Goal: Task Accomplishment & Management: Manage account settings

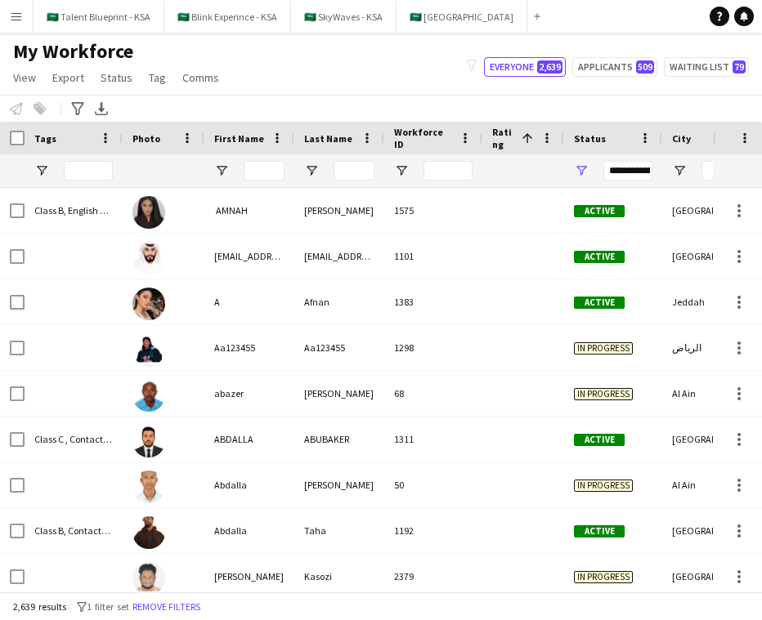
click at [208, 105] on div "Notify workforce Add to tag Select at least one crew to tag him or her. Advance…" at bounding box center [381, 108] width 762 height 27
click at [432, 23] on button "🇸🇦 Sports Boulevard Close" at bounding box center [461, 17] width 131 height 32
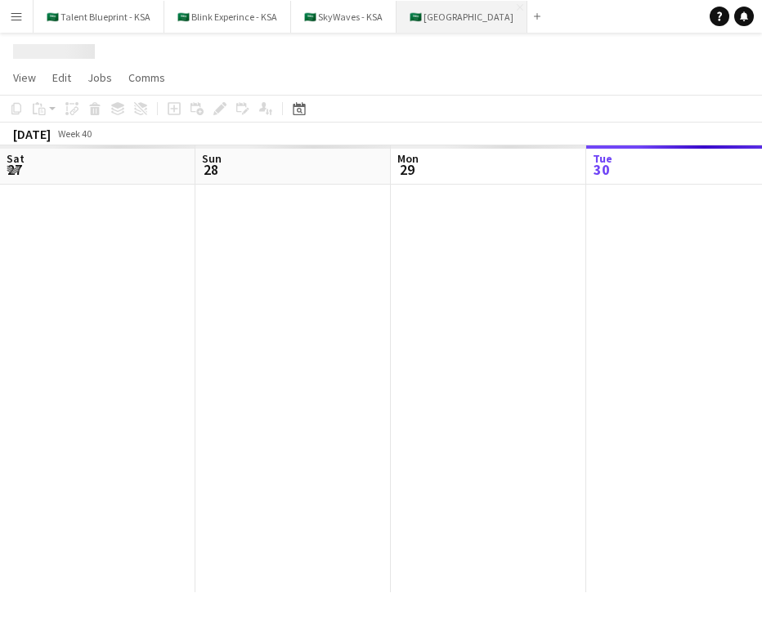
scroll to position [0, 391]
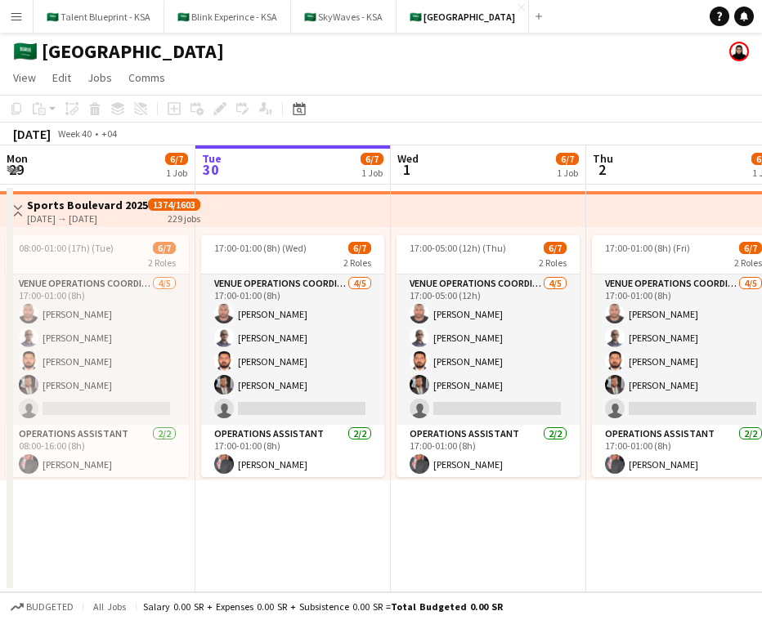
click at [405, 531] on app-date-cell "17:00-05:00 (12h) (Thu) 6/7 2 Roles VENUE OPERATIONS COORDINATOR 4/5 17:00-05:0…" at bounding box center [488, 389] width 195 height 408
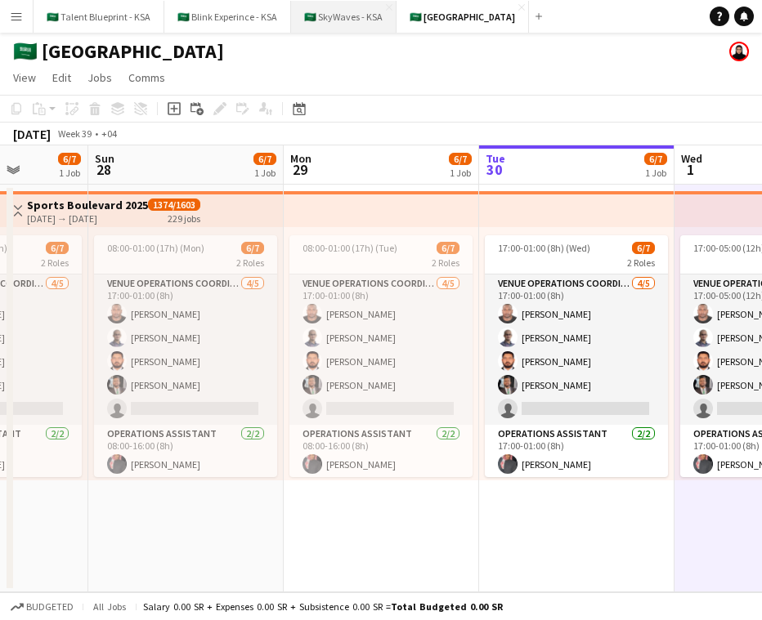
scroll to position [0, 496]
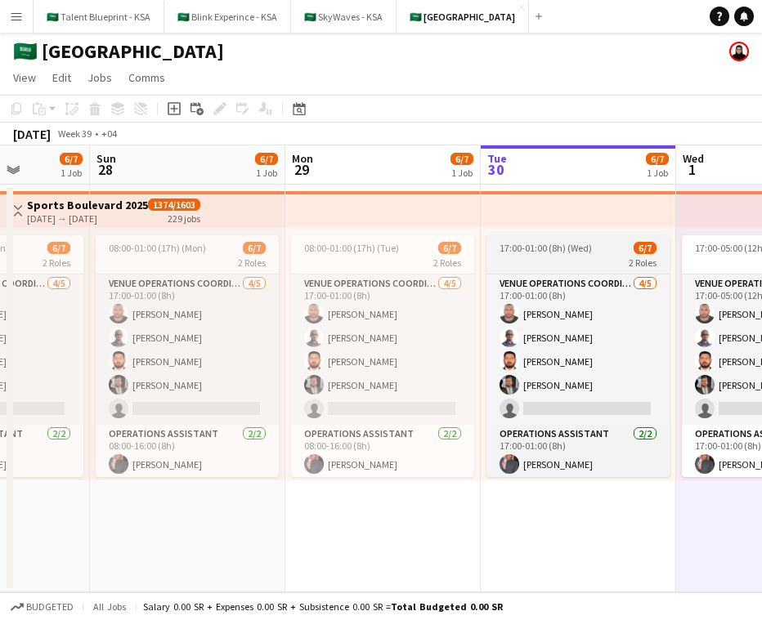
click at [580, 254] on app-job-card "17:00-01:00 (8h) (Wed) 6/7 2 Roles VENUE OPERATIONS COORDINATOR 4/5 17:00-01:00…" at bounding box center [577, 356] width 183 height 242
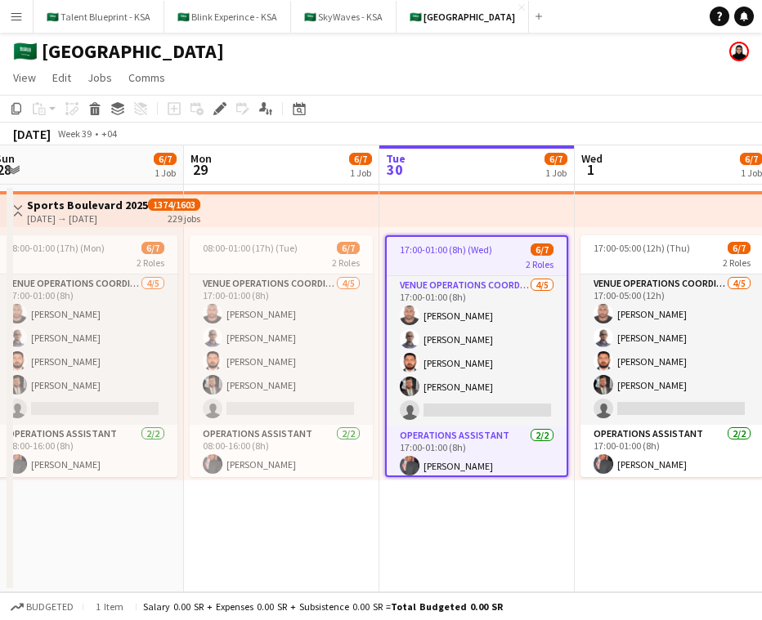
scroll to position [0, 600]
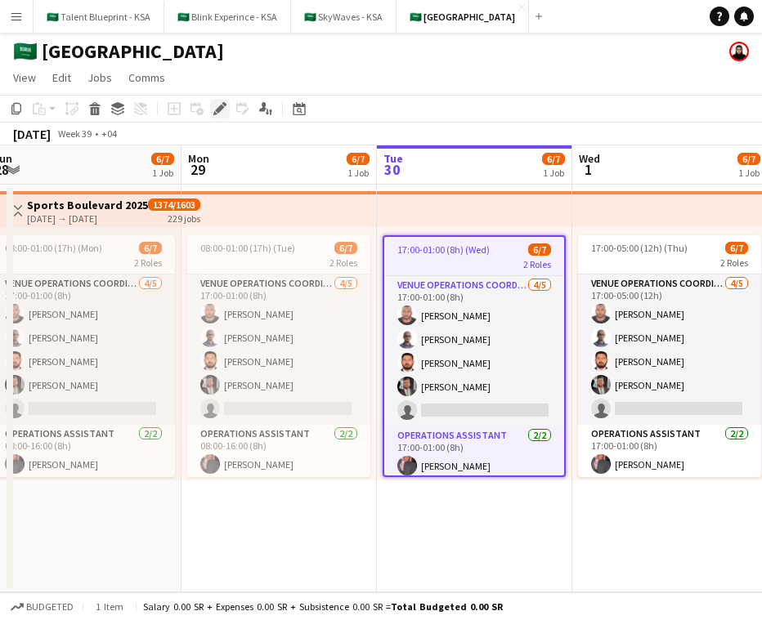
click at [220, 108] on icon at bounding box center [219, 109] width 9 height 9
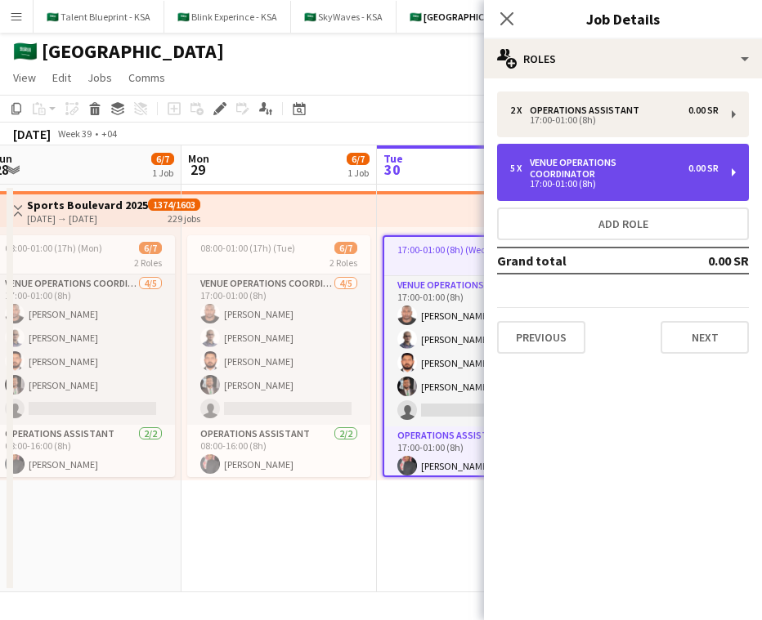
click at [612, 155] on div "5 x VENUE OPERATIONS COORDINATOR 0.00 SR 17:00-01:00 (8h)" at bounding box center [623, 172] width 252 height 57
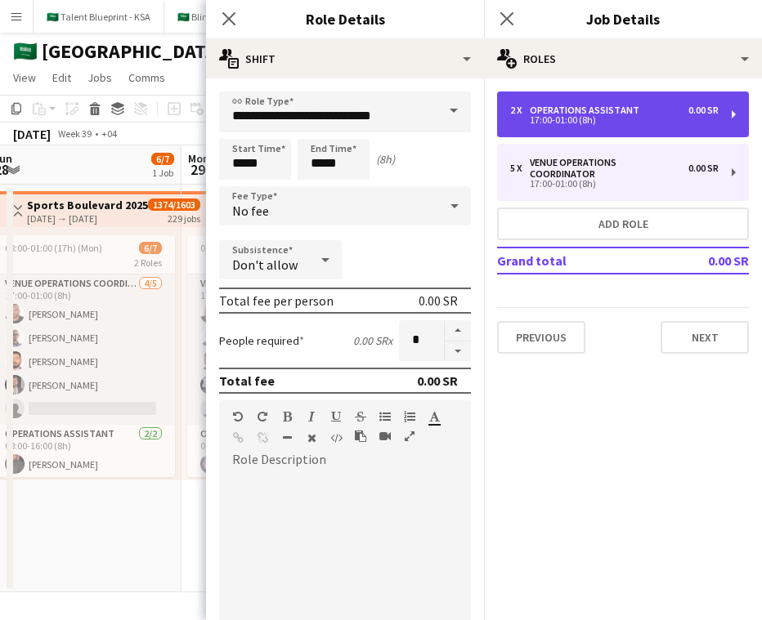
click at [558, 116] on div "17:00-01:00 (8h)" at bounding box center [614, 120] width 208 height 8
type input "**********"
type input "*"
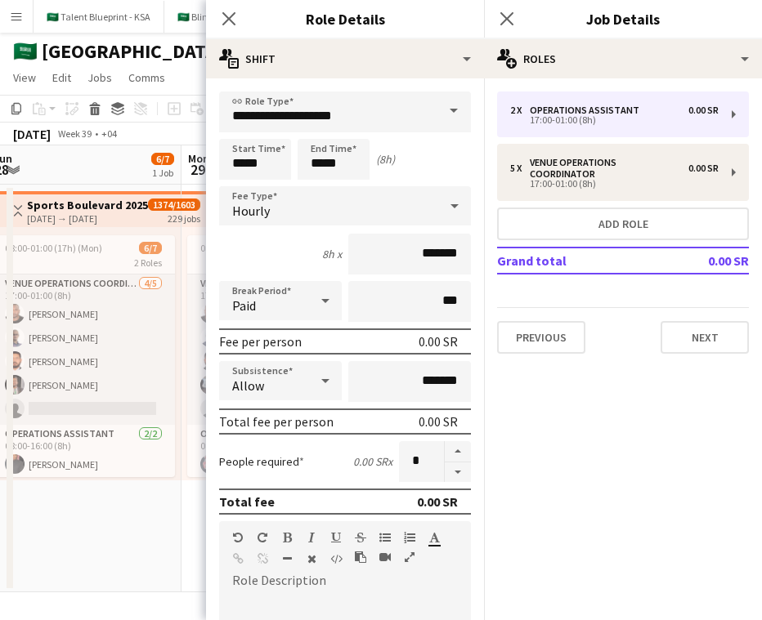
click at [226, 29] on div "Close pop-in" at bounding box center [229, 19] width 46 height 38
click at [225, 25] on icon "Close pop-in" at bounding box center [229, 19] width 16 height 16
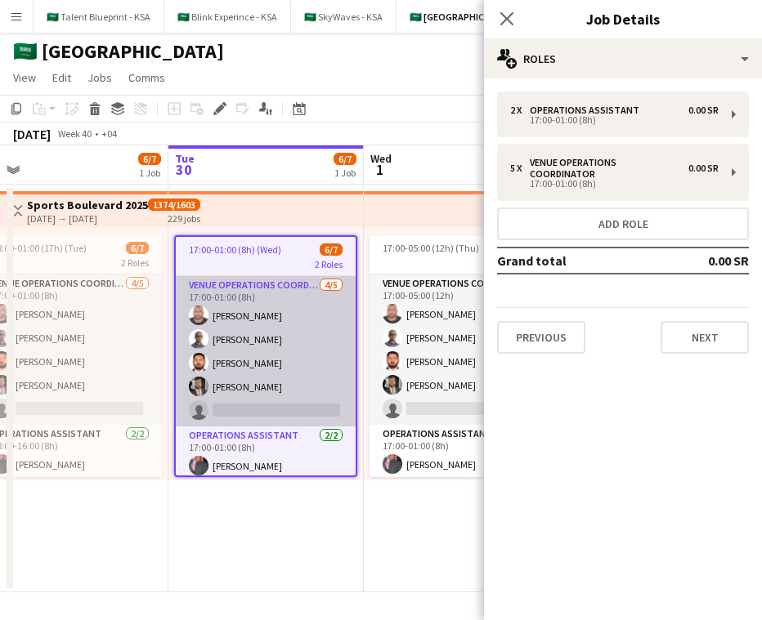
scroll to position [0, 618]
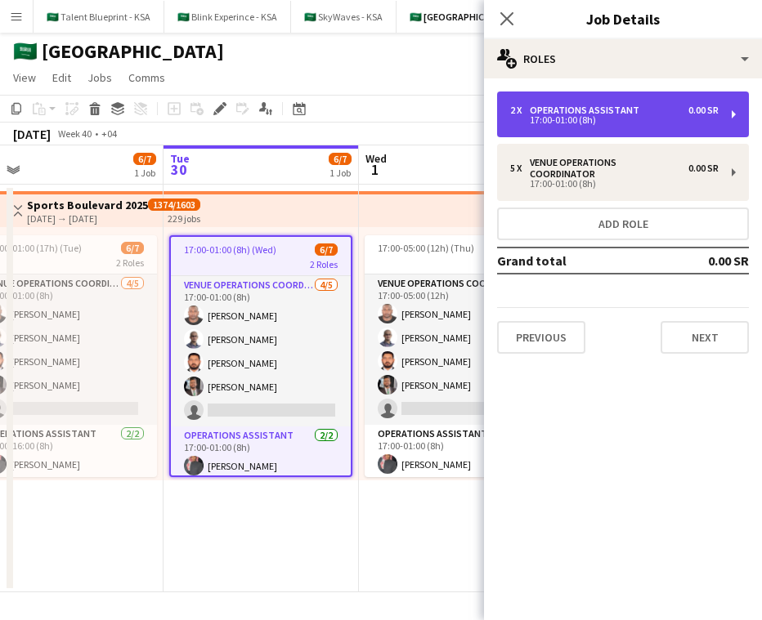
click at [585, 122] on div "17:00-01:00 (8h)" at bounding box center [614, 120] width 208 height 8
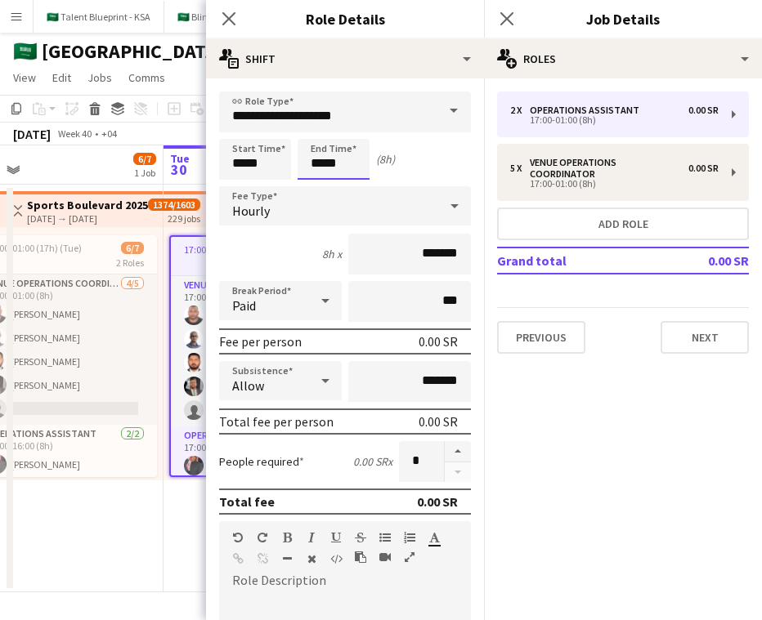
click at [305, 164] on input "*****" at bounding box center [334, 159] width 72 height 41
click at [324, 181] on div at bounding box center [317, 188] width 33 height 16
type input "*****"
click at [324, 181] on div at bounding box center [317, 188] width 33 height 16
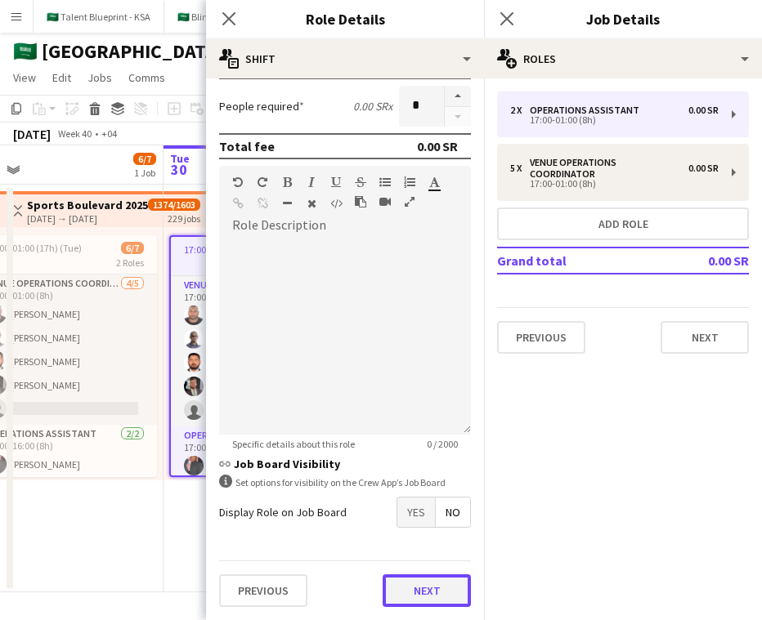
click at [415, 586] on button "Next" at bounding box center [427, 591] width 88 height 33
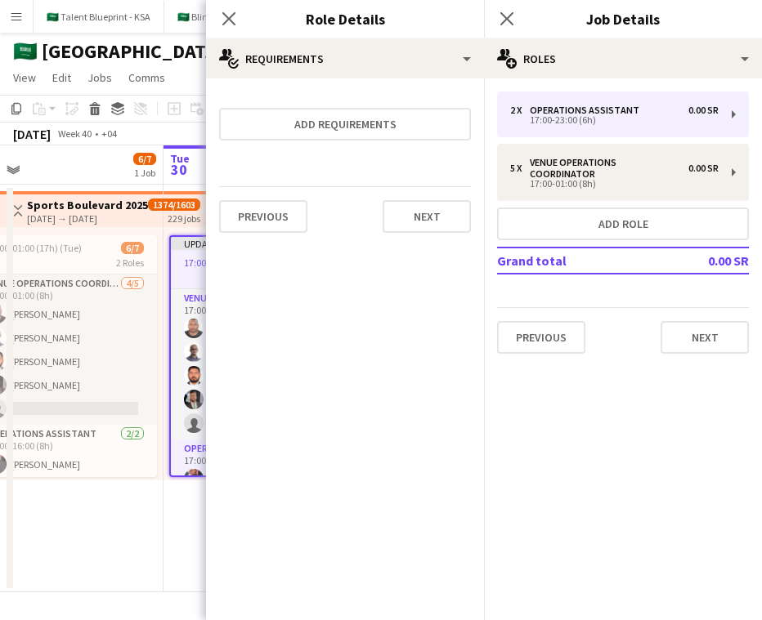
scroll to position [0, 0]
click at [683, 327] on button "Next" at bounding box center [705, 337] width 88 height 33
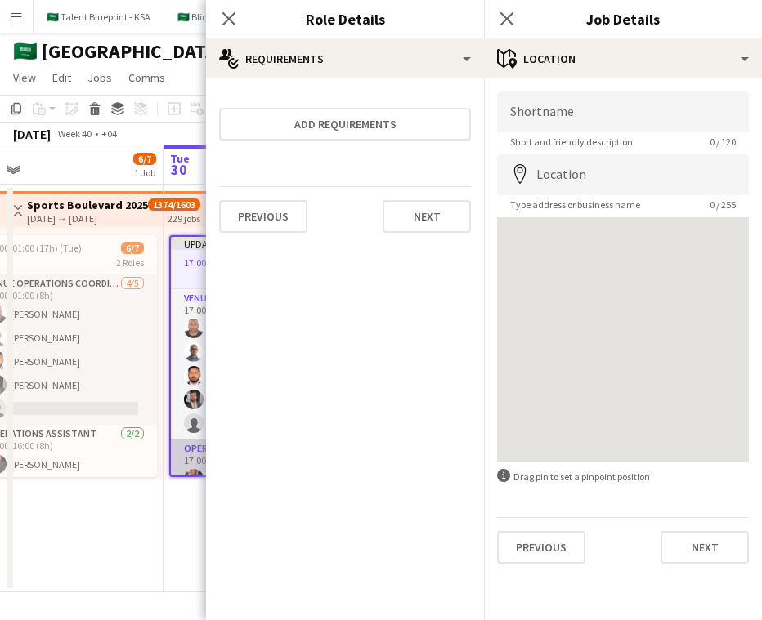
click at [181, 459] on app-card-role "Operations Assistant 2/2 17:00-23:00 (6h) Ahmed AlTaweel Mohamednour Zobair" at bounding box center [261, 479] width 180 height 79
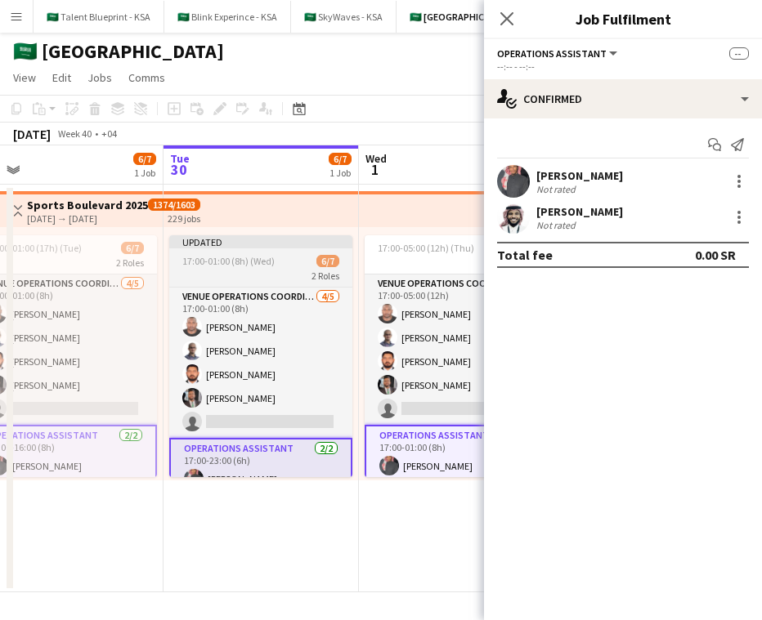
click at [280, 235] on div "Updated" at bounding box center [260, 241] width 183 height 13
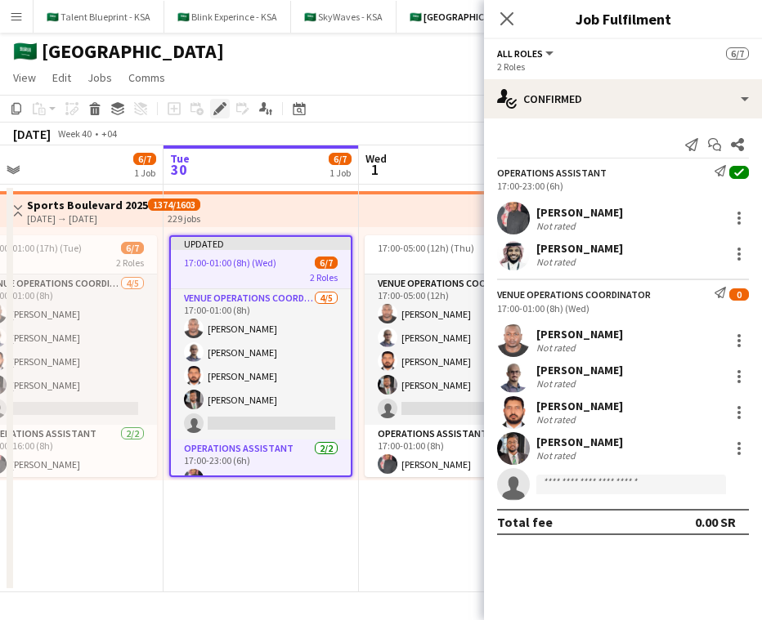
click at [221, 110] on icon "Edit" at bounding box center [219, 108] width 13 height 13
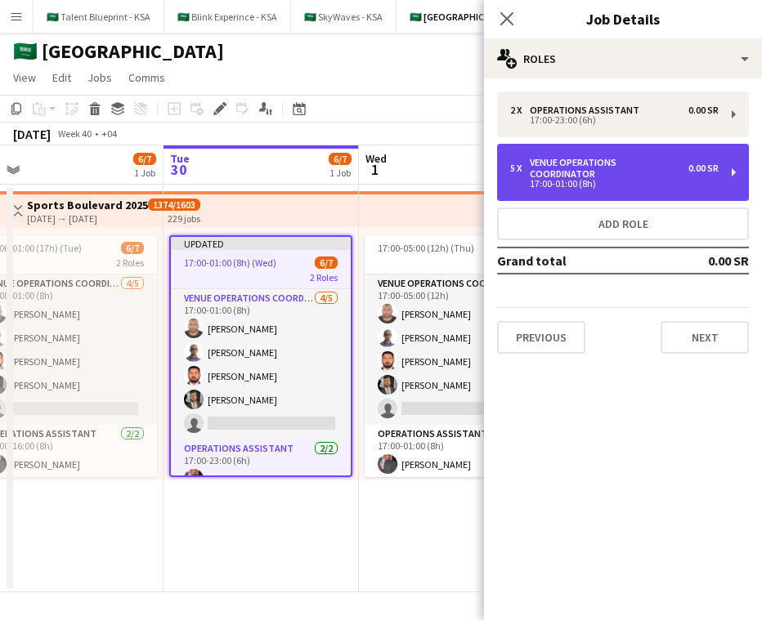
click at [656, 167] on div "VENUE OPERATIONS COORDINATOR" at bounding box center [609, 168] width 159 height 23
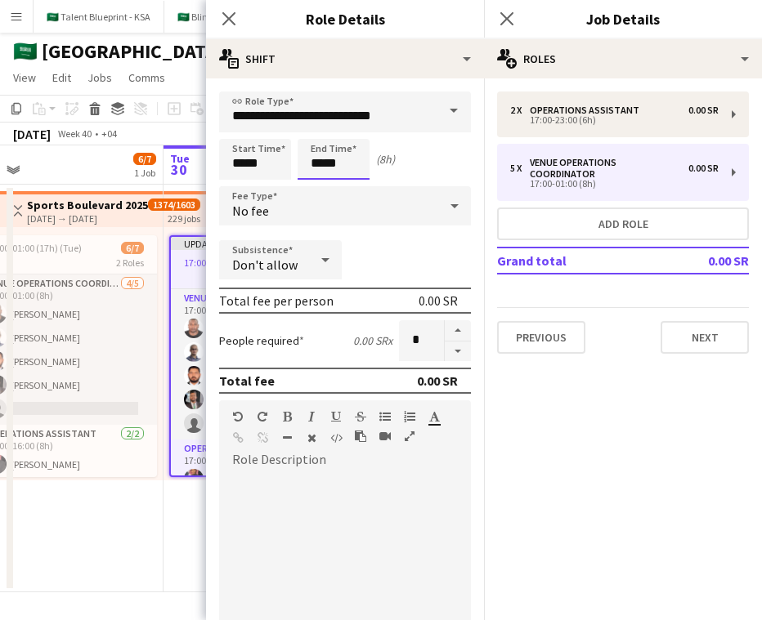
click at [316, 156] on input "*****" at bounding box center [334, 159] width 72 height 41
click at [316, 125] on div at bounding box center [317, 131] width 33 height 16
click at [320, 186] on div at bounding box center [317, 188] width 33 height 16
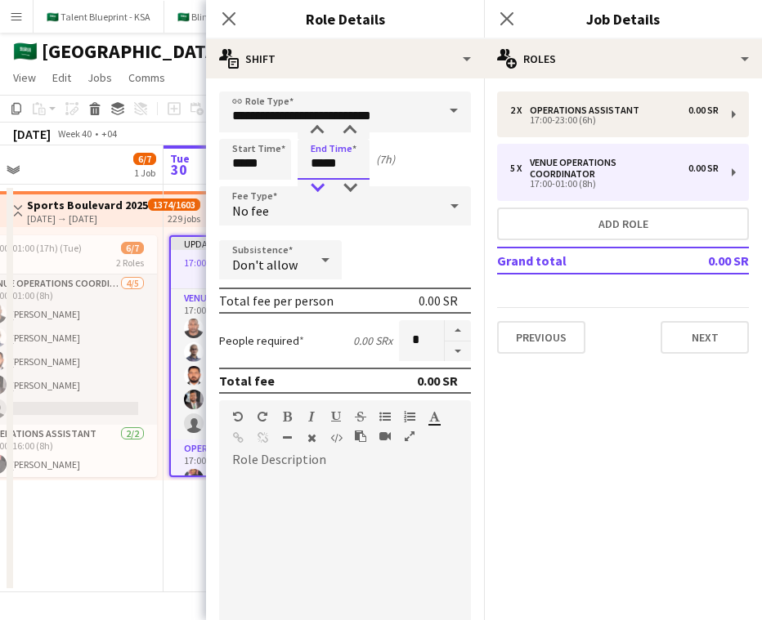
click at [320, 186] on div at bounding box center [317, 188] width 33 height 16
type input "*****"
click at [320, 186] on div at bounding box center [317, 188] width 33 height 16
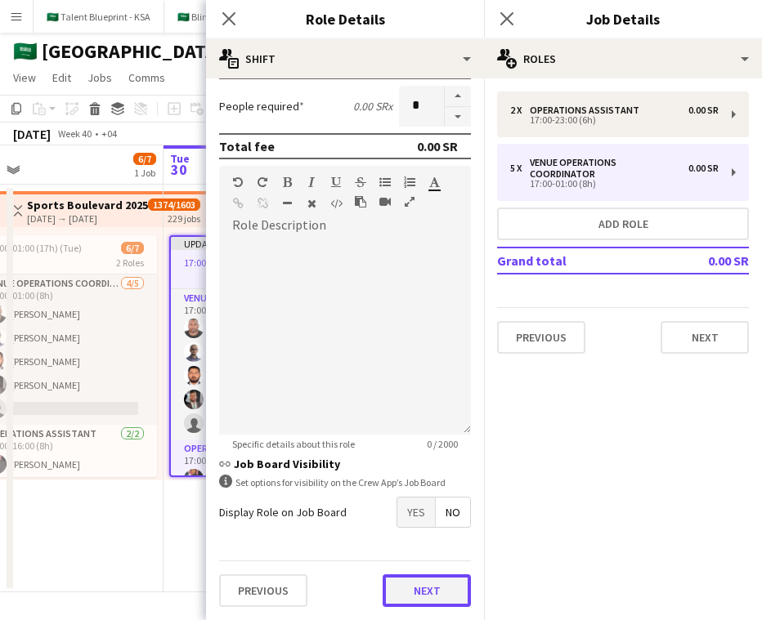
click at [453, 589] on button "Next" at bounding box center [427, 591] width 88 height 33
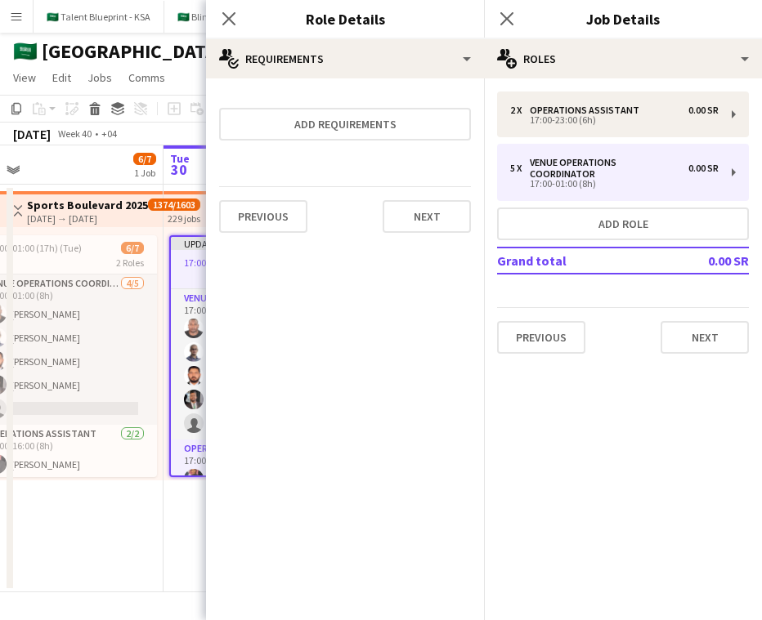
scroll to position [0, 0]
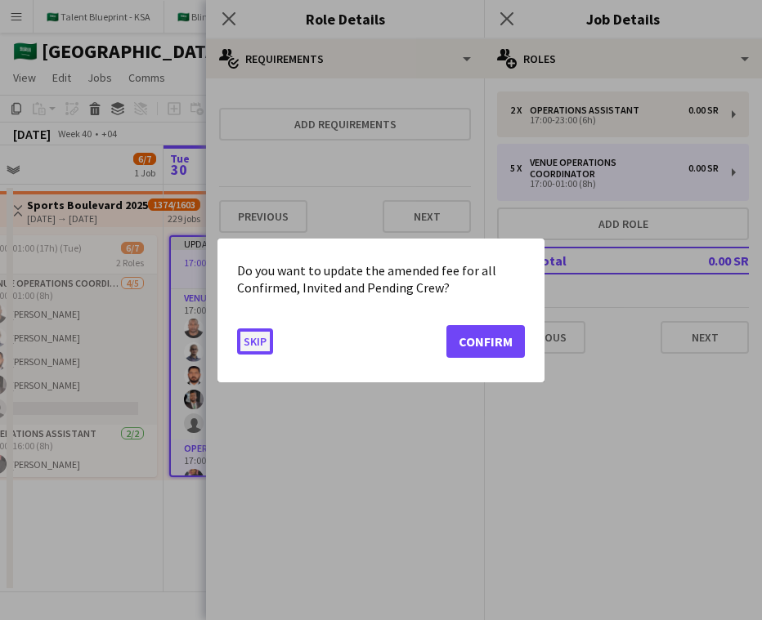
click at [262, 339] on button "Skip" at bounding box center [255, 341] width 36 height 26
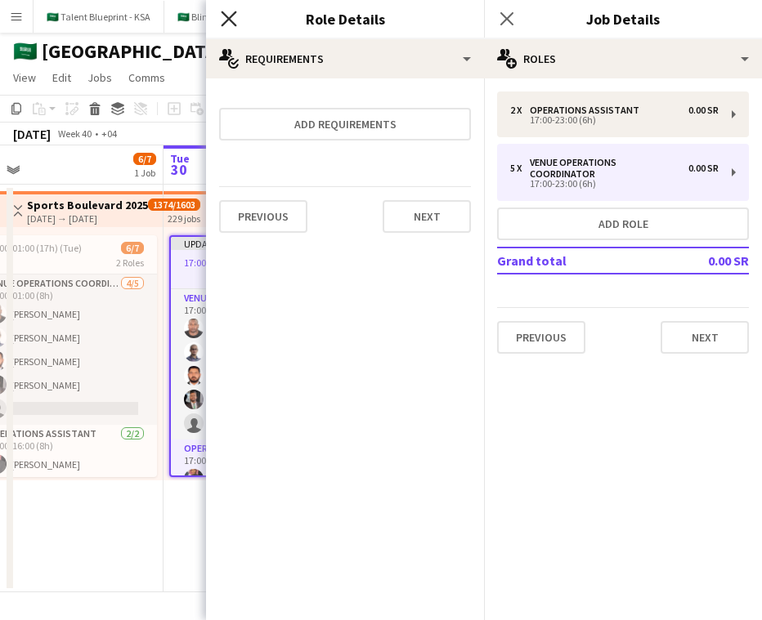
click at [226, 19] on icon "Close pop-in" at bounding box center [229, 19] width 16 height 16
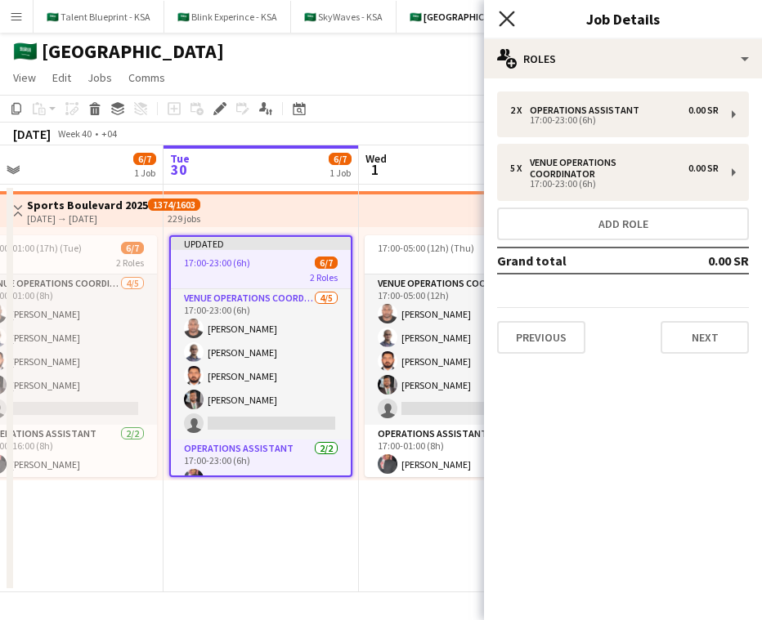
click at [508, 11] on icon "Close pop-in" at bounding box center [507, 19] width 16 height 16
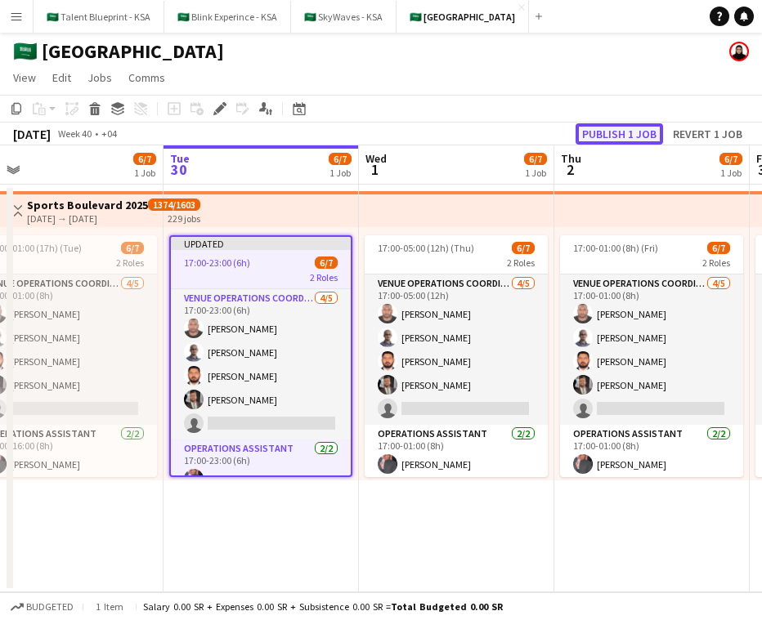
click at [629, 139] on button "Publish 1 job" at bounding box center [619, 133] width 87 height 21
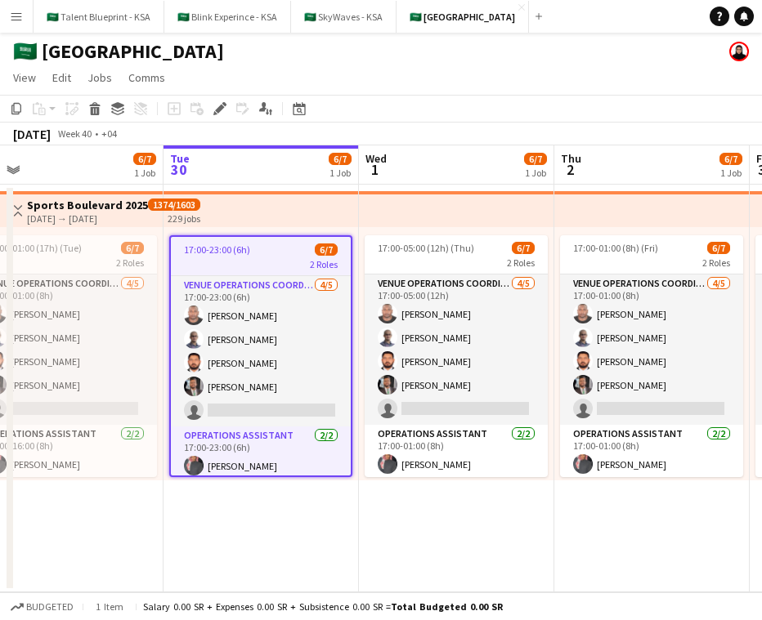
click at [13, 25] on button "Menu" at bounding box center [16, 16] width 33 height 33
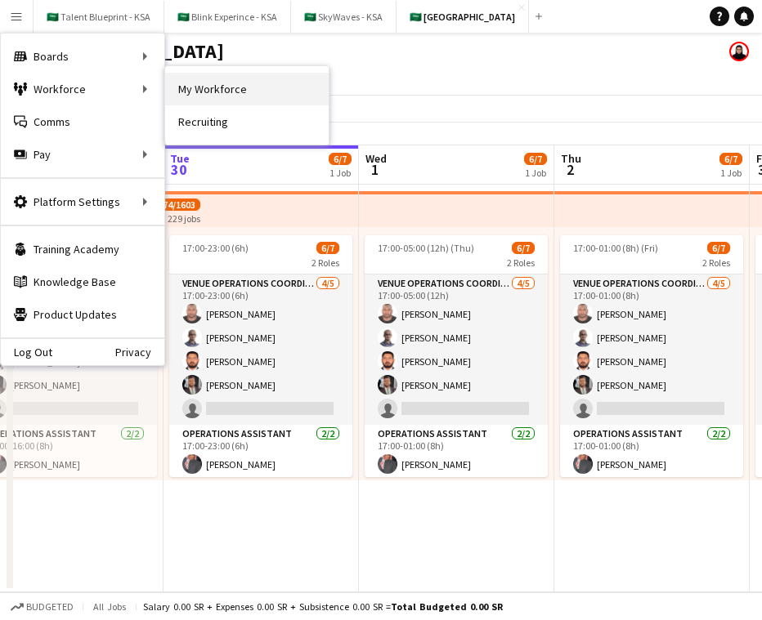
click at [170, 92] on link "My Workforce" at bounding box center [247, 89] width 164 height 33
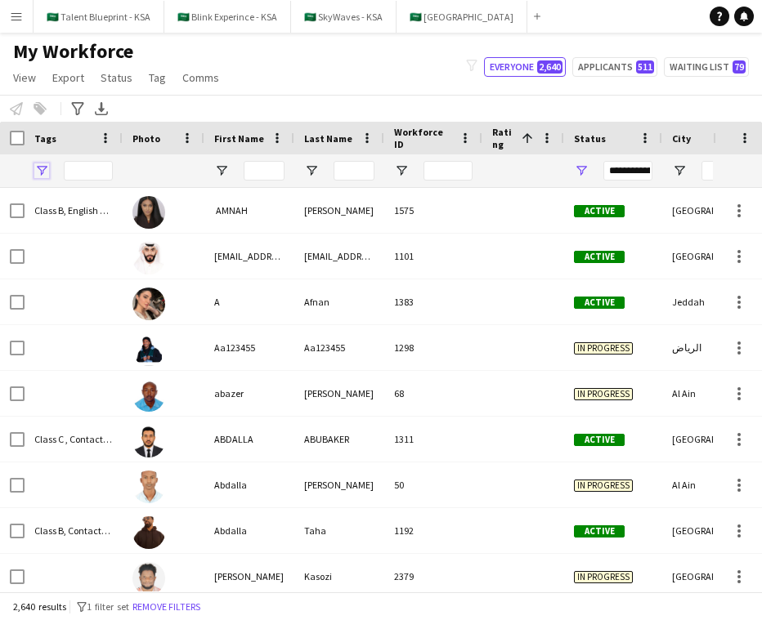
click at [38, 169] on span "Open Filter Menu" at bounding box center [41, 171] width 15 height 15
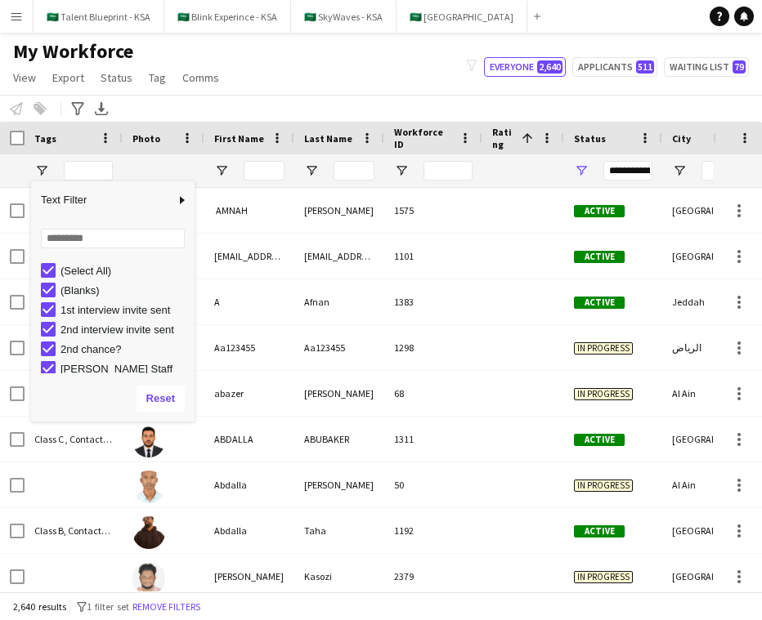
click at [17, 26] on button "Menu" at bounding box center [16, 16] width 33 height 33
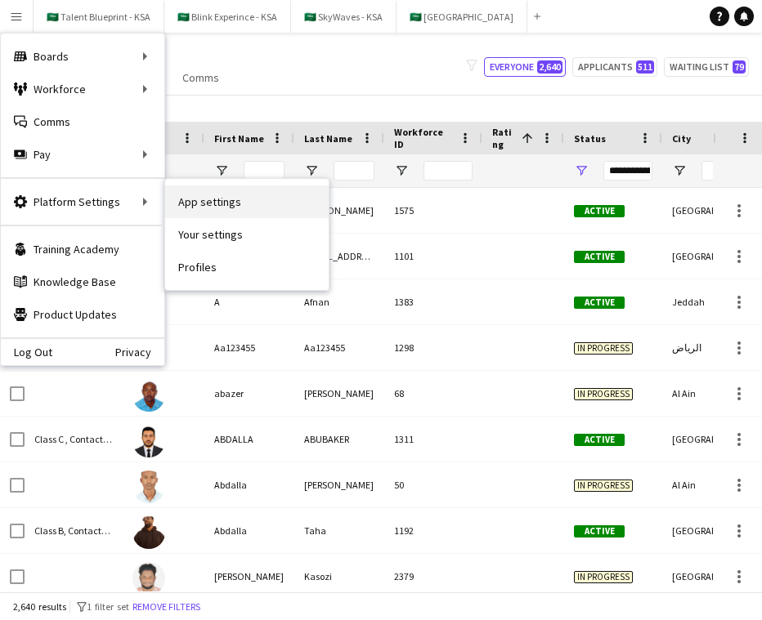
click at [239, 204] on link "App settings" at bounding box center [247, 202] width 164 height 33
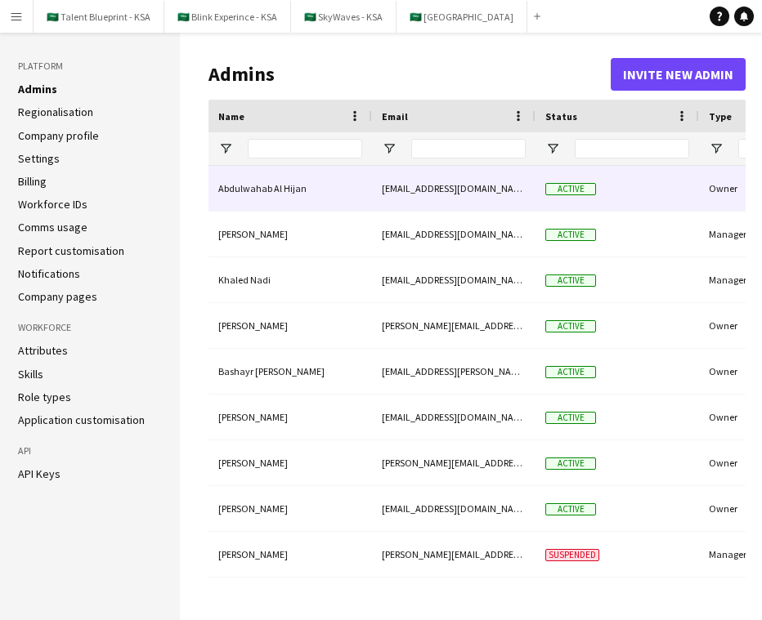
type input "**********"
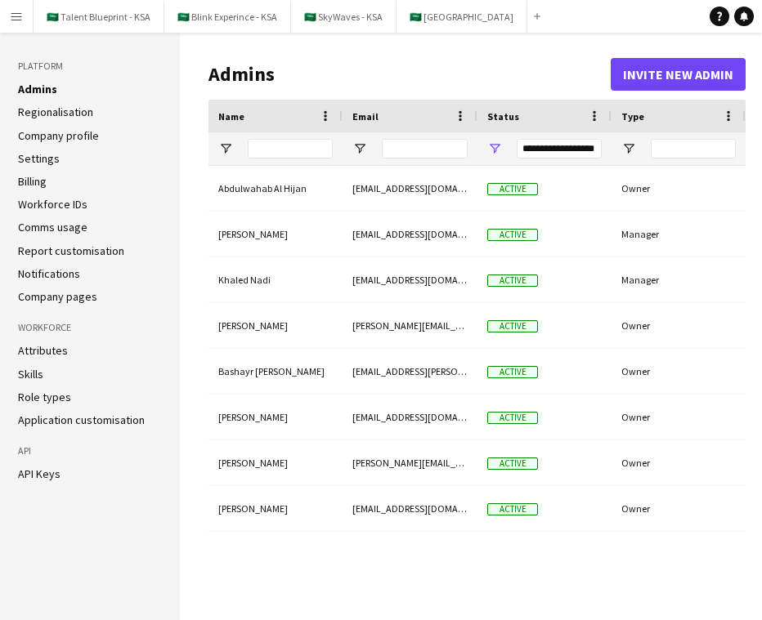
click at [99, 417] on link "Application customisation" at bounding box center [81, 420] width 127 height 15
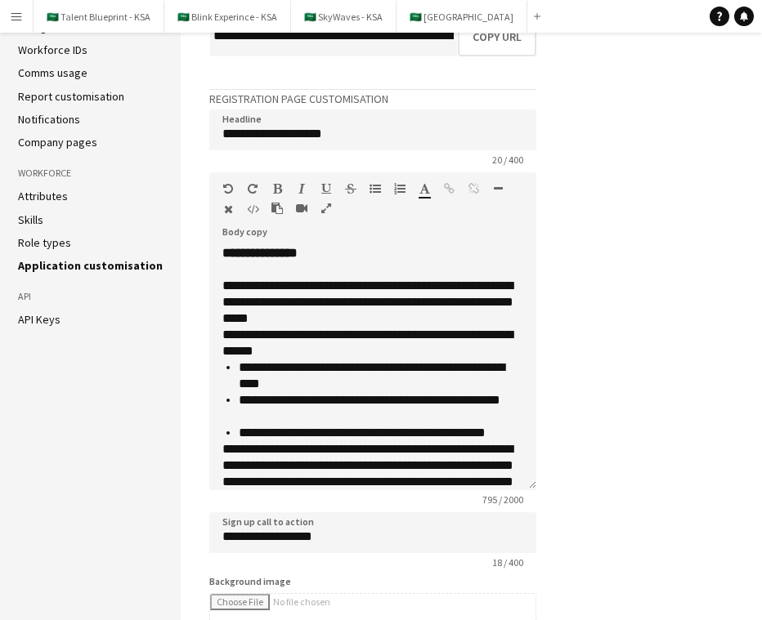
click at [47, 217] on li "Skills" at bounding box center [90, 220] width 145 height 15
click at [32, 219] on link "Skills" at bounding box center [30, 220] width 25 height 15
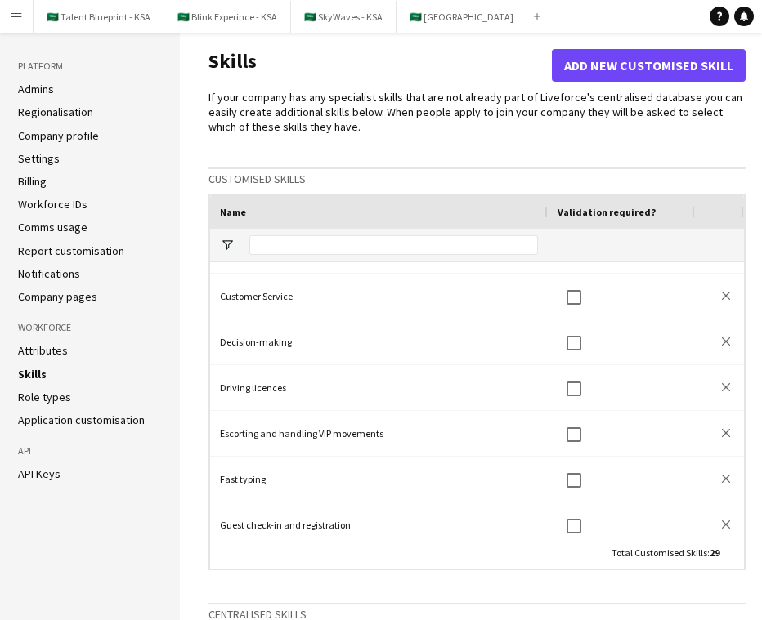
click at [47, 87] on link "Admins" at bounding box center [36, 89] width 36 height 15
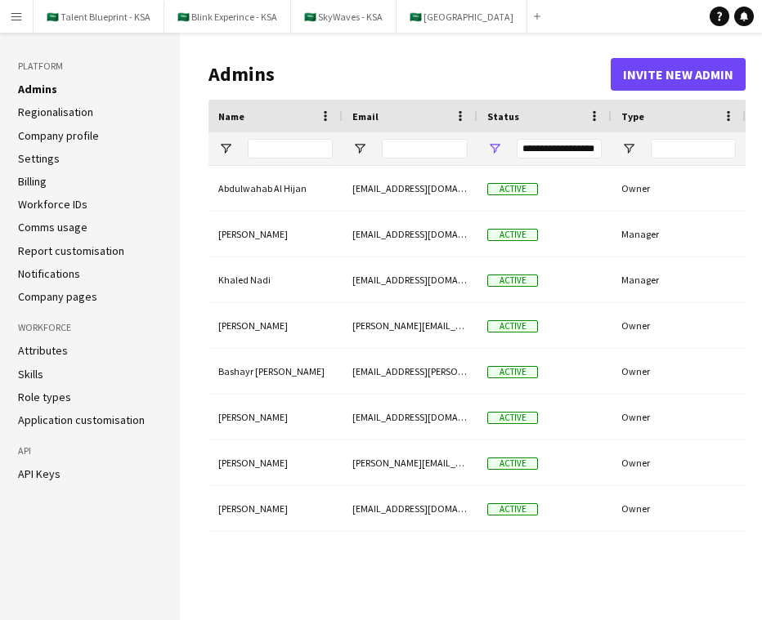
click at [55, 108] on link "Regionalisation" at bounding box center [55, 112] width 75 height 15
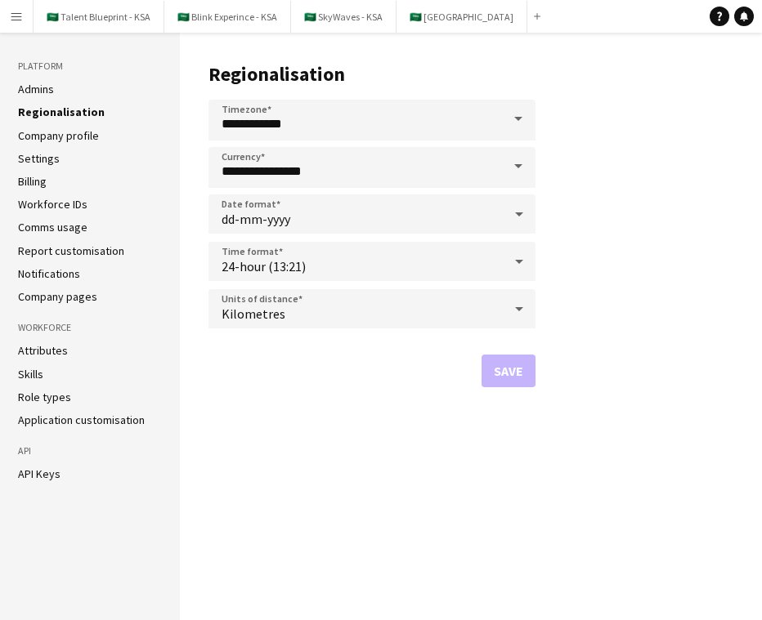
click at [35, 79] on aside "Platform Admins Regionalisation Company profile Settings Billing Workforce IDs …" at bounding box center [90, 327] width 180 height 588
click at [38, 86] on link "Admins" at bounding box center [36, 89] width 36 height 15
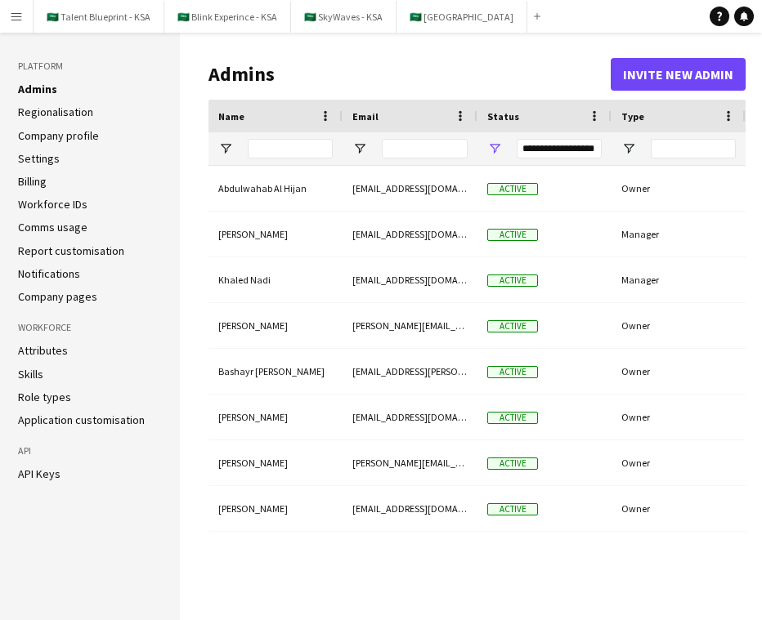
click at [49, 155] on link "Settings" at bounding box center [39, 158] width 42 height 15
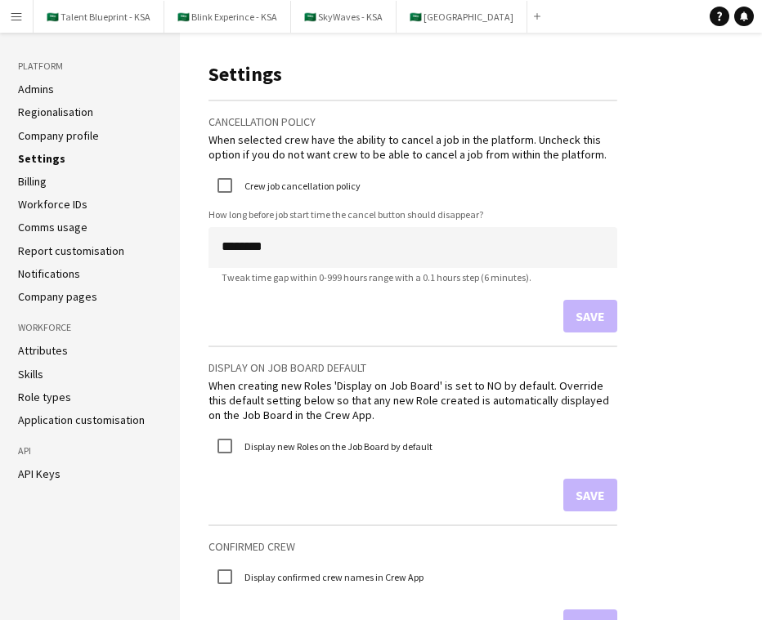
click at [62, 202] on link "Workforce IDs" at bounding box center [52, 204] width 69 height 15
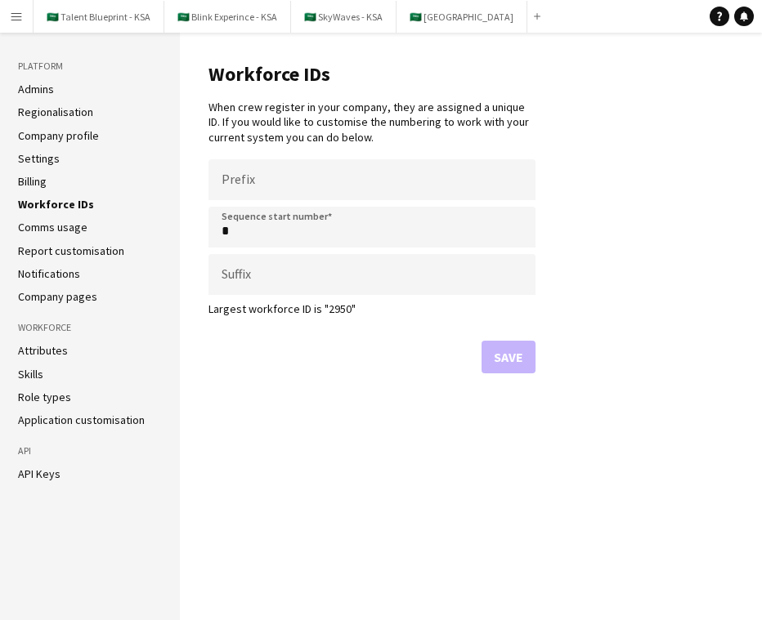
click at [60, 291] on link "Company pages" at bounding box center [57, 296] width 79 height 15
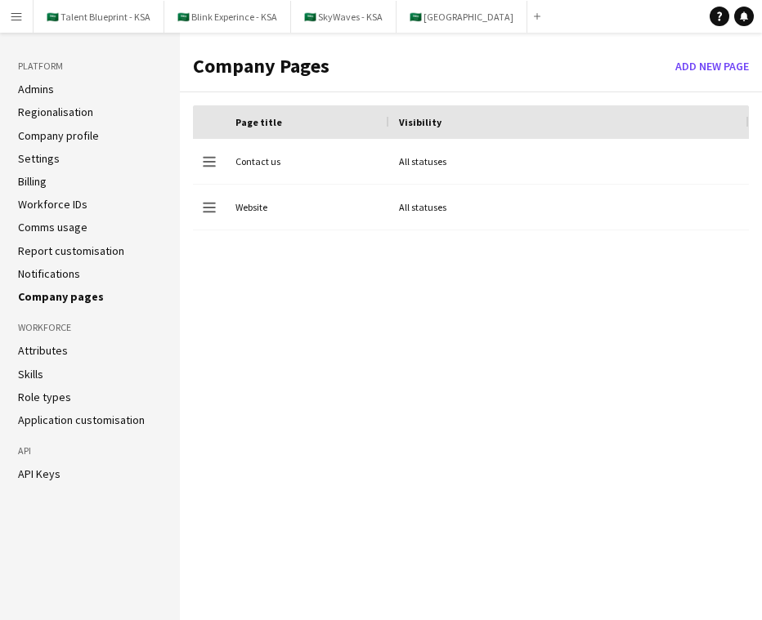
click at [40, 272] on link "Notifications" at bounding box center [49, 274] width 62 height 15
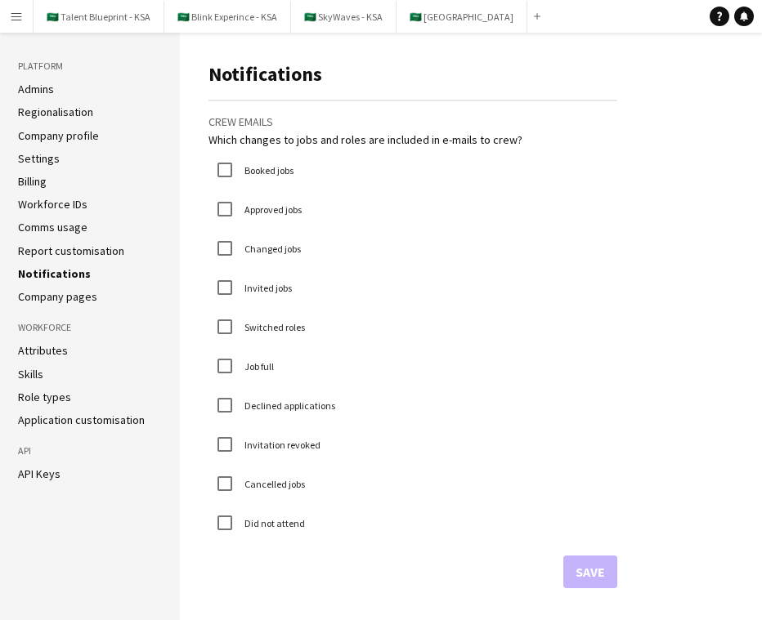
click at [69, 249] on link "Report customisation" at bounding box center [71, 251] width 106 height 15
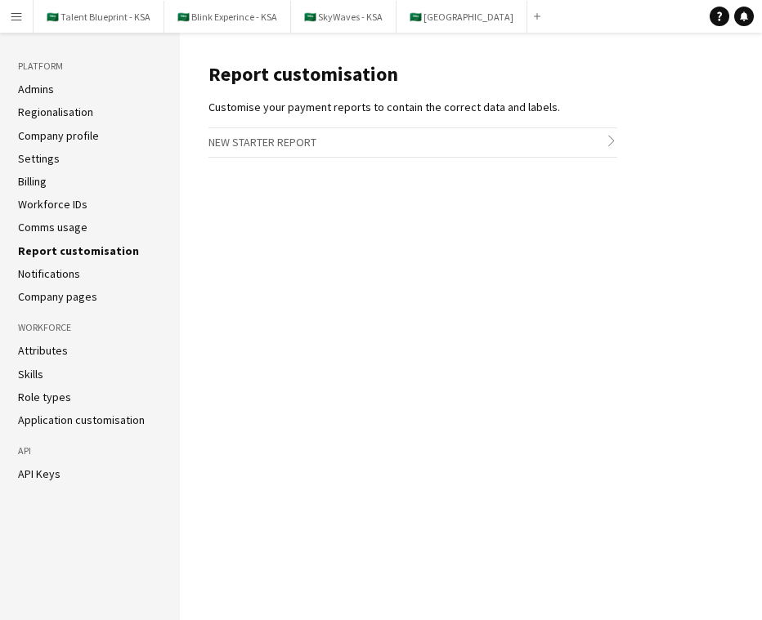
click at [68, 230] on link "Comms usage" at bounding box center [52, 227] width 69 height 15
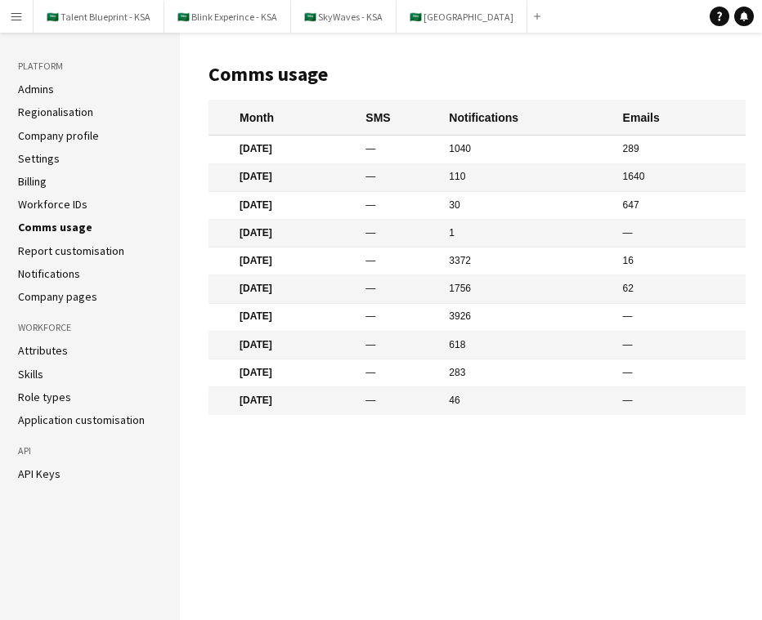
click at [69, 204] on link "Workforce IDs" at bounding box center [52, 204] width 69 height 15
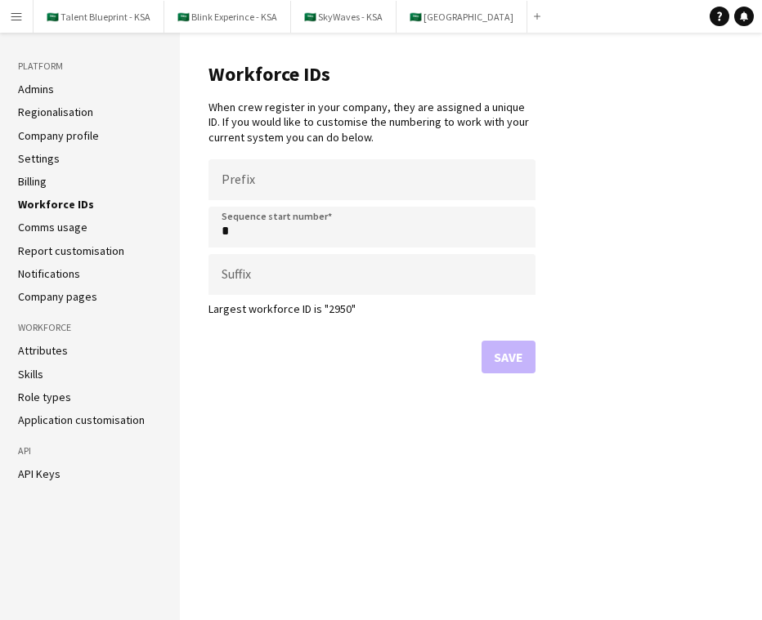
click at [45, 88] on link "Admins" at bounding box center [36, 89] width 36 height 15
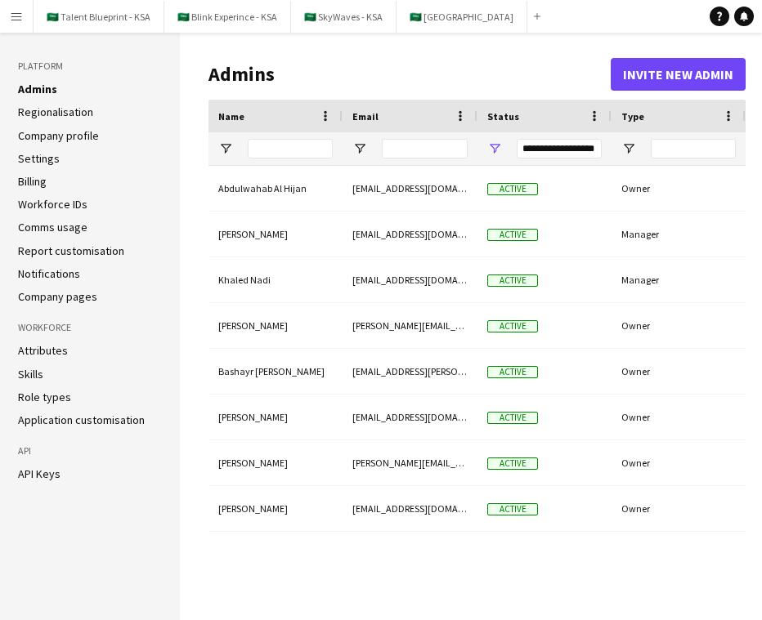
click at [53, 110] on link "Regionalisation" at bounding box center [55, 112] width 75 height 15
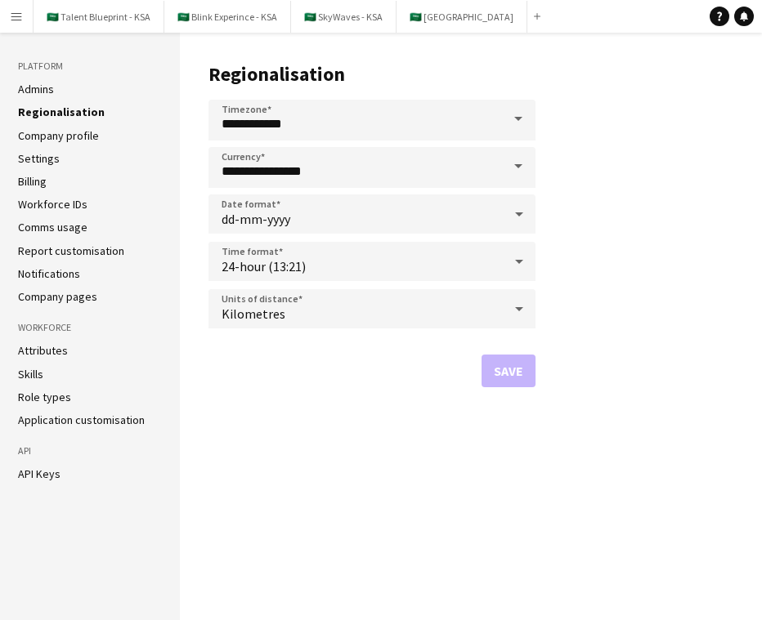
click at [58, 351] on link "Attributes" at bounding box center [43, 350] width 50 height 15
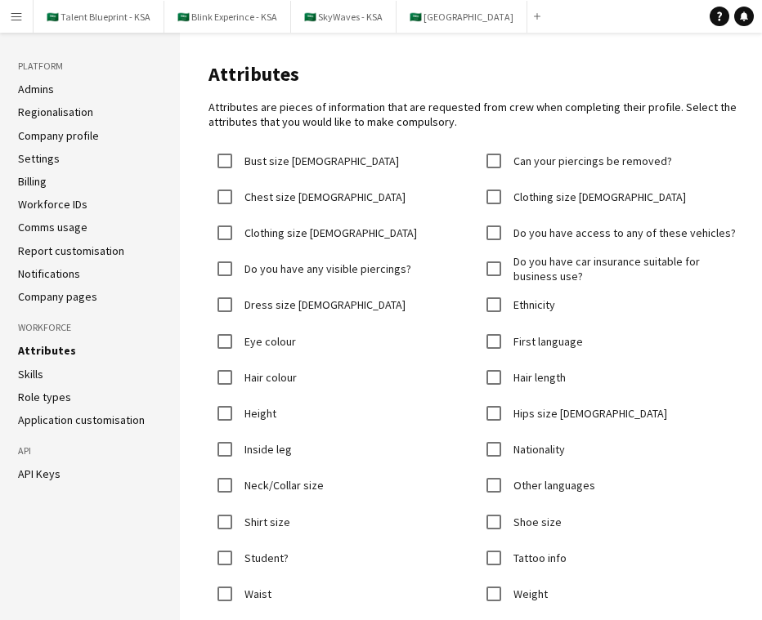
click at [71, 396] on li "Role types" at bounding box center [90, 397] width 144 height 15
click at [34, 370] on link "Skills" at bounding box center [30, 374] width 25 height 15
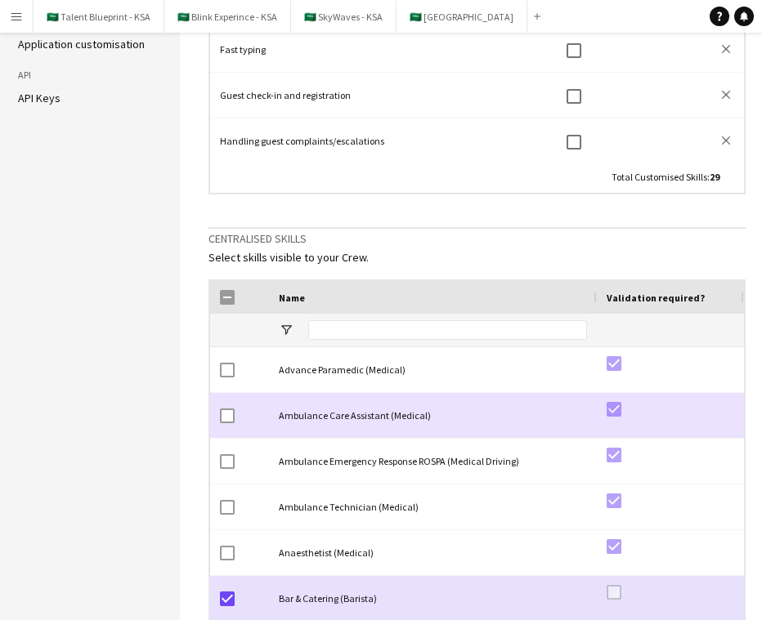
scroll to position [68, 0]
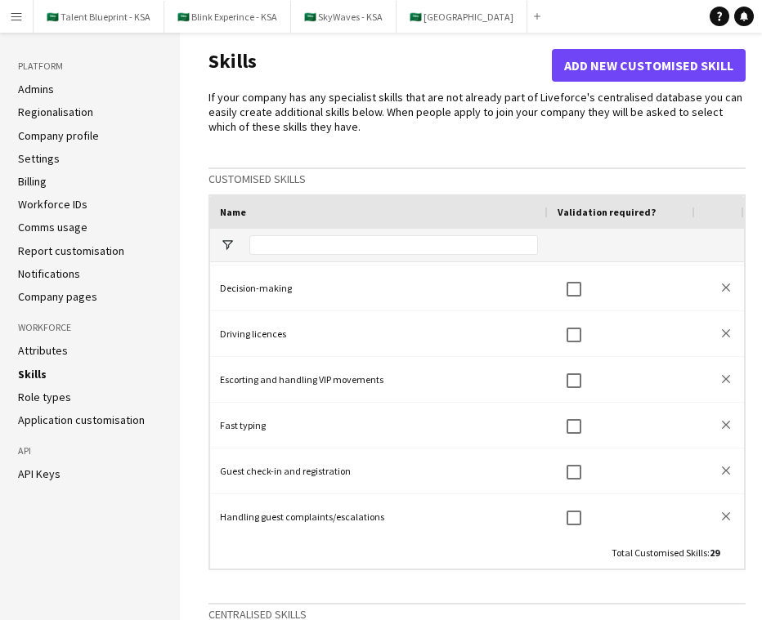
click at [51, 396] on link "Role types" at bounding box center [44, 397] width 53 height 15
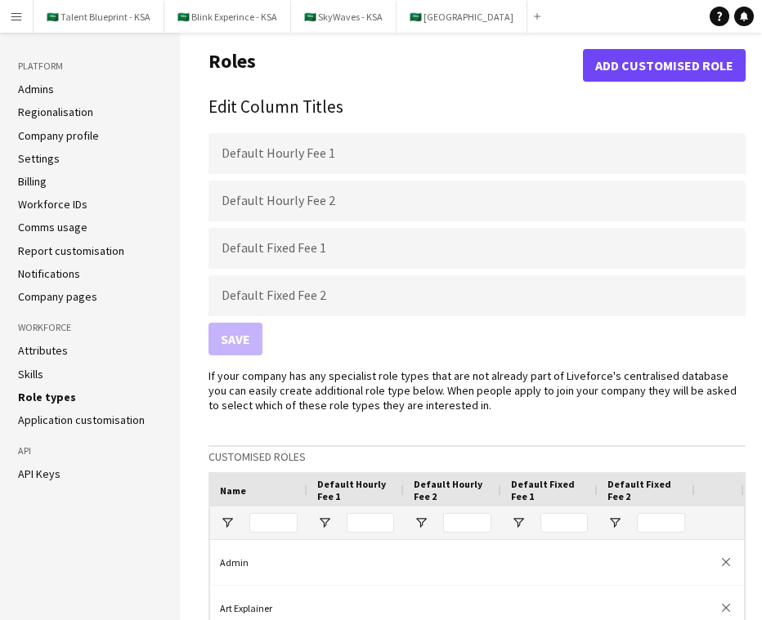
click at [94, 421] on link "Application customisation" at bounding box center [81, 420] width 127 height 15
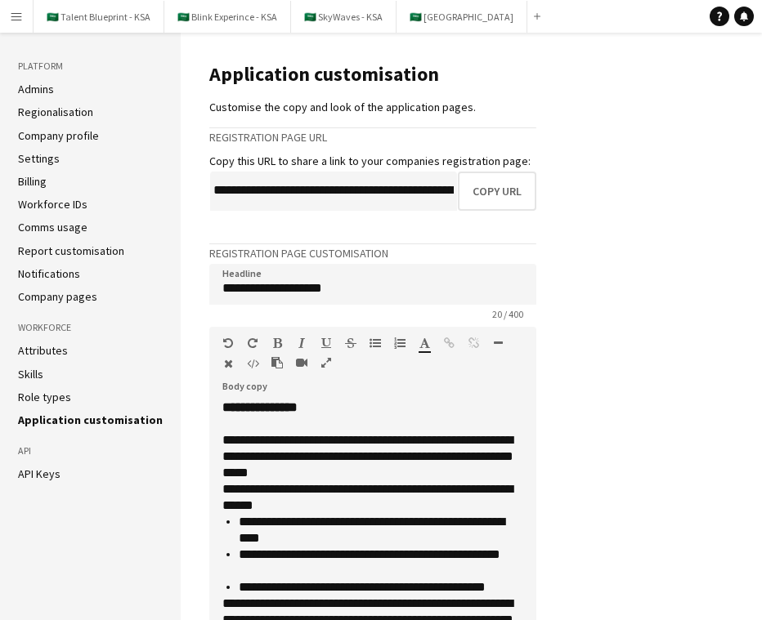
click at [42, 65] on h3 "Platform" at bounding box center [90, 66] width 145 height 15
click at [53, 87] on link "Admins" at bounding box center [36, 89] width 36 height 15
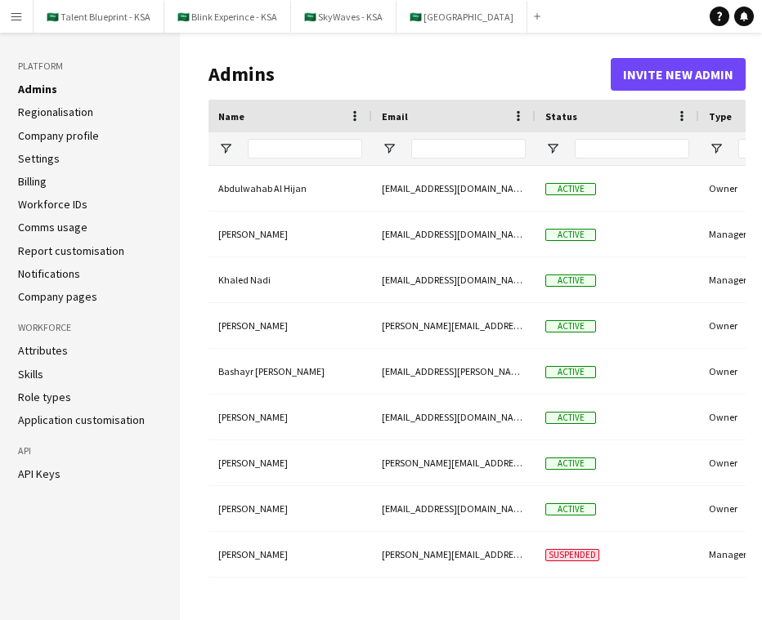
type input "**********"
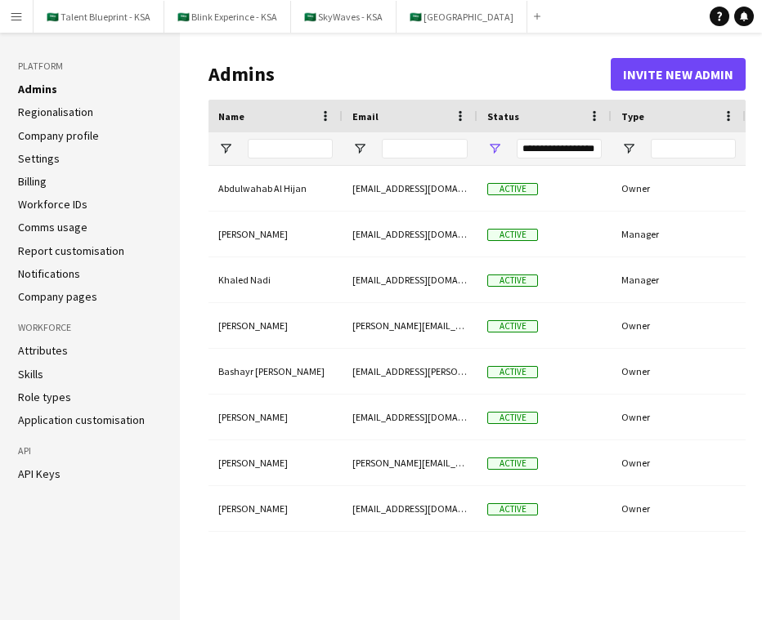
click at [67, 111] on link "Regionalisation" at bounding box center [55, 112] width 75 height 15
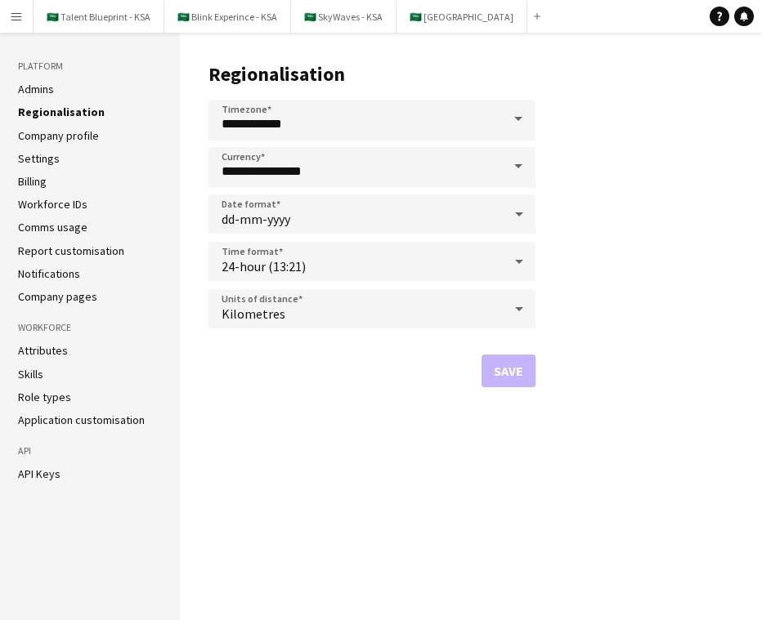
click at [11, 11] on app-icon "Menu" at bounding box center [16, 16] width 13 height 13
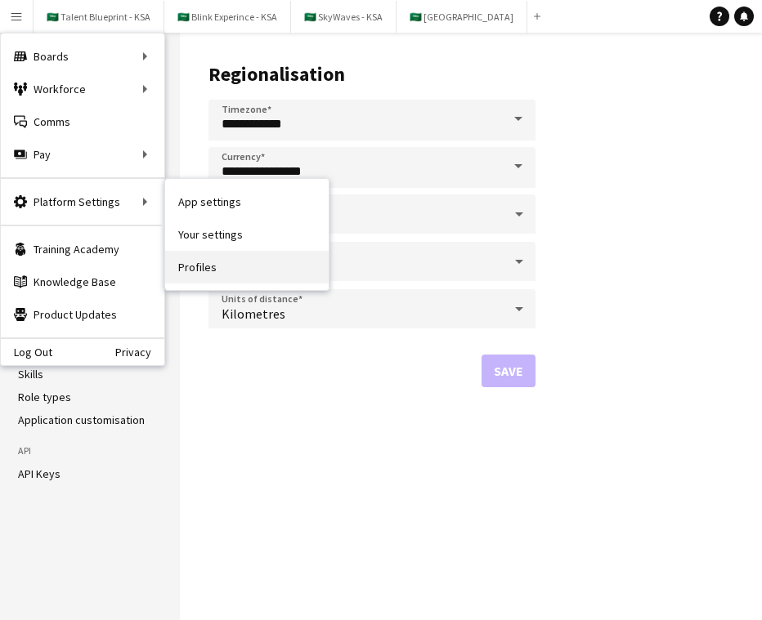
click at [214, 276] on link "Profiles" at bounding box center [247, 267] width 164 height 33
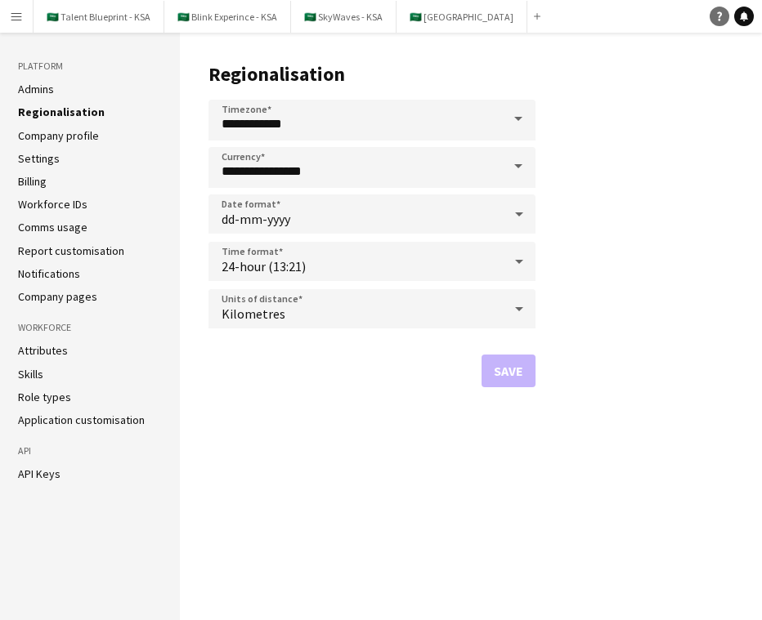
click at [723, 8] on link "Help" at bounding box center [720, 17] width 20 height 20
click at [10, 16] on app-icon "Menu" at bounding box center [16, 16] width 13 height 13
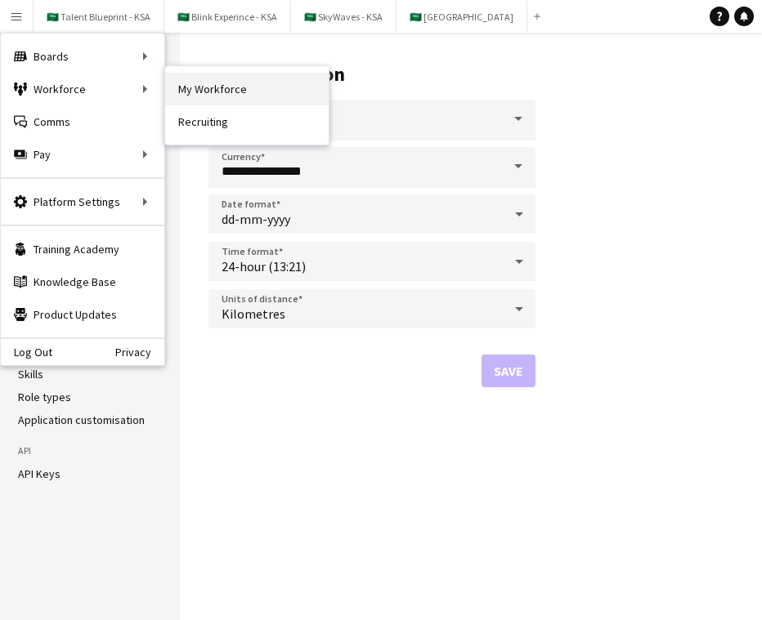
click at [204, 88] on link "My Workforce" at bounding box center [247, 89] width 164 height 33
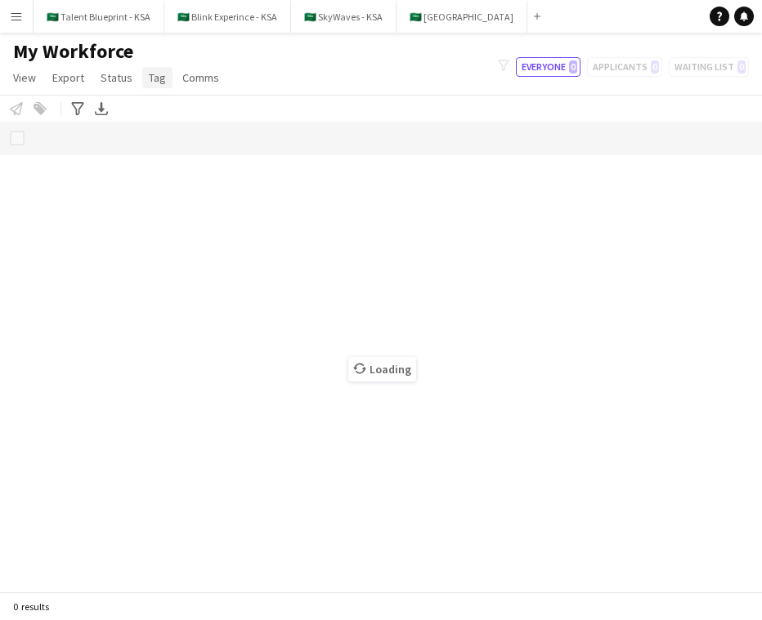
click at [149, 81] on span "Tag" at bounding box center [157, 77] width 17 height 15
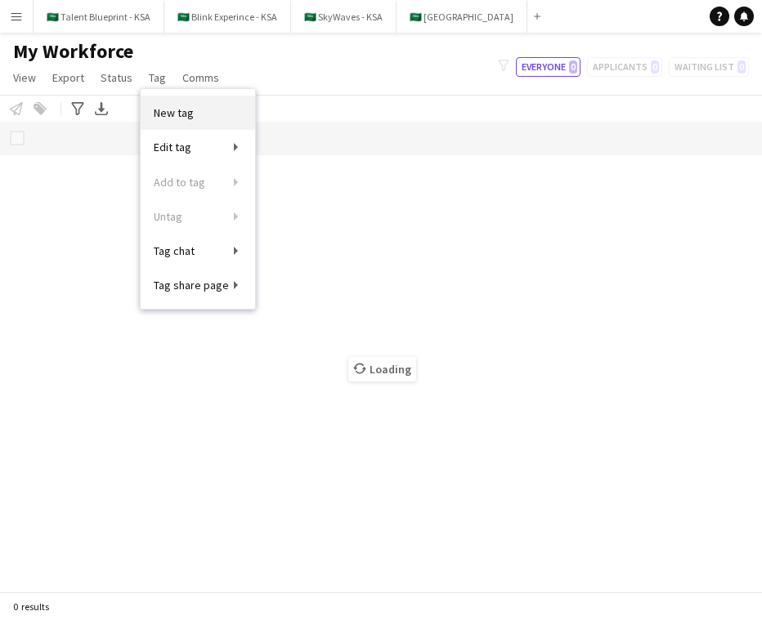
click at [164, 103] on link "New tag" at bounding box center [198, 113] width 114 height 34
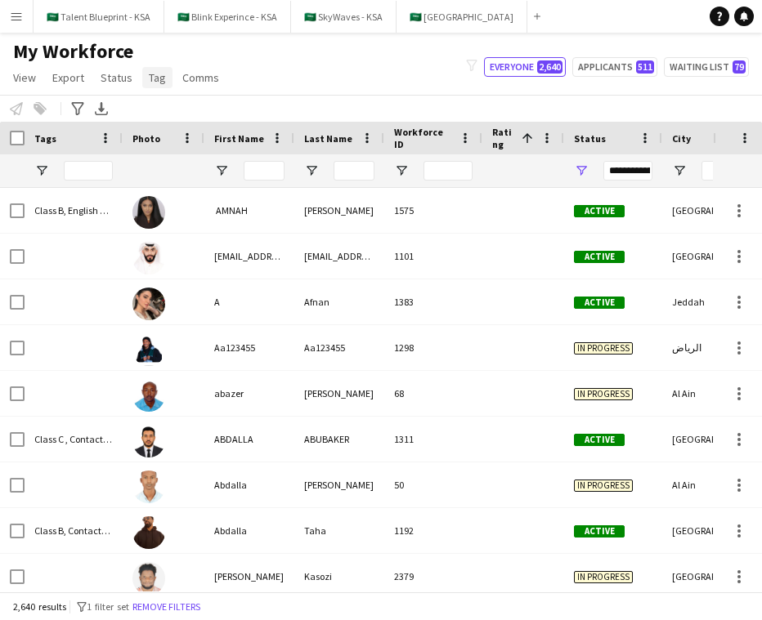
click at [142, 82] on link "Tag" at bounding box center [157, 77] width 30 height 21
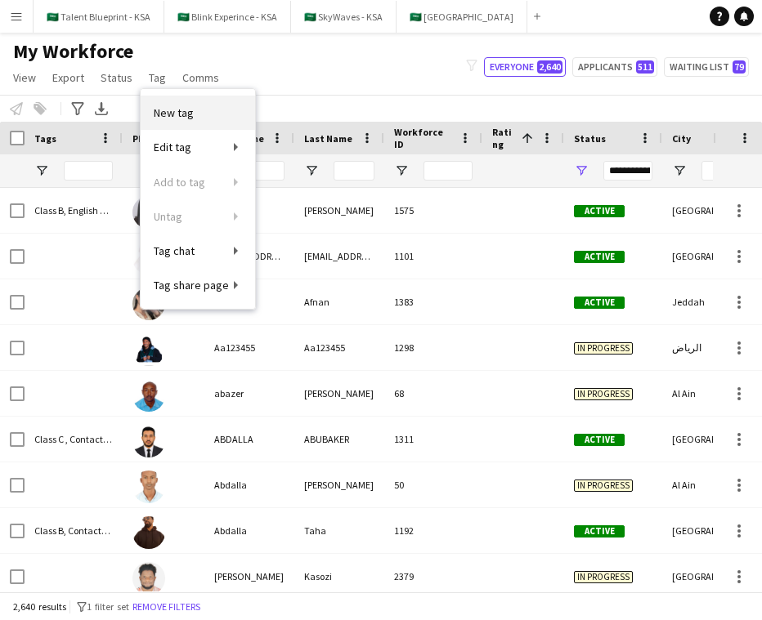
click at [174, 108] on span "New tag" at bounding box center [174, 112] width 40 height 15
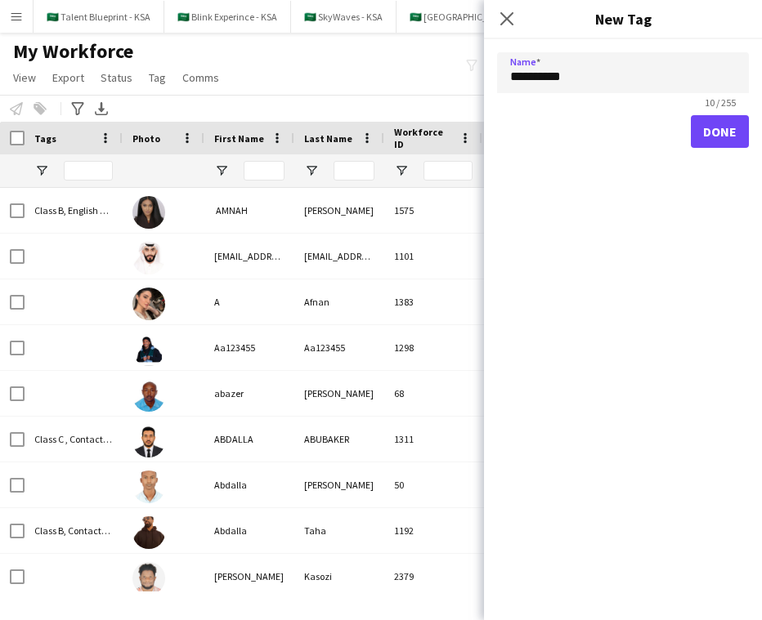
click at [601, 75] on input "**********" at bounding box center [623, 72] width 252 height 41
type input "****"
click at [725, 137] on button "Done" at bounding box center [720, 131] width 58 height 33
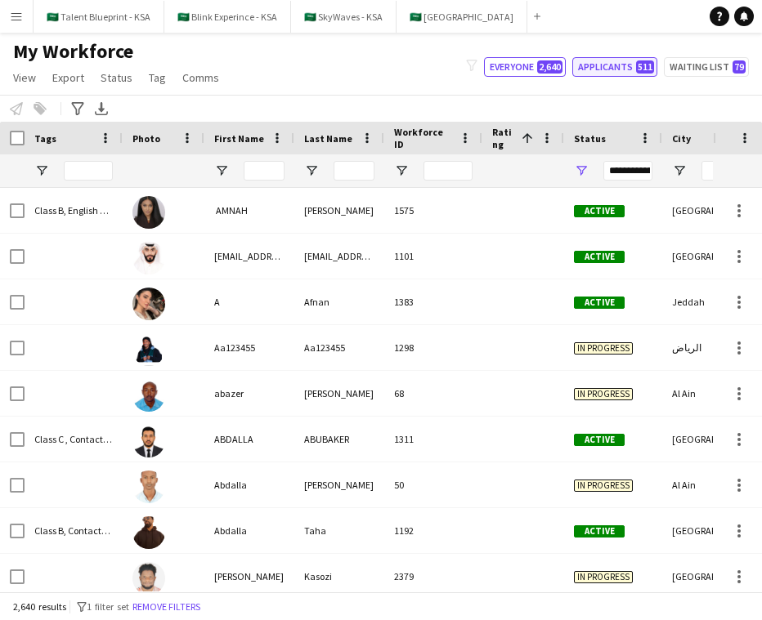
click at [628, 63] on button "Applicants 511" at bounding box center [614, 67] width 85 height 20
type input "**********"
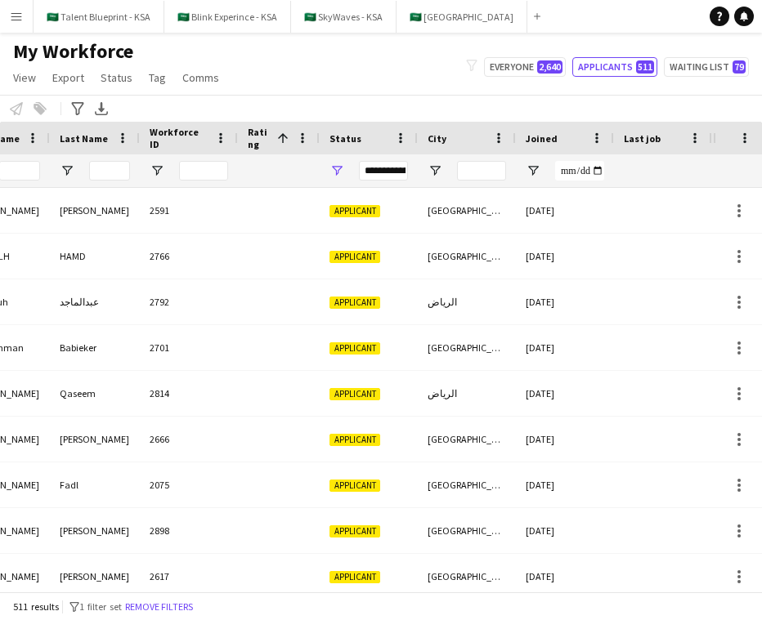
scroll to position [0, 487]
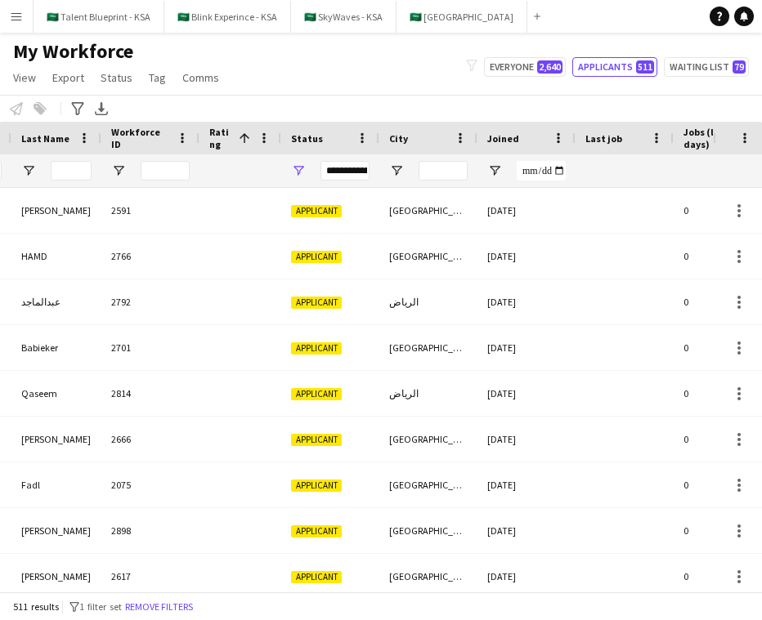
click at [496, 161] on div at bounding box center [526, 171] width 98 height 33
click at [496, 172] on span "Open Filter Menu" at bounding box center [494, 171] width 15 height 15
type input "**********"
click at [467, 104] on div "Notify workforce Add to tag Select at least one crew to tag him or her. Advance…" at bounding box center [381, 108] width 762 height 27
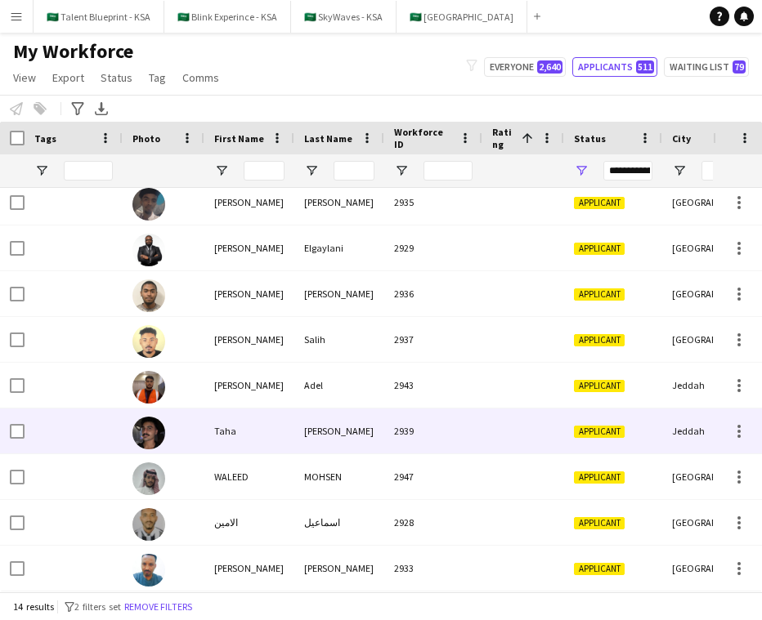
click at [419, 422] on div "2939" at bounding box center [433, 431] width 98 height 45
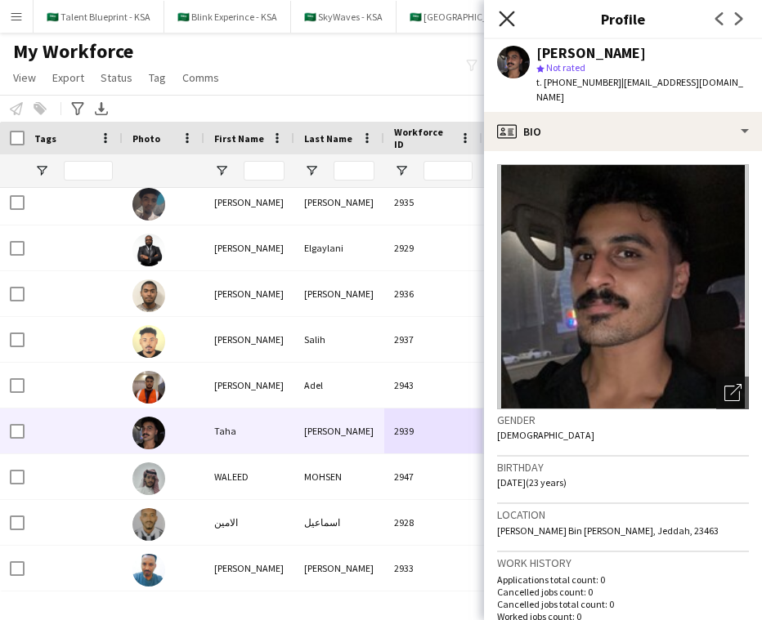
click at [505, 25] on icon "Close pop-in" at bounding box center [507, 19] width 16 height 16
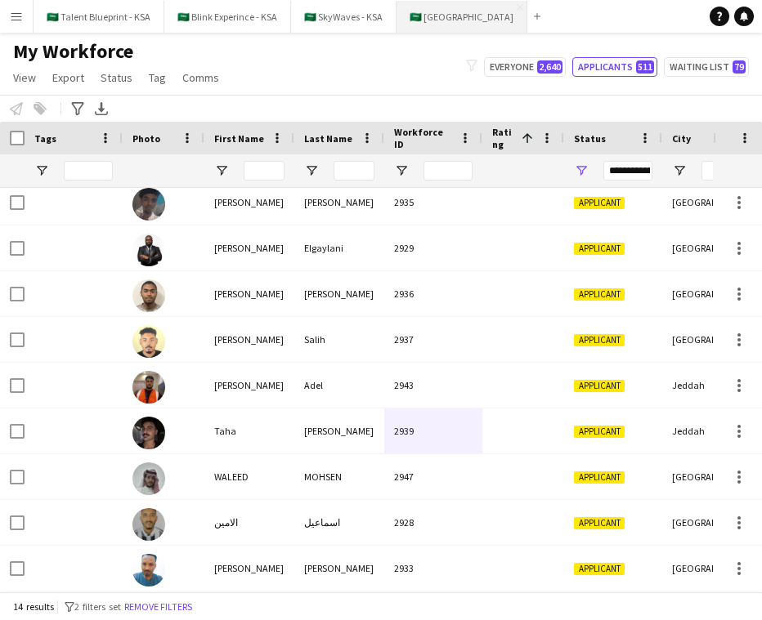
click at [444, 27] on button "🇸🇦 Sports Boulevard Close" at bounding box center [461, 17] width 131 height 32
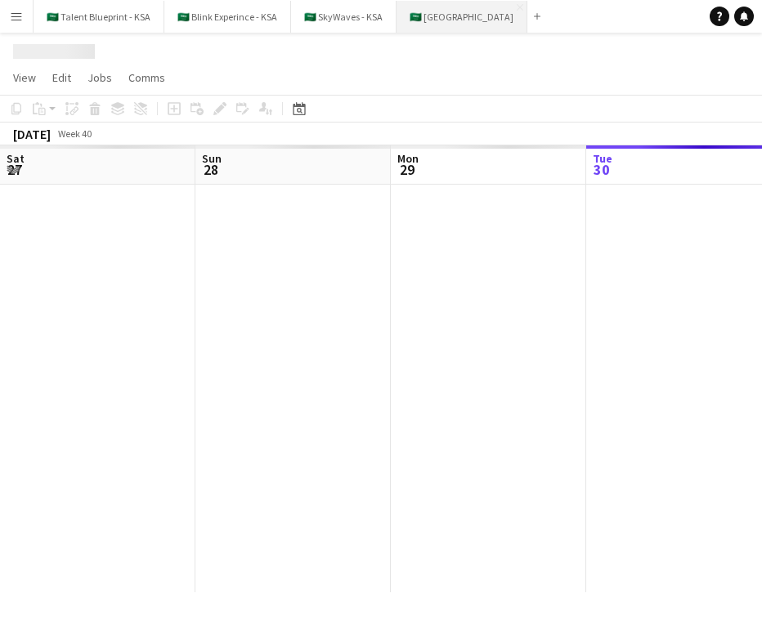
scroll to position [0, 391]
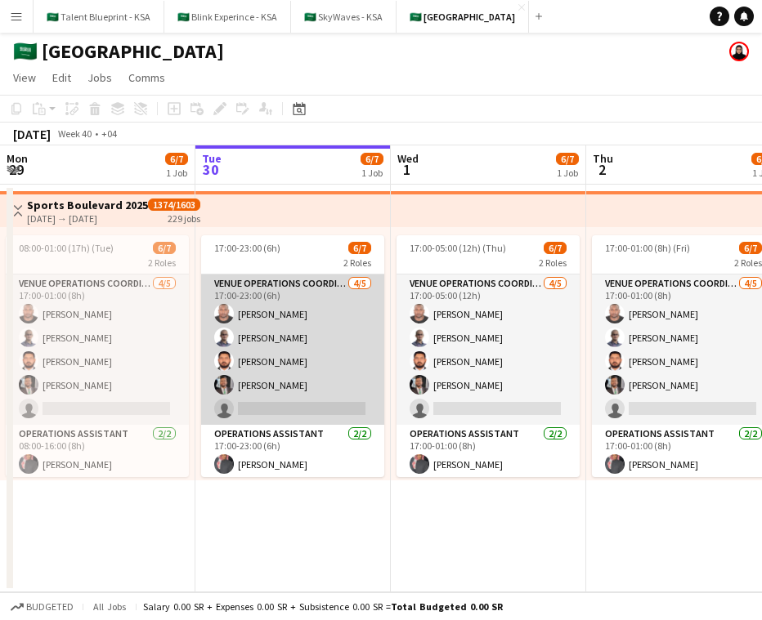
click at [342, 408] on app-card-role "VENUE OPERATIONS COORDINATOR 4/5 17:00-23:00 (6h) Yousif Haroun Abubaker Babata…" at bounding box center [292, 350] width 183 height 150
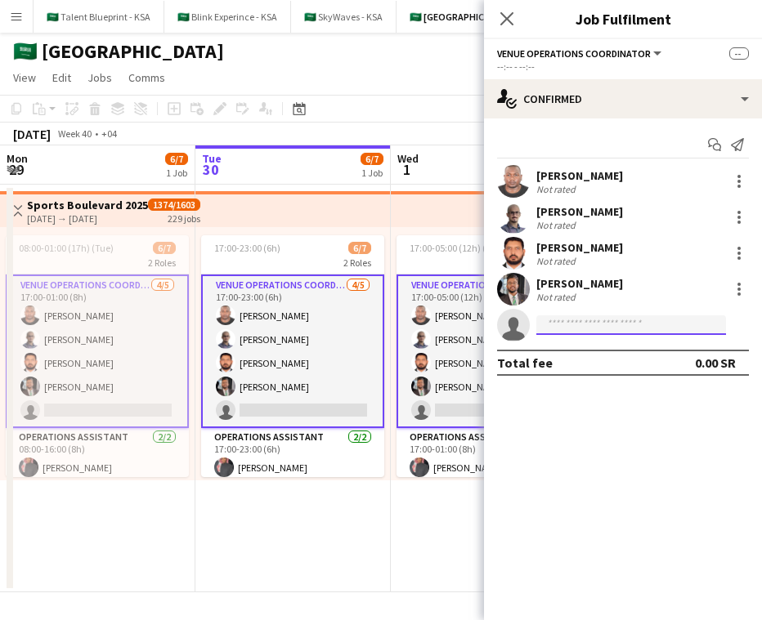
click at [648, 319] on input at bounding box center [631, 326] width 190 height 20
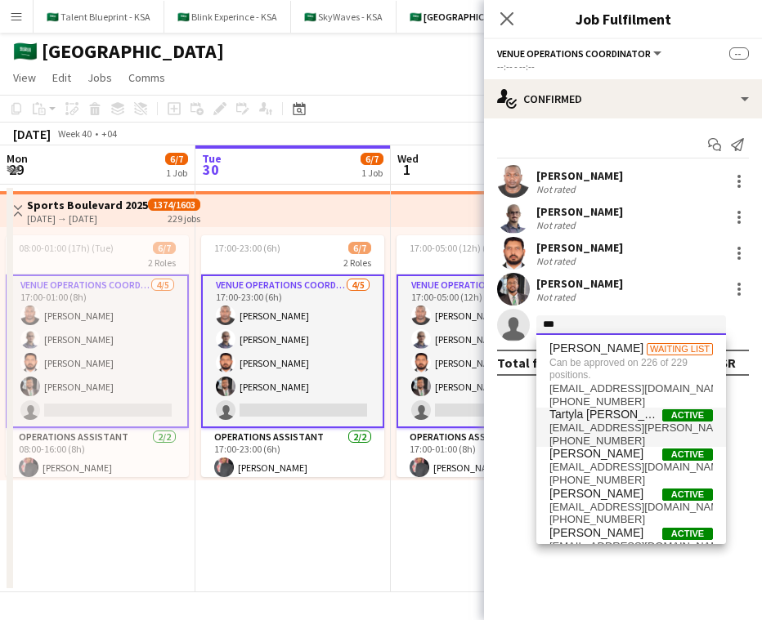
type input "***"
click at [626, 431] on span "tartyla.altaweel@gmail.com" at bounding box center [631, 428] width 164 height 13
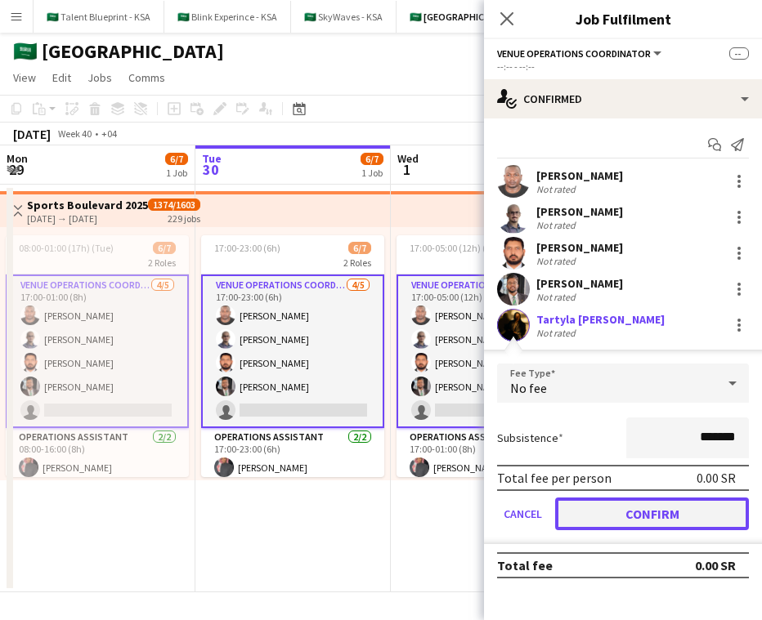
click at [653, 515] on button "Confirm" at bounding box center [652, 514] width 194 height 33
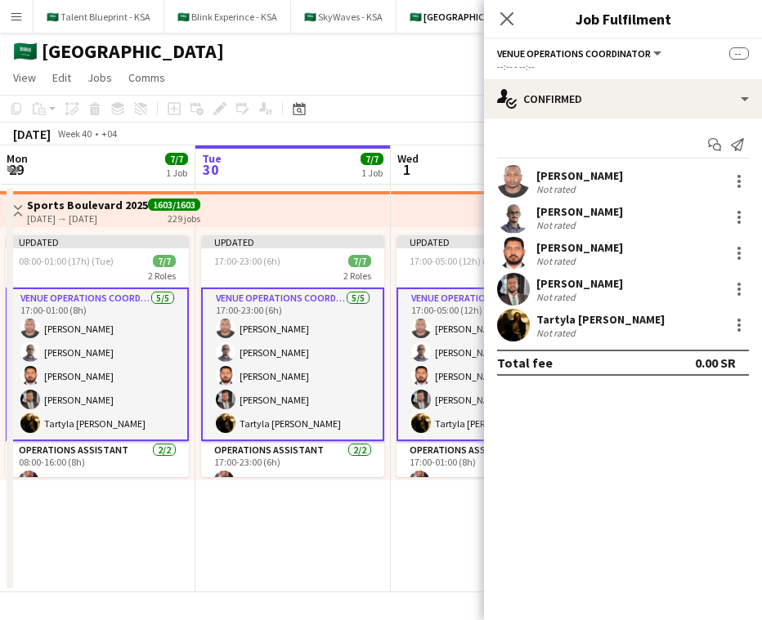
click at [520, 323] on app-user-avatar at bounding box center [513, 325] width 33 height 33
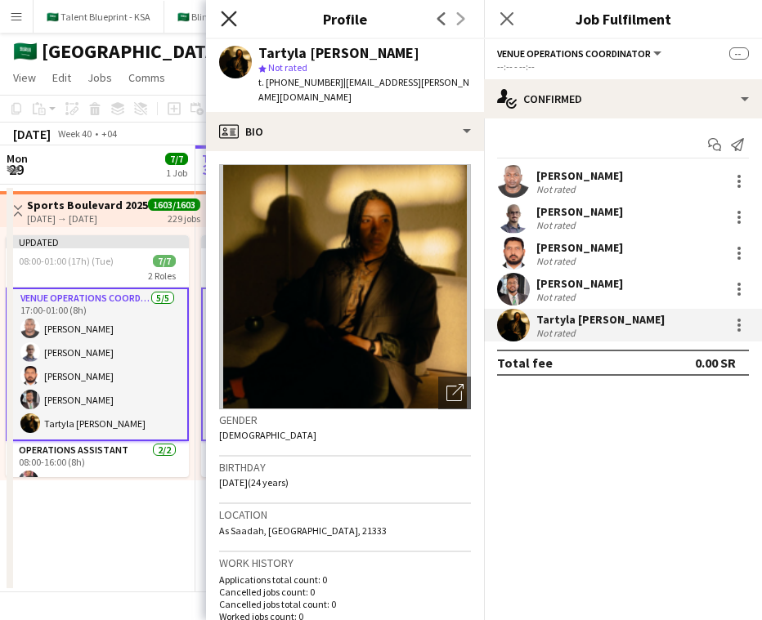
click at [234, 14] on icon "Close pop-in" at bounding box center [229, 19] width 16 height 16
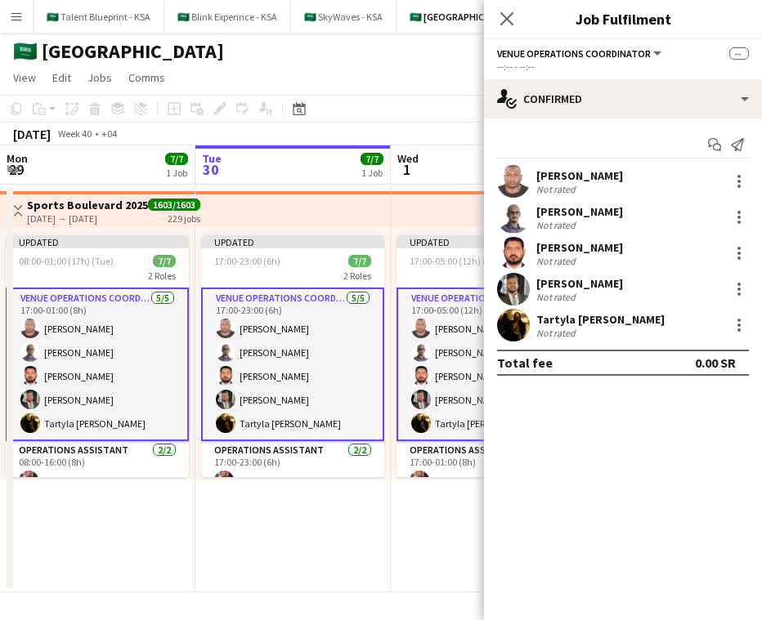
click at [230, 73] on app-page-menu "View Day view expanded Day view collapsed Month view Date picker Jump to [DATE]…" at bounding box center [381, 79] width 762 height 31
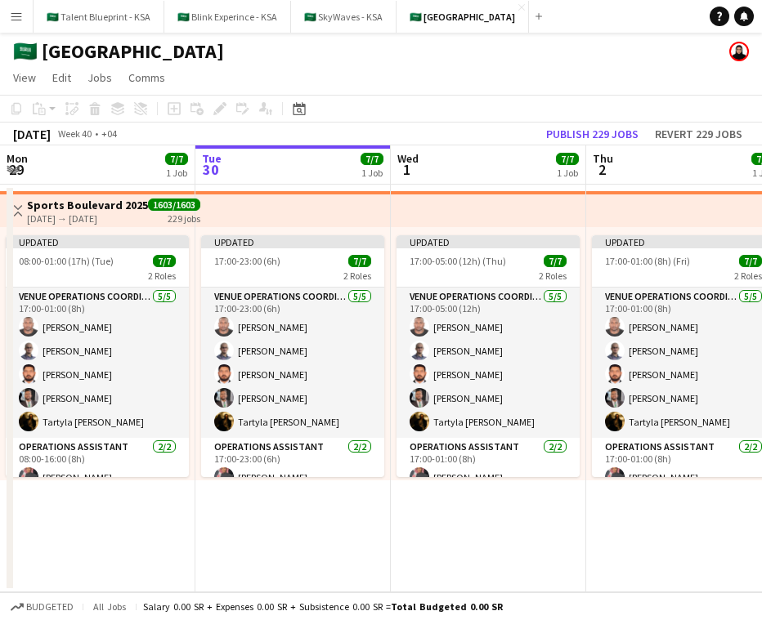
click at [607, 209] on app-top-bar at bounding box center [683, 209] width 195 height 36
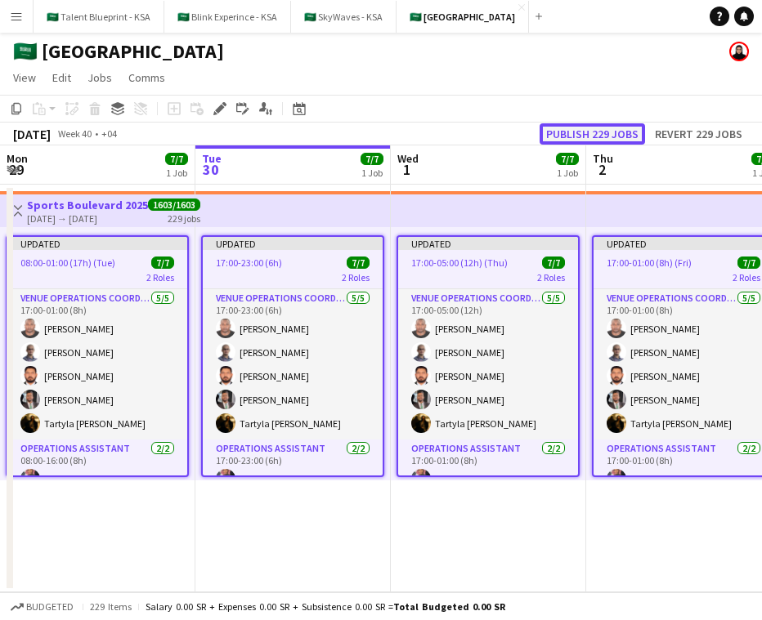
click at [607, 130] on button "Publish 229 jobs" at bounding box center [592, 133] width 105 height 21
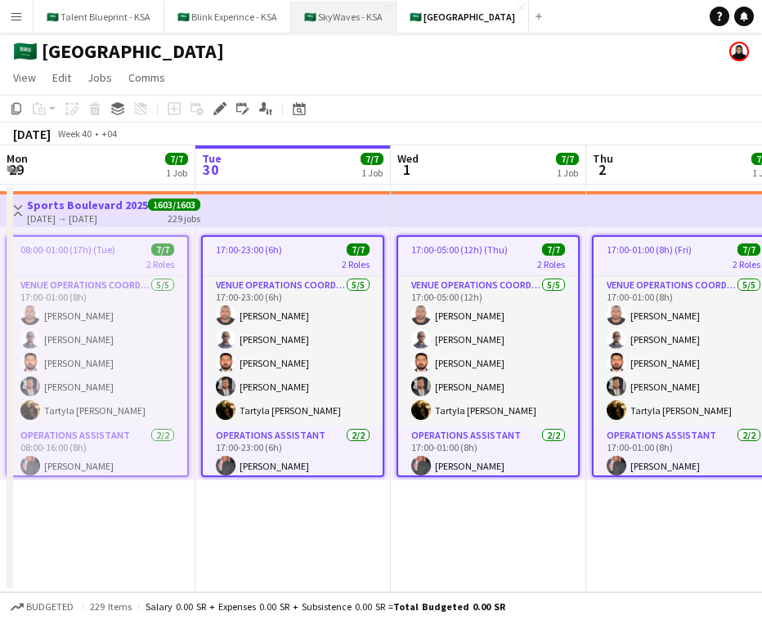
click at [340, 20] on button "🇸🇦 SkyWaves - KSA Close" at bounding box center [343, 17] width 105 height 32
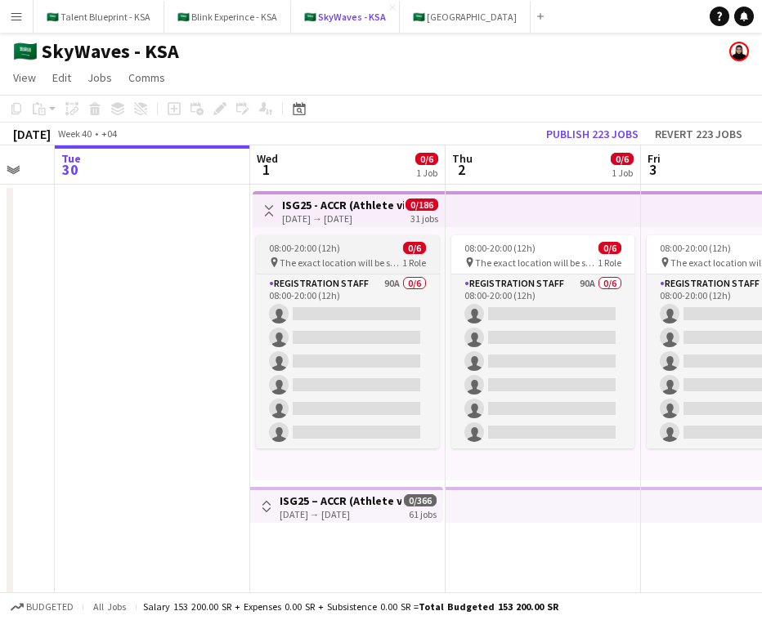
scroll to position [0, 531]
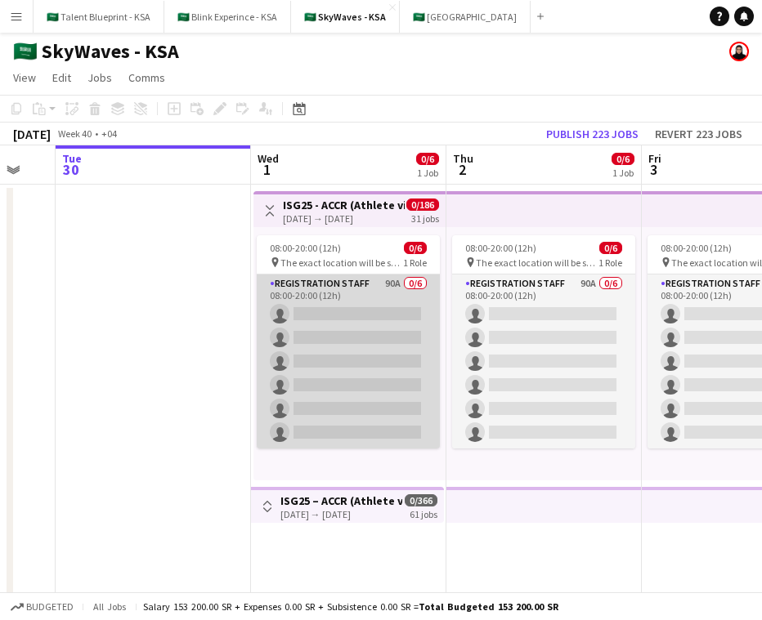
click at [317, 352] on app-card-role "Registration Staff 90A 0/6 08:00-20:00 (12h) single-neutral-actions single-neut…" at bounding box center [348, 362] width 183 height 174
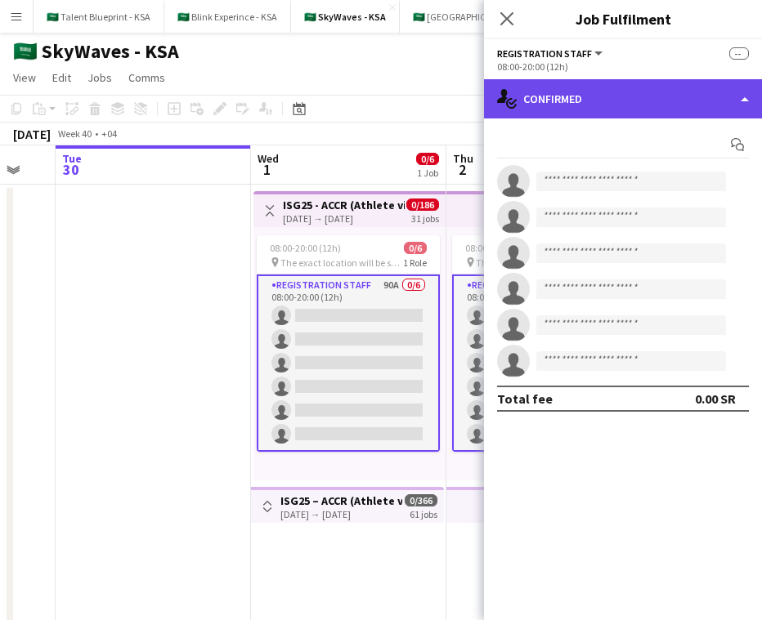
click at [637, 104] on div "single-neutral-actions-check-2 Confirmed" at bounding box center [623, 98] width 278 height 39
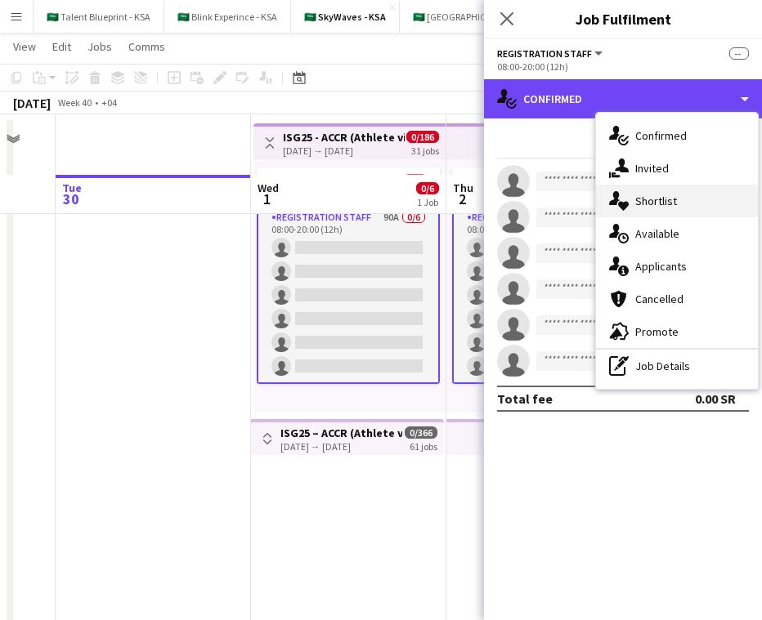
scroll to position [0, 0]
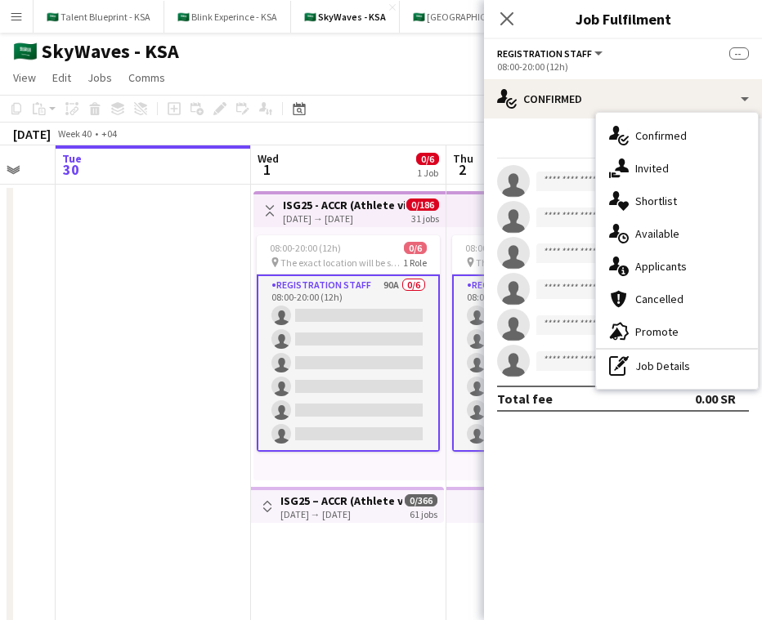
click at [374, 103] on app-toolbar "Copy Paste Paste Command V Paste with crew Command Shift V Paste linked Job Del…" at bounding box center [381, 109] width 762 height 28
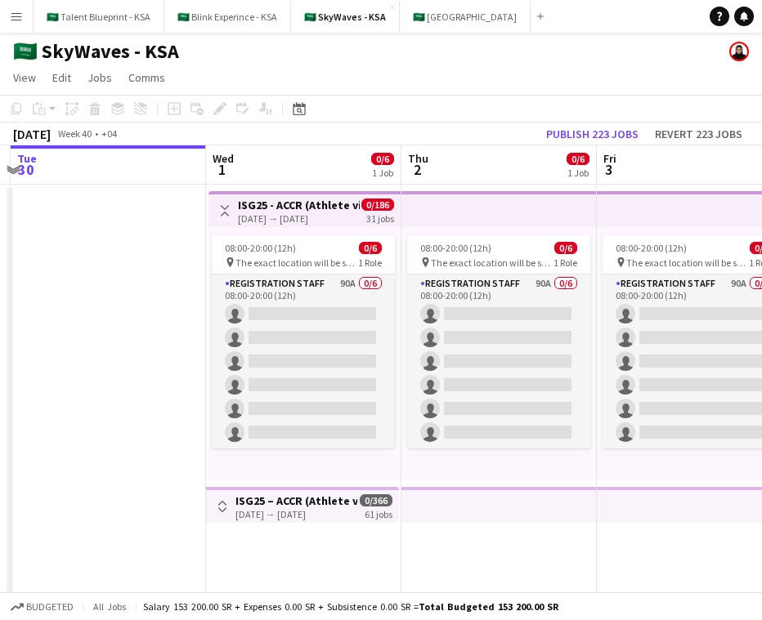
scroll to position [0, 575]
click at [578, 500] on app-top-bar at bounding box center [499, 505] width 195 height 36
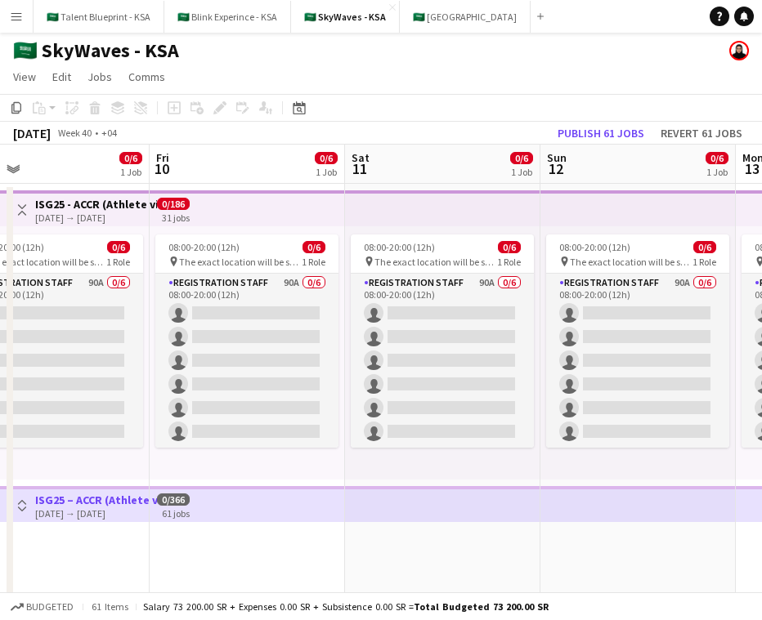
scroll to position [0, 481]
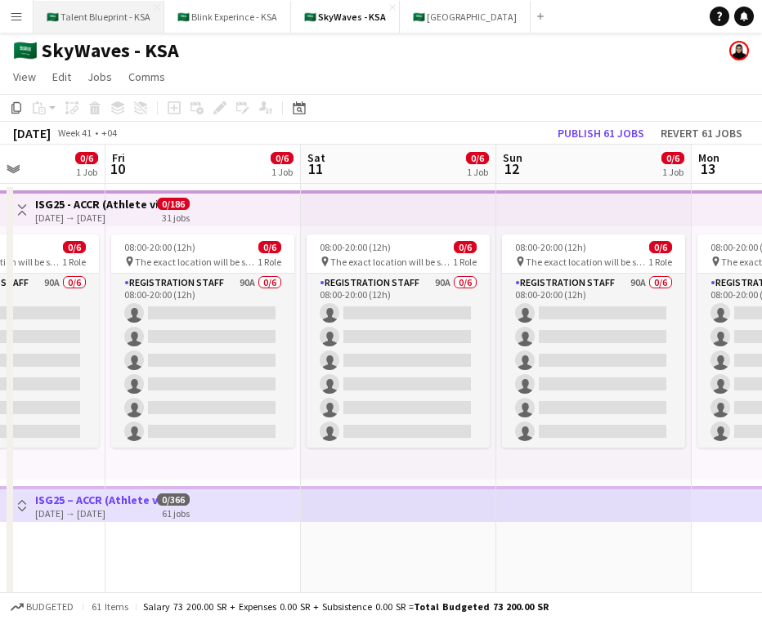
click at [123, 18] on button "🇸🇦 Talent Blueprint - KSA Close" at bounding box center [99, 17] width 131 height 32
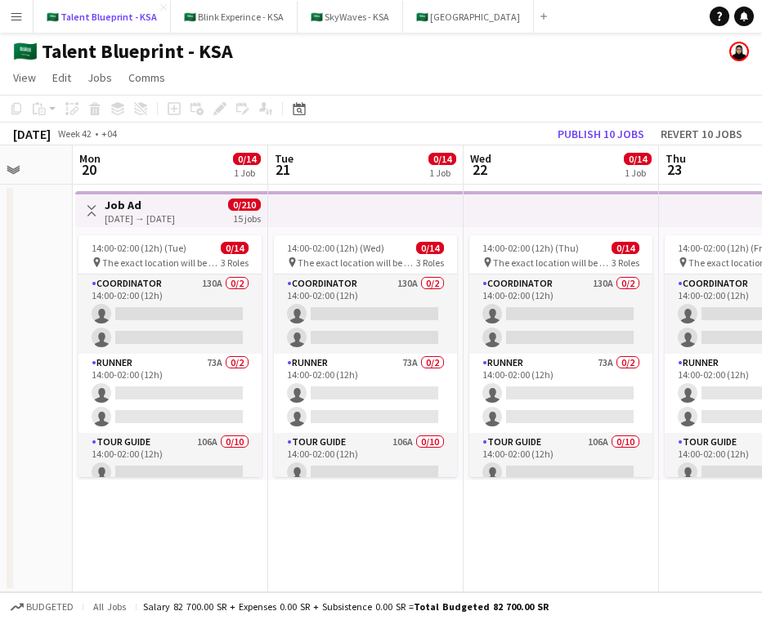
scroll to position [0, 509]
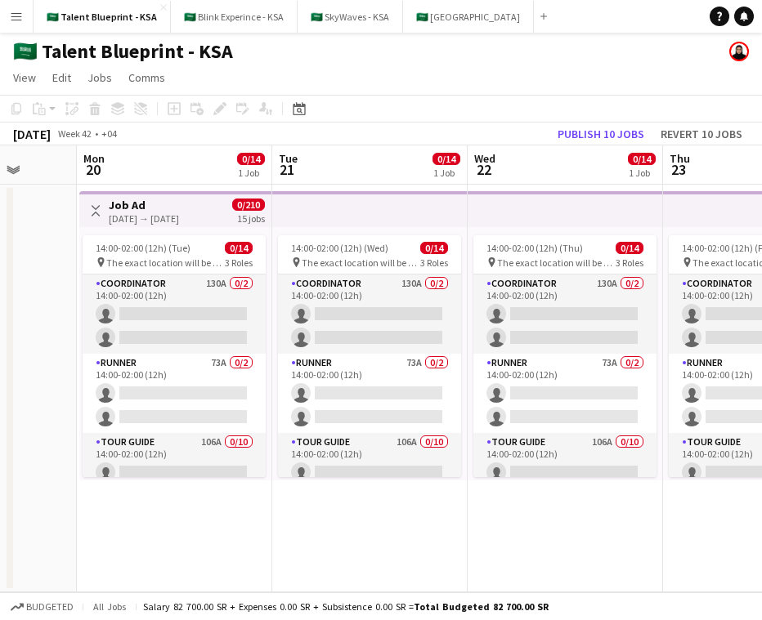
click at [381, 217] on app-top-bar at bounding box center [369, 209] width 195 height 36
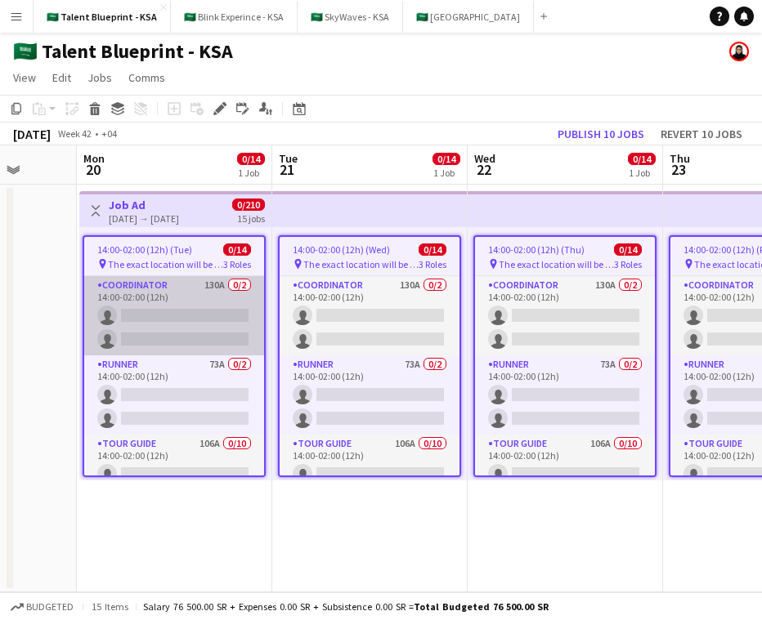
click at [217, 317] on app-card-role "Coordinator 130A 0/2 14:00-02:00 (12h) single-neutral-actions single-neutral-ac…" at bounding box center [174, 315] width 180 height 79
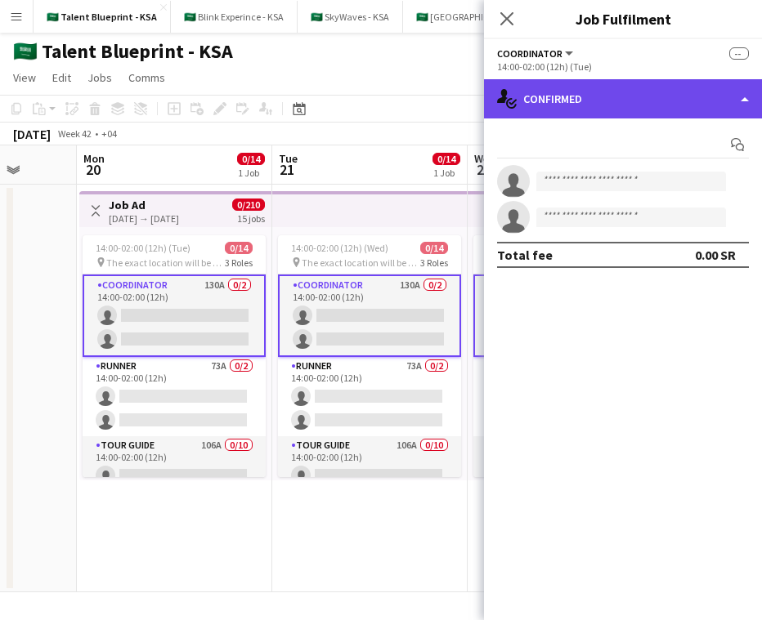
click at [686, 110] on div "single-neutral-actions-check-2 Confirmed" at bounding box center [623, 98] width 278 height 39
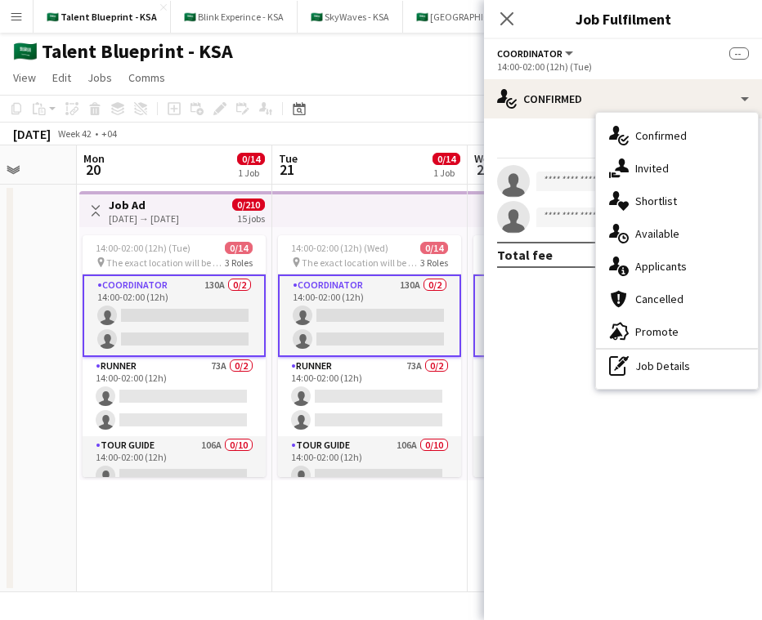
click at [347, 112] on app-toolbar "Copy Paste Paste Command V Paste with crew Command Shift V Paste linked Job Del…" at bounding box center [381, 109] width 762 height 28
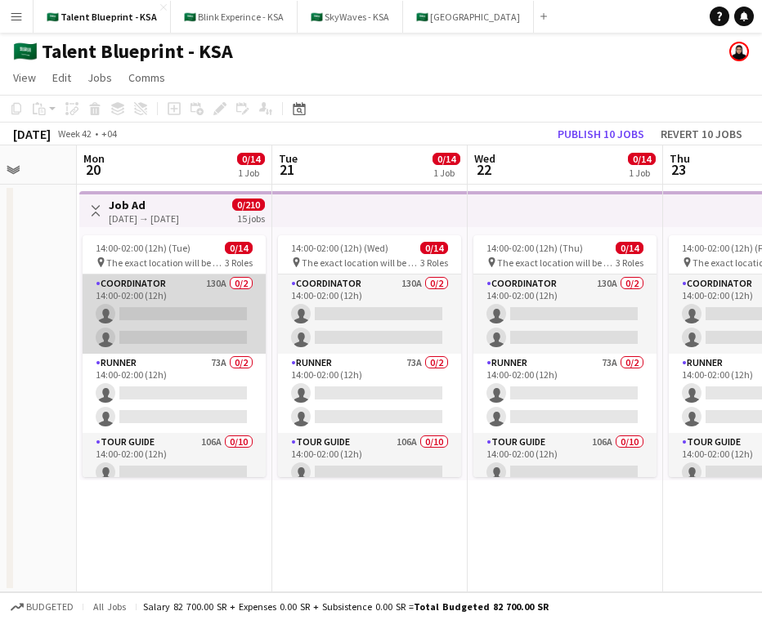
click at [229, 299] on app-card-role "Coordinator 130A 0/2 14:00-02:00 (12h) single-neutral-actions single-neutral-ac…" at bounding box center [174, 314] width 183 height 79
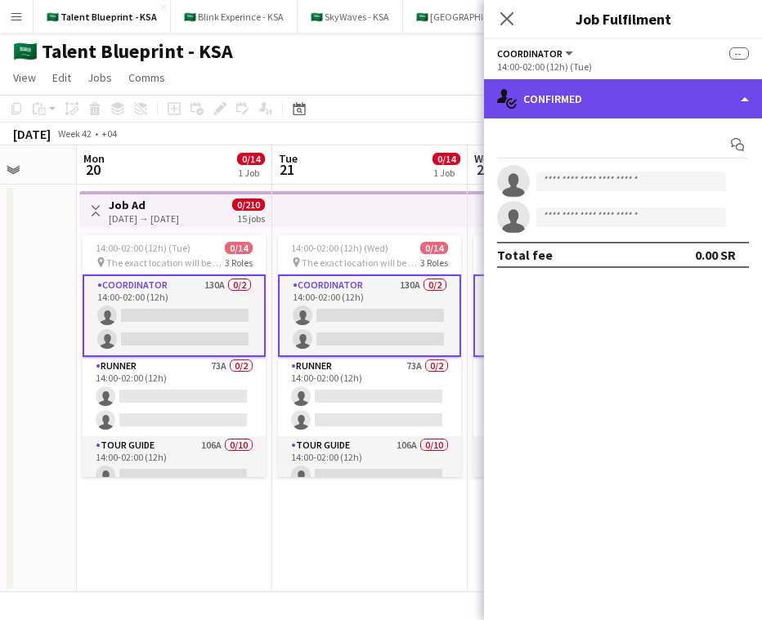
click at [649, 111] on div "single-neutral-actions-check-2 Confirmed" at bounding box center [623, 98] width 278 height 39
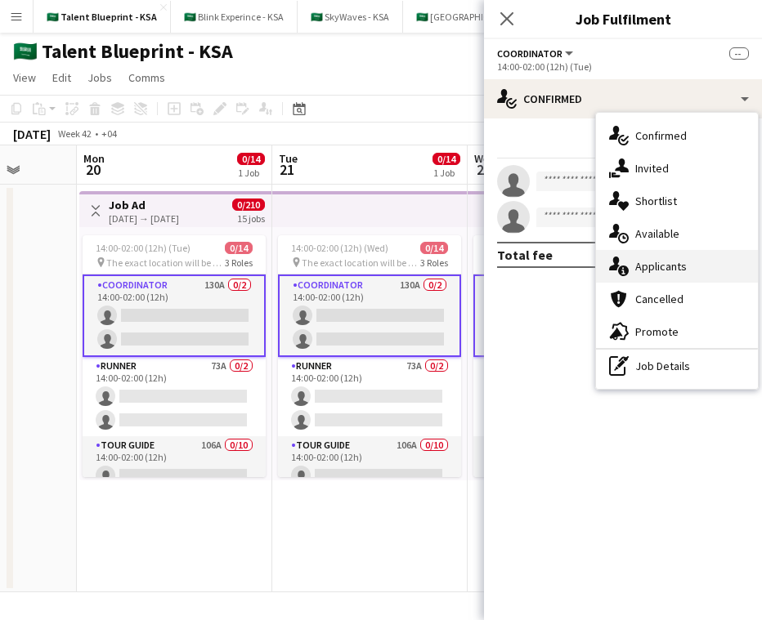
click at [687, 271] on div "single-neutral-actions-information Applicants" at bounding box center [677, 266] width 162 height 33
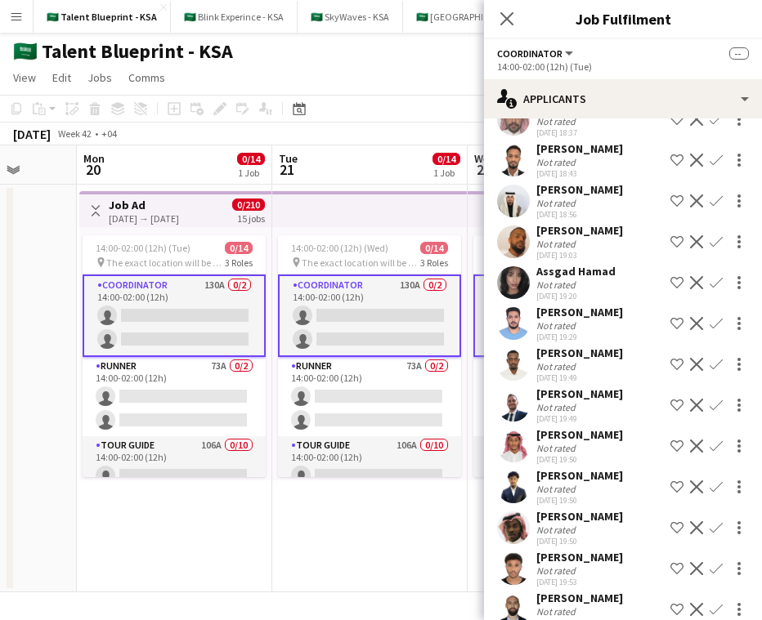
scroll to position [242, 0]
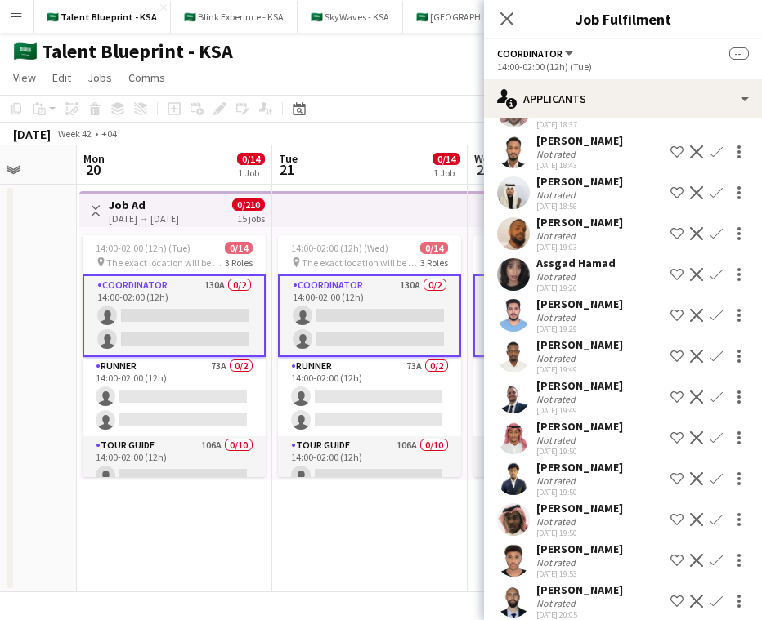
click at [516, 177] on app-user-avatar at bounding box center [513, 193] width 33 height 33
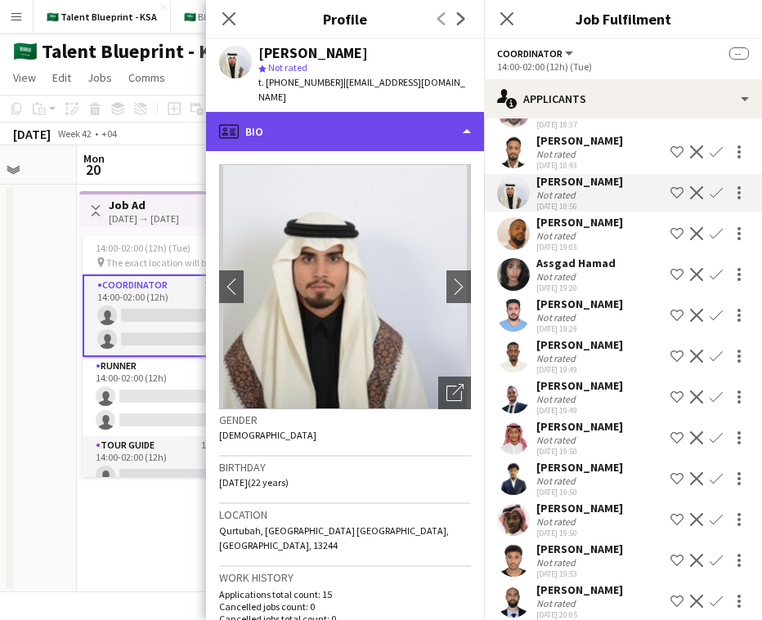
click at [423, 112] on div "profile Bio" at bounding box center [345, 131] width 278 height 39
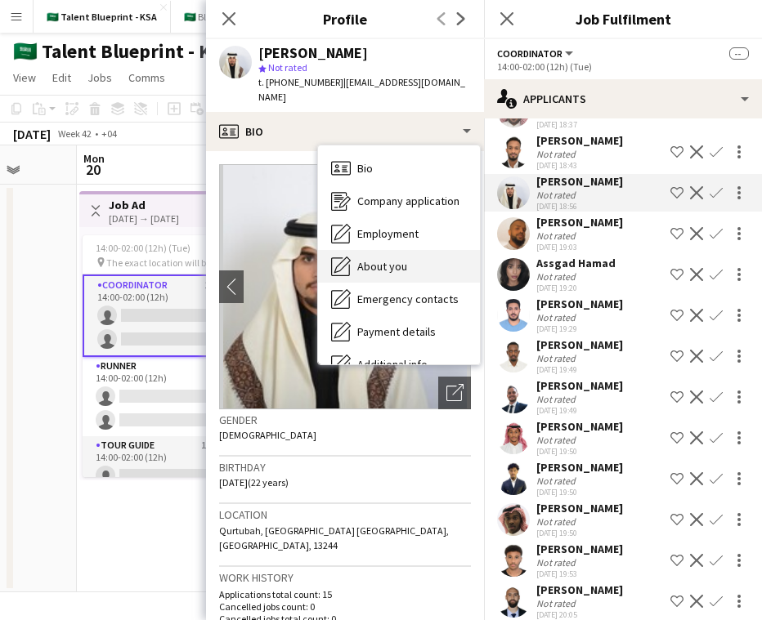
click at [423, 250] on div "About you About you" at bounding box center [399, 266] width 162 height 33
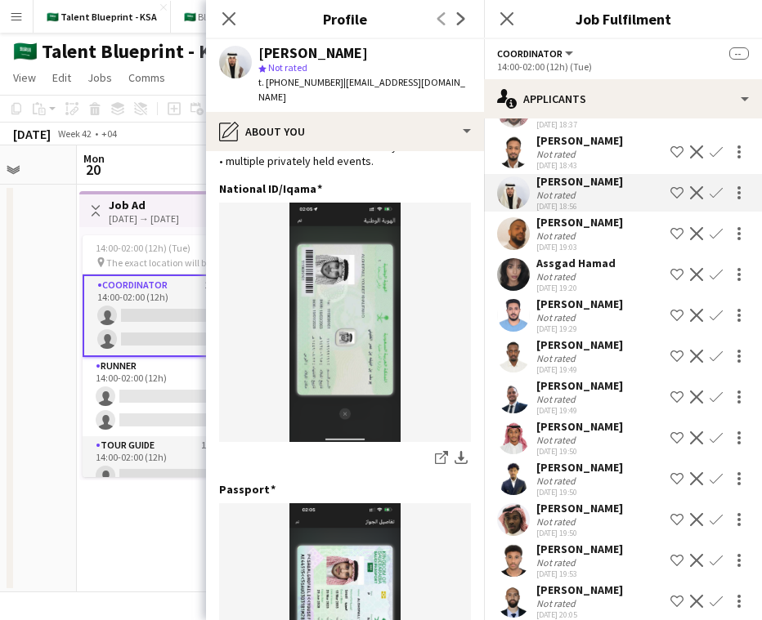
scroll to position [270, 0]
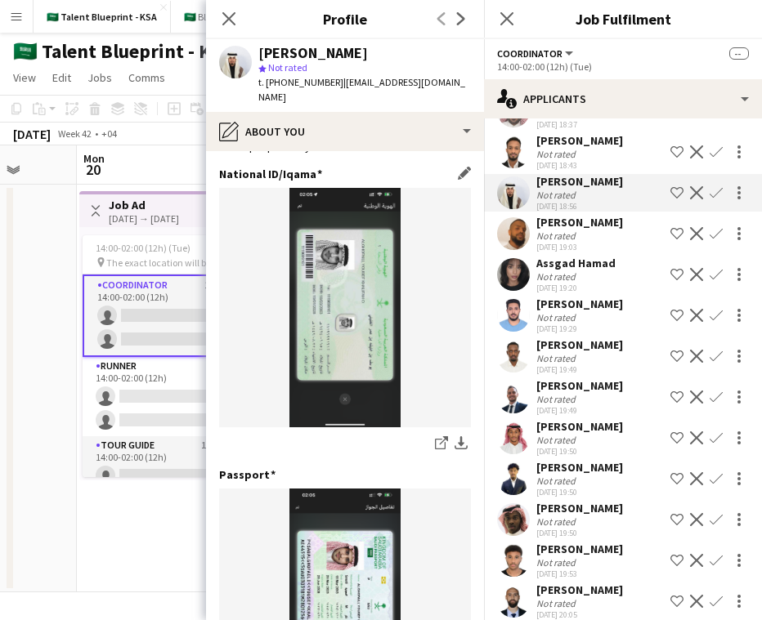
click at [368, 329] on img at bounding box center [345, 308] width 252 height 240
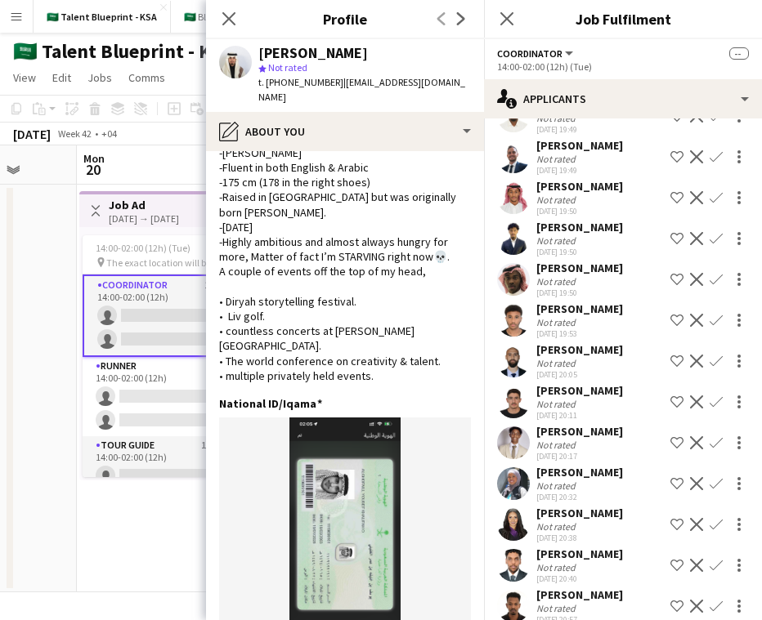
scroll to position [487, 0]
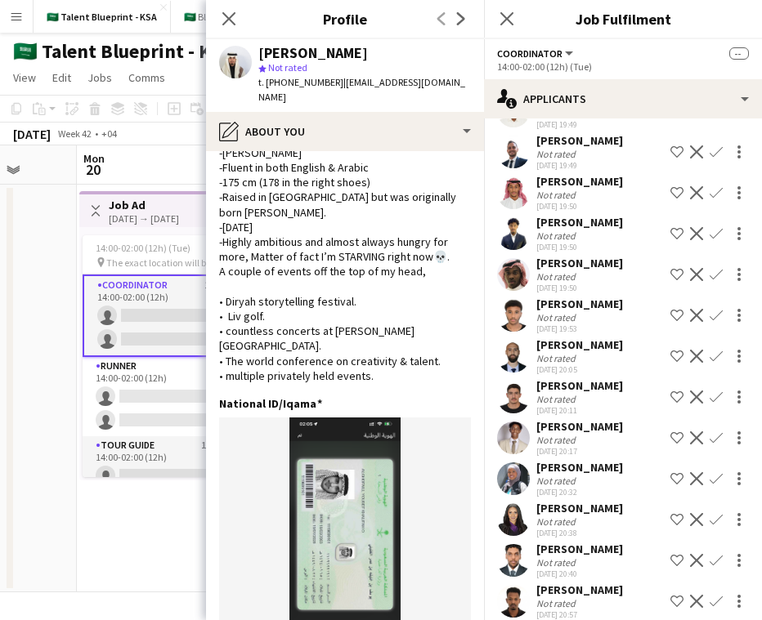
click at [519, 389] on app-user-avatar at bounding box center [513, 397] width 33 height 33
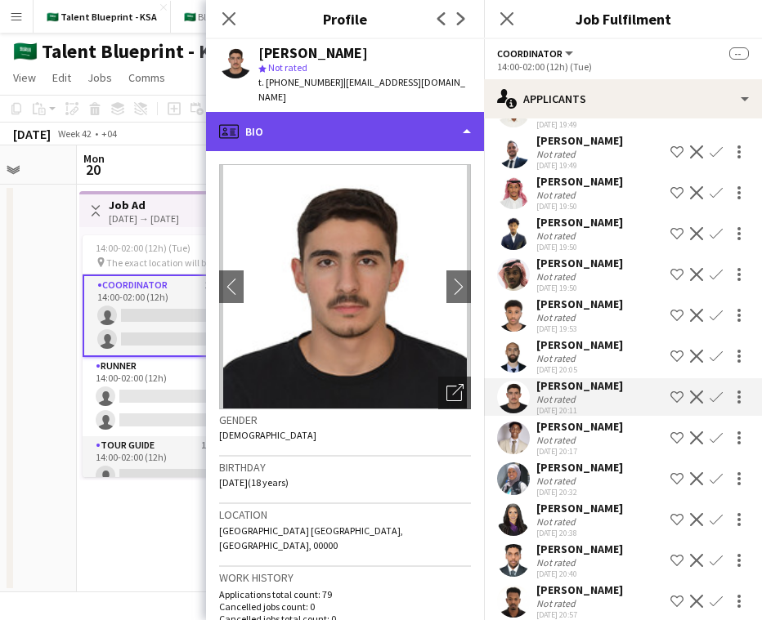
click at [447, 112] on div "profile Bio" at bounding box center [345, 131] width 278 height 39
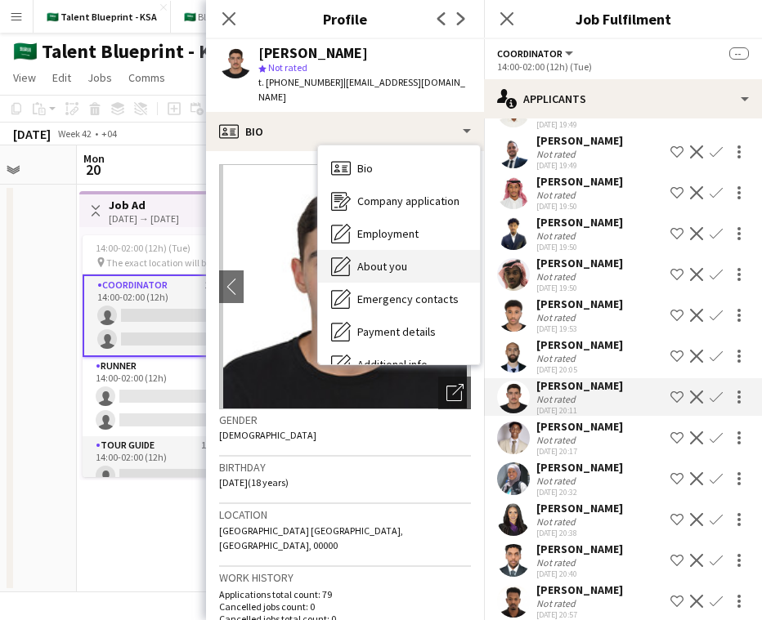
click at [434, 250] on div "About you About you" at bounding box center [399, 266] width 162 height 33
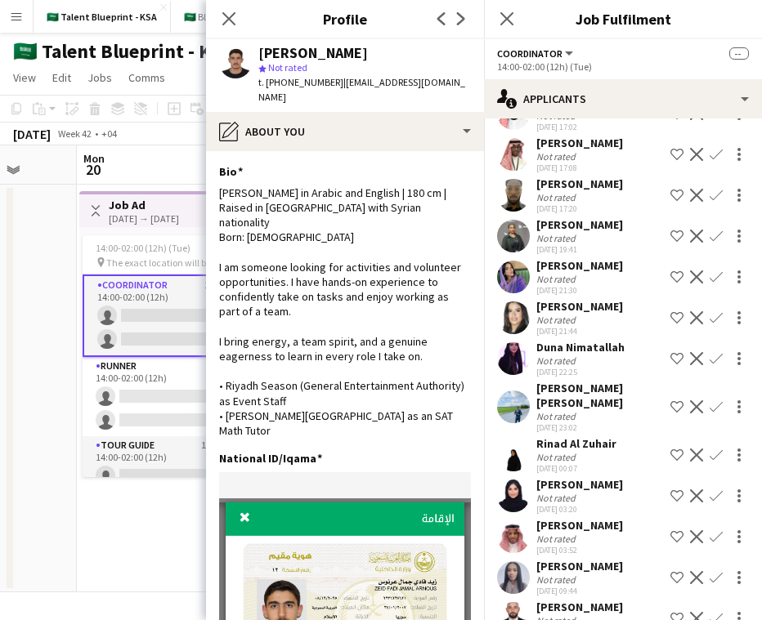
scroll to position [4948, 0]
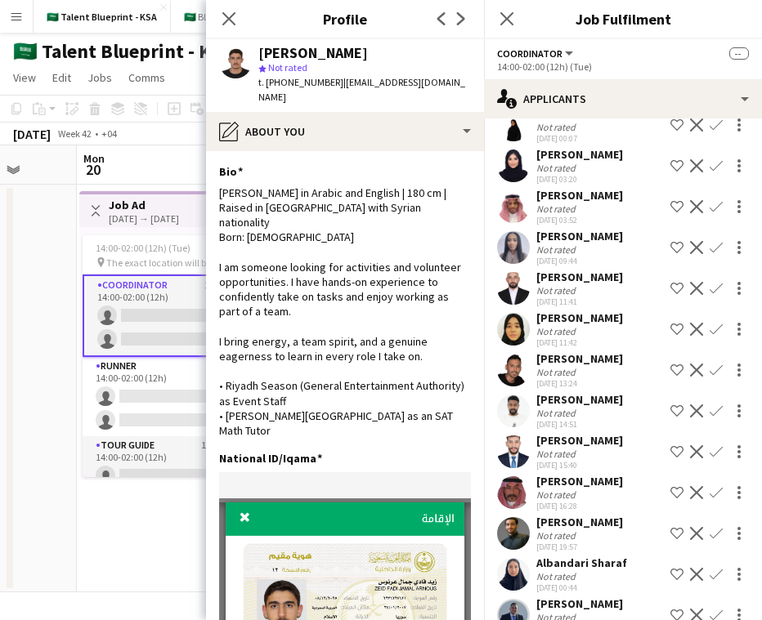
click at [519, 436] on app-user-avatar at bounding box center [513, 452] width 33 height 33
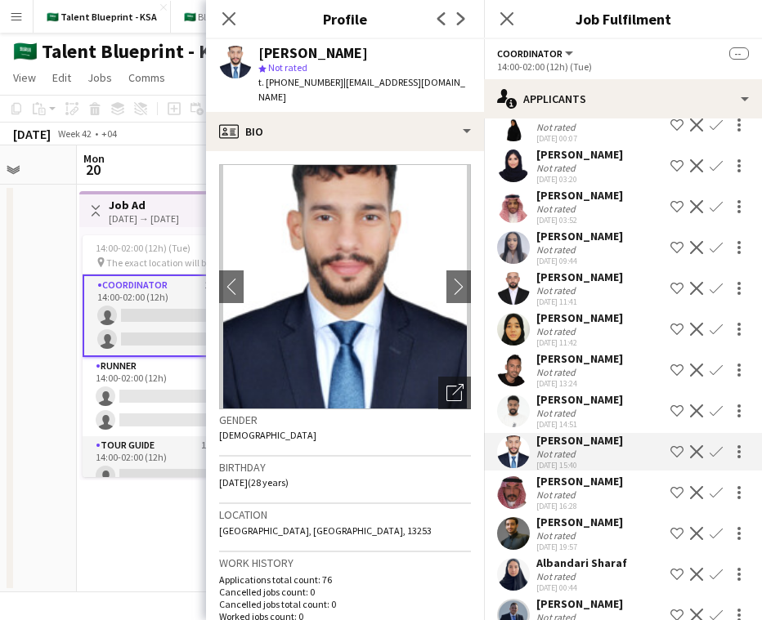
click at [523, 395] on app-user-avatar at bounding box center [513, 411] width 33 height 33
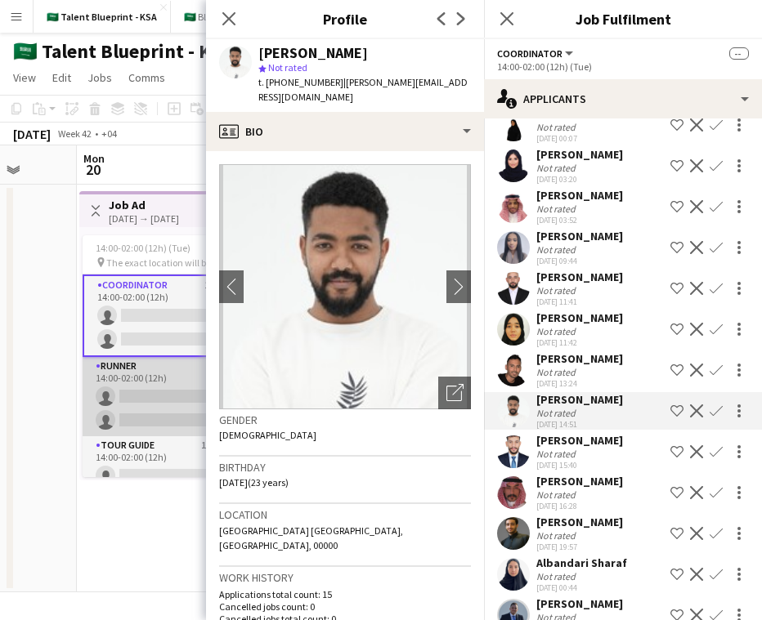
click at [169, 401] on app-card-role "Runner 73A 0/2 14:00-02:00 (12h) single-neutral-actions single-neutral-actions" at bounding box center [174, 396] width 183 height 79
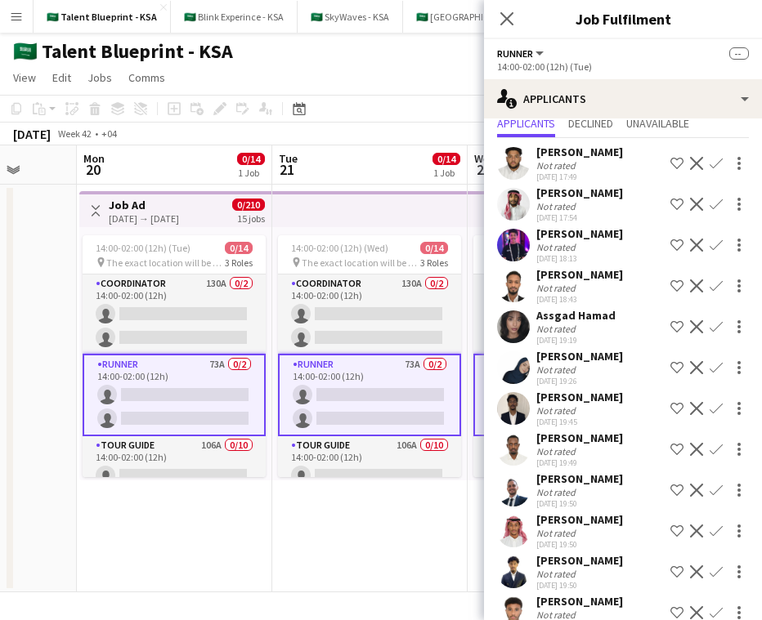
scroll to position [0, 0]
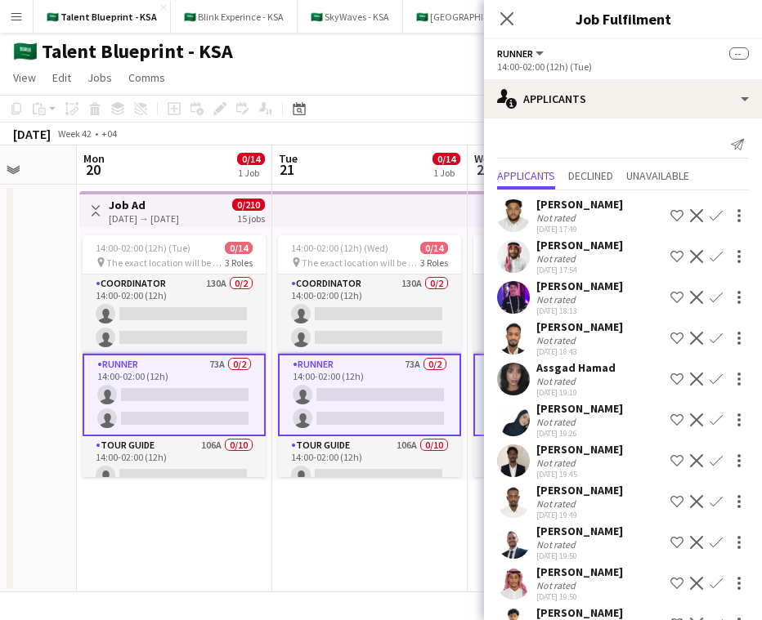
click at [515, 293] on app-user-avatar at bounding box center [513, 297] width 33 height 33
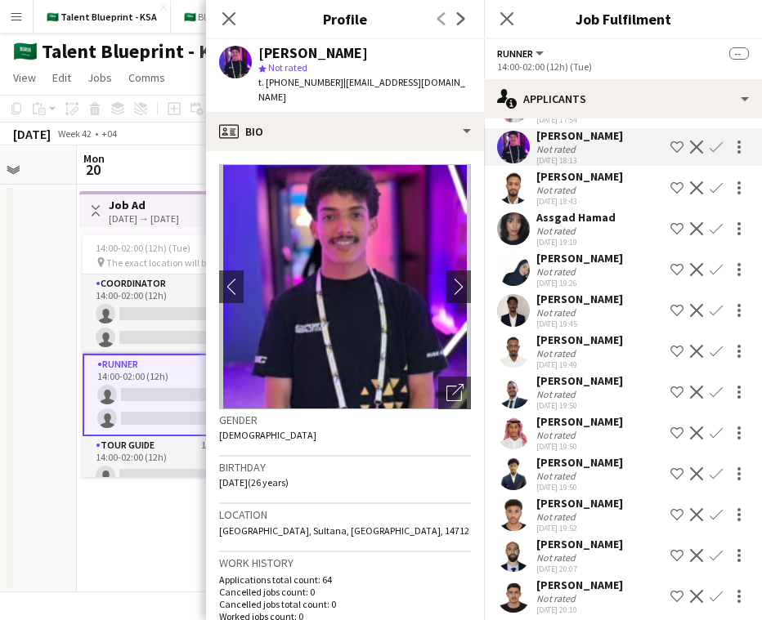
scroll to position [155, 0]
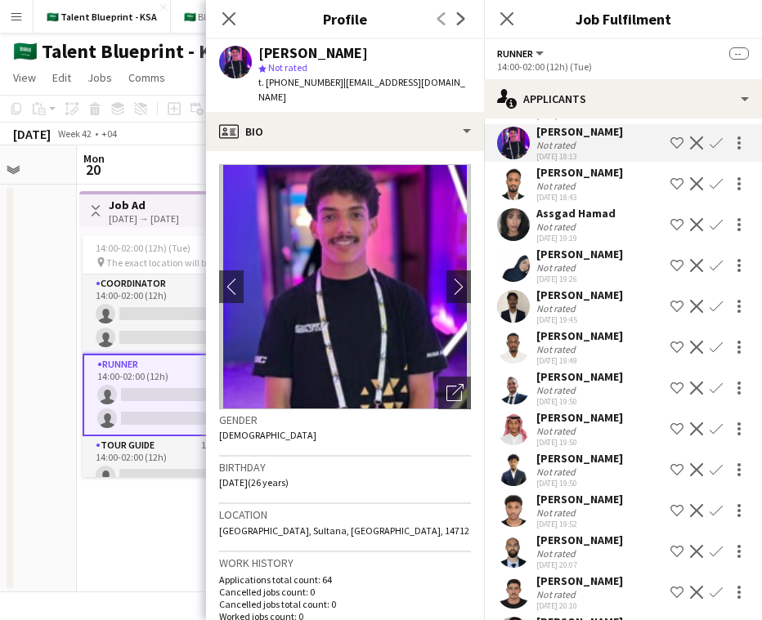
click at [516, 417] on app-user-avatar at bounding box center [513, 429] width 33 height 33
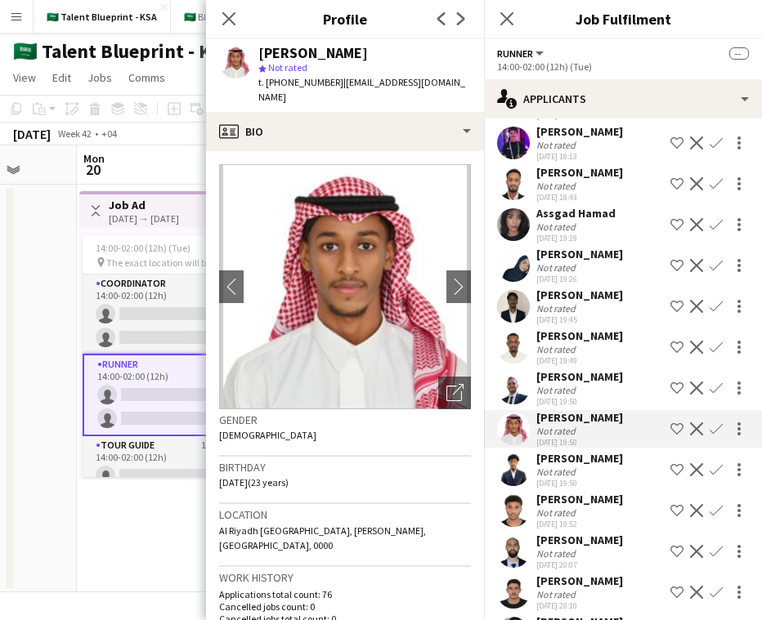
click at [513, 231] on app-user-avatar at bounding box center [513, 224] width 33 height 33
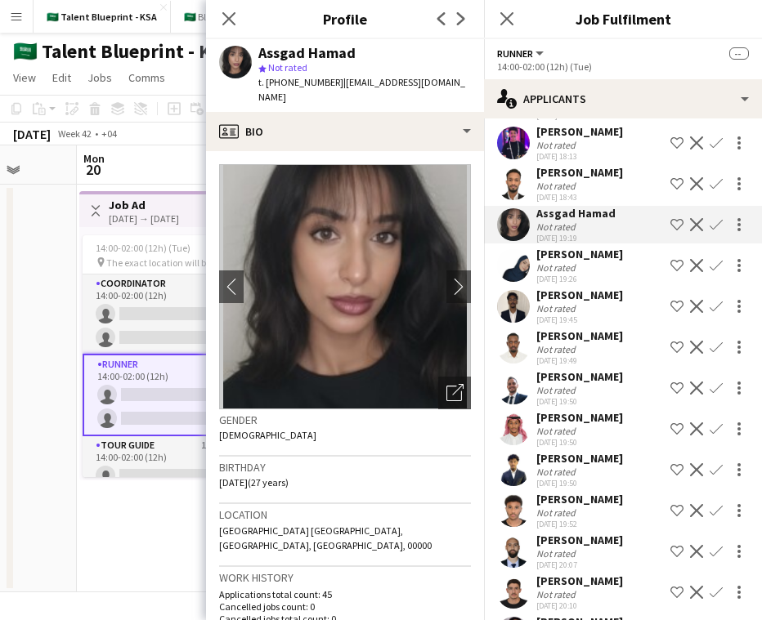
click at [513, 265] on app-user-avatar at bounding box center [513, 265] width 33 height 33
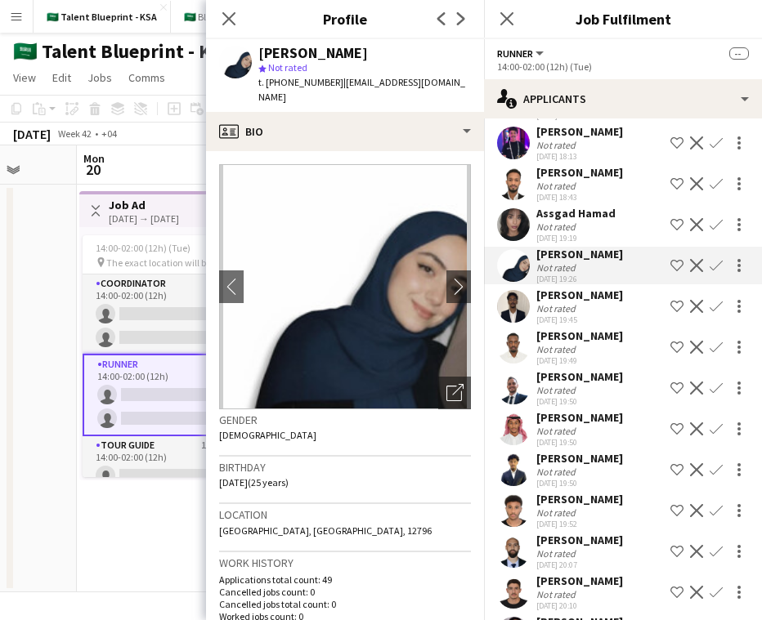
click at [516, 300] on app-user-avatar at bounding box center [513, 306] width 33 height 33
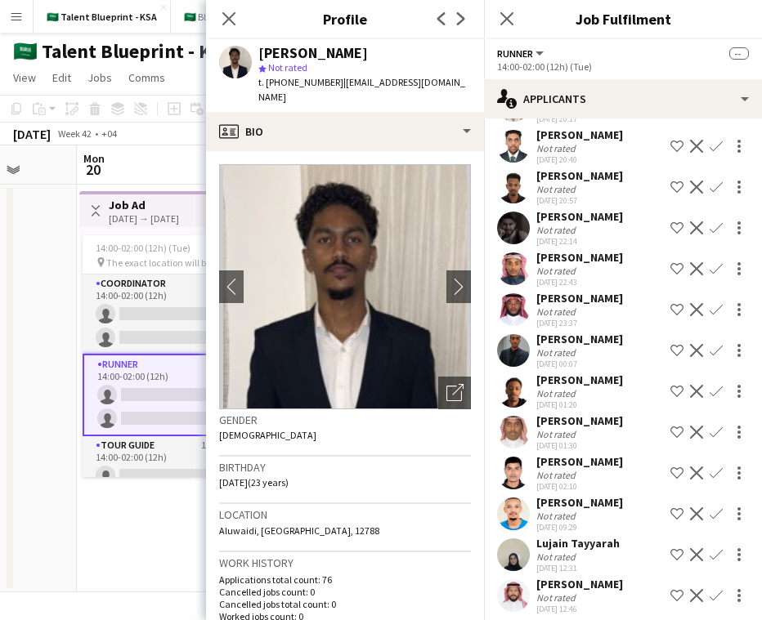
scroll to position [686, 0]
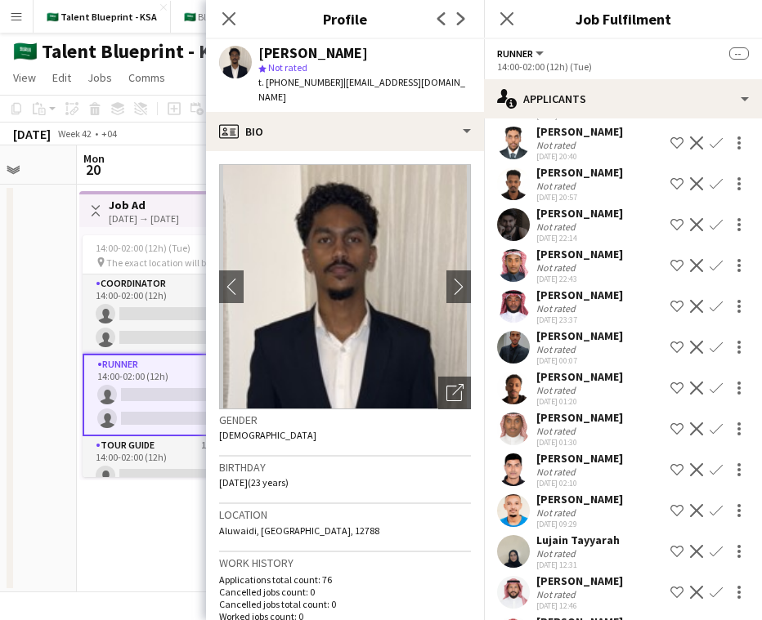
click at [515, 280] on app-user-avatar at bounding box center [513, 265] width 33 height 33
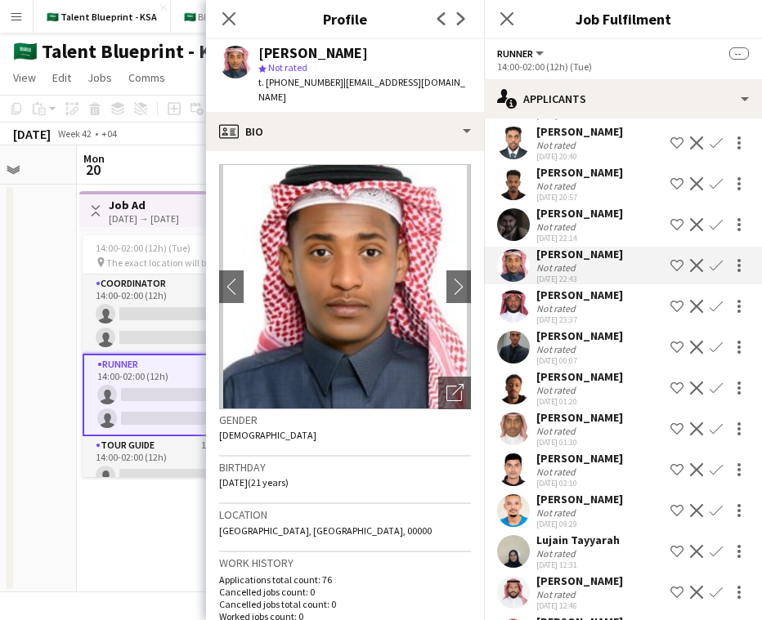
click at [513, 306] on app-user-avatar at bounding box center [513, 306] width 33 height 33
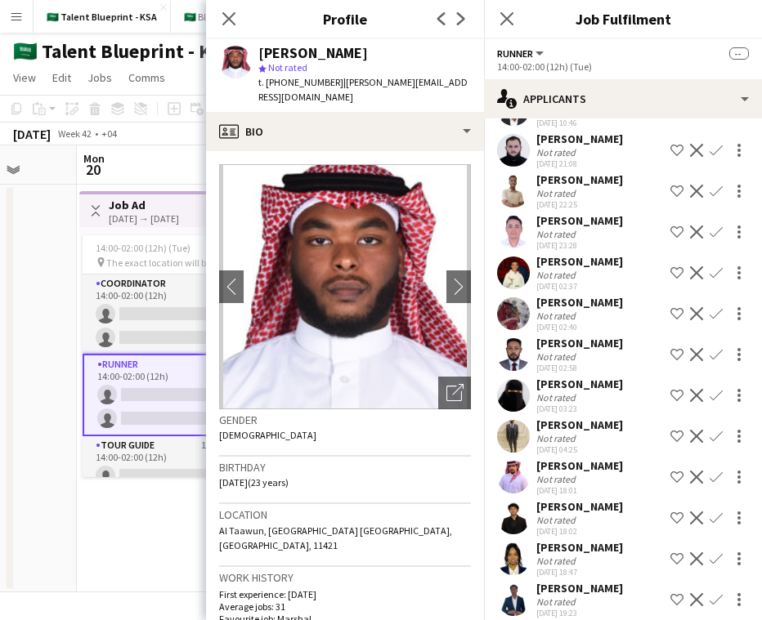
scroll to position [1897, 0]
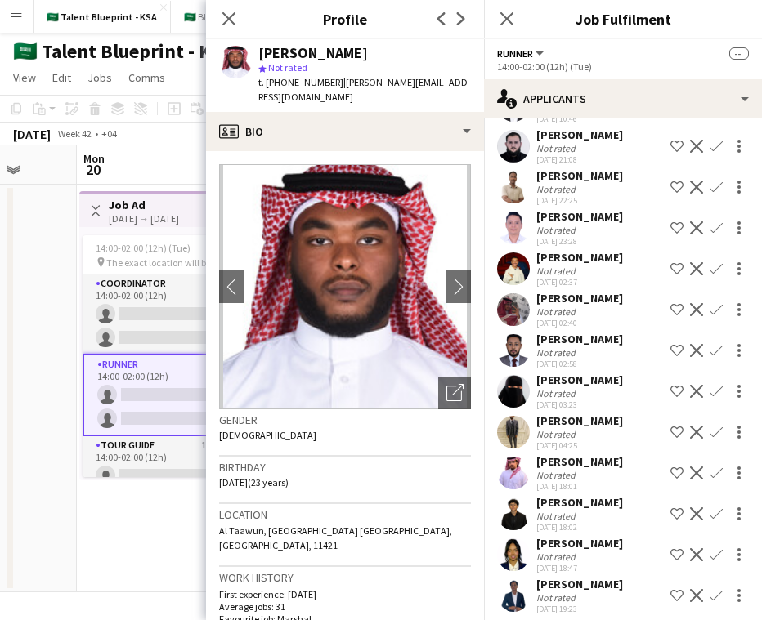
click at [515, 293] on app-user-avatar at bounding box center [513, 309] width 33 height 33
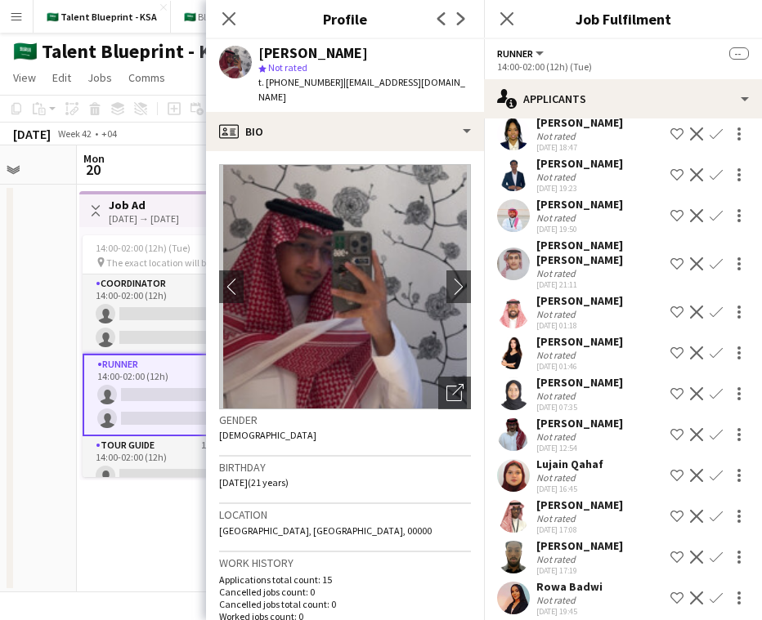
scroll to position [2319, 0]
click at [512, 199] on app-user-avatar at bounding box center [513, 215] width 33 height 33
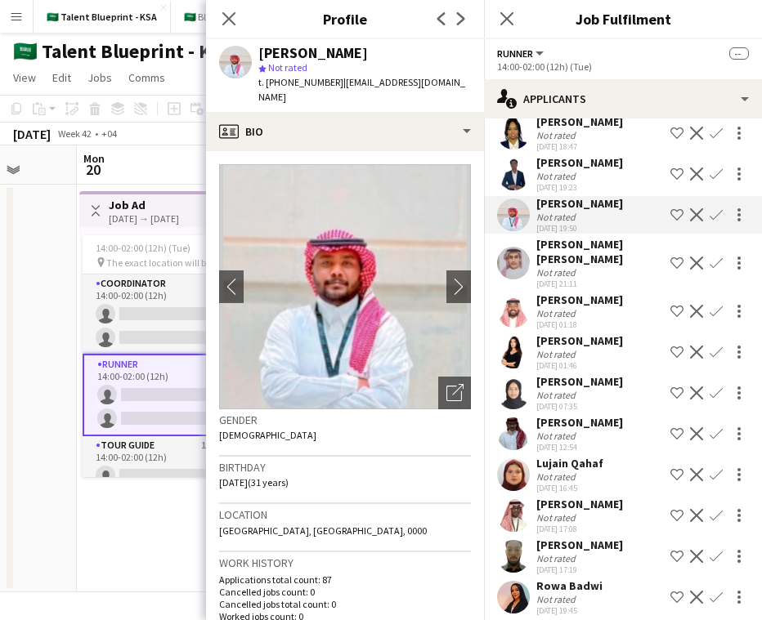
click at [517, 247] on app-user-avatar at bounding box center [513, 263] width 33 height 33
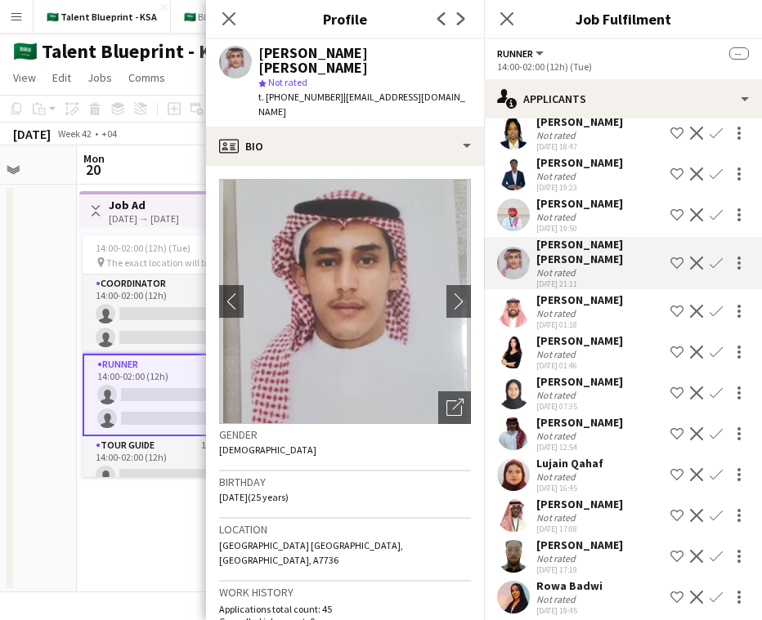
click at [144, 162] on app-board-header-date "Mon 20 0/14 1 Job" at bounding box center [174, 165] width 195 height 39
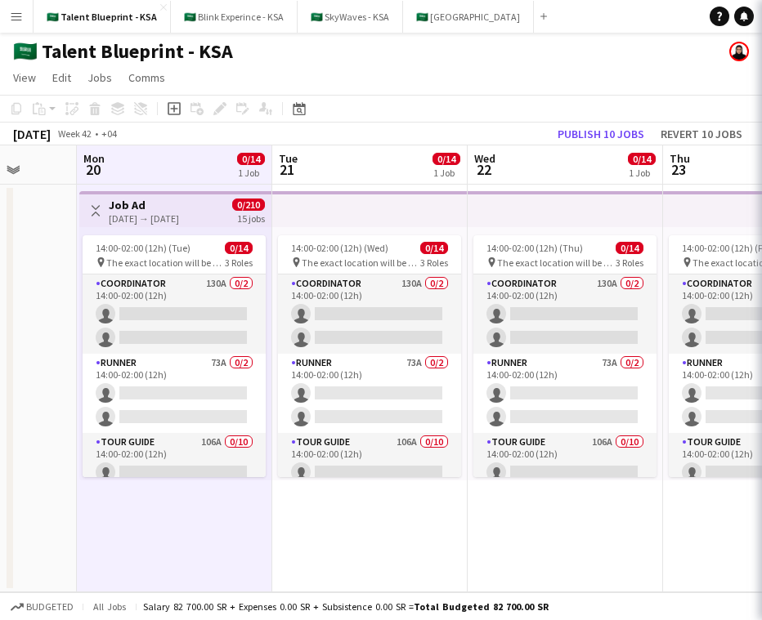
scroll to position [0, 0]
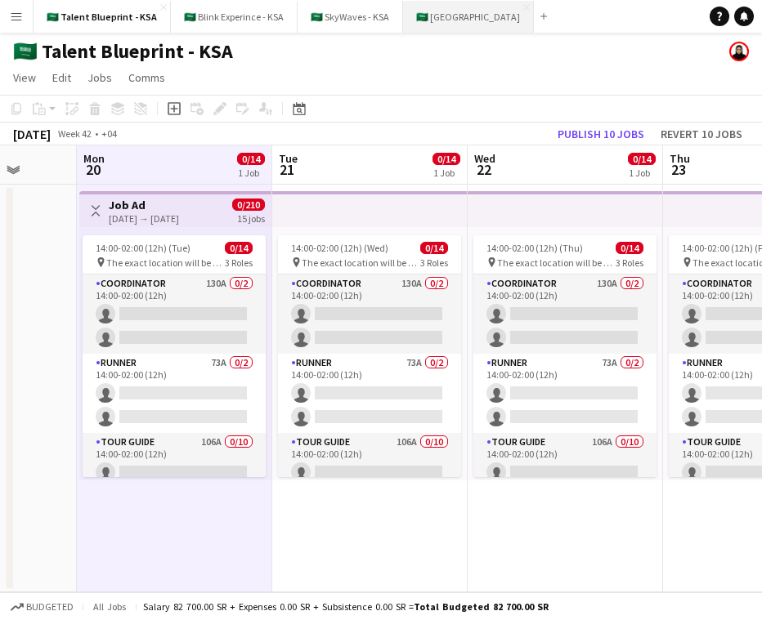
click at [453, 5] on button "🇸🇦 Sports Boulevard Close" at bounding box center [468, 17] width 131 height 32
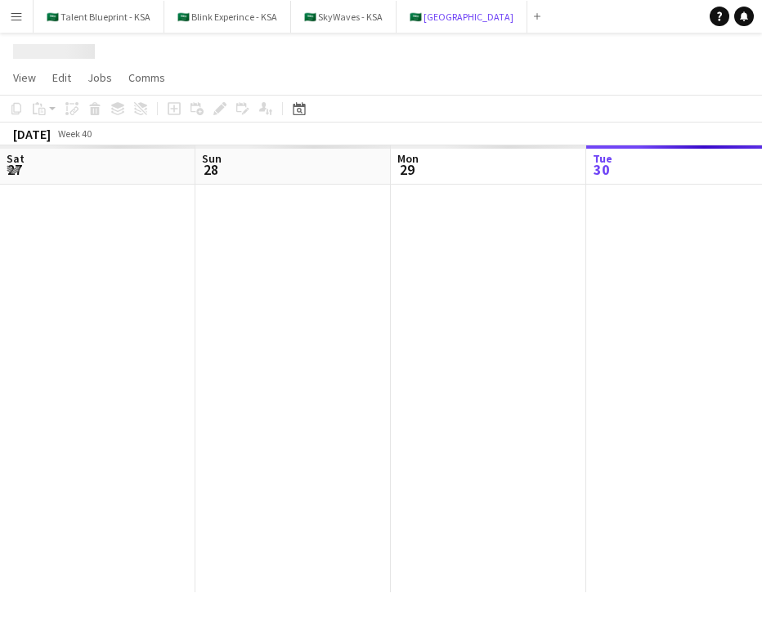
scroll to position [0, 391]
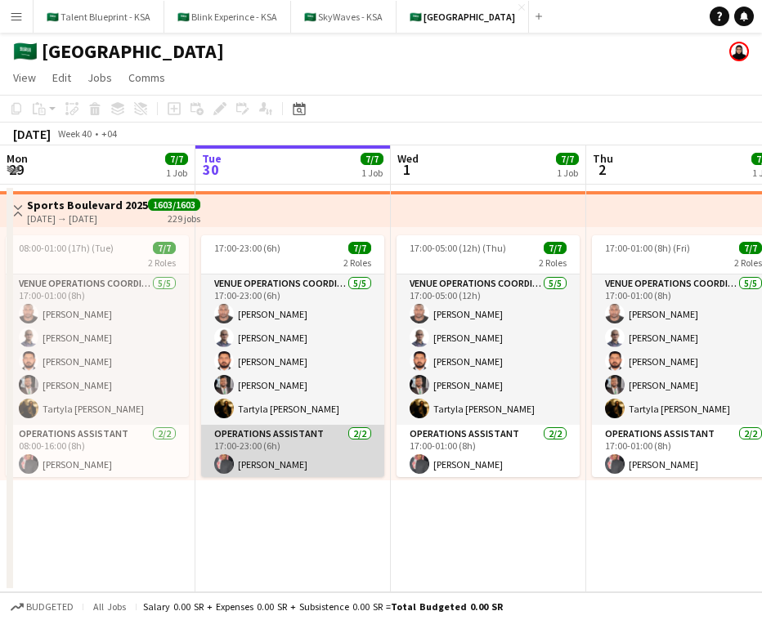
click at [307, 446] on app-card-role "Operations Assistant 2/2 17:00-23:00 (6h) Ahmed AlTaweel Mohamednour Zobair" at bounding box center [292, 464] width 183 height 79
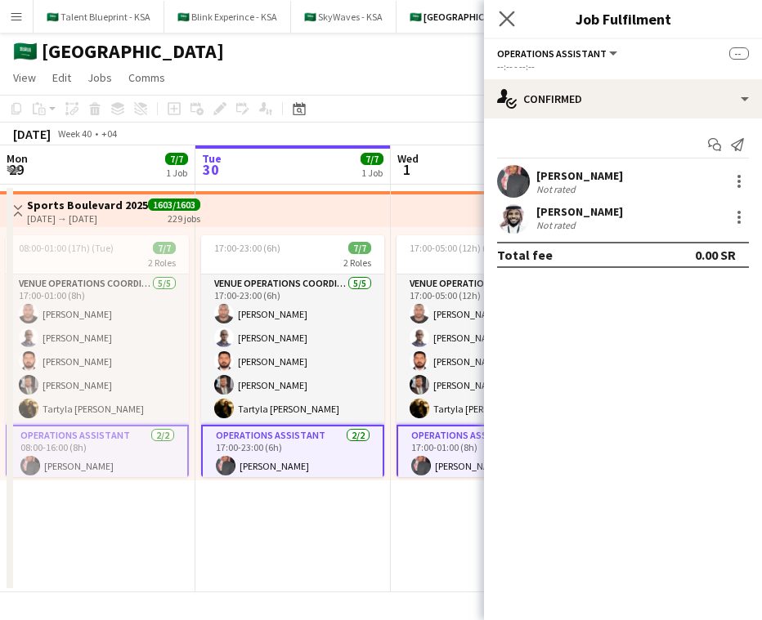
click at [515, 25] on app-icon "Close pop-in" at bounding box center [507, 19] width 24 height 24
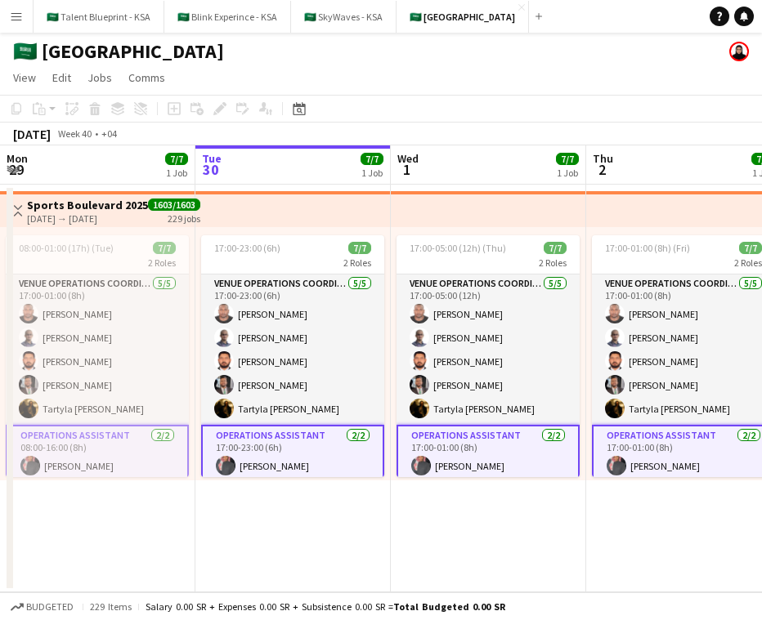
click at [366, 492] on app-date-cell "17:00-23:00 (6h) 7/7 2 Roles VENUE OPERATIONS COORDINATOR 5/5 17:00-23:00 (6h) …" at bounding box center [292, 389] width 195 height 408
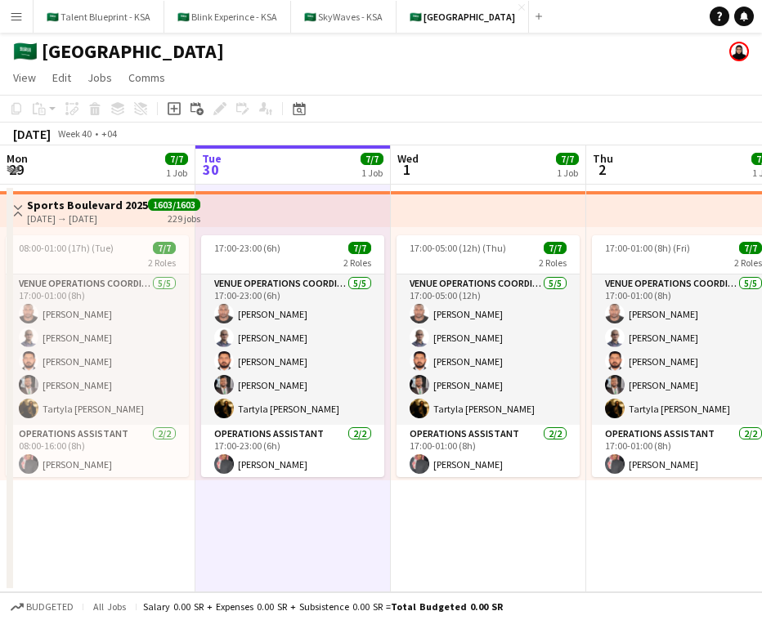
click at [365, 229] on div "17:00-23:00 (6h) 7/7 2 Roles VENUE OPERATIONS COORDINATOR 5/5 17:00-23:00 (6h) …" at bounding box center [292, 353] width 195 height 253
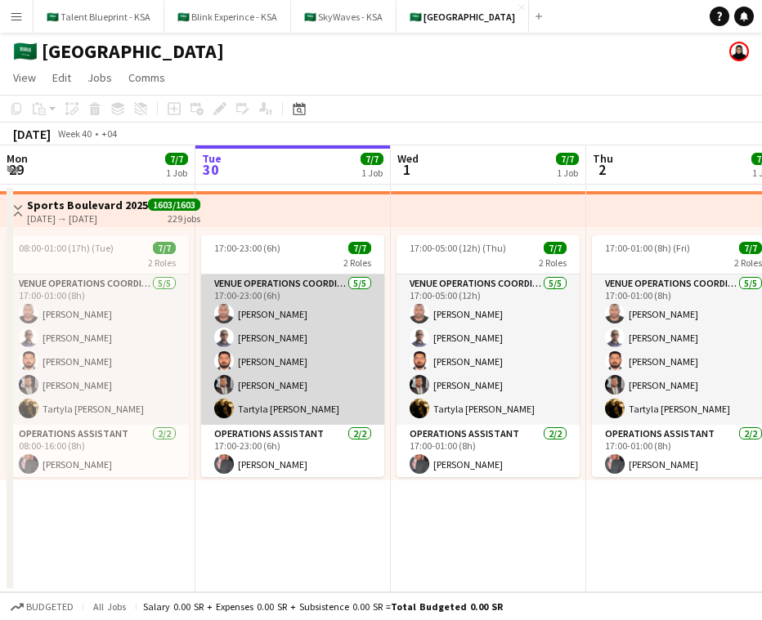
click at [353, 349] on app-card-role "VENUE OPERATIONS COORDINATOR 5/5 17:00-23:00 (6h) Yousif Haroun Abubaker Babata…" at bounding box center [292, 350] width 183 height 150
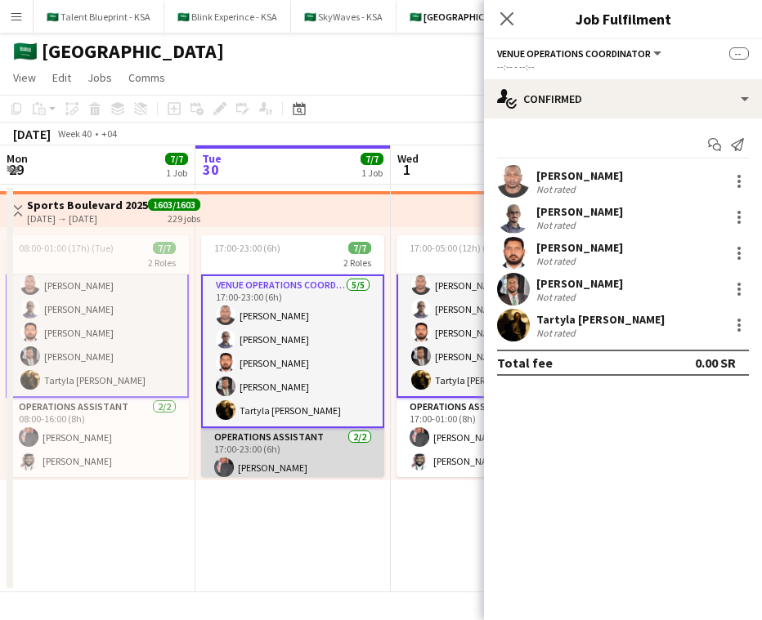
scroll to position [0, 0]
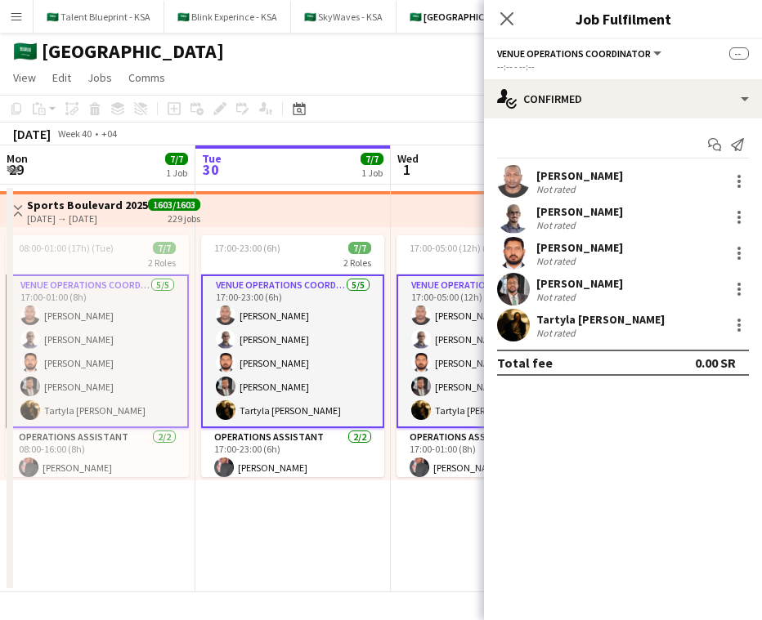
click at [433, 121] on app-toolbar "Copy Paste Paste Command V Paste with crew Command Shift V Paste linked Job [GE…" at bounding box center [381, 109] width 762 height 28
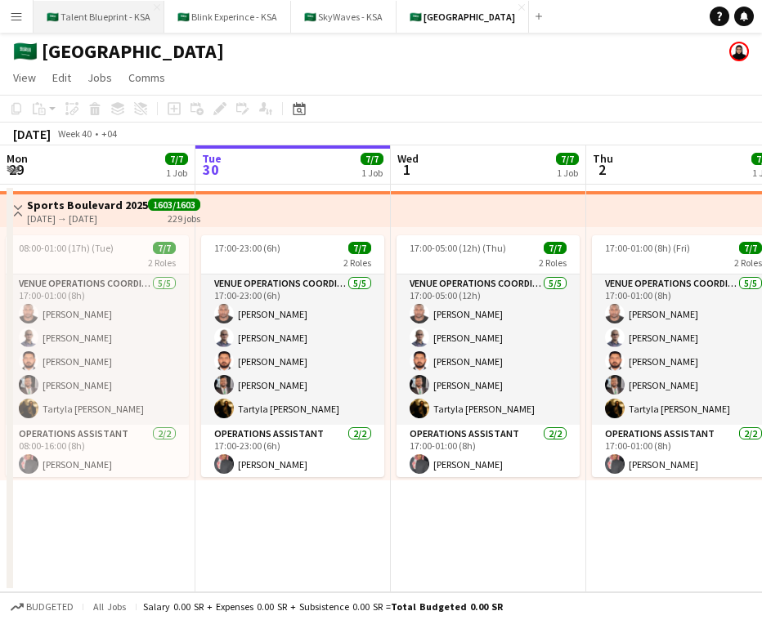
click at [105, 17] on button "🇸🇦 Talent Blueprint - KSA Close" at bounding box center [99, 17] width 131 height 32
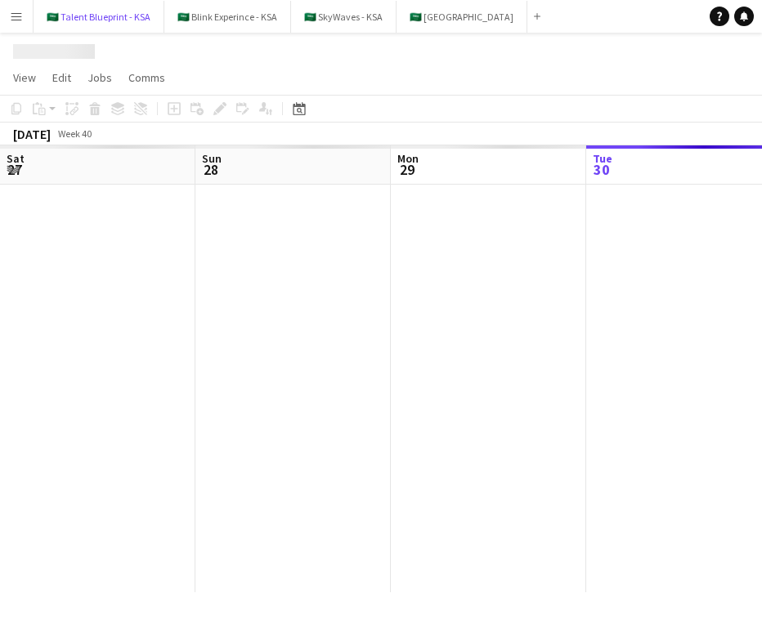
scroll to position [0, 391]
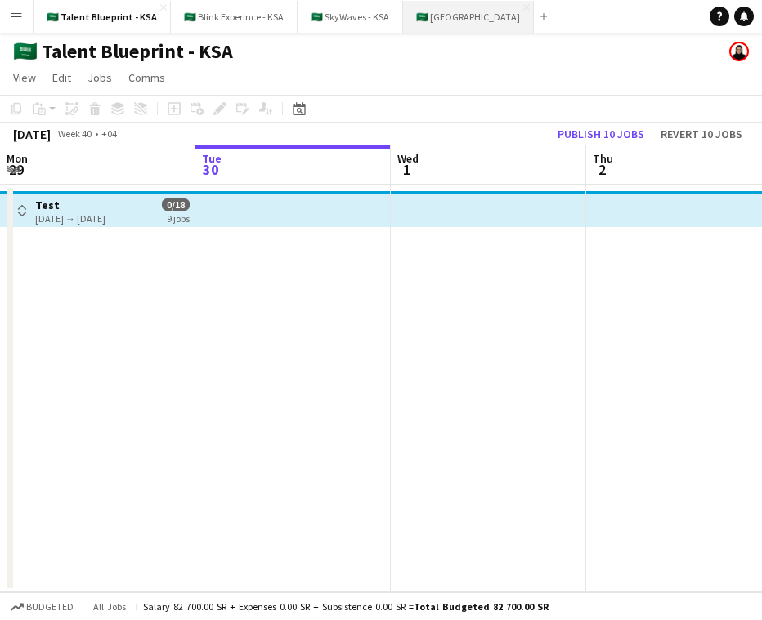
click at [469, 18] on button "🇸🇦 Sports Boulevard Close" at bounding box center [468, 17] width 131 height 32
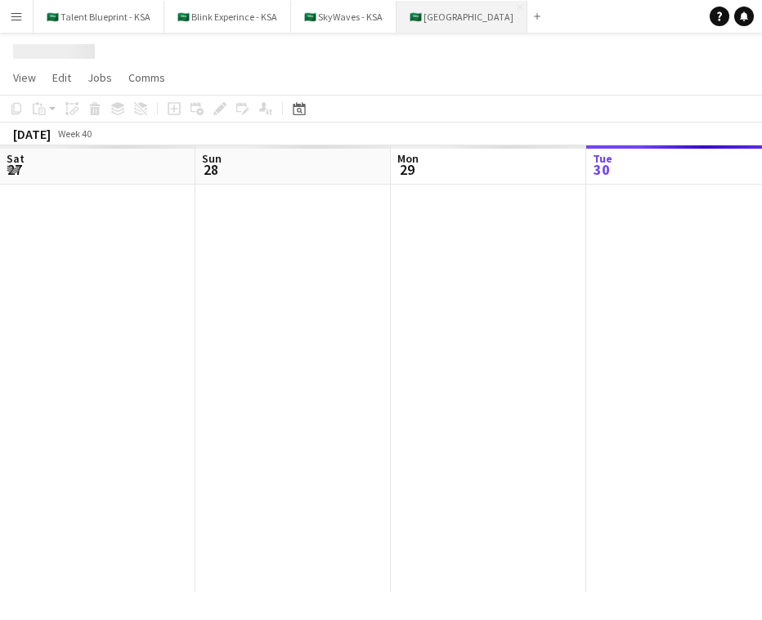
scroll to position [0, 391]
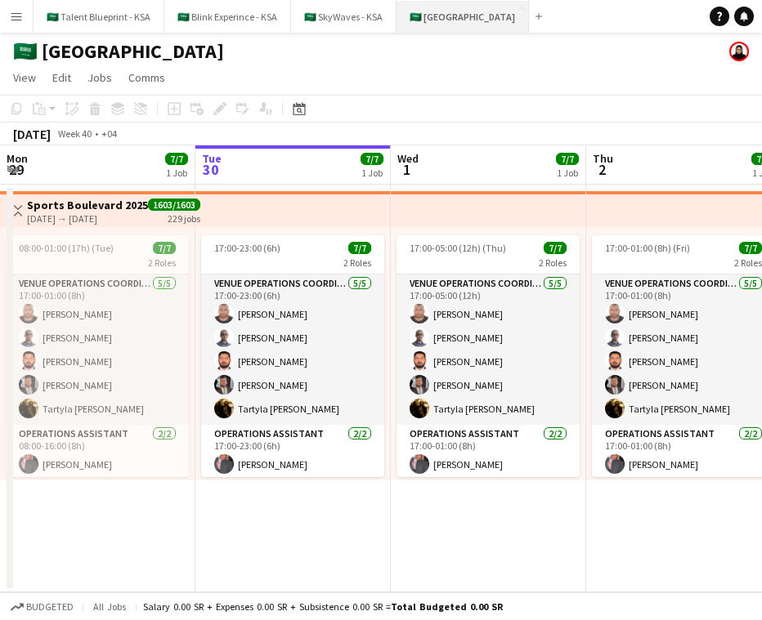
click at [397, 14] on button "🇸🇦 Sports Boulevard Close" at bounding box center [462, 17] width 132 height 32
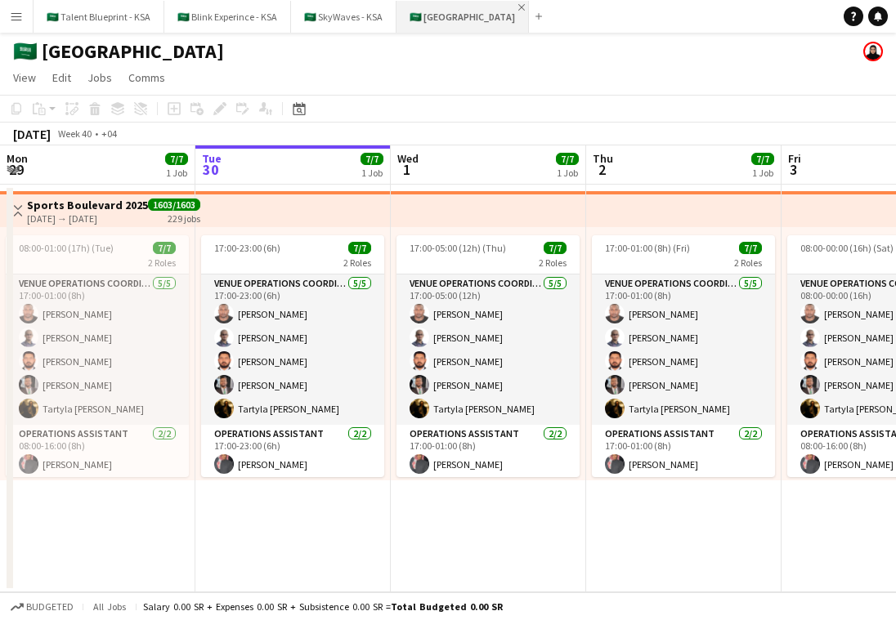
click at [518, 5] on app-icon "Close" at bounding box center [521, 7] width 7 height 7
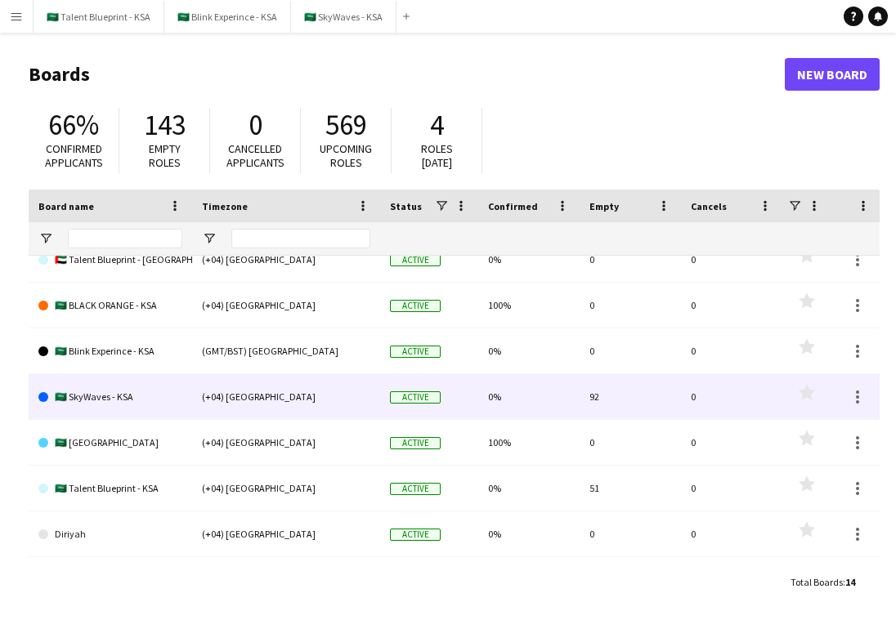
scroll to position [328, 0]
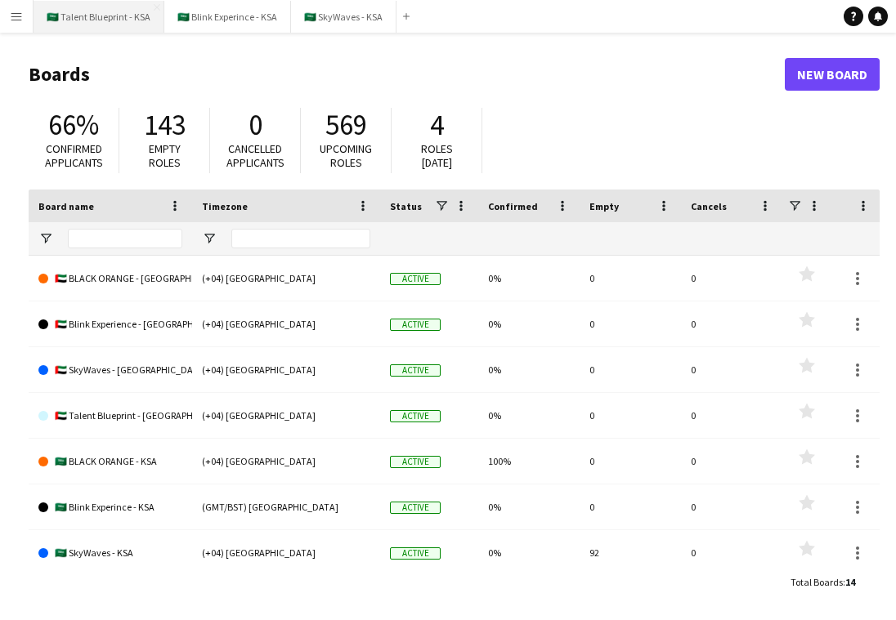
click at [102, 13] on button "🇸🇦 Talent Blueprint - KSA Close" at bounding box center [99, 17] width 131 height 32
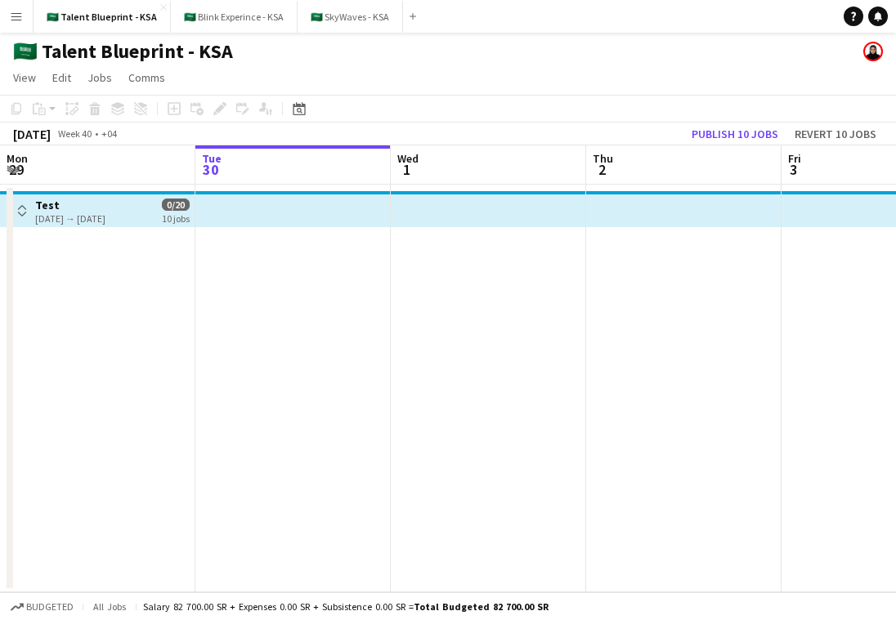
click at [16, 14] on app-icon "Menu" at bounding box center [16, 16] width 13 height 13
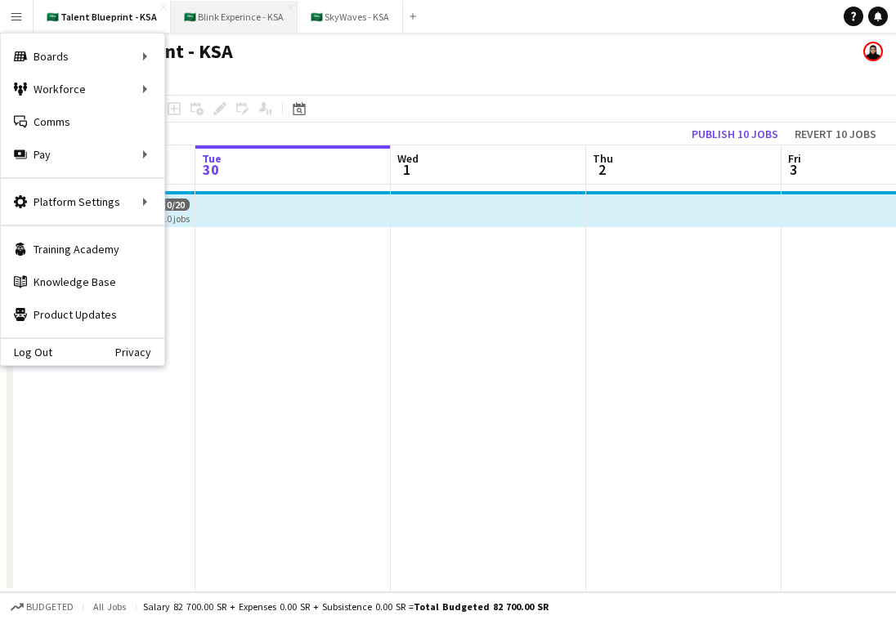
click at [216, 20] on button "🇸🇦 Blink Experince - KSA Close" at bounding box center [234, 17] width 127 height 32
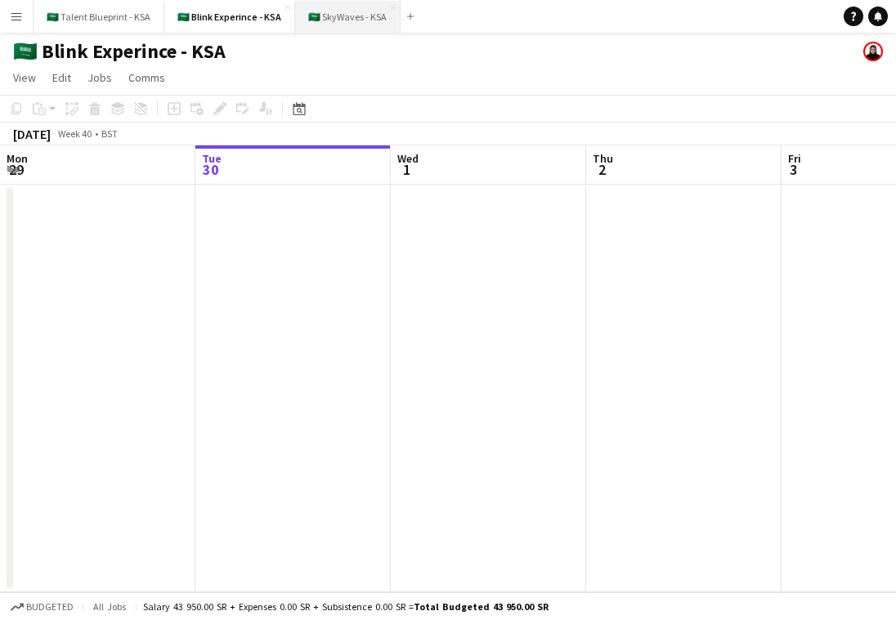
click at [331, 22] on button "🇸🇦 SkyWaves - KSA Close" at bounding box center [347, 17] width 105 height 32
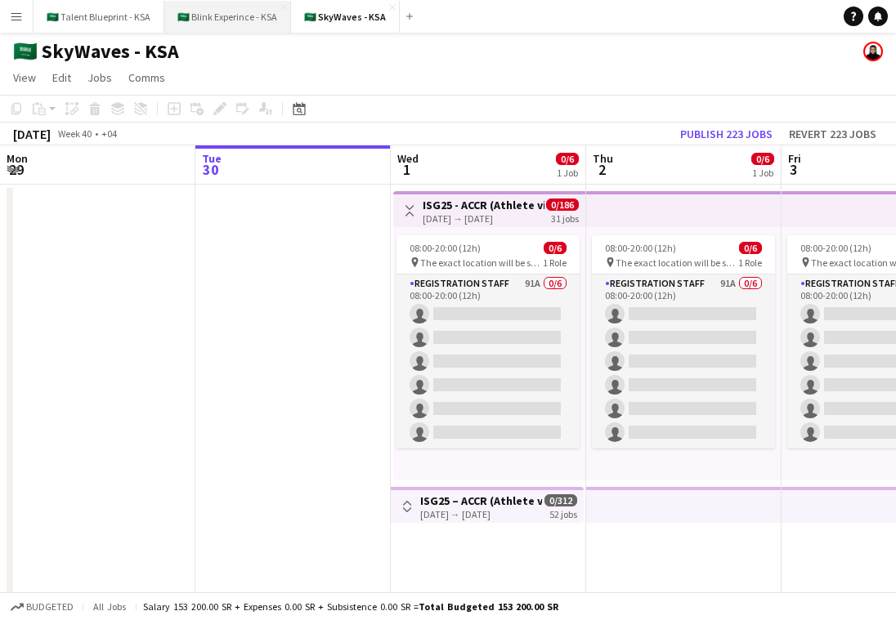
click at [218, 21] on button "🇸🇦 Blink Experince - KSA Close" at bounding box center [227, 17] width 127 height 32
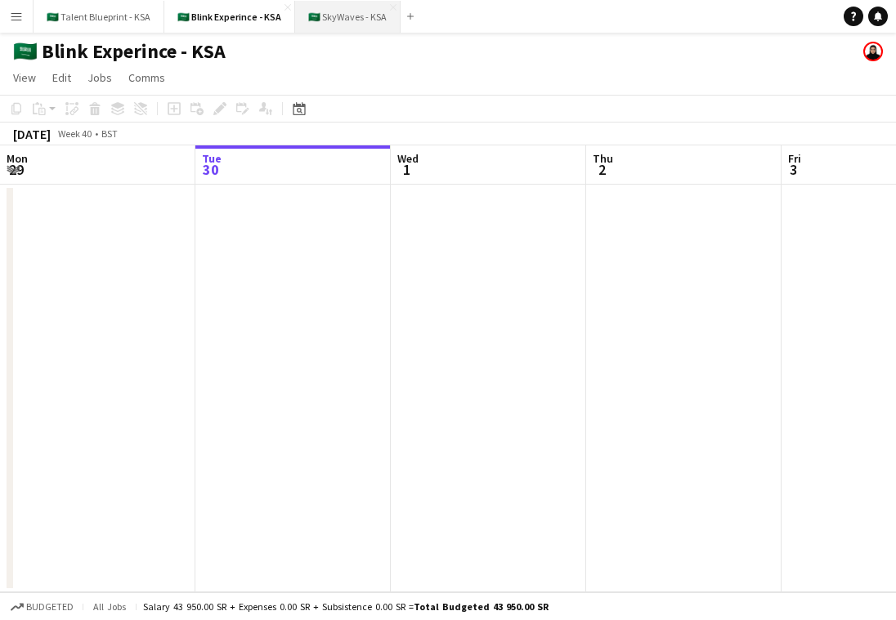
click at [328, 28] on button "🇸🇦 SkyWaves - KSA Close" at bounding box center [347, 17] width 105 height 32
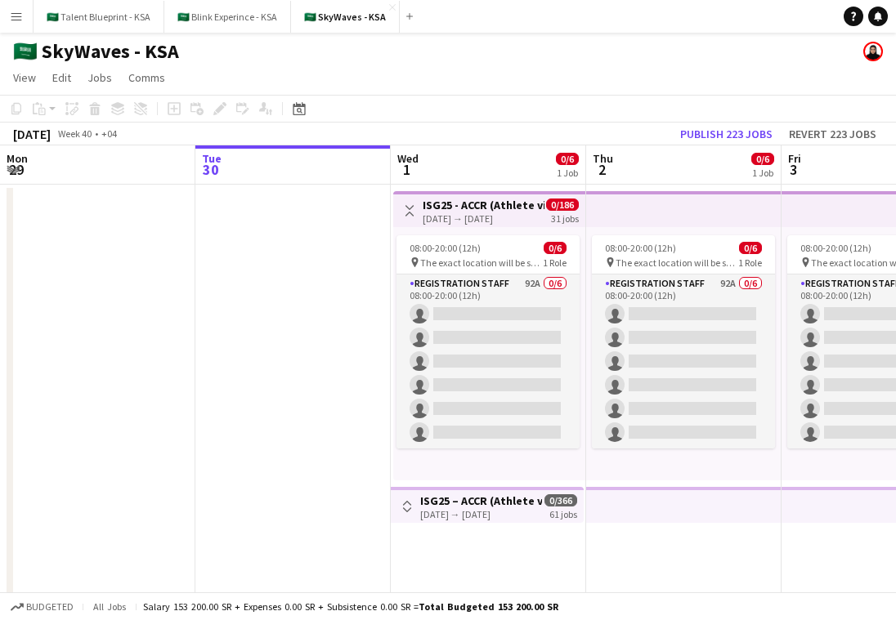
click at [13, 7] on button "Menu" at bounding box center [16, 16] width 33 height 33
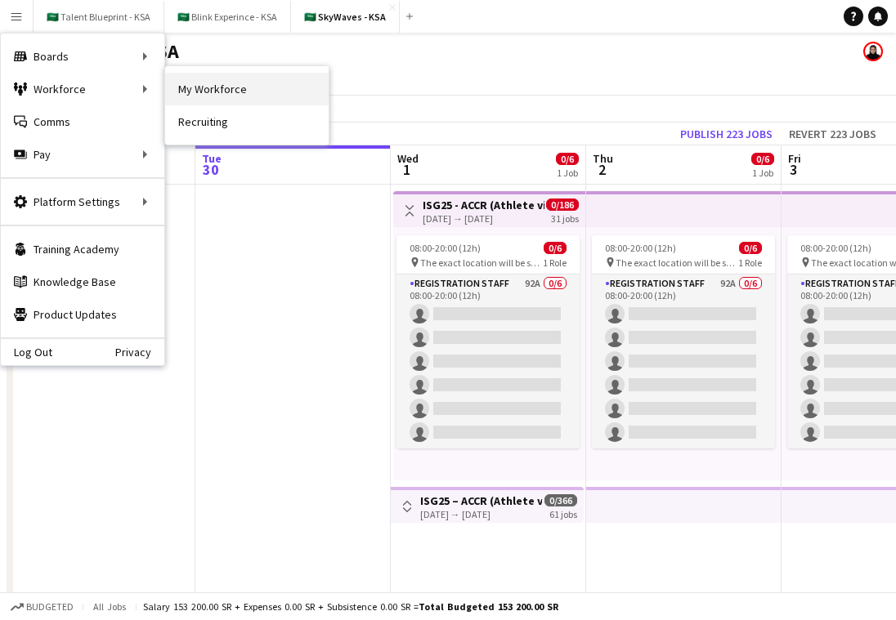
click at [276, 97] on link "My Workforce" at bounding box center [247, 89] width 164 height 33
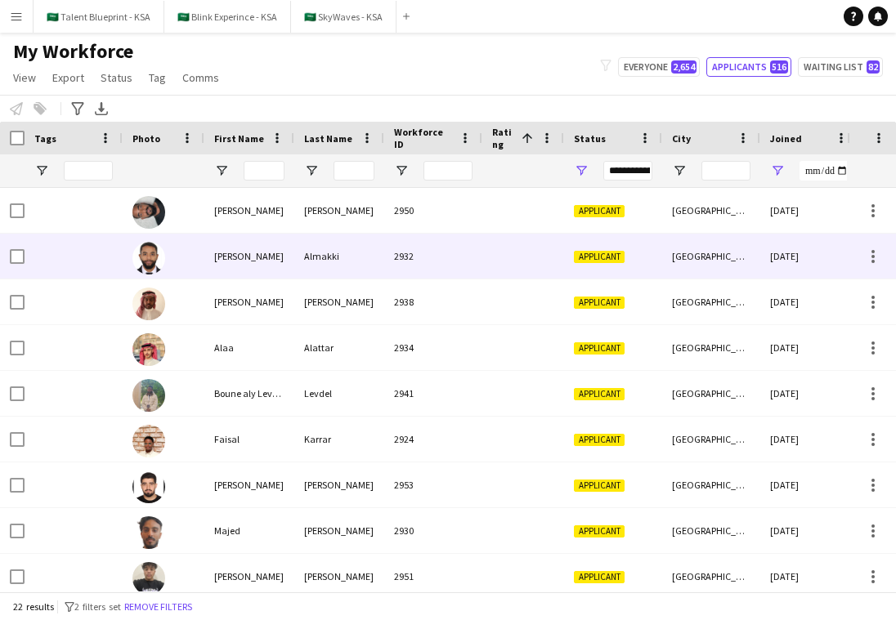
scroll to position [6, 0]
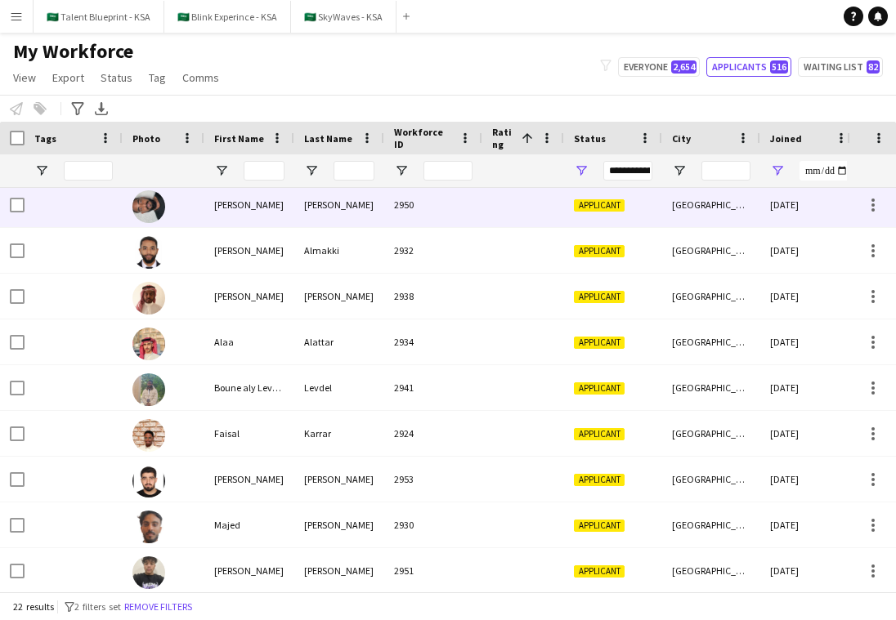
click at [264, 218] on div "[PERSON_NAME]" at bounding box center [249, 204] width 90 height 45
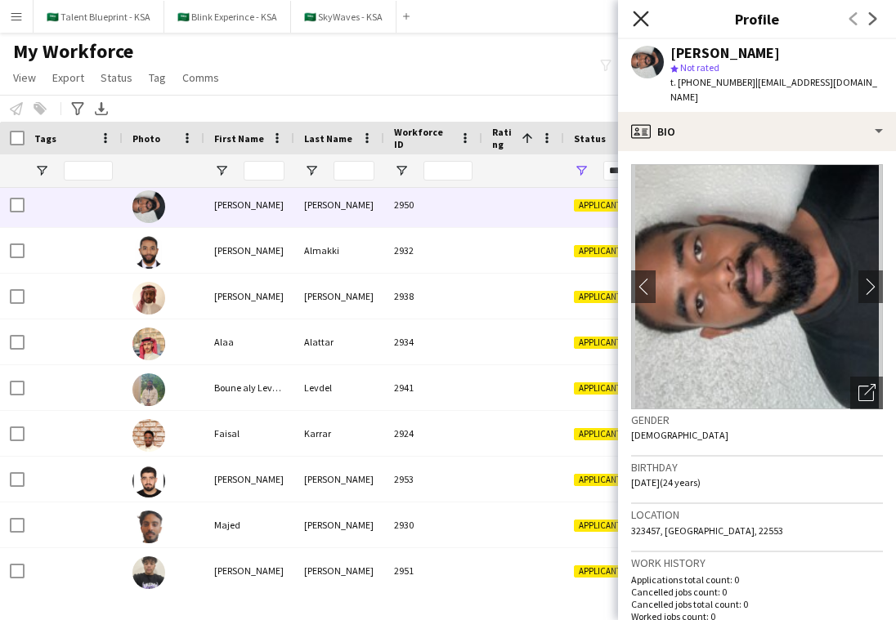
click at [634, 12] on icon at bounding box center [641, 19] width 16 height 16
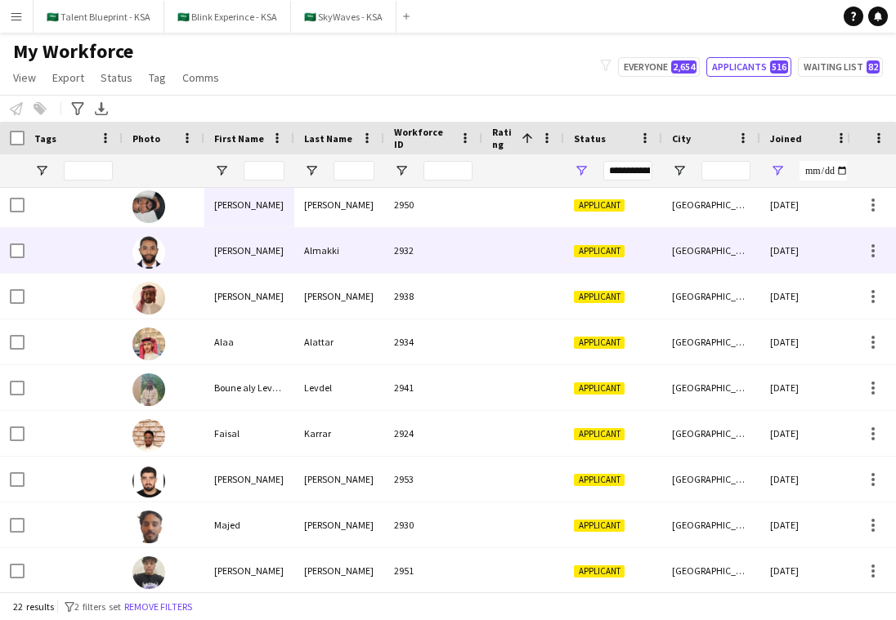
click at [179, 266] on div at bounding box center [164, 250] width 82 height 45
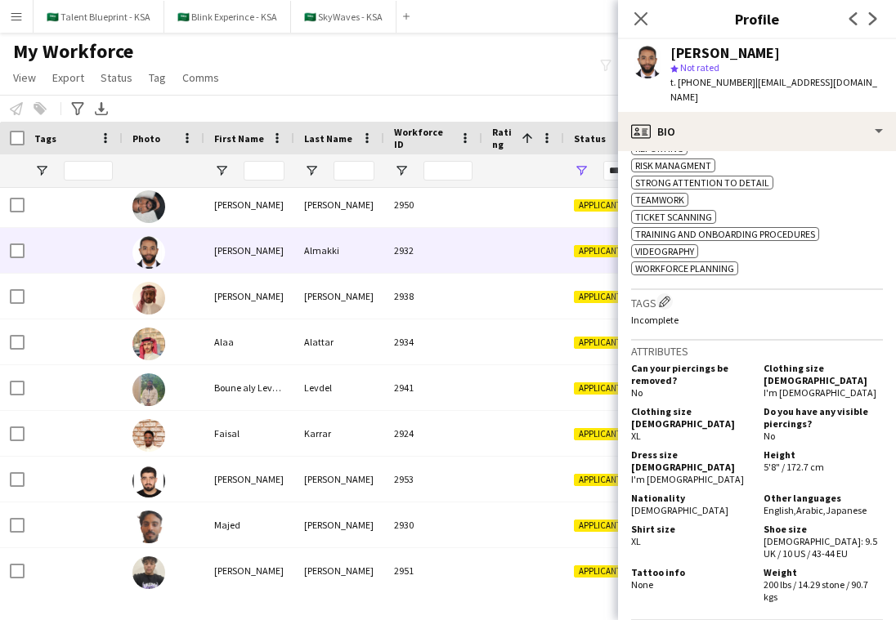
scroll to position [1137, 0]
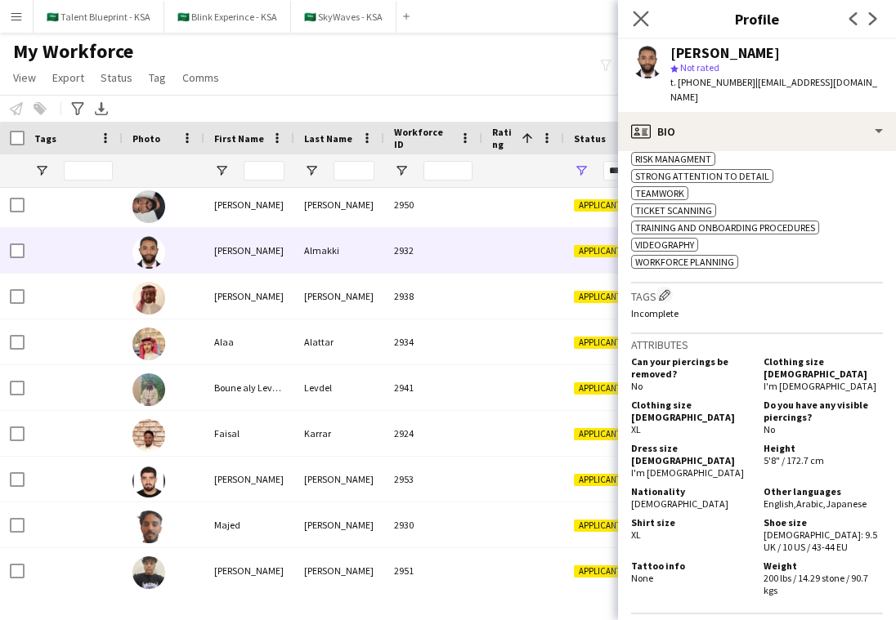
click at [649, 18] on app-icon "Close pop-in" at bounding box center [641, 19] width 24 height 24
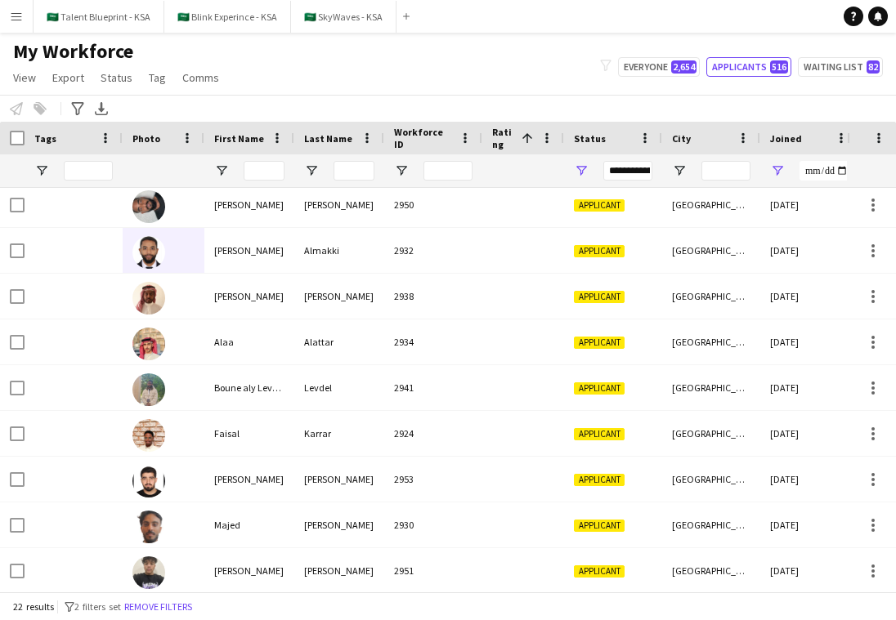
click at [31, 135] on div "Tags" at bounding box center [74, 138] width 98 height 33
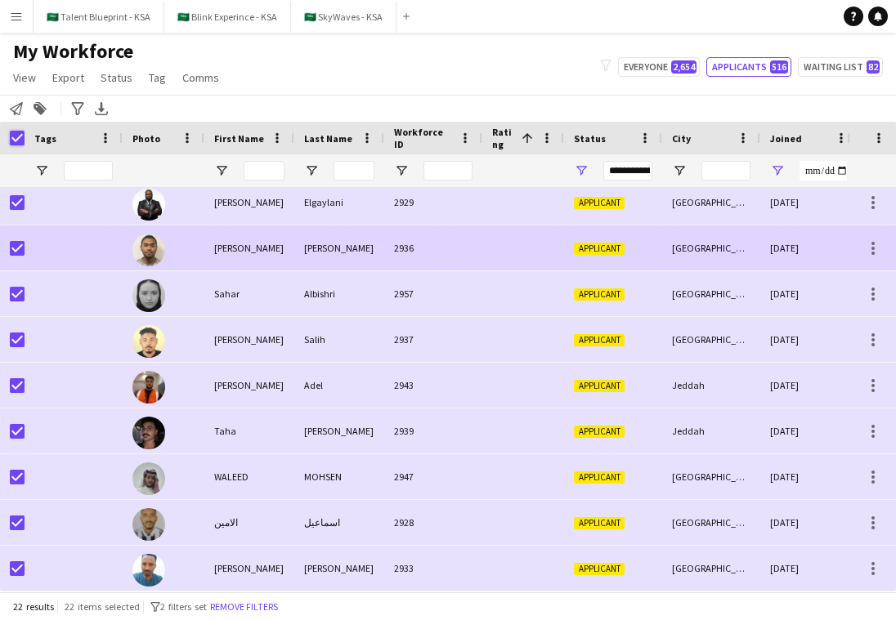
scroll to position [0, 0]
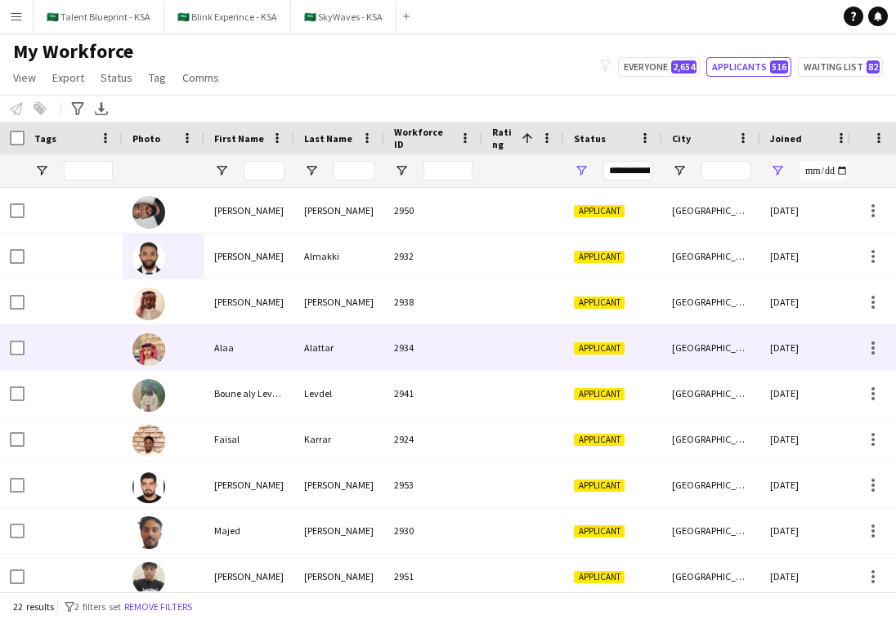
click at [298, 342] on div "Alattar" at bounding box center [339, 347] width 90 height 45
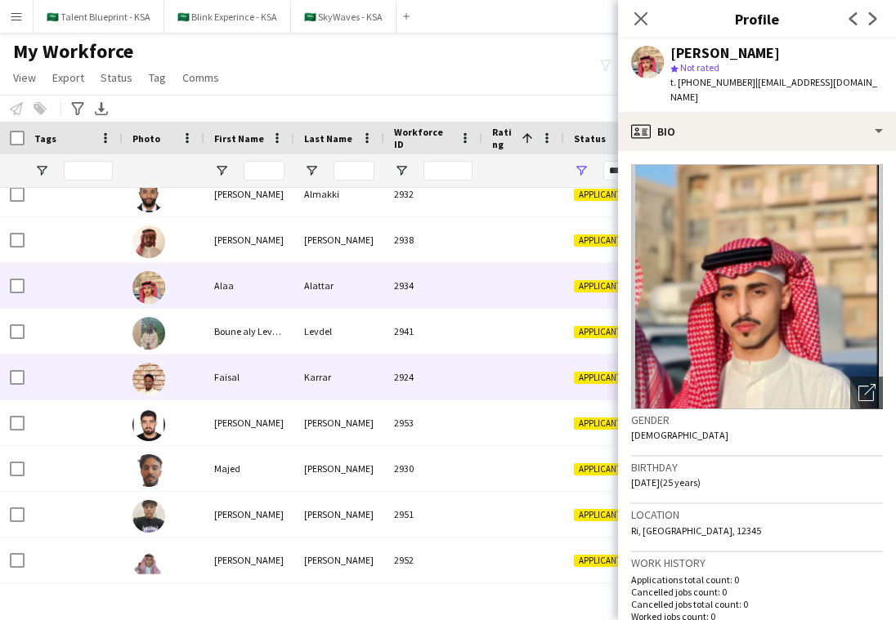
scroll to position [77, 0]
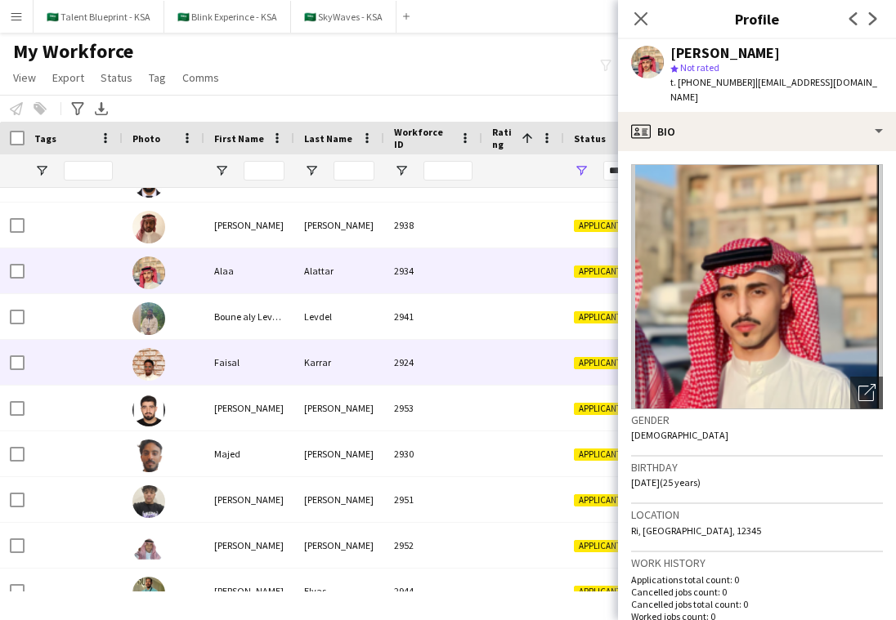
click at [298, 342] on div "Karrar" at bounding box center [339, 362] width 90 height 45
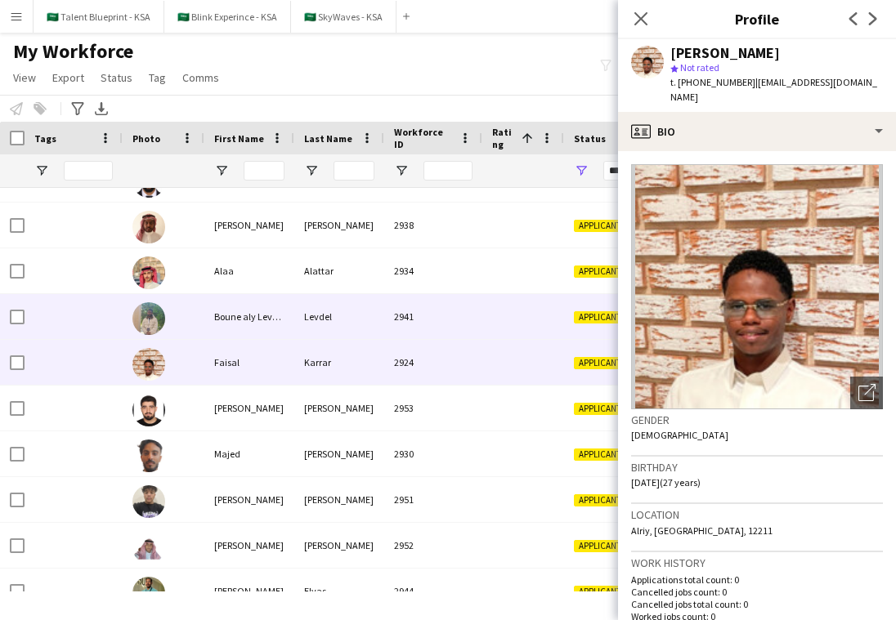
click at [309, 326] on div "Levdel" at bounding box center [339, 316] width 90 height 45
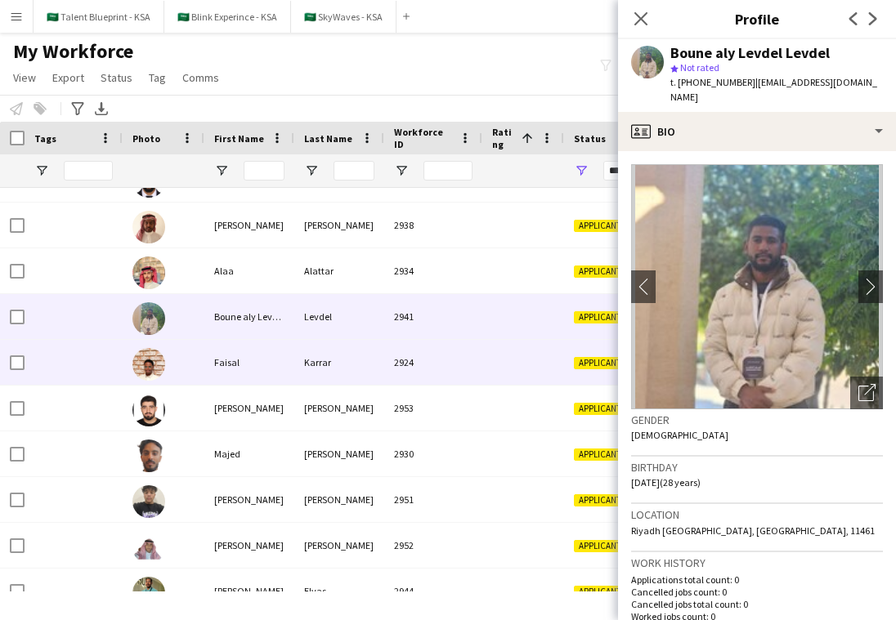
click at [323, 362] on div "Karrar" at bounding box center [339, 362] width 90 height 45
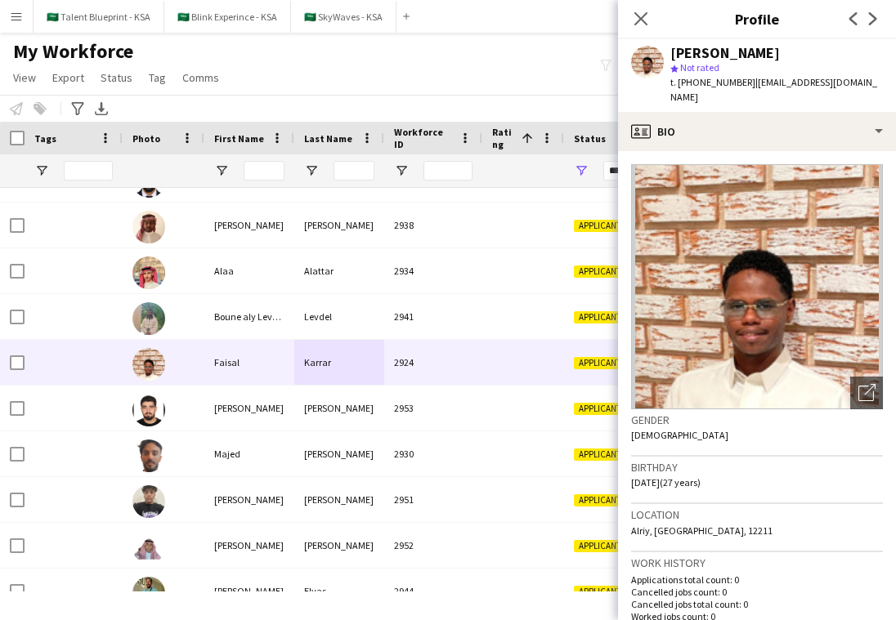
click at [28, 26] on button "Menu" at bounding box center [16, 16] width 33 height 33
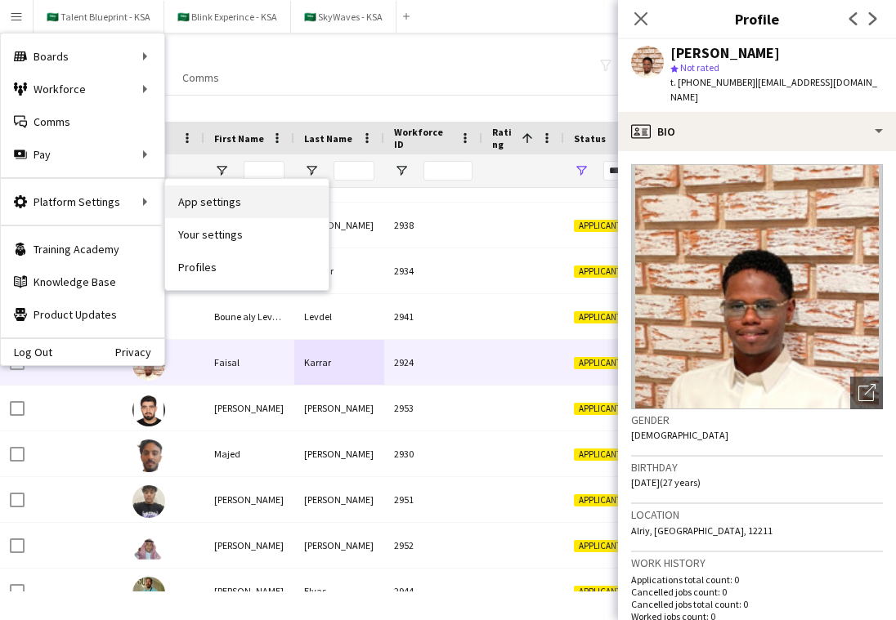
click at [296, 204] on link "App settings" at bounding box center [247, 202] width 164 height 33
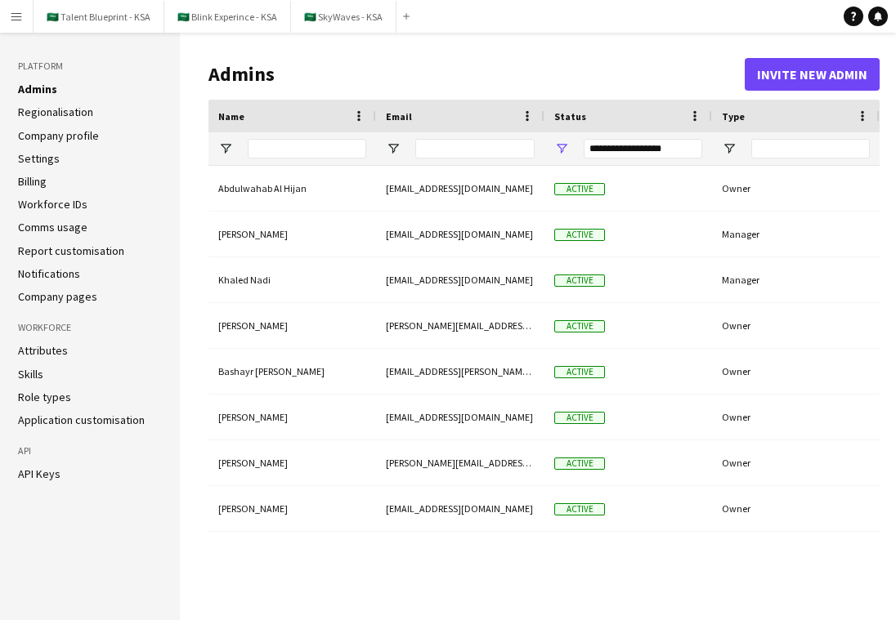
click at [96, 423] on link "Application customisation" at bounding box center [81, 420] width 127 height 15
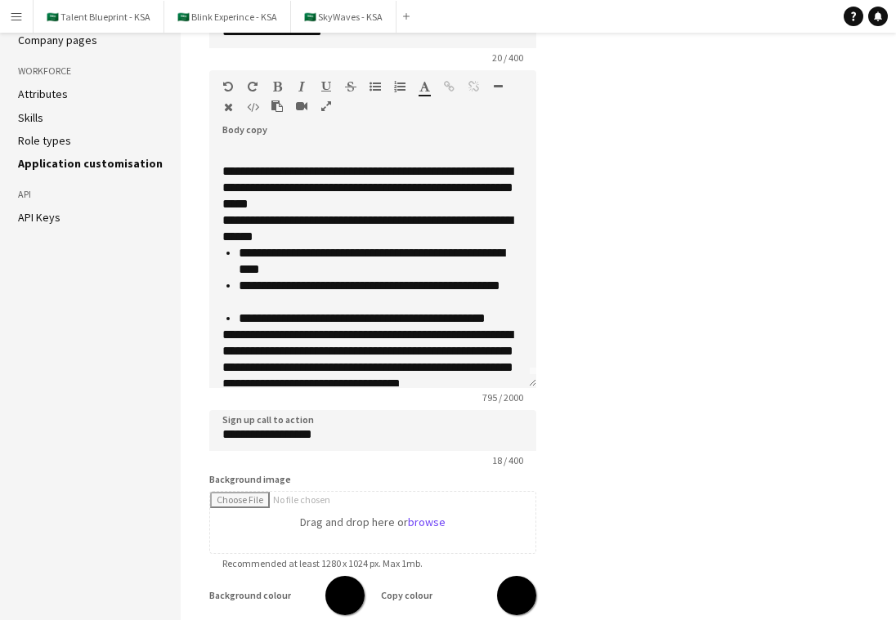
scroll to position [16, 0]
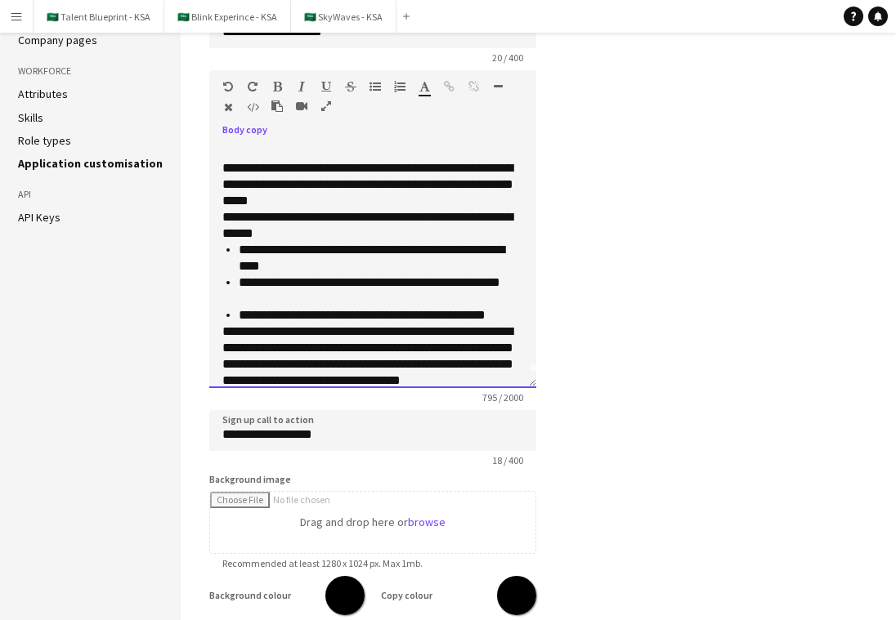
click at [427, 235] on p "**********" at bounding box center [372, 225] width 301 height 33
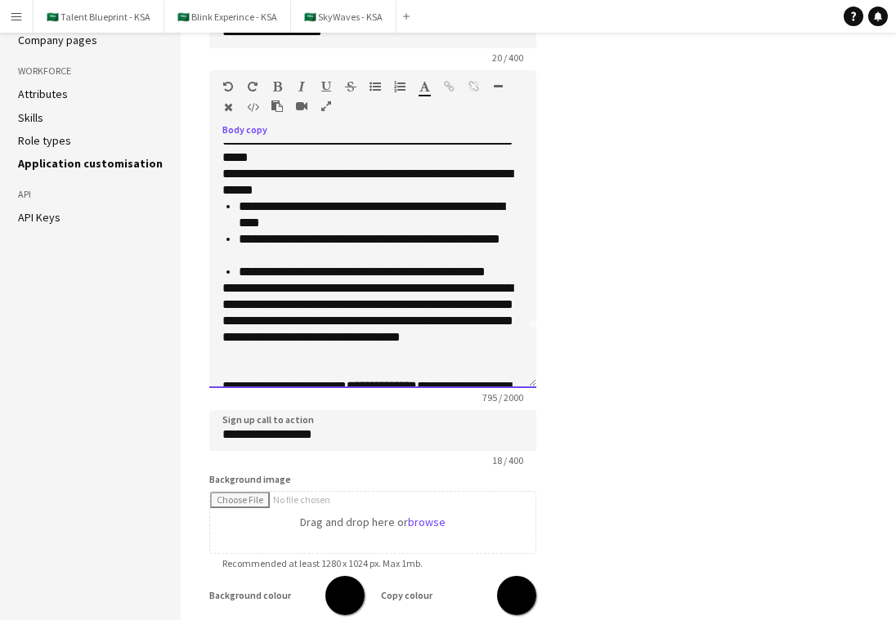
scroll to position [61, 0]
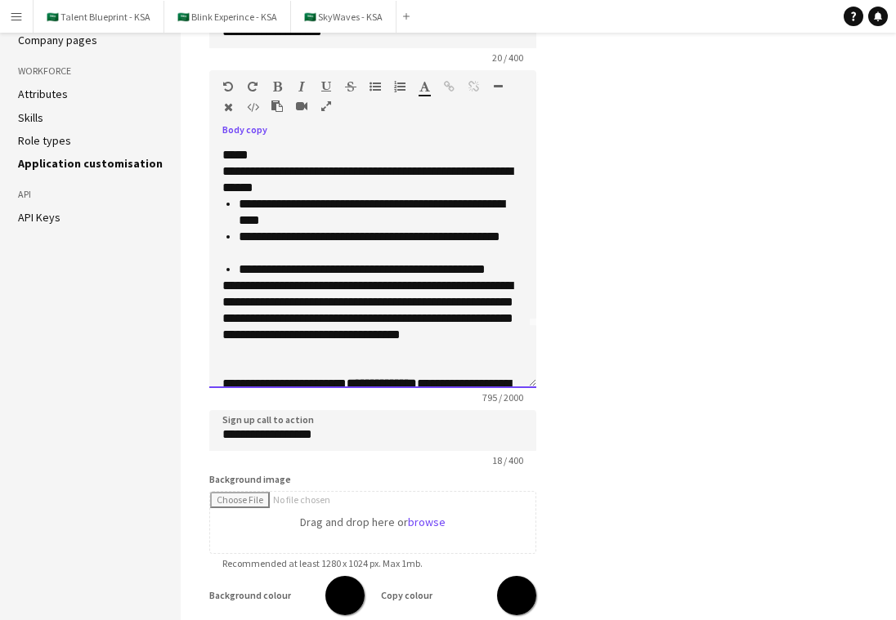
click at [517, 303] on p "**********" at bounding box center [372, 319] width 301 height 82
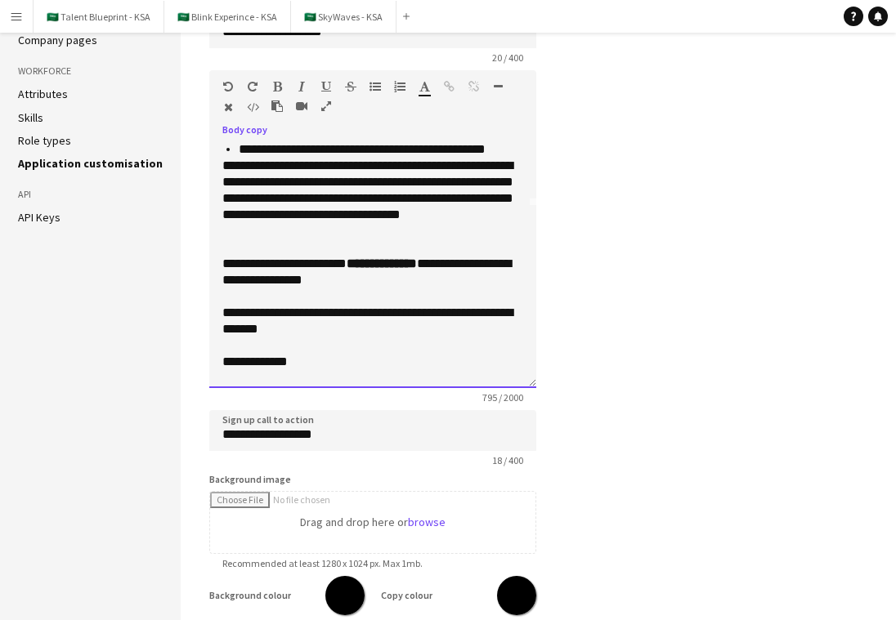
scroll to position [209, 0]
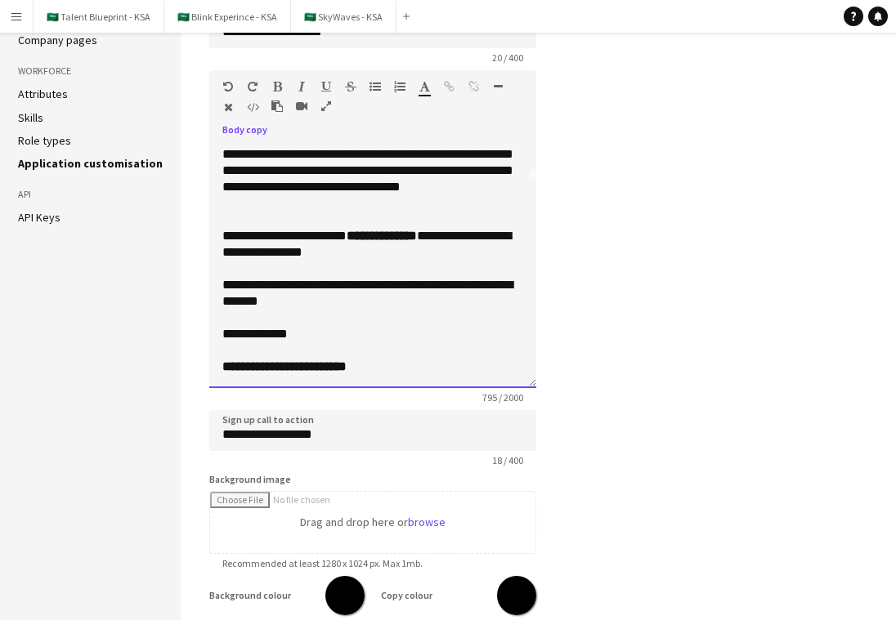
click at [369, 287] on p "**********" at bounding box center [372, 293] width 301 height 33
click at [400, 361] on p "**********" at bounding box center [372, 359] width 301 height 33
click at [400, 348] on p "**********" at bounding box center [372, 359] width 301 height 33
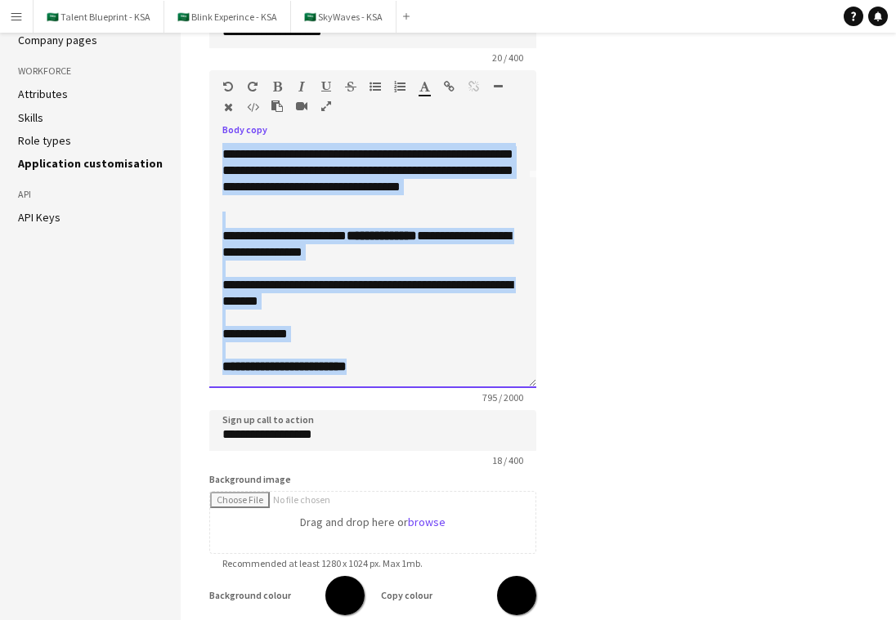
drag, startPoint x: 222, startPoint y: 154, endPoint x: 558, endPoint y: 398, distance: 414.8
click at [558, 398] on main "**********" at bounding box center [538, 263] width 715 height 974
copy div "**********"
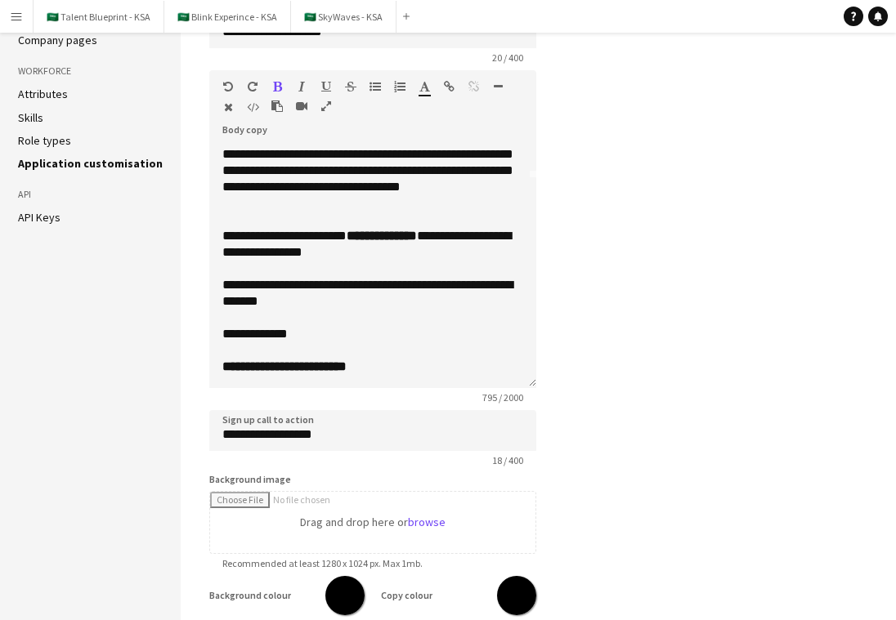
click at [426, 405] on form "**********" at bounding box center [372, 356] width 327 height 738
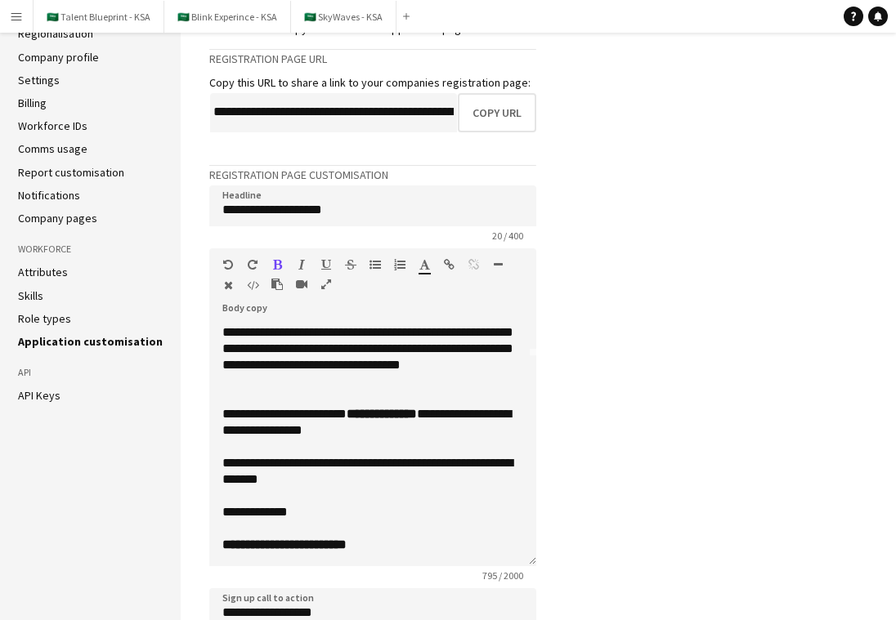
scroll to position [0, 0]
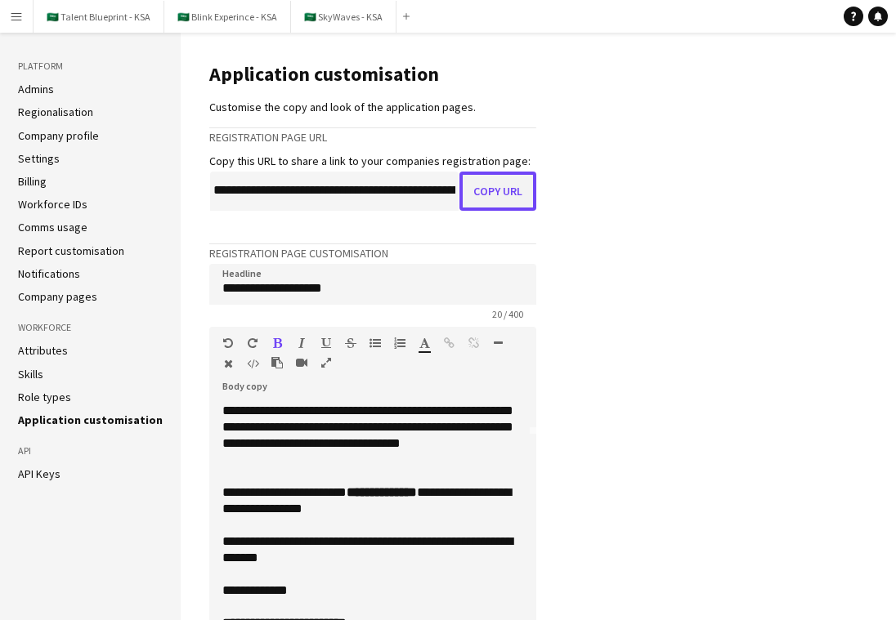
click at [501, 199] on button "Copy URL" at bounding box center [497, 191] width 77 height 39
click at [403, 13] on app-icon "Add" at bounding box center [406, 16] width 7 height 7
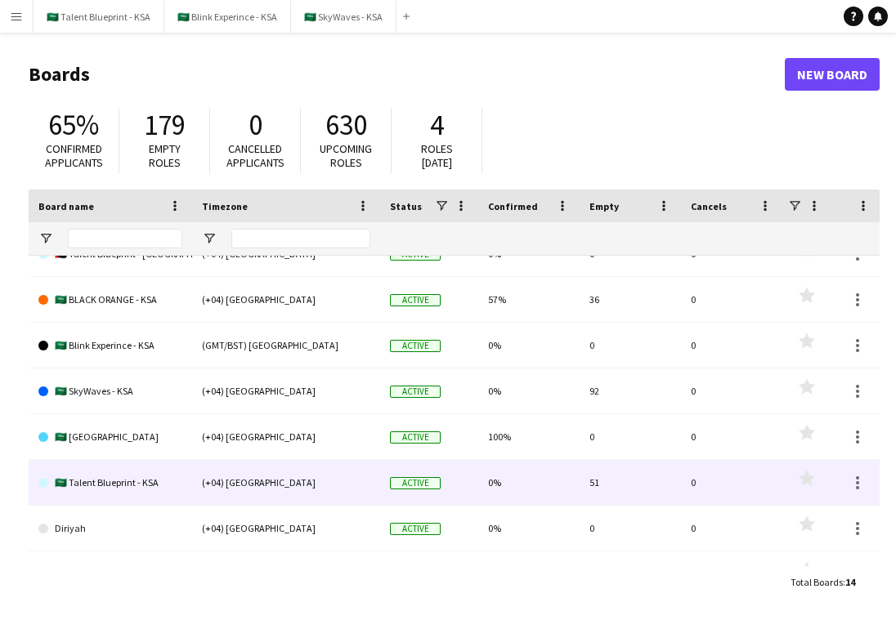
scroll to position [168, 0]
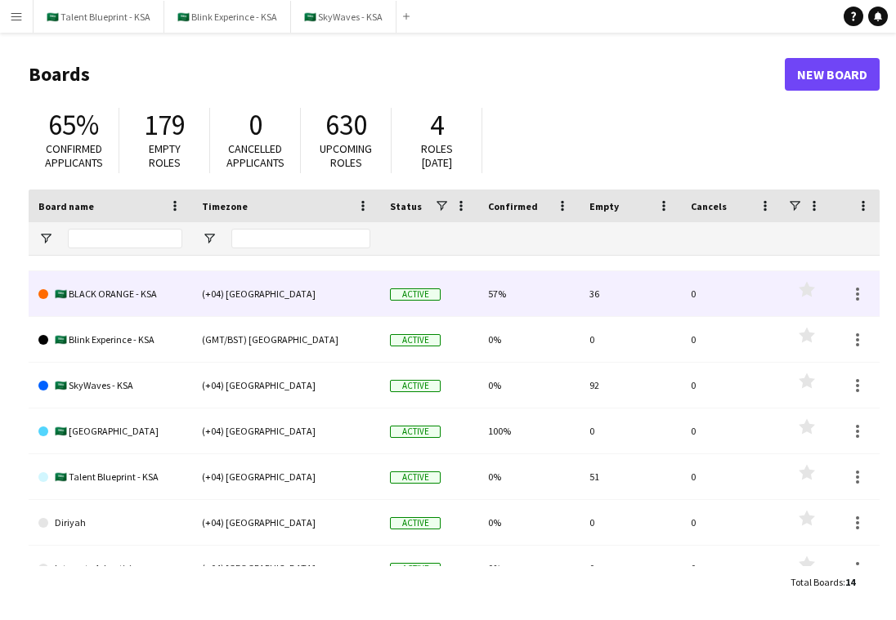
click at [177, 281] on link "🇸🇦 BLACK ORANGE - KSA" at bounding box center [110, 294] width 144 height 46
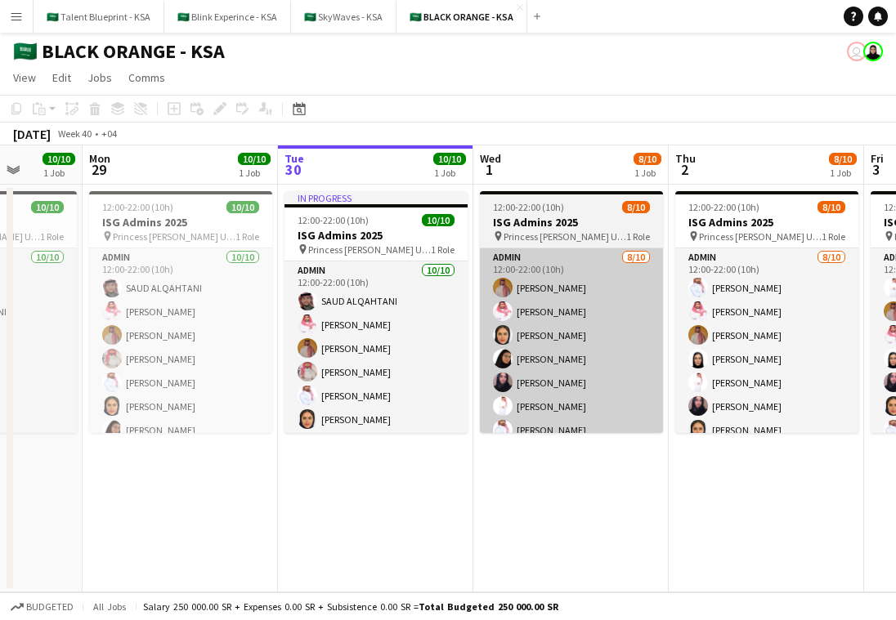
scroll to position [0, 503]
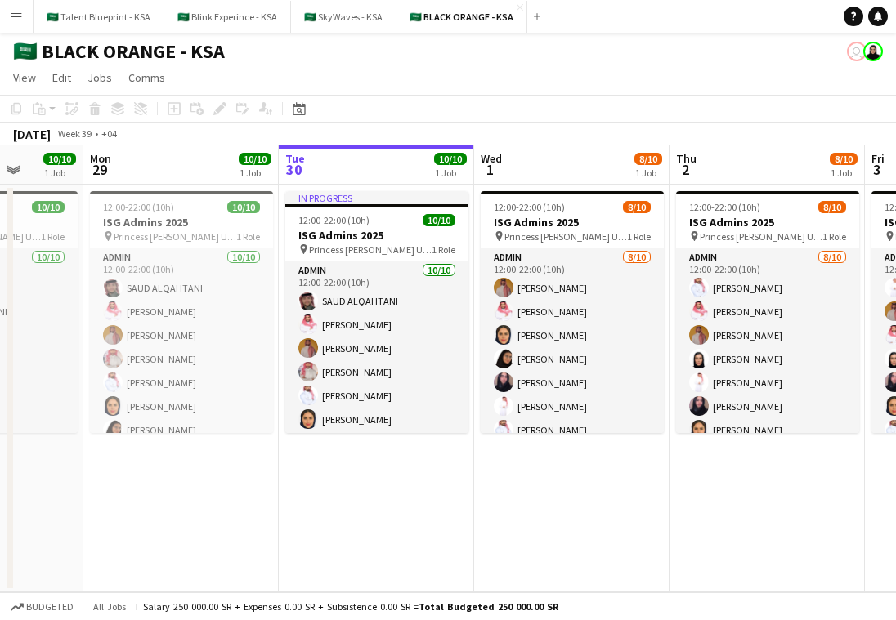
click at [415, 160] on app-board-header-date "Tue 30 10/10 1 Job" at bounding box center [376, 165] width 195 height 39
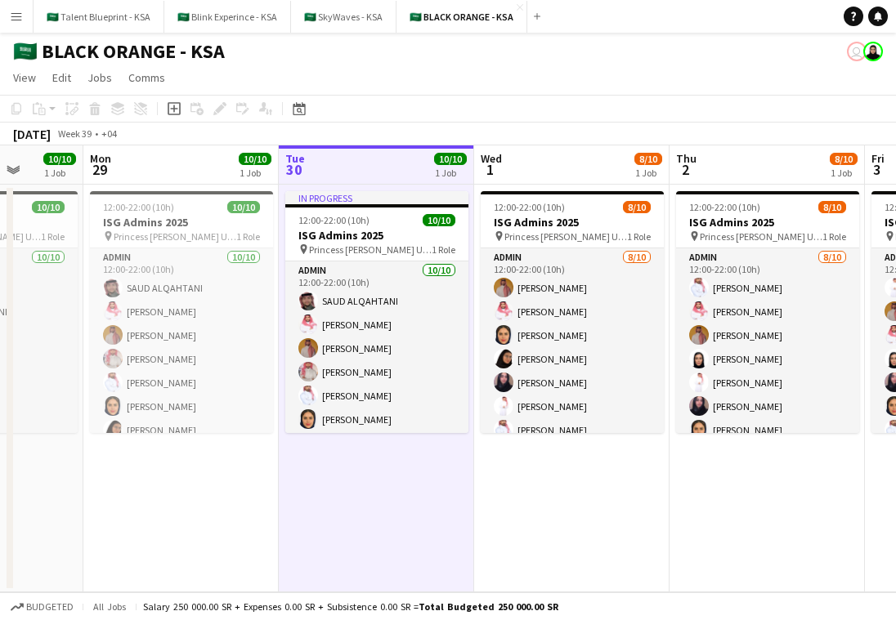
click at [447, 181] on div "10/10 1 Job" at bounding box center [450, 167] width 33 height 33
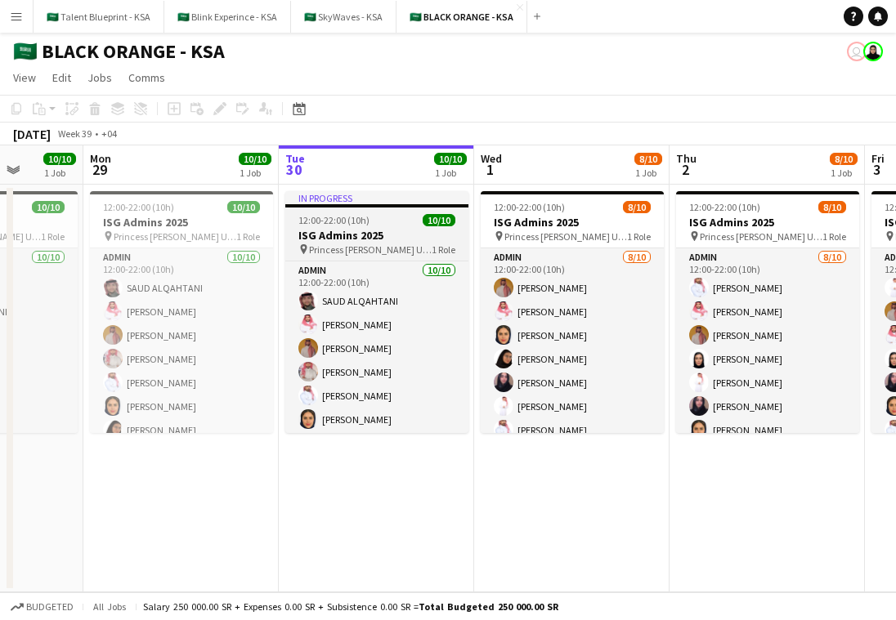
click at [373, 222] on div "12:00-22:00 (10h) 10/10" at bounding box center [376, 220] width 183 height 12
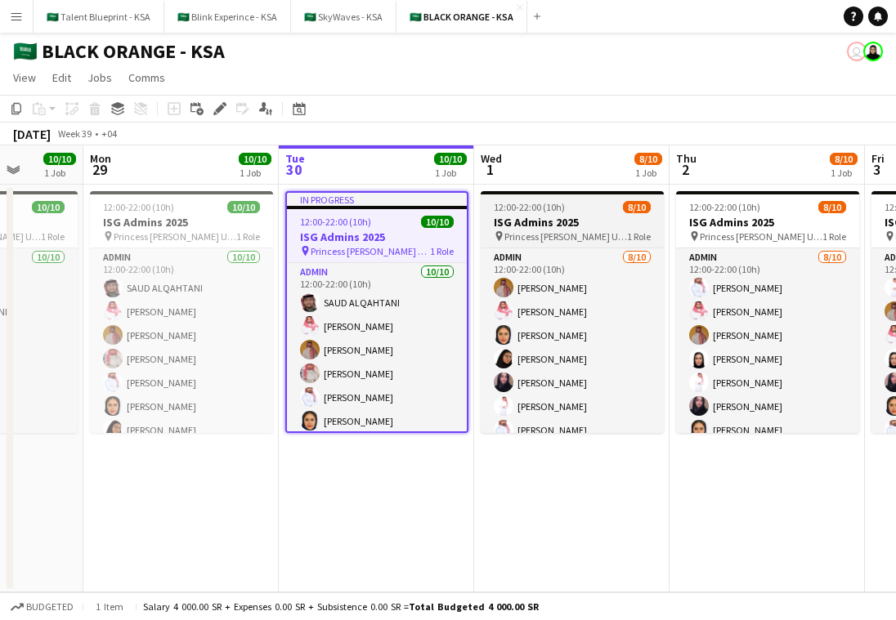
click at [522, 196] on app-job-card "12:00-22:00 (10h) 8/10 ISG Admins 2025 pin Princess Nourah Bint Abdulrahman Uni…" at bounding box center [572, 312] width 183 height 242
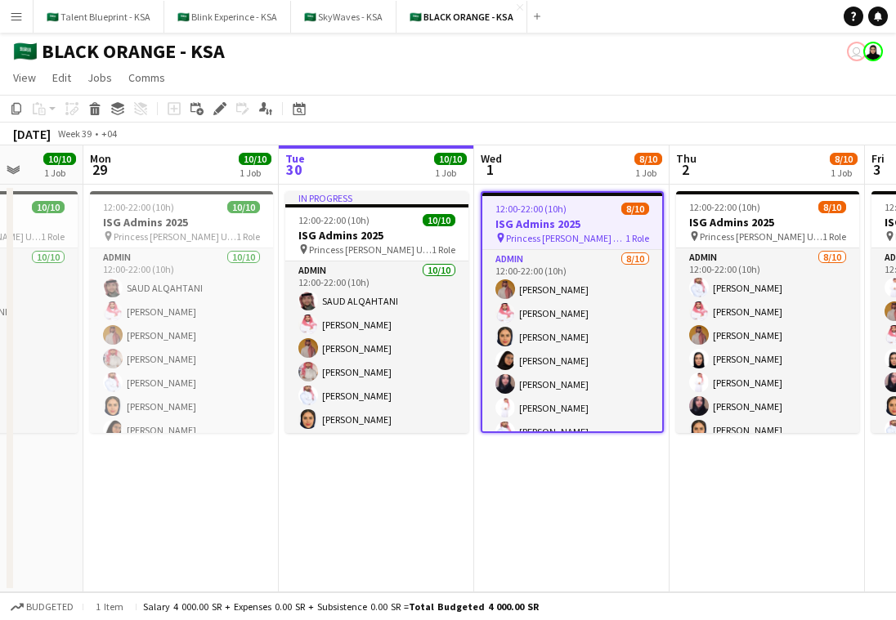
click at [526, 187] on app-date-cell "12:00-22:00 (10h) 8/10 ISG Admins 2025 pin Princess Nourah Bint Abdulrahman Uni…" at bounding box center [571, 389] width 195 height 408
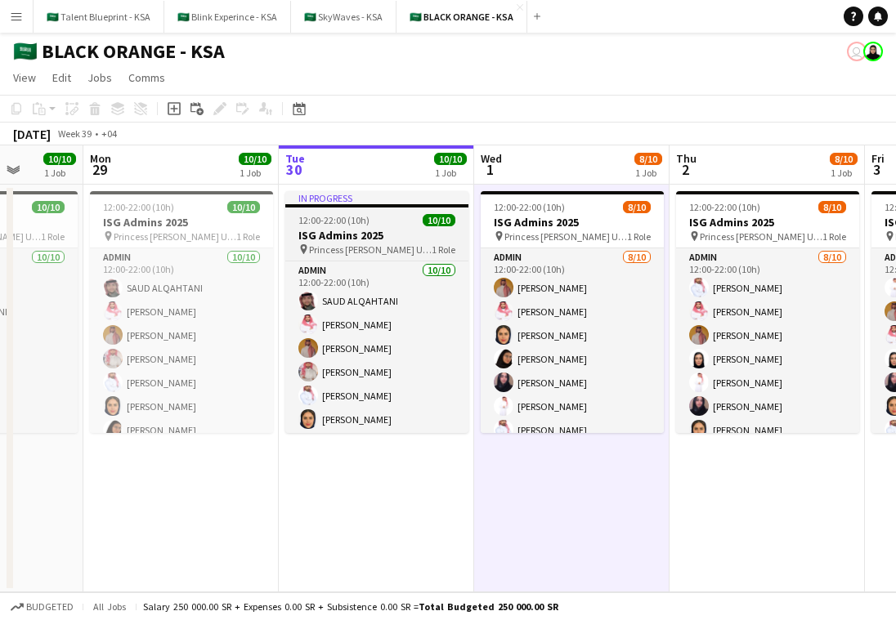
click at [420, 204] on div "In progress" at bounding box center [376, 197] width 183 height 13
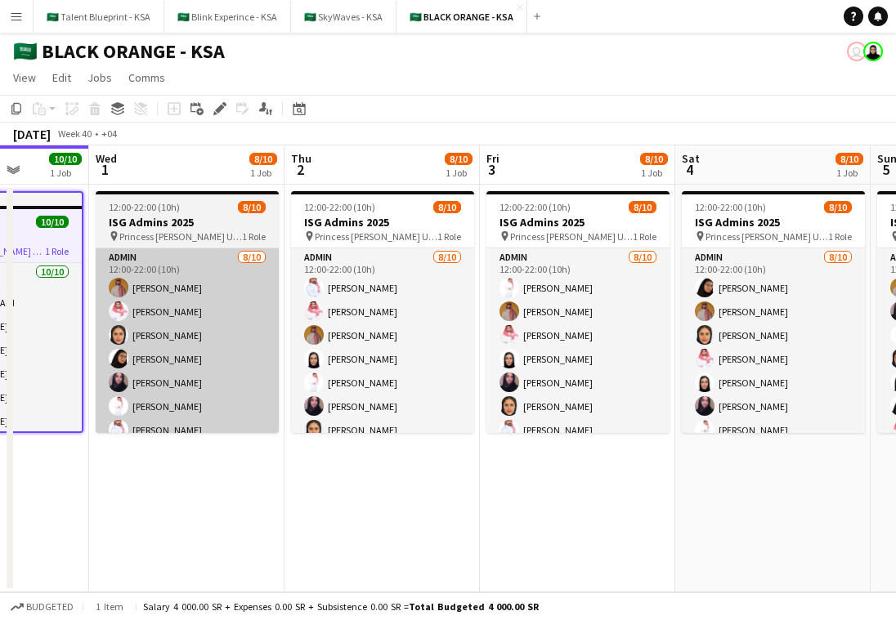
scroll to position [0, 699]
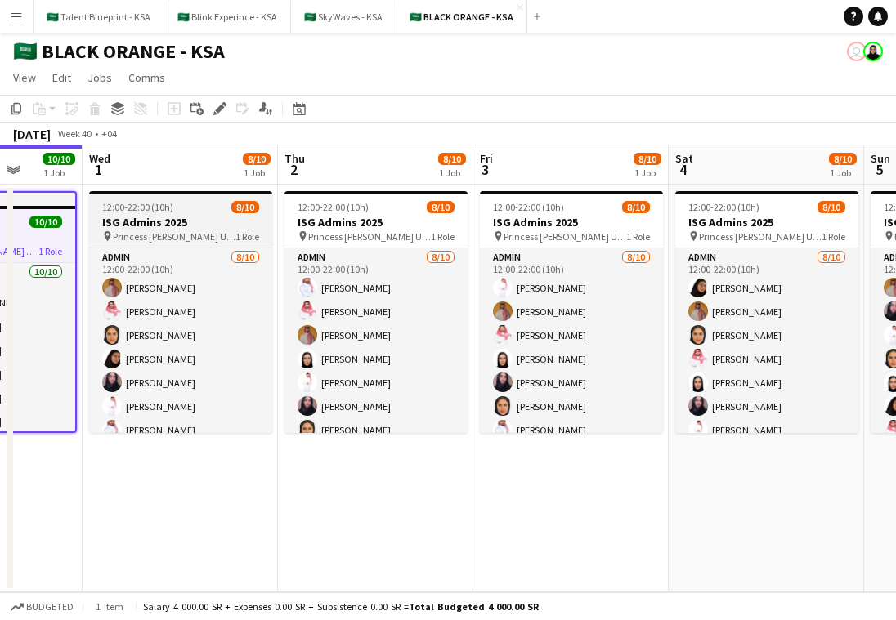
click at [256, 213] on app-job-card "12:00-22:00 (10h) 8/10 ISG Admins 2025 pin Princess Nourah Bint Abdulrahman Uni…" at bounding box center [180, 312] width 183 height 242
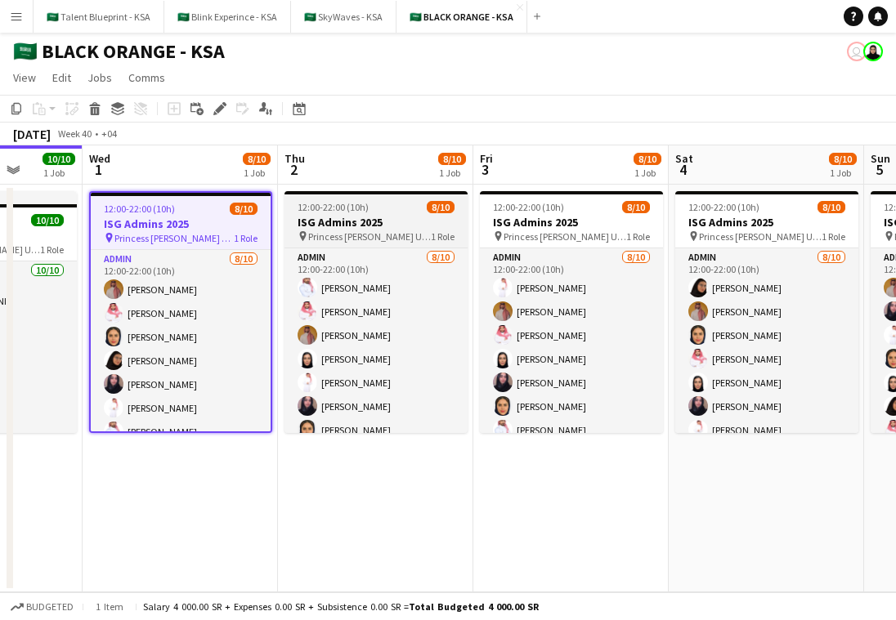
click at [338, 213] on app-job-card "12:00-22:00 (10h) 8/10 ISG Admins 2025 pin Princess Nourah Bint Abdulrahman Uni…" at bounding box center [375, 312] width 183 height 242
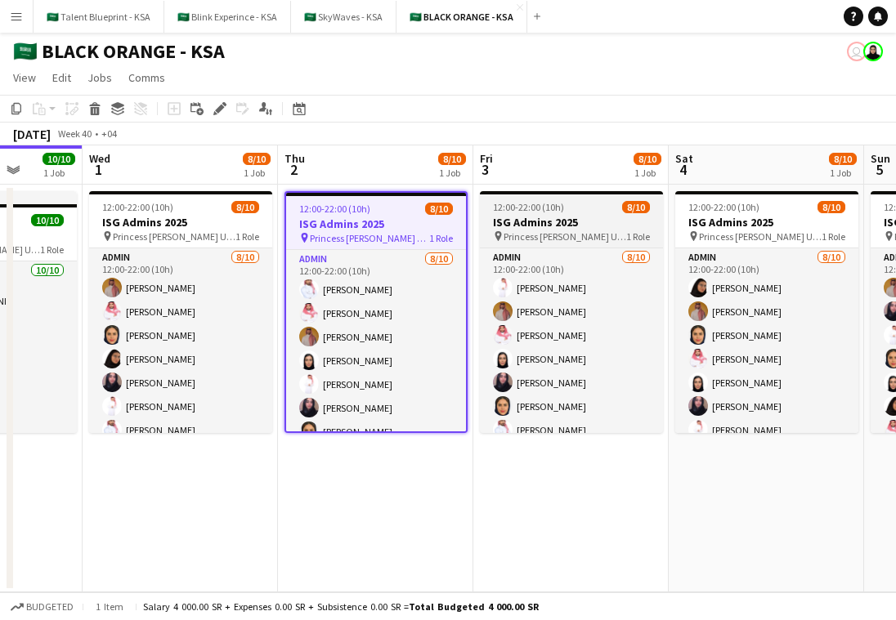
click at [522, 240] on span "Princess [PERSON_NAME] University" at bounding box center [565, 237] width 123 height 12
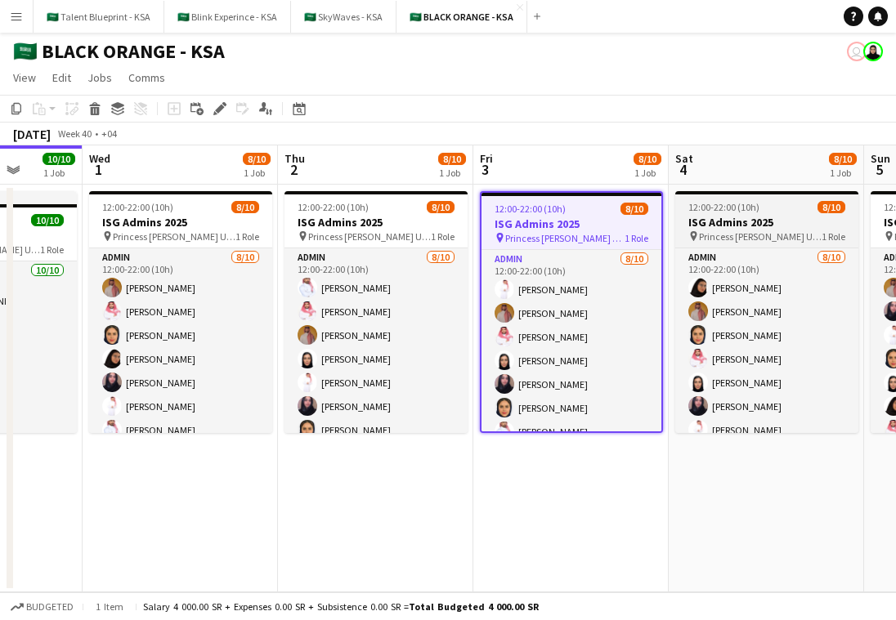
click at [750, 242] on span "Princess [PERSON_NAME] University" at bounding box center [760, 237] width 123 height 12
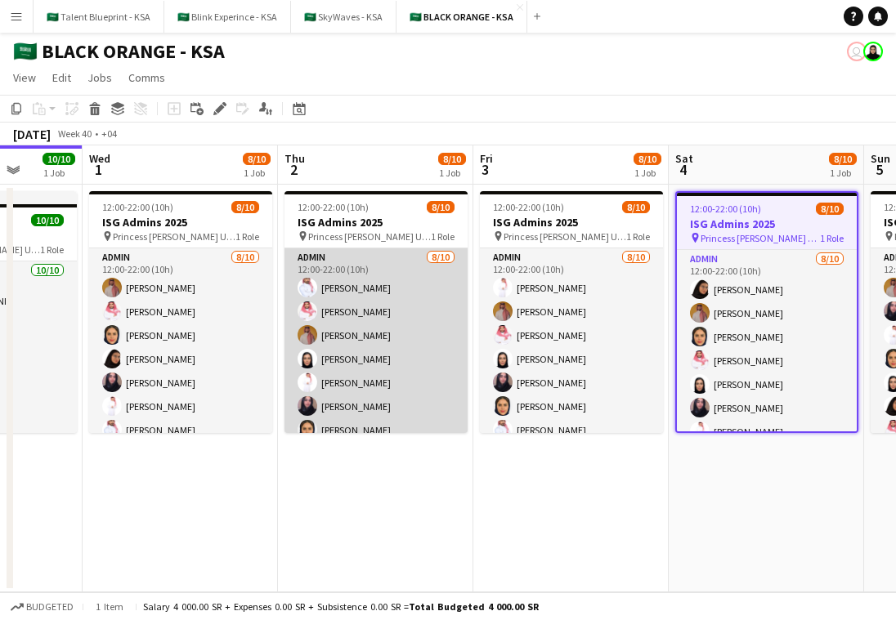
click at [392, 427] on app-card-role "Admin 8/10 12:00-22:00 (10h) Yazeed Albassri Saleh Essam Ahmed Yagmowr Afnan As…" at bounding box center [375, 383] width 183 height 269
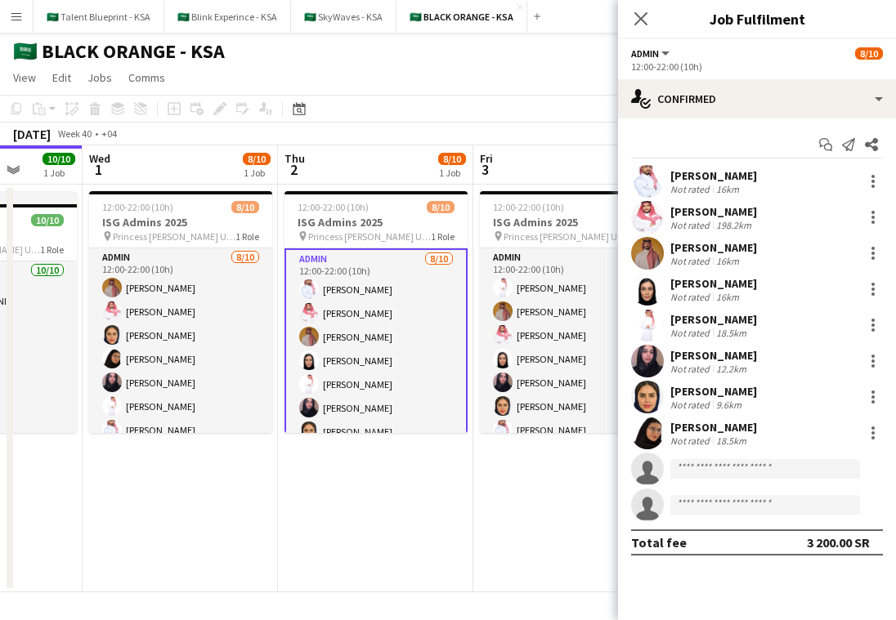
click at [439, 159] on span "8/10" at bounding box center [452, 159] width 28 height 12
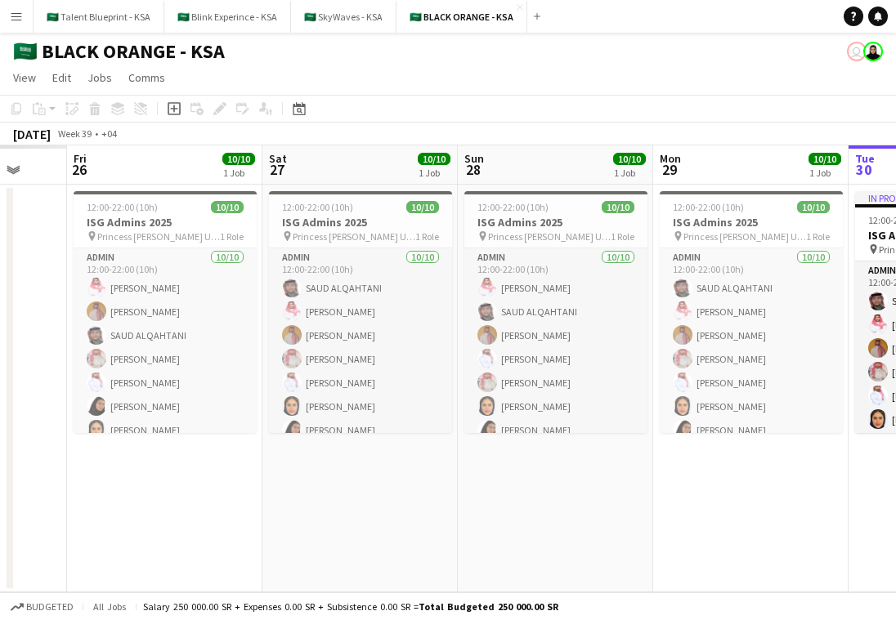
scroll to position [0, 427]
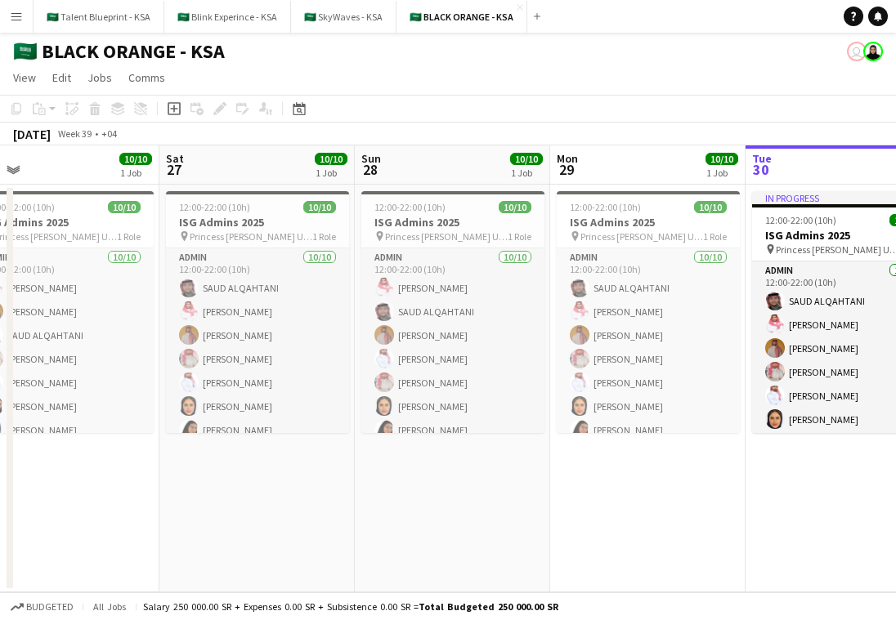
click at [697, 185] on app-date-cell "12:00-22:00 (10h) 10/10 ISG Admins 2025 pin Princess Nourah Bint Abdulrahman Un…" at bounding box center [647, 389] width 195 height 408
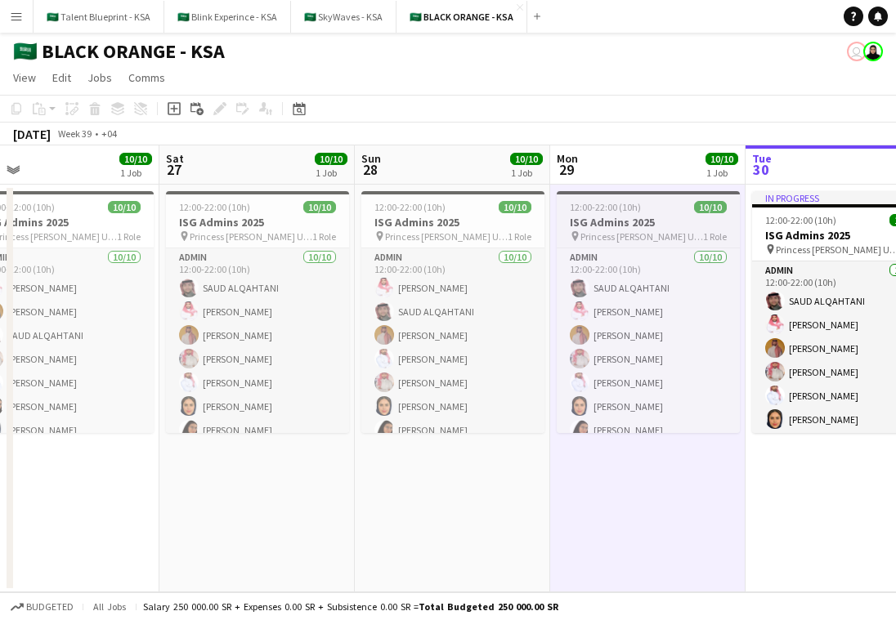
click at [662, 201] on div "12:00-22:00 (10h) 10/10" at bounding box center [648, 207] width 183 height 12
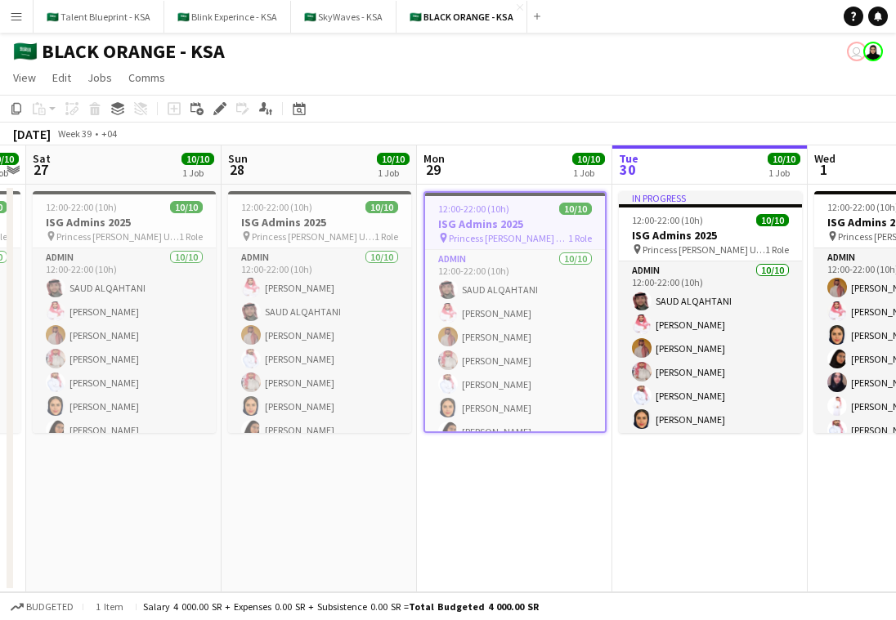
scroll to position [0, 586]
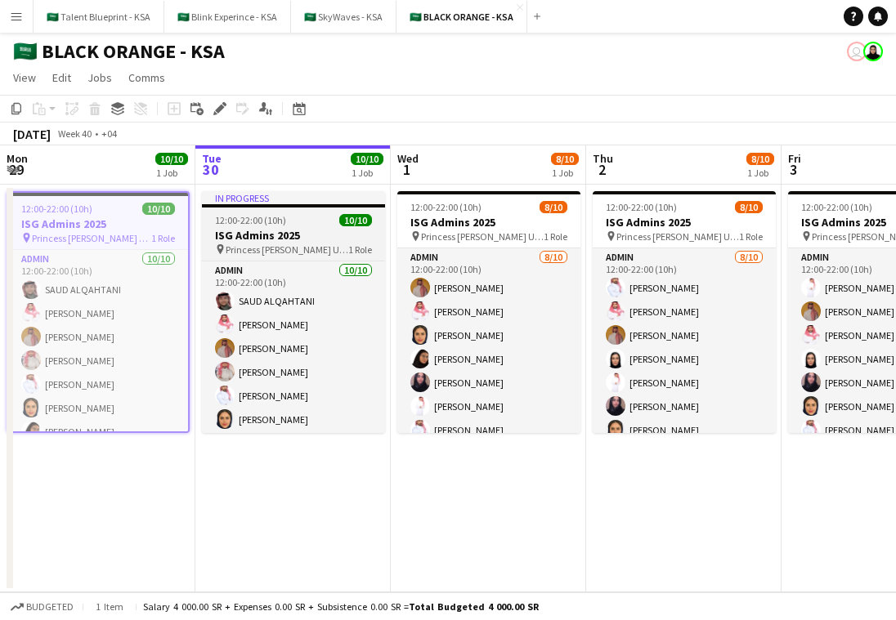
click at [322, 256] on app-job-card "In progress 12:00-22:00 (10h) 10/10 ISG Admins 2025 pin Princess Nourah Bint Ab…" at bounding box center [293, 312] width 183 height 242
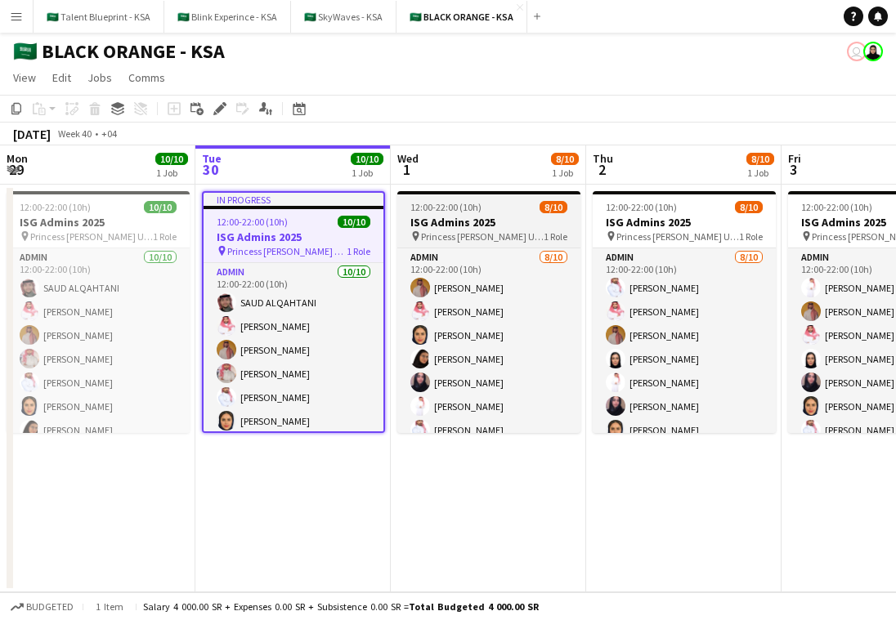
click at [451, 233] on span "Princess [PERSON_NAME] University" at bounding box center [482, 237] width 123 height 12
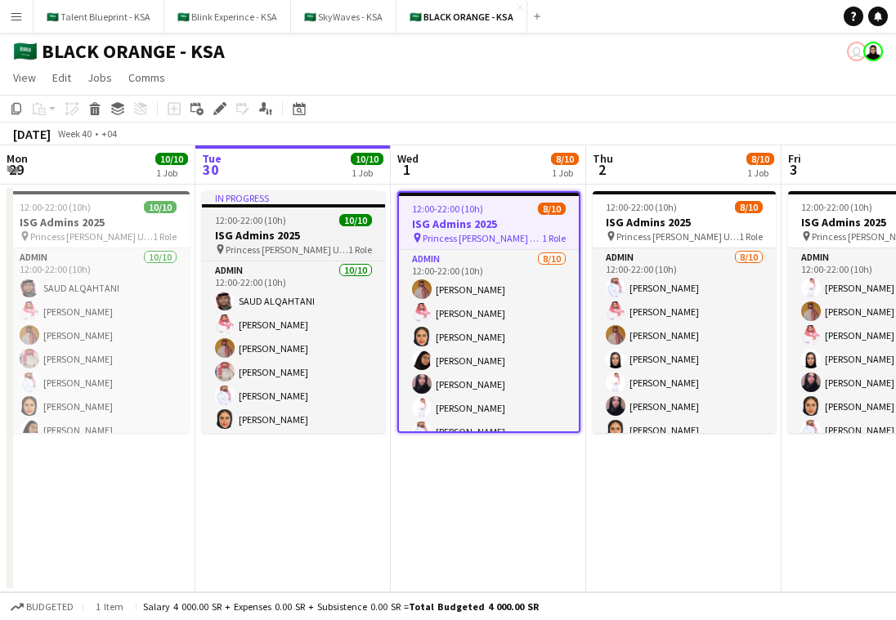
click at [336, 195] on div "In progress" at bounding box center [293, 197] width 183 height 13
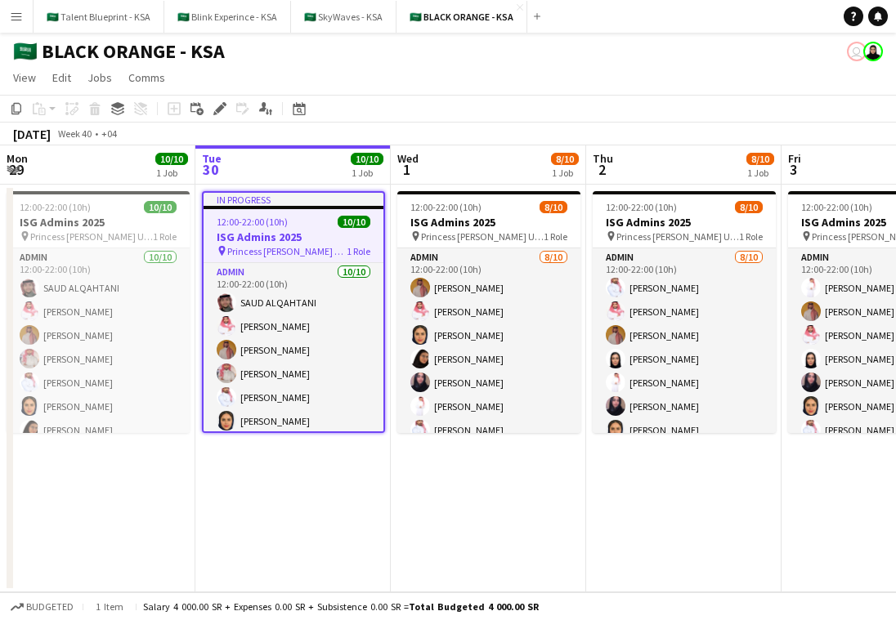
drag, startPoint x: 471, startPoint y: 186, endPoint x: 298, endPoint y: 194, distance: 173.5
click at [471, 186] on app-date-cell "12:00-22:00 (10h) 8/10 ISG Admins 2025 pin Princess Nourah Bint Abdulrahman Uni…" at bounding box center [488, 389] width 195 height 408
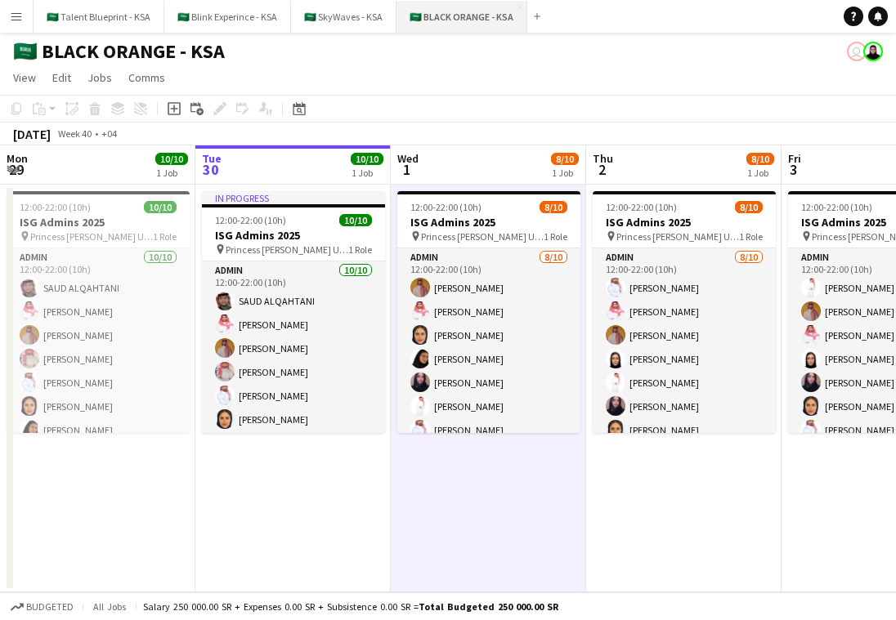
click at [455, 11] on button "🇸🇦 BLACK ORANGE - KSA Close" at bounding box center [461, 17] width 131 height 32
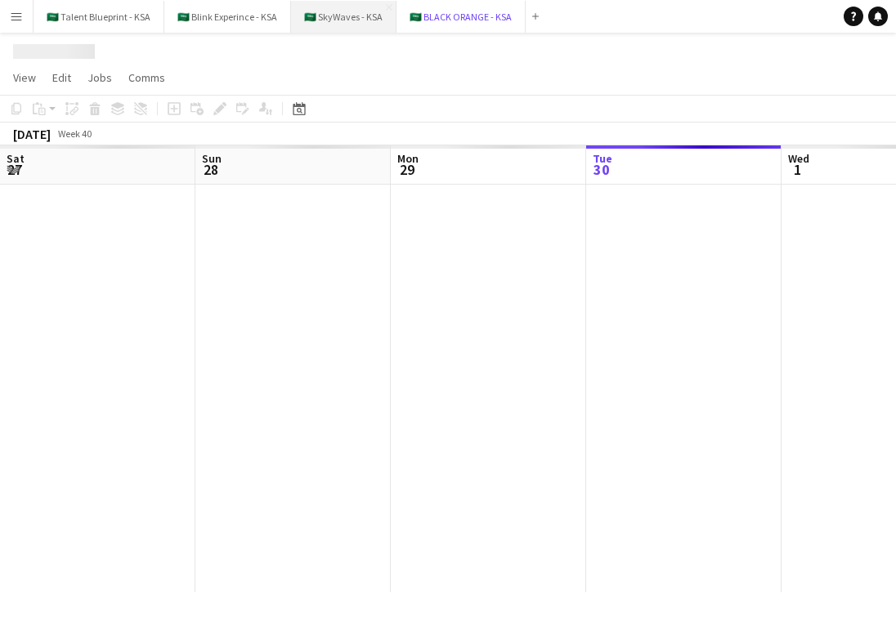
scroll to position [0, 391]
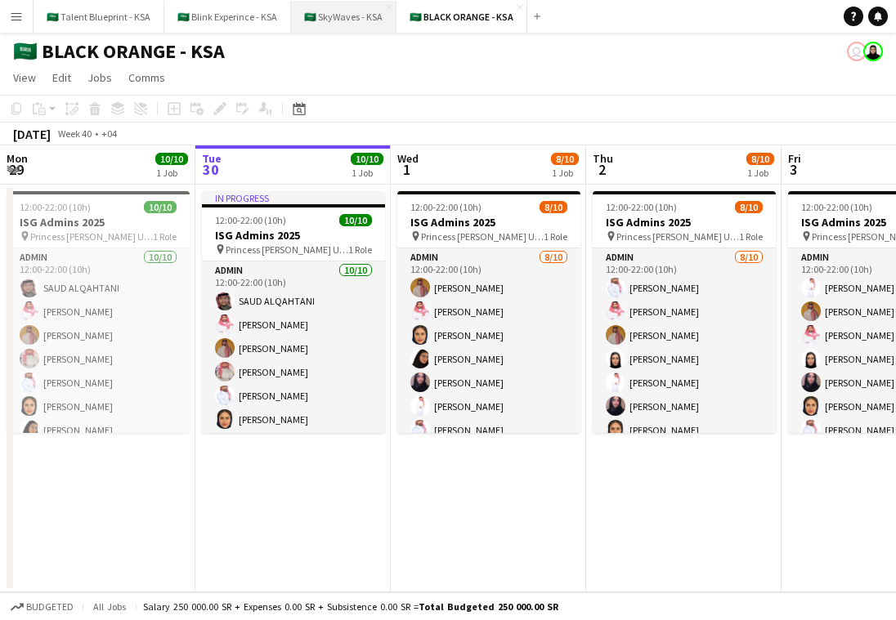
click at [342, 20] on button "🇸🇦 SkyWaves - KSA Close" at bounding box center [343, 17] width 105 height 32
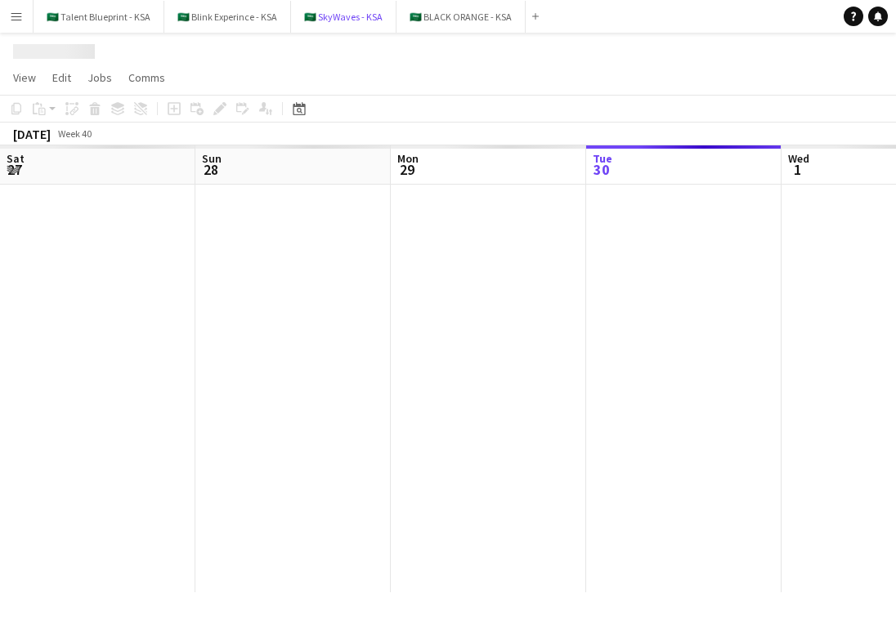
scroll to position [0, 391]
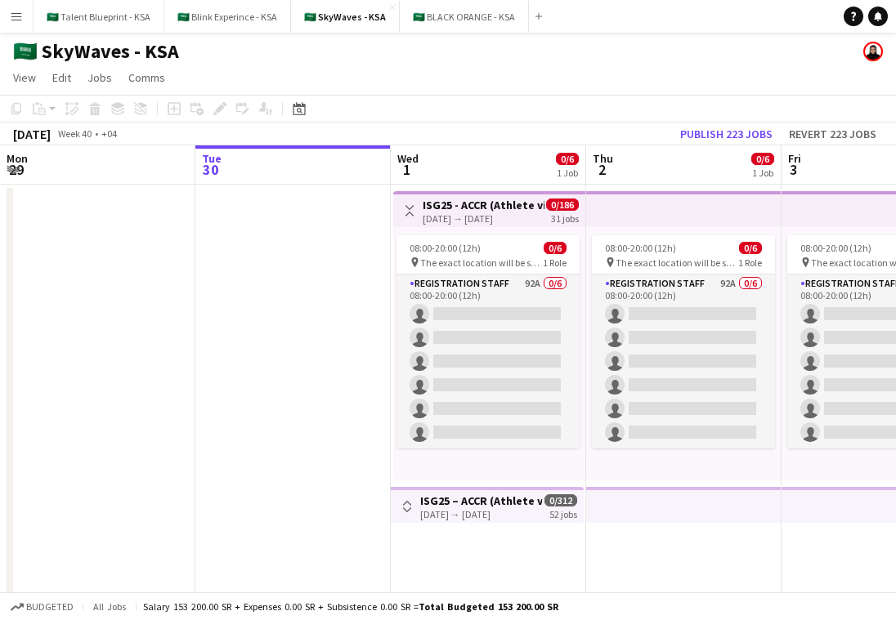
click at [597, 231] on div "08:00-20:00 (12h) 0/6 pin The exact location will be shared later 1 Role Regist…" at bounding box center [683, 353] width 195 height 253
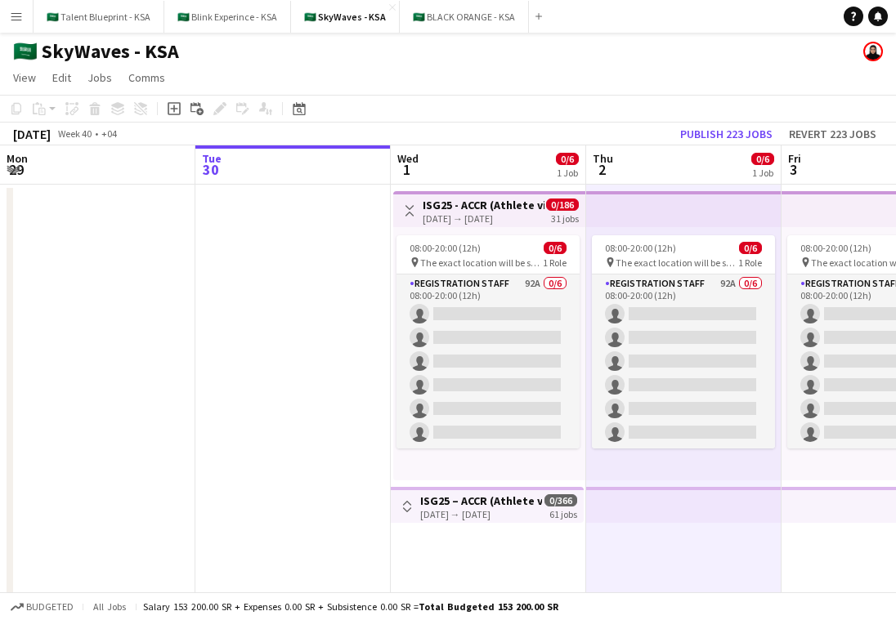
click at [621, 226] on app-top-bar at bounding box center [683, 209] width 195 height 36
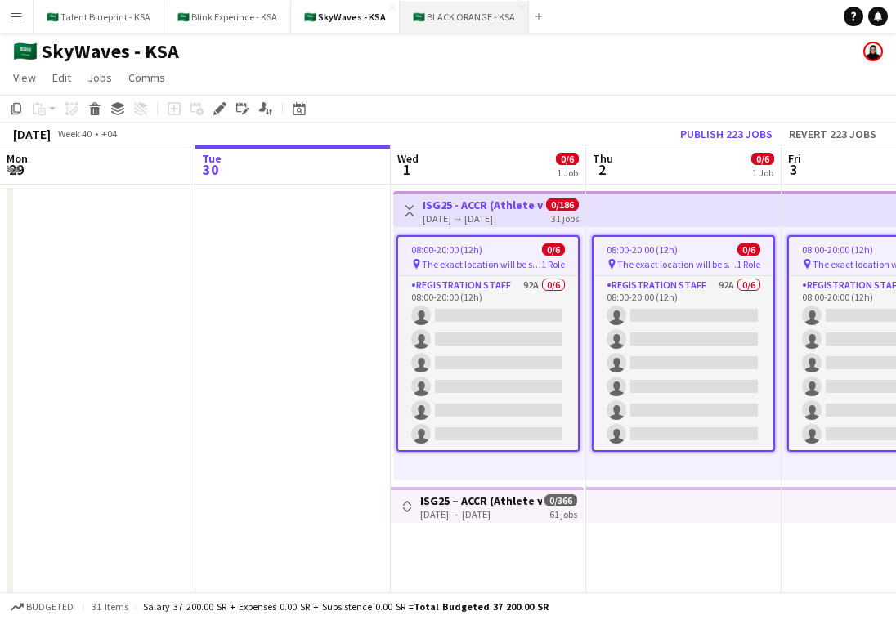
click at [447, 9] on button "🇸🇦 BLACK ORANGE - KSA Close" at bounding box center [464, 17] width 129 height 32
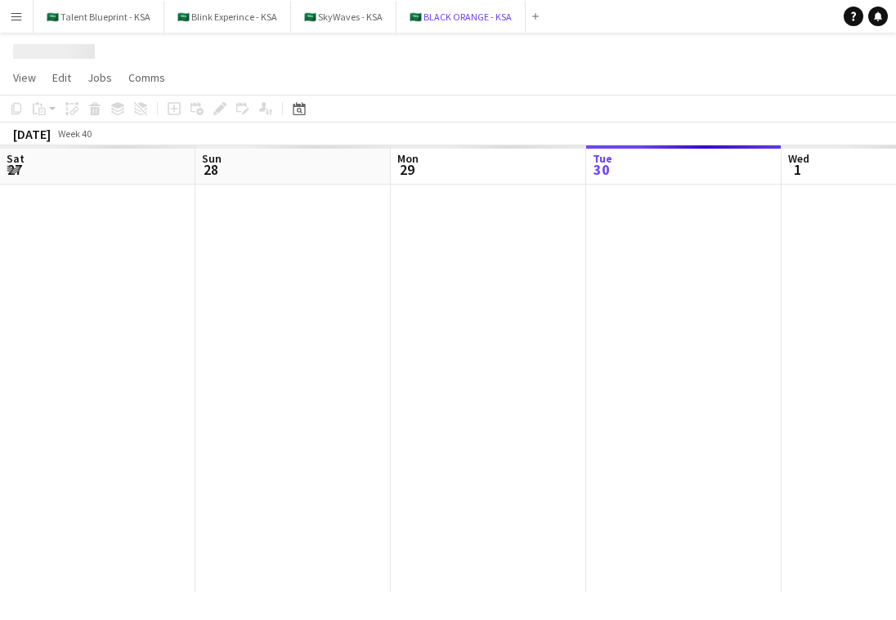
scroll to position [0, 391]
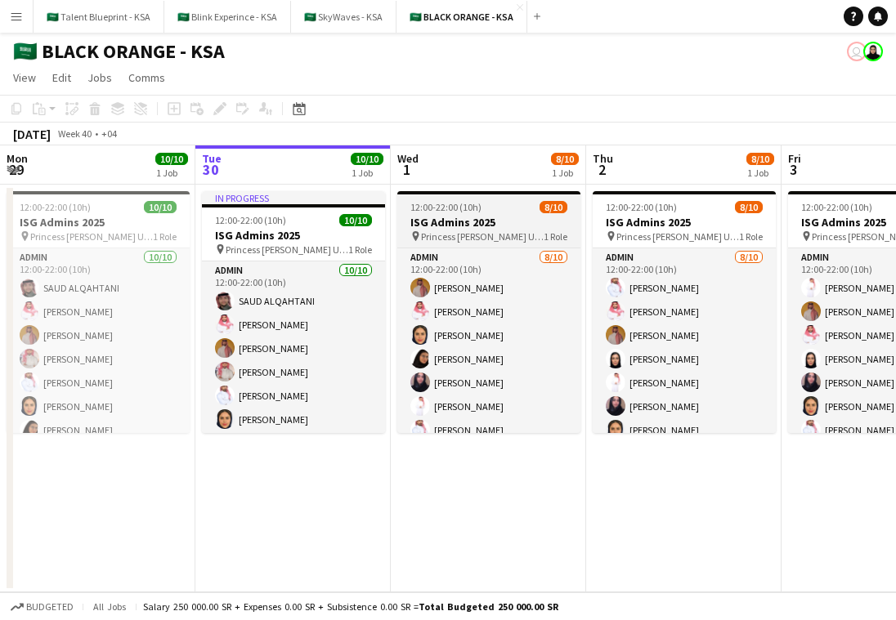
click at [482, 208] on div "12:00-22:00 (10h) 8/10" at bounding box center [488, 207] width 183 height 12
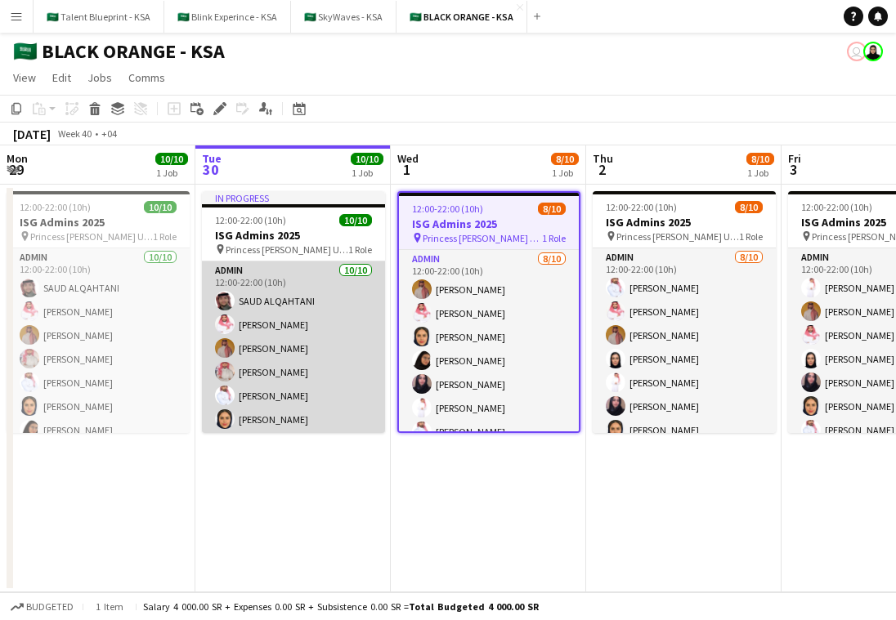
click at [310, 329] on app-card-role "Admin 10/10 12:00-22:00 (10h) SAUD ALQAHTANI Saleh Essam Ahmed Yagmowr Ibrahim …" at bounding box center [293, 396] width 183 height 269
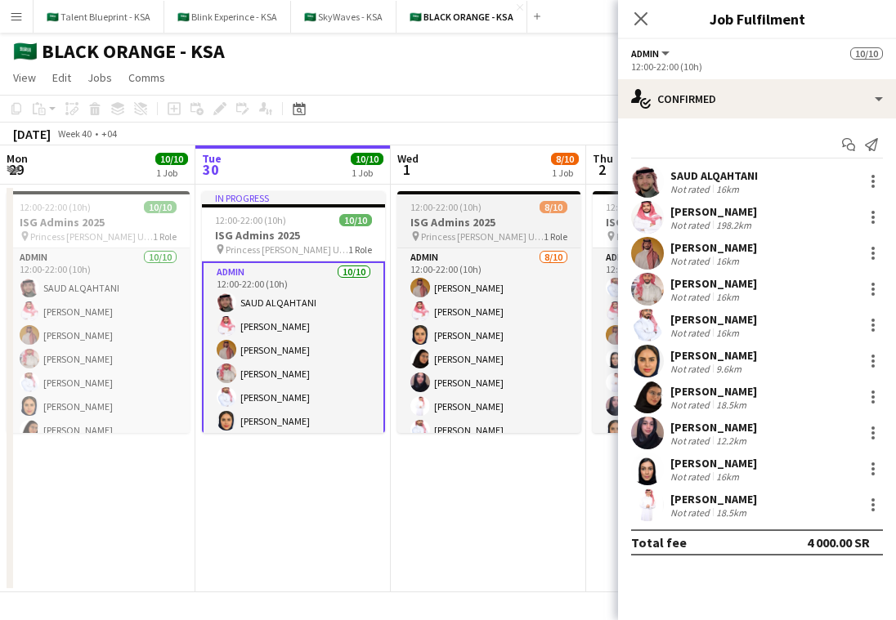
click at [465, 238] on span "Princess [PERSON_NAME] University" at bounding box center [482, 237] width 123 height 12
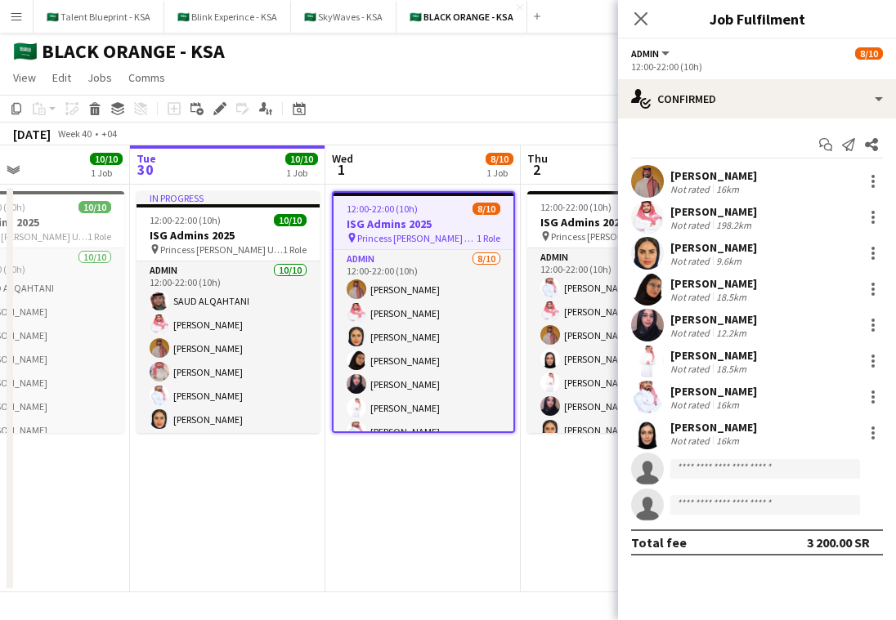
scroll to position [0, 458]
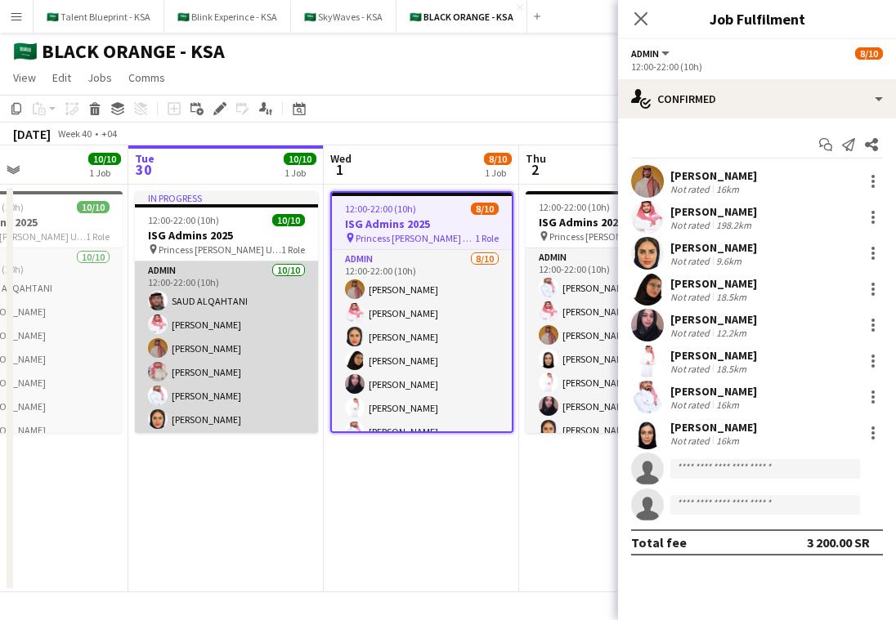
click at [275, 350] on app-card-role "Admin 10/10 12:00-22:00 (10h) SAUD ALQAHTANI Saleh Essam Ahmed Yagmowr Ibrahim …" at bounding box center [226, 396] width 183 height 269
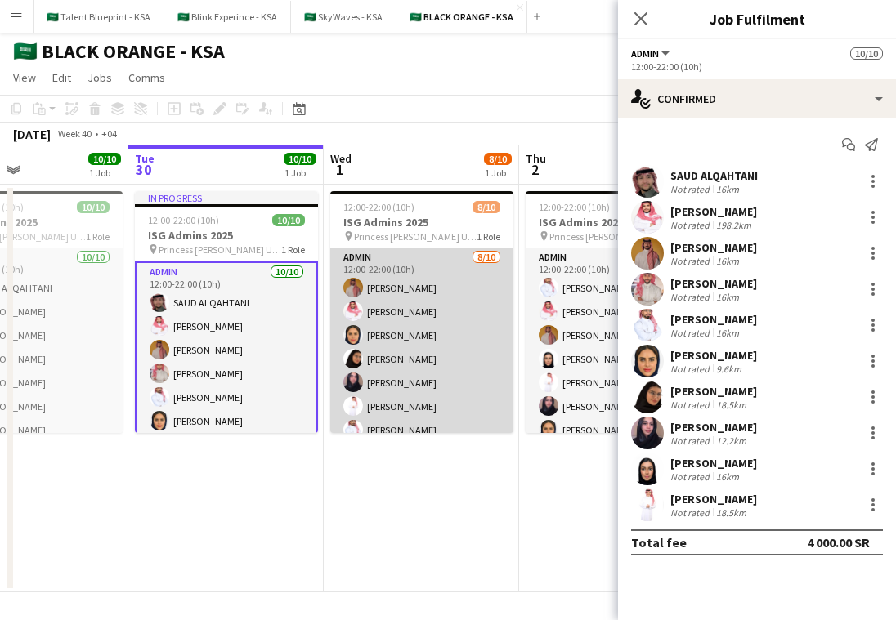
click at [409, 364] on app-card-role "Admin 8/10 12:00-22:00 (10h) Ahmed Yagmowr Saleh Essam Maram Alzahrani Arwa Alf…" at bounding box center [421, 383] width 183 height 269
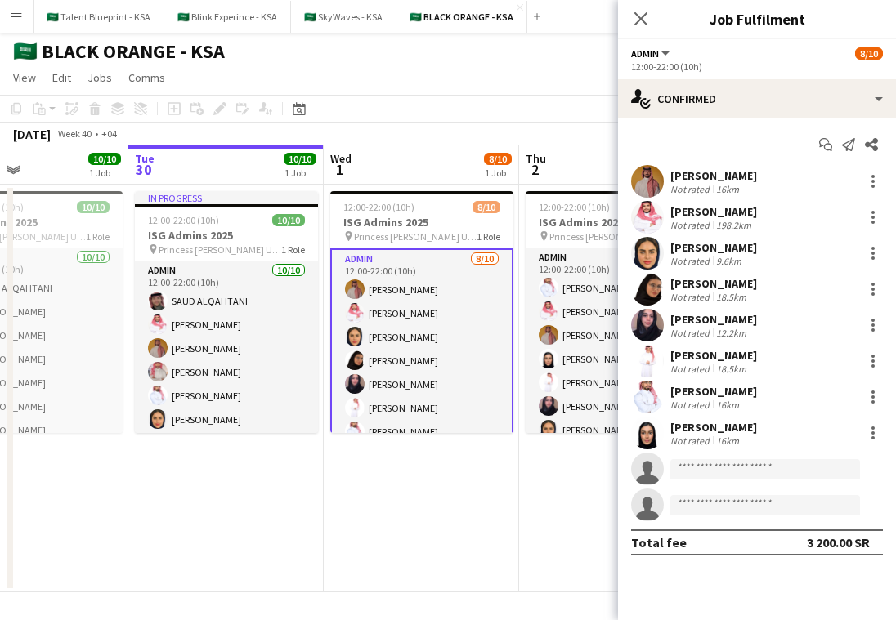
click at [354, 73] on app-page-menu "View Day view expanded Day view collapsed Month view Date picker Jump to today …" at bounding box center [448, 79] width 896 height 31
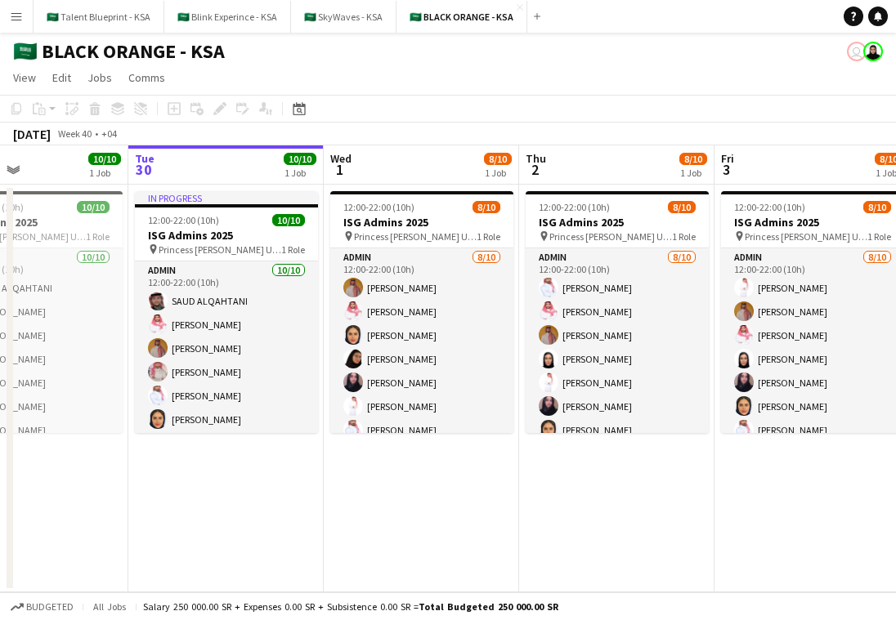
click at [23, 20] on button "Menu" at bounding box center [16, 16] width 33 height 33
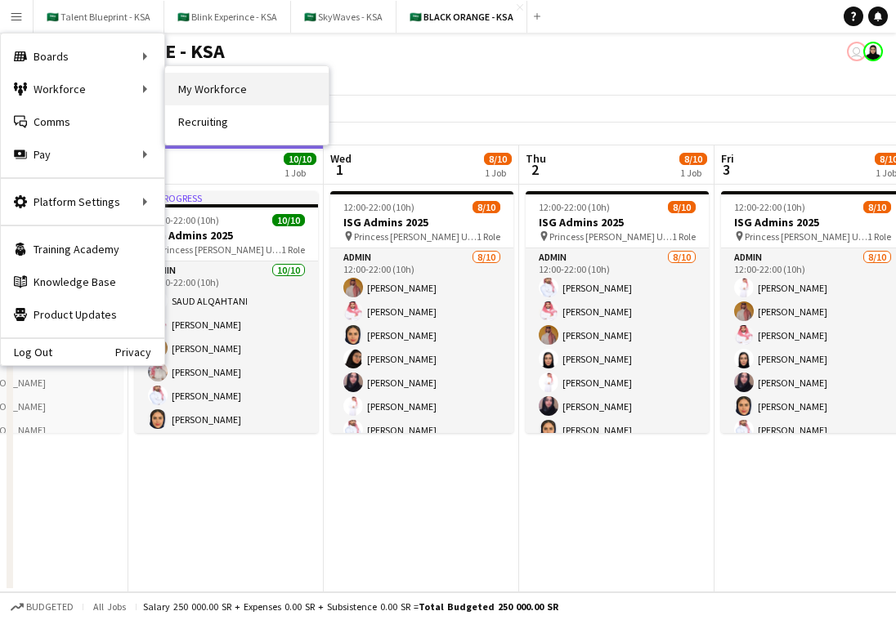
click at [228, 87] on link "My Workforce" at bounding box center [247, 89] width 164 height 33
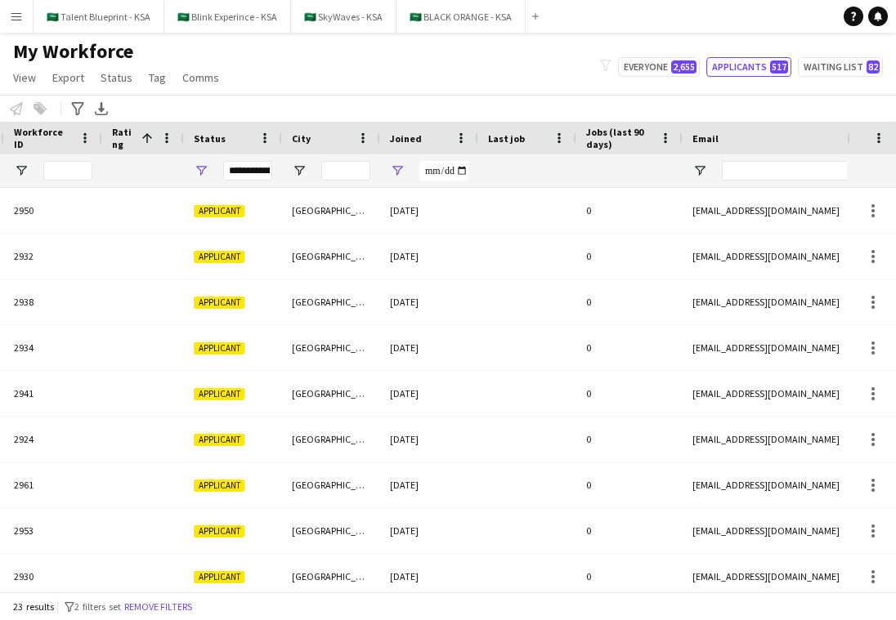
scroll to position [0, 365]
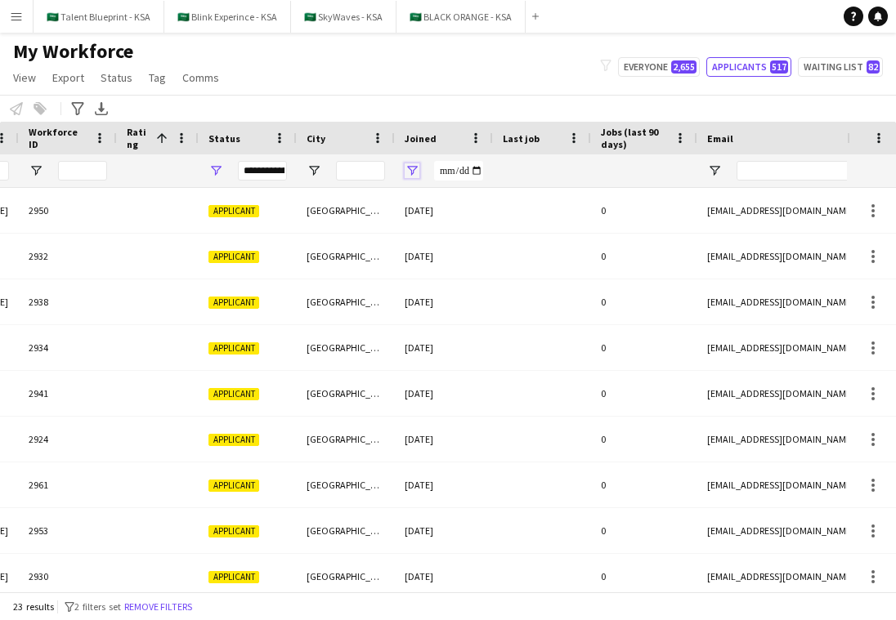
click at [414, 172] on span "Open Filter Menu" at bounding box center [412, 171] width 15 height 15
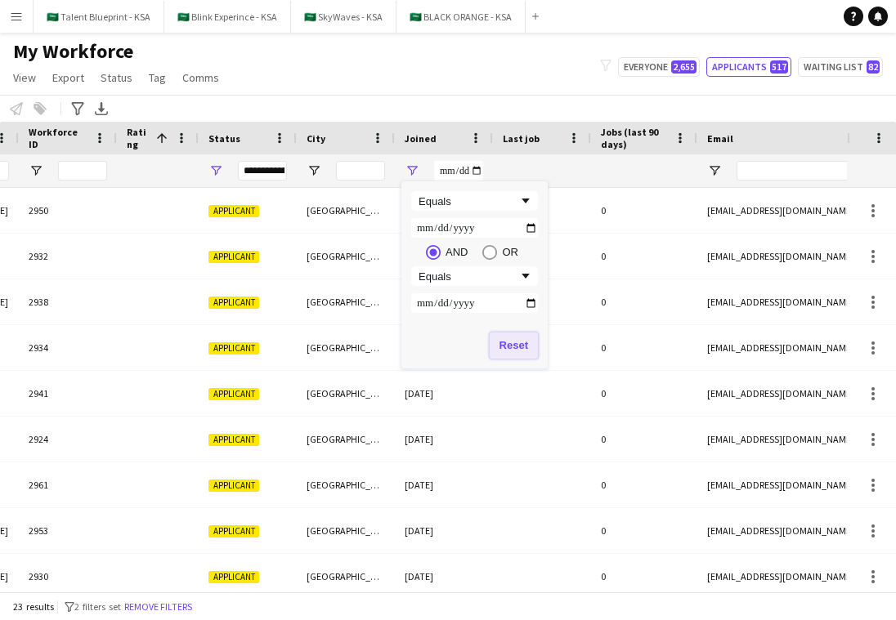
click at [522, 347] on button "Reset" at bounding box center [514, 346] width 48 height 26
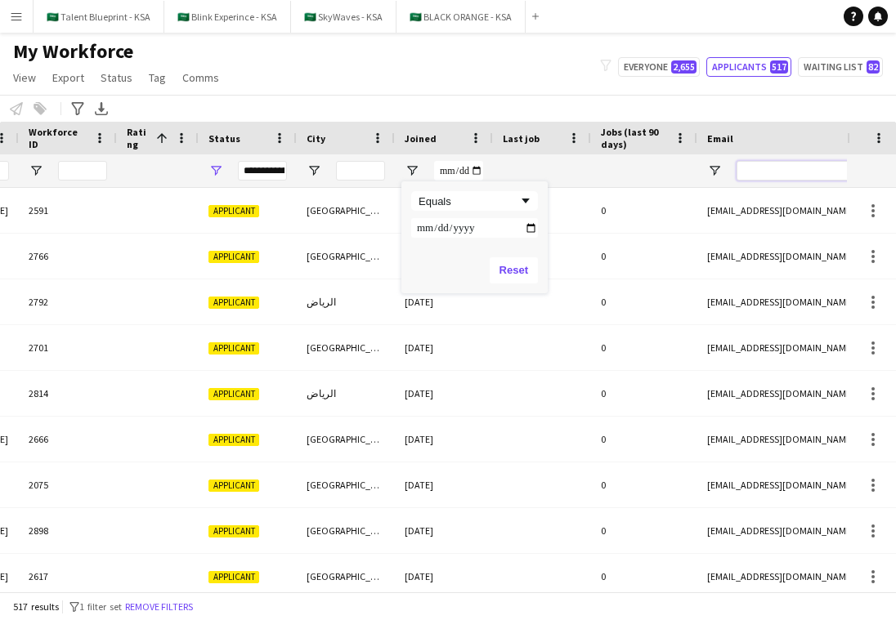
click at [786, 172] on input "Email Filter Input" at bounding box center [876, 171] width 278 height 20
paste input "**********"
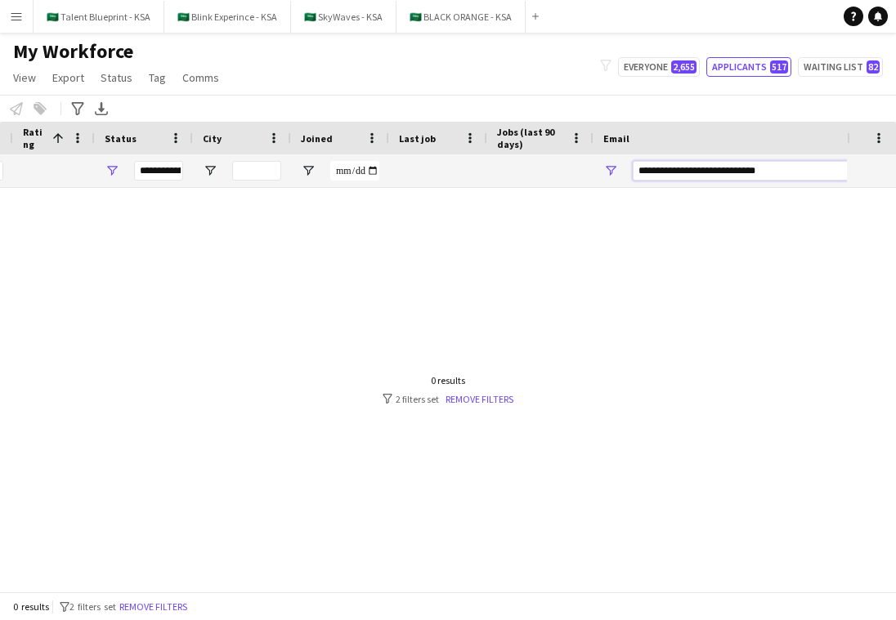
click at [763, 172] on input "**********" at bounding box center [772, 171] width 278 height 20
drag, startPoint x: 774, startPoint y: 172, endPoint x: 748, endPoint y: 172, distance: 26.2
click at [748, 172] on input "**********" at bounding box center [772, 171] width 278 height 20
type input "**********"
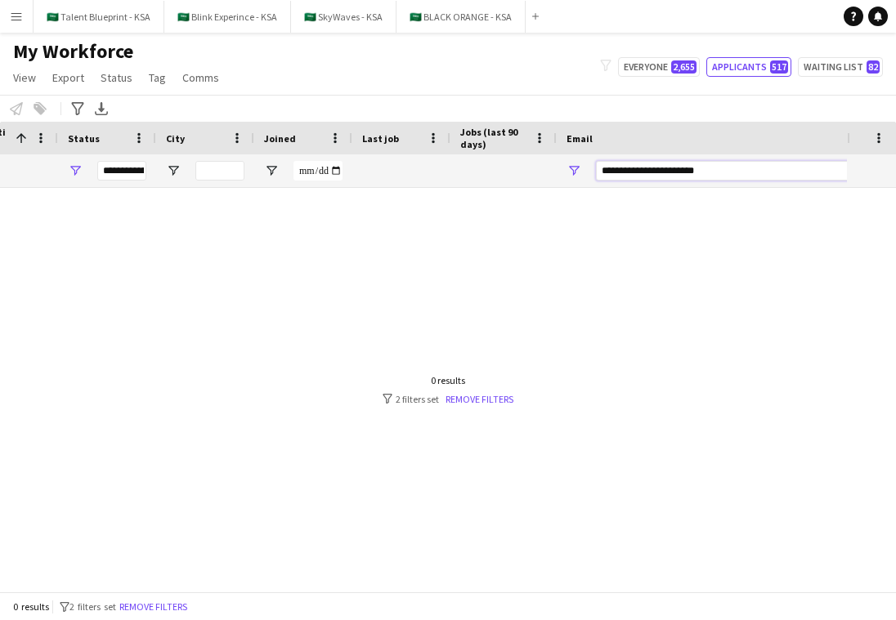
click at [690, 172] on input "**********" at bounding box center [735, 171] width 278 height 20
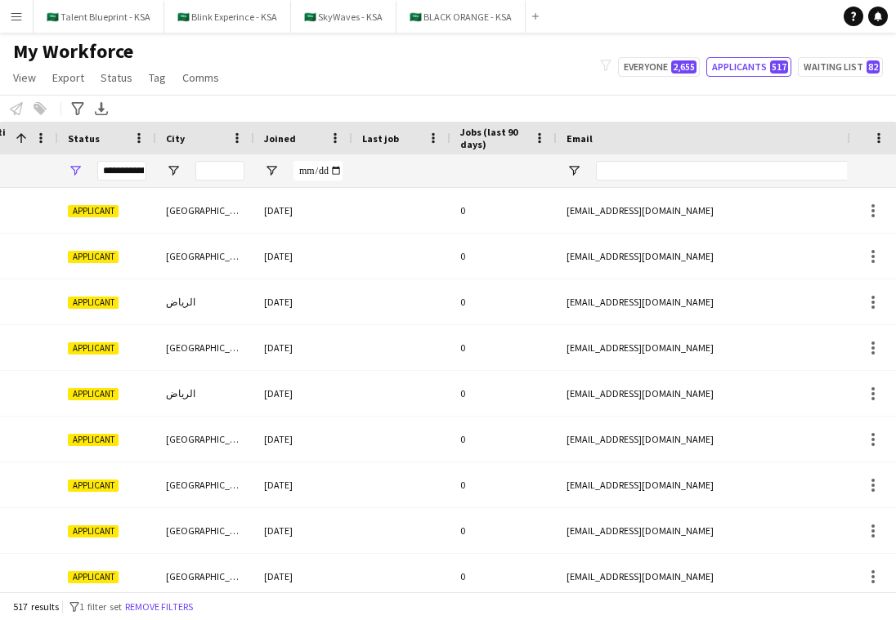
click at [544, 71] on div "My Workforce View Views Default view New view Update view Delete view Edit name…" at bounding box center [448, 67] width 896 height 56
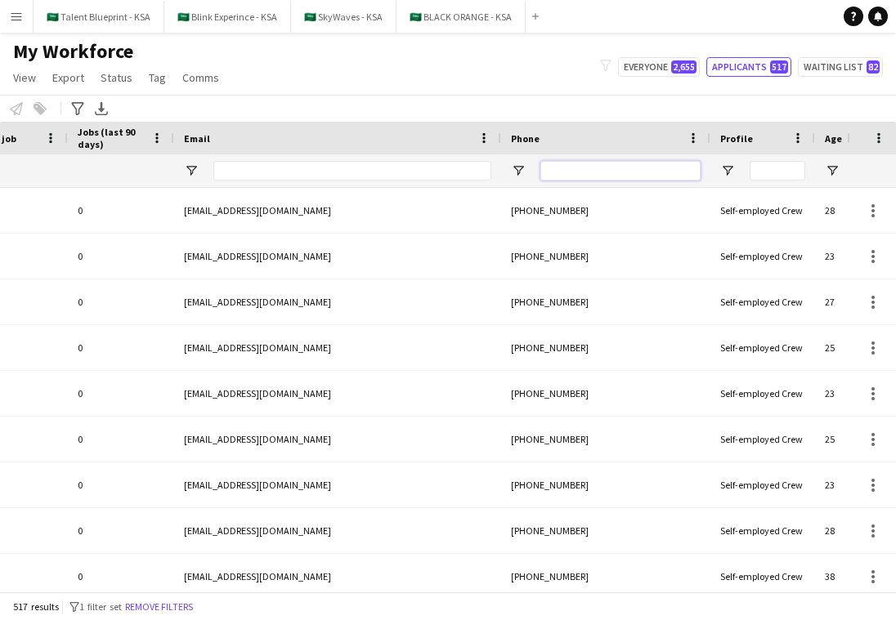
click at [648, 175] on input "Phone Filter Input" at bounding box center [620, 171] width 160 height 20
paste input "**********"
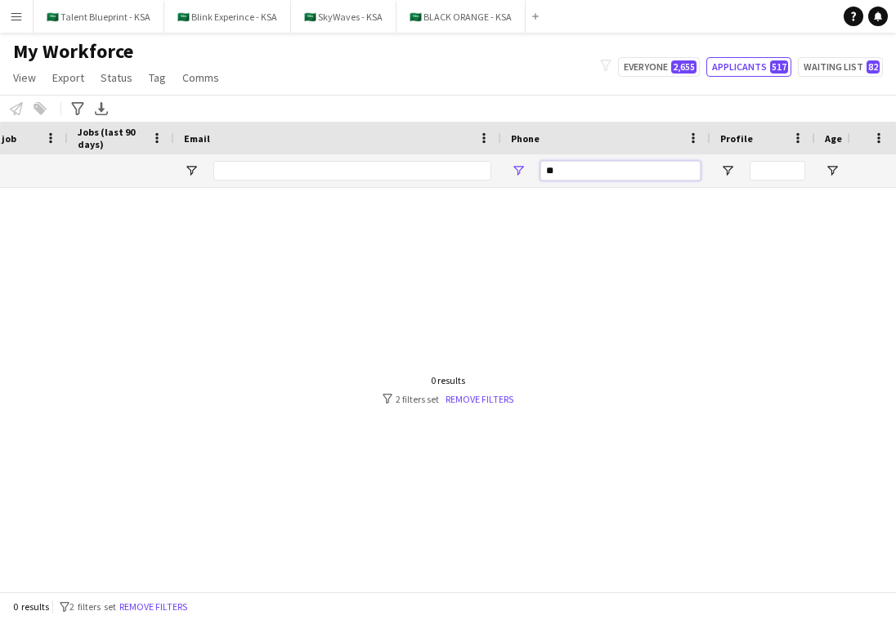
type input "*"
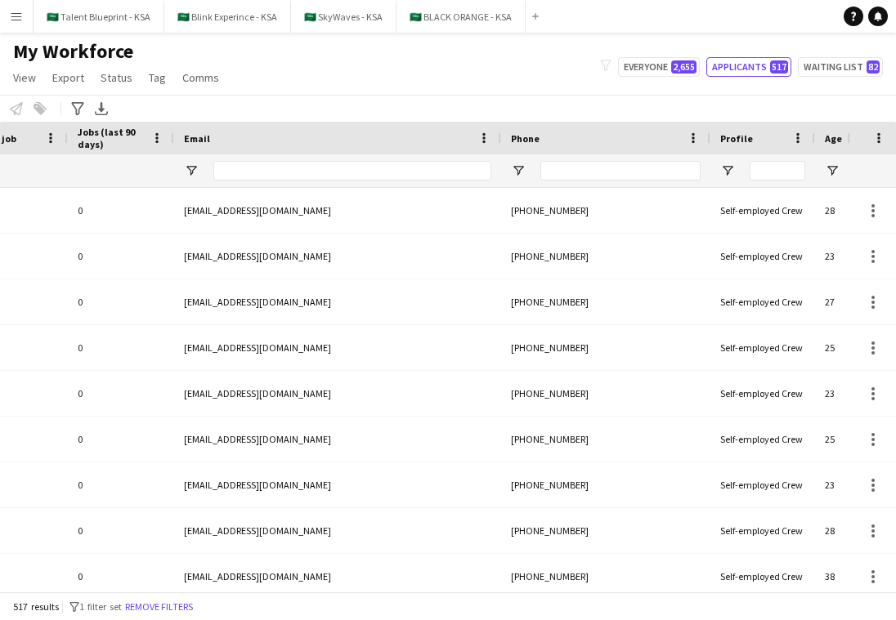
click at [513, 76] on div "My Workforce View Views Default view New view Update view Delete view Edit name…" at bounding box center [448, 67] width 896 height 56
click at [664, 70] on button "Everyone 2,655" at bounding box center [659, 67] width 82 height 20
click at [427, 168] on input "Email Filter Input" at bounding box center [352, 171] width 278 height 20
paste input "**********"
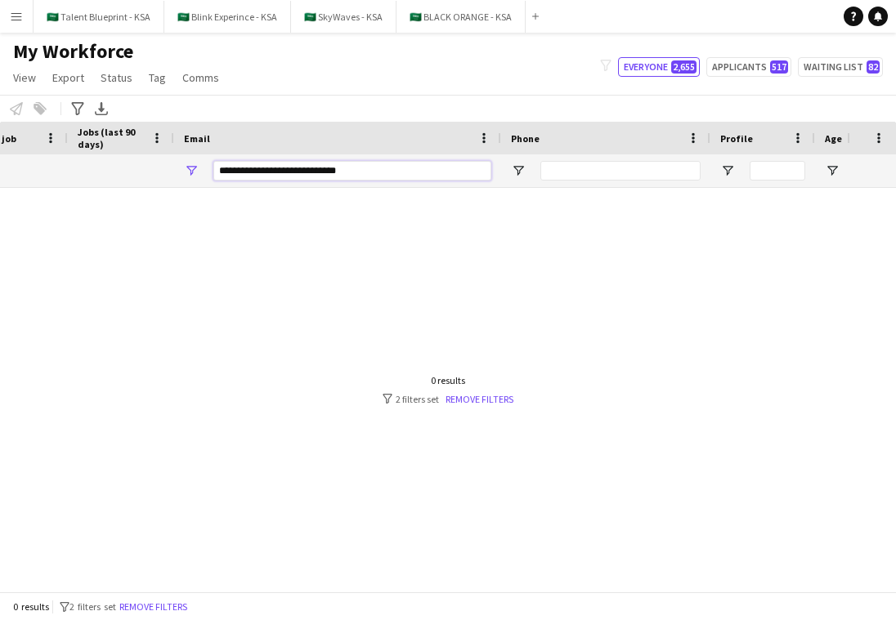
drag, startPoint x: 353, startPoint y: 171, endPoint x: 329, endPoint y: 171, distance: 23.7
click at [329, 171] on input "**********" at bounding box center [352, 171] width 278 height 20
type input "**********"
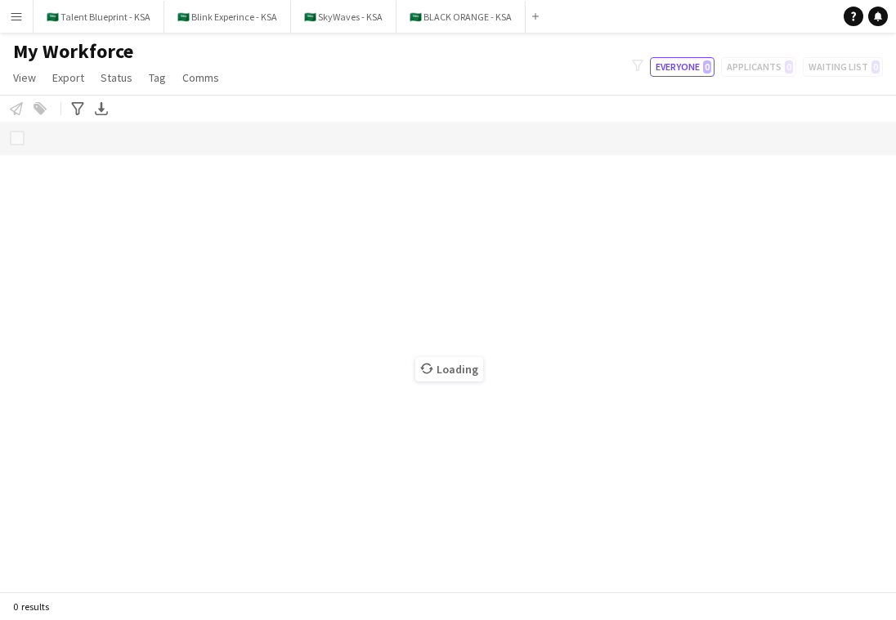
click at [11, 7] on button "Menu" at bounding box center [16, 16] width 33 height 33
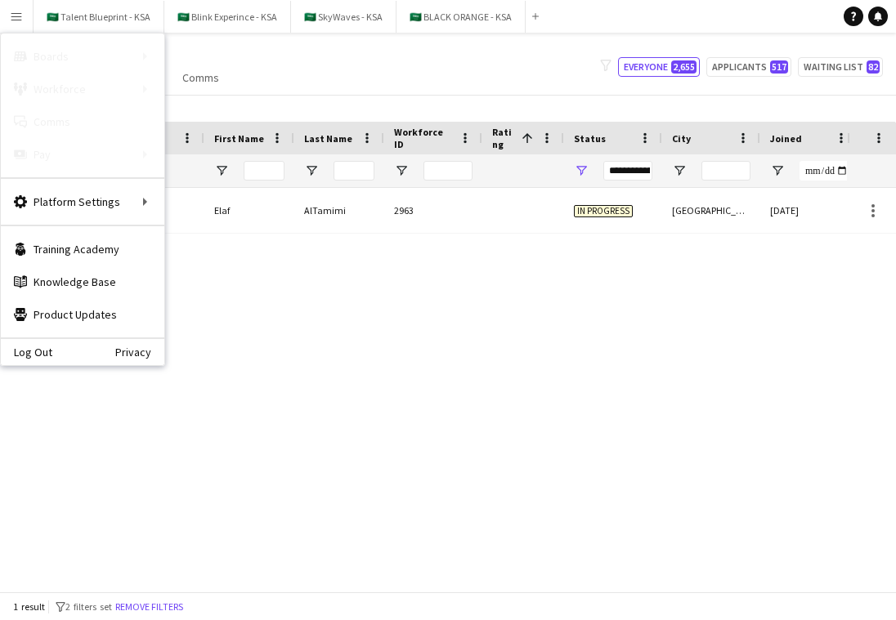
click at [556, 334] on div "Elaf AlTamimi 2963 In progress Riyadh 30-09-2025 0" at bounding box center [423, 390] width 847 height 404
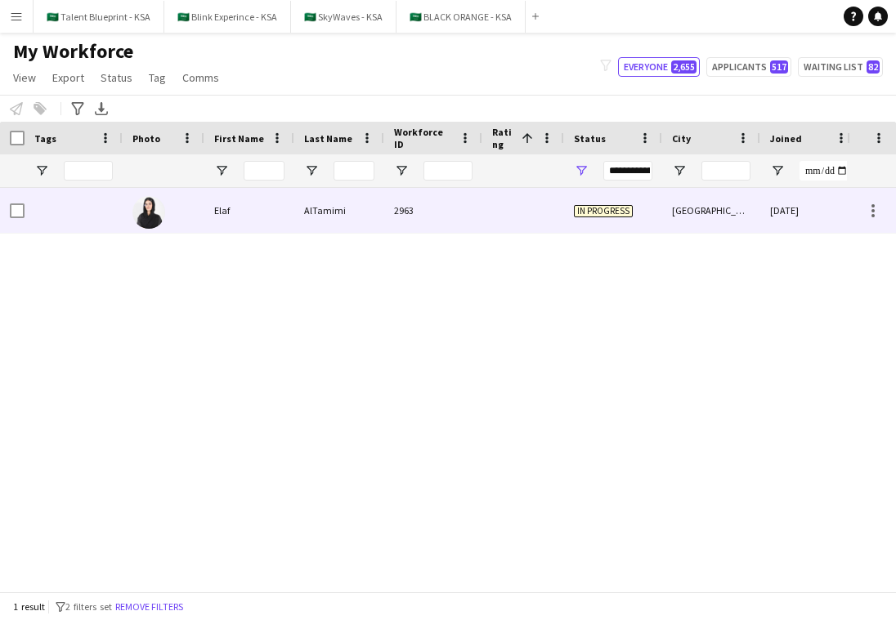
click at [535, 225] on div at bounding box center [523, 210] width 82 height 45
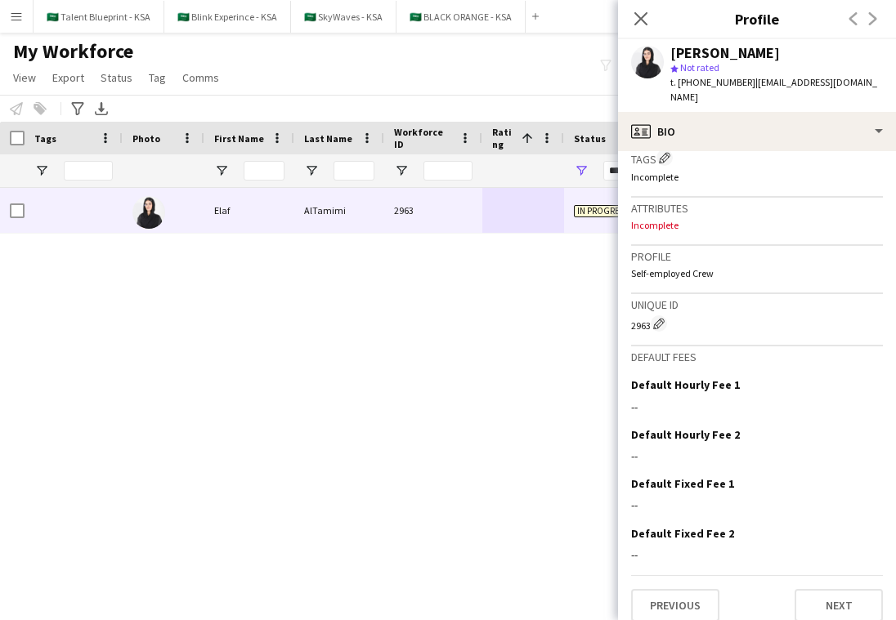
drag, startPoint x: 683, startPoint y: 208, endPoint x: 624, endPoint y: 189, distance: 62.0
click at [624, 189] on app-crew-profile-bio "Open photos pop-in Gender Female Birthday 29-09-2002 (23 years) Location Alhamr…" at bounding box center [757, 385] width 278 height 469
copy div "Attributes Incomplete"
click at [446, 85] on div "My Workforce View Views Default view New view Update view Delete view Edit name…" at bounding box center [448, 67] width 896 height 56
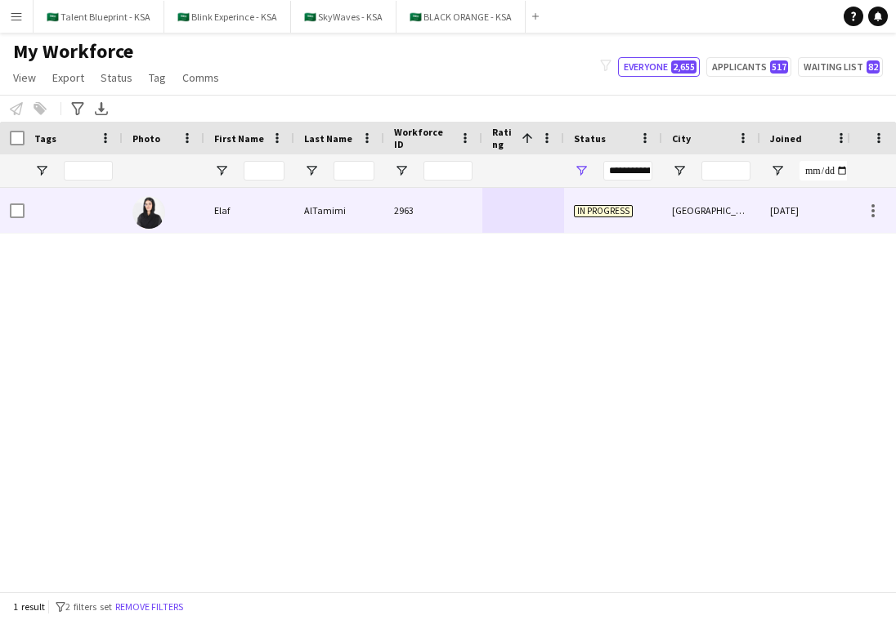
click at [464, 217] on div "2963" at bounding box center [433, 210] width 98 height 45
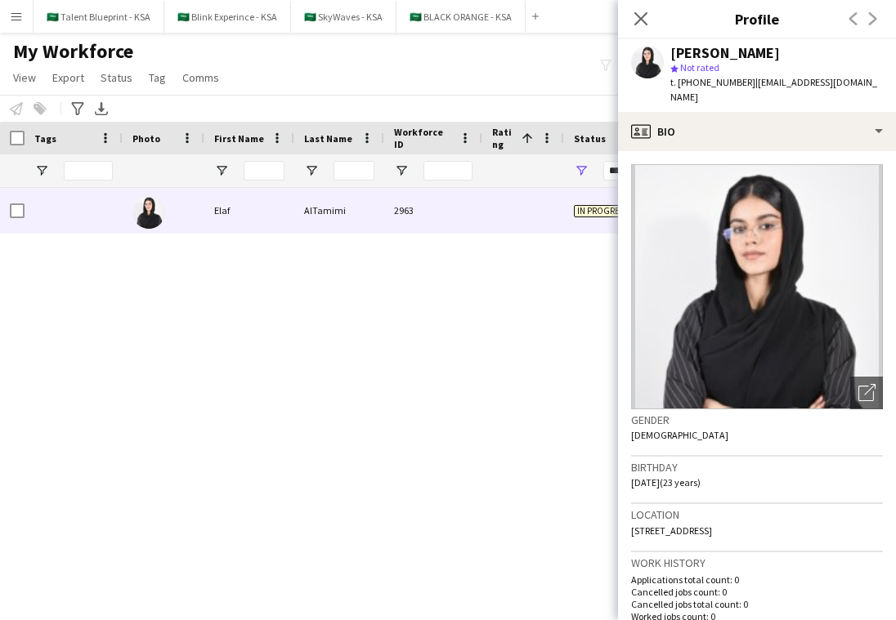
click at [822, 82] on span "| elaf.tamimi12@gmail.com" at bounding box center [773, 89] width 207 height 27
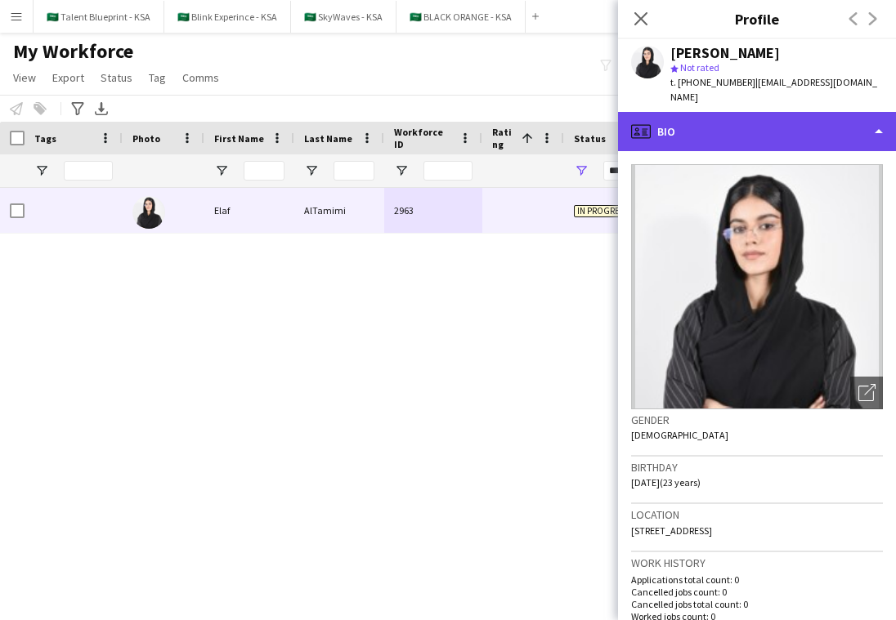
click at [822, 112] on div "profile Bio" at bounding box center [757, 131] width 278 height 39
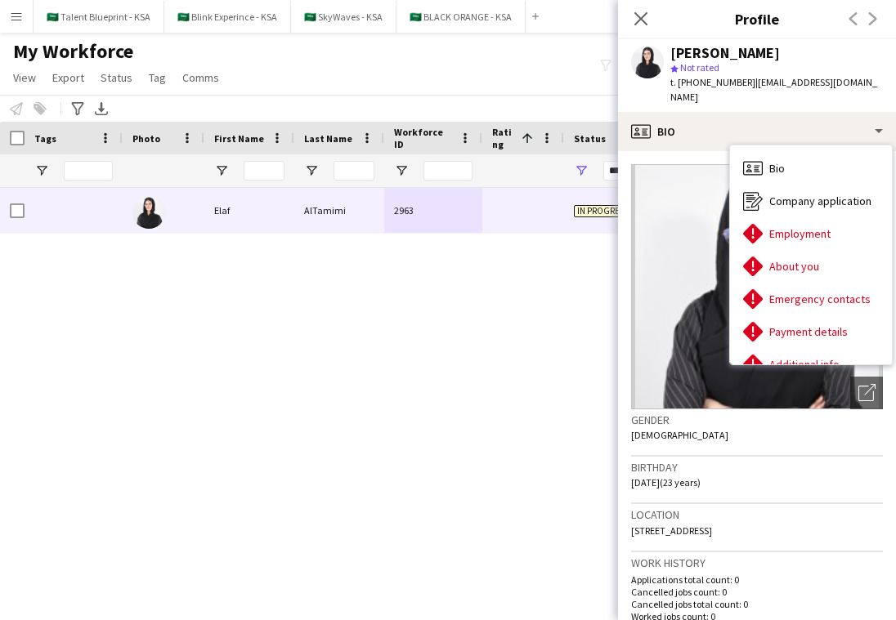
click at [507, 341] on div "Elaf AlTamimi 2963 In progress Riyadh 30-09-2025 0" at bounding box center [423, 390] width 847 height 404
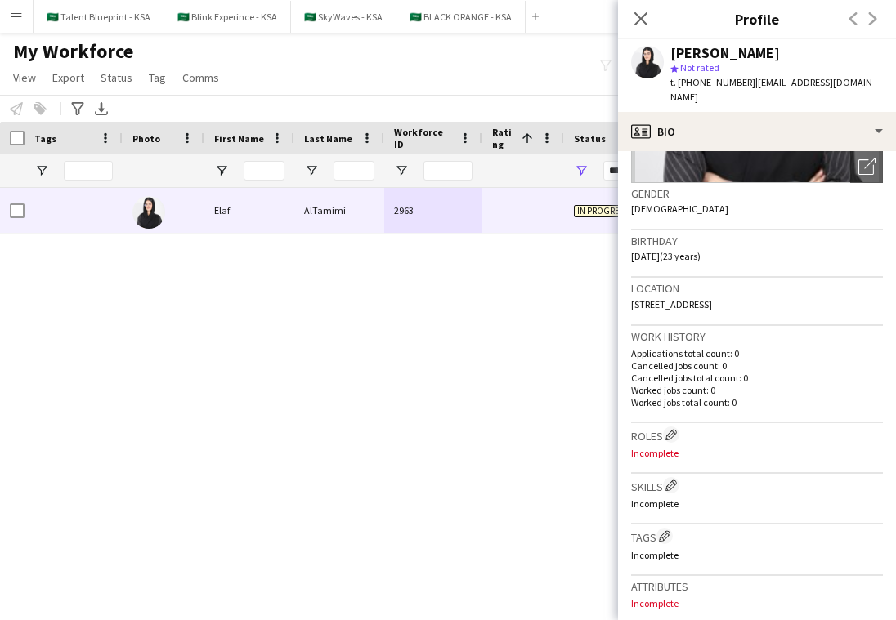
scroll to position [376, 0]
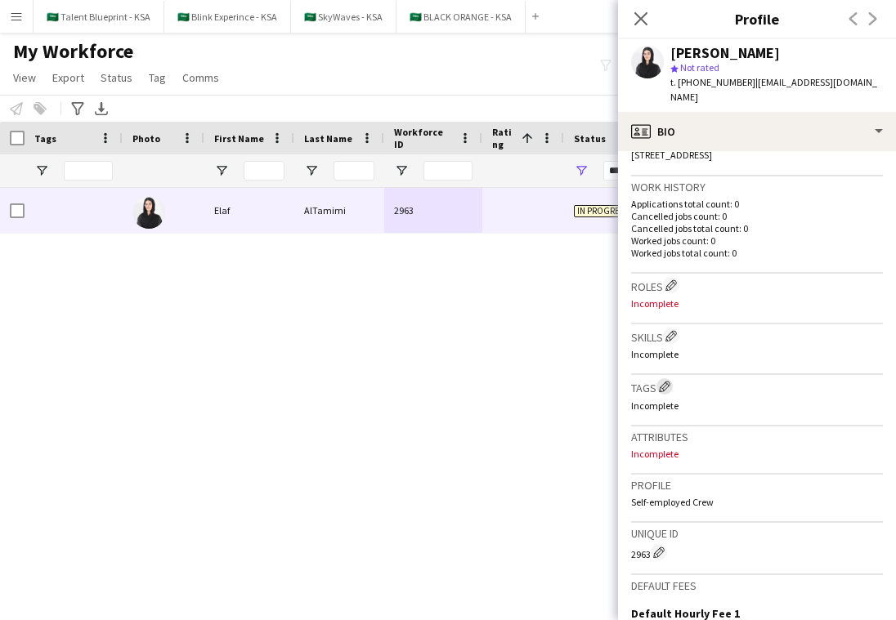
click at [670, 381] on app-icon "Edit crew company tags" at bounding box center [664, 386] width 11 height 11
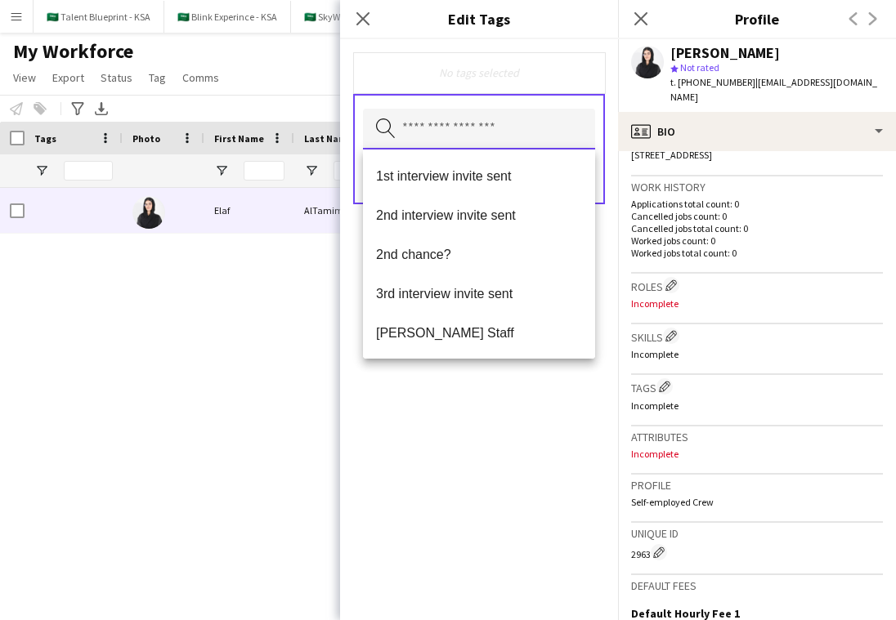
click at [528, 143] on input "text" at bounding box center [479, 129] width 232 height 41
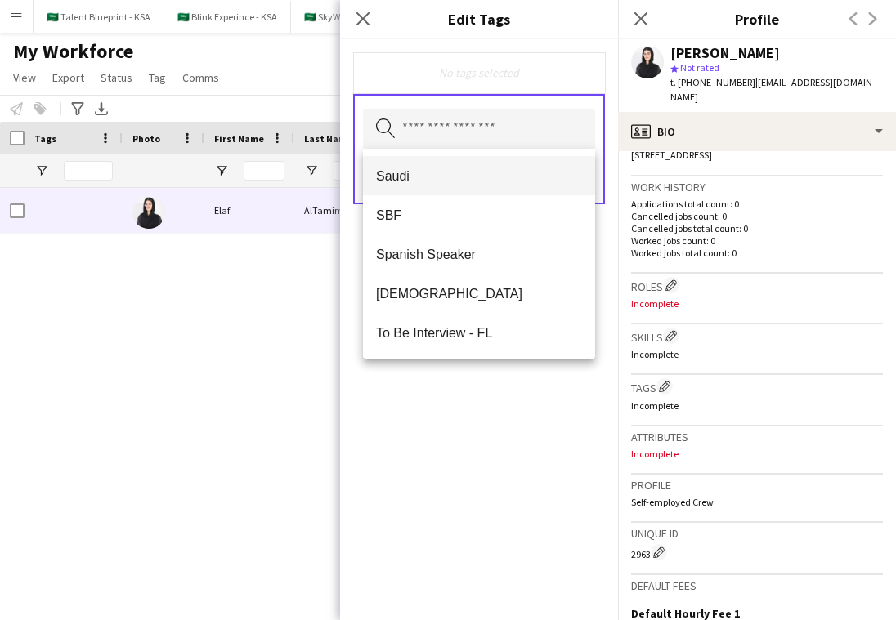
click at [539, 172] on span "Saudi" at bounding box center [479, 176] width 206 height 16
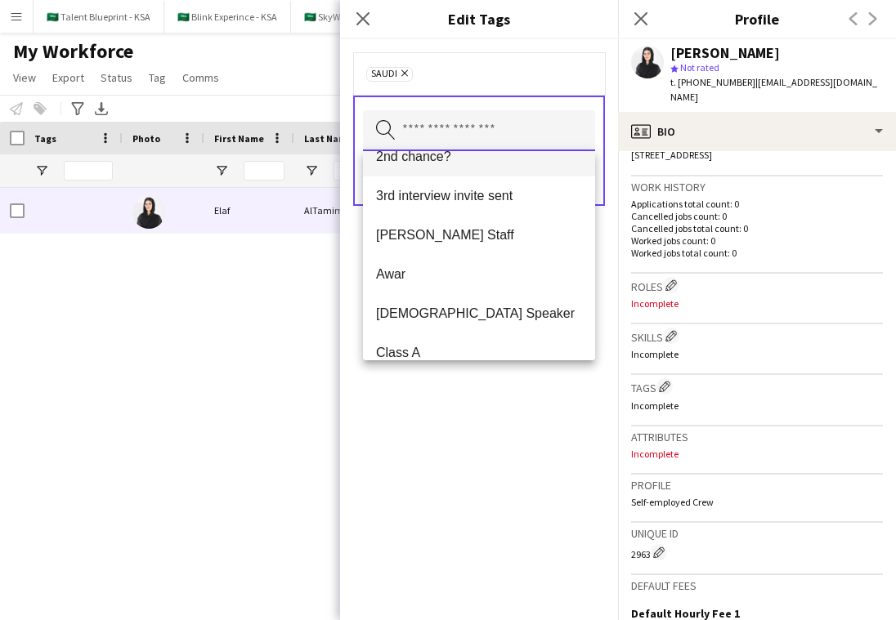
scroll to position [106, 0]
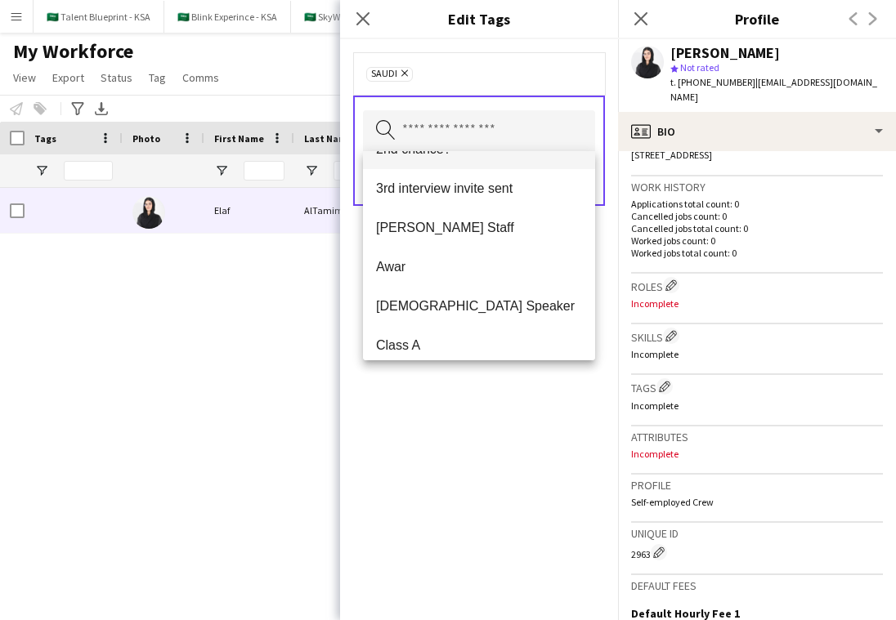
click at [518, 255] on mat-option "Awar" at bounding box center [479, 267] width 232 height 39
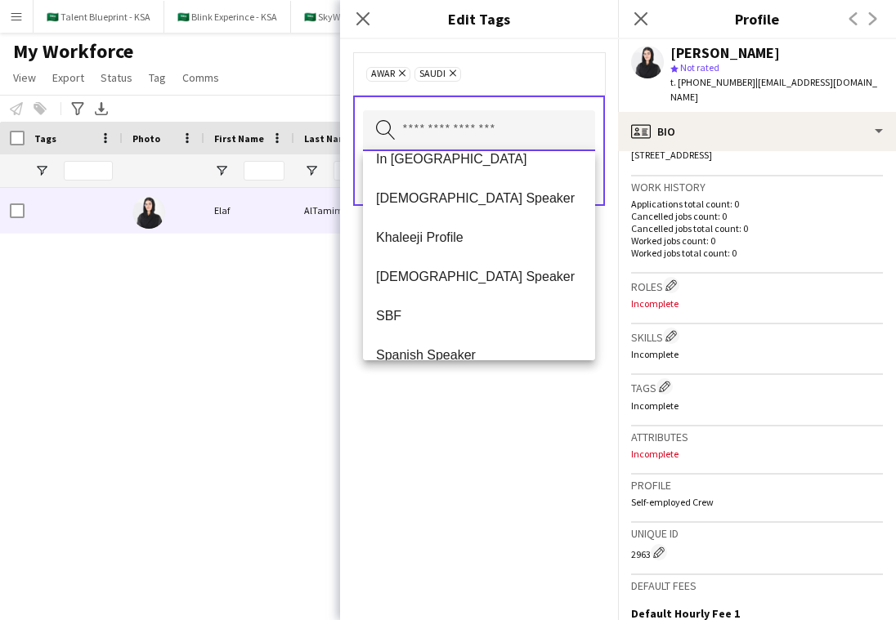
scroll to position [903, 0]
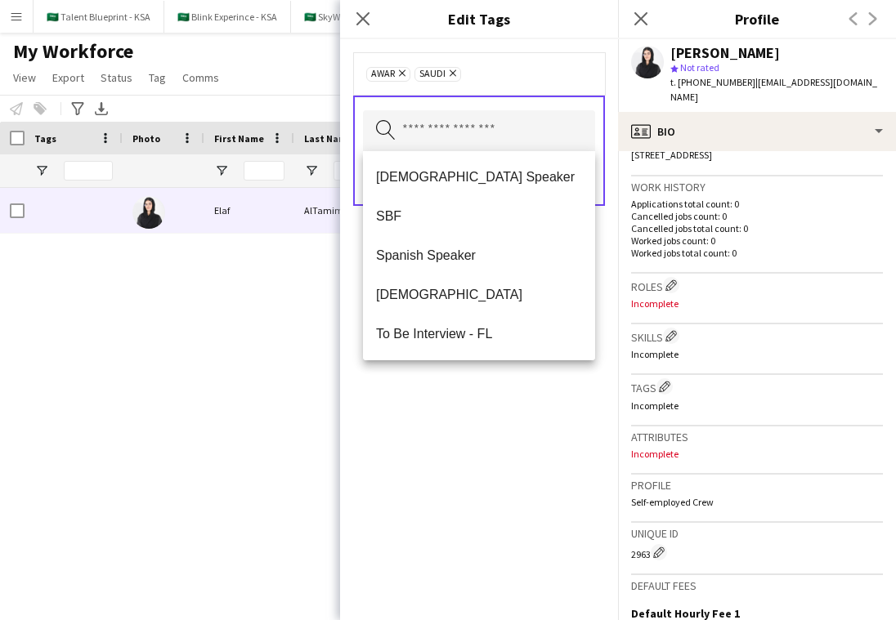
click at [493, 437] on div "Awar Remove Saudi Remove Search by tag name Save" at bounding box center [479, 329] width 278 height 581
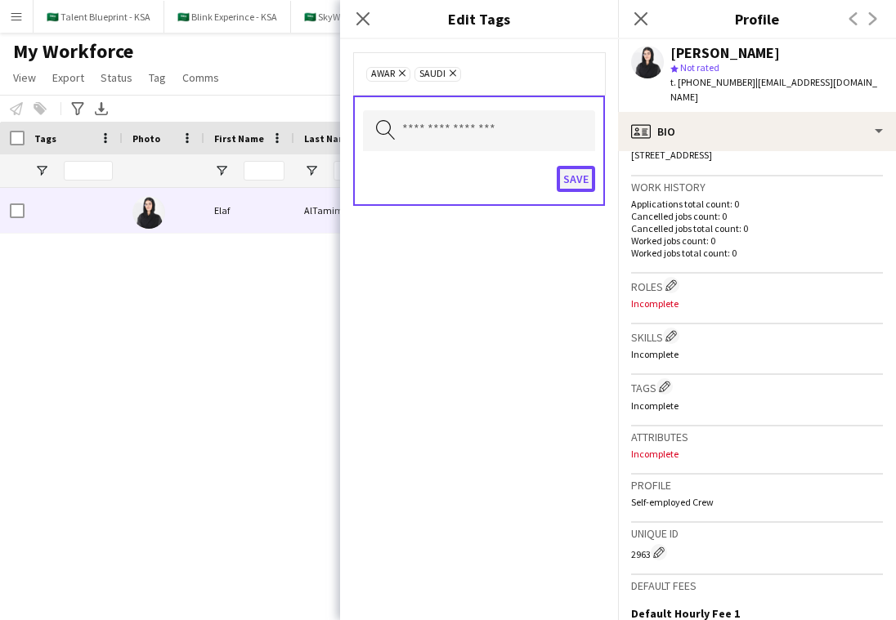
click at [582, 173] on button "Save" at bounding box center [576, 179] width 38 height 26
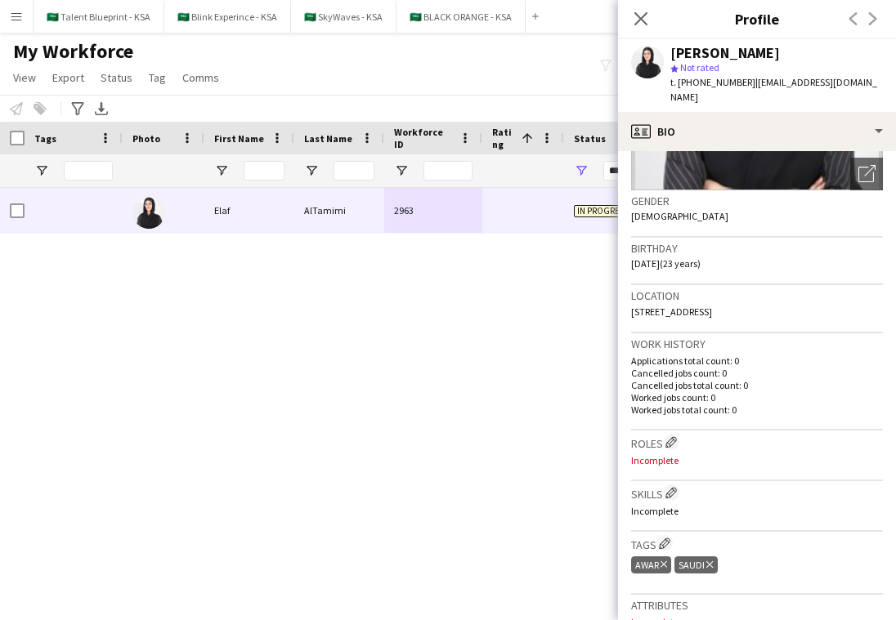
scroll to position [222, 0]
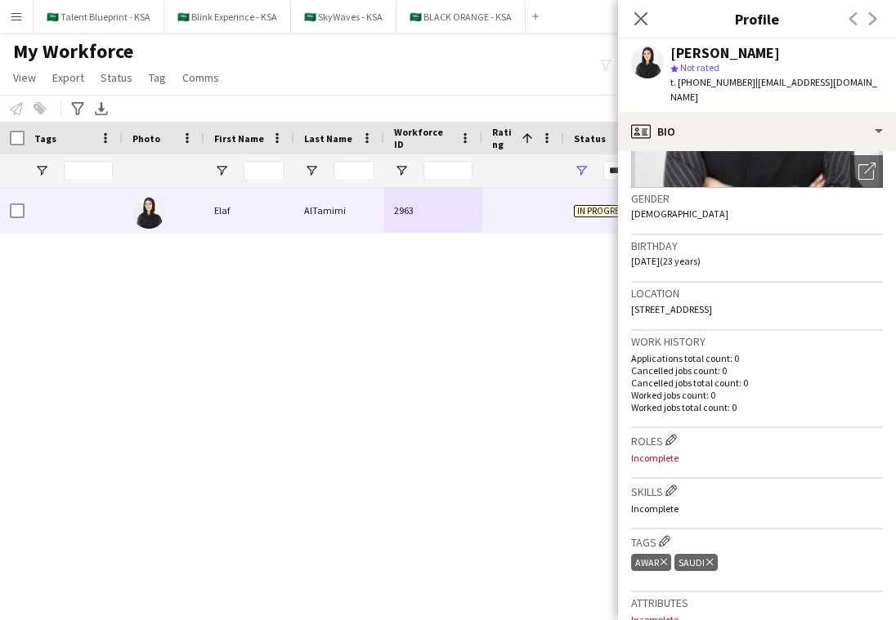
click at [491, 469] on div "Elaf AlTamimi 2963 In progress Riyadh 30-09-2025 0" at bounding box center [423, 390] width 847 height 404
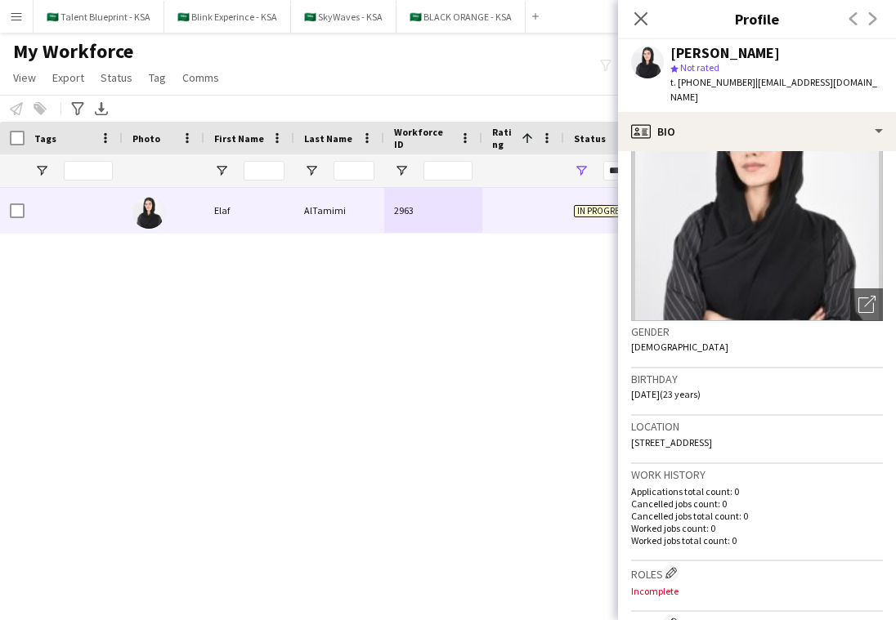
scroll to position [0, 0]
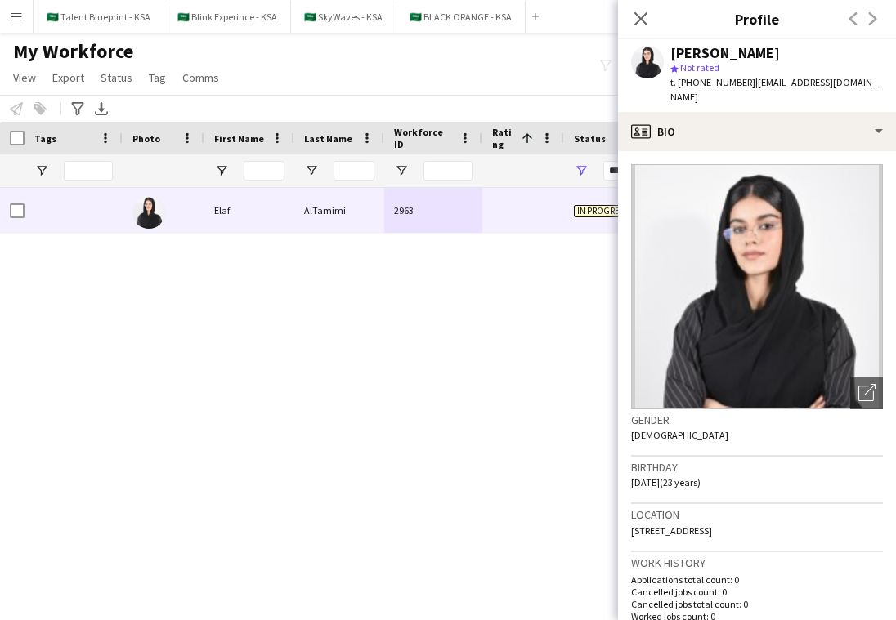
click at [378, 60] on div "My Workforce View Views Default view New view Update view Delete view Edit name…" at bounding box center [448, 67] width 896 height 56
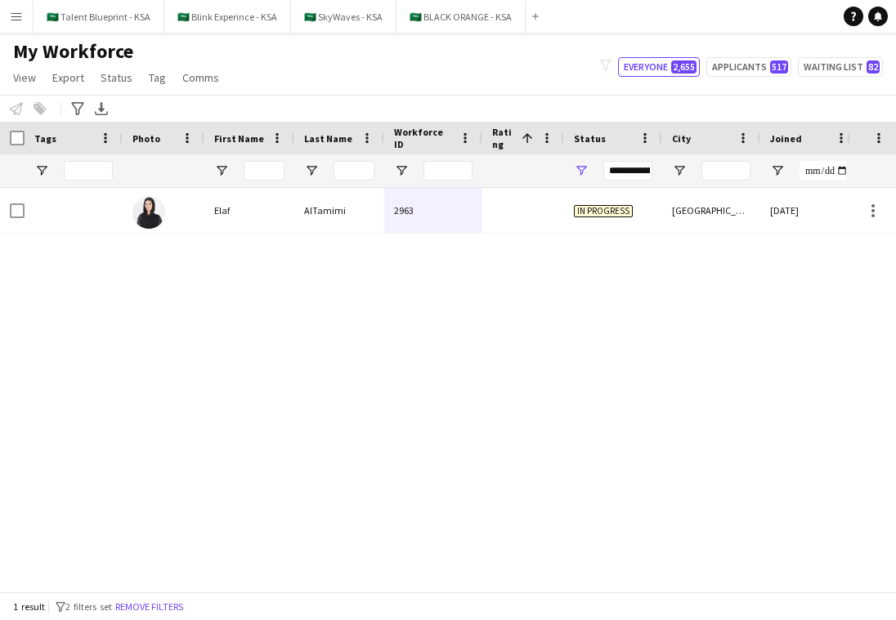
click at [116, 288] on div "Elaf AlTamimi 2963 In progress Riyadh 30-09-2025 0" at bounding box center [423, 390] width 847 height 404
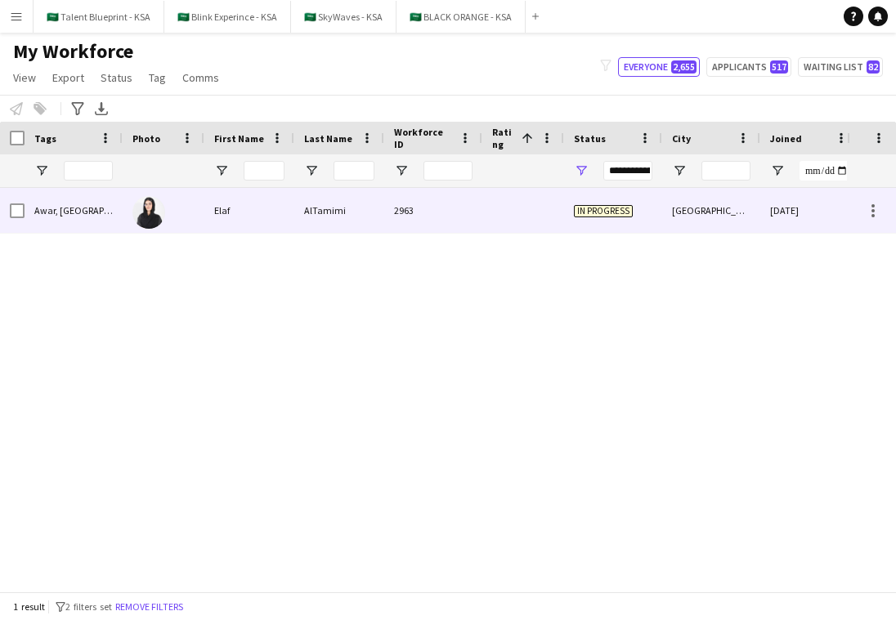
click at [486, 217] on div at bounding box center [523, 210] width 82 height 45
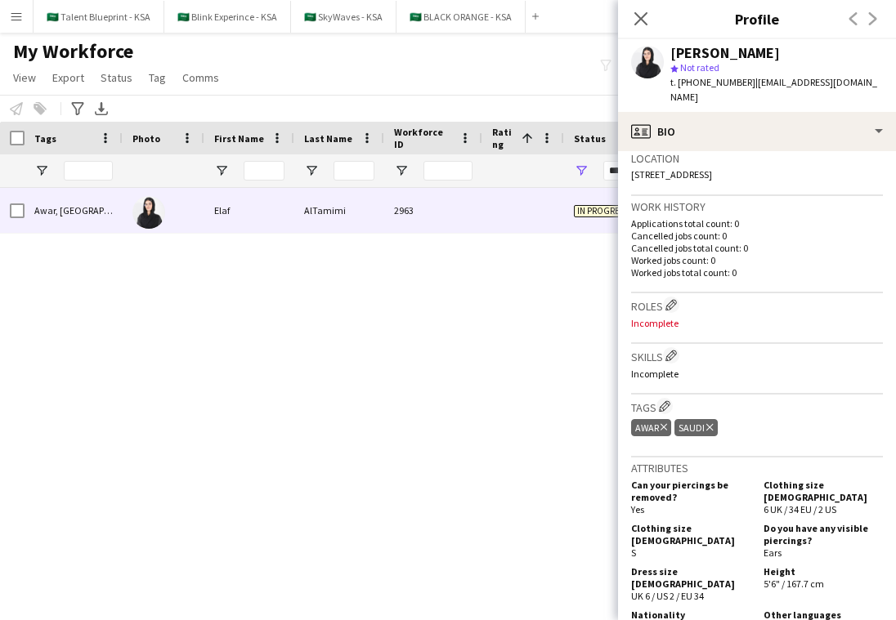
scroll to position [460, 0]
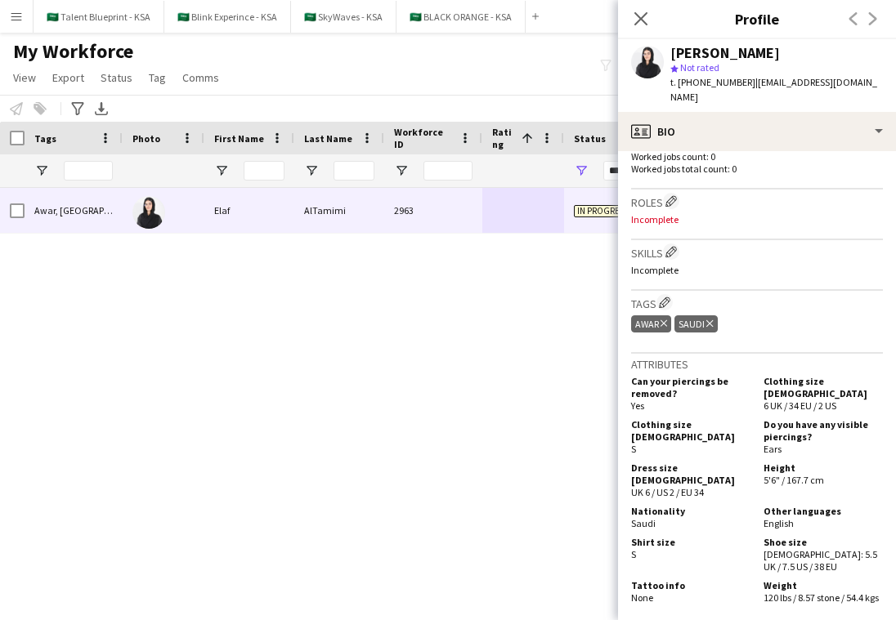
click at [411, 367] on div "Elaf AlTamimi 2963 In progress Riyadh 30-09-2025 0 Awar, Saudi" at bounding box center [423, 390] width 847 height 404
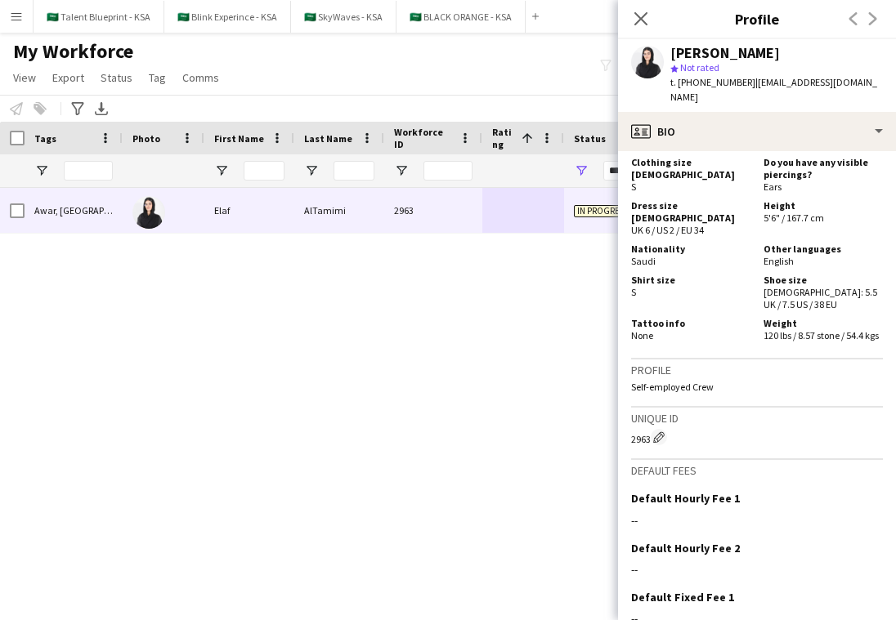
scroll to position [824, 0]
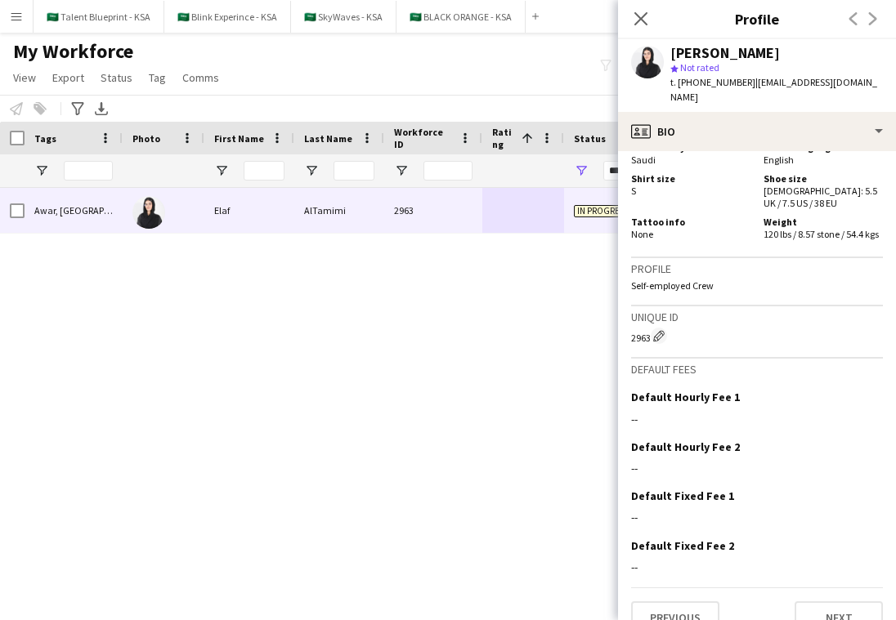
click at [446, 318] on div "Elaf AlTamimi 2963 In progress Riyadh 30-09-2025 0 Awar, Saudi" at bounding box center [423, 390] width 847 height 404
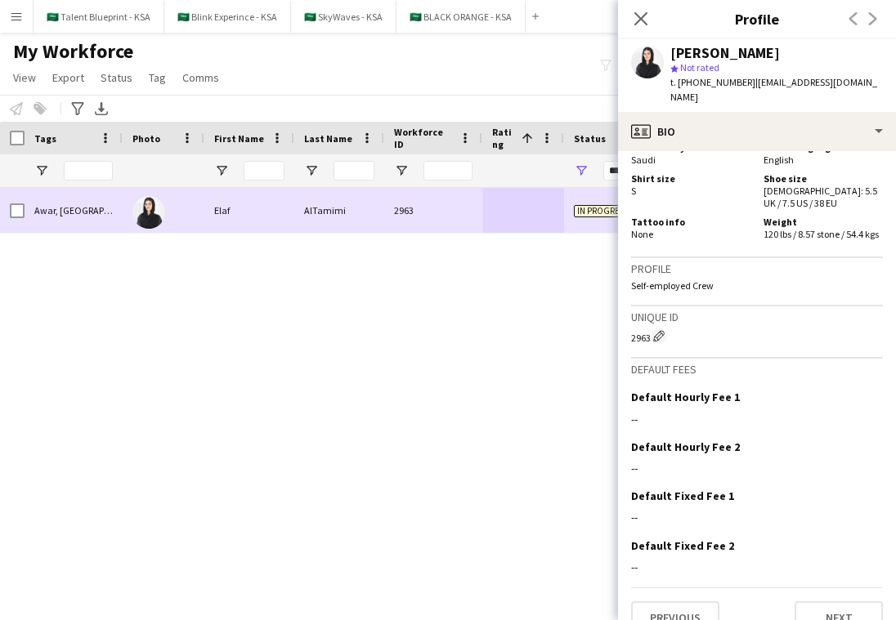
click at [279, 201] on div "Elaf" at bounding box center [249, 210] width 90 height 45
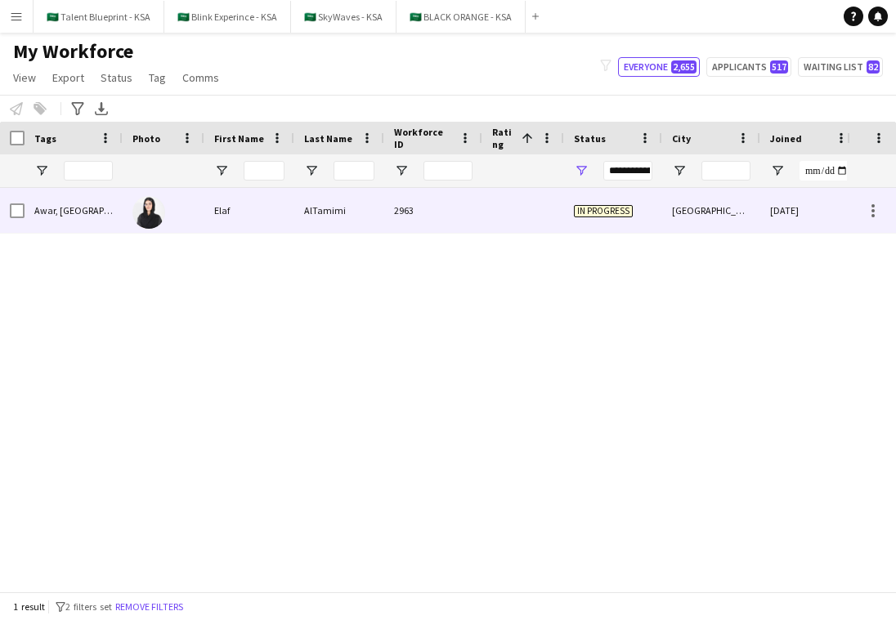
click at [250, 208] on div "Elaf" at bounding box center [249, 210] width 90 height 45
click at [679, 202] on div "[GEOGRAPHIC_DATA]" at bounding box center [711, 210] width 98 height 45
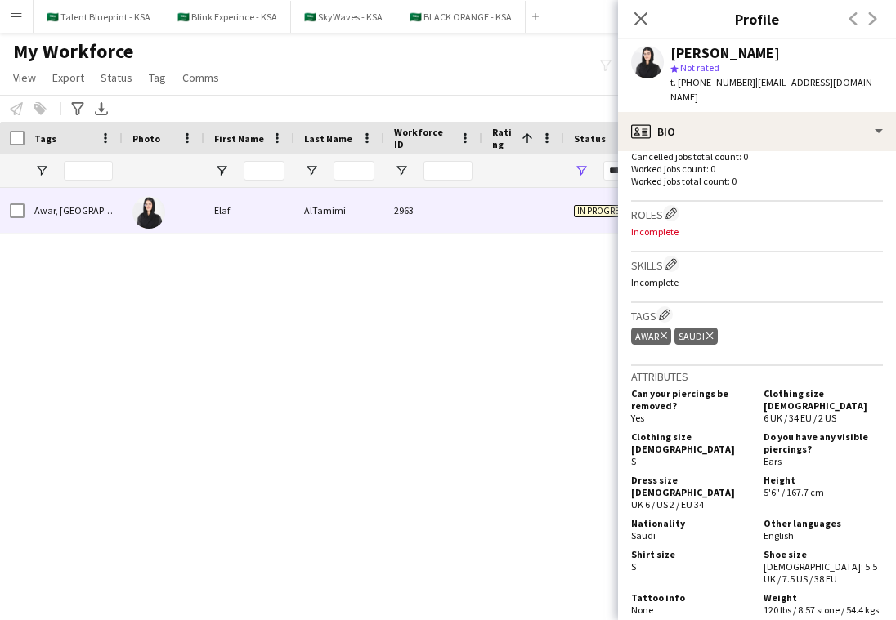
scroll to position [442, 0]
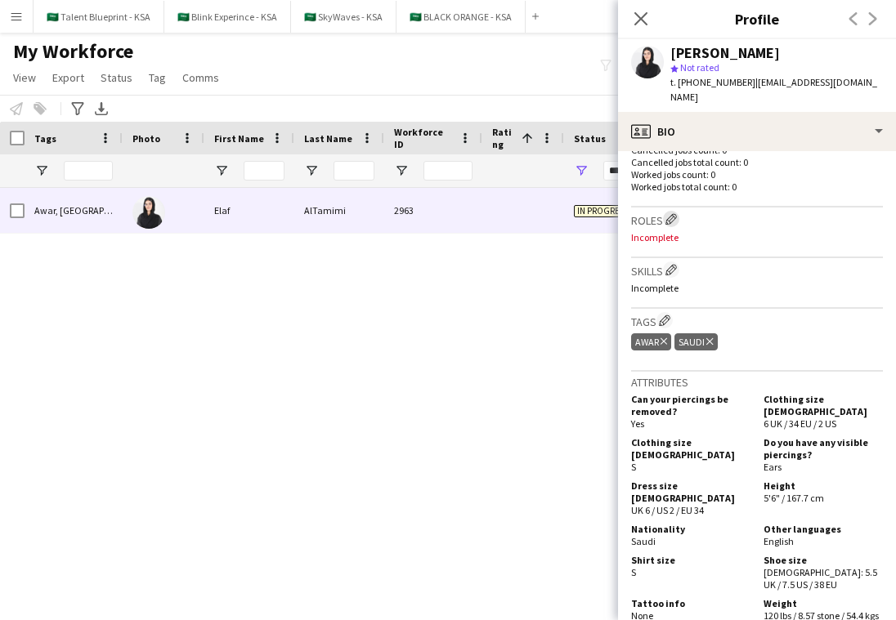
click at [670, 213] on app-icon "Edit crew company roles" at bounding box center [670, 218] width 11 height 11
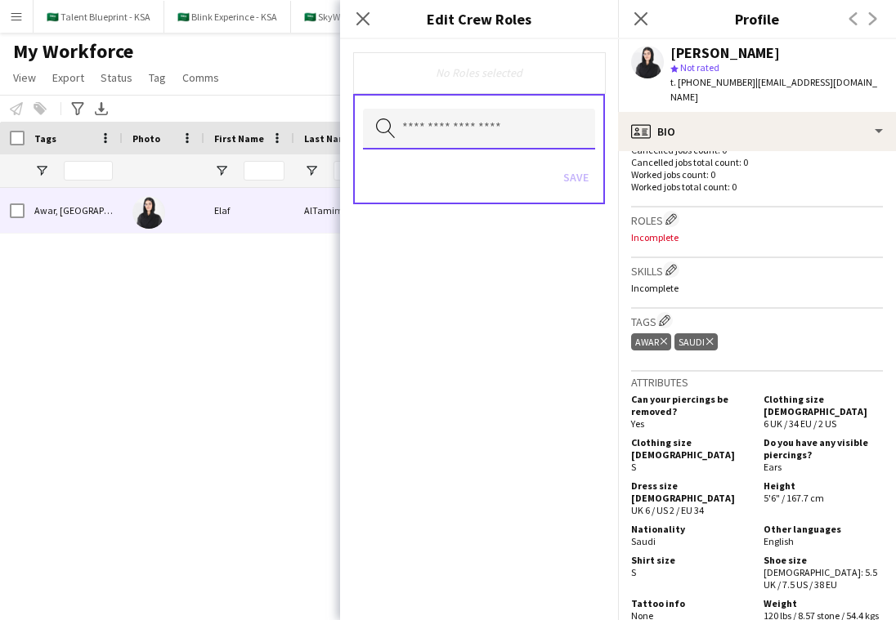
click at [553, 142] on input "text" at bounding box center [479, 129] width 232 height 41
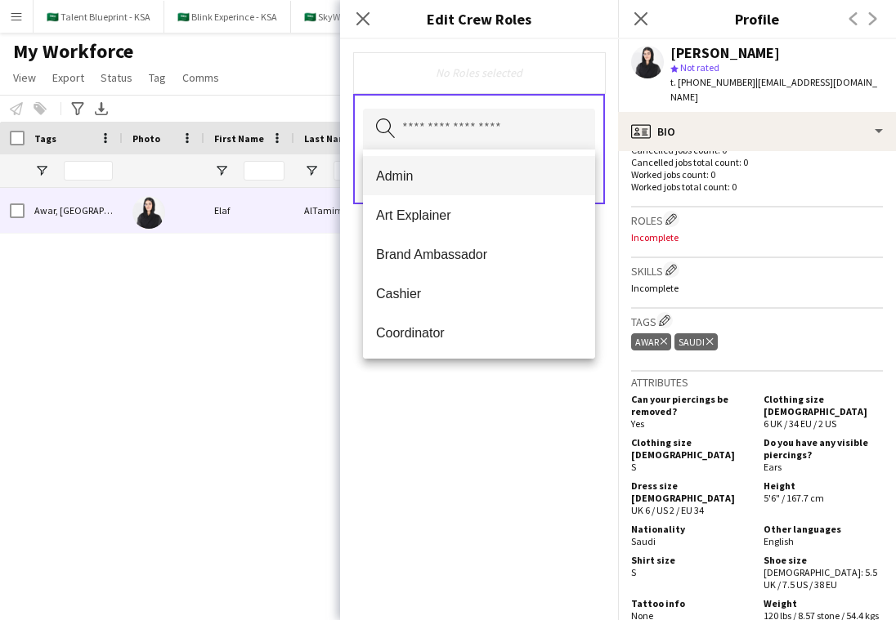
click at [533, 168] on span "Admin" at bounding box center [479, 176] width 206 height 16
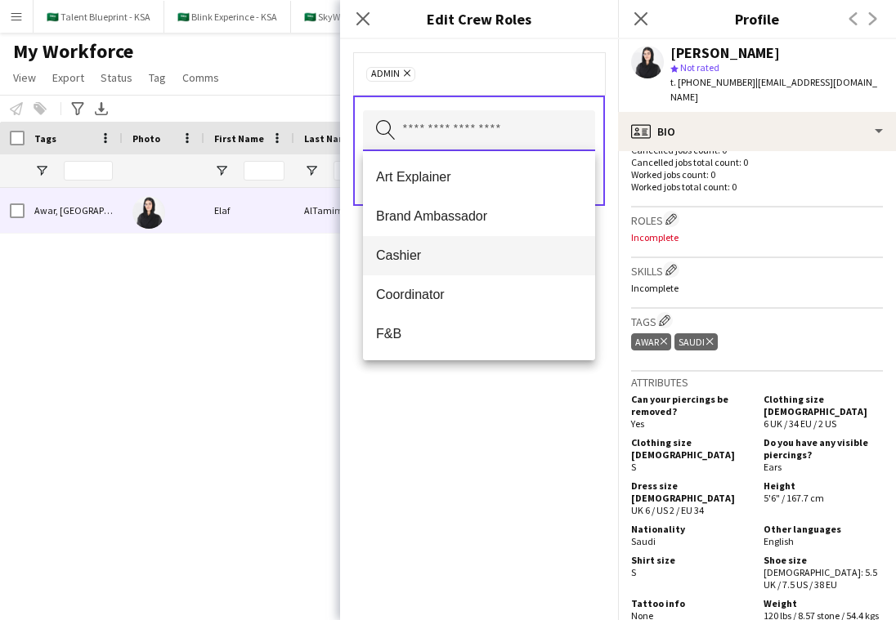
scroll to position [58, 0]
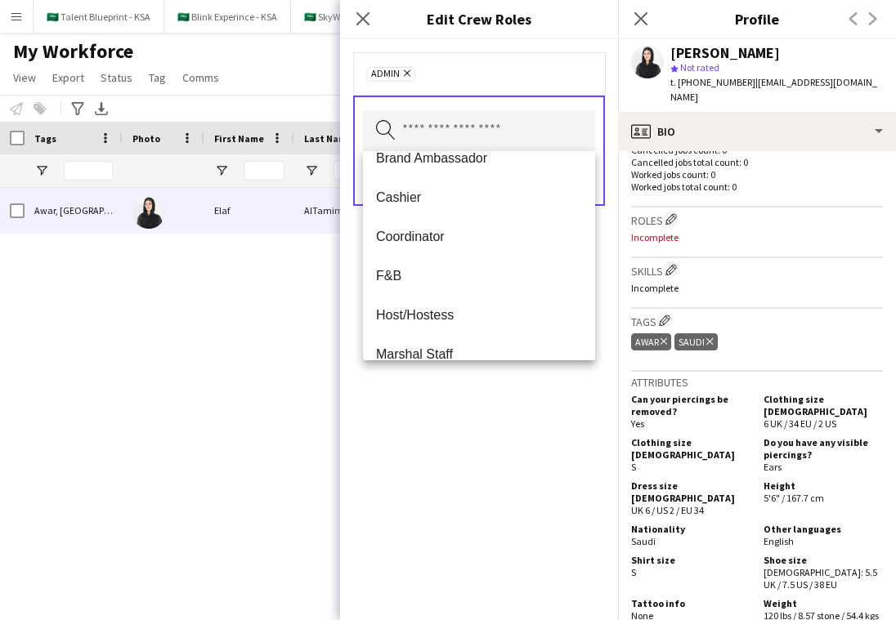
click at [479, 418] on div "Admin Remove Search by role type Save" at bounding box center [479, 329] width 278 height 581
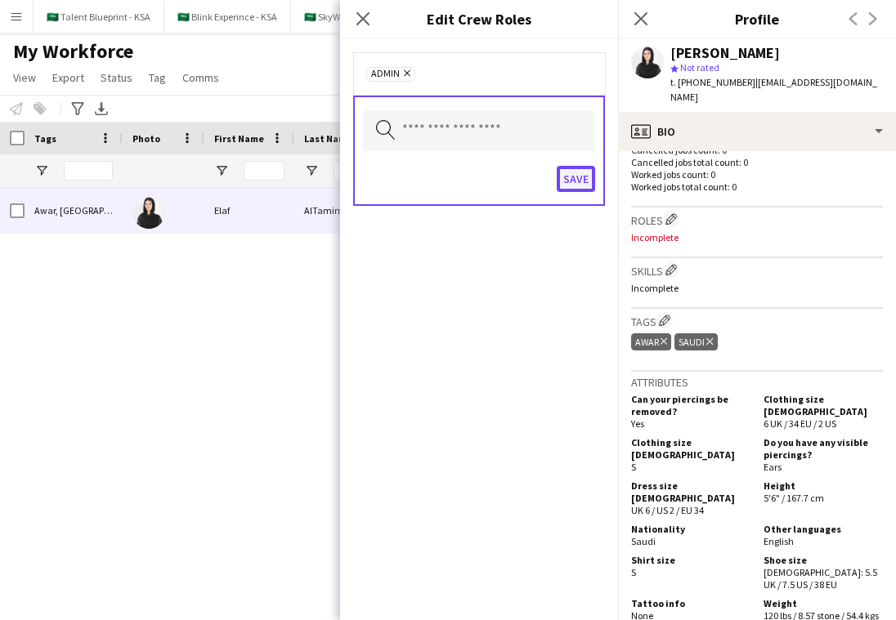
click at [567, 173] on button "Save" at bounding box center [576, 179] width 38 height 26
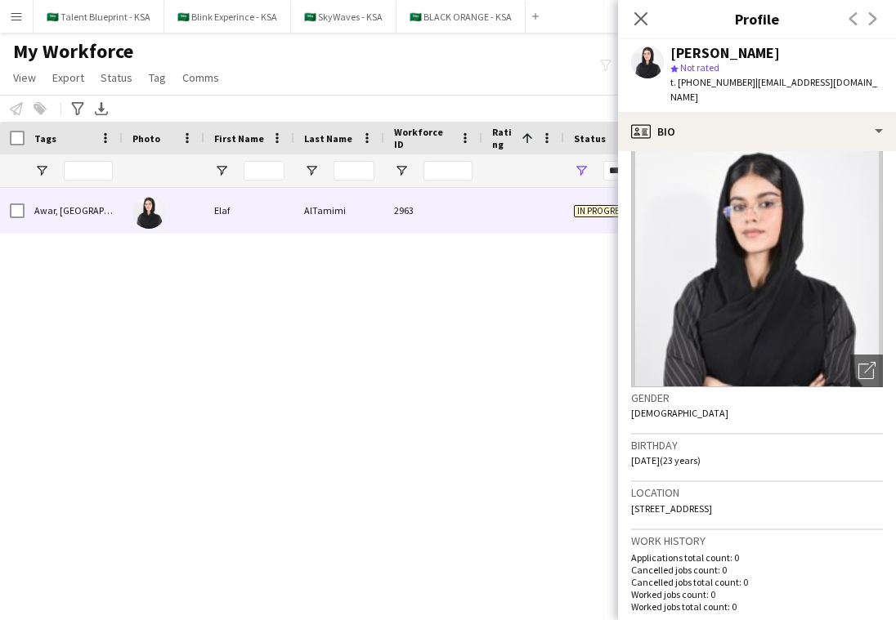
scroll to position [0, 0]
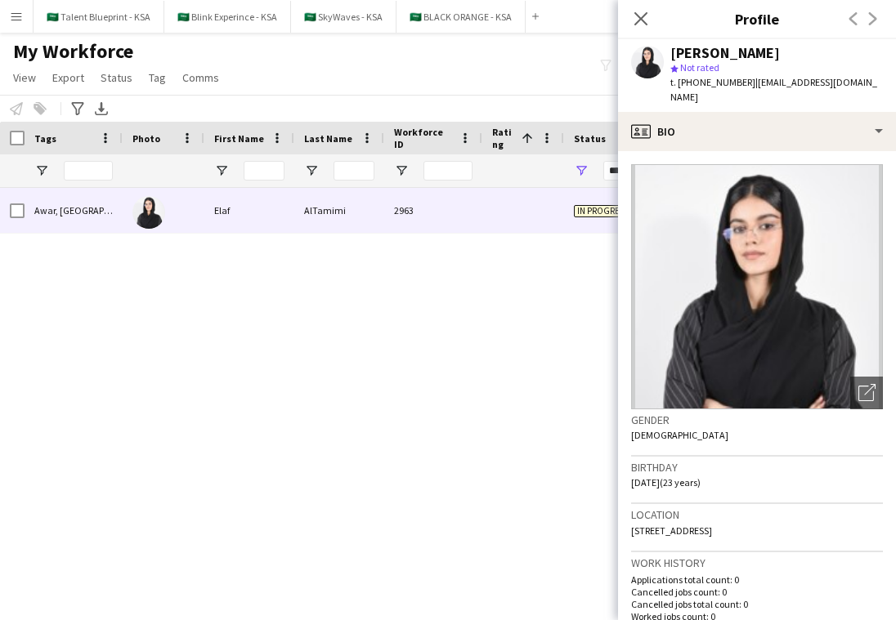
click at [488, 195] on div at bounding box center [523, 210] width 82 height 45
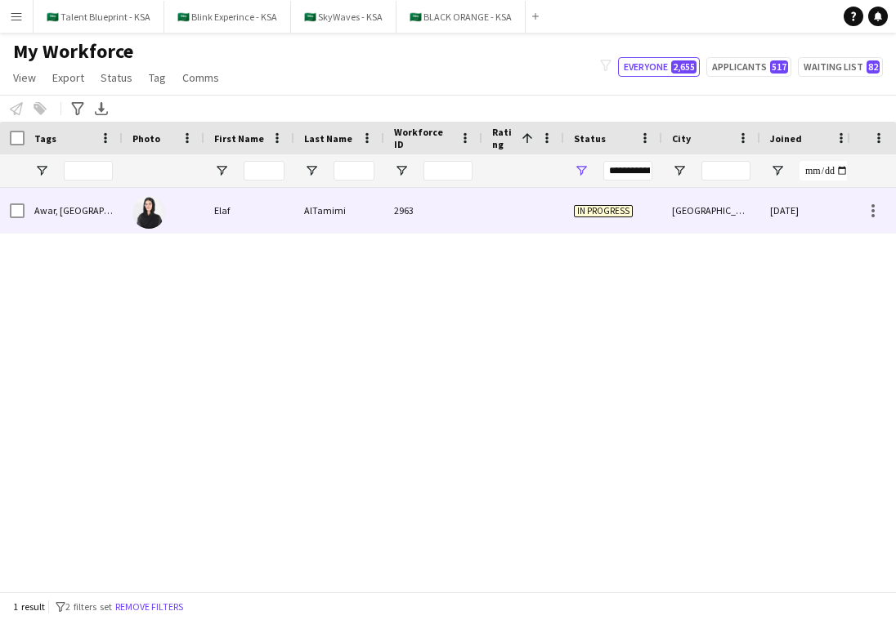
click at [741, 220] on div "[GEOGRAPHIC_DATA]" at bounding box center [711, 210] width 98 height 45
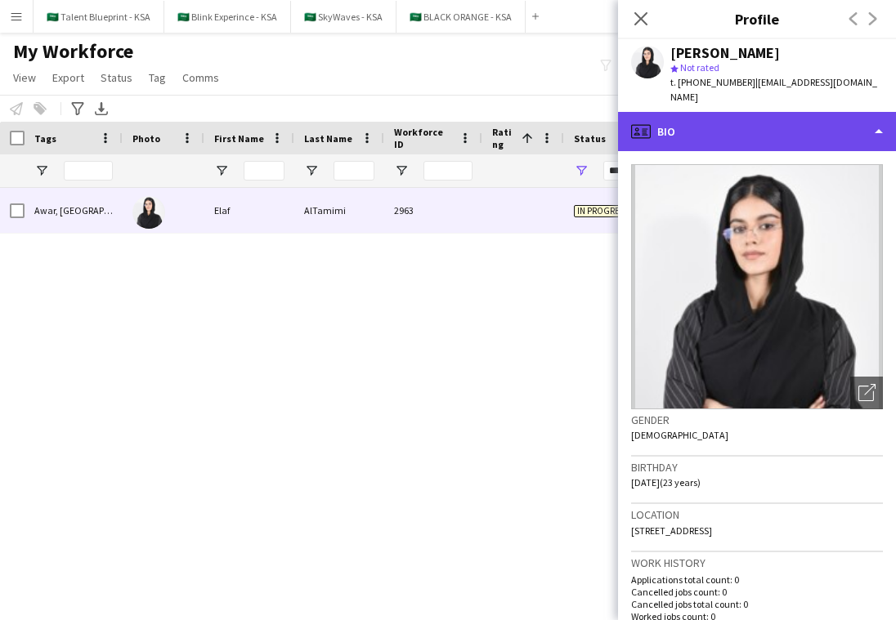
click at [802, 119] on div "profile Bio" at bounding box center [757, 131] width 278 height 39
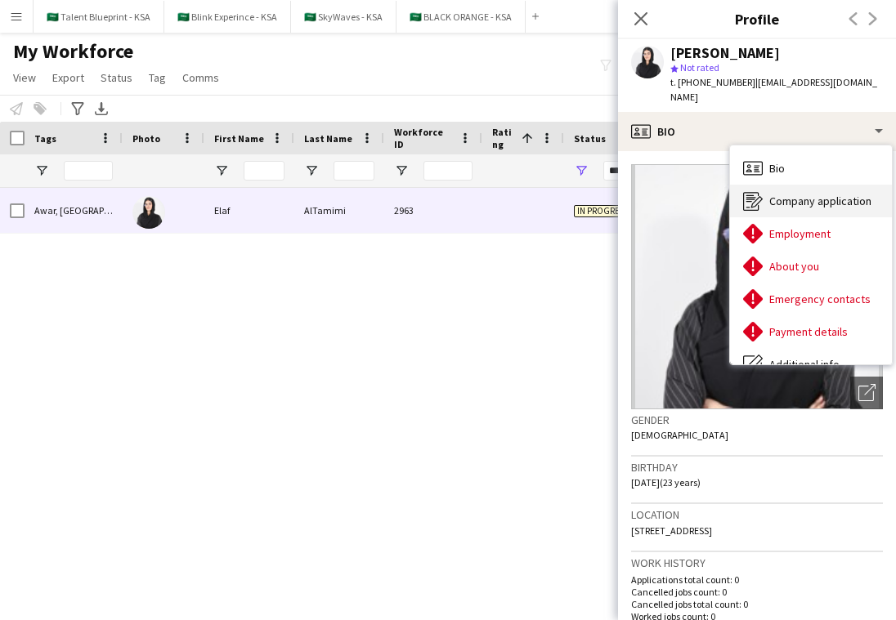
click at [819, 194] on span "Company application" at bounding box center [820, 201] width 102 height 15
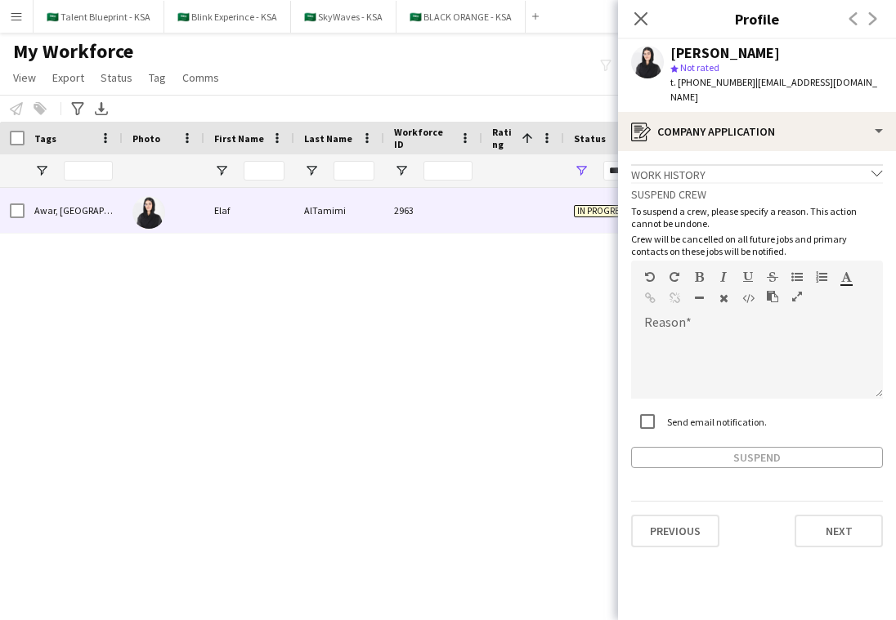
click at [447, 356] on div "Elaf AlTamimi 2963 In progress Riyadh 30-09-2025 0 Awar, Saudi" at bounding box center [423, 390] width 847 height 404
click at [643, 11] on icon "Close pop-in" at bounding box center [641, 19] width 16 height 16
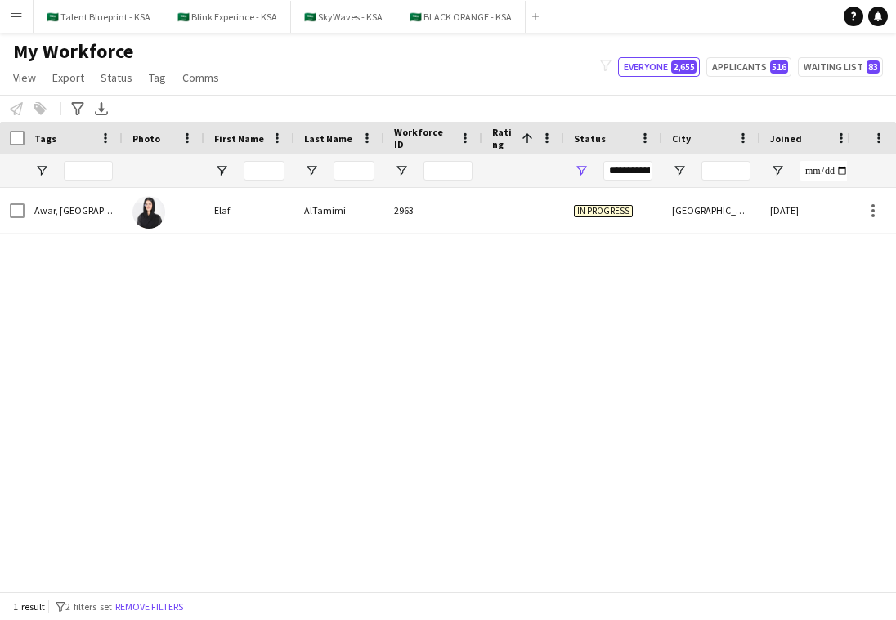
click at [101, 375] on div "Elaf AlTamimi 2963 In progress [GEOGRAPHIC_DATA] [DATE] 0 Awar, [GEOGRAPHIC_DAT…" at bounding box center [423, 390] width 847 height 404
click at [455, 20] on button "🇸🇦 BLACK ORANGE - KSA Close" at bounding box center [460, 17] width 129 height 32
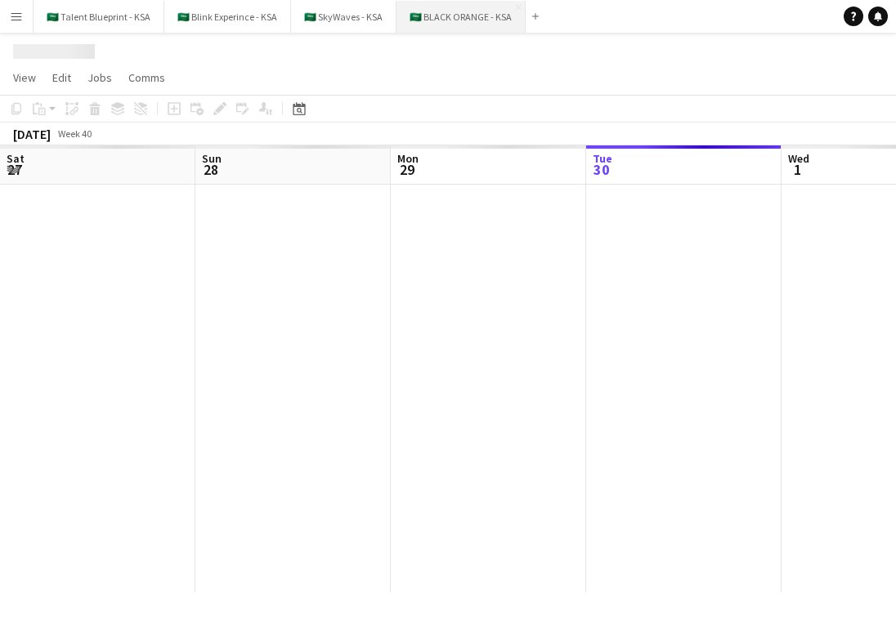
scroll to position [0, 391]
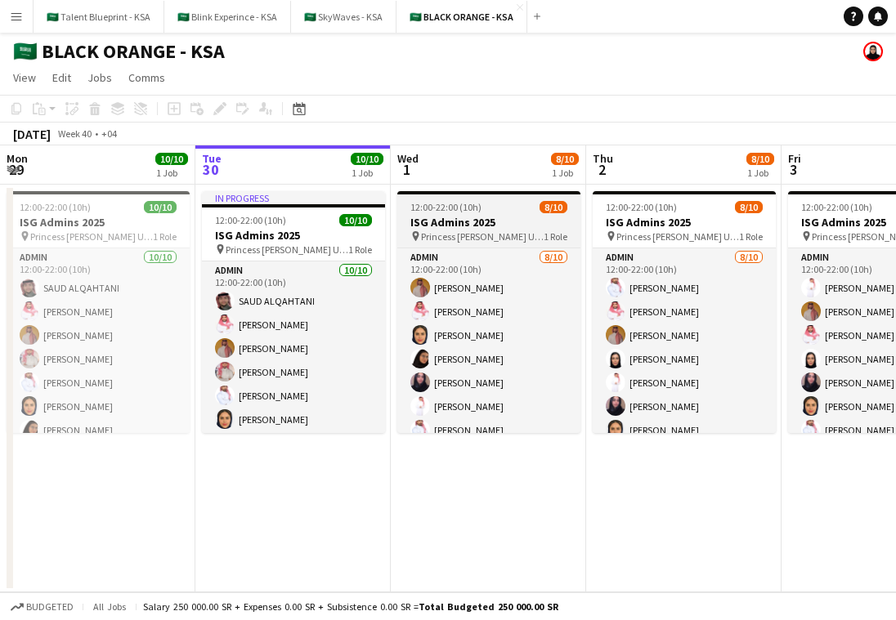
click at [464, 244] on app-job-card "12:00-22:00 (10h) 8/10 ISG Admins 2025 pin Princess [PERSON_NAME] University 1 …" at bounding box center [488, 312] width 183 height 242
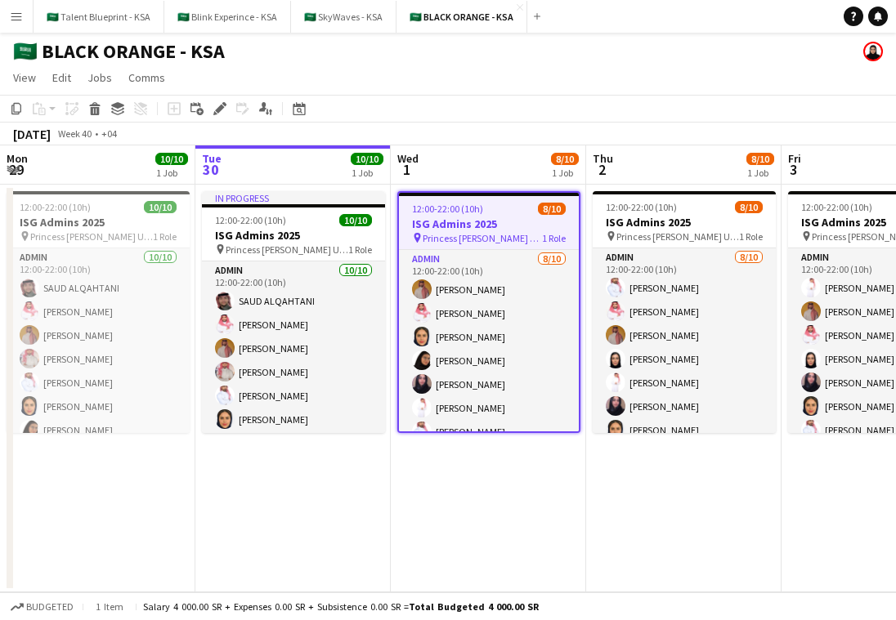
click at [482, 193] on div at bounding box center [489, 194] width 180 height 3
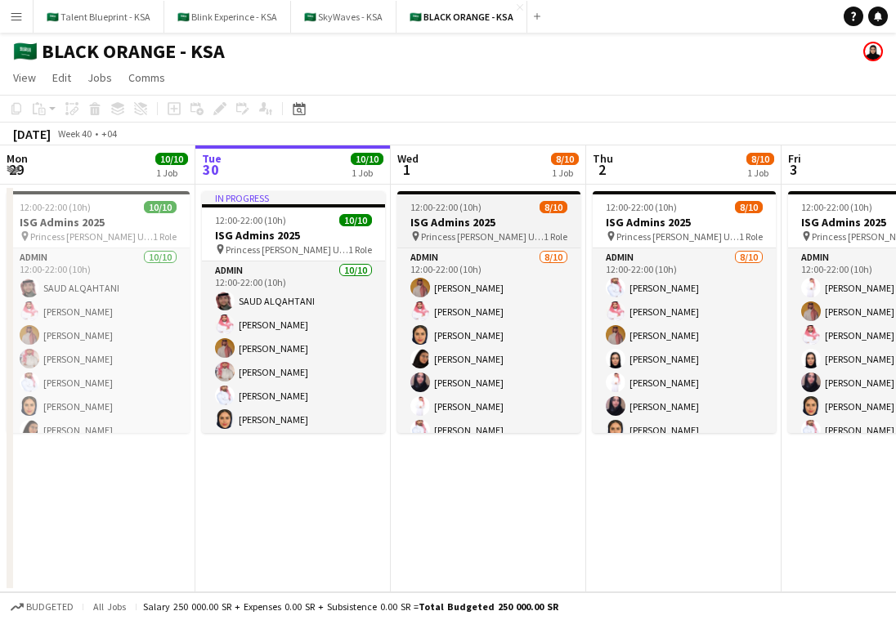
click at [482, 195] on app-job-card "12:00-22:00 (10h) 8/10 ISG Admins 2025 pin Princess [PERSON_NAME] University 1 …" at bounding box center [488, 312] width 183 height 242
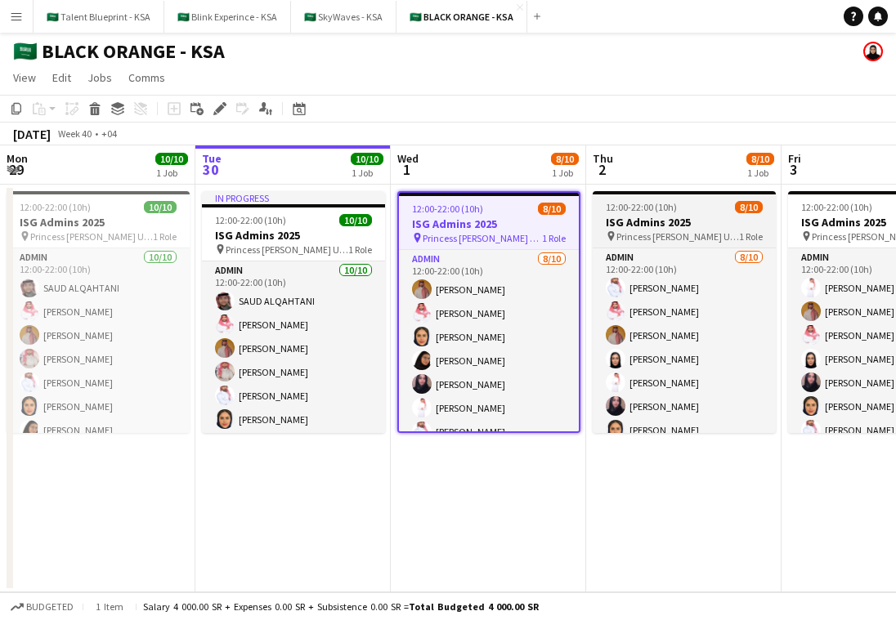
click at [617, 231] on span "Princess [PERSON_NAME] University" at bounding box center [677, 237] width 123 height 12
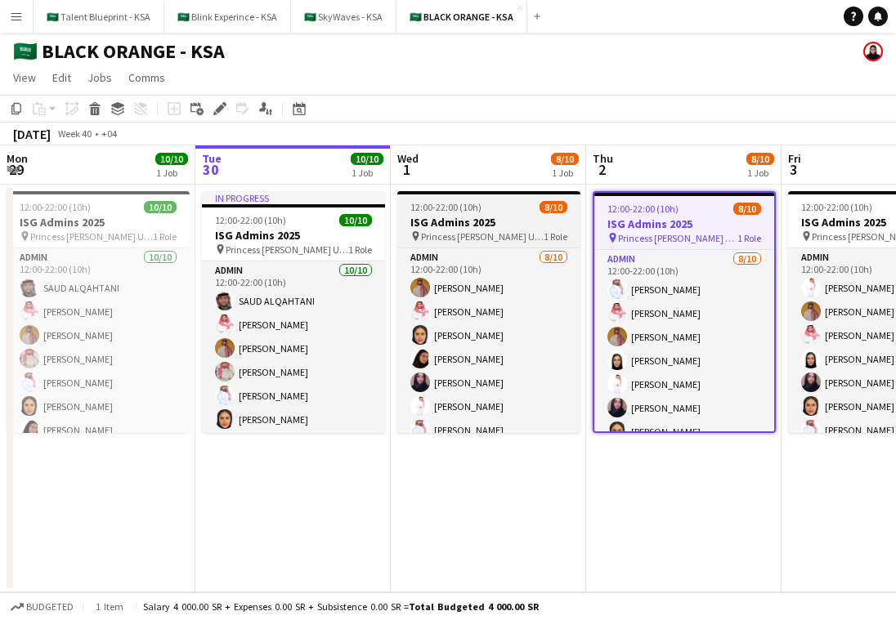
click at [508, 219] on h3 "ISG Admins 2025" at bounding box center [488, 222] width 183 height 15
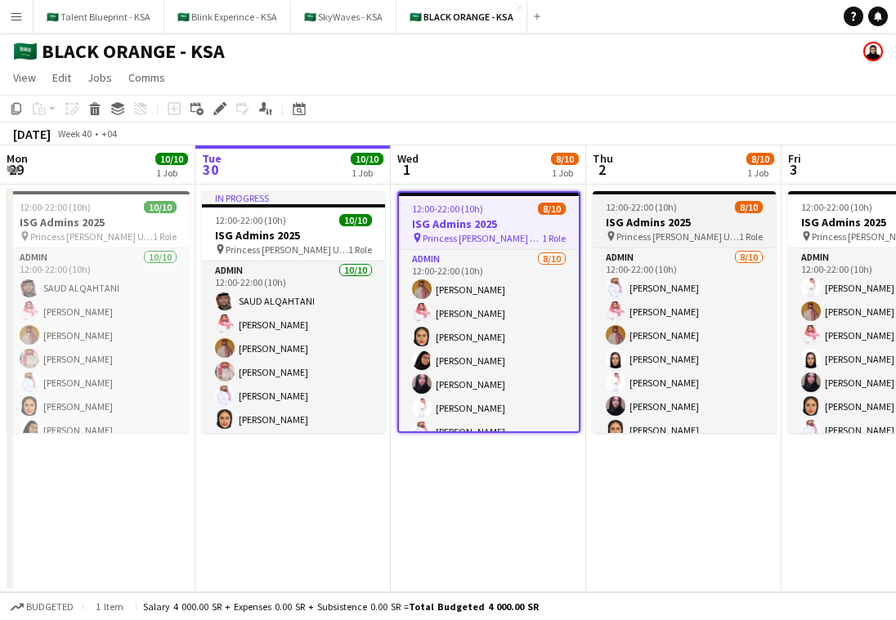
click at [631, 208] on span "12:00-22:00 (10h)" at bounding box center [641, 207] width 71 height 12
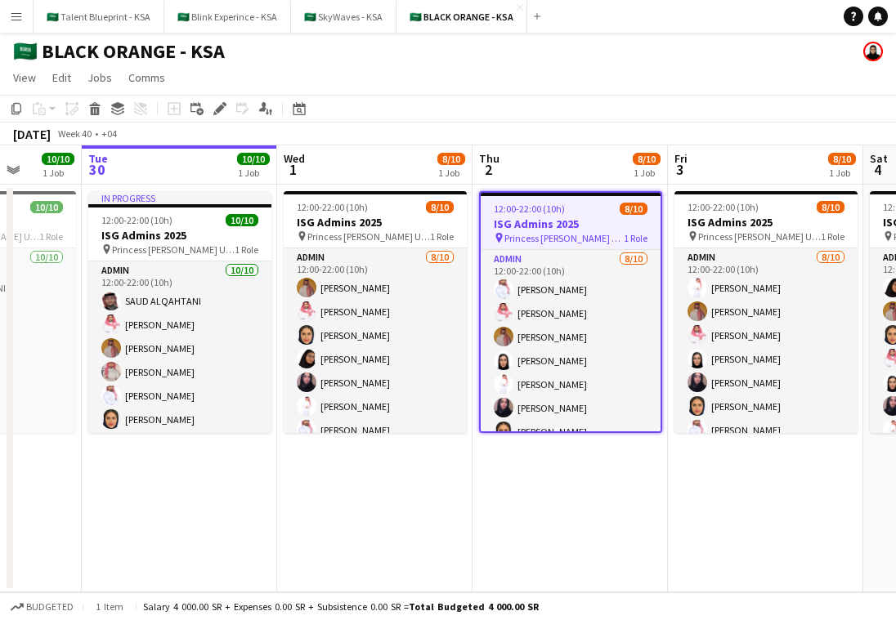
scroll to position [0, 513]
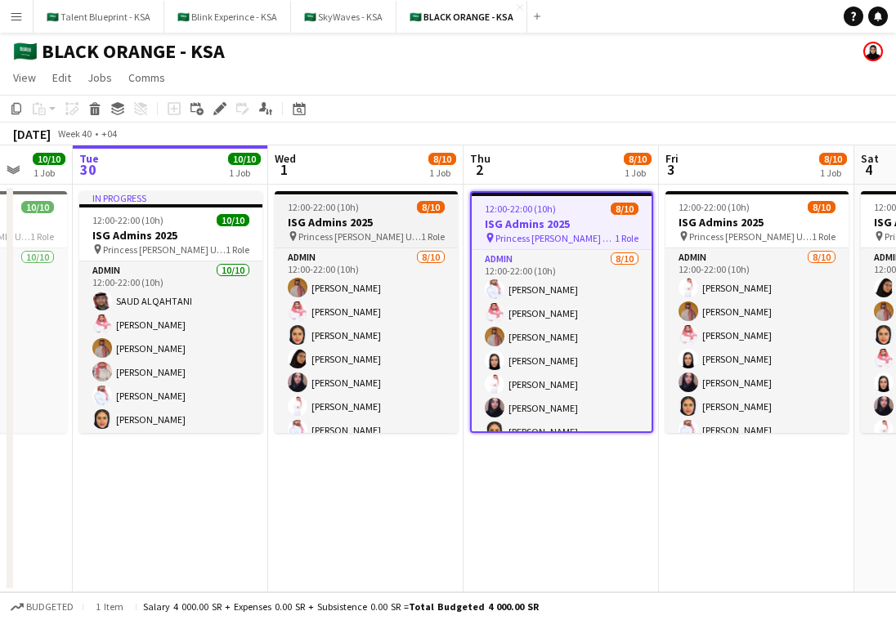
click at [401, 226] on h3 "ISG Admins 2025" at bounding box center [366, 222] width 183 height 15
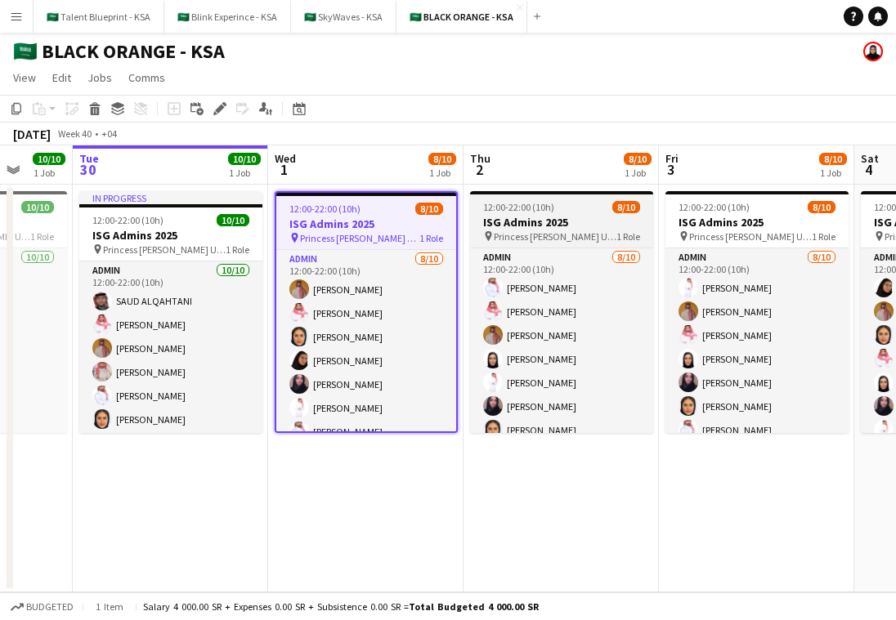
click at [553, 226] on h3 "ISG Admins 2025" at bounding box center [561, 222] width 183 height 15
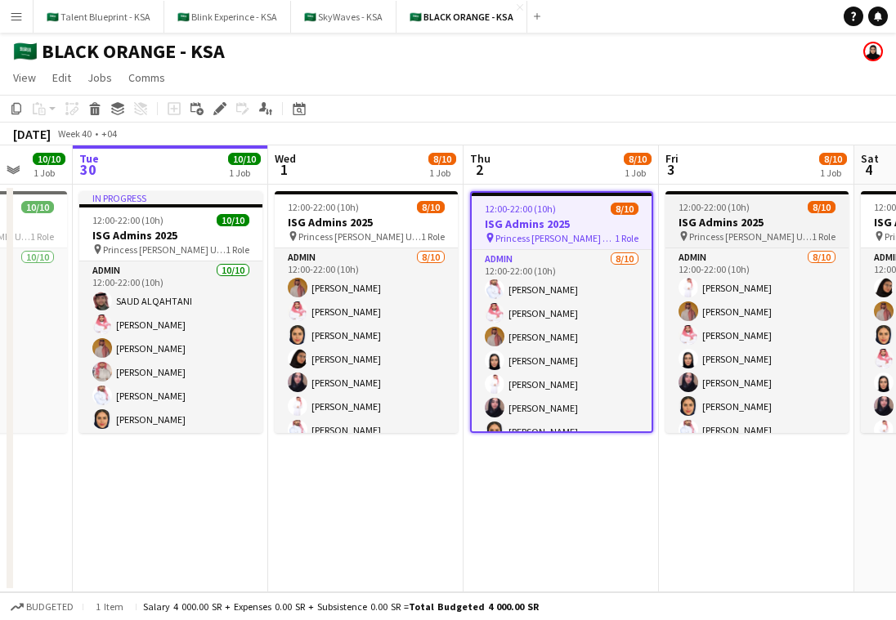
click at [685, 223] on h3 "ISG Admins 2025" at bounding box center [756, 222] width 183 height 15
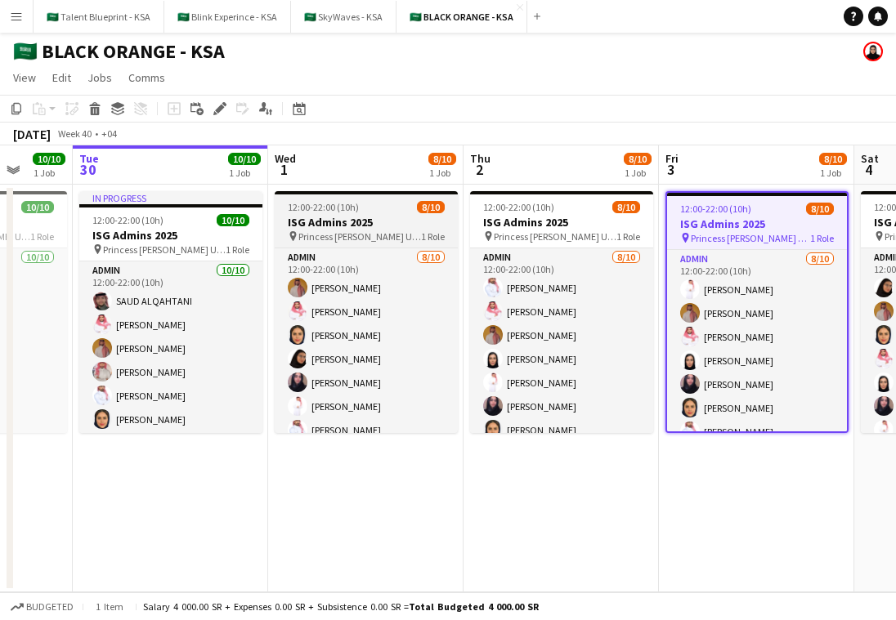
click at [433, 220] on h3 "ISG Admins 2025" at bounding box center [366, 222] width 183 height 15
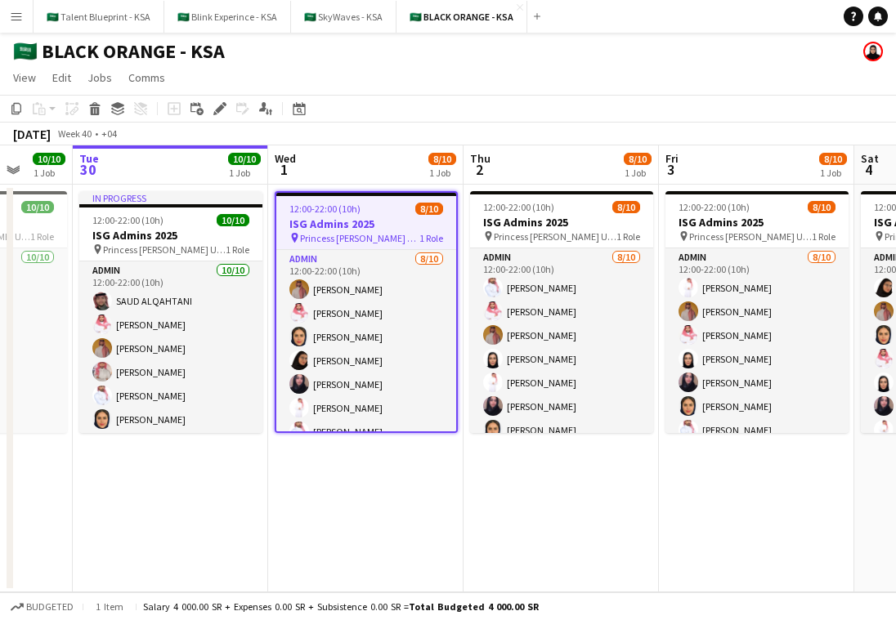
click at [407, 472] on app-date-cell "12:00-22:00 (10h) 8/10 ISG Admins 2025 pin Princess Nourah Bint Abdulrahman Uni…" at bounding box center [365, 389] width 195 height 408
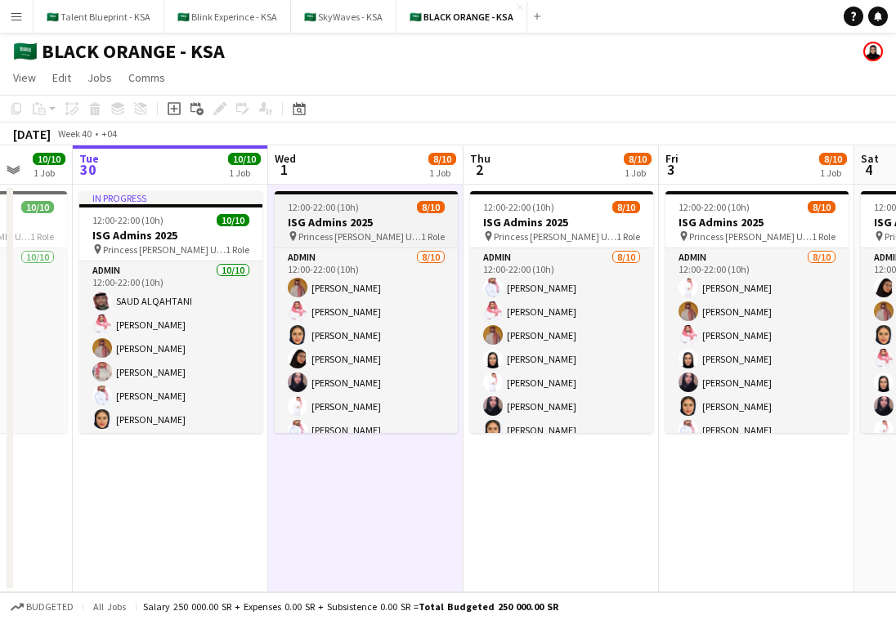
click at [419, 213] on app-job-card "12:00-22:00 (10h) 8/10 ISG Admins 2025 pin Princess Nourah Bint Abdulrahman Uni…" at bounding box center [366, 312] width 183 height 242
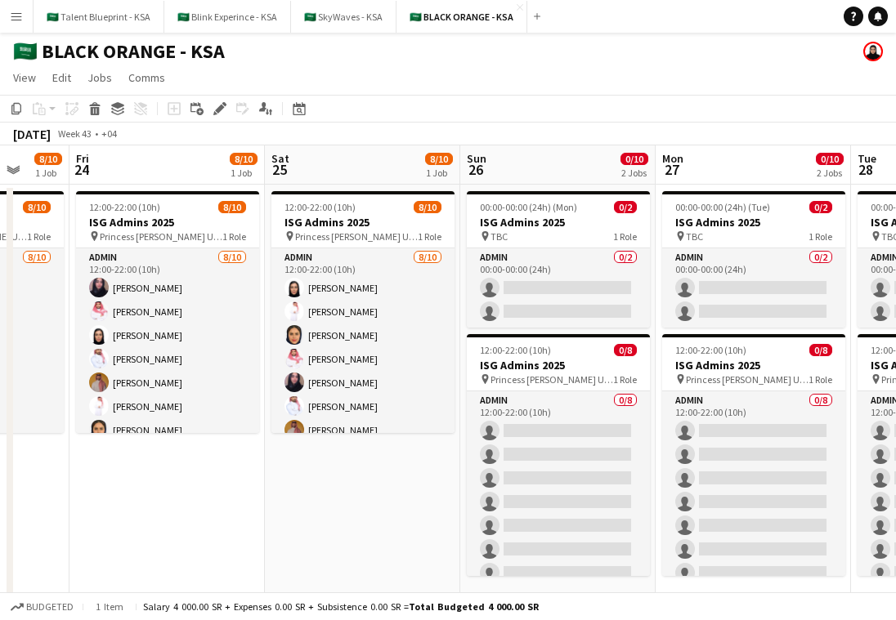
scroll to position [0, 524]
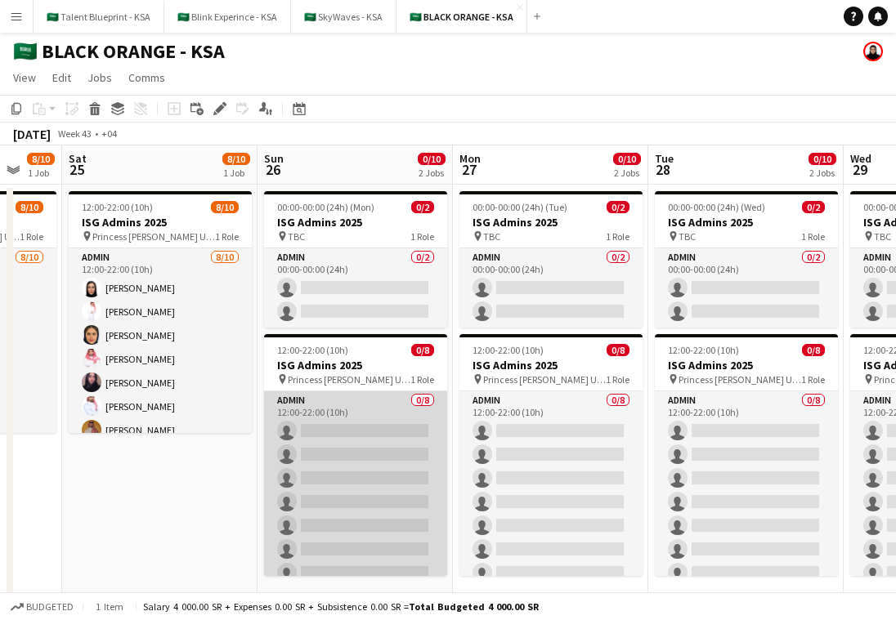
click at [332, 412] on app-card-role "Admin 0/8 12:00-22:00 (10h) single-neutral-actions single-neutral-actions singl…" at bounding box center [355, 503] width 183 height 222
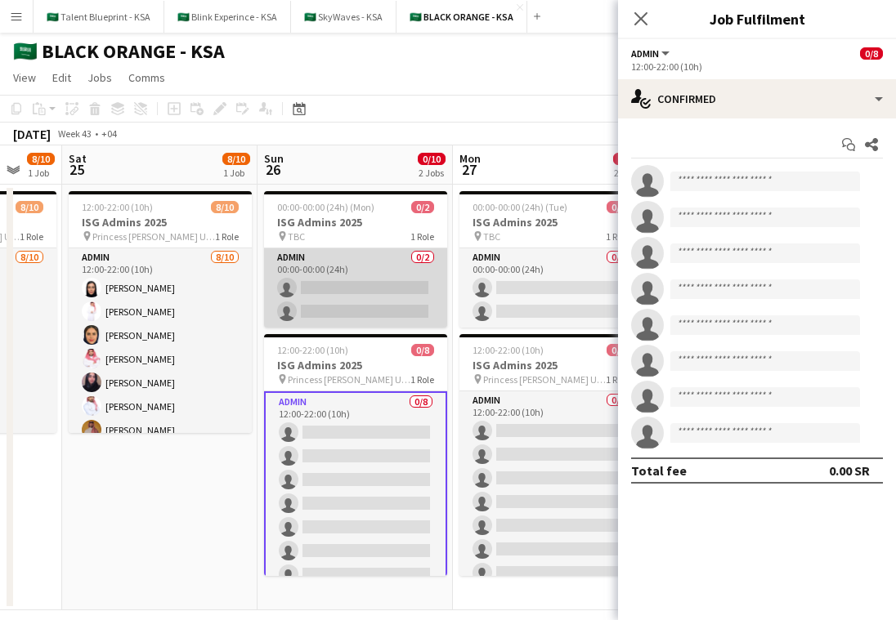
click at [347, 265] on app-card-role "Admin 0/2 00:00-00:00 (24h) single-neutral-actions single-neutral-actions" at bounding box center [355, 288] width 183 height 79
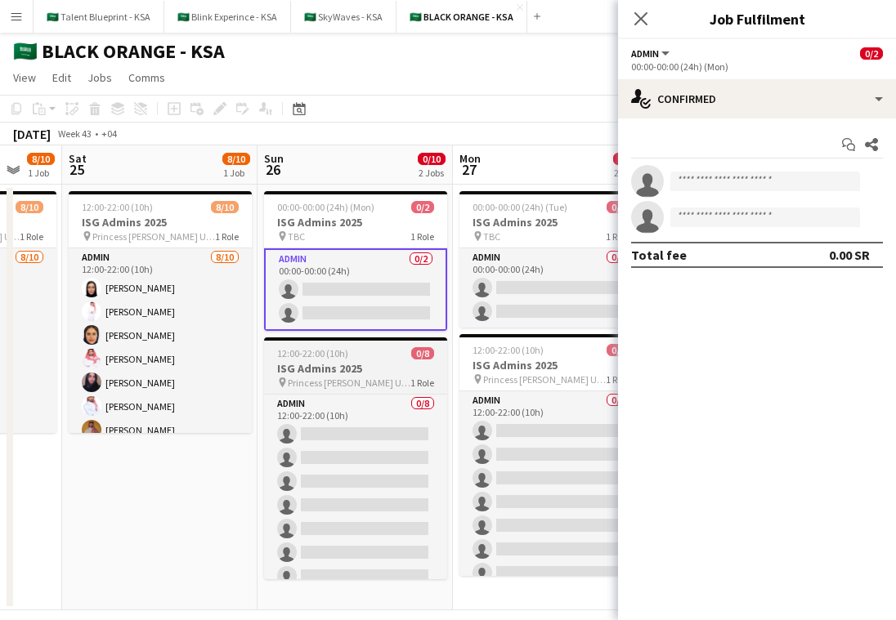
click at [347, 365] on h3 "ISG Admins 2025" at bounding box center [355, 368] width 183 height 15
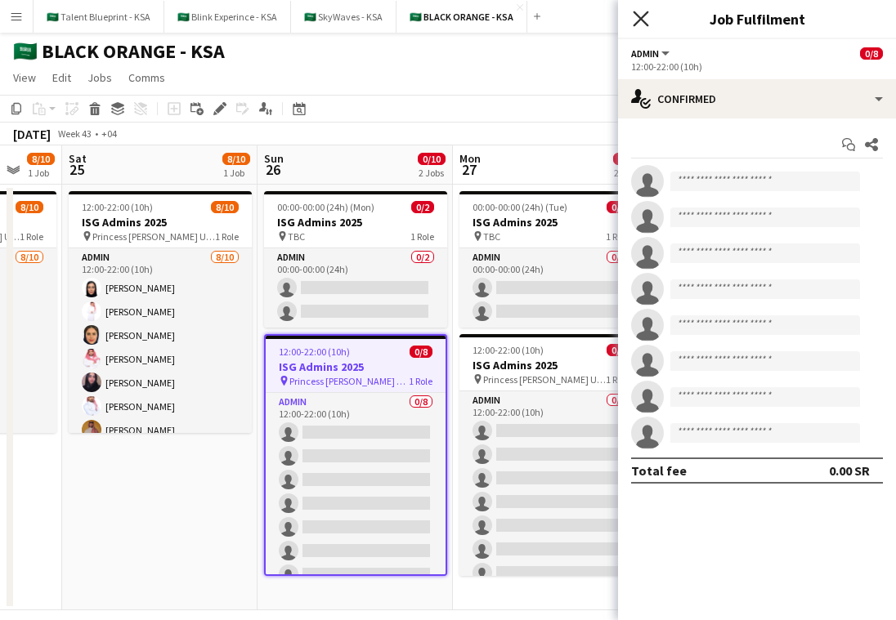
click at [638, 12] on icon "Close pop-in" at bounding box center [641, 19] width 16 height 16
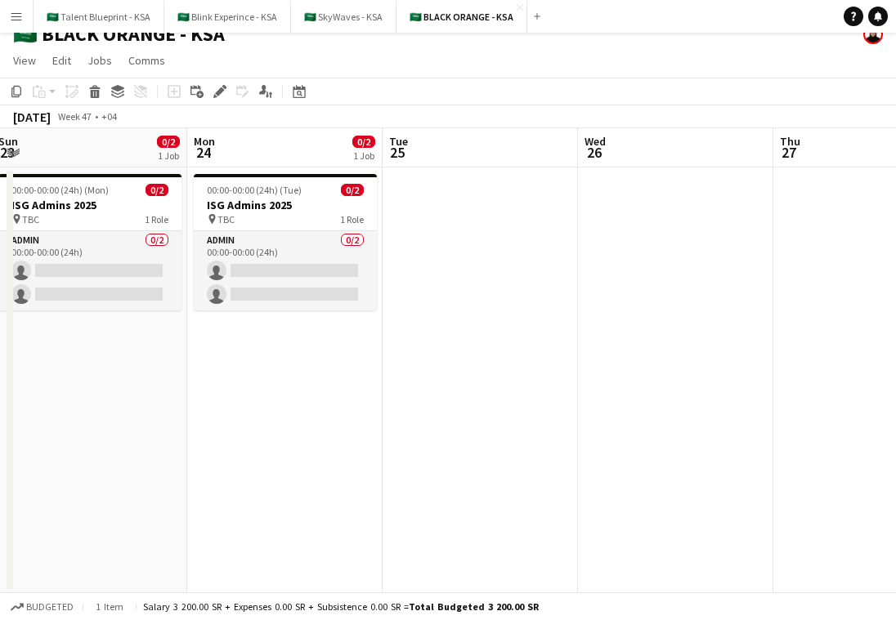
scroll to position [0, 394]
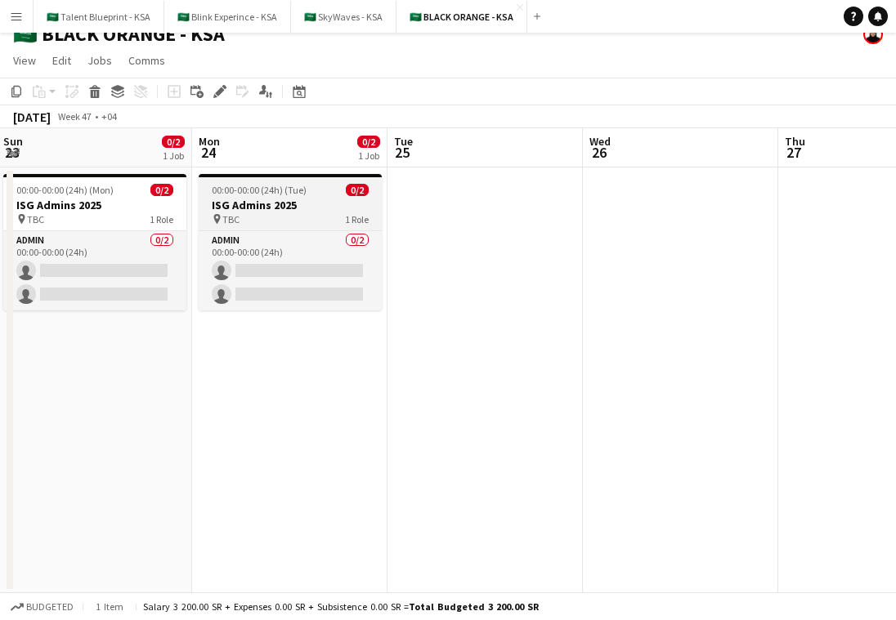
click at [314, 218] on div "pin TBC 1 Role" at bounding box center [290, 219] width 183 height 13
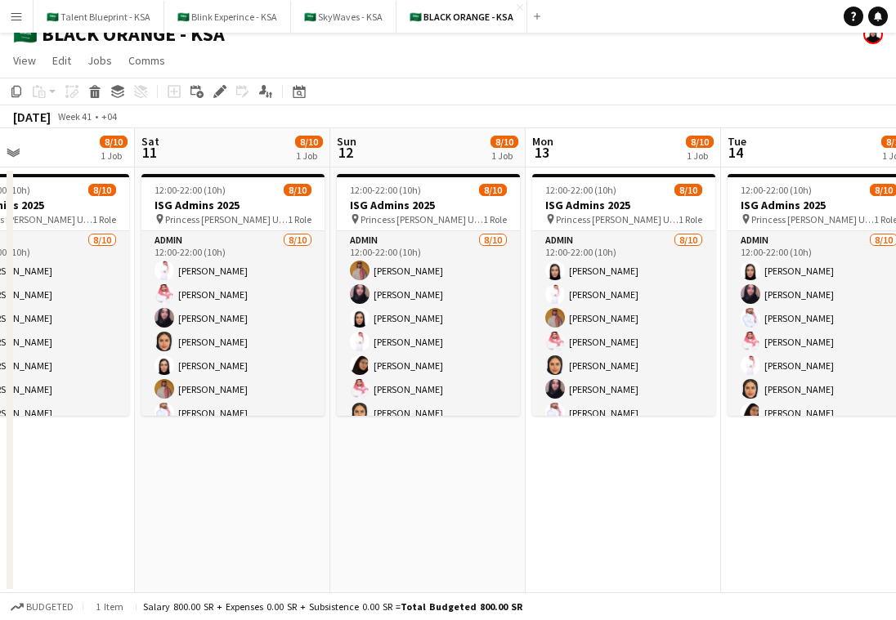
scroll to position [0, 450]
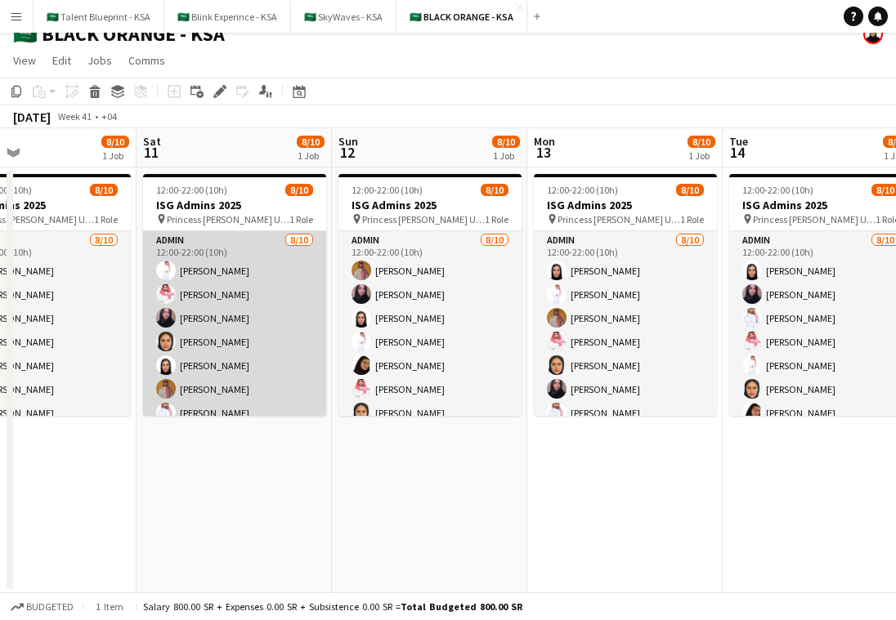
click at [231, 331] on app-card-role "Admin 8/10 12:00-22:00 (10h) Suliman Alfadhel Saleh Essam Haneen Alsaleh Maram …" at bounding box center [234, 365] width 183 height 269
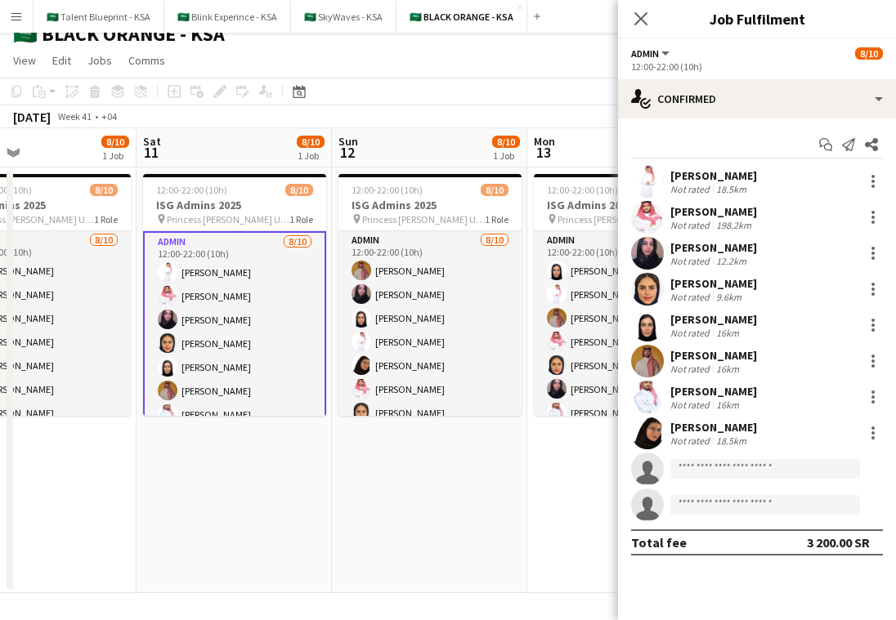
click at [647, 424] on app-user-avatar at bounding box center [647, 433] width 33 height 33
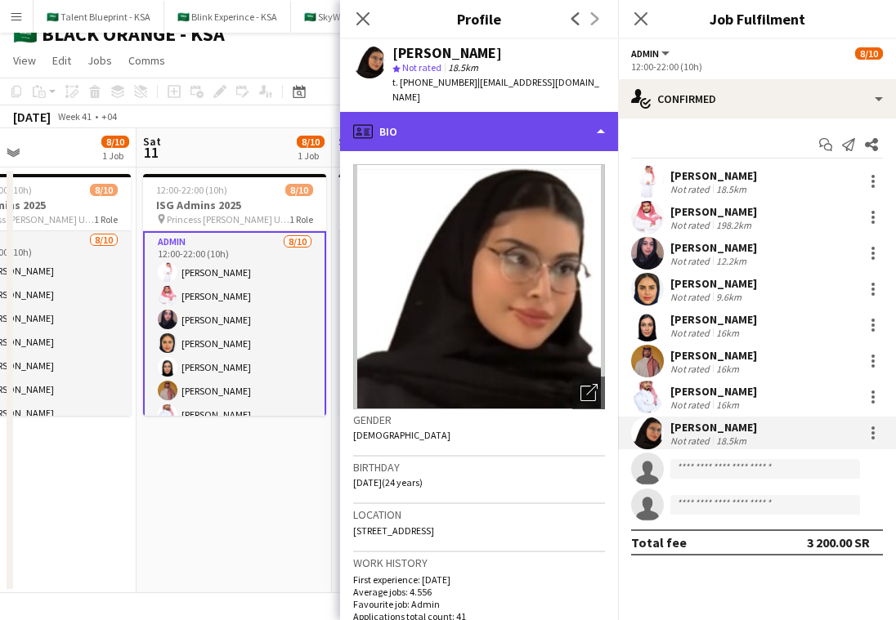
click at [558, 128] on div "profile Bio" at bounding box center [479, 131] width 278 height 39
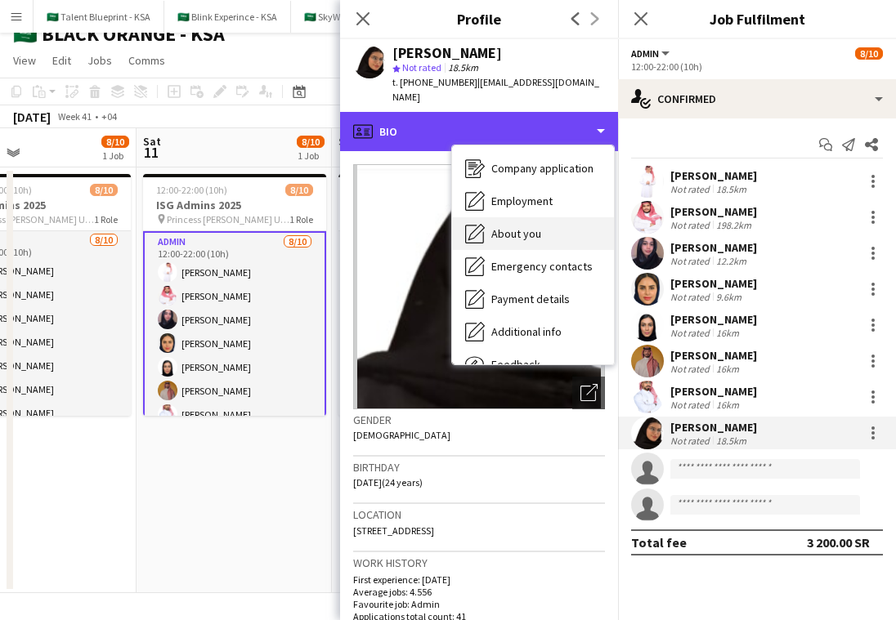
scroll to position [38, 0]
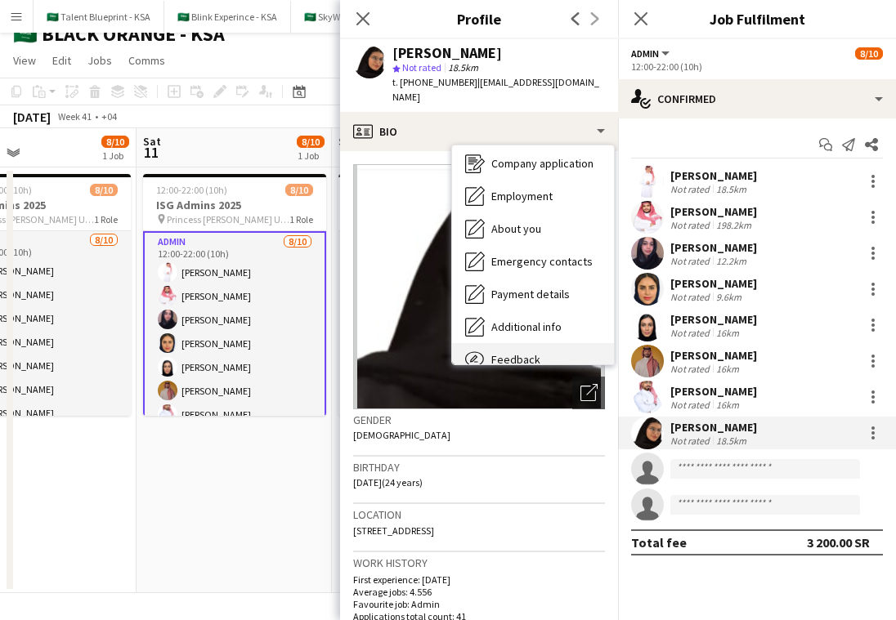
click at [548, 344] on div "Feedback Feedback" at bounding box center [533, 359] width 162 height 33
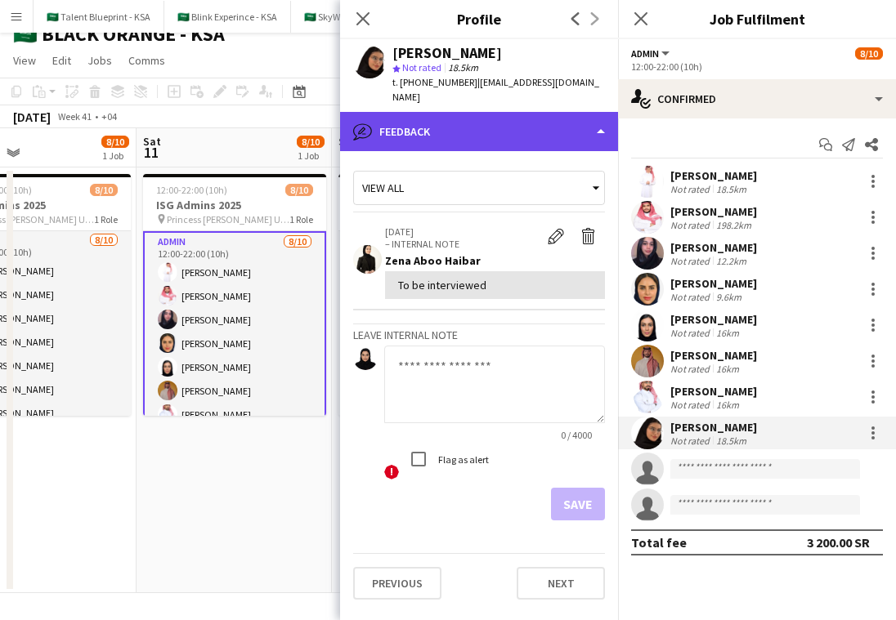
click at [551, 112] on div "bubble-pencil Feedback" at bounding box center [479, 131] width 278 height 39
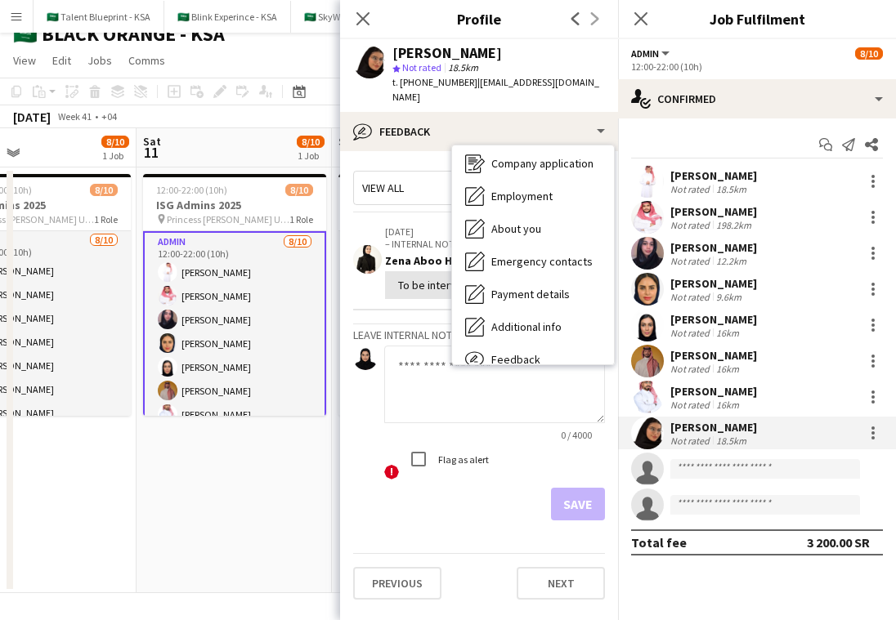
click at [429, 216] on app-crew-profile-feedback-item "08-07-2025 – INTERNAL NOTE Edit internal note Delete internal note Zena Aboo Ha…" at bounding box center [479, 263] width 252 height 95
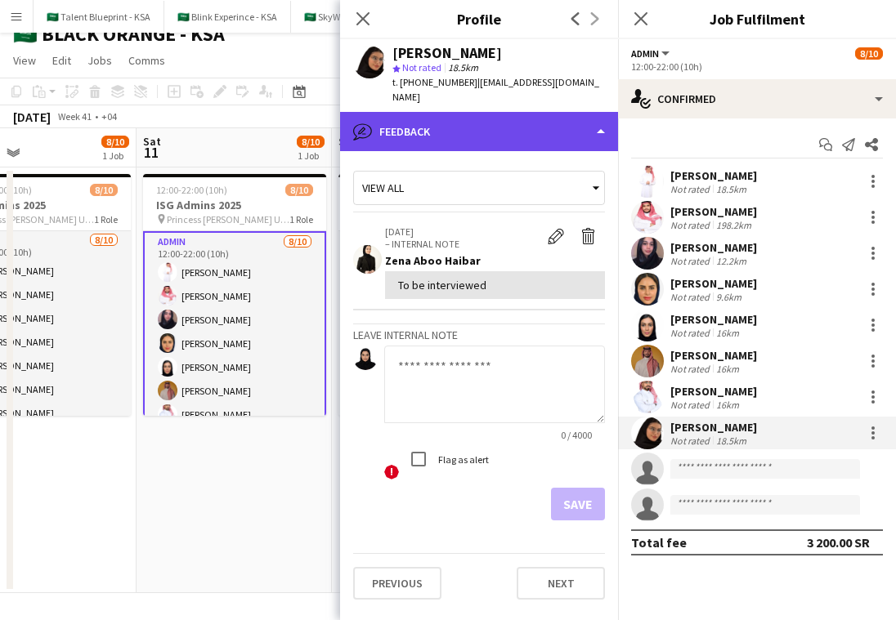
click at [560, 112] on div "bubble-pencil Feedback" at bounding box center [479, 131] width 278 height 39
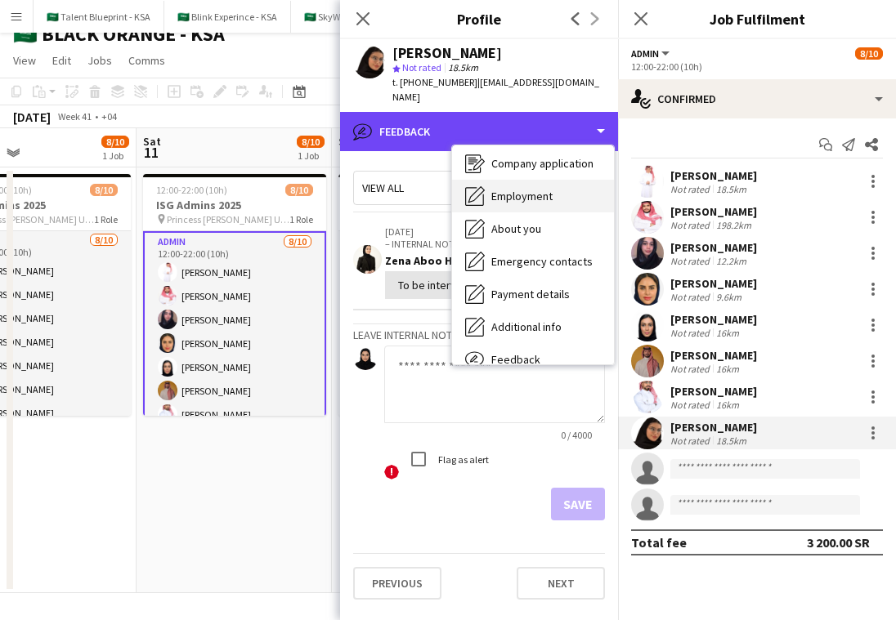
scroll to position [0, 0]
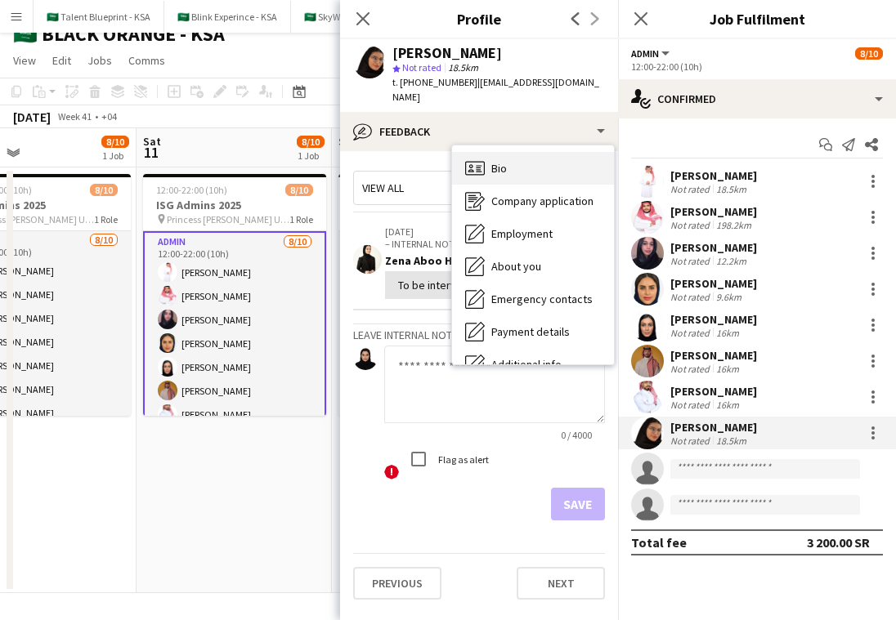
click at [558, 152] on div "Bio Bio" at bounding box center [533, 168] width 162 height 33
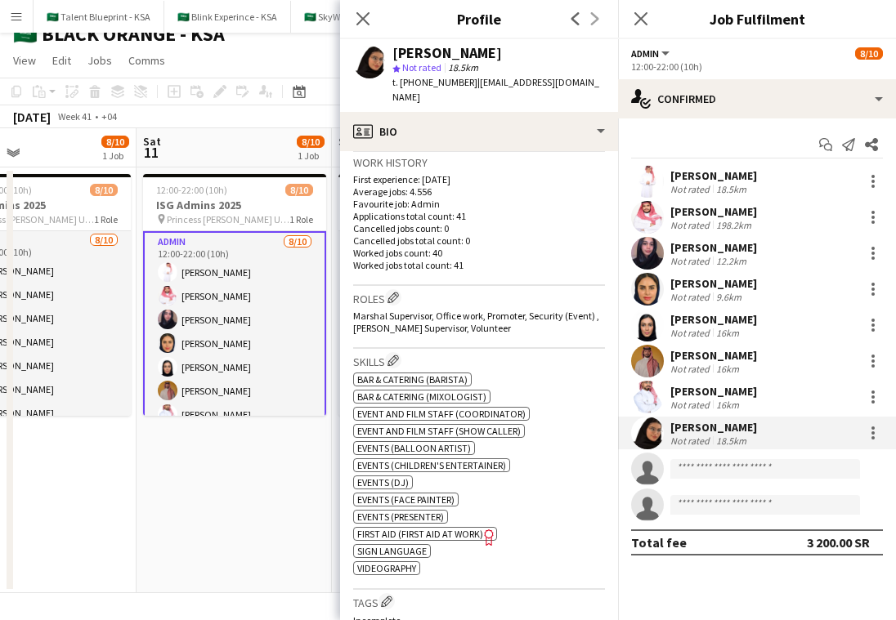
scroll to position [400, 0]
click at [655, 393] on app-user-avatar at bounding box center [647, 397] width 33 height 33
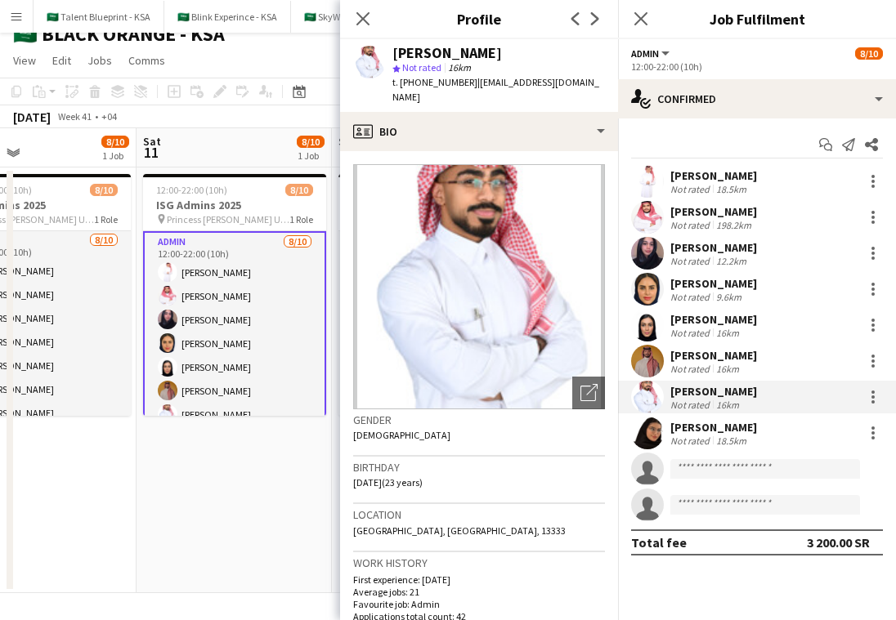
click at [647, 359] on app-user-avatar at bounding box center [647, 361] width 33 height 33
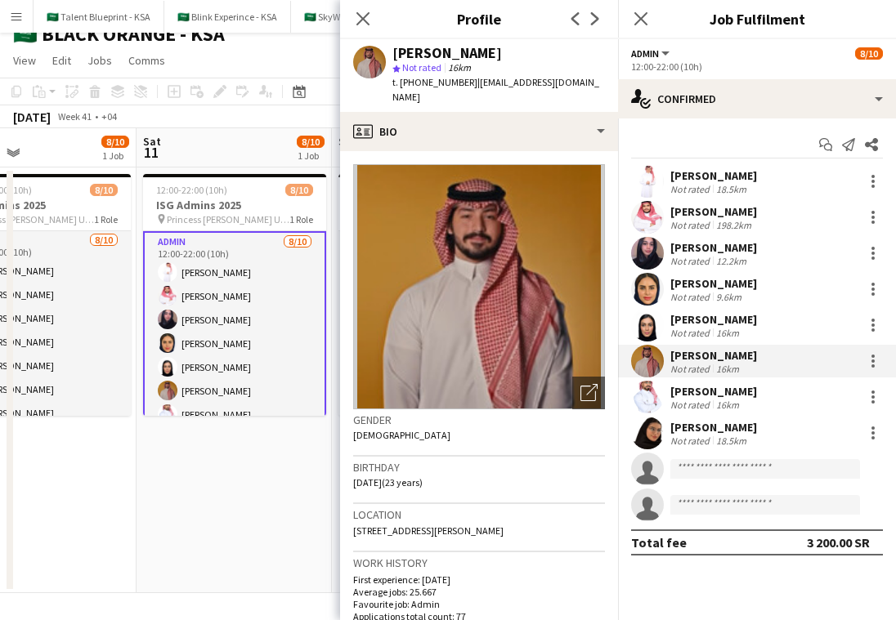
click at [645, 322] on app-user-avatar at bounding box center [647, 325] width 33 height 33
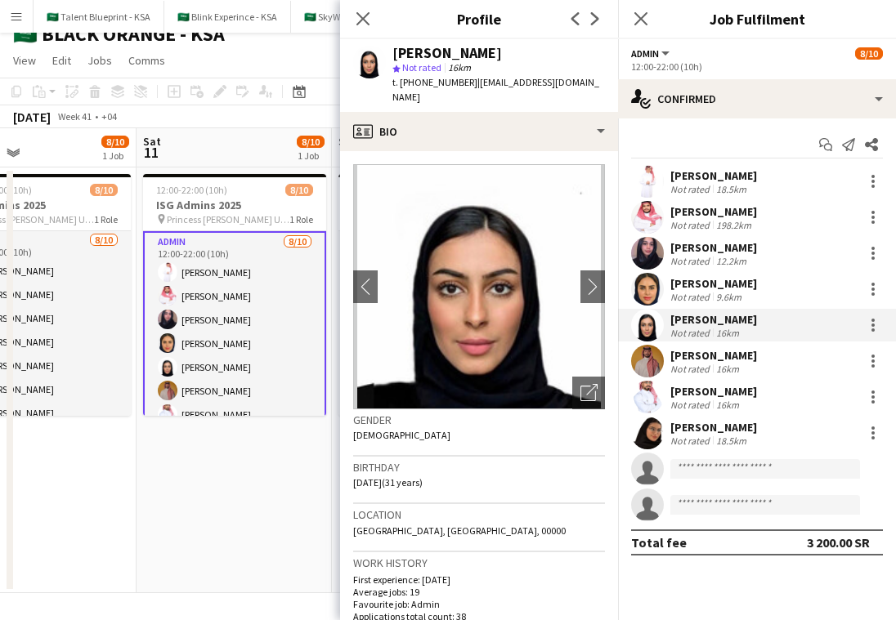
click at [650, 283] on app-user-avatar at bounding box center [647, 289] width 33 height 33
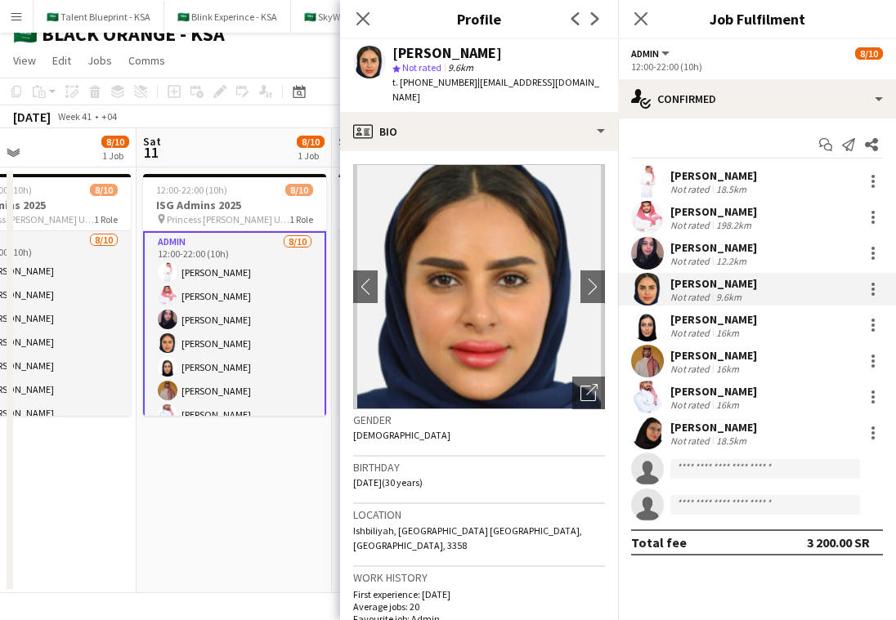
click at [651, 253] on app-user-avatar at bounding box center [647, 253] width 33 height 33
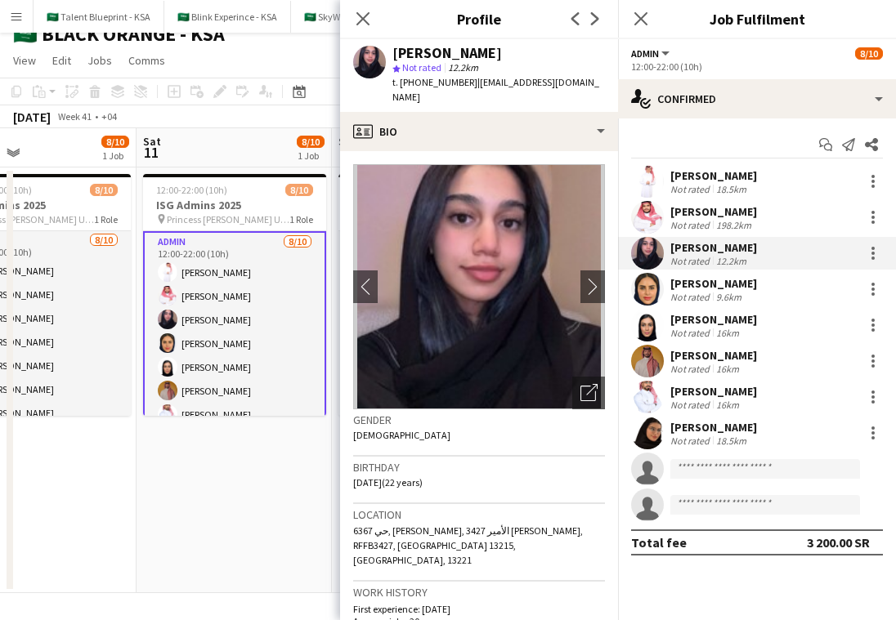
click at [650, 217] on app-user-avatar at bounding box center [647, 217] width 33 height 33
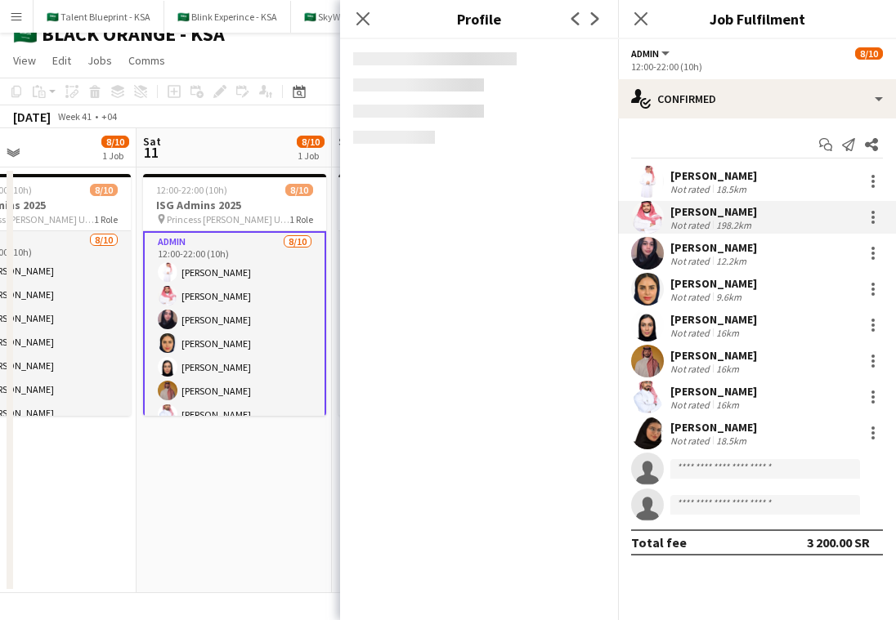
scroll to position [0, 0]
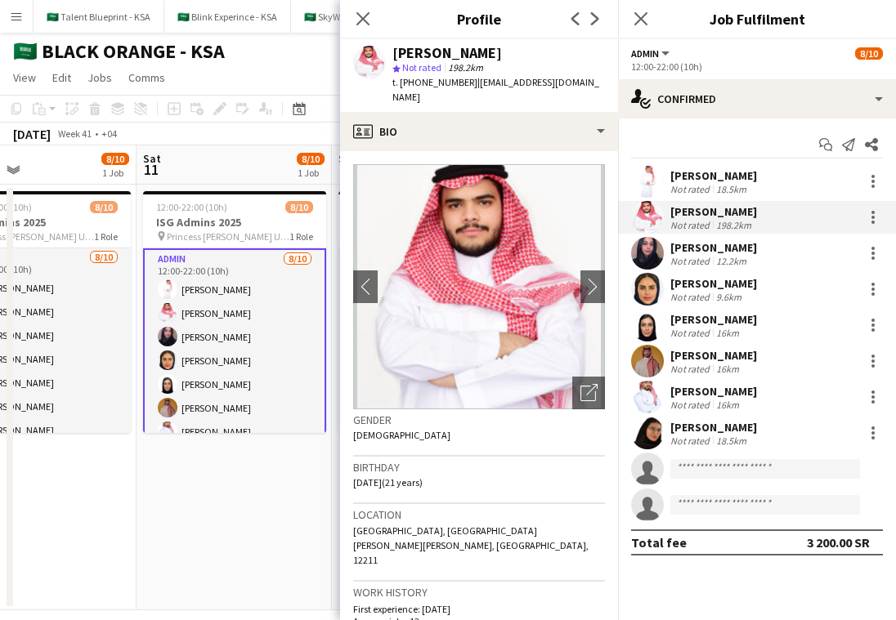
click at [647, 180] on app-user-avatar at bounding box center [647, 181] width 33 height 33
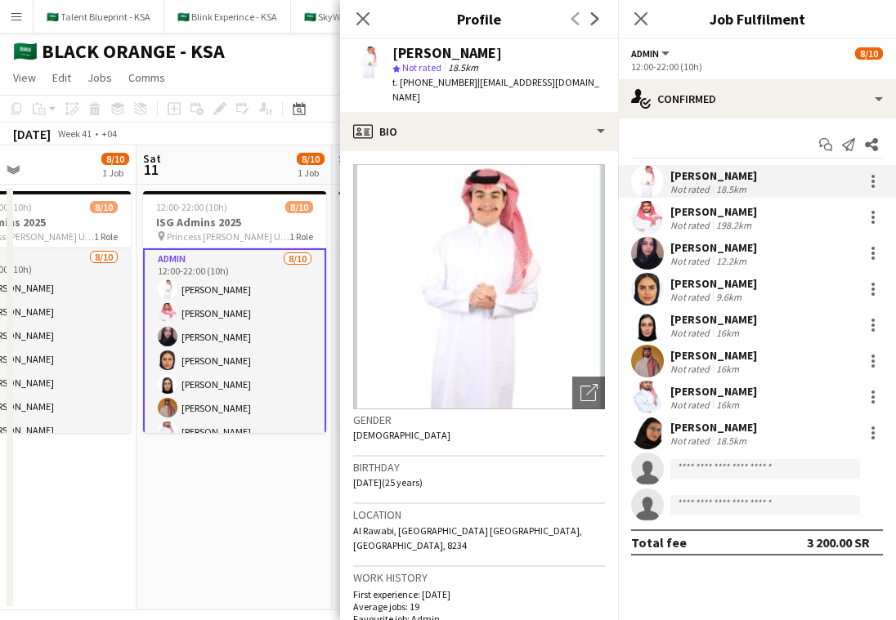
click at [263, 489] on app-date-cell "12:00-22:00 (10h) 8/10 ISG Admins 2025 pin Princess [PERSON_NAME] University 1 …" at bounding box center [234, 398] width 195 height 426
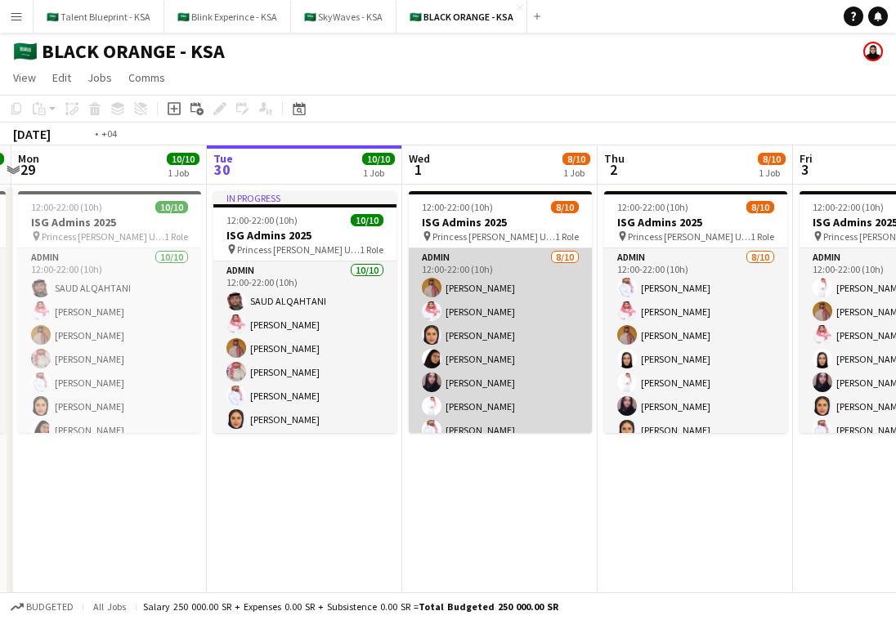
scroll to position [0, 377]
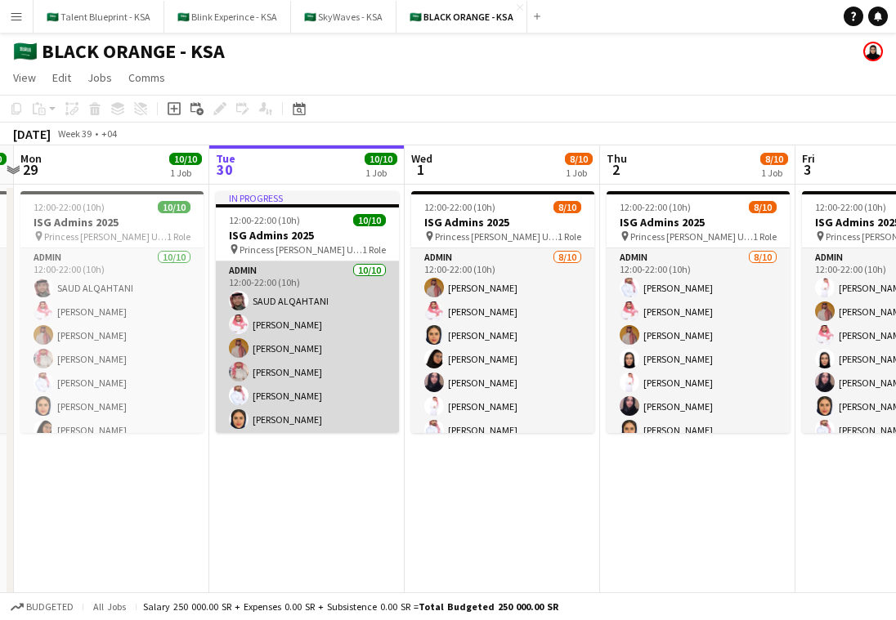
click at [332, 318] on app-card-role "Admin 10/10 12:00-22:00 (10h) SAUD ALQAHTANI Saleh Essam Ahmed Yagmowr Ibrahim …" at bounding box center [307, 396] width 183 height 269
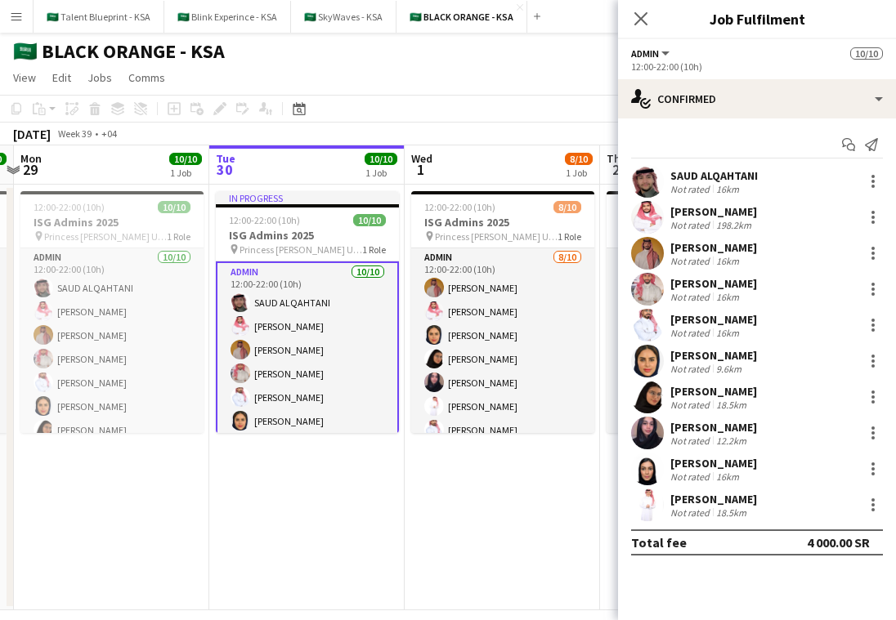
click at [656, 178] on app-user-avatar at bounding box center [647, 181] width 33 height 33
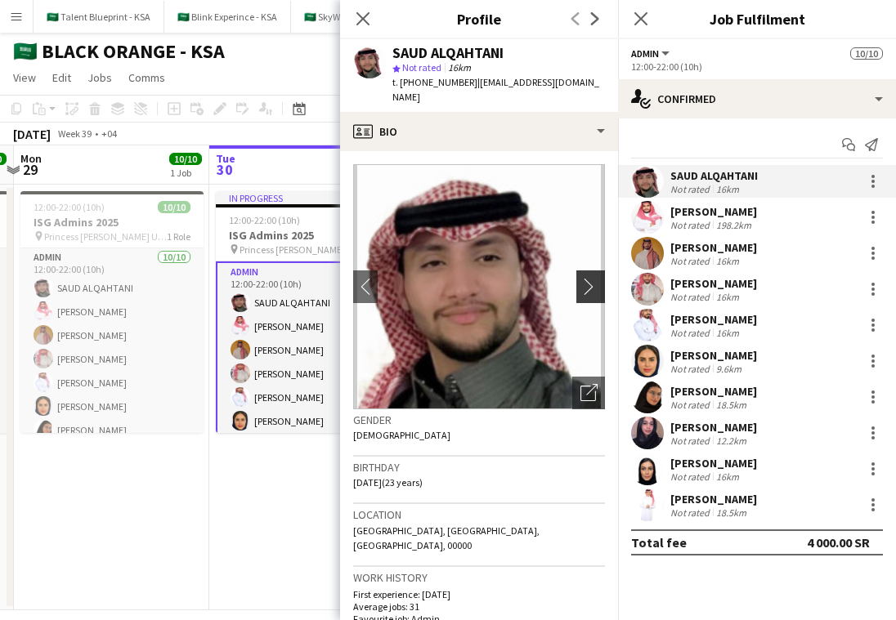
click at [592, 278] on app-icon "chevron-right" at bounding box center [592, 286] width 25 height 17
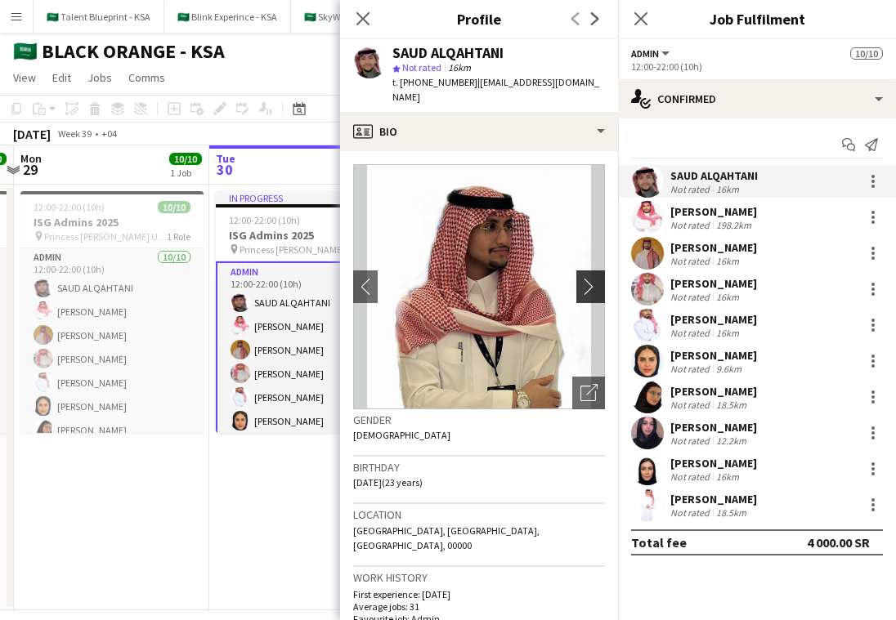
click at [596, 278] on app-icon "chevron-right" at bounding box center [592, 286] width 25 height 17
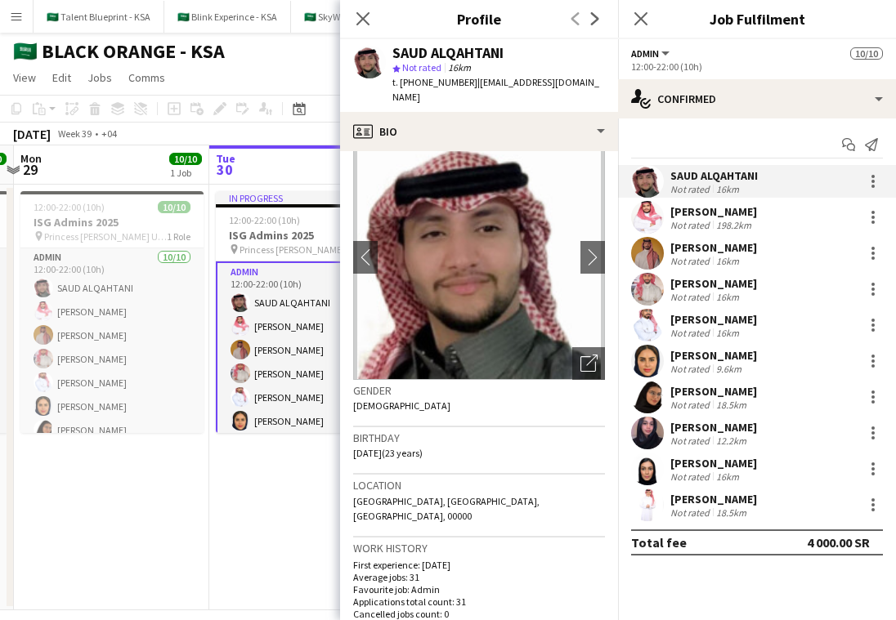
scroll to position [0, 0]
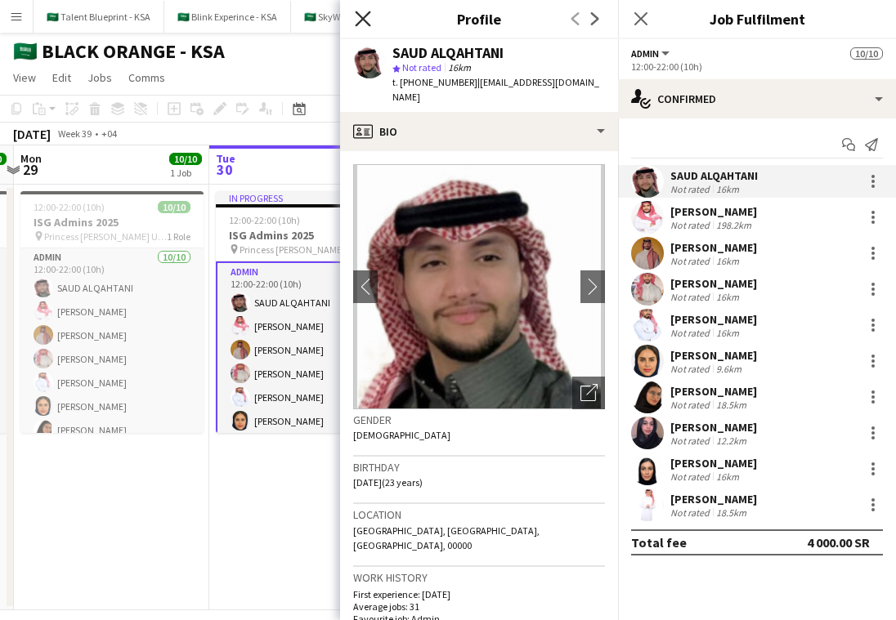
click at [358, 20] on icon "Close pop-in" at bounding box center [363, 19] width 16 height 16
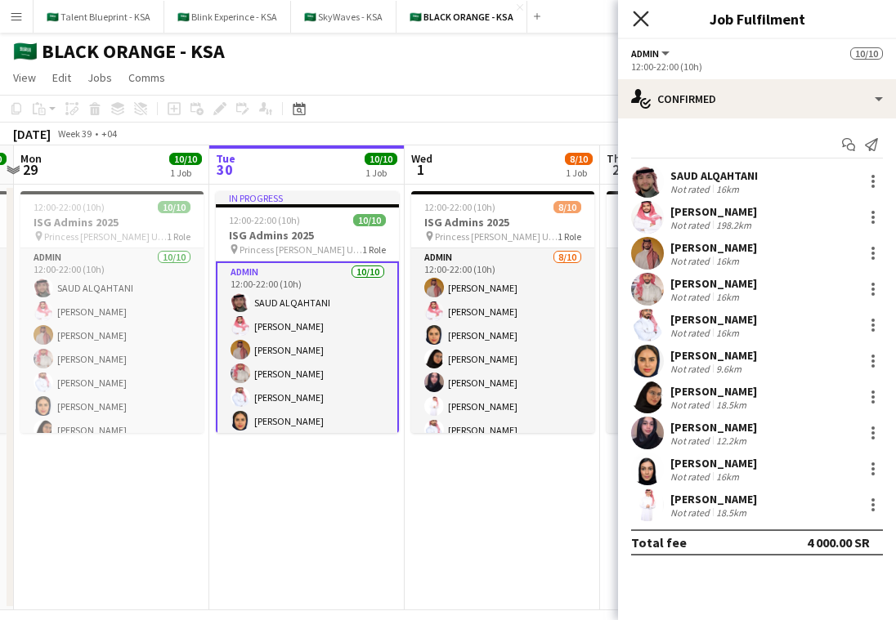
click at [644, 25] on icon "Close pop-in" at bounding box center [641, 19] width 16 height 16
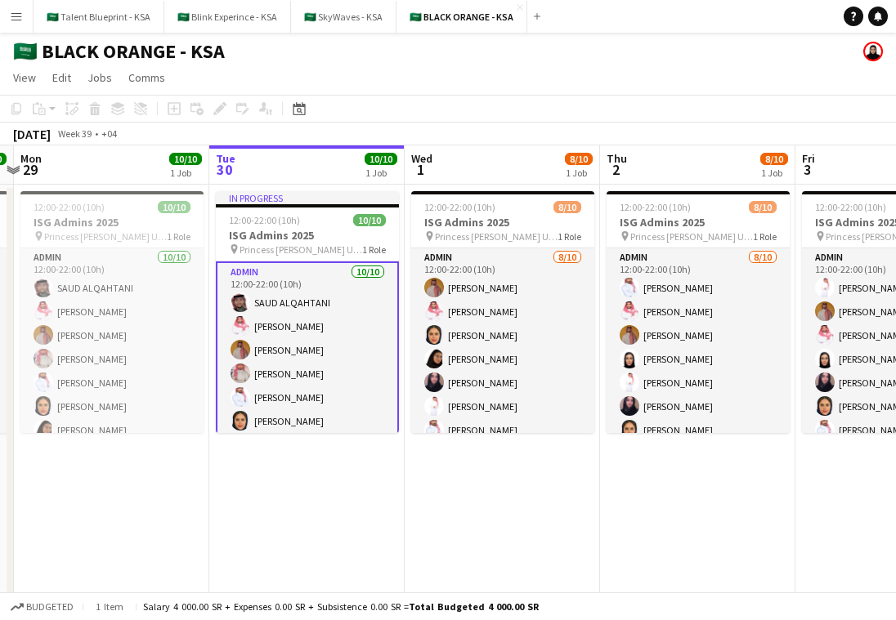
click at [148, 470] on app-date-cell "12:00-22:00 (10h) 10/10 ISG Admins 2025 pin Princess Nourah Bint Abdulrahman Un…" at bounding box center [111, 398] width 195 height 426
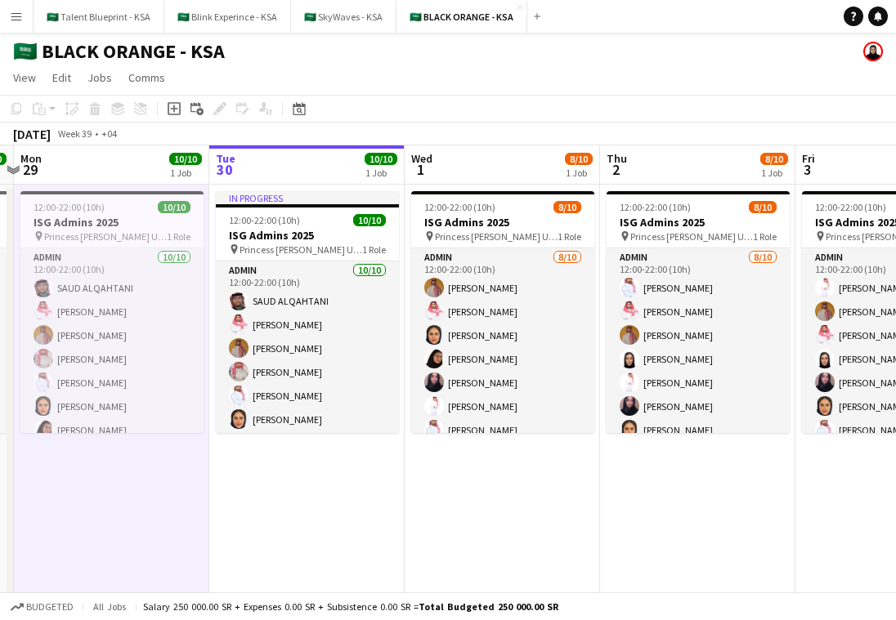
click at [21, 22] on app-icon "Menu" at bounding box center [16, 16] width 13 height 13
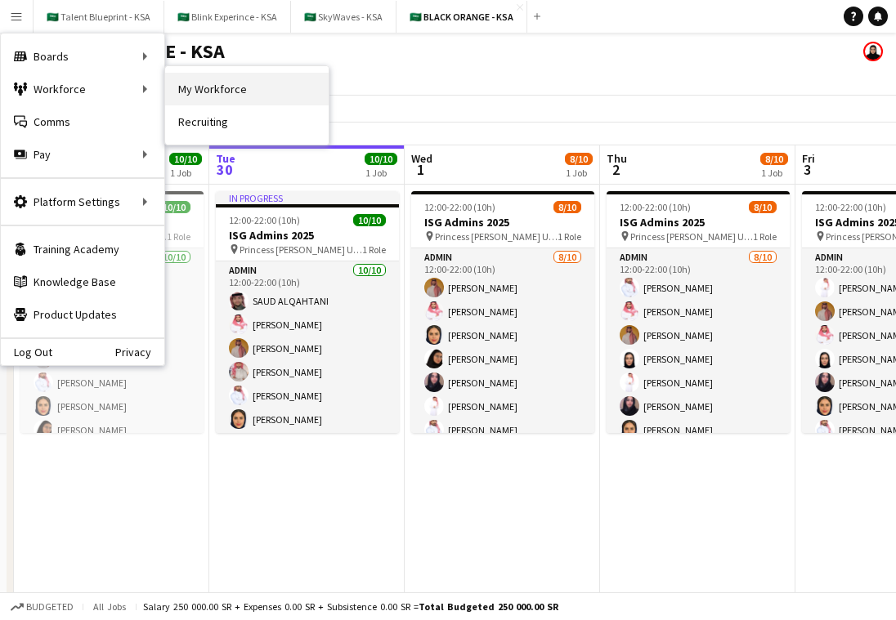
click at [196, 87] on link "My Workforce" at bounding box center [247, 89] width 164 height 33
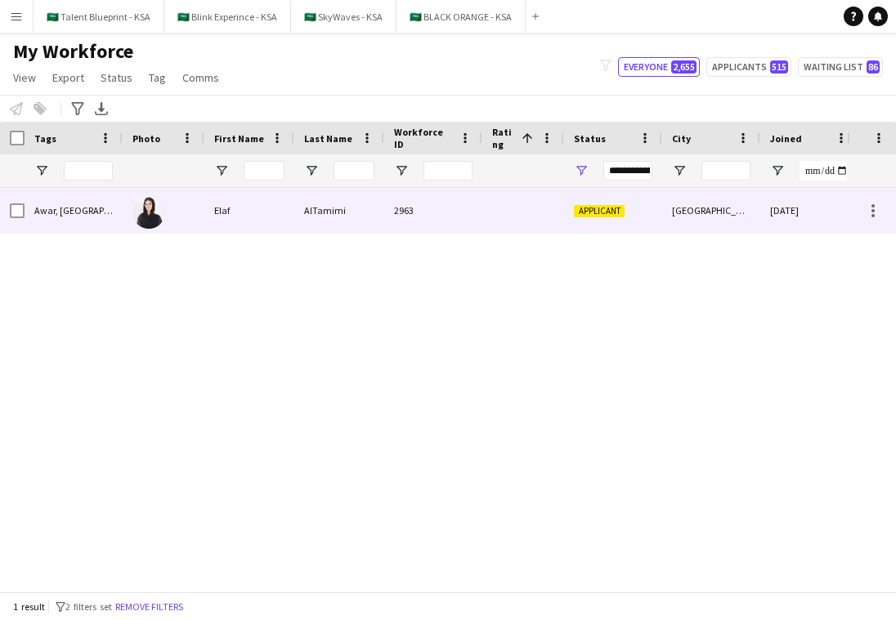
click at [277, 208] on div "Elaf" at bounding box center [249, 210] width 90 height 45
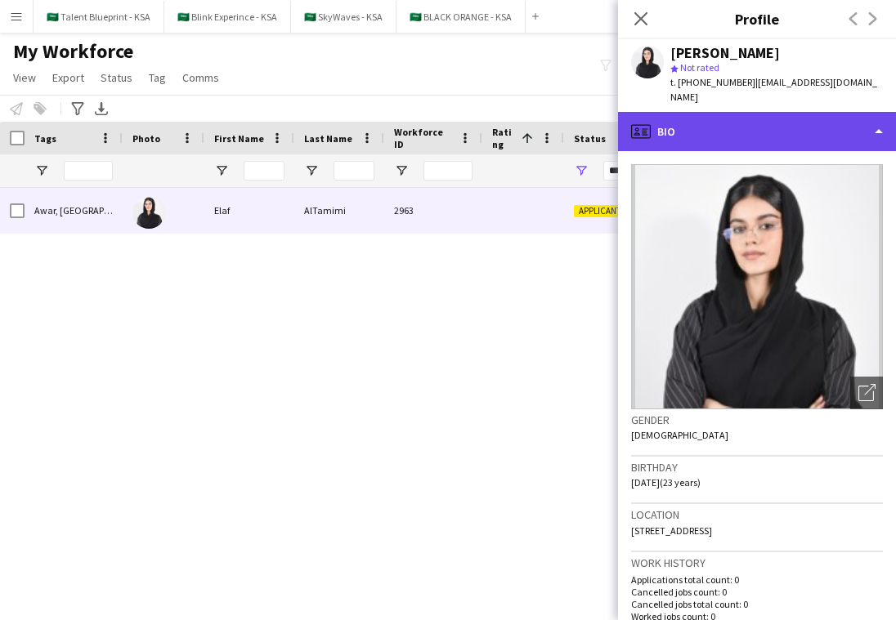
click at [811, 135] on div "profile Bio" at bounding box center [757, 131] width 278 height 39
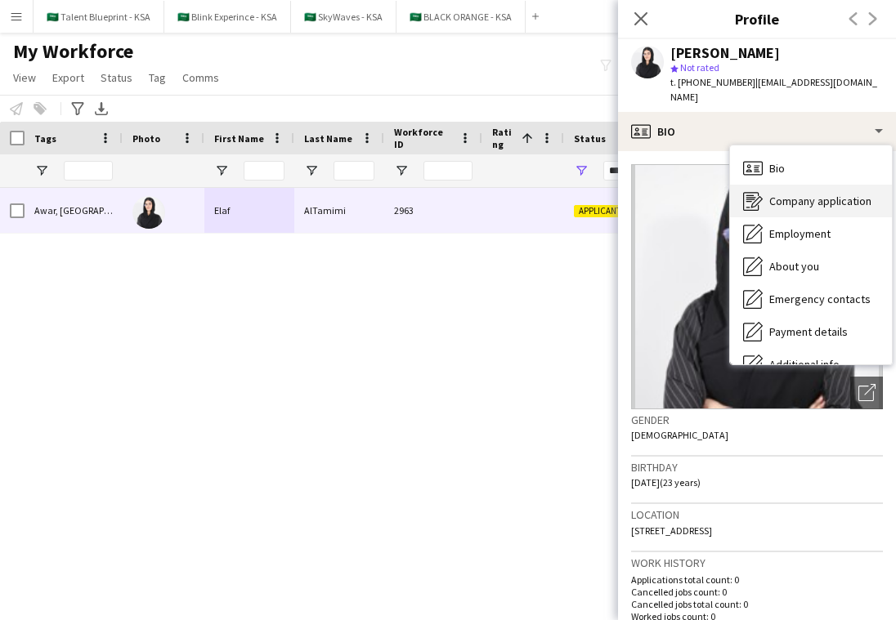
click at [836, 194] on span "Company application" at bounding box center [820, 201] width 102 height 15
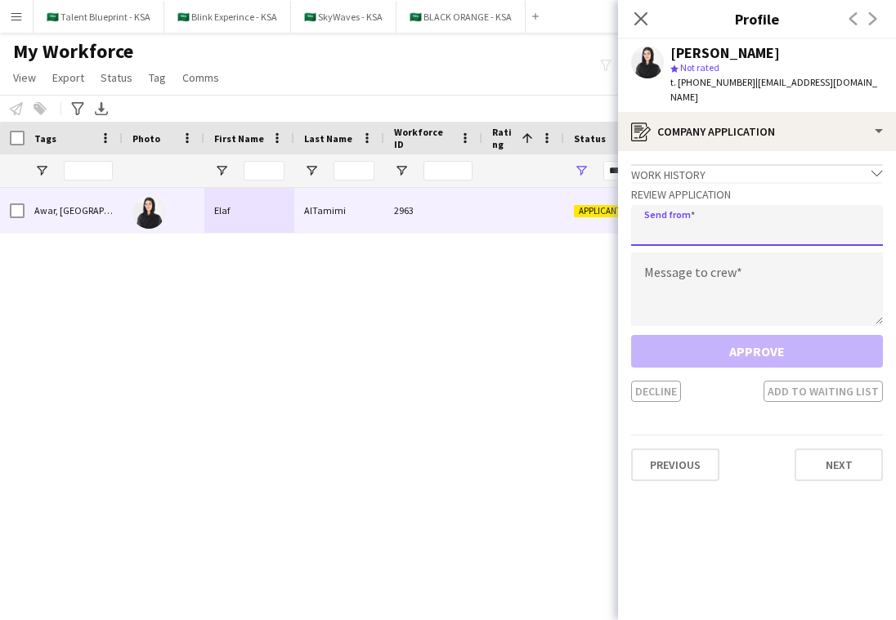
click at [822, 222] on input "email" at bounding box center [757, 225] width 252 height 41
type input "**********"
click at [711, 253] on textarea at bounding box center [757, 290] width 252 height 74
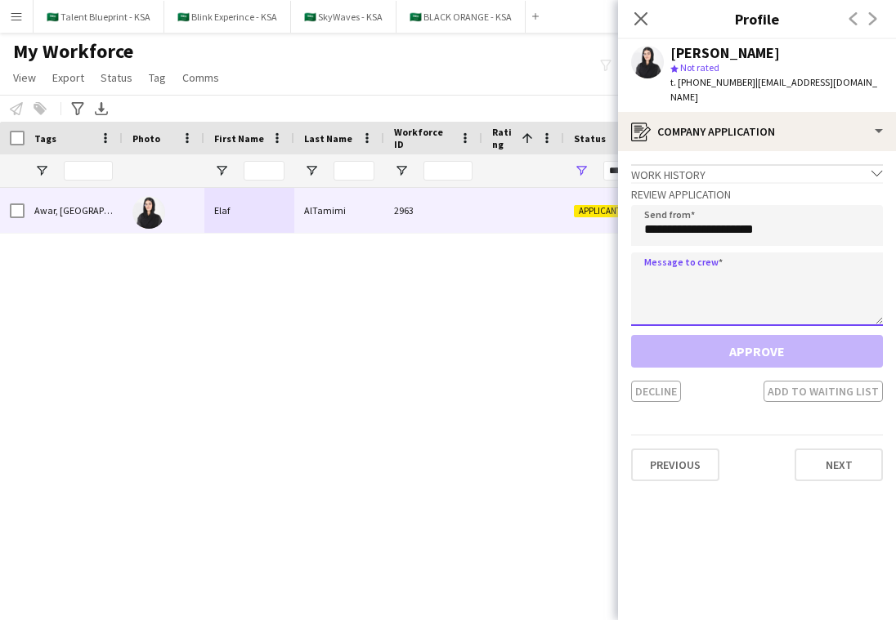
paste textarea "**********"
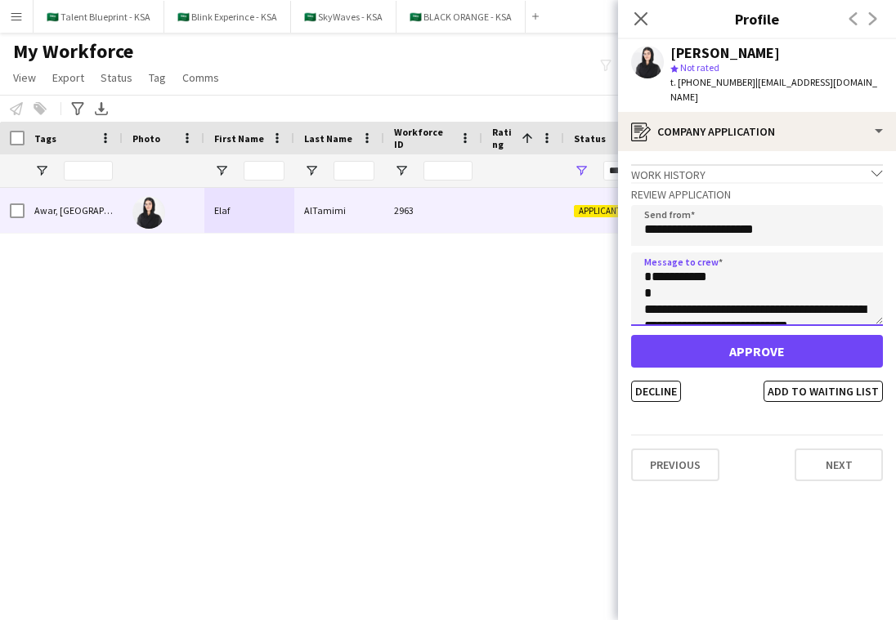
drag, startPoint x: 699, startPoint y: 274, endPoint x: 659, endPoint y: 277, distance: 40.2
click at [659, 277] on textarea "**********" at bounding box center [757, 290] width 252 height 74
click at [666, 259] on textarea "**********" at bounding box center [757, 290] width 252 height 74
click at [644, 276] on textarea "**********" at bounding box center [757, 290] width 252 height 74
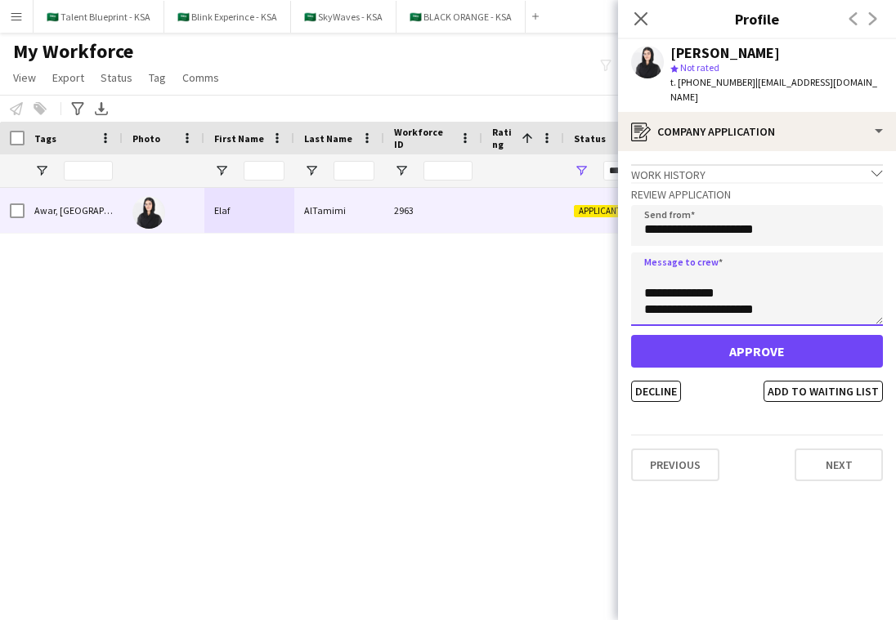
type textarea "**********"
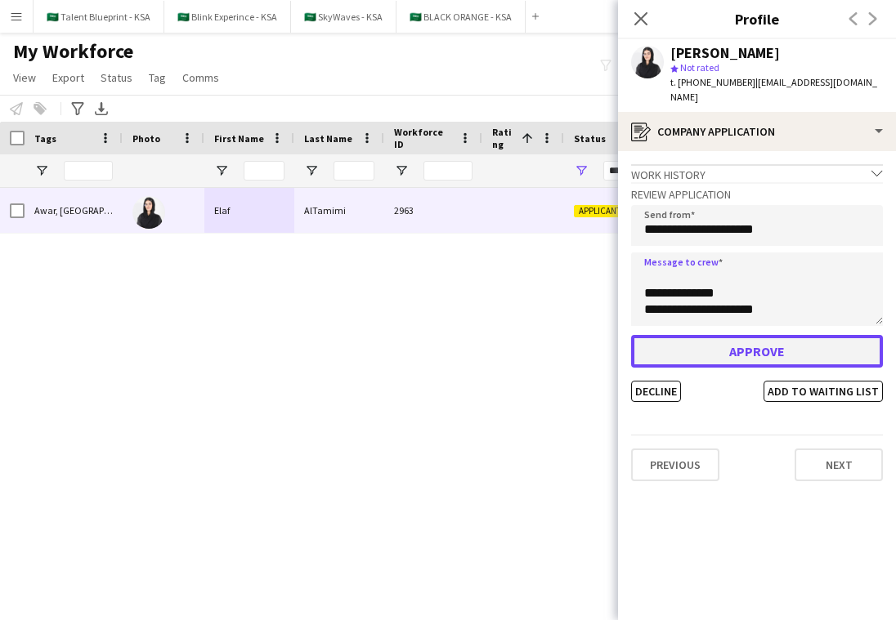
click at [757, 335] on button "Approve" at bounding box center [757, 351] width 252 height 33
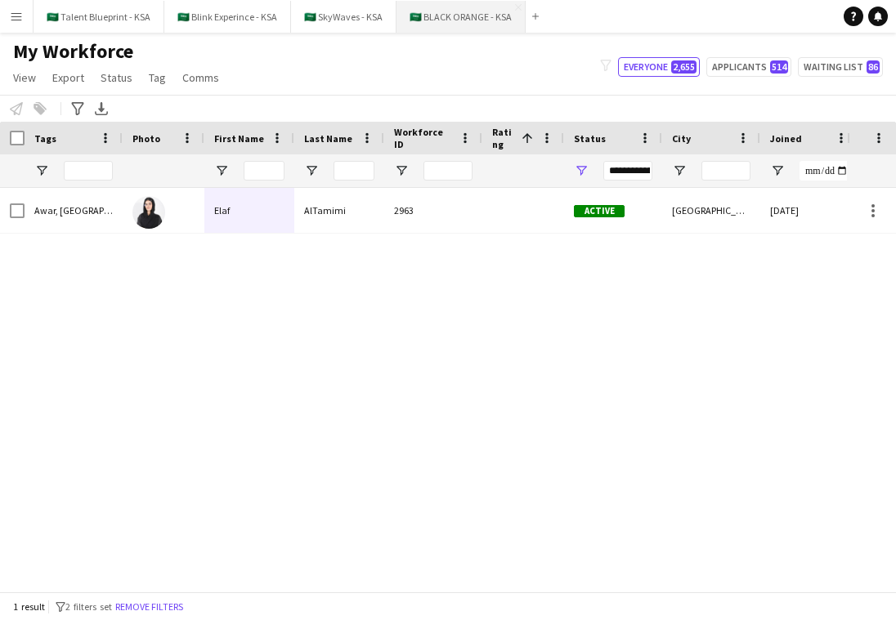
click at [443, 25] on button "🇸🇦 BLACK ORANGE - KSA Close" at bounding box center [460, 17] width 129 height 32
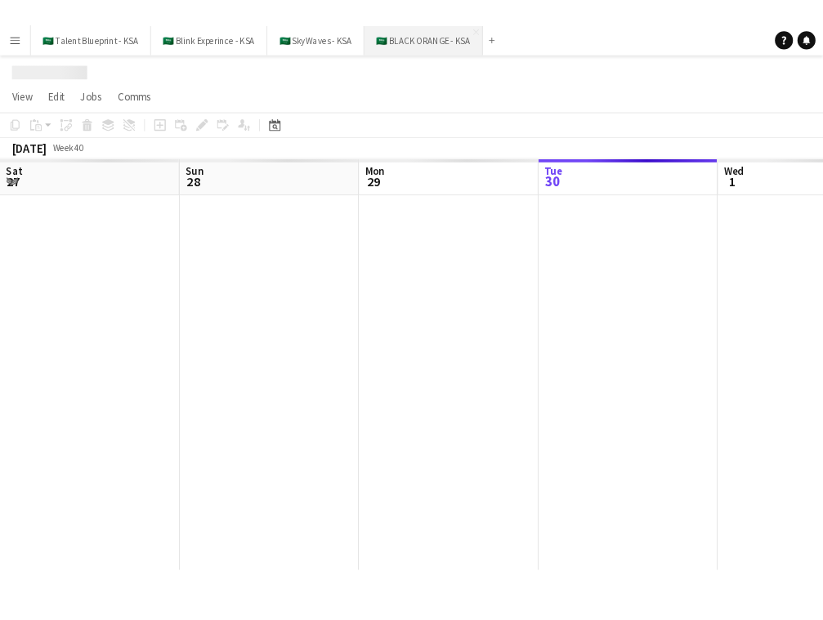
scroll to position [0, 391]
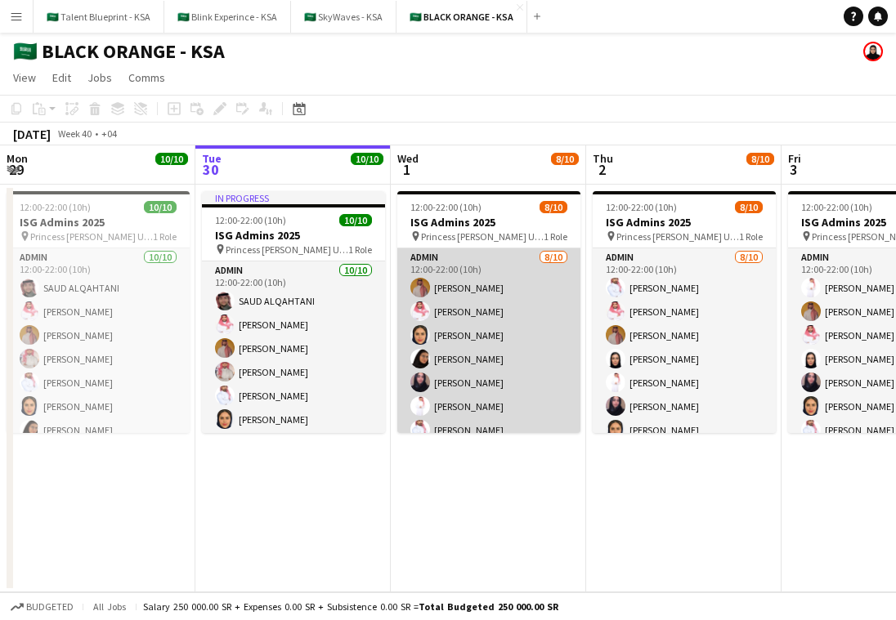
click at [504, 354] on app-card-role "Admin 8/10 12:00-22:00 (10h) Ahmed Yagmowr Saleh Essam Maram Alzahrani Arwa Alf…" at bounding box center [488, 383] width 183 height 269
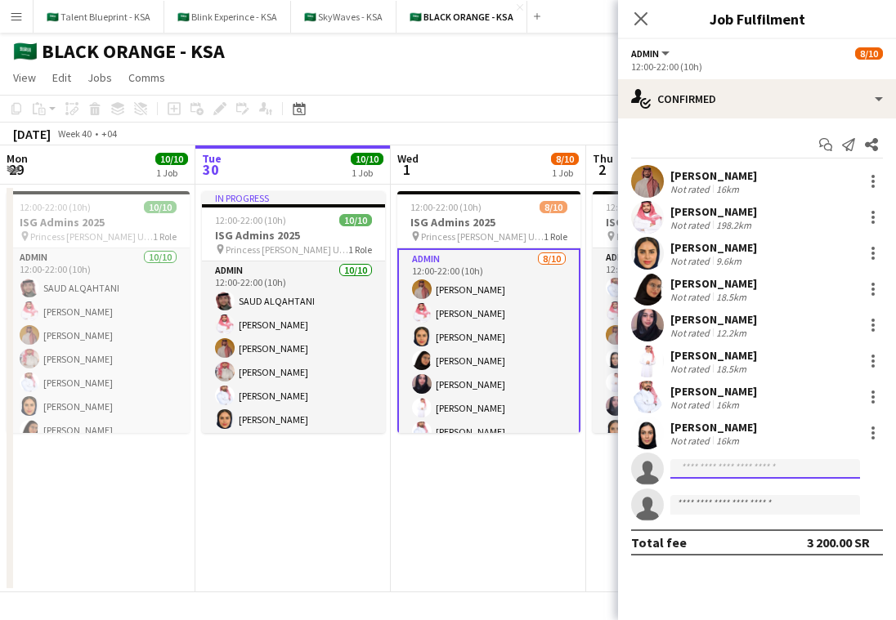
click at [761, 477] on input at bounding box center [765, 469] width 190 height 20
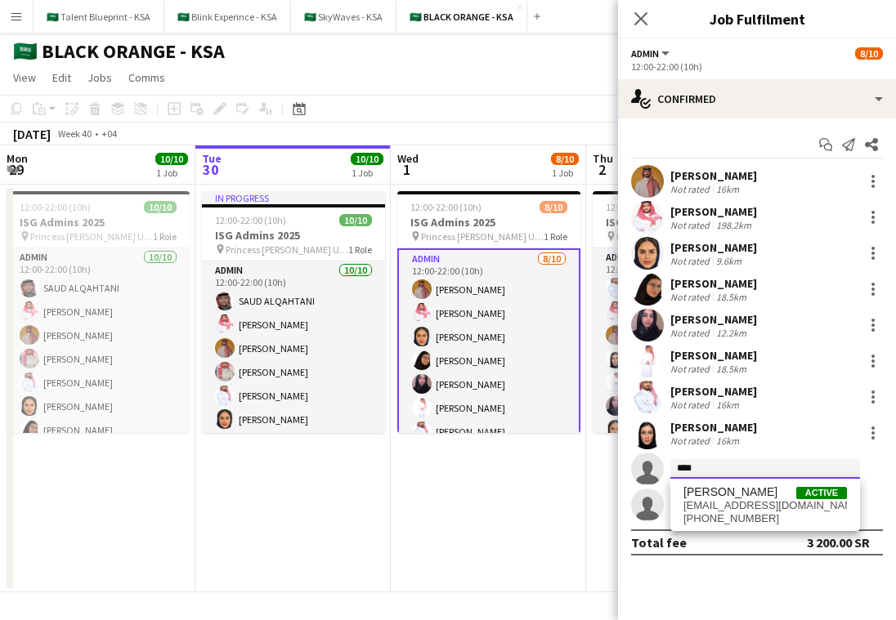
type input "****"
click at [544, 436] on app-date-cell "12:00-22:00 (10h) 8/10 ISG Admins 2025 pin Princess Nourah Bint Abdulrahman Uni…" at bounding box center [488, 389] width 195 height 408
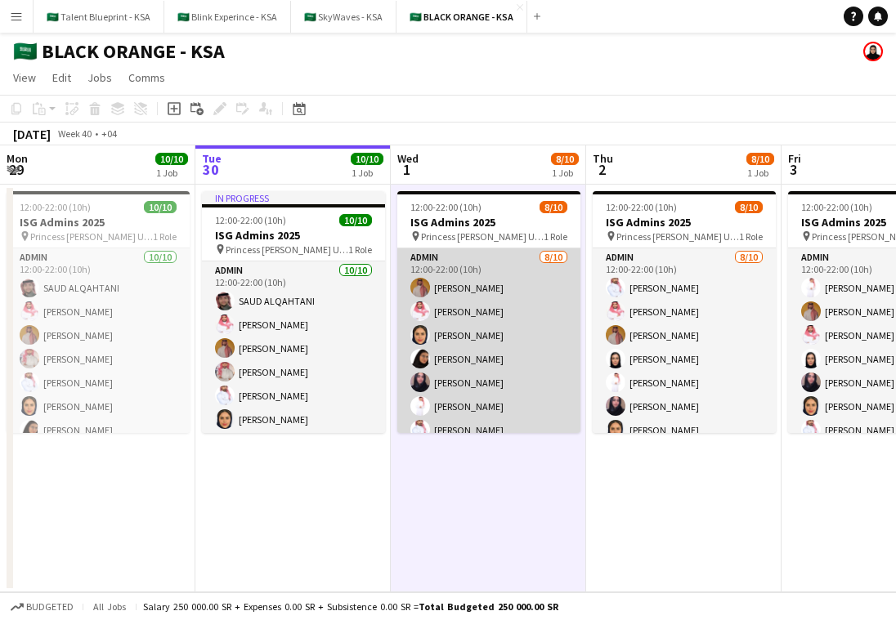
click at [443, 338] on app-card-role "Admin 8/10 12:00-22:00 (10h) Ahmed Yagmowr Saleh Essam Maram Alzahrani Arwa Alf…" at bounding box center [488, 383] width 183 height 269
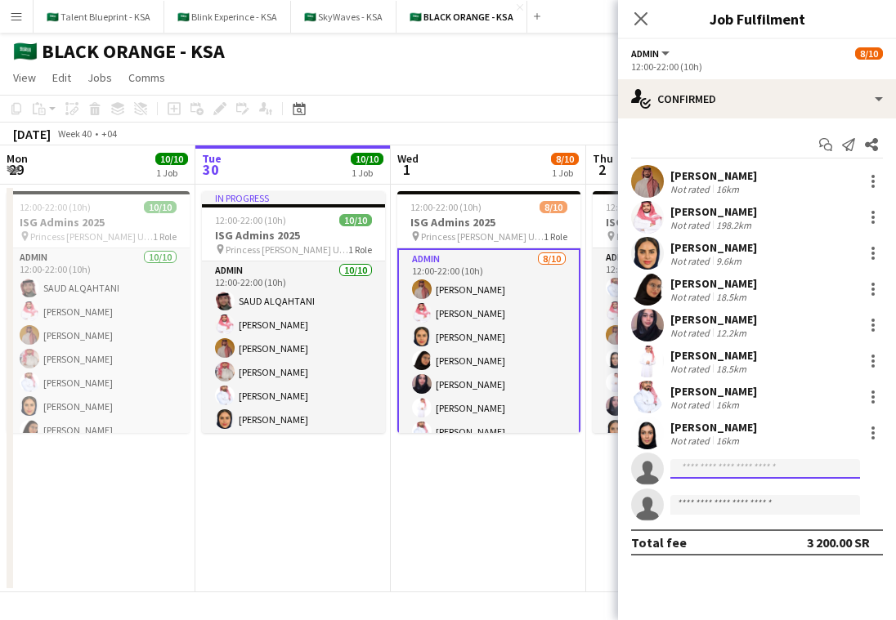
click at [802, 464] on input at bounding box center [765, 469] width 190 height 20
click at [440, 448] on app-date-cell "12:00-22:00 (10h) 8/10 ISG Admins 2025 pin Princess Nourah Bint Abdulrahman Uni…" at bounding box center [488, 389] width 195 height 408
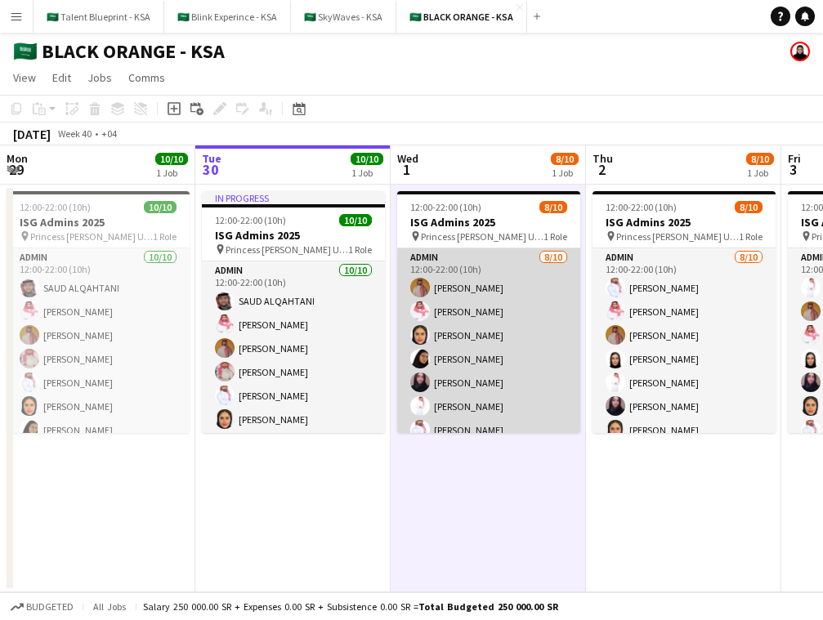
click at [479, 338] on app-card-role "Admin 8/10 12:00-22:00 (10h) Ahmed Yagmowr Saleh Essam Maram Alzahrani Arwa Alf…" at bounding box center [488, 383] width 183 height 269
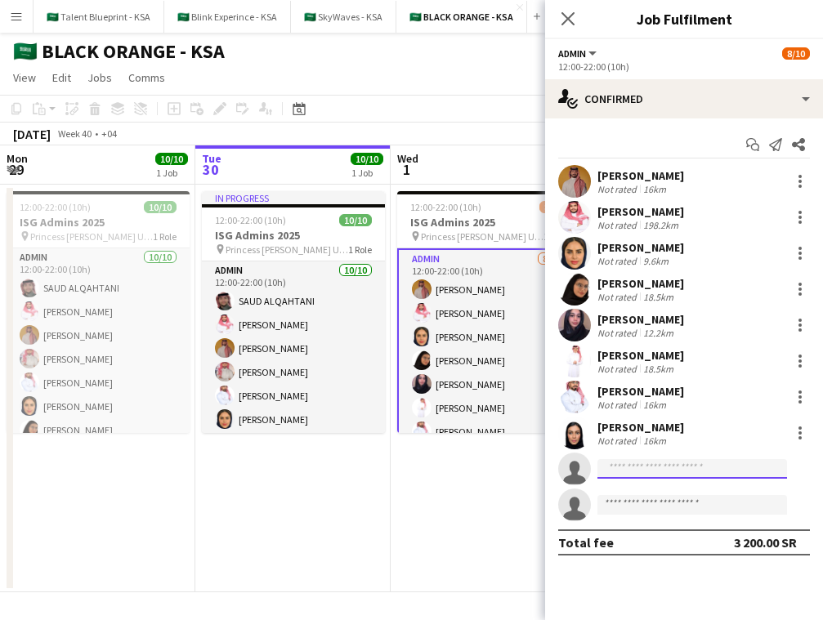
click at [687, 469] on input at bounding box center [693, 469] width 190 height 20
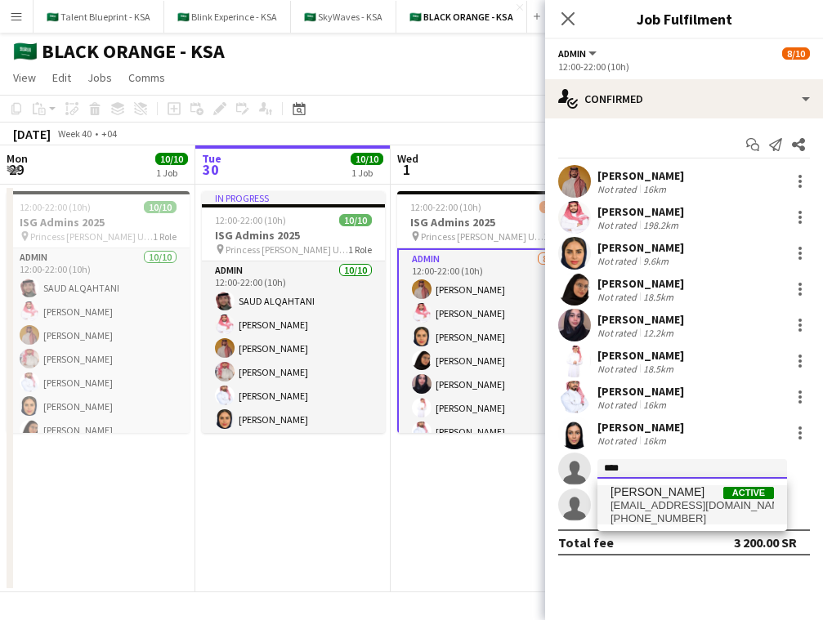
type input "****"
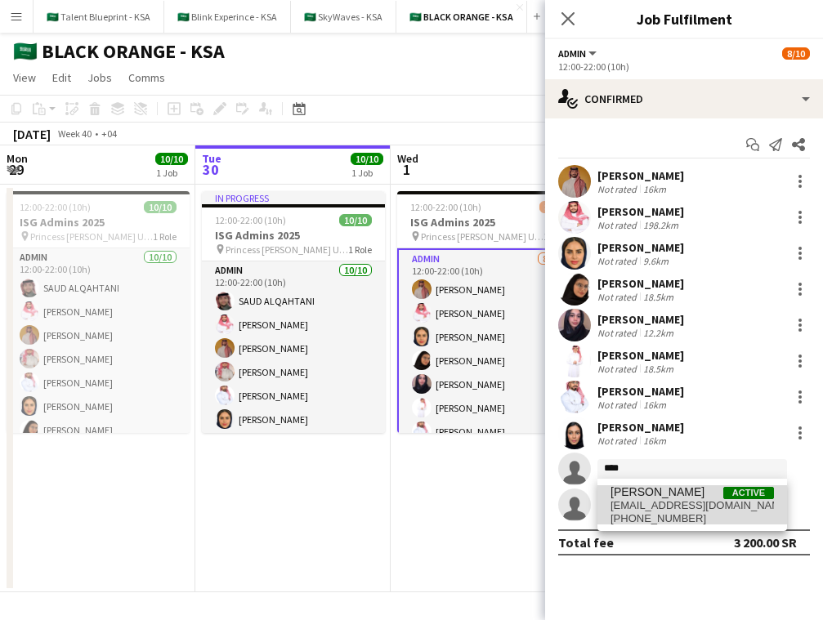
click at [680, 501] on span "elaf.tamimi12@gmail.com" at bounding box center [693, 506] width 164 height 13
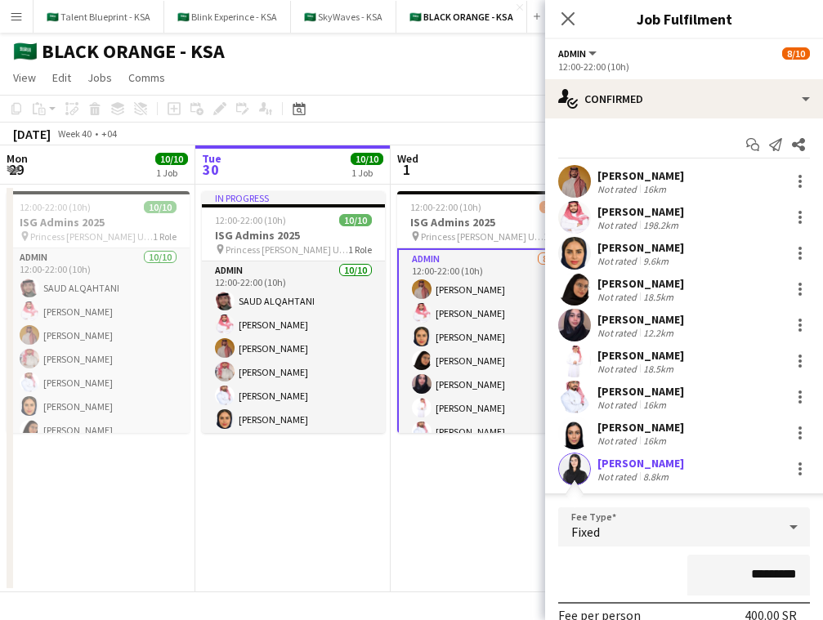
scroll to position [225, 0]
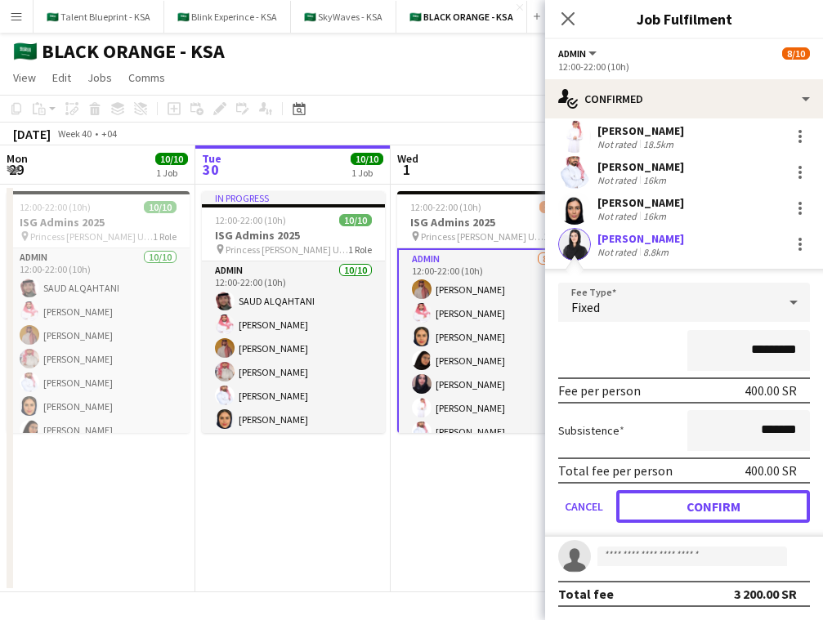
click at [745, 508] on button "Confirm" at bounding box center [713, 507] width 194 height 33
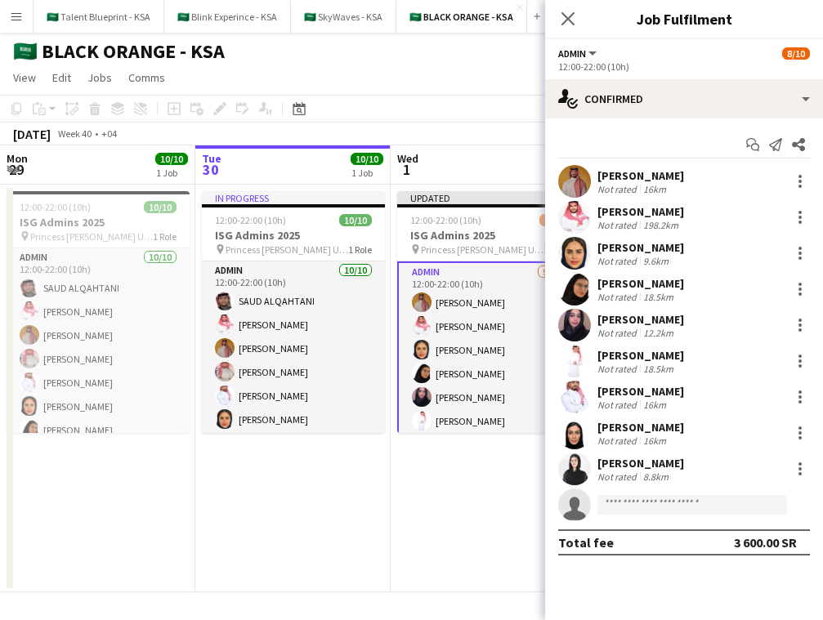
click at [491, 494] on app-date-cell "Updated 12:00-22:00 (10h) 9/10 ISG Admins 2025 pin Princess Nourah Bint Abdulra…" at bounding box center [488, 389] width 195 height 408
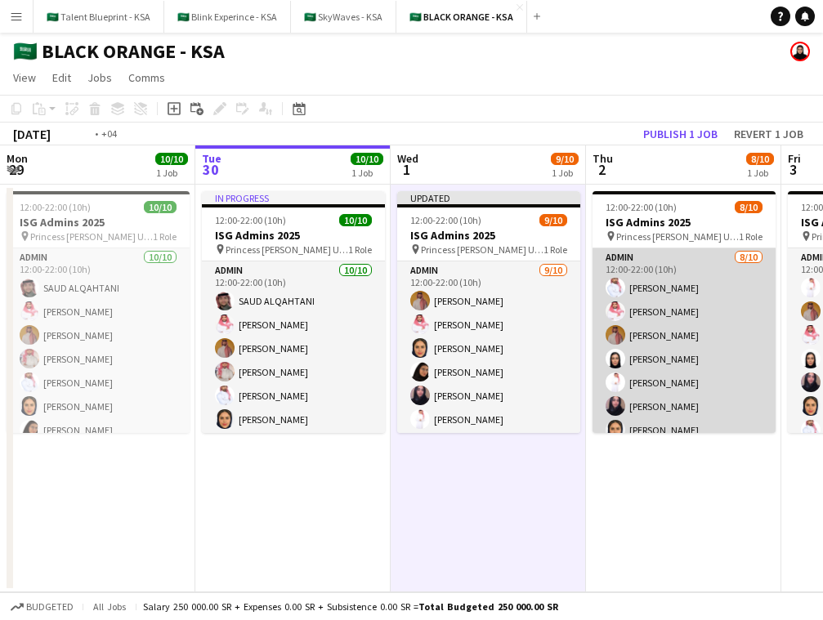
click at [624, 383] on app-user-avatar at bounding box center [616, 383] width 20 height 20
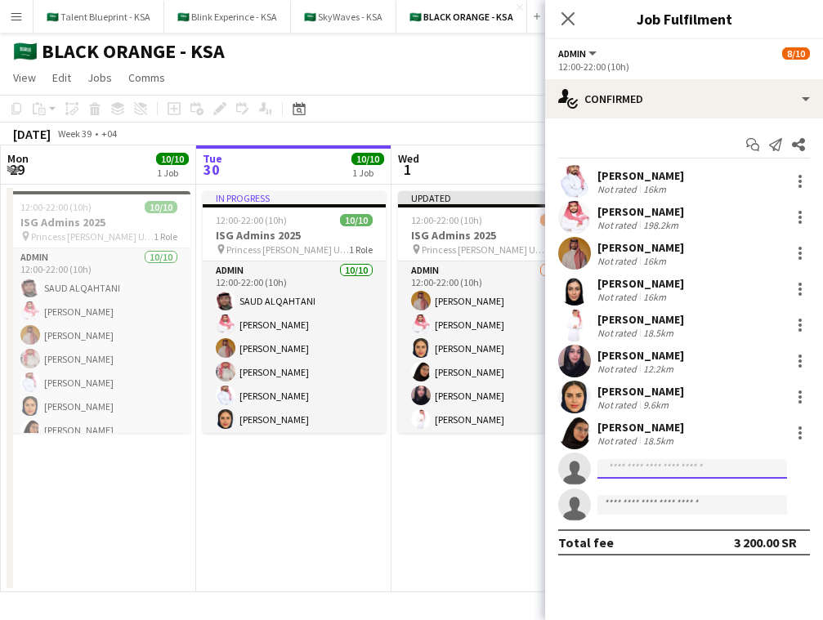
click at [691, 462] on input at bounding box center [693, 469] width 190 height 20
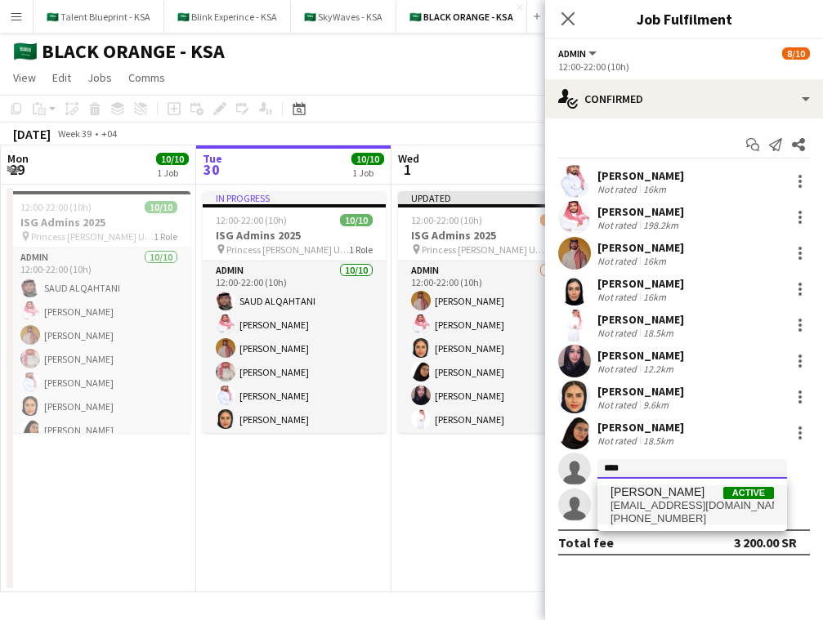
type input "****"
click at [703, 504] on span "elaf.tamimi12@gmail.com" at bounding box center [693, 506] width 164 height 13
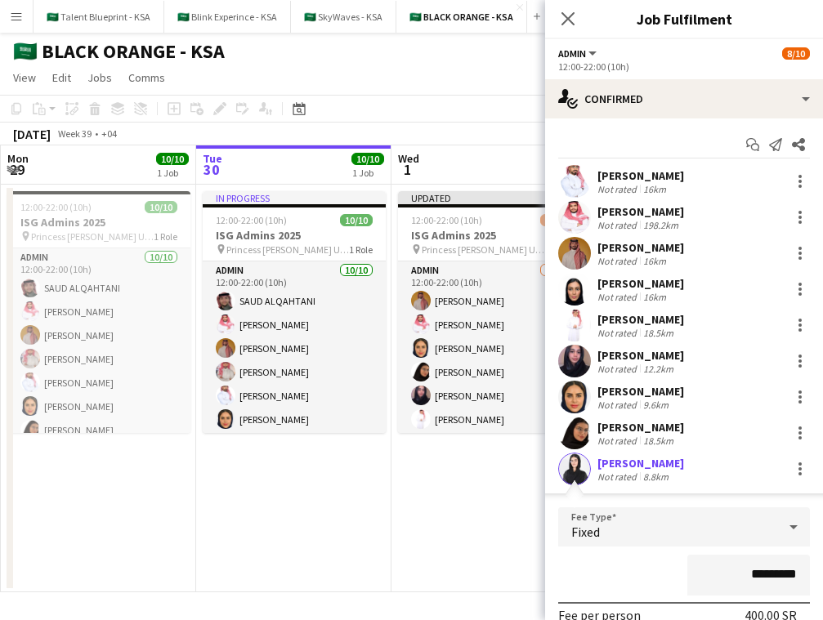
scroll to position [225, 0]
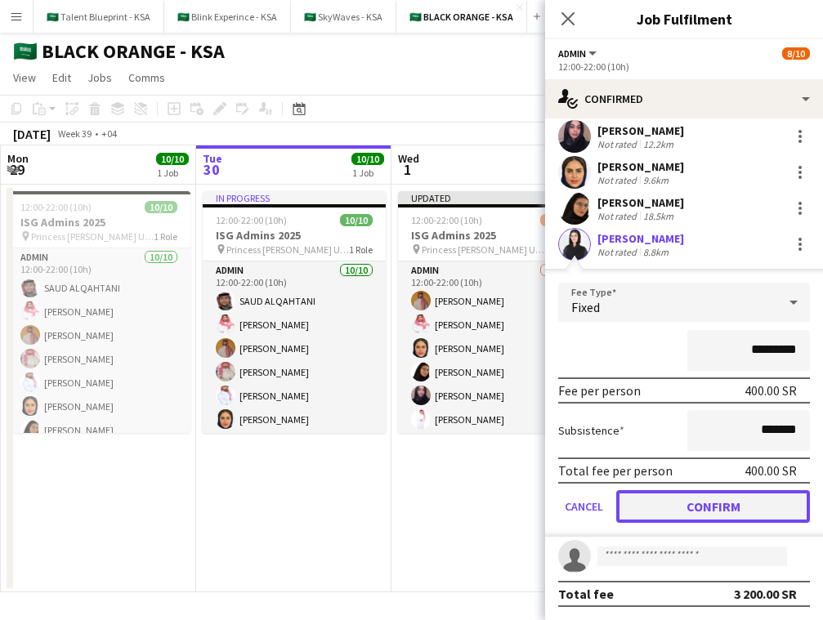
click at [781, 517] on button "Confirm" at bounding box center [713, 507] width 194 height 33
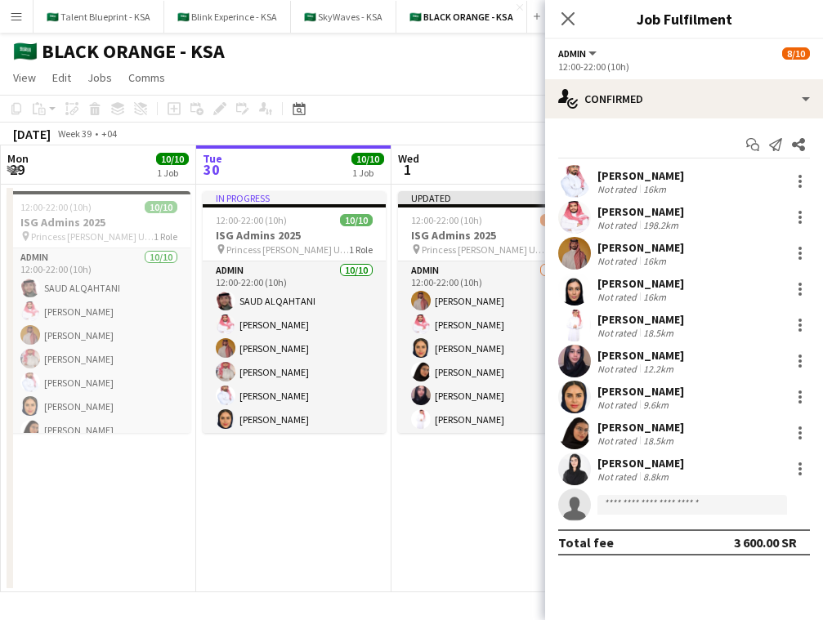
scroll to position [0, 0]
click at [570, 16] on icon at bounding box center [568, 19] width 16 height 16
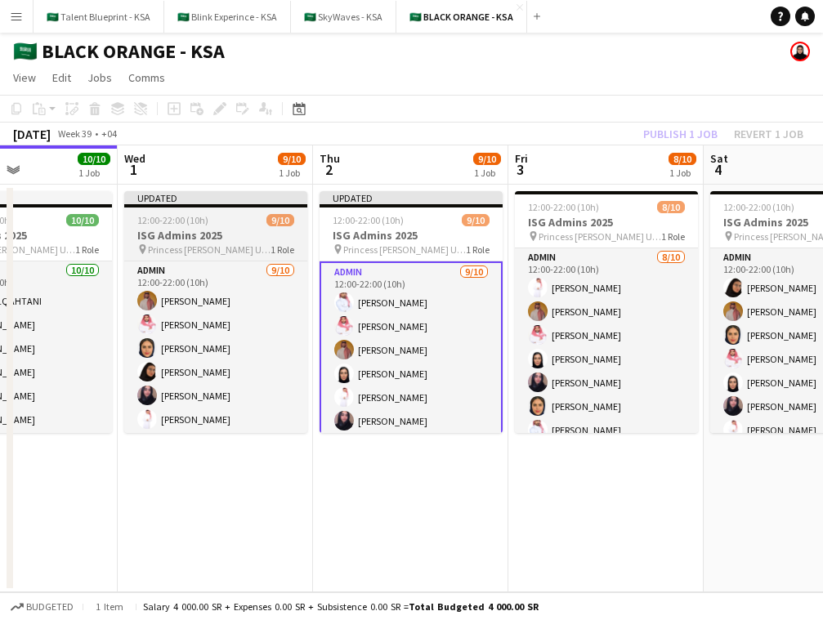
scroll to position [0, 724]
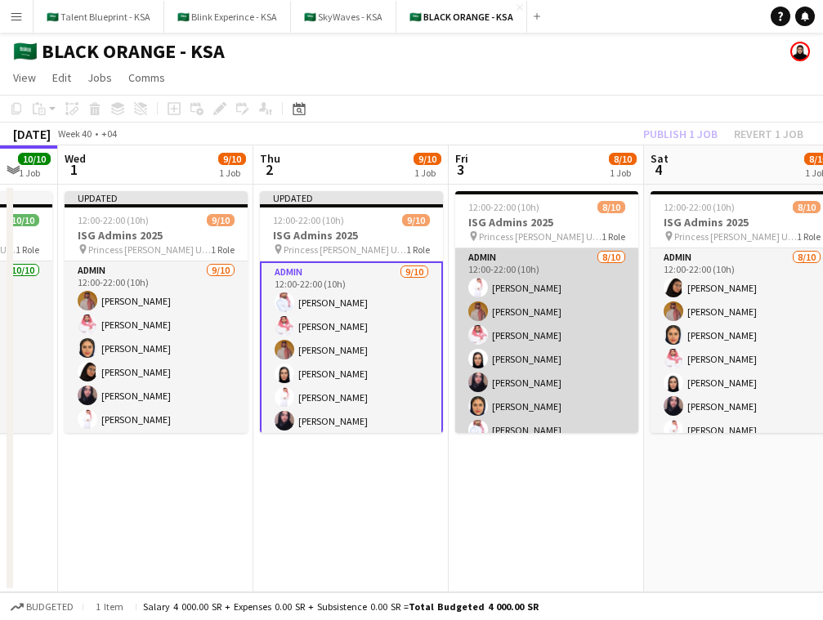
click at [540, 291] on app-card-role "Admin 8/10 12:00-22:00 (10h) Suliman Alfadhel Ahmed Yagmowr Saleh Essam Afnan A…" at bounding box center [546, 383] width 183 height 269
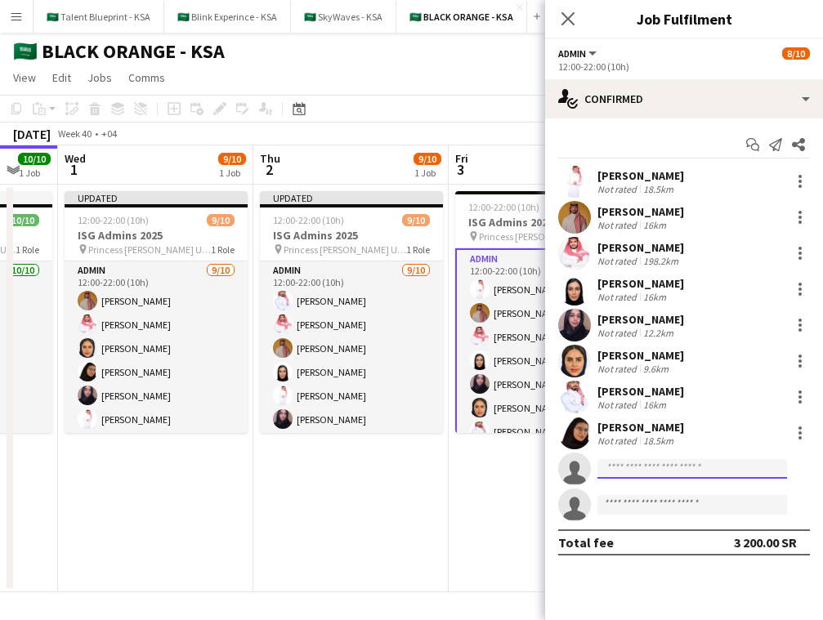
click at [700, 474] on input at bounding box center [693, 469] width 190 height 20
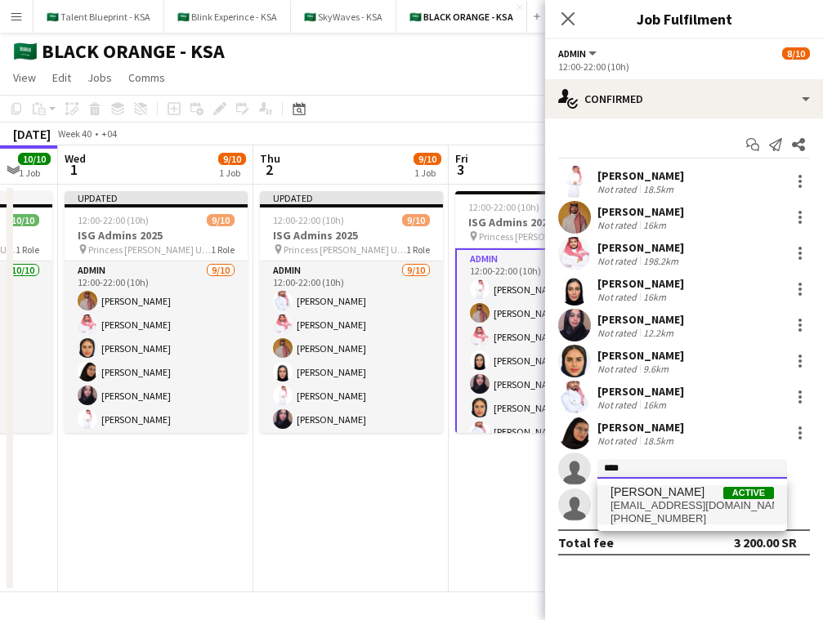
type input "****"
click at [710, 508] on span "[EMAIL_ADDRESS][DOMAIN_NAME]" at bounding box center [693, 506] width 164 height 13
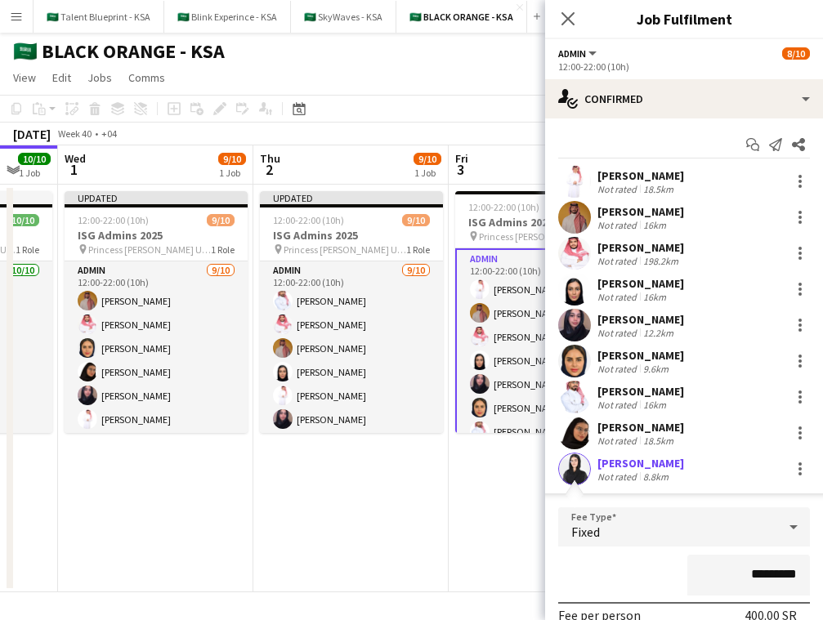
scroll to position [225, 0]
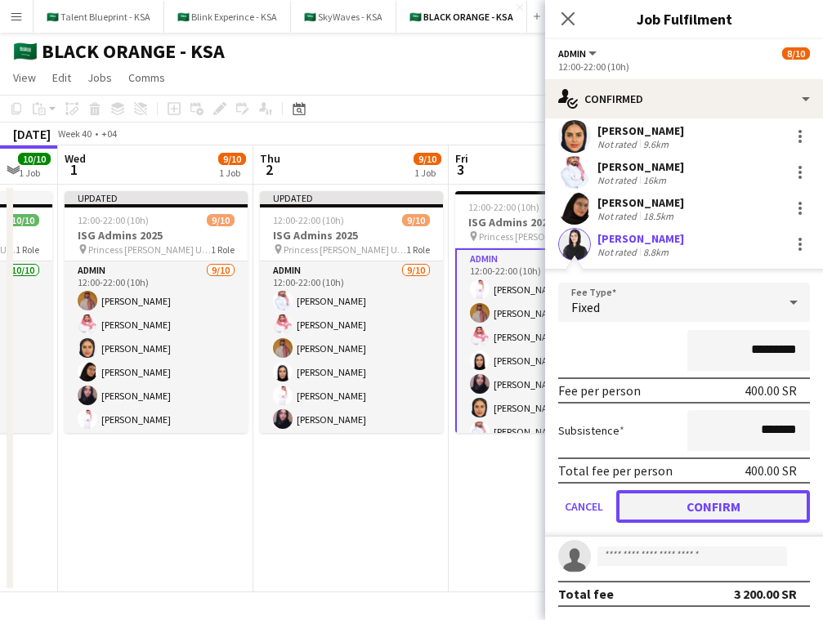
click at [756, 501] on button "Confirm" at bounding box center [713, 507] width 194 height 33
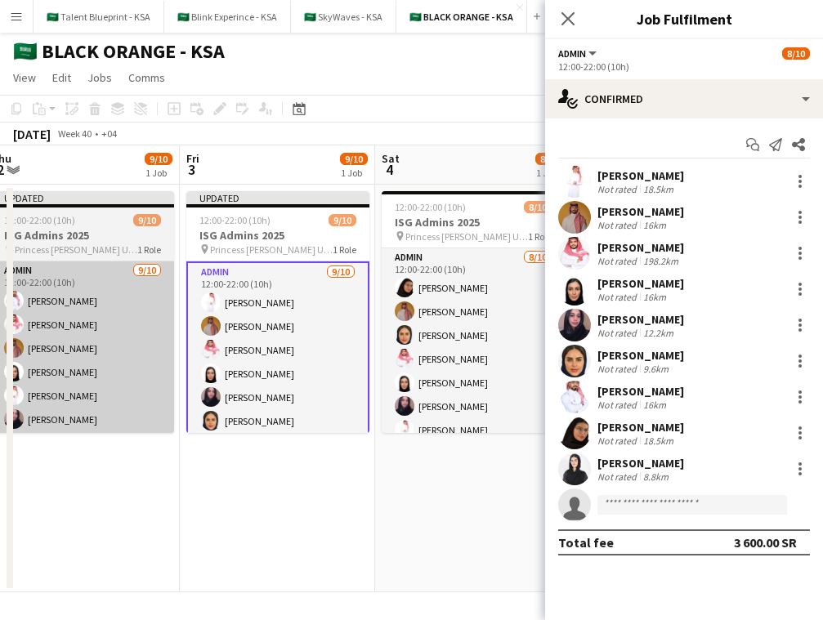
scroll to position [0, 671]
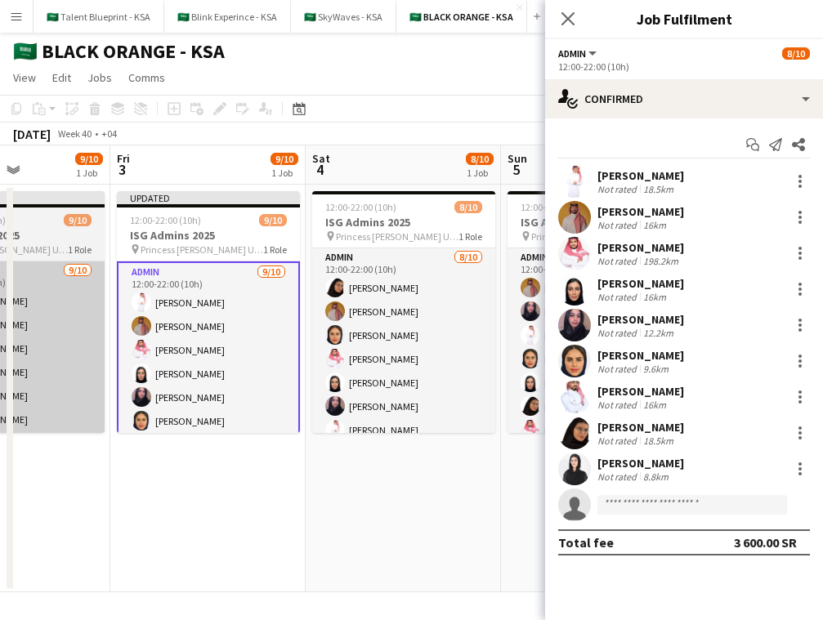
click at [390, 413] on app-card-role "Admin 8/10 12:00-22:00 (10h) Arwa Alfaraj Arwa Ahmed Yagmowr Maram Alzahrani Sa…" at bounding box center [403, 383] width 183 height 269
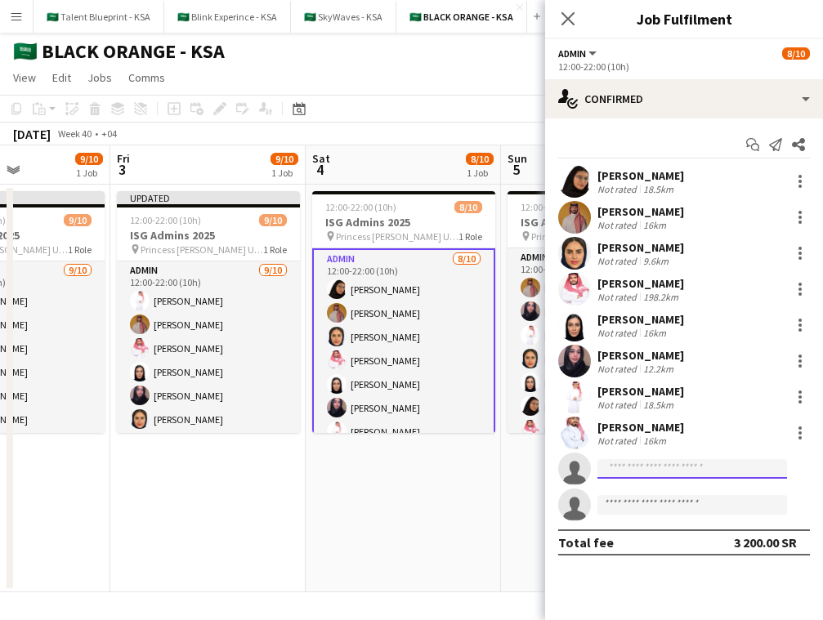
click at [670, 466] on input at bounding box center [693, 469] width 190 height 20
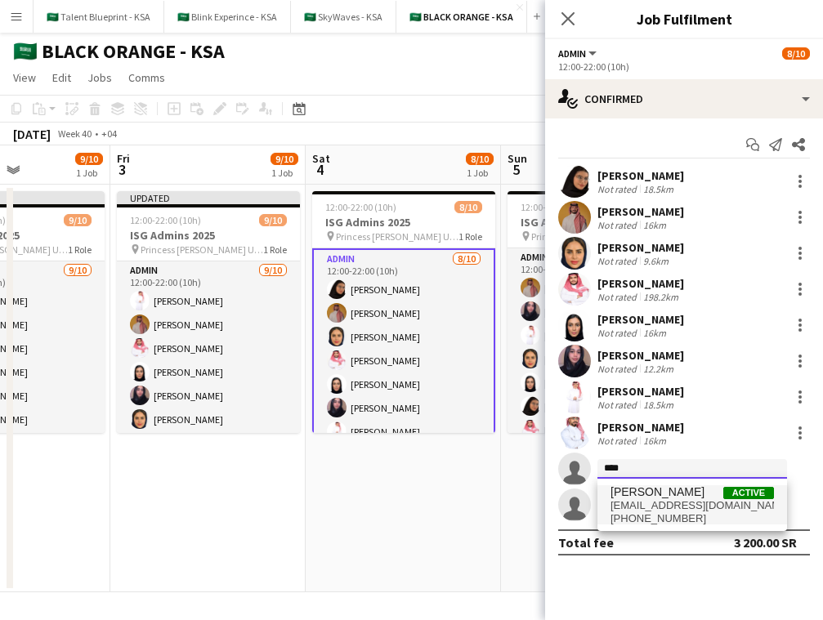
type input "****"
click at [638, 500] on span "[EMAIL_ADDRESS][DOMAIN_NAME]" at bounding box center [693, 506] width 164 height 13
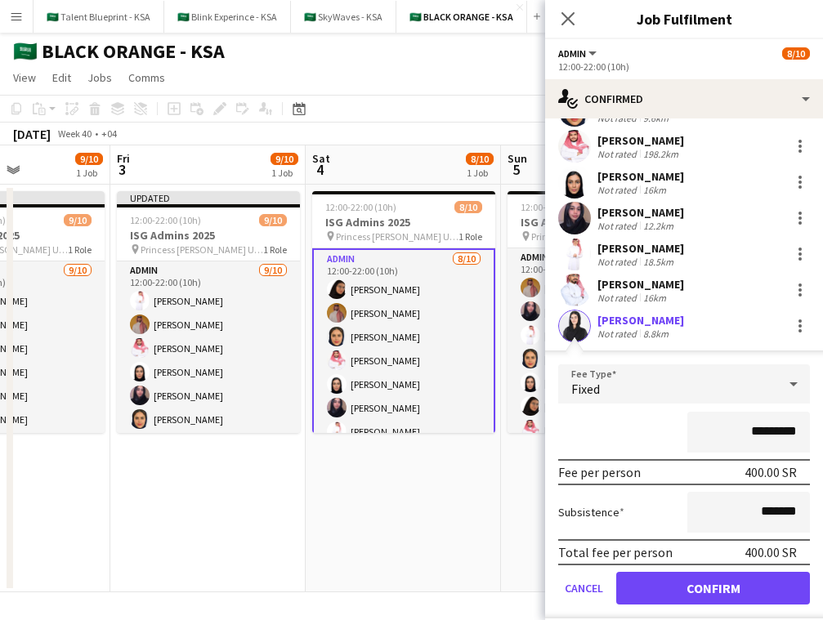
scroll to position [225, 0]
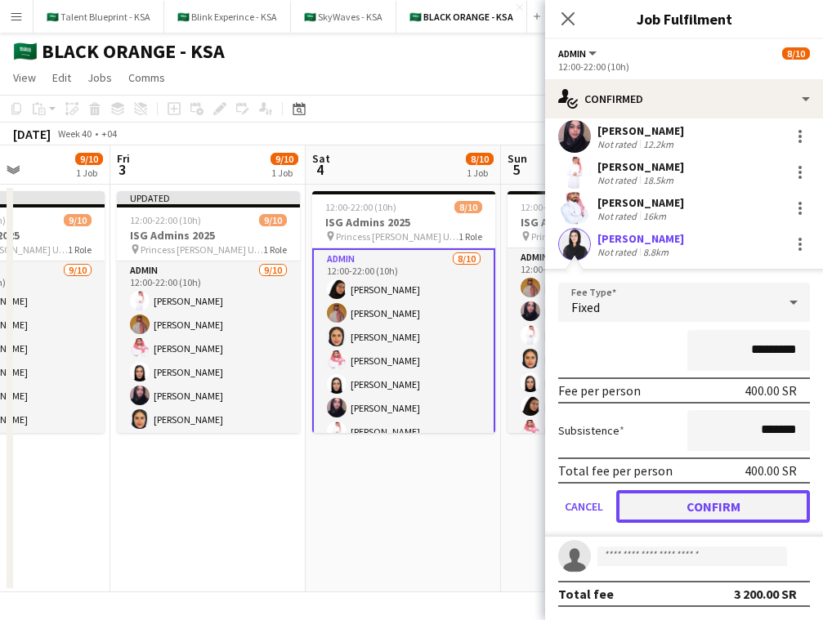
click at [741, 506] on button "Confirm" at bounding box center [713, 507] width 194 height 33
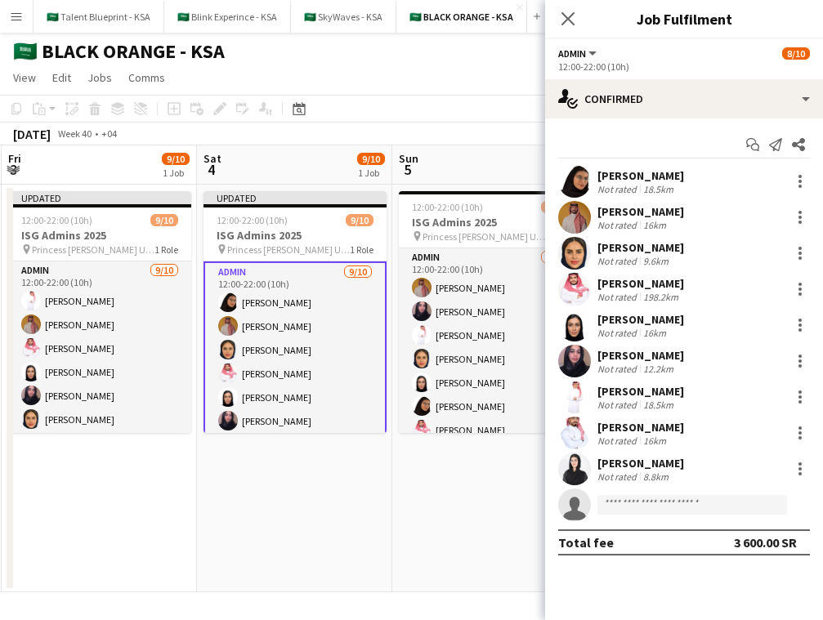
scroll to position [0, 414]
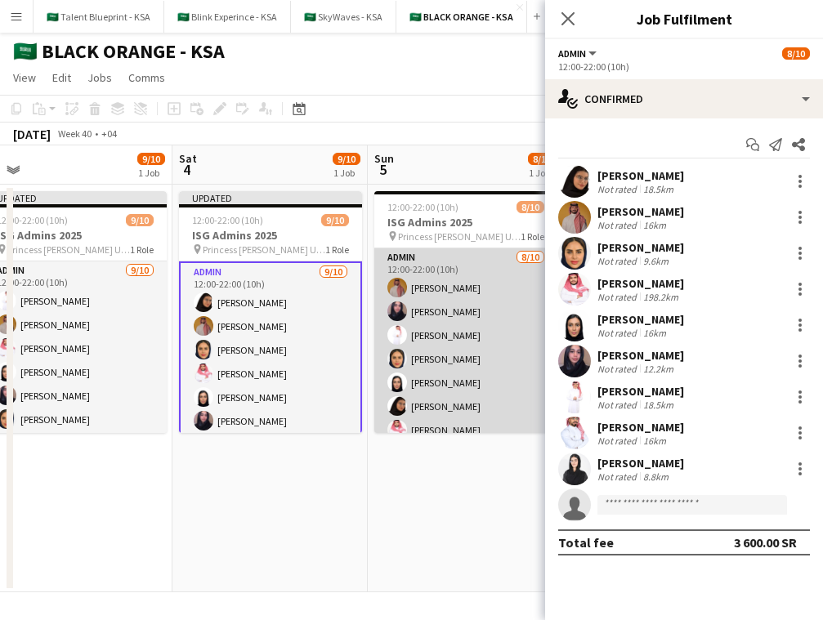
click at [429, 381] on app-card-role "Admin 8/10 12:00-22:00 (10h) Ahmed Yagmowr Haneen Alsaleh Suliman Alfadhel Mara…" at bounding box center [465, 383] width 183 height 269
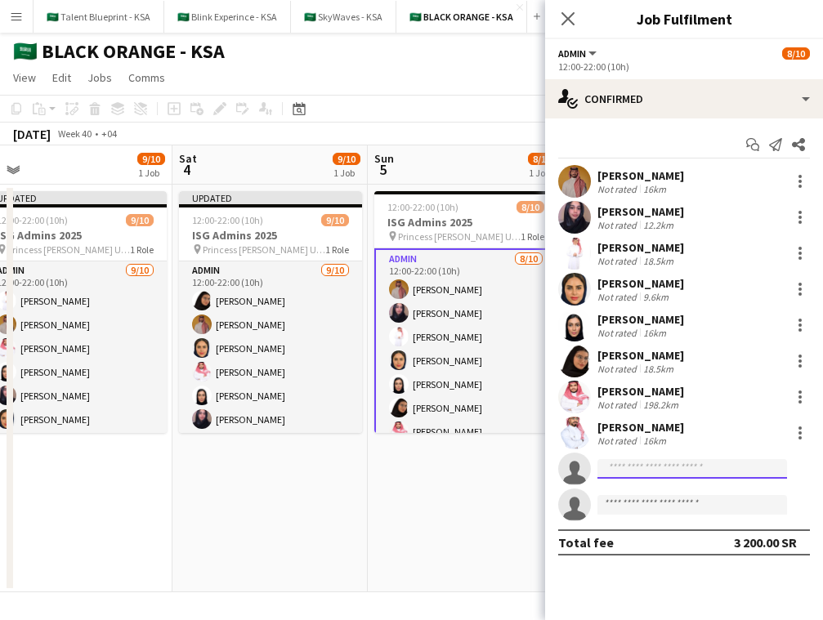
click at [728, 469] on input at bounding box center [693, 469] width 190 height 20
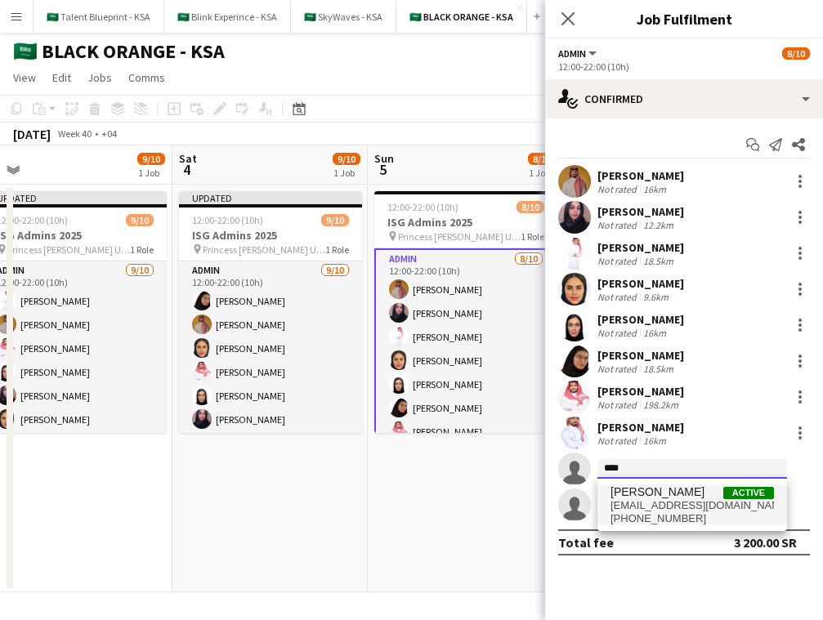
type input "****"
click at [721, 500] on span "[EMAIL_ADDRESS][DOMAIN_NAME]" at bounding box center [693, 506] width 164 height 13
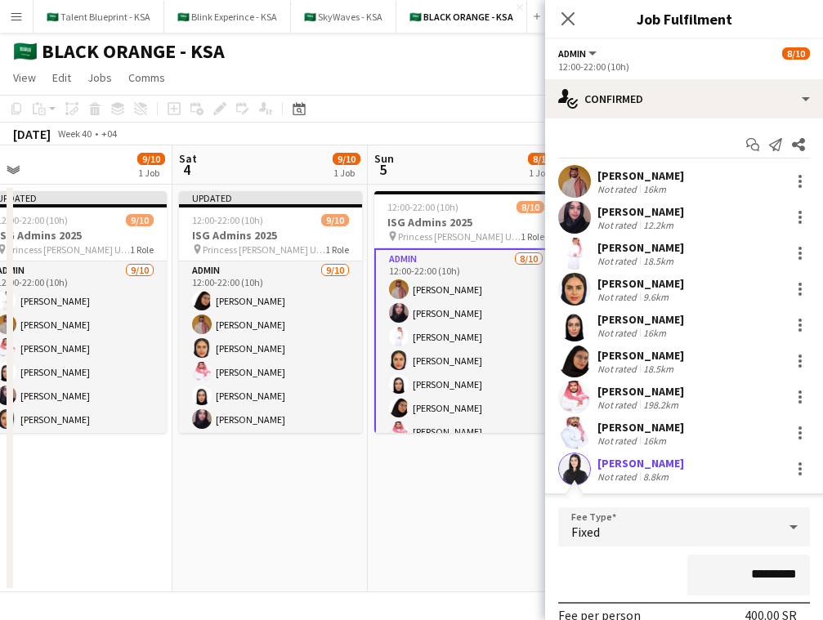
scroll to position [225, 0]
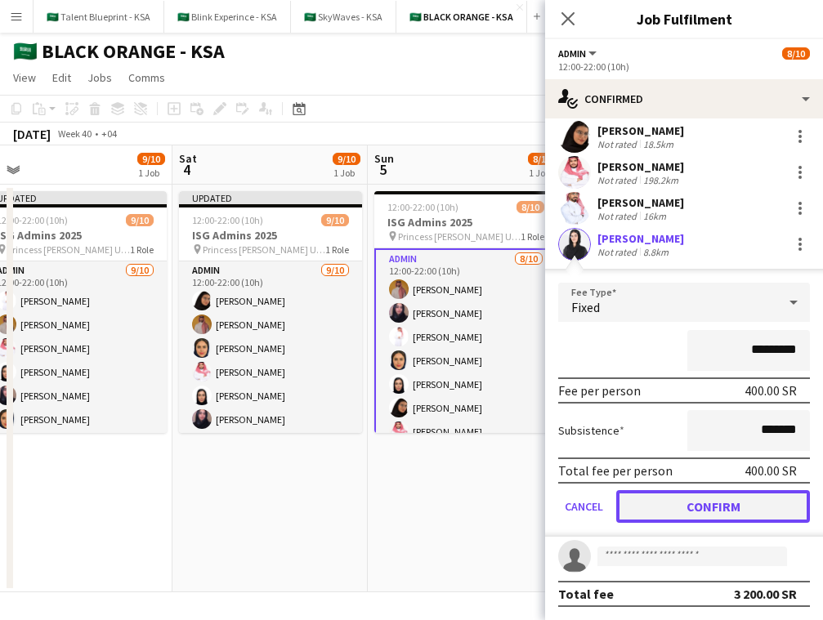
click at [778, 517] on button "Confirm" at bounding box center [713, 507] width 194 height 33
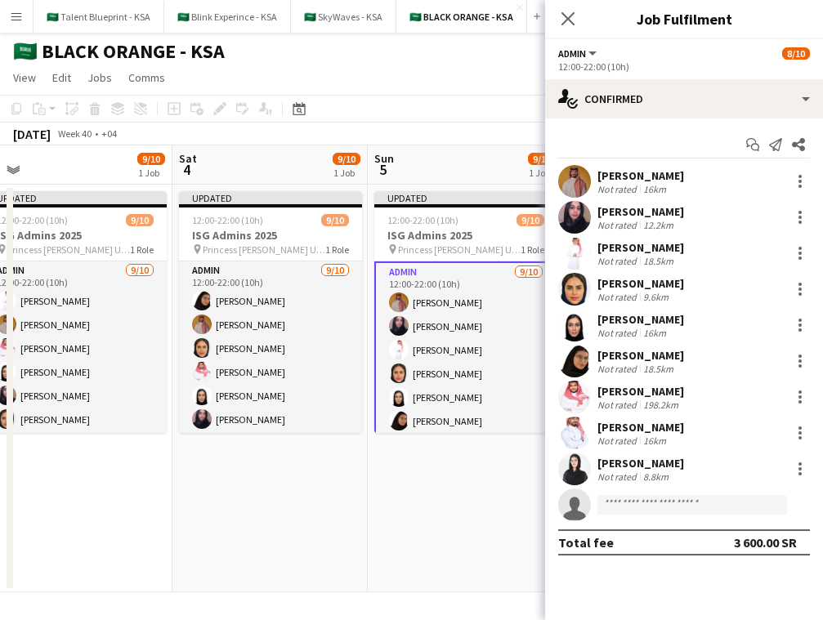
scroll to position [0, 0]
click at [399, 464] on app-date-cell "Updated 12:00-22:00 (10h) 9/10 ISG Admins 2025 pin Princess Nourah Bint Abdulra…" at bounding box center [465, 389] width 195 height 408
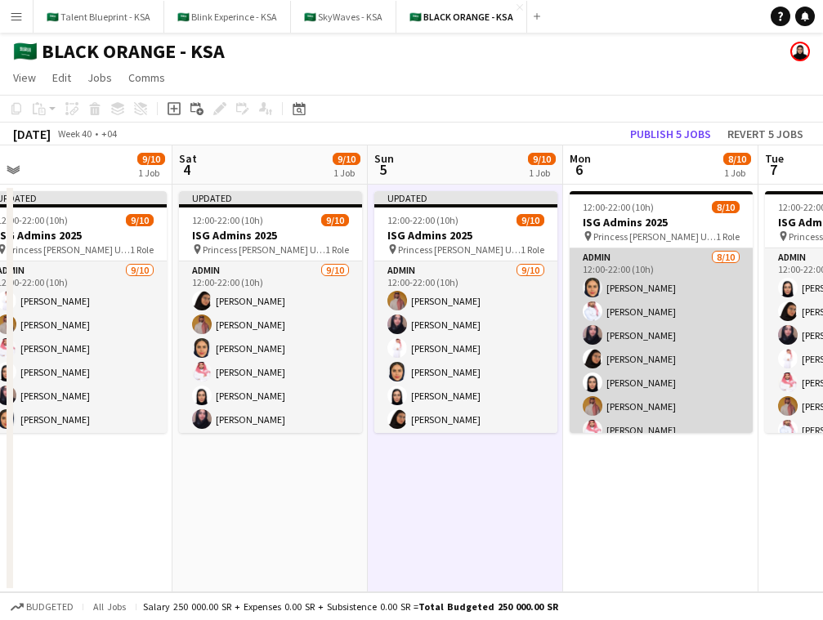
click at [634, 357] on app-card-role "Admin 8/10 12:00-22:00 (10h) Maram Alzahrani Yazeed Albassri Haneen Alsaleh Arw…" at bounding box center [661, 383] width 183 height 269
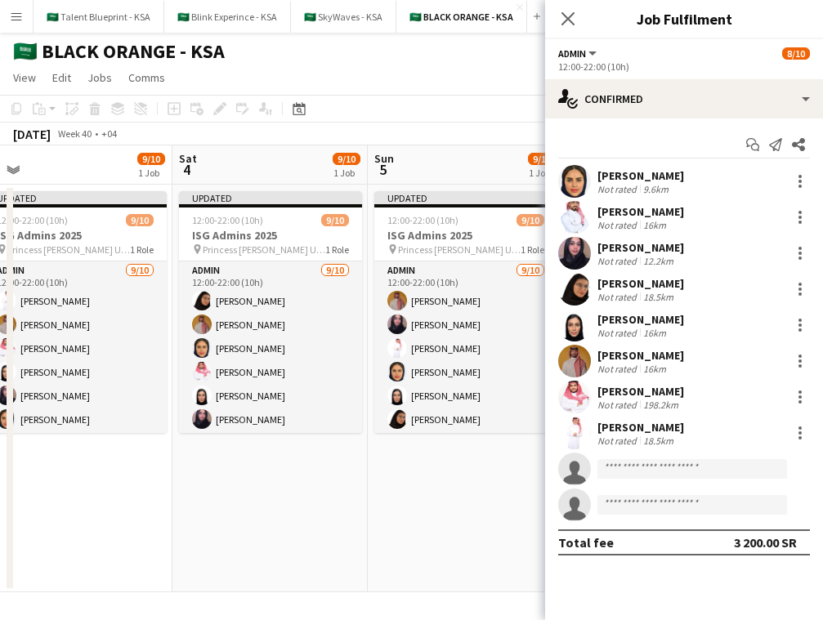
click at [674, 479] on form at bounding box center [700, 469] width 219 height 20
click at [676, 475] on input at bounding box center [693, 469] width 190 height 20
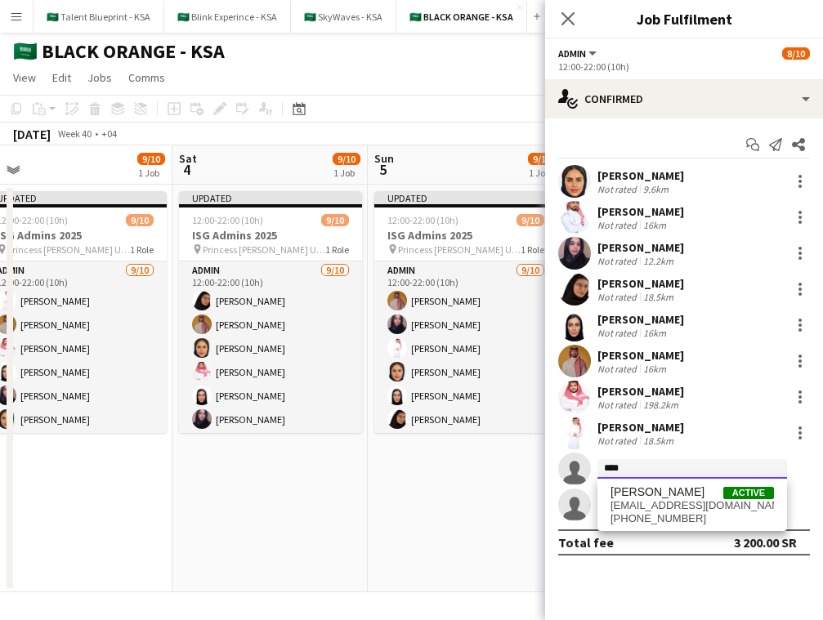
type input "****"
click at [654, 481] on div "Elaf AlTamimi Active elaf.tamimi12@gmail.com +966537435171" at bounding box center [693, 505] width 190 height 52
click at [654, 484] on div "Elaf AlTamimi Active elaf.tamimi12@gmail.com +966537435171" at bounding box center [693, 505] width 190 height 52
click at [656, 495] on span "[PERSON_NAME]" at bounding box center [658, 493] width 94 height 14
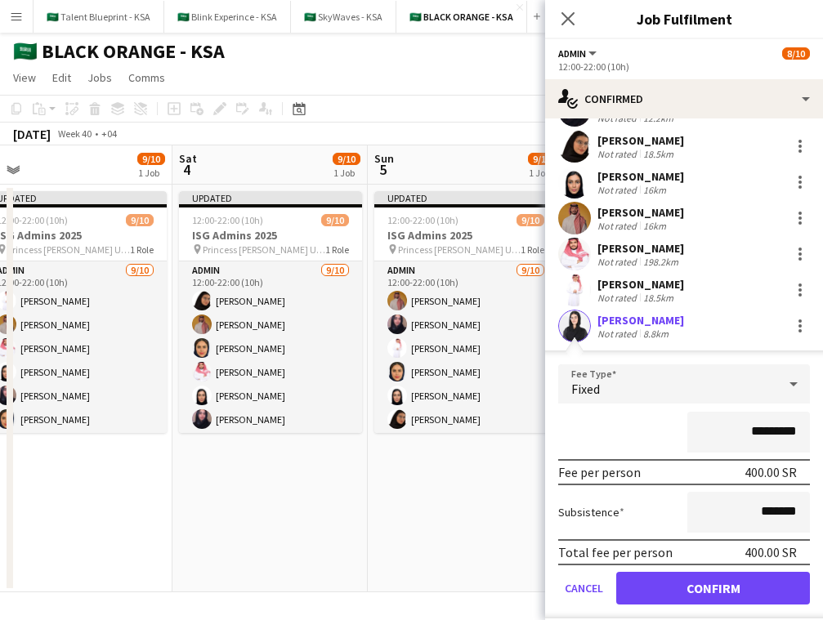
scroll to position [225, 0]
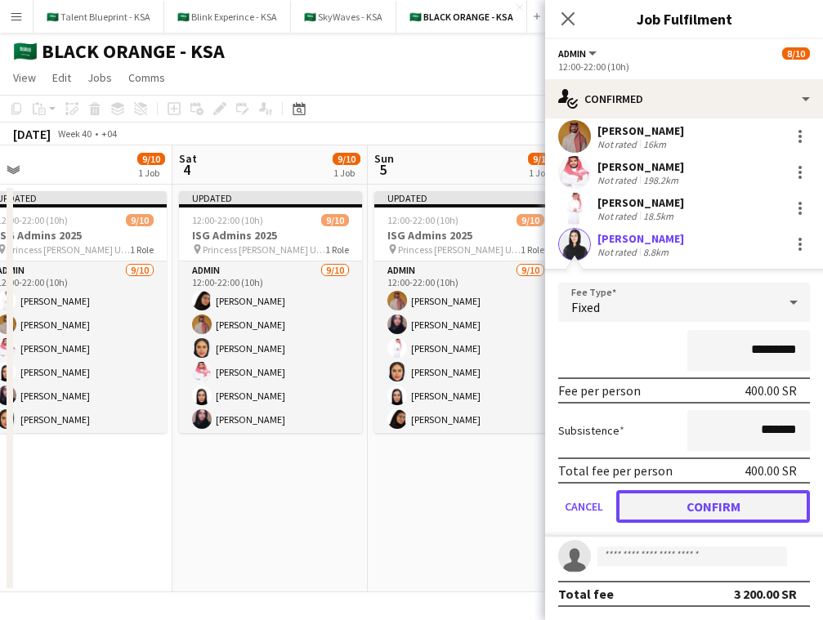
click at [715, 515] on button "Confirm" at bounding box center [713, 507] width 194 height 33
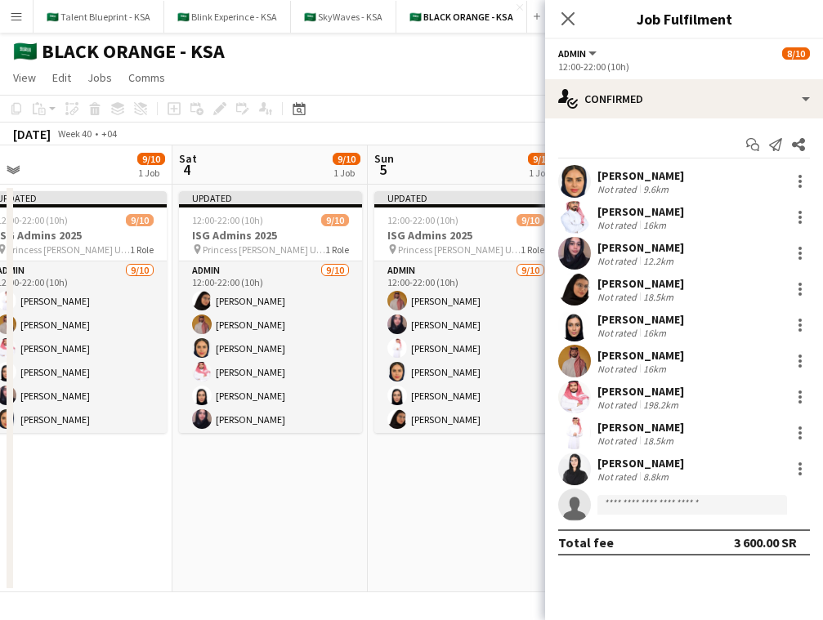
click at [451, 479] on app-date-cell "Updated 12:00-22:00 (10h) 9/10 ISG Admins 2025 pin Princess Nourah Bint Abdulra…" at bounding box center [465, 389] width 195 height 408
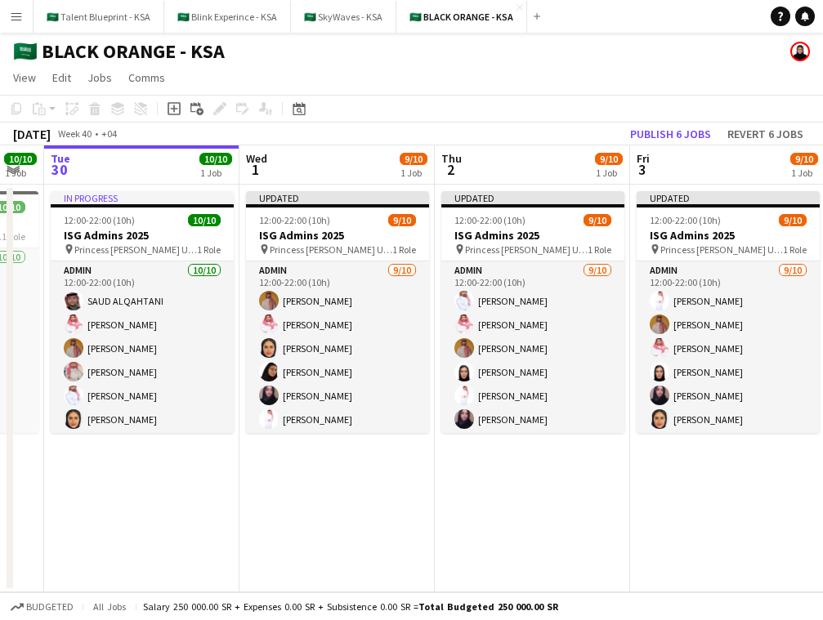
scroll to position [0, 522]
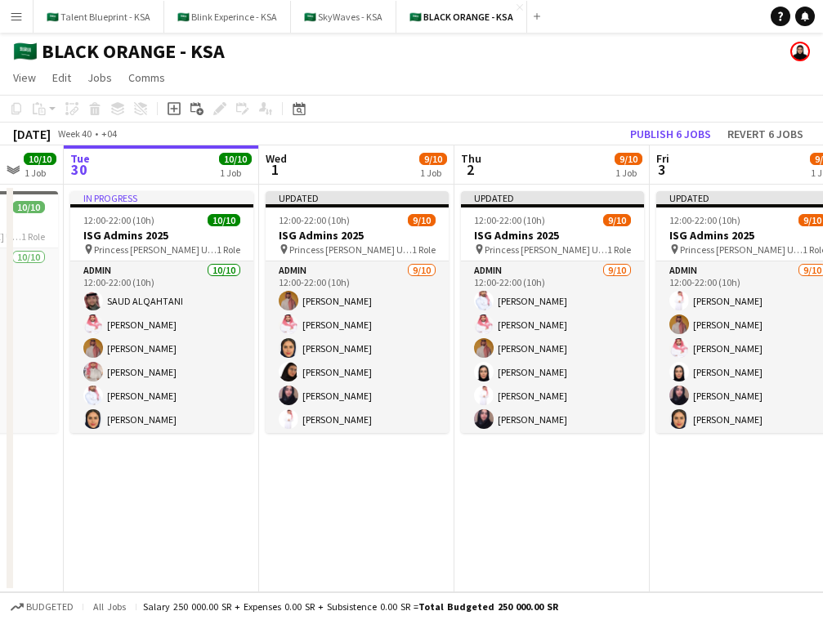
click at [372, 457] on app-date-cell "Updated 12:00-22:00 (10h) 9/10 ISG Admins 2025 pin Princess Nourah Bint Abdulra…" at bounding box center [356, 389] width 195 height 408
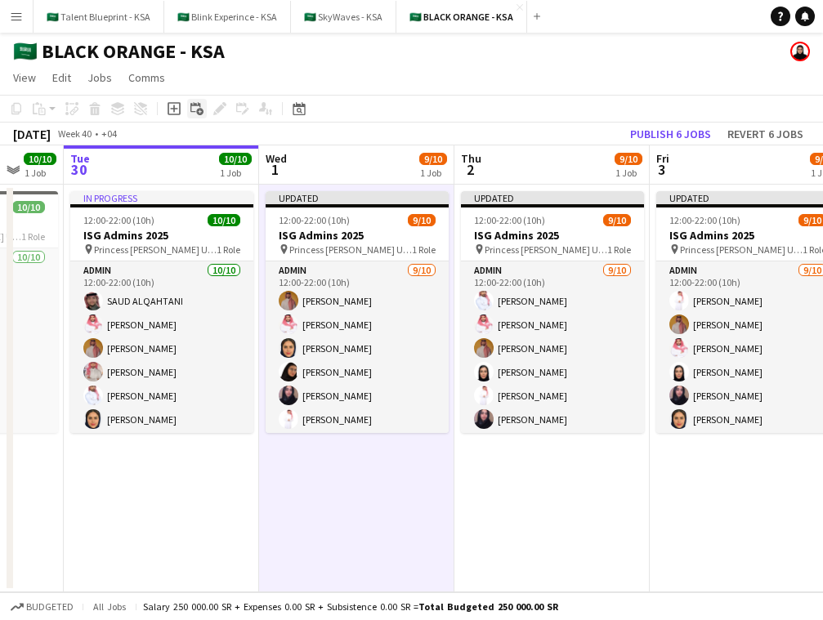
click at [198, 112] on icon at bounding box center [199, 112] width 7 height 7
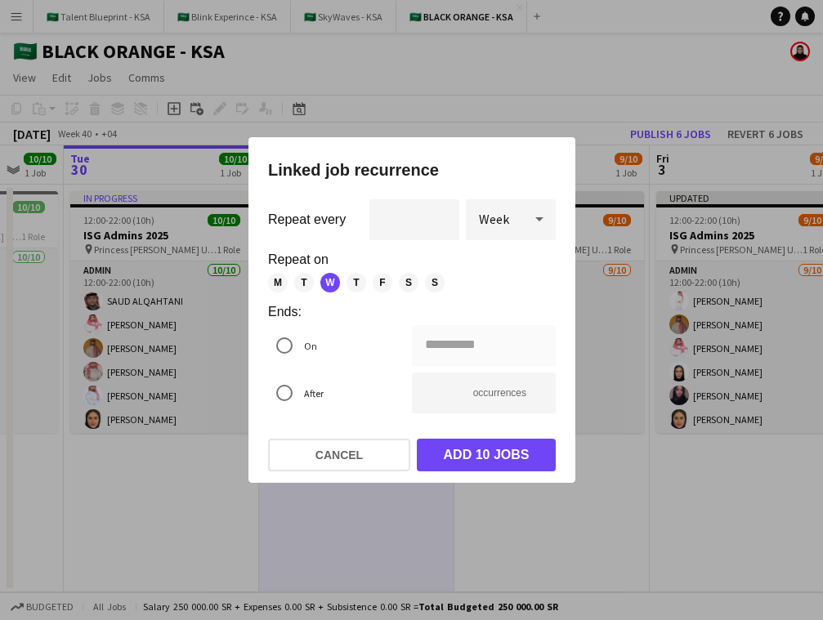
click at [437, 284] on span "S" at bounding box center [435, 283] width 20 height 20
click at [419, 284] on div "M T W T F S S" at bounding box center [405, 283] width 275 height 20
click at [414, 284] on span "S" at bounding box center [409, 283] width 20 height 20
click at [381, 284] on span "F" at bounding box center [383, 283] width 20 height 20
click at [363, 284] on span "T" at bounding box center [357, 283] width 20 height 20
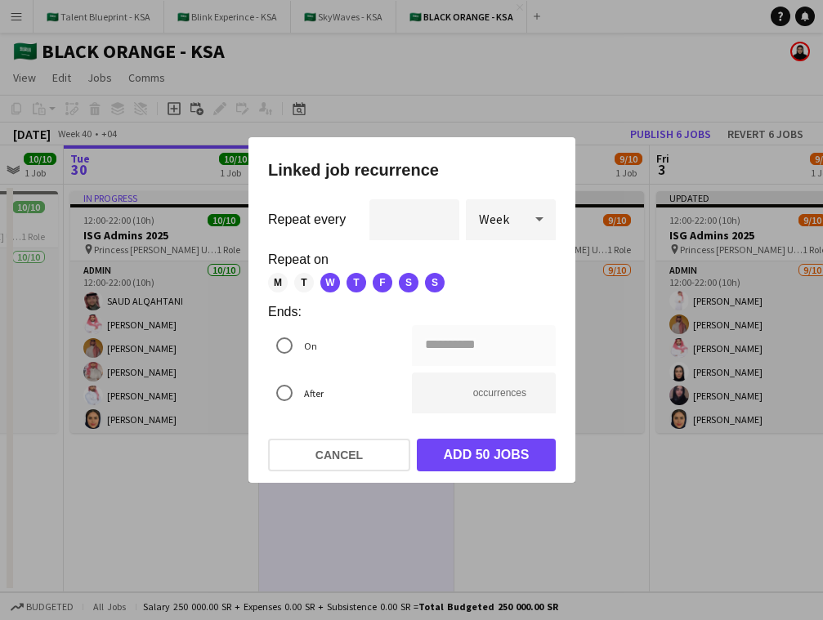
drag, startPoint x: 305, startPoint y: 280, endPoint x: 276, endPoint y: 280, distance: 28.6
click at [276, 280] on div "M T W T F S S" at bounding box center [405, 283] width 275 height 20
click at [291, 280] on div "M T W T F S S" at bounding box center [405, 283] width 275 height 20
click at [295, 281] on span "T" at bounding box center [304, 283] width 20 height 20
click at [288, 280] on div "M T W T F S S" at bounding box center [405, 283] width 275 height 20
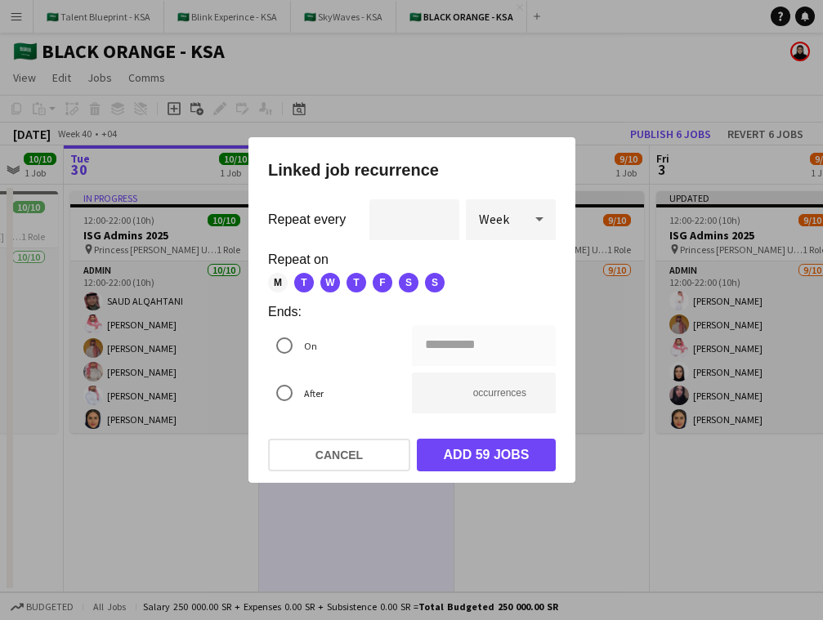
click at [280, 280] on span "M" at bounding box center [278, 283] width 20 height 20
click at [441, 351] on div "**********" at bounding box center [484, 345] width 144 height 41
click at [440, 344] on div "**********" at bounding box center [411, 310] width 823 height 620
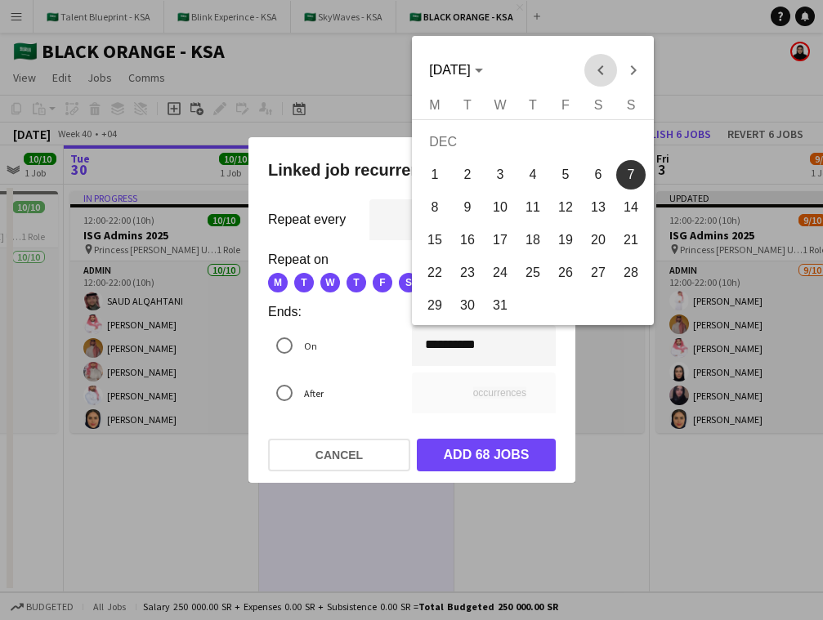
click at [597, 75] on span "Previous month" at bounding box center [600, 70] width 33 height 33
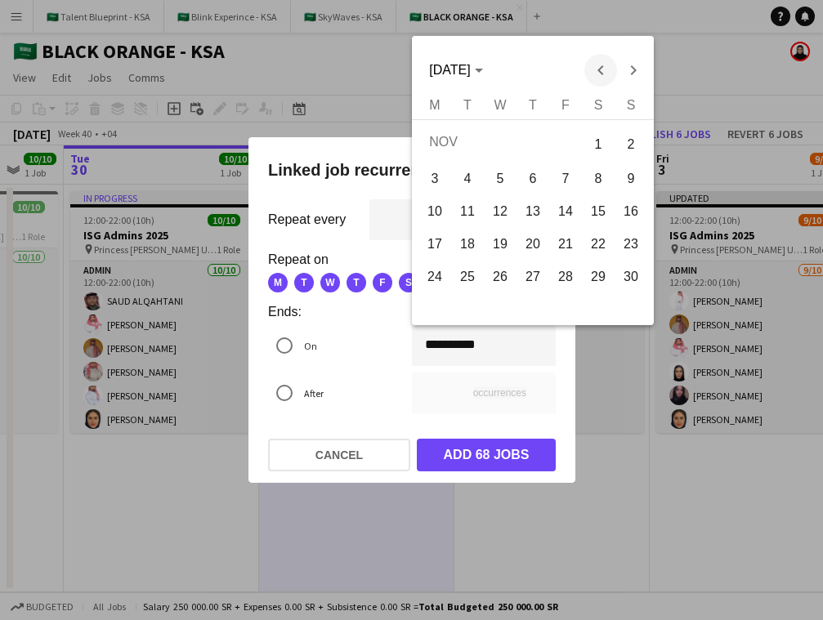
click at [597, 75] on span "Previous month" at bounding box center [600, 70] width 33 height 33
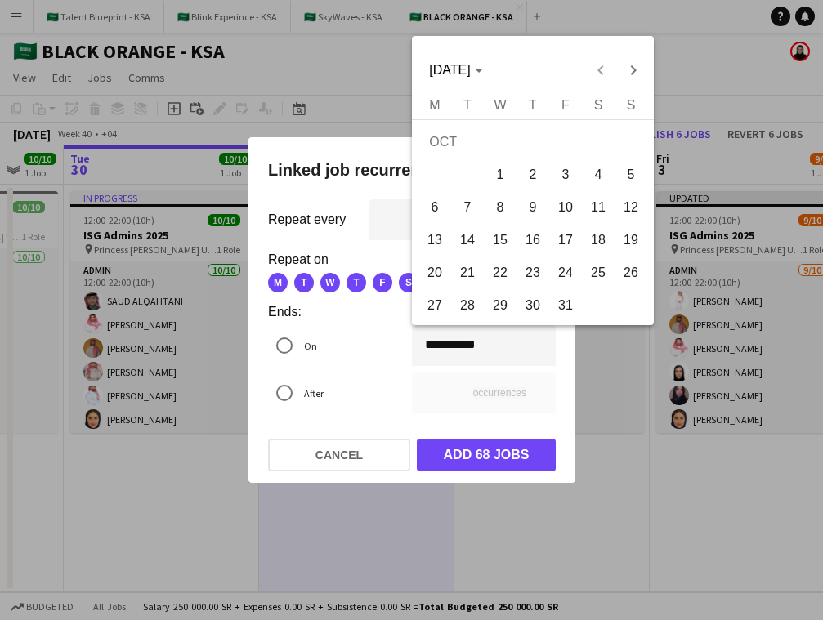
click at [573, 295] on span "31" at bounding box center [565, 305] width 29 height 29
type input "**********"
type input "*"
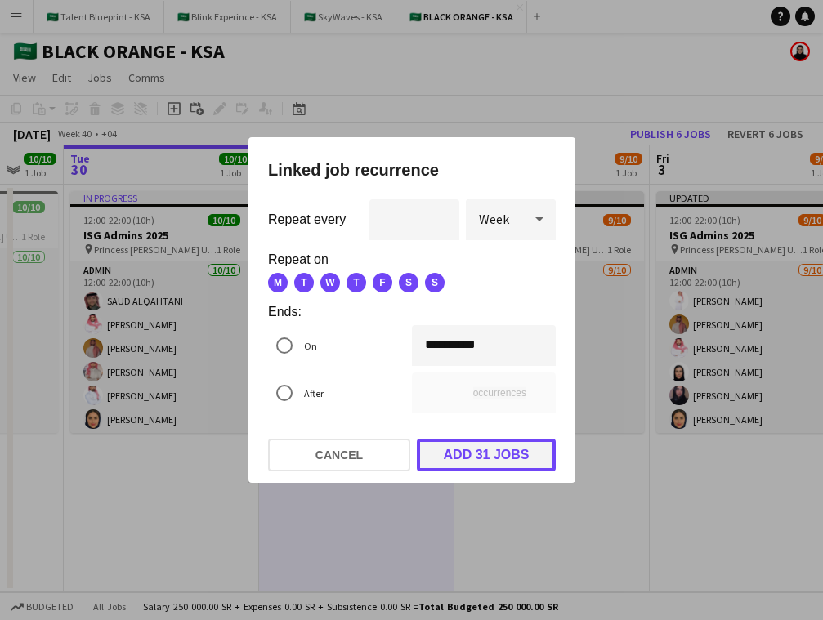
click at [520, 458] on button "Add 31 jobs" at bounding box center [486, 455] width 139 height 33
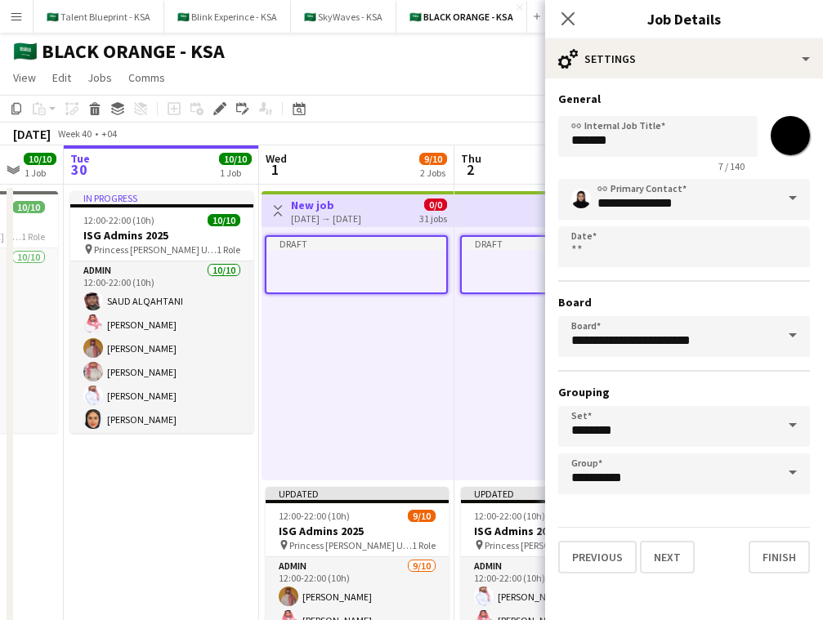
click at [795, 128] on input "*******" at bounding box center [790, 135] width 59 height 59
type input "*******"
click at [697, 96] on h3 "General" at bounding box center [684, 99] width 252 height 15
click at [652, 146] on input "*******" at bounding box center [657, 136] width 199 height 41
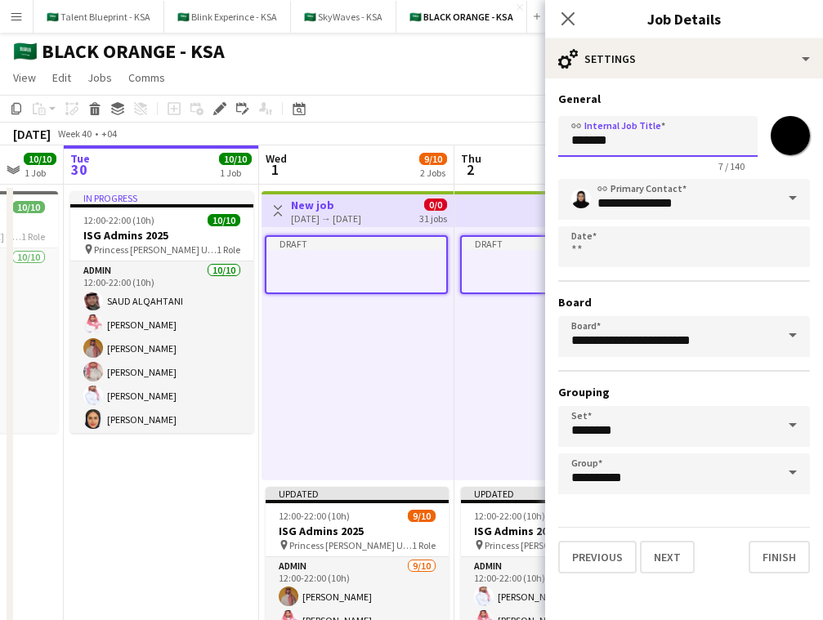
click at [652, 146] on input "*******" at bounding box center [657, 136] width 199 height 41
type input "**********"
click at [656, 203] on input "**********" at bounding box center [684, 199] width 252 height 41
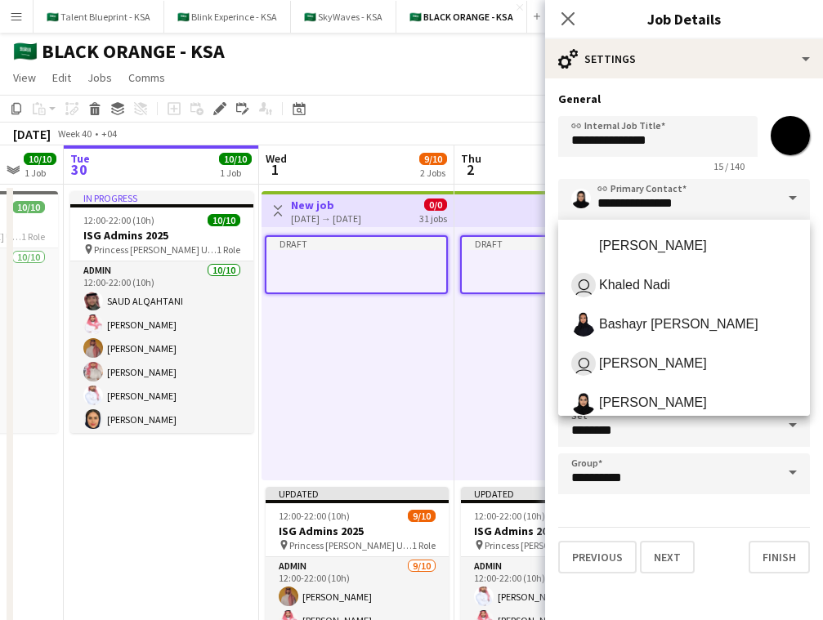
click at [788, 199] on span at bounding box center [793, 198] width 34 height 39
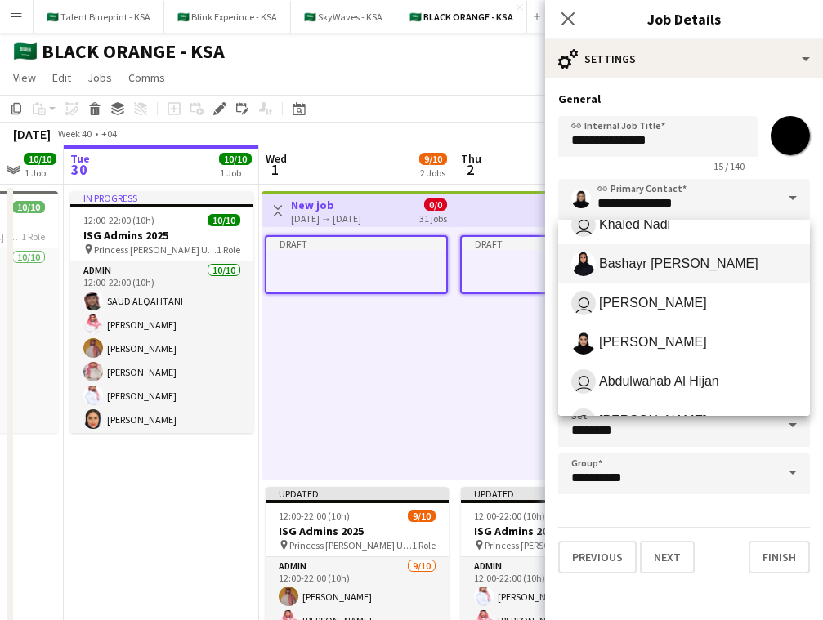
scroll to position [81, 0]
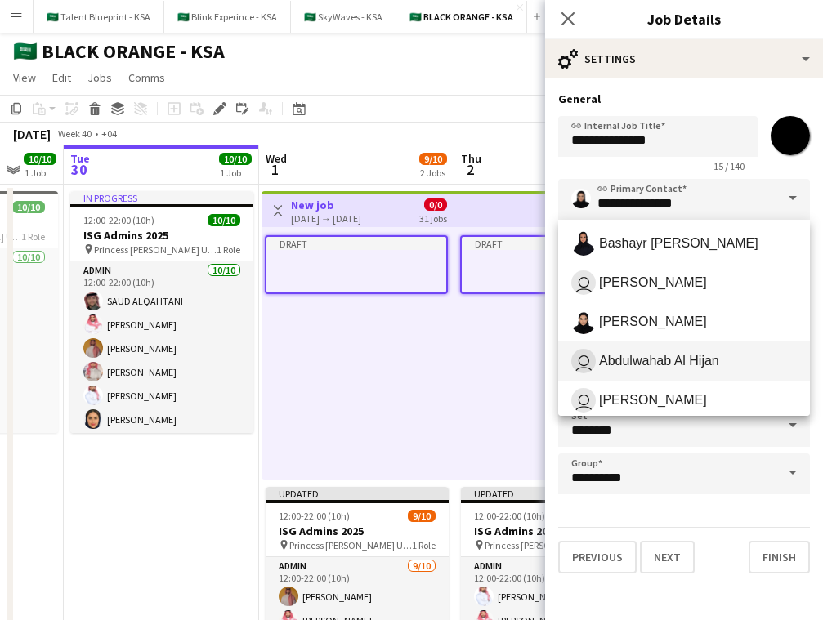
click at [706, 352] on span "user Abdulwahab Al Hijan" at bounding box center [684, 361] width 226 height 25
type input "**********"
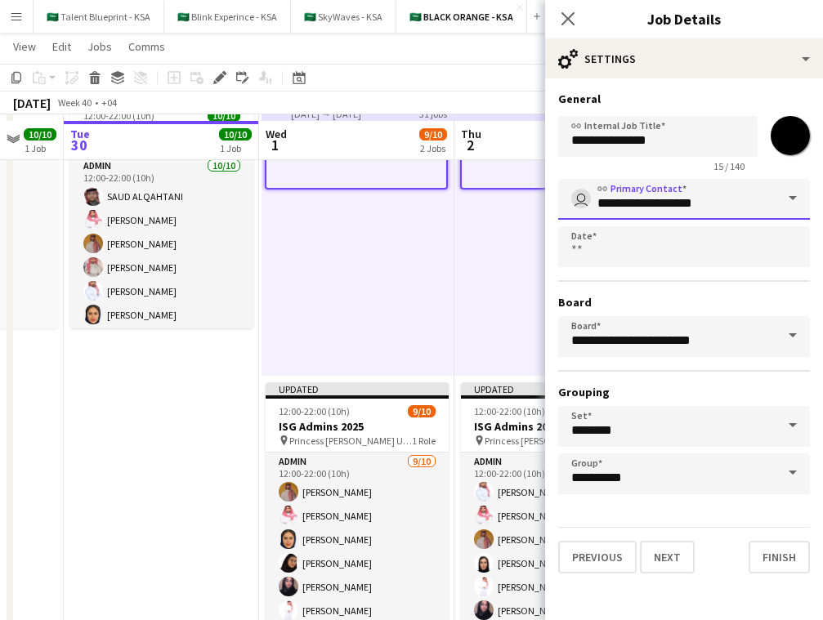
scroll to position [110, 0]
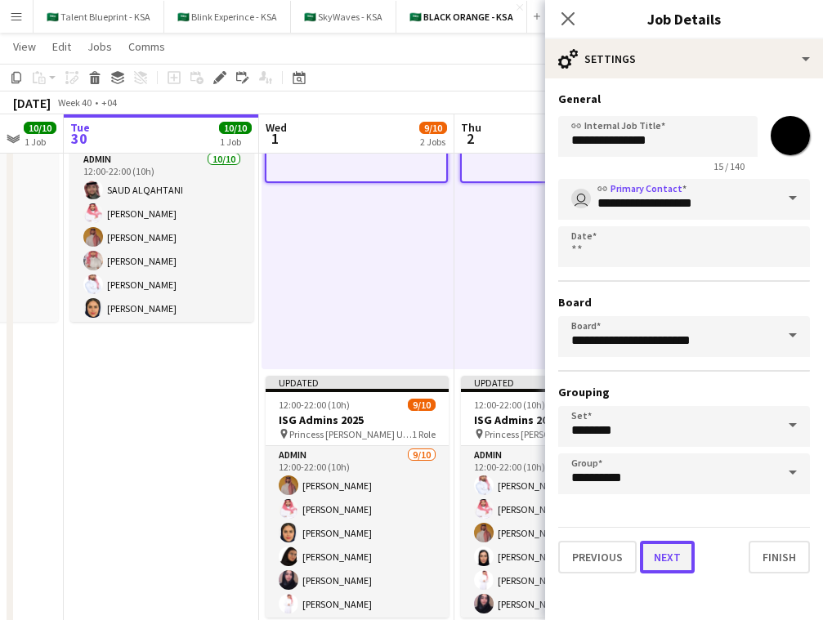
click at [682, 562] on button "Next" at bounding box center [667, 557] width 55 height 33
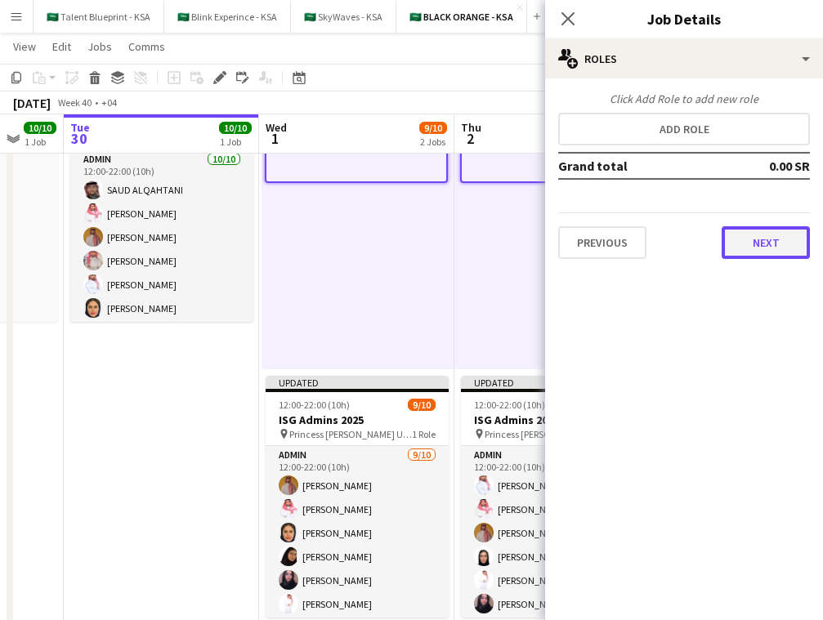
click at [743, 246] on button "Next" at bounding box center [766, 242] width 88 height 33
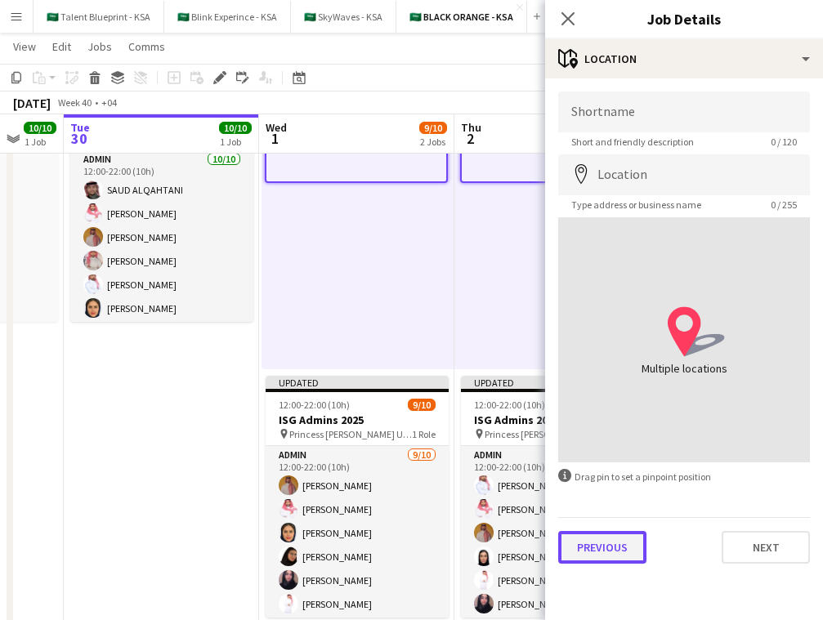
click at [620, 552] on button "Previous" at bounding box center [602, 547] width 88 height 33
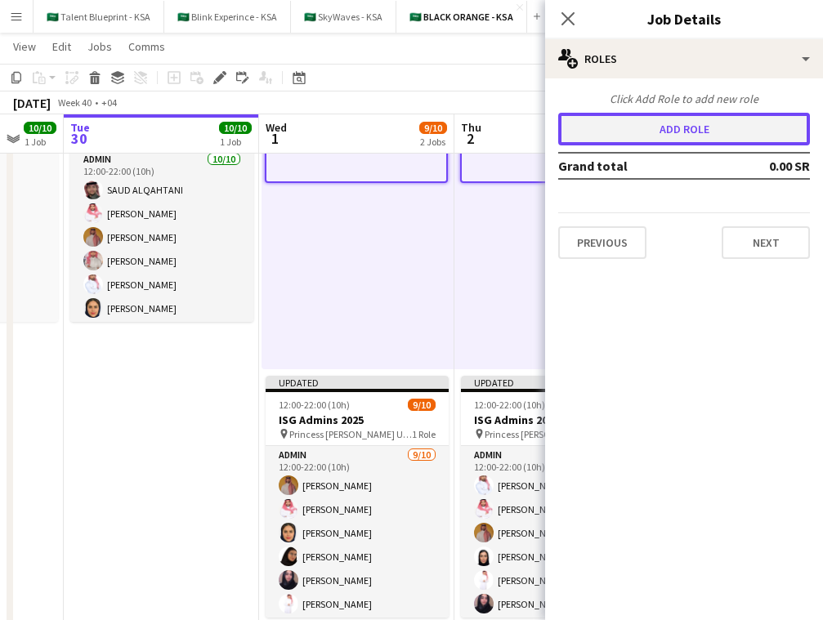
click at [748, 132] on button "Add role" at bounding box center [684, 129] width 252 height 33
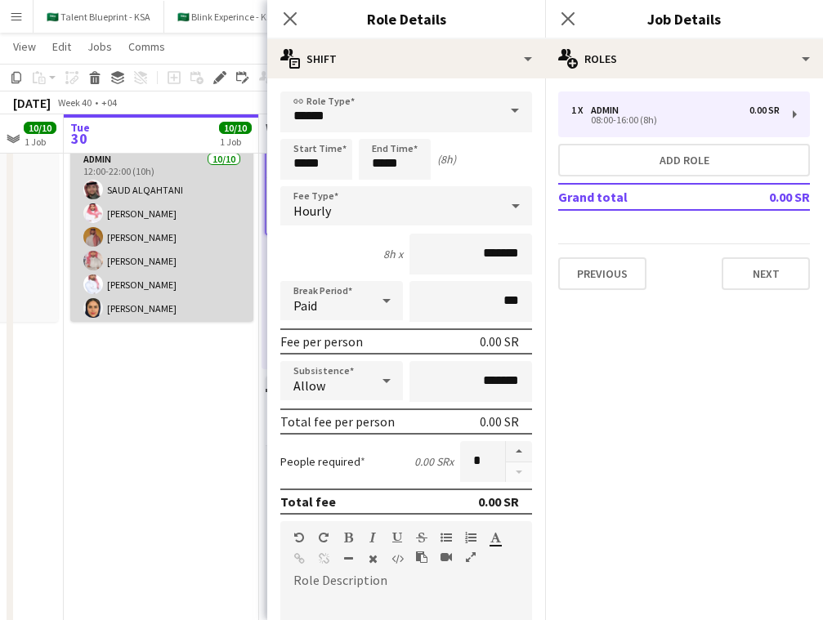
click at [193, 282] on app-card-role "Admin 10/10 12:00-22:00 (10h) SAUD ALQAHTANI Saleh Essam Ahmed Yagmowr Ibrahim …" at bounding box center [161, 284] width 183 height 269
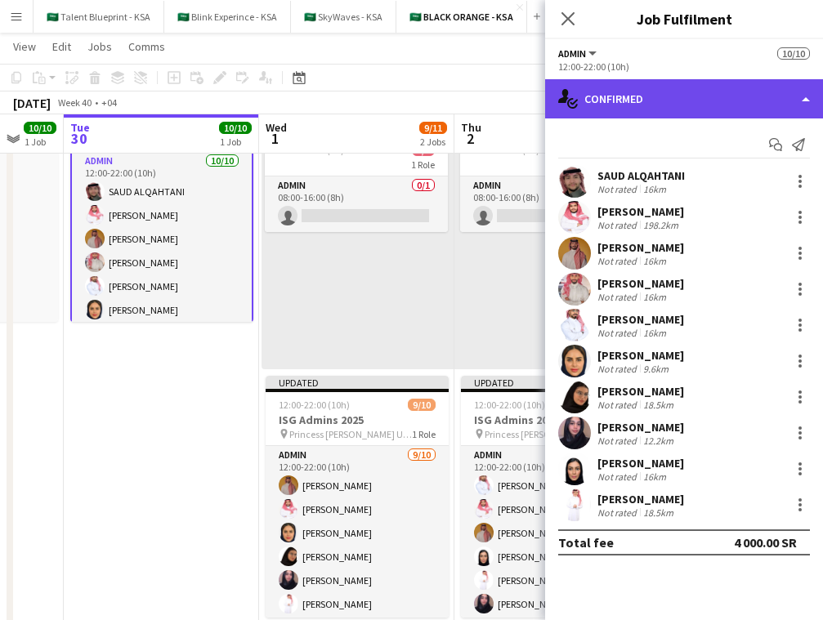
click at [682, 87] on div "single-neutral-actions-check-2 Confirmed" at bounding box center [684, 98] width 278 height 39
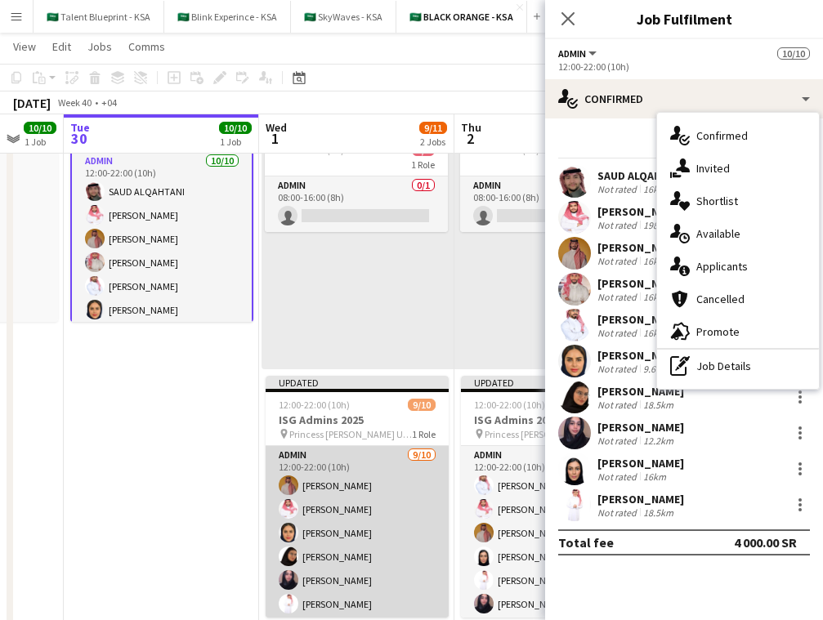
click at [358, 556] on app-card-role "Admin 9/10 12:00-22:00 (10h) Ahmed Yagmowr Saleh Essam Maram Alzahrani Arwa Alf…" at bounding box center [357, 580] width 183 height 269
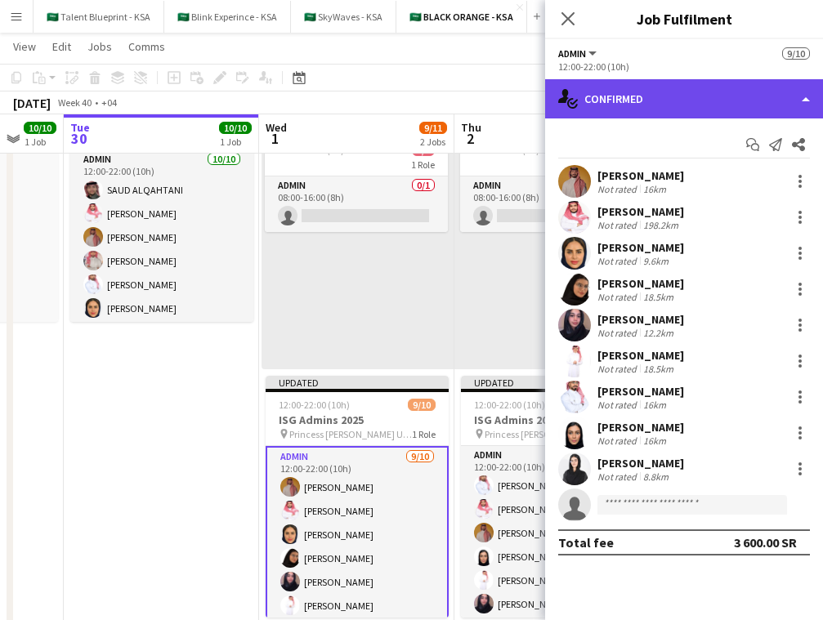
click at [715, 92] on div "single-neutral-actions-check-2 Confirmed" at bounding box center [684, 98] width 278 height 39
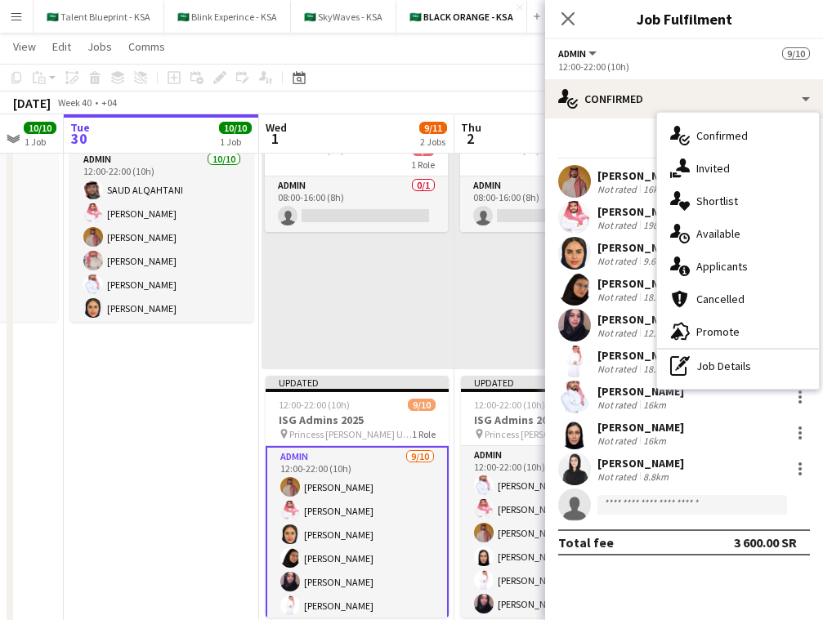
click at [592, 57] on button "Admin" at bounding box center [578, 53] width 41 height 12
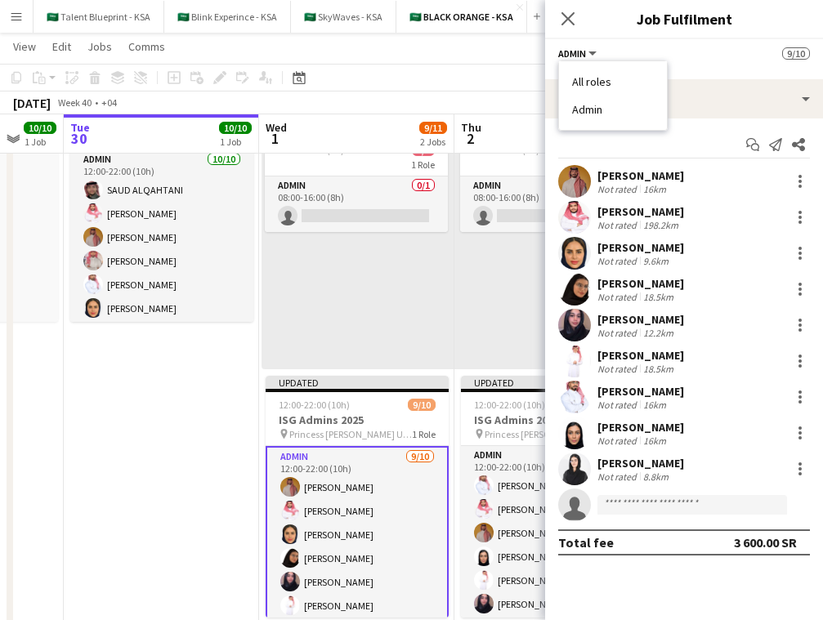
click at [732, 52] on div "Admin All roles Admin 9/10" at bounding box center [684, 53] width 252 height 15
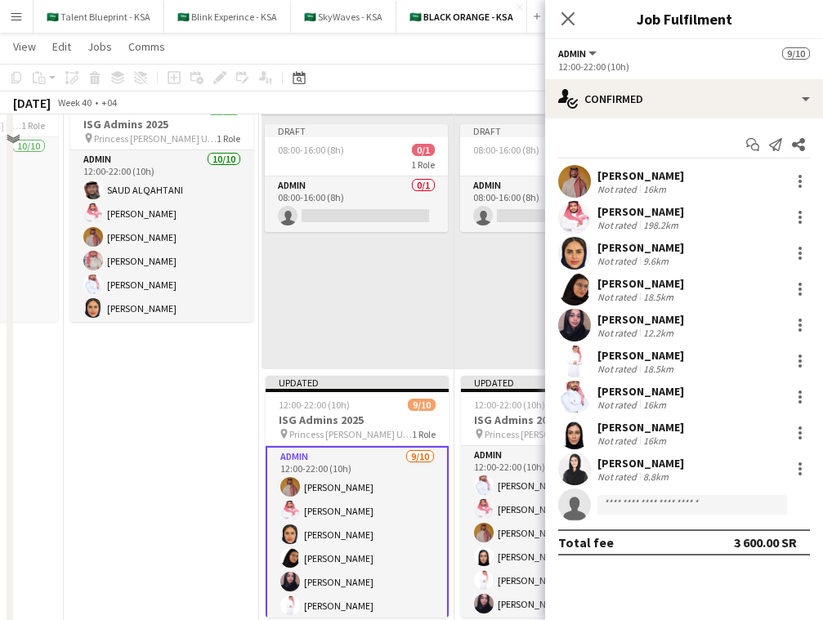
scroll to position [0, 0]
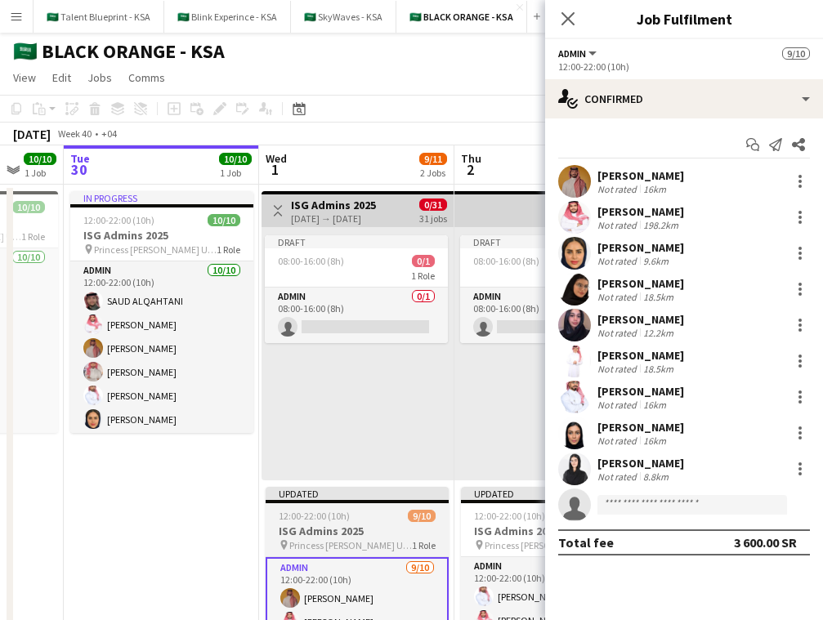
click at [338, 517] on span "12:00-22:00 (10h)" at bounding box center [314, 516] width 71 height 12
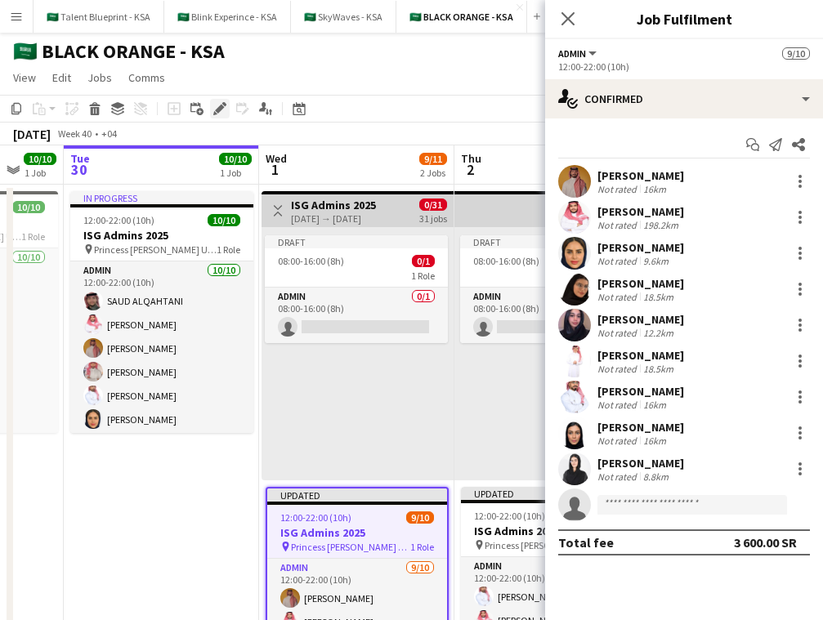
click at [218, 108] on icon at bounding box center [219, 109] width 9 height 9
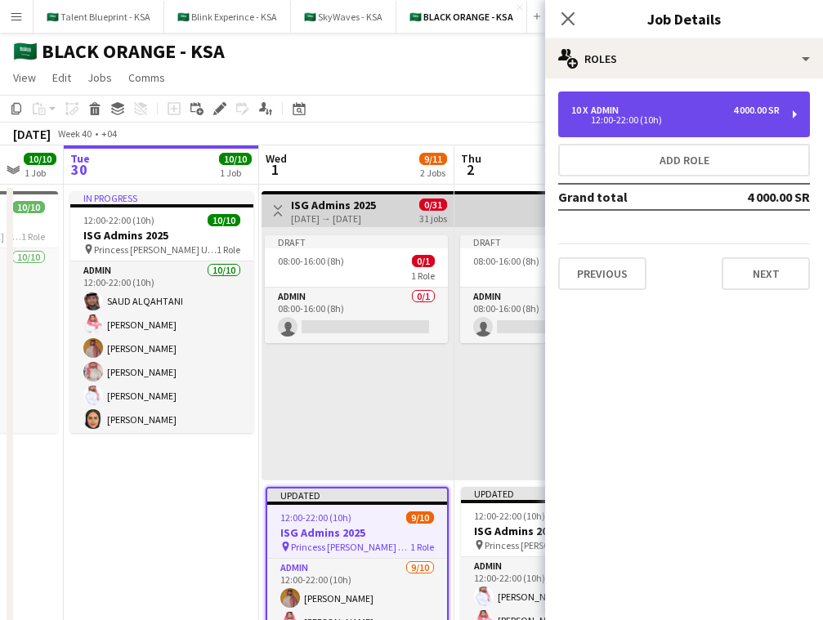
click at [692, 106] on div "10 x Admin 4 000.00 SR" at bounding box center [675, 110] width 208 height 11
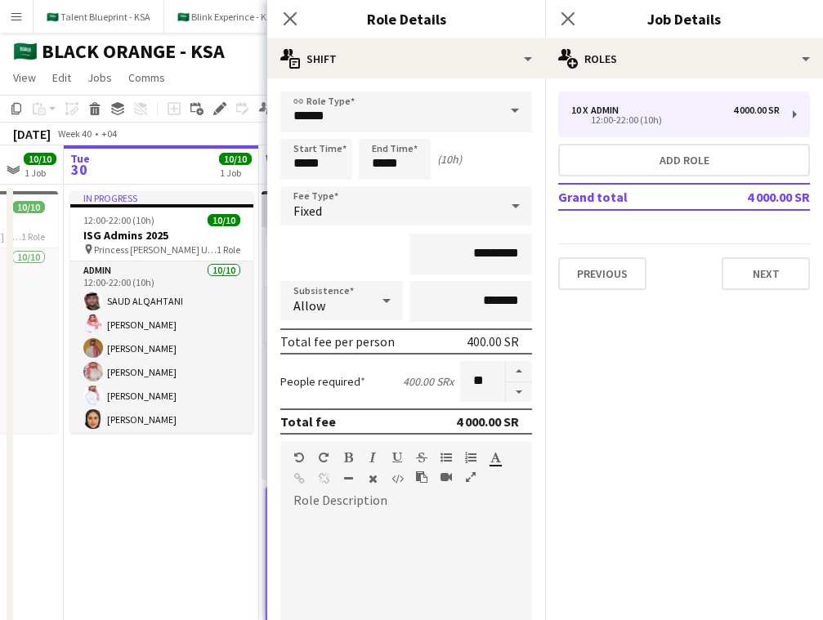
click at [213, 500] on app-date-cell "In progress 12:00-22:00 (10h) 10/10 ISG Admins 2025 pin Princess Nourah Bint Ab…" at bounding box center [161, 546] width 195 height 722
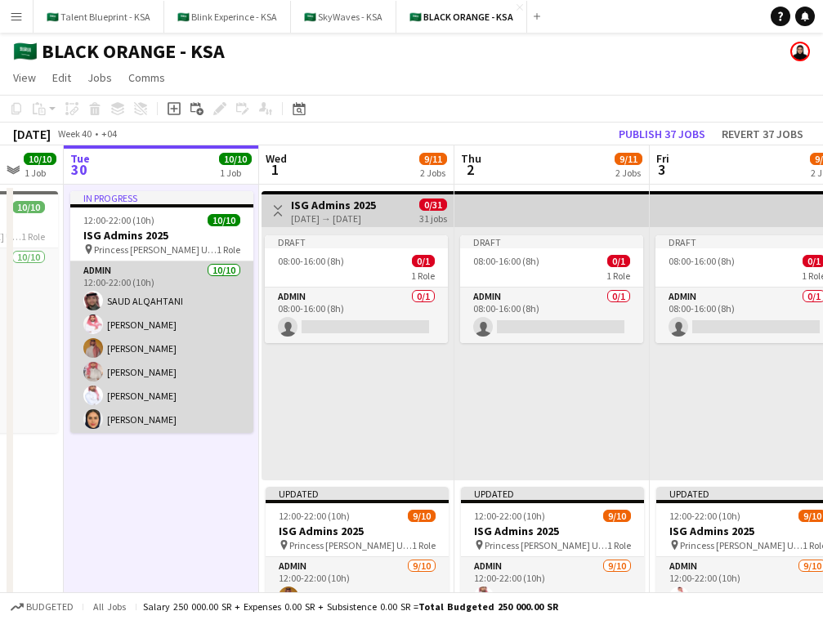
click at [212, 307] on app-card-role "Admin 10/10 12:00-22:00 (10h) SAUD ALQAHTANI Saleh Essam Ahmed Yagmowr Ibrahim …" at bounding box center [161, 396] width 183 height 269
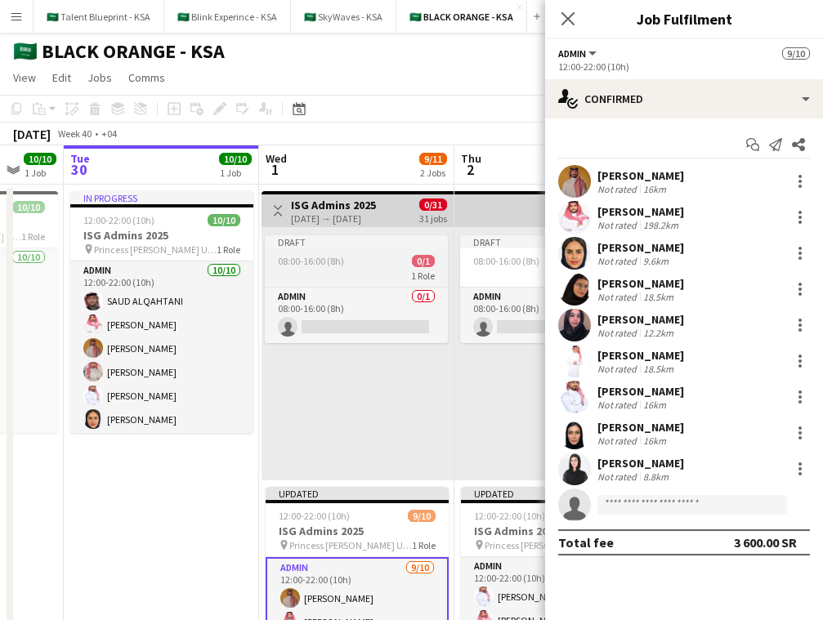
click at [376, 266] on div "08:00-16:00 (8h) 0/1" at bounding box center [356, 261] width 183 height 12
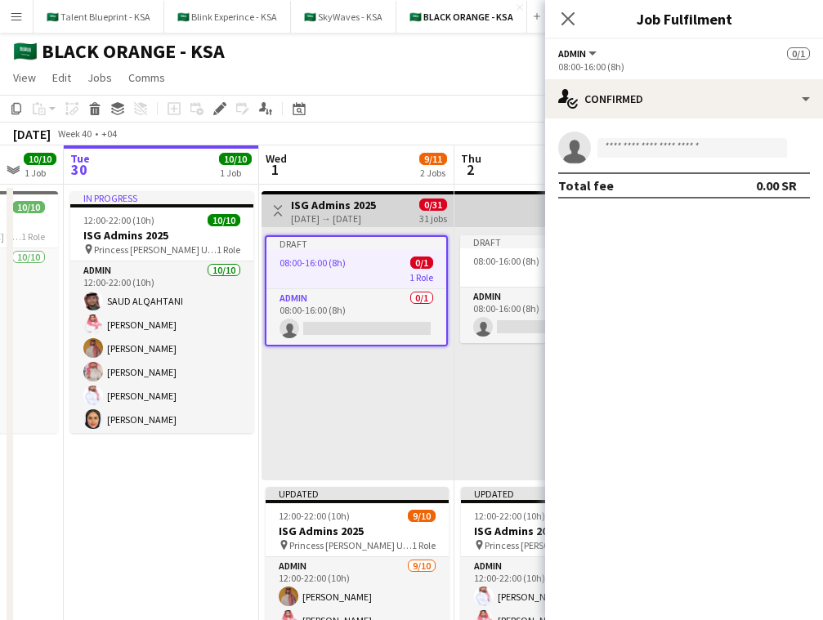
click at [314, 202] on h3 "ISG Admins 2025" at bounding box center [333, 205] width 85 height 15
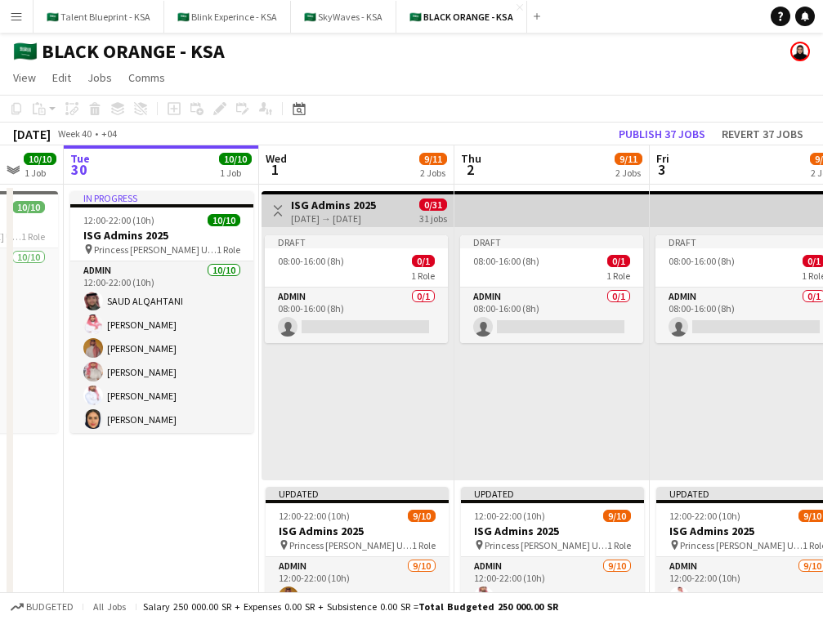
click at [376, 213] on div "[DATE] → [DATE]" at bounding box center [333, 219] width 85 height 12
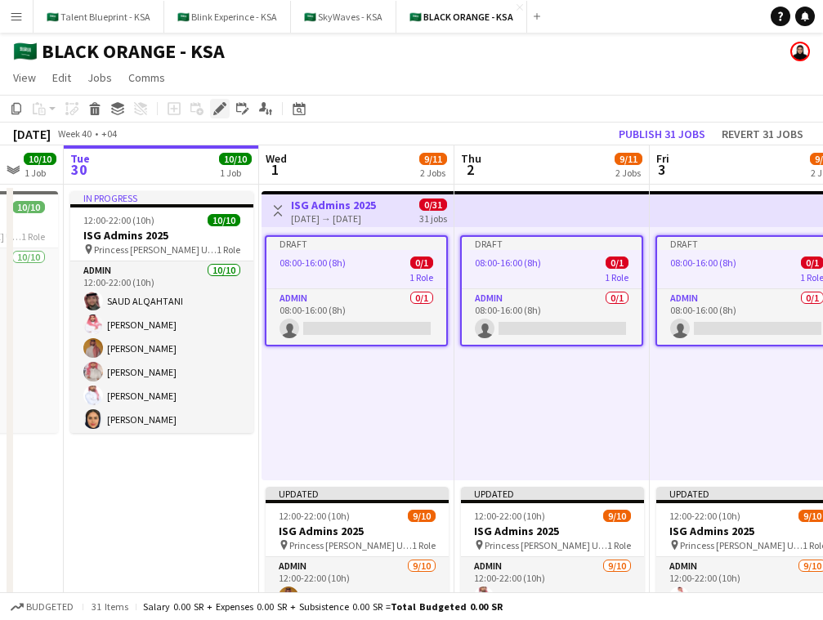
click at [210, 107] on div "Edit" at bounding box center [220, 109] width 20 height 20
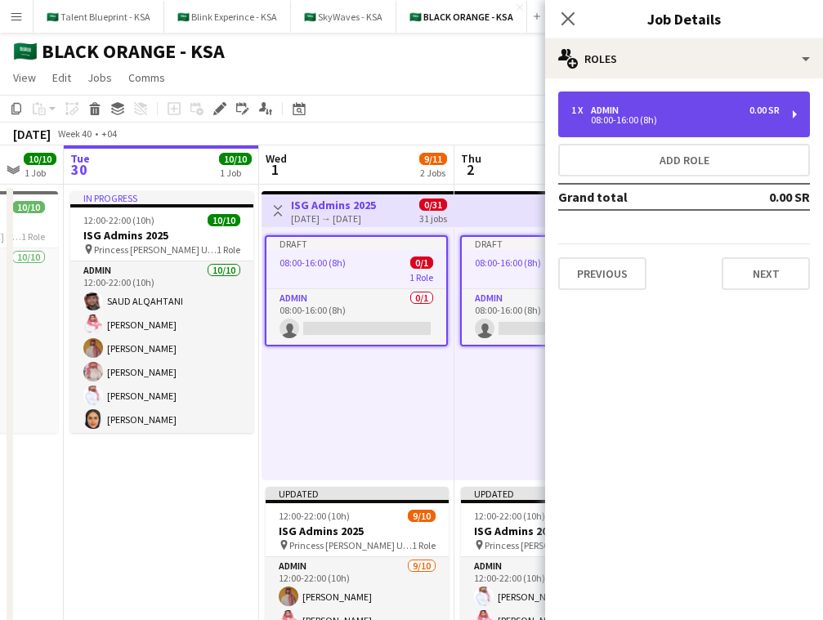
click at [726, 107] on div "1 x Admin 0.00 SR" at bounding box center [675, 110] width 208 height 11
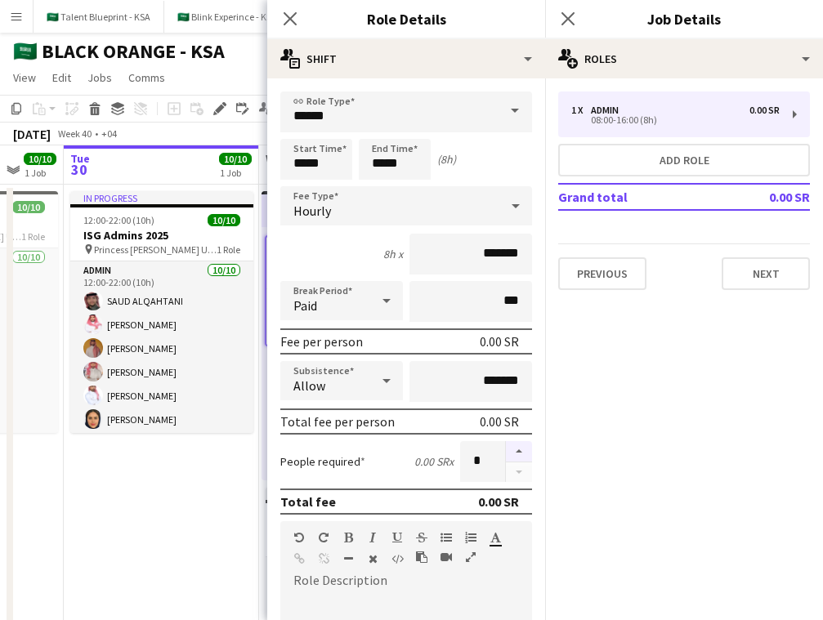
click at [521, 453] on button "button" at bounding box center [519, 451] width 26 height 21
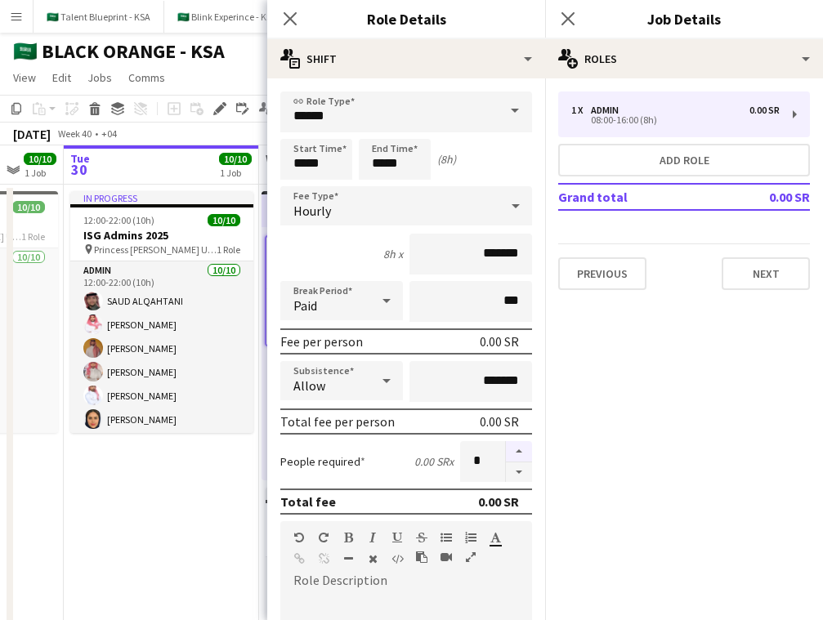
click at [521, 453] on button "button" at bounding box center [519, 451] width 26 height 21
type input "**"
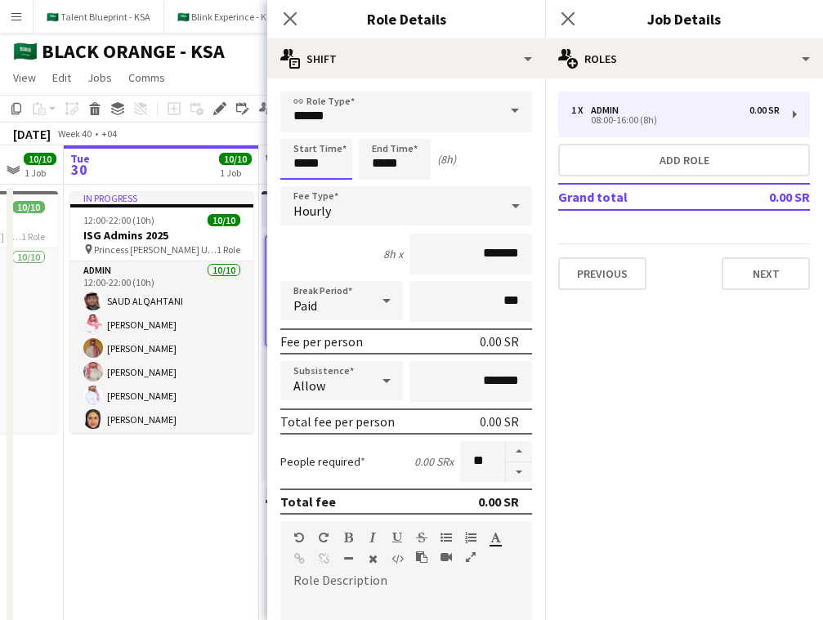
click at [332, 159] on input "*****" at bounding box center [316, 159] width 72 height 41
click at [304, 127] on div at bounding box center [300, 131] width 33 height 16
type input "*****"
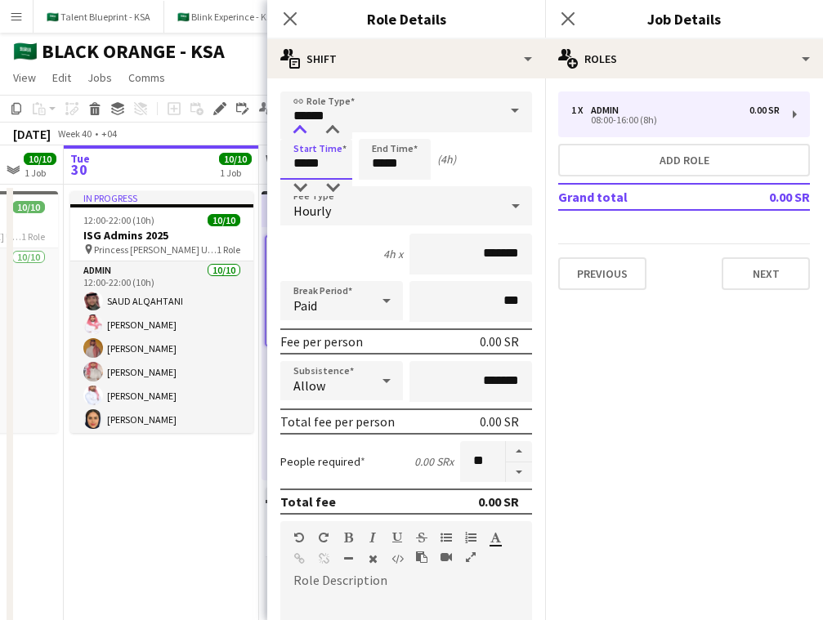
click at [304, 127] on div at bounding box center [300, 131] width 33 height 16
click at [390, 151] on input "*****" at bounding box center [395, 159] width 72 height 41
click at [381, 125] on div at bounding box center [378, 131] width 33 height 16
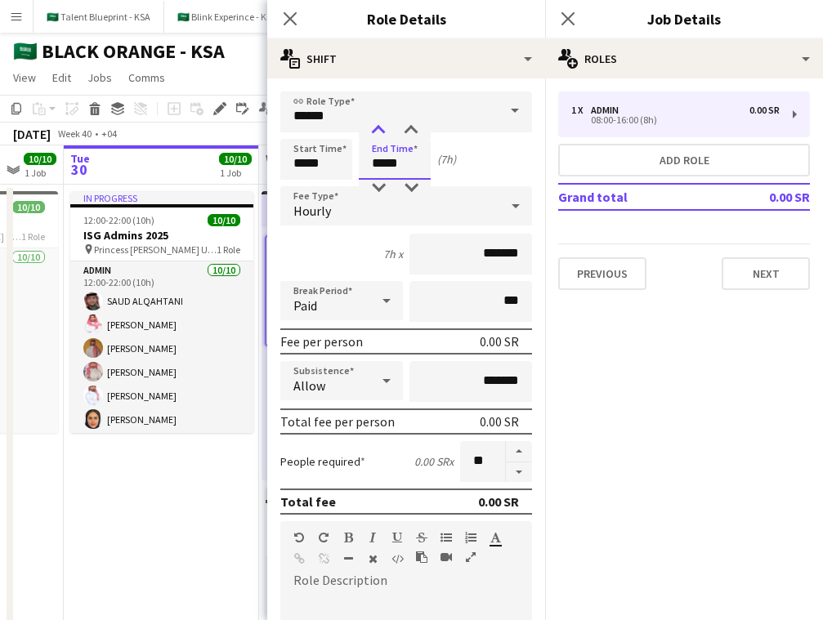
click at [381, 125] on div at bounding box center [378, 131] width 33 height 16
type input "*****"
click at [381, 125] on div at bounding box center [378, 131] width 33 height 16
click at [504, 148] on div "Start Time ***** End Time ***** (10h)" at bounding box center [406, 159] width 252 height 41
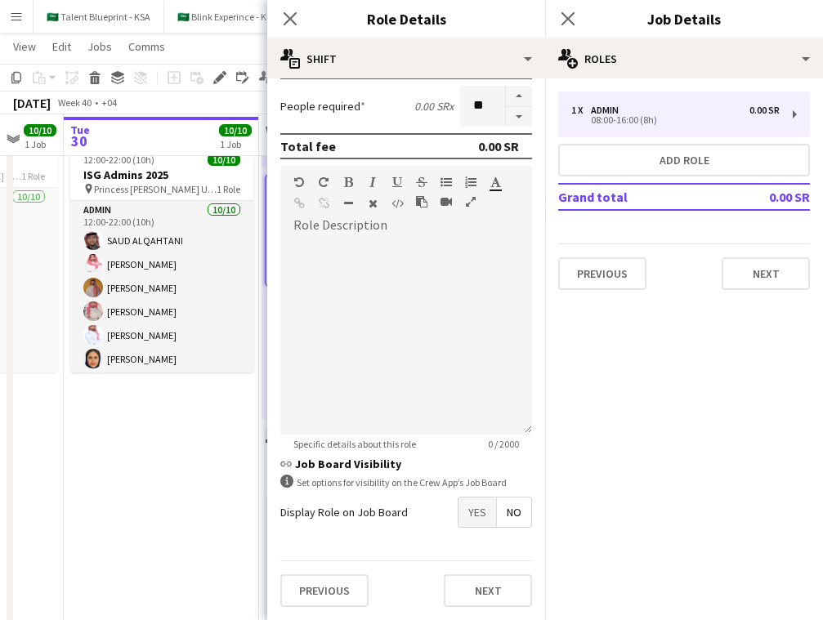
scroll to position [63, 0]
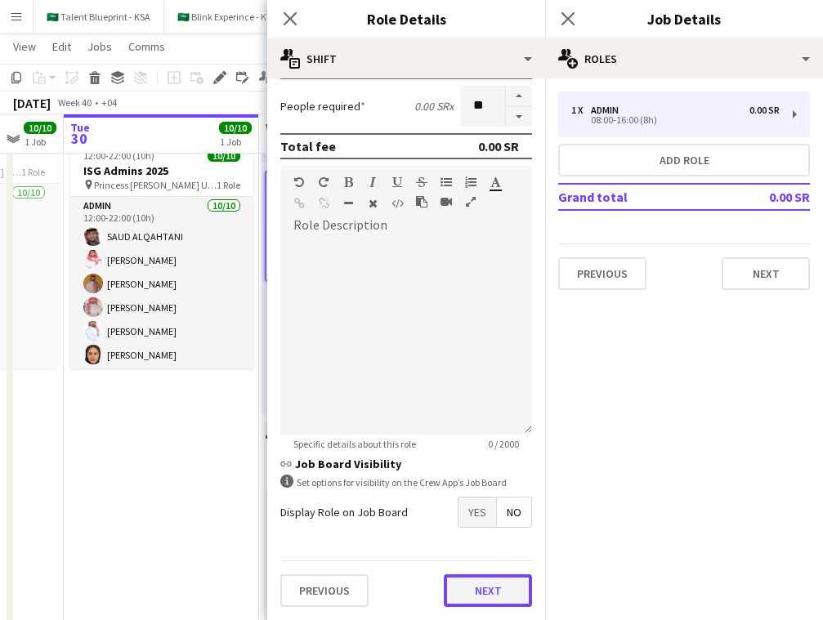
click at [479, 595] on button "Next" at bounding box center [488, 591] width 88 height 33
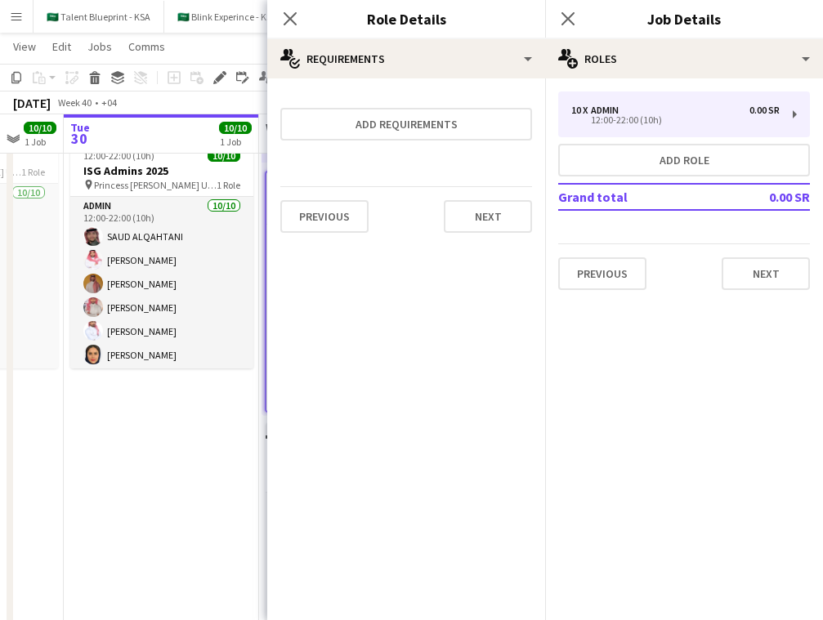
click at [175, 464] on app-date-cell "In progress 12:00-22:00 (10h) 10/10 ISG Admins 2025 pin Princess Nourah Bint Ab…" at bounding box center [161, 481] width 195 height 722
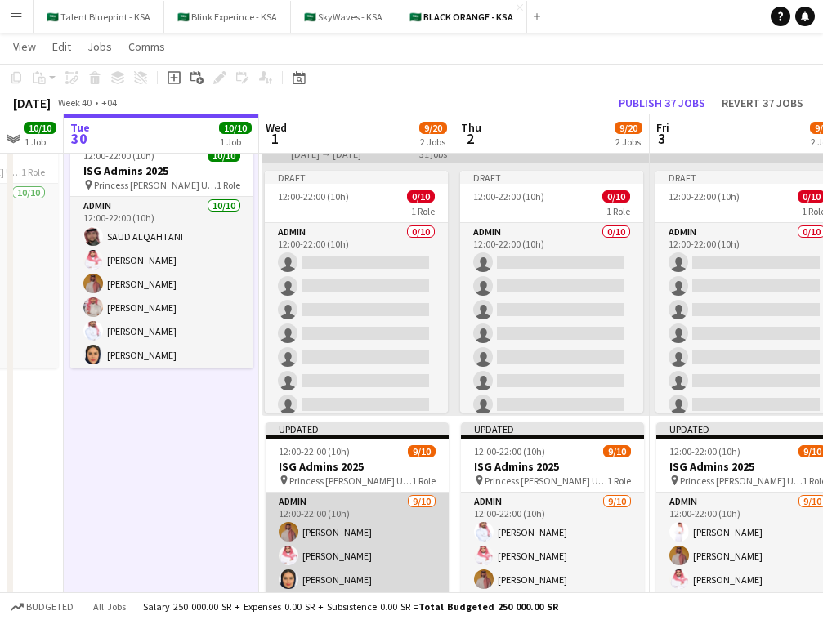
click at [379, 506] on app-card-role "Admin 9/10 12:00-22:00 (10h) Ahmed Yagmowr Saleh Essam Maram Alzahrani Arwa Alf…" at bounding box center [357, 627] width 183 height 269
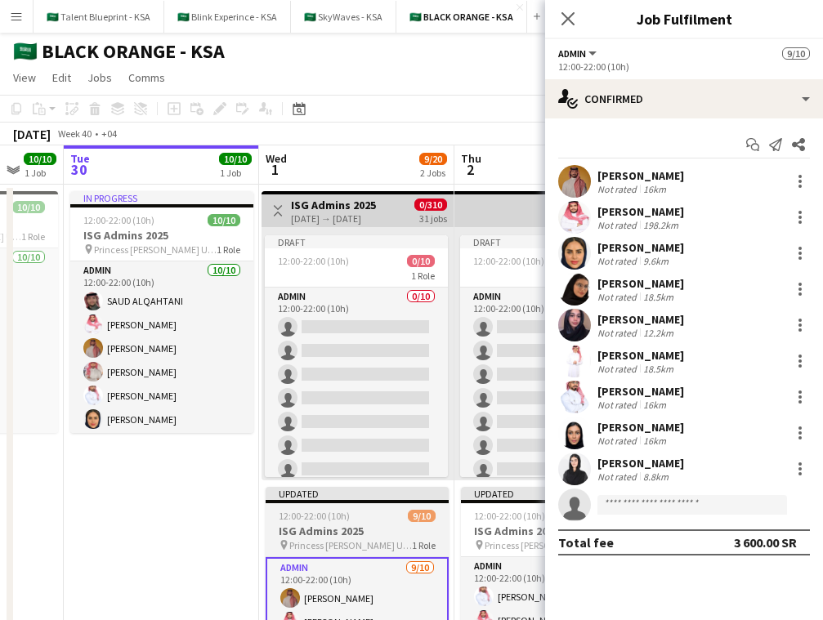
click at [356, 526] on h3 "ISG Admins 2025" at bounding box center [357, 531] width 183 height 15
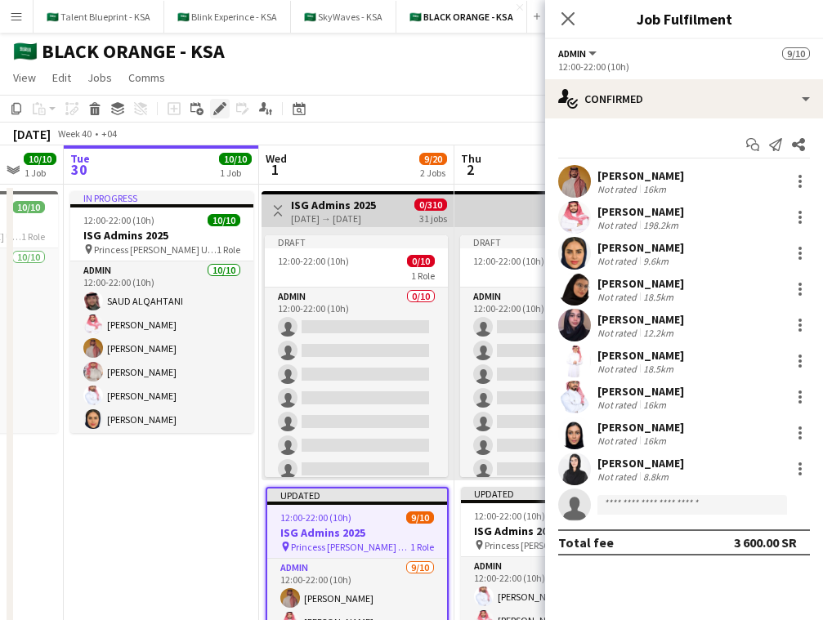
click at [221, 112] on icon "Edit" at bounding box center [219, 108] width 13 height 13
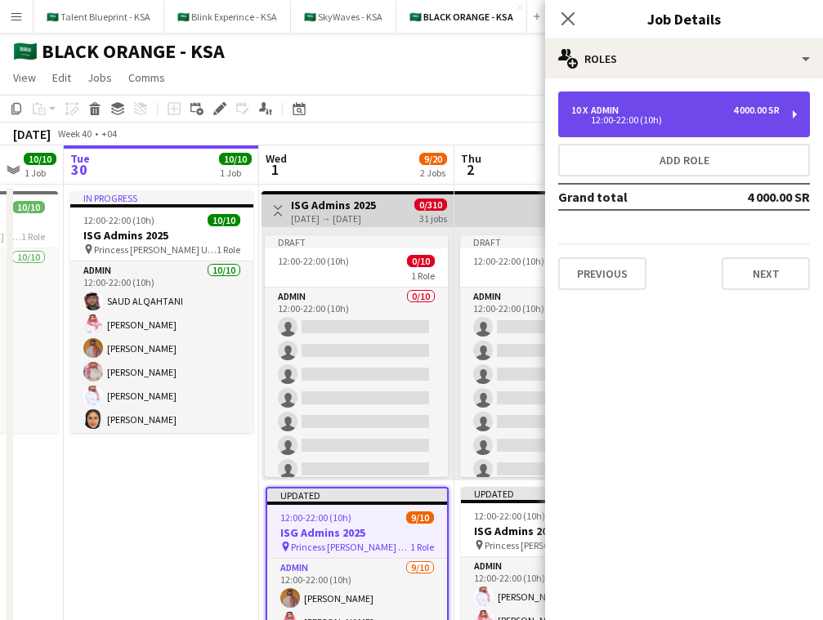
click at [629, 116] on div "12:00-22:00 (10h)" at bounding box center [675, 120] width 208 height 8
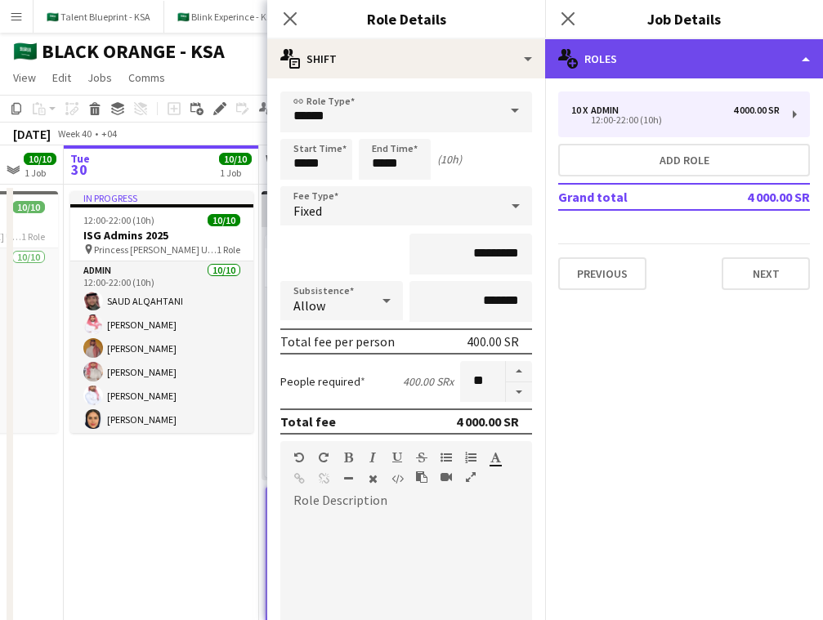
click at [692, 52] on div "multiple-users-add Roles" at bounding box center [684, 58] width 278 height 39
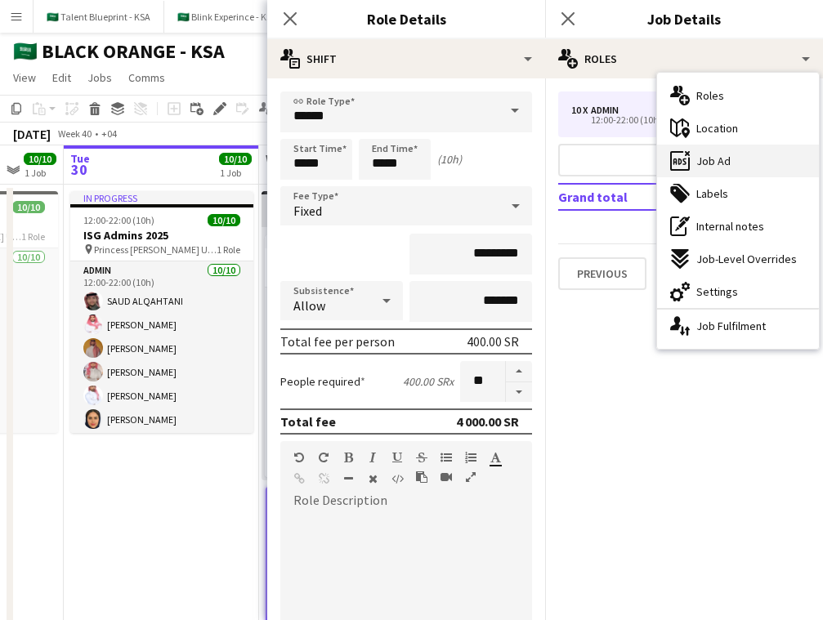
click at [700, 168] on span "Job Ad" at bounding box center [714, 161] width 34 height 15
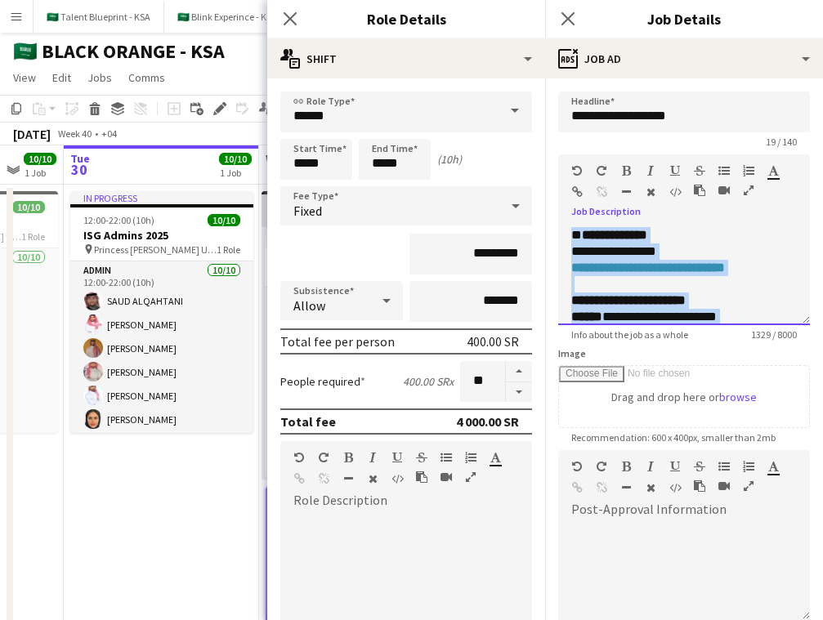
drag, startPoint x: 692, startPoint y: 303, endPoint x: 569, endPoint y: 201, distance: 159.6
click at [569, 201] on div "**********" at bounding box center [684, 240] width 252 height 171
copy div "**********"
click at [249, 489] on app-date-cell "In progress 12:00-22:00 (10h) 10/10 ISG Admins 2025 pin Princess Nourah Bint Ab…" at bounding box center [161, 546] width 195 height 722
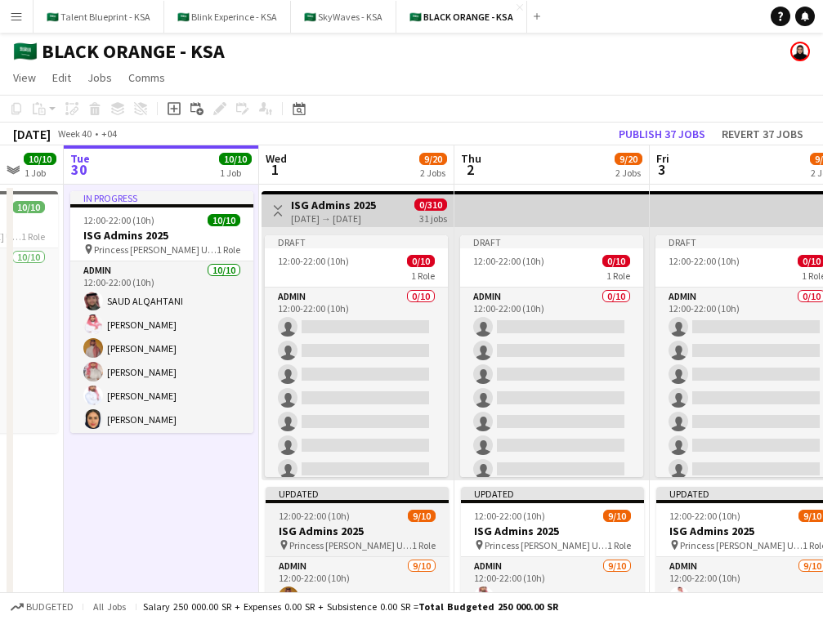
click at [311, 552] on app-job-card "Updated 12:00-22:00 (10h) 9/10 ISG Admins 2025 pin Princess Nourah Bint Abdulra…" at bounding box center [357, 608] width 183 height 242
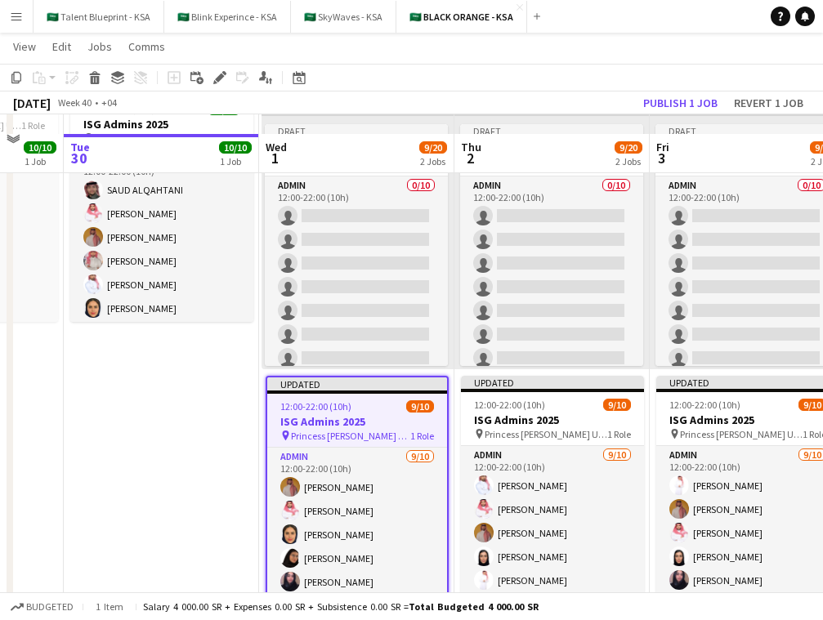
scroll to position [129, 0]
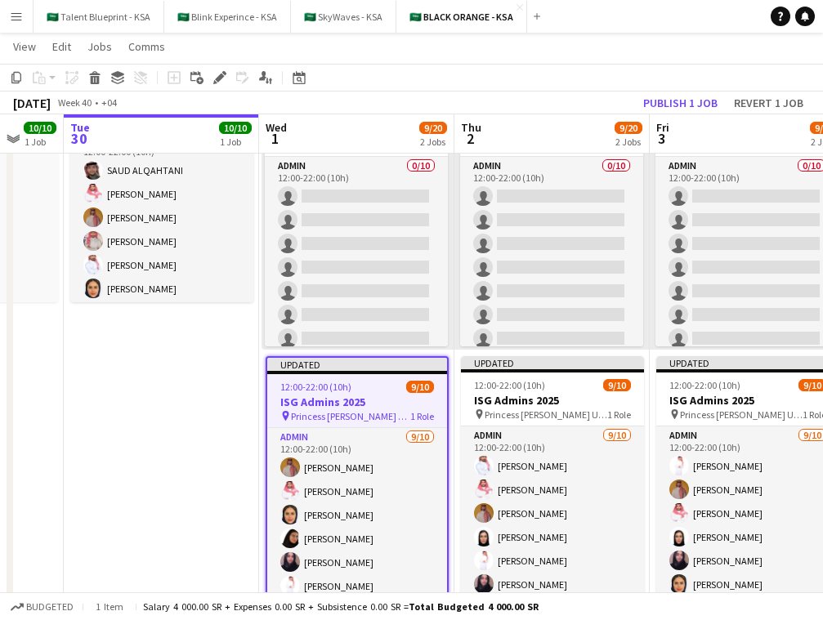
click at [422, 365] on div "Updated" at bounding box center [357, 364] width 180 height 13
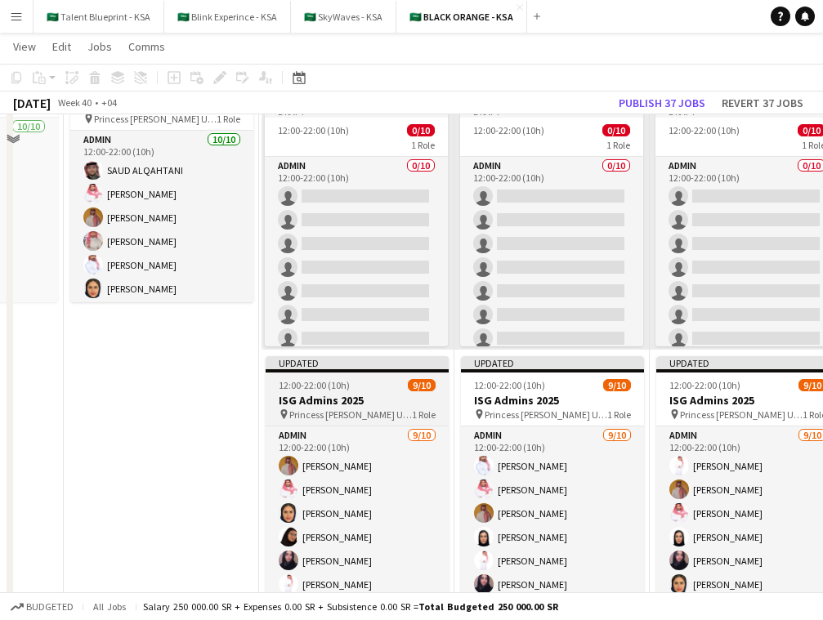
scroll to position [0, 0]
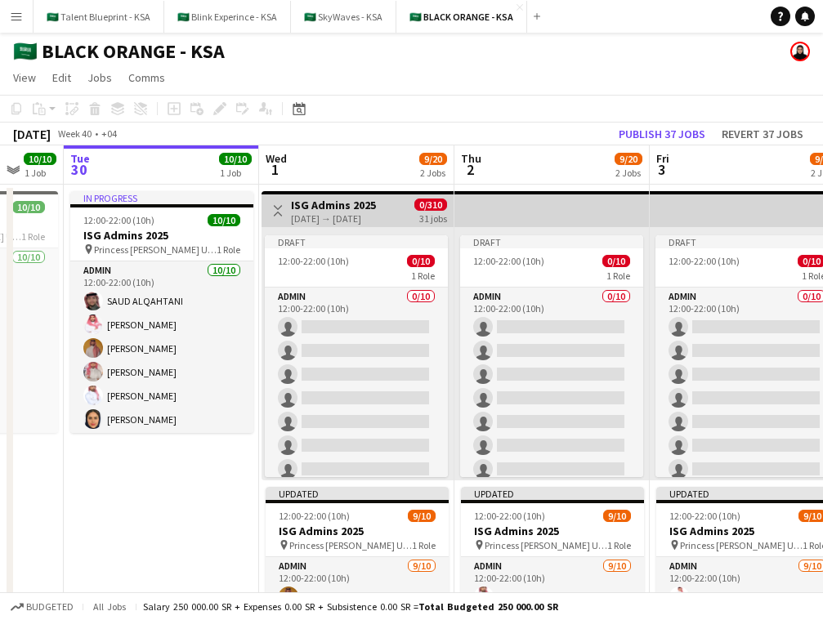
click at [418, 202] on span "0/310" at bounding box center [430, 205] width 33 height 12
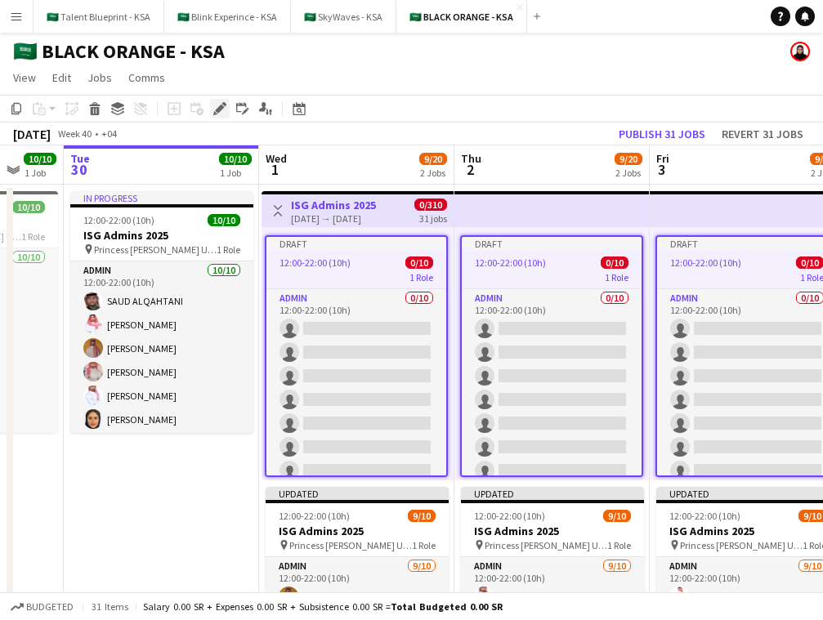
click at [216, 105] on icon "Edit" at bounding box center [219, 108] width 13 height 13
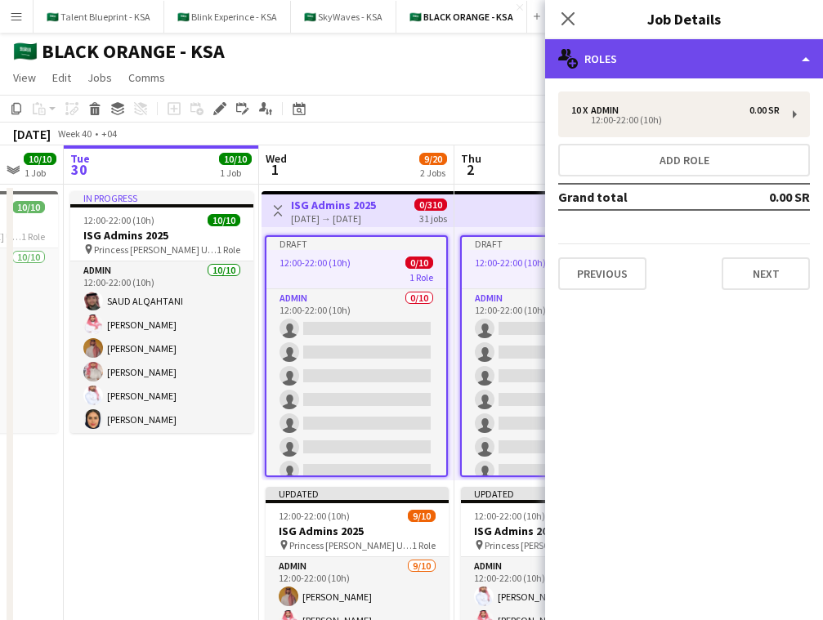
click at [740, 64] on div "multiple-users-add Roles" at bounding box center [684, 58] width 278 height 39
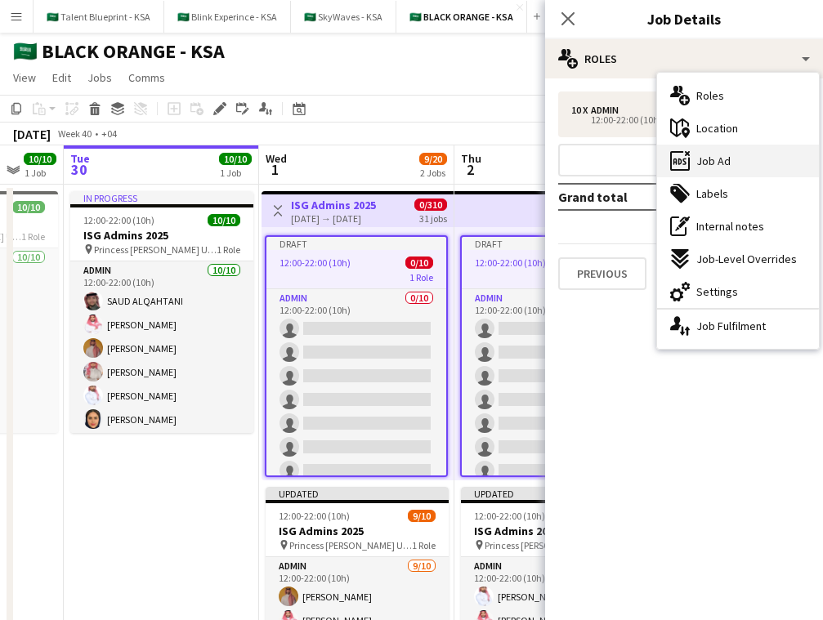
click at [741, 169] on div "ads-window Job Ad" at bounding box center [738, 161] width 162 height 33
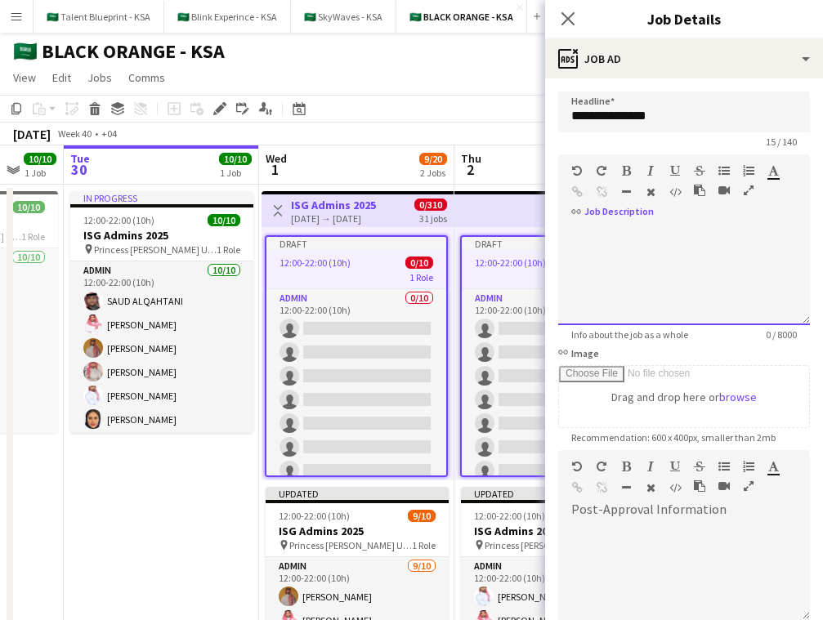
click at [708, 222] on div at bounding box center [684, 271] width 252 height 110
paste div
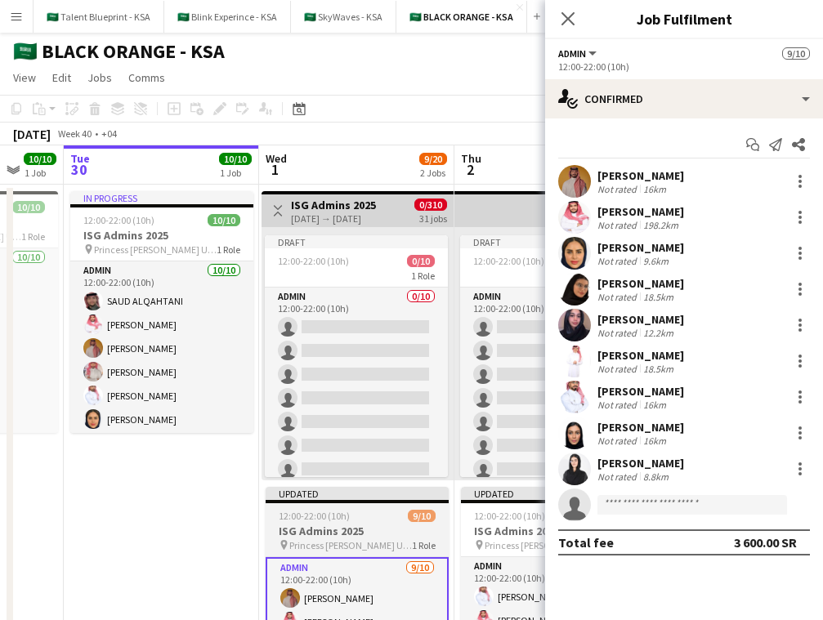
click at [390, 515] on div "12:00-22:00 (10h) 9/10" at bounding box center [357, 516] width 183 height 12
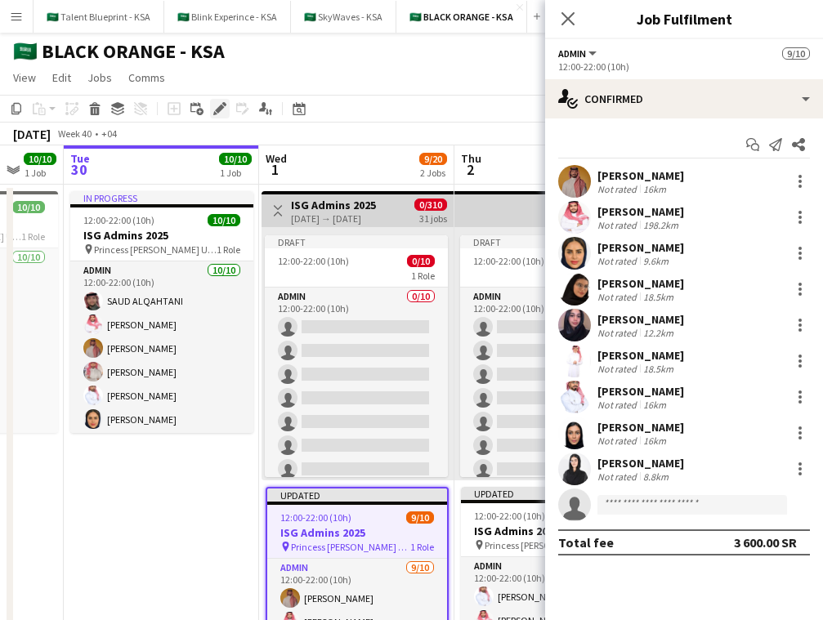
click at [217, 107] on icon "Edit" at bounding box center [219, 108] width 13 height 13
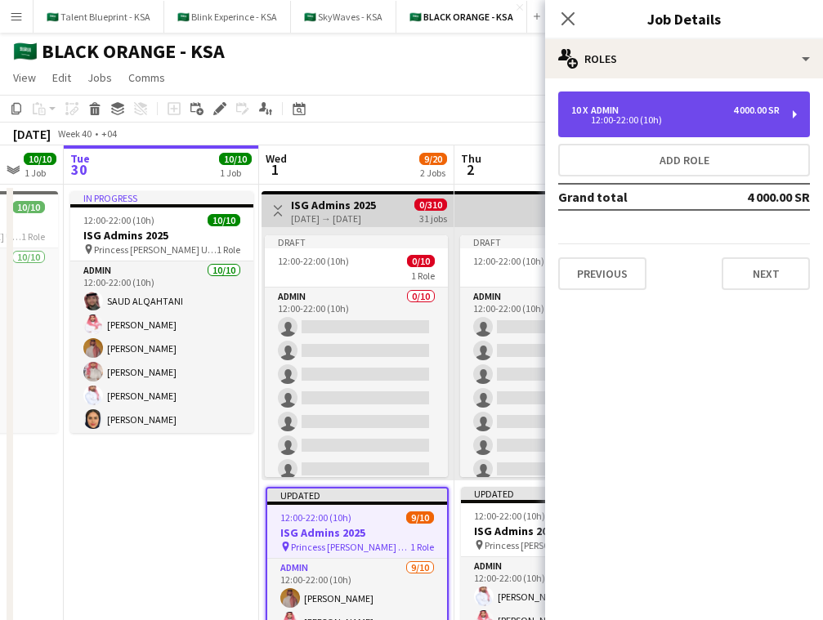
click at [713, 125] on div "10 x Admin 4 000.00 SR 12:00-22:00 (10h)" at bounding box center [684, 115] width 252 height 46
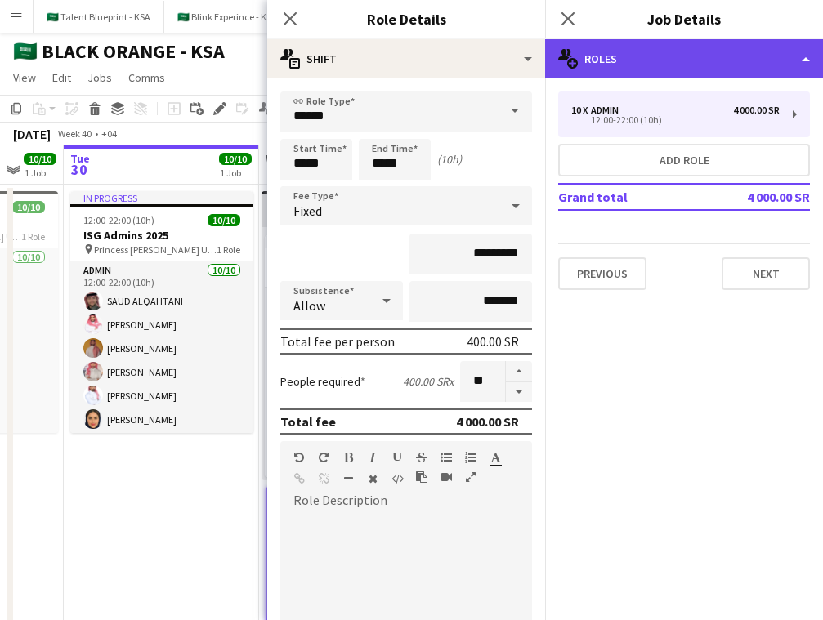
click at [710, 63] on div "multiple-users-add Roles" at bounding box center [684, 58] width 278 height 39
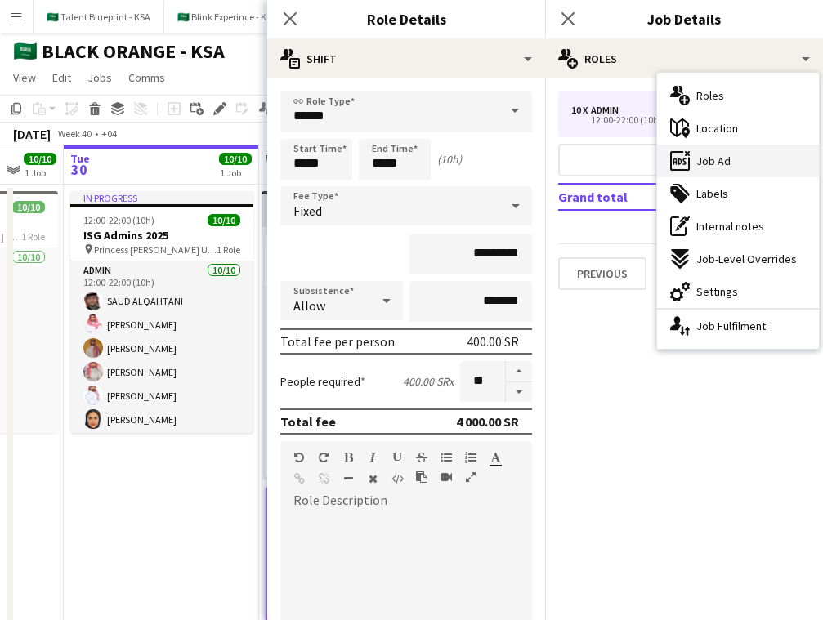
click at [731, 159] on div "ads-window Job Ad" at bounding box center [738, 161] width 162 height 33
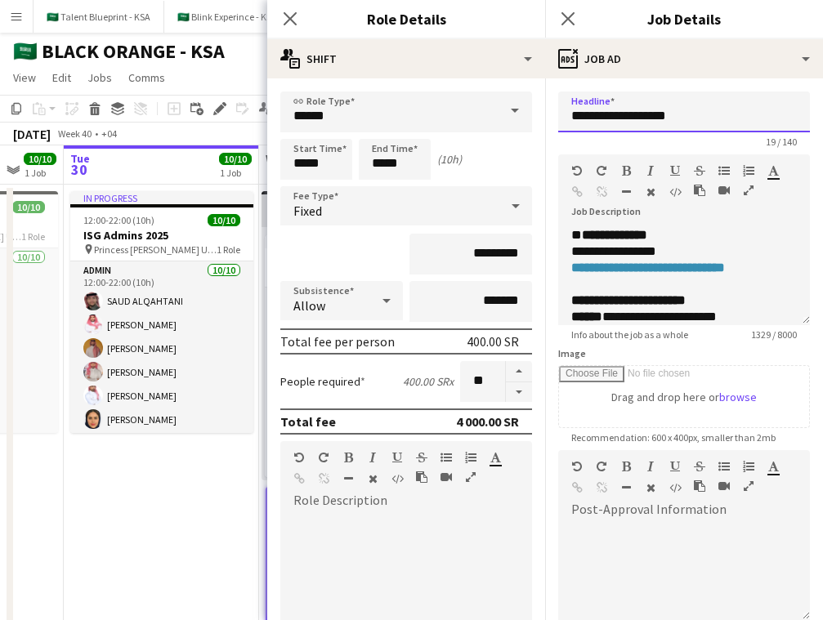
drag, startPoint x: 690, startPoint y: 119, endPoint x: 571, endPoint y: 118, distance: 118.5
click at [571, 118] on input "**********" at bounding box center [684, 112] width 252 height 41
click at [243, 477] on app-date-cell "In progress 12:00-22:00 (10h) 10/10 ISG Admins 2025 pin Princess Nourah Bint Ab…" at bounding box center [161, 546] width 195 height 722
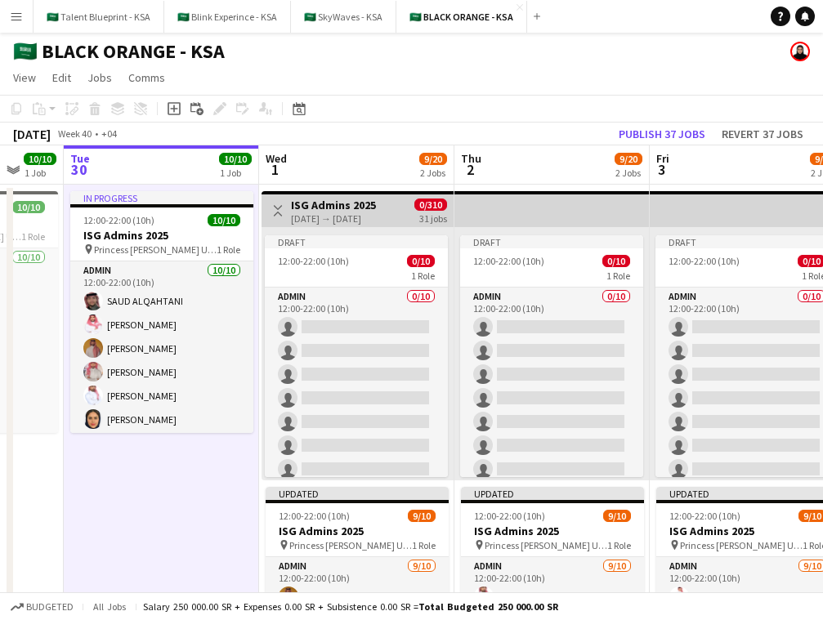
click at [376, 214] on div "[DATE] → [DATE]" at bounding box center [333, 219] width 85 height 12
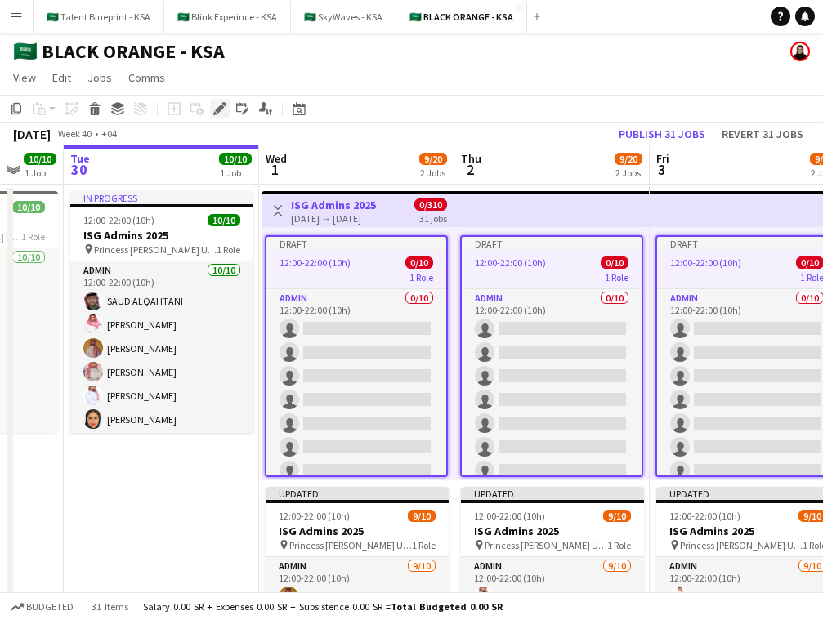
click at [218, 113] on icon "Edit" at bounding box center [219, 108] width 13 height 13
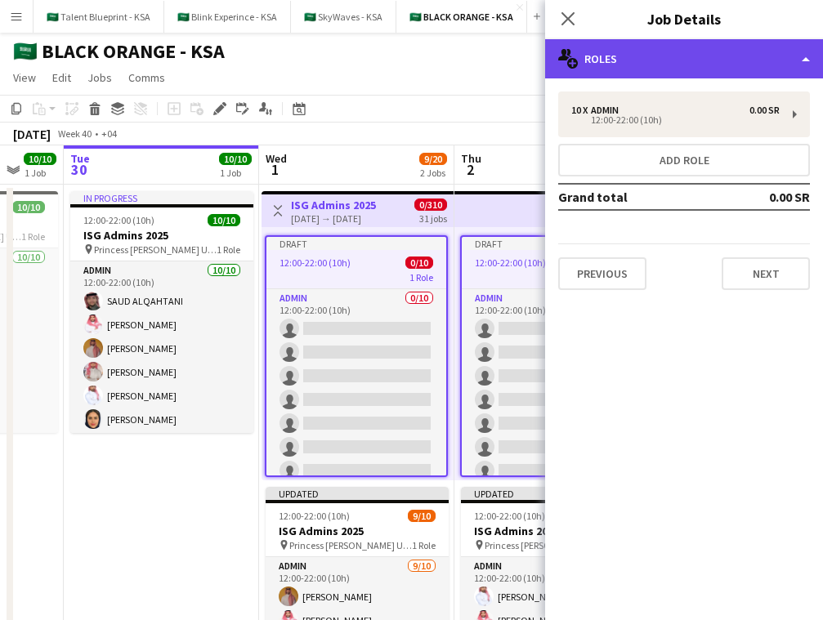
click at [687, 60] on div "multiple-users-add Roles" at bounding box center [684, 58] width 278 height 39
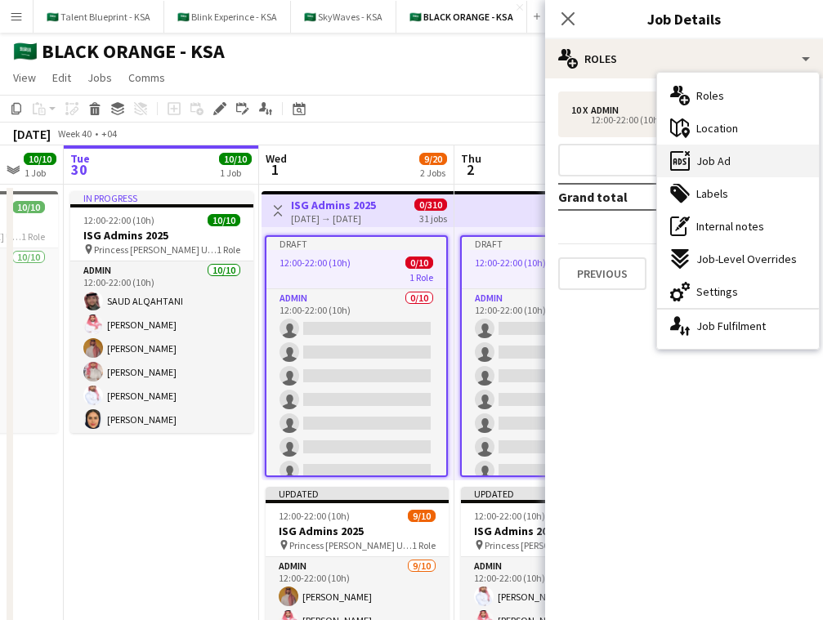
click at [693, 159] on div "ads-window Job Ad" at bounding box center [738, 161] width 162 height 33
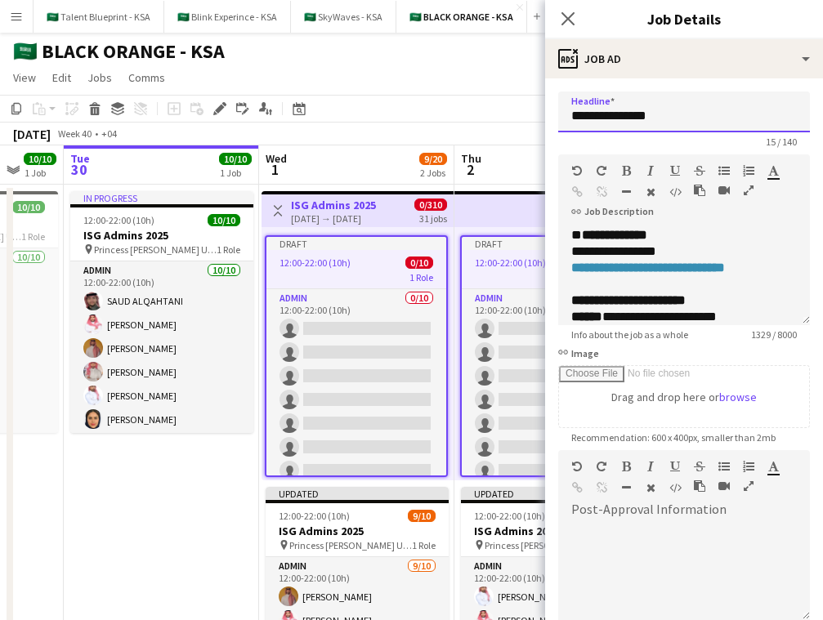
drag, startPoint x: 688, startPoint y: 121, endPoint x: 548, endPoint y: 123, distance: 140.6
click at [548, 123] on form "**********" at bounding box center [684, 444] width 278 height 704
paste input "**"
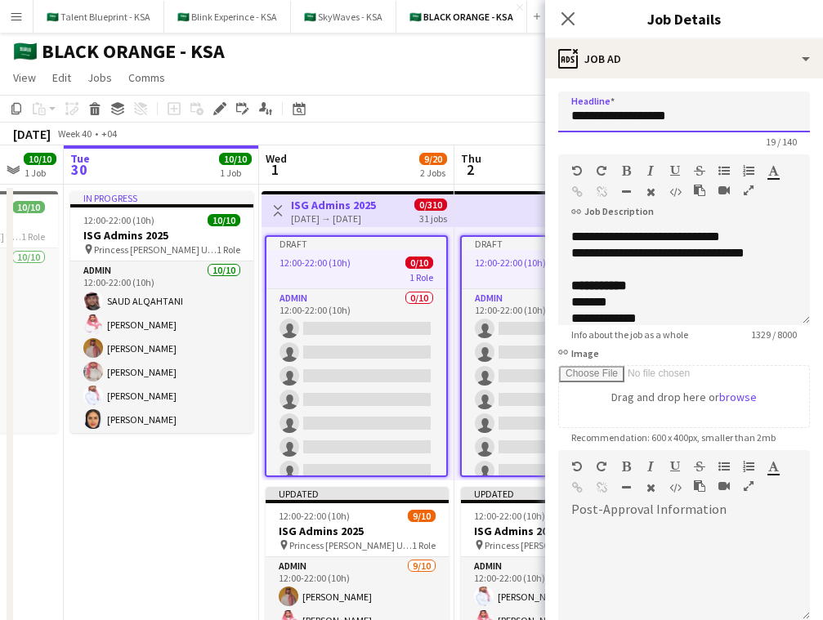
scroll to position [190, 0]
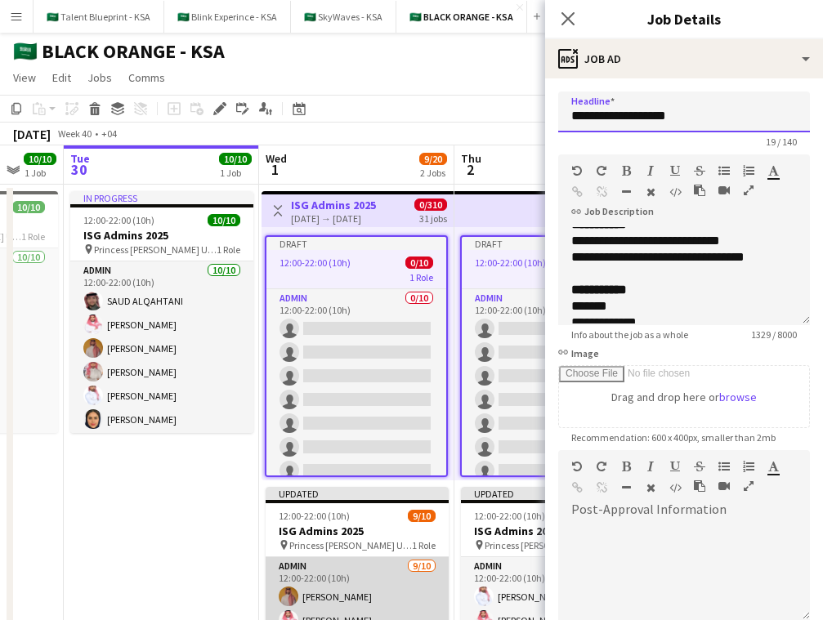
type input "**********"
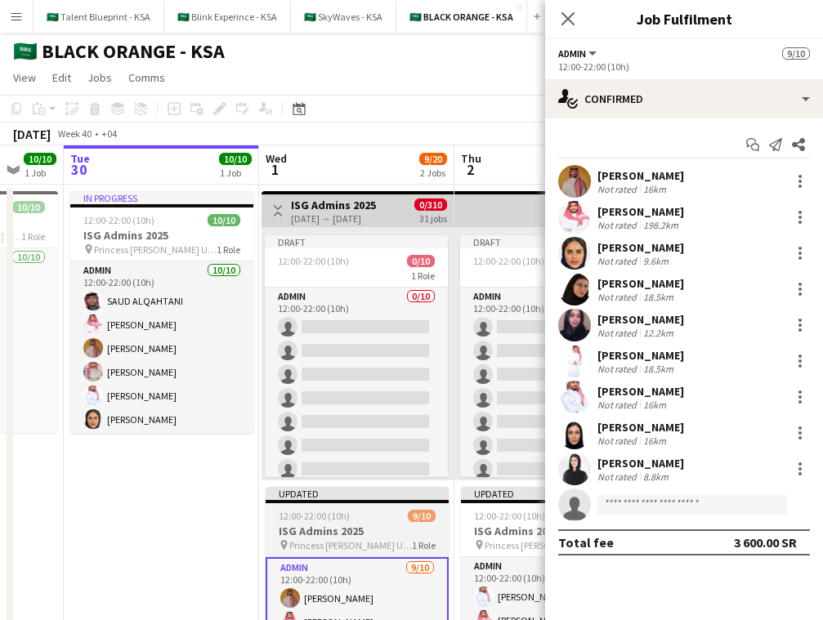
click at [377, 513] on div "12:00-22:00 (10h) 9/10" at bounding box center [357, 516] width 183 height 12
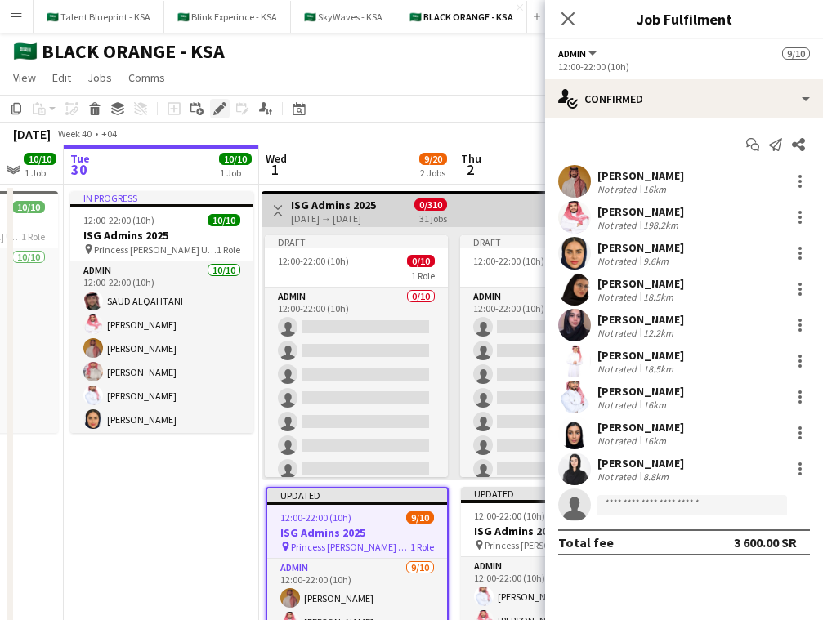
click at [220, 105] on icon at bounding box center [219, 109] width 9 height 9
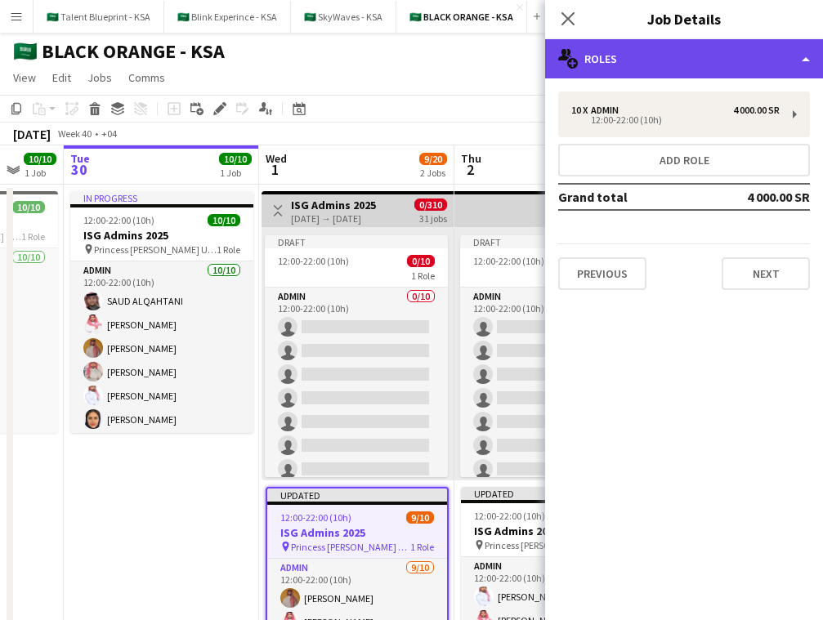
click at [683, 64] on div "multiple-users-add Roles" at bounding box center [684, 58] width 278 height 39
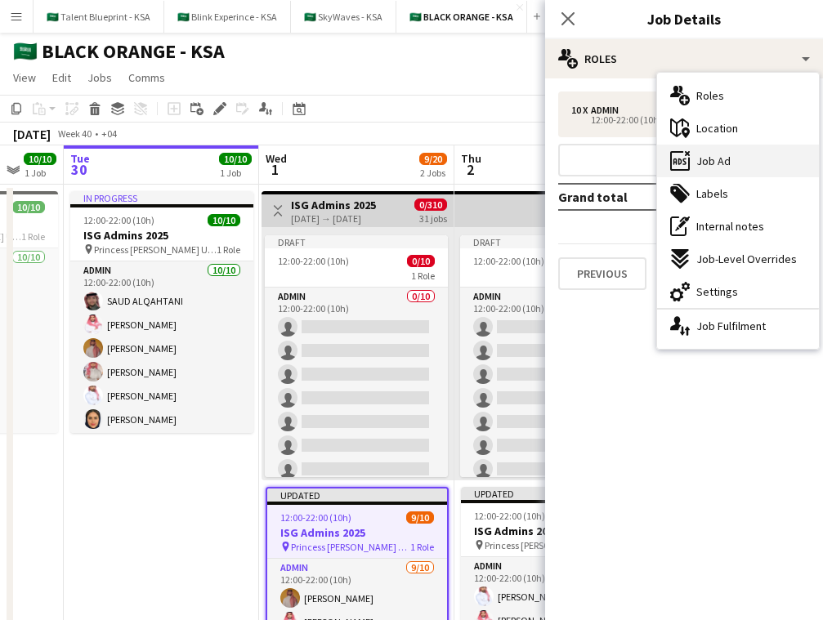
click at [729, 159] on span "Job Ad" at bounding box center [714, 161] width 34 height 15
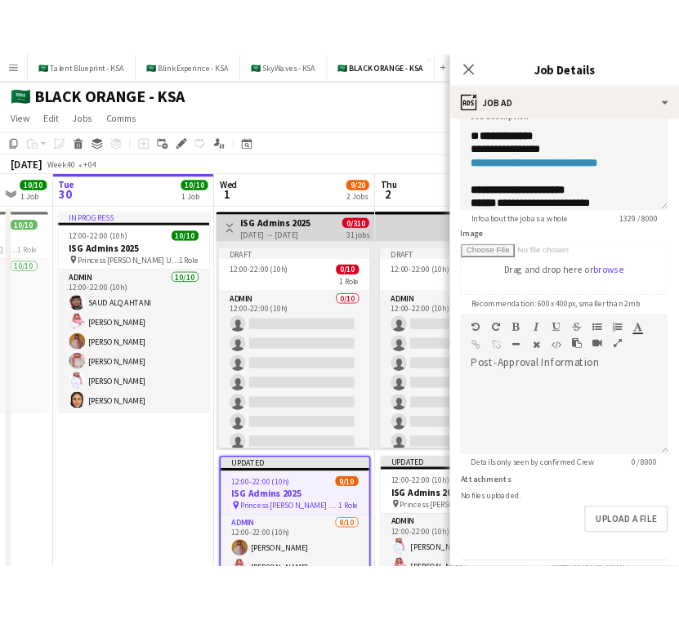
scroll to position [176, 0]
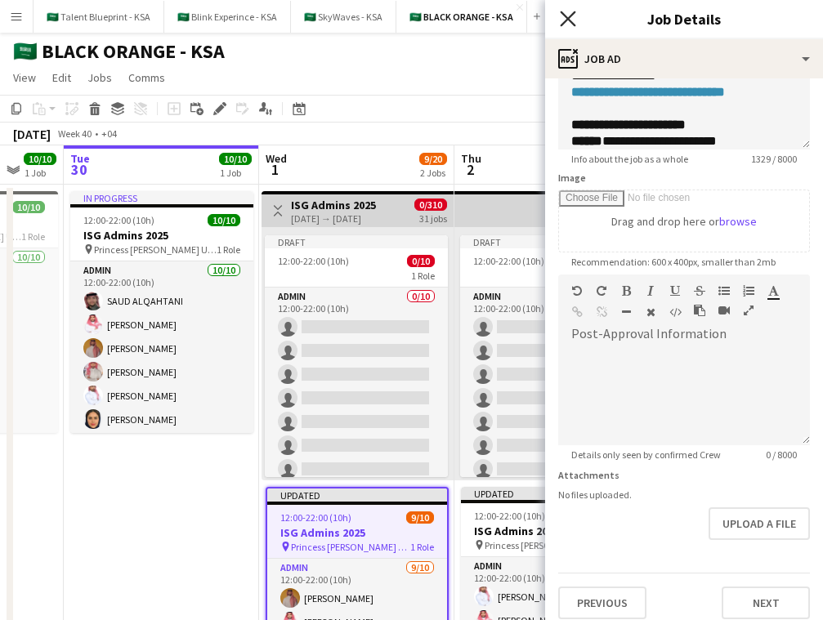
click at [567, 15] on icon "Close pop-in" at bounding box center [568, 19] width 16 height 16
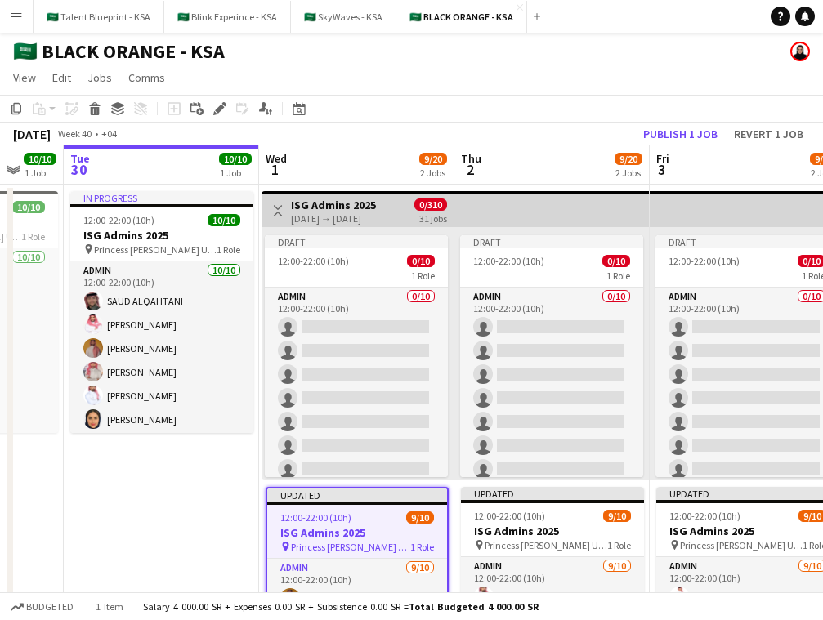
click at [230, 519] on app-date-cell "In progress 12:00-22:00 (10h) 10/10 ISG Admins 2025 pin Princess Nourah Bint Ab…" at bounding box center [161, 546] width 195 height 722
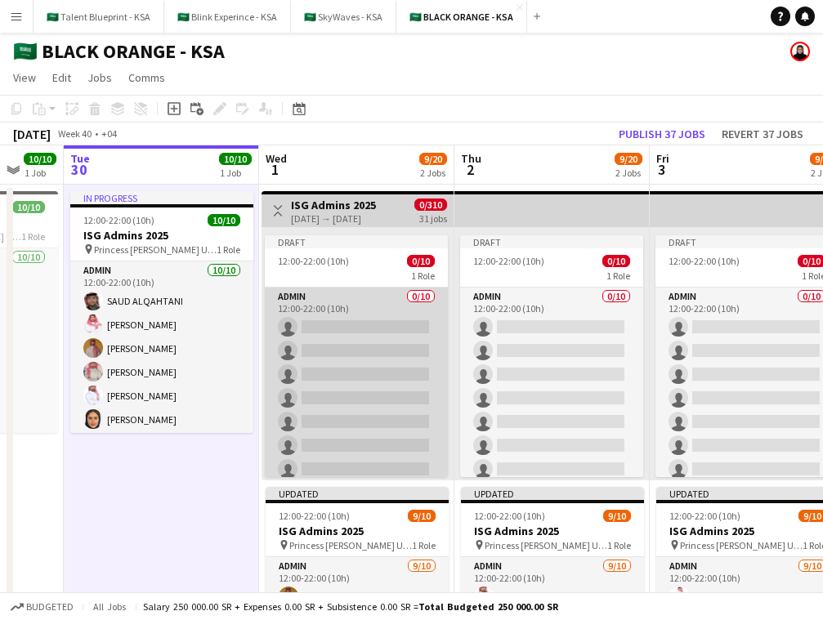
click at [378, 352] on app-card-role "Admin 0/10 12:00-22:00 (10h) single-neutral-actions single-neutral-actions sing…" at bounding box center [356, 422] width 183 height 269
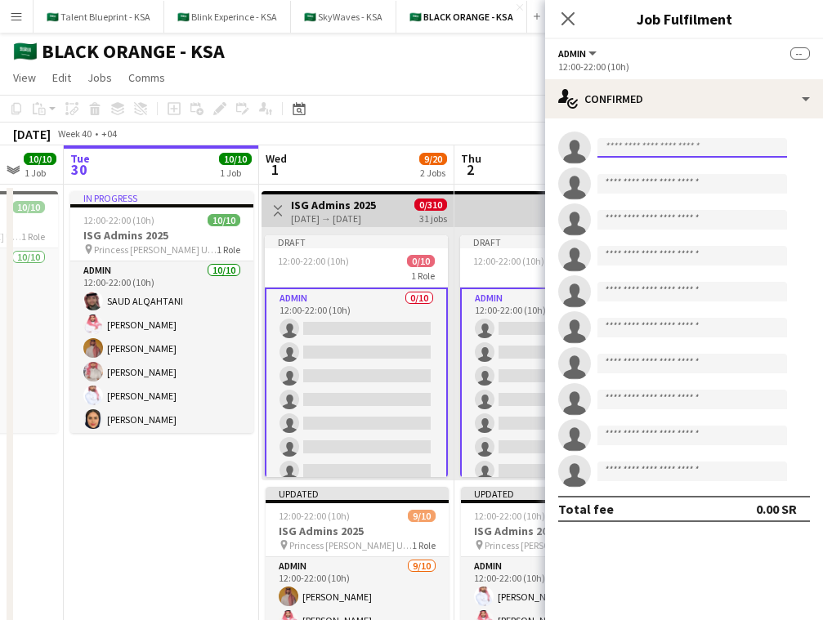
click at [654, 147] on input at bounding box center [693, 148] width 190 height 20
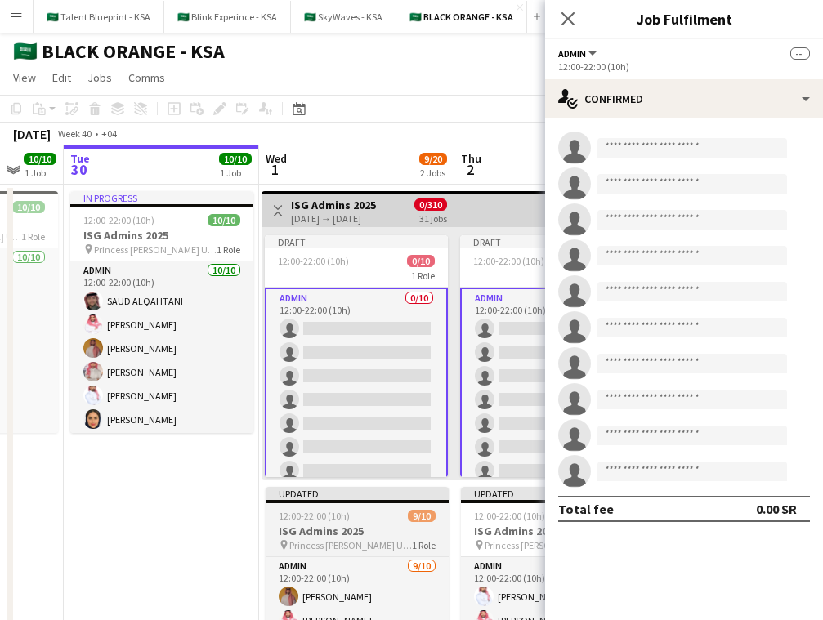
click at [355, 552] on app-job-card "Updated 12:00-22:00 (10h) 9/10 ISG Admins 2025 pin Princess Nourah Bint Abdulra…" at bounding box center [357, 608] width 183 height 242
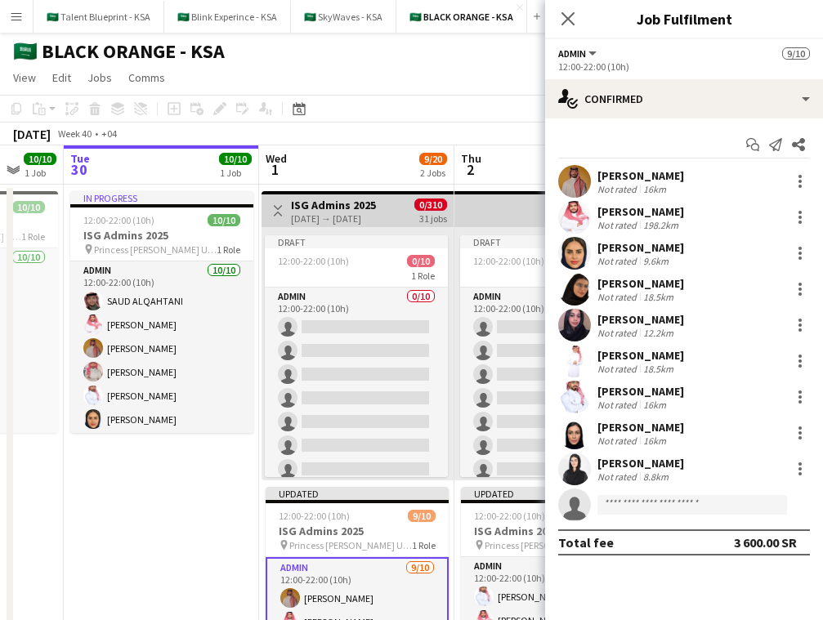
click at [558, 155] on div "Start chat Send notification Share" at bounding box center [684, 145] width 252 height 27
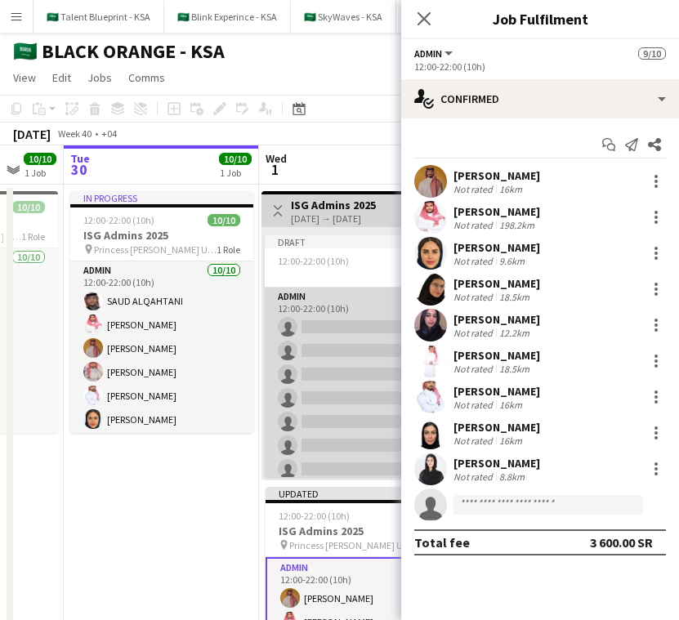
click at [368, 419] on app-card-role "Admin 0/10 12:00-22:00 (10h) single-neutral-actions single-neutral-actions sing…" at bounding box center [356, 422] width 183 height 269
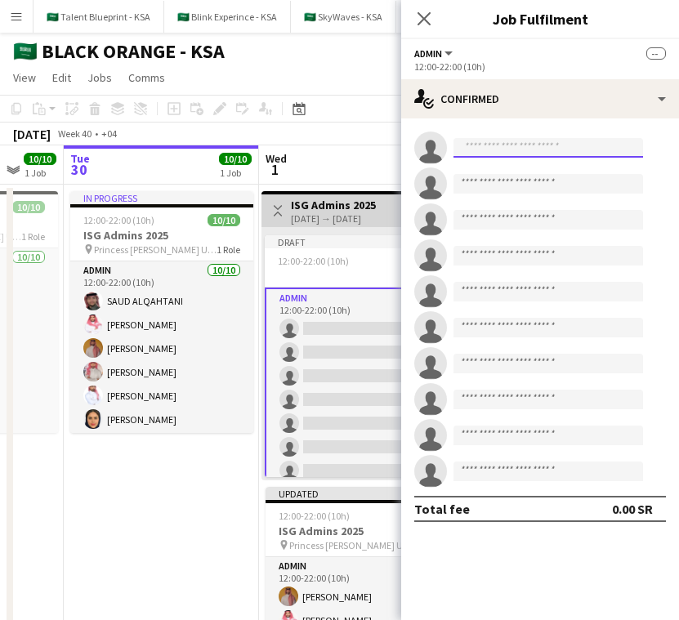
click at [554, 145] on input at bounding box center [549, 148] width 190 height 20
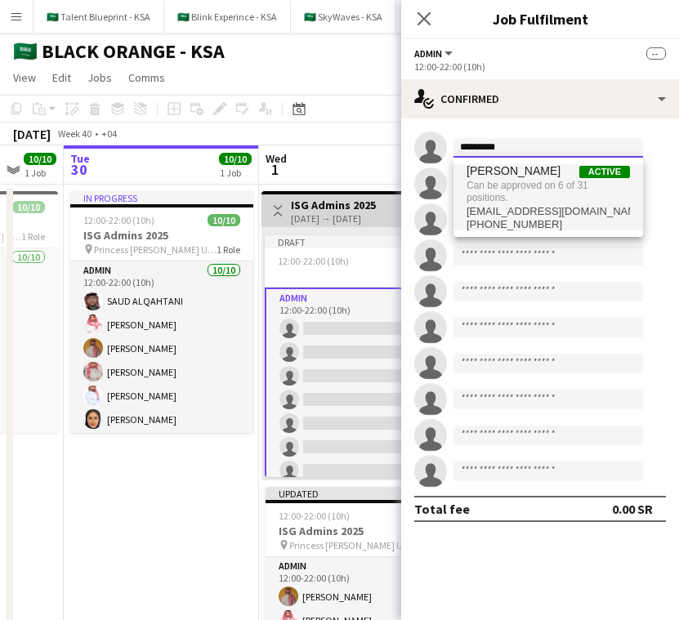
type input "*********"
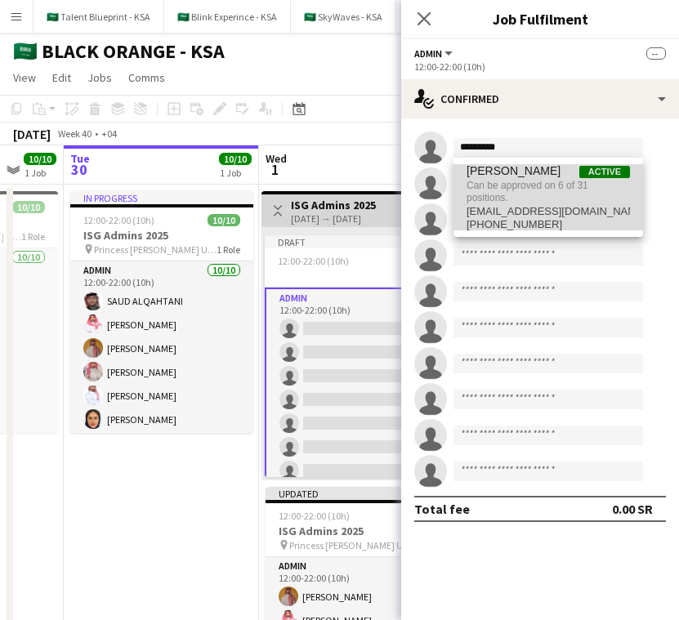
click at [544, 178] on span "Can be approved on 6 of 31 positions." at bounding box center [549, 191] width 164 height 27
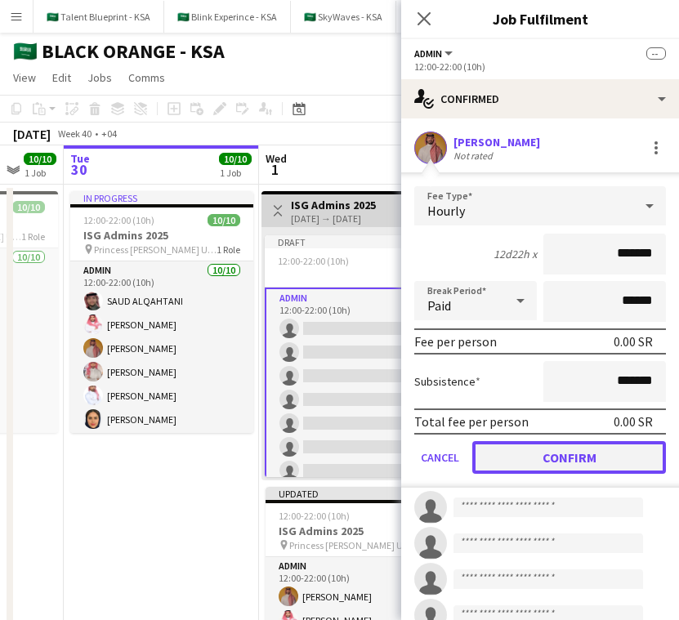
click at [602, 464] on button "Confirm" at bounding box center [570, 457] width 194 height 33
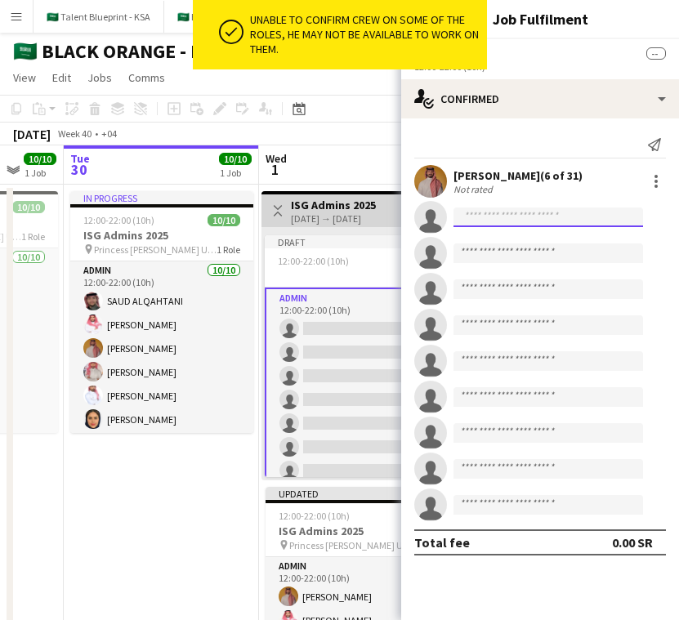
click at [601, 215] on input at bounding box center [549, 218] width 190 height 20
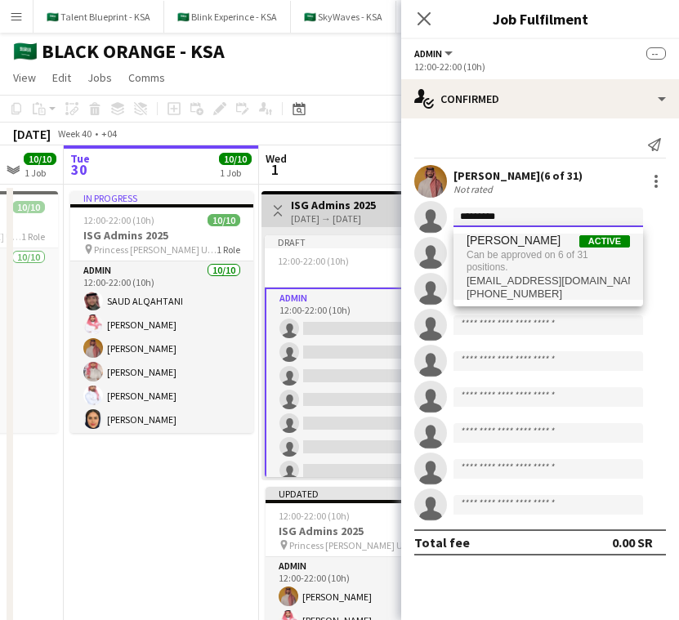
type input "*********"
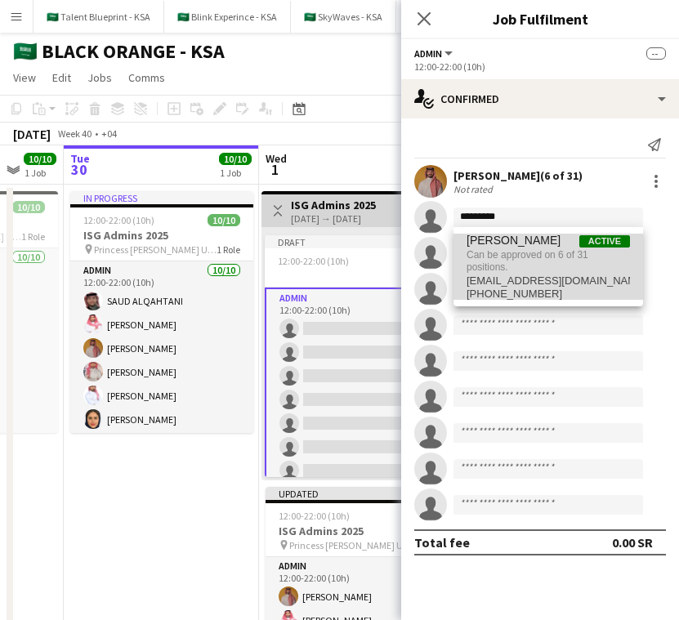
click at [570, 268] on span "Can be approved on 6 of 31 positions." at bounding box center [549, 261] width 164 height 27
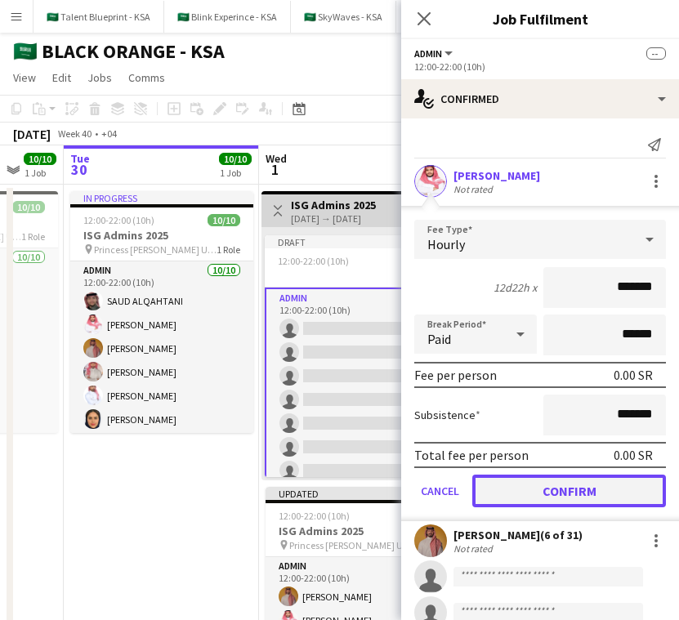
click at [598, 475] on button "Confirm" at bounding box center [570, 491] width 194 height 33
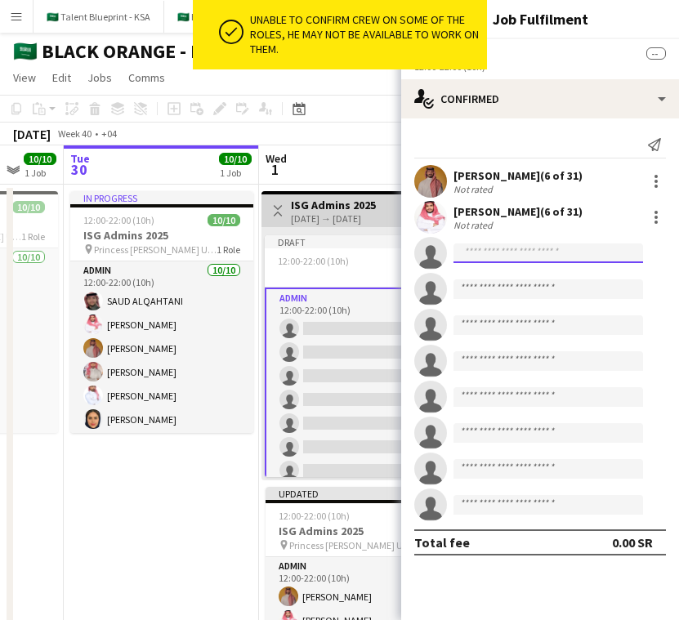
click at [595, 248] on input at bounding box center [549, 254] width 190 height 20
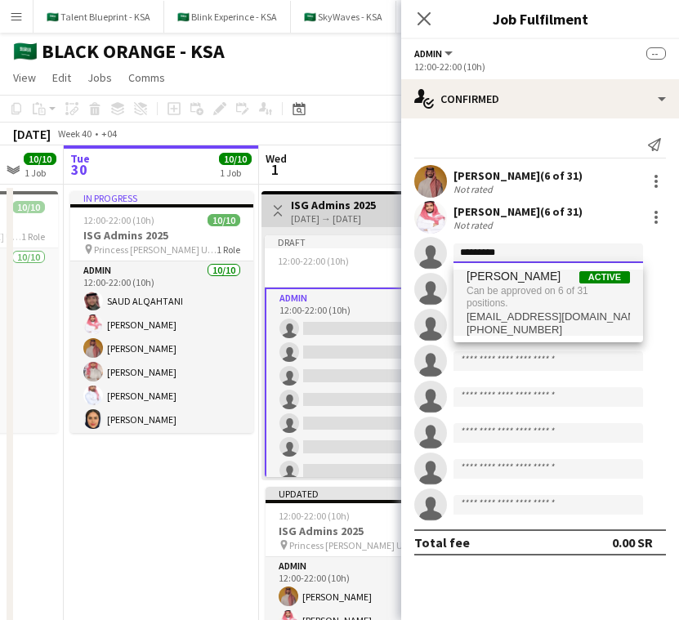
type input "*********"
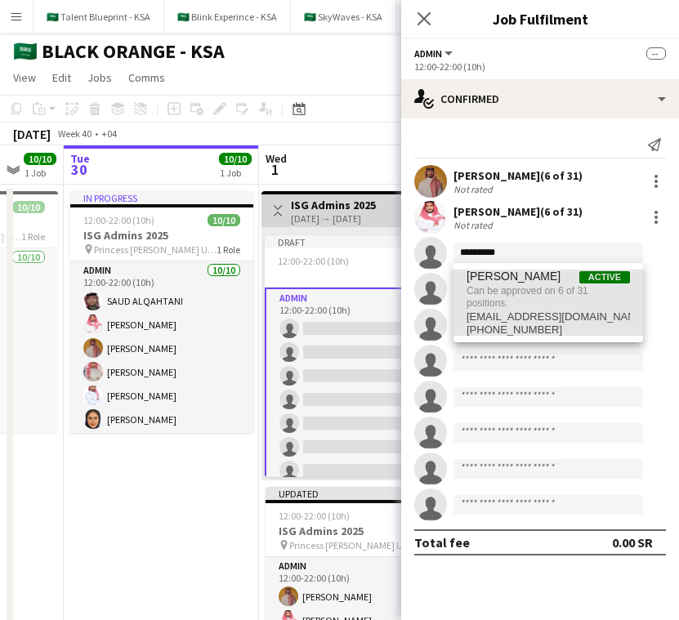
click at [563, 292] on span "Can be approved on 6 of 31 positions." at bounding box center [549, 297] width 164 height 27
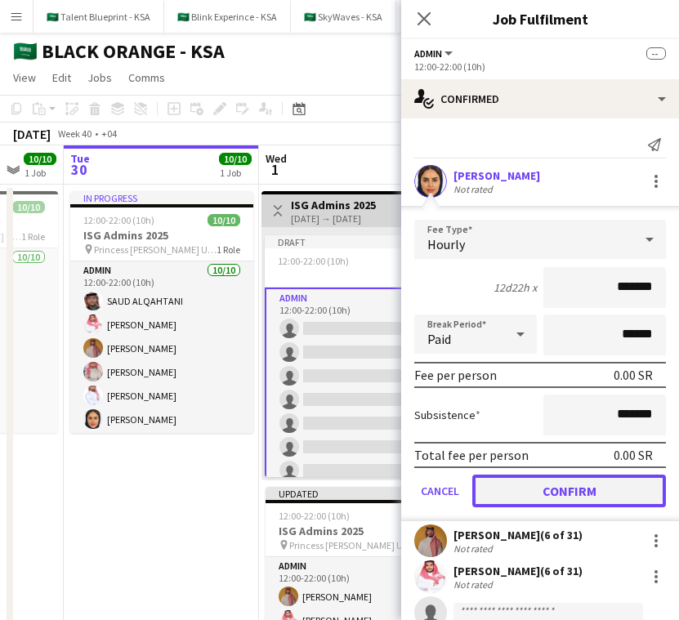
click at [623, 504] on button "Confirm" at bounding box center [570, 491] width 194 height 33
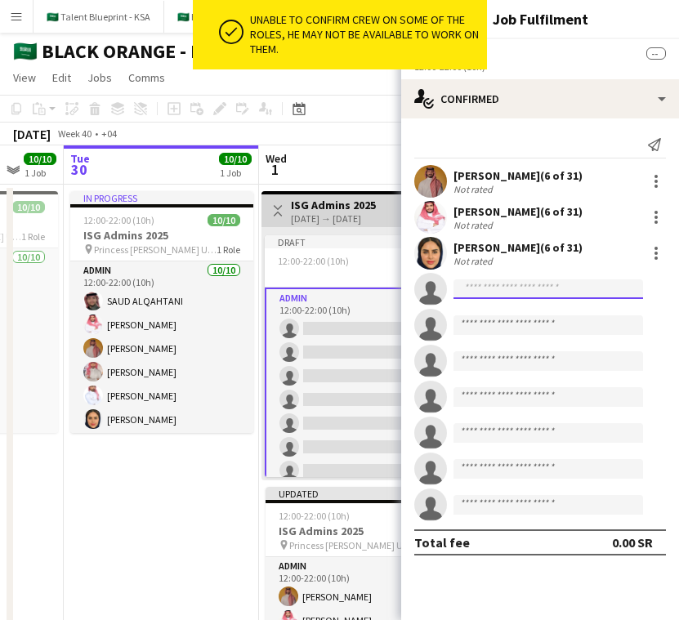
click at [576, 287] on input at bounding box center [549, 290] width 190 height 20
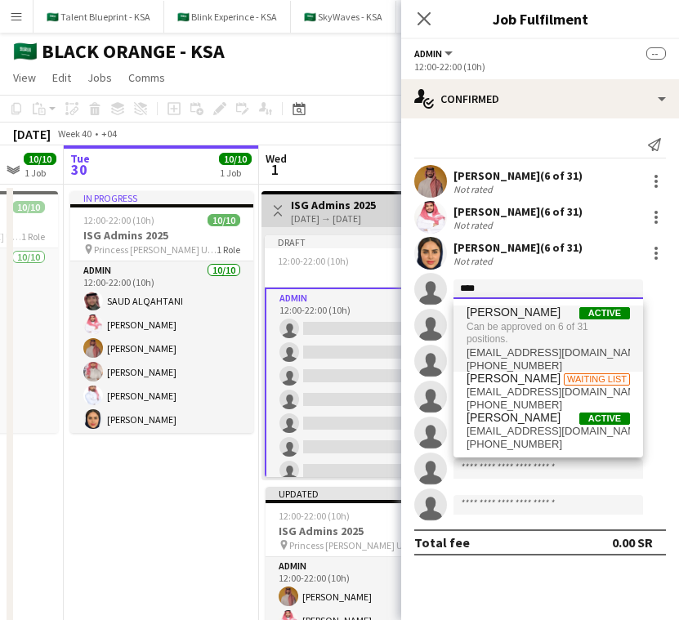
type input "****"
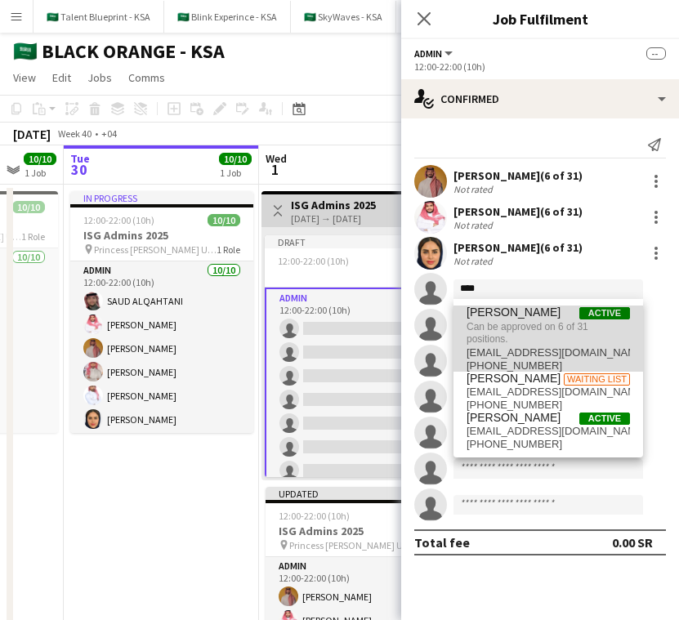
click at [566, 326] on span "Can be approved on 6 of 31 positions." at bounding box center [549, 333] width 164 height 27
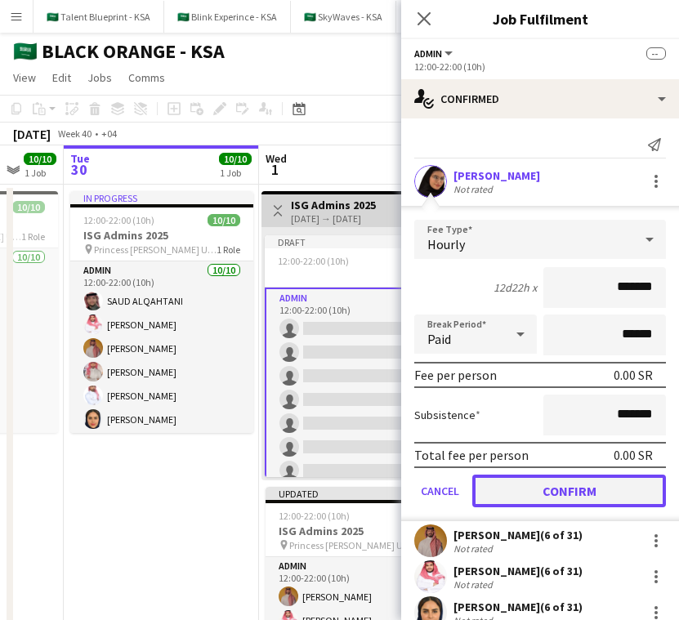
click at [549, 490] on button "Confirm" at bounding box center [570, 491] width 194 height 33
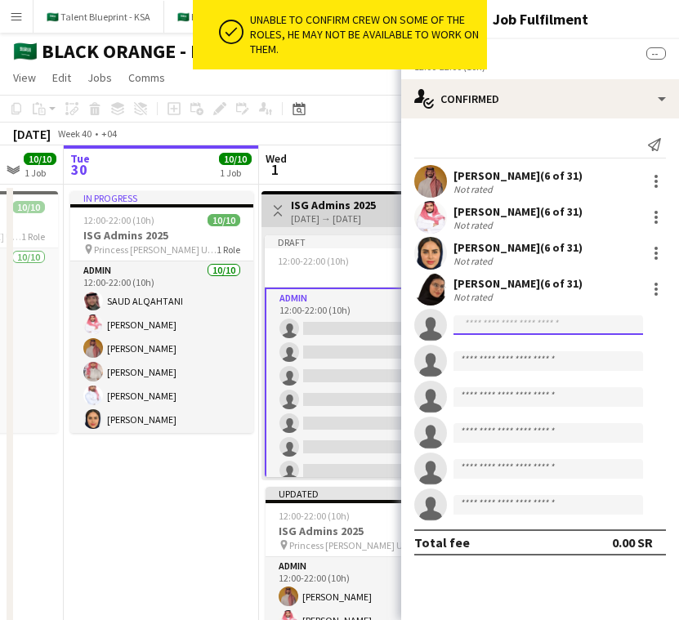
click at [559, 329] on input at bounding box center [549, 326] width 190 height 20
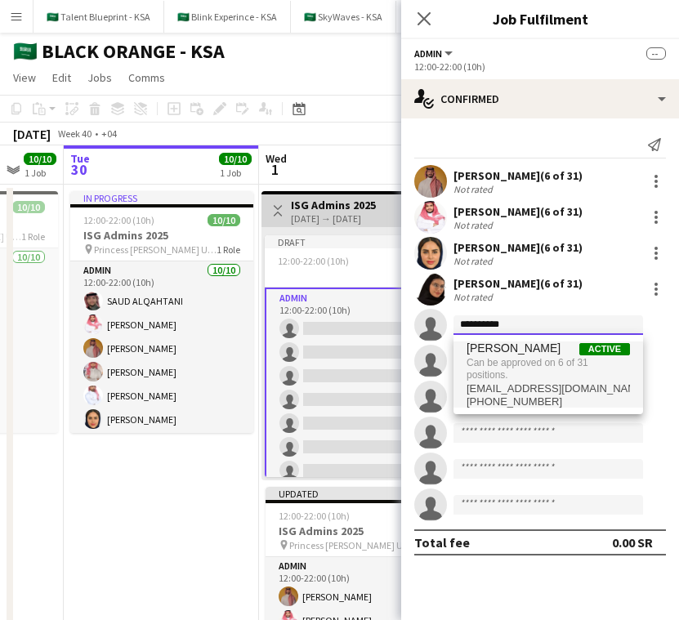
type input "**********"
click at [526, 354] on span "[PERSON_NAME]" at bounding box center [514, 349] width 94 height 14
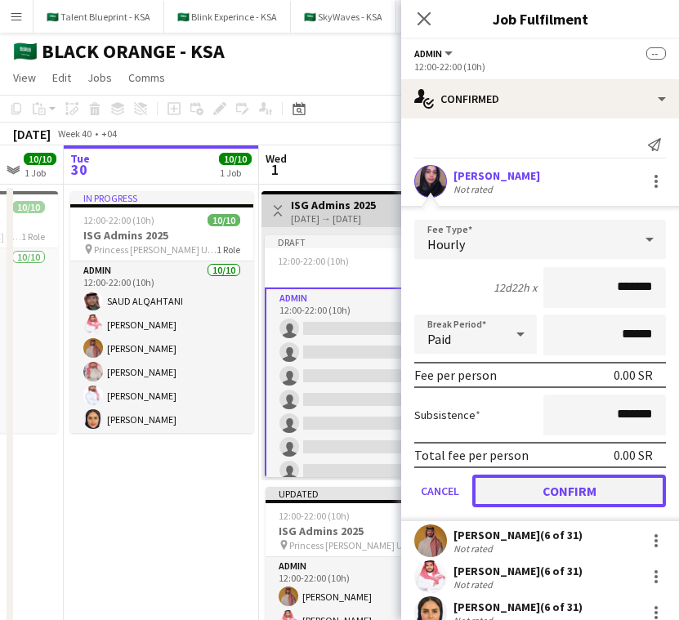
click at [557, 487] on button "Confirm" at bounding box center [570, 491] width 194 height 33
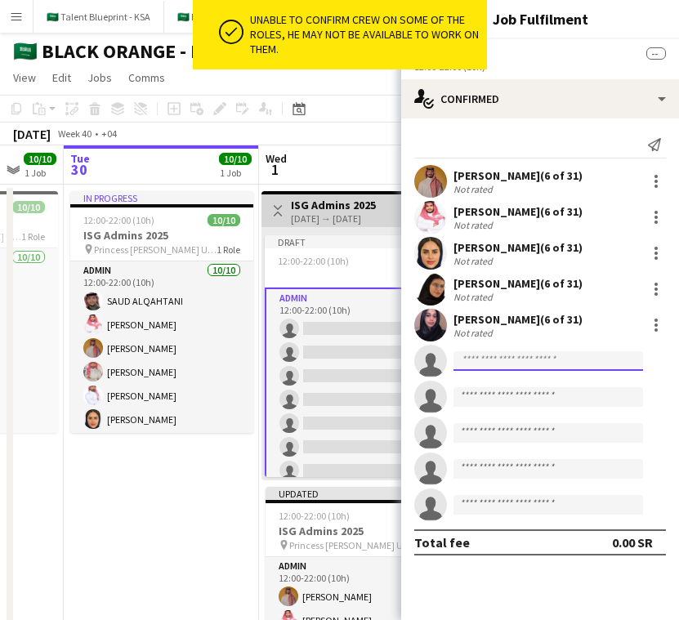
click at [566, 358] on input at bounding box center [549, 362] width 190 height 20
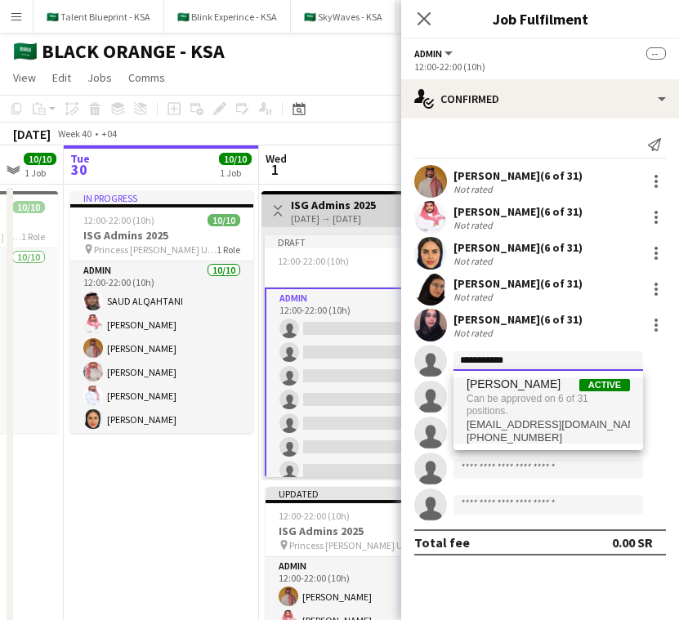
type input "**********"
click at [504, 393] on span "Can be approved on 6 of 31 positions." at bounding box center [549, 405] width 164 height 27
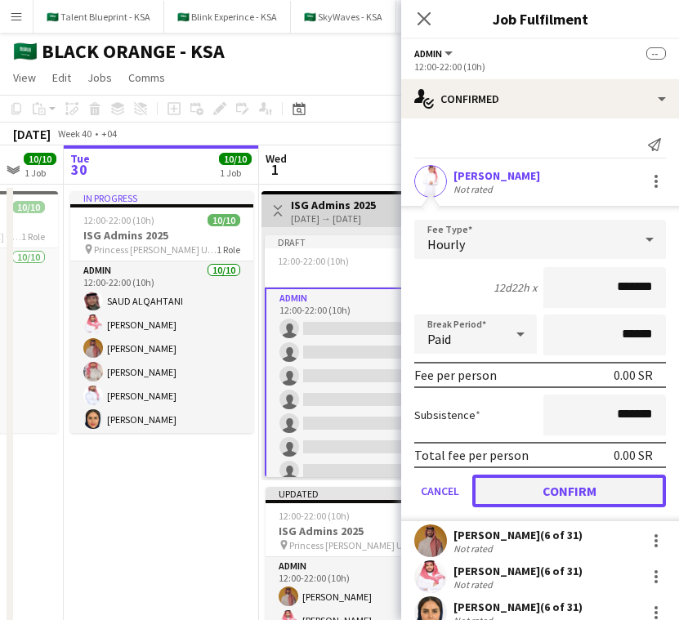
click at [553, 485] on button "Confirm" at bounding box center [570, 491] width 194 height 33
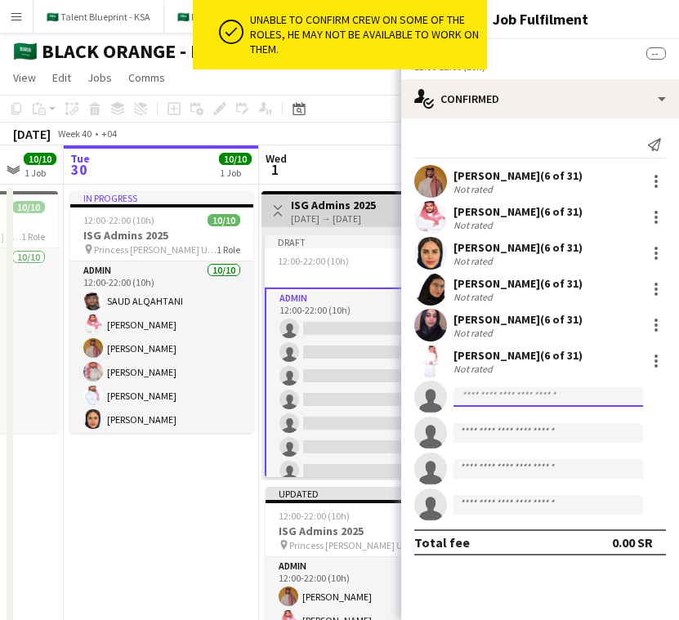
click at [578, 405] on input at bounding box center [549, 398] width 190 height 20
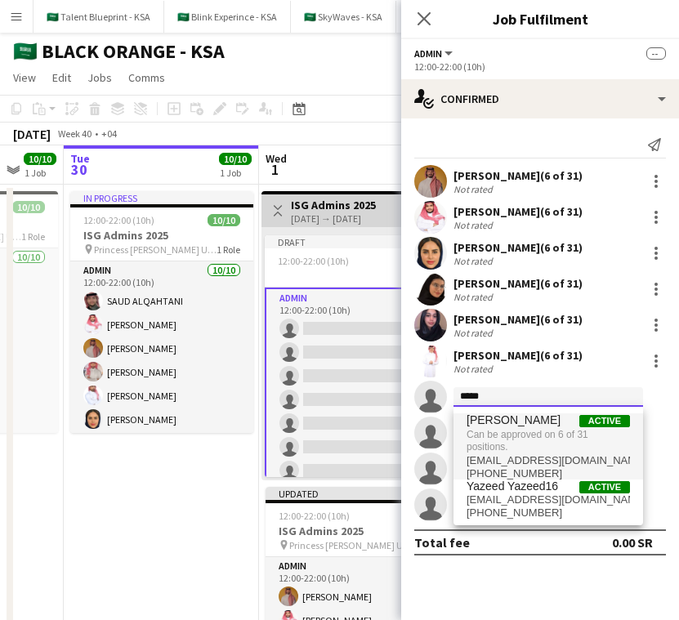
type input "*****"
click at [550, 447] on span "Can be approved on 6 of 31 positions." at bounding box center [549, 441] width 164 height 27
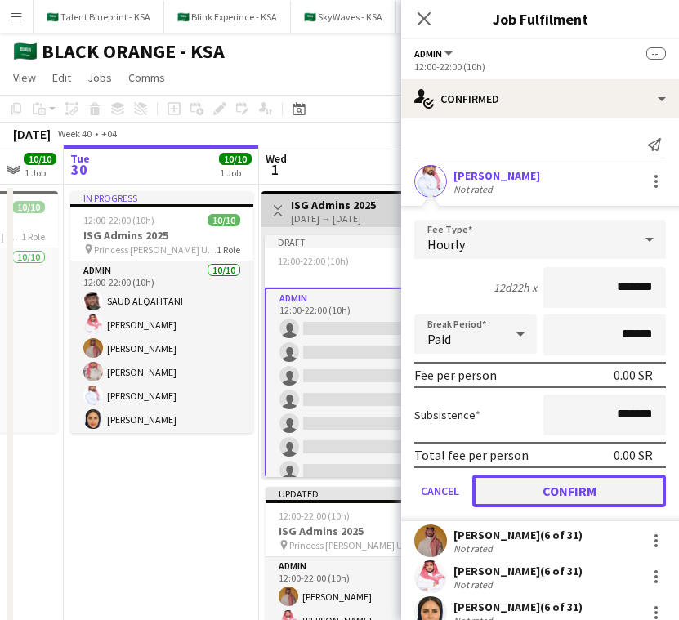
click at [562, 485] on button "Confirm" at bounding box center [570, 491] width 194 height 33
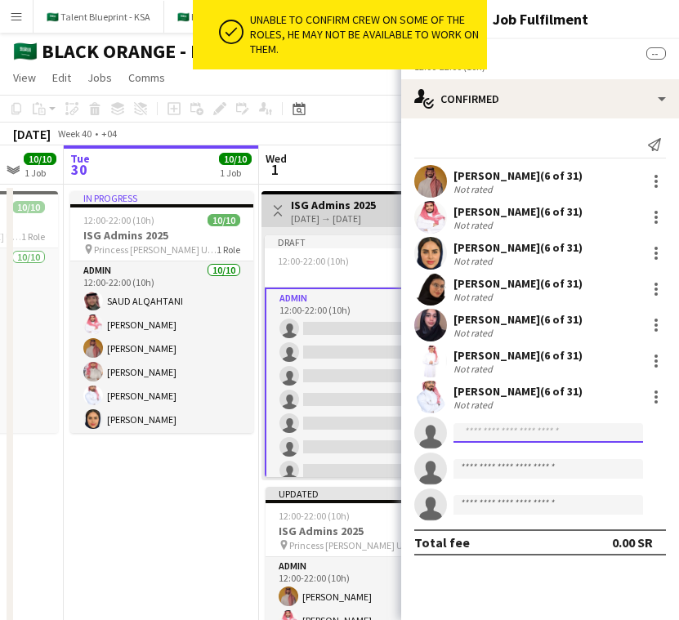
click at [593, 437] on input at bounding box center [549, 433] width 190 height 20
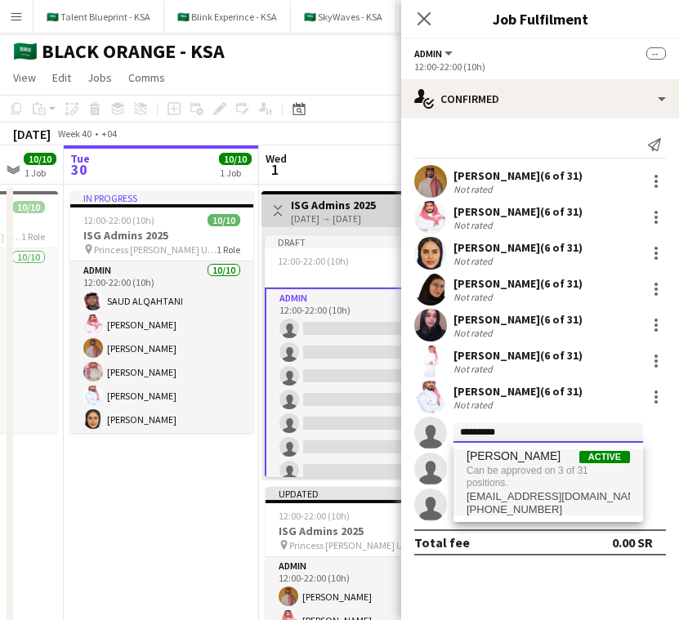
type input "*********"
click at [564, 468] on span "Can be approved on 3 of 31 positions." at bounding box center [549, 477] width 164 height 27
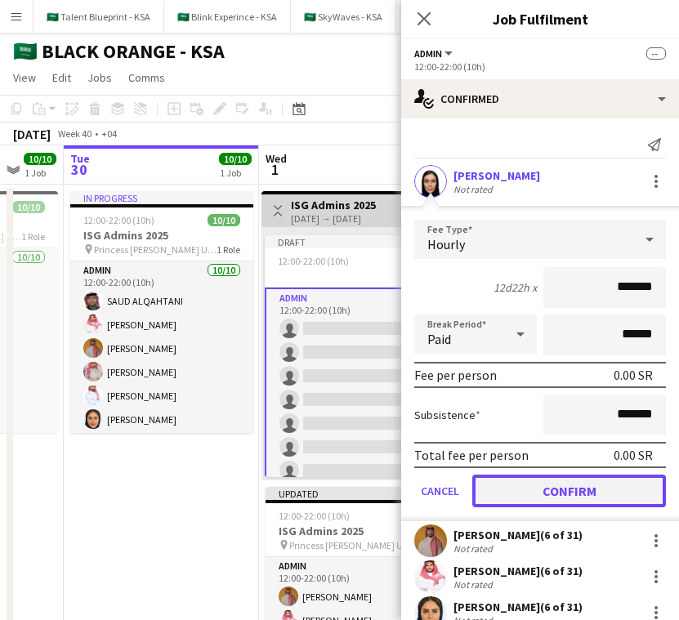
click at [554, 498] on button "Confirm" at bounding box center [570, 491] width 194 height 33
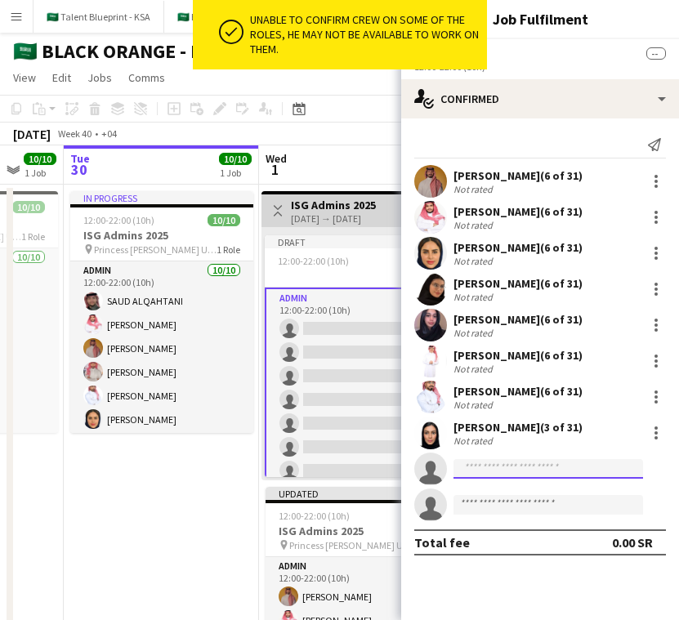
click at [550, 471] on input at bounding box center [549, 469] width 190 height 20
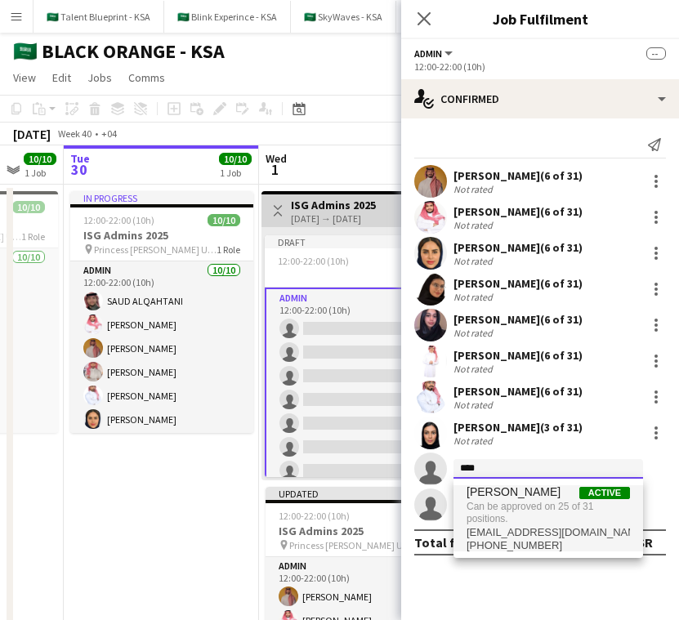
type input "****"
click at [510, 489] on span "[PERSON_NAME]" at bounding box center [514, 493] width 94 height 14
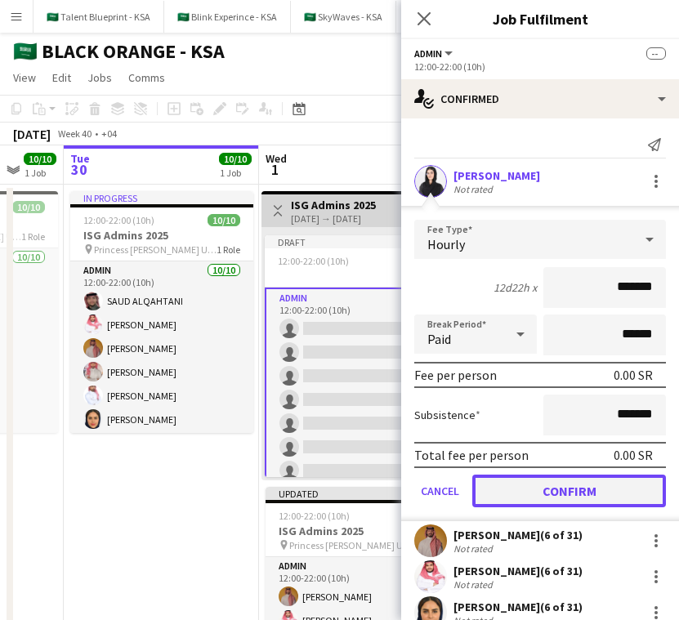
click at [606, 494] on button "Confirm" at bounding box center [570, 491] width 194 height 33
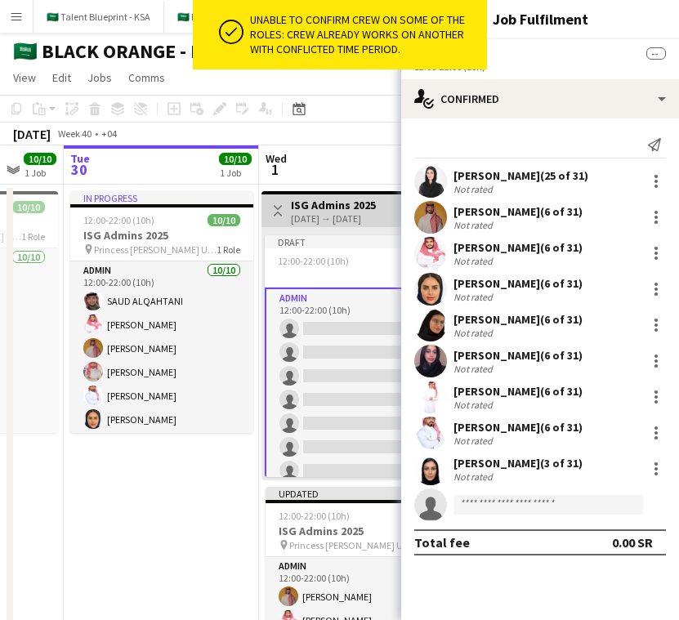
click at [352, 213] on div "[DATE] → [DATE]" at bounding box center [333, 219] width 85 height 12
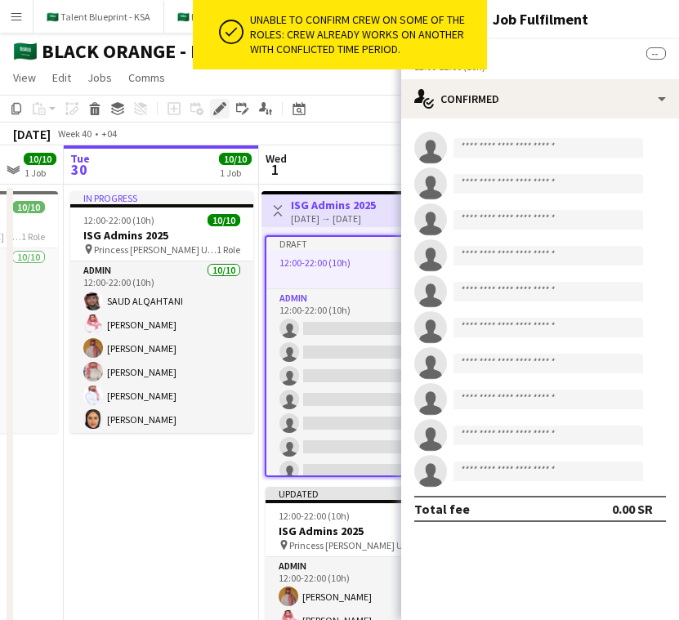
click at [217, 105] on icon "Edit" at bounding box center [219, 108] width 13 height 13
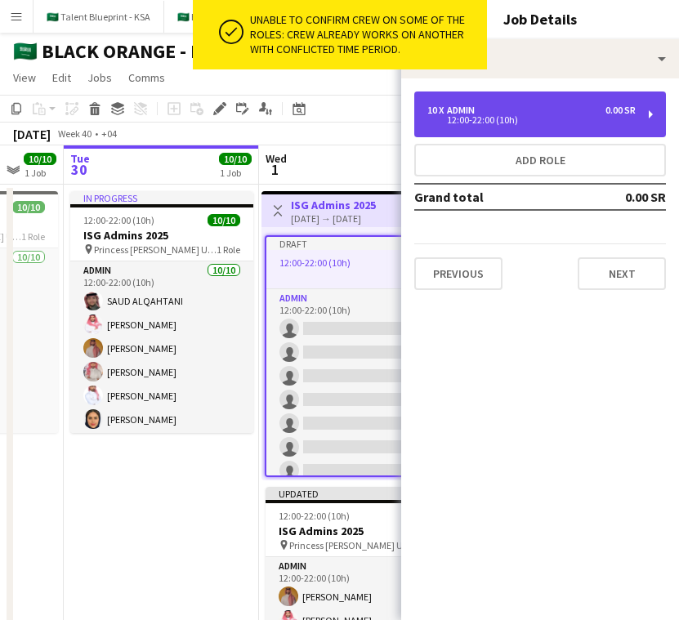
click at [585, 121] on div "12:00-22:00 (10h)" at bounding box center [532, 120] width 208 height 8
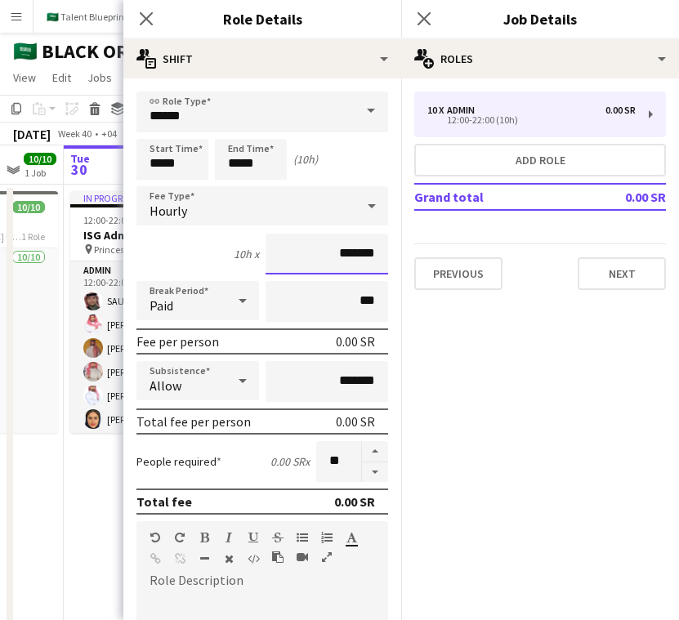
click at [326, 259] on input "*******" at bounding box center [327, 254] width 123 height 41
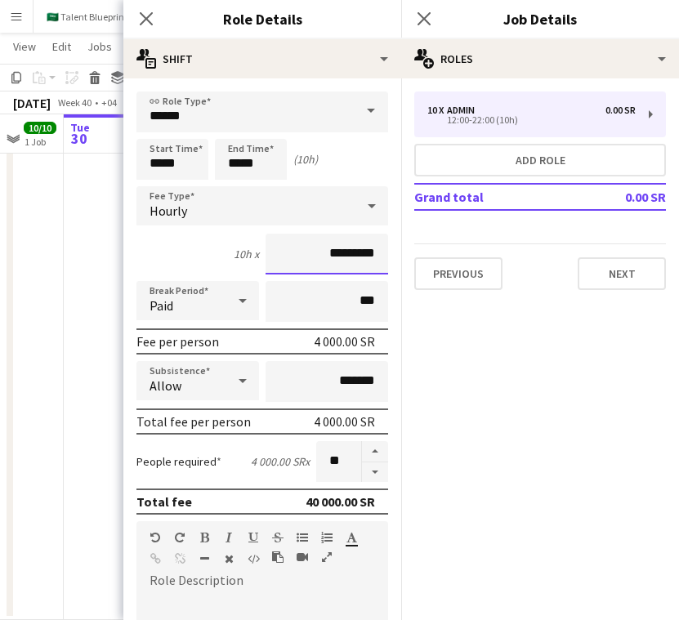
scroll to position [356, 0]
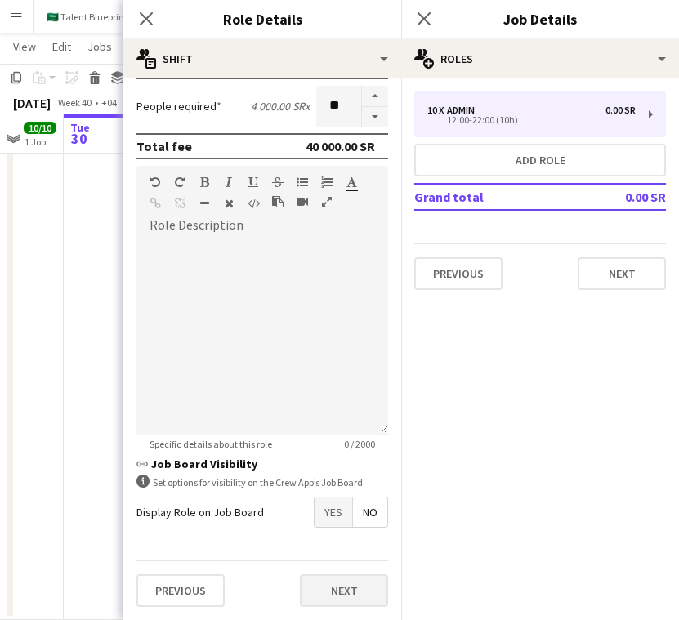
type input "*********"
click at [349, 586] on button "Next" at bounding box center [344, 591] width 88 height 33
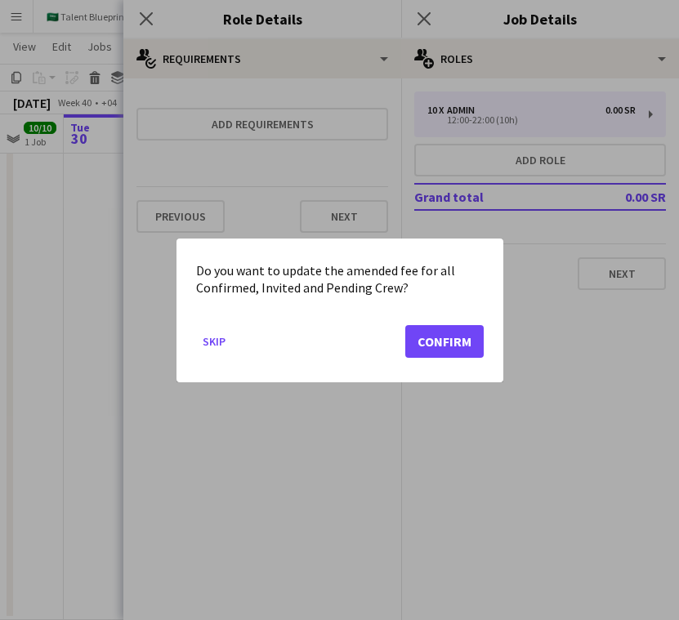
scroll to position [0, 0]
click at [220, 338] on button "Skip" at bounding box center [214, 341] width 36 height 26
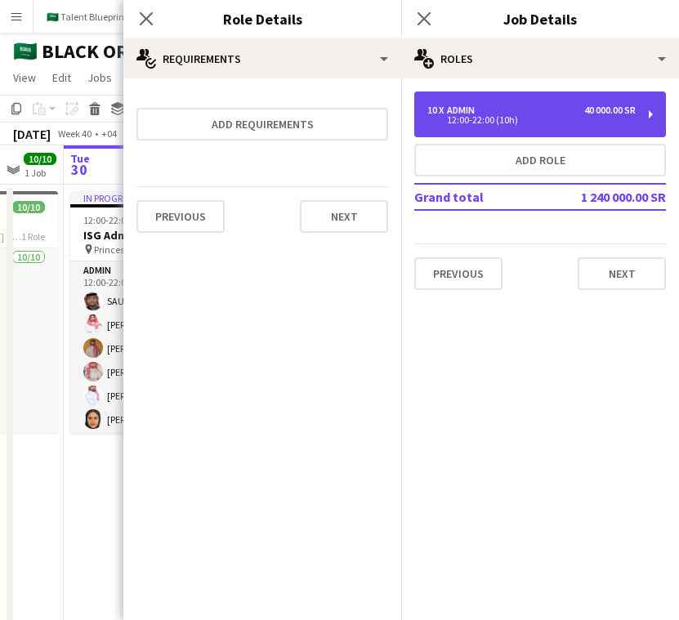
click at [589, 119] on div "12:00-22:00 (10h)" at bounding box center [532, 120] width 208 height 8
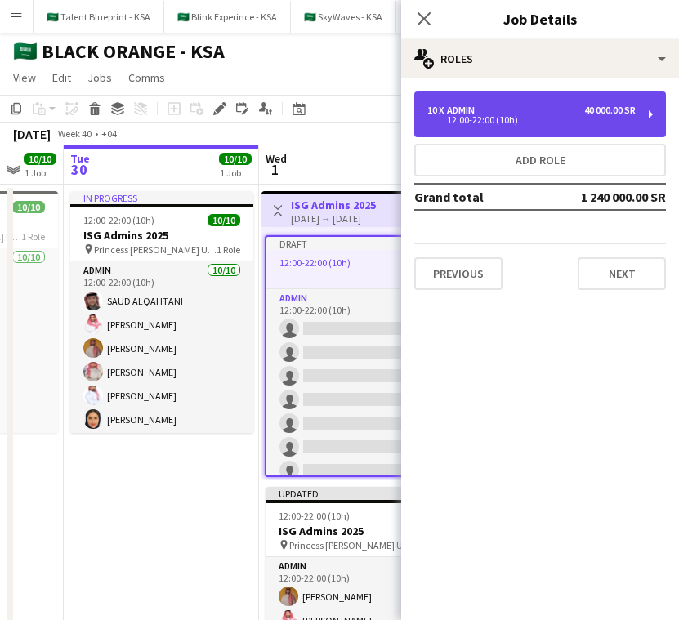
click at [589, 119] on div "12:00-22:00 (10h)" at bounding box center [532, 120] width 208 height 8
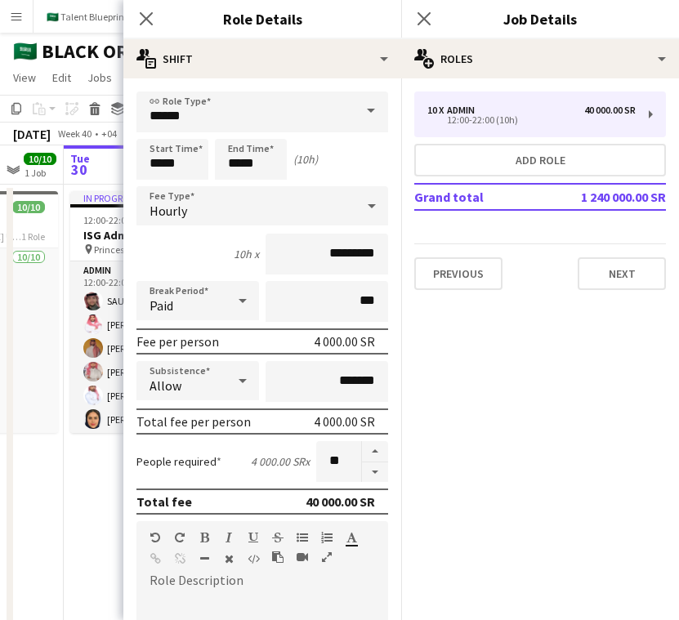
click at [185, 209] on span "Hourly" at bounding box center [169, 211] width 38 height 16
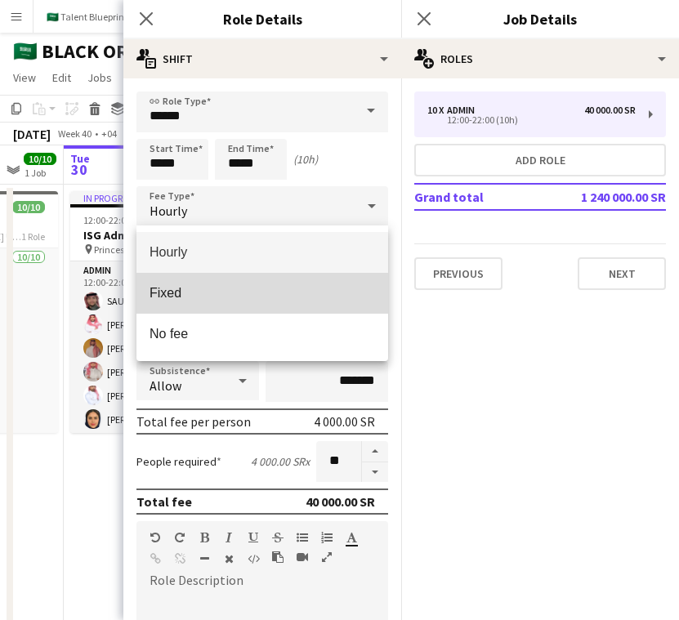
click at [228, 291] on span "Fixed" at bounding box center [263, 293] width 226 height 16
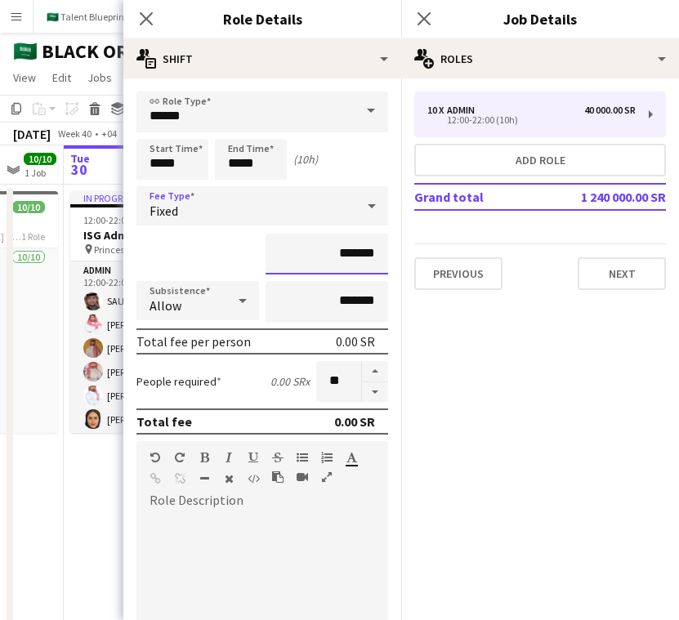
click at [328, 256] on input "*******" at bounding box center [327, 254] width 123 height 41
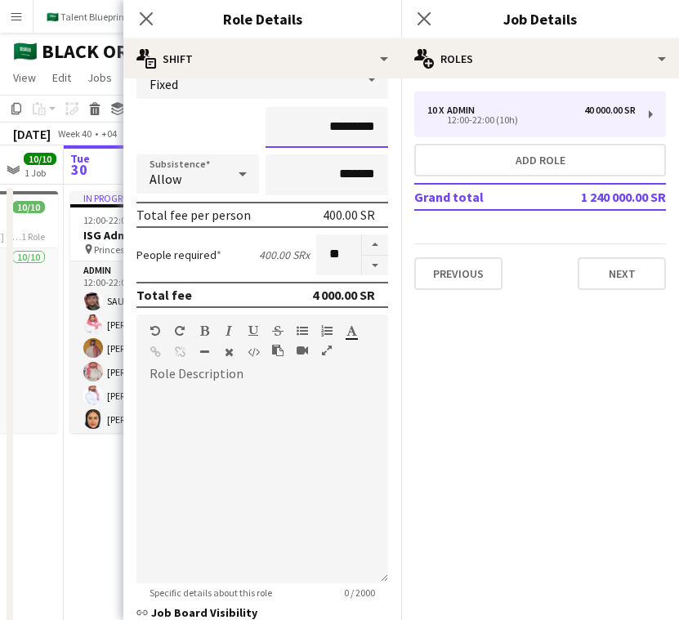
scroll to position [276, 0]
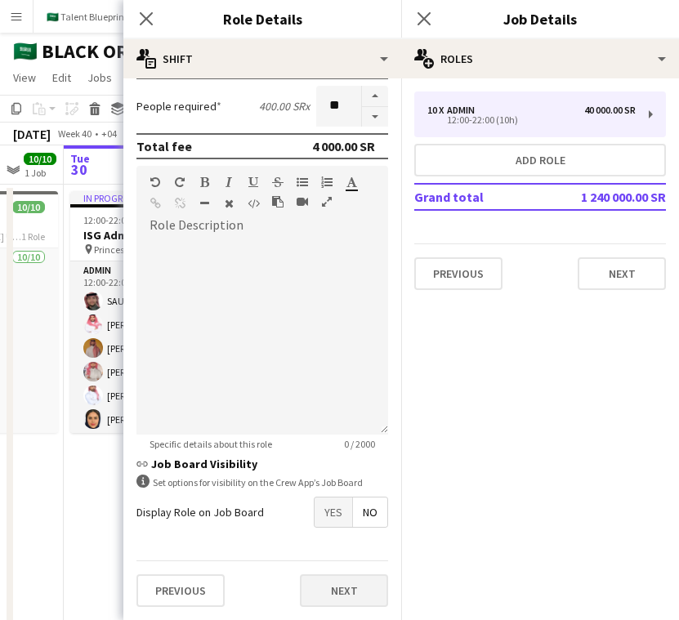
type input "*********"
click at [338, 596] on button "Next" at bounding box center [344, 591] width 88 height 33
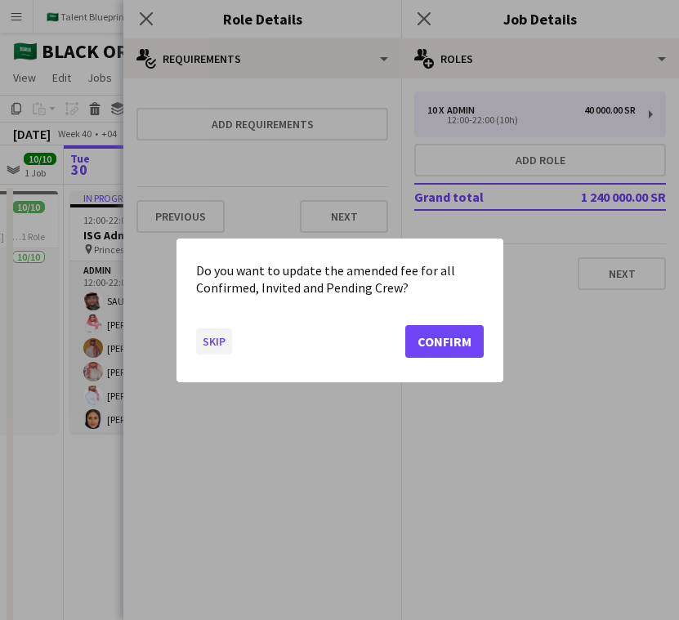
click at [208, 345] on button "Skip" at bounding box center [214, 341] width 36 height 26
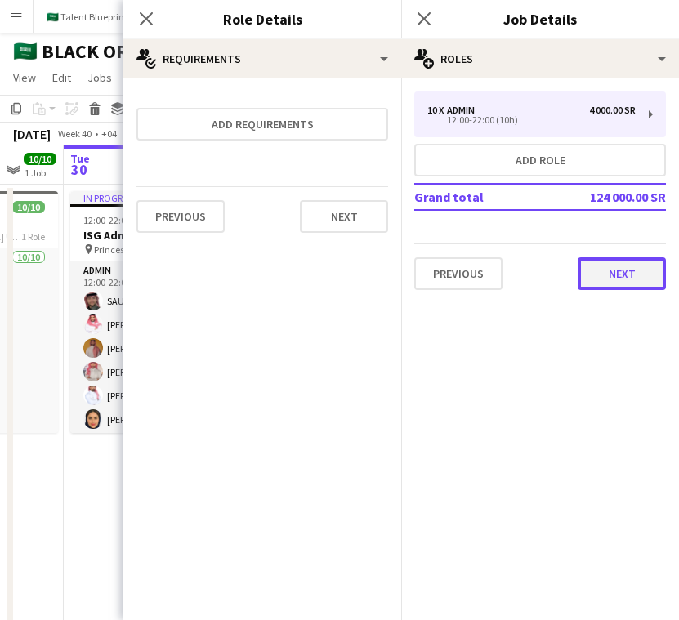
click at [607, 276] on button "Next" at bounding box center [622, 274] width 88 height 33
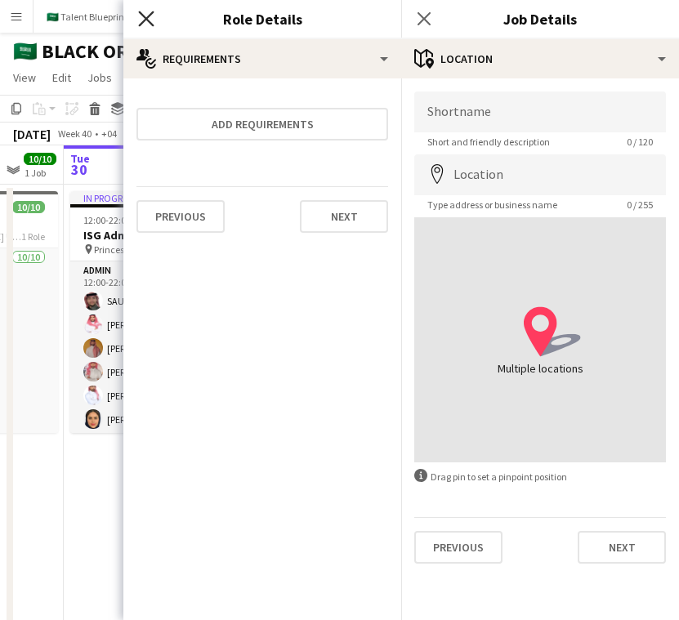
click at [146, 17] on icon at bounding box center [146, 19] width 16 height 16
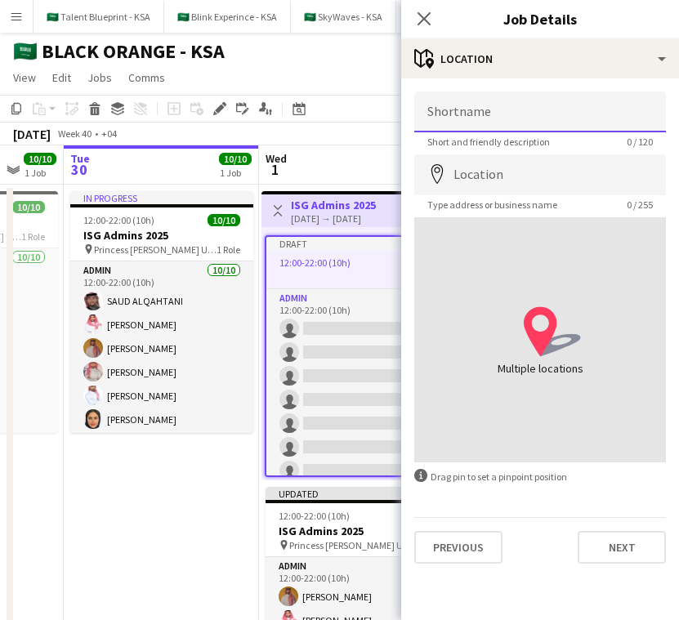
click at [561, 115] on input "Shortname" at bounding box center [540, 112] width 252 height 41
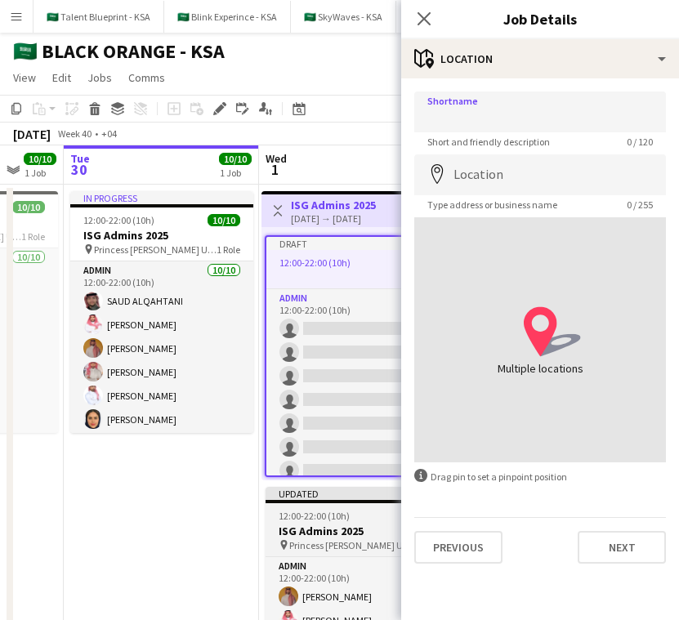
click at [346, 544] on span "Princess [PERSON_NAME] University" at bounding box center [350, 546] width 123 height 12
type input "**********"
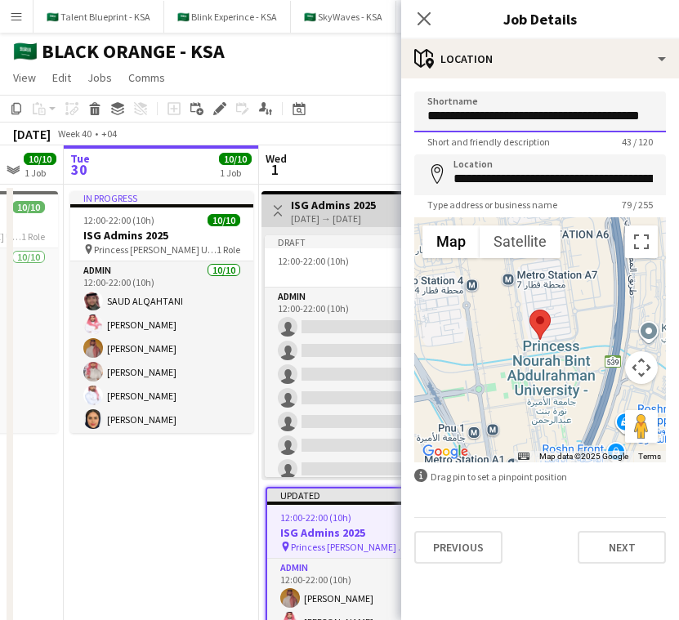
click at [521, 119] on input "**********" at bounding box center [540, 112] width 252 height 41
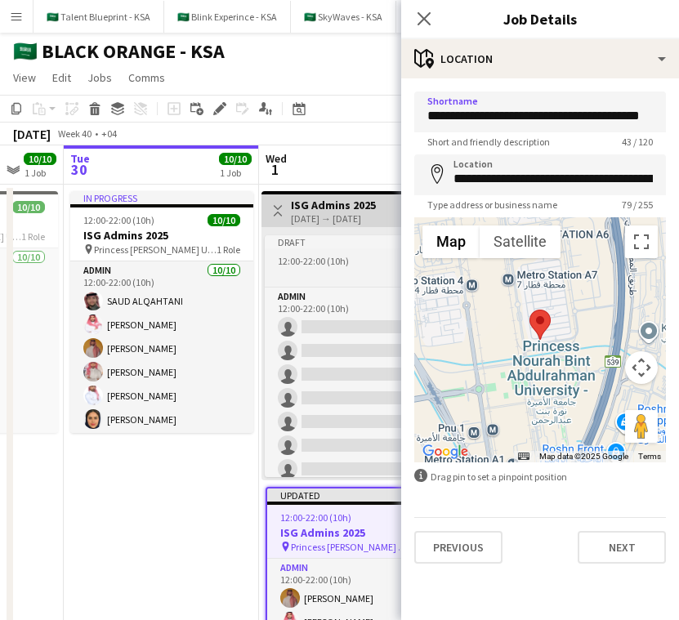
click at [347, 248] on div "Draft" at bounding box center [356, 241] width 183 height 13
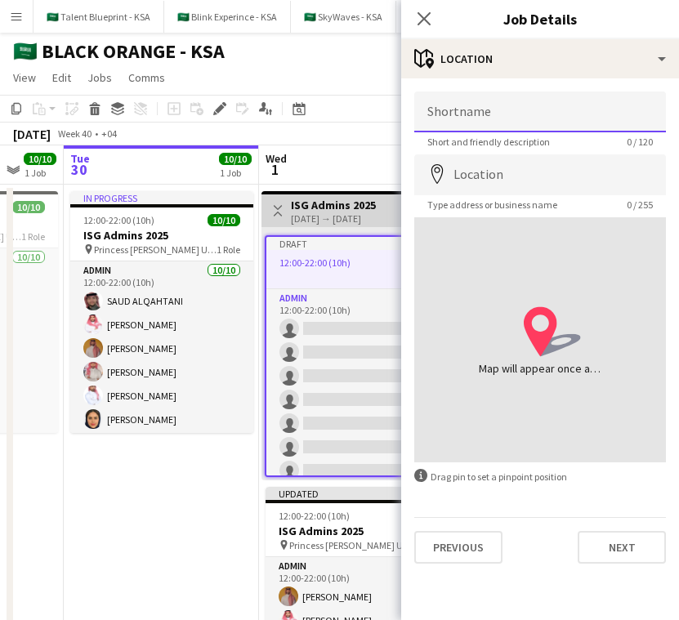
click at [531, 122] on input "Shortname" at bounding box center [540, 112] width 252 height 41
paste input "**********"
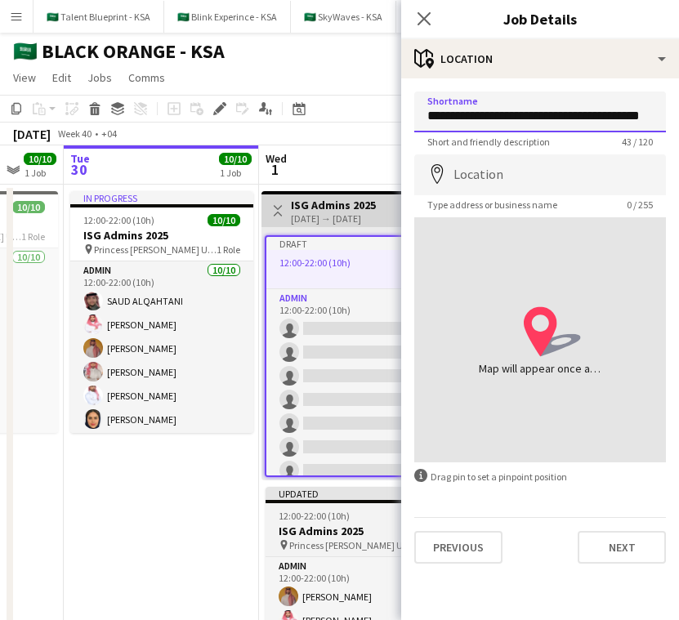
type input "**********"
click at [343, 530] on h3 "ISG Admins 2025" at bounding box center [357, 531] width 183 height 15
type input "**********"
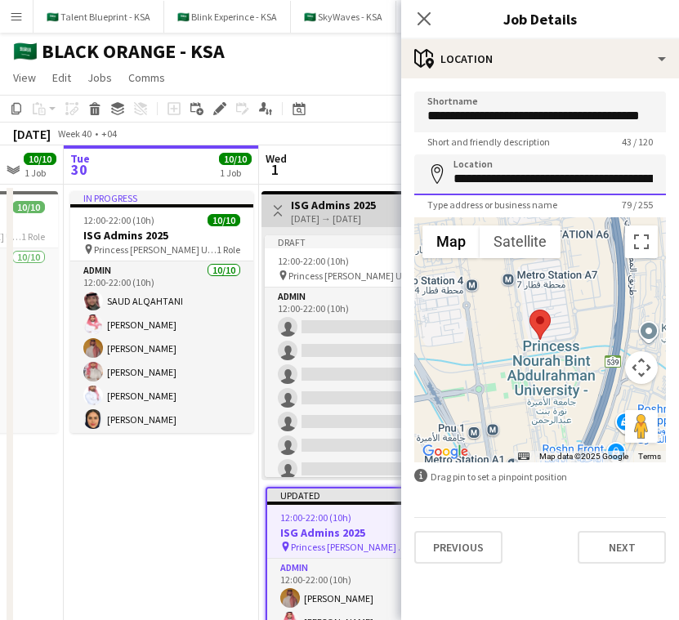
click at [558, 182] on input "**********" at bounding box center [540, 175] width 252 height 41
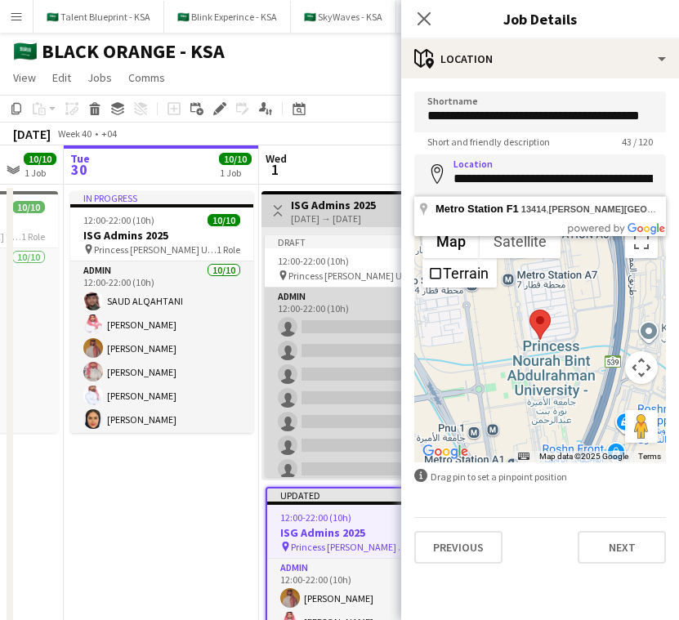
click at [343, 290] on app-card-role "Admin 0/10 12:00-22:00 (10h) single-neutral-actions single-neutral-actions sing…" at bounding box center [356, 422] width 183 height 269
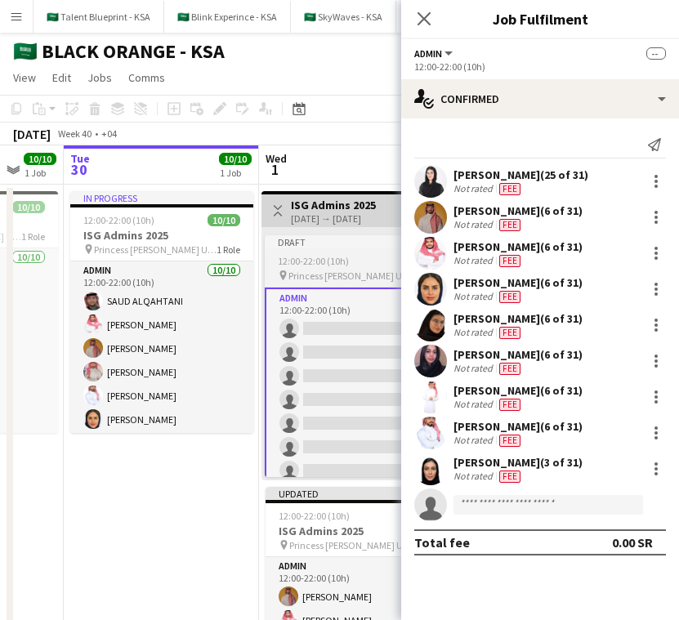
click at [369, 243] on div "Draft" at bounding box center [356, 241] width 183 height 13
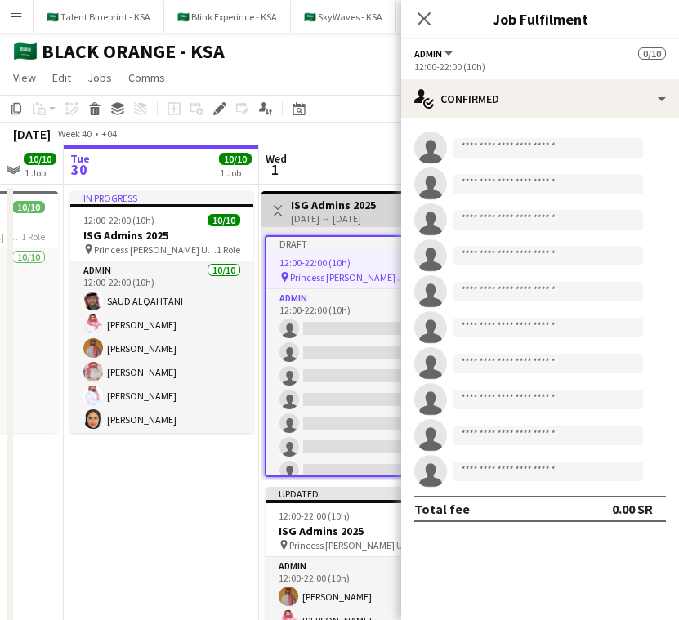
click at [369, 217] on div "[DATE] → [DATE]" at bounding box center [333, 219] width 85 height 12
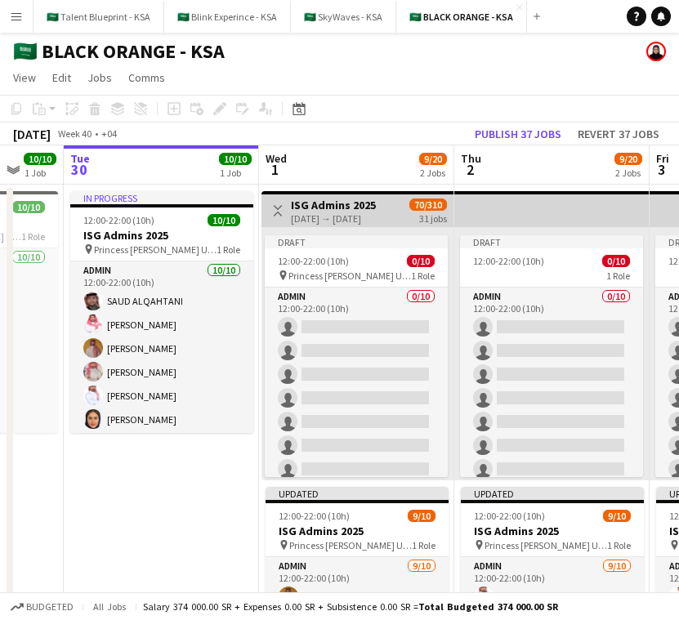
click at [398, 208] on div "Toggle View ISG Admins 2025 01-10-2025 → 31-10-2025 70/310 31 jobs" at bounding box center [357, 211] width 179 height 28
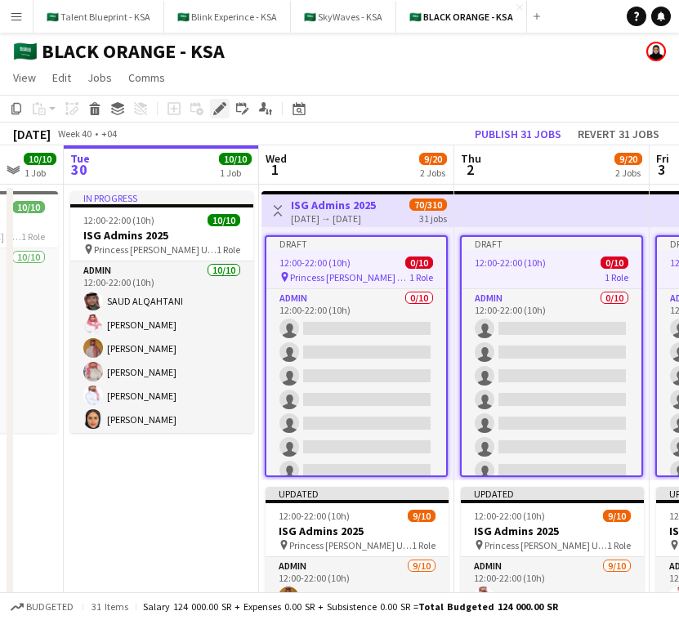
click at [219, 112] on icon "Edit" at bounding box center [219, 108] width 13 height 13
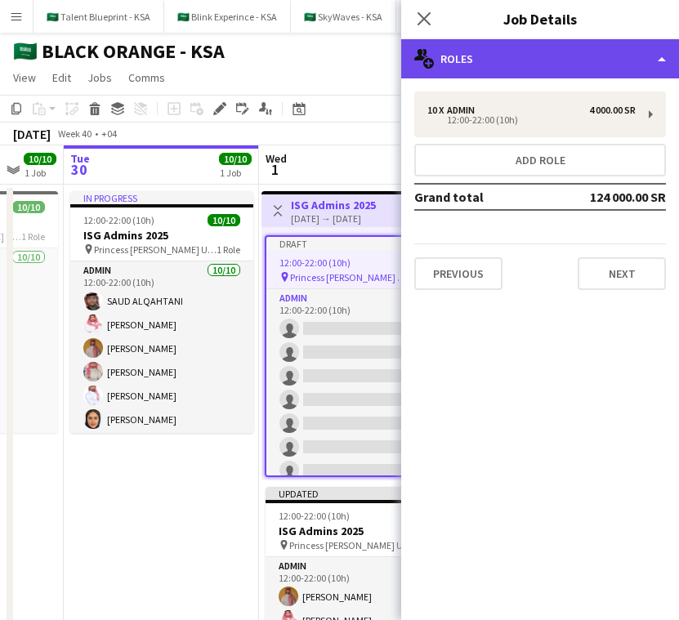
click at [576, 48] on div "multiple-users-add Roles" at bounding box center [540, 58] width 278 height 39
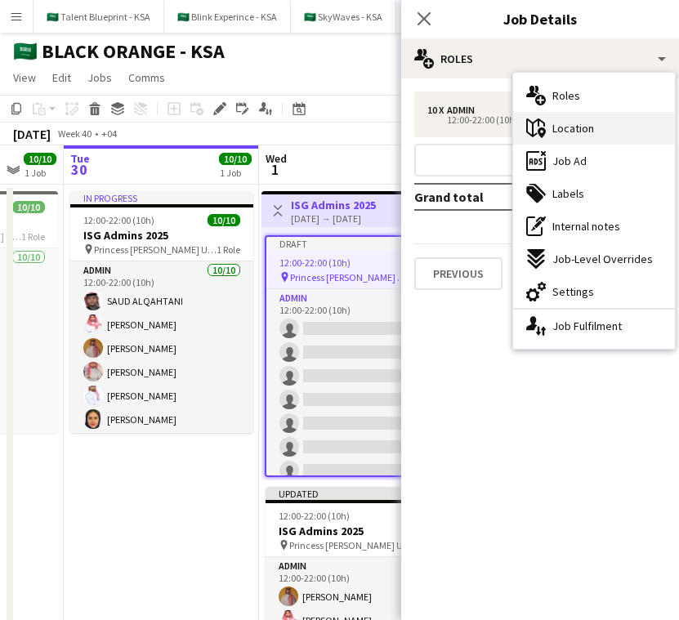
click at [620, 140] on div "maps-pin-1 Location" at bounding box center [594, 128] width 162 height 33
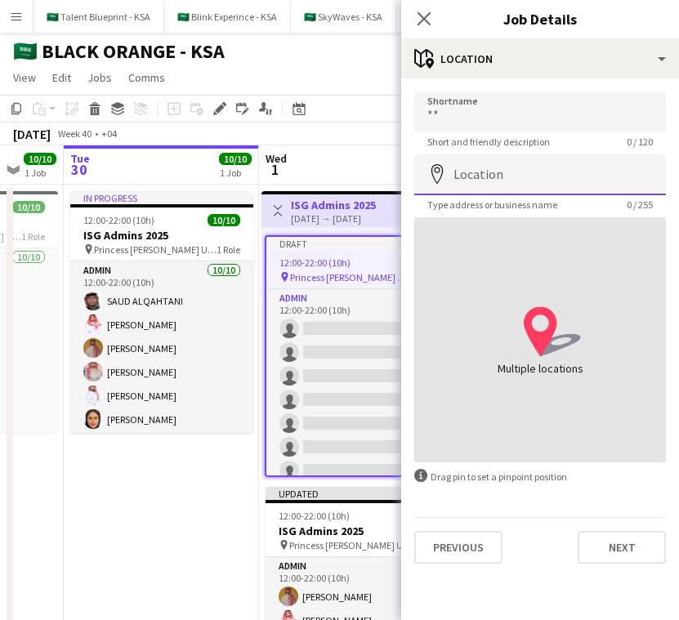
click at [584, 176] on input "Location" at bounding box center [540, 175] width 252 height 41
paste input "**********"
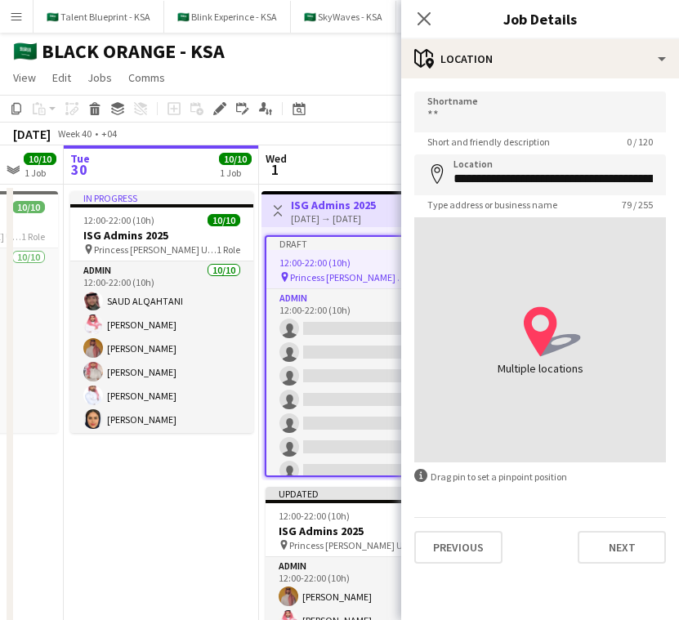
type input "**********"
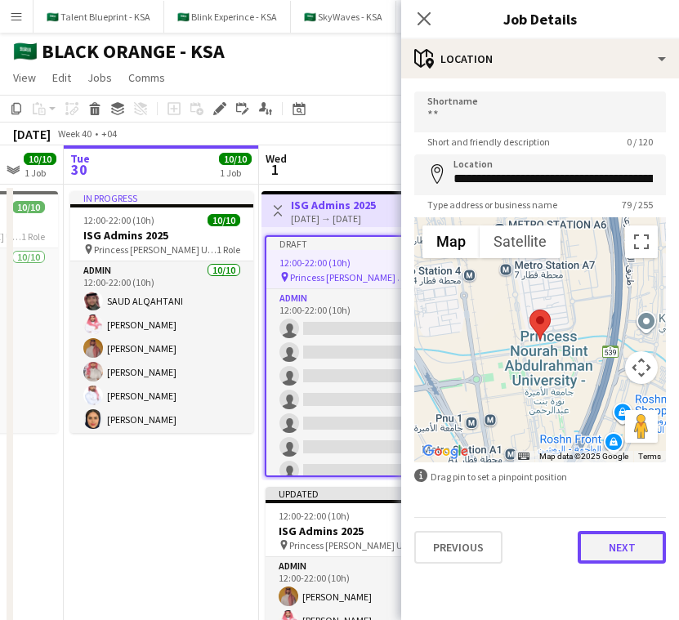
click at [612, 546] on button "Next" at bounding box center [622, 547] width 88 height 33
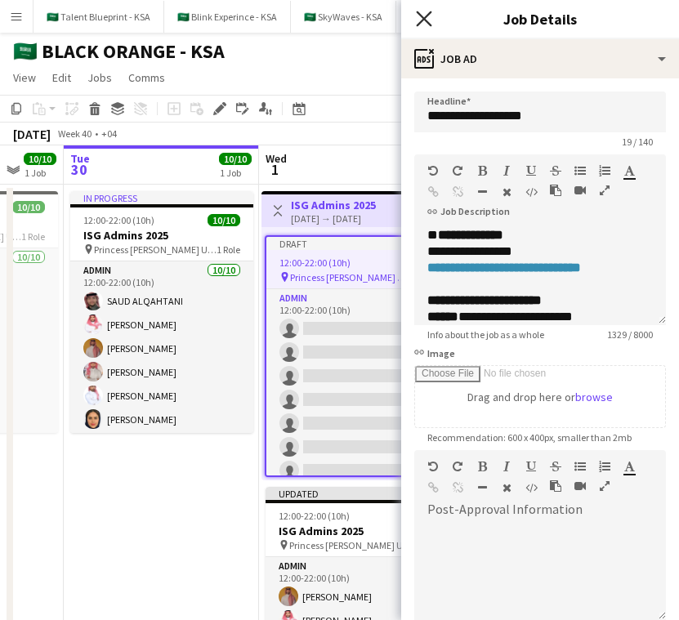
click at [431, 11] on icon at bounding box center [424, 19] width 16 height 16
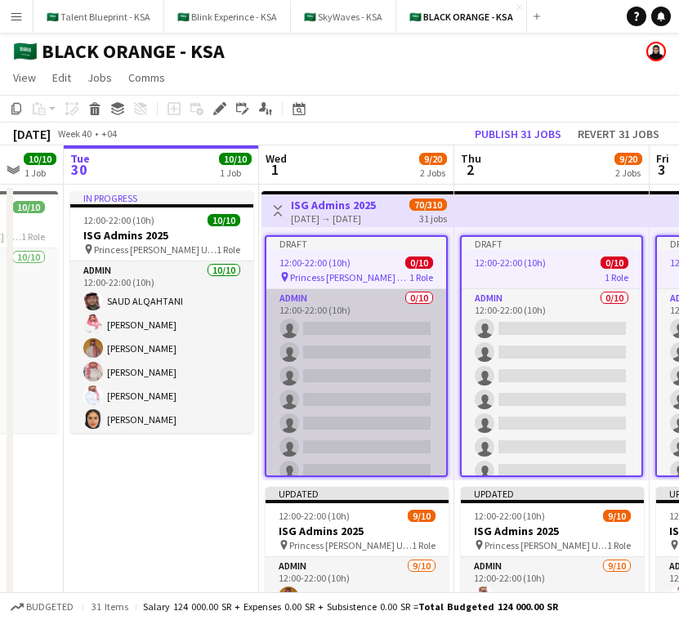
click at [386, 379] on app-card-role "Admin 0/10 12:00-22:00 (10h) single-neutral-actions single-neutral-actions sing…" at bounding box center [357, 423] width 180 height 269
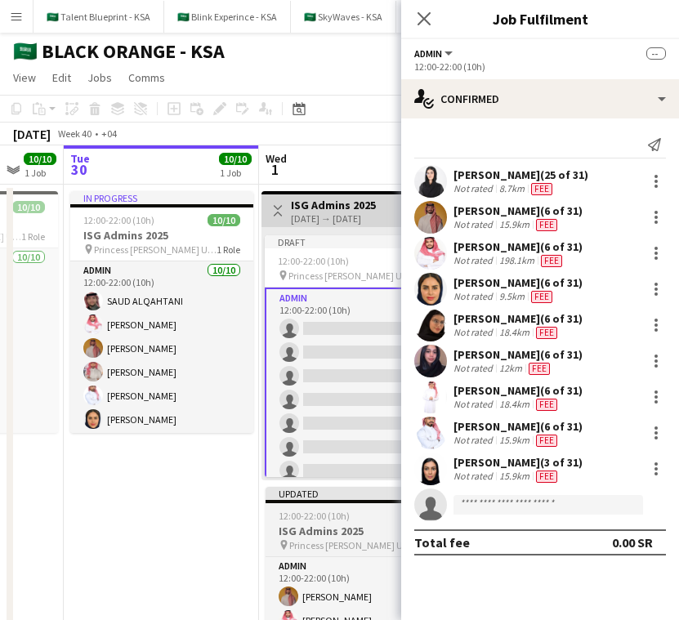
click at [316, 520] on span "12:00-22:00 (10h)" at bounding box center [314, 516] width 71 height 12
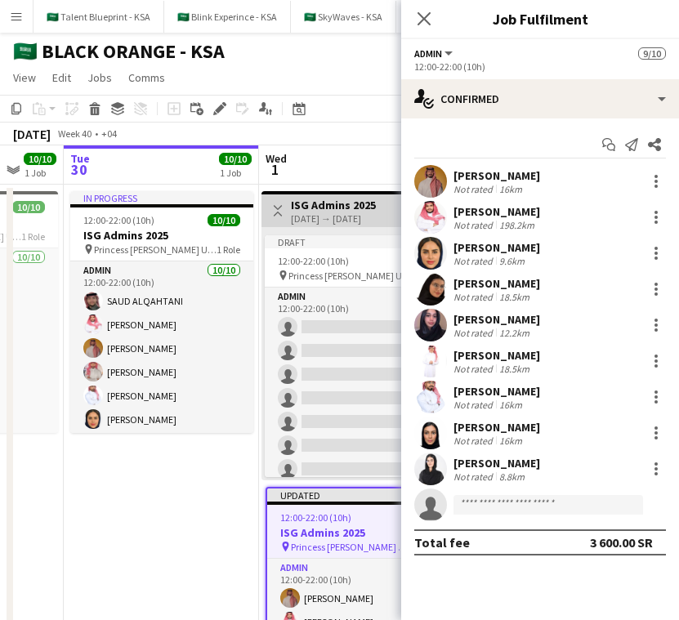
click at [344, 210] on h3 "ISG Admins 2025" at bounding box center [333, 205] width 85 height 15
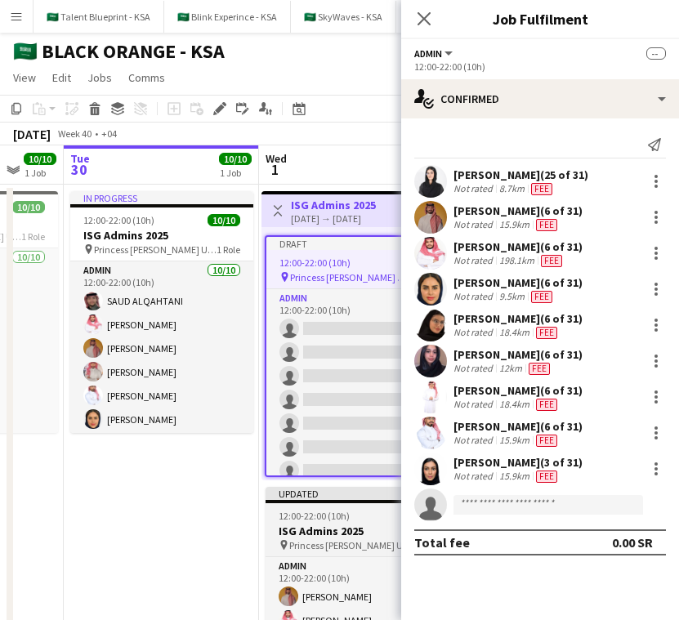
click at [340, 525] on h3 "ISG Admins 2025" at bounding box center [357, 531] width 183 height 15
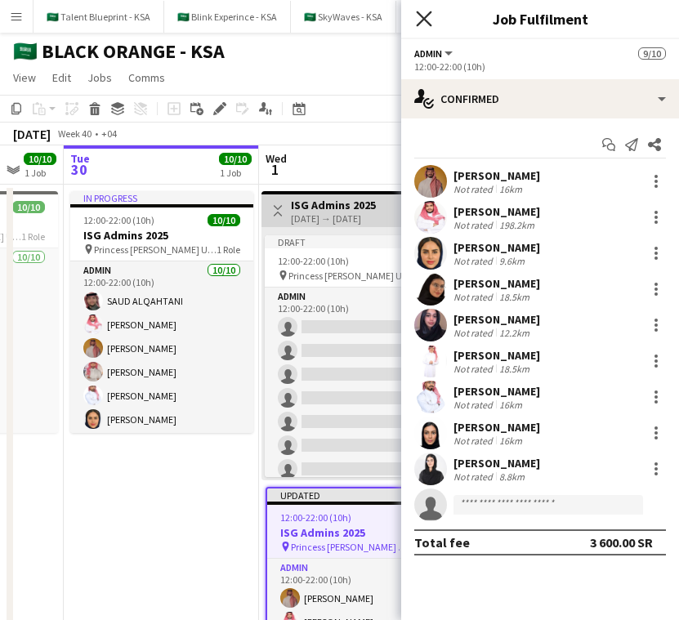
click at [422, 11] on icon "Close pop-in" at bounding box center [424, 19] width 16 height 16
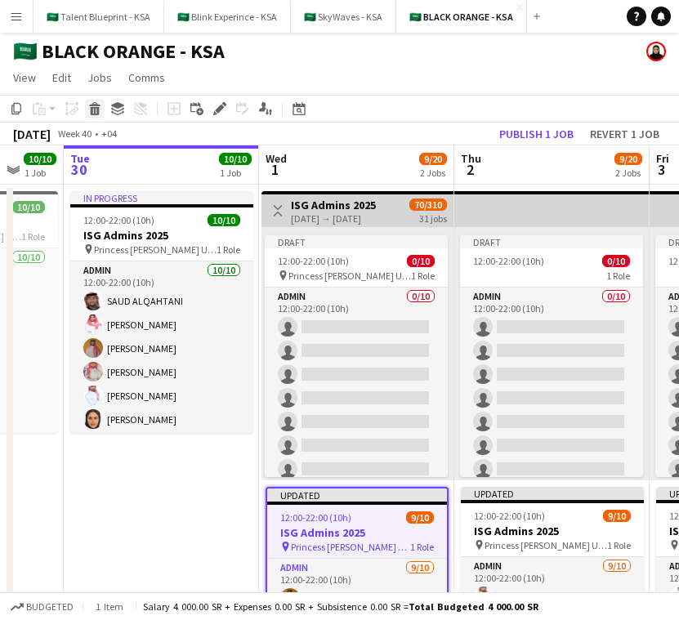
click at [89, 109] on icon "Delete" at bounding box center [94, 108] width 13 height 13
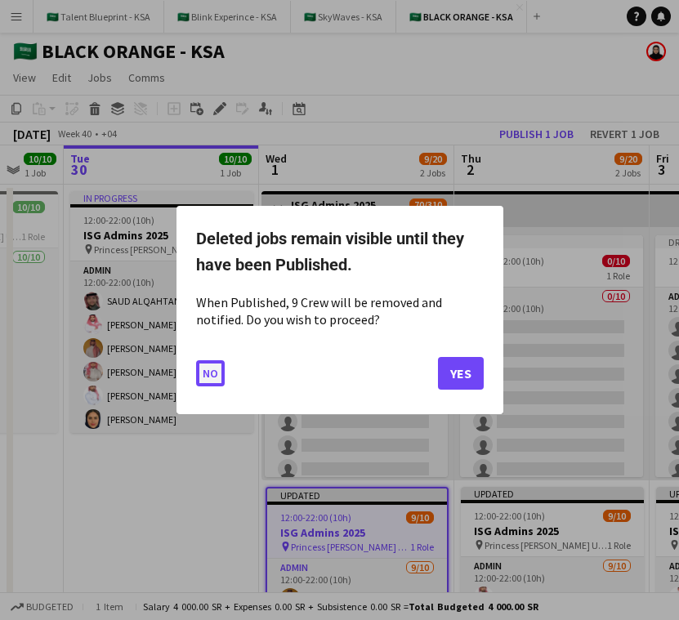
click at [206, 373] on button "No" at bounding box center [210, 374] width 29 height 26
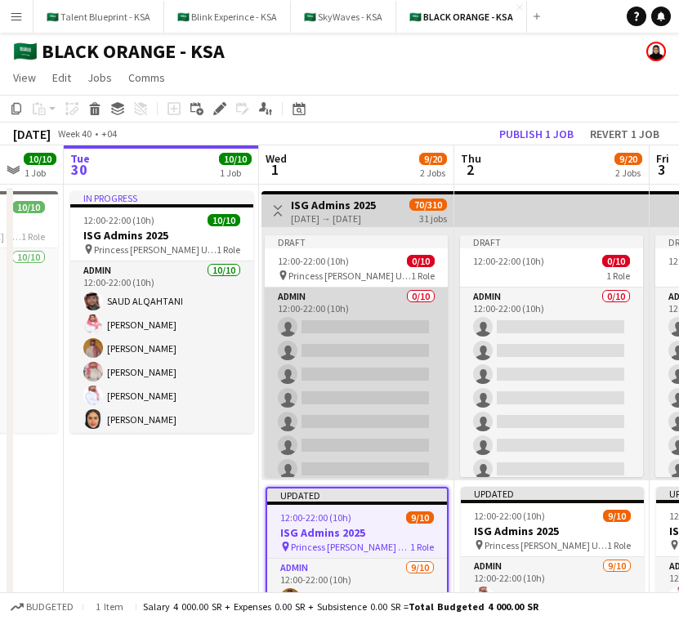
click at [382, 385] on app-card-role "Admin 0/10 12:00-22:00 (10h) single-neutral-actions single-neutral-actions sing…" at bounding box center [356, 422] width 183 height 269
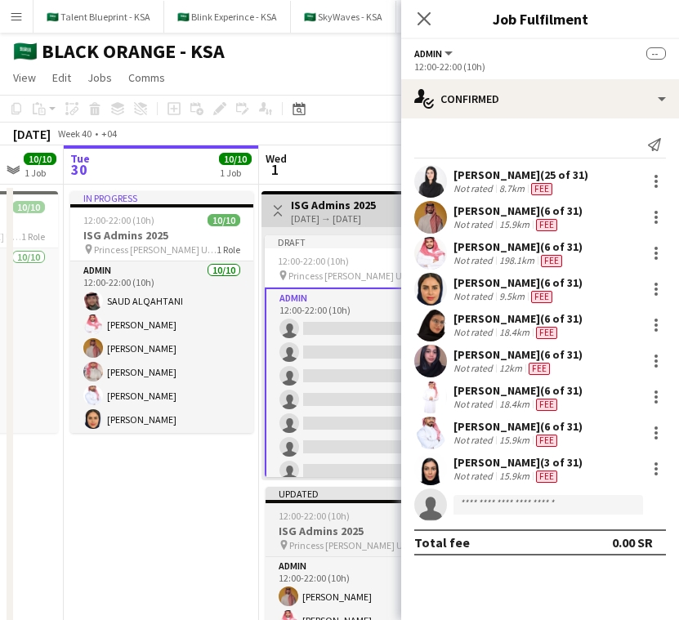
click at [343, 541] on span "Princess [PERSON_NAME] University" at bounding box center [350, 546] width 123 height 12
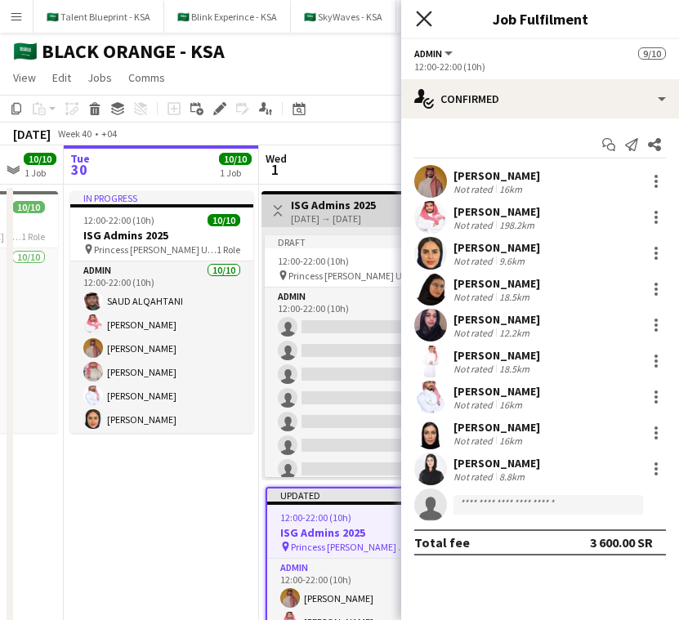
click at [430, 18] on icon "Close pop-in" at bounding box center [424, 19] width 16 height 16
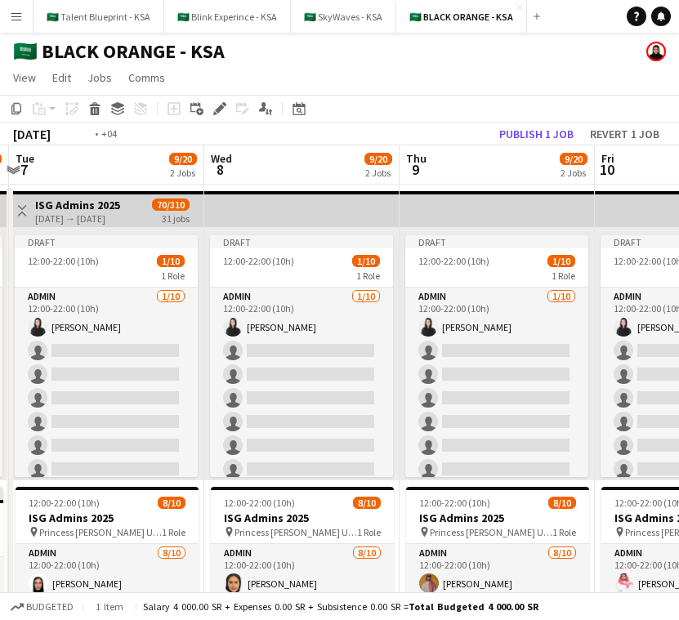
scroll to position [79, 0]
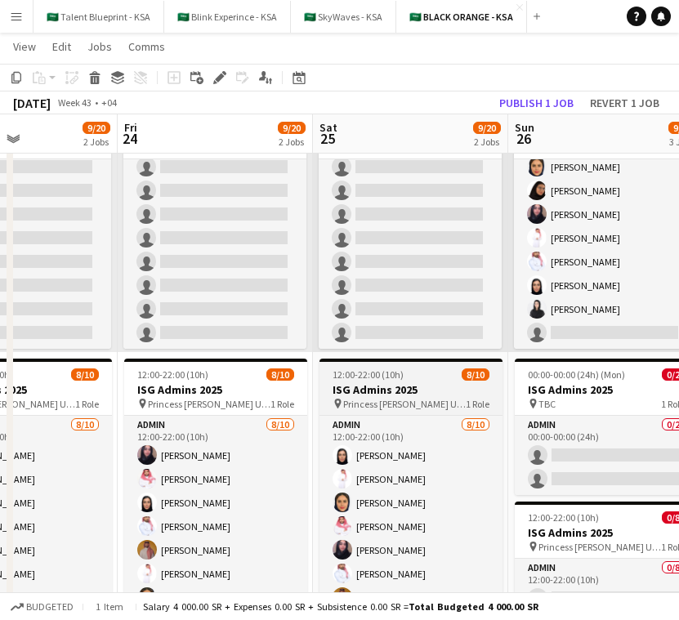
click at [440, 396] on h3 "ISG Admins 2025" at bounding box center [411, 390] width 183 height 15
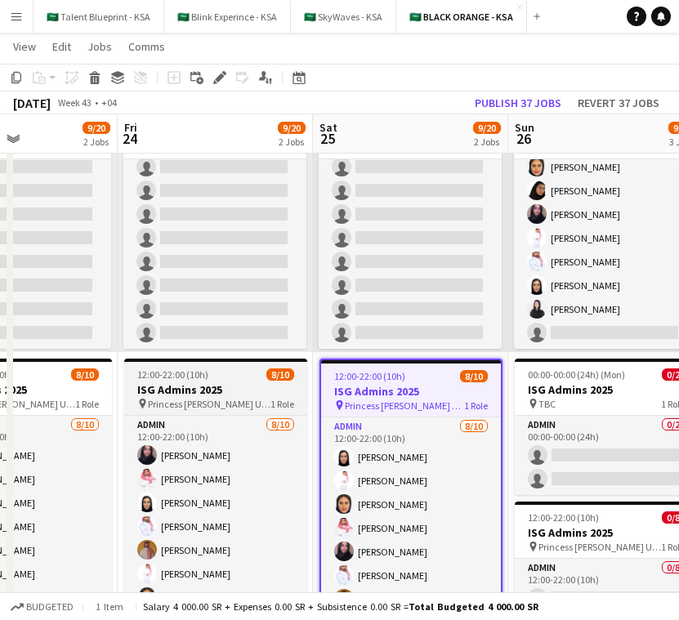
click at [208, 404] on span "Princess [PERSON_NAME] University" at bounding box center [209, 404] width 123 height 12
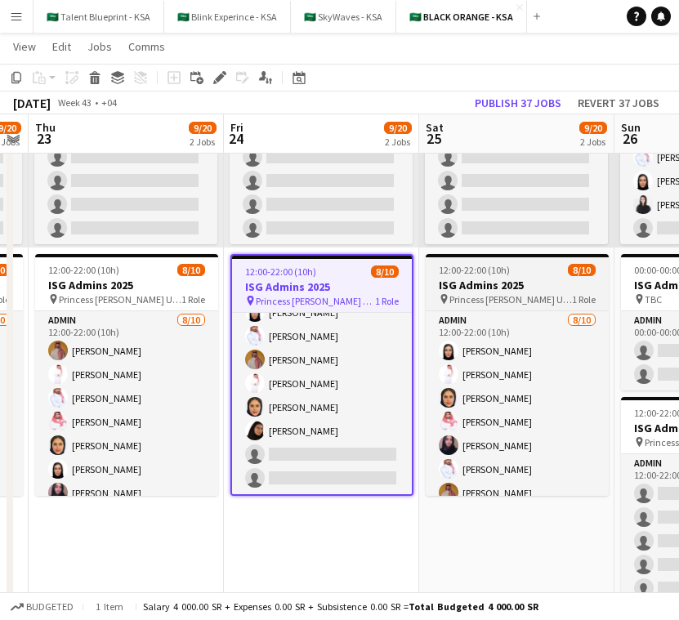
click at [528, 282] on h3 "ISG Admins 2025" at bounding box center [517, 285] width 183 height 15
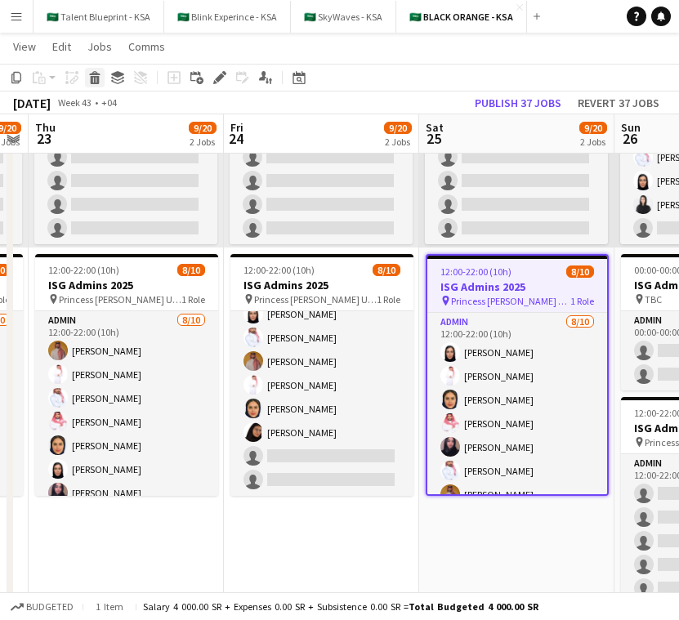
click at [97, 79] on icon at bounding box center [95, 80] width 9 height 8
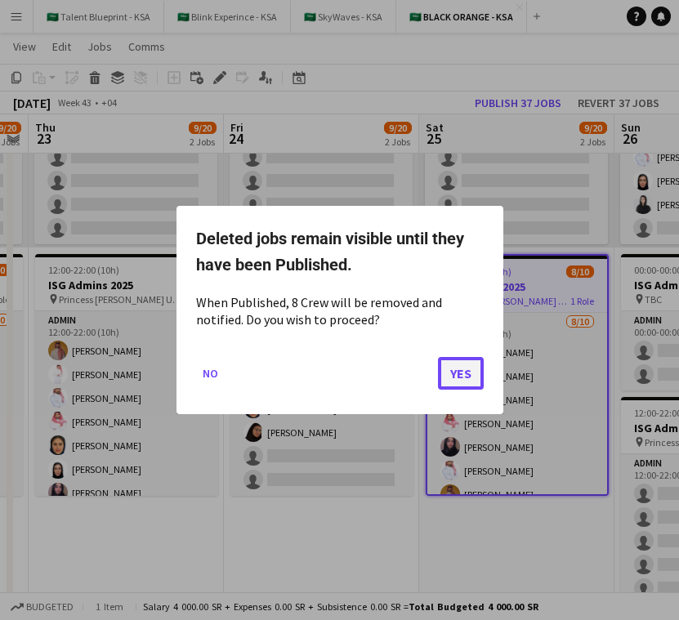
click at [477, 368] on button "Yes" at bounding box center [461, 373] width 46 height 33
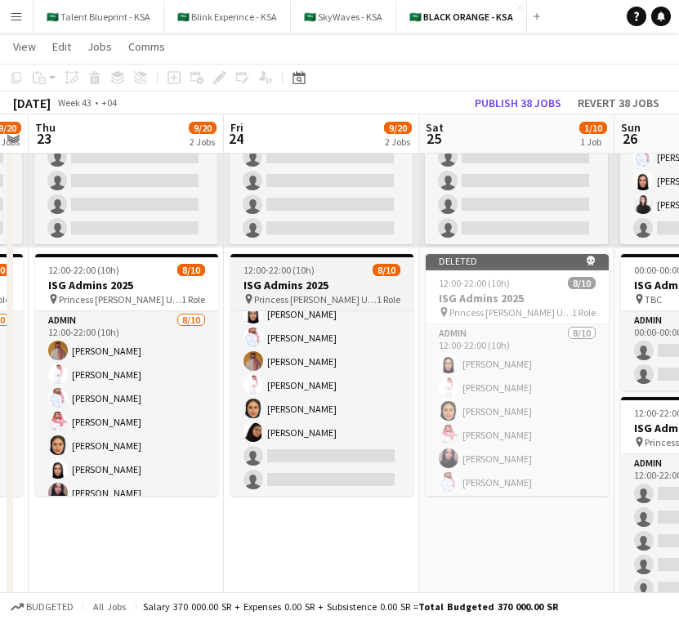
click at [374, 282] on h3 "ISG Admins 2025" at bounding box center [322, 285] width 183 height 15
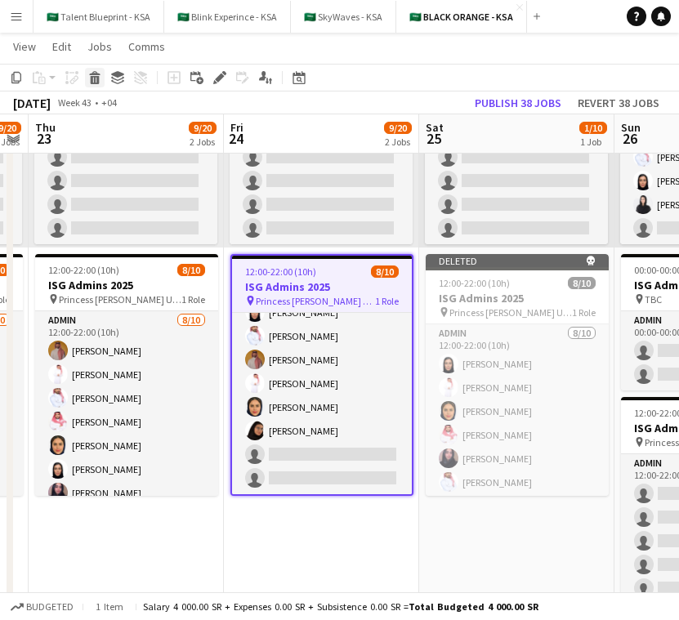
click at [93, 79] on icon "Delete" at bounding box center [94, 77] width 13 height 13
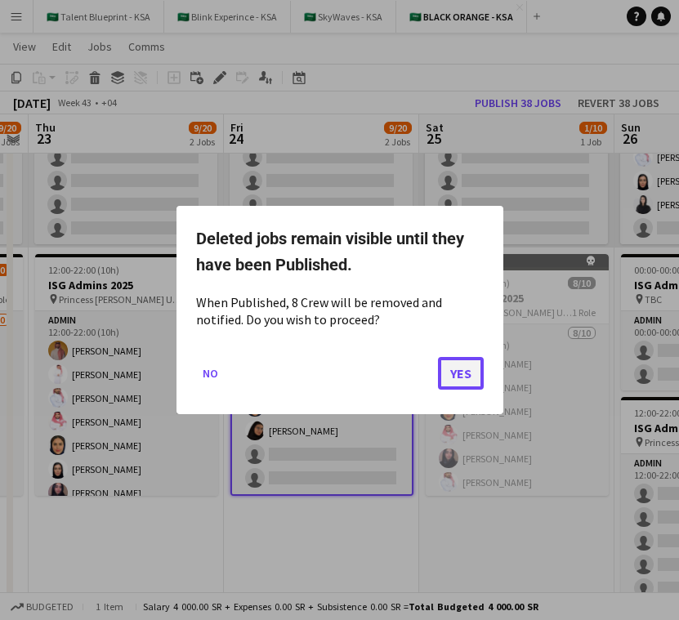
click at [471, 374] on button "Yes" at bounding box center [461, 373] width 46 height 33
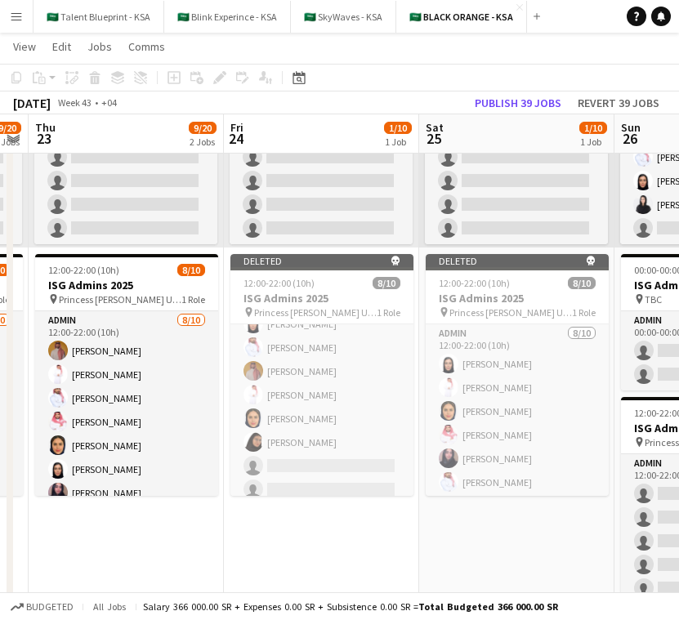
click at [205, 308] on app-job-card "12:00-22:00 (10h) 8/10 ISG Admins 2025 pin Princess Nourah Bint Abdulrahman Uni…" at bounding box center [126, 375] width 183 height 242
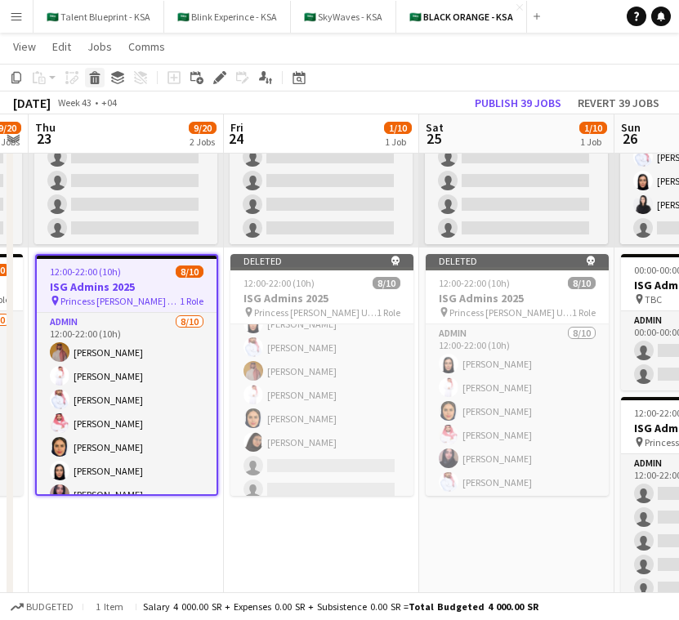
click at [93, 79] on icon "Delete" at bounding box center [94, 77] width 13 height 13
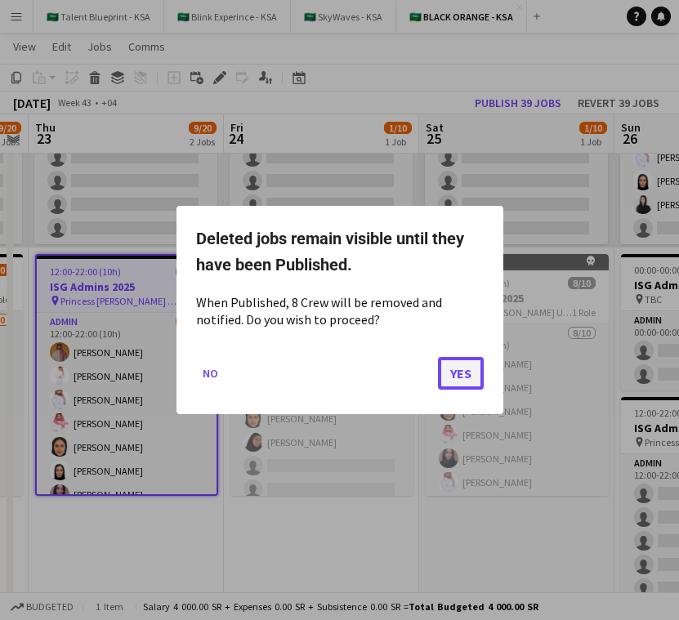
click at [458, 360] on button "Yes" at bounding box center [461, 373] width 46 height 33
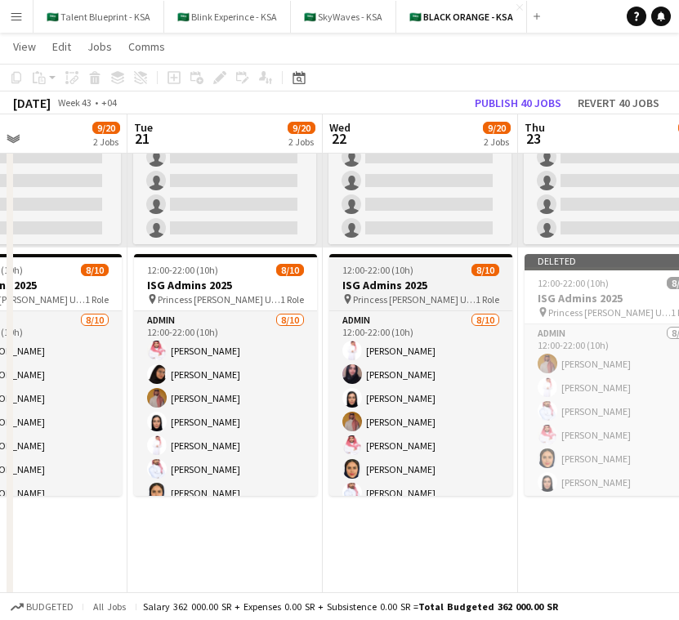
click at [410, 297] on span "Princess [PERSON_NAME] University" at bounding box center [414, 299] width 123 height 12
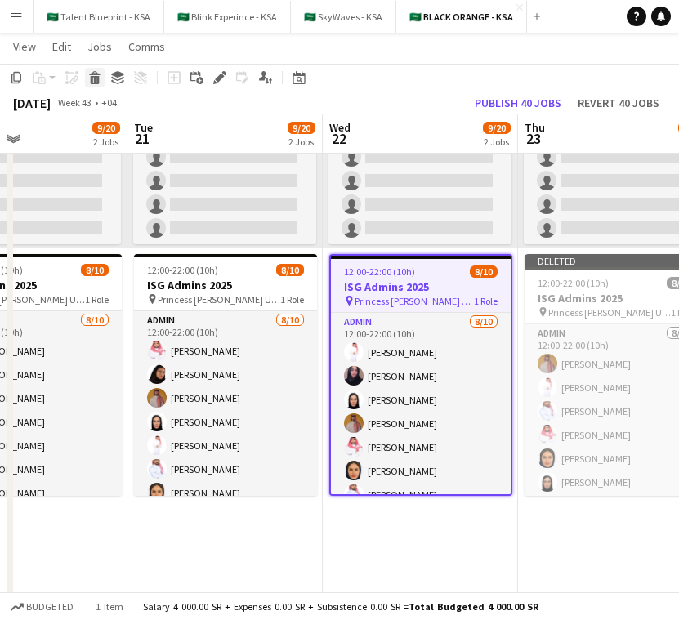
click at [91, 81] on icon at bounding box center [95, 80] width 9 height 8
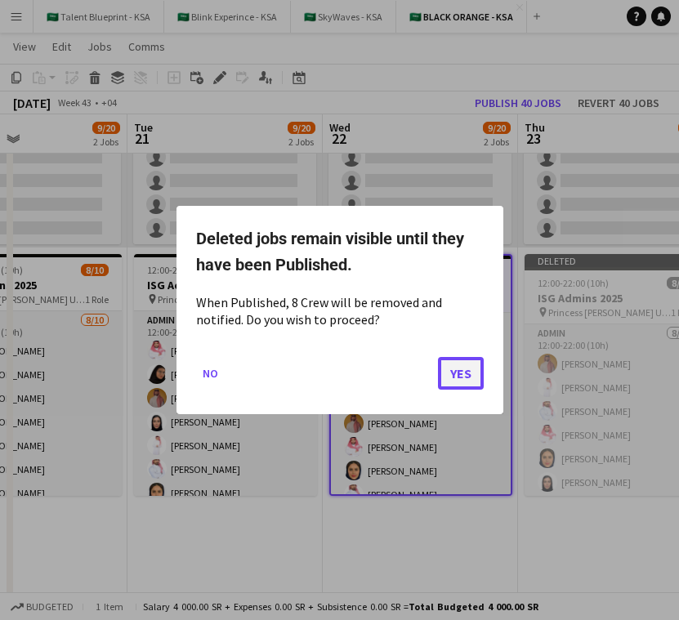
click at [459, 374] on button "Yes" at bounding box center [461, 373] width 46 height 33
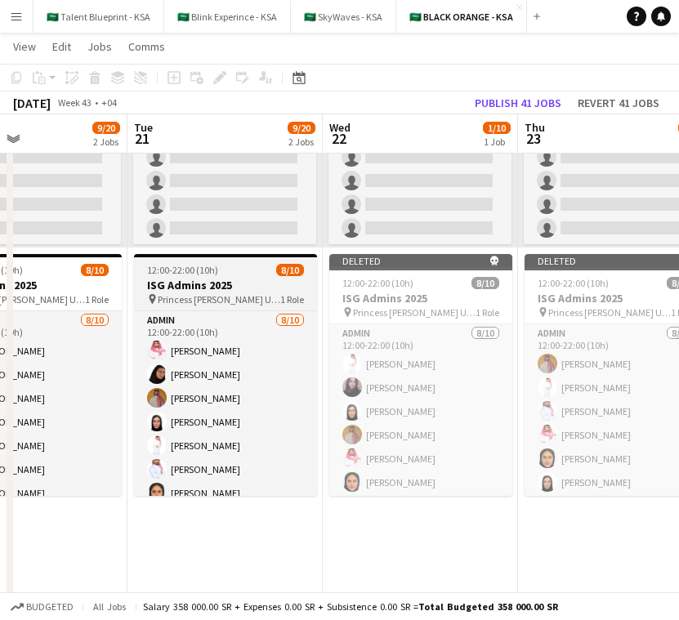
click at [287, 307] on app-job-card "12:00-22:00 (10h) 8/10 ISG Admins 2025 pin Princess Nourah Bint Abdulrahman Uni…" at bounding box center [225, 375] width 183 height 242
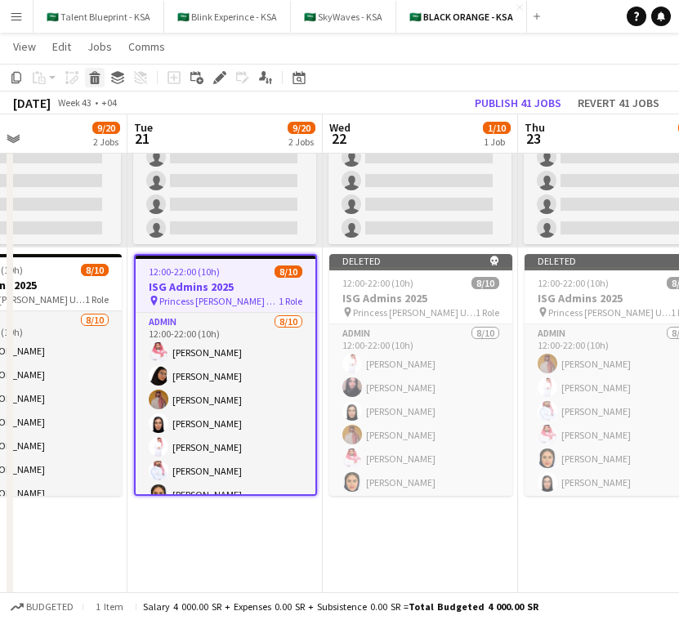
click at [92, 74] on icon at bounding box center [94, 73] width 11 height 4
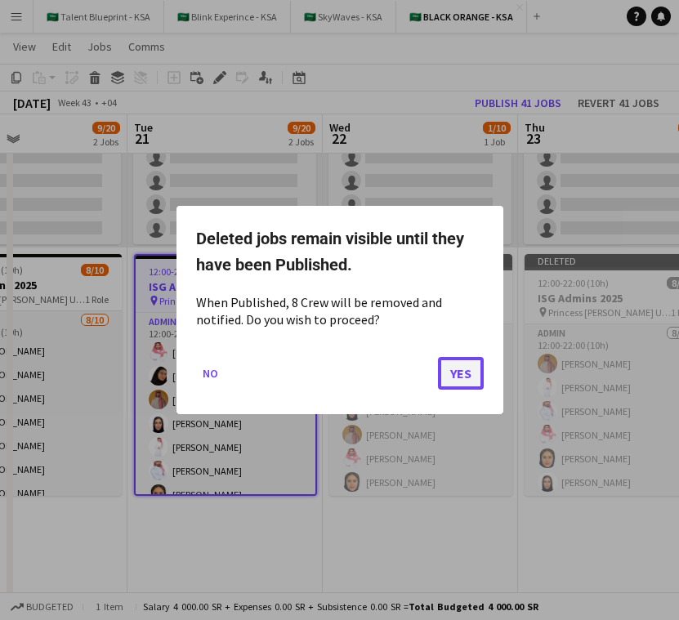
click at [468, 383] on button "Yes" at bounding box center [461, 373] width 46 height 33
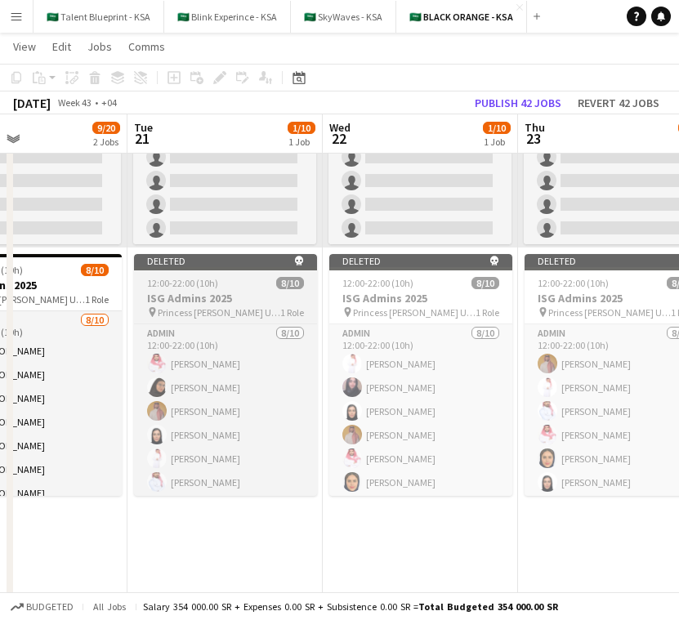
click at [272, 278] on div "12:00-22:00 (10h) 8/10" at bounding box center [225, 283] width 183 height 12
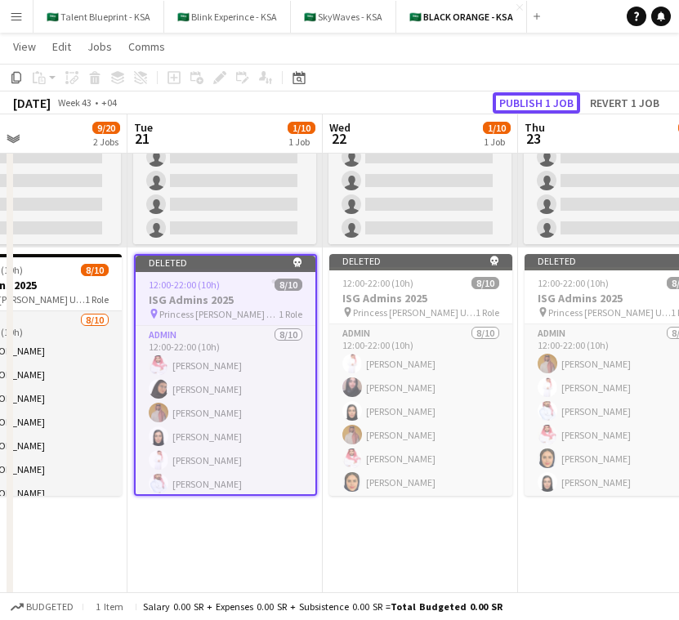
click at [556, 94] on button "Publish 1 job" at bounding box center [536, 102] width 87 height 21
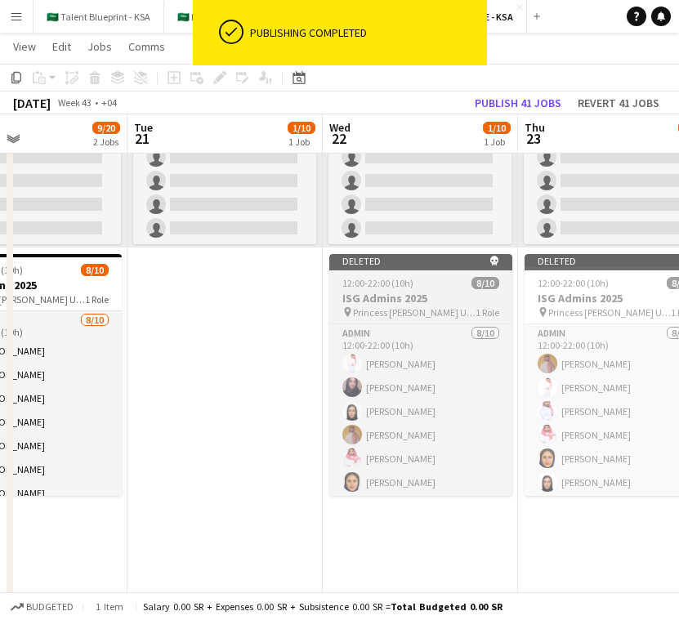
click at [455, 284] on div "12:00-22:00 (10h) 8/10" at bounding box center [420, 283] width 183 height 12
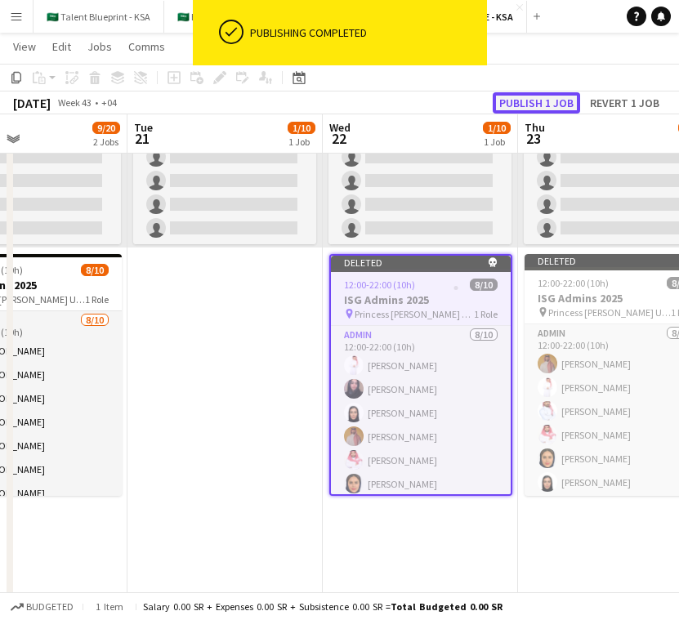
click at [556, 101] on button "Publish 1 job" at bounding box center [536, 102] width 87 height 21
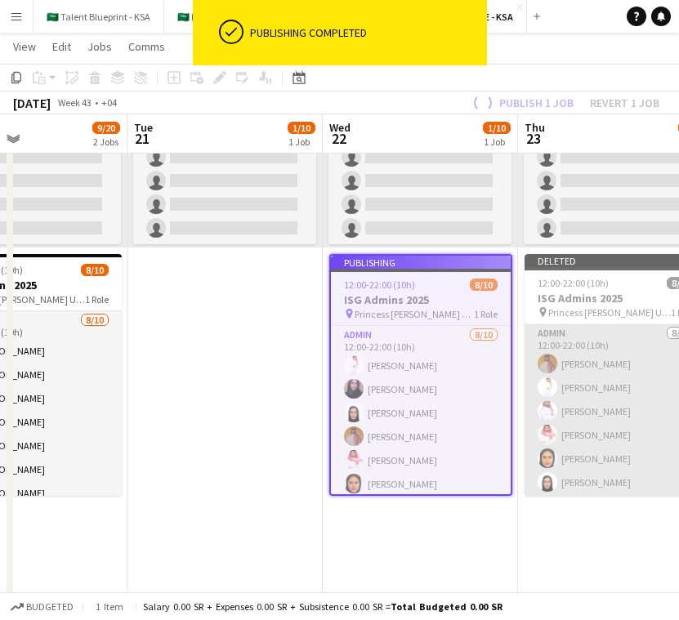
click at [580, 325] on app-card-role "Admin 8/10 12:00-22:00 (10h) Ahmed Yagmowr Suliman Alfadhel Yazeed Albassri Sal…" at bounding box center [616, 459] width 183 height 269
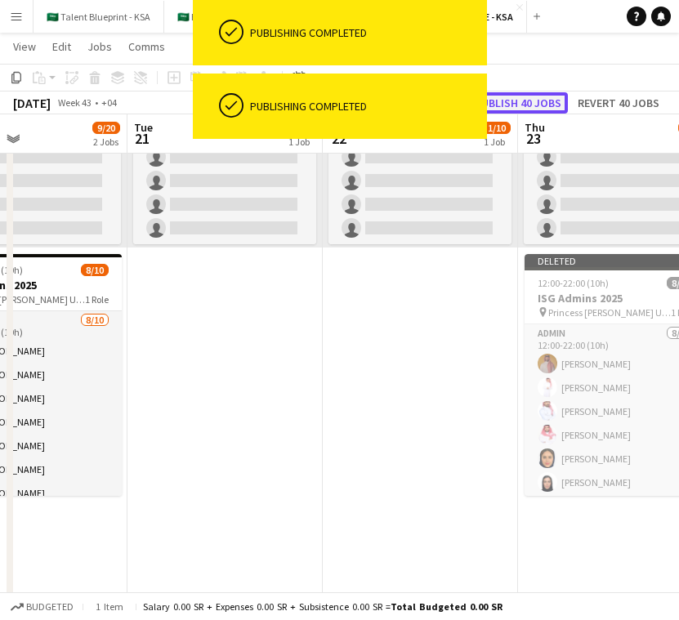
click at [535, 105] on button "Publish 40 jobs" at bounding box center [518, 102] width 100 height 21
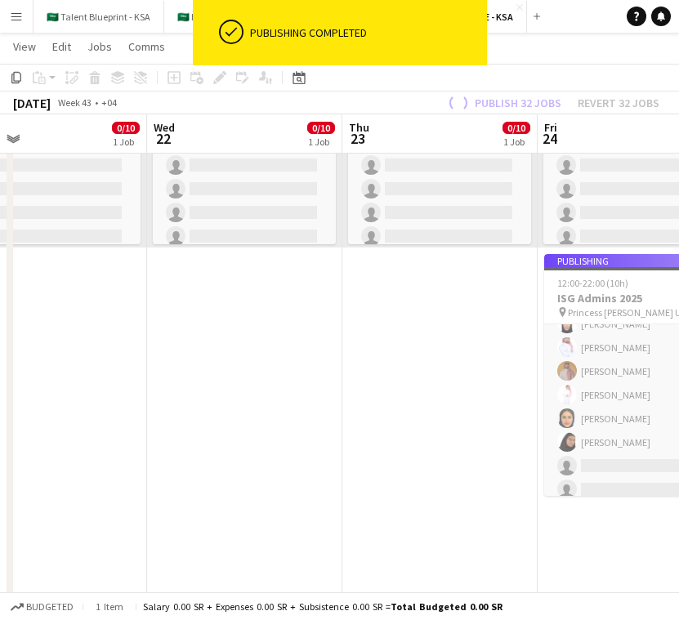
click at [625, 298] on app-job-card "Publishing 12:00-22:00 (10h) 8/10 ISG Admins 2025 pin Princess Nourah Bint Abdu…" at bounding box center [635, 375] width 183 height 242
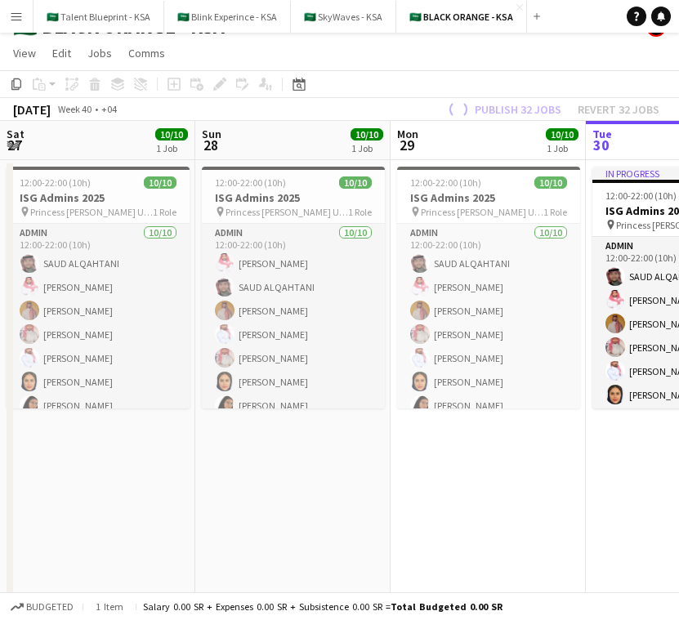
scroll to position [79, 0]
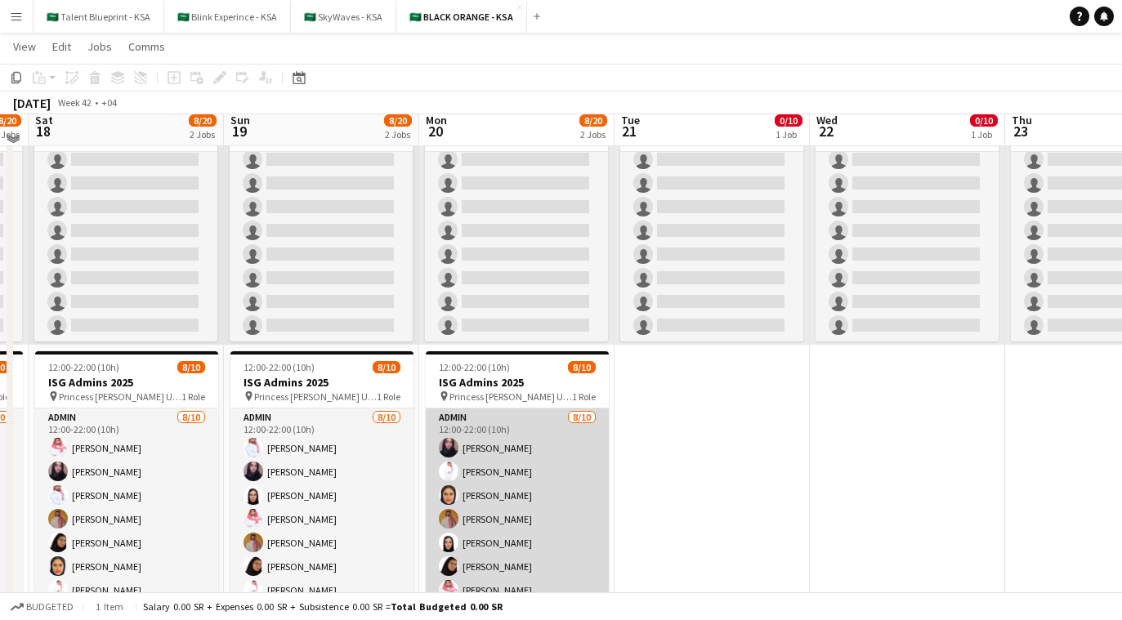
scroll to position [150, 0]
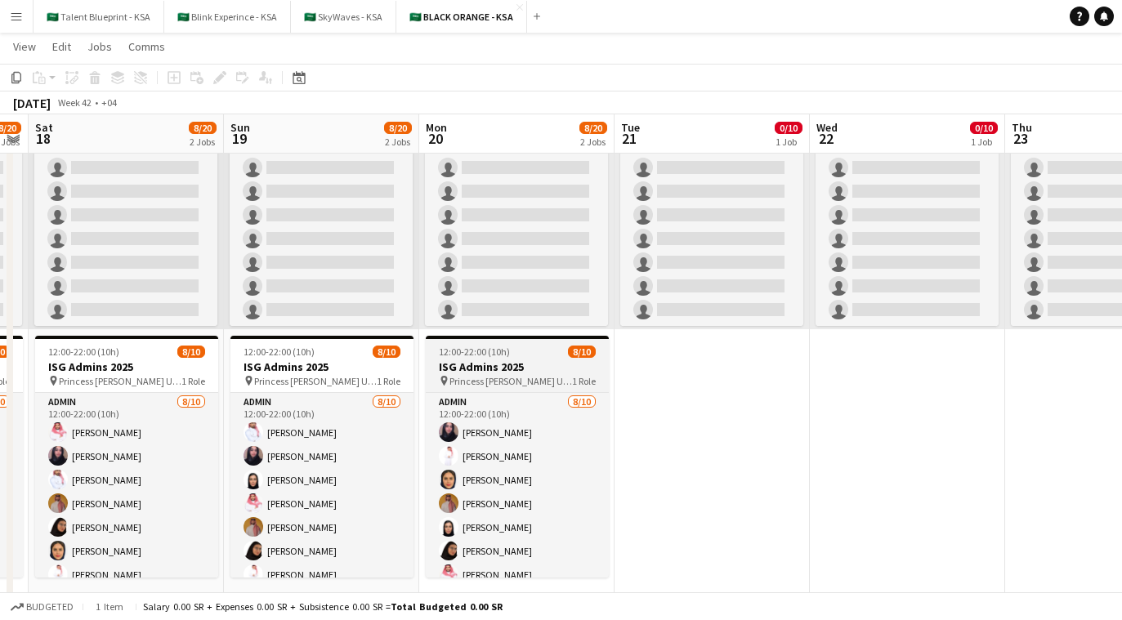
click at [533, 373] on h3 "ISG Admins 2025" at bounding box center [517, 367] width 183 height 15
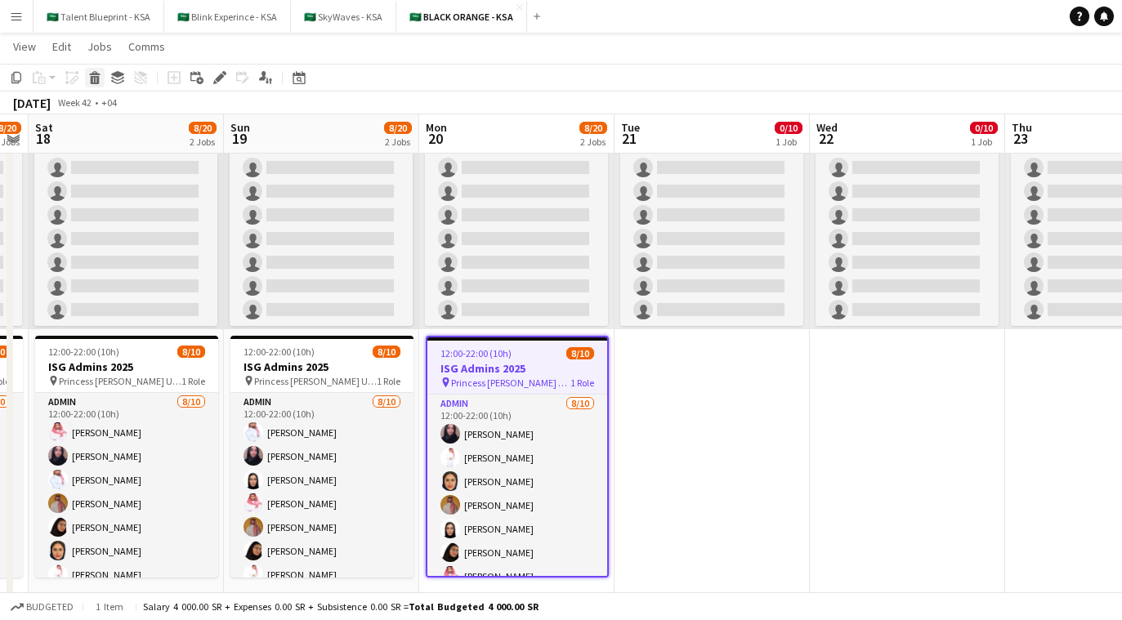
click at [93, 77] on icon "Delete" at bounding box center [94, 77] width 13 height 13
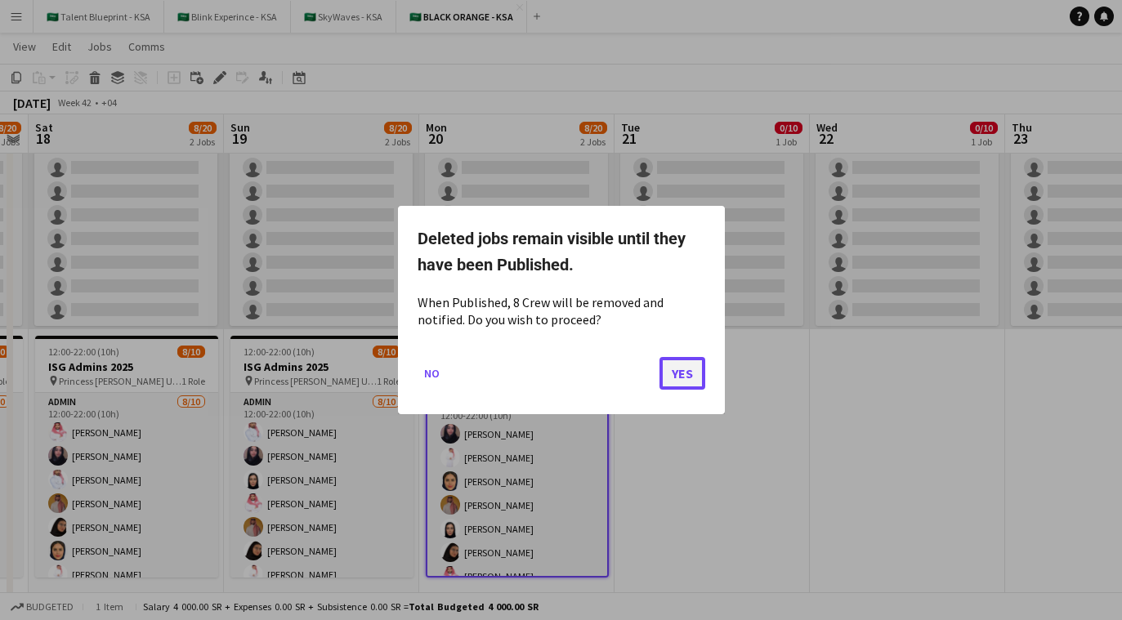
click at [679, 373] on button "Yes" at bounding box center [683, 373] width 46 height 33
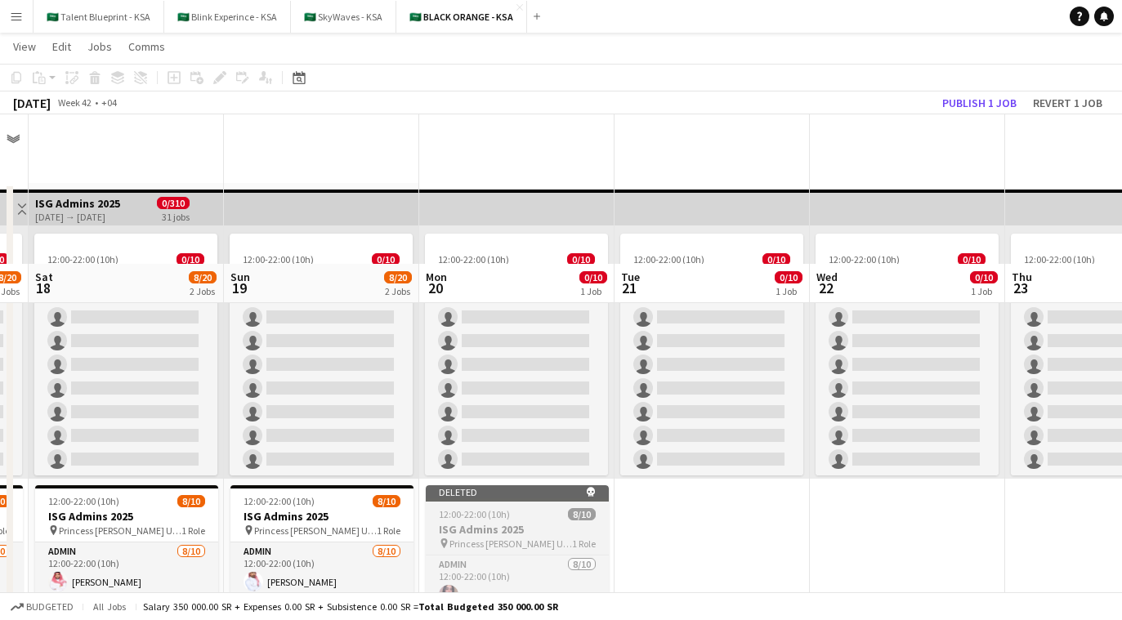
scroll to position [150, 0]
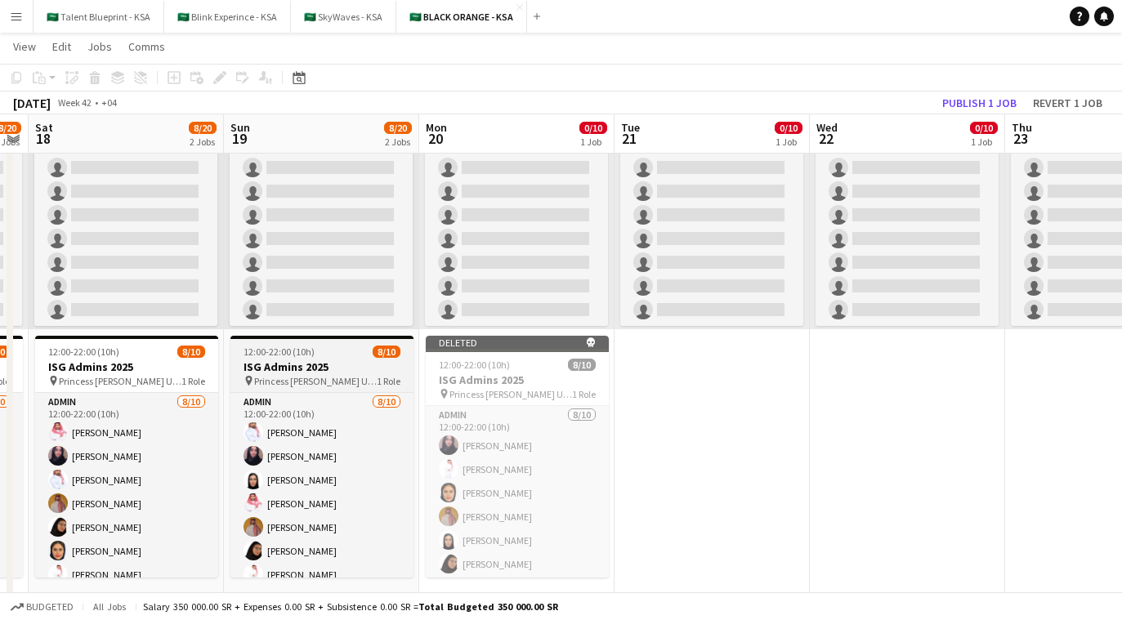
click at [364, 368] on h3 "ISG Admins 2025" at bounding box center [322, 367] width 183 height 15
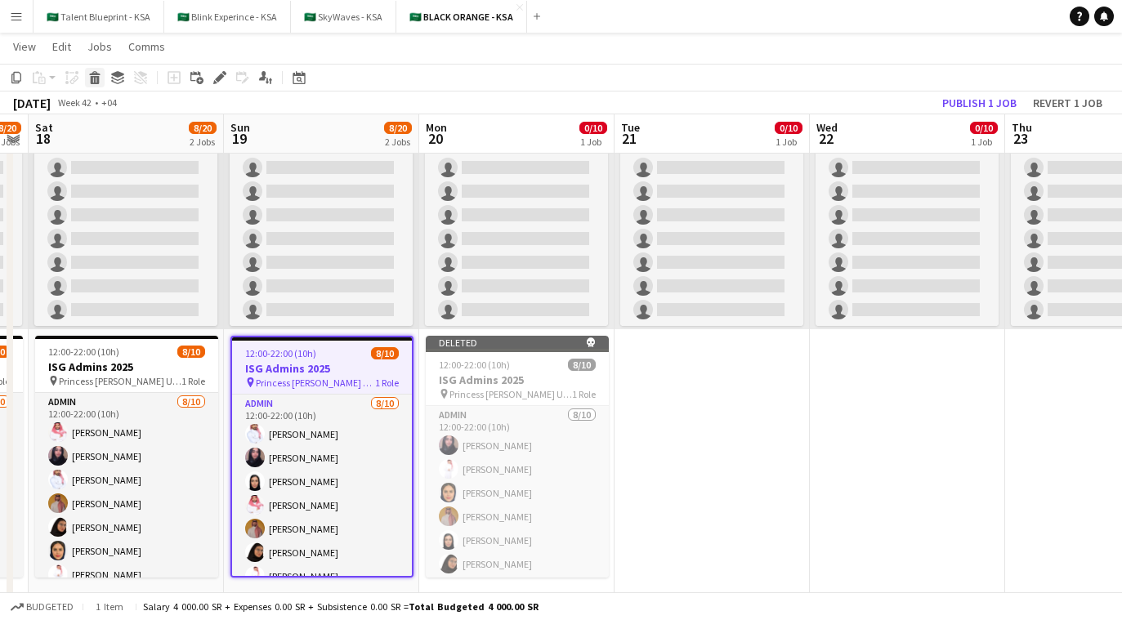
click at [89, 83] on icon "Delete" at bounding box center [94, 77] width 13 height 13
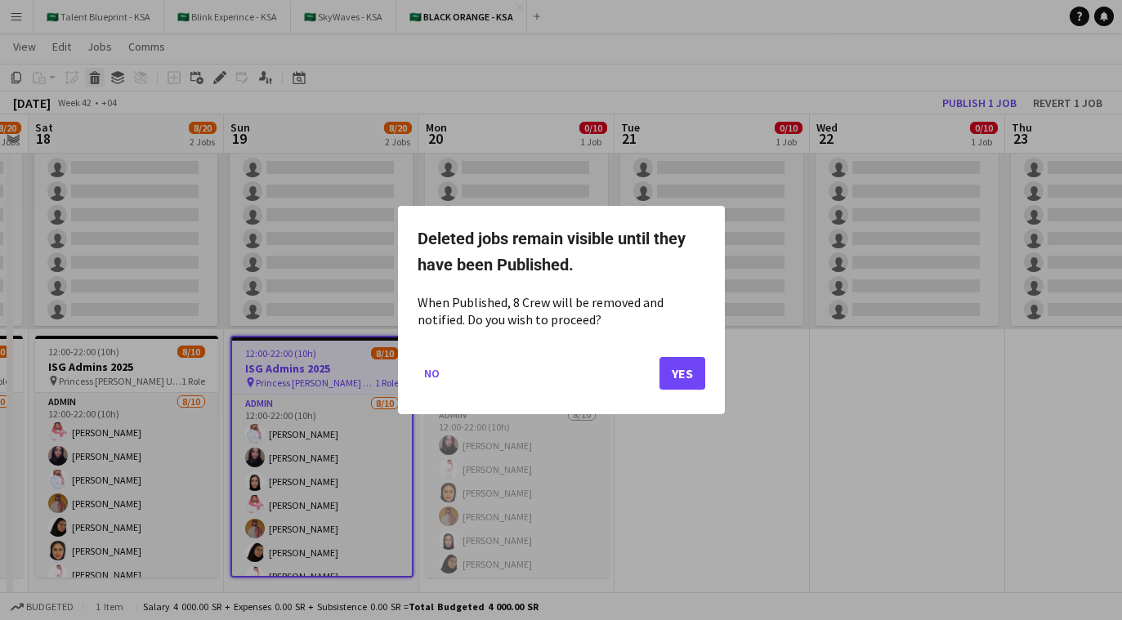
scroll to position [0, 0]
click at [679, 381] on button "Yes" at bounding box center [683, 373] width 46 height 33
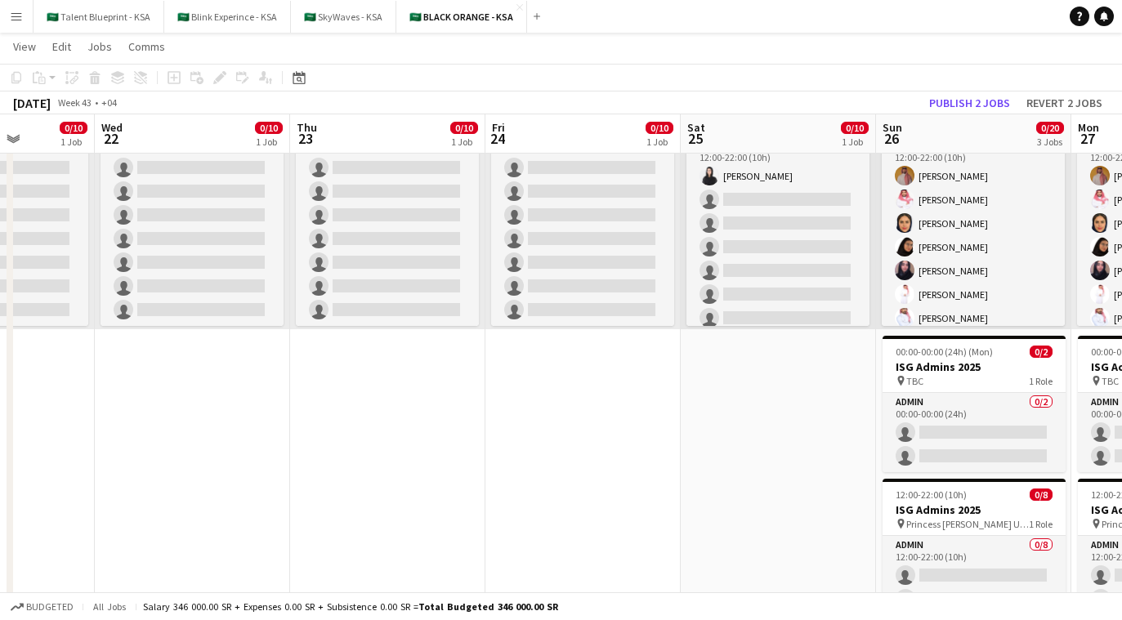
scroll to position [79, 0]
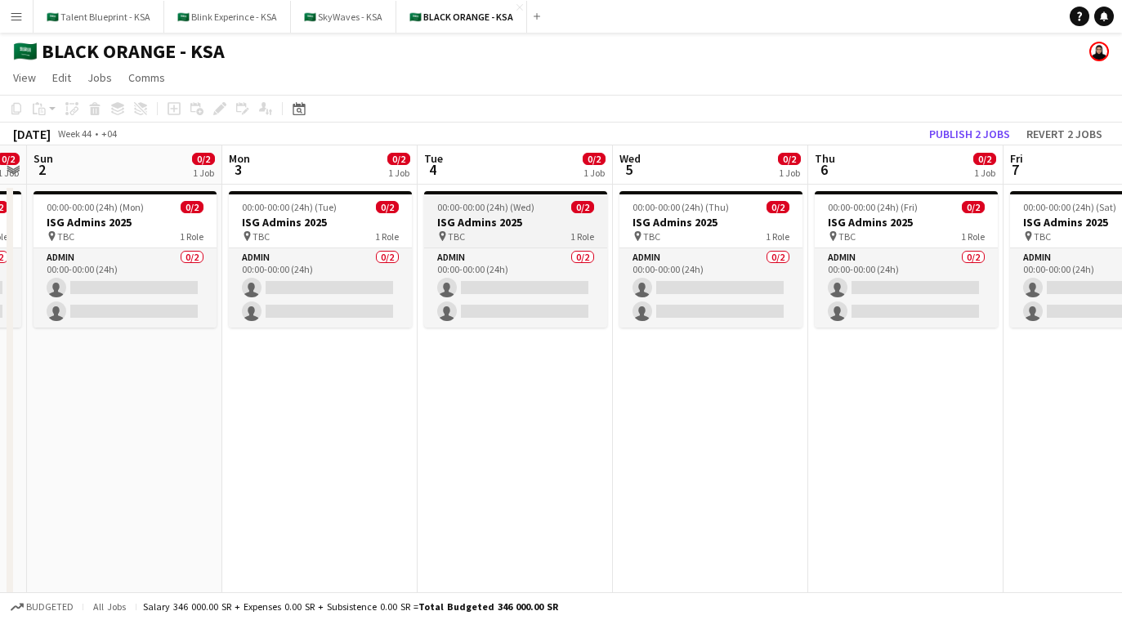
click at [448, 222] on h3 "ISG Admins 2025" at bounding box center [515, 222] width 183 height 15
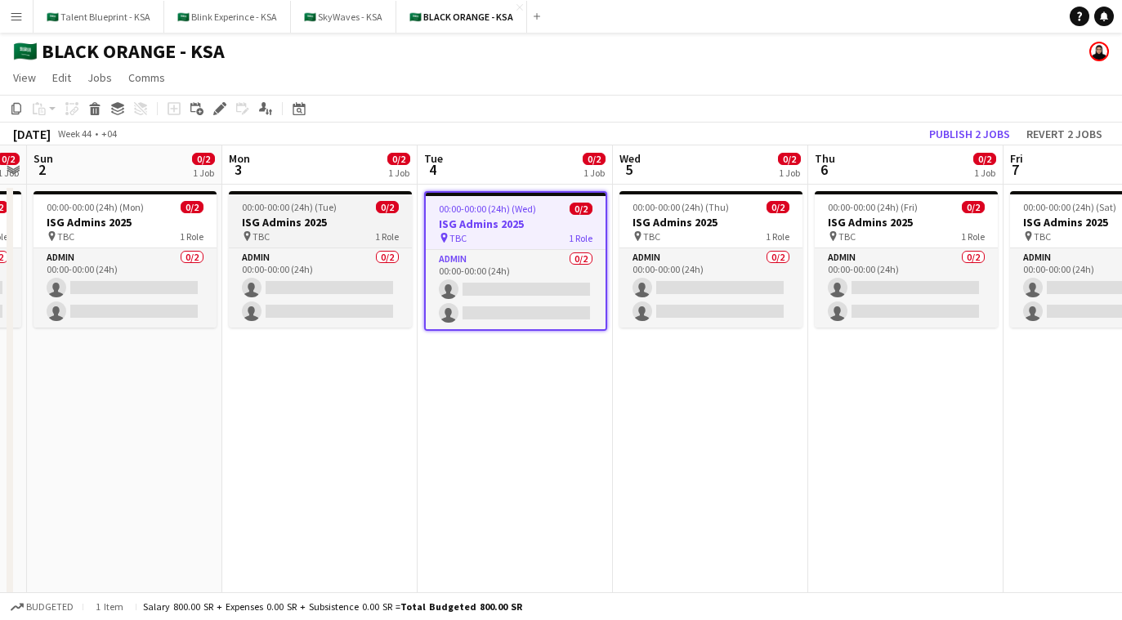
click at [298, 224] on h3 "ISG Admins 2025" at bounding box center [320, 222] width 183 height 15
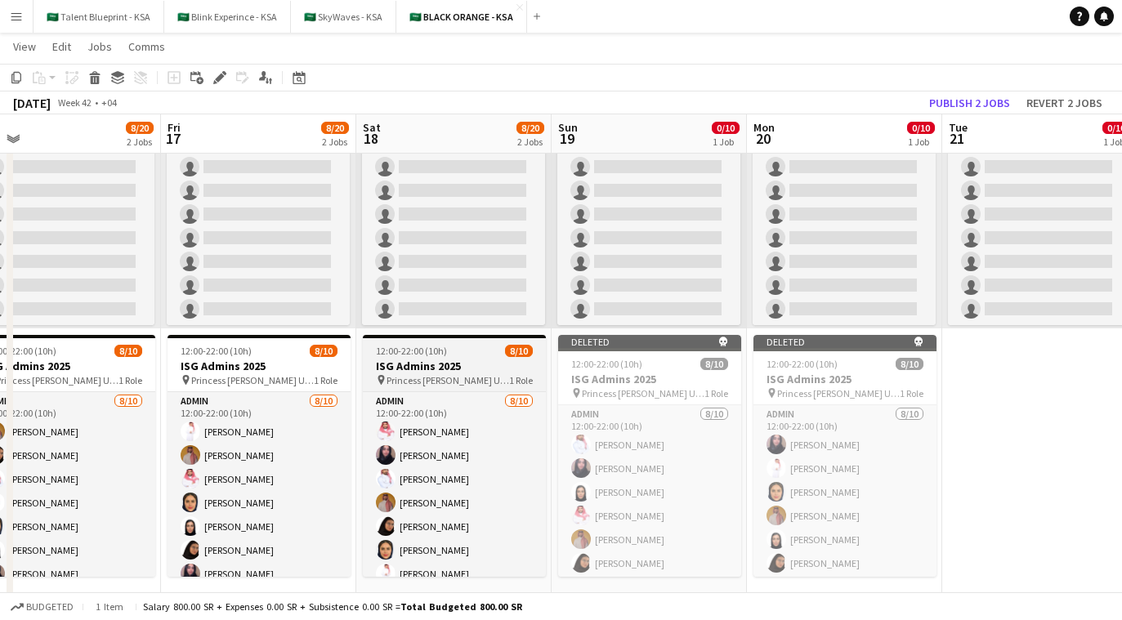
click at [504, 359] on h3 "ISG Admins 2025" at bounding box center [454, 366] width 183 height 15
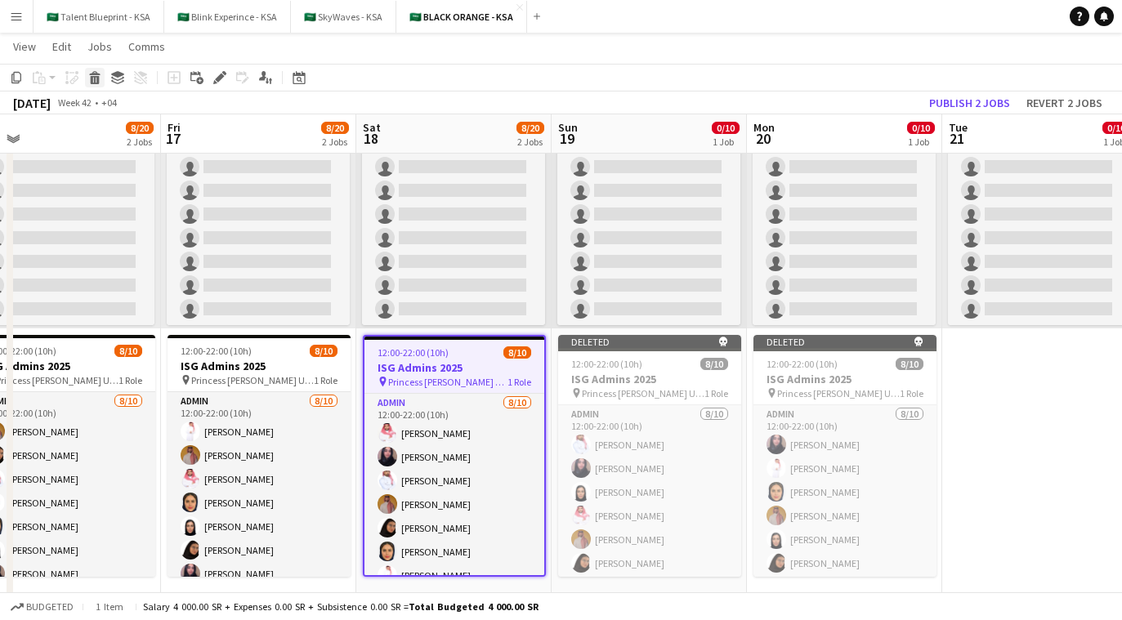
click at [94, 81] on icon at bounding box center [95, 80] width 9 height 8
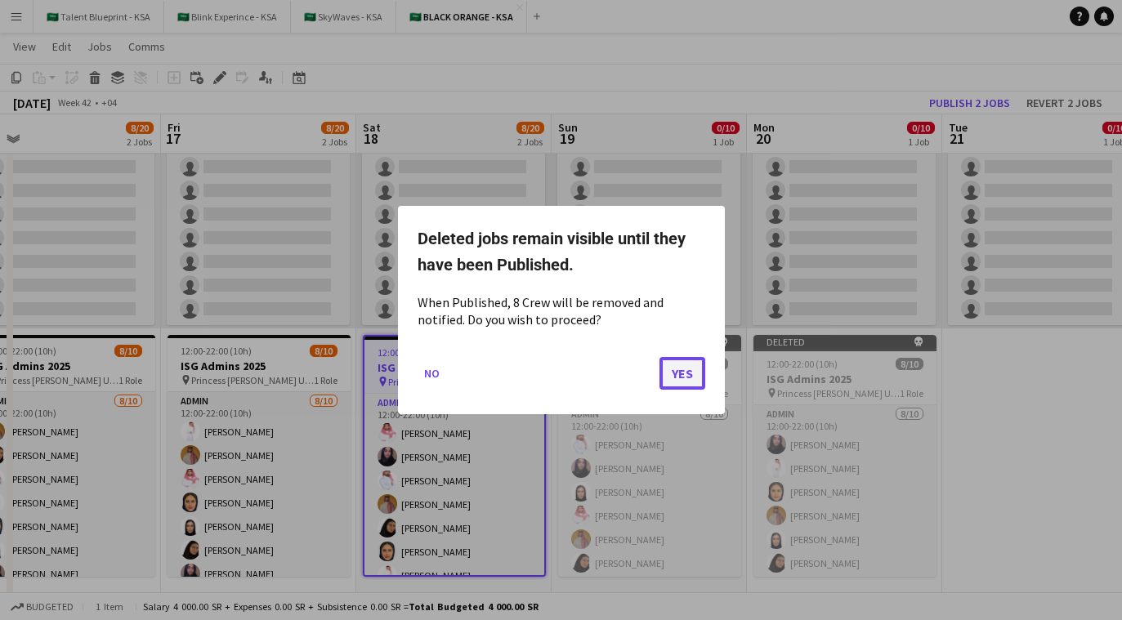
click at [664, 369] on button "Yes" at bounding box center [683, 373] width 46 height 33
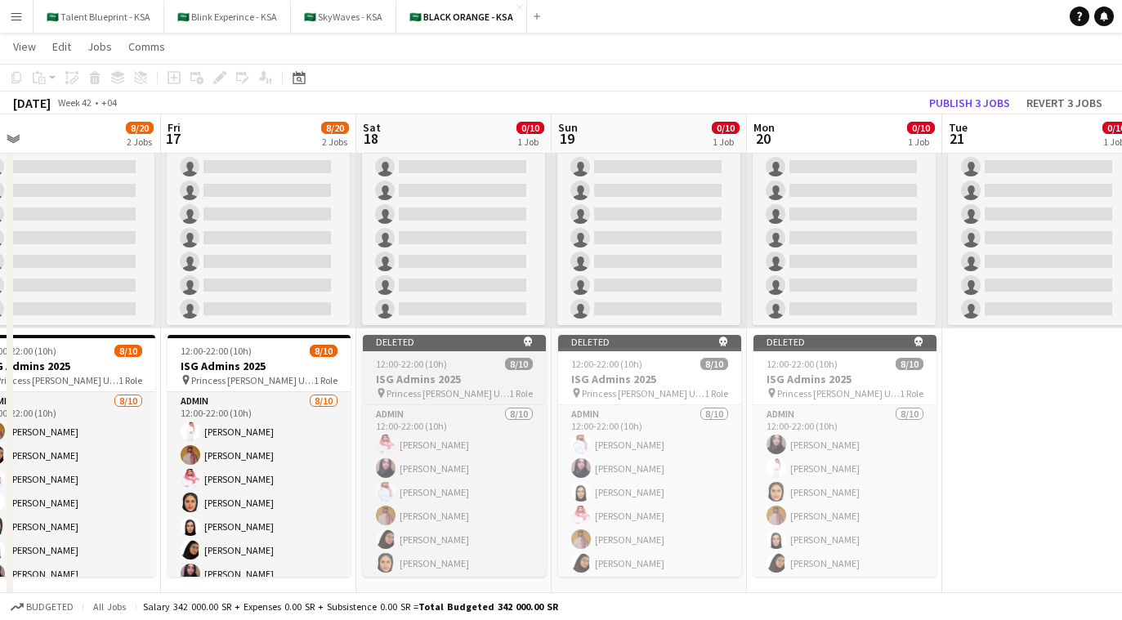
click at [473, 339] on div "Deleted skull" at bounding box center [454, 341] width 183 height 13
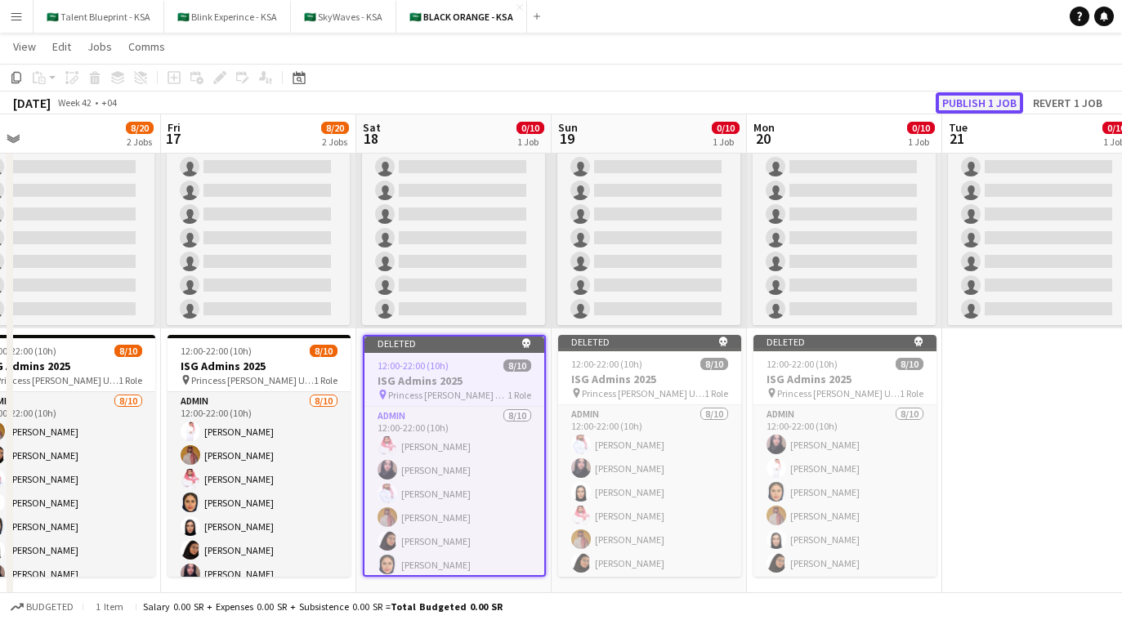
click at [679, 105] on button "Publish 1 job" at bounding box center [979, 102] width 87 height 21
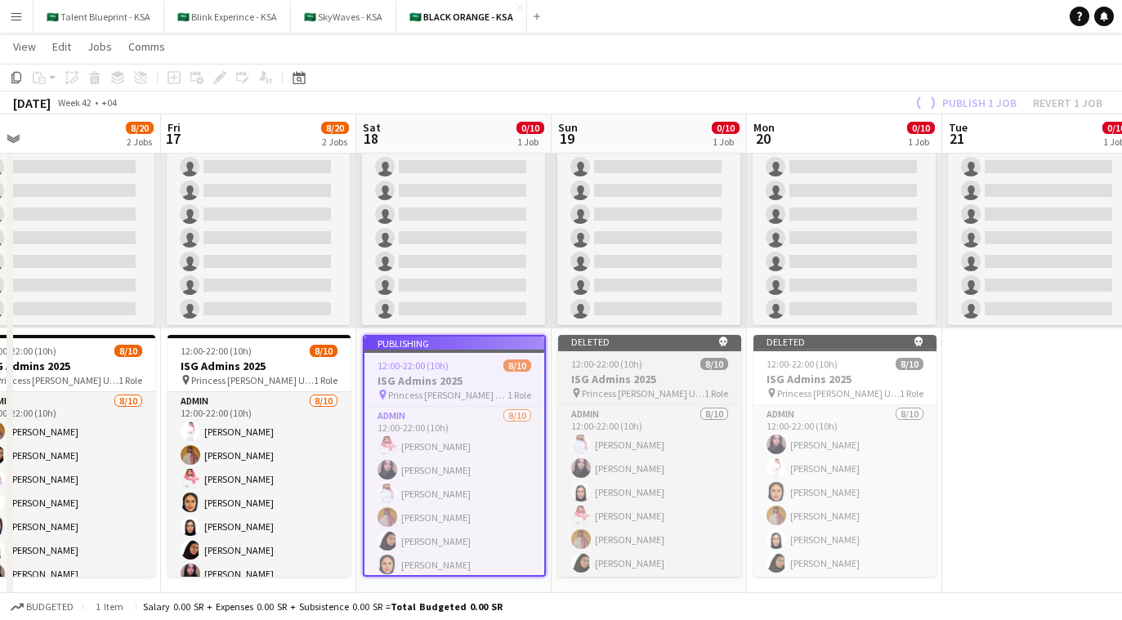
click at [666, 362] on div "12:00-22:00 (10h) 8/10" at bounding box center [649, 364] width 183 height 12
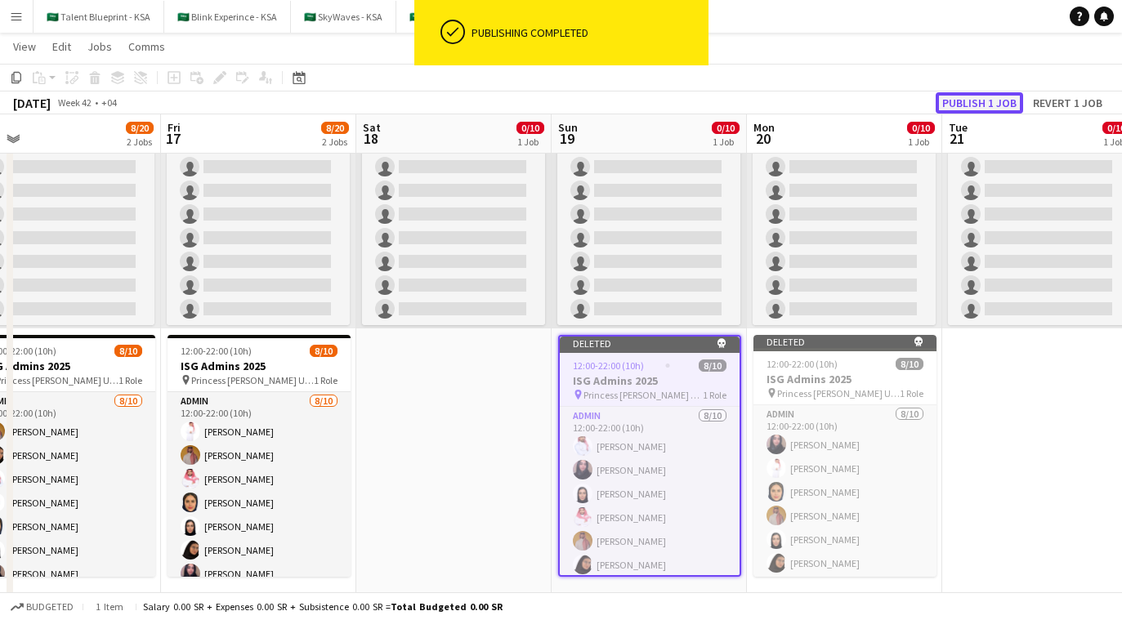
click at [679, 103] on button "Publish 1 job" at bounding box center [979, 102] width 87 height 21
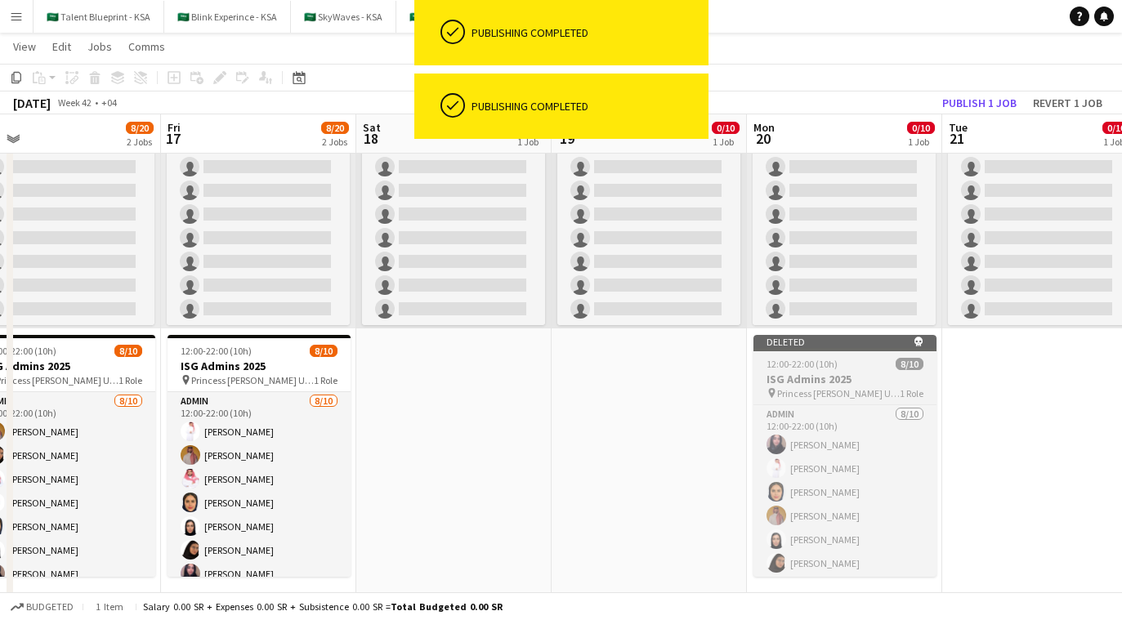
click at [679, 376] on h3 "ISG Admins 2025" at bounding box center [845, 379] width 183 height 15
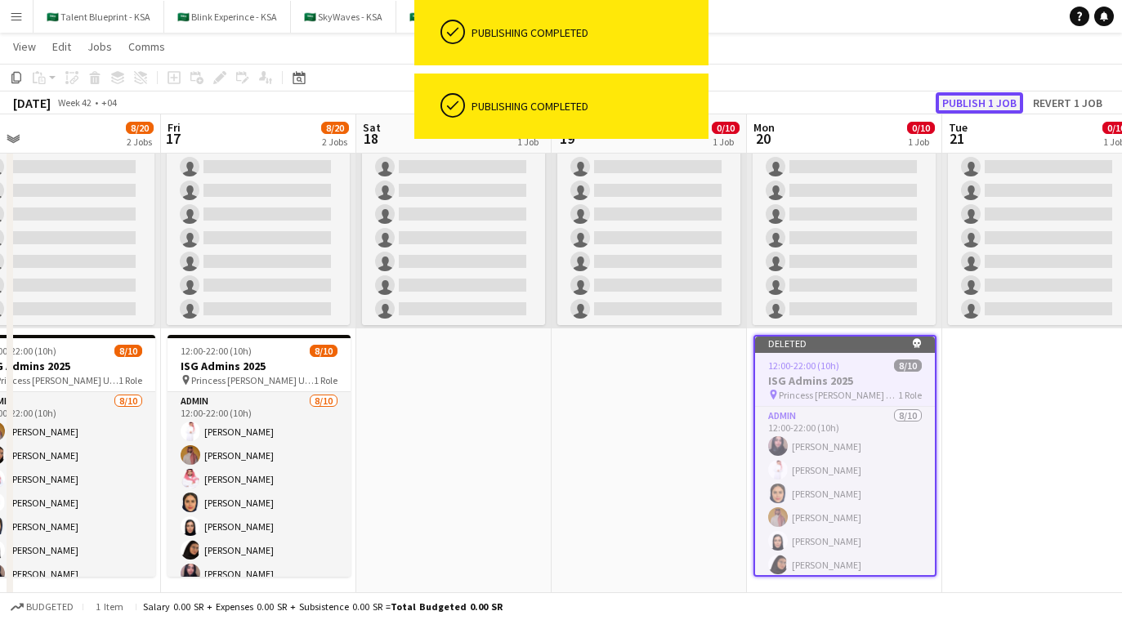
click at [679, 104] on button "Publish 1 job" at bounding box center [979, 102] width 87 height 21
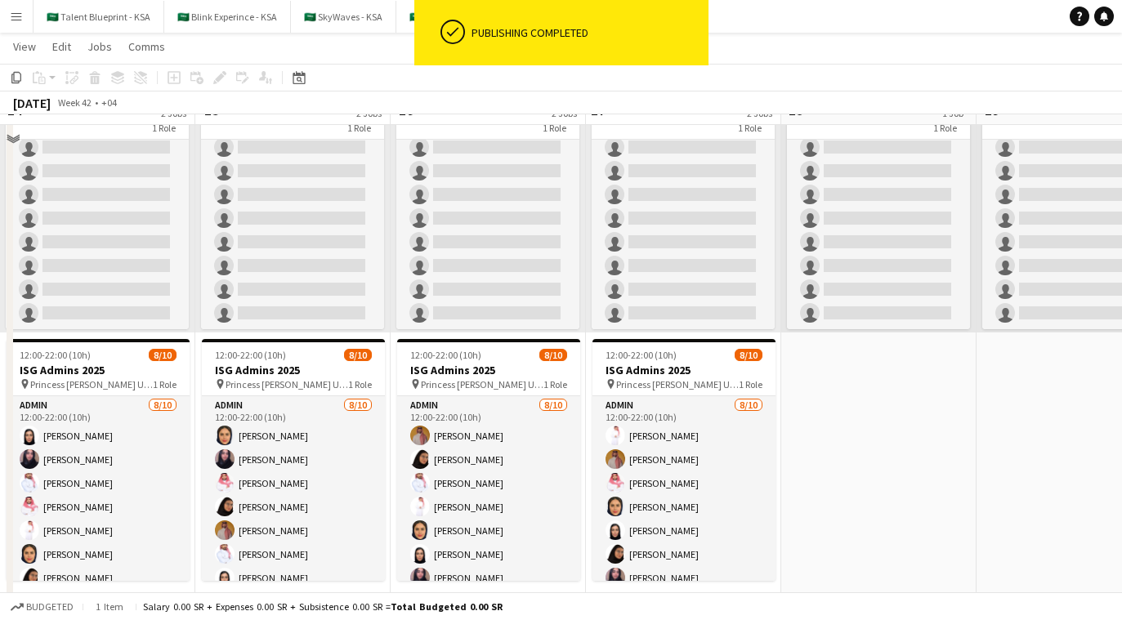
scroll to position [151, 0]
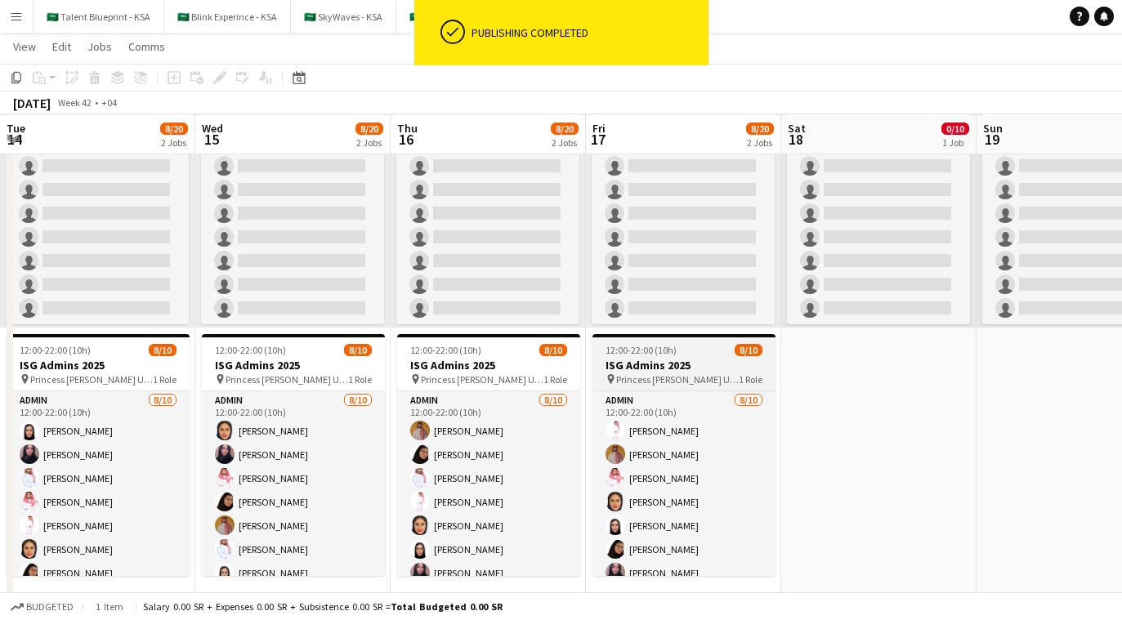
click at [679, 374] on span "Princess [PERSON_NAME] University" at bounding box center [677, 380] width 123 height 12
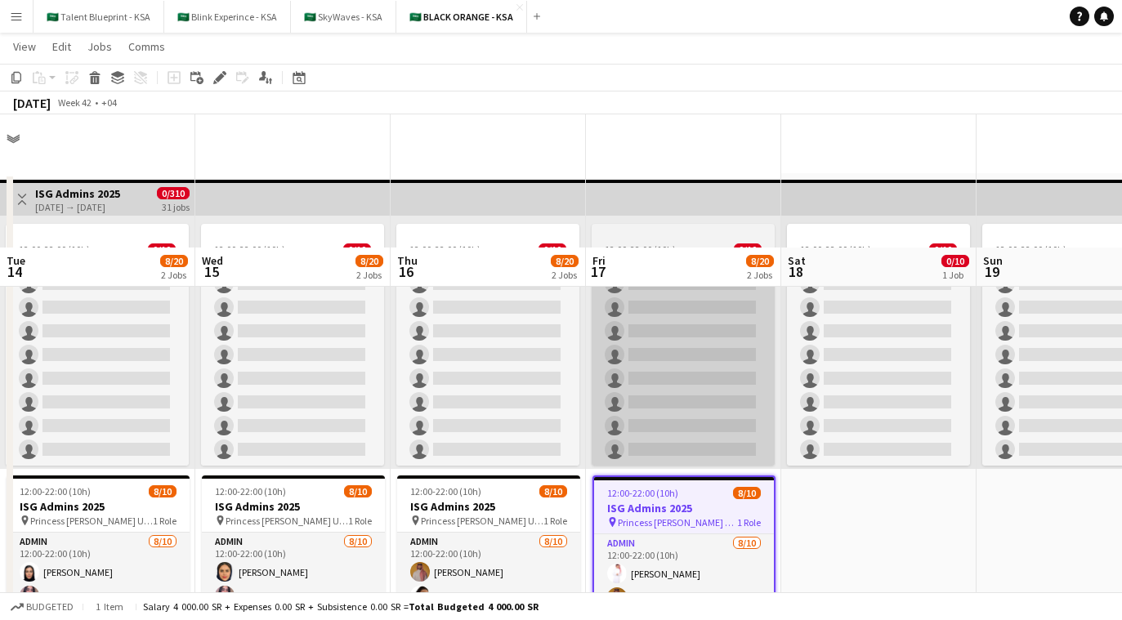
scroll to position [0, 0]
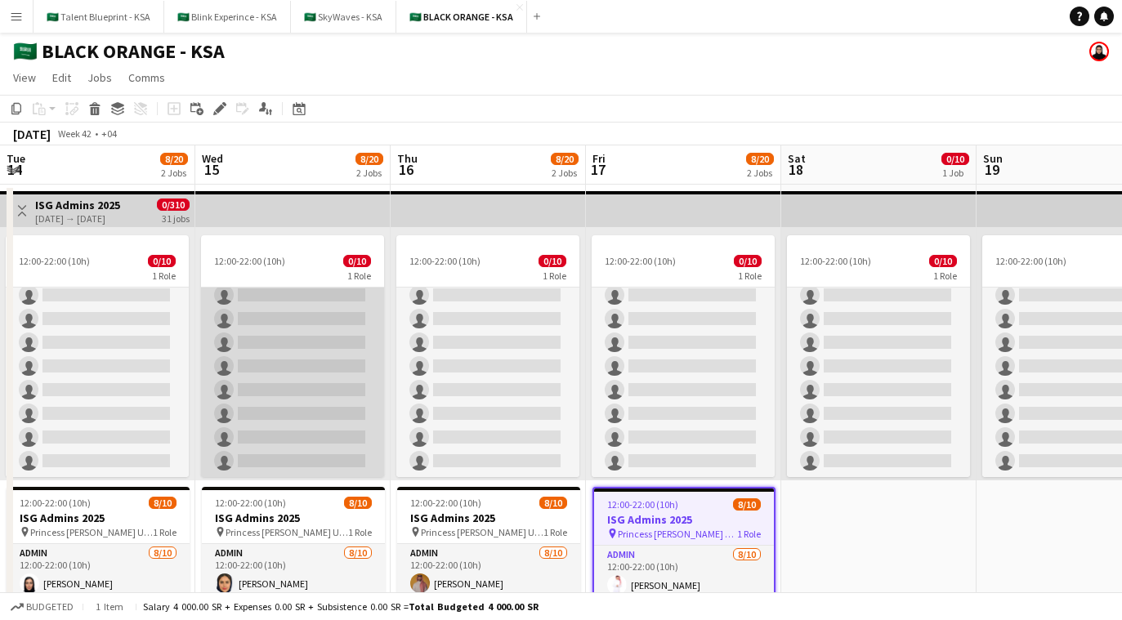
click at [379, 401] on app-card-role "Admin 1/10 12:00-22:00 (10h) Elaf AlTamimi single-neutral-actions single-neutra…" at bounding box center [292, 342] width 183 height 269
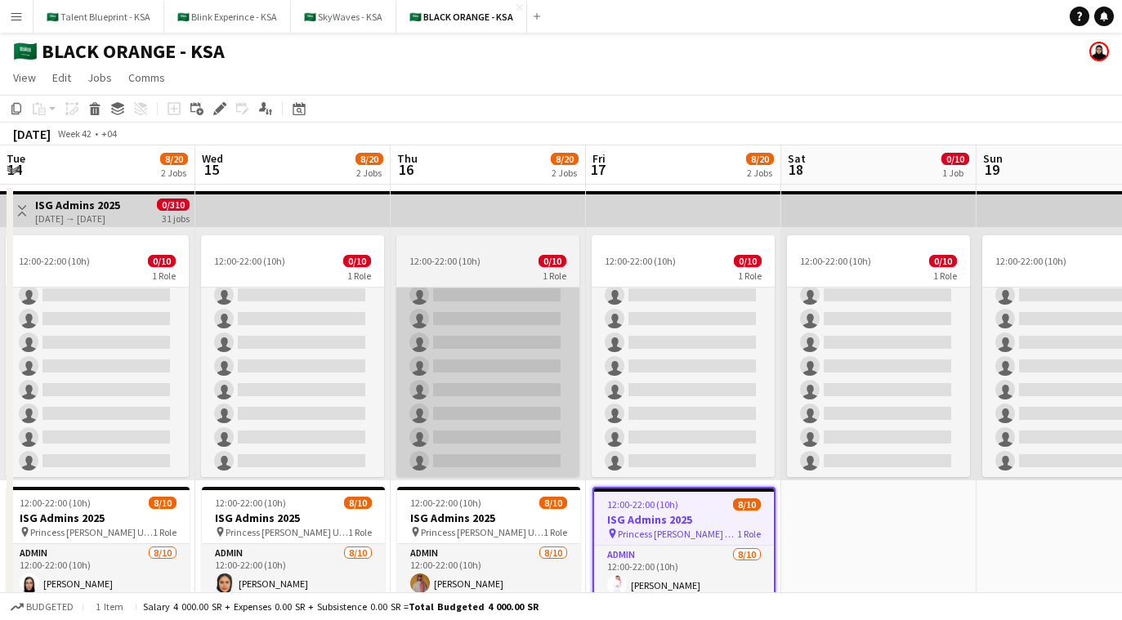
scroll to position [81, 0]
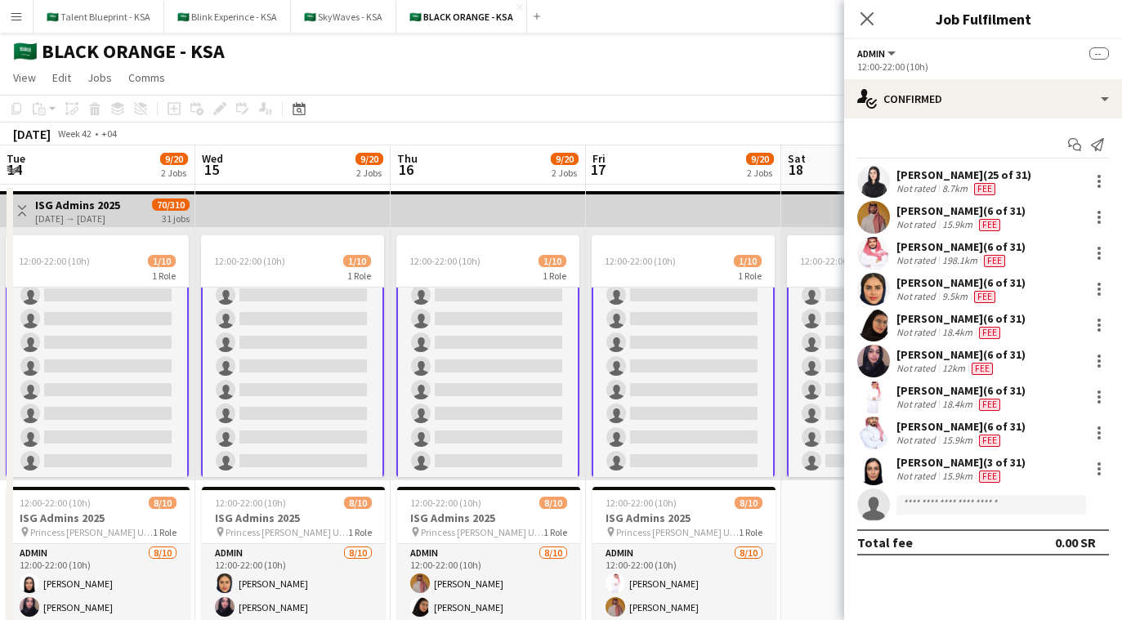
click at [612, 212] on app-top-bar at bounding box center [683, 209] width 195 height 36
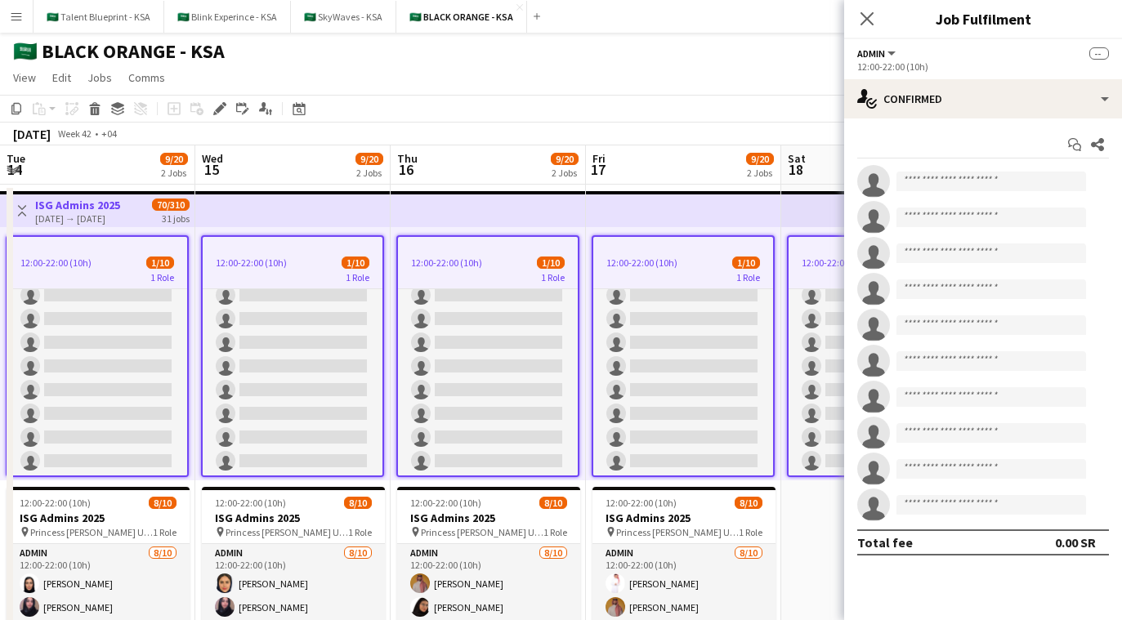
scroll to position [79, 0]
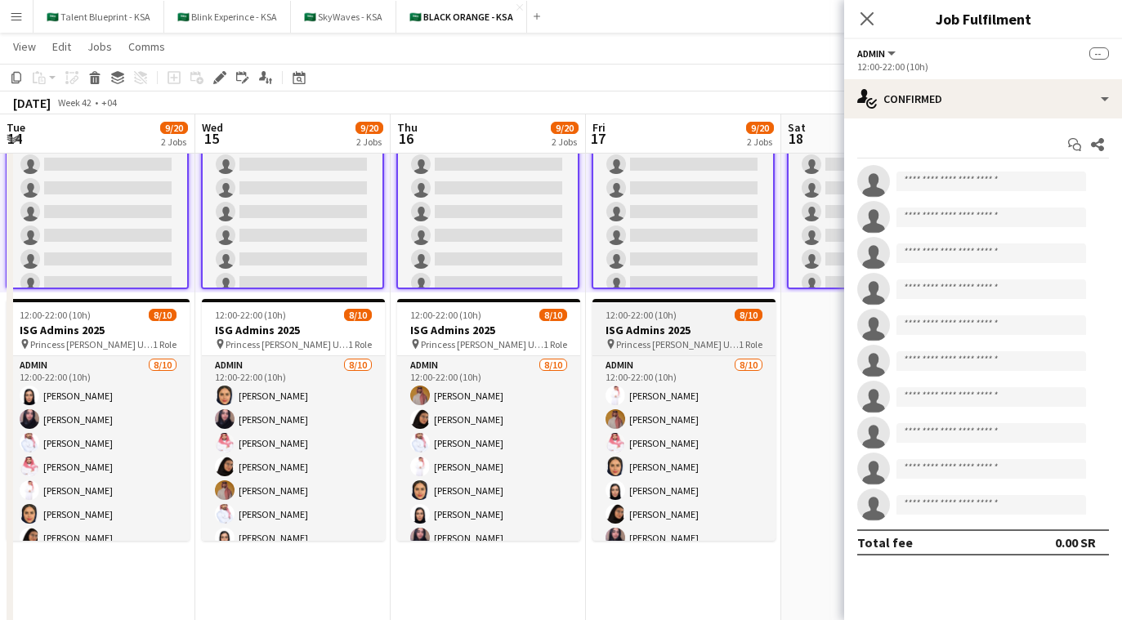
click at [679, 329] on h3 "ISG Admins 2025" at bounding box center [684, 330] width 183 height 15
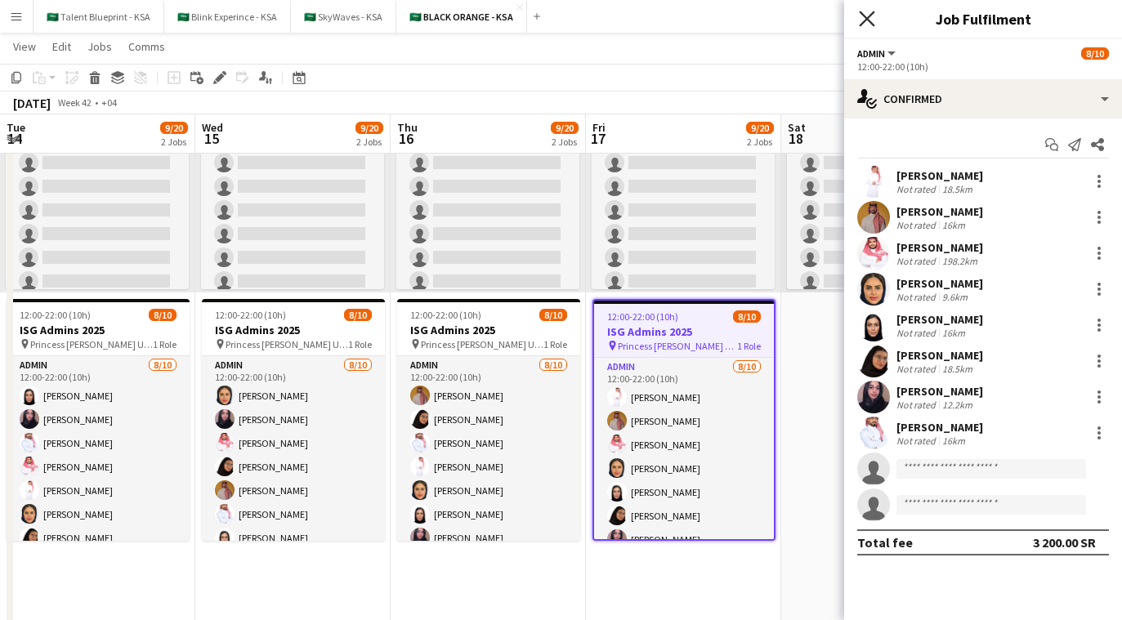
click at [679, 16] on icon at bounding box center [867, 19] width 16 height 16
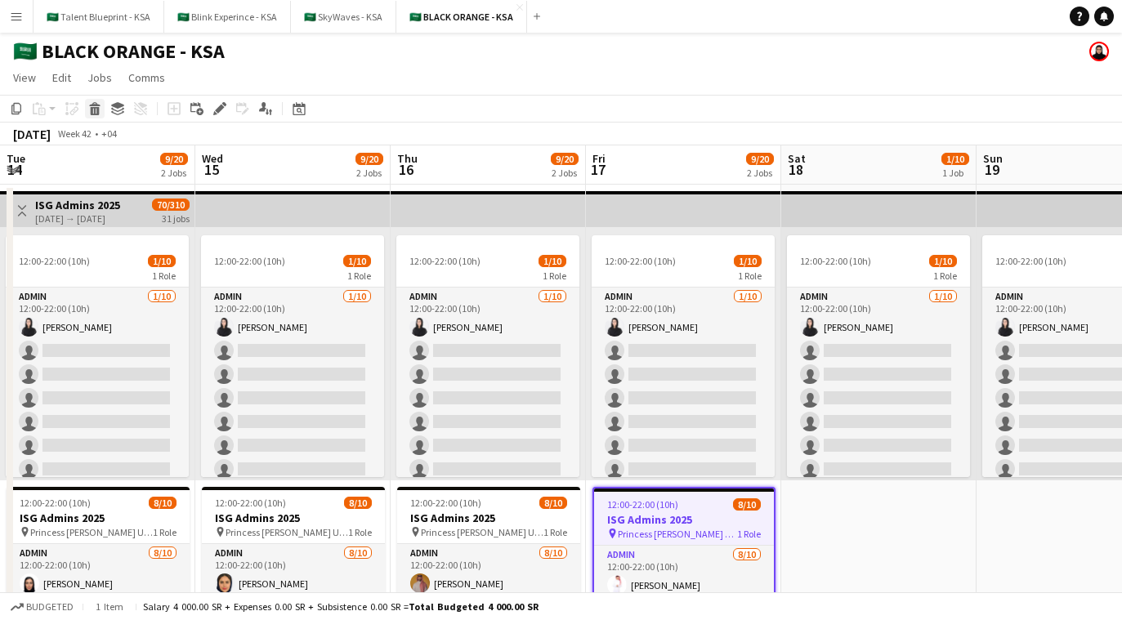
click at [88, 103] on icon "Delete" at bounding box center [94, 108] width 13 height 13
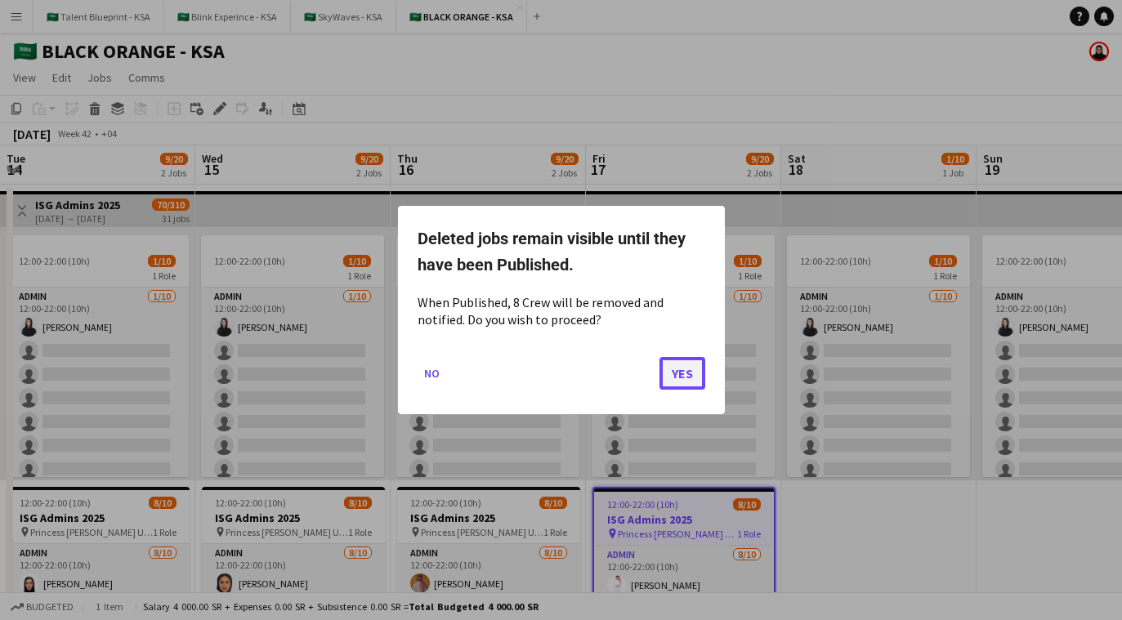
click at [679, 373] on button "Yes" at bounding box center [683, 373] width 46 height 33
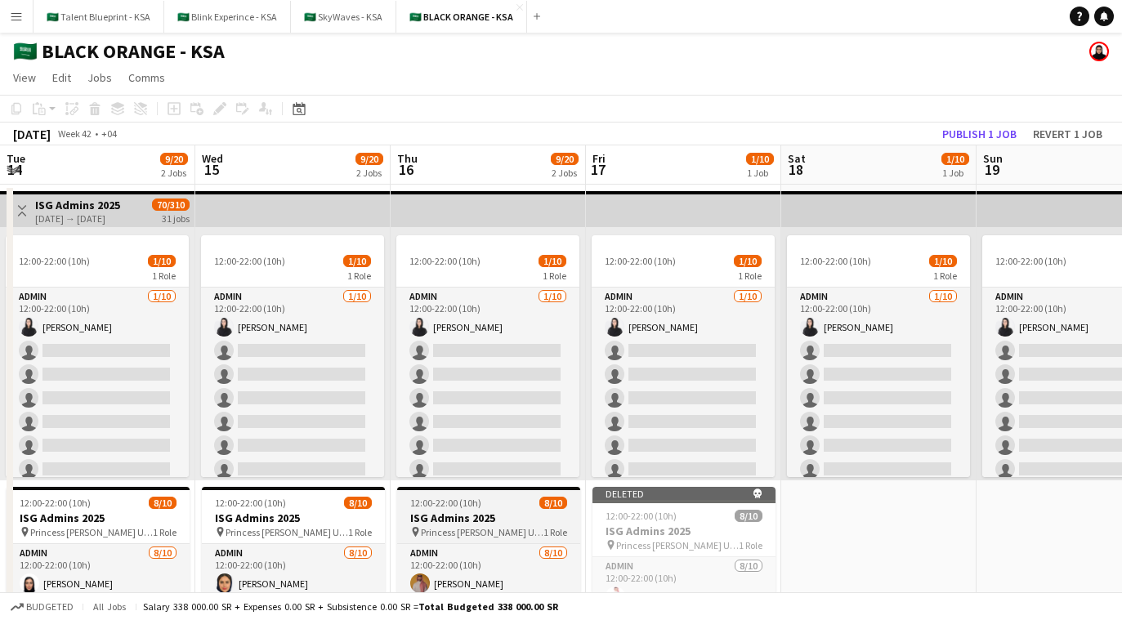
click at [535, 504] on div "12:00-22:00 (10h) 8/10" at bounding box center [488, 503] width 183 height 12
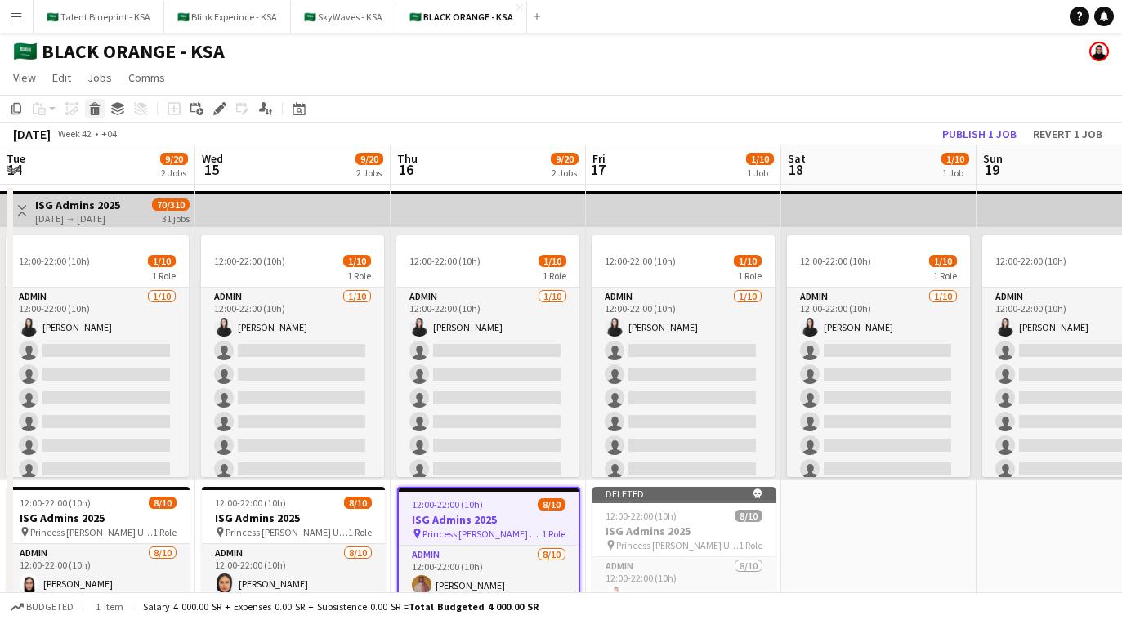
click at [96, 109] on icon "Delete" at bounding box center [94, 108] width 13 height 13
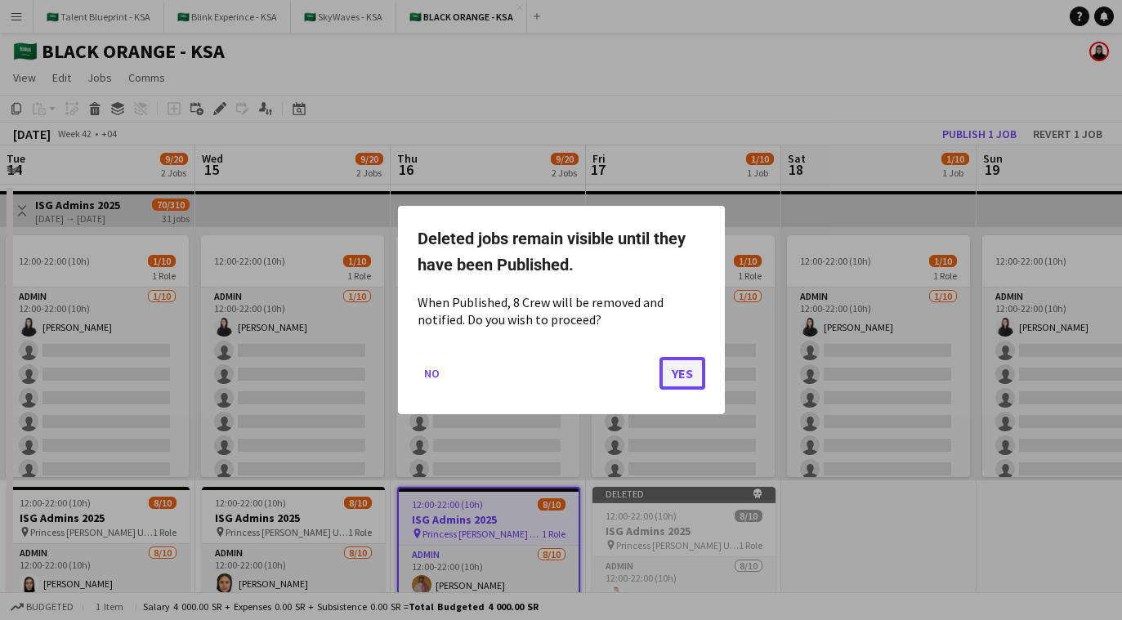
click at [679, 372] on button "Yes" at bounding box center [683, 373] width 46 height 33
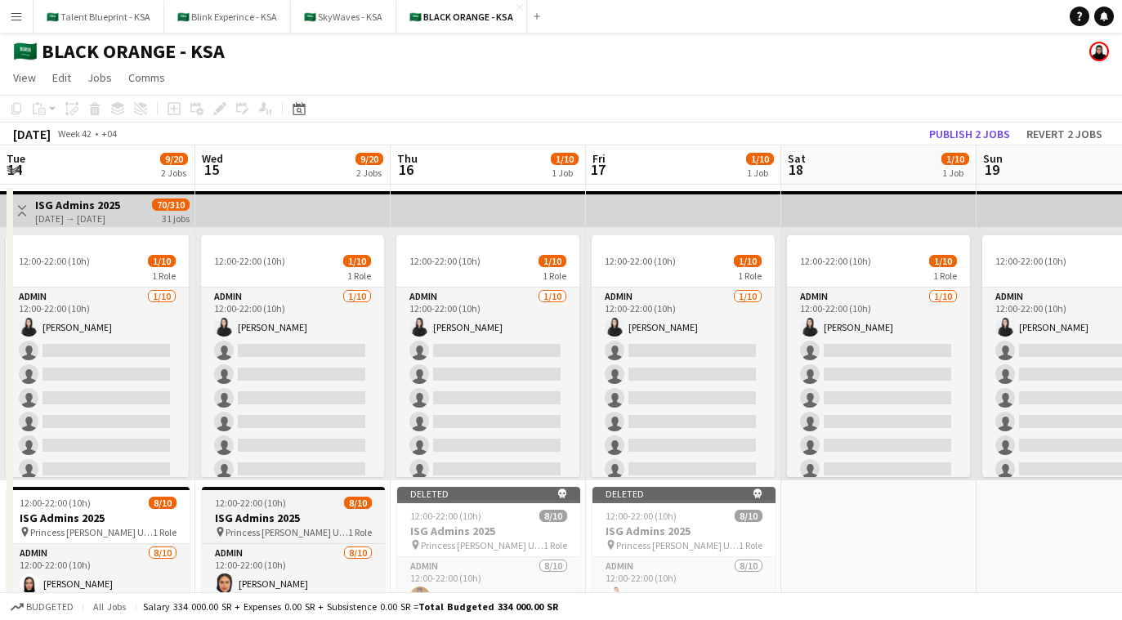
click at [352, 516] on h3 "ISG Admins 2025" at bounding box center [293, 518] width 183 height 15
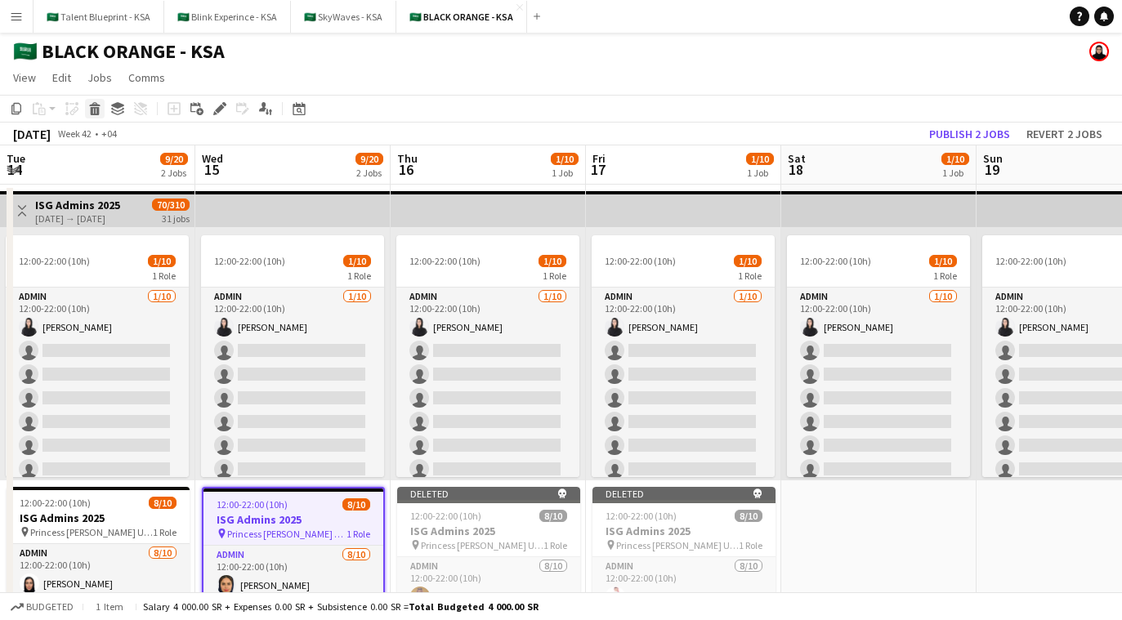
click at [96, 106] on icon "Delete" at bounding box center [94, 108] width 13 height 13
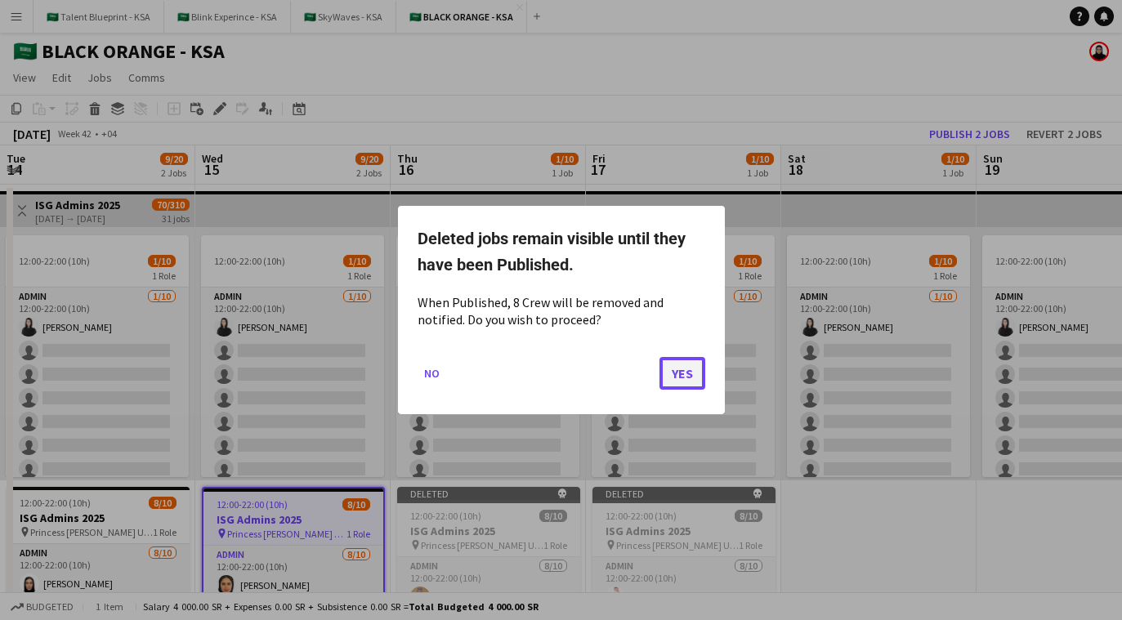
click at [679, 366] on button "Yes" at bounding box center [683, 373] width 46 height 33
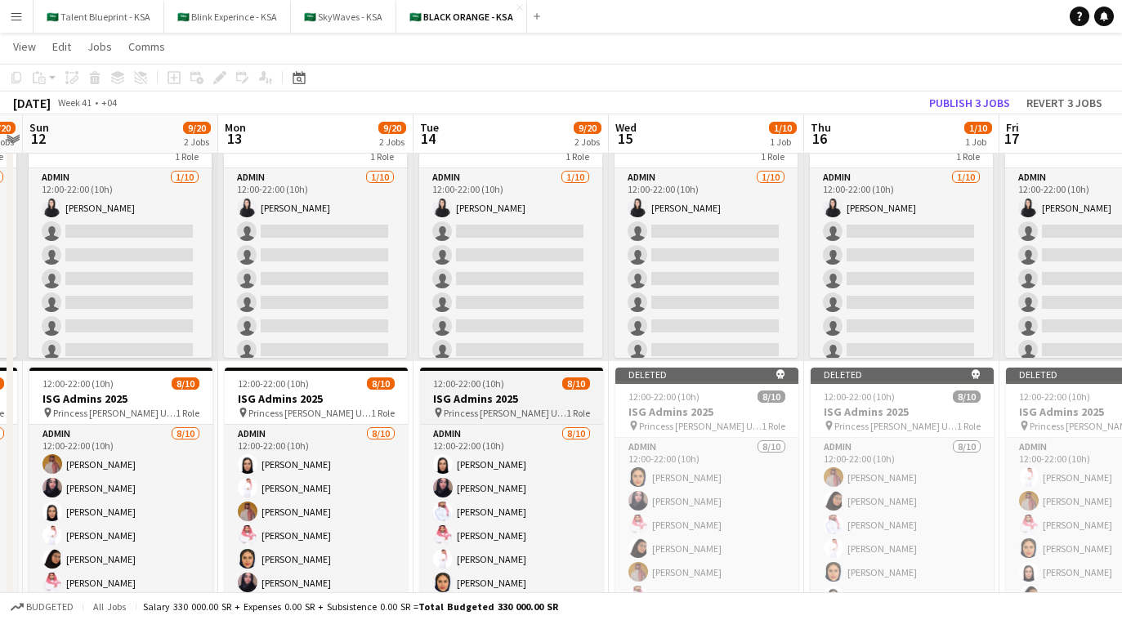
click at [578, 385] on span "8/10" at bounding box center [576, 384] width 28 height 12
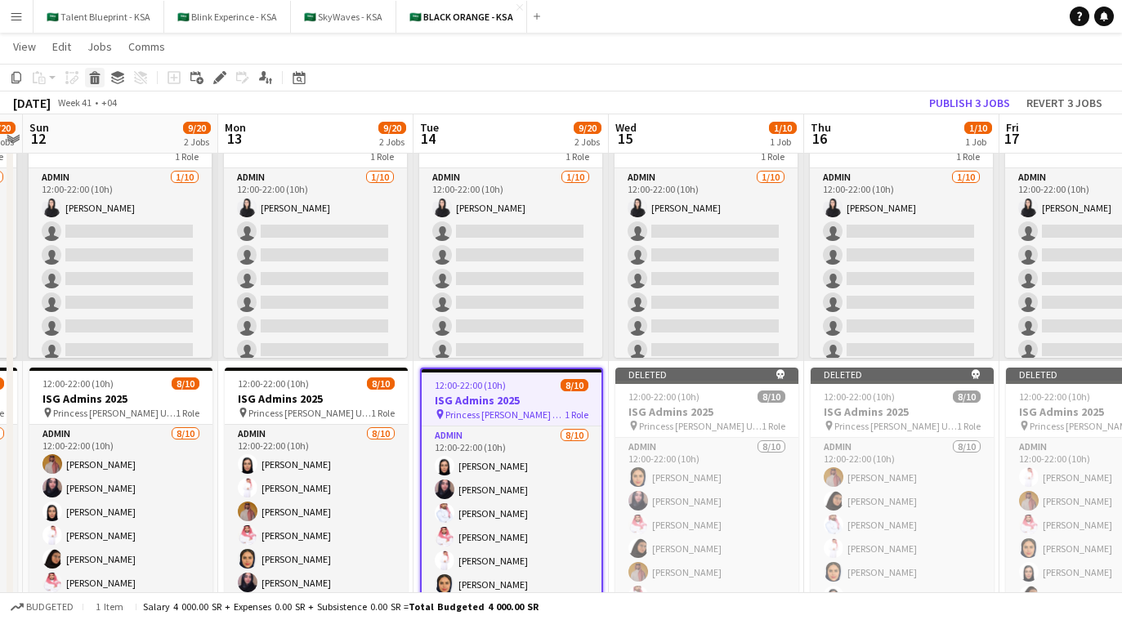
click at [98, 78] on icon at bounding box center [95, 80] width 9 height 8
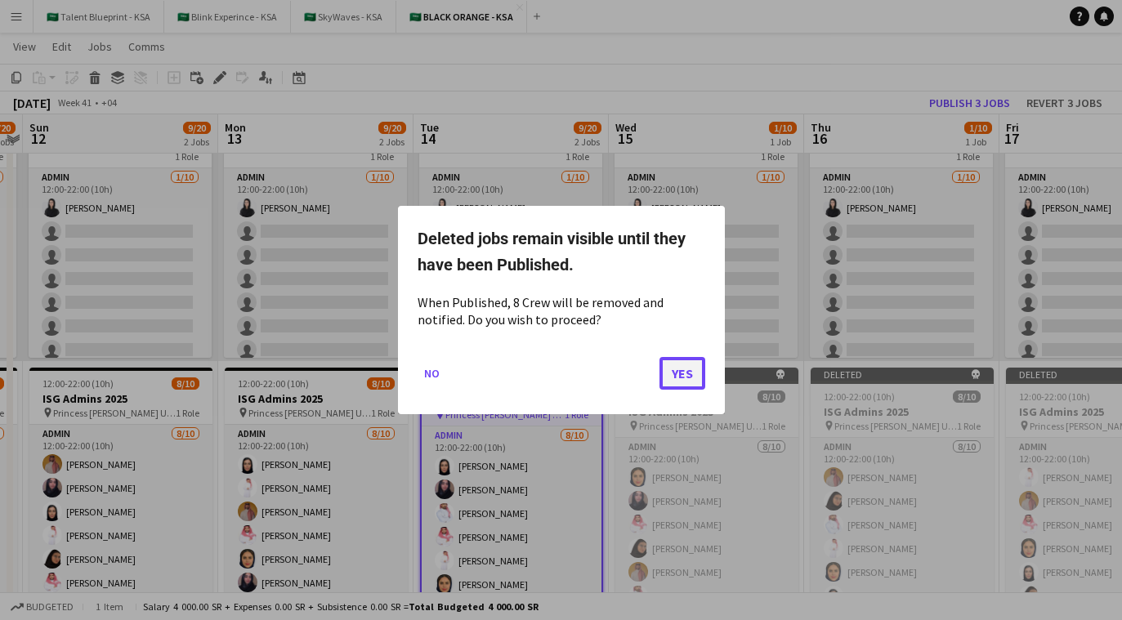
click at [679, 379] on button "Yes" at bounding box center [683, 373] width 46 height 33
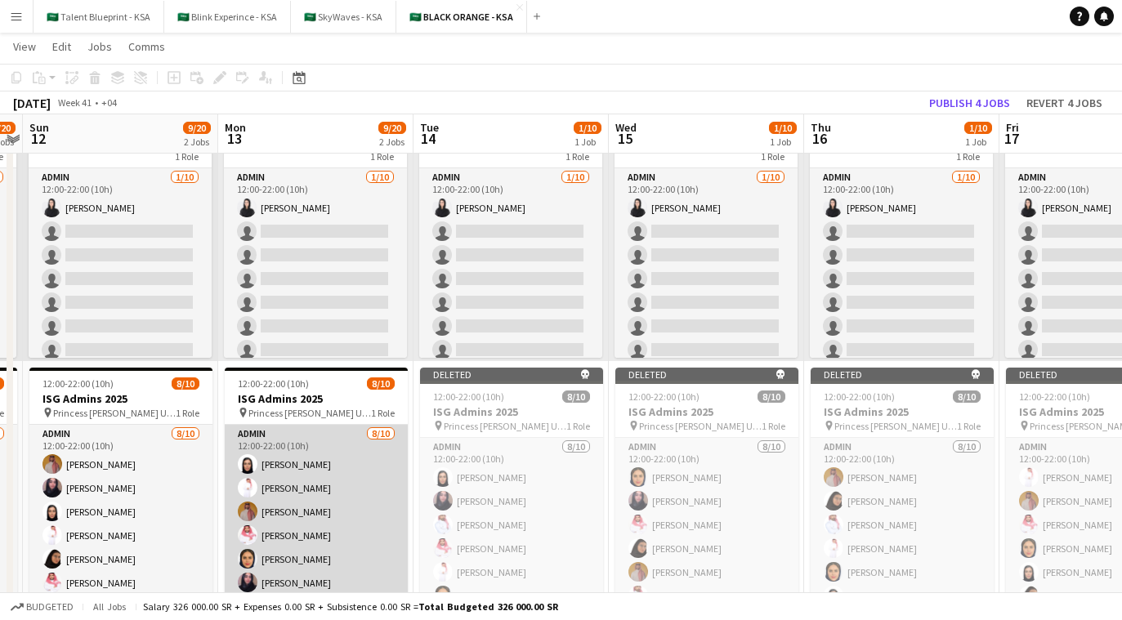
click at [347, 426] on app-card-role "Admin 8/10 12:00-22:00 (10h) Afnan Asiri Suliman Alfadhel Ahmed Yagmowr Saleh E…" at bounding box center [316, 559] width 183 height 269
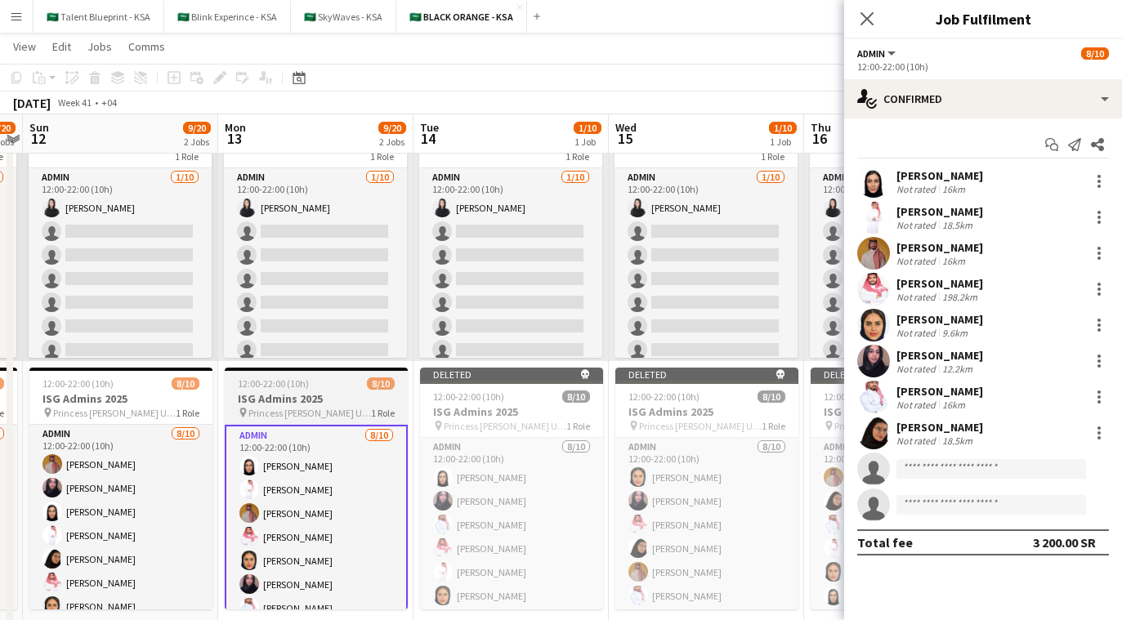
click at [313, 382] on div "12:00-22:00 (10h) 8/10" at bounding box center [316, 384] width 183 height 12
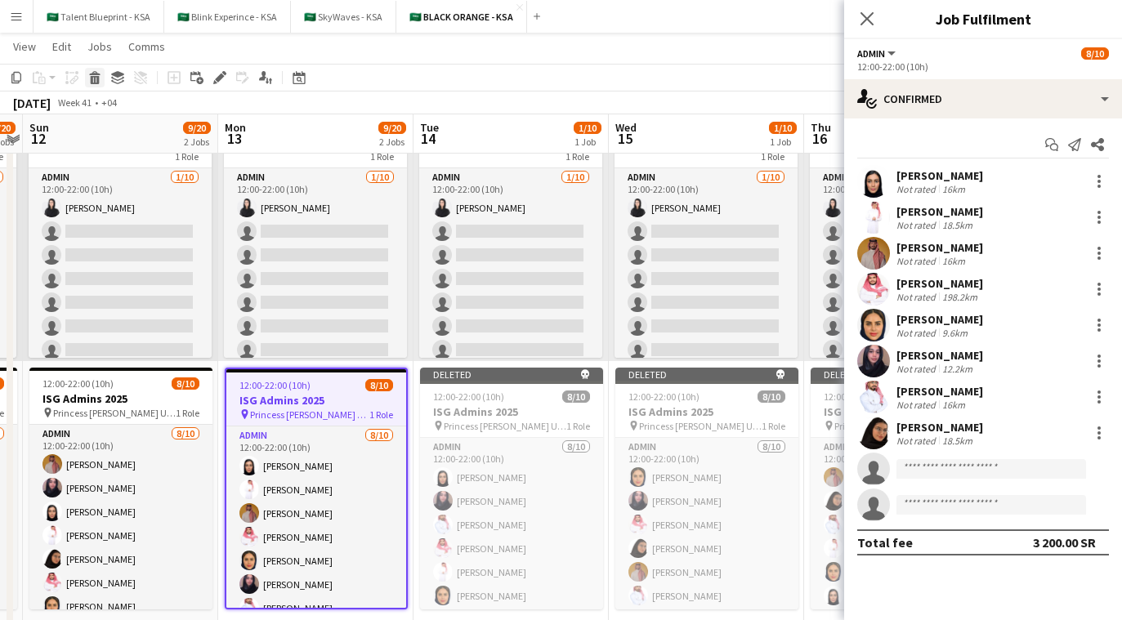
click at [99, 76] on icon "Delete" at bounding box center [94, 77] width 13 height 13
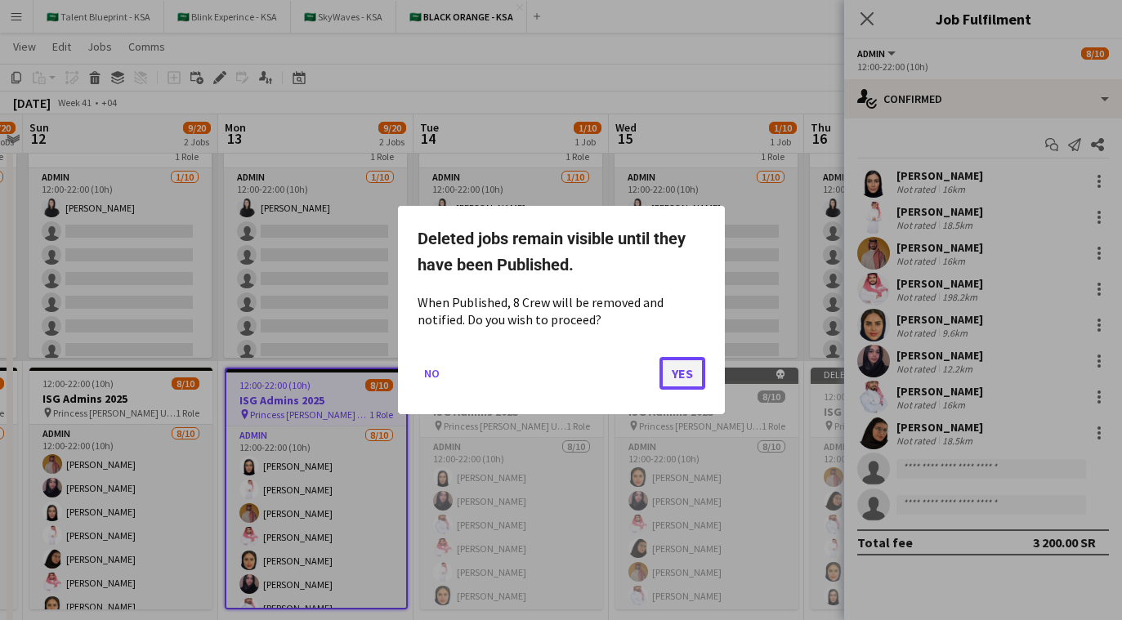
click at [679, 362] on button "Yes" at bounding box center [683, 373] width 46 height 33
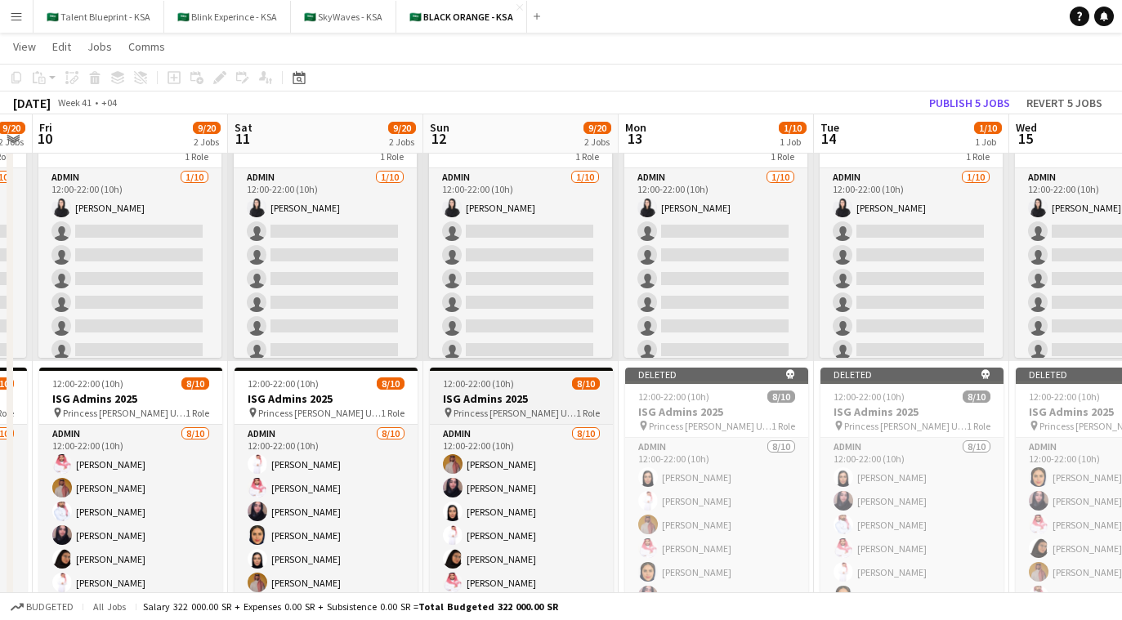
click at [485, 420] on app-job-card "12:00-22:00 (10h) 8/10 ISG Admins 2025 pin Princess Nourah Bint Abdulrahman Uni…" at bounding box center [521, 489] width 183 height 242
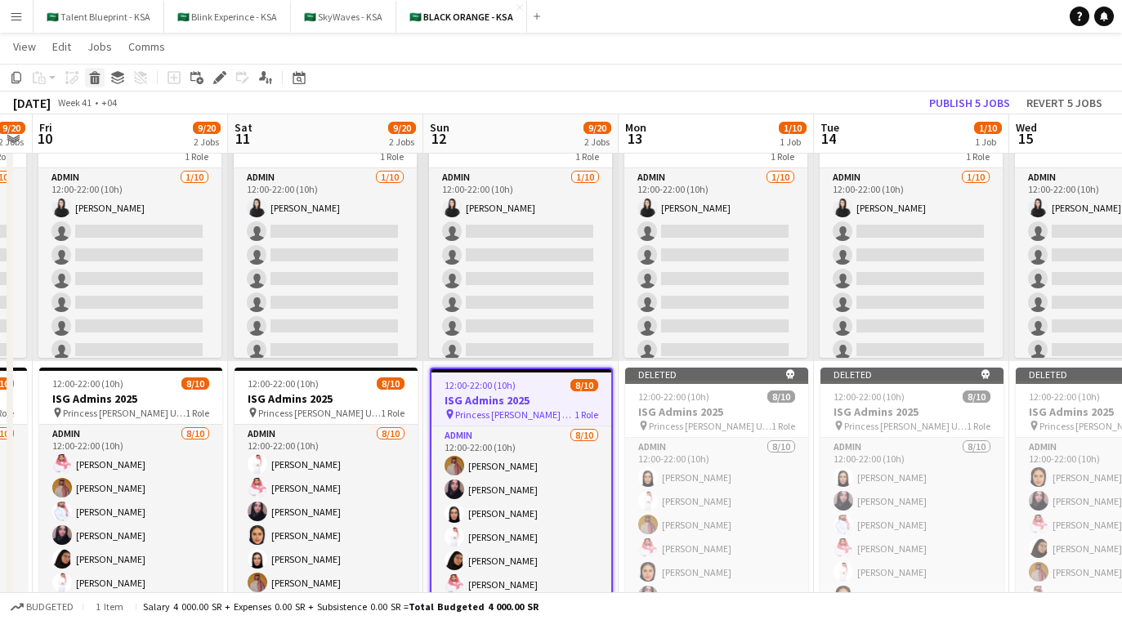
click at [95, 76] on icon at bounding box center [95, 80] width 9 height 8
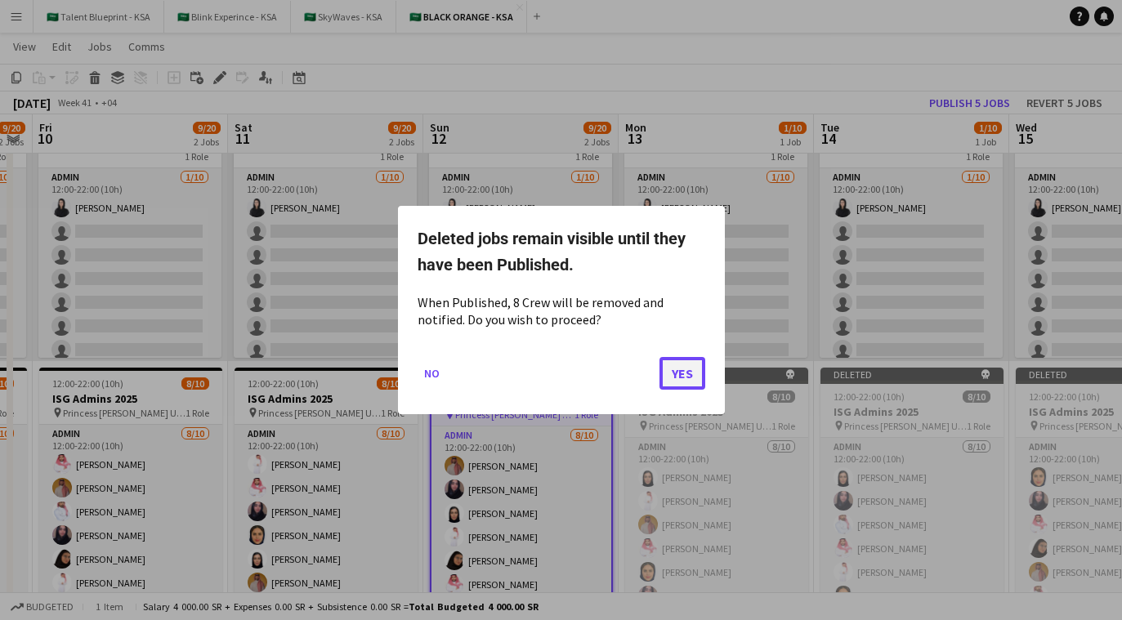
click at [679, 379] on button "Yes" at bounding box center [683, 373] width 46 height 33
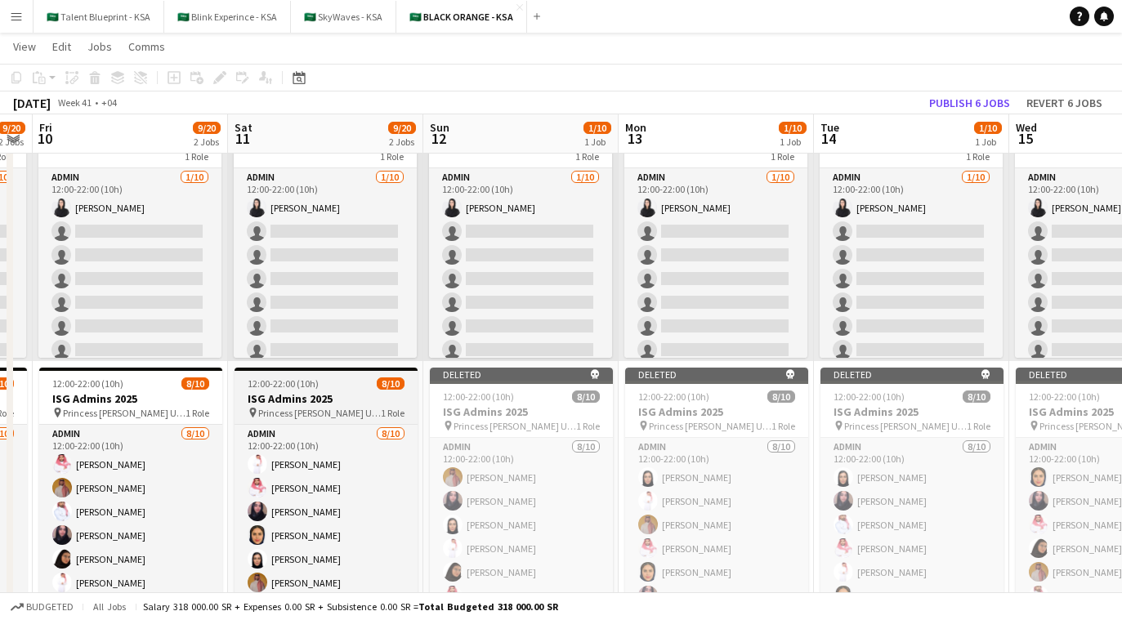
click at [377, 396] on h3 "ISG Admins 2025" at bounding box center [326, 399] width 183 height 15
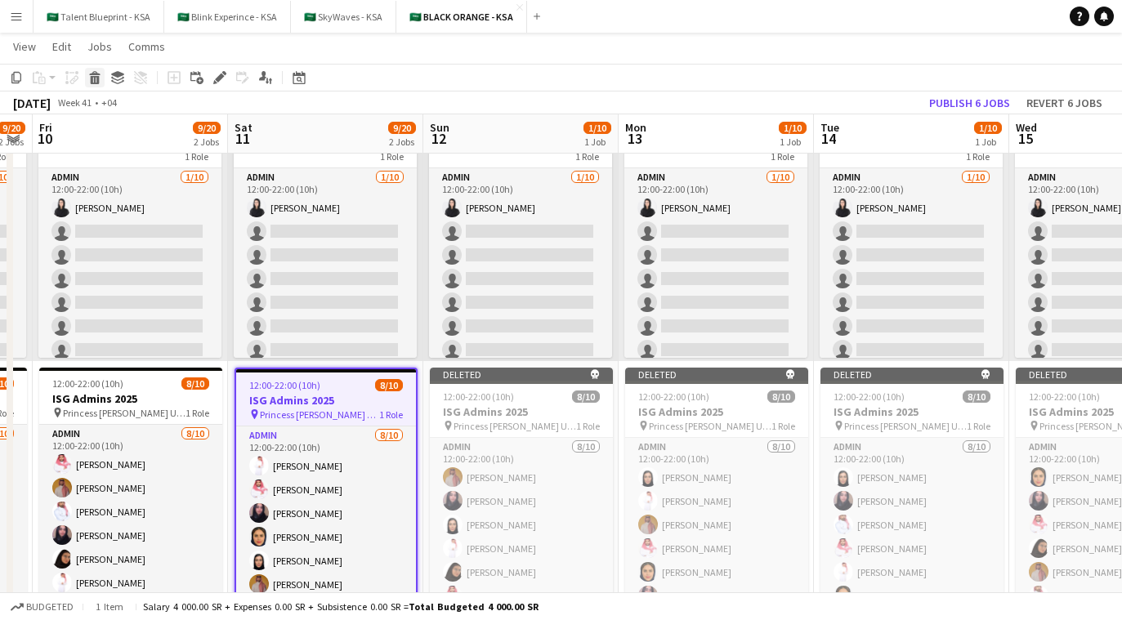
click at [98, 74] on icon at bounding box center [94, 73] width 11 height 4
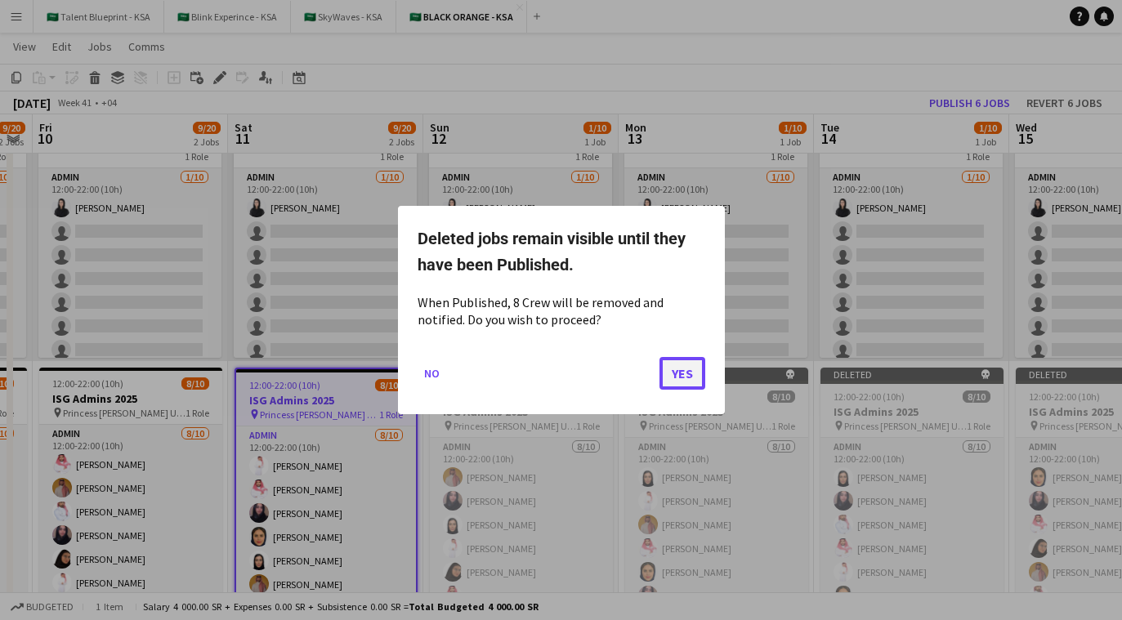
click at [679, 383] on button "Yes" at bounding box center [683, 373] width 46 height 33
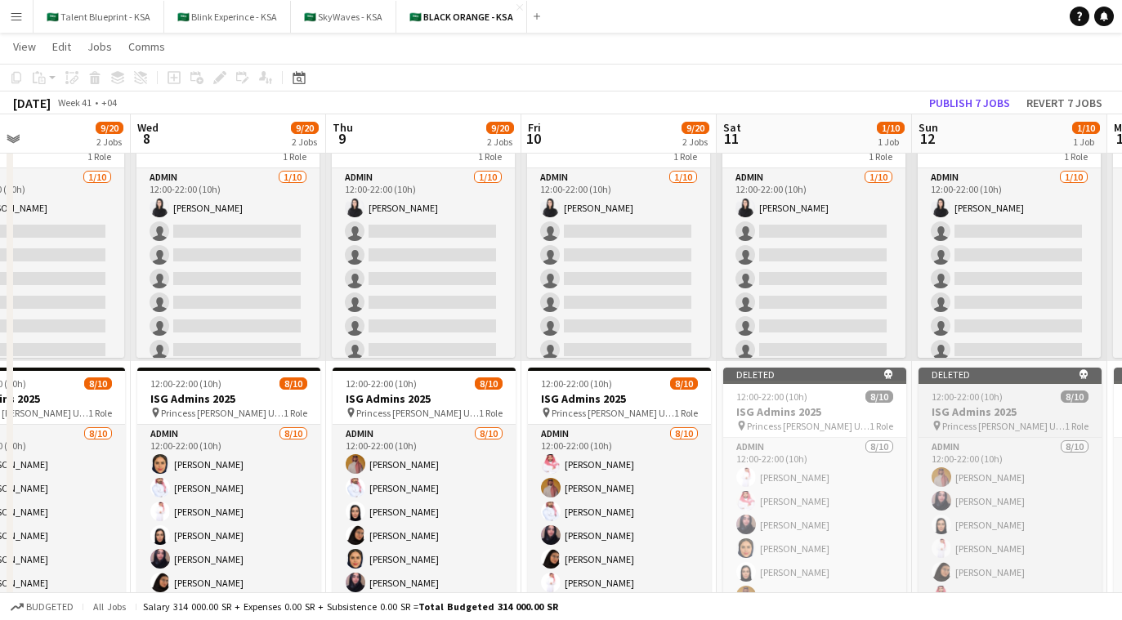
scroll to position [0, 425]
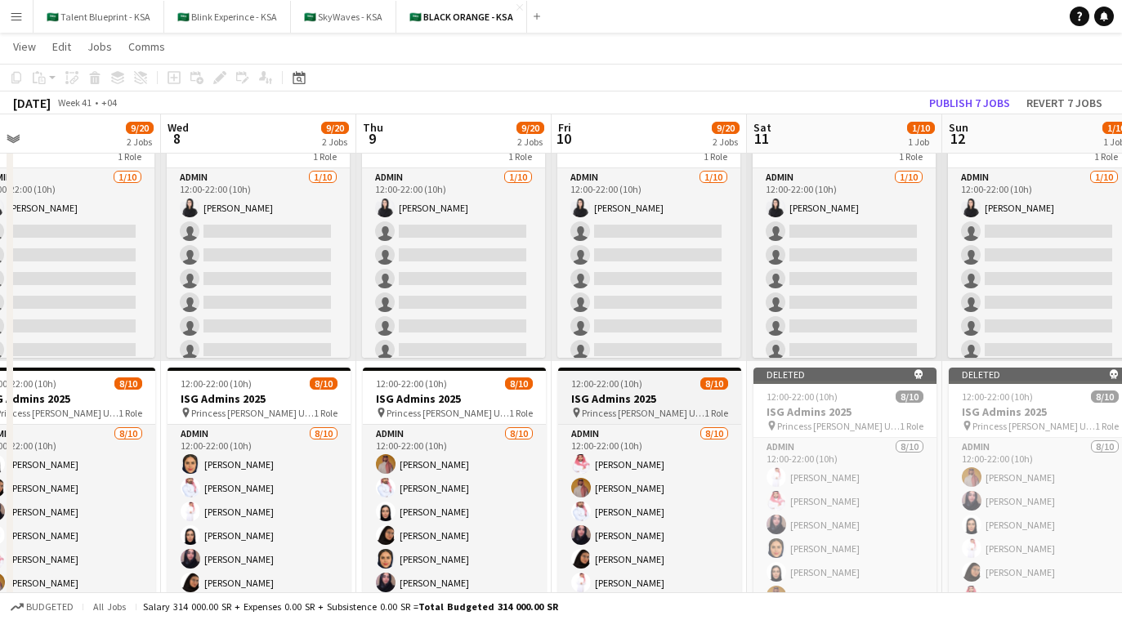
click at [609, 405] on h3 "ISG Admins 2025" at bounding box center [649, 399] width 183 height 15
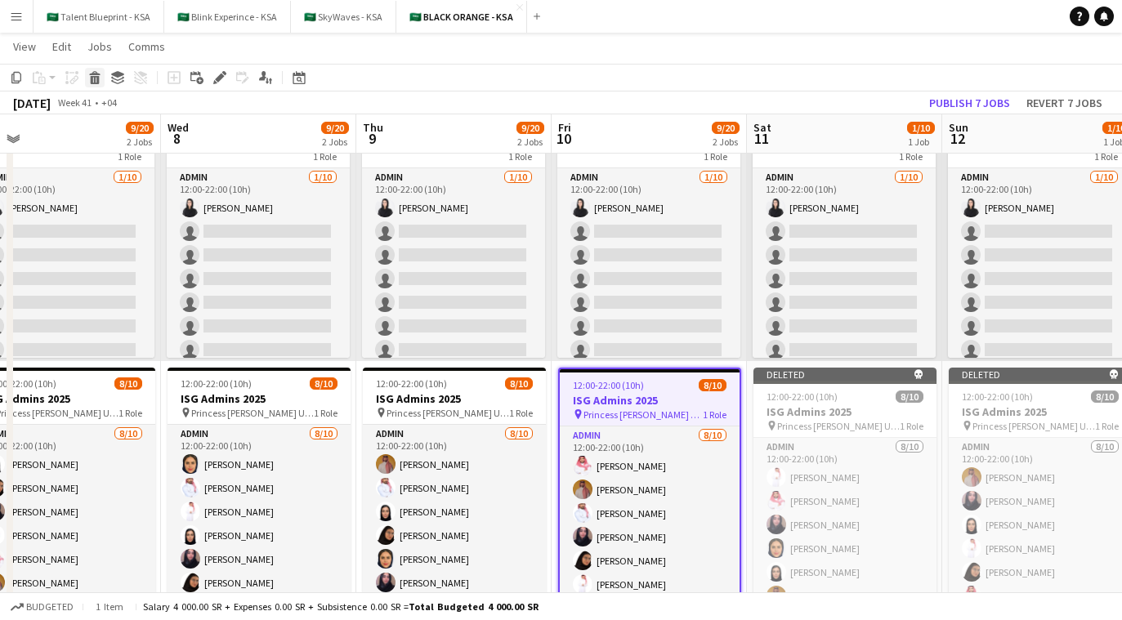
click at [95, 81] on icon at bounding box center [95, 80] width 9 height 8
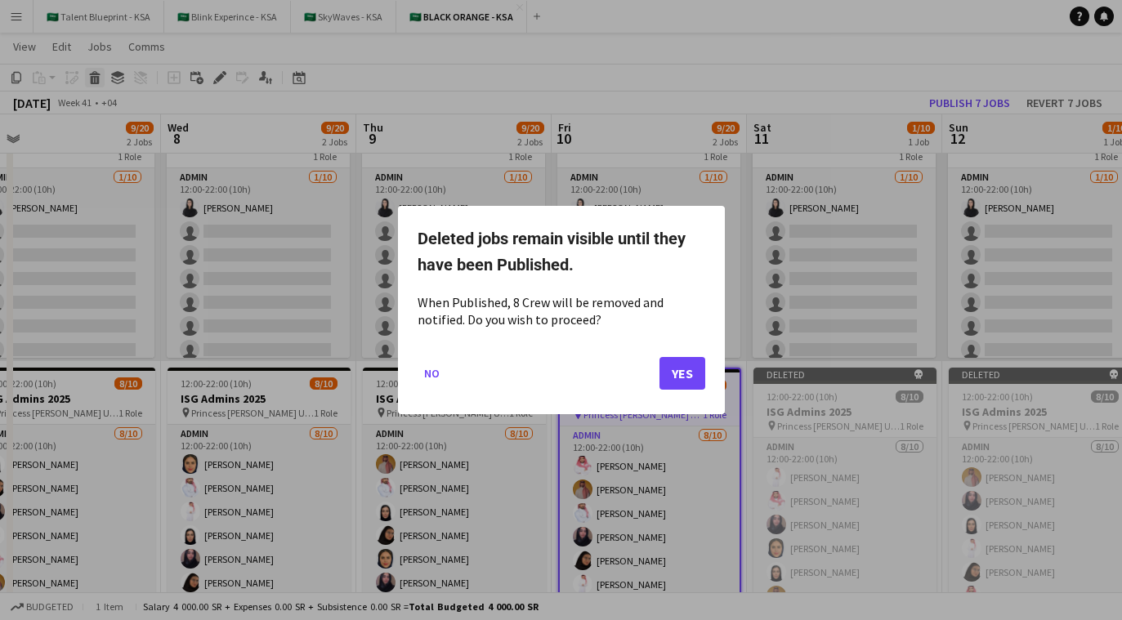
scroll to position [0, 0]
click at [679, 370] on button "Yes" at bounding box center [683, 373] width 46 height 33
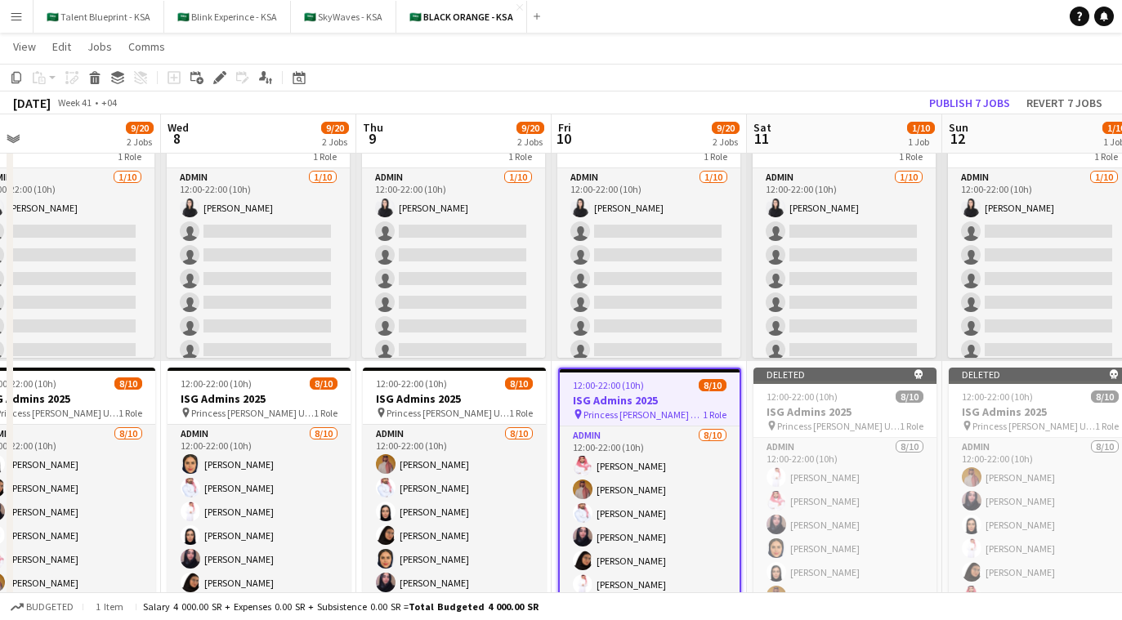
scroll to position [118, 0]
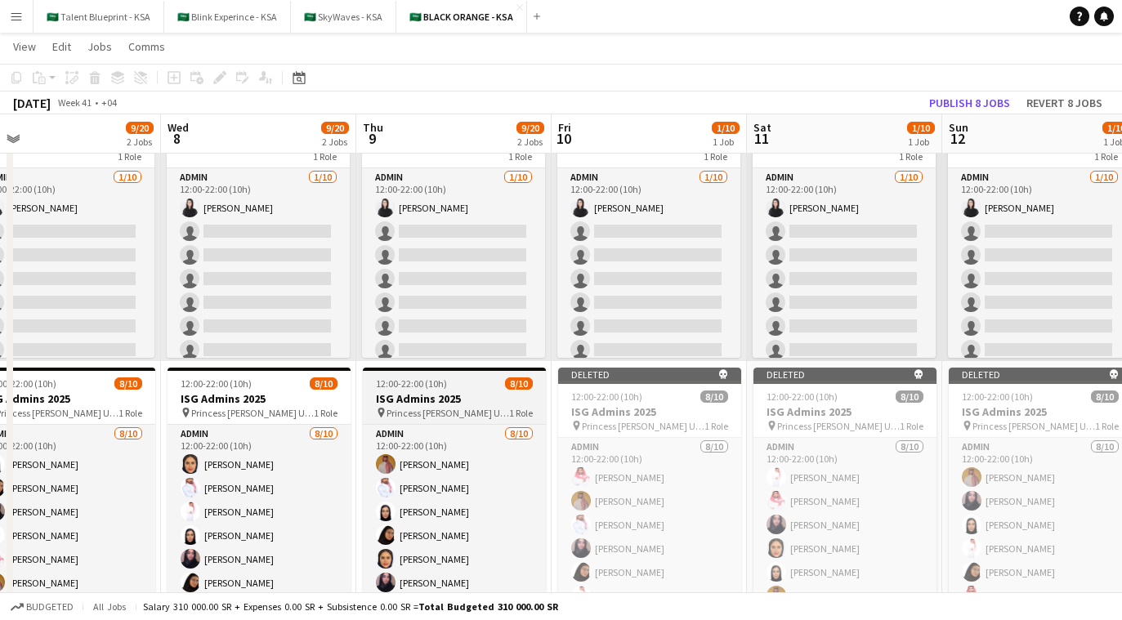
click at [501, 403] on h3 "ISG Admins 2025" at bounding box center [454, 399] width 183 height 15
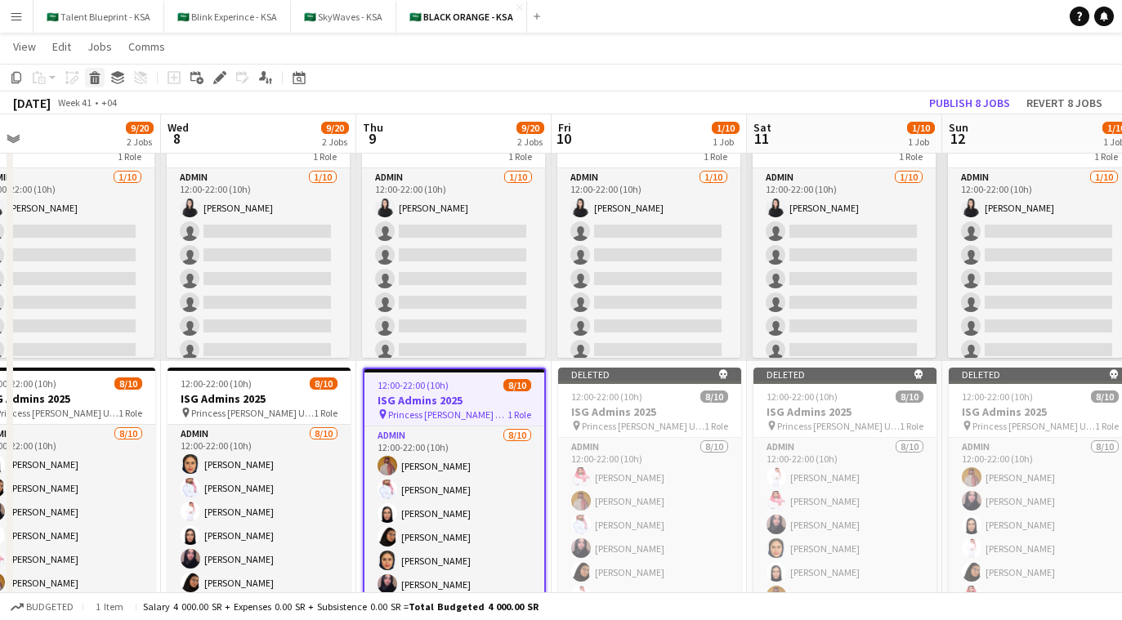
click at [96, 84] on div "Delete" at bounding box center [95, 78] width 20 height 20
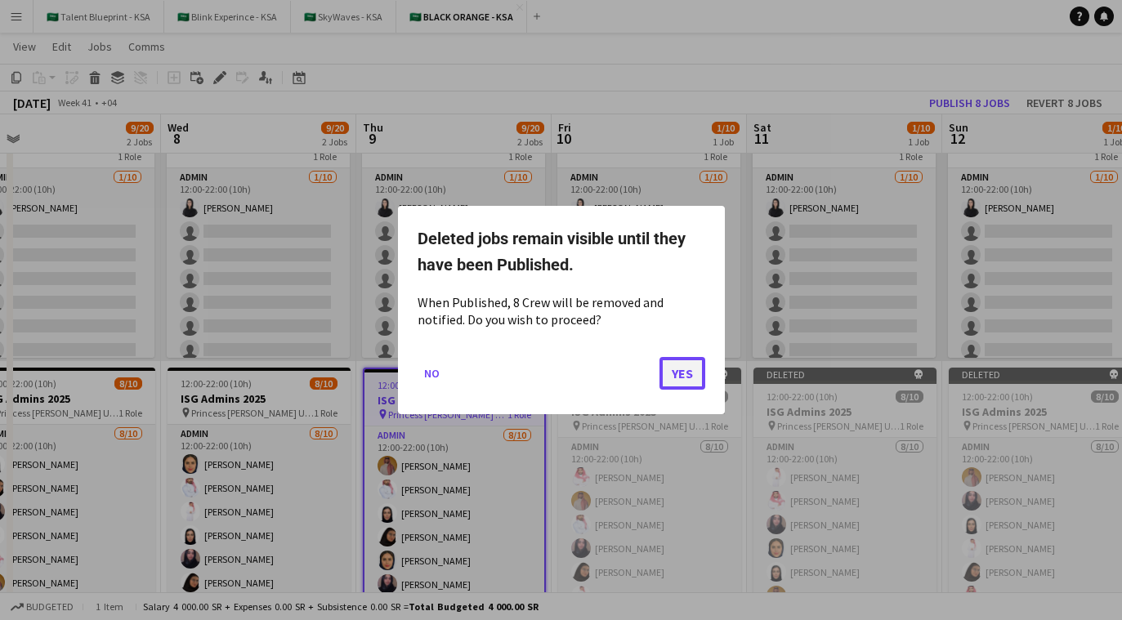
click at [674, 363] on button "Yes" at bounding box center [683, 373] width 46 height 33
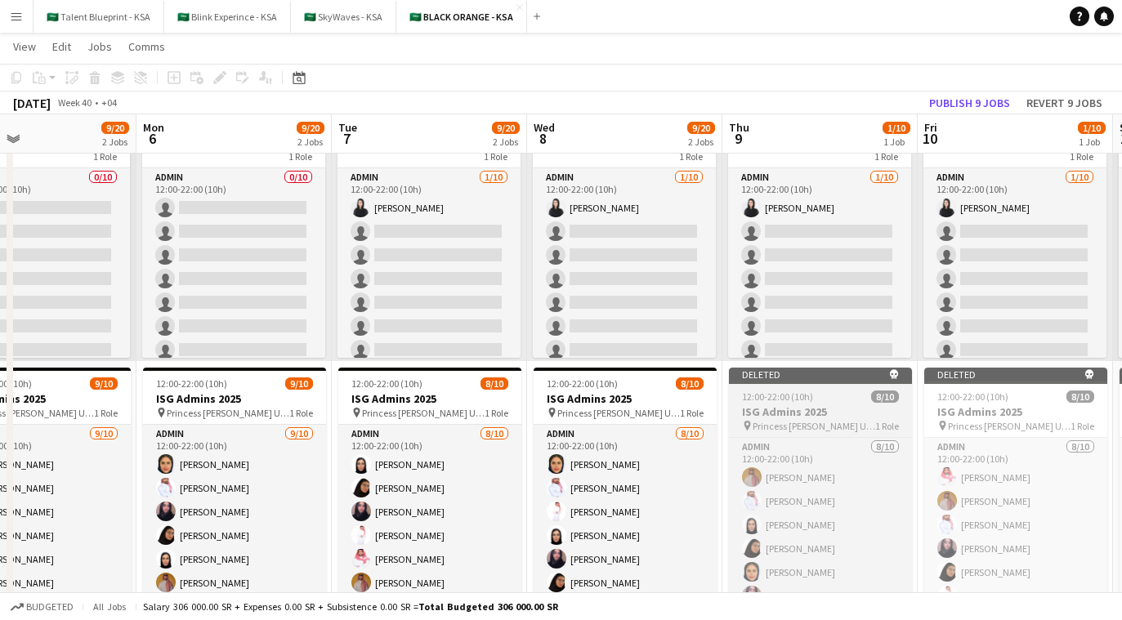
scroll to position [0, 382]
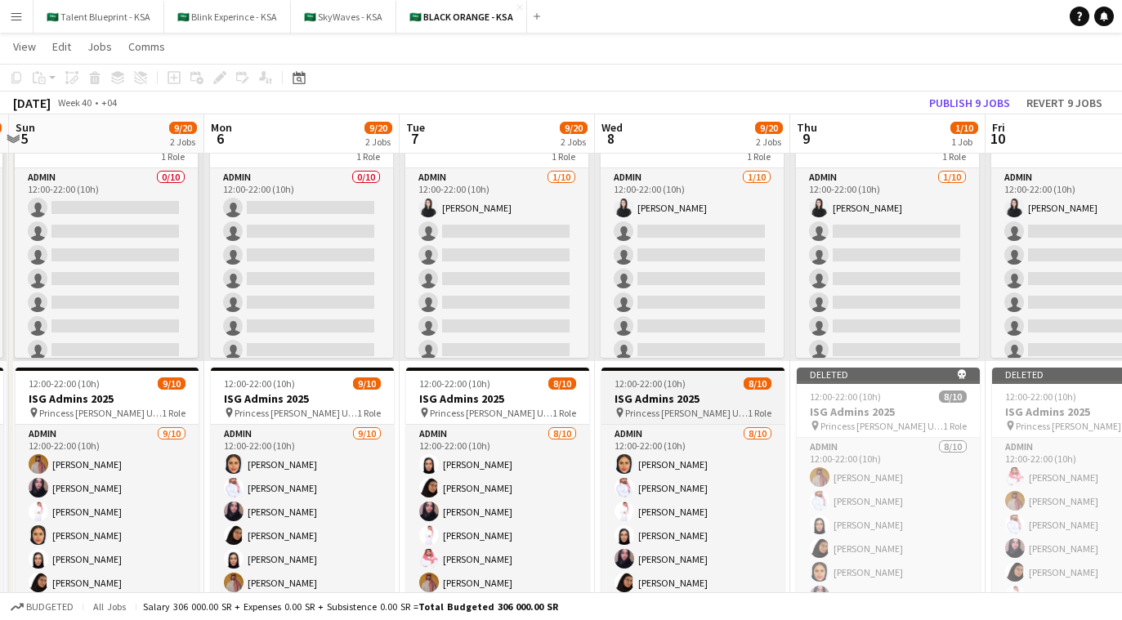
click at [679, 414] on span "Princess [PERSON_NAME] University" at bounding box center [686, 413] width 123 height 12
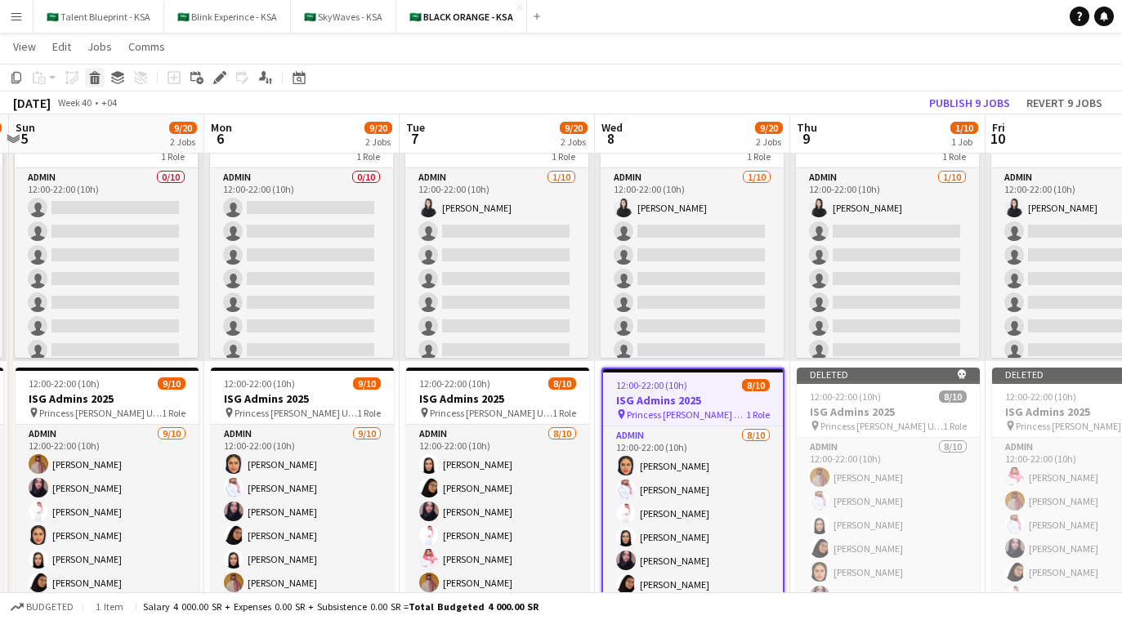
click at [96, 71] on icon at bounding box center [94, 73] width 11 height 4
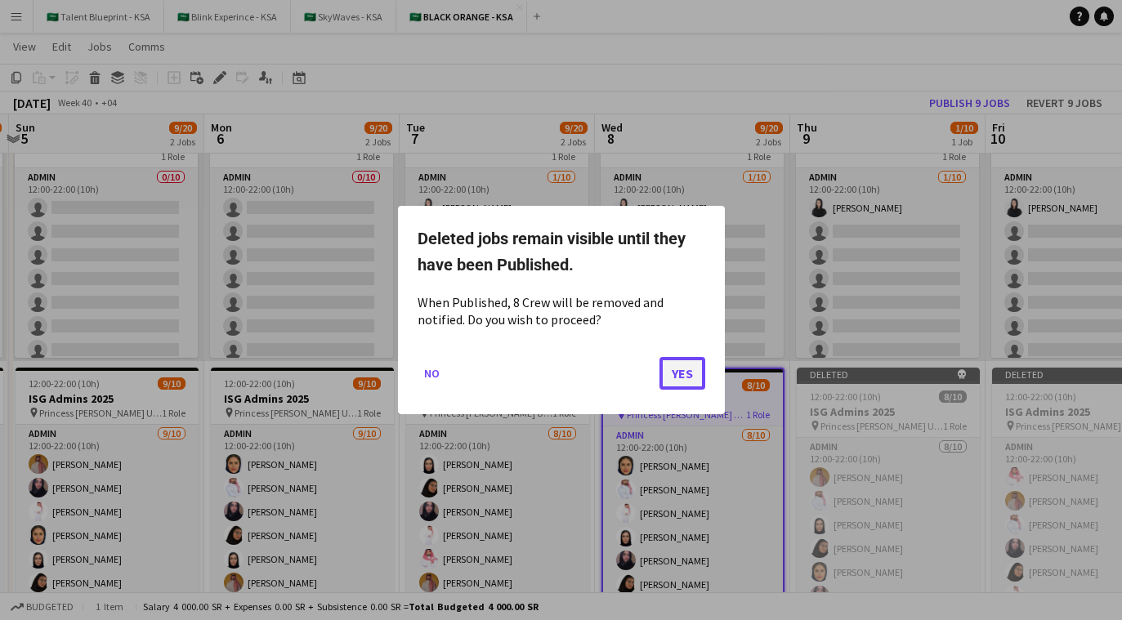
click at [679, 367] on button "Yes" at bounding box center [683, 373] width 46 height 33
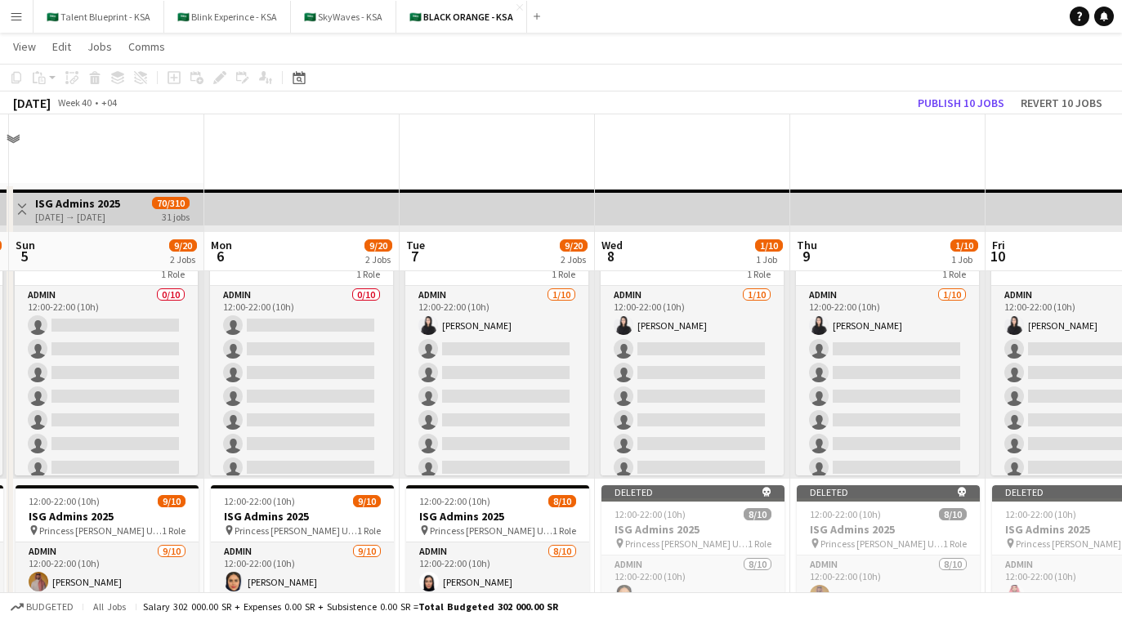
scroll to position [118, 0]
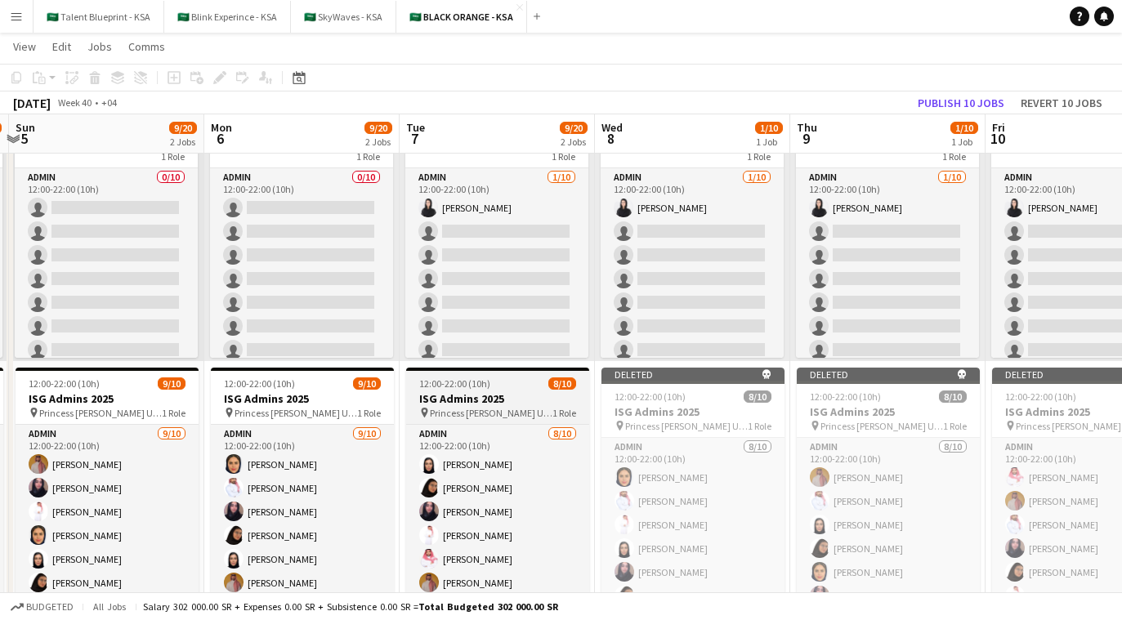
click at [525, 384] on div "12:00-22:00 (10h) 8/10" at bounding box center [497, 384] width 183 height 12
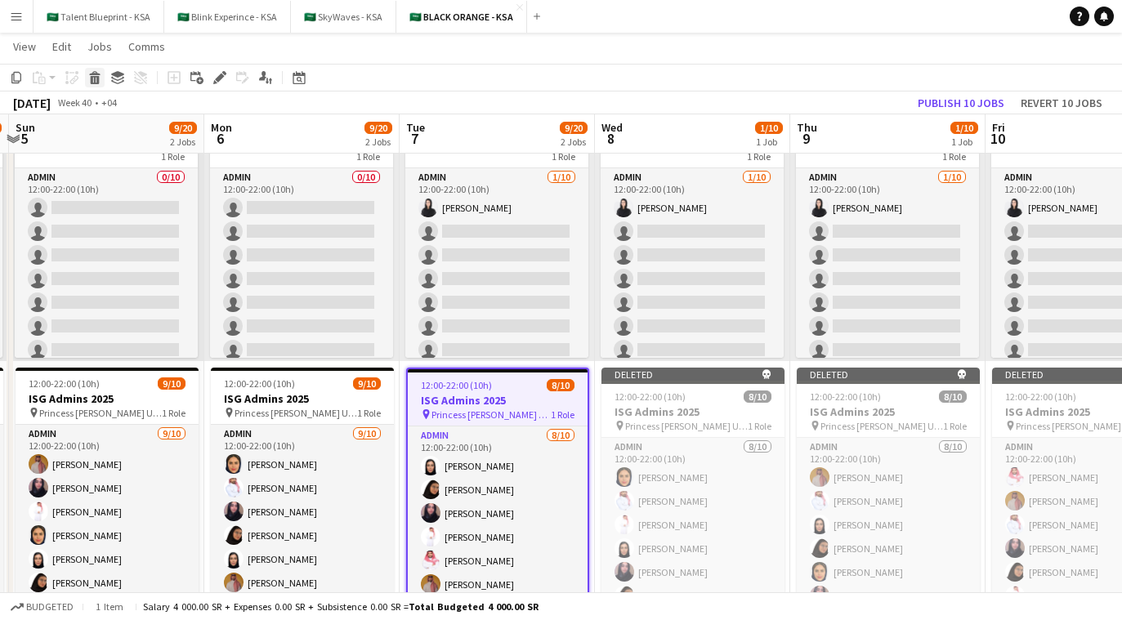
click at [96, 78] on icon at bounding box center [95, 80] width 9 height 8
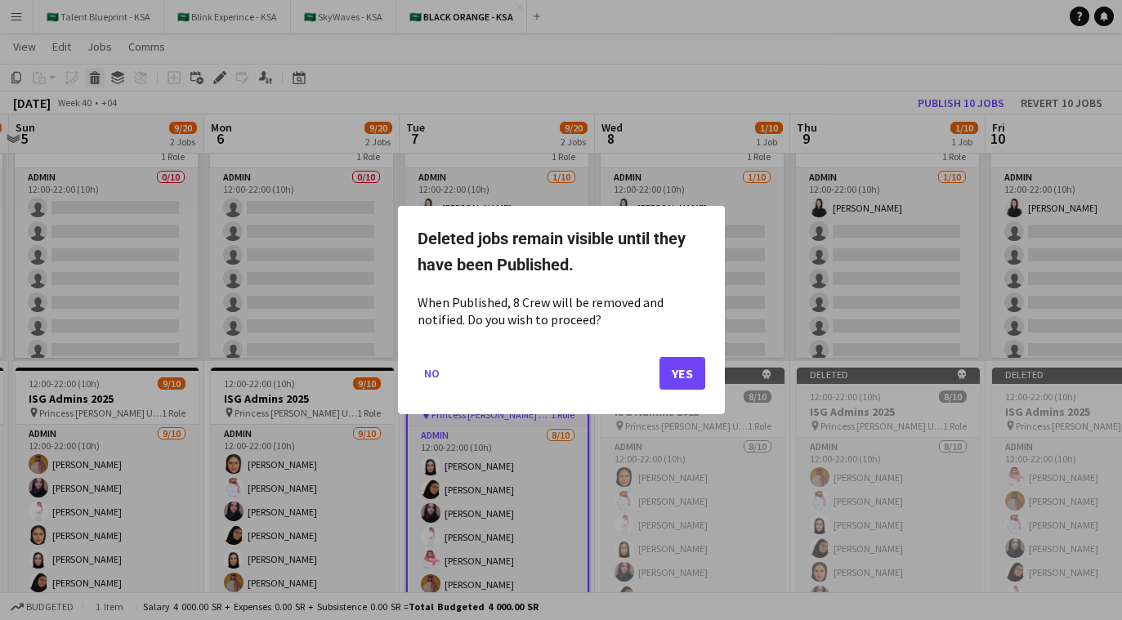
scroll to position [0, 0]
click at [679, 376] on button "Yes" at bounding box center [683, 373] width 46 height 33
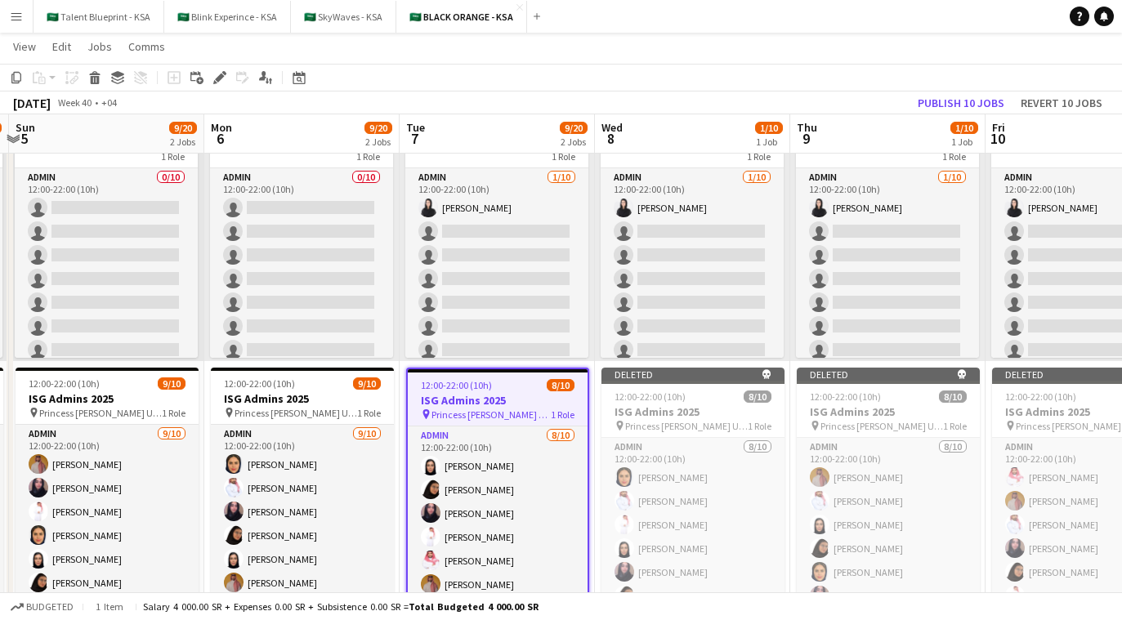
scroll to position [118, 0]
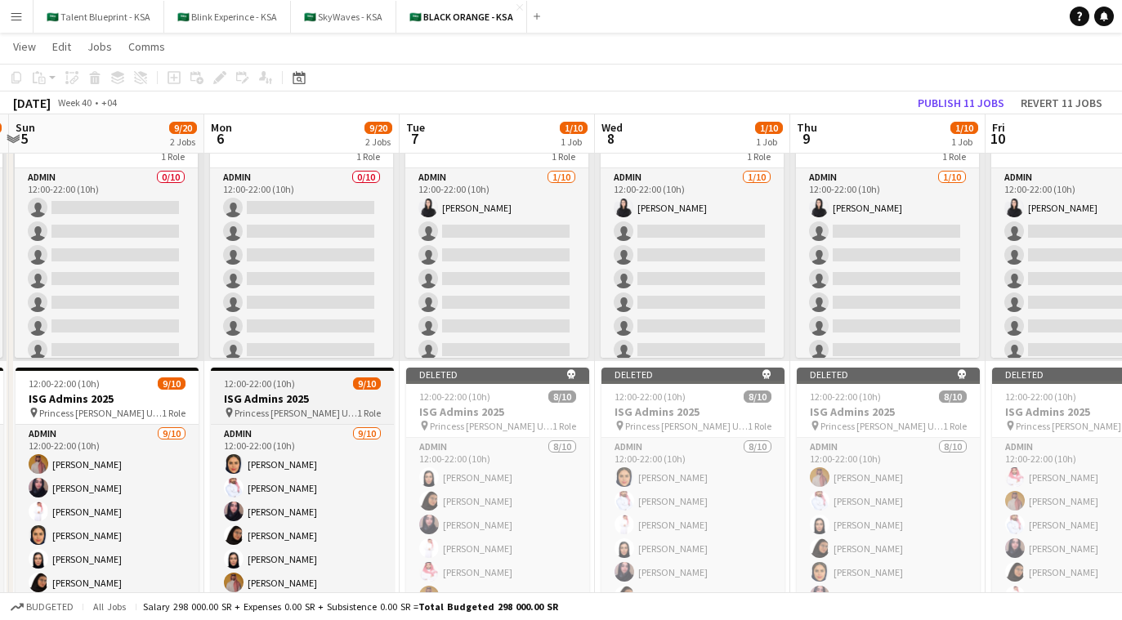
click at [378, 400] on h3 "ISG Admins 2025" at bounding box center [302, 399] width 183 height 15
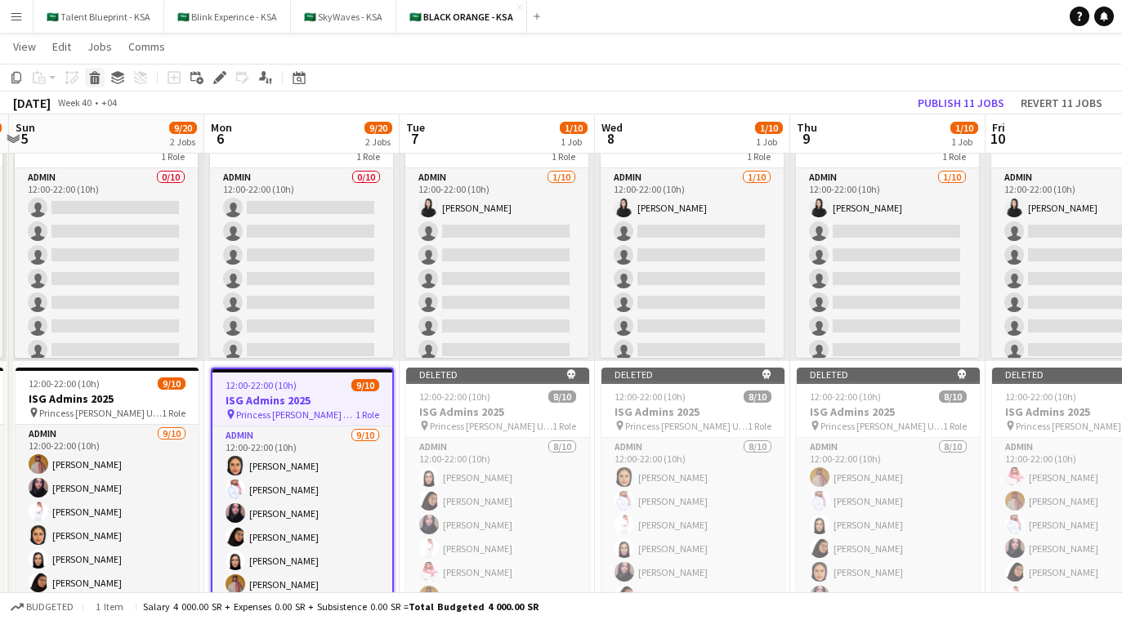
click at [97, 82] on icon at bounding box center [95, 80] width 9 height 8
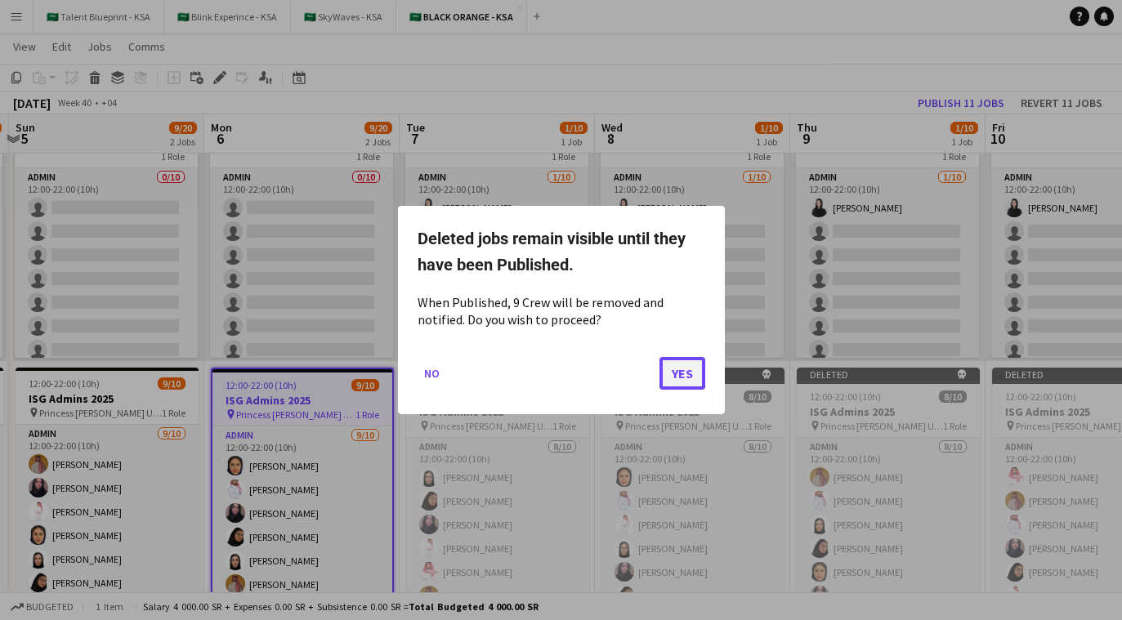
click at [679, 372] on button "Yes" at bounding box center [683, 373] width 46 height 33
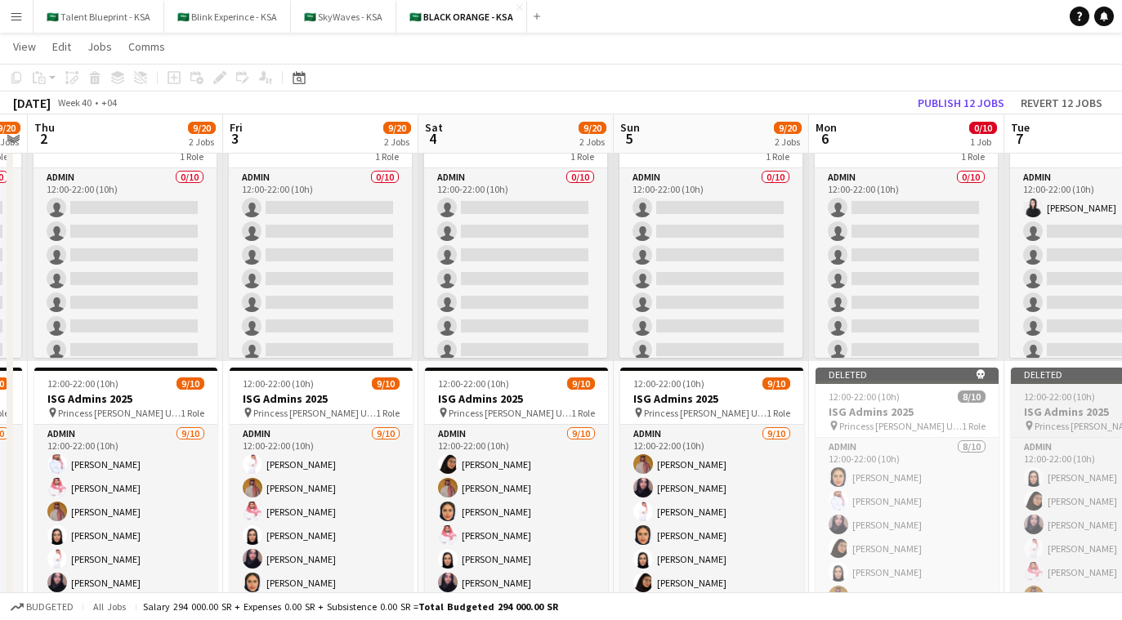
scroll to position [0, 520]
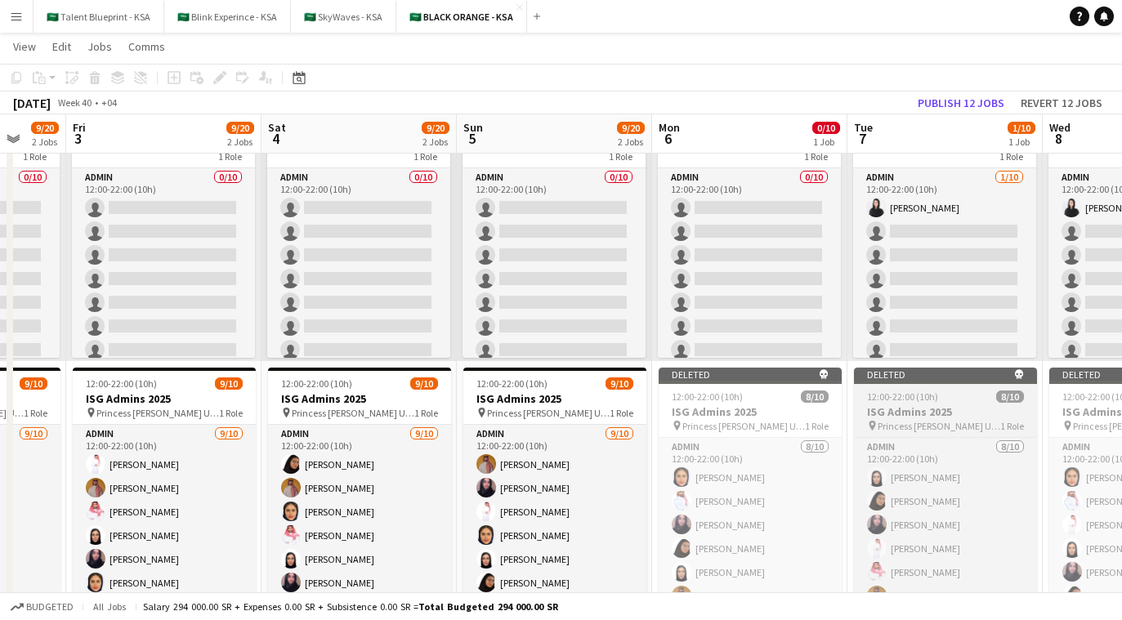
click at [549, 397] on h3 "ISG Admins 2025" at bounding box center [555, 399] width 183 height 15
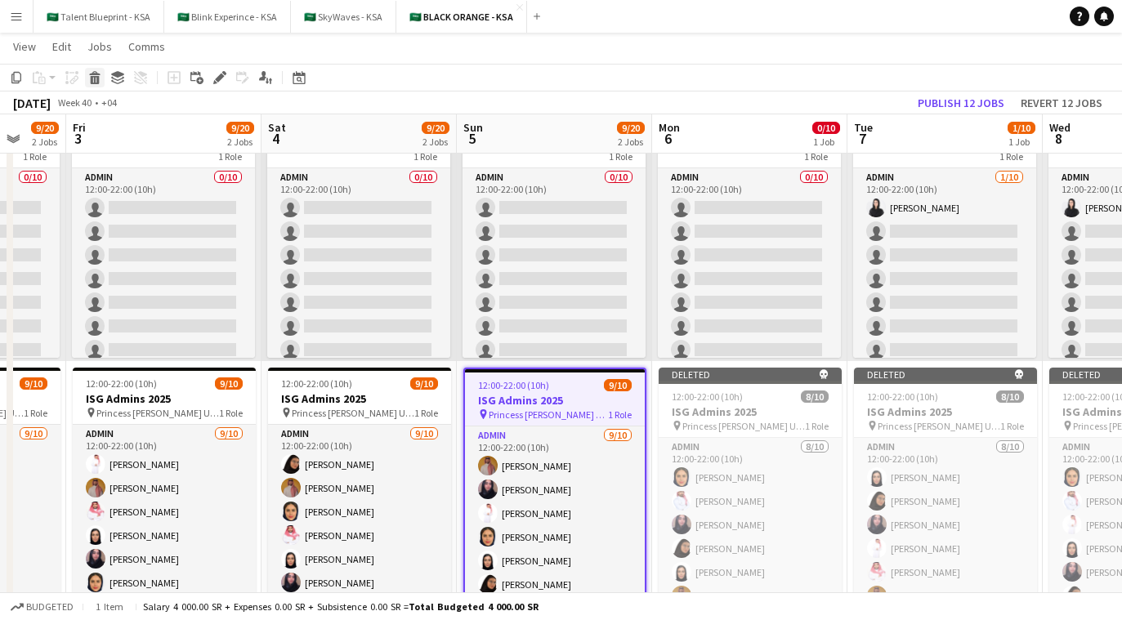
click at [92, 79] on icon at bounding box center [95, 80] width 9 height 8
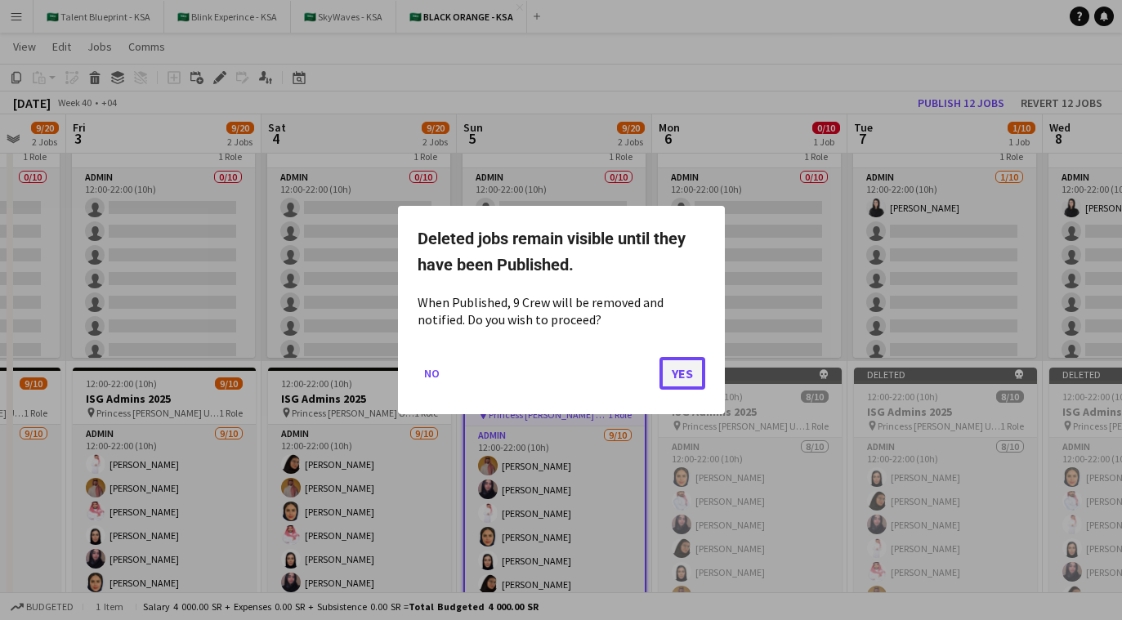
click at [679, 370] on button "Yes" at bounding box center [683, 373] width 46 height 33
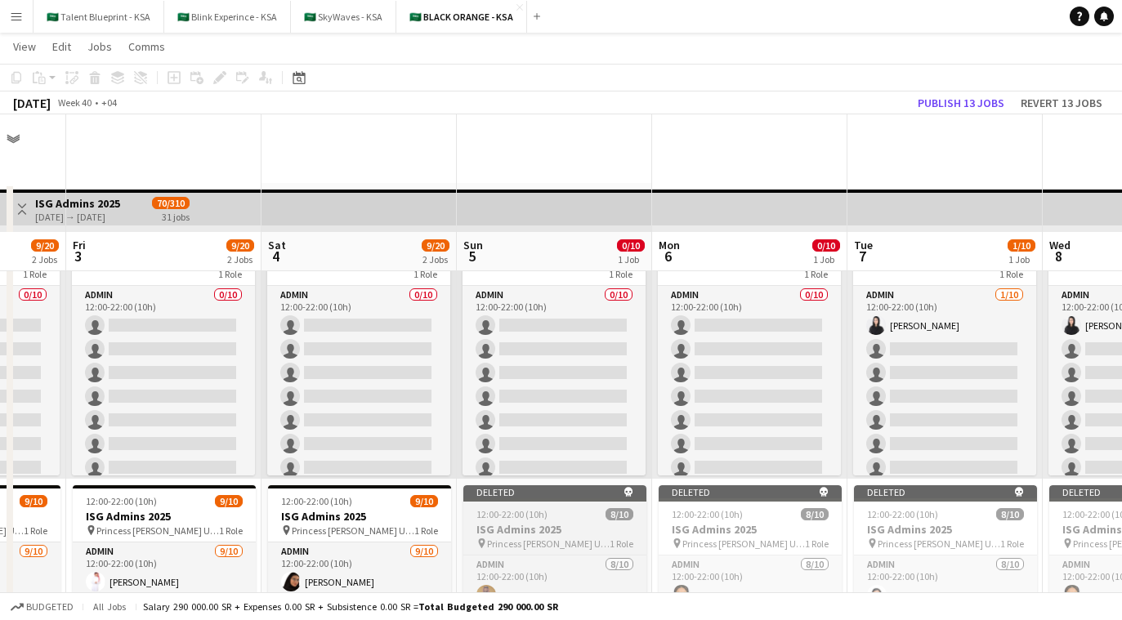
scroll to position [118, 0]
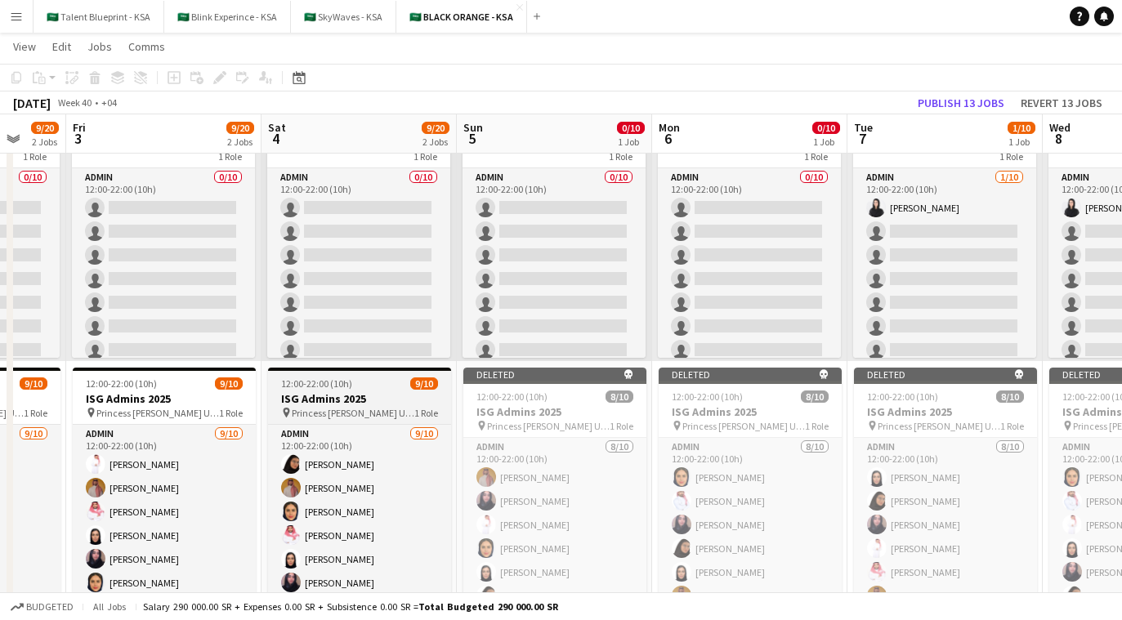
click at [410, 404] on h3 "ISG Admins 2025" at bounding box center [359, 399] width 183 height 15
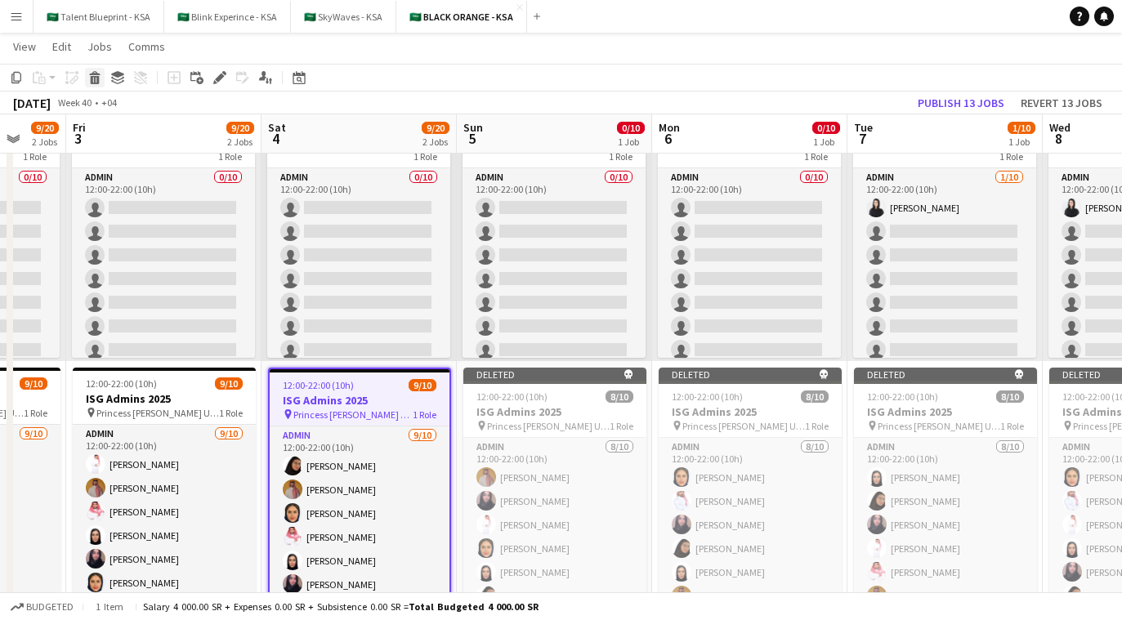
click at [97, 82] on icon at bounding box center [95, 80] width 9 height 8
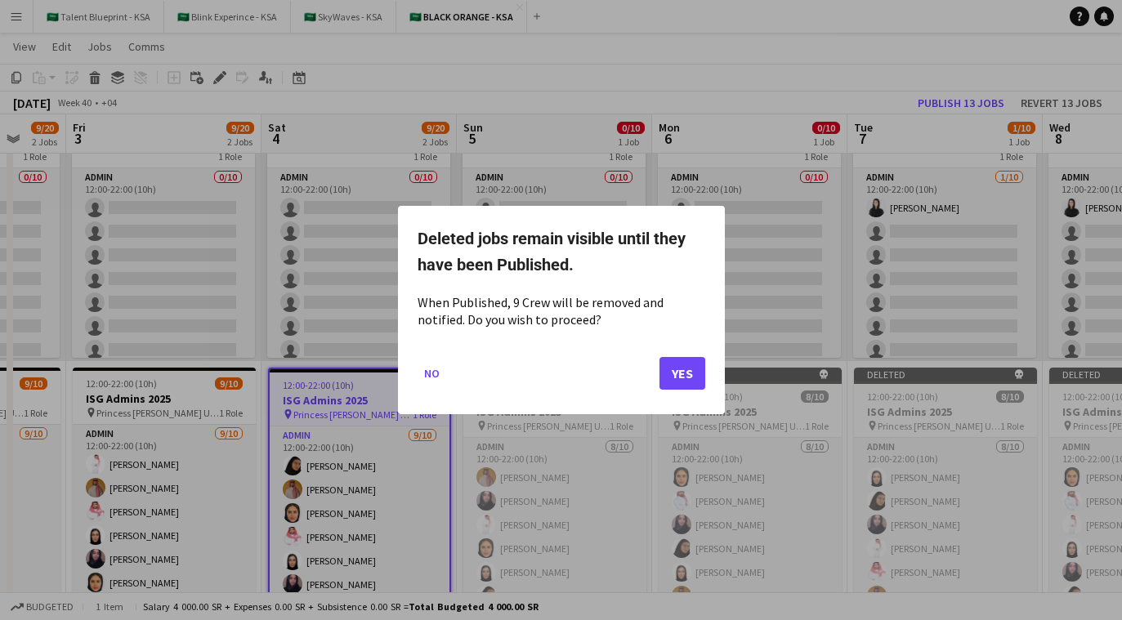
scroll to position [0, 0]
click at [677, 379] on button "Yes" at bounding box center [683, 373] width 46 height 33
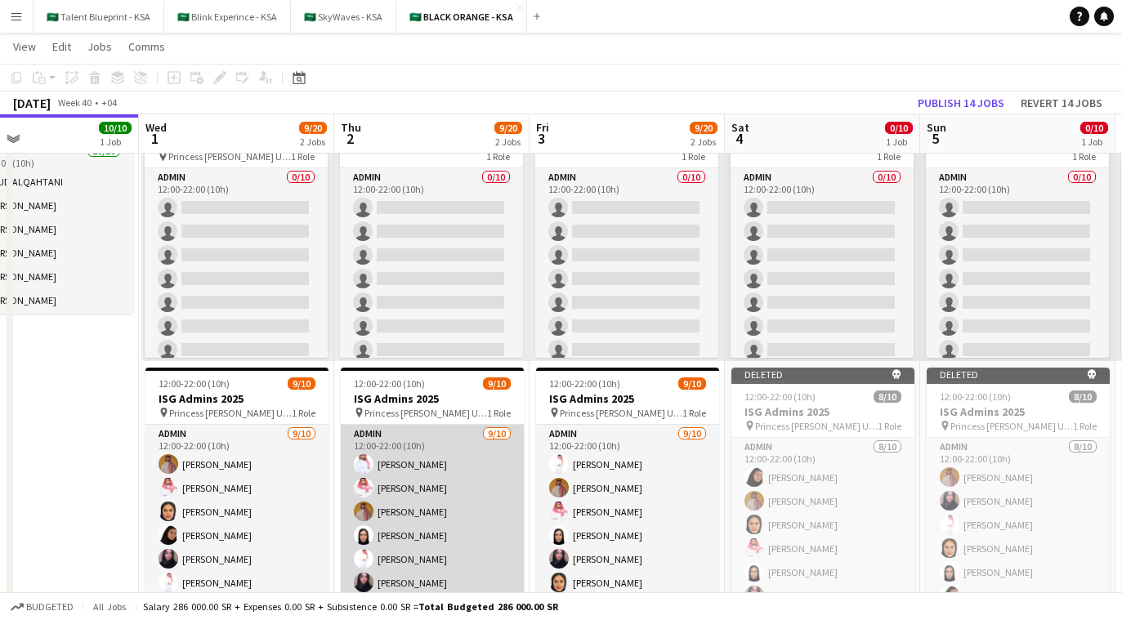
scroll to position [0, 432]
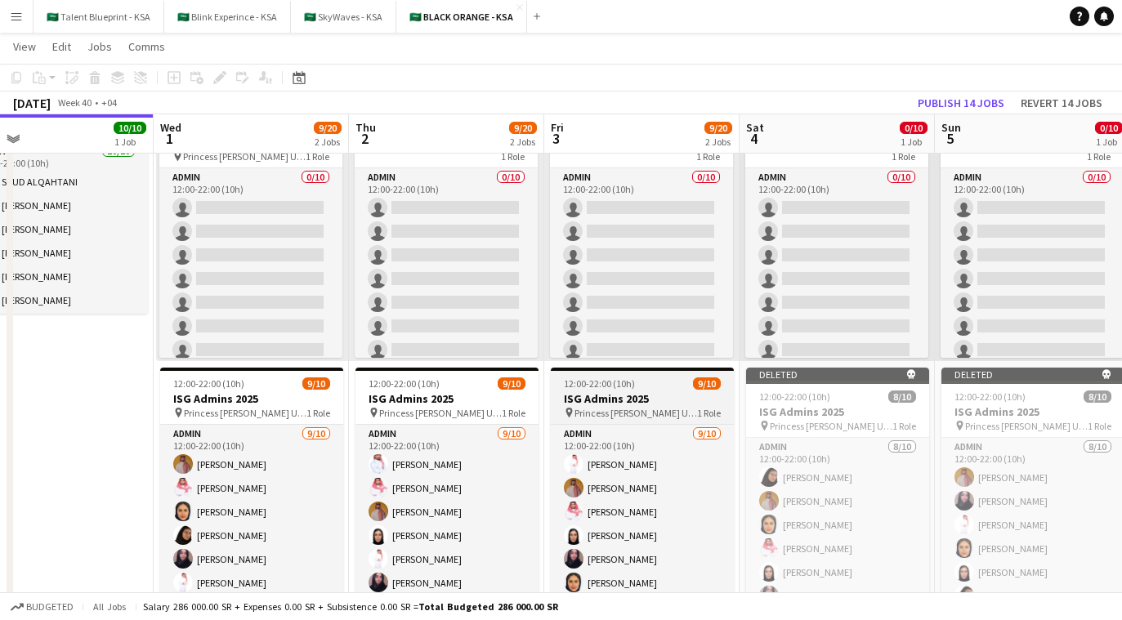
click at [635, 392] on h3 "ISG Admins 2025" at bounding box center [642, 399] width 183 height 15
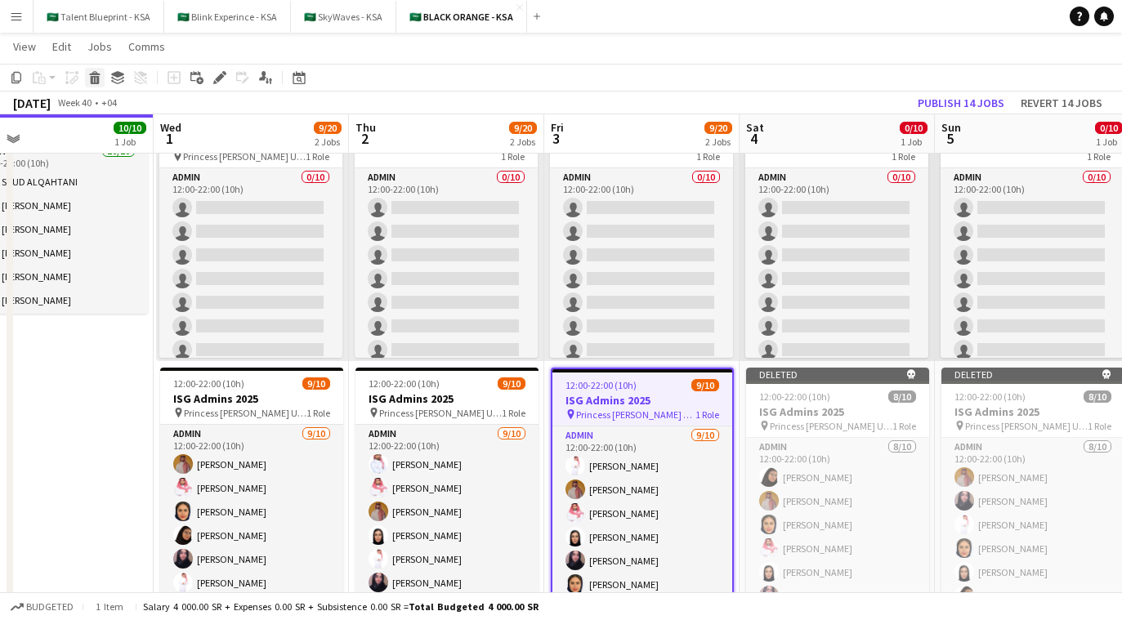
click at [90, 74] on icon "Delete" at bounding box center [94, 77] width 13 height 13
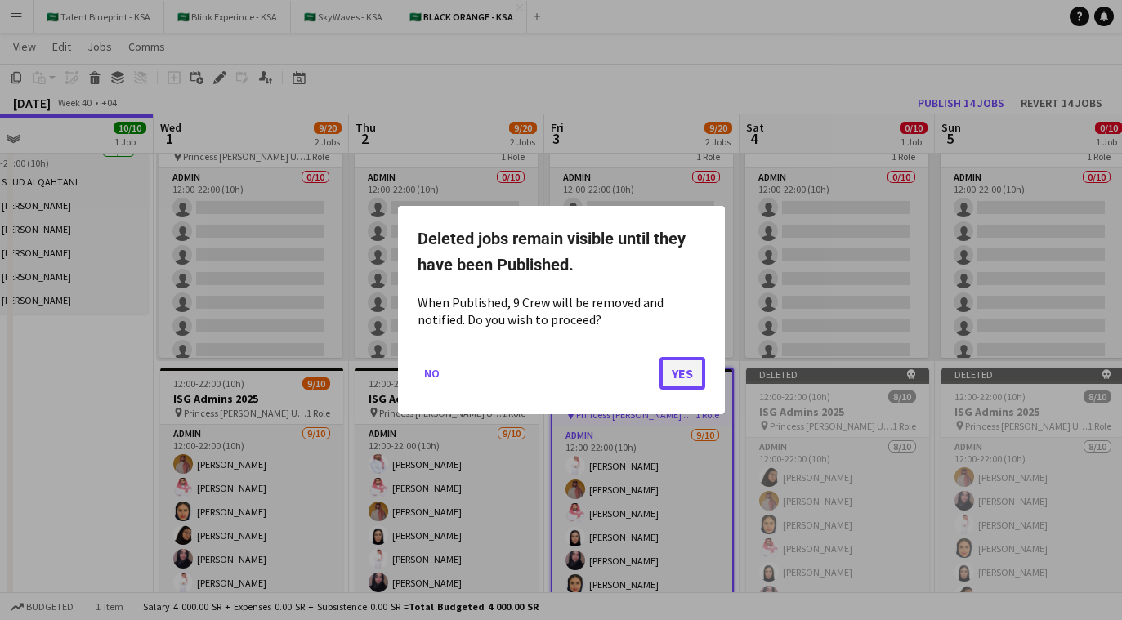
click at [677, 382] on button "Yes" at bounding box center [683, 373] width 46 height 33
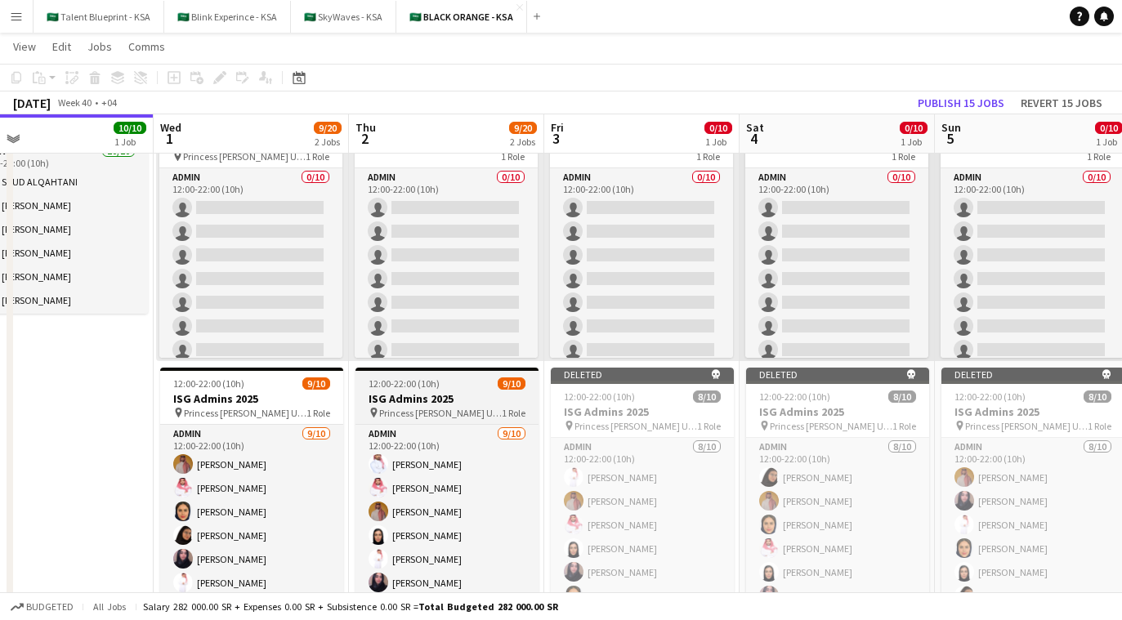
click at [504, 399] on h3 "ISG Admins 2025" at bounding box center [447, 399] width 183 height 15
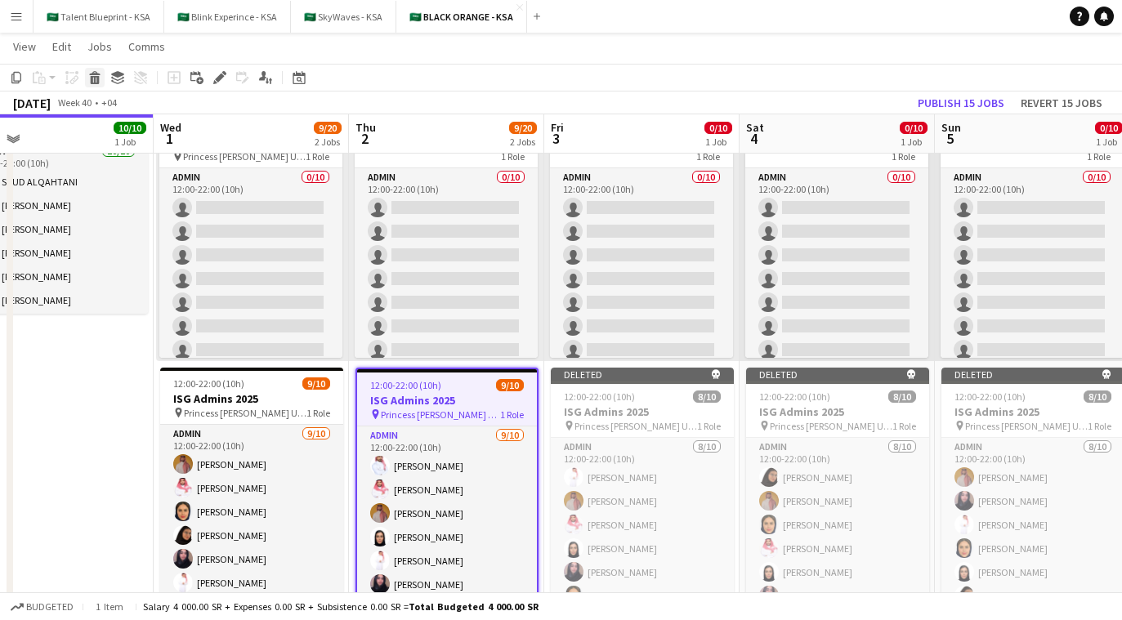
click at [92, 79] on icon at bounding box center [95, 80] width 9 height 8
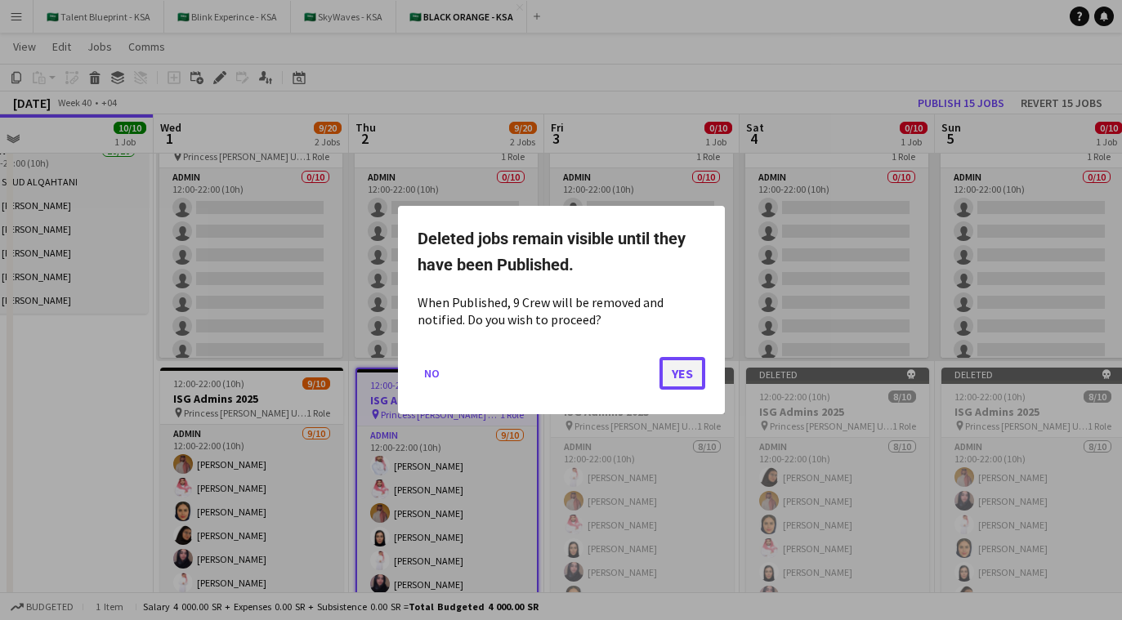
click at [679, 365] on button "Yes" at bounding box center [683, 373] width 46 height 33
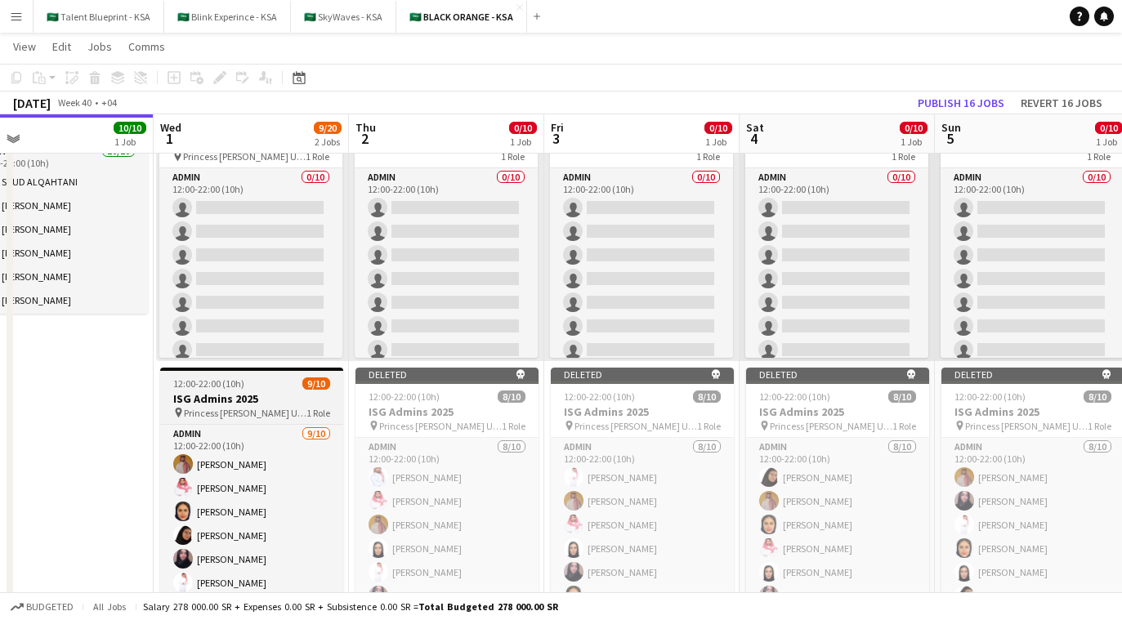
click at [252, 405] on h3 "ISG Admins 2025" at bounding box center [251, 399] width 183 height 15
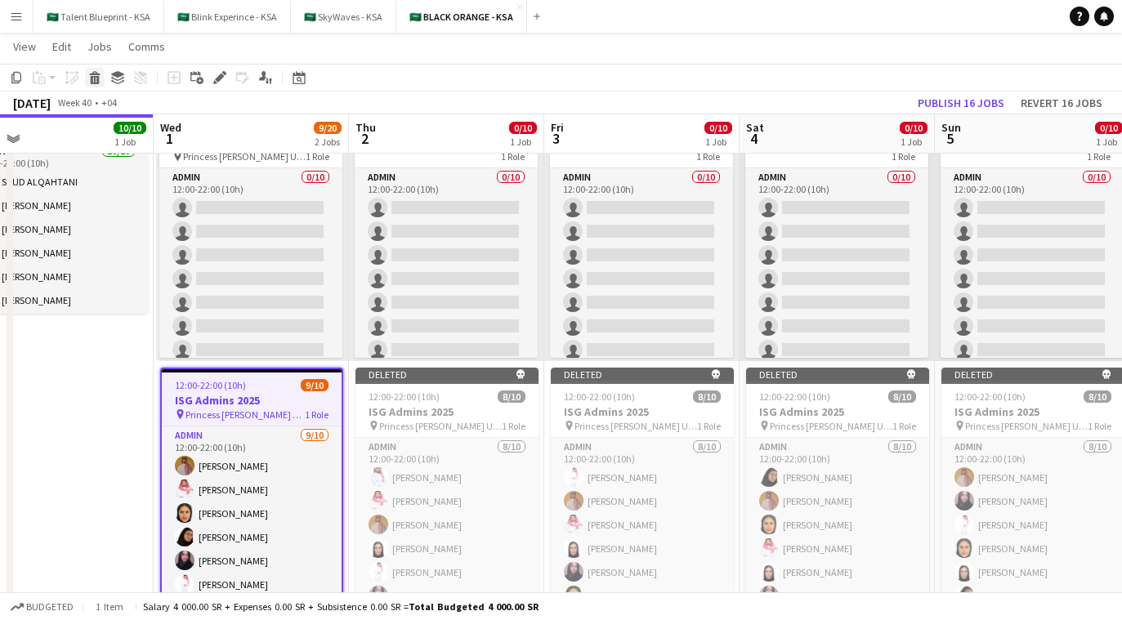
click at [97, 73] on icon at bounding box center [94, 73] width 11 height 4
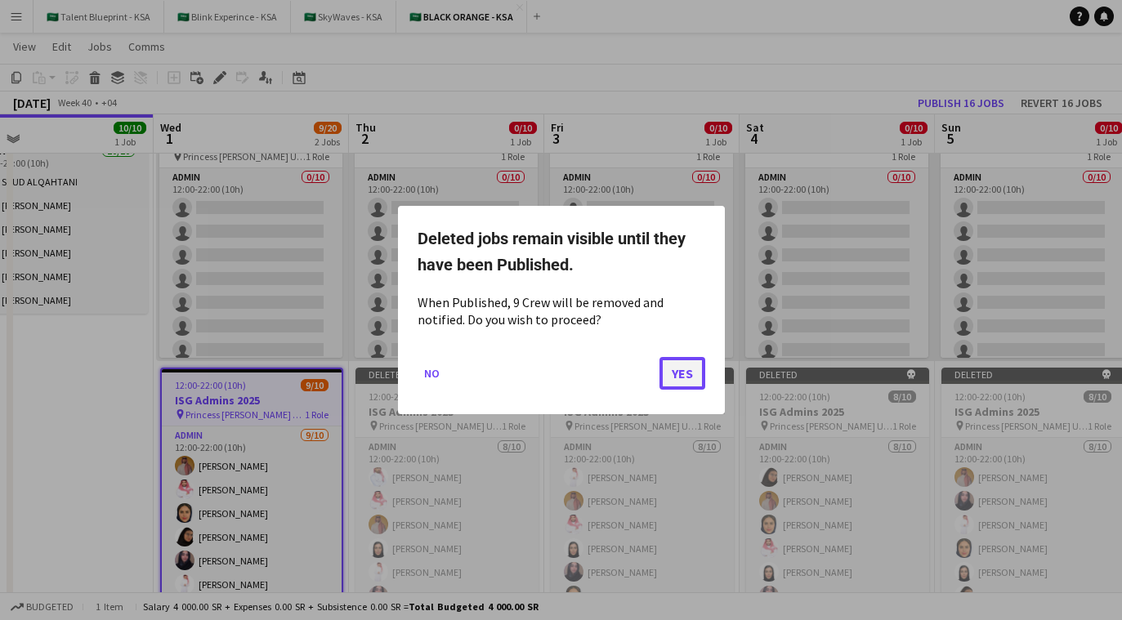
click at [679, 370] on button "Yes" at bounding box center [683, 373] width 46 height 33
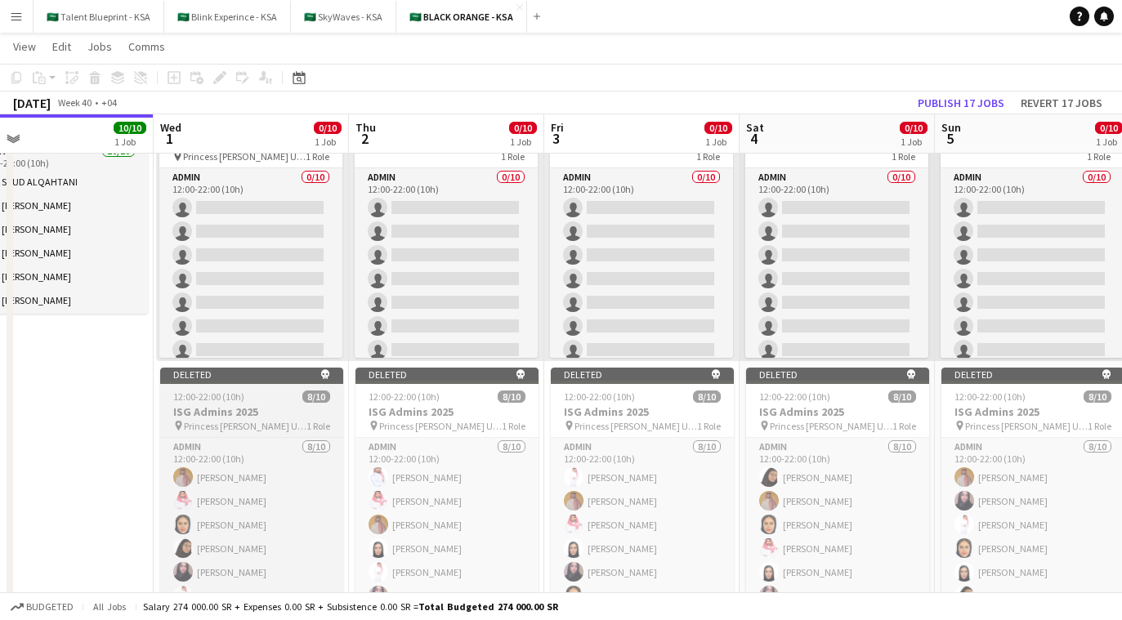
click at [292, 403] on app-job-card "Deleted skull 12:00-22:00 (10h) 8/10 ISG Admins 2025 pin Princess Nourah Bint A…" at bounding box center [251, 489] width 183 height 242
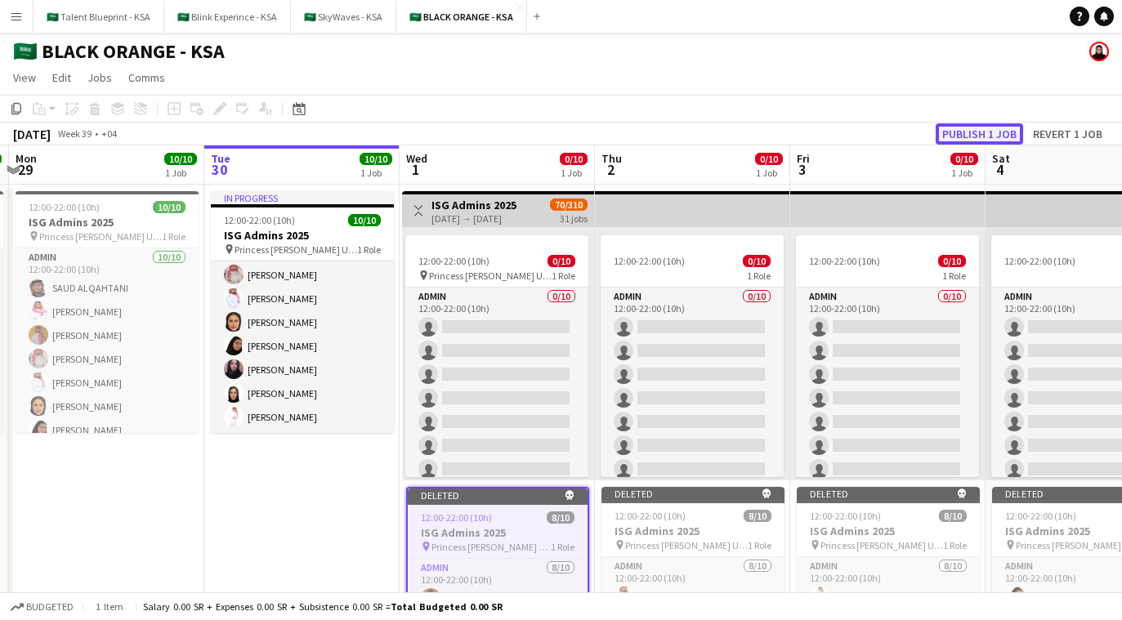
click at [679, 128] on button "Publish 1 job" at bounding box center [979, 133] width 87 height 21
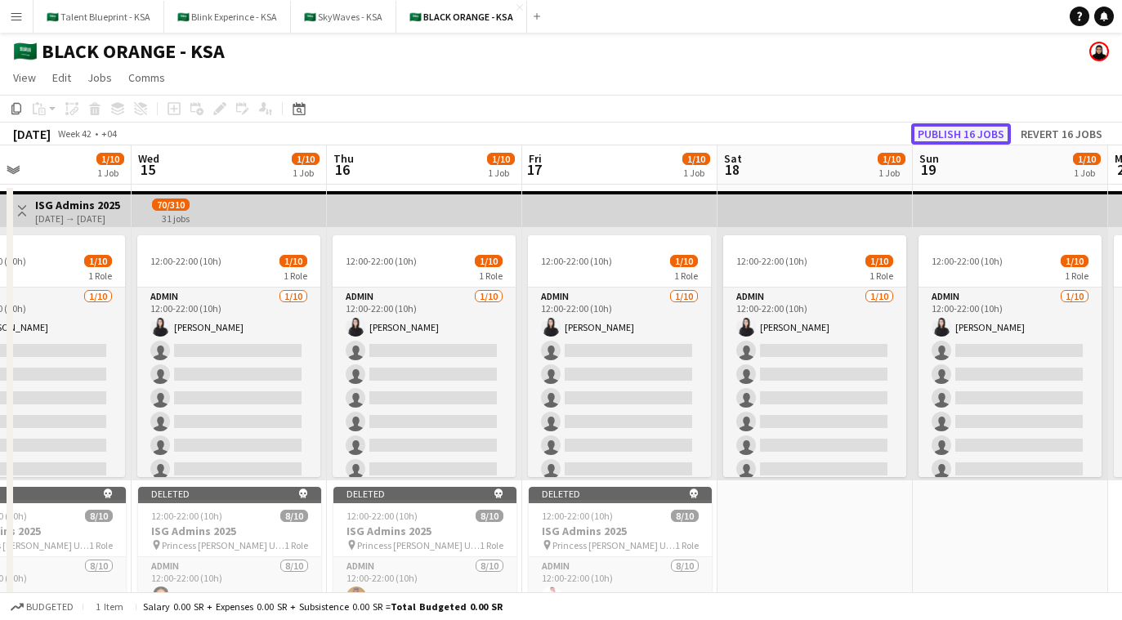
click at [679, 127] on button "Publish 16 jobs" at bounding box center [962, 133] width 100 height 21
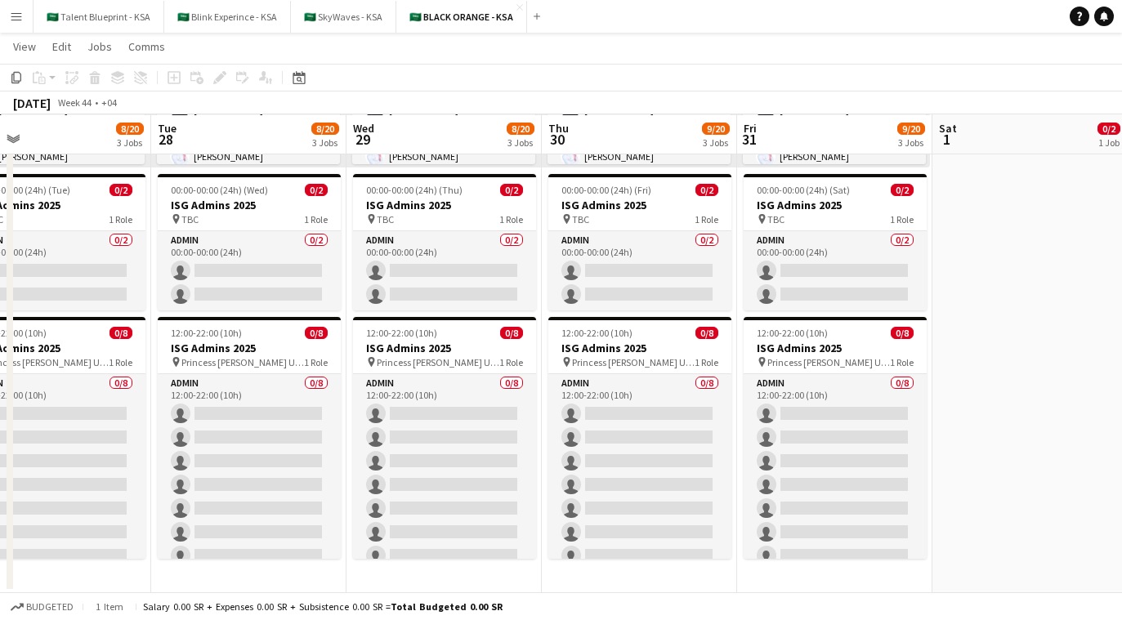
click at [679, 396] on app-card-role "Admin 0/8 12:00-22:00 (10h) single-neutral-actions single-neutral-actions singl…" at bounding box center [835, 485] width 183 height 222
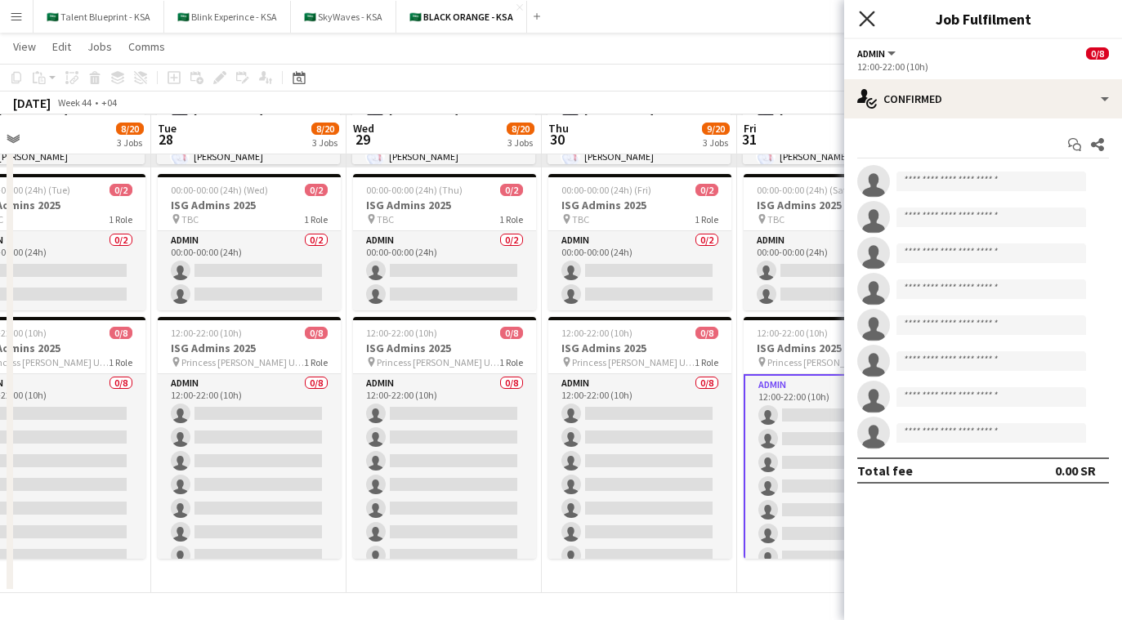
click at [679, 17] on icon "Close pop-in" at bounding box center [867, 19] width 16 height 16
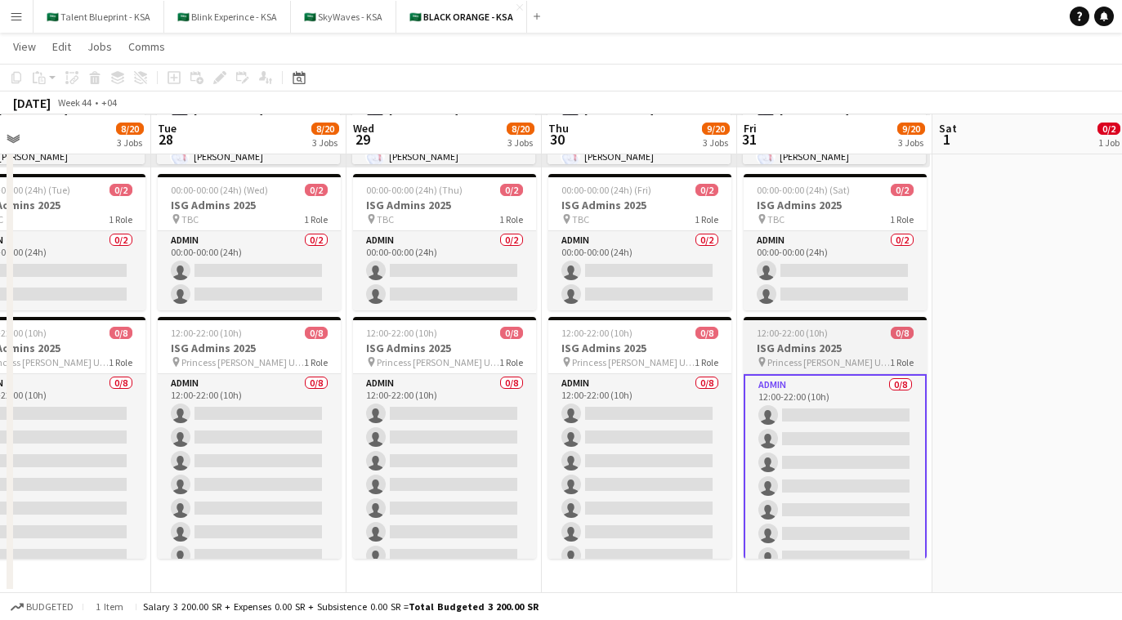
click at [679, 348] on h3 "ISG Admins 2025" at bounding box center [835, 348] width 183 height 15
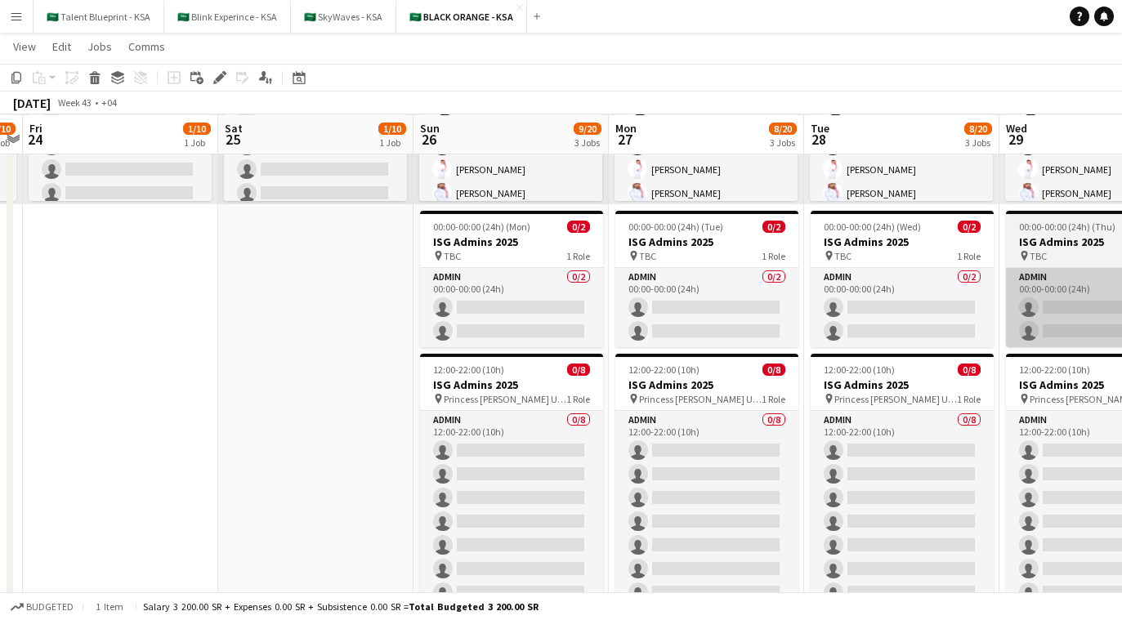
scroll to position [0, 339]
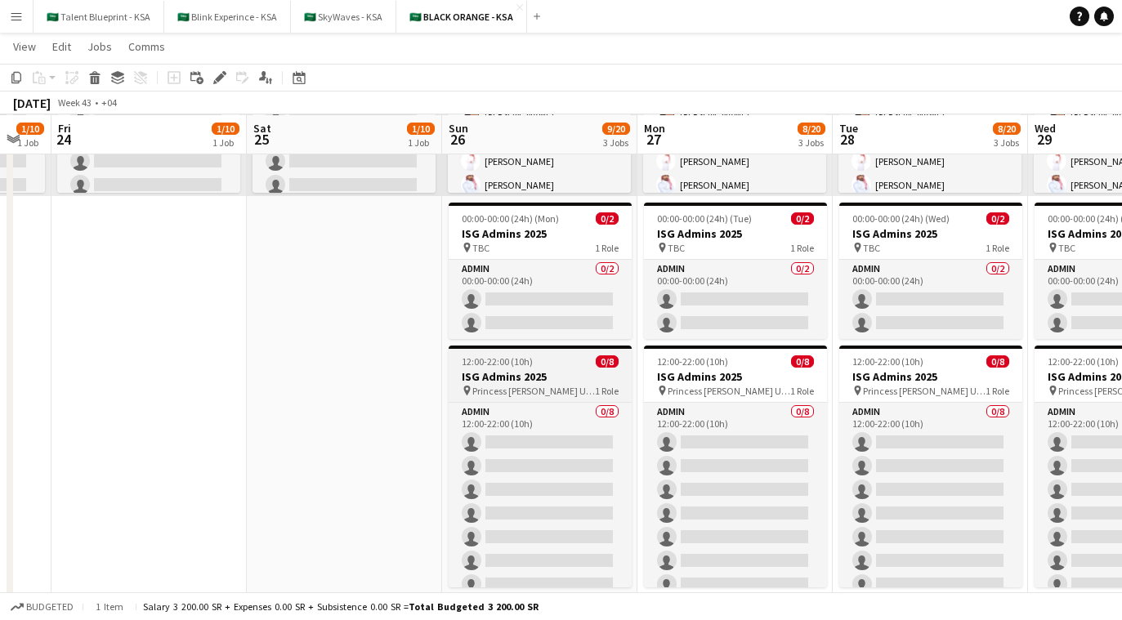
click at [552, 383] on h3 "ISG Admins 2025" at bounding box center [540, 377] width 183 height 15
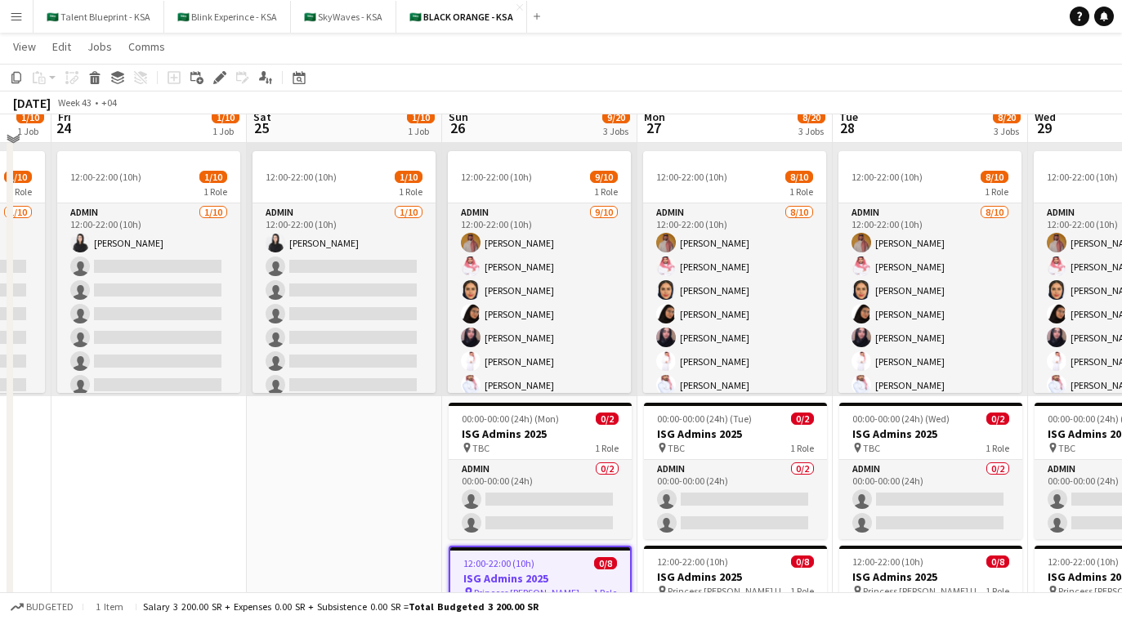
scroll to position [69, 0]
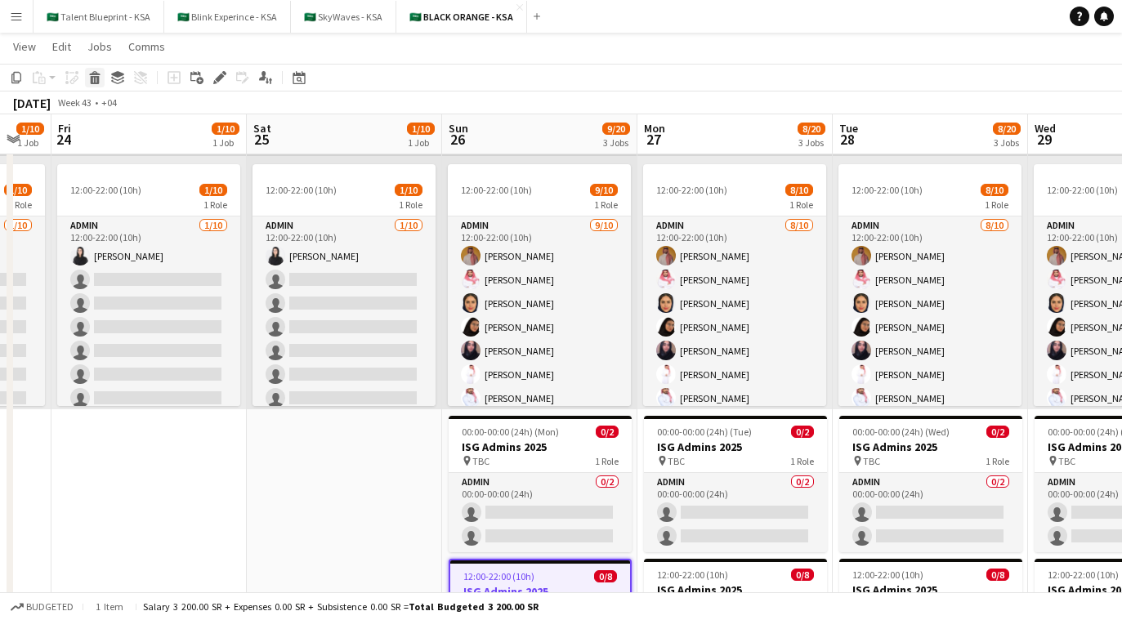
click at [95, 76] on icon at bounding box center [95, 80] width 9 height 8
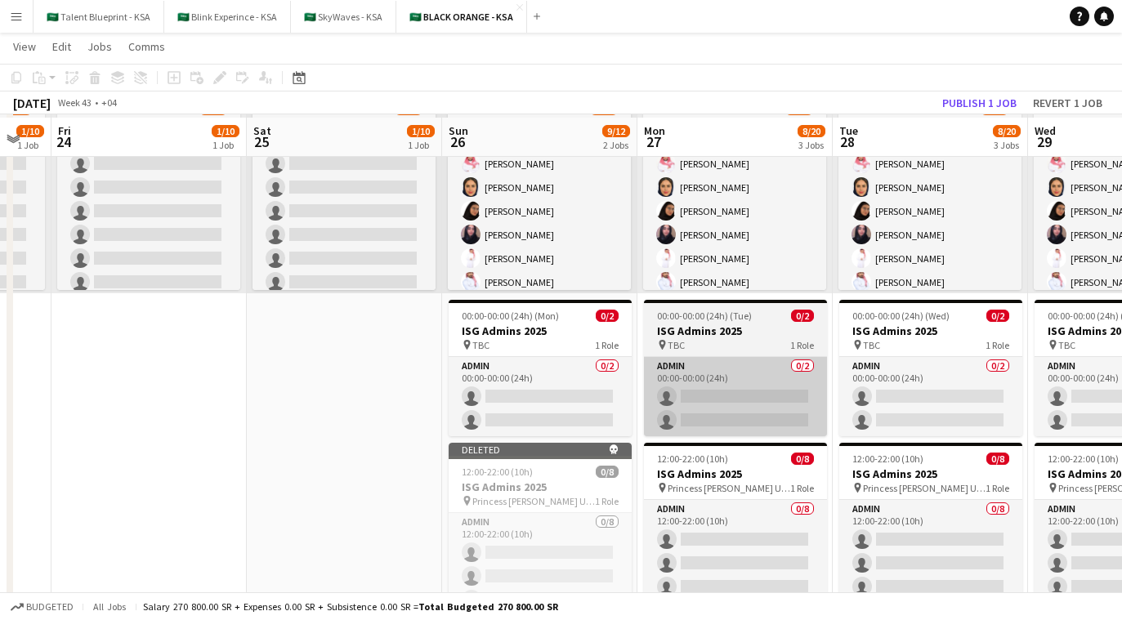
scroll to position [188, 0]
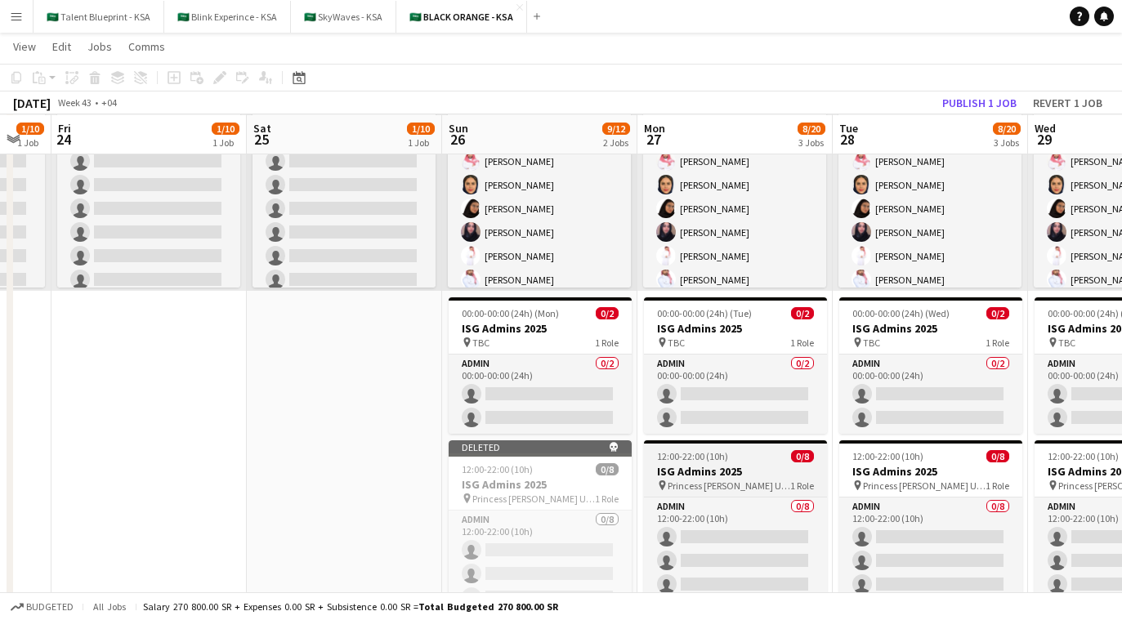
click at [679, 482] on span "Princess [PERSON_NAME] University" at bounding box center [729, 486] width 123 height 12
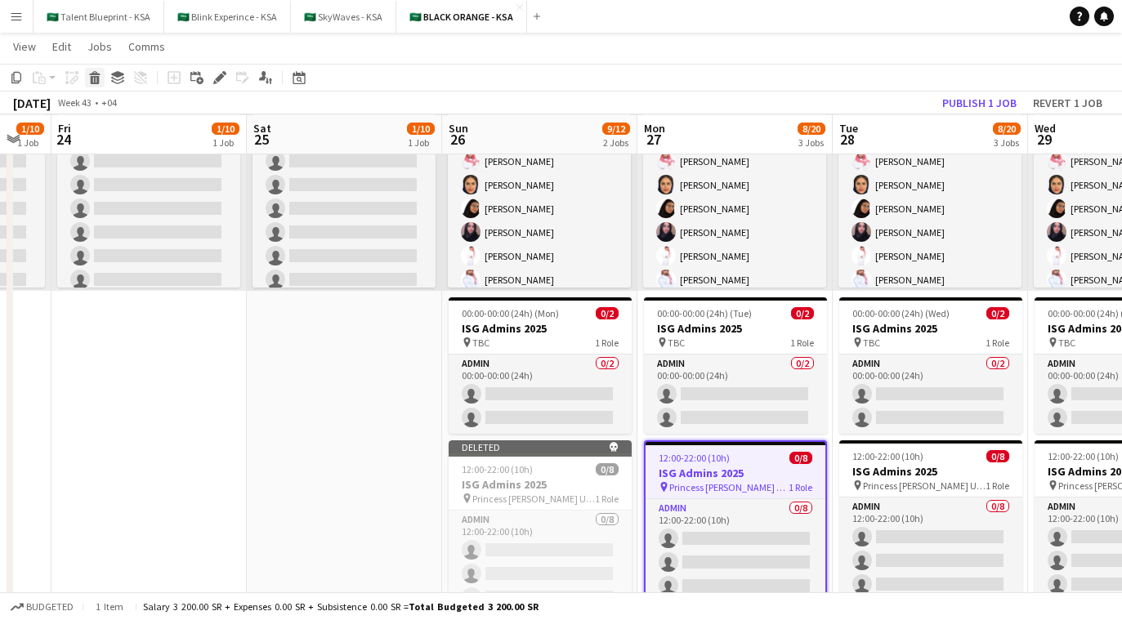
click at [96, 75] on icon "Delete" at bounding box center [94, 77] width 13 height 13
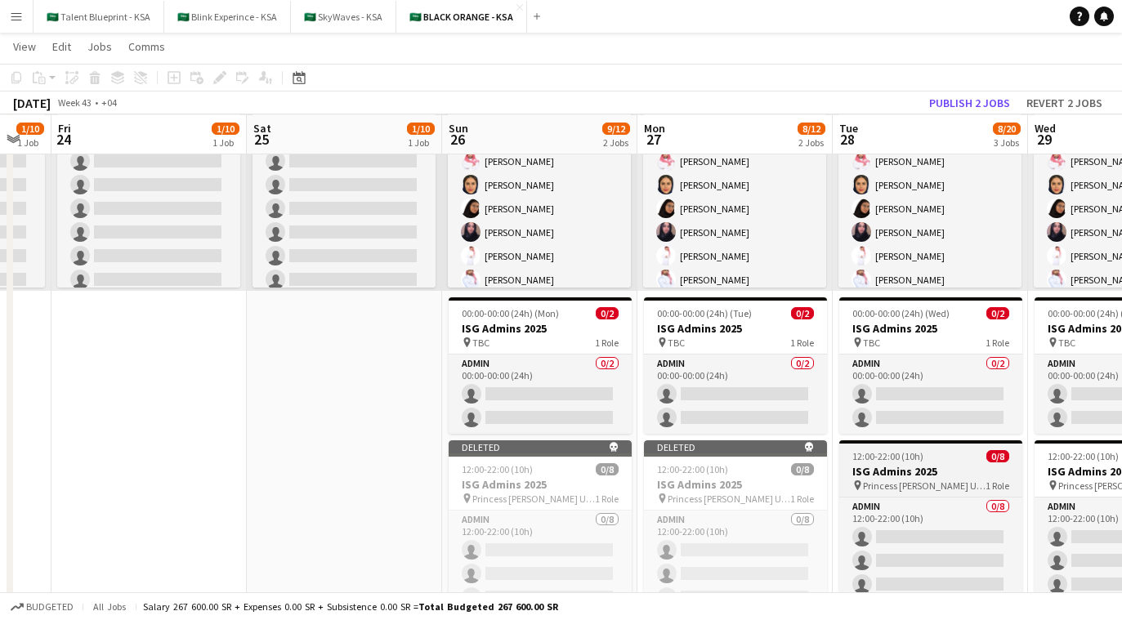
click at [679, 467] on h3 "ISG Admins 2025" at bounding box center [931, 471] width 183 height 15
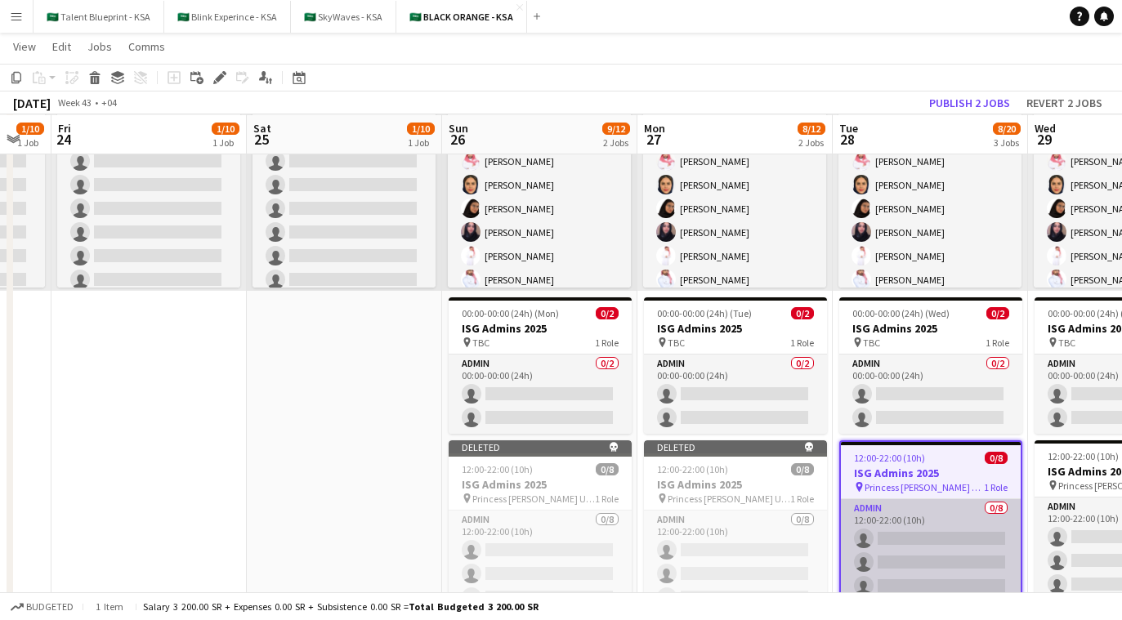
click at [679, 541] on app-card-role "Admin 0/8 12:00-22:00 (10h) single-neutral-actions single-neutral-actions singl…" at bounding box center [931, 611] width 180 height 222
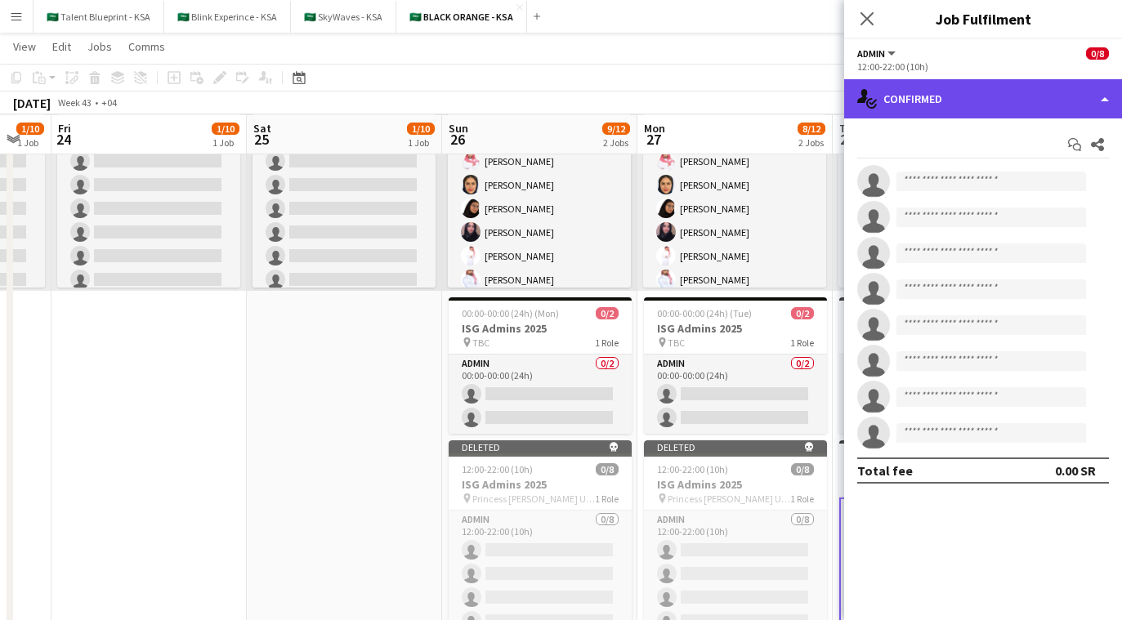
click at [679, 92] on div "single-neutral-actions-check-2 Confirmed" at bounding box center [983, 98] width 278 height 39
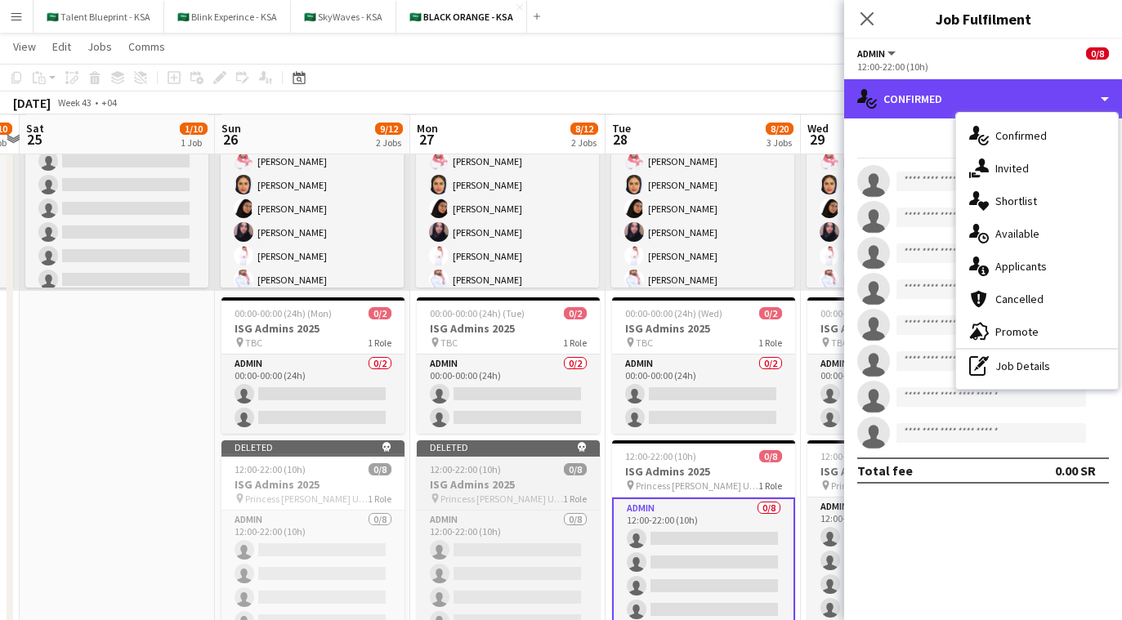
scroll to position [0, 569]
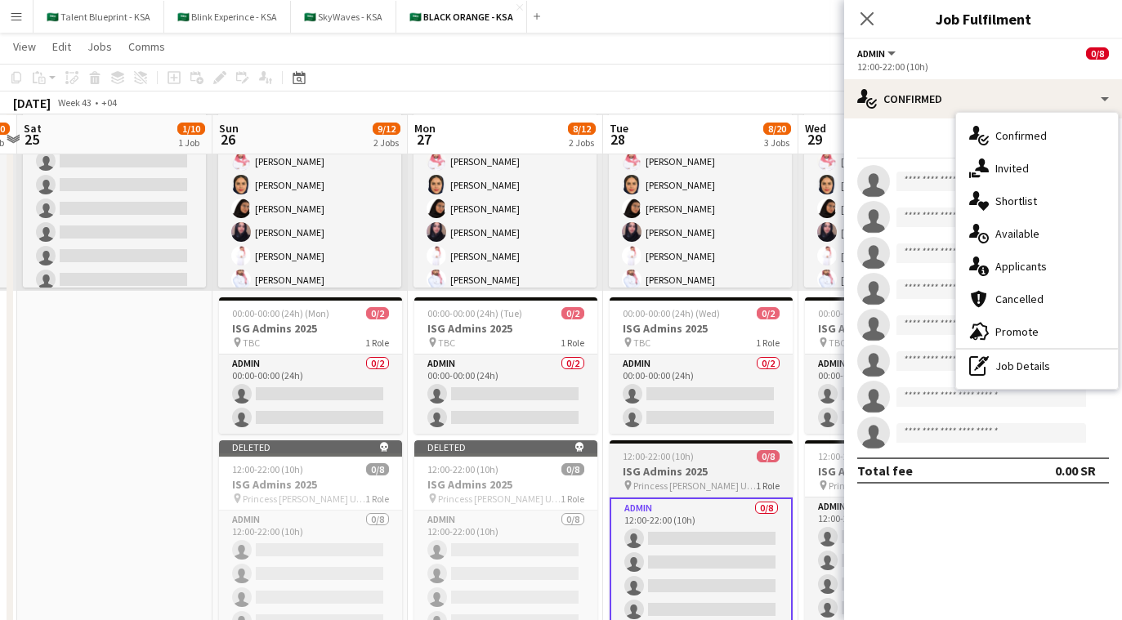
click at [679, 461] on div "12:00-22:00 (10h) 0/8" at bounding box center [701, 456] width 183 height 12
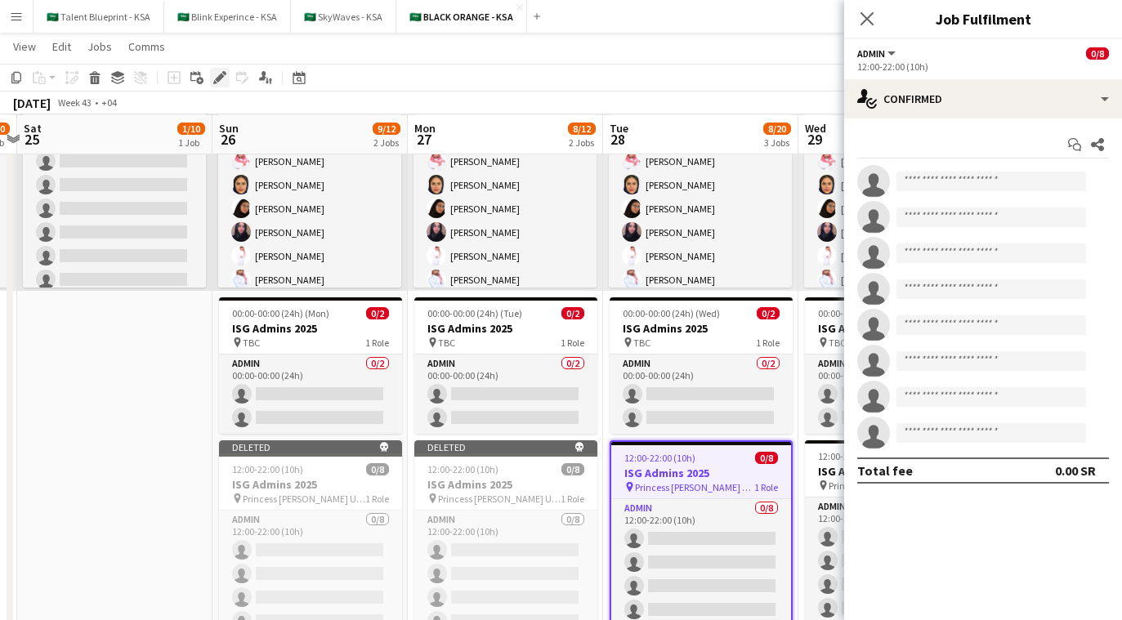
click at [219, 75] on icon at bounding box center [219, 78] width 9 height 9
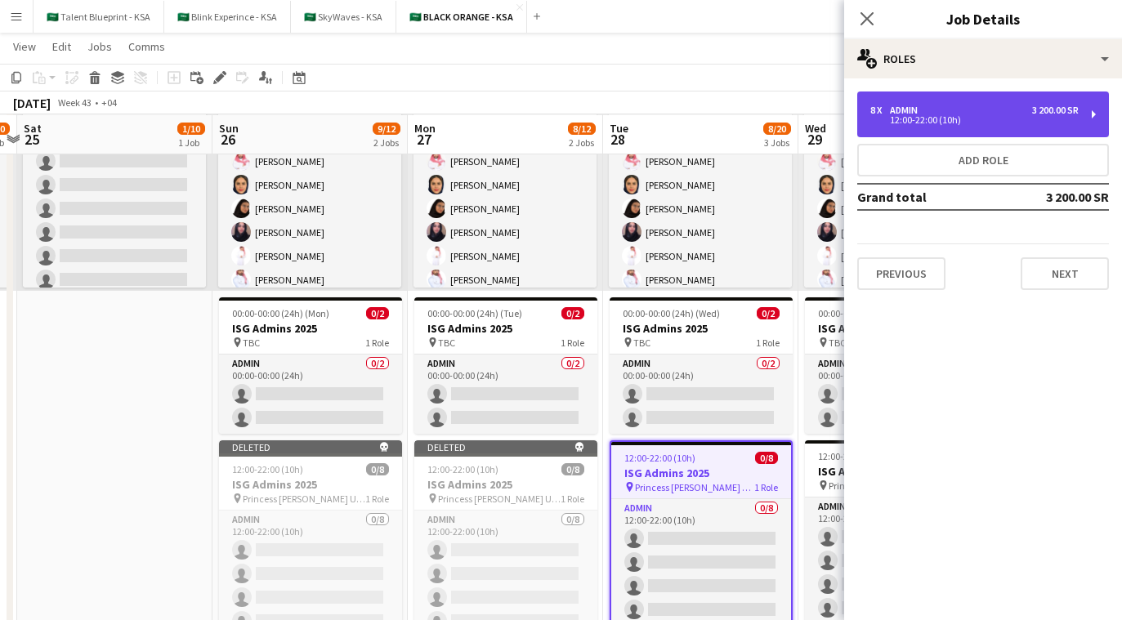
click at [679, 105] on div "8 x Admin 3 200.00 SR" at bounding box center [975, 110] width 208 height 11
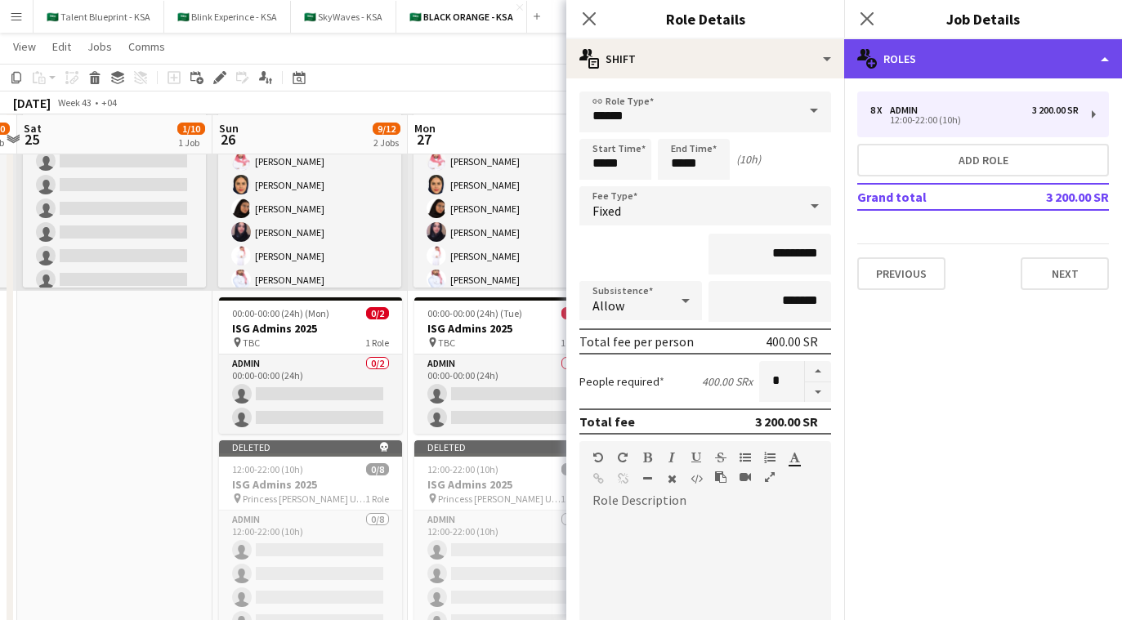
click at [679, 67] on div "multiple-users-add Roles" at bounding box center [983, 58] width 278 height 39
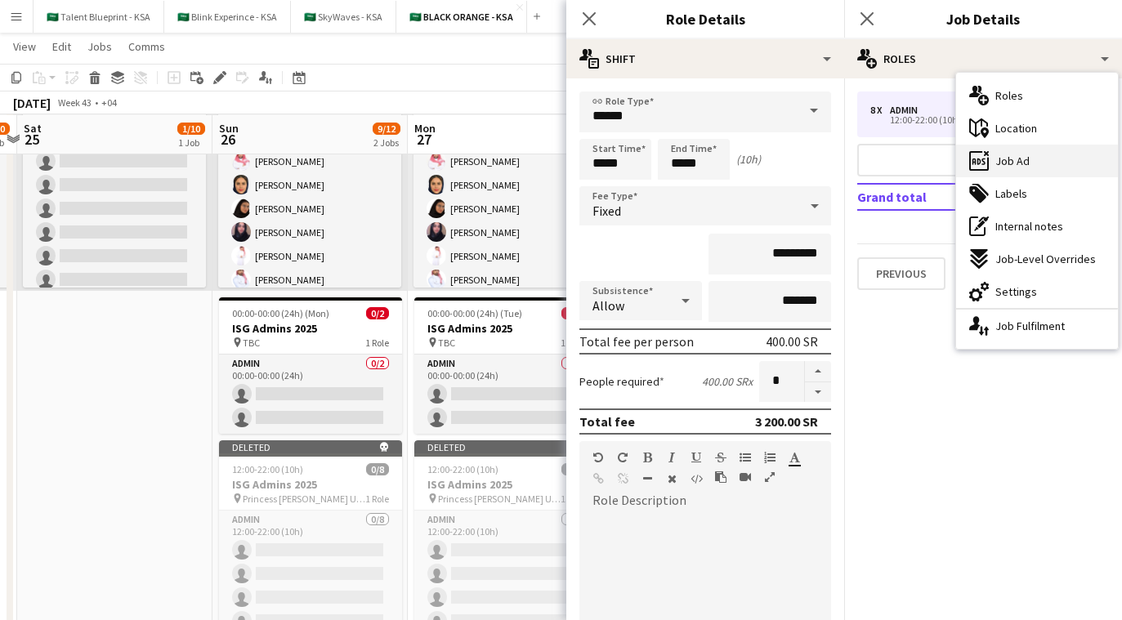
click at [679, 157] on span "Job Ad" at bounding box center [1013, 161] width 34 height 15
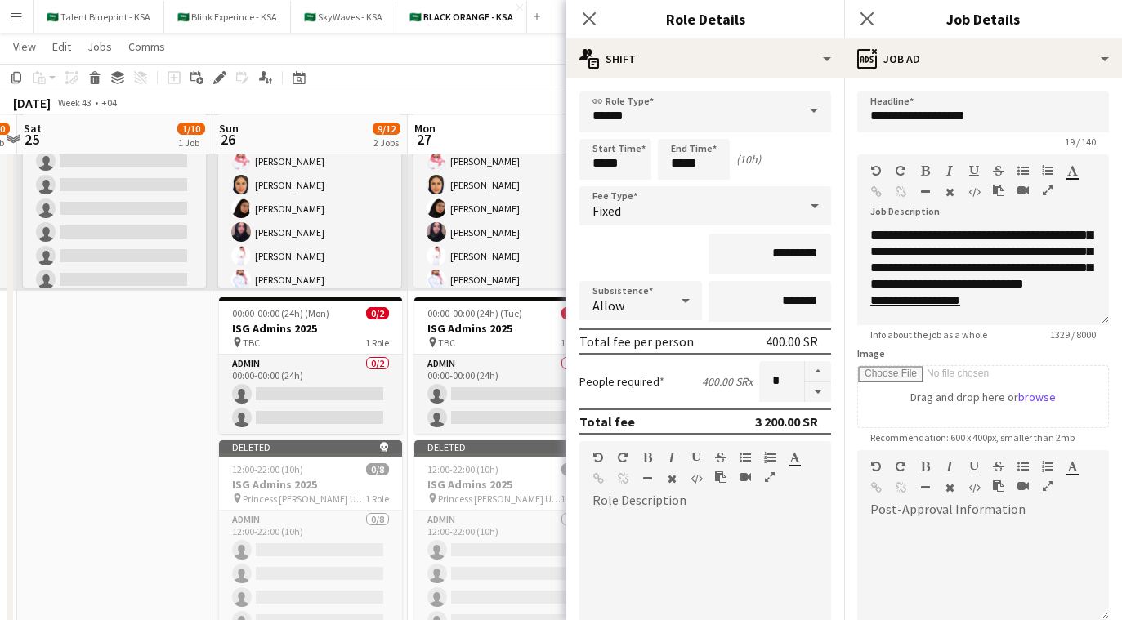
scroll to position [676, 0]
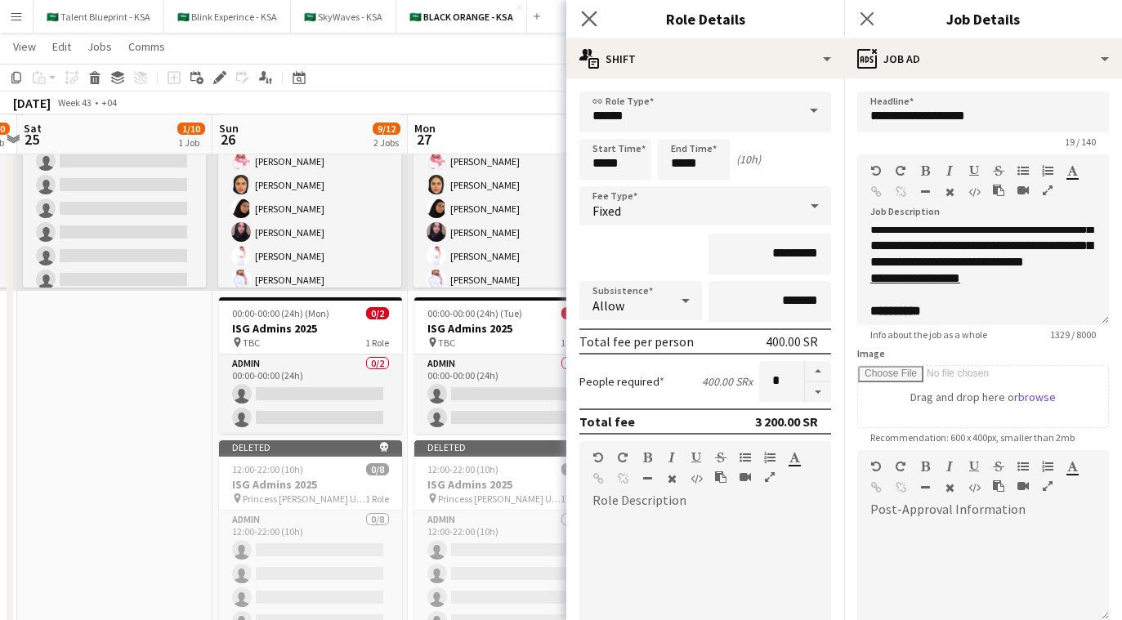
click at [588, 10] on app-icon "Close pop-in" at bounding box center [590, 19] width 24 height 24
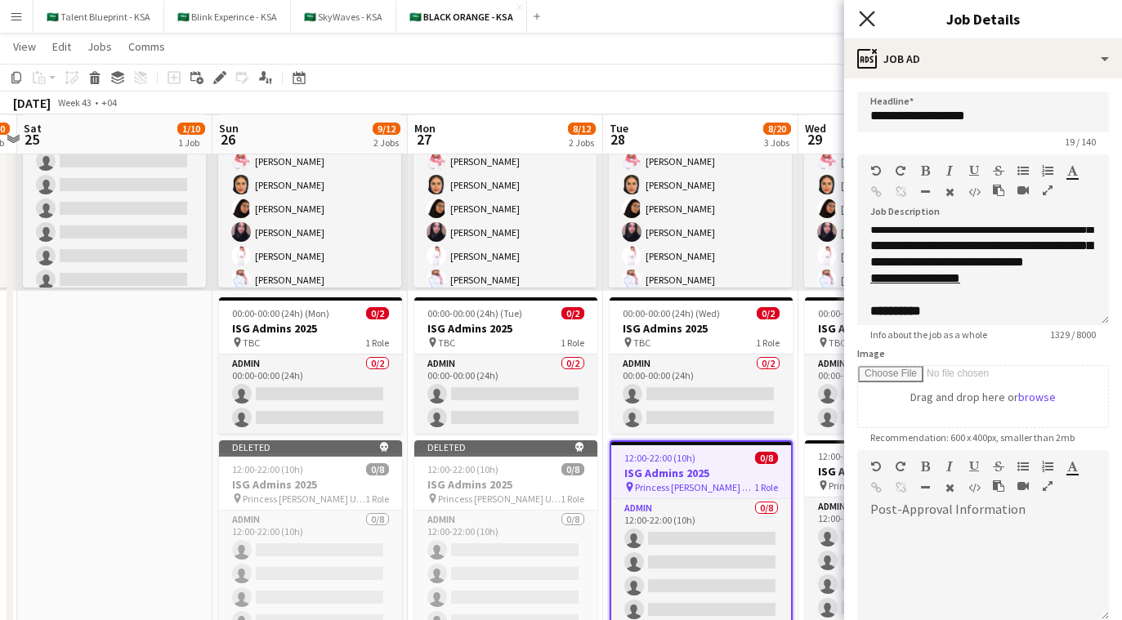
click at [679, 21] on icon at bounding box center [867, 19] width 16 height 16
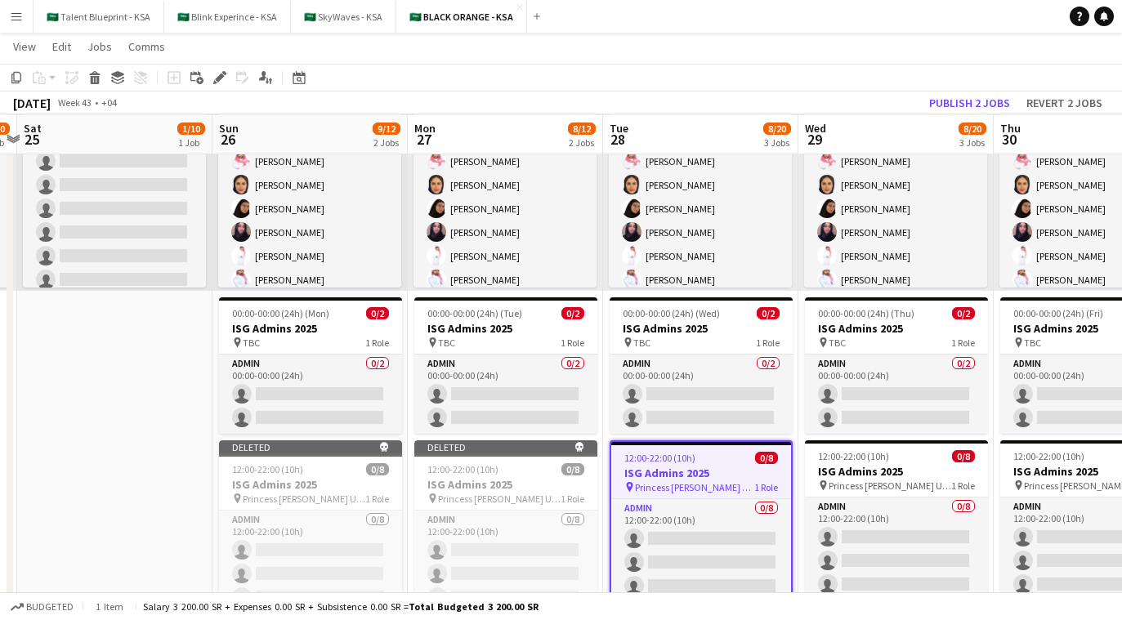
click at [679, 477] on h3 "ISG Admins 2025" at bounding box center [702, 473] width 180 height 15
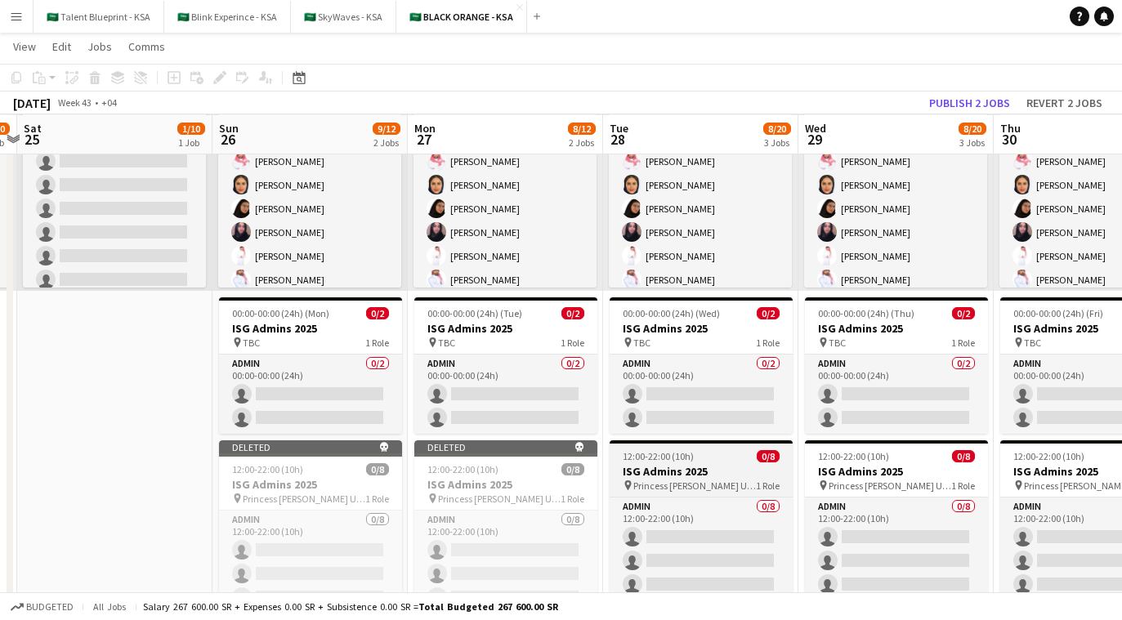
click at [679, 477] on h3 "ISG Admins 2025" at bounding box center [701, 471] width 183 height 15
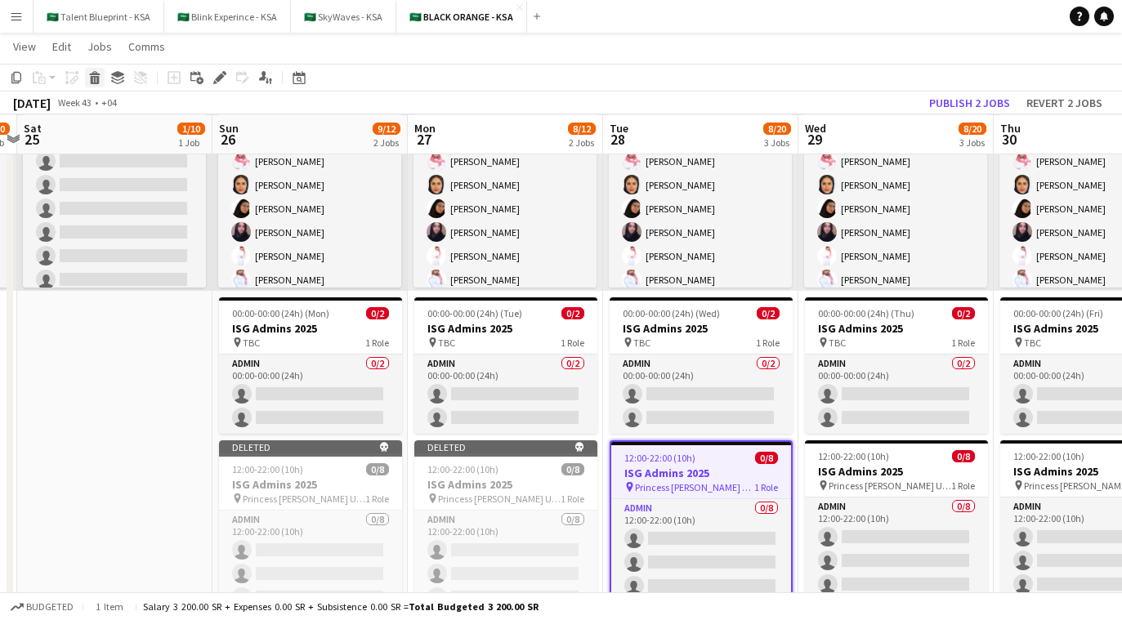
click at [96, 74] on icon at bounding box center [94, 73] width 11 height 4
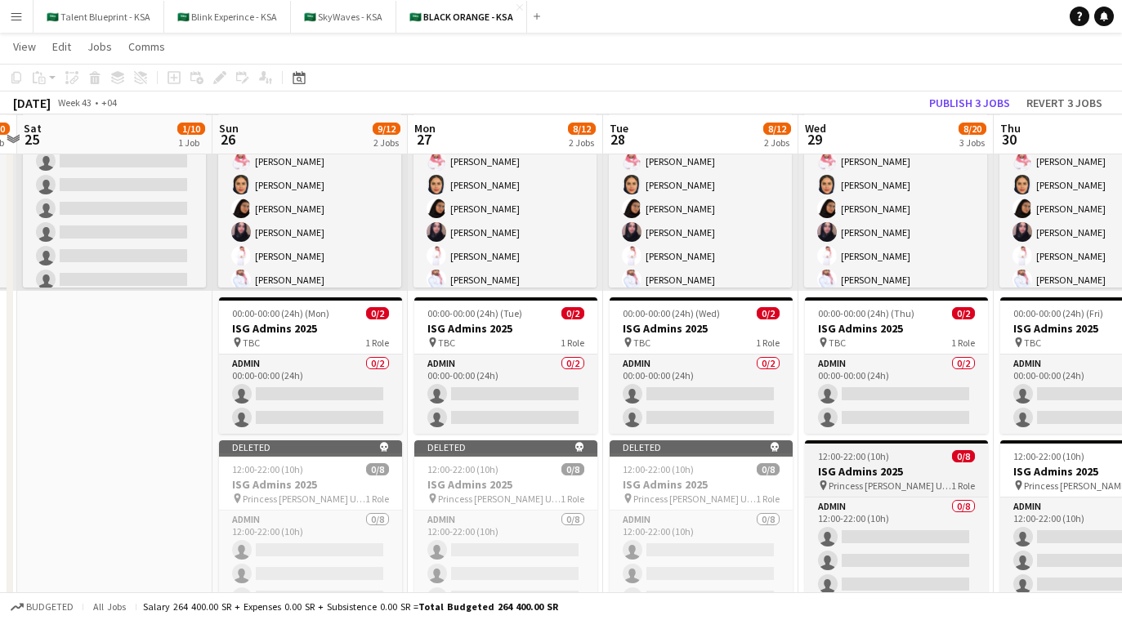
click at [679, 459] on span "12:00-22:00 (10h)" at bounding box center [853, 456] width 71 height 12
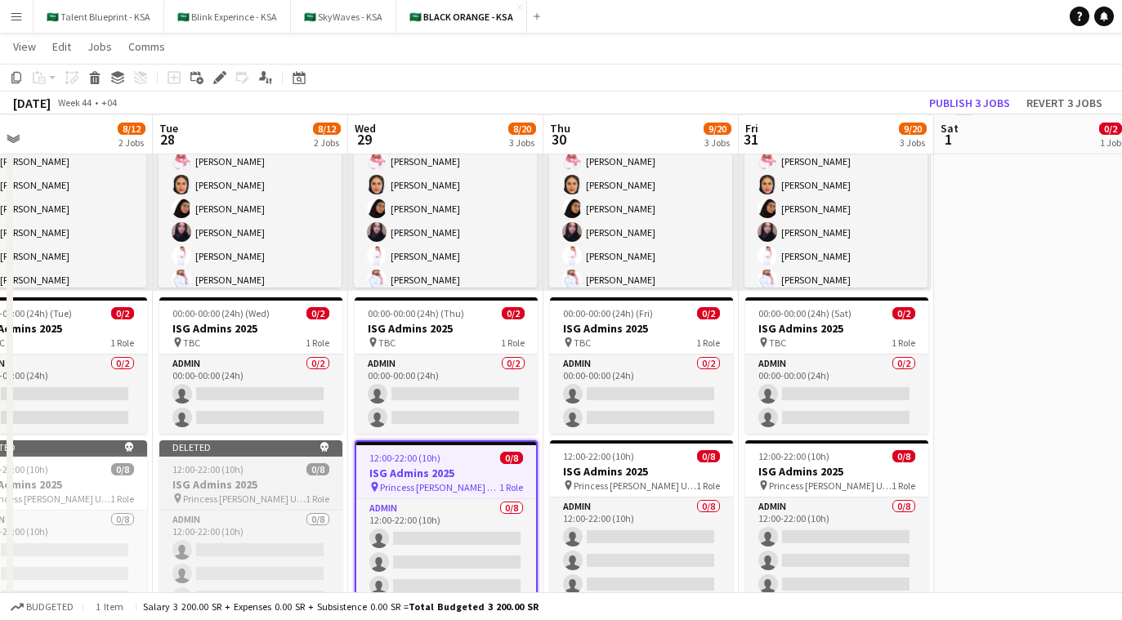
scroll to position [0, 558]
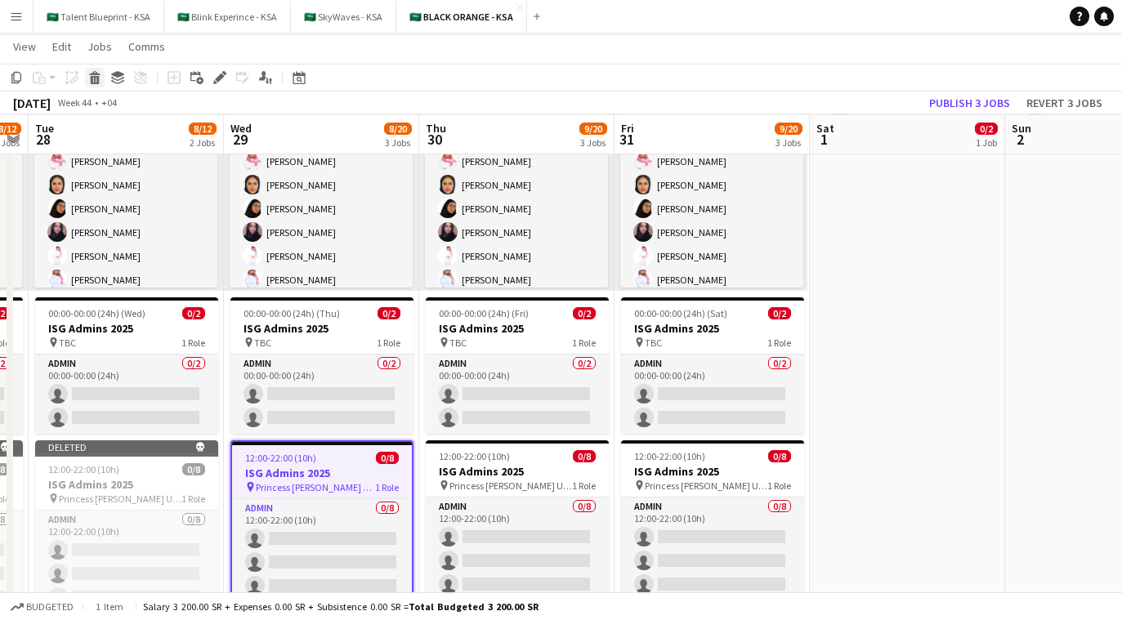
click at [102, 76] on div "Delete" at bounding box center [95, 78] width 20 height 20
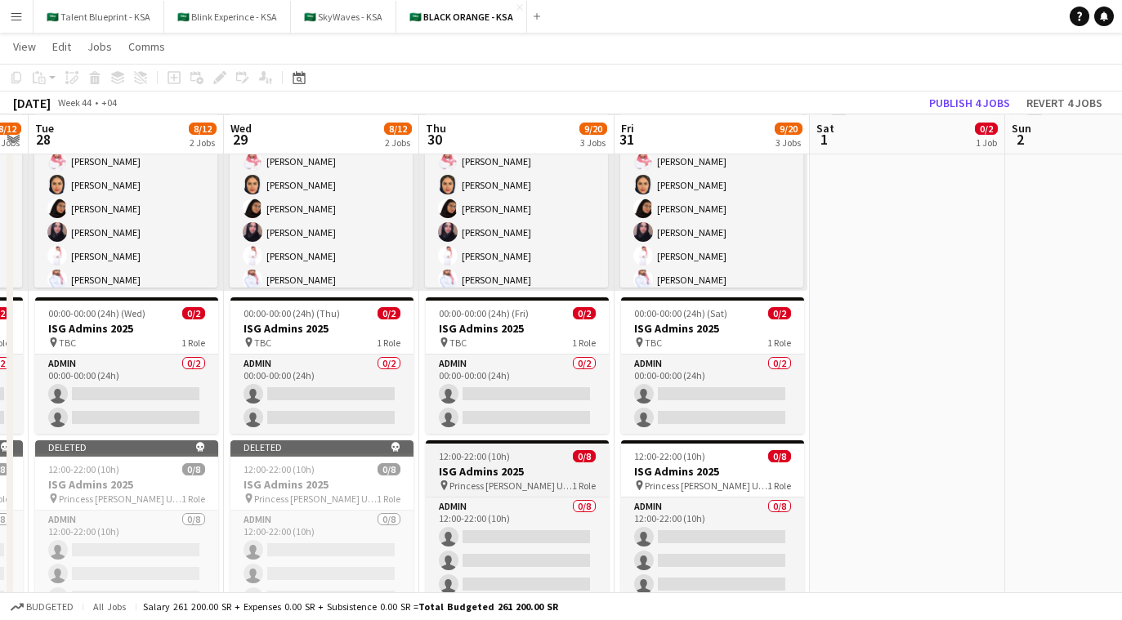
click at [500, 455] on span "12:00-22:00 (10h)" at bounding box center [474, 456] width 71 height 12
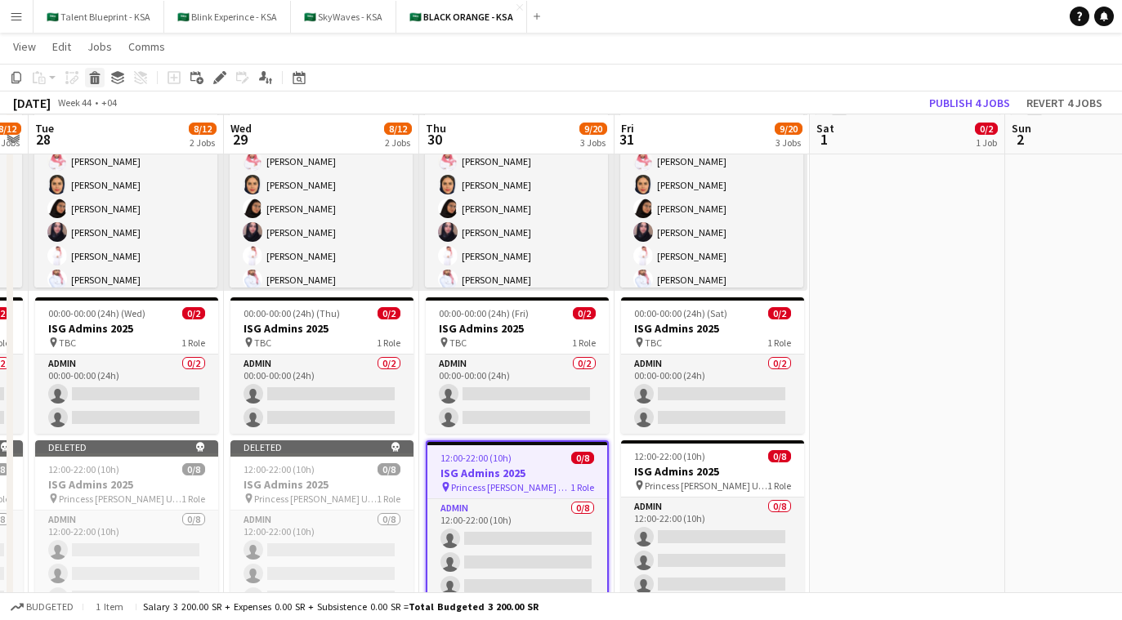
click at [96, 81] on icon at bounding box center [95, 80] width 9 height 8
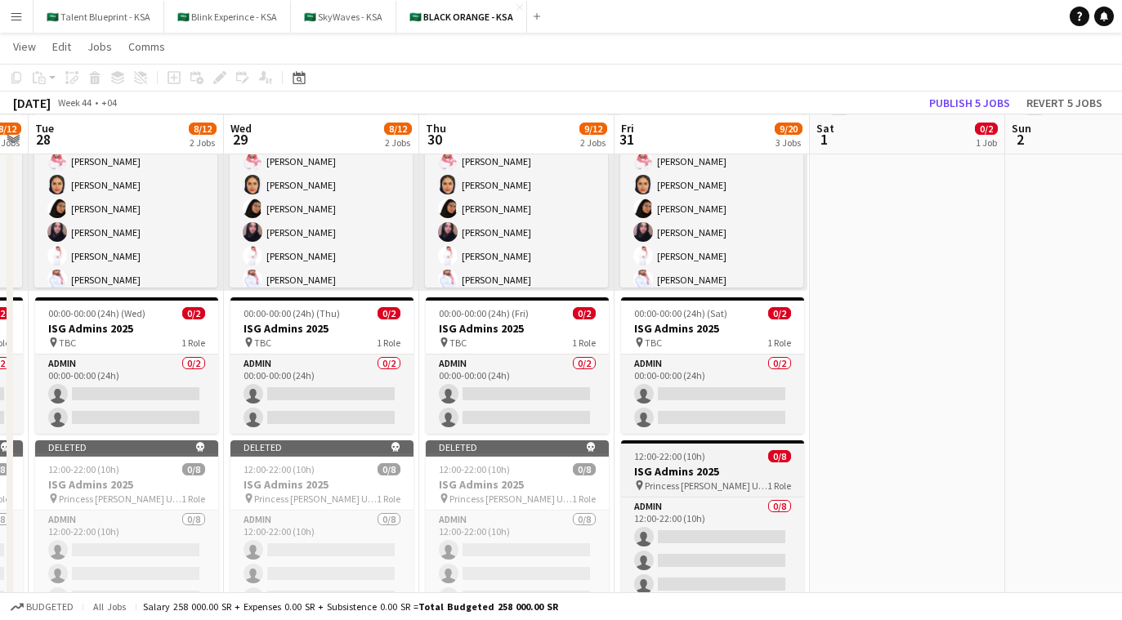
click at [671, 453] on span "12:00-22:00 (10h)" at bounding box center [669, 456] width 71 height 12
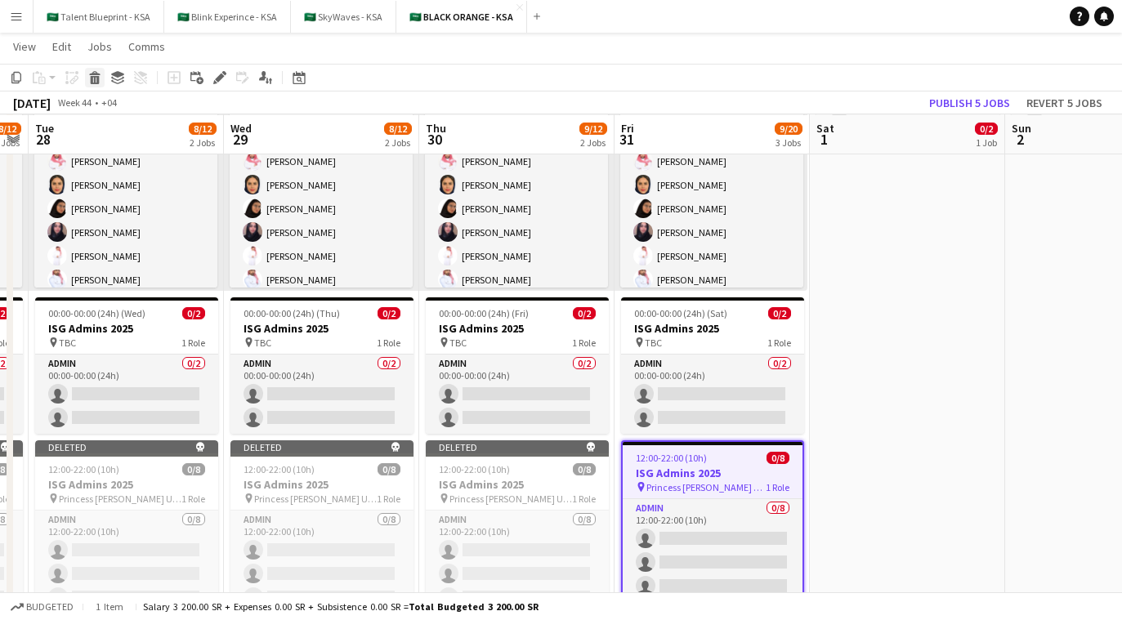
click at [90, 72] on icon "Delete" at bounding box center [94, 77] width 13 height 13
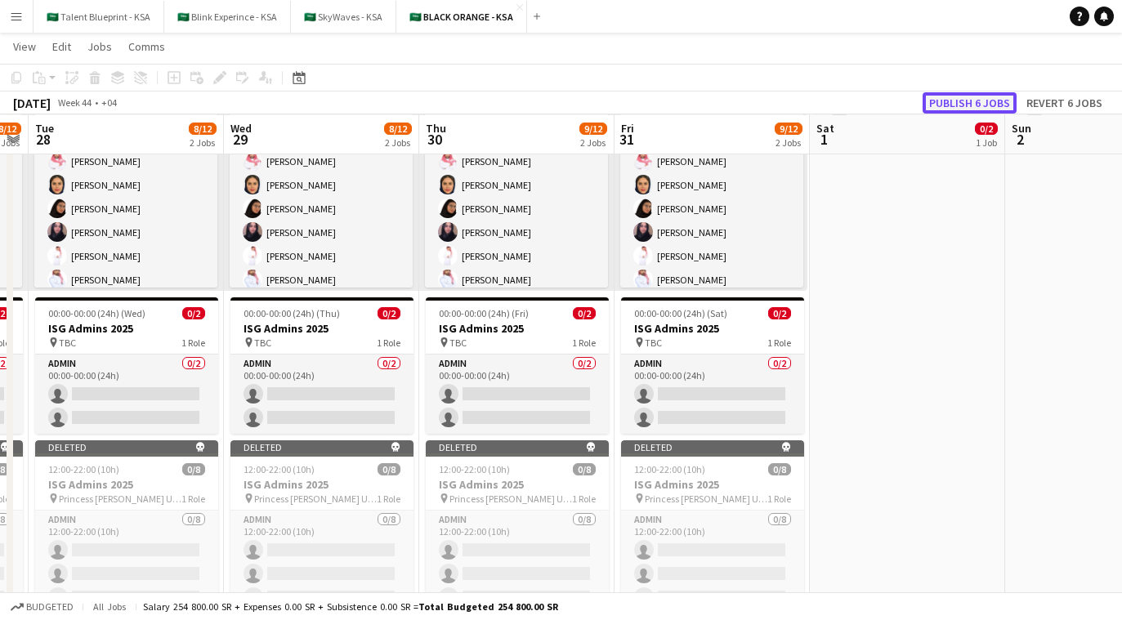
click at [679, 96] on button "Publish 6 jobs" at bounding box center [970, 102] width 94 height 21
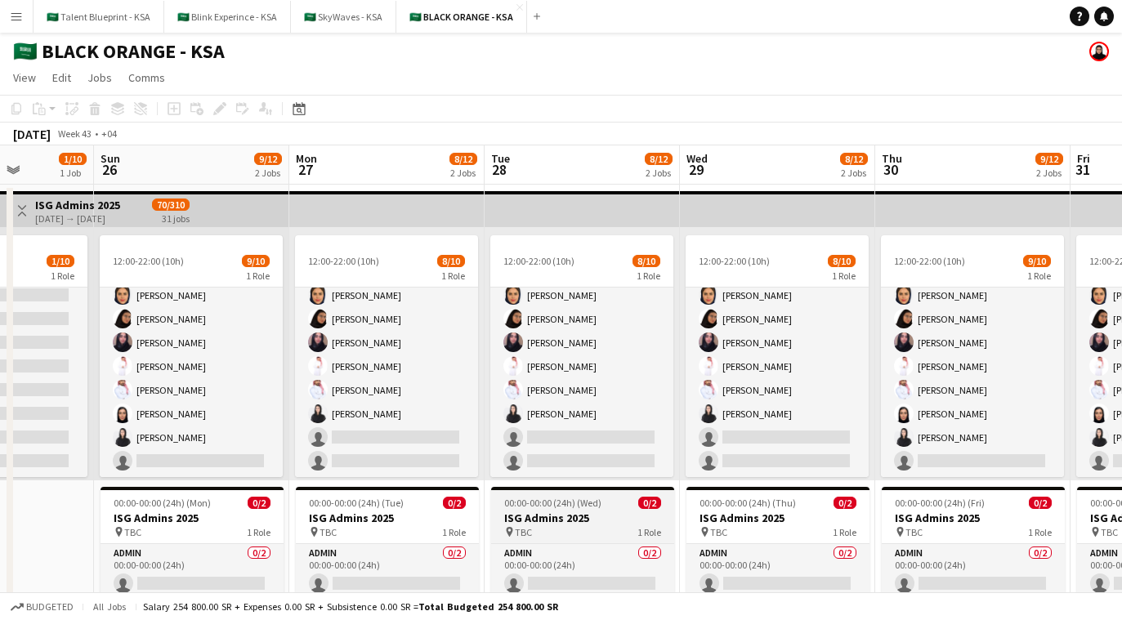
scroll to position [63, 0]
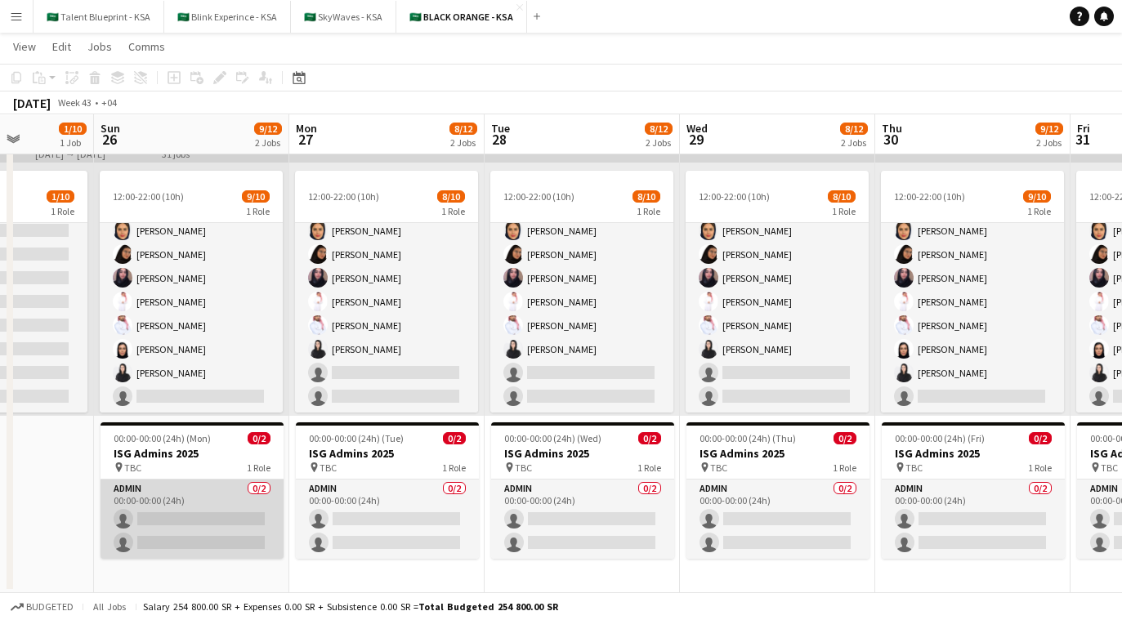
click at [204, 516] on app-card-role "Admin 0/2 00:00-00:00 (24h) single-neutral-actions single-neutral-actions" at bounding box center [192, 519] width 183 height 79
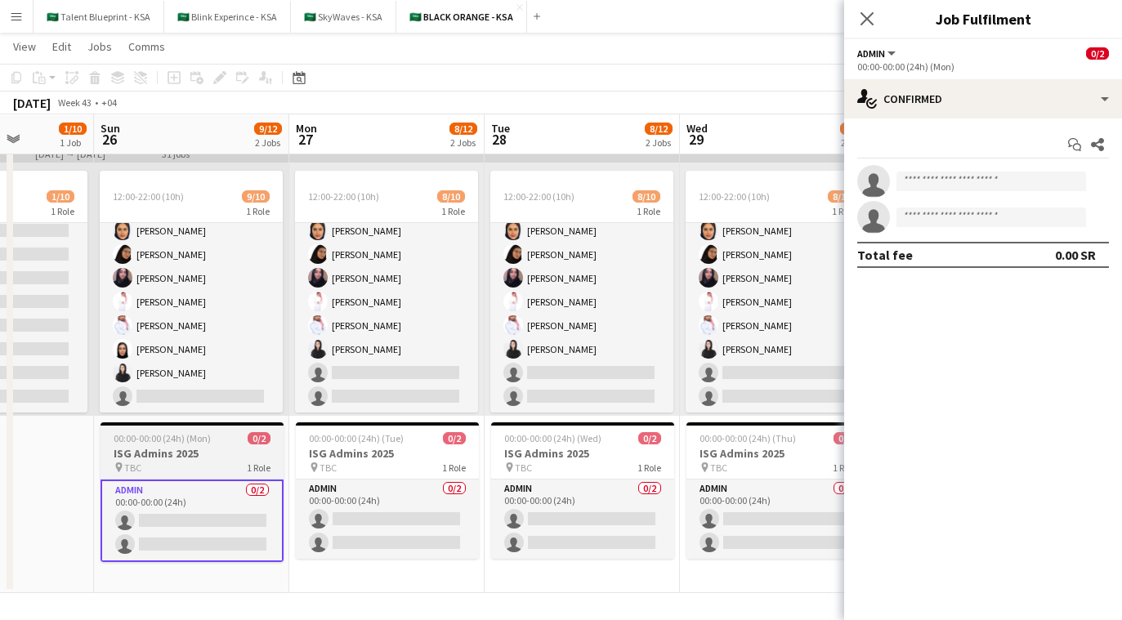
click at [240, 450] on h3 "ISG Admins 2025" at bounding box center [192, 453] width 183 height 15
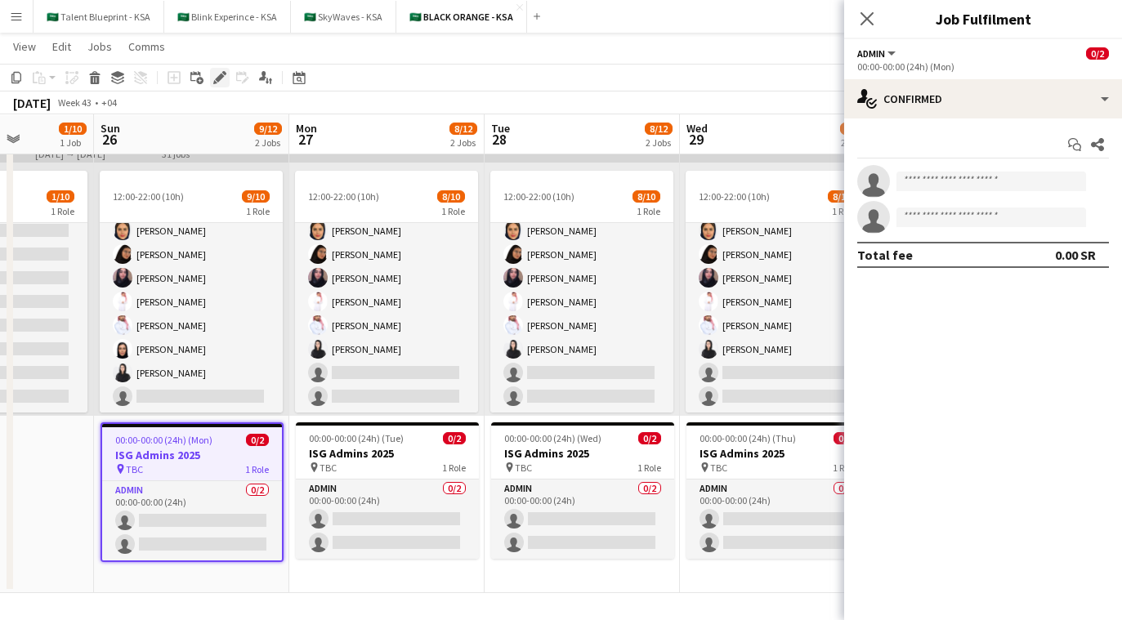
click at [223, 79] on icon "Edit" at bounding box center [219, 77] width 13 height 13
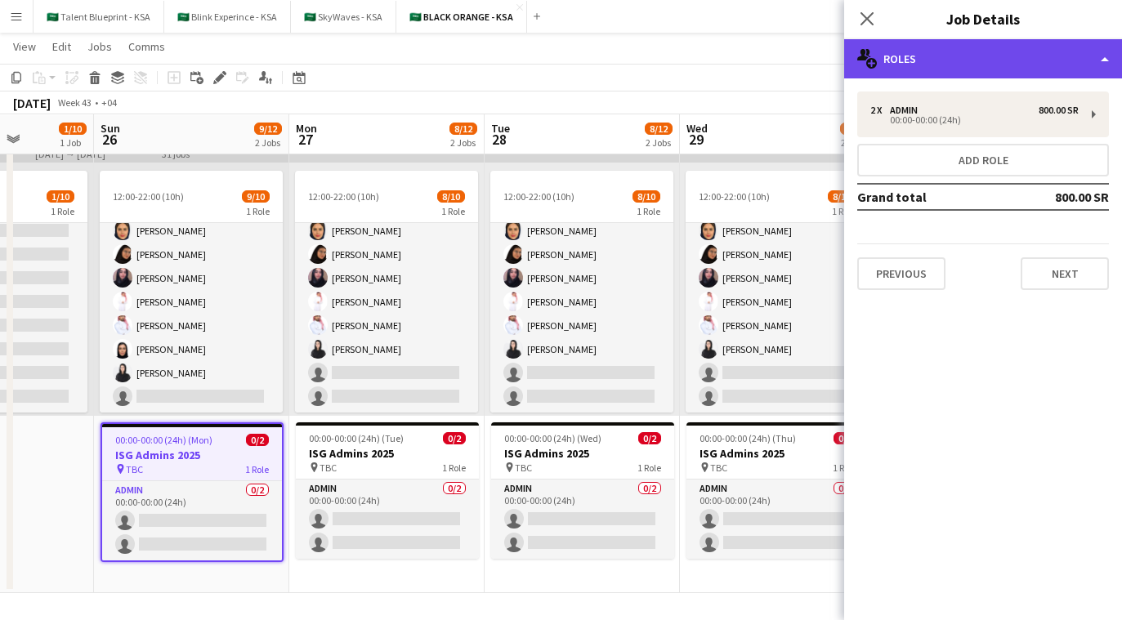
click at [679, 56] on div "multiple-users-add Roles" at bounding box center [983, 58] width 278 height 39
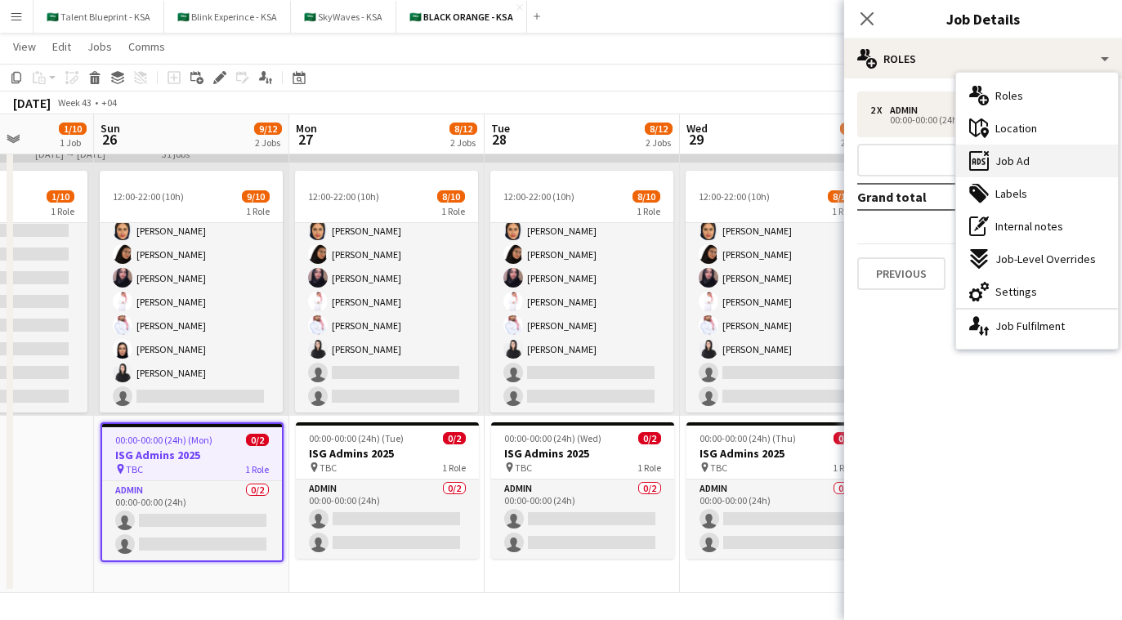
click at [679, 155] on span "Job Ad" at bounding box center [1013, 161] width 34 height 15
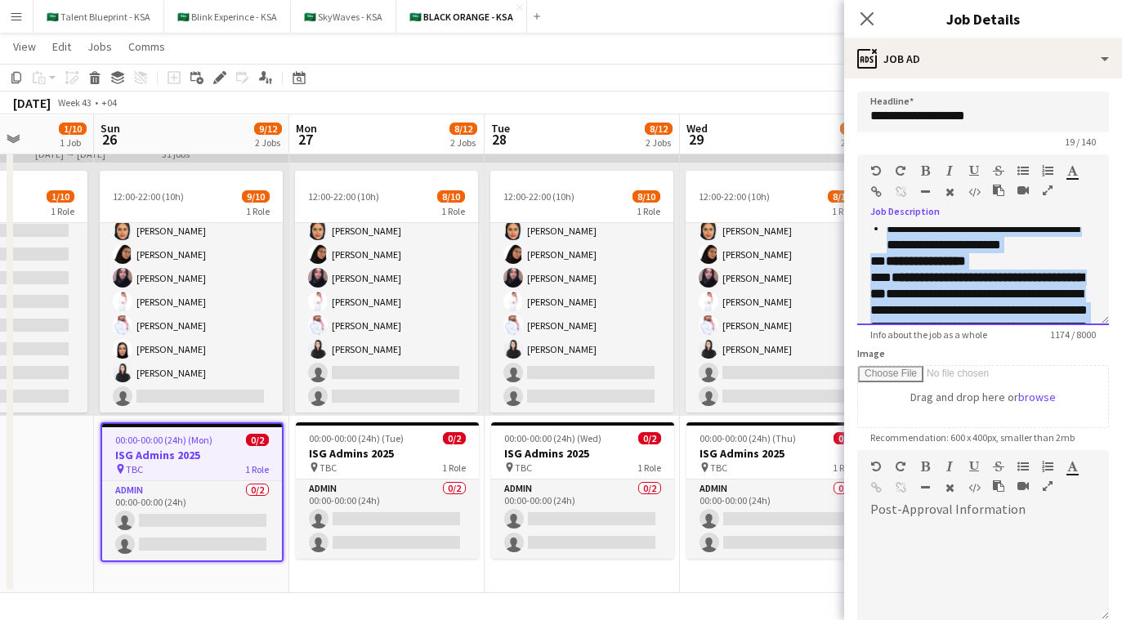
scroll to position [640, 0]
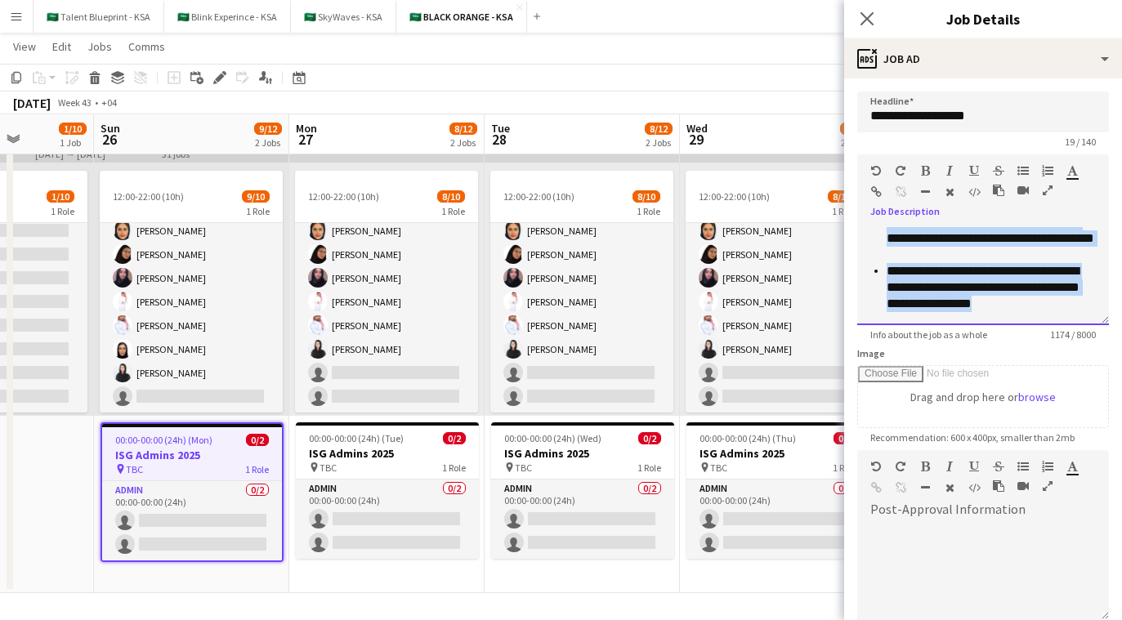
drag, startPoint x: 870, startPoint y: 251, endPoint x: 1040, endPoint y: 337, distance: 190.5
click at [679, 337] on app-form-group "**********" at bounding box center [984, 248] width 252 height 186
copy div "**********"
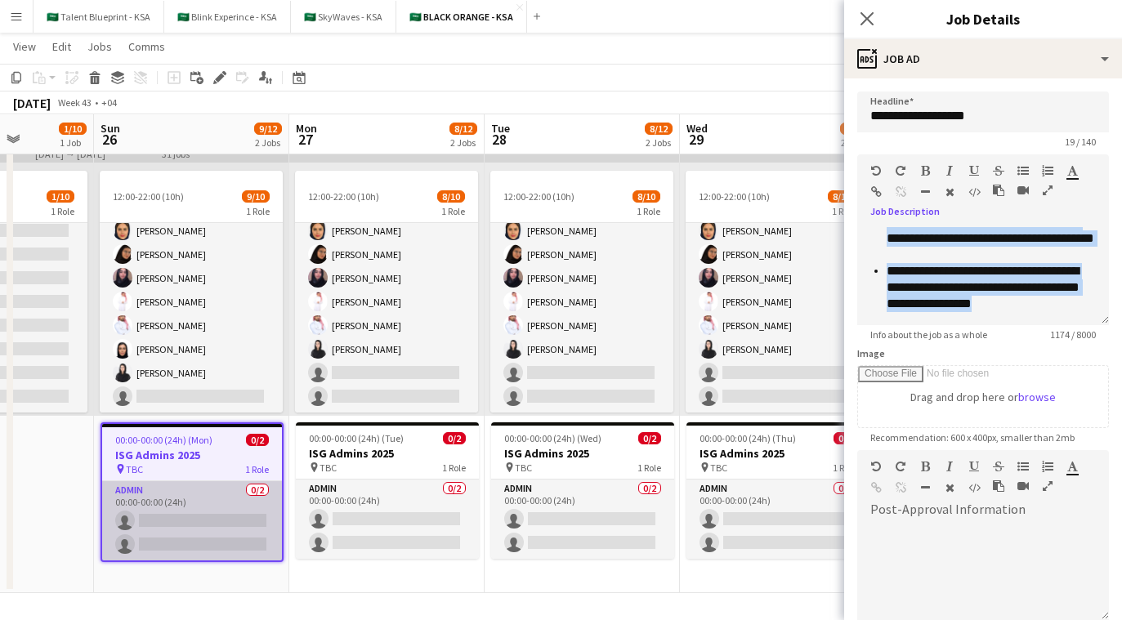
click at [213, 512] on app-card-role "Admin 0/2 00:00-00:00 (24h) single-neutral-actions single-neutral-actions" at bounding box center [192, 521] width 180 height 79
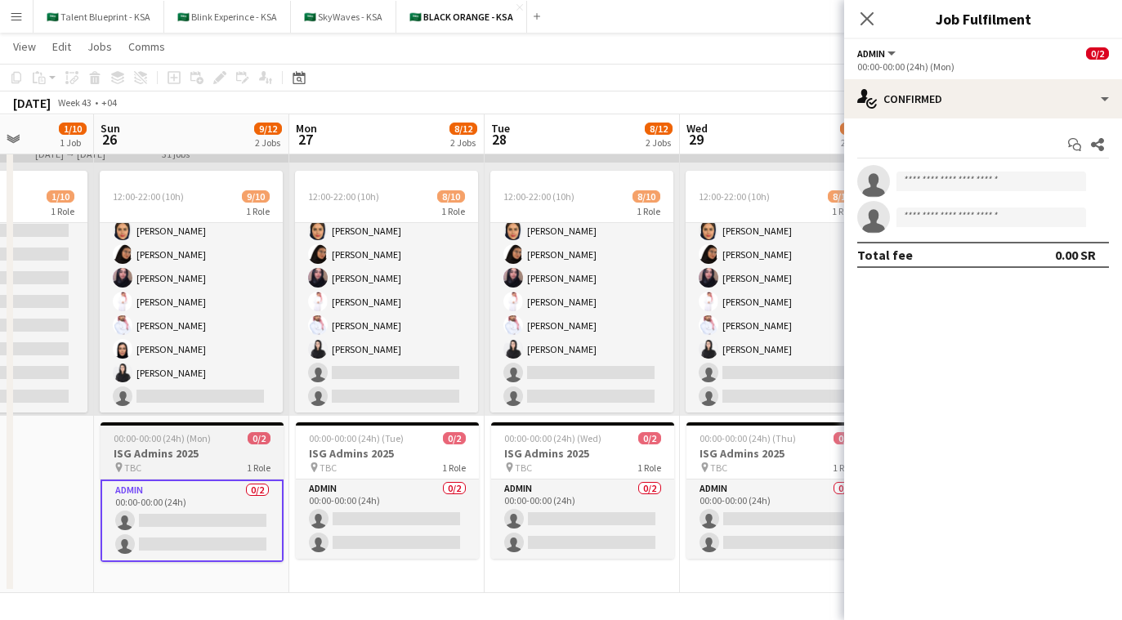
click at [234, 446] on h3 "ISG Admins 2025" at bounding box center [192, 453] width 183 height 15
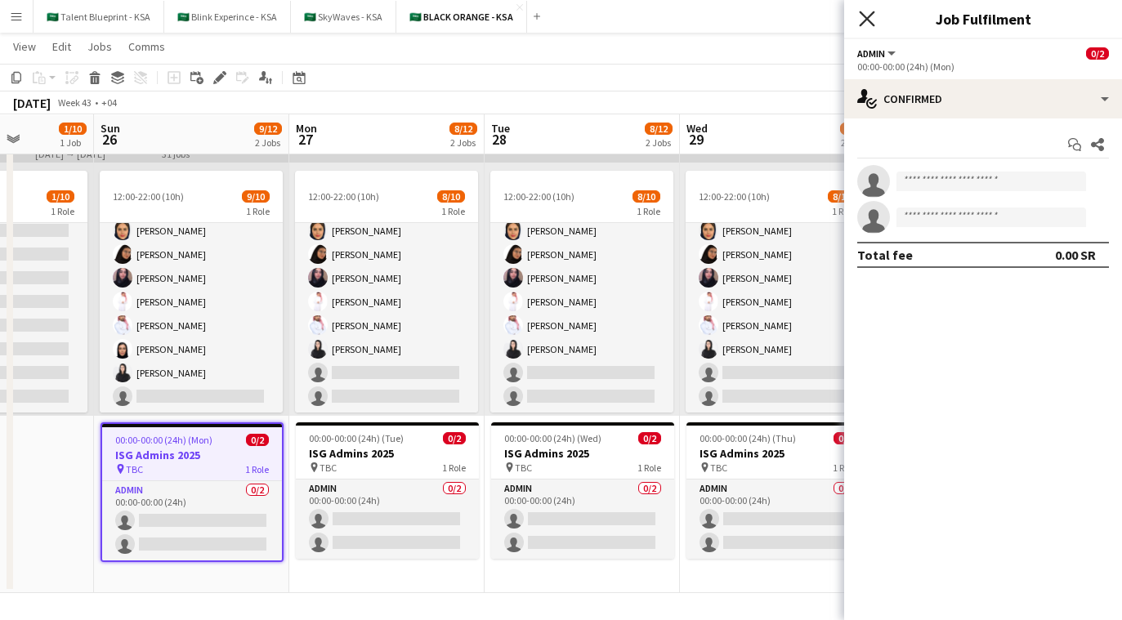
click at [679, 20] on icon at bounding box center [867, 19] width 16 height 16
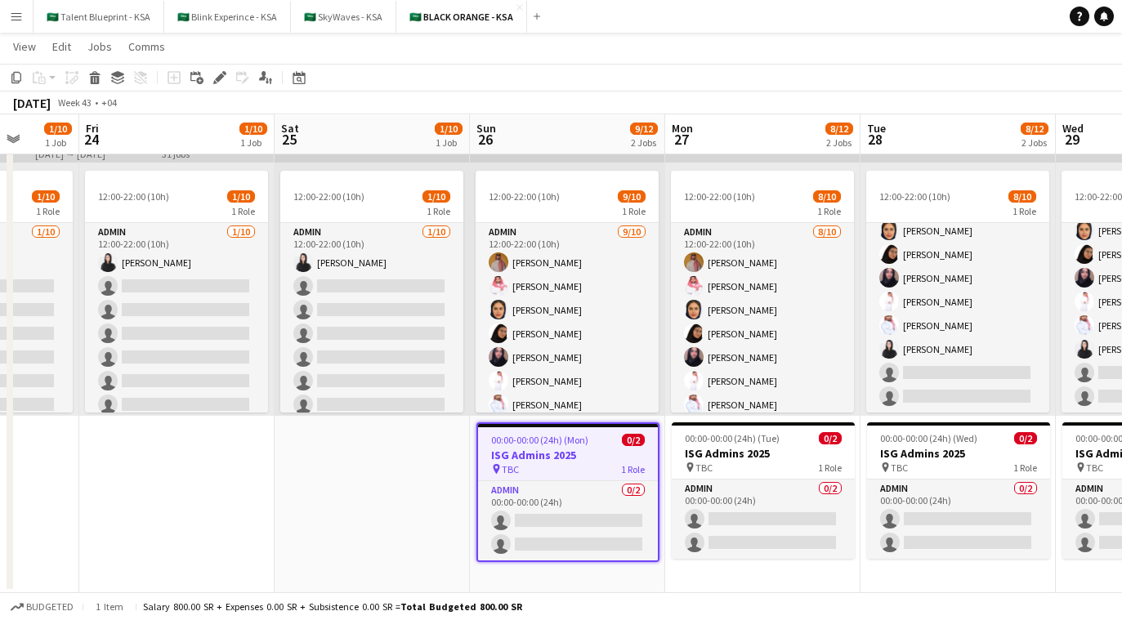
scroll to position [79, 0]
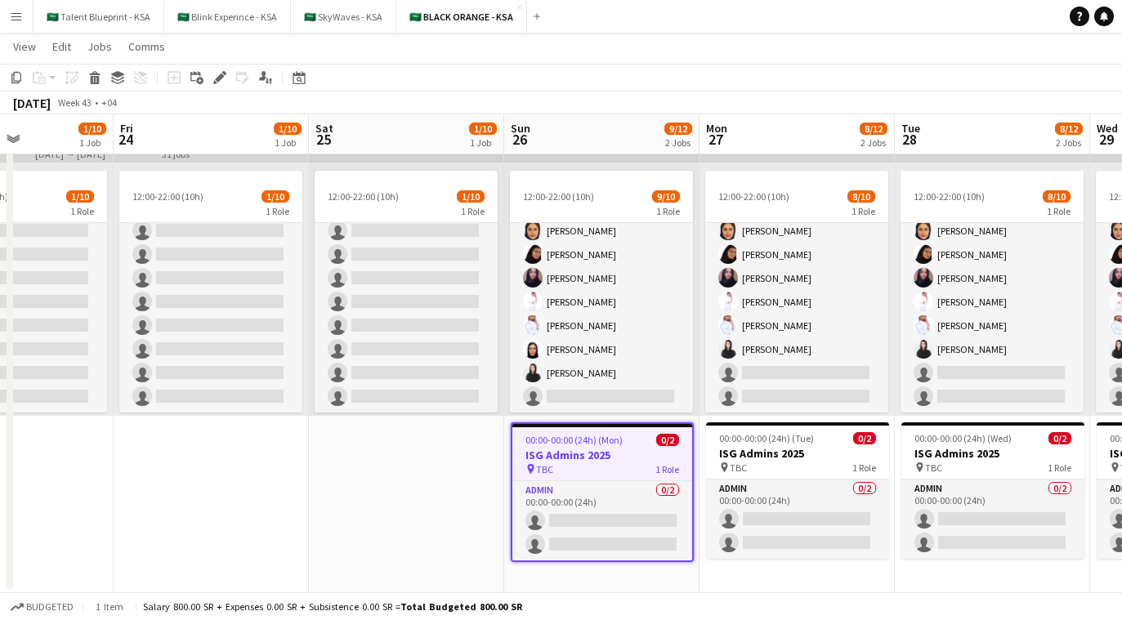
click at [595, 576] on app-date-cell "12:00-22:00 (10h) 9/10 1 Role Admin 9/10 12:00-22:00 (10h) Ahmed Yagmowr Saleh …" at bounding box center [601, 356] width 195 height 473
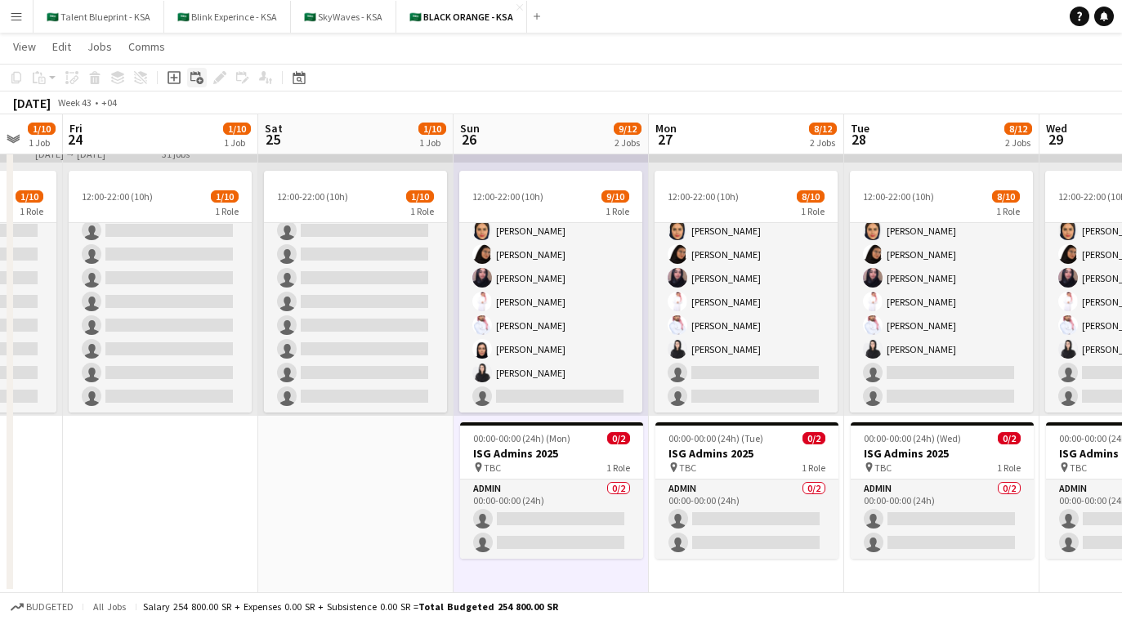
click at [194, 75] on icon "Add linked Job" at bounding box center [196, 77] width 13 height 13
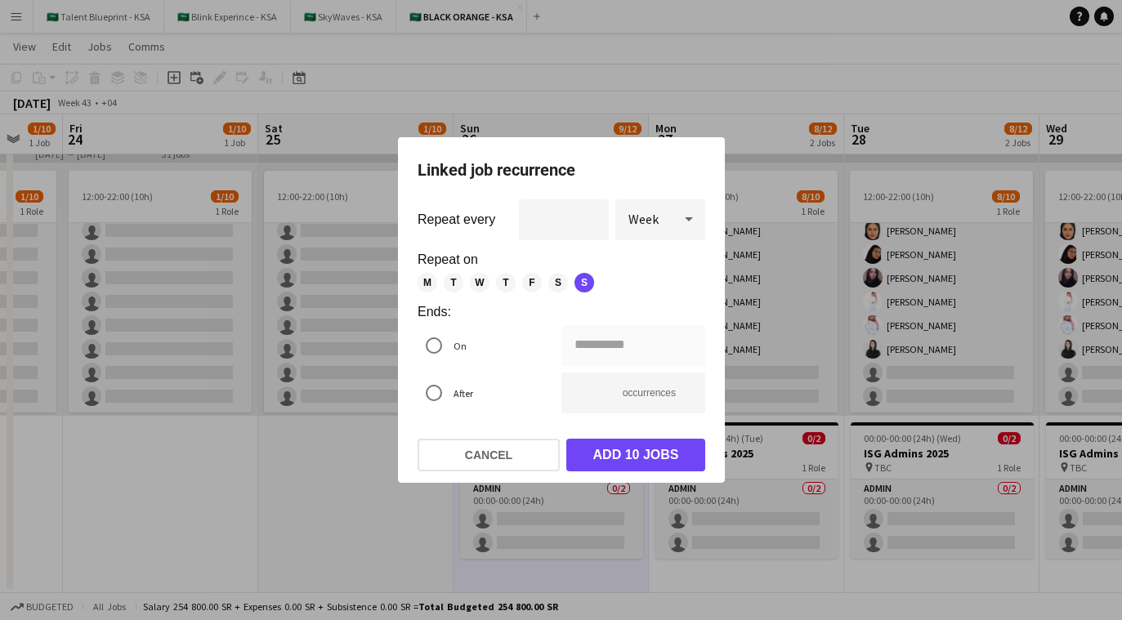
click at [431, 283] on span "M" at bounding box center [428, 283] width 20 height 20
click at [459, 283] on span "T" at bounding box center [454, 283] width 20 height 20
click at [480, 283] on span "W" at bounding box center [480, 283] width 20 height 20
click at [506, 282] on span "T" at bounding box center [506, 283] width 20 height 20
click at [533, 282] on span "F" at bounding box center [532, 283] width 20 height 20
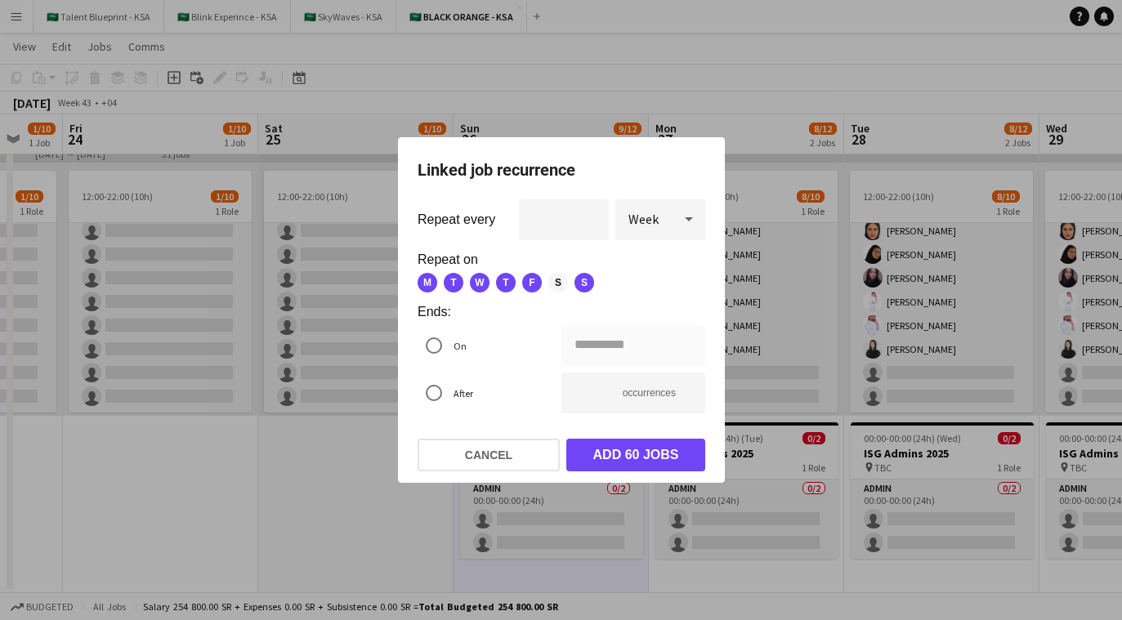
click at [558, 284] on span "S" at bounding box center [559, 283] width 20 height 20
click at [633, 348] on div "**********" at bounding box center [561, 310] width 1122 height 620
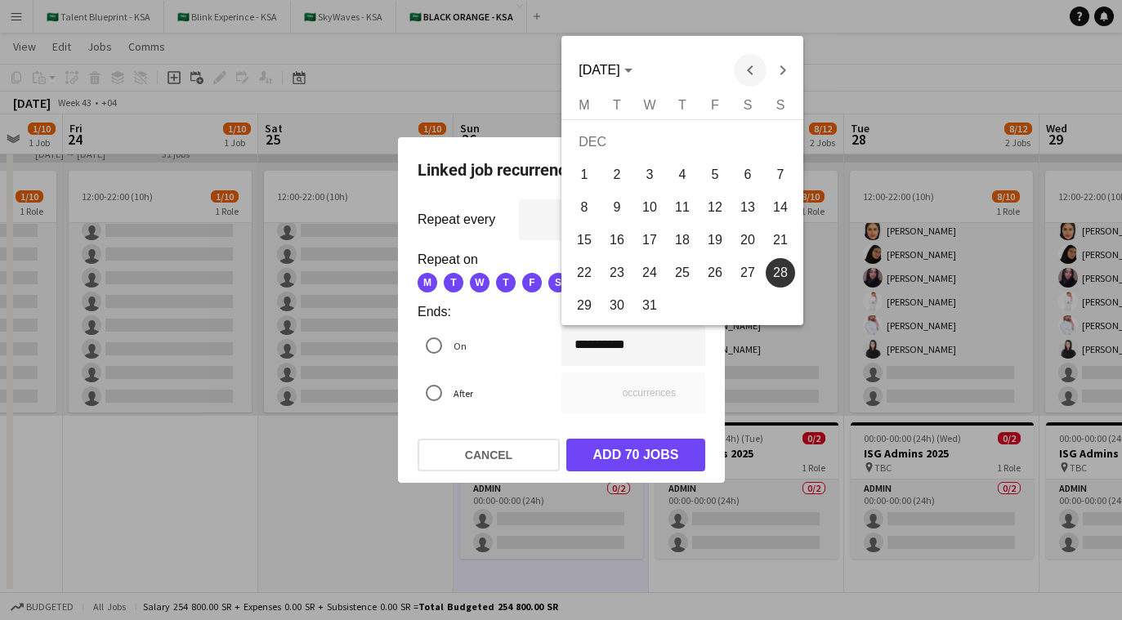
click at [679, 70] on span "Previous month" at bounding box center [749, 70] width 33 height 33
click at [679, 68] on span "Next month" at bounding box center [782, 70] width 33 height 33
click at [679, 276] on span "30" at bounding box center [780, 276] width 29 height 29
type input "**********"
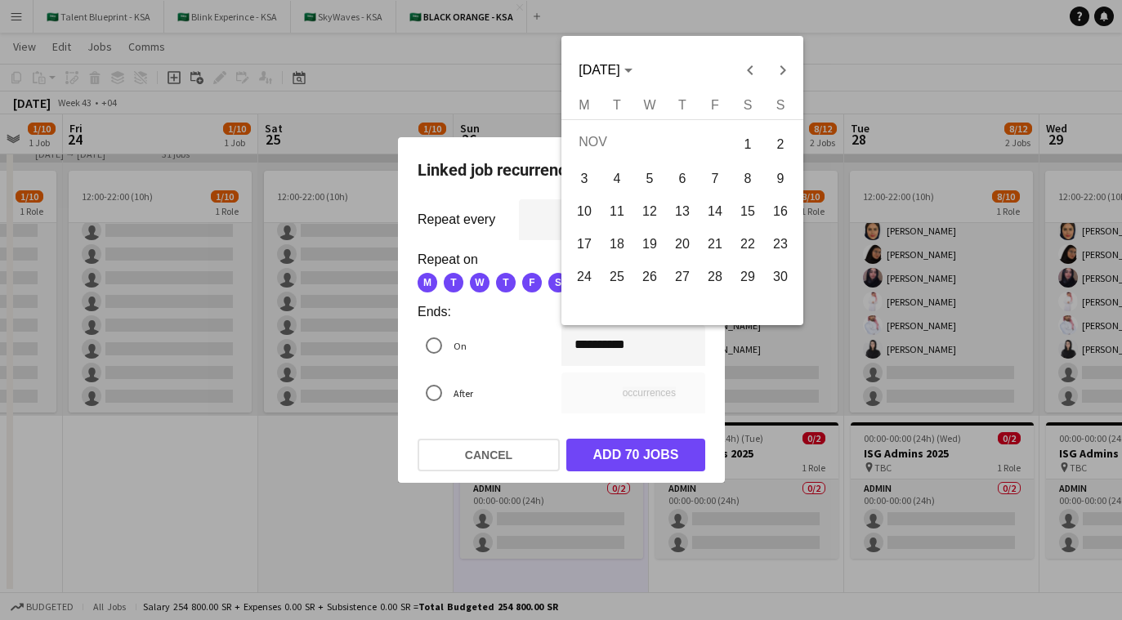
type input "*"
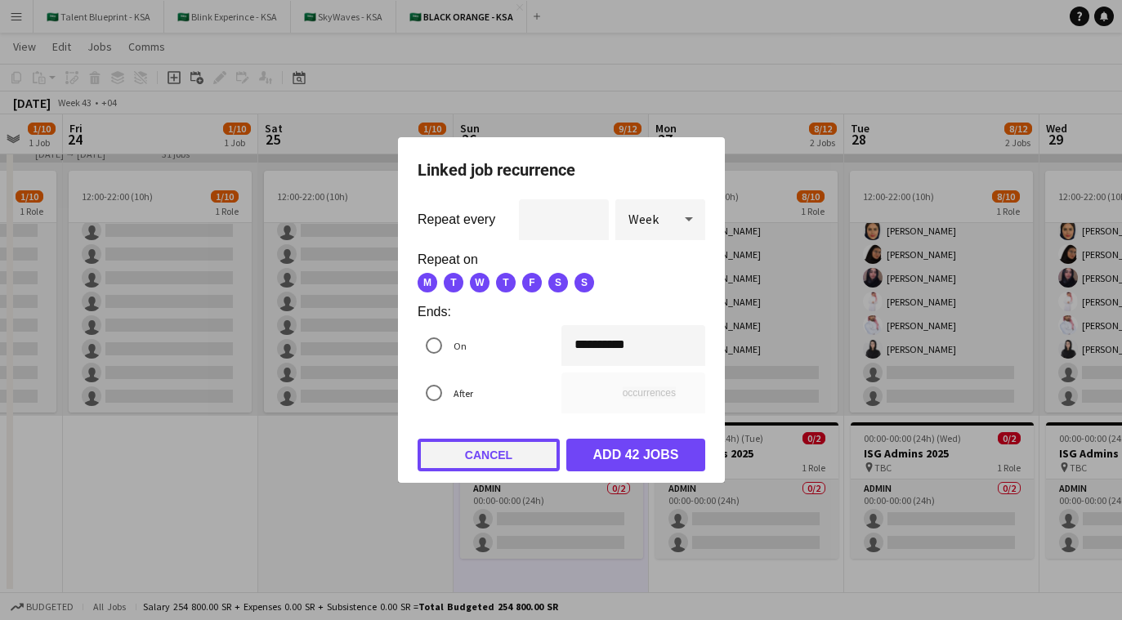
click at [482, 455] on button "Cancel" at bounding box center [489, 455] width 142 height 33
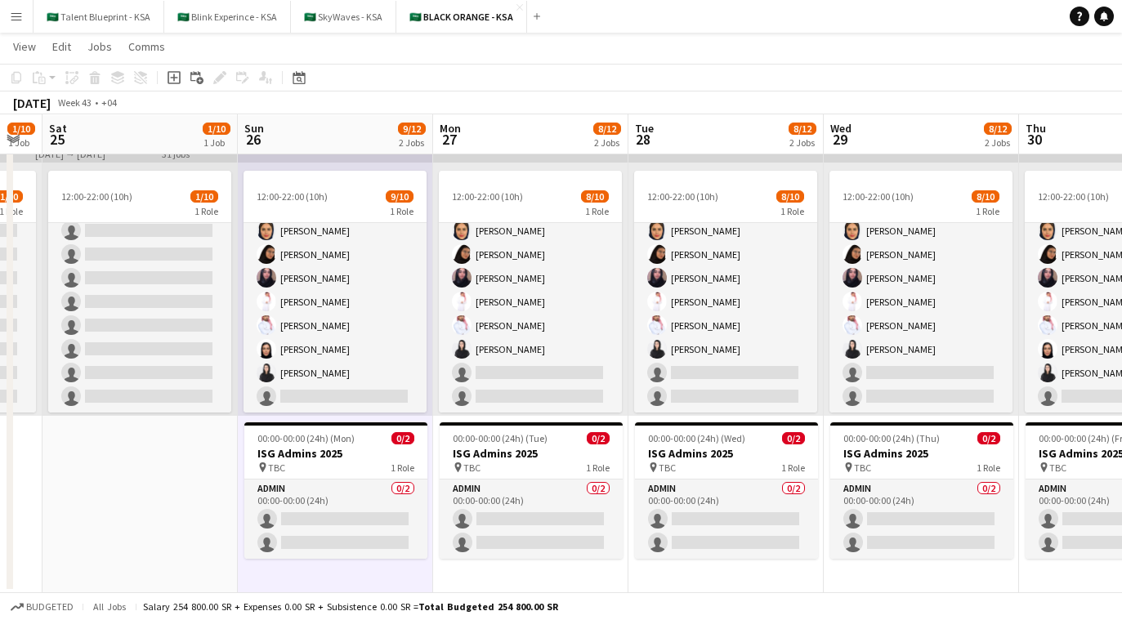
click at [378, 570] on app-date-cell "12:00-22:00 (10h) 9/10 1 Role Admin 9/10 12:00-22:00 (10h) Ahmed Yagmowr Saleh …" at bounding box center [335, 356] width 195 height 473
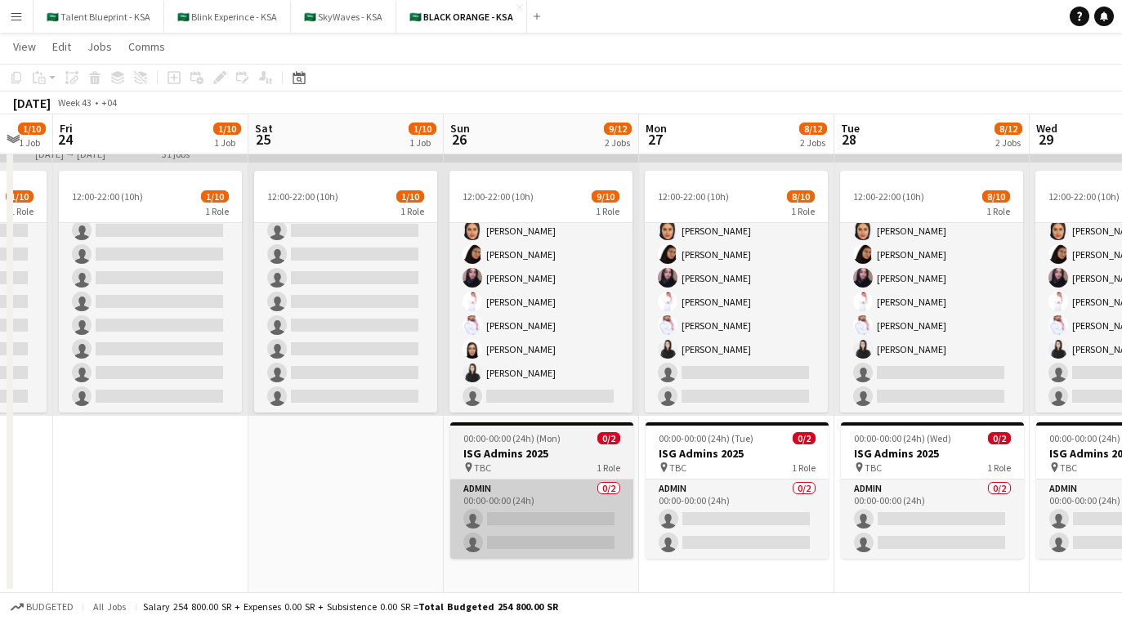
scroll to position [0, 338]
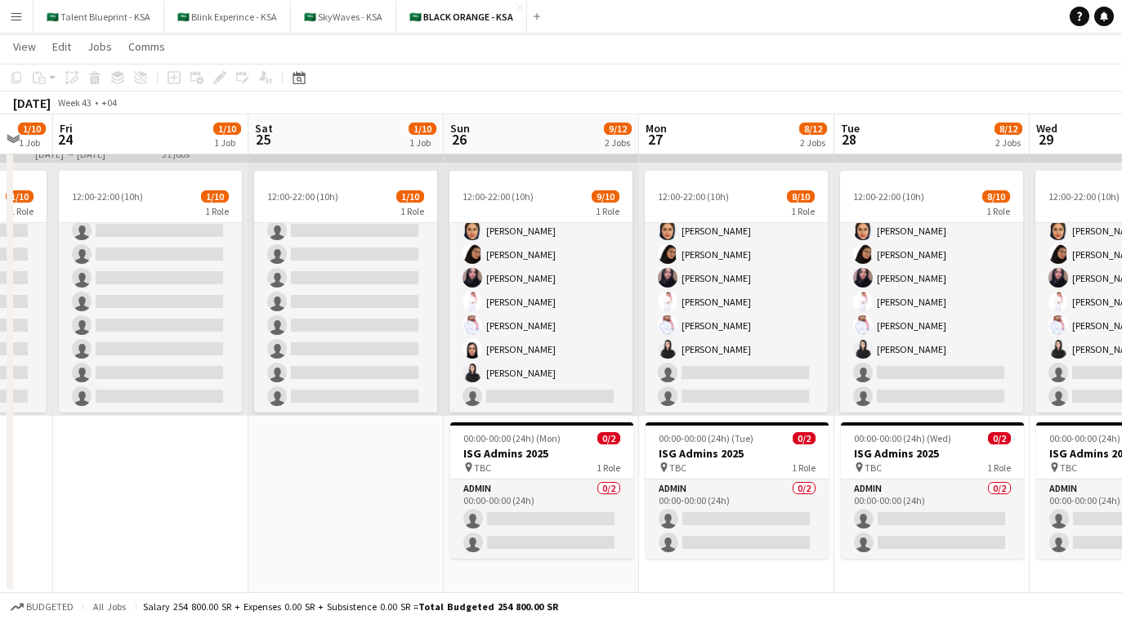
click at [491, 571] on app-date-cell "12:00-22:00 (10h) 9/10 1 Role Admin 9/10 12:00-22:00 (10h) Ahmed Yagmowr Saleh …" at bounding box center [541, 356] width 195 height 473
click at [198, 74] on icon at bounding box center [195, 76] width 10 height 10
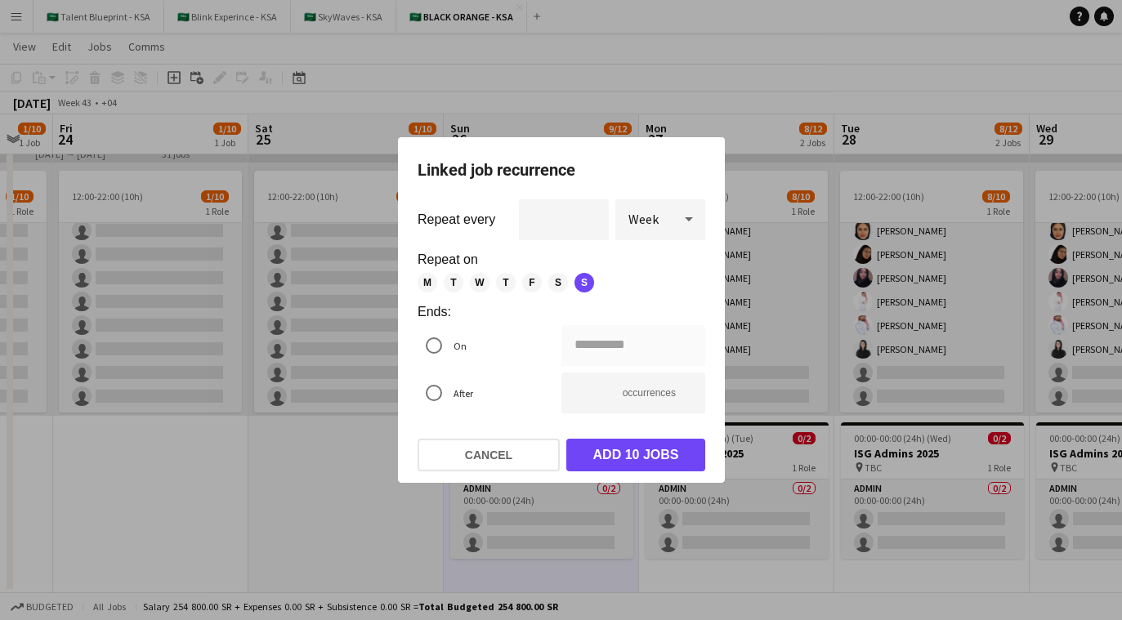
click at [428, 276] on span "M" at bounding box center [428, 283] width 20 height 20
click at [452, 276] on span "T" at bounding box center [454, 283] width 20 height 20
click at [481, 276] on span "W" at bounding box center [480, 283] width 20 height 20
click at [506, 279] on span "T" at bounding box center [506, 283] width 20 height 20
click at [533, 279] on span "F" at bounding box center [532, 283] width 20 height 20
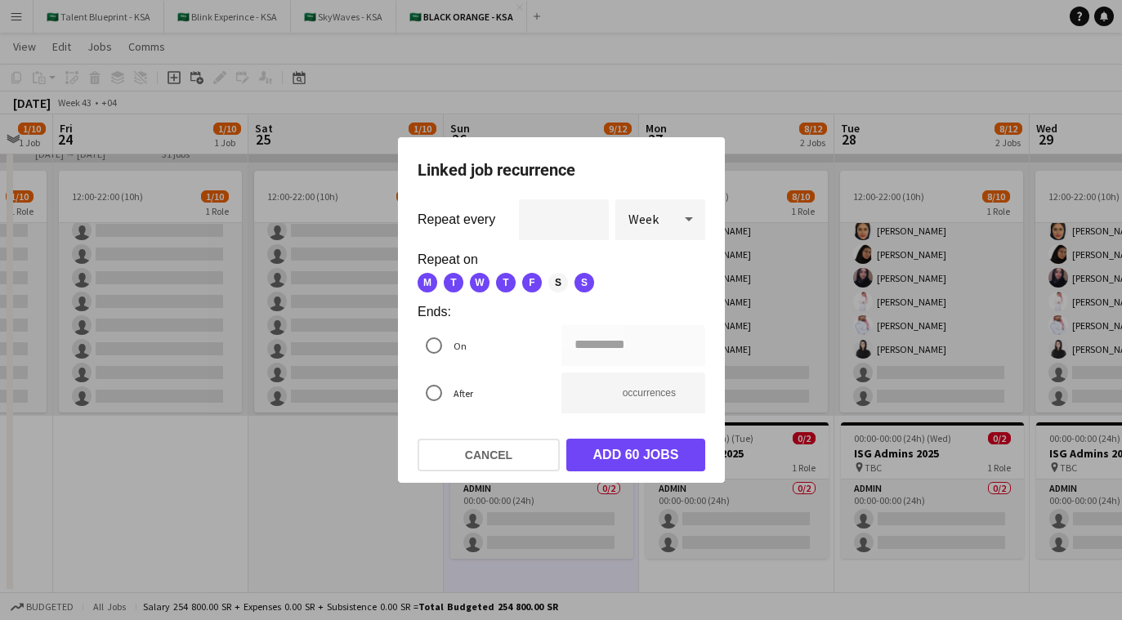
click at [556, 279] on span "S" at bounding box center [559, 283] width 20 height 20
click at [589, 347] on div "**********" at bounding box center [561, 310] width 1122 height 620
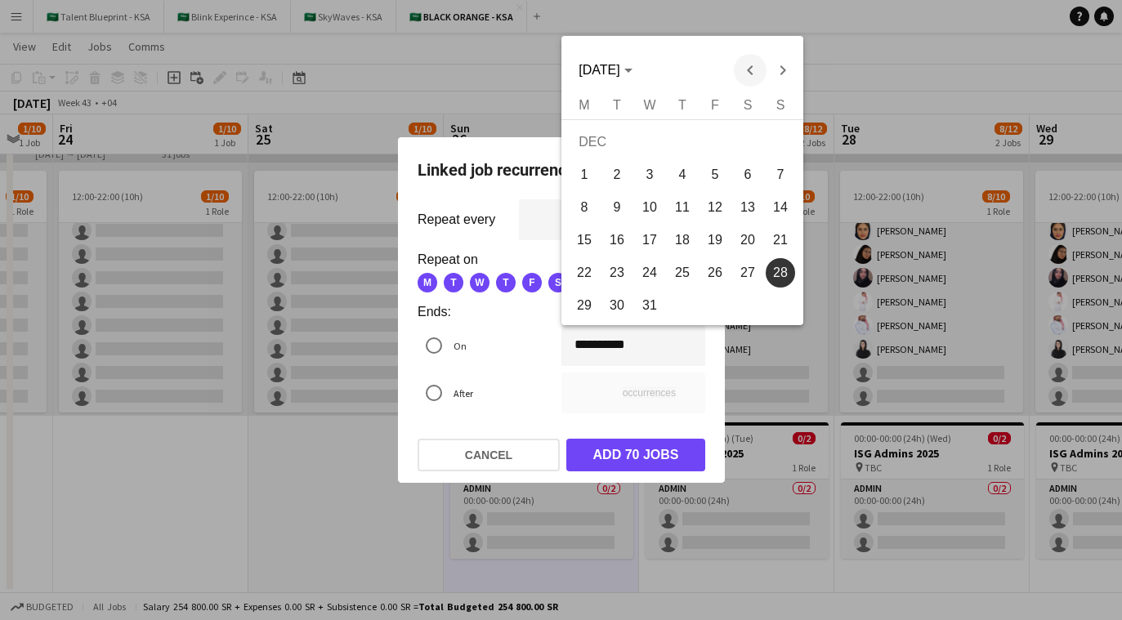
click at [679, 61] on span "Previous month" at bounding box center [749, 70] width 33 height 33
click at [679, 65] on span "Next month" at bounding box center [782, 70] width 33 height 33
click at [580, 280] on span "24" at bounding box center [584, 276] width 29 height 29
type input "**********"
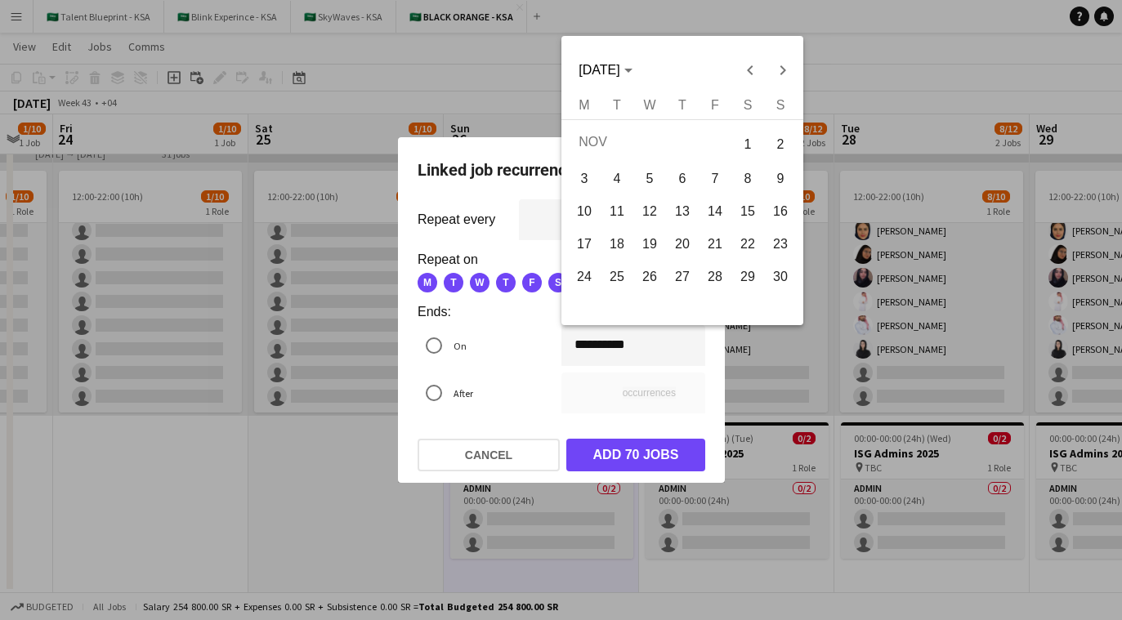
type input "*"
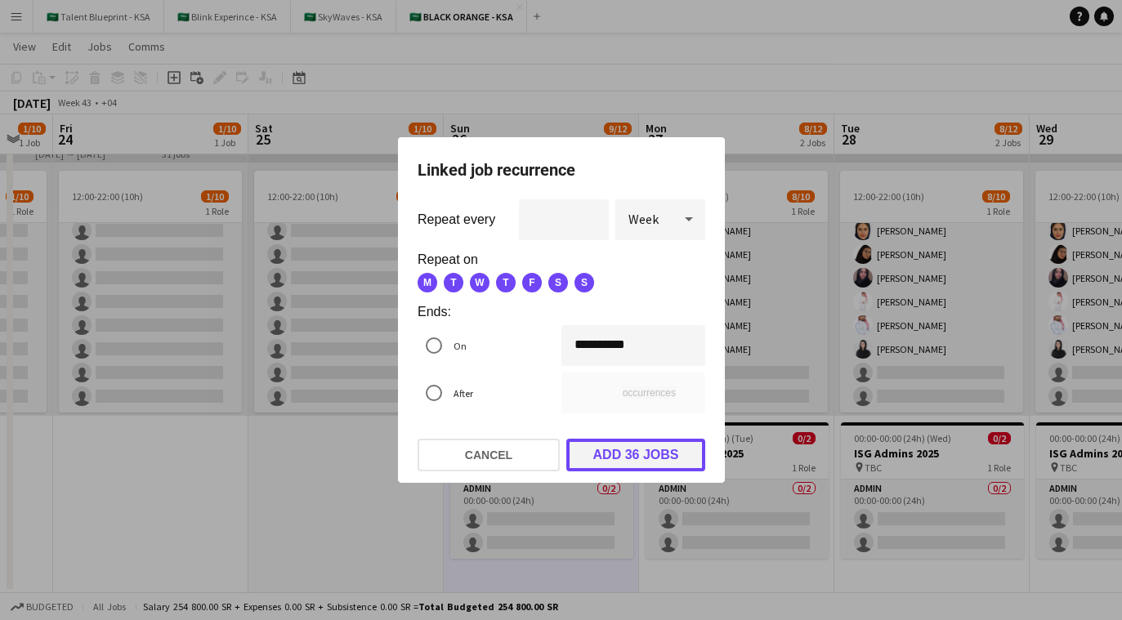
click at [660, 451] on button "Add 36 jobs" at bounding box center [636, 455] width 139 height 33
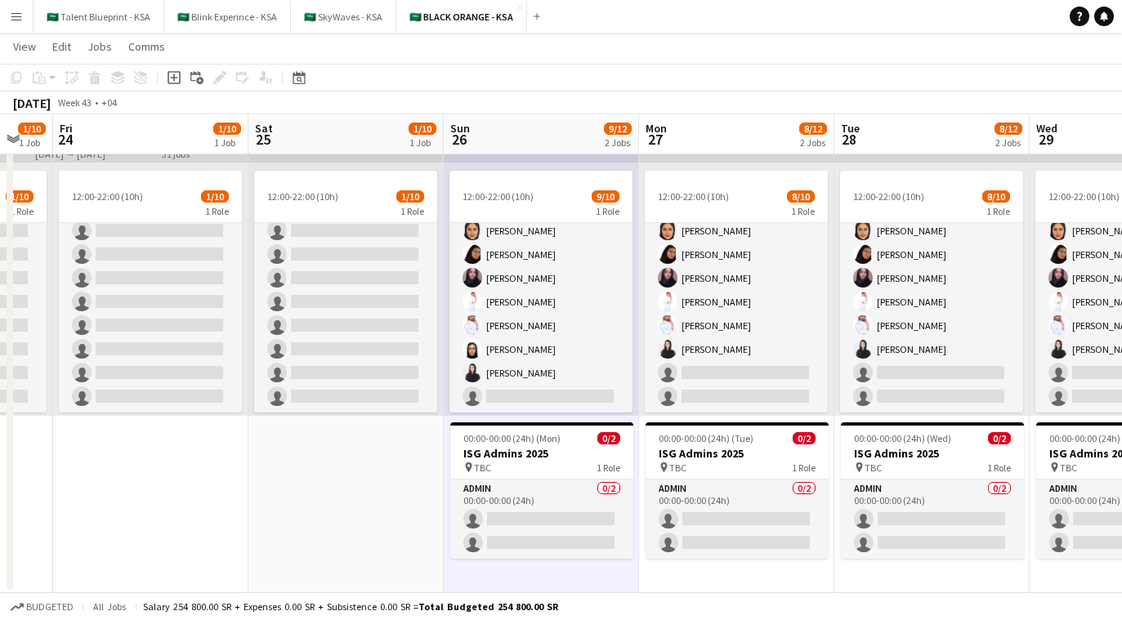
scroll to position [63, 0]
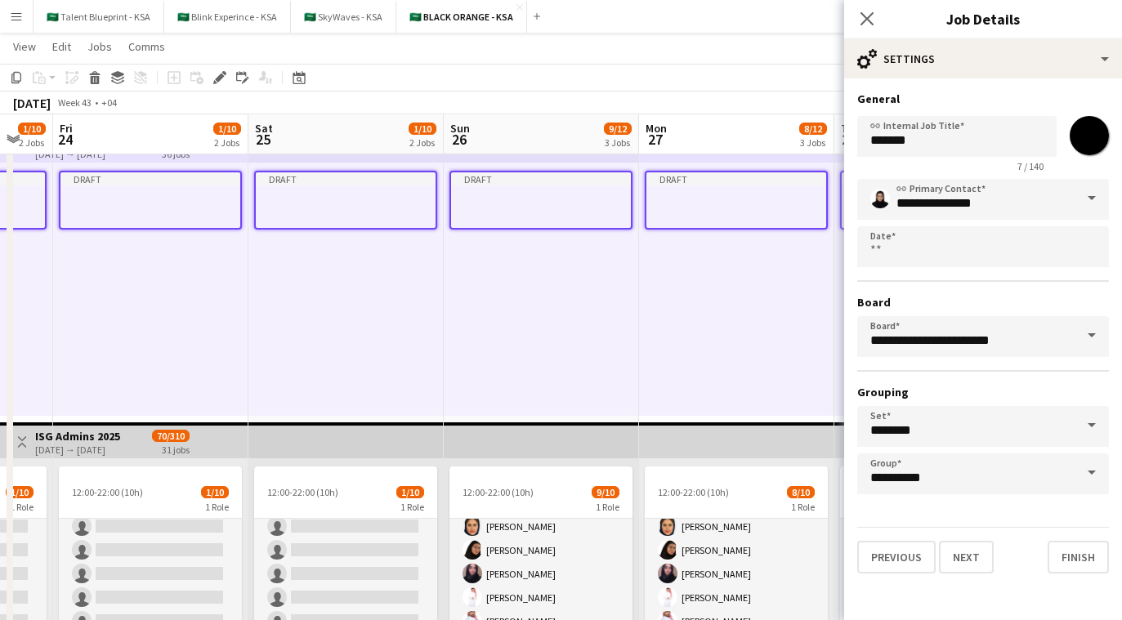
click at [679, 125] on input "*******" at bounding box center [1089, 135] width 59 height 59
type input "*******"
click at [679, 204] on input "**********" at bounding box center [984, 199] width 252 height 41
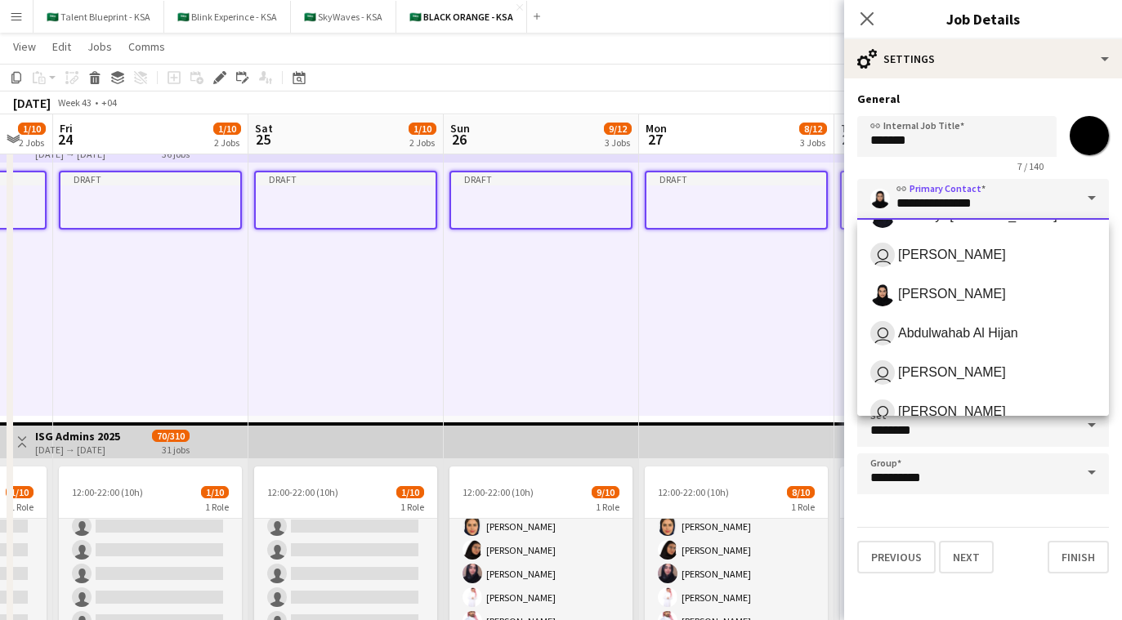
scroll to position [131, 0]
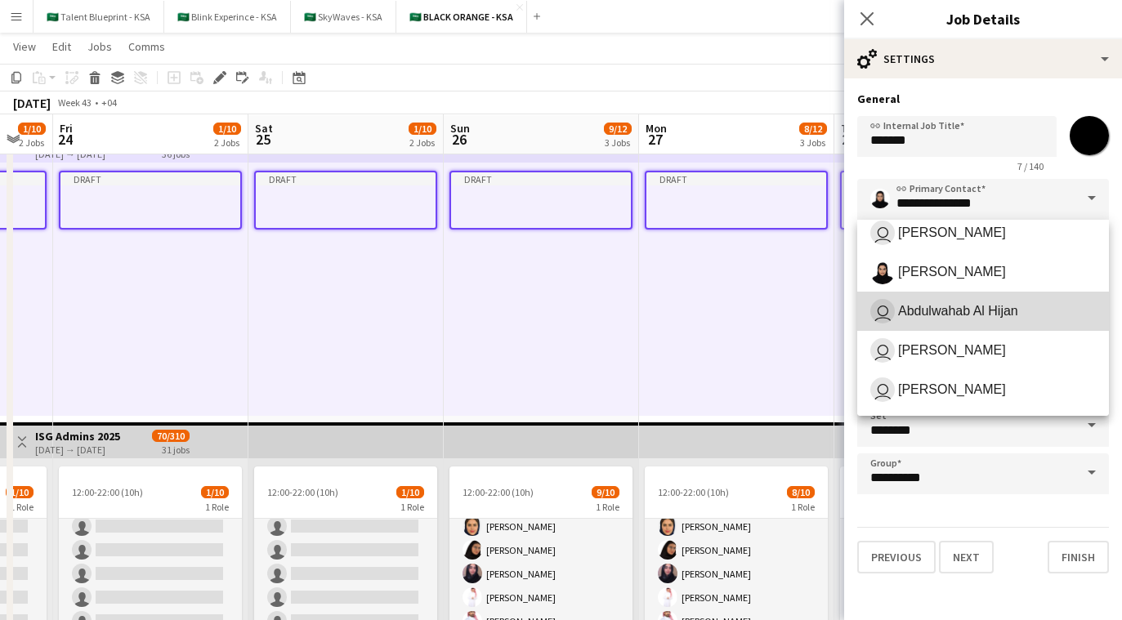
click at [679, 305] on span "Abdulwahab Al Hijan" at bounding box center [958, 311] width 120 height 16
type input "**********"
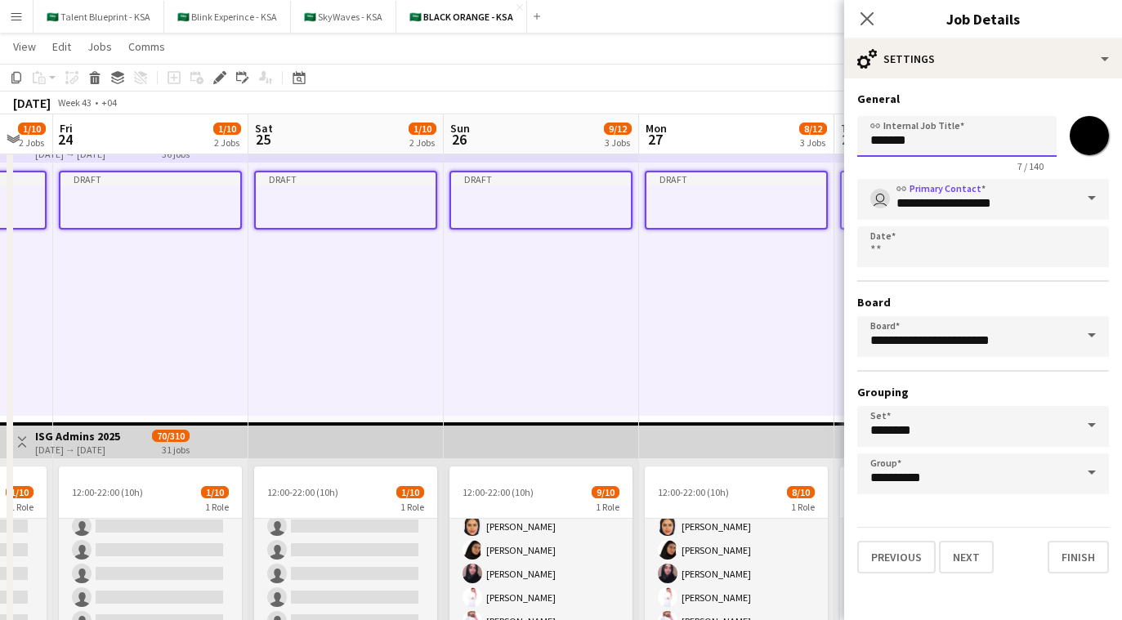
click at [679, 141] on input "*******" at bounding box center [957, 136] width 199 height 41
type input "**********"
click at [679, 561] on button "Next" at bounding box center [966, 557] width 55 height 33
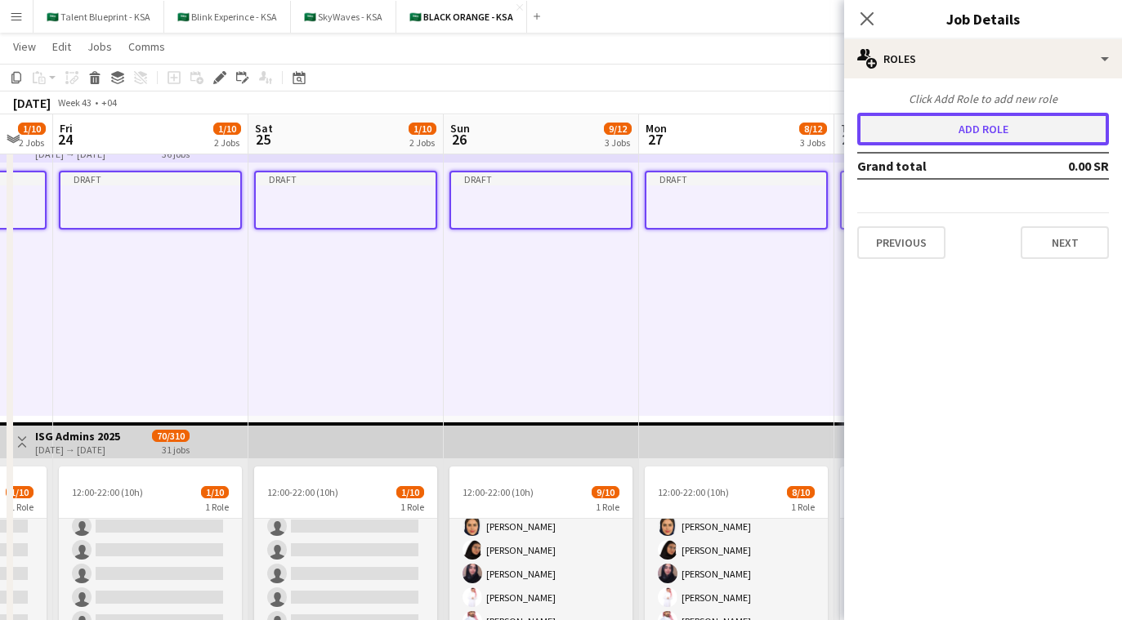
click at [679, 113] on button "Add role" at bounding box center [984, 129] width 252 height 33
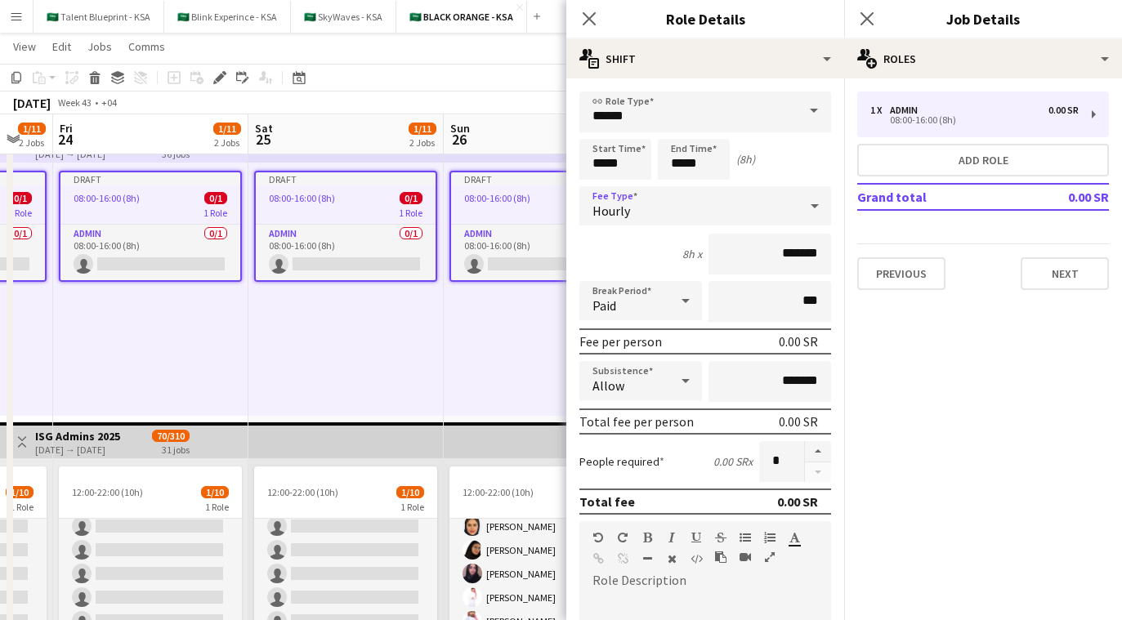
click at [629, 199] on div "Hourly" at bounding box center [689, 205] width 219 height 39
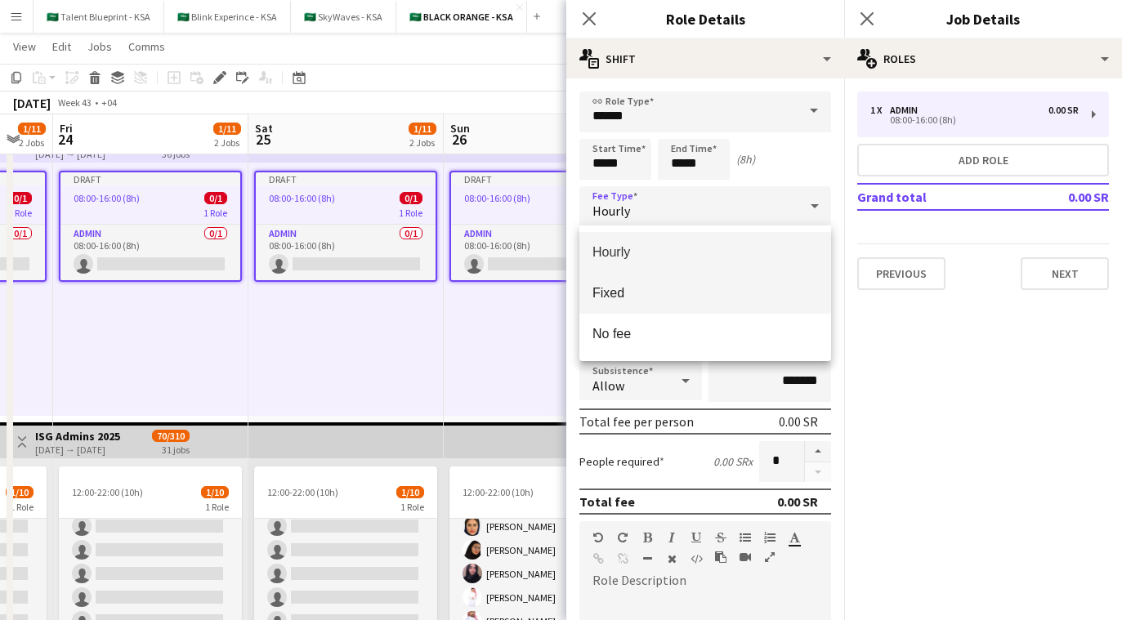
click at [679, 289] on span "Fixed" at bounding box center [706, 293] width 226 height 16
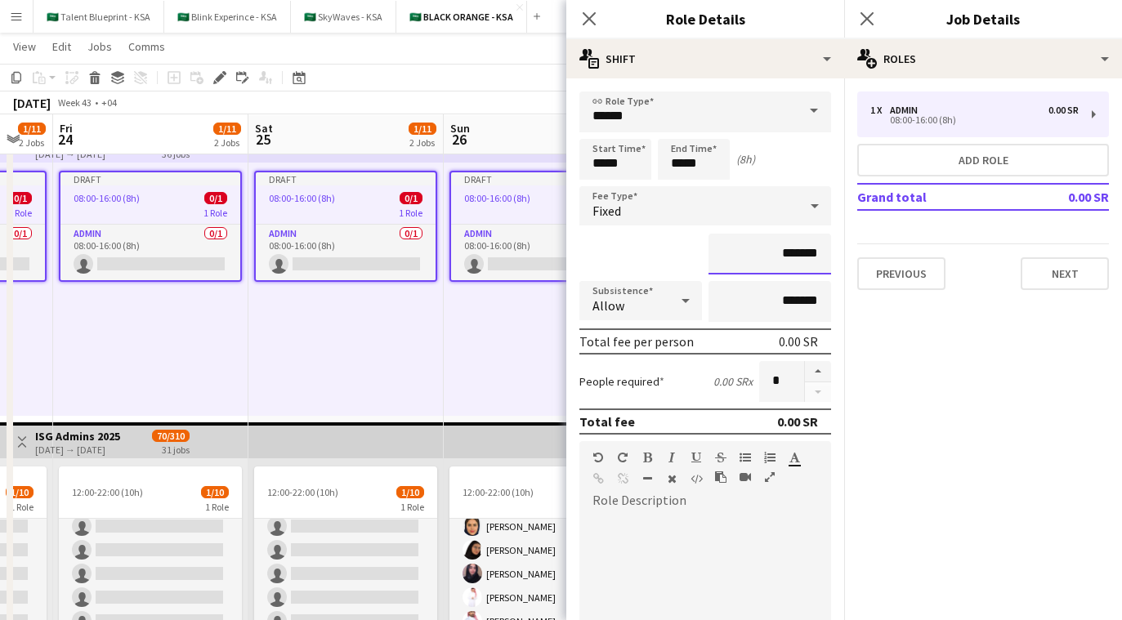
click at [679, 262] on input "*******" at bounding box center [770, 254] width 123 height 41
click at [679, 254] on input "******" at bounding box center [770, 254] width 123 height 41
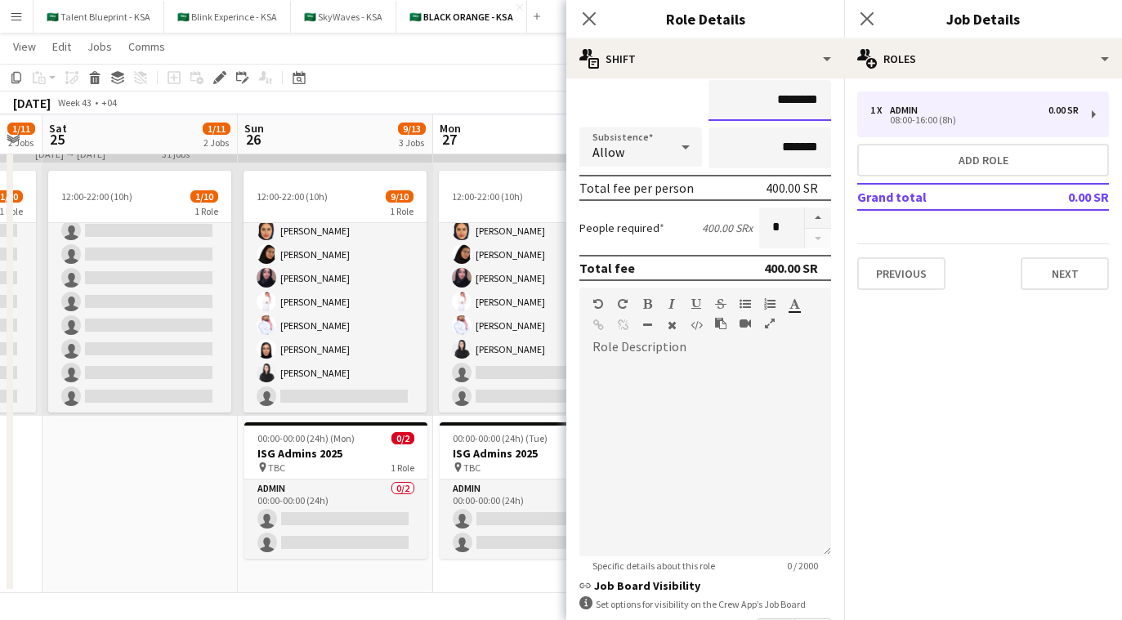
scroll to position [276, 0]
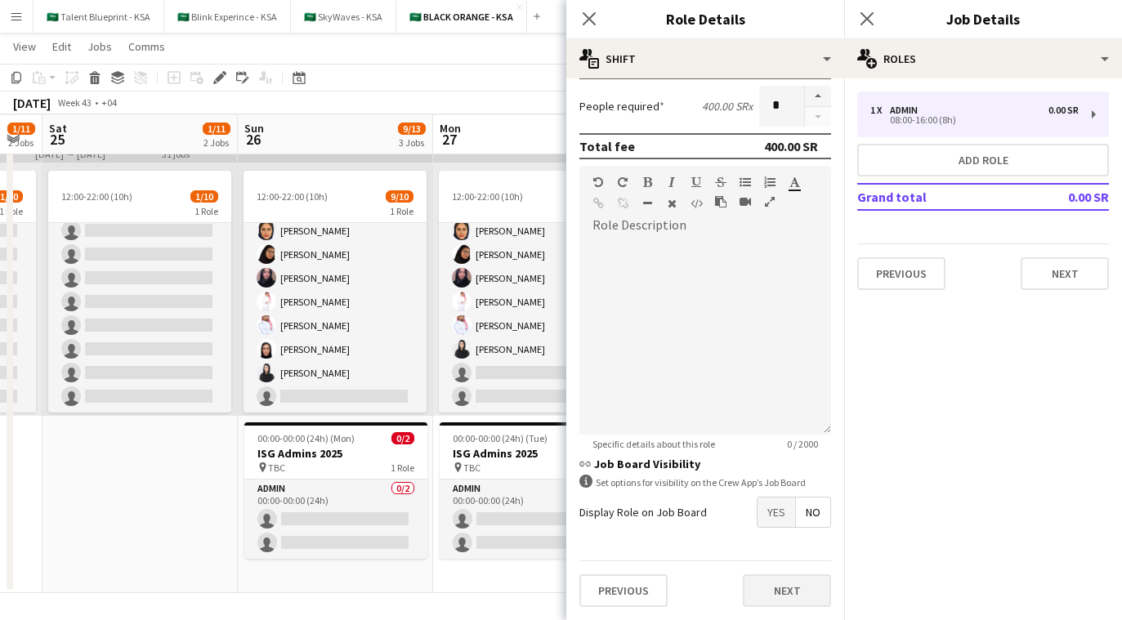
type input "********"
click at [679, 584] on button "Next" at bounding box center [787, 591] width 88 height 33
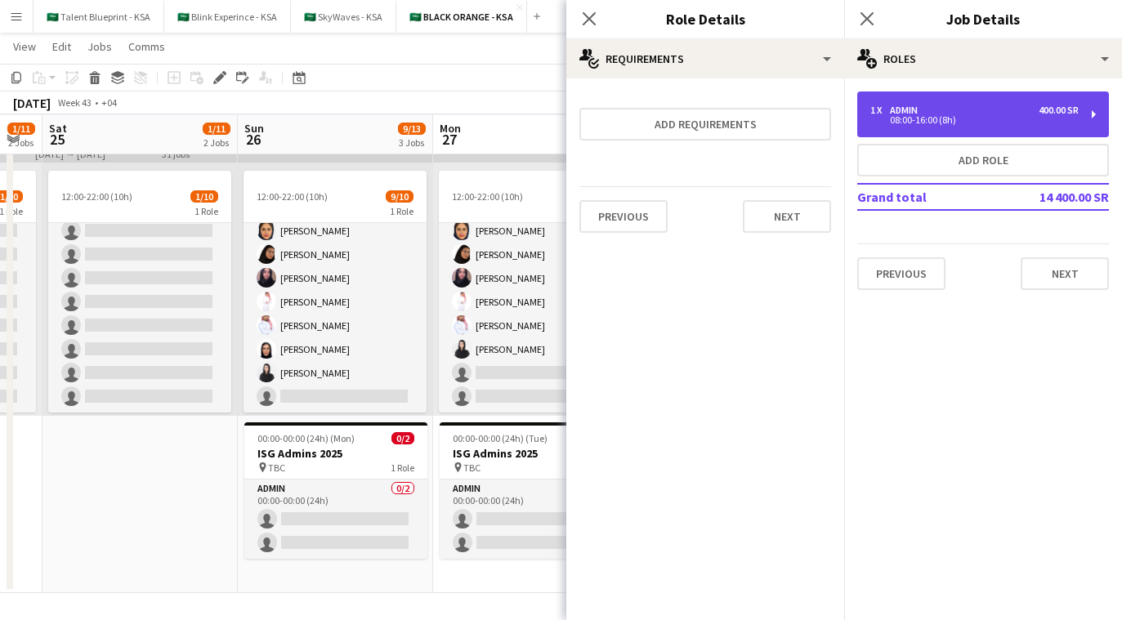
click at [679, 116] on div "08:00-16:00 (8h)" at bounding box center [975, 120] width 208 height 8
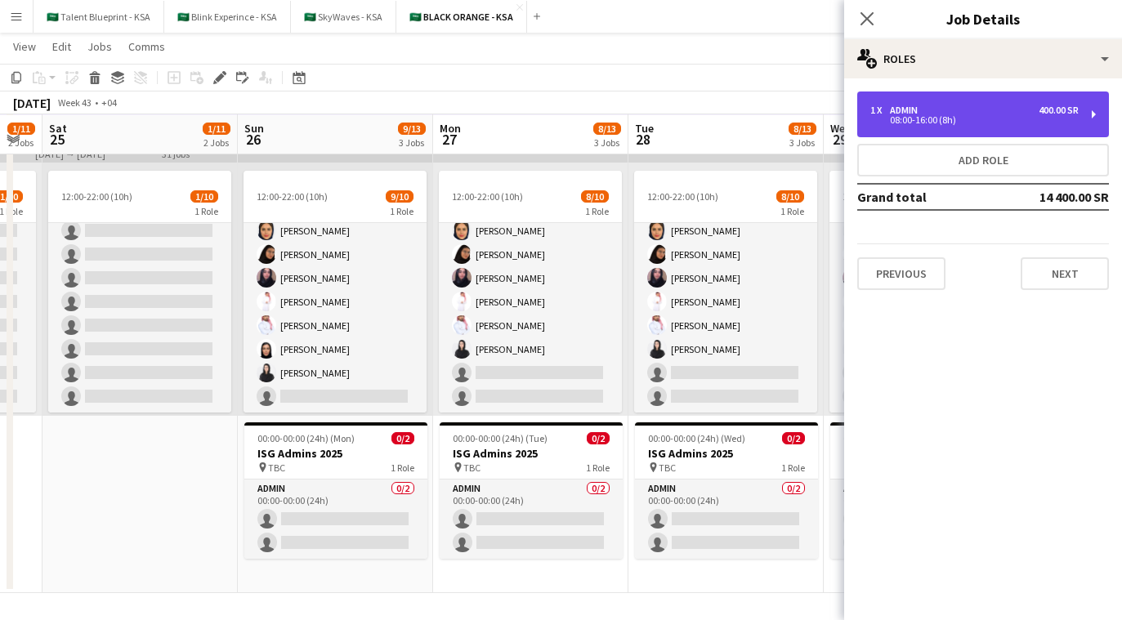
click at [679, 108] on div "1 x Admin 400.00 SR" at bounding box center [975, 110] width 208 height 11
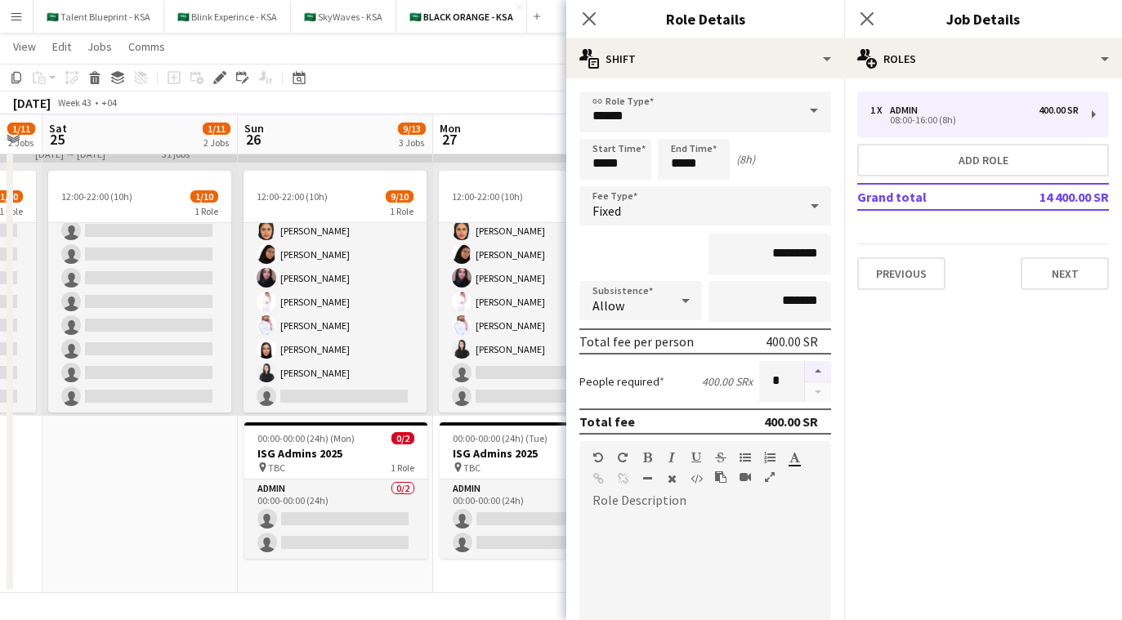
click at [679, 368] on button "button" at bounding box center [818, 371] width 26 height 21
type input "*"
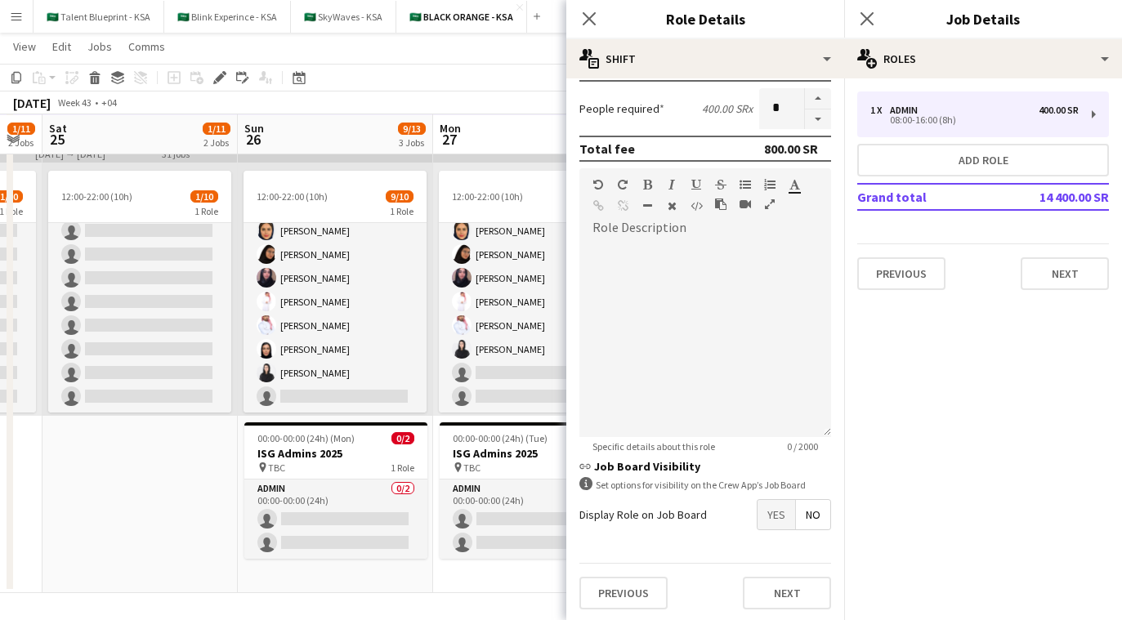
scroll to position [276, 0]
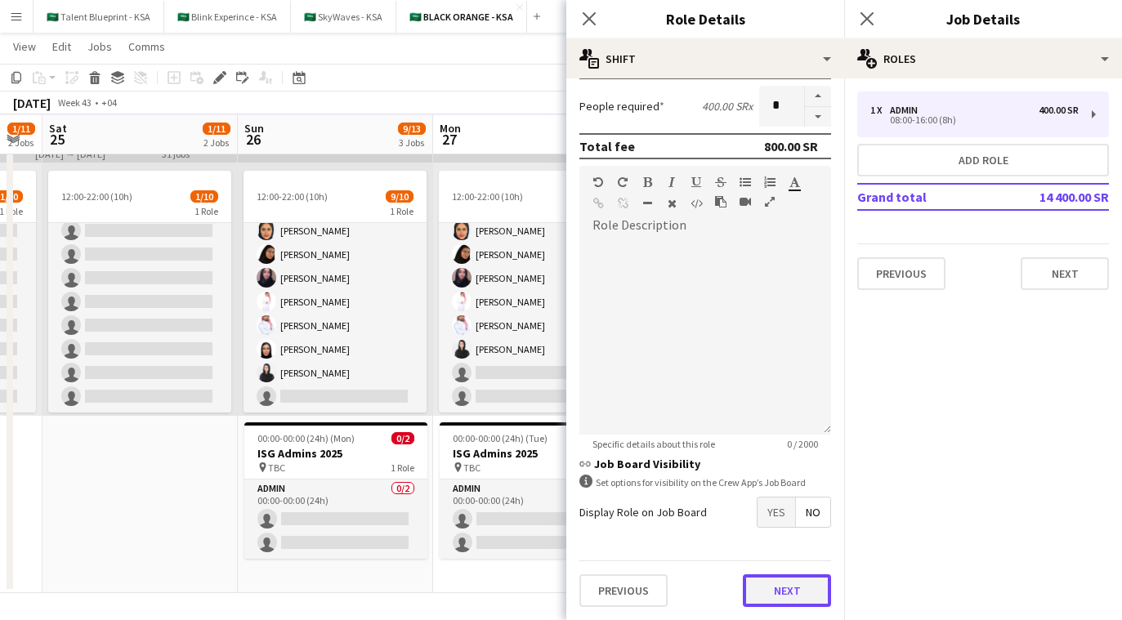
click at [679, 587] on button "Next" at bounding box center [787, 591] width 88 height 33
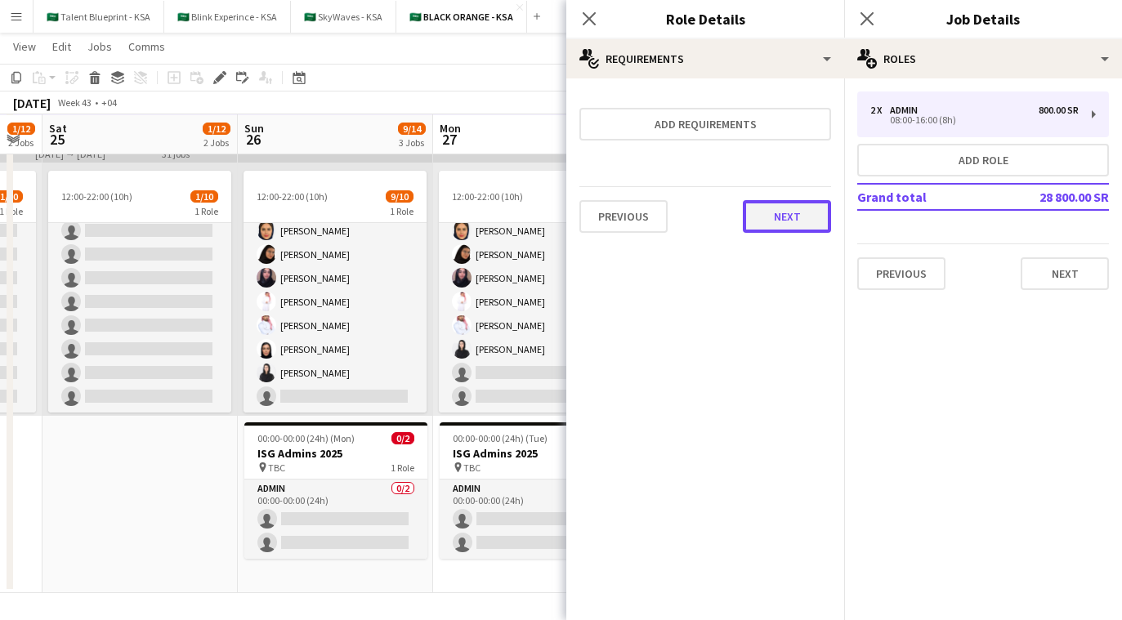
click at [679, 213] on button "Next" at bounding box center [787, 216] width 88 height 33
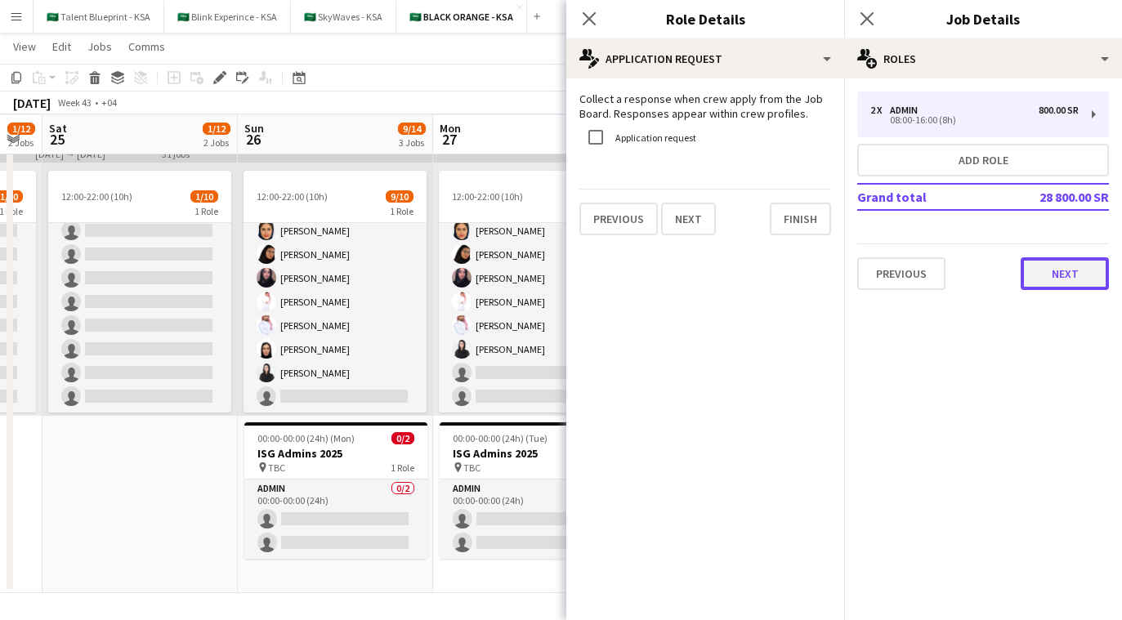
click at [679, 283] on button "Next" at bounding box center [1065, 274] width 88 height 33
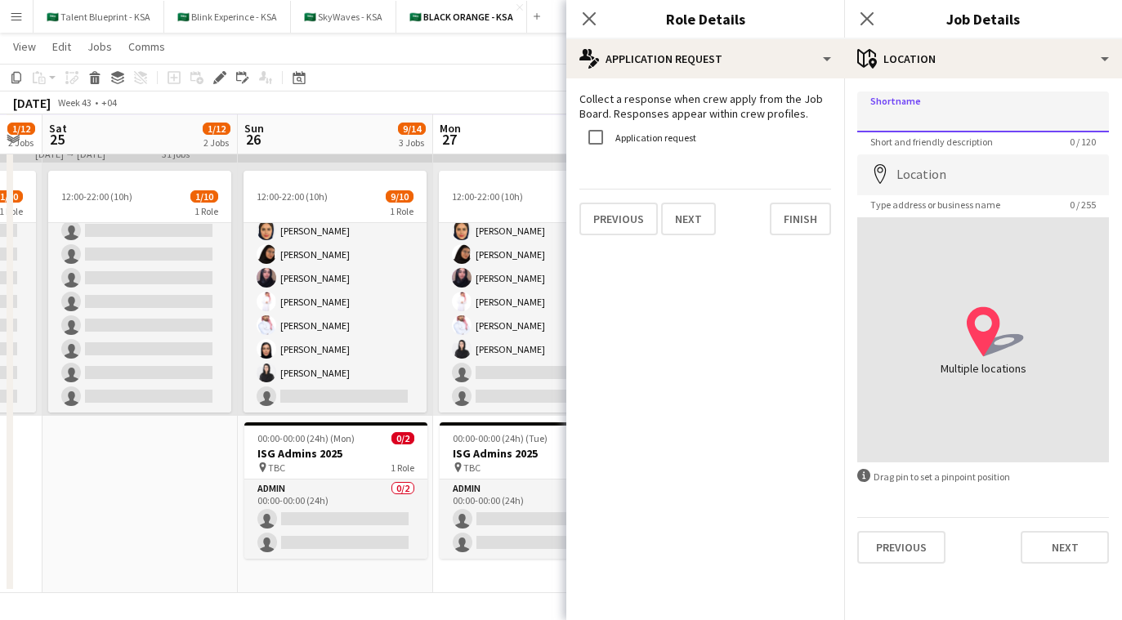
click at [679, 121] on input "Shortname" at bounding box center [984, 112] width 252 height 41
type input "***"
click at [493, 471] on div "pin TBC 1 Role" at bounding box center [531, 467] width 183 height 13
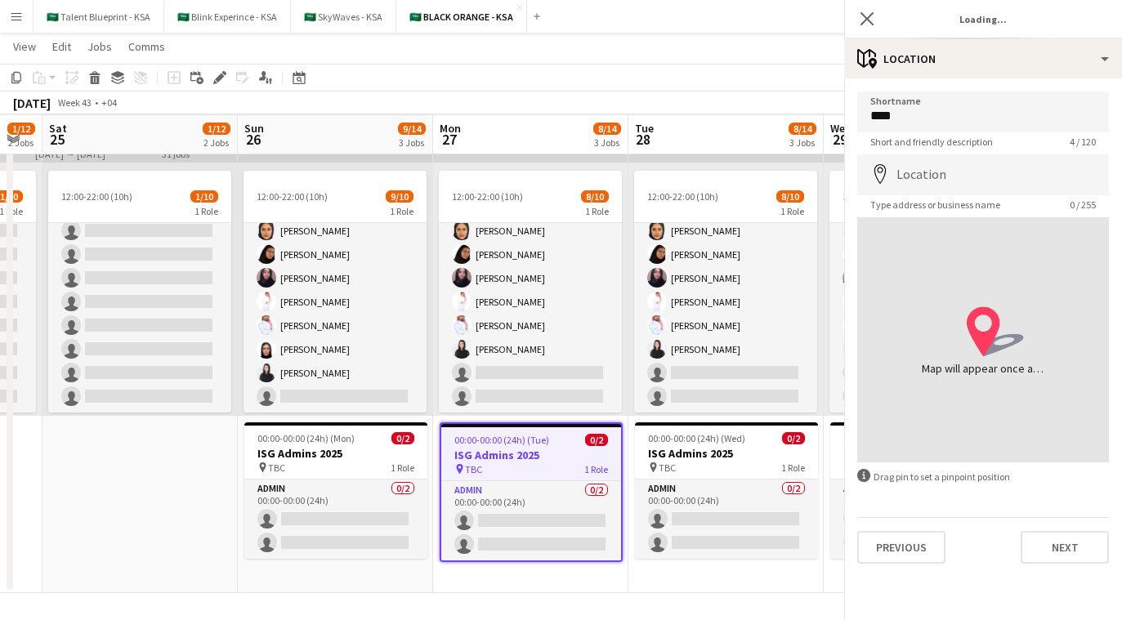
type input "**"
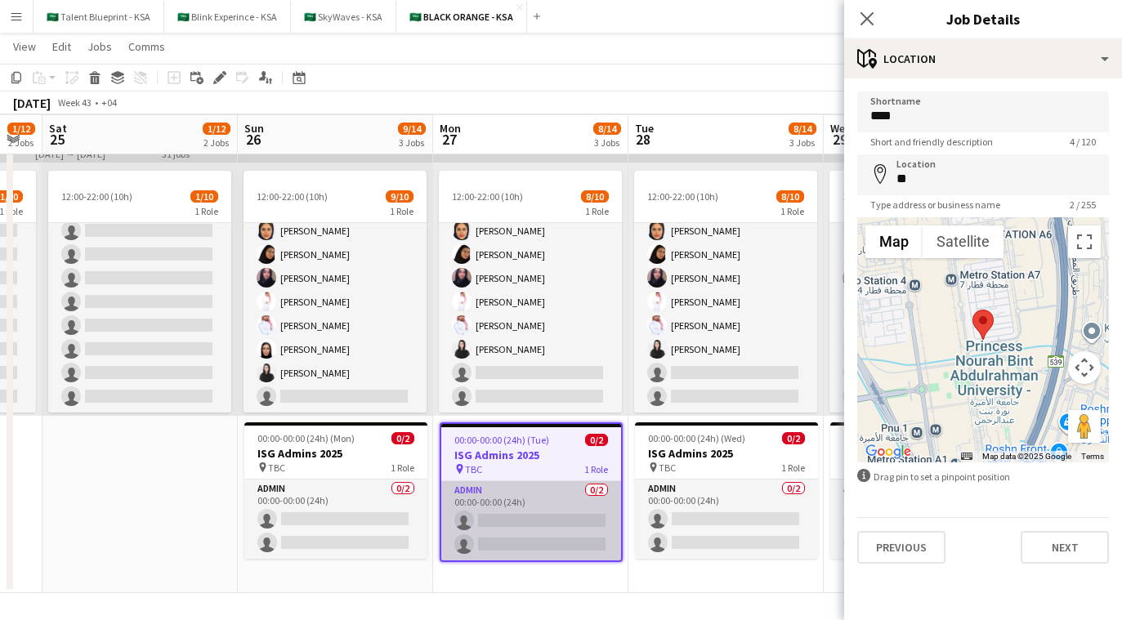
click at [575, 513] on app-card-role "Admin 0/2 00:00-00:00 (24h) single-neutral-actions single-neutral-actions" at bounding box center [531, 521] width 180 height 79
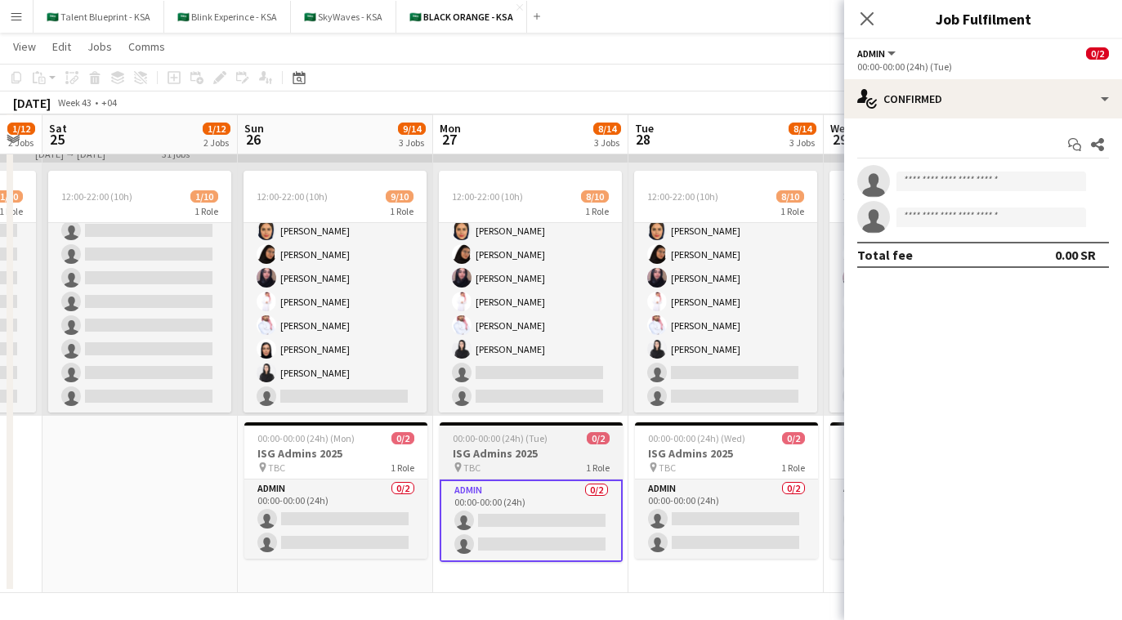
click at [550, 472] on div "pin TBC 1 Role" at bounding box center [531, 467] width 183 height 13
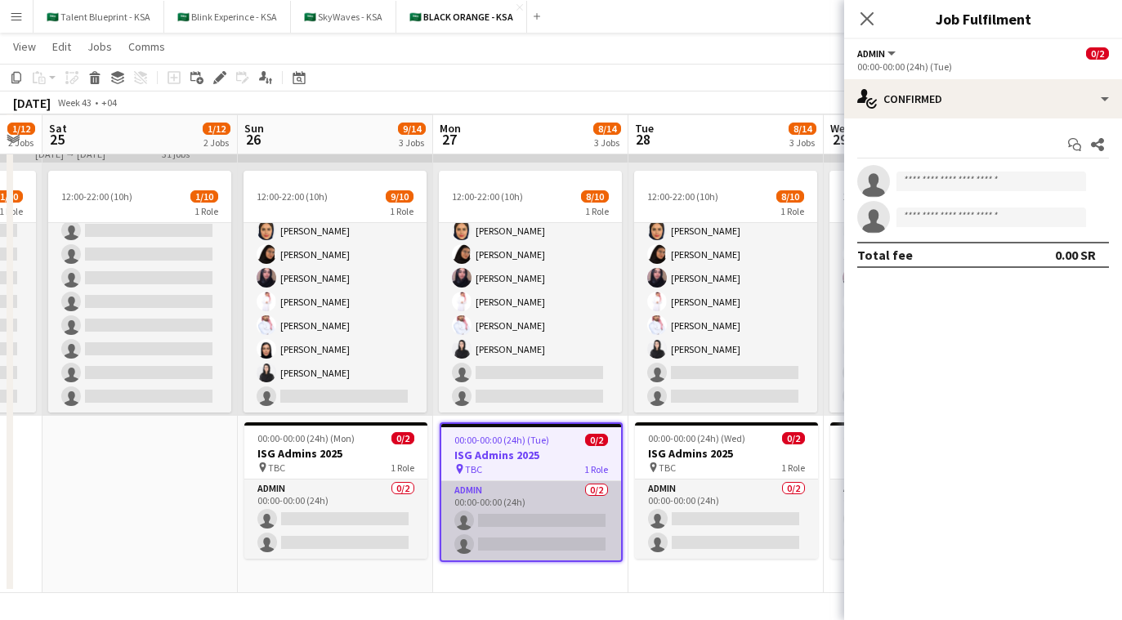
click at [558, 506] on app-card-role "Admin 0/2 00:00-00:00 (24h) single-neutral-actions single-neutral-actions" at bounding box center [531, 521] width 180 height 79
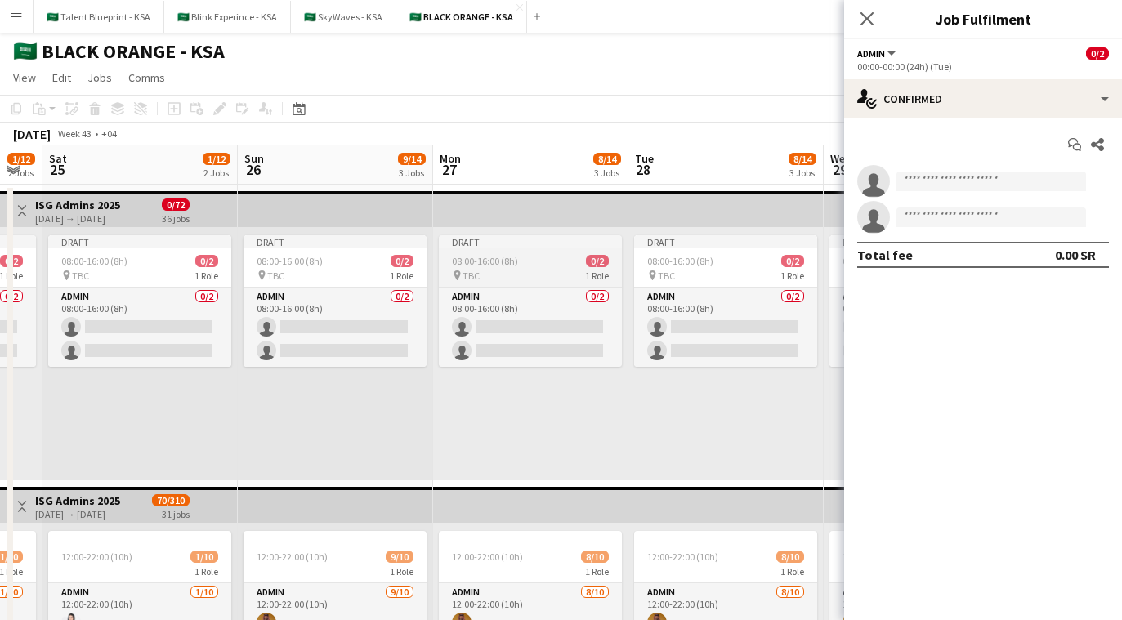
click at [540, 264] on div "08:00-16:00 (8h) 0/2" at bounding box center [530, 261] width 183 height 12
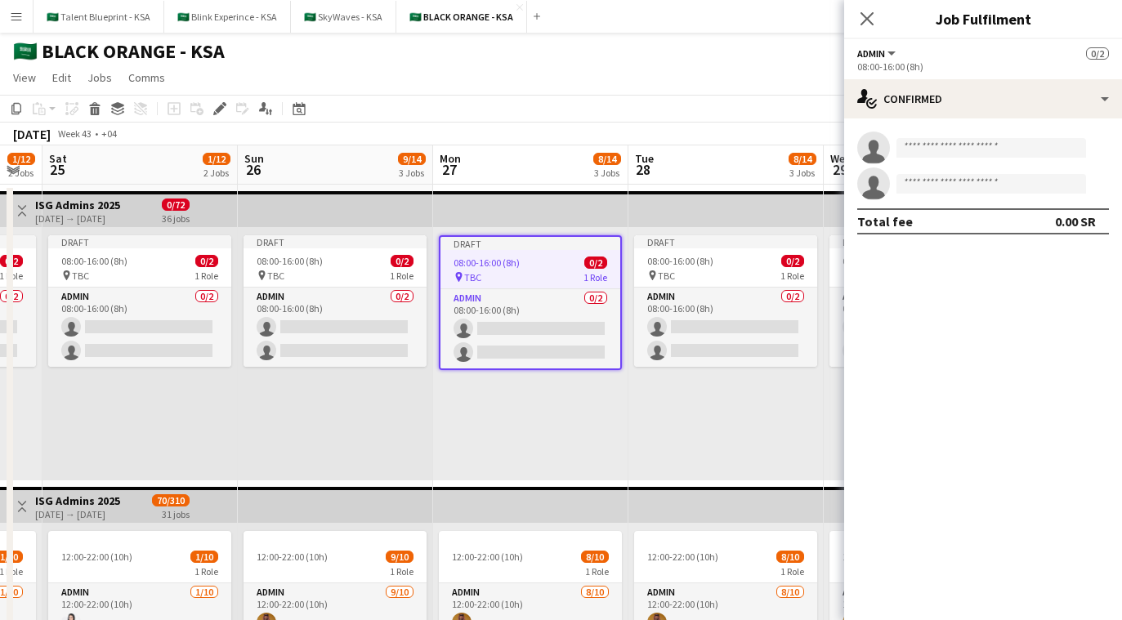
click at [618, 222] on app-top-bar at bounding box center [530, 209] width 195 height 36
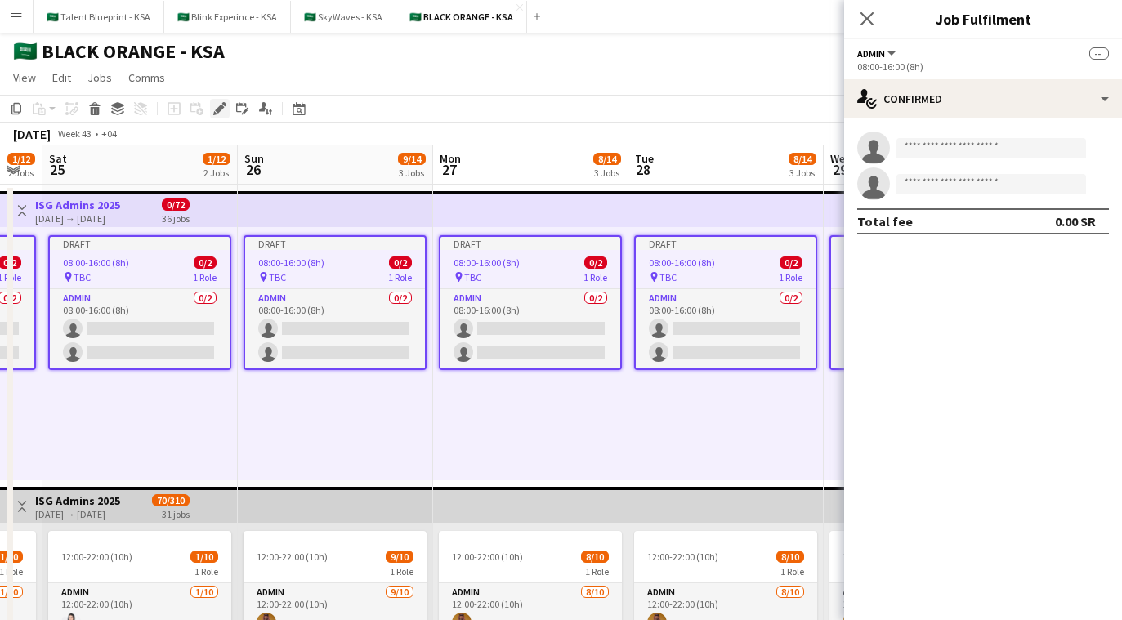
click at [218, 109] on icon at bounding box center [219, 109] width 9 height 9
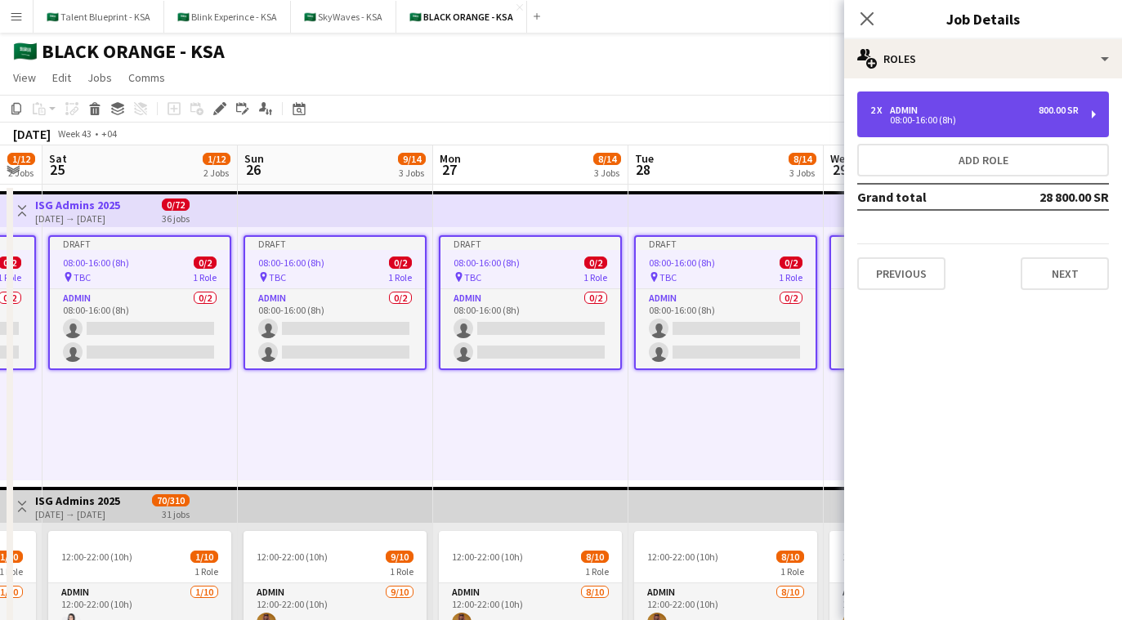
click at [679, 124] on div "08:00-16:00 (8h)" at bounding box center [975, 120] width 208 height 8
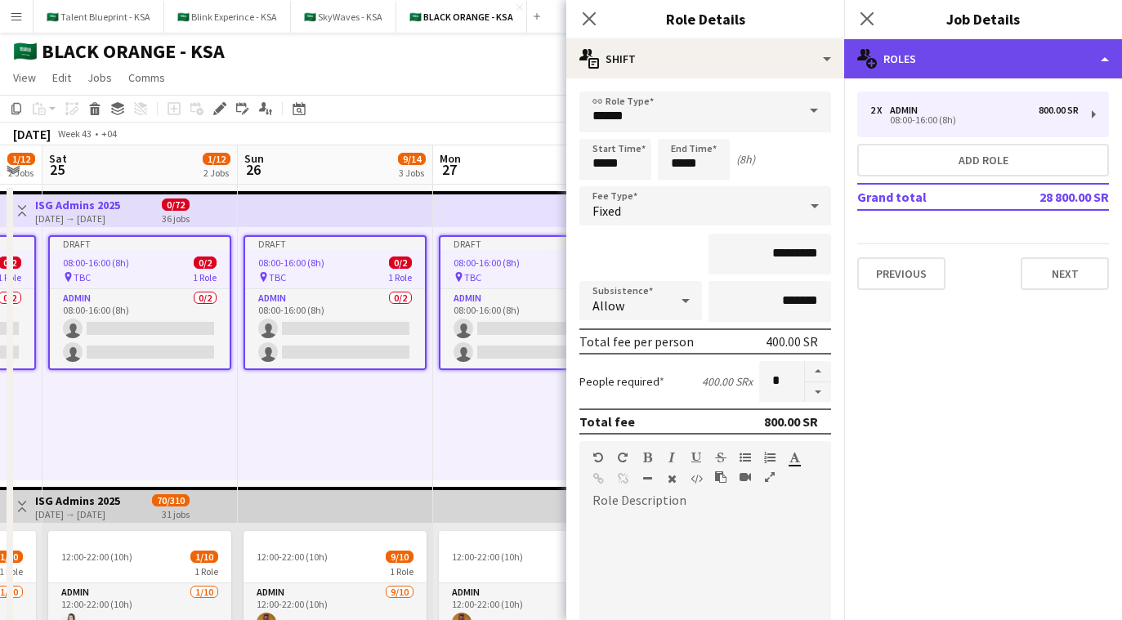
click at [679, 70] on div "multiple-users-add Roles" at bounding box center [983, 58] width 278 height 39
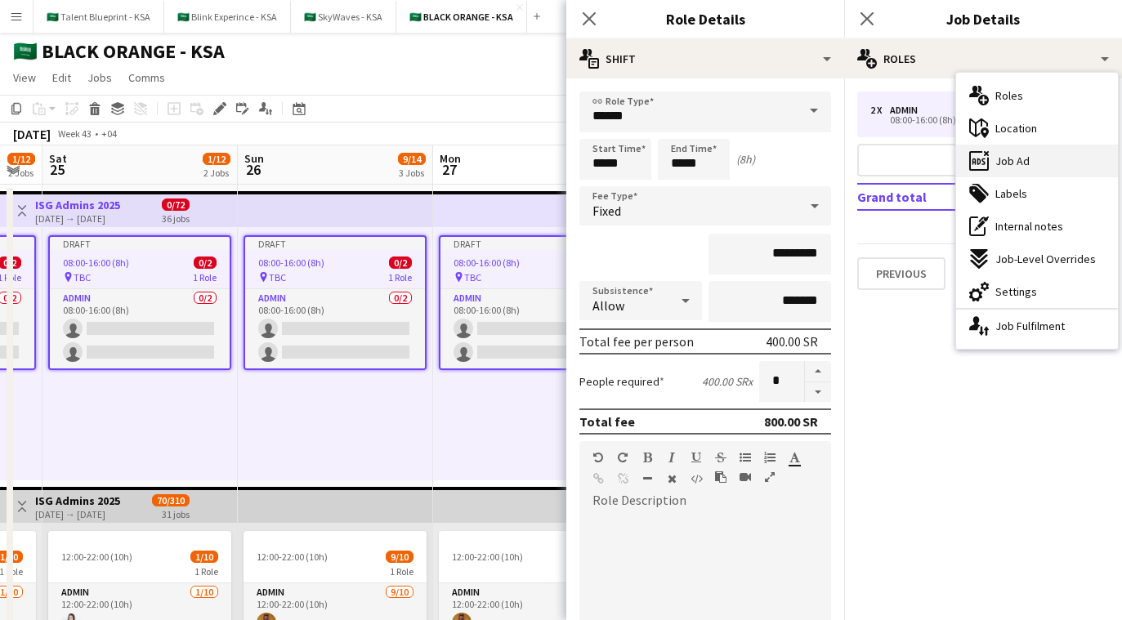
click at [679, 168] on div "ads-window Job Ad" at bounding box center [1037, 161] width 162 height 33
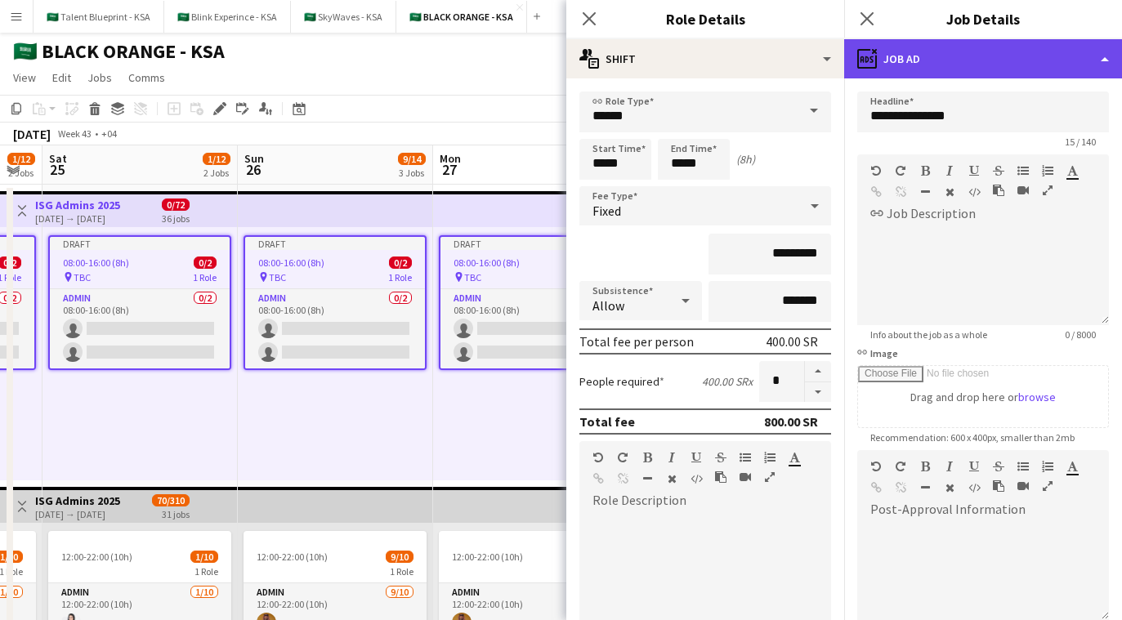
click at [679, 64] on div "ads-window Job Ad" at bounding box center [983, 58] width 278 height 39
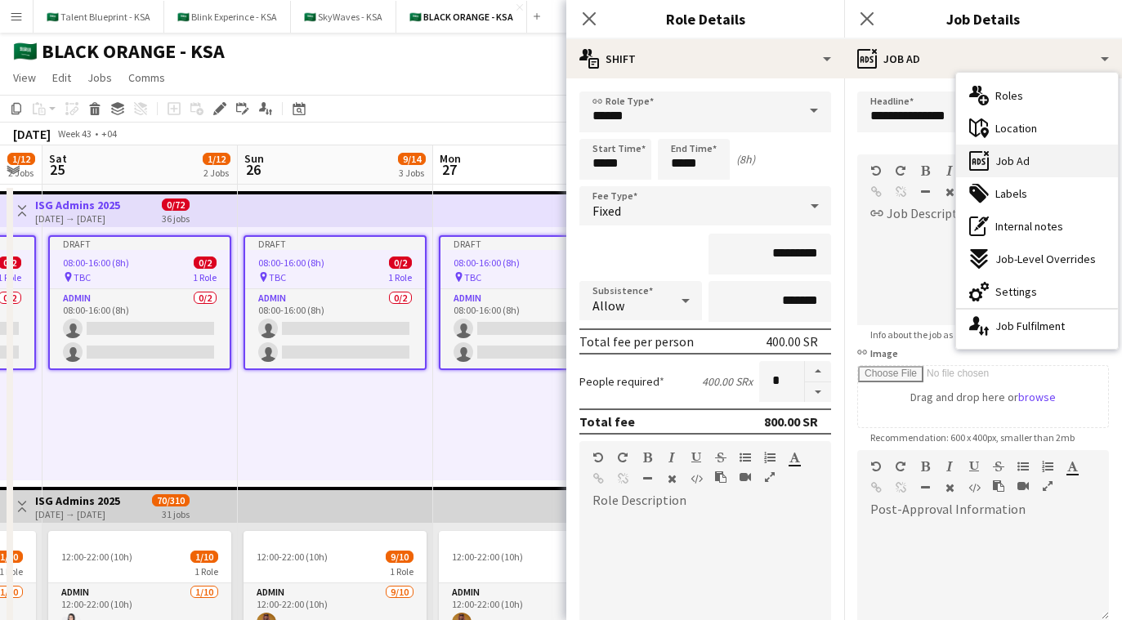
click at [679, 171] on div "ads-window Job Ad" at bounding box center [1037, 161] width 162 height 33
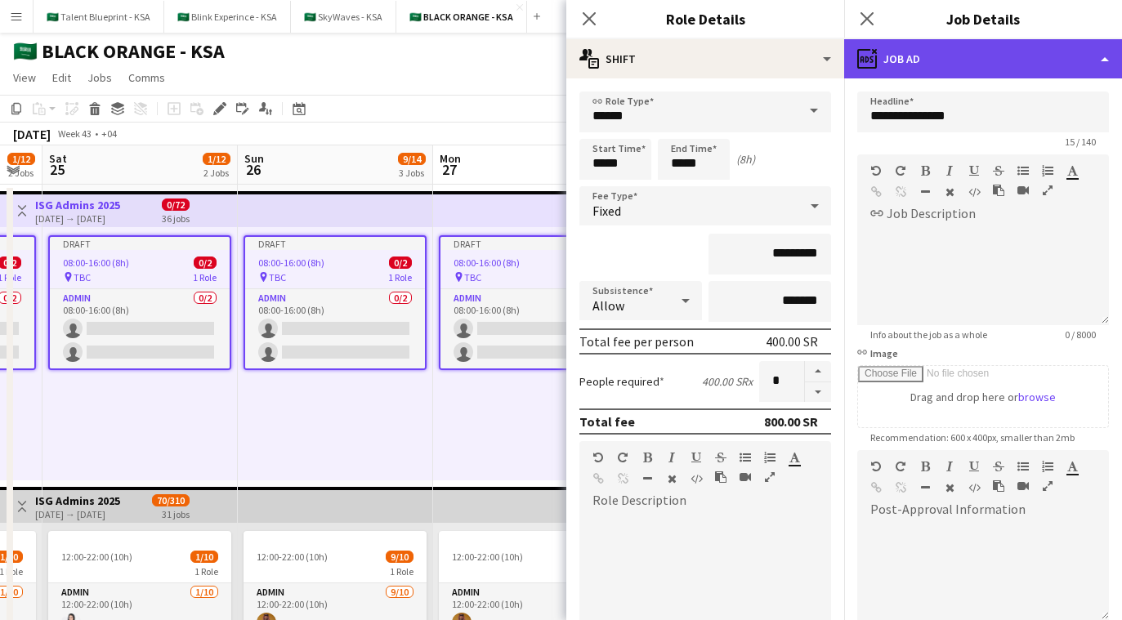
click at [679, 61] on div "ads-window Job Ad" at bounding box center [983, 58] width 278 height 39
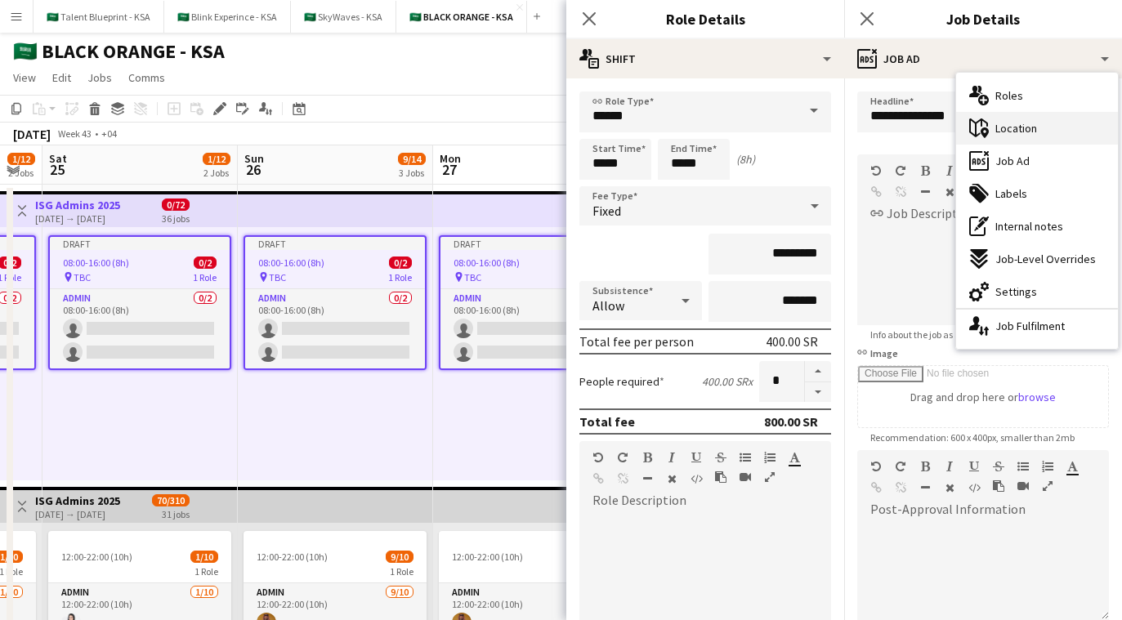
click at [679, 135] on span "Location" at bounding box center [1017, 128] width 42 height 15
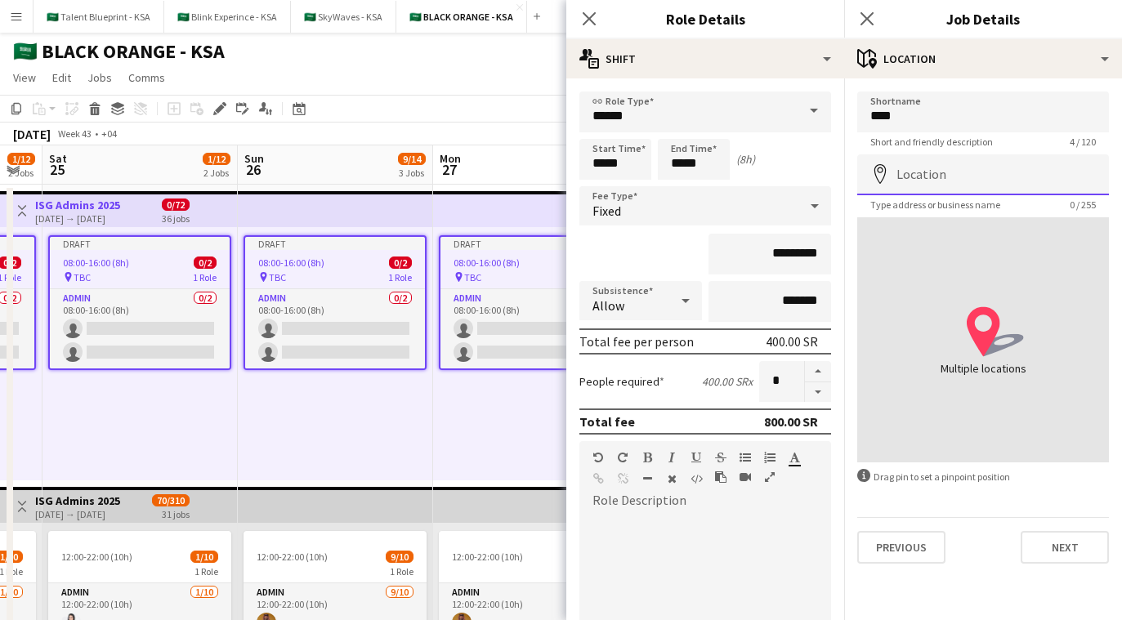
click at [679, 168] on input "Location" at bounding box center [984, 175] width 252 height 41
type input "*"
click at [679, 403] on div "location-icon Created with Sketch. Multiple locations" at bounding box center [984, 339] width 252 height 245
click at [679, 107] on input "***" at bounding box center [984, 112] width 252 height 41
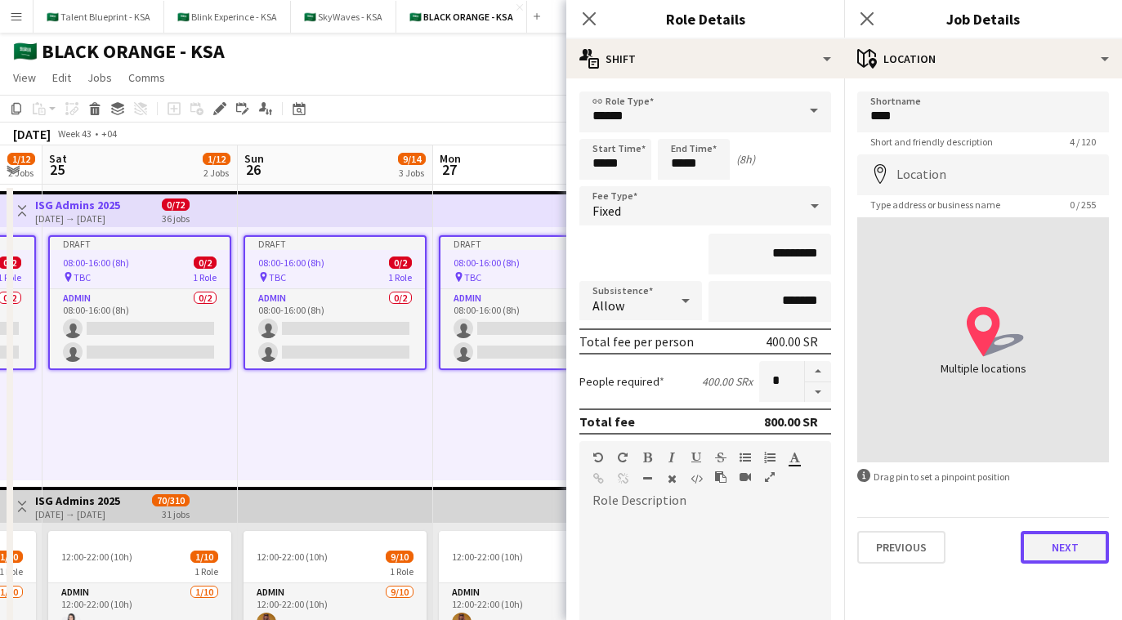
click at [679, 555] on button "Next" at bounding box center [1065, 547] width 88 height 33
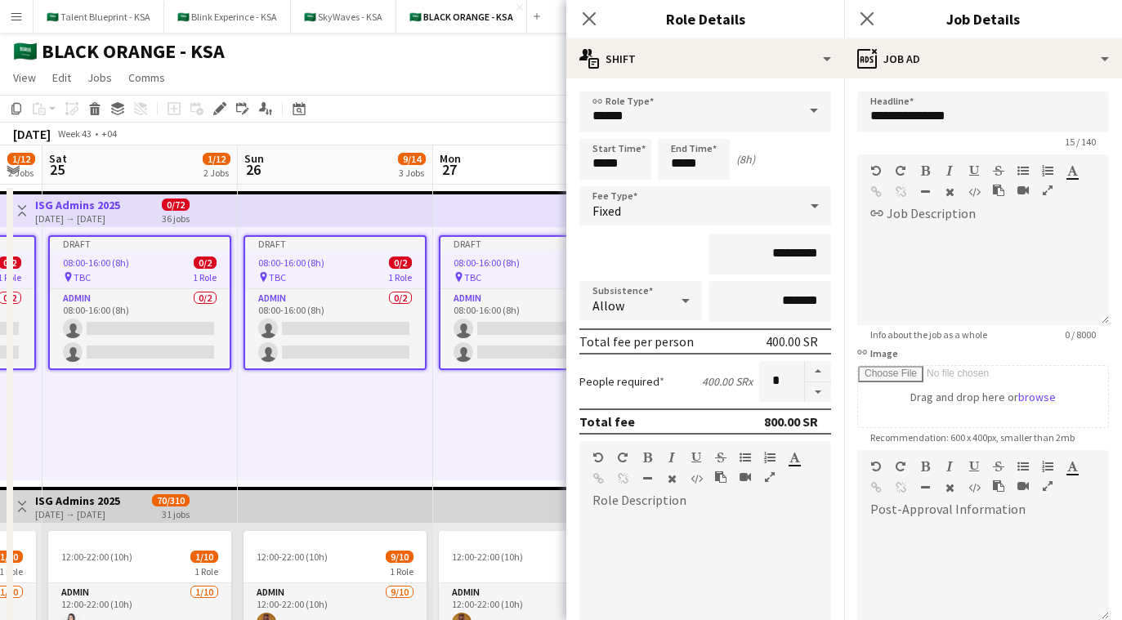
click at [593, 20] on icon "Close pop-in" at bounding box center [589, 18] width 13 height 13
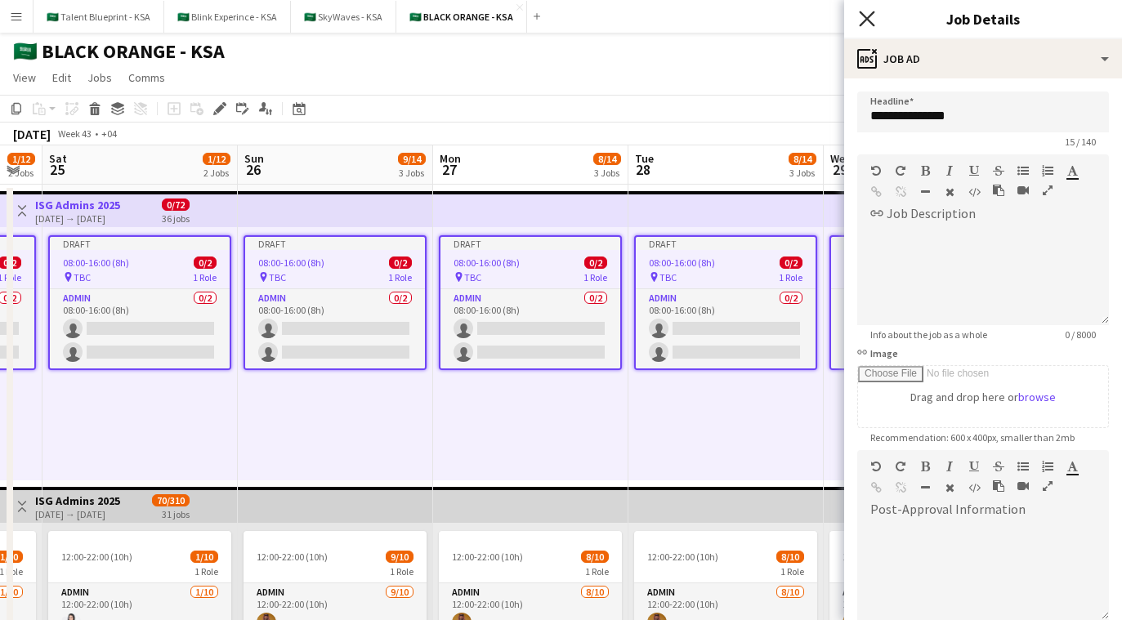
click at [679, 22] on icon "Close pop-in" at bounding box center [867, 19] width 16 height 16
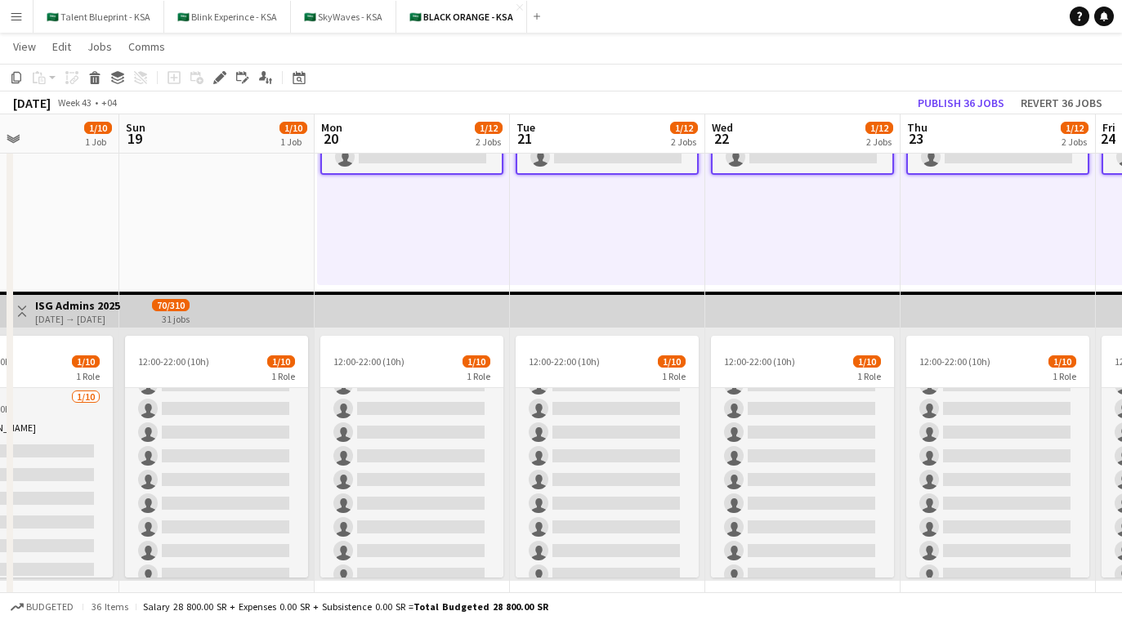
scroll to position [66, 0]
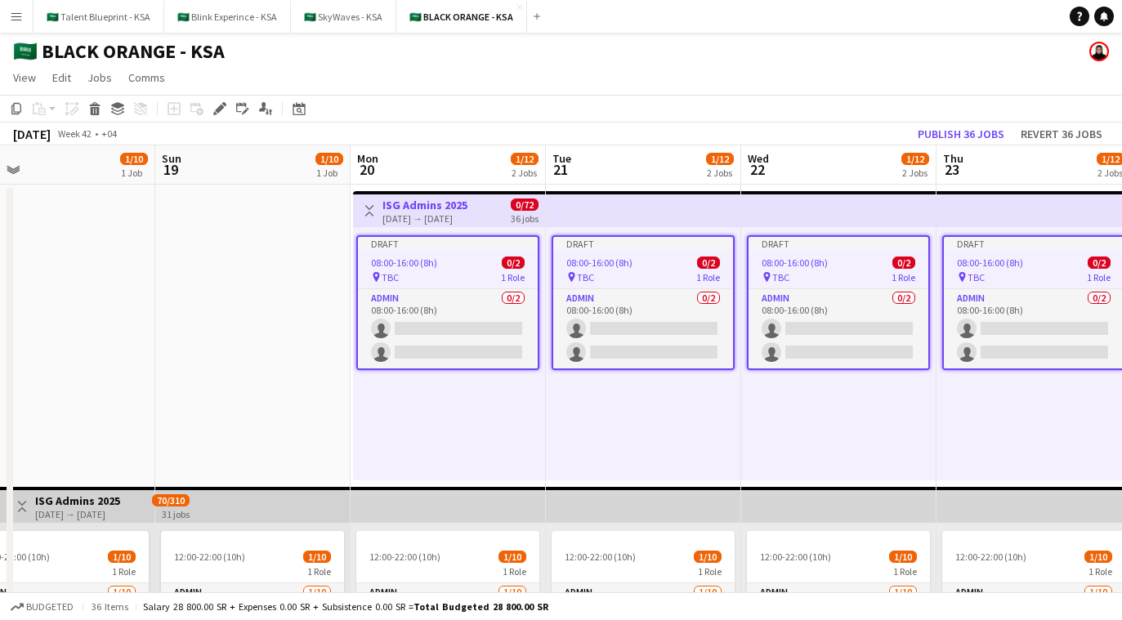
click at [450, 222] on div "[DATE] → [DATE]" at bounding box center [425, 219] width 85 height 12
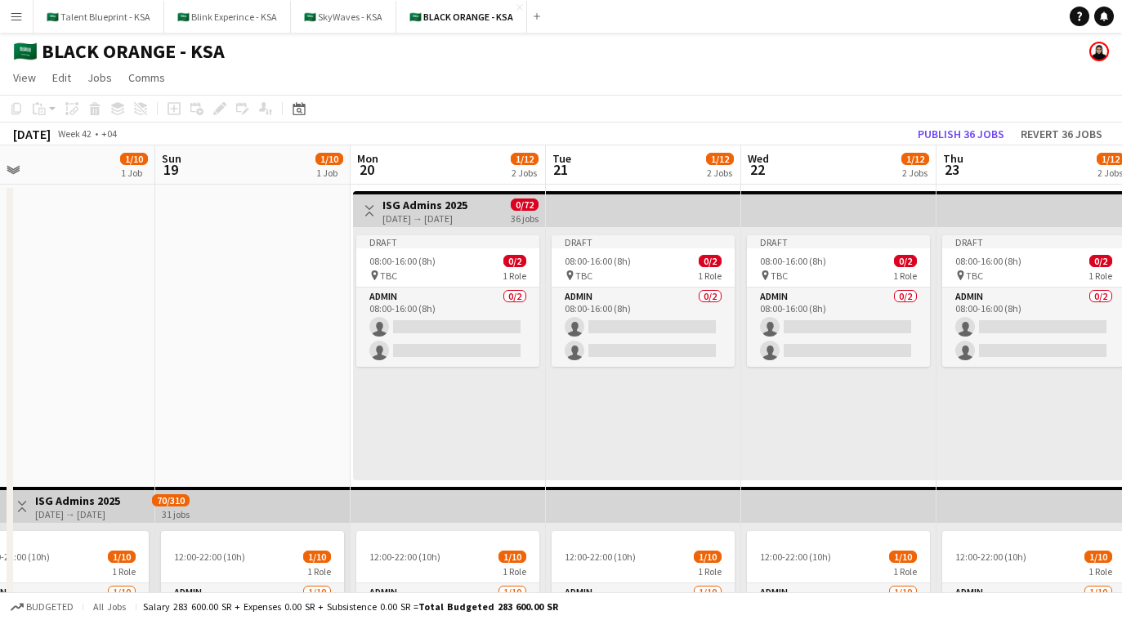
click at [450, 222] on div "[DATE] → [DATE]" at bounding box center [425, 219] width 85 height 12
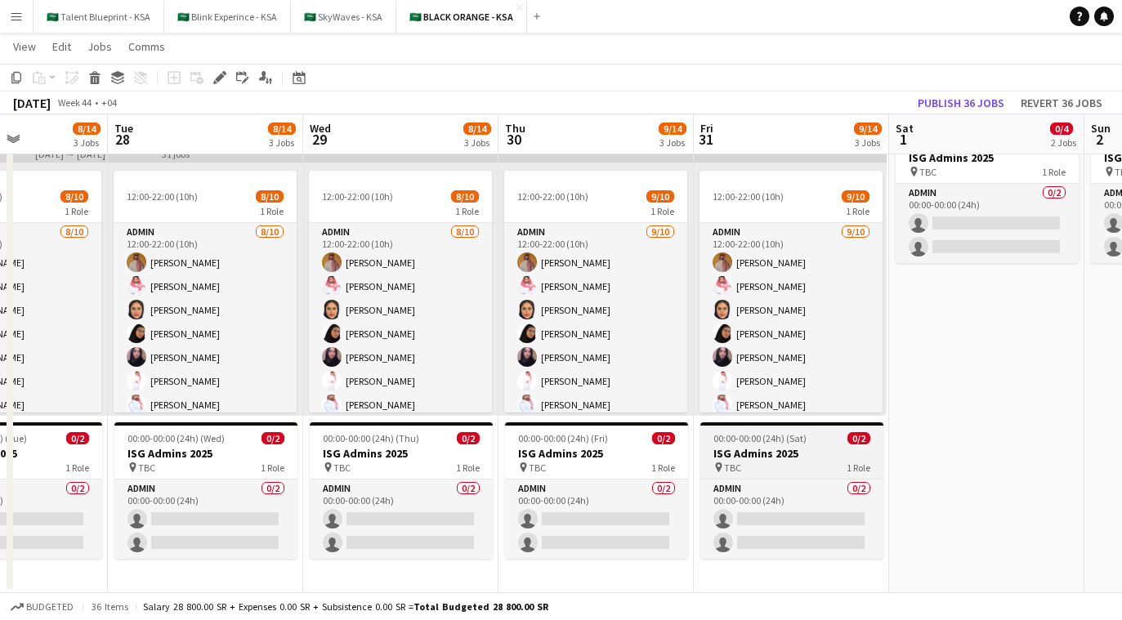
click at [679, 446] on h3 "ISG Admins 2025" at bounding box center [792, 453] width 183 height 15
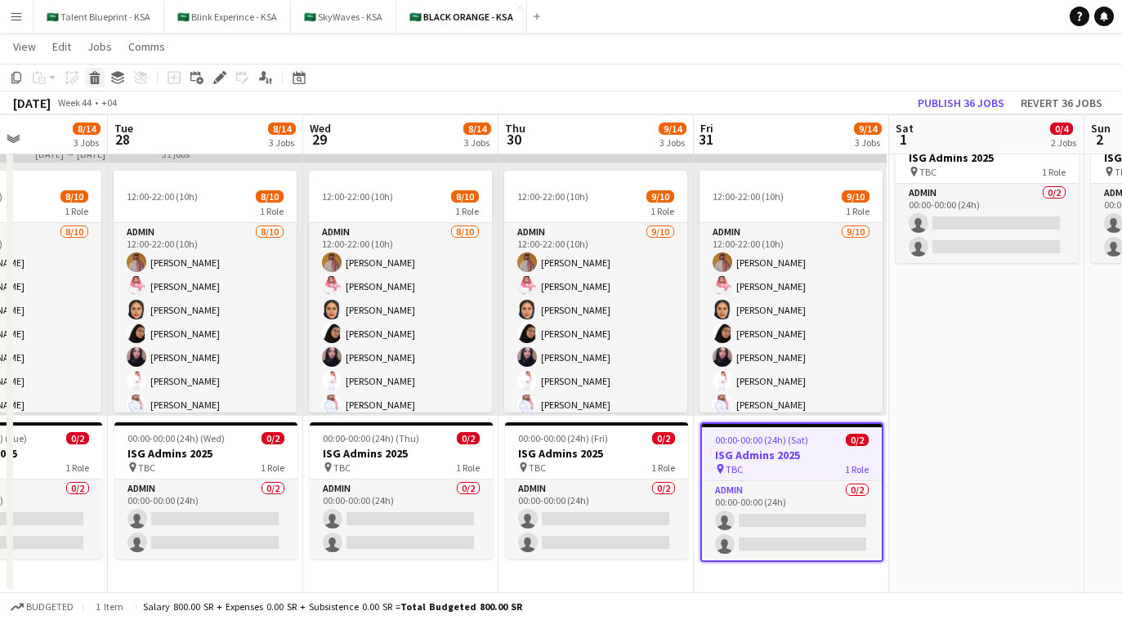
click at [96, 80] on icon at bounding box center [95, 80] width 9 height 8
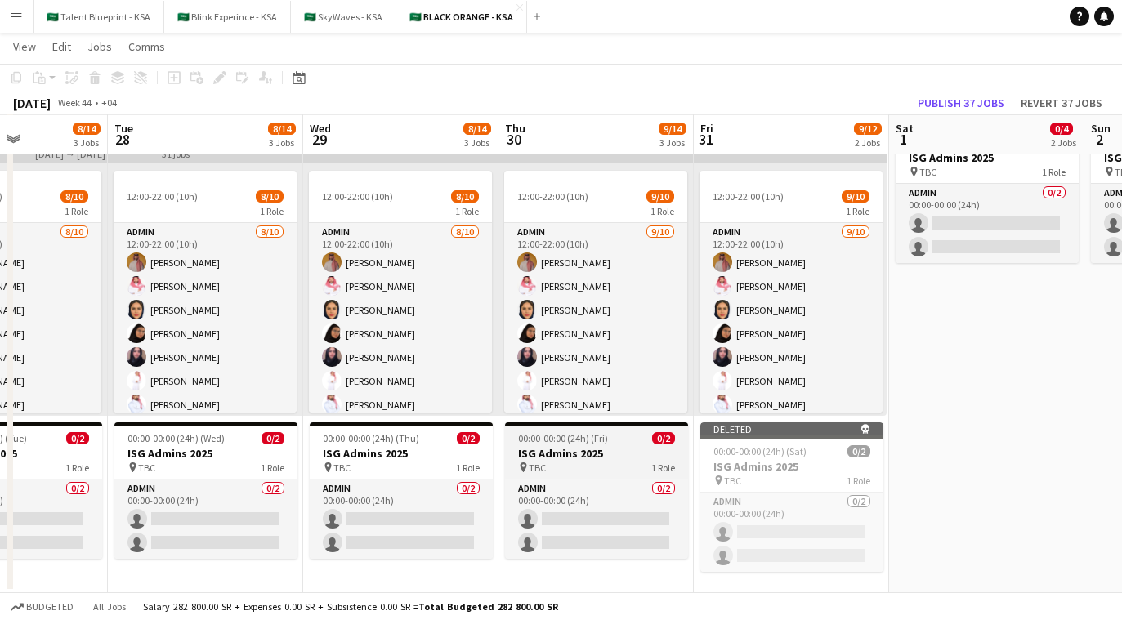
click at [598, 440] on span "00:00-00:00 (24h) (Fri)" at bounding box center [563, 438] width 90 height 12
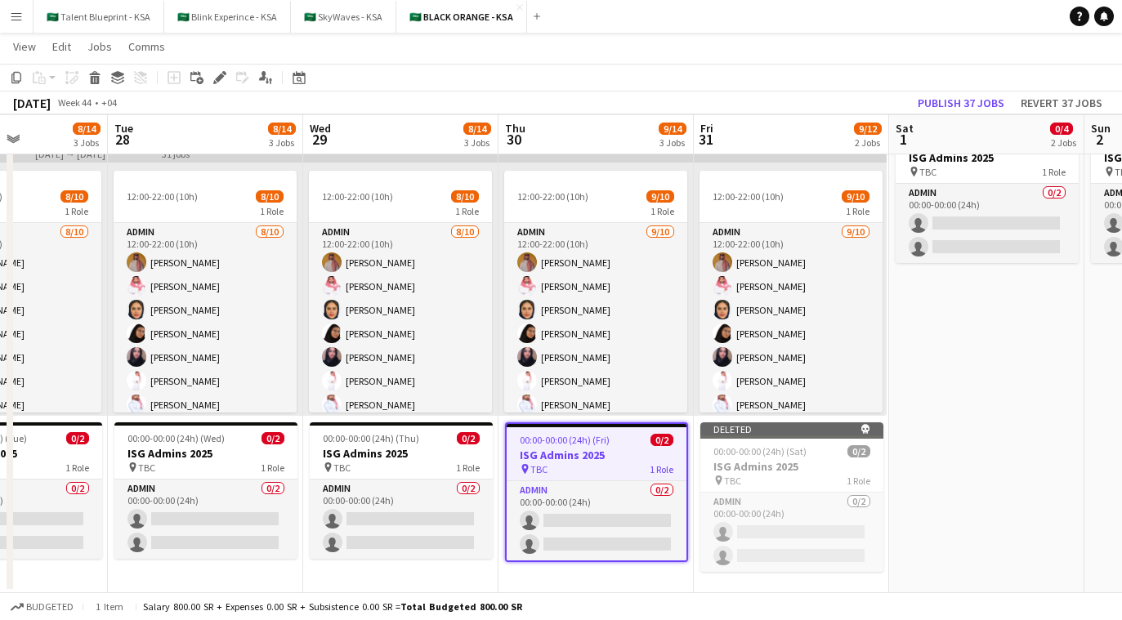
drag, startPoint x: 92, startPoint y: 82, endPoint x: 99, endPoint y: 86, distance: 8.4
click at [91, 81] on icon at bounding box center [95, 80] width 9 height 8
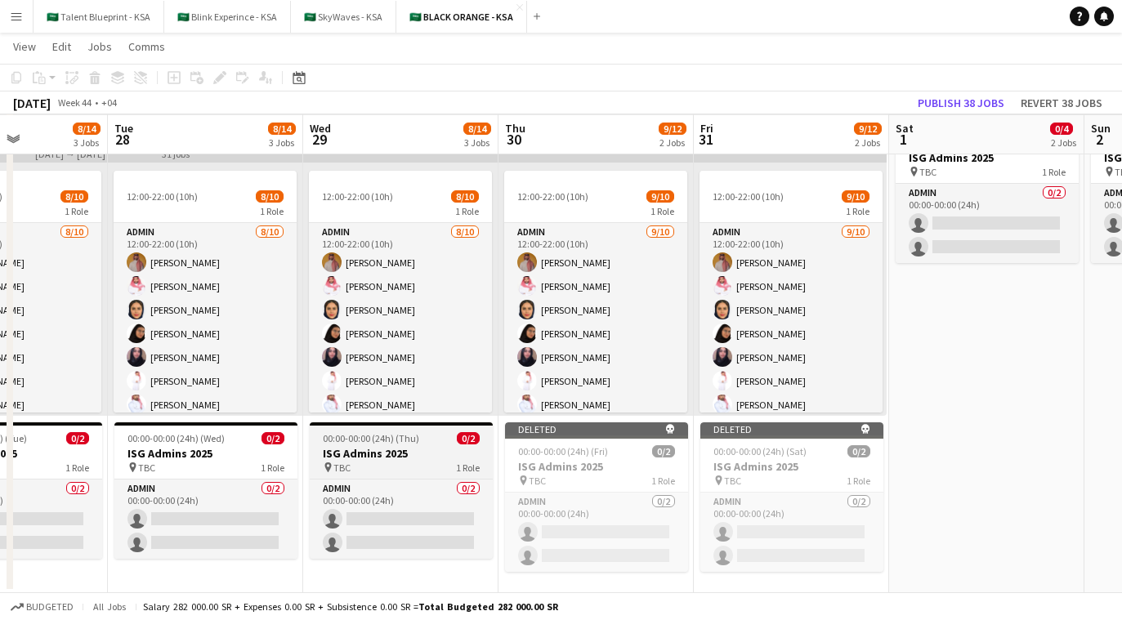
click at [438, 465] on div "pin TBC 1 Role" at bounding box center [401, 467] width 183 height 13
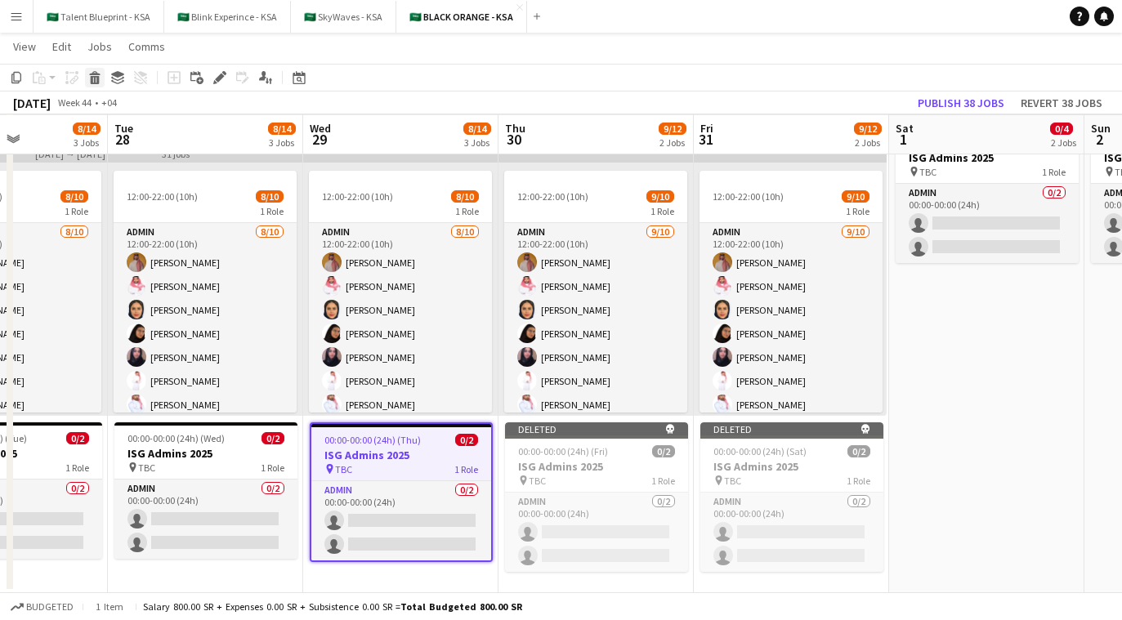
click at [94, 80] on icon at bounding box center [95, 80] width 9 height 8
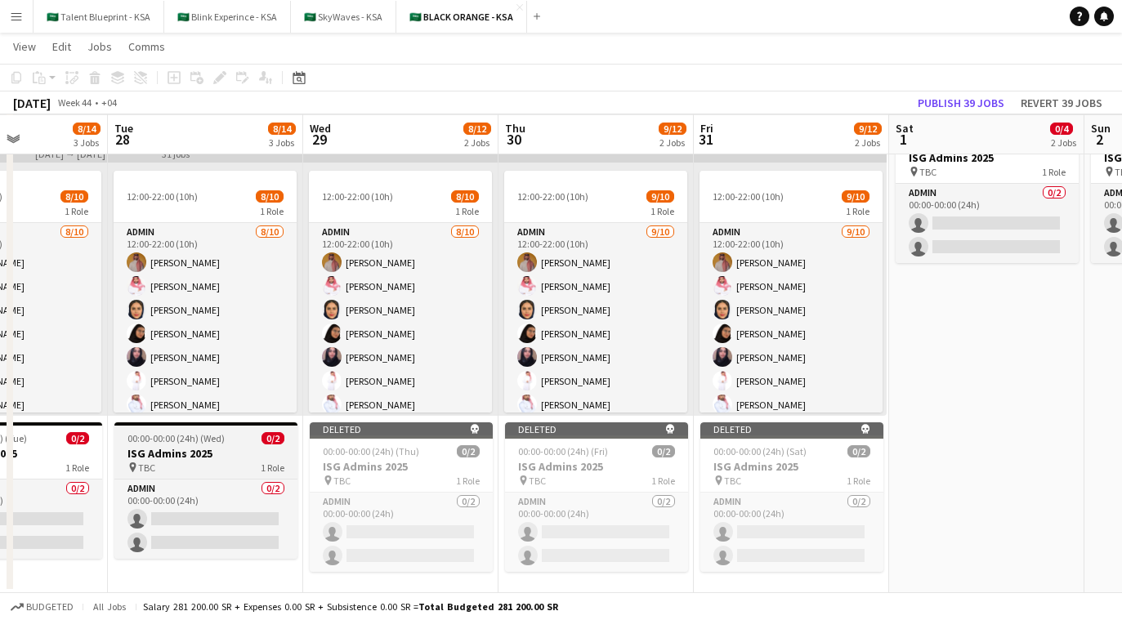
click at [205, 440] on span "00:00-00:00 (24h) (Wed)" at bounding box center [176, 438] width 97 height 12
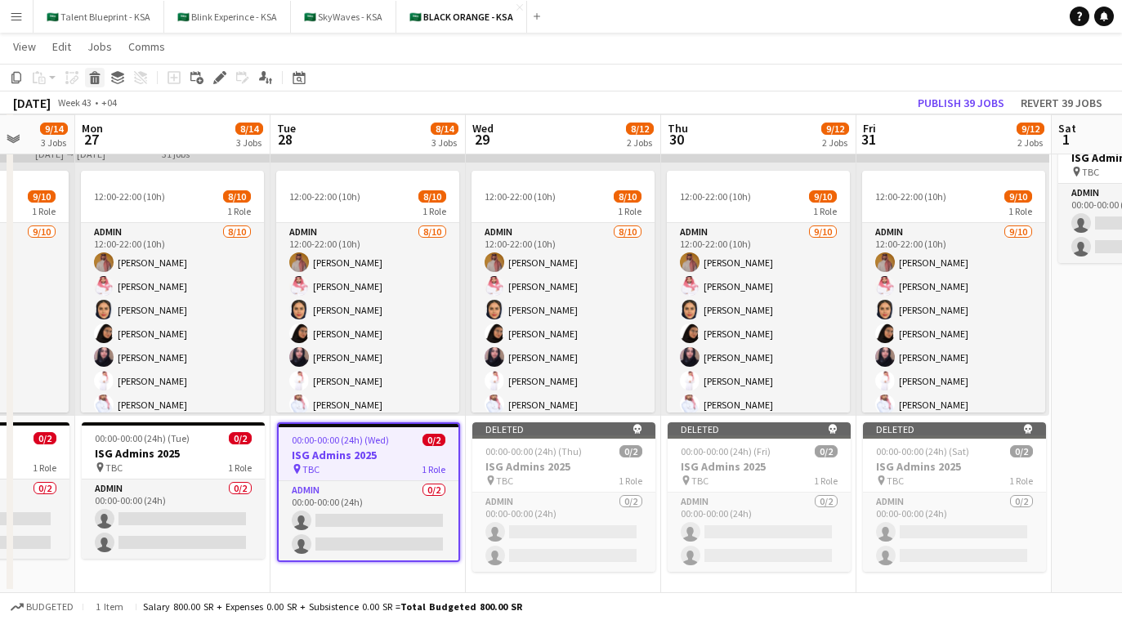
click at [92, 77] on icon at bounding box center [95, 80] width 9 height 8
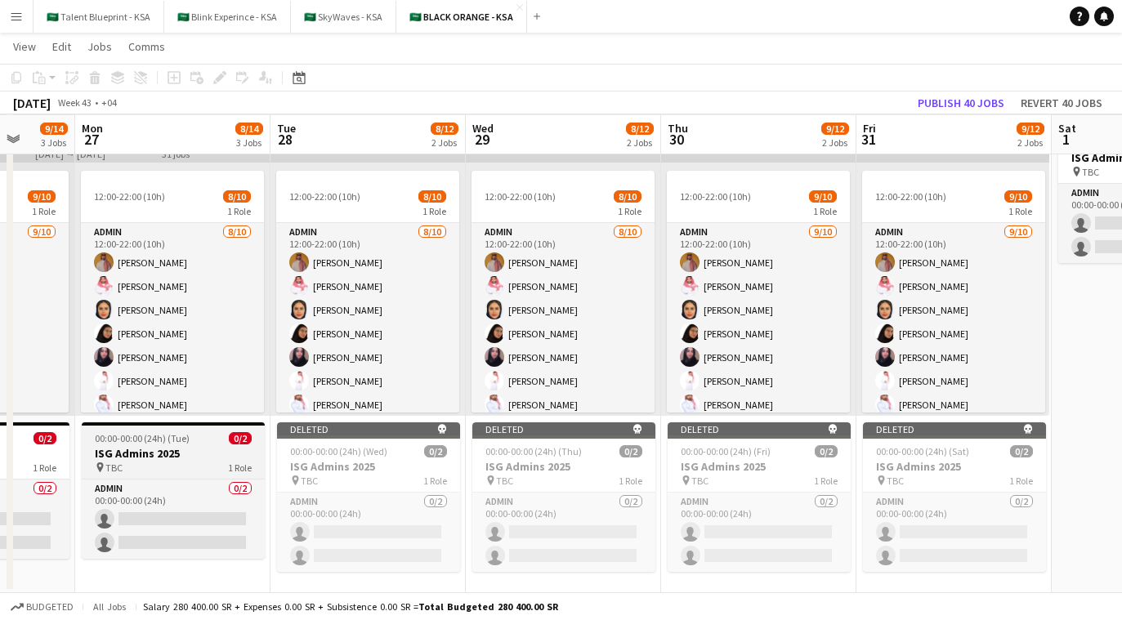
click at [170, 442] on span "00:00-00:00 (24h) (Tue)" at bounding box center [142, 438] width 95 height 12
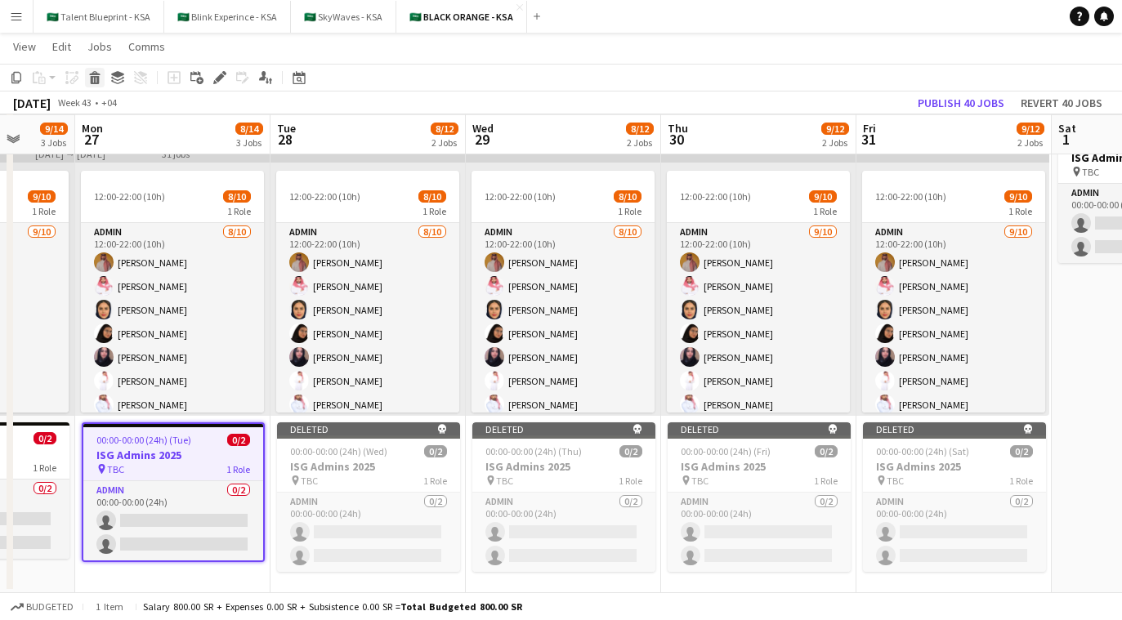
click at [94, 78] on icon at bounding box center [95, 80] width 9 height 8
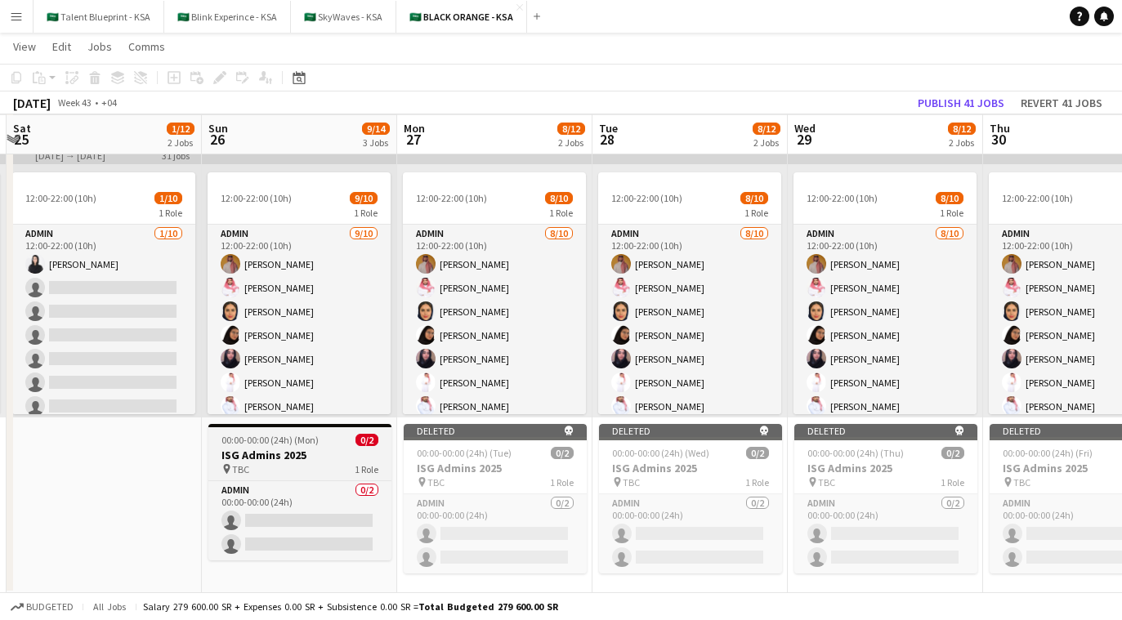
click at [268, 446] on app-job-card "00:00-00:00 (24h) (Mon) 0/2 ISG Admins 2025 pin TBC 1 Role Admin 0/2 00:00-00:0…" at bounding box center [299, 492] width 183 height 137
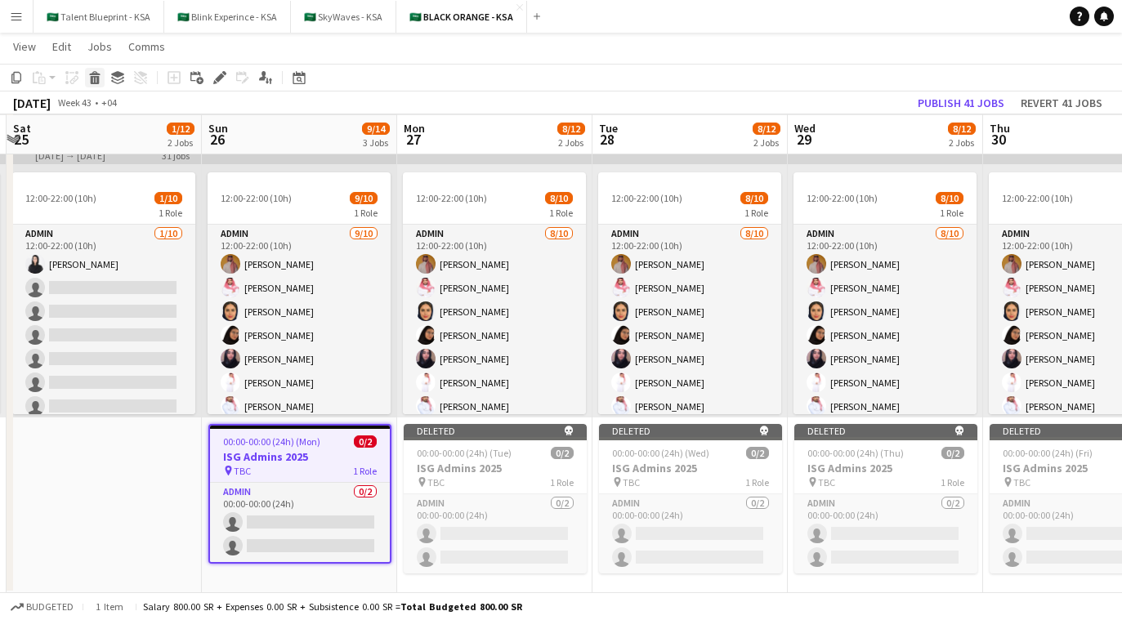
click at [93, 82] on icon at bounding box center [95, 80] width 9 height 8
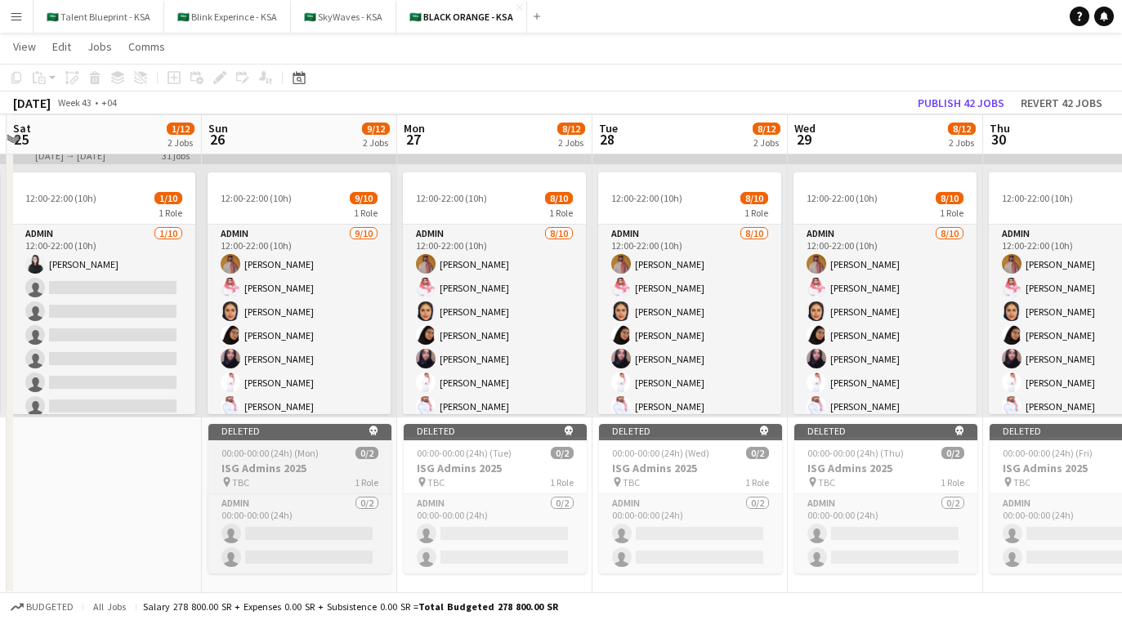
click at [361, 447] on span "0/2" at bounding box center [367, 453] width 23 height 12
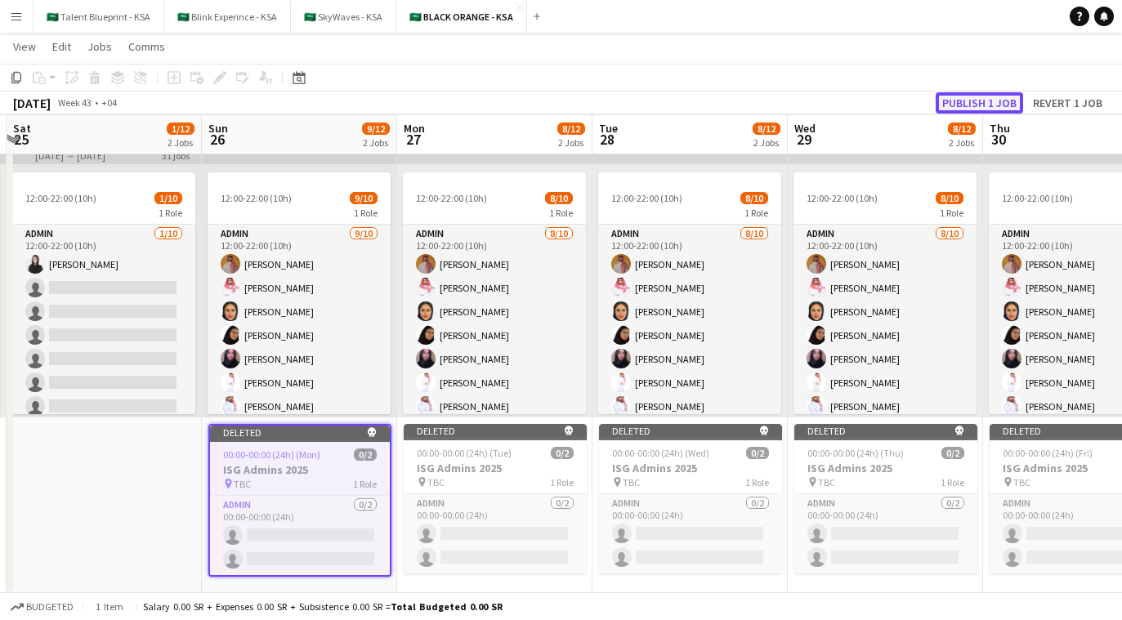
click at [679, 108] on button "Publish 1 job" at bounding box center [979, 102] width 87 height 21
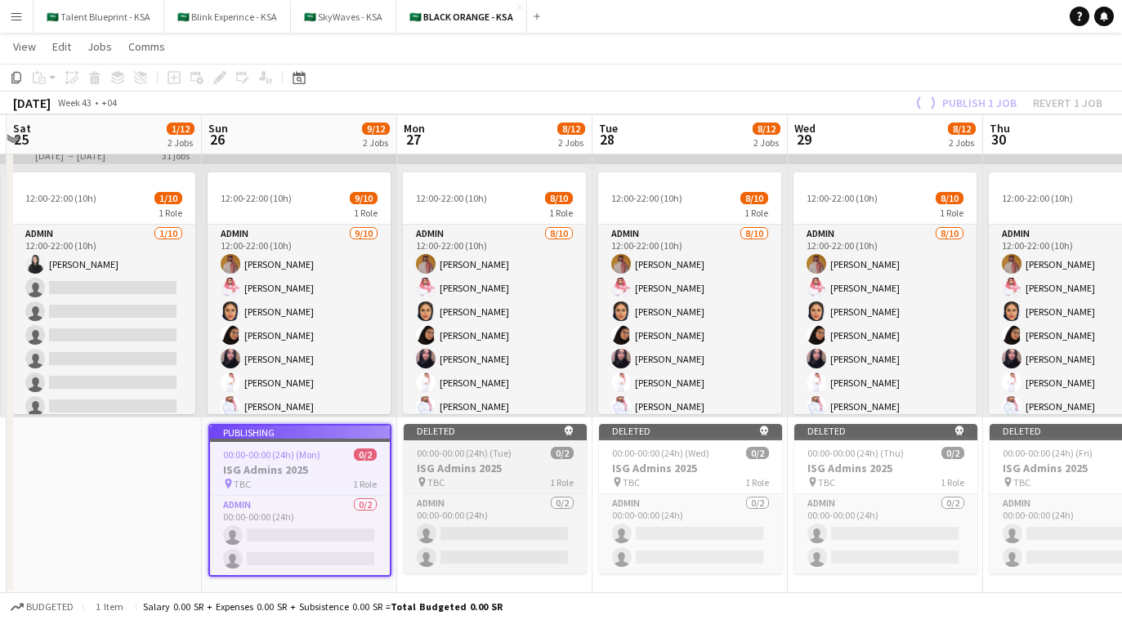
drag, startPoint x: 542, startPoint y: 459, endPoint x: 549, endPoint y: 453, distance: 8.7
click at [542, 459] on app-job-card "Deleted skull 00:00-00:00 (24h) (Tue) 0/2 ISG Admins 2025 pin TBC 1 Role Admin …" at bounding box center [495, 499] width 183 height 150
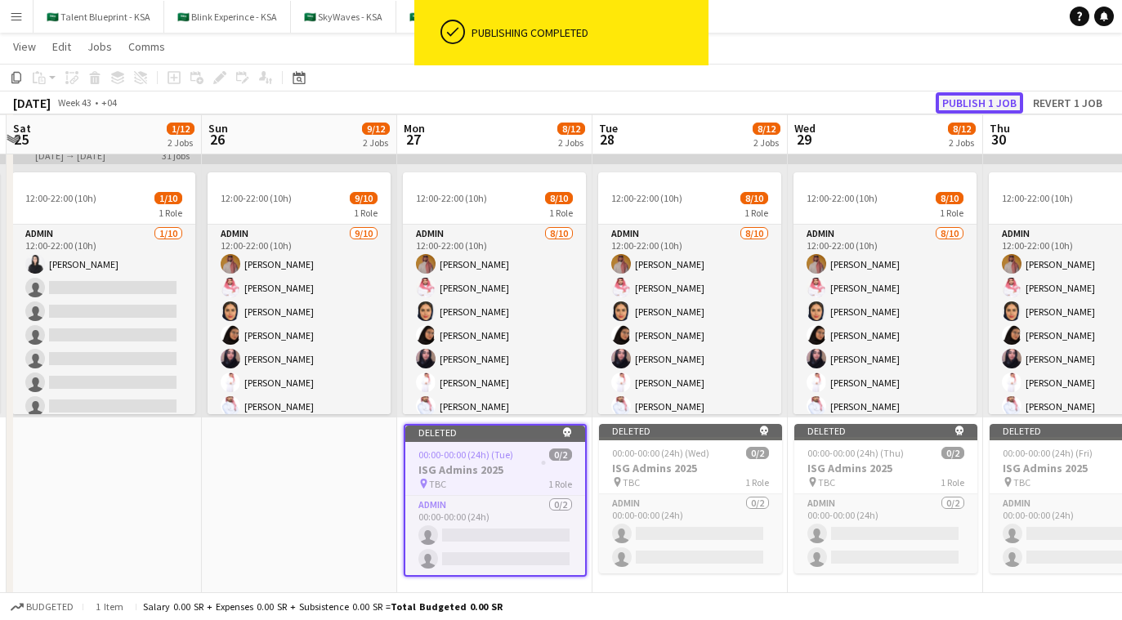
click at [679, 92] on button "Publish 1 job" at bounding box center [979, 102] width 87 height 21
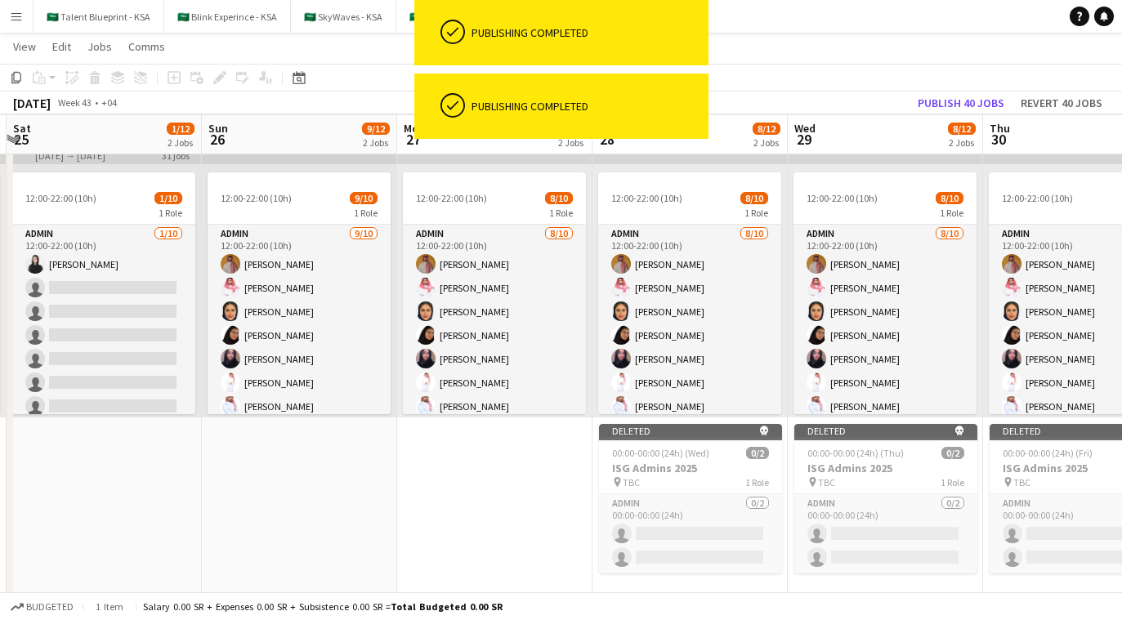
drag, startPoint x: 716, startPoint y: 500, endPoint x: 737, endPoint y: 471, distance: 35.8
click at [679, 500] on app-card-role "Admin 0/2 00:00-00:00 (24h) single-neutral-actions single-neutral-actions" at bounding box center [690, 534] width 183 height 79
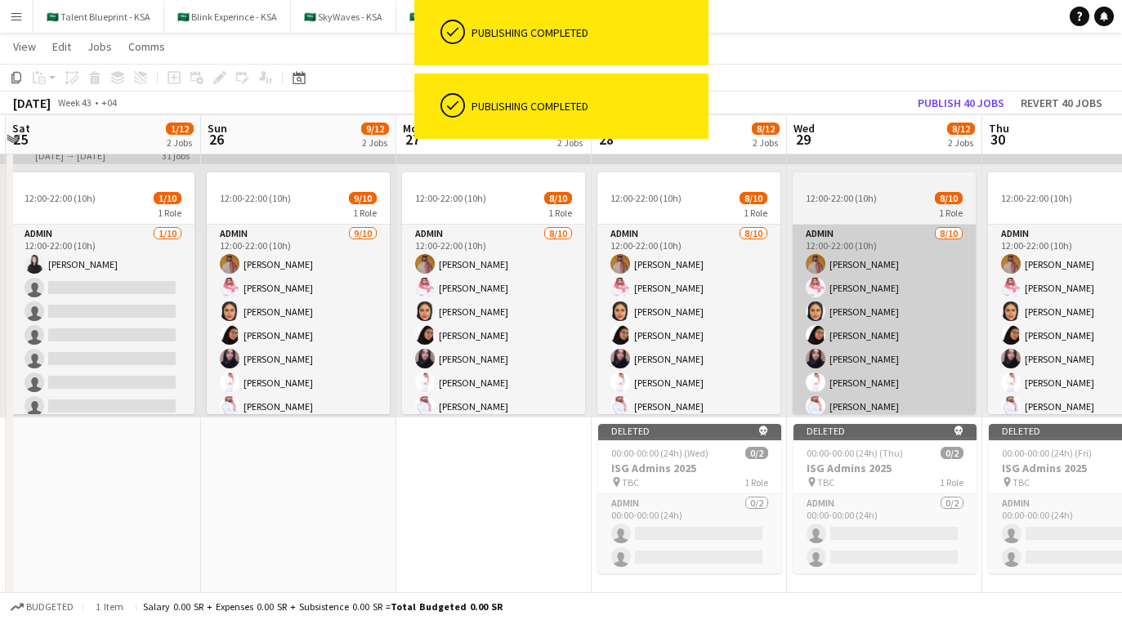
drag, startPoint x: 714, startPoint y: 453, endPoint x: 799, endPoint y: 344, distance: 138.0
click at [679, 453] on div "00:00-00:00 (24h) (Wed) 0/2" at bounding box center [689, 453] width 183 height 12
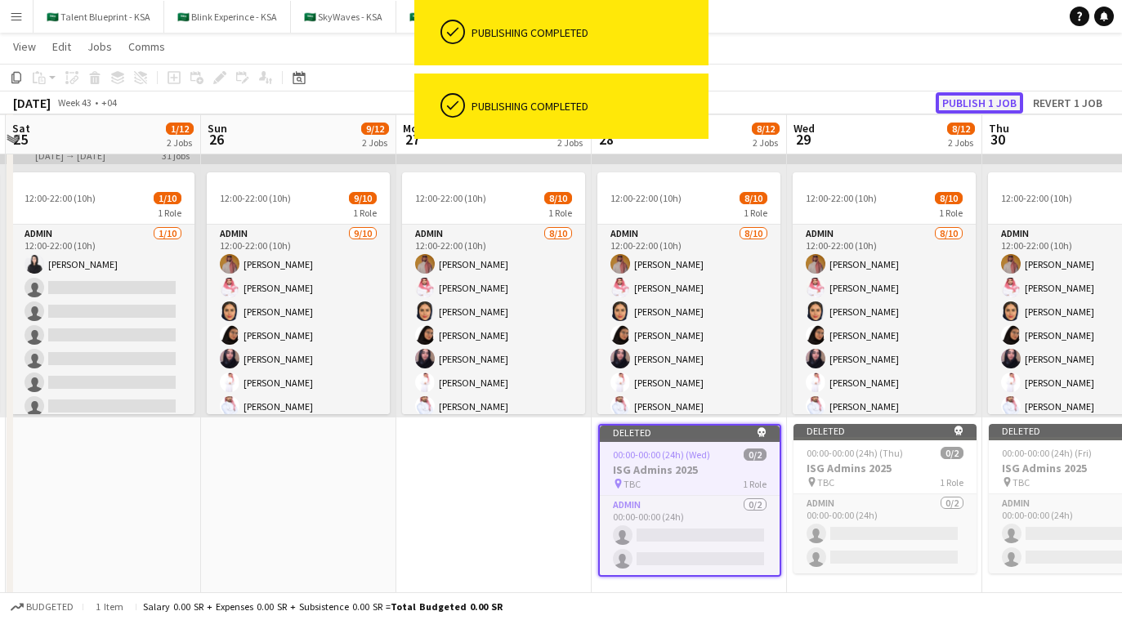
click at [679, 95] on button "Publish 1 job" at bounding box center [979, 102] width 87 height 21
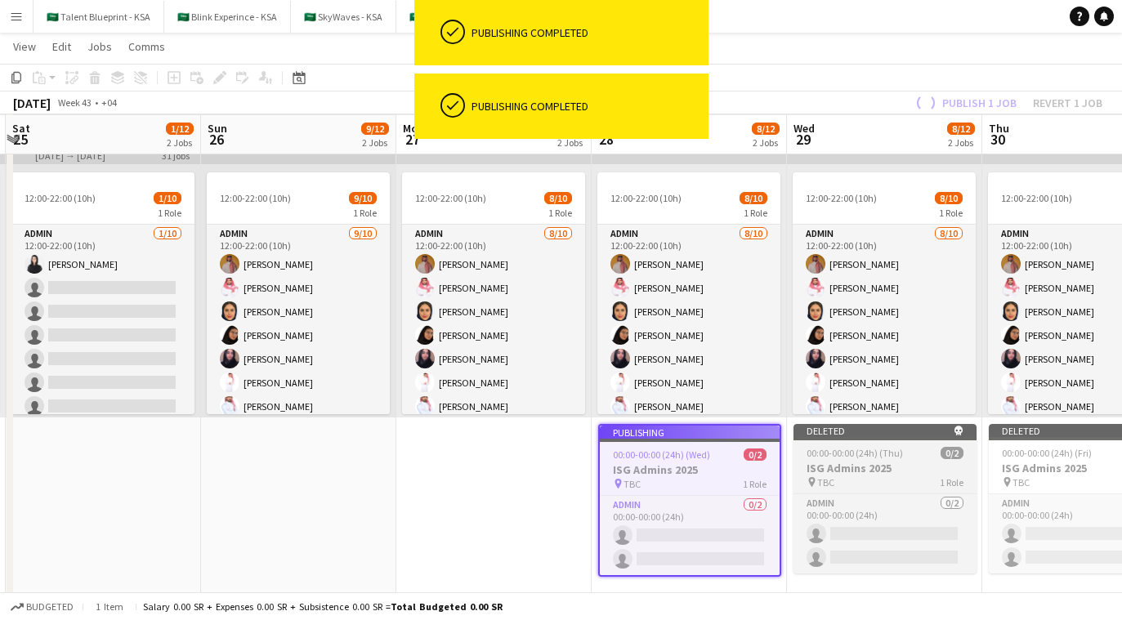
click at [679, 456] on span "00:00-00:00 (24h) (Thu)" at bounding box center [855, 453] width 96 height 12
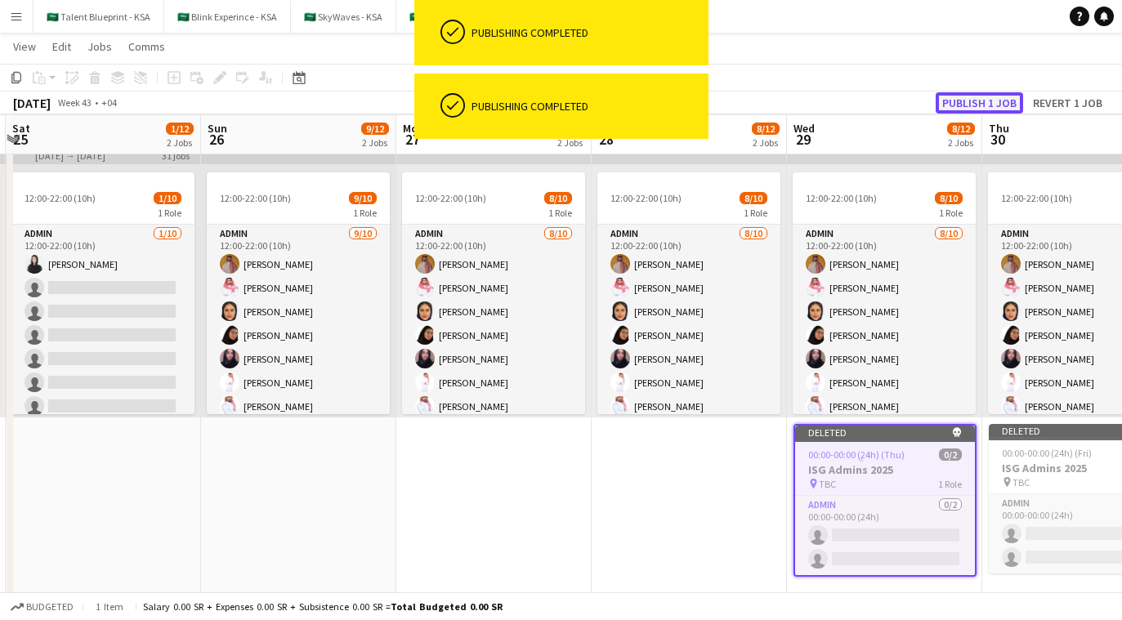
click at [679, 106] on button "Publish 1 job" at bounding box center [979, 102] width 87 height 21
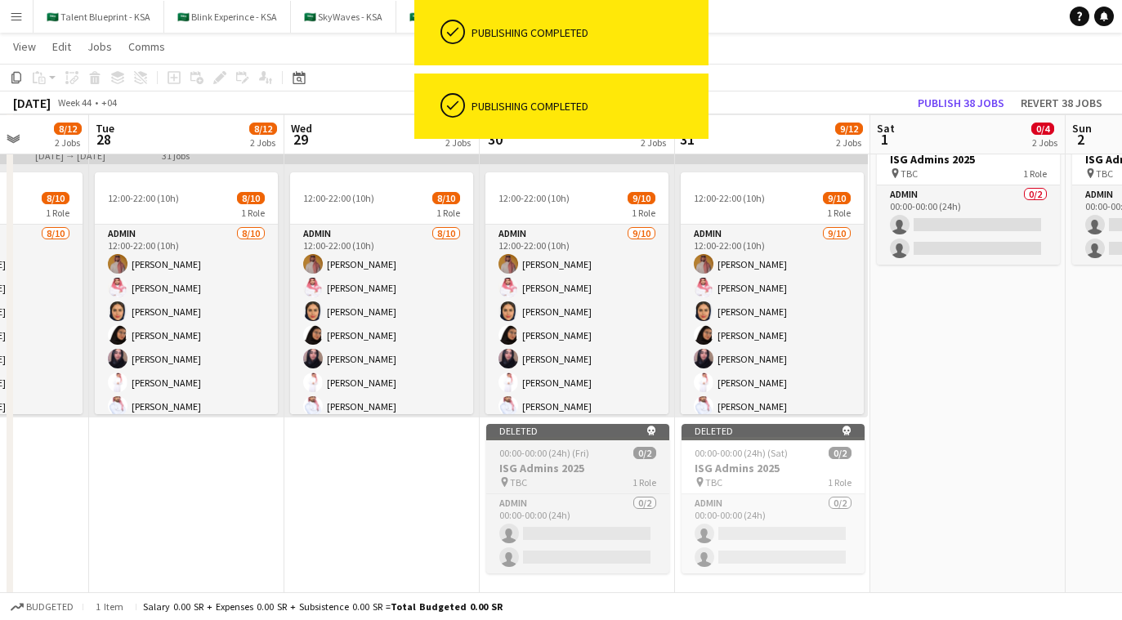
click at [604, 476] on div "pin TBC 1 Role" at bounding box center [577, 482] width 183 height 13
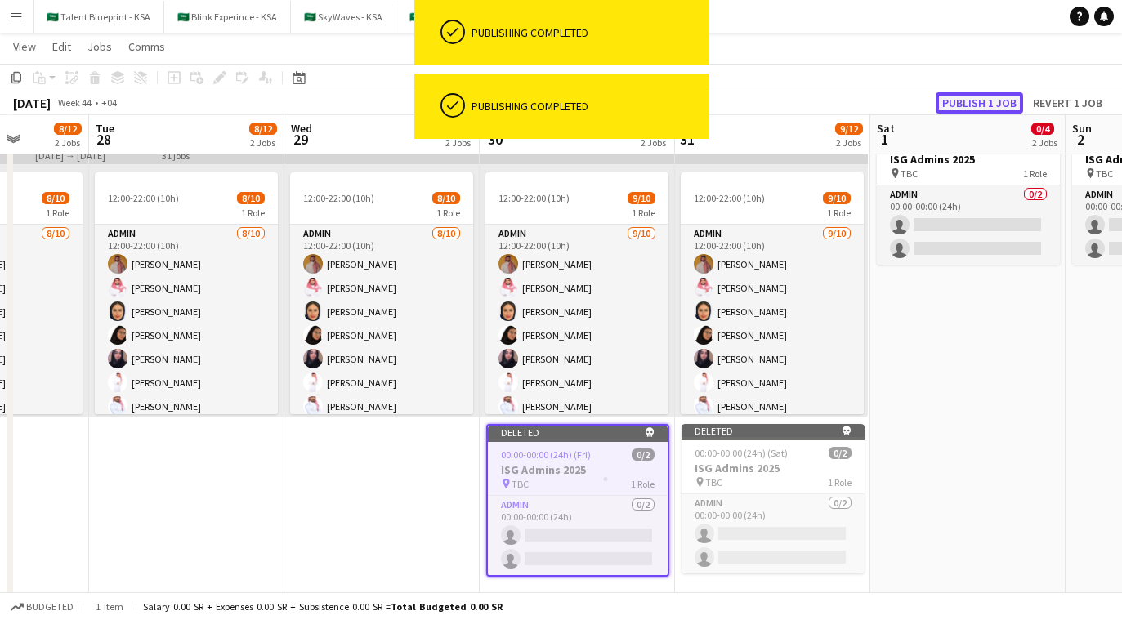
click at [679, 101] on button "Publish 1 job" at bounding box center [979, 102] width 87 height 21
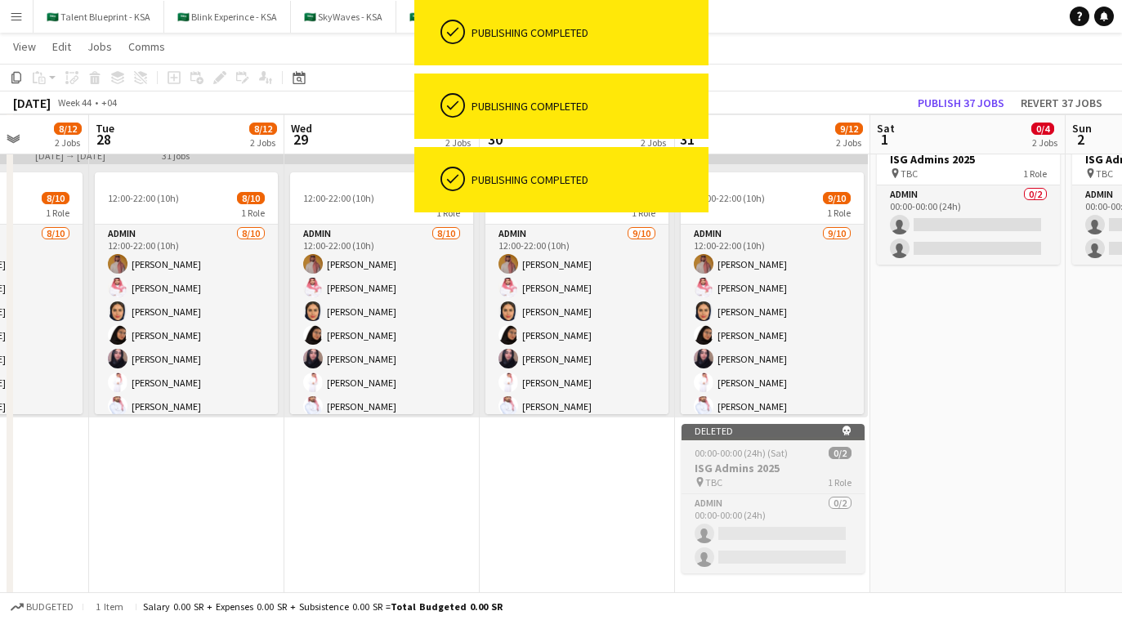
click at [679, 432] on div "Deleted skull" at bounding box center [773, 430] width 183 height 13
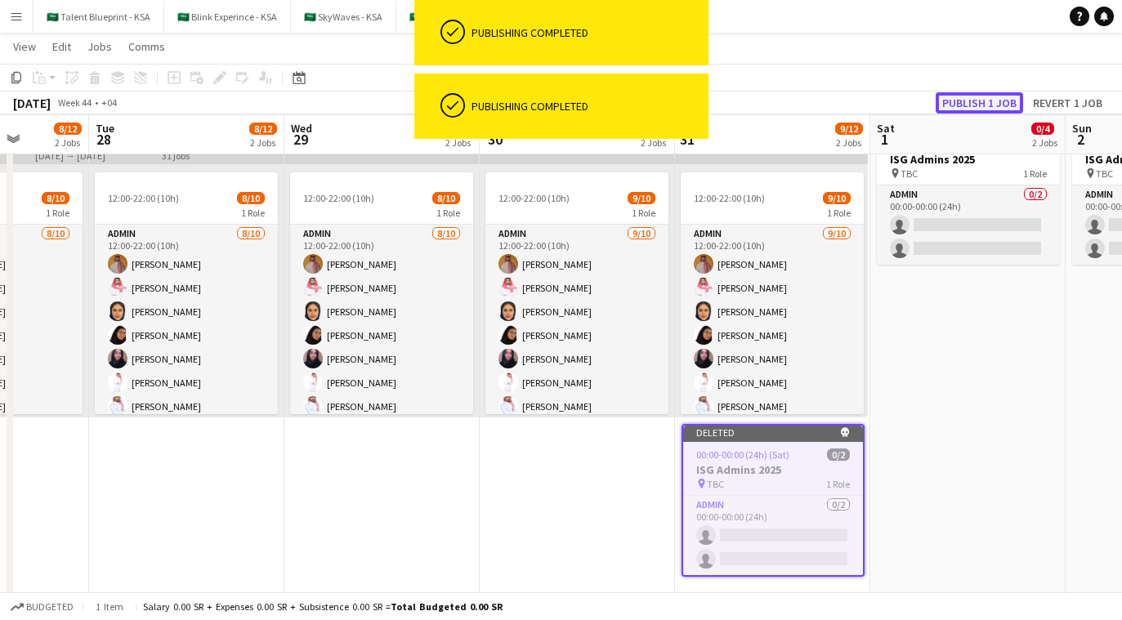
click at [679, 105] on button "Publish 1 job" at bounding box center [979, 102] width 87 height 21
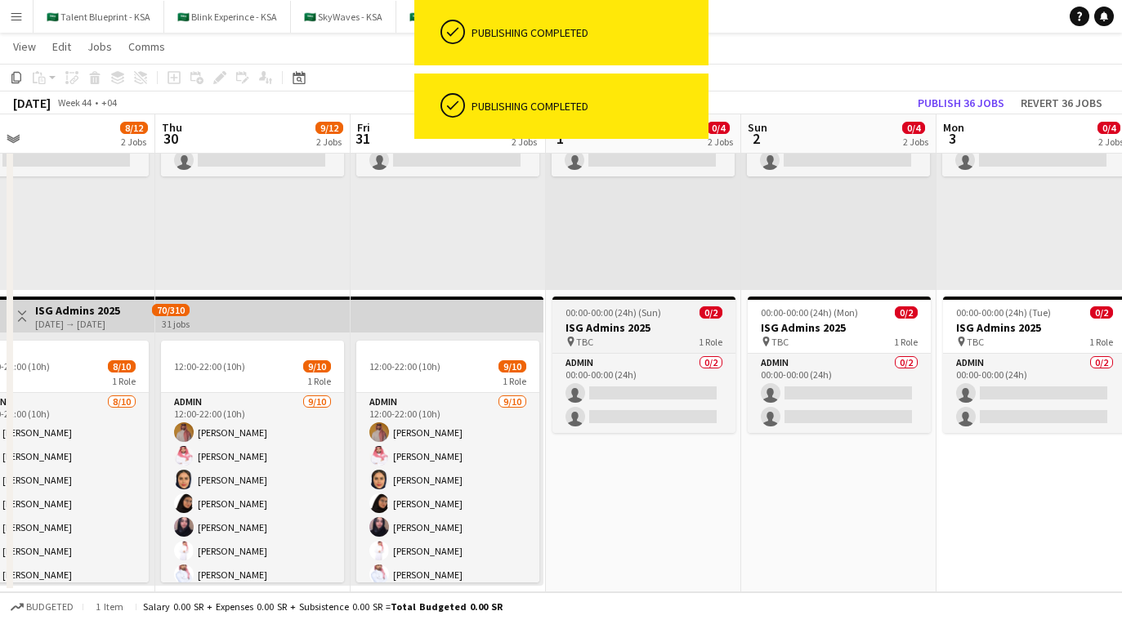
click at [657, 322] on h3 "ISG Admins 2025" at bounding box center [644, 327] width 183 height 15
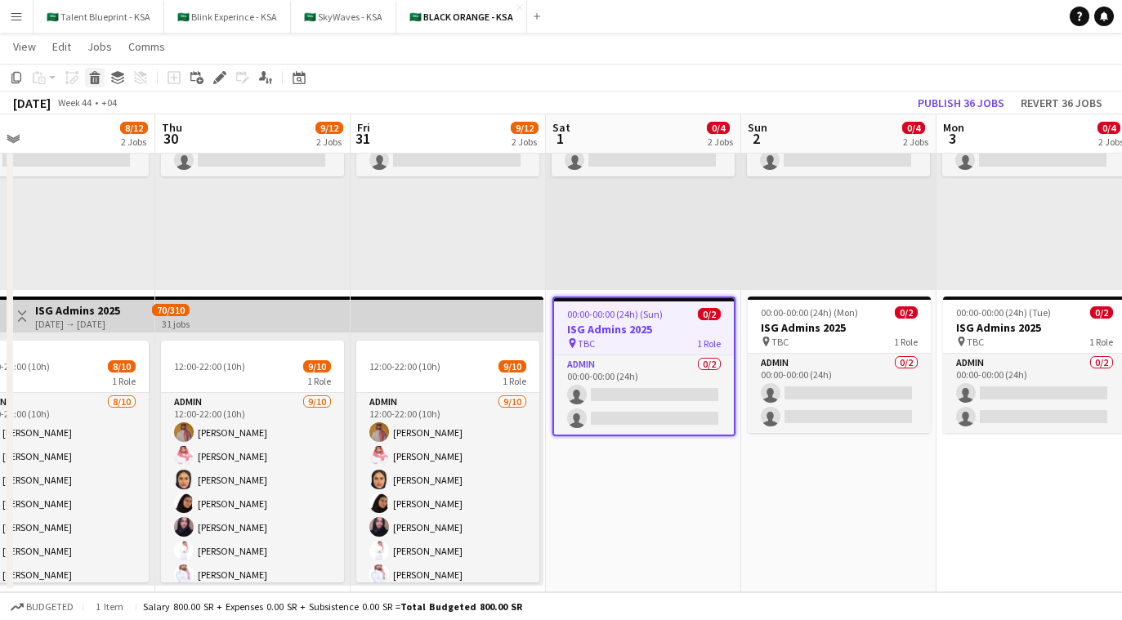
click at [93, 76] on icon at bounding box center [95, 80] width 9 height 8
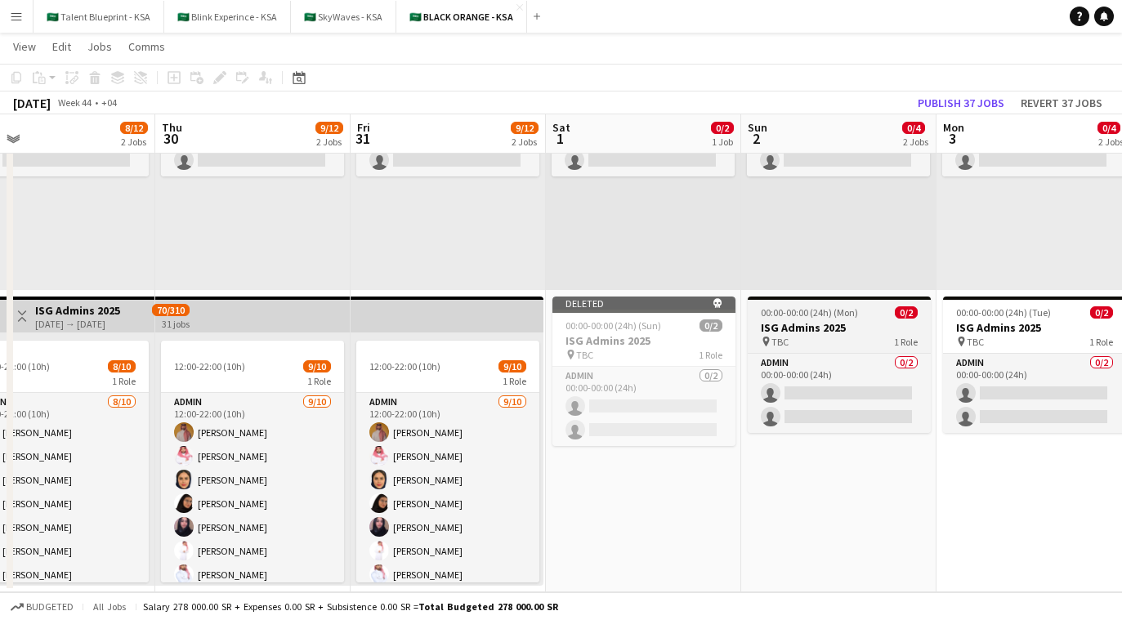
click at [679, 320] on app-job-card "00:00-00:00 (24h) (Mon) 0/2 ISG Admins 2025 pin TBC 1 Role Admin 0/2 00:00-00:0…" at bounding box center [839, 365] width 183 height 137
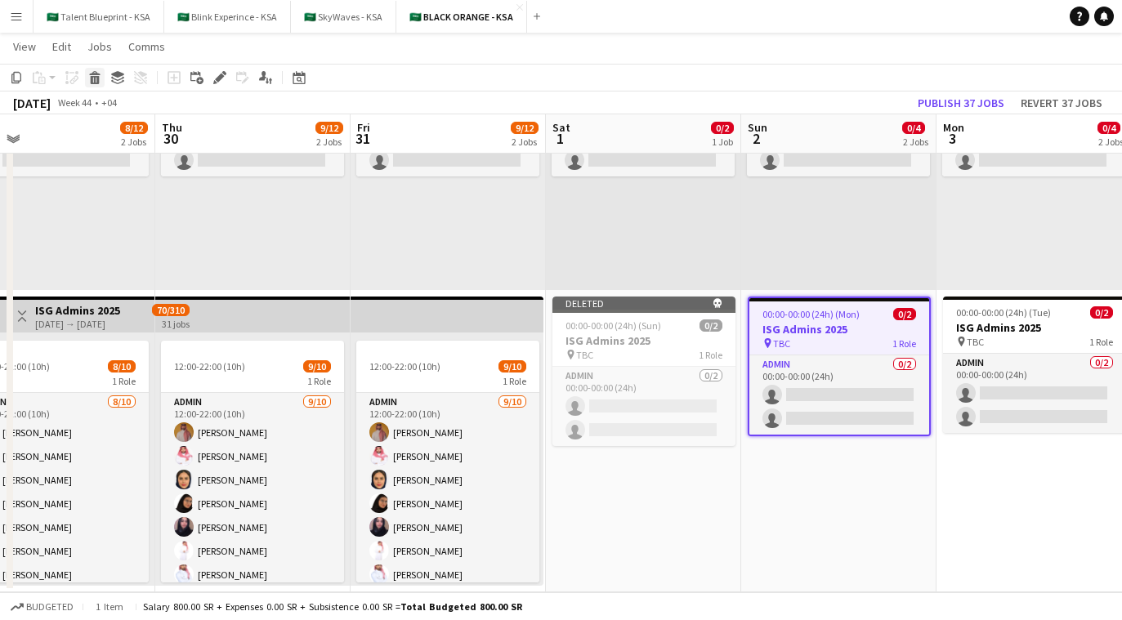
click at [96, 76] on icon at bounding box center [95, 80] width 9 height 8
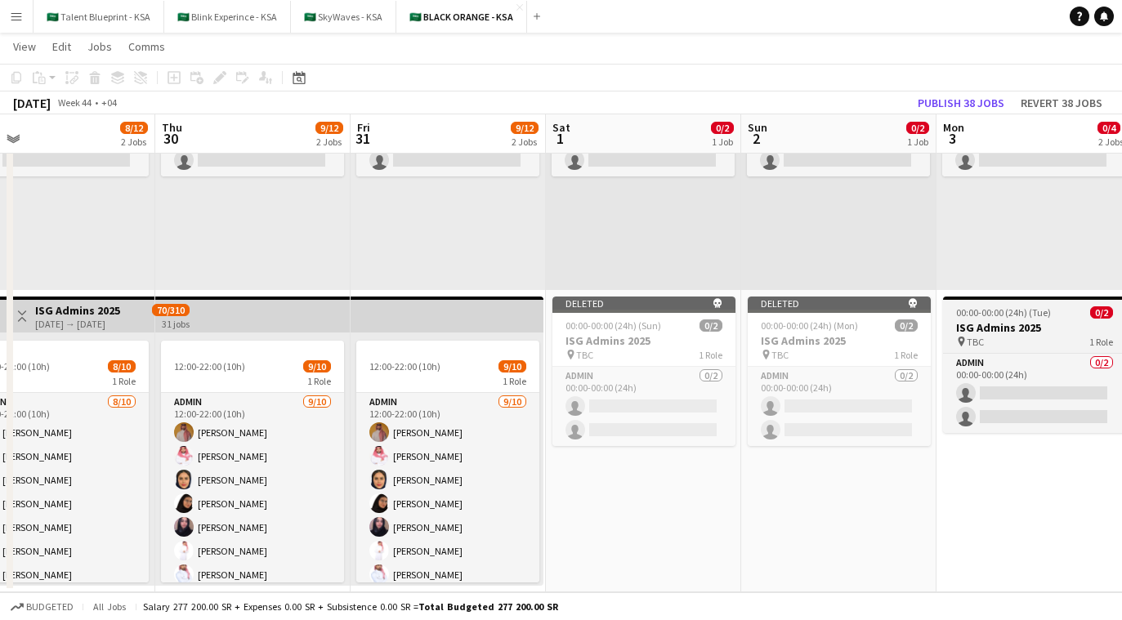
click at [679, 331] on h3 "ISG Admins 2025" at bounding box center [1034, 327] width 183 height 15
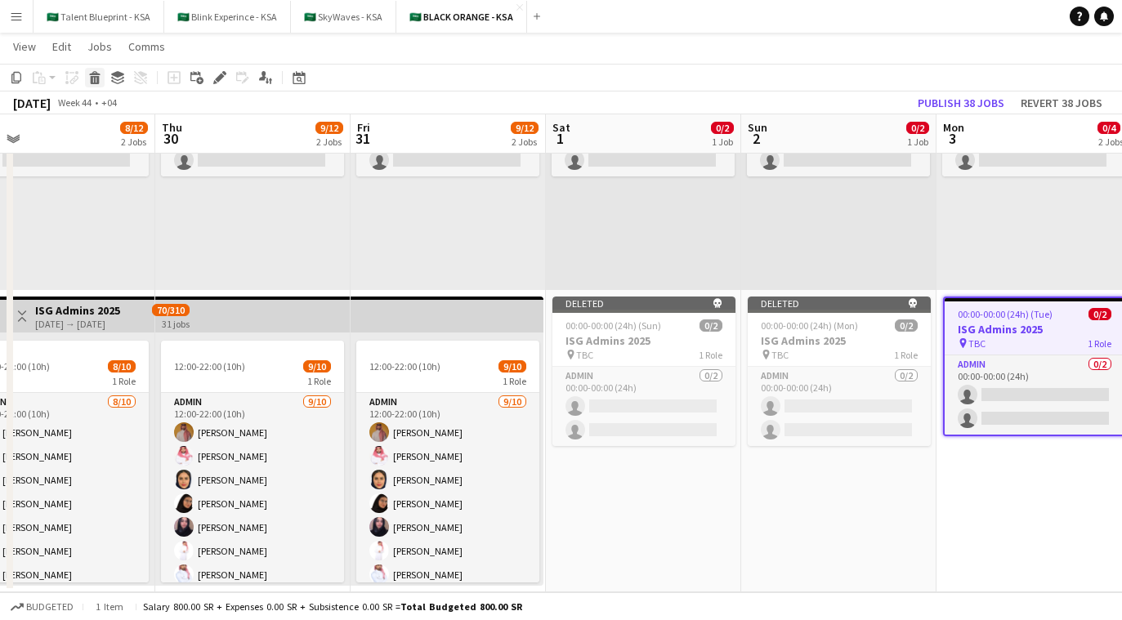
click at [92, 82] on icon "Delete" at bounding box center [94, 77] width 13 height 13
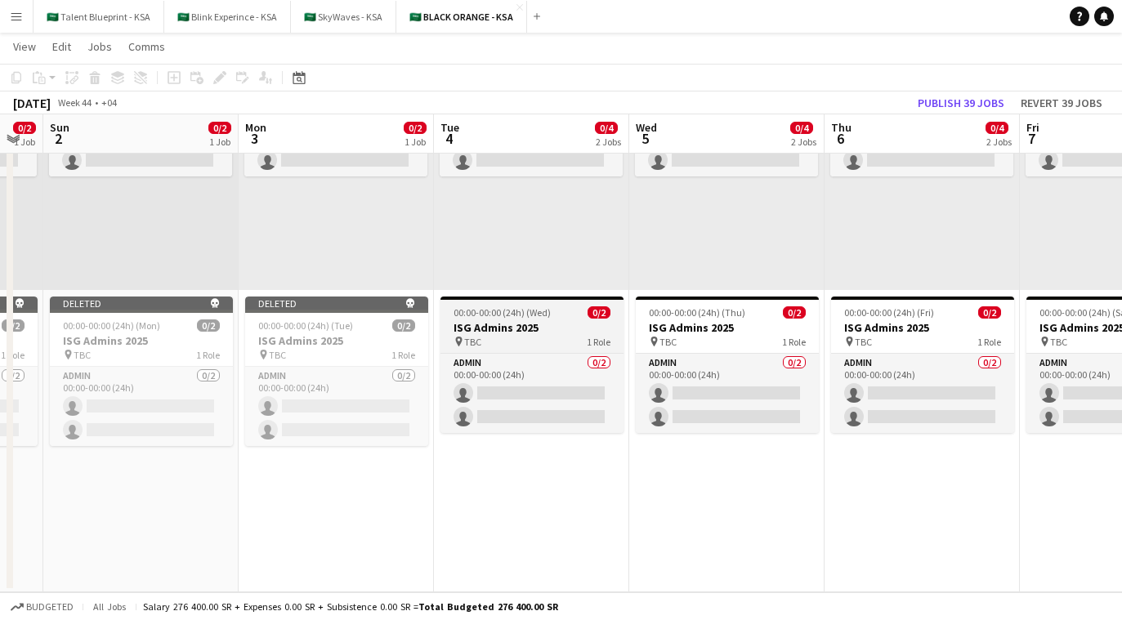
click at [524, 323] on h3 "ISG Admins 2025" at bounding box center [532, 327] width 183 height 15
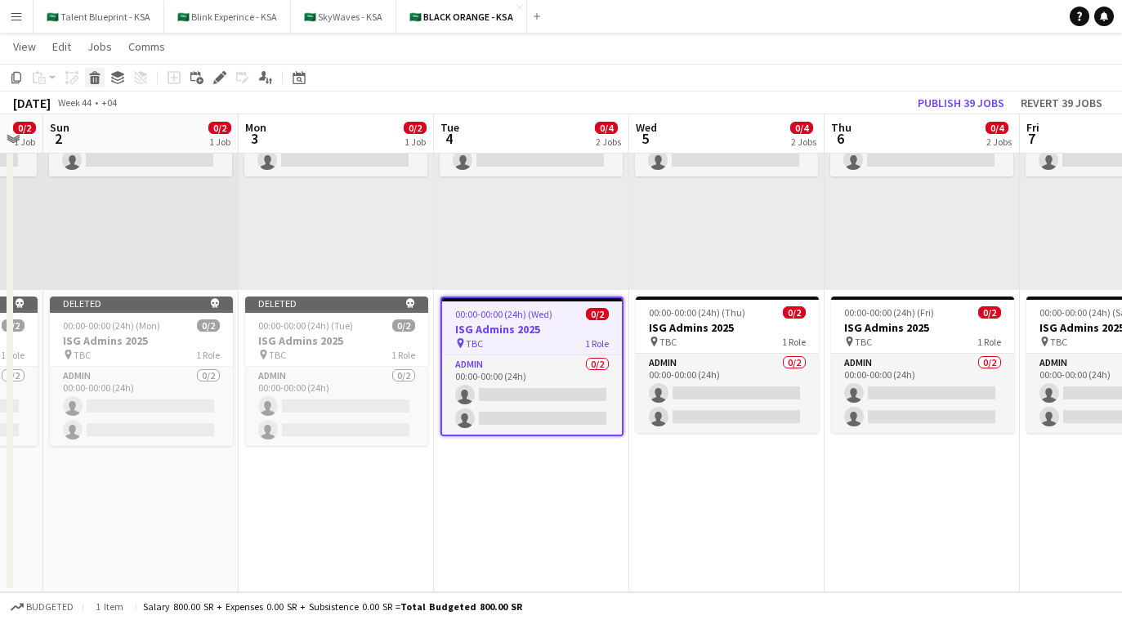
click at [89, 75] on icon "Delete" at bounding box center [94, 77] width 13 height 13
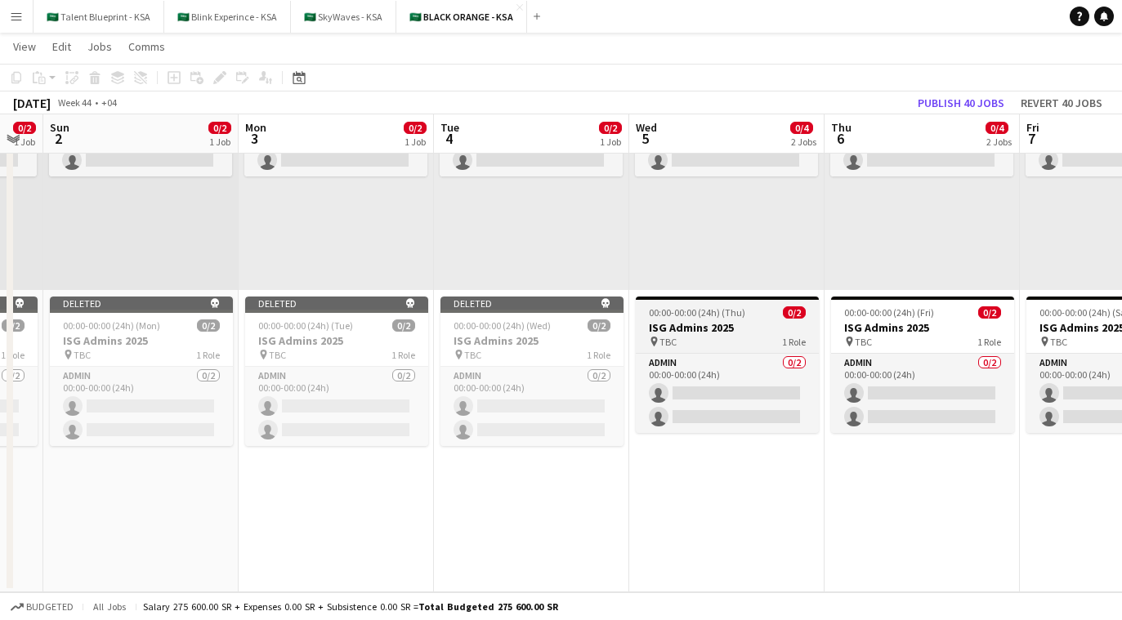
click at [679, 318] on span "00:00-00:00 (24h) (Thu)" at bounding box center [697, 313] width 96 height 12
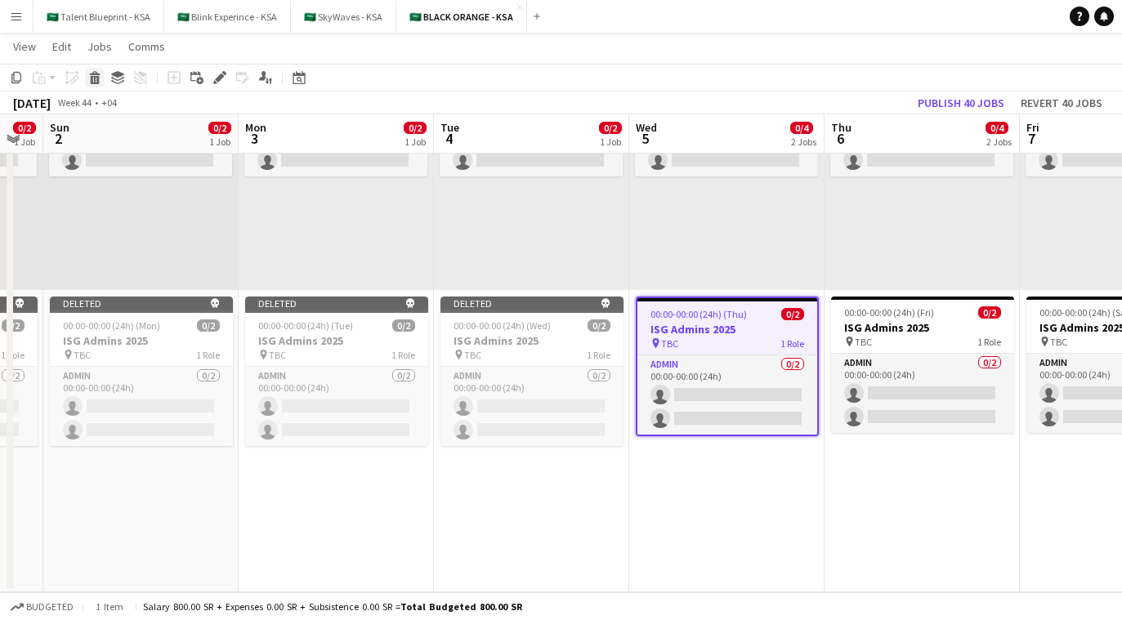
click at [98, 77] on icon at bounding box center [95, 80] width 9 height 8
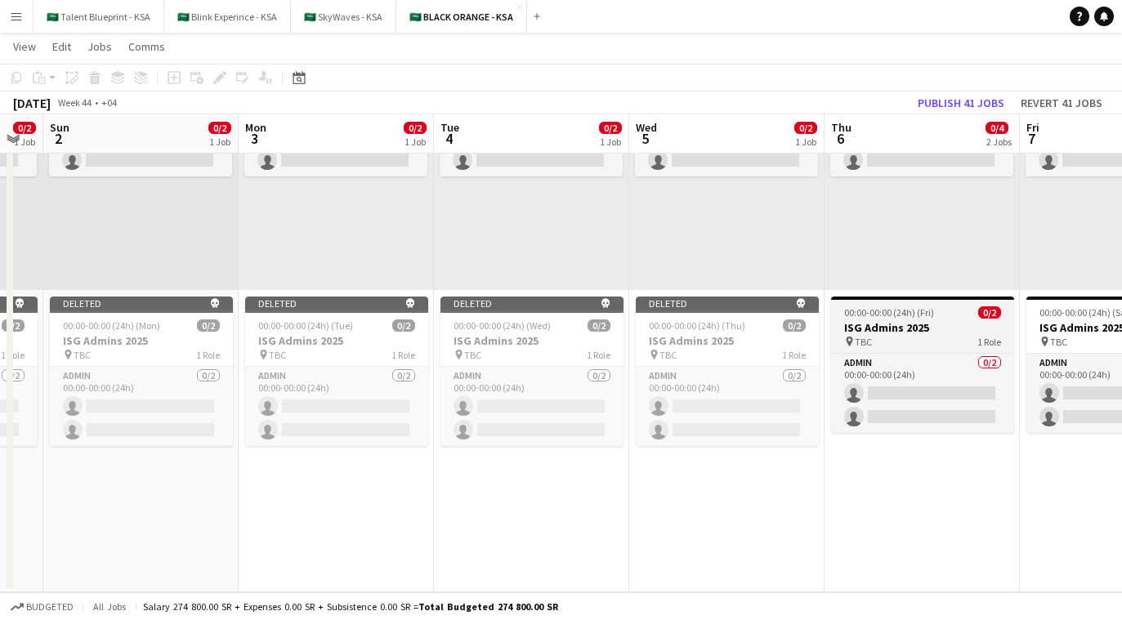
click at [679, 344] on div "pin TBC 1 Role" at bounding box center [922, 341] width 183 height 13
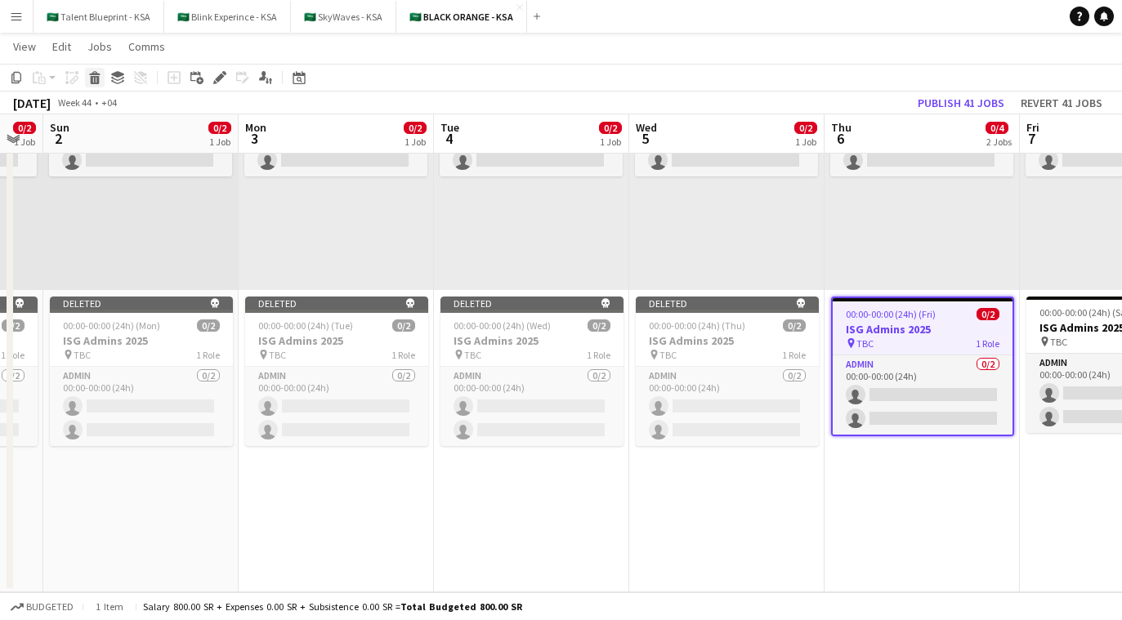
click at [96, 80] on icon at bounding box center [95, 80] width 9 height 8
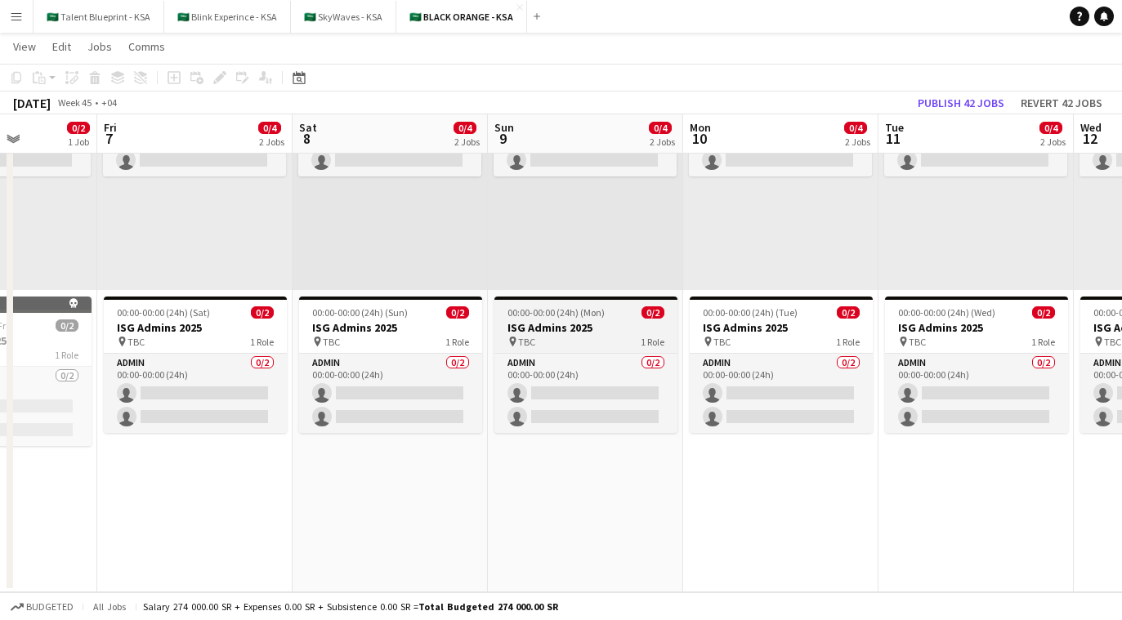
scroll to position [0, 519]
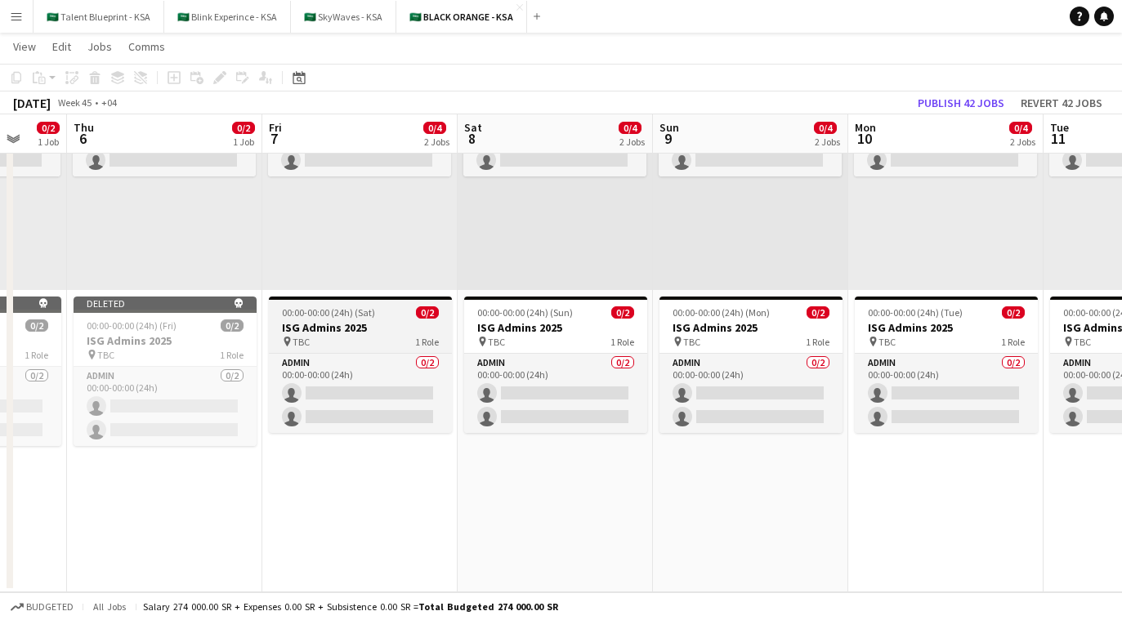
click at [381, 342] on div "pin TBC 1 Role" at bounding box center [360, 341] width 183 height 13
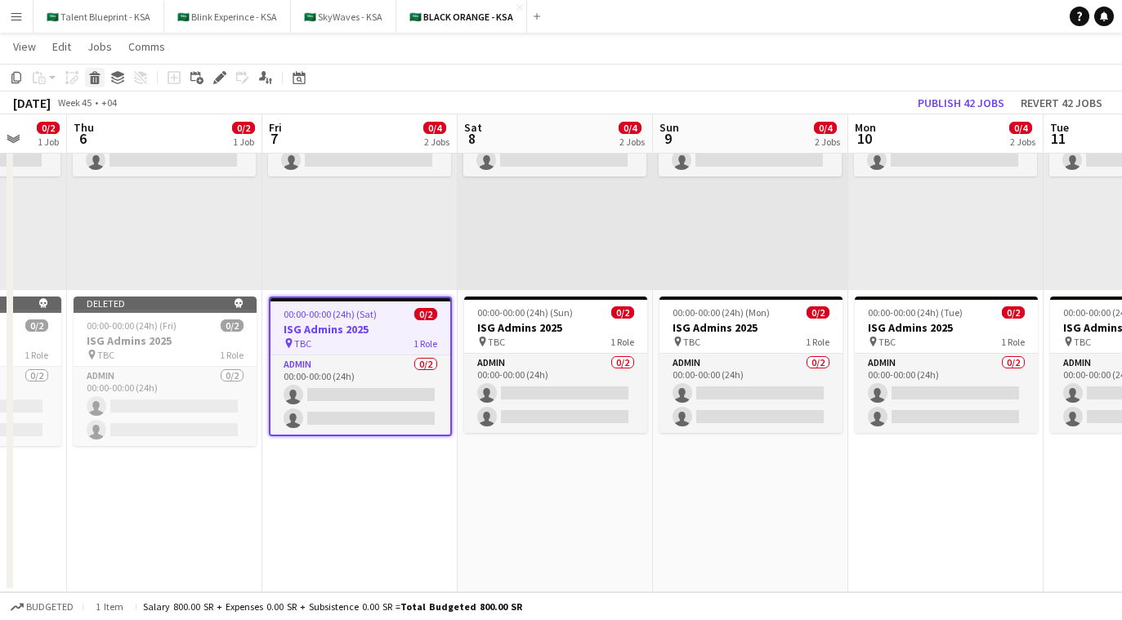
click at [97, 82] on icon at bounding box center [95, 80] width 9 height 8
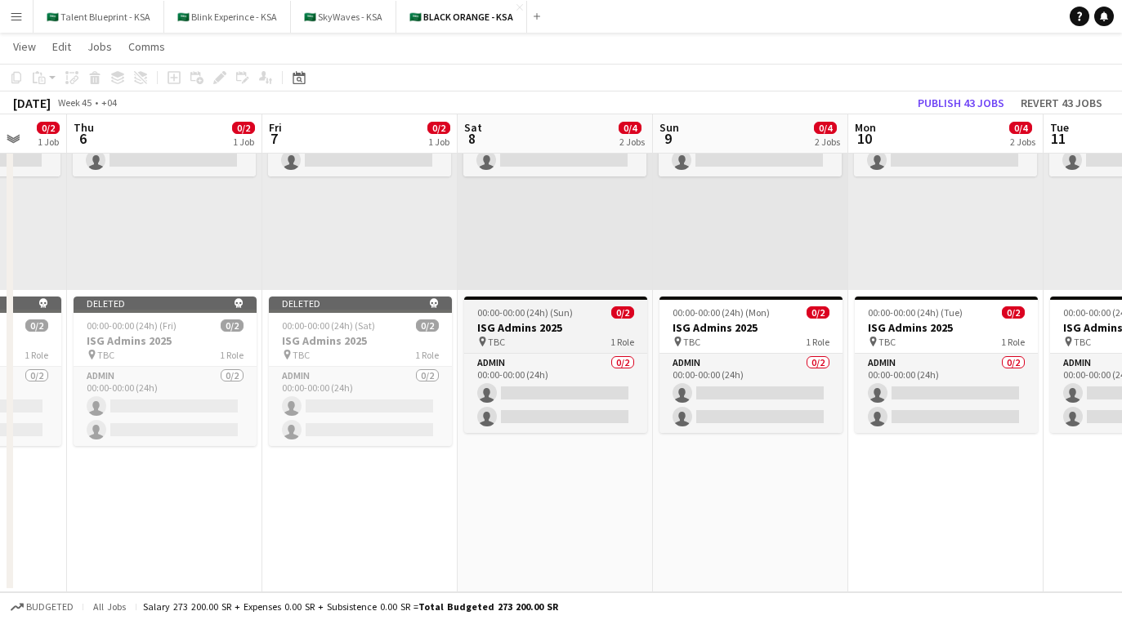
click at [576, 307] on div "00:00-00:00 (24h) (Sun) 0/2" at bounding box center [555, 313] width 183 height 12
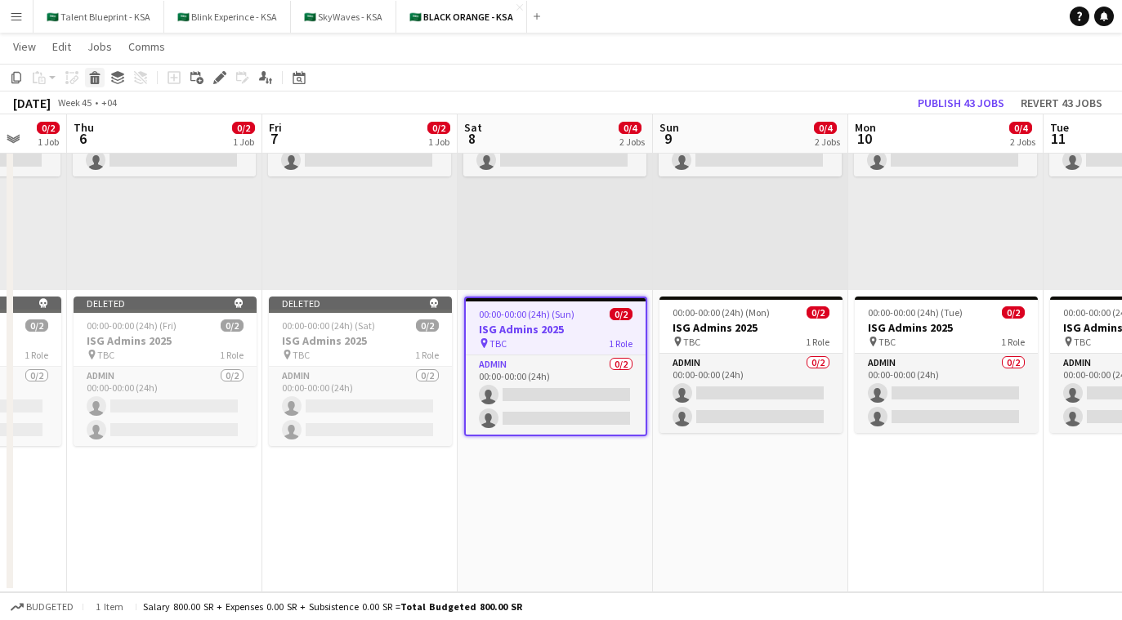
click at [98, 78] on icon at bounding box center [95, 80] width 9 height 8
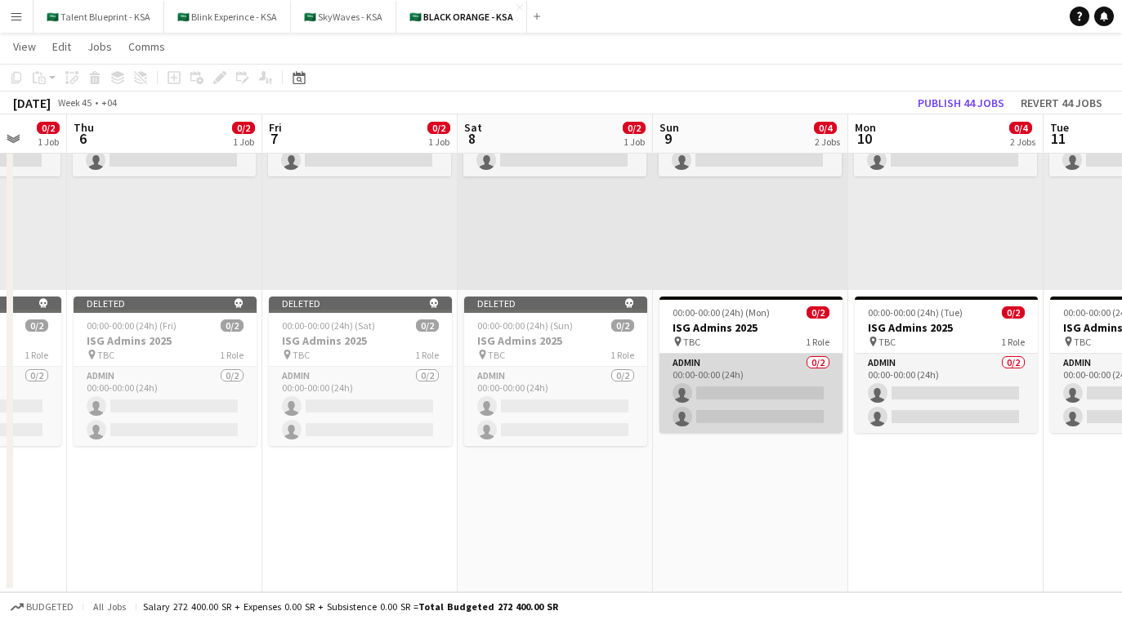
click at [679, 355] on app-card-role "Admin 0/2 00:00-00:00 (24h) single-neutral-actions single-neutral-actions" at bounding box center [751, 393] width 183 height 79
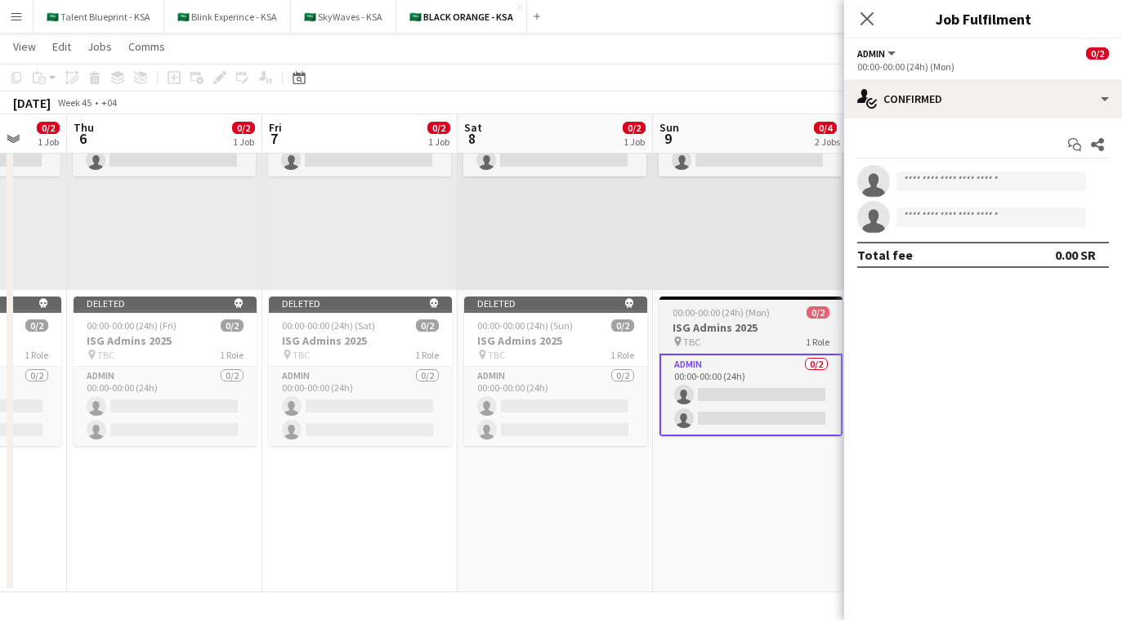
click at [679, 328] on h3 "ISG Admins 2025" at bounding box center [751, 327] width 183 height 15
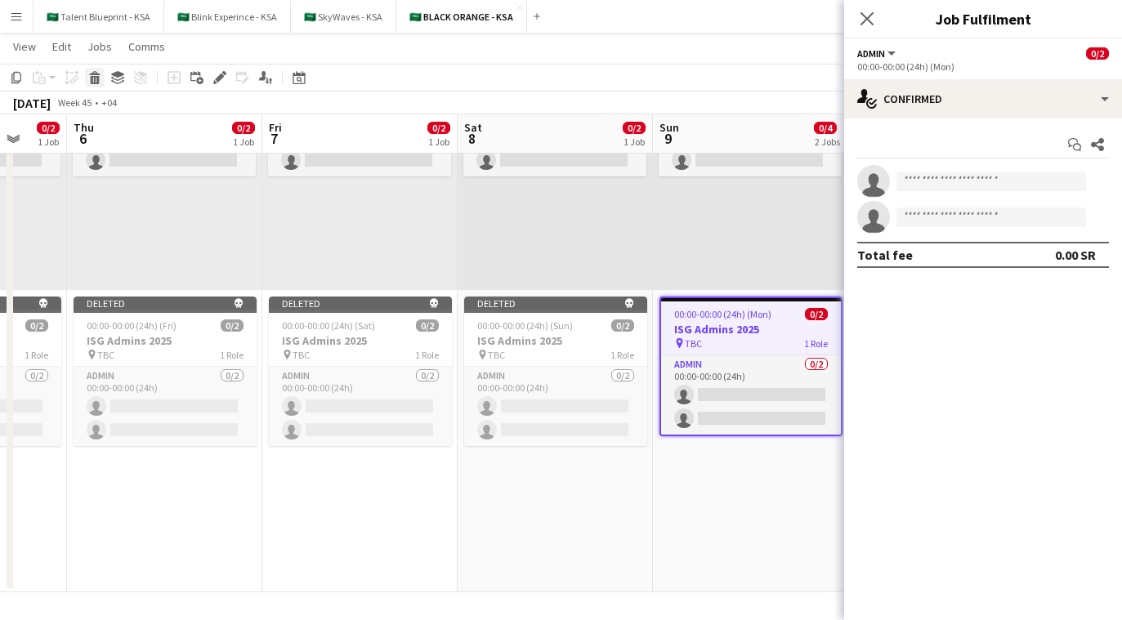
click at [95, 83] on icon at bounding box center [95, 80] width 9 height 8
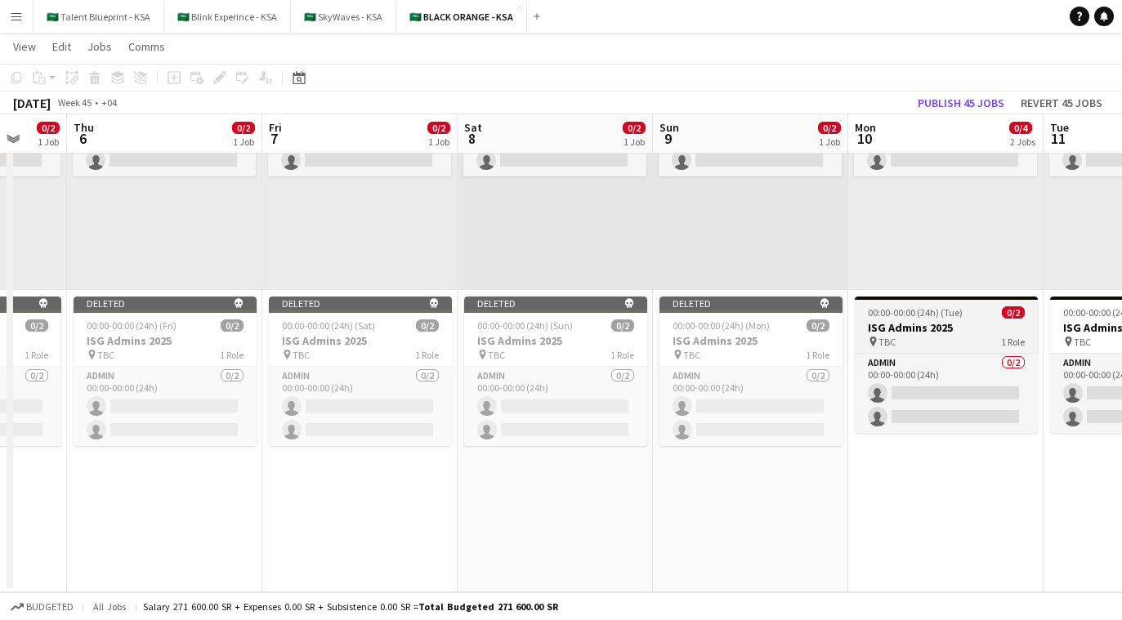
click at [679, 330] on h3 "ISG Admins 2025" at bounding box center [946, 327] width 183 height 15
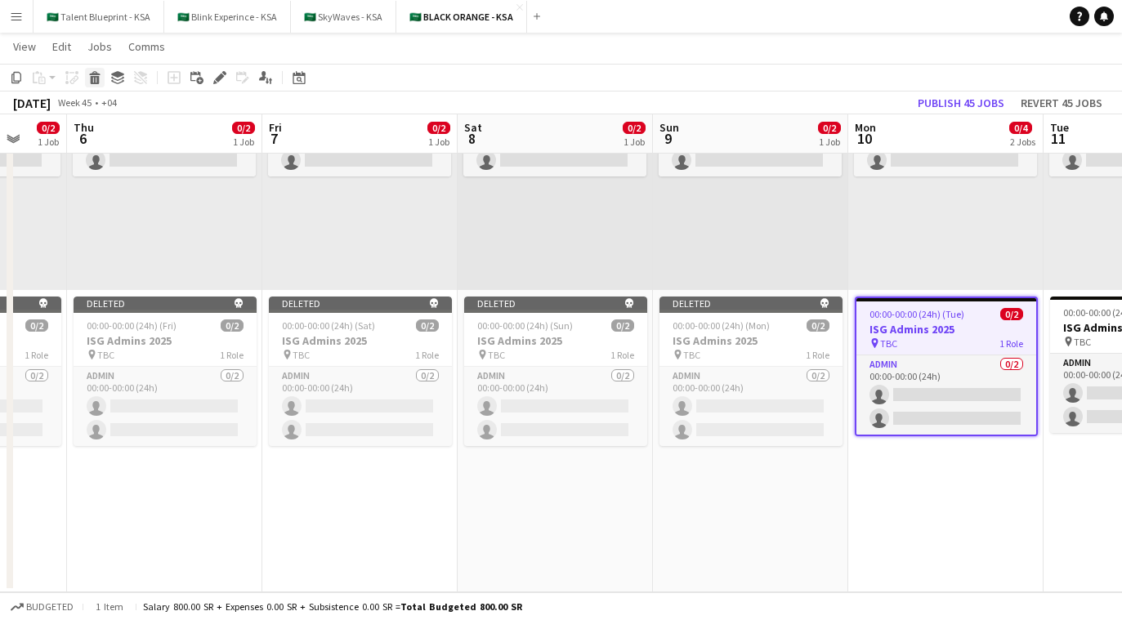
click at [97, 82] on icon at bounding box center [95, 80] width 9 height 8
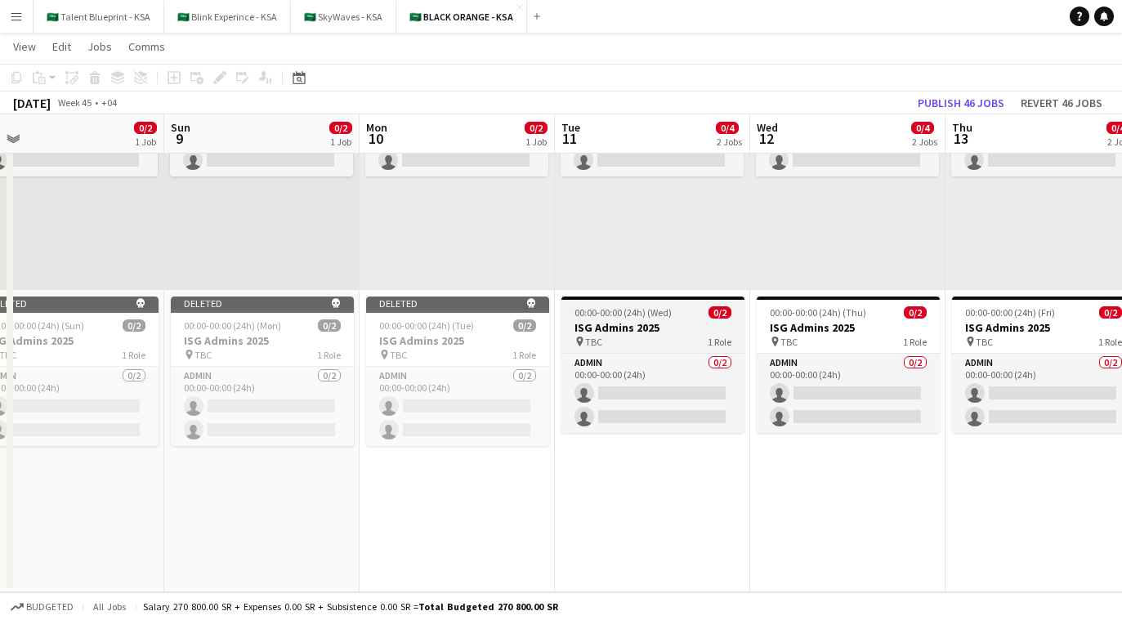
scroll to position [0, 687]
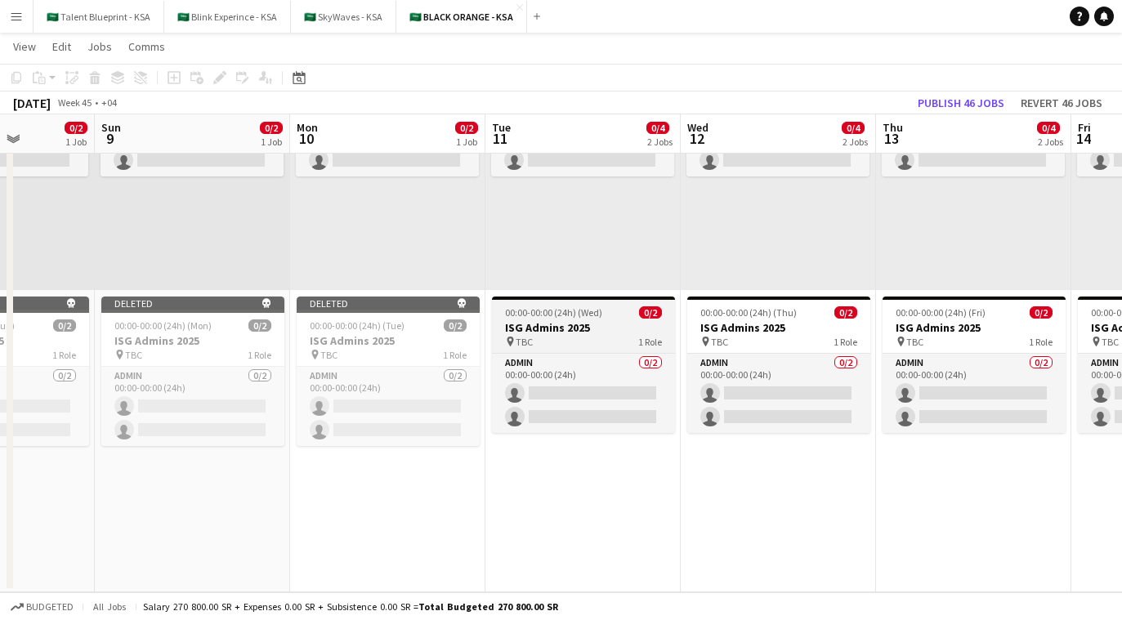
click at [579, 325] on h3 "ISG Admins 2025" at bounding box center [583, 327] width 183 height 15
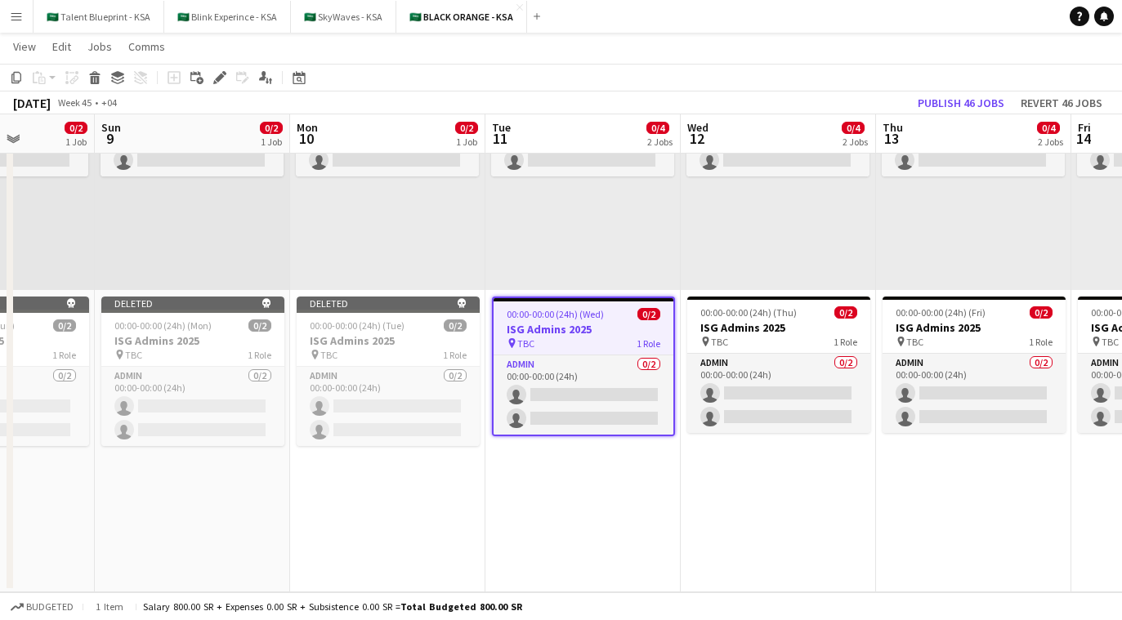
click at [579, 325] on h3 "ISG Admins 2025" at bounding box center [584, 329] width 180 height 15
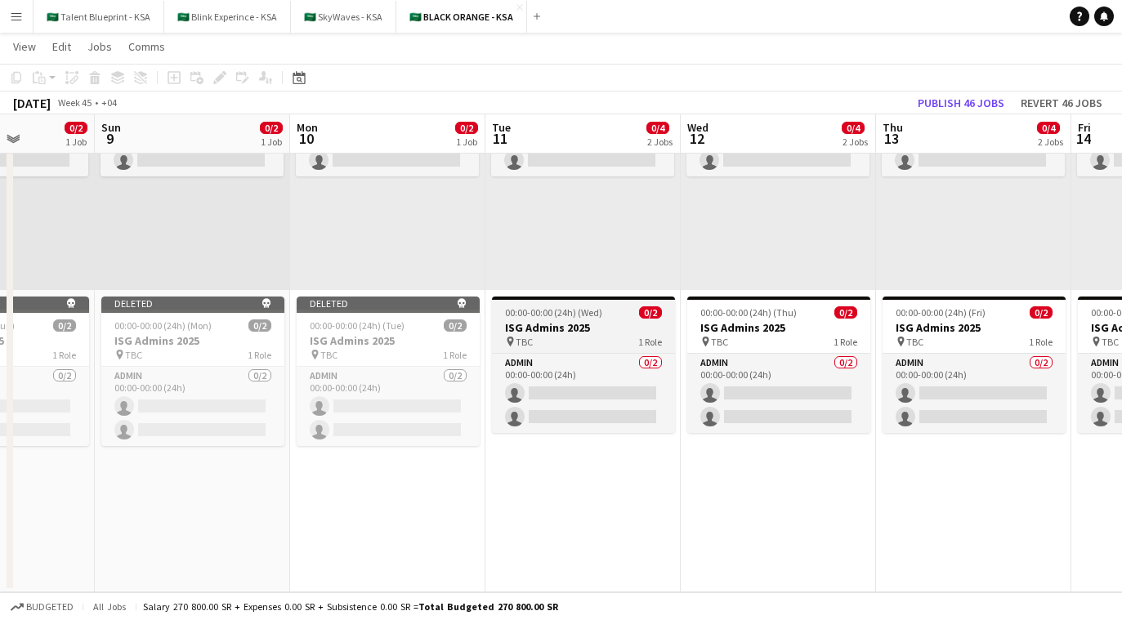
click at [579, 325] on h3 "ISG Admins 2025" at bounding box center [583, 327] width 183 height 15
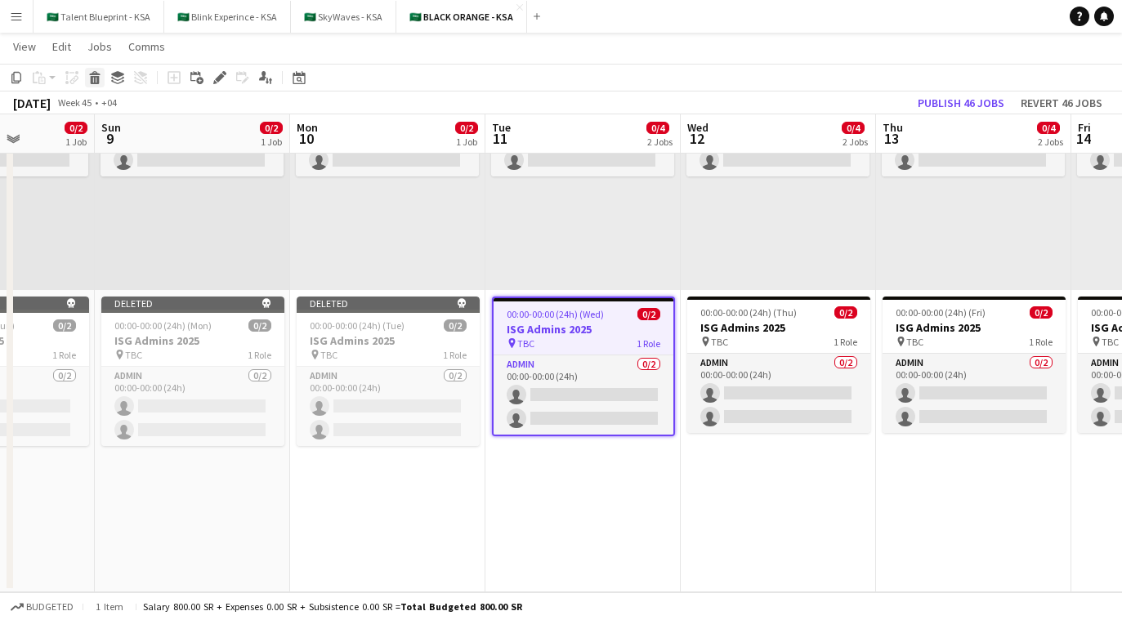
click at [95, 76] on icon at bounding box center [95, 80] width 9 height 8
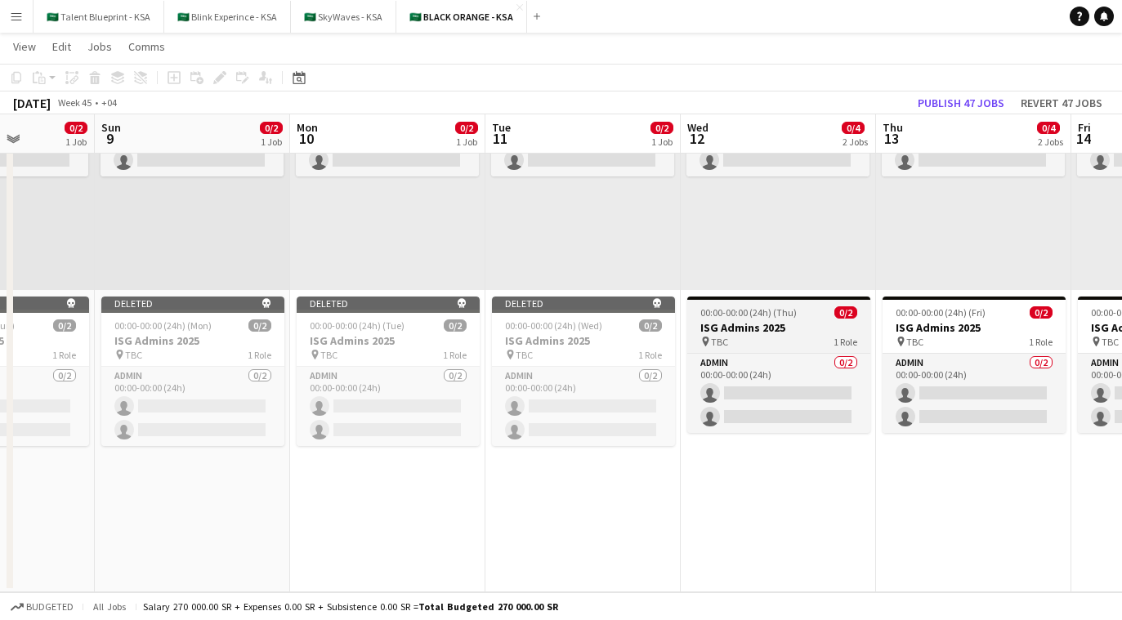
click at [679, 338] on span "TBC" at bounding box center [719, 342] width 17 height 12
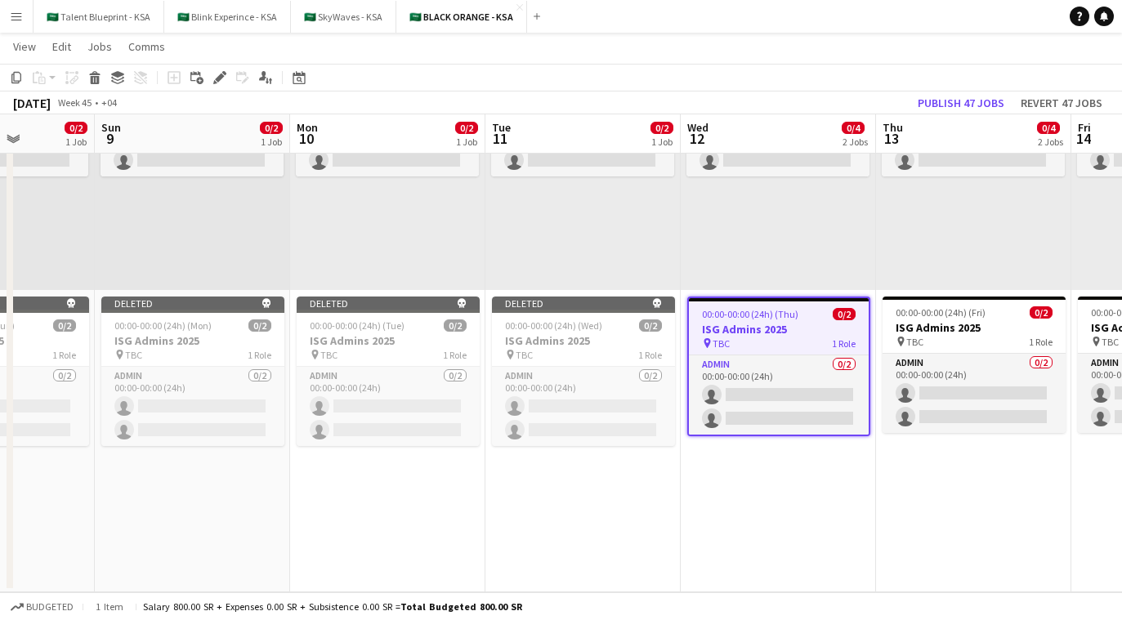
click at [97, 89] on app-toolbar "Copy Paste Paste Command V Paste with crew Command Shift V Paste linked Job Del…" at bounding box center [561, 78] width 1122 height 28
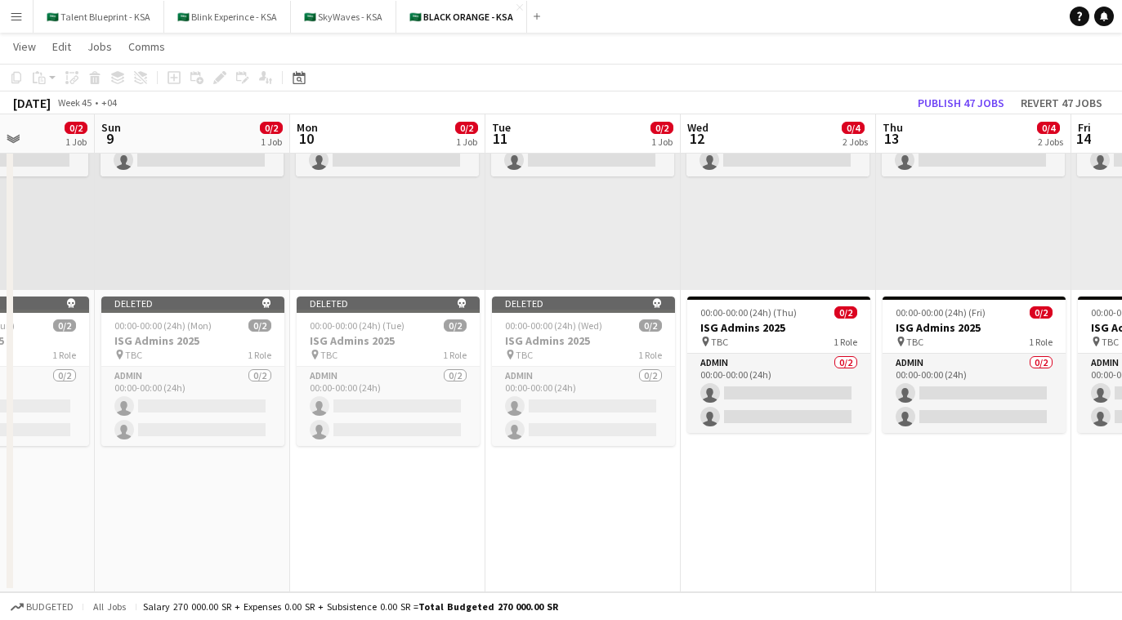
click at [97, 87] on app-toolbar "Copy Paste Paste Command V Paste with crew Command Shift V Paste linked Job Del…" at bounding box center [561, 78] width 1122 height 28
click at [679, 333] on h3 "ISG Admins 2025" at bounding box center [779, 327] width 183 height 15
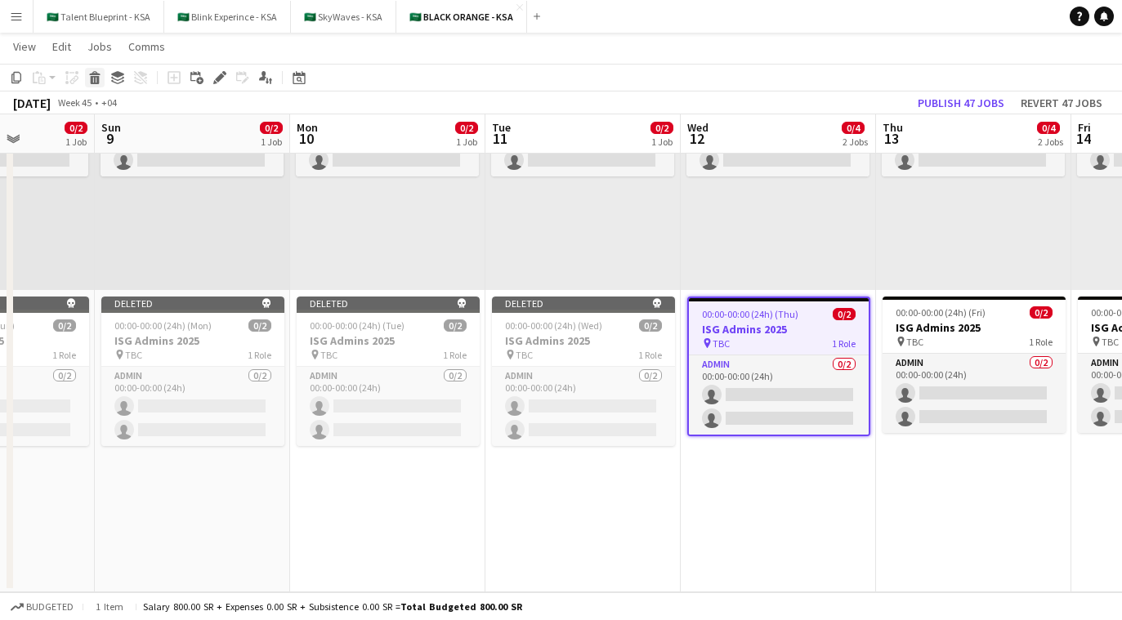
click at [91, 73] on icon "Delete" at bounding box center [94, 77] width 13 height 13
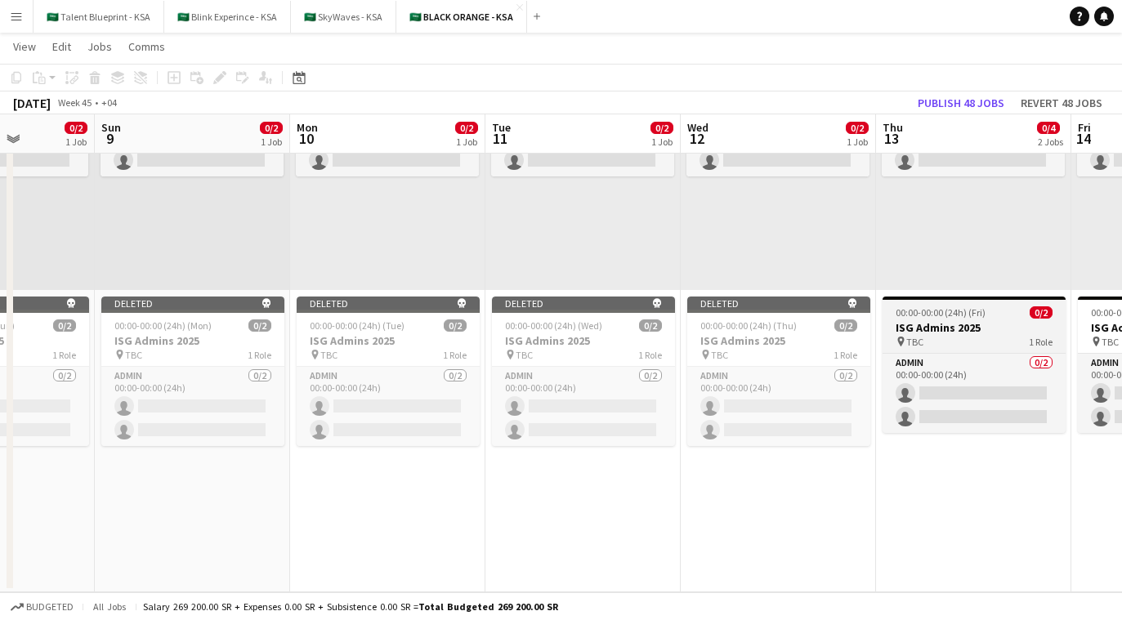
click at [679, 325] on h3 "ISG Admins 2025" at bounding box center [974, 327] width 183 height 15
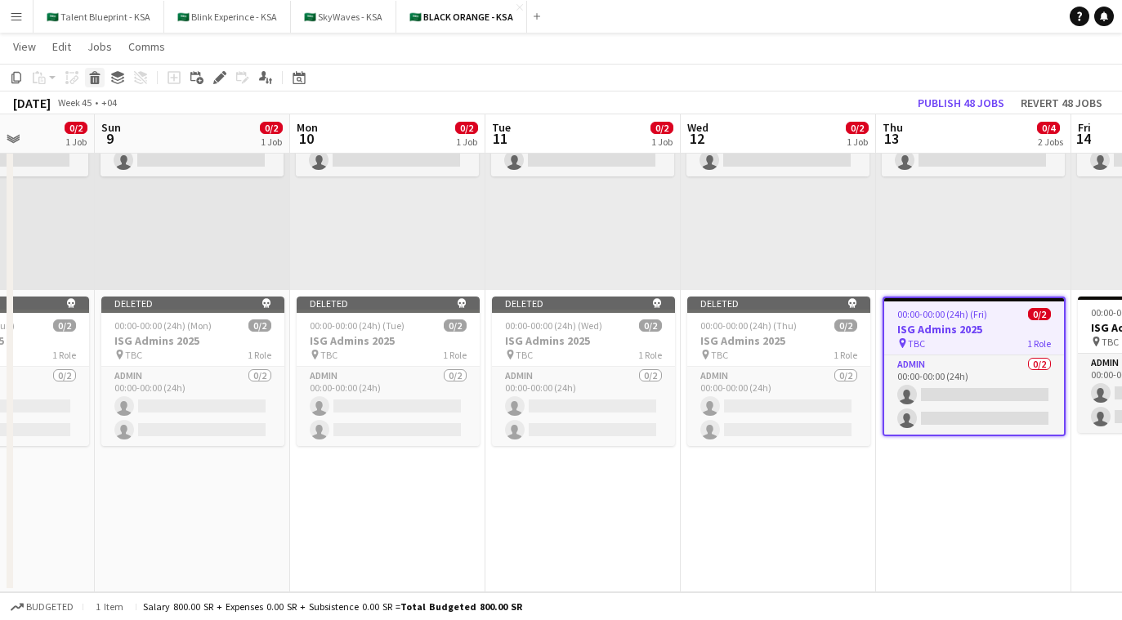
click at [96, 80] on icon "Delete" at bounding box center [94, 77] width 13 height 13
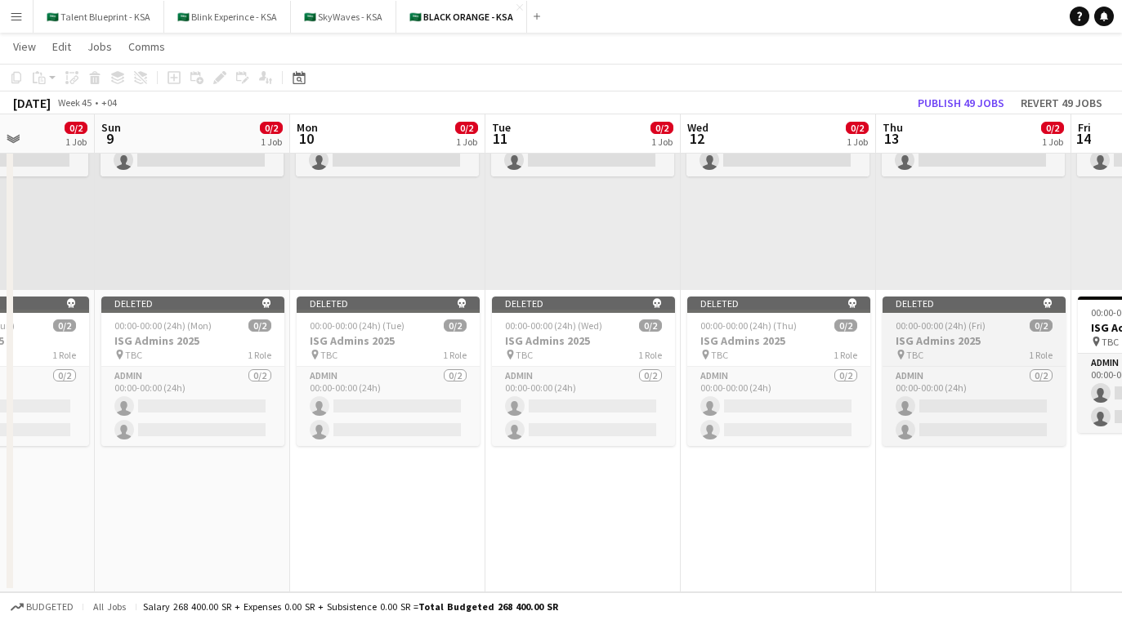
scroll to position [0, 647]
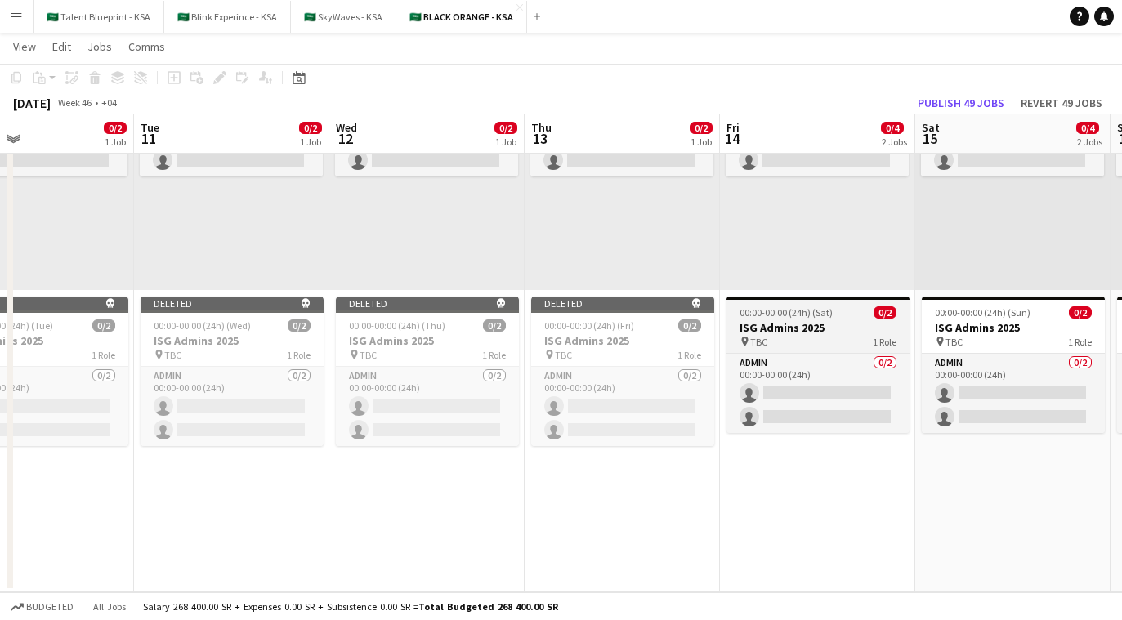
click at [679, 311] on span "00:00-00:00 (24h) (Sat)" at bounding box center [786, 313] width 93 height 12
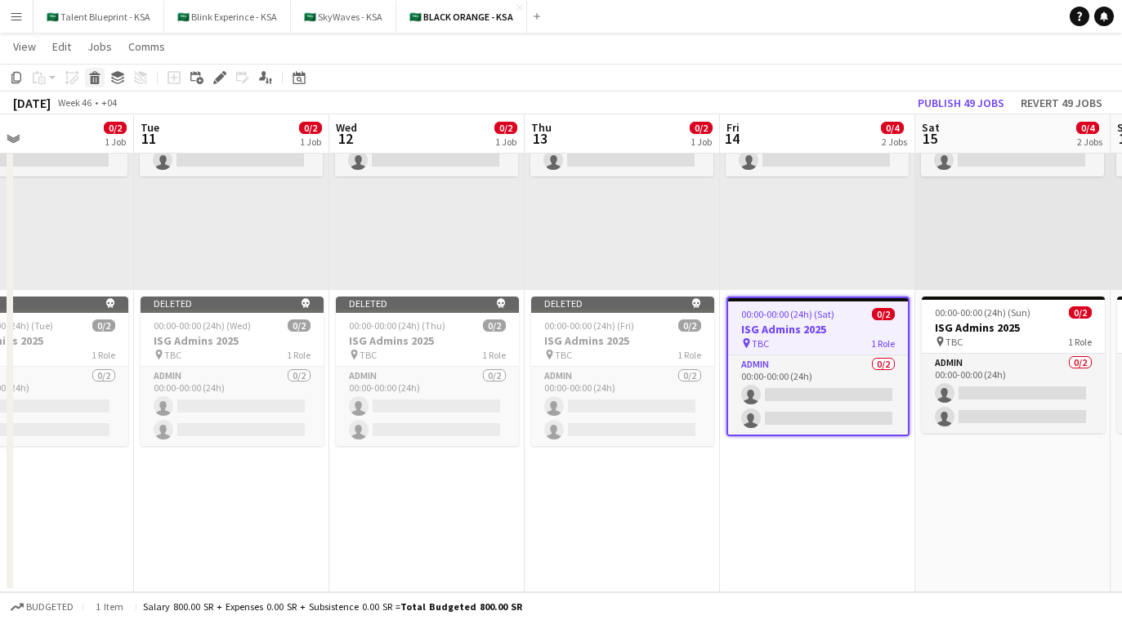
click at [85, 76] on div "Delete" at bounding box center [95, 78] width 20 height 20
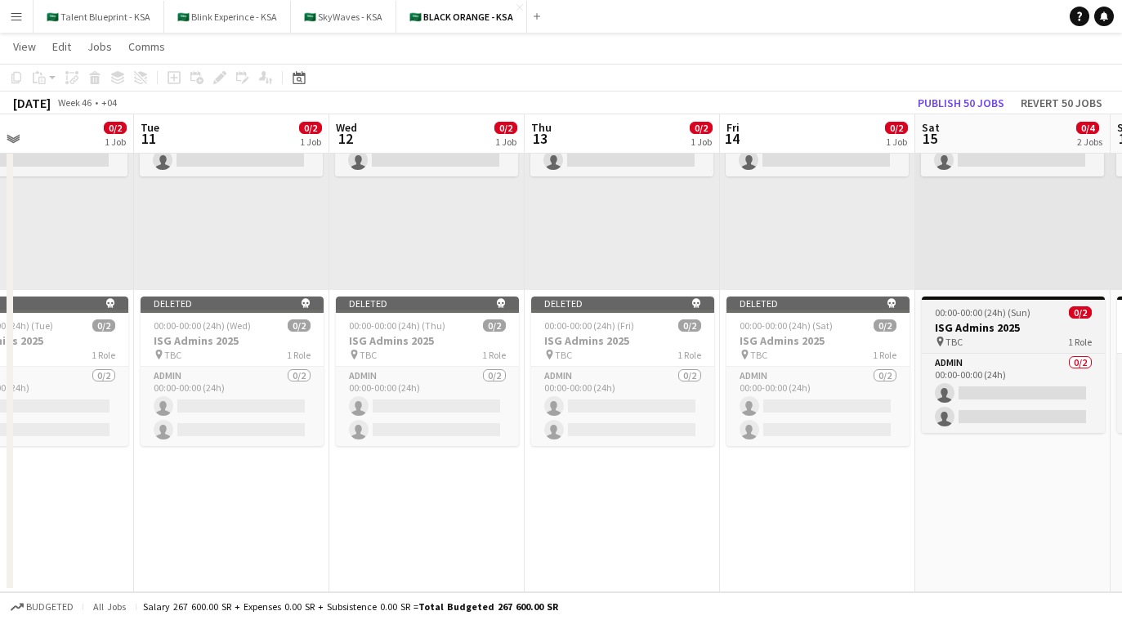
click at [679, 332] on h3 "ISG Admins 2025" at bounding box center [1013, 327] width 183 height 15
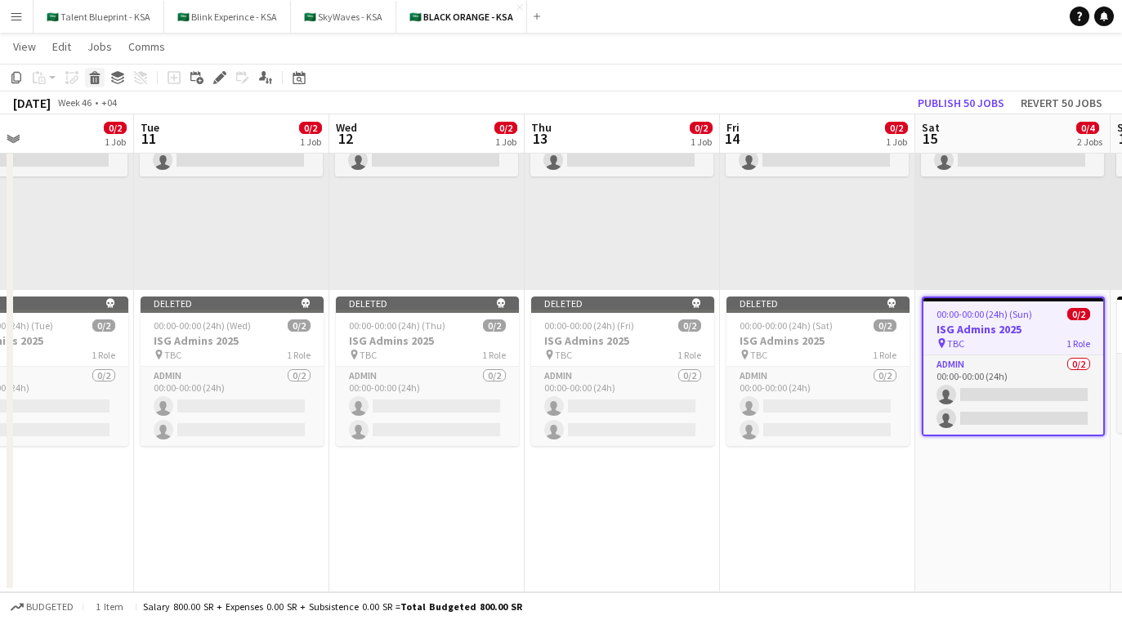
click at [92, 82] on icon at bounding box center [95, 80] width 9 height 8
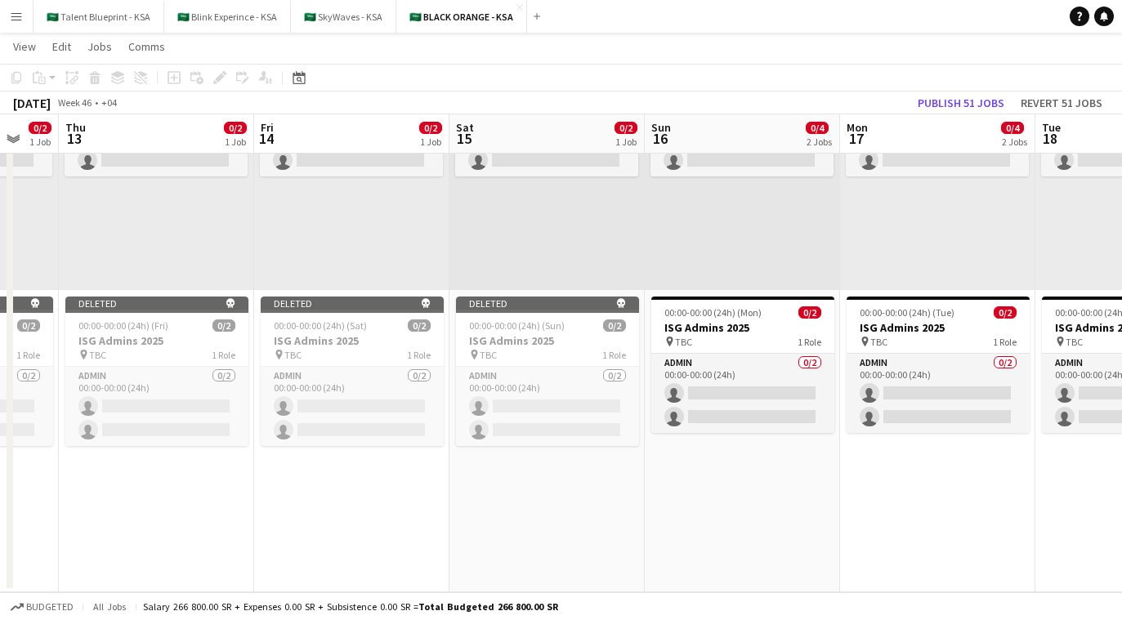
scroll to position [0, 651]
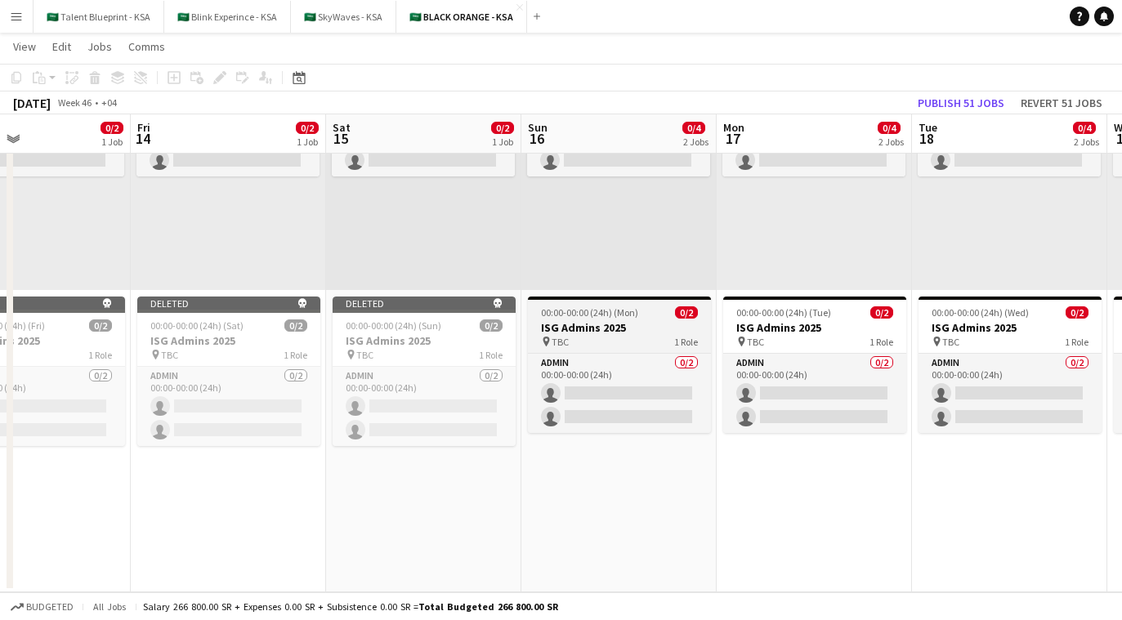
click at [607, 329] on h3 "ISG Admins 2025" at bounding box center [619, 327] width 183 height 15
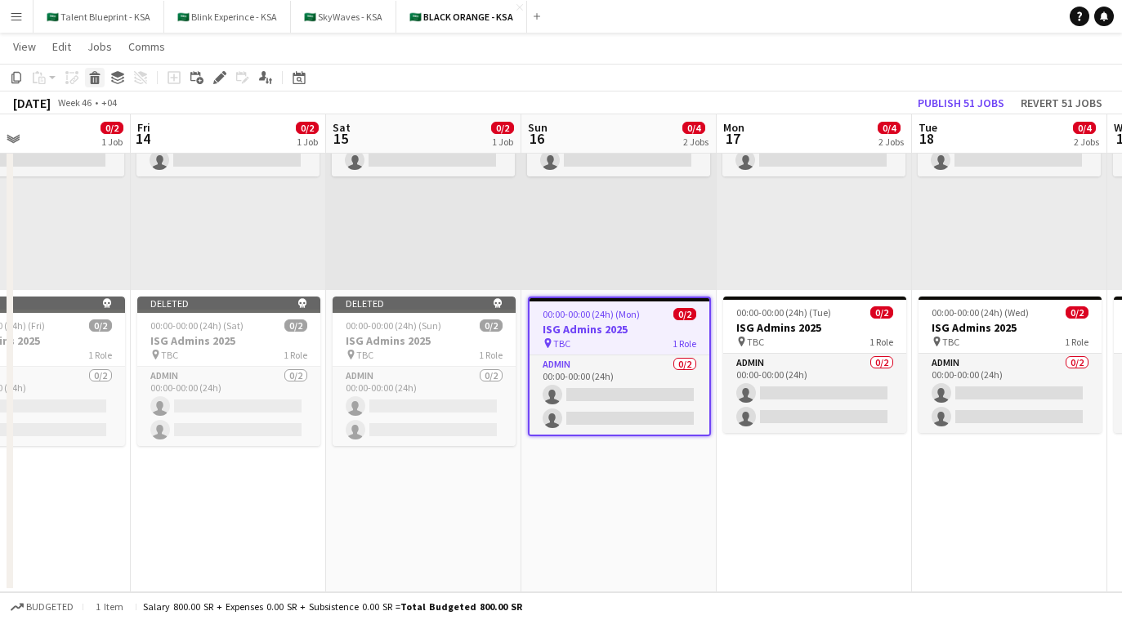
click at [90, 80] on icon "Delete" at bounding box center [94, 77] width 13 height 13
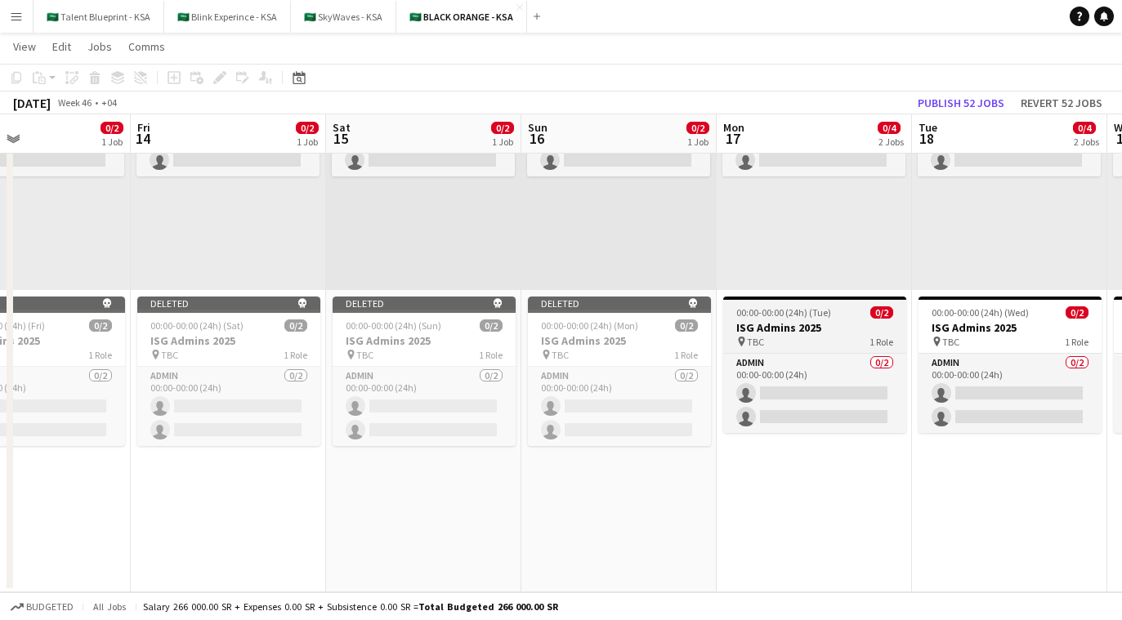
click at [679, 336] on div "pin TBC 1 Role" at bounding box center [815, 341] width 183 height 13
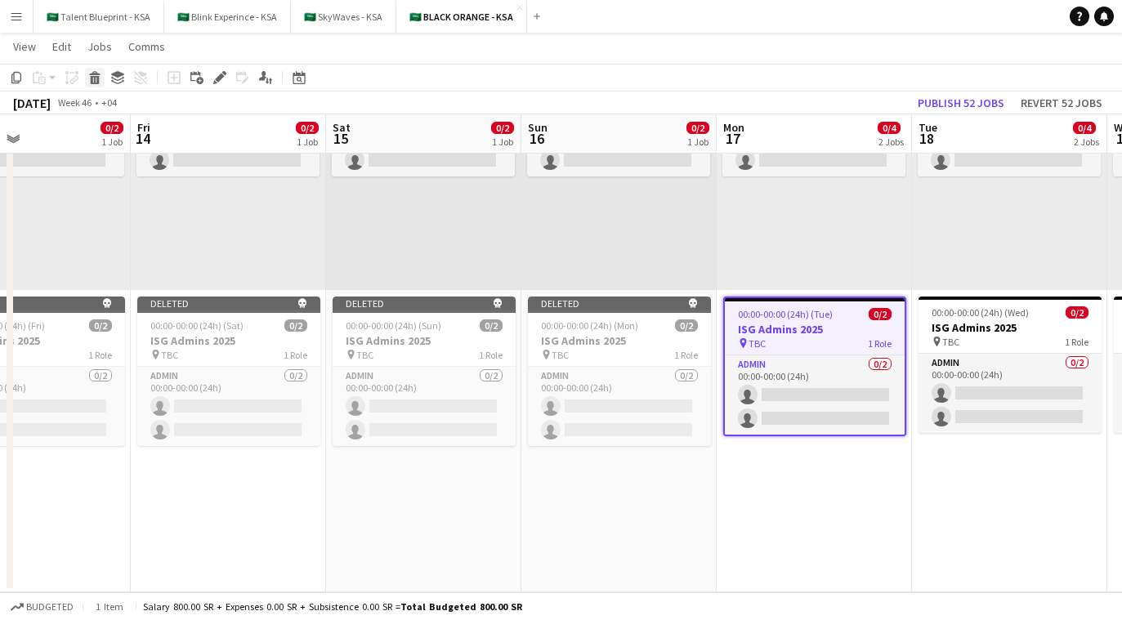
click at [92, 77] on icon at bounding box center [95, 80] width 9 height 8
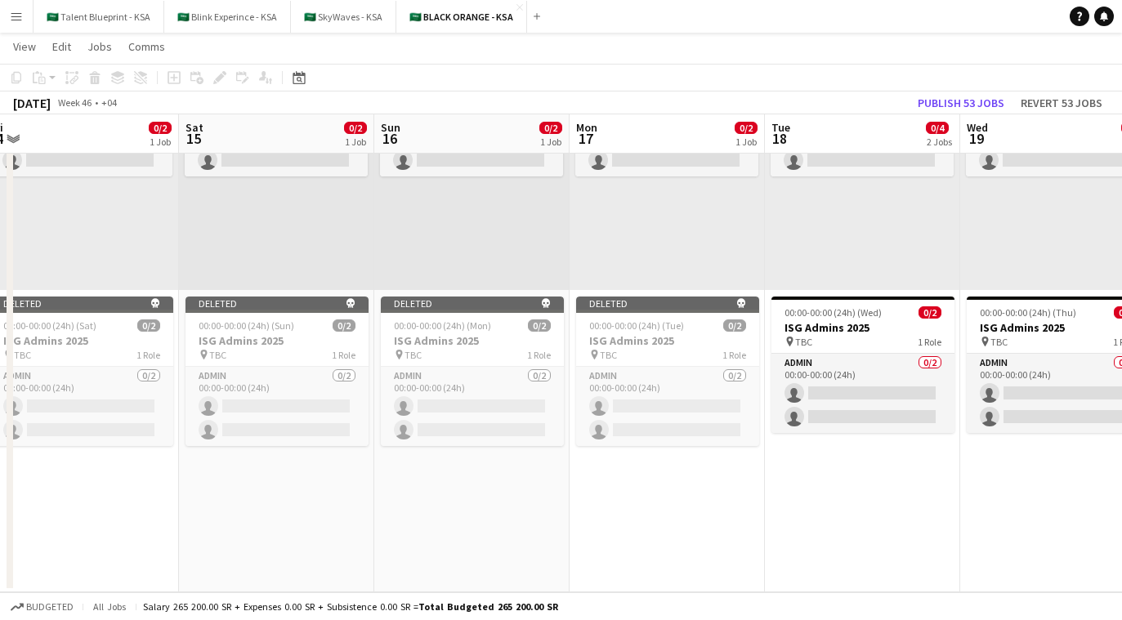
scroll to position [0, 625]
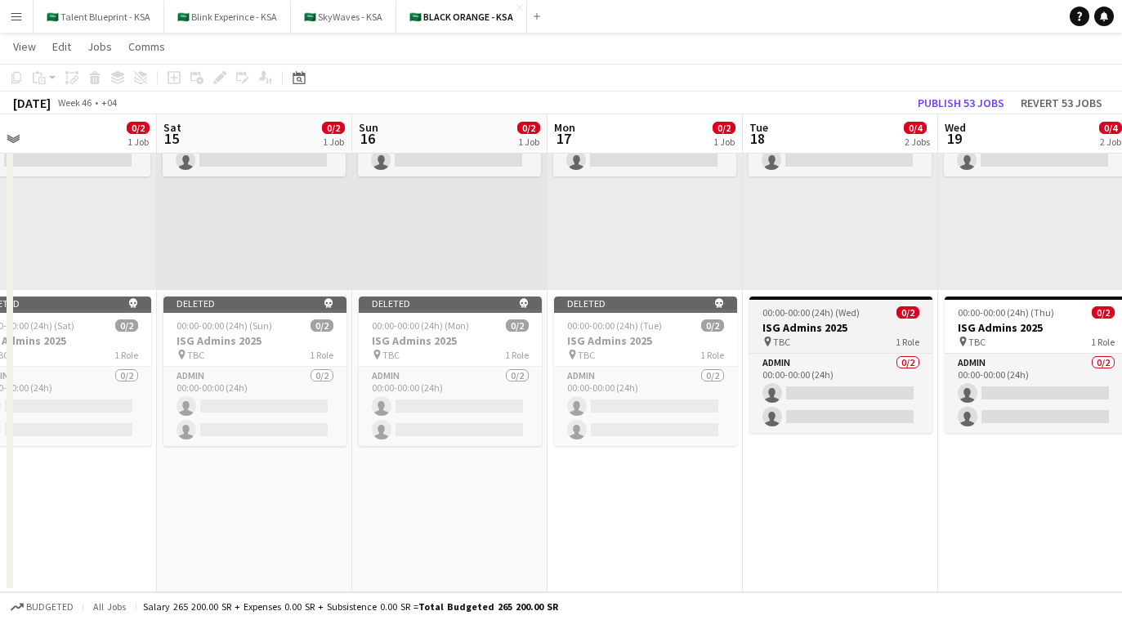
click at [679, 320] on h3 "ISG Admins 2025" at bounding box center [841, 327] width 183 height 15
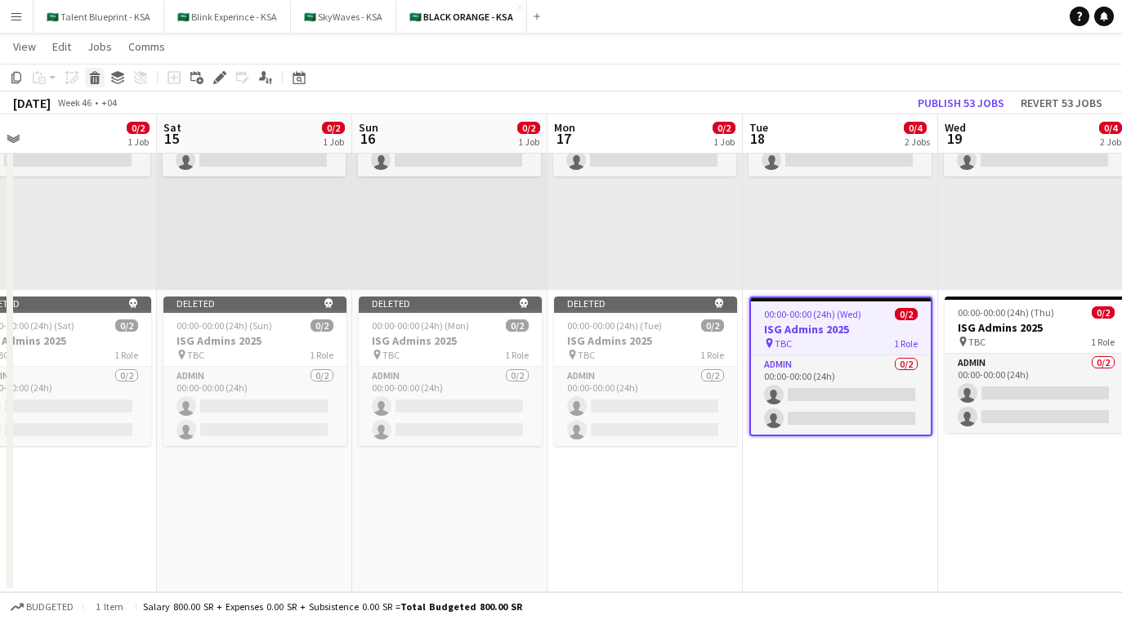
click at [90, 74] on icon at bounding box center [94, 73] width 11 height 4
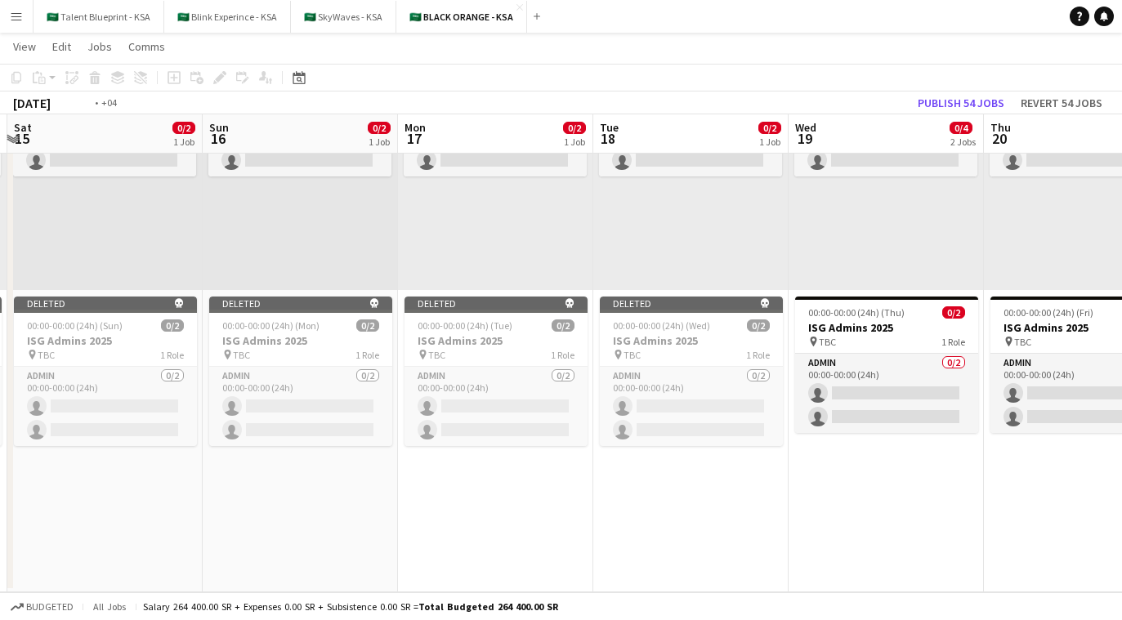
scroll to position [0, 554]
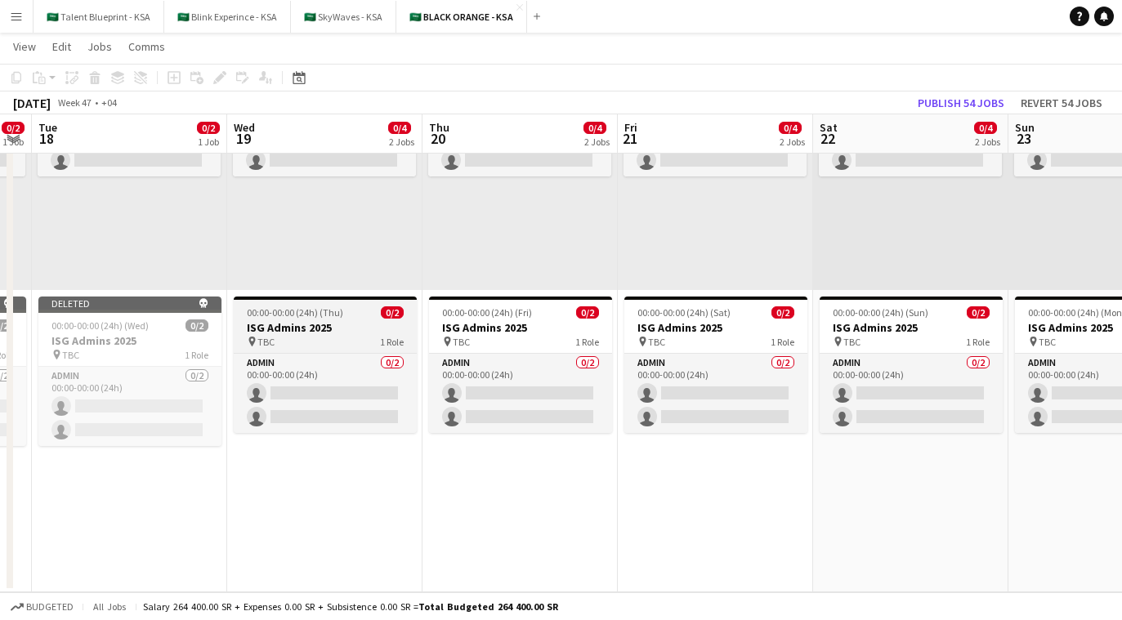
click at [339, 326] on h3 "ISG Admins 2025" at bounding box center [325, 327] width 183 height 15
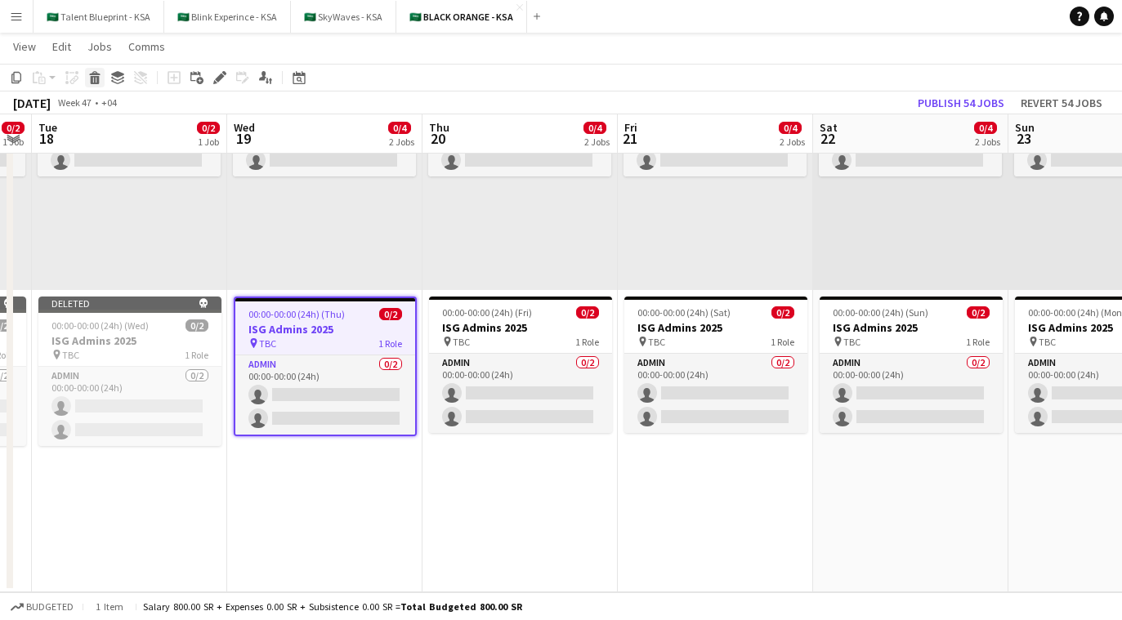
click at [100, 76] on icon "Delete" at bounding box center [94, 77] width 13 height 13
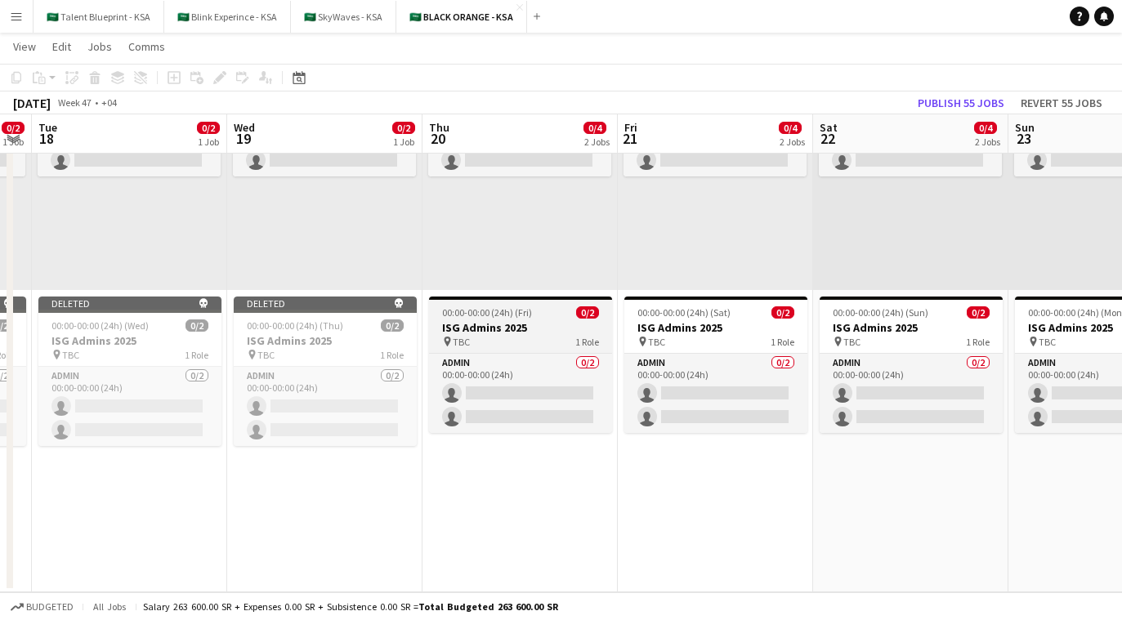
click at [474, 326] on h3 "ISG Admins 2025" at bounding box center [520, 327] width 183 height 15
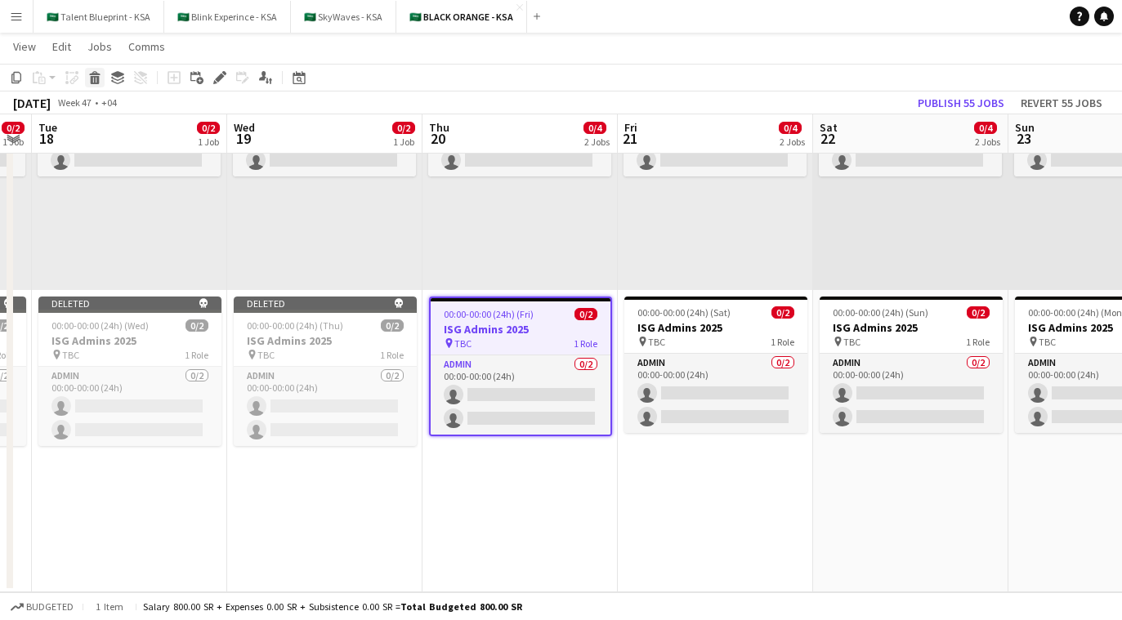
click at [98, 83] on icon at bounding box center [95, 80] width 9 height 8
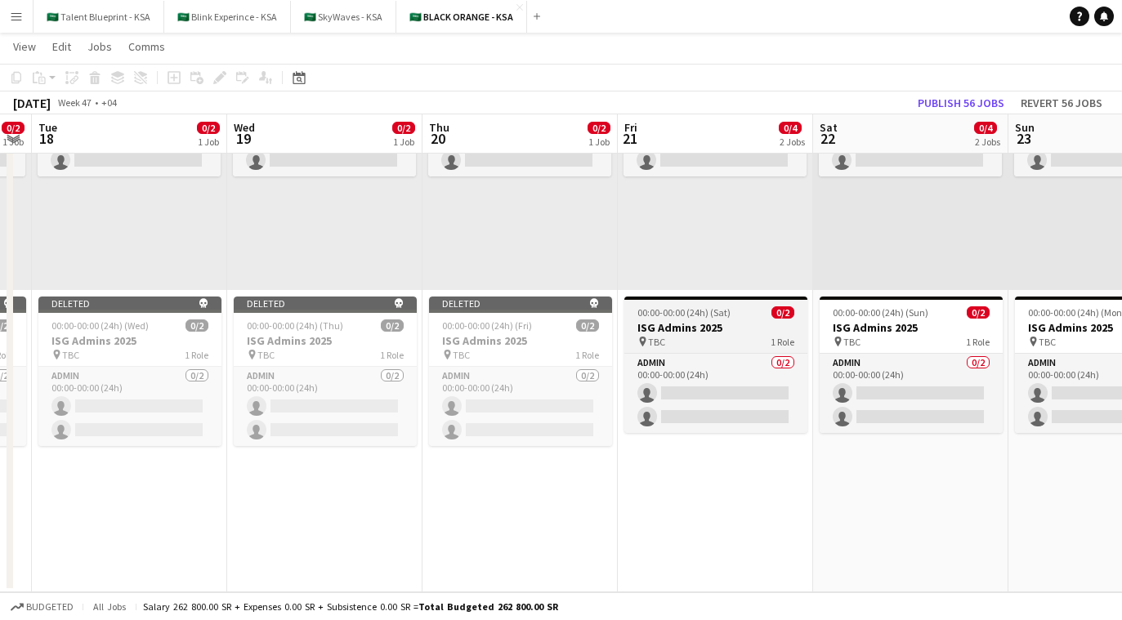
click at [676, 323] on h3 "ISG Admins 2025" at bounding box center [716, 327] width 183 height 15
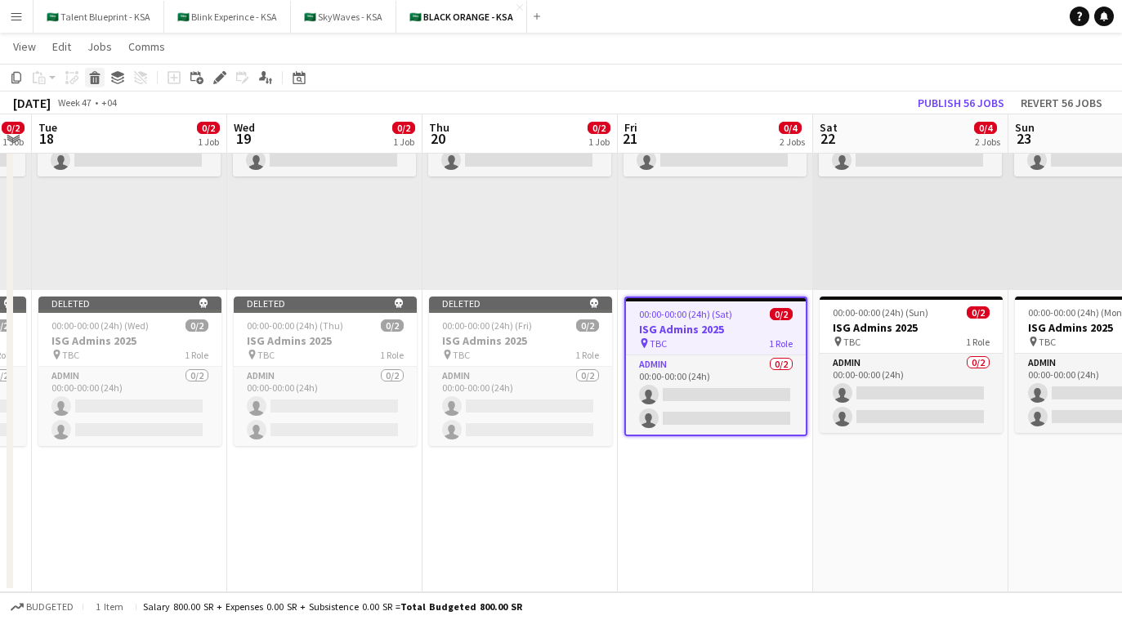
click at [98, 72] on icon "Delete" at bounding box center [94, 77] width 13 height 13
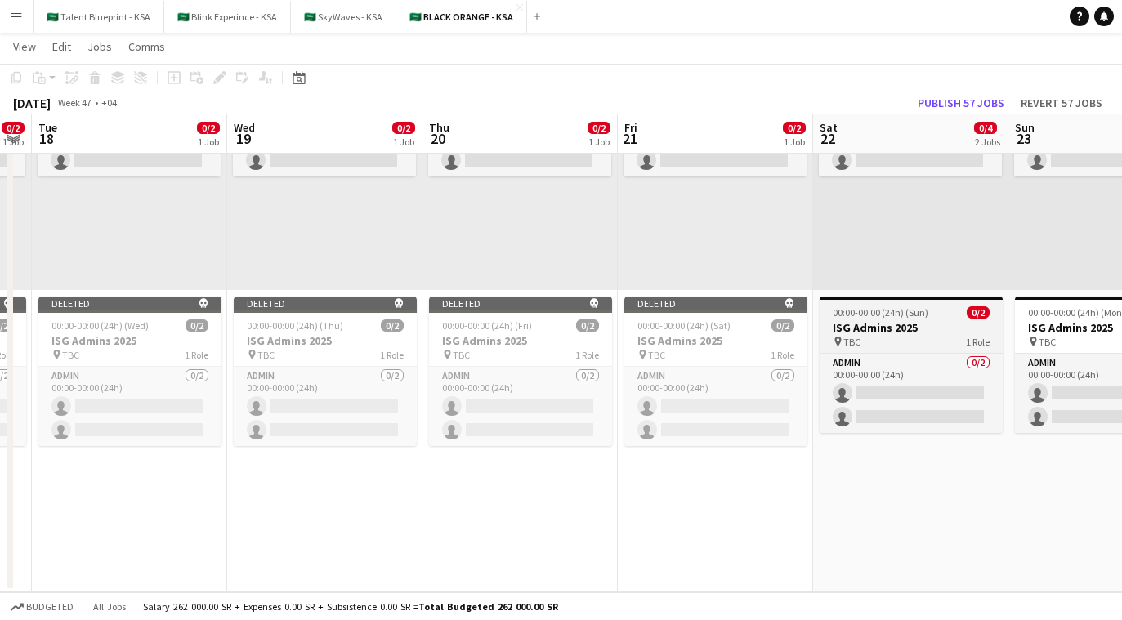
click at [679, 324] on h3 "ISG Admins 2025" at bounding box center [911, 327] width 183 height 15
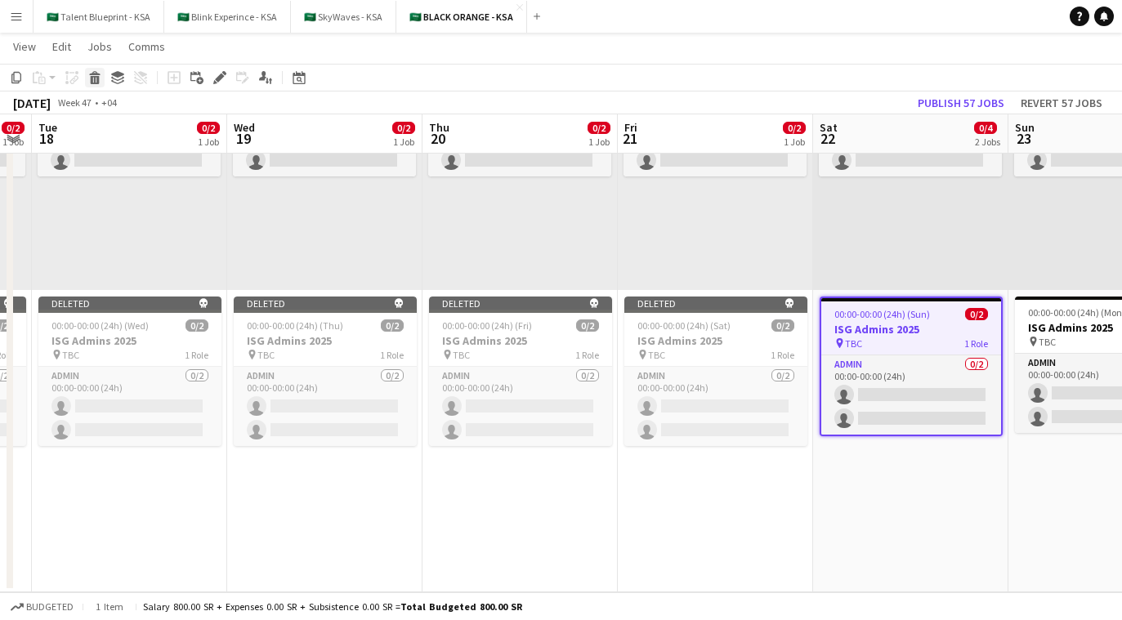
click at [101, 80] on div "Delete" at bounding box center [95, 78] width 20 height 20
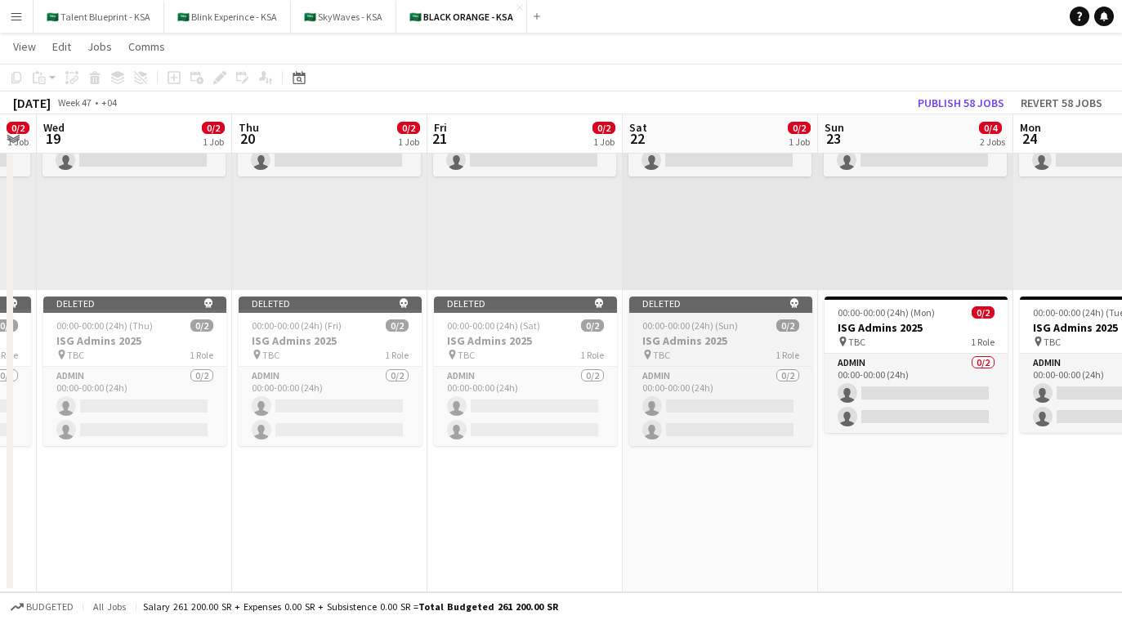
scroll to position [0, 551]
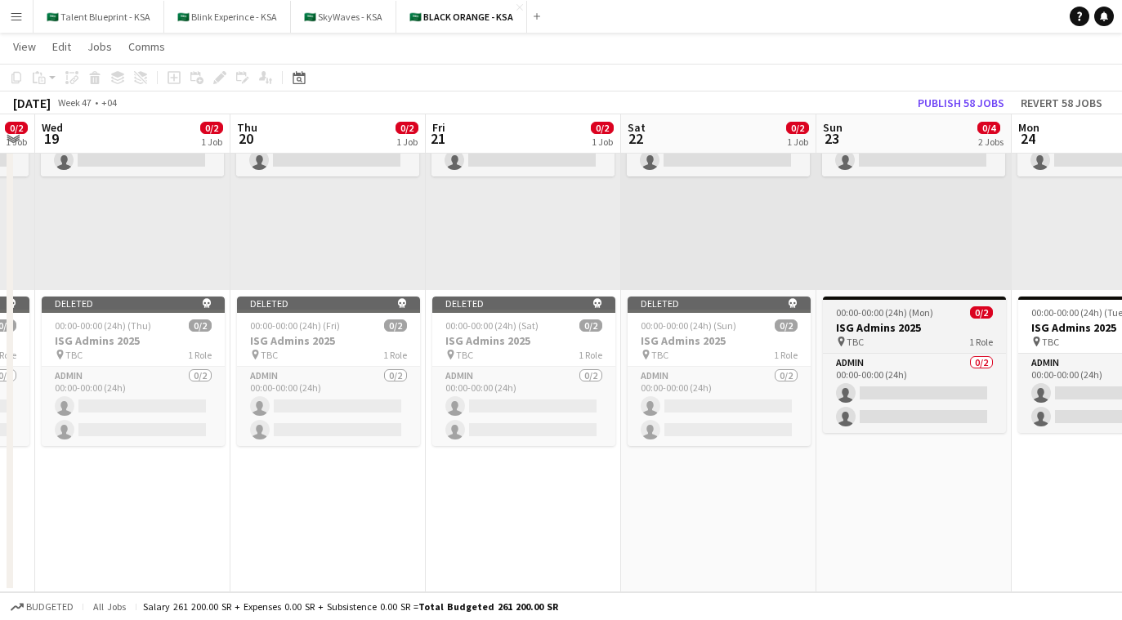
click at [679, 329] on h3 "ISG Admins 2025" at bounding box center [914, 327] width 183 height 15
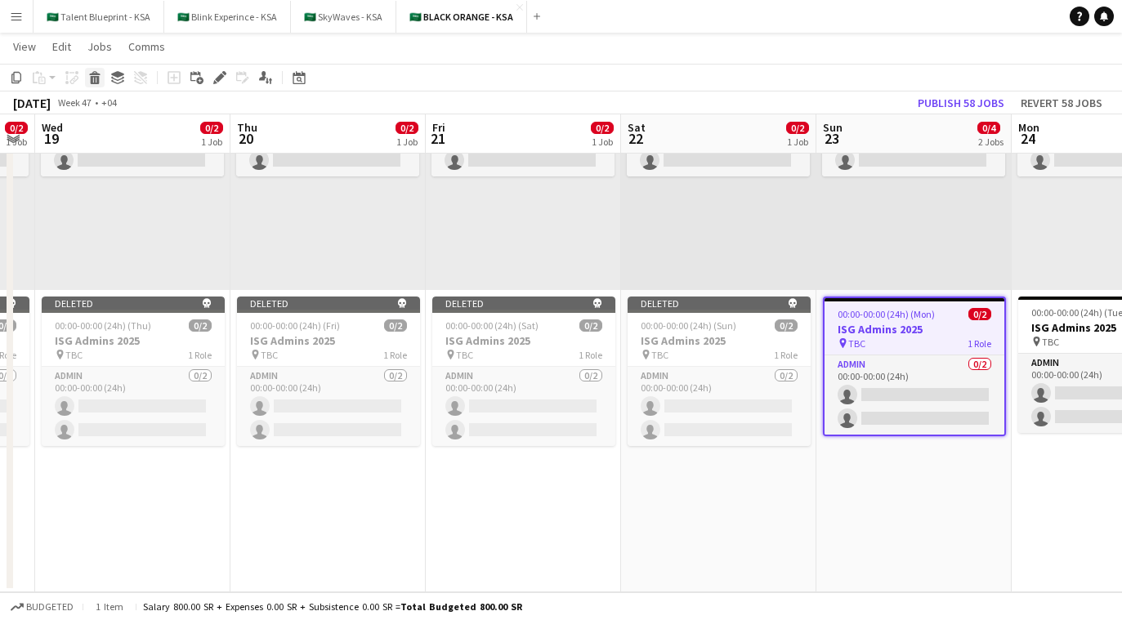
click at [96, 74] on icon at bounding box center [94, 73] width 11 height 4
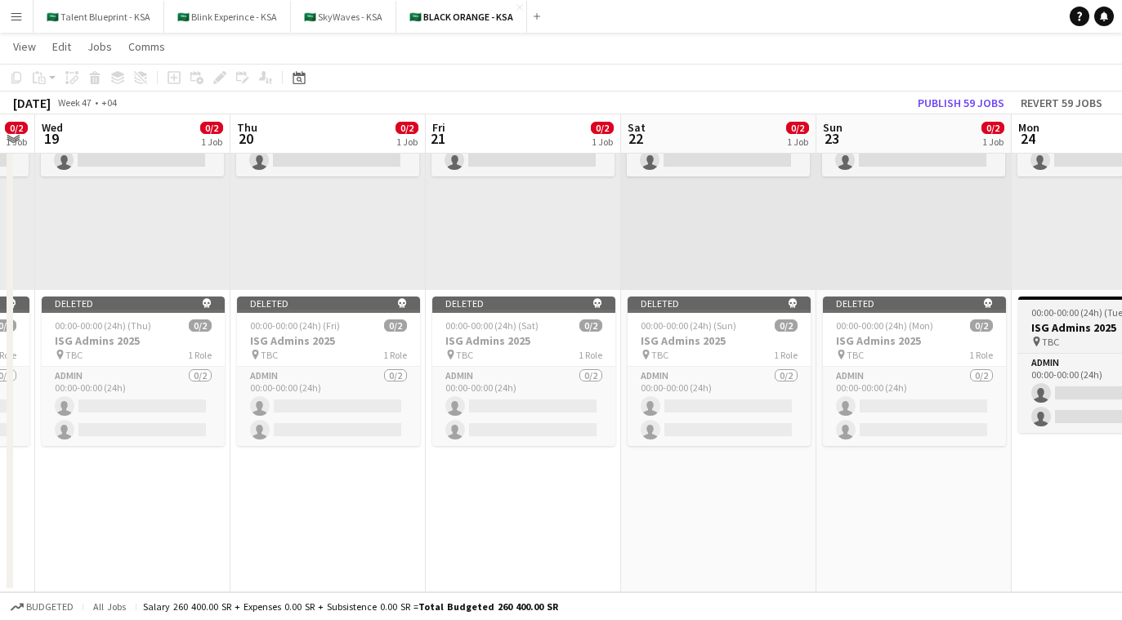
click at [679, 338] on icon "pin" at bounding box center [1037, 342] width 11 height 10
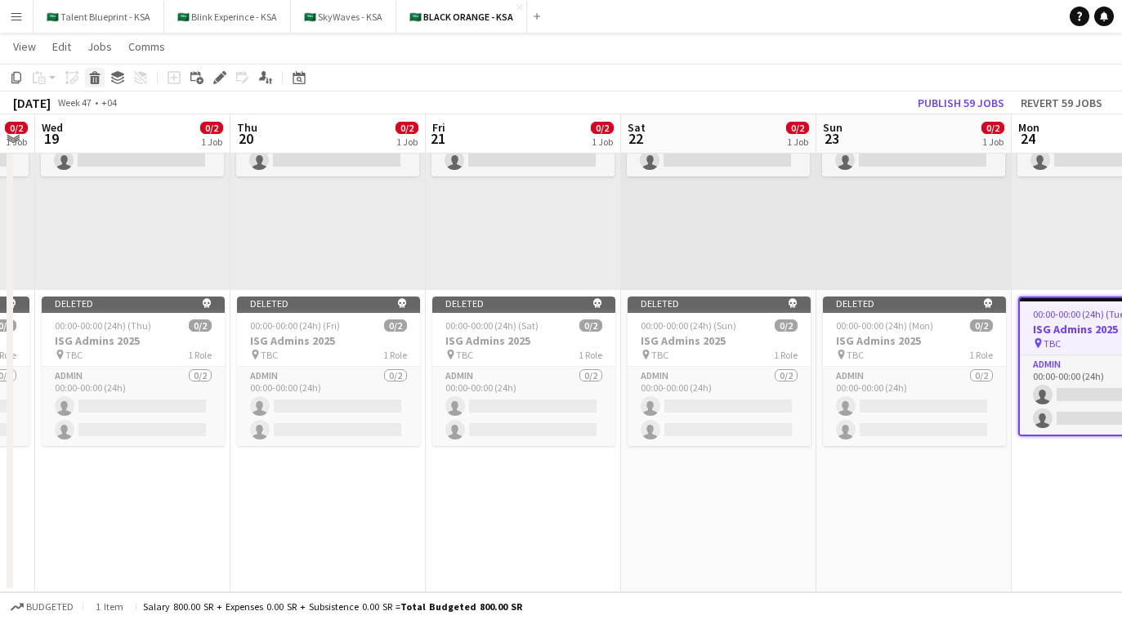
click at [92, 76] on icon at bounding box center [95, 80] width 9 height 8
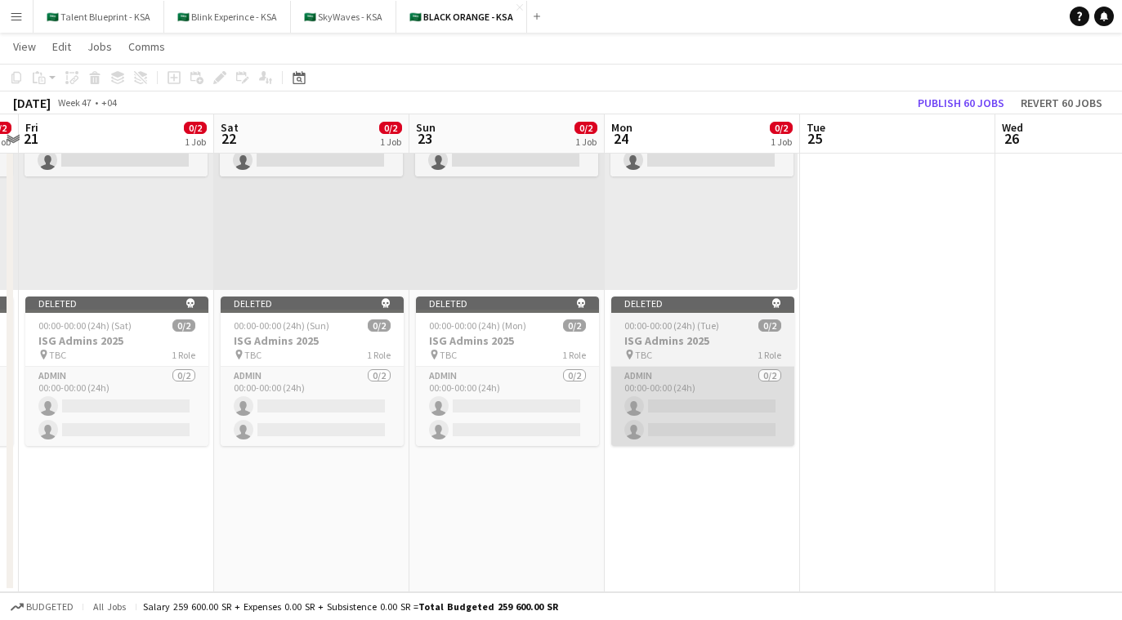
scroll to position [0, 570]
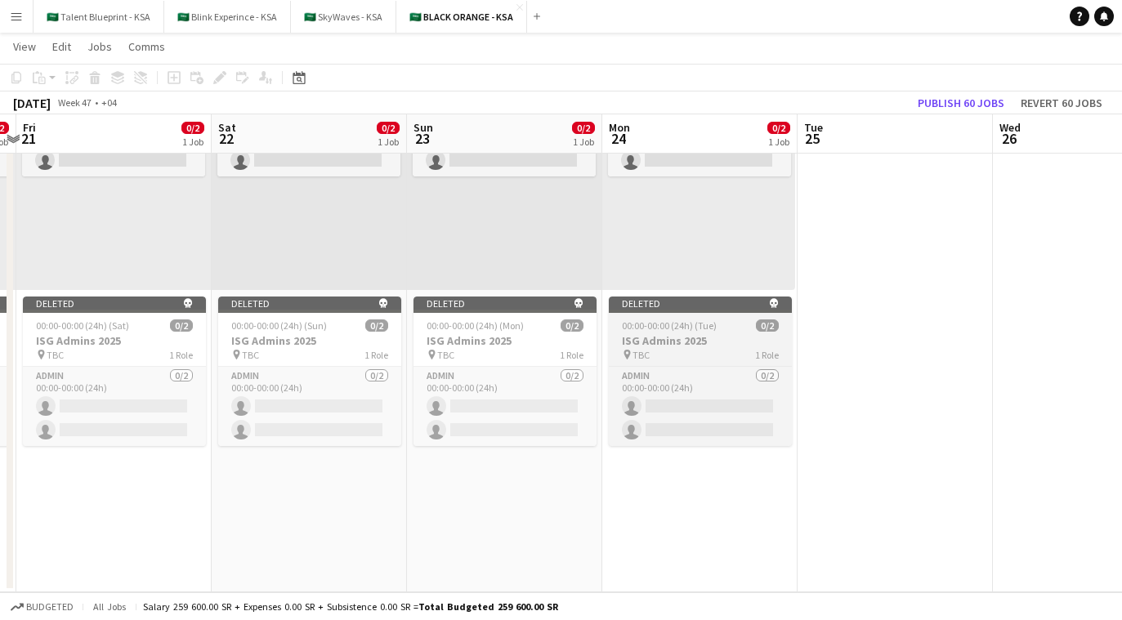
click at [645, 324] on span "00:00-00:00 (24h) (Tue)" at bounding box center [669, 326] width 95 height 12
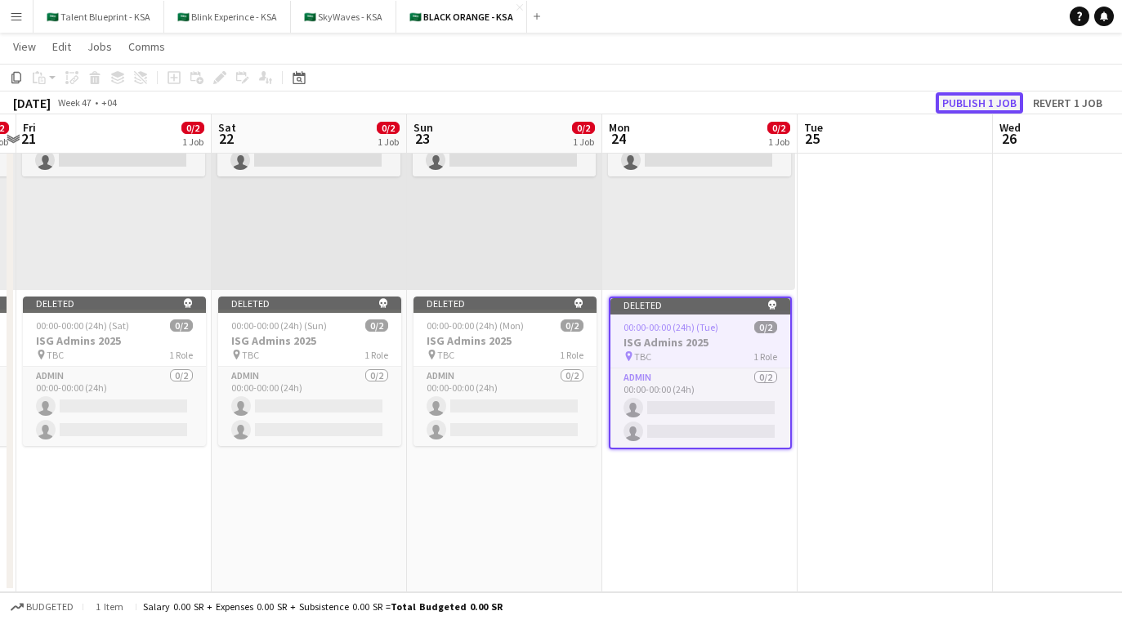
click at [679, 98] on button "Publish 1 job" at bounding box center [979, 102] width 87 height 21
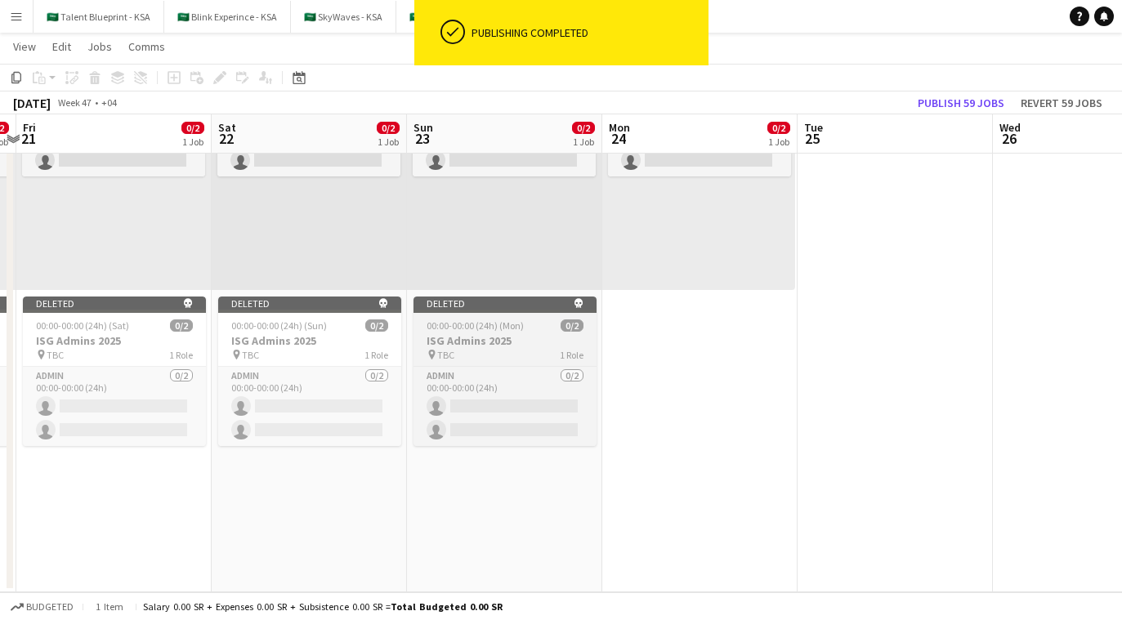
click at [525, 331] on div "00:00-00:00 (24h) (Mon) 0/2" at bounding box center [505, 326] width 183 height 12
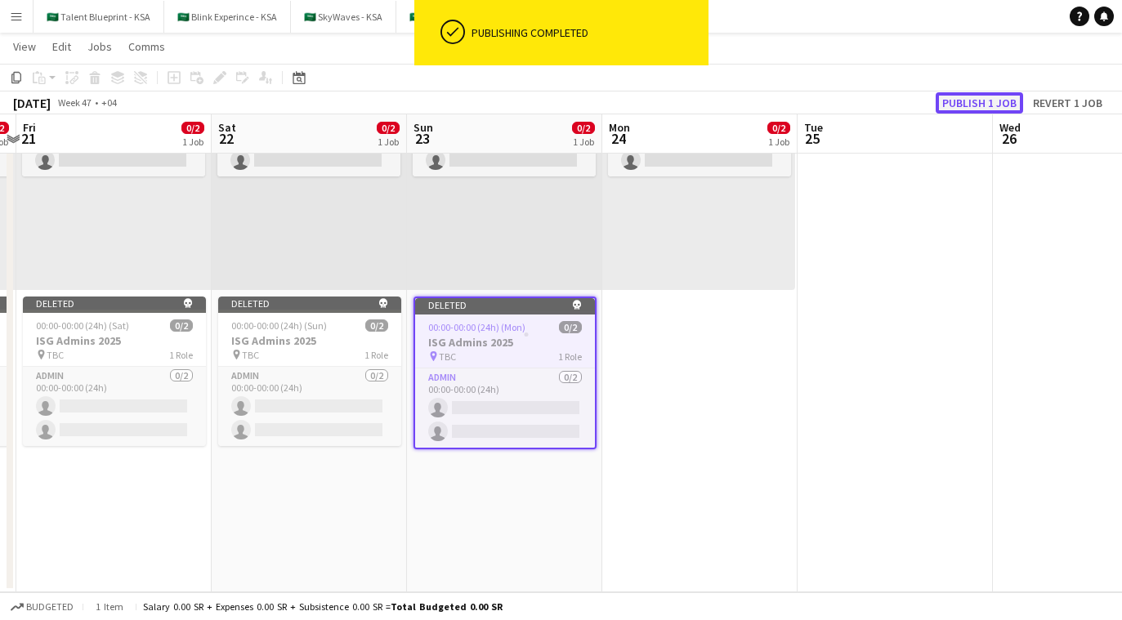
click at [679, 100] on button "Publish 1 job" at bounding box center [979, 102] width 87 height 21
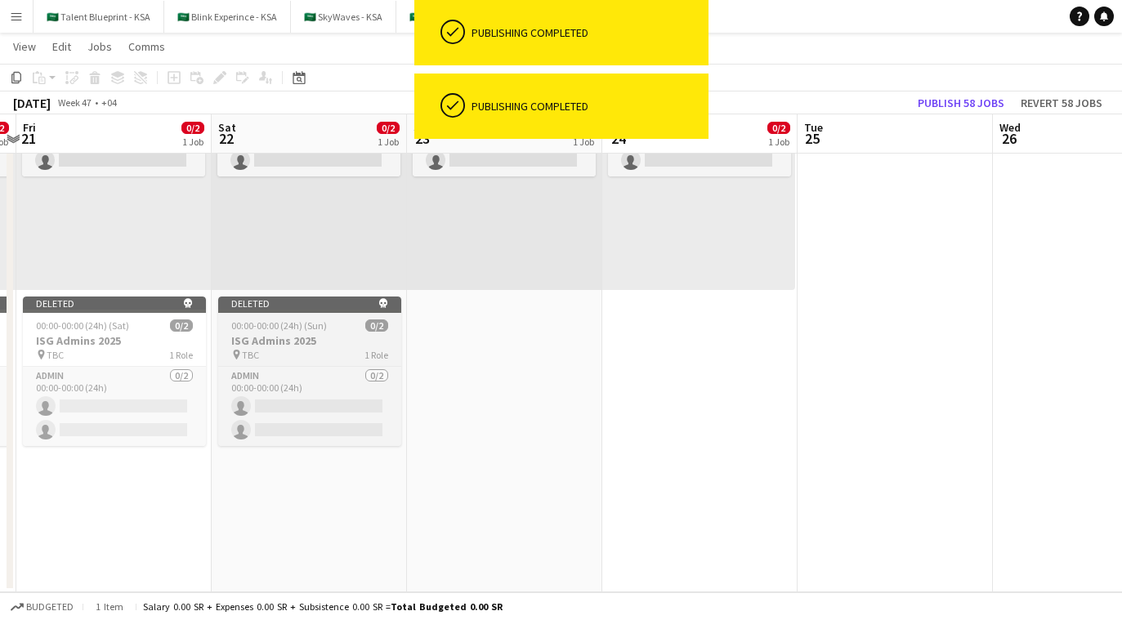
click at [330, 305] on div "Deleted skull" at bounding box center [309, 303] width 183 height 13
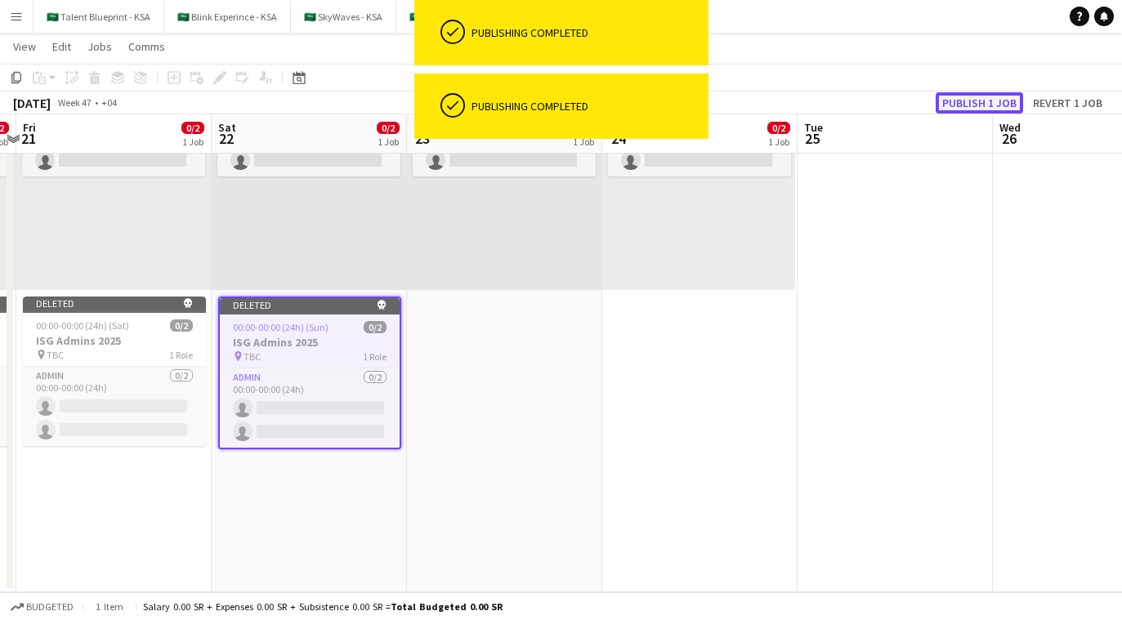
click at [679, 95] on button "Publish 1 job" at bounding box center [979, 102] width 87 height 21
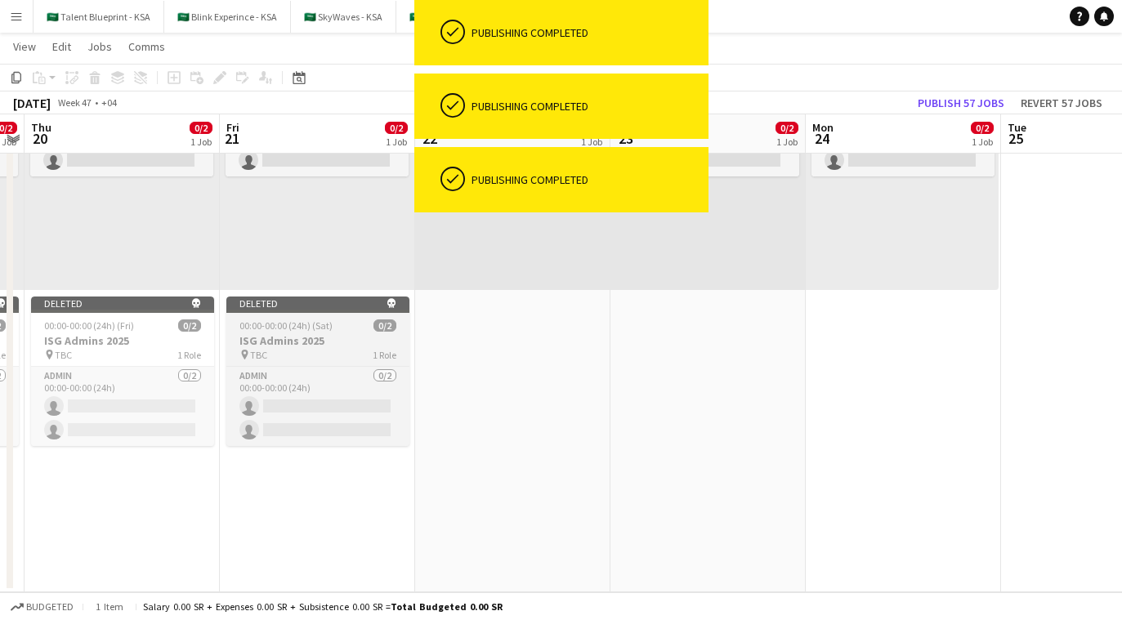
scroll to position [0, 347]
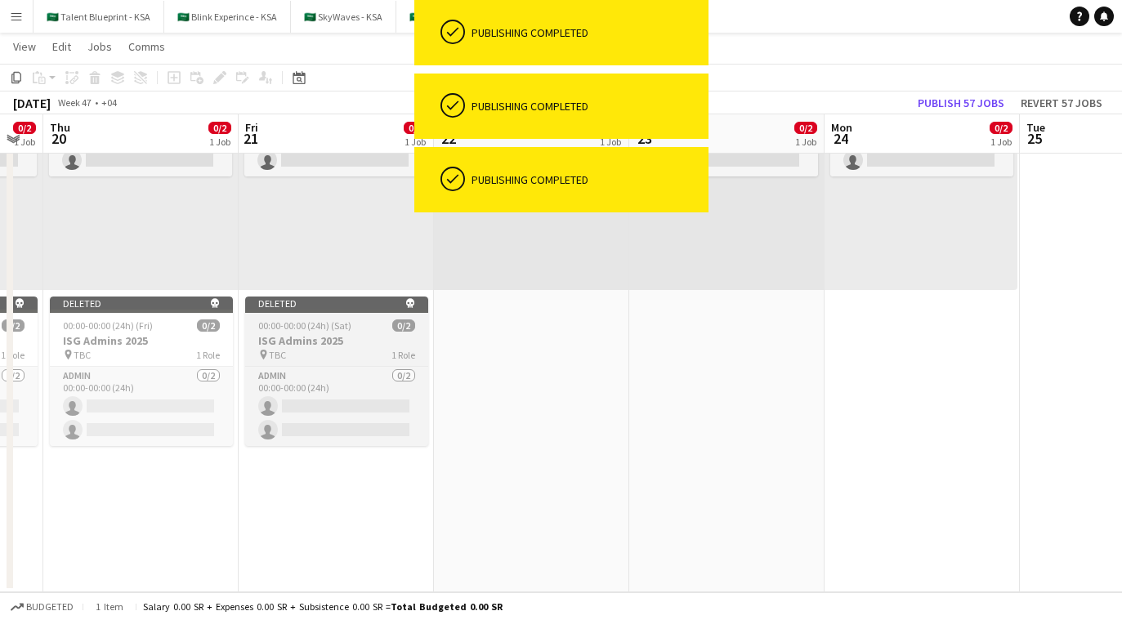
click at [298, 335] on h3 "ISG Admins 2025" at bounding box center [336, 341] width 183 height 15
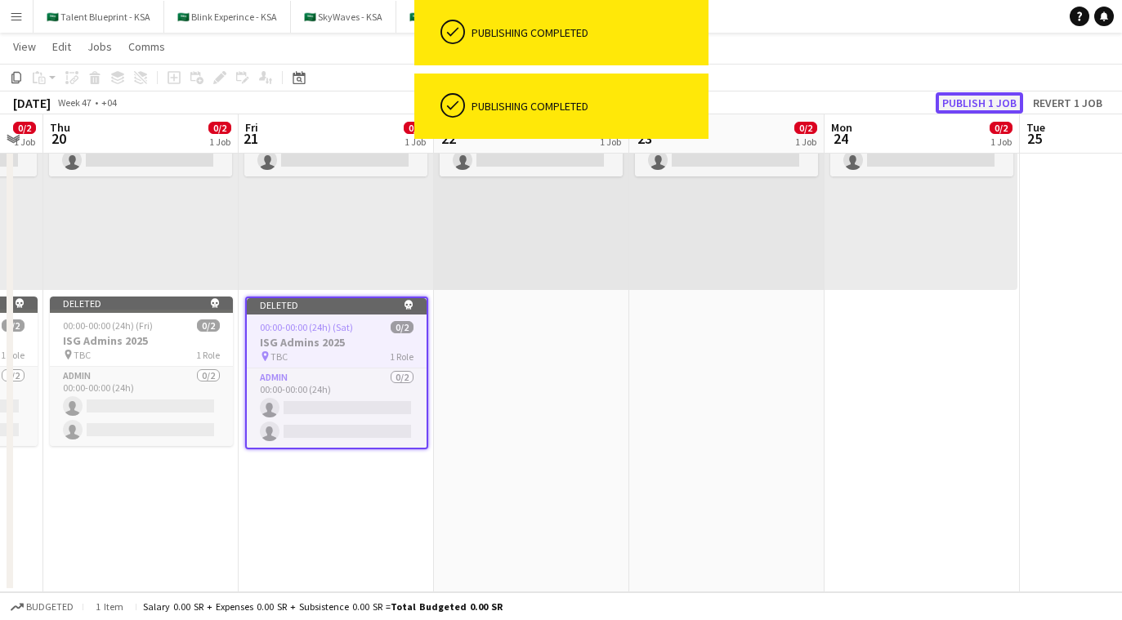
click at [679, 107] on button "Publish 1 job" at bounding box center [979, 102] width 87 height 21
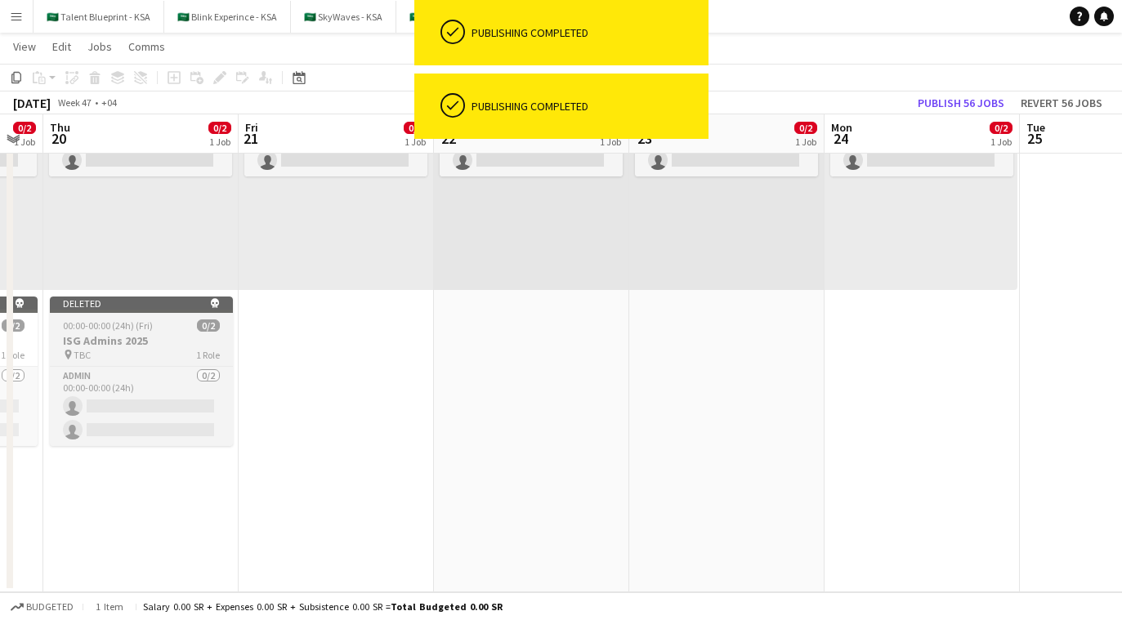
click at [184, 318] on app-job-card "Deleted skull 00:00-00:00 (24h) (Fri) 0/2 ISG Admins 2025 pin TBC 1 Role Admin …" at bounding box center [141, 372] width 183 height 150
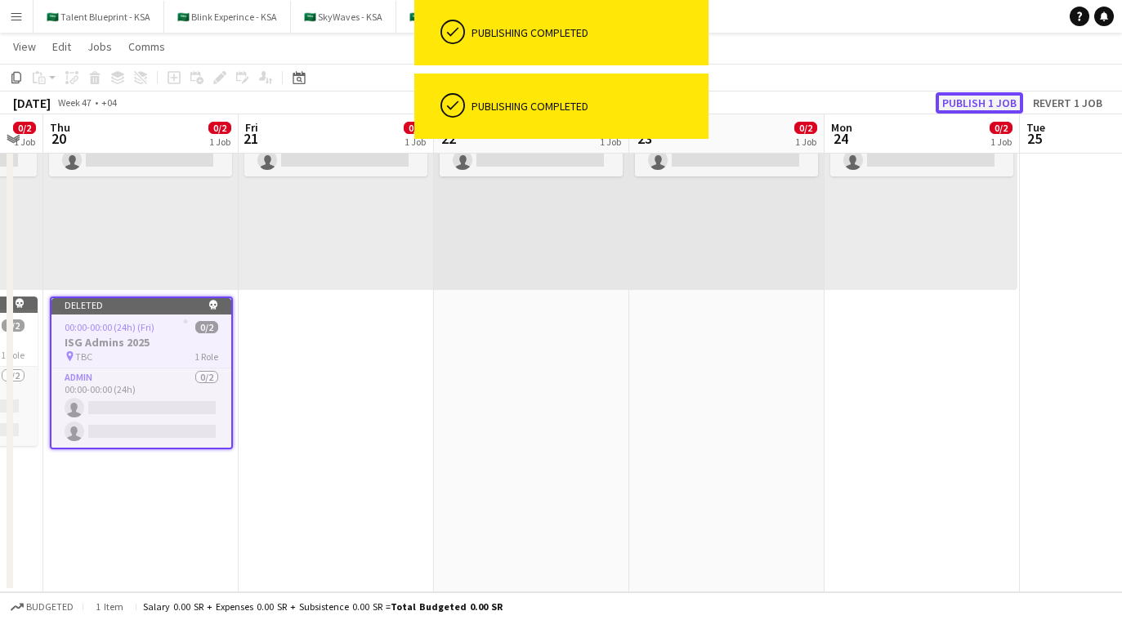
click at [679, 99] on button "Publish 1 job" at bounding box center [979, 102] width 87 height 21
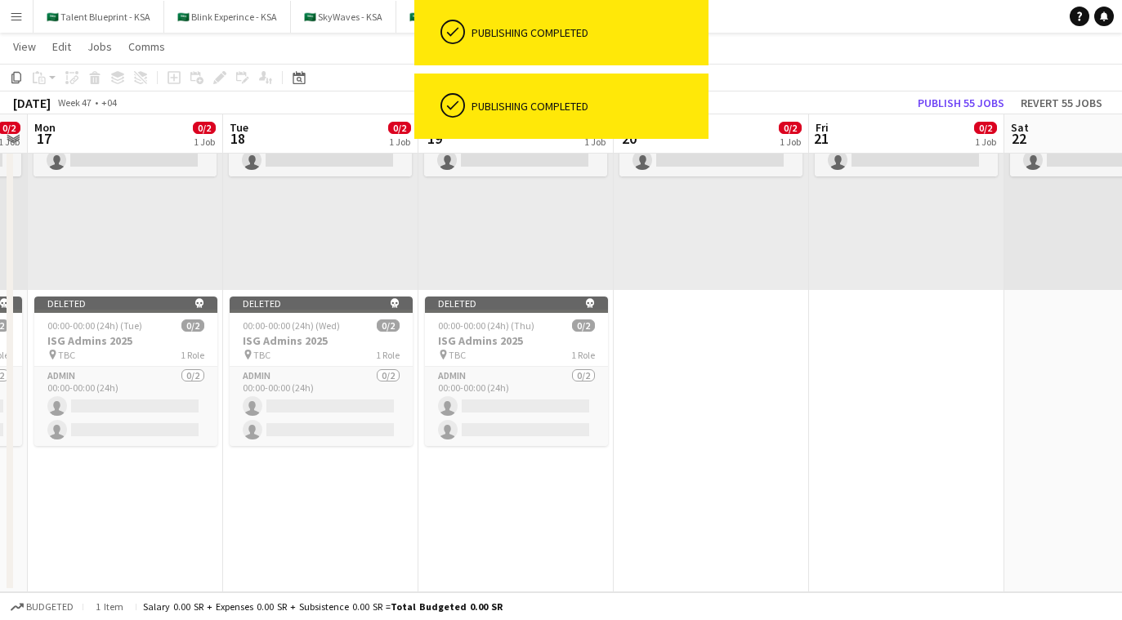
scroll to position [0, 414]
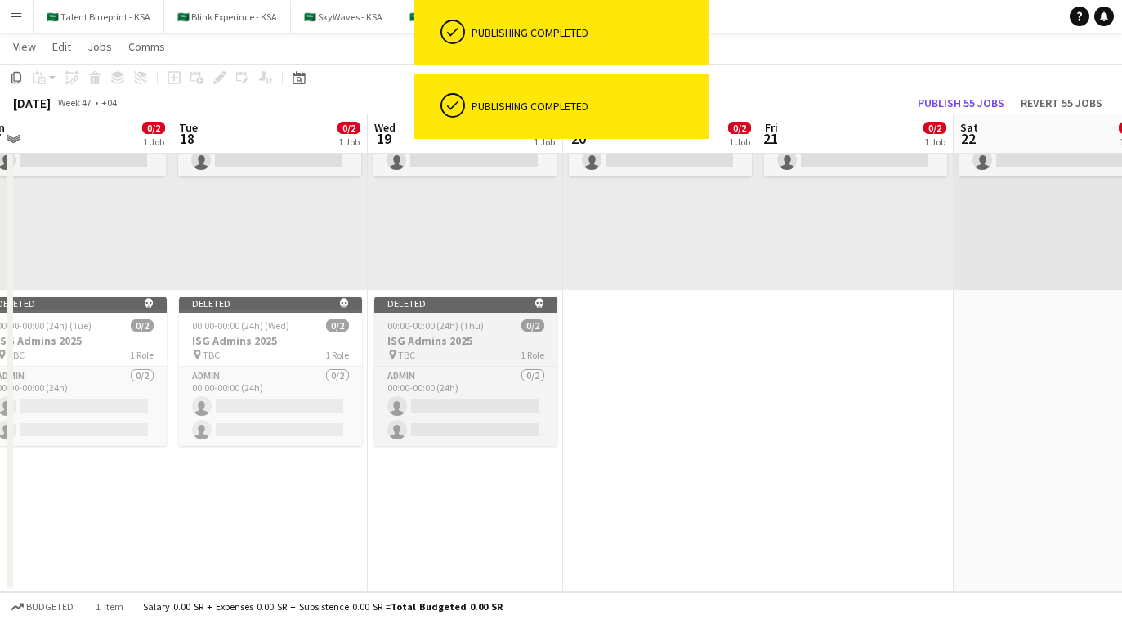
click at [441, 351] on div "pin TBC 1 Role" at bounding box center [465, 354] width 183 height 13
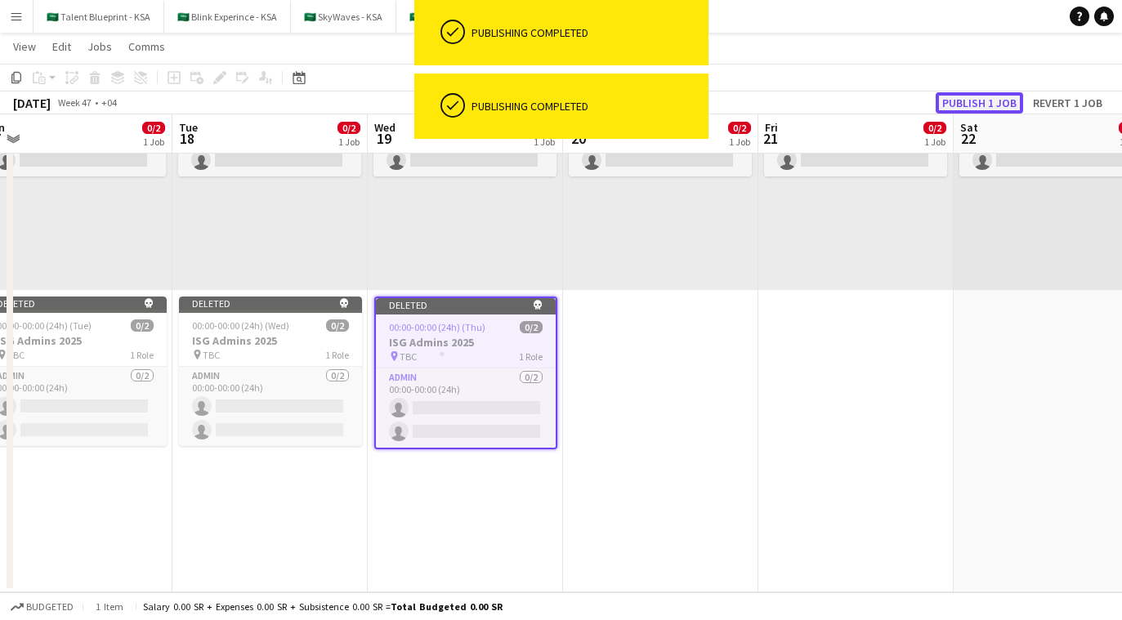
click at [679, 100] on button "Publish 1 job" at bounding box center [979, 102] width 87 height 21
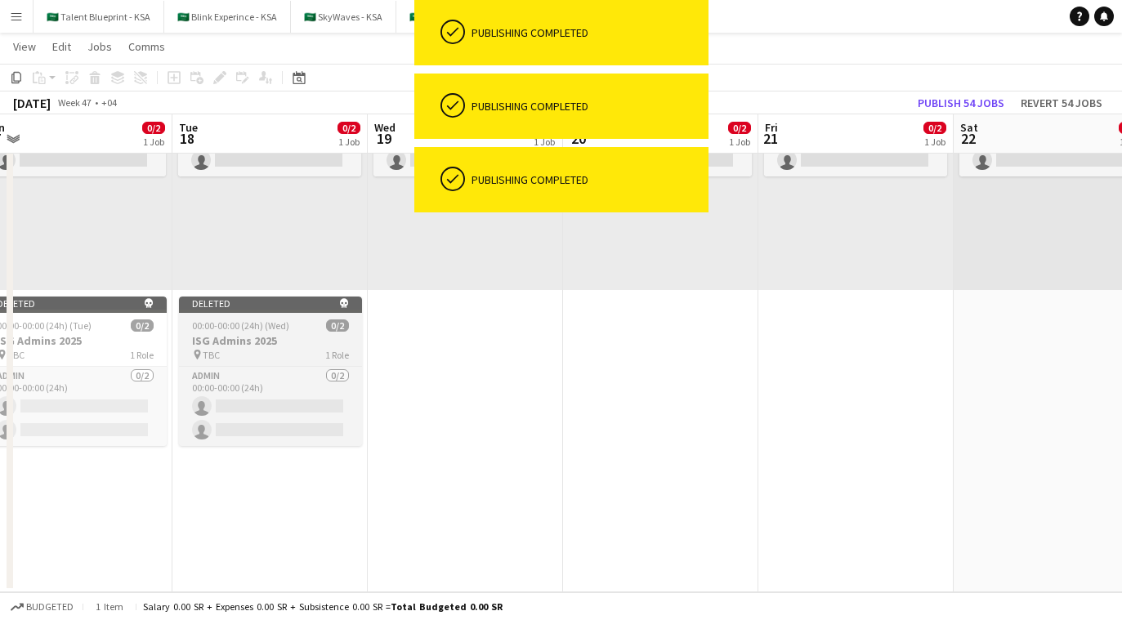
click at [288, 356] on div "pin TBC 1 Role" at bounding box center [270, 354] width 183 height 13
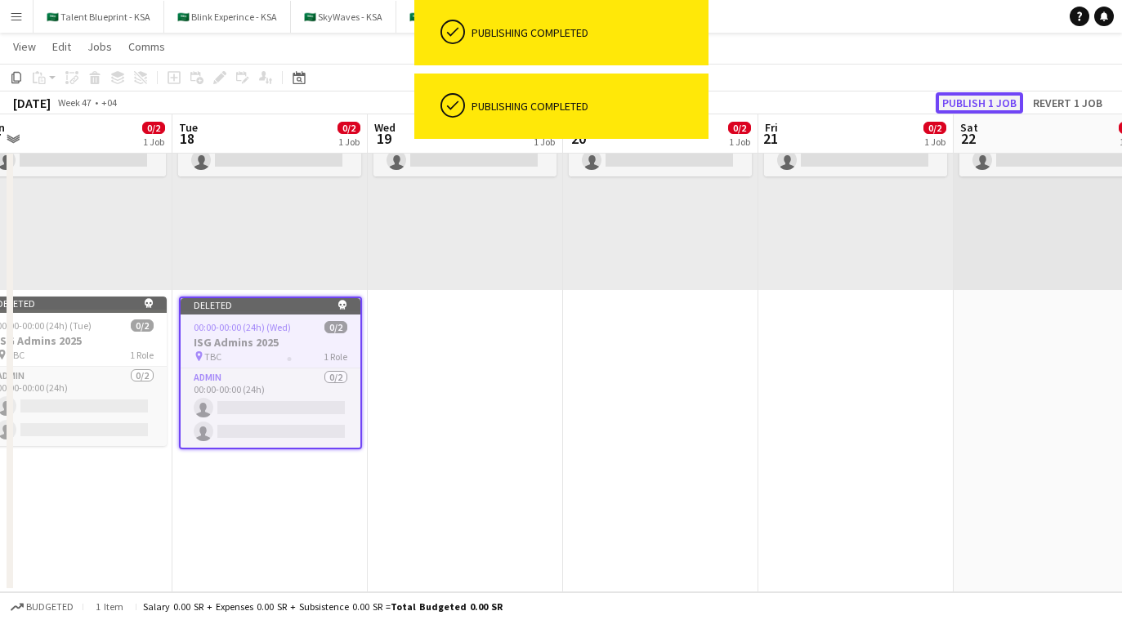
click at [679, 101] on button "Publish 1 job" at bounding box center [979, 102] width 87 height 21
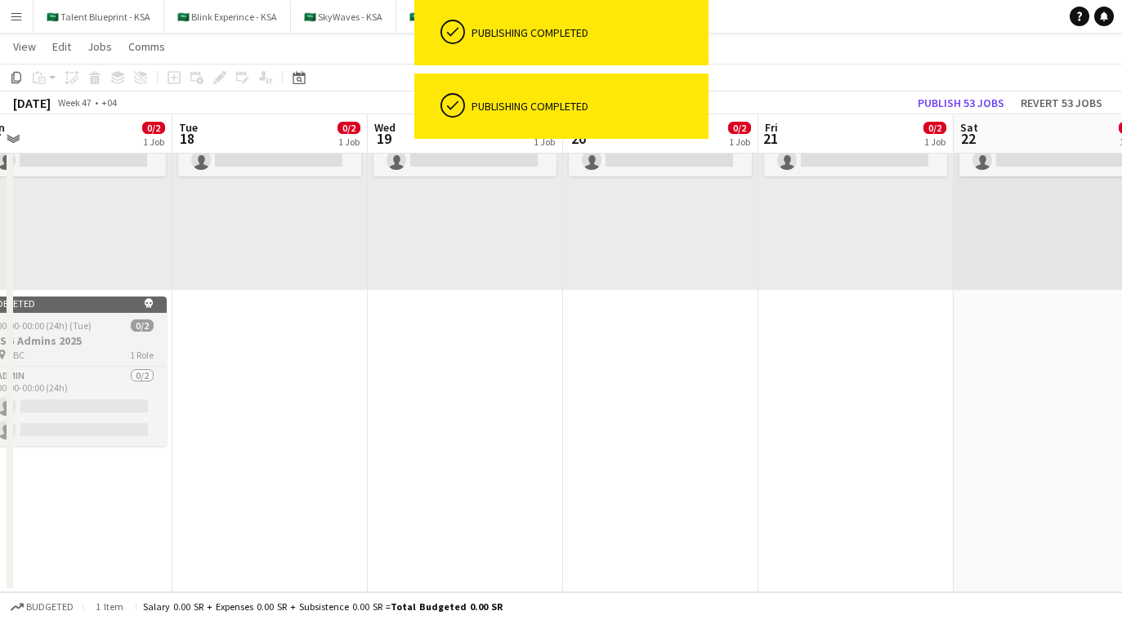
click at [105, 329] on div "00:00-00:00 (24h) (Tue) 0/2" at bounding box center [75, 326] width 183 height 12
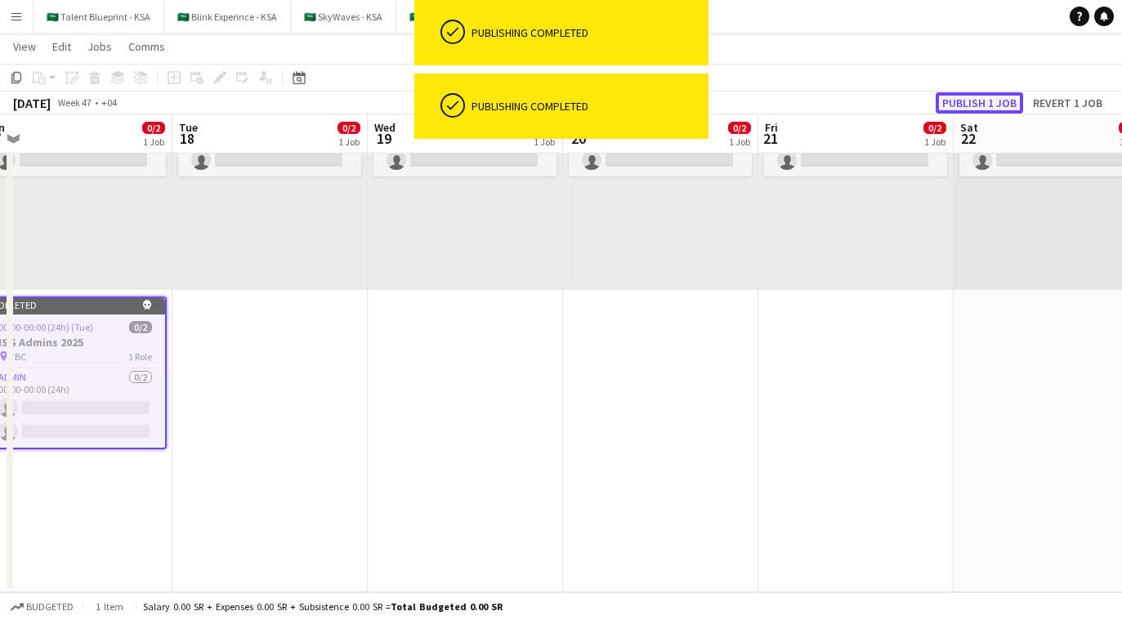
click at [679, 99] on button "Publish 1 job" at bounding box center [979, 102] width 87 height 21
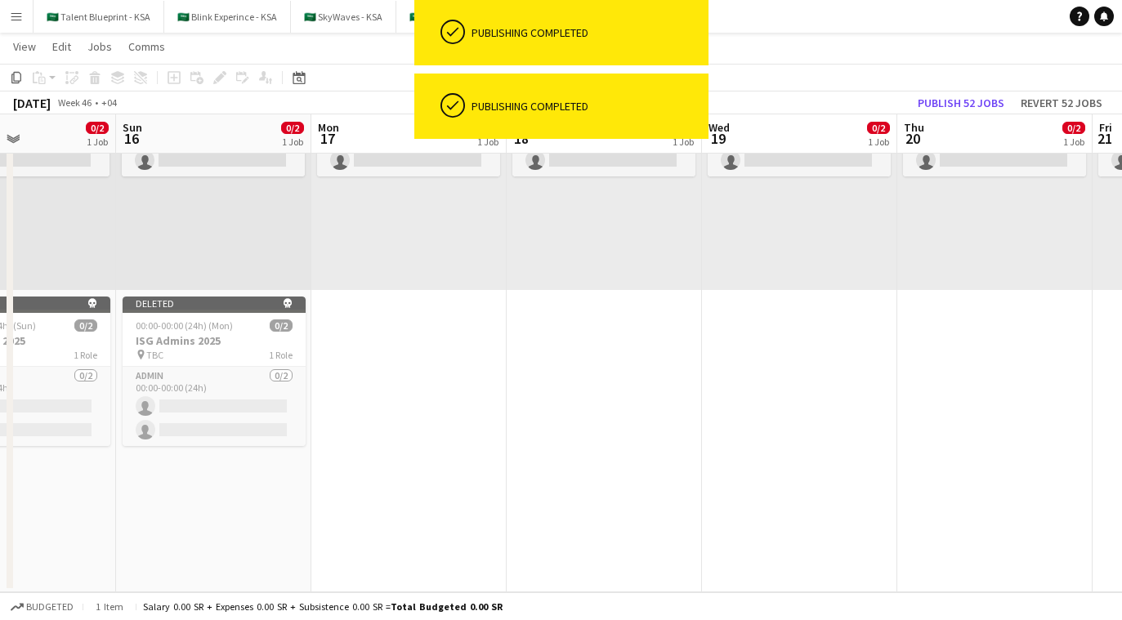
scroll to position [0, 439]
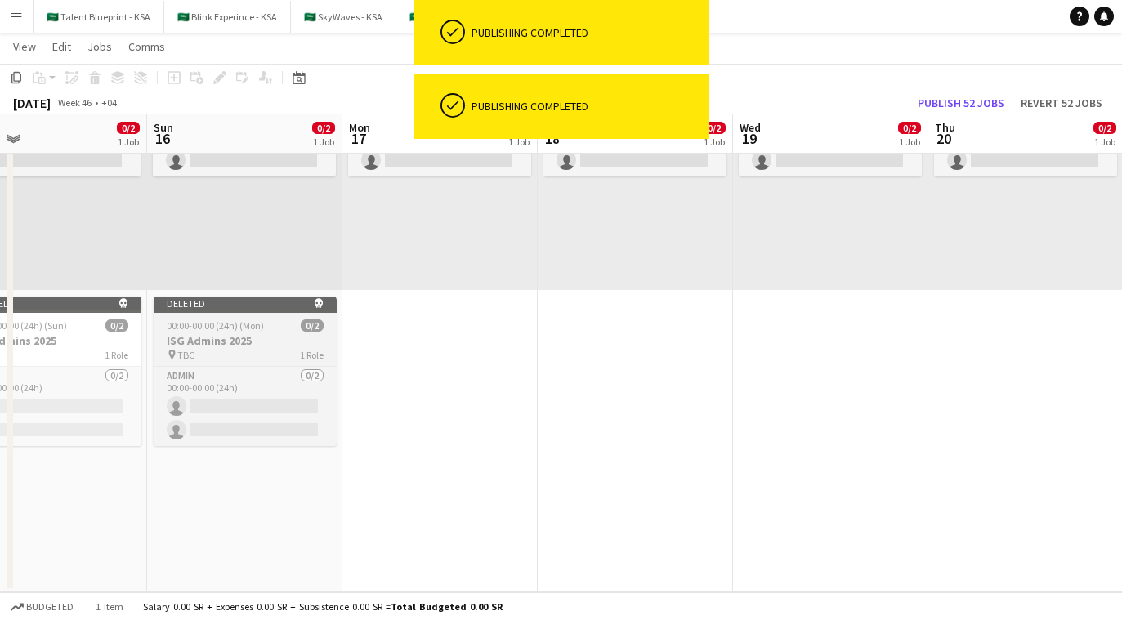
click at [287, 329] on div "00:00-00:00 (24h) (Mon) 0/2" at bounding box center [245, 326] width 183 height 12
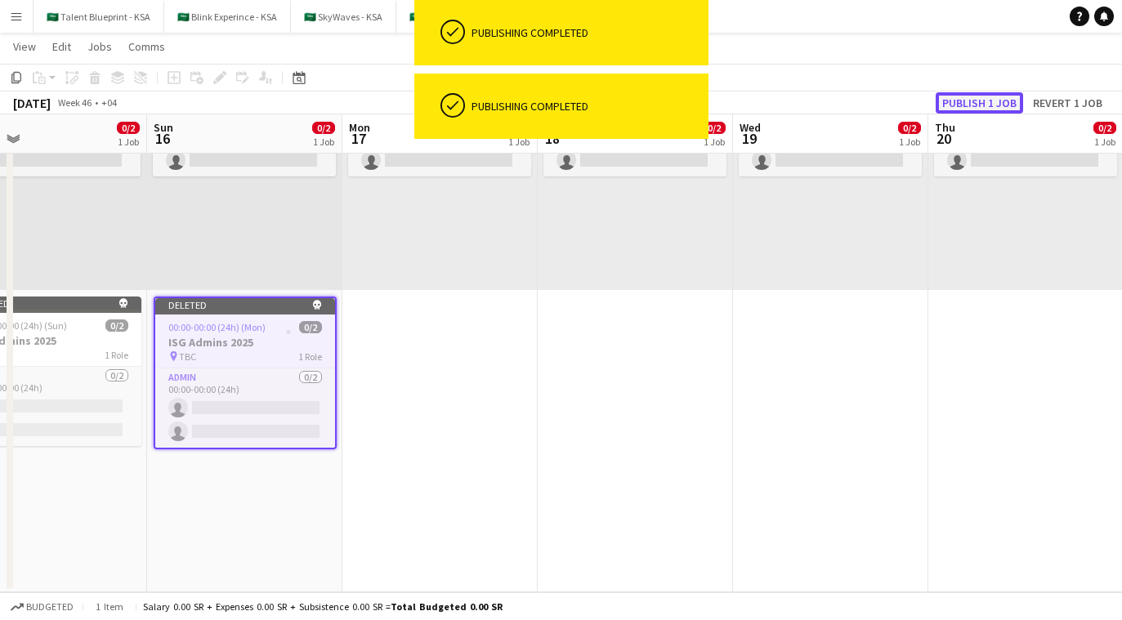
click at [679, 100] on button "Publish 1 job" at bounding box center [979, 102] width 87 height 21
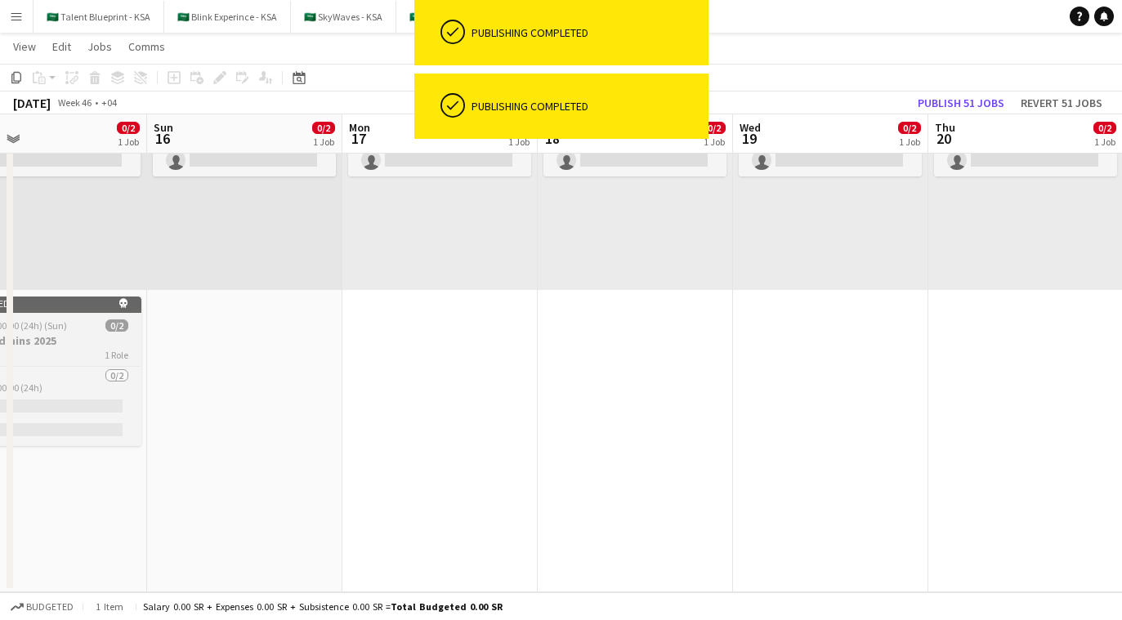
click at [90, 335] on h3 "ISG Admins 2025" at bounding box center [49, 341] width 183 height 15
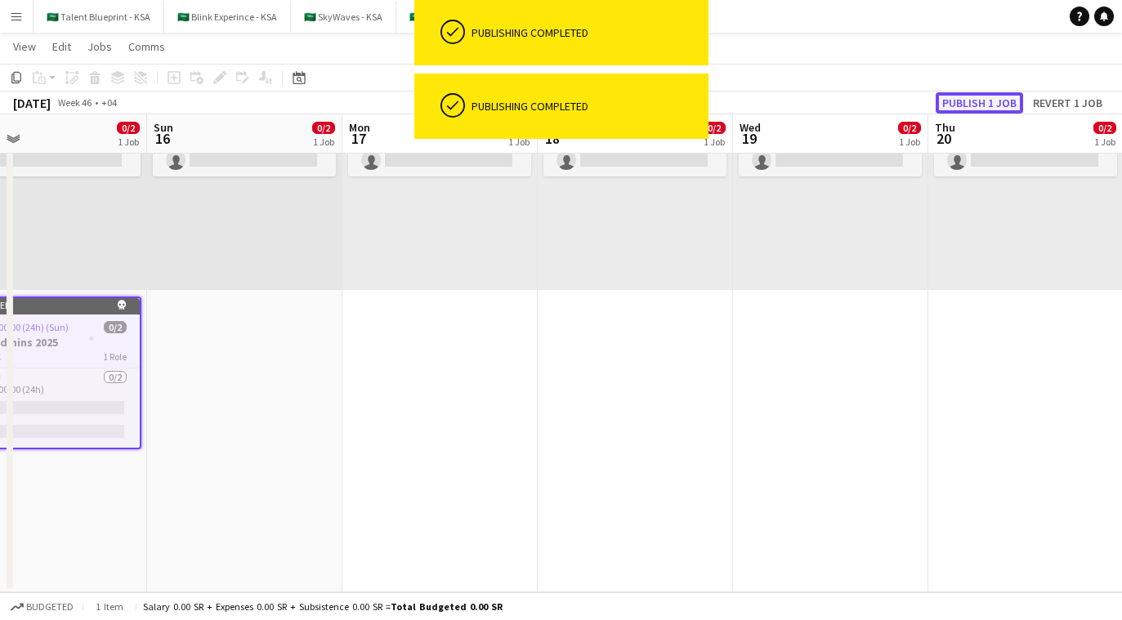
click at [679, 92] on button "Publish 1 job" at bounding box center [979, 102] width 87 height 21
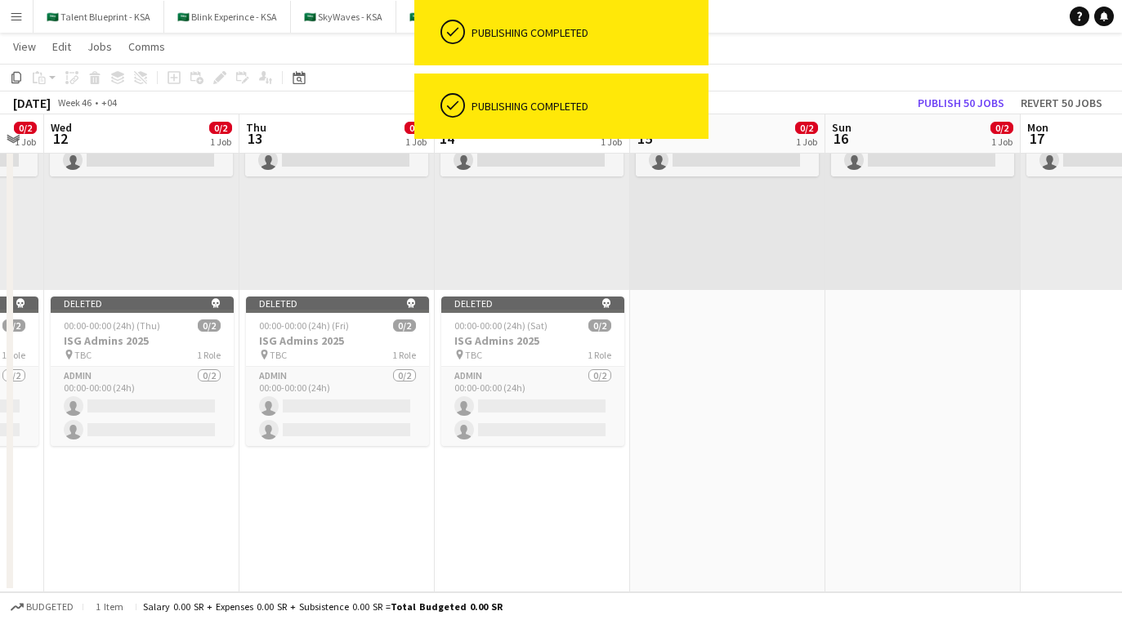
scroll to position [0, 457]
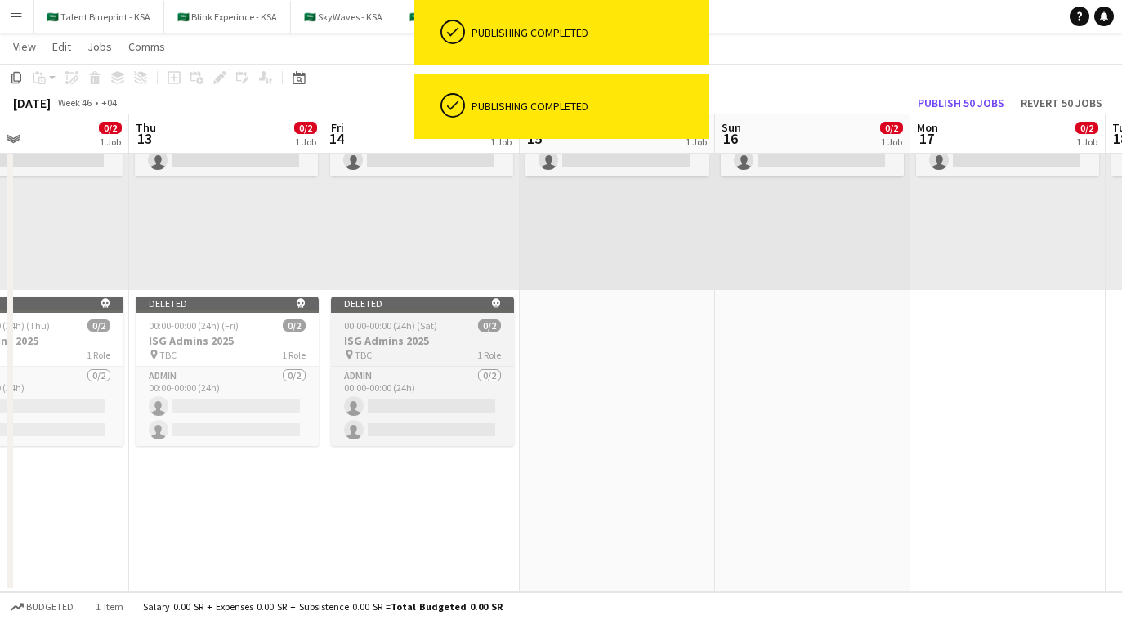
click at [467, 350] on div "pin TBC 1 Role" at bounding box center [422, 354] width 183 height 13
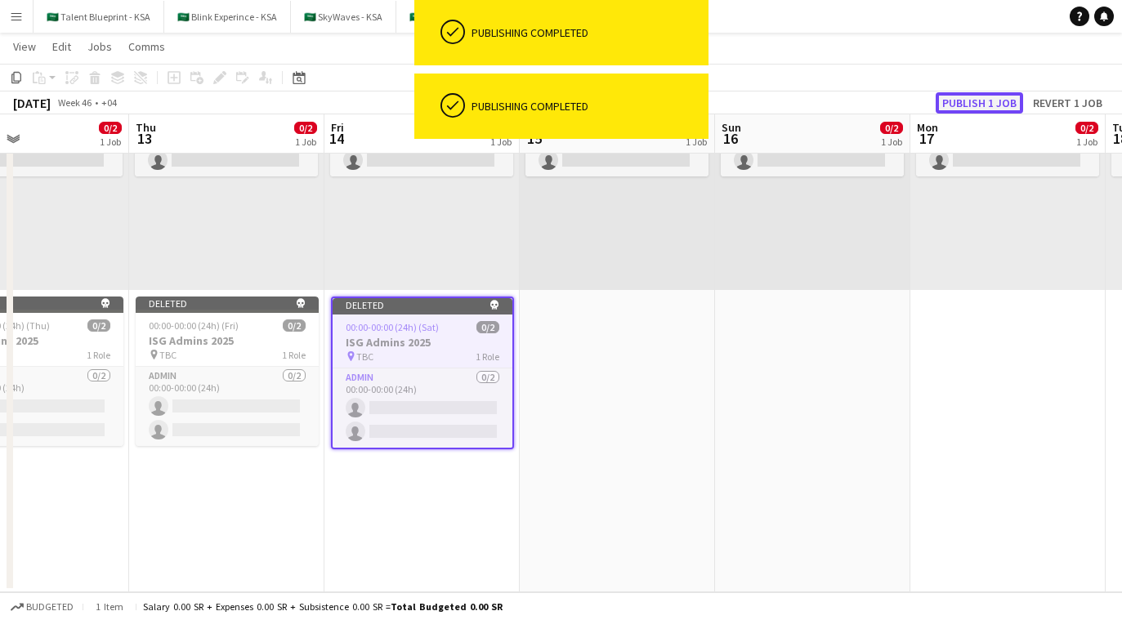
click at [679, 98] on button "Publish 1 job" at bounding box center [979, 102] width 87 height 21
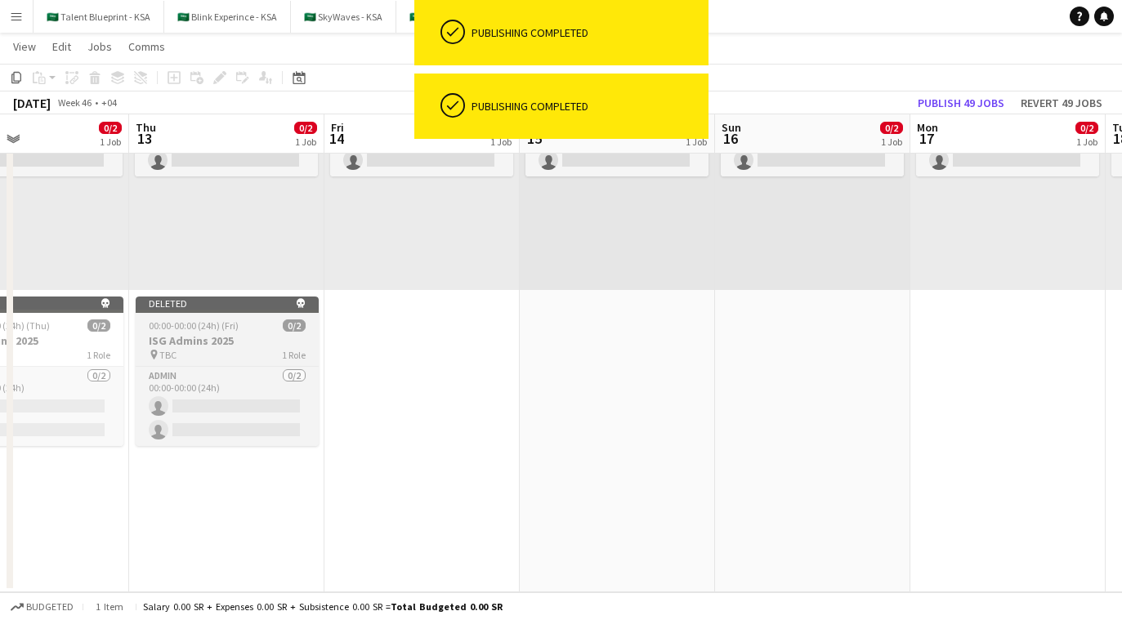
click at [262, 346] on h3 "ISG Admins 2025" at bounding box center [227, 341] width 183 height 15
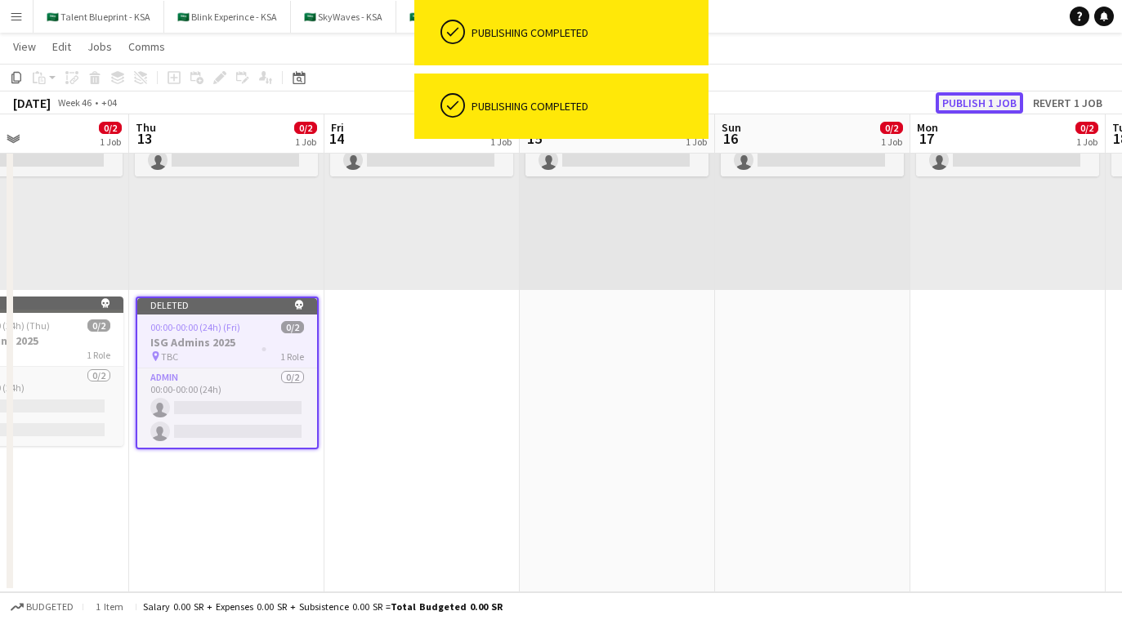
click at [679, 97] on button "Publish 1 job" at bounding box center [979, 102] width 87 height 21
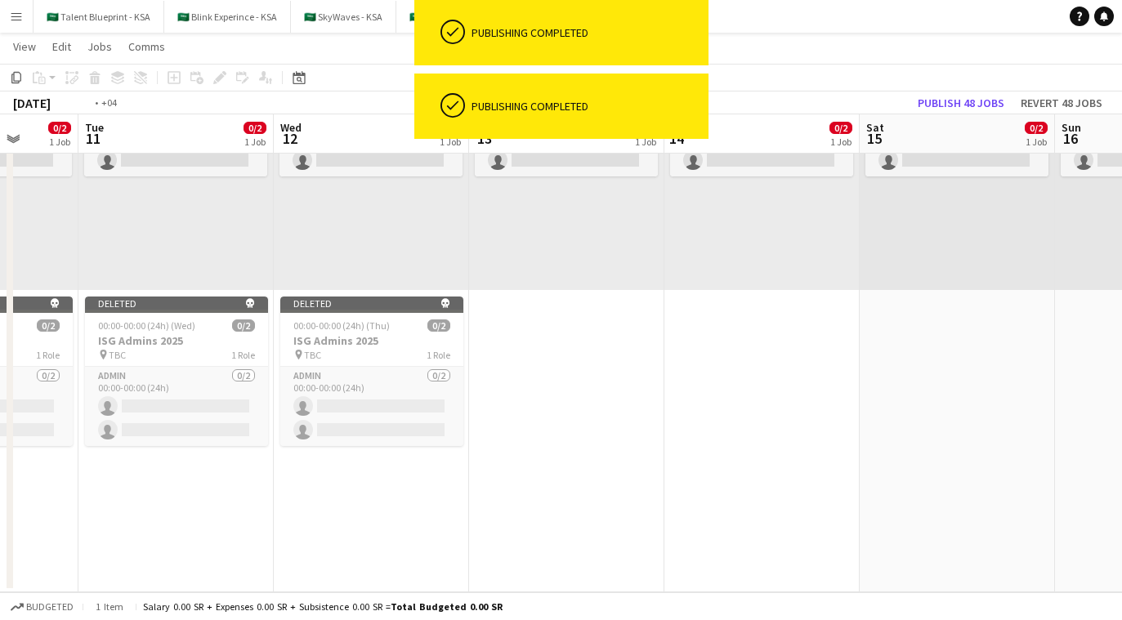
scroll to position [0, 371]
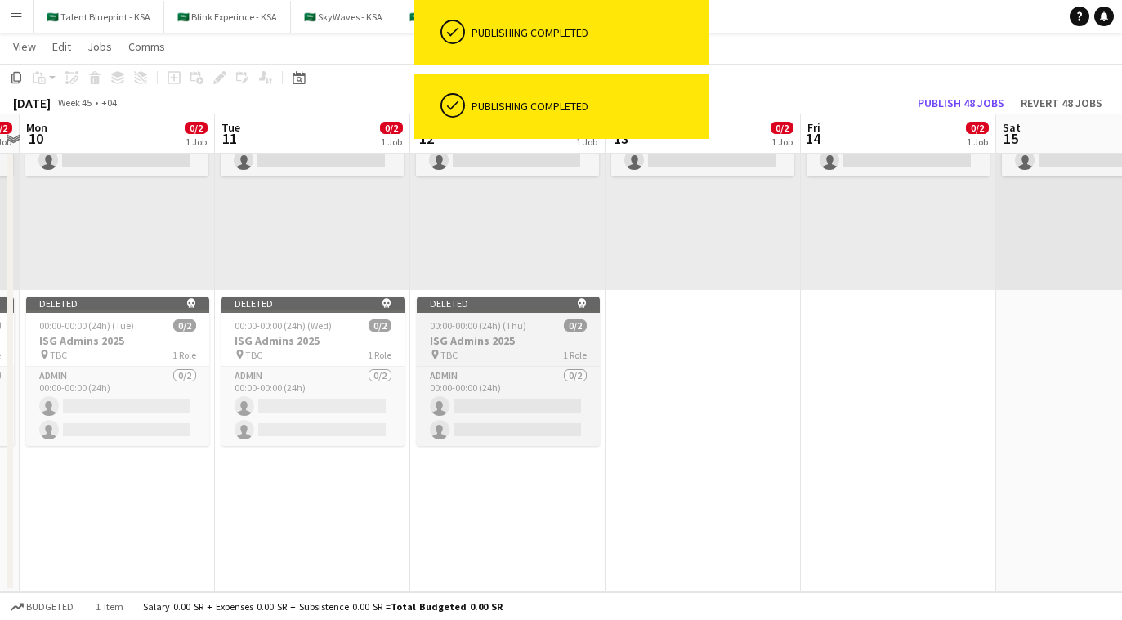
click at [527, 325] on div "00:00-00:00 (24h) (Thu) 0/2" at bounding box center [508, 326] width 183 height 12
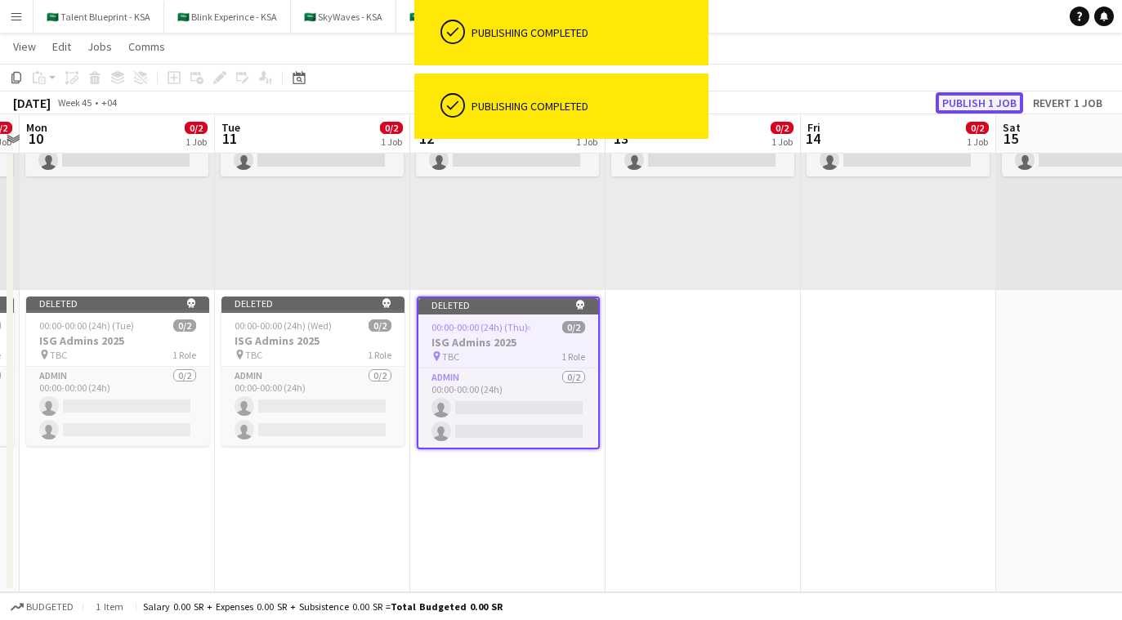
click at [679, 96] on button "Publish 1 job" at bounding box center [979, 102] width 87 height 21
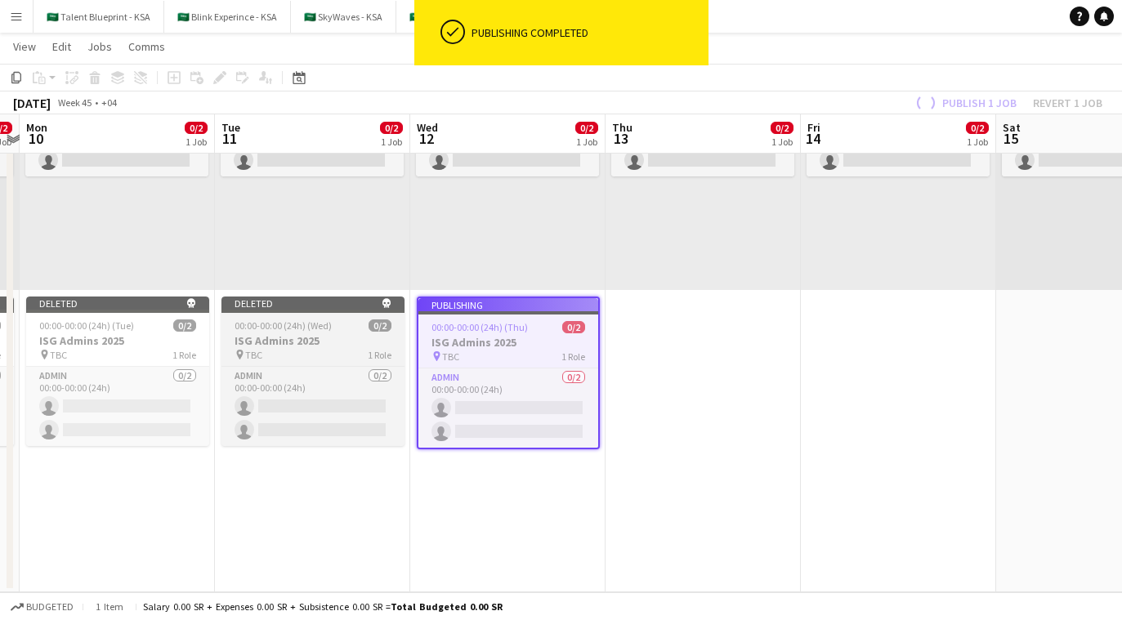
click at [358, 314] on app-job-card "Deleted skull 00:00-00:00 (24h) (Wed) 0/2 ISG Admins 2025 pin TBC 1 Role Admin …" at bounding box center [313, 372] width 183 height 150
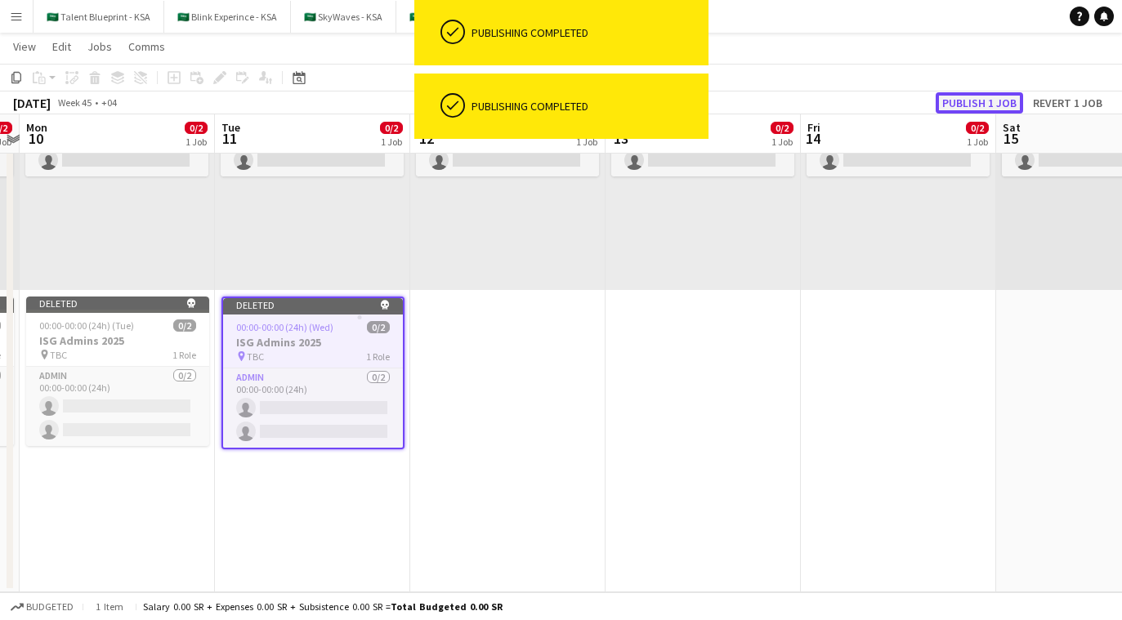
click at [679, 108] on button "Publish 1 job" at bounding box center [979, 102] width 87 height 21
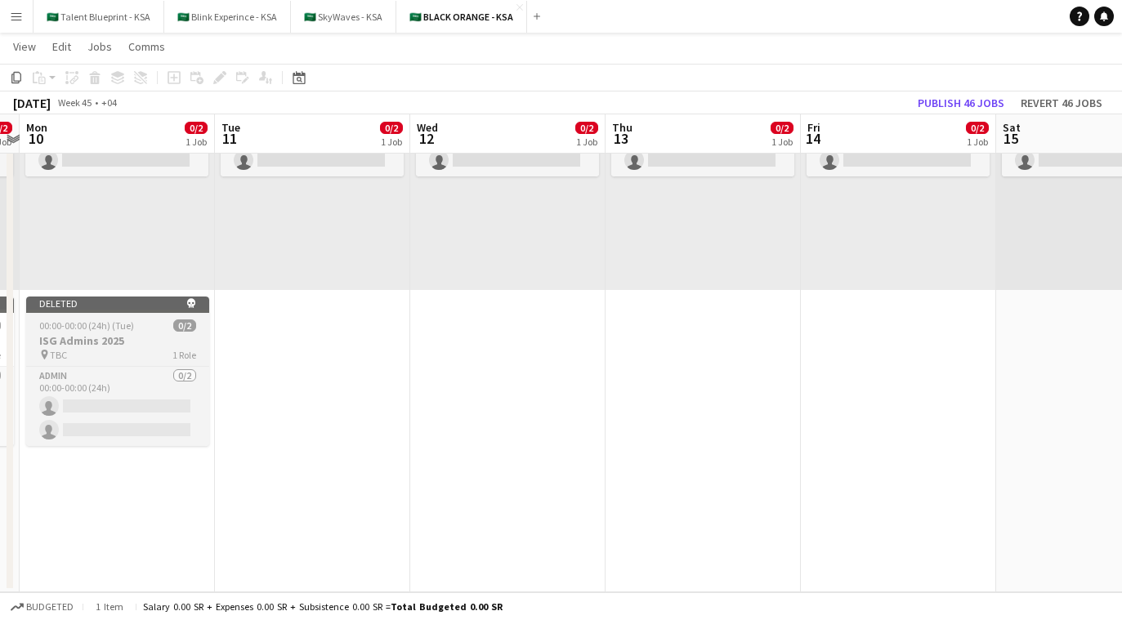
click at [121, 325] on span "00:00-00:00 (24h) (Tue)" at bounding box center [86, 326] width 95 height 12
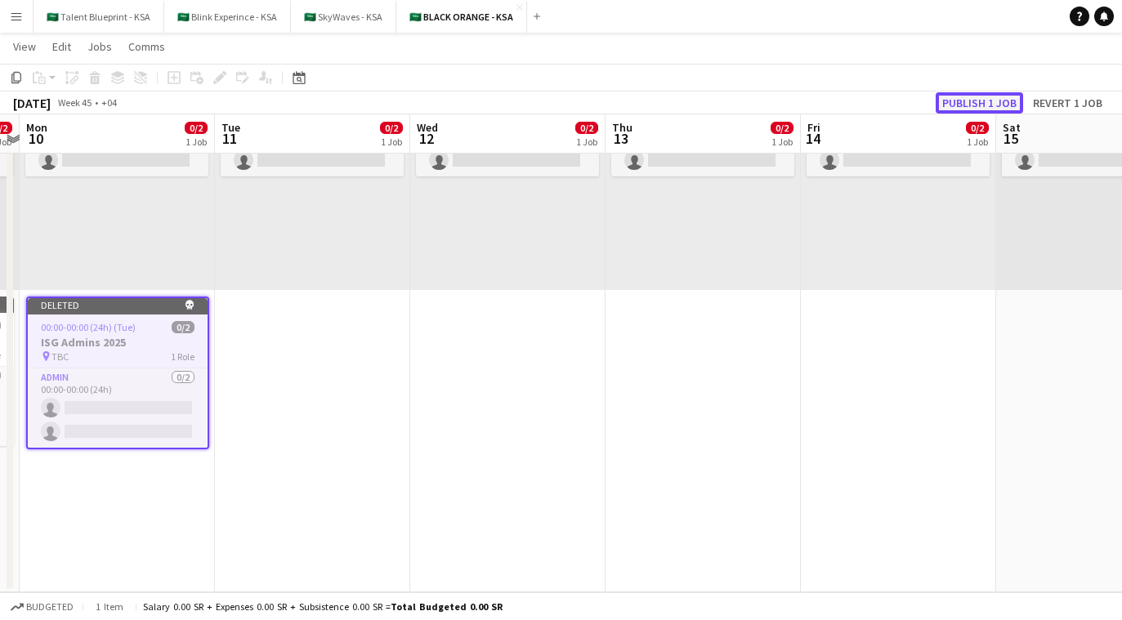
click at [679, 105] on button "Publish 1 job" at bounding box center [979, 102] width 87 height 21
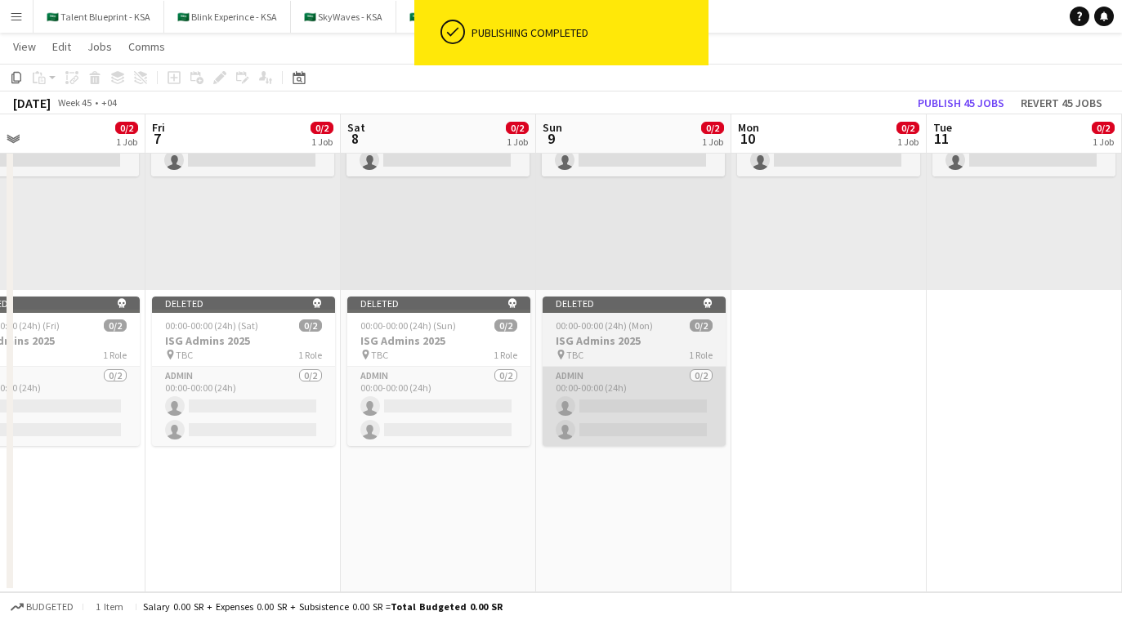
scroll to position [0, 430]
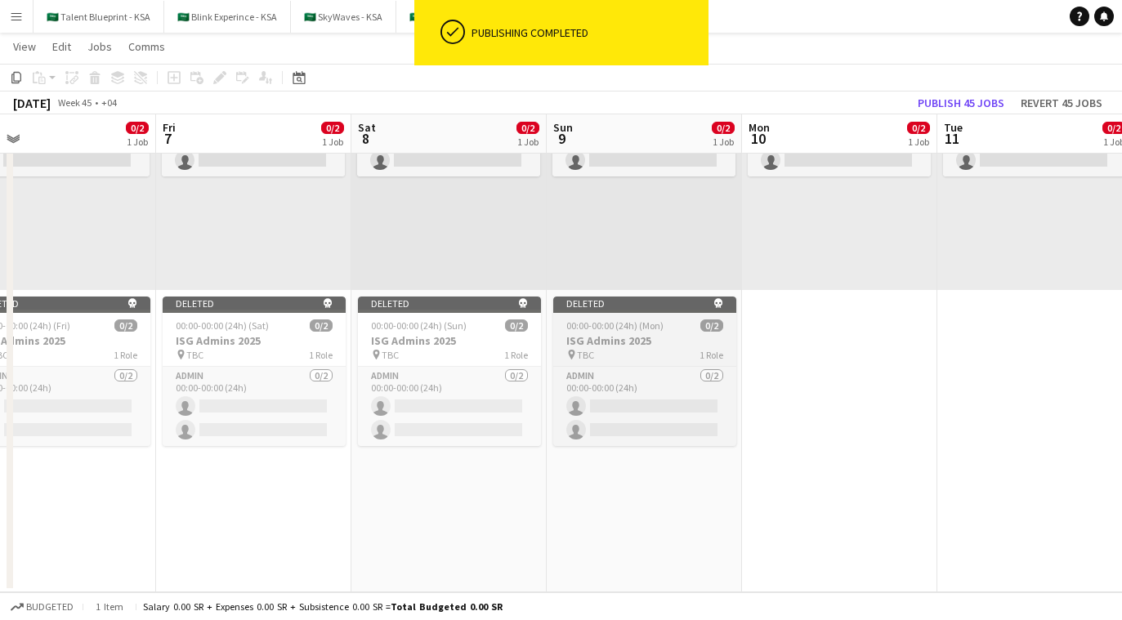
click at [651, 339] on h3 "ISG Admins 2025" at bounding box center [644, 341] width 183 height 15
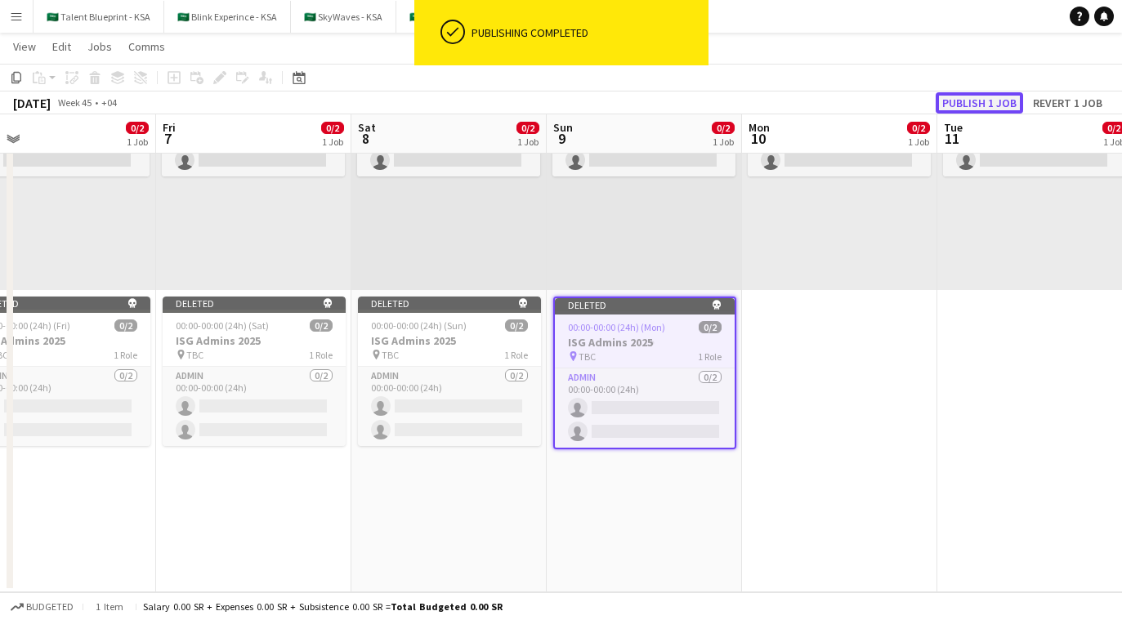
click at [679, 102] on button "Publish 1 job" at bounding box center [979, 102] width 87 height 21
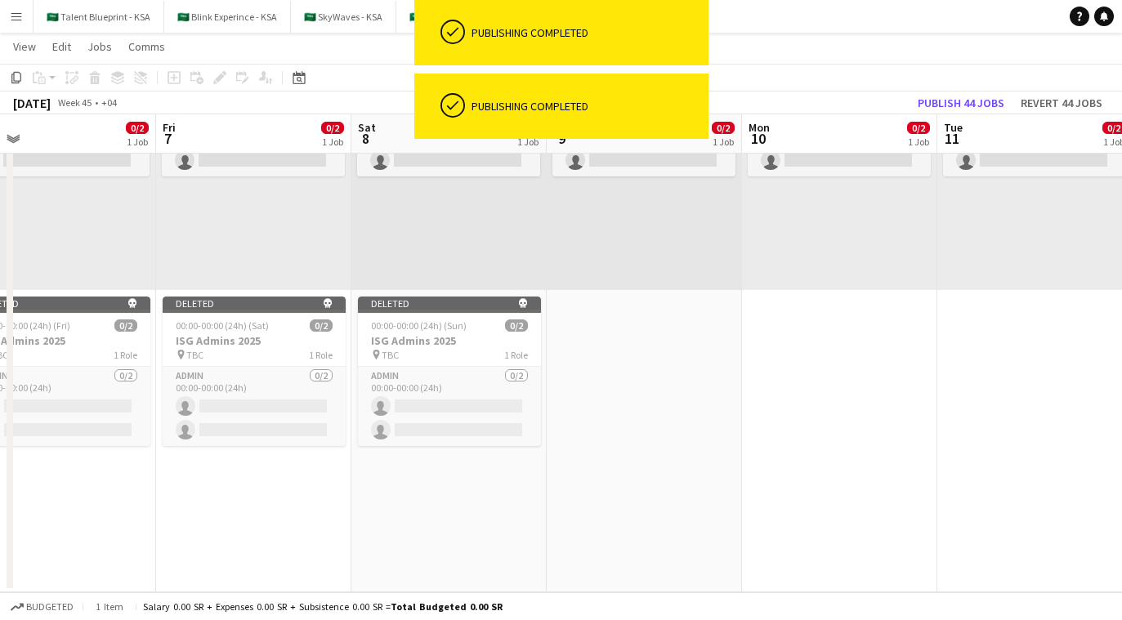
click at [423, 296] on app-date-cell "Draft 08:00-16:00 (8h) 0/2 pin TBC 1 Role Admin 0/2 08:00-16:00 (8h) single-neu…" at bounding box center [449, 293] width 195 height 598
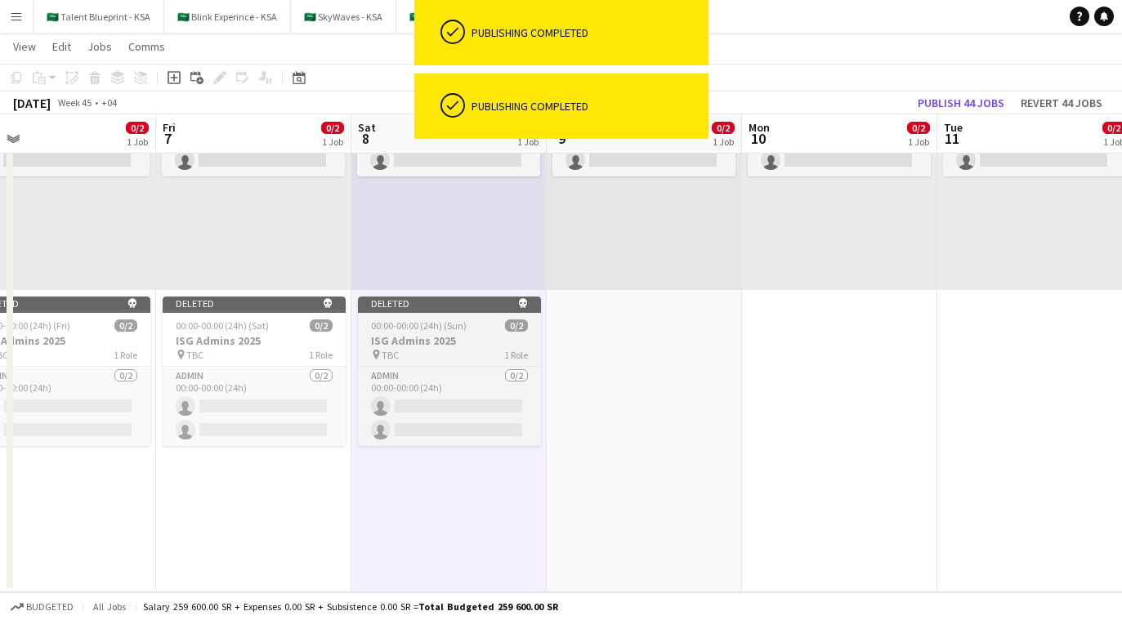
click at [423, 320] on span "00:00-00:00 (24h) (Sun)" at bounding box center [419, 326] width 96 height 12
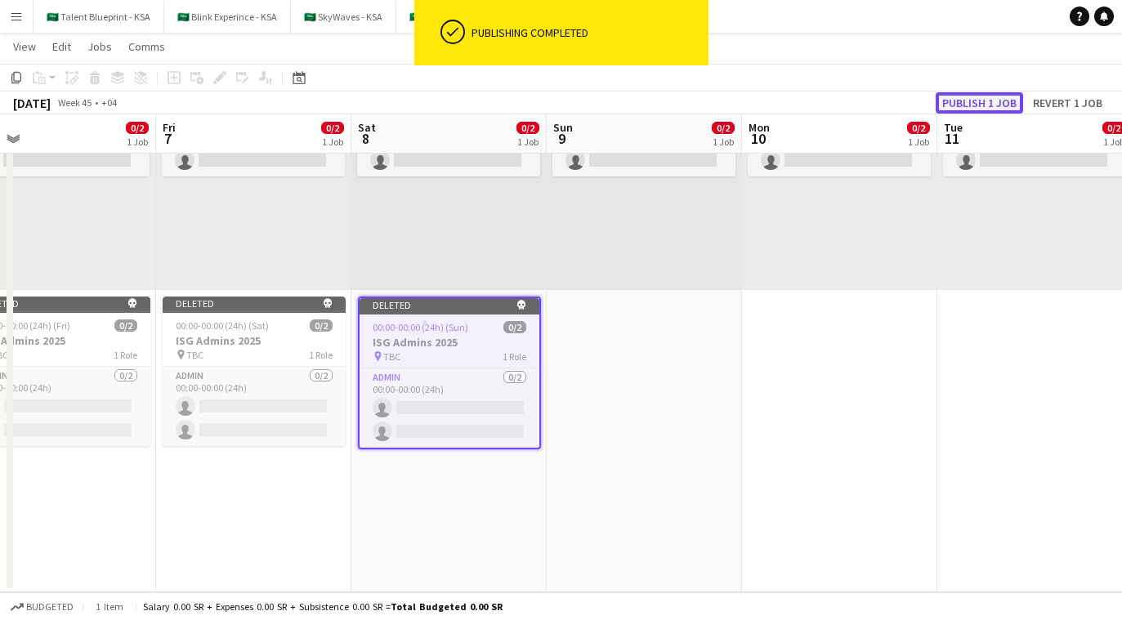
click at [679, 98] on button "Publish 1 job" at bounding box center [979, 102] width 87 height 21
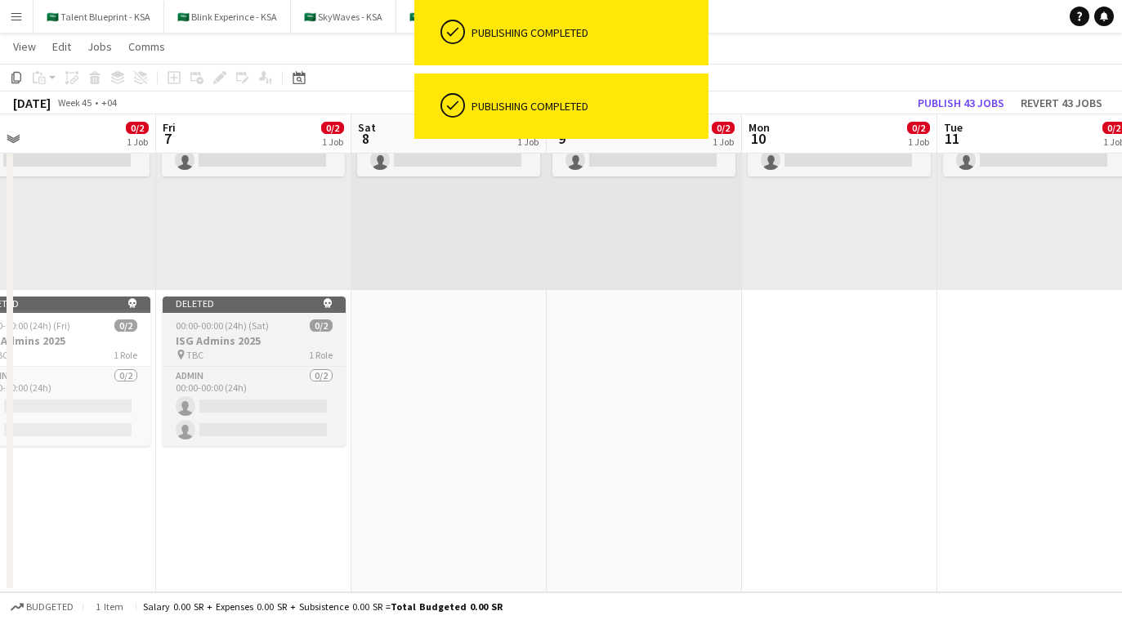
click at [303, 333] on app-job-card "Deleted skull 00:00-00:00 (24h) (Sat) 0/2 ISG Admins 2025 pin TBC 1 Role Admin …" at bounding box center [254, 372] width 183 height 150
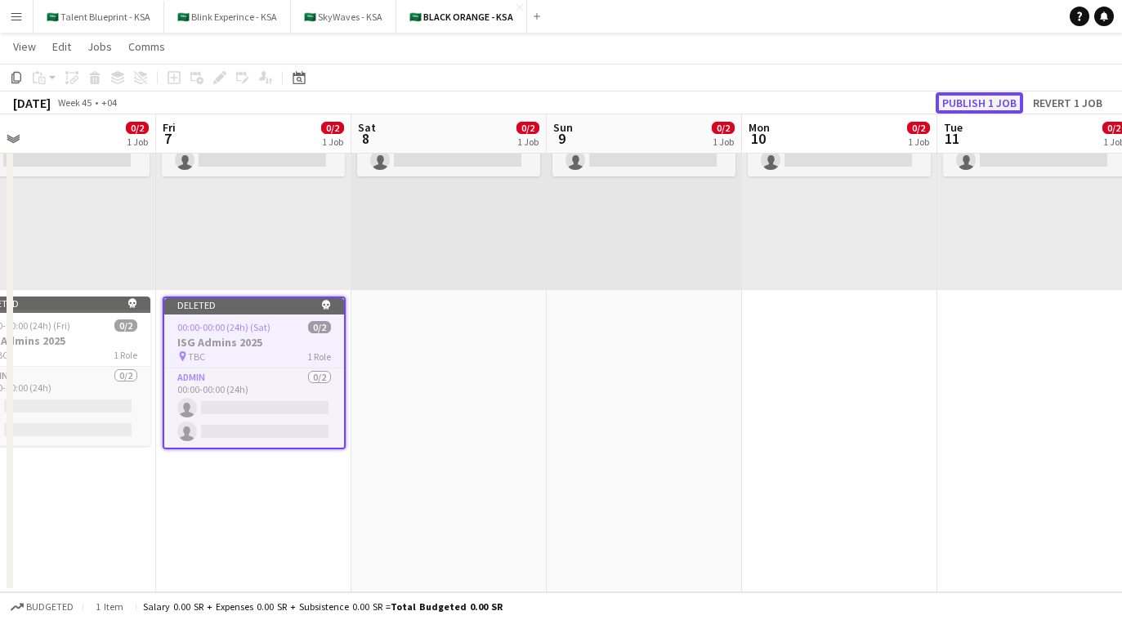
click at [679, 98] on button "Publish 1 job" at bounding box center [979, 102] width 87 height 21
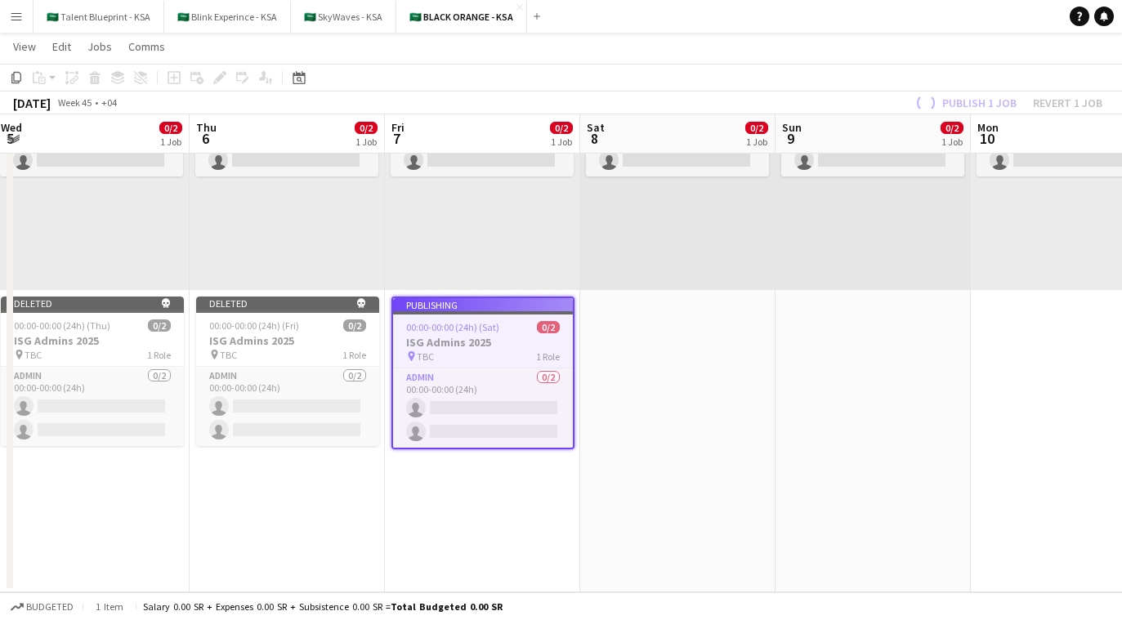
scroll to position [0, 383]
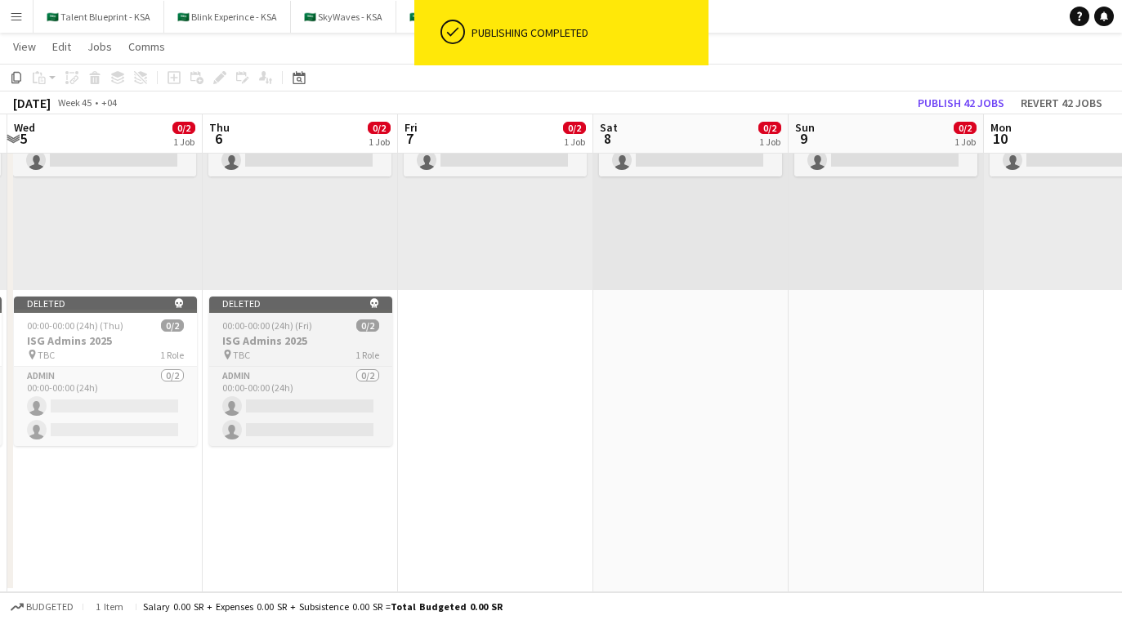
click at [314, 339] on h3 "ISG Admins 2025" at bounding box center [300, 341] width 183 height 15
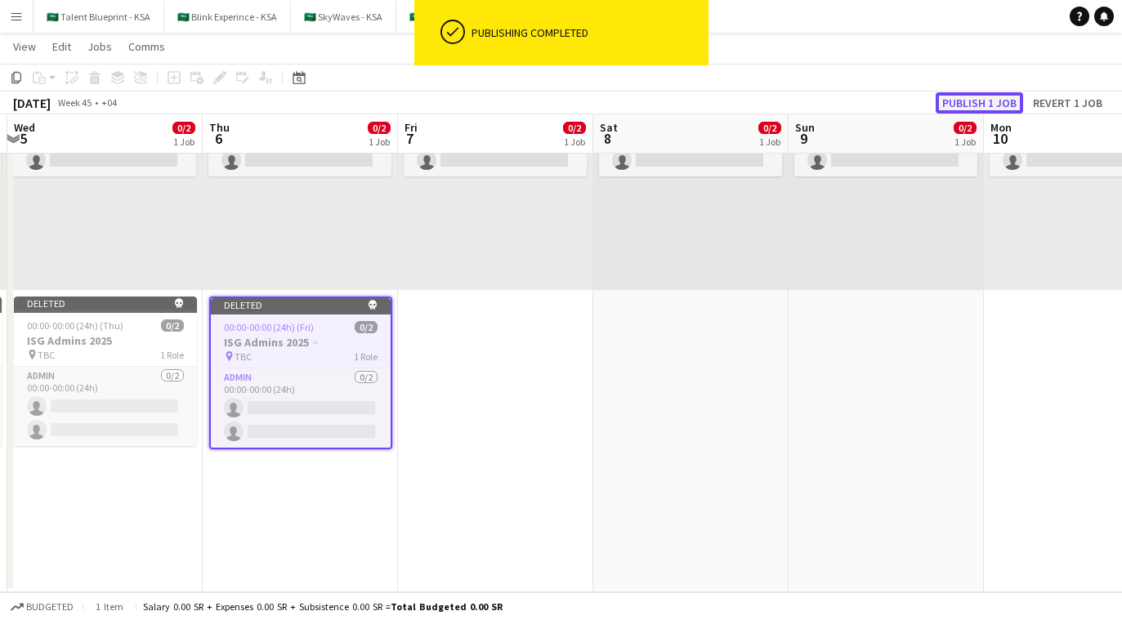
click at [679, 102] on button "Publish 1 job" at bounding box center [979, 102] width 87 height 21
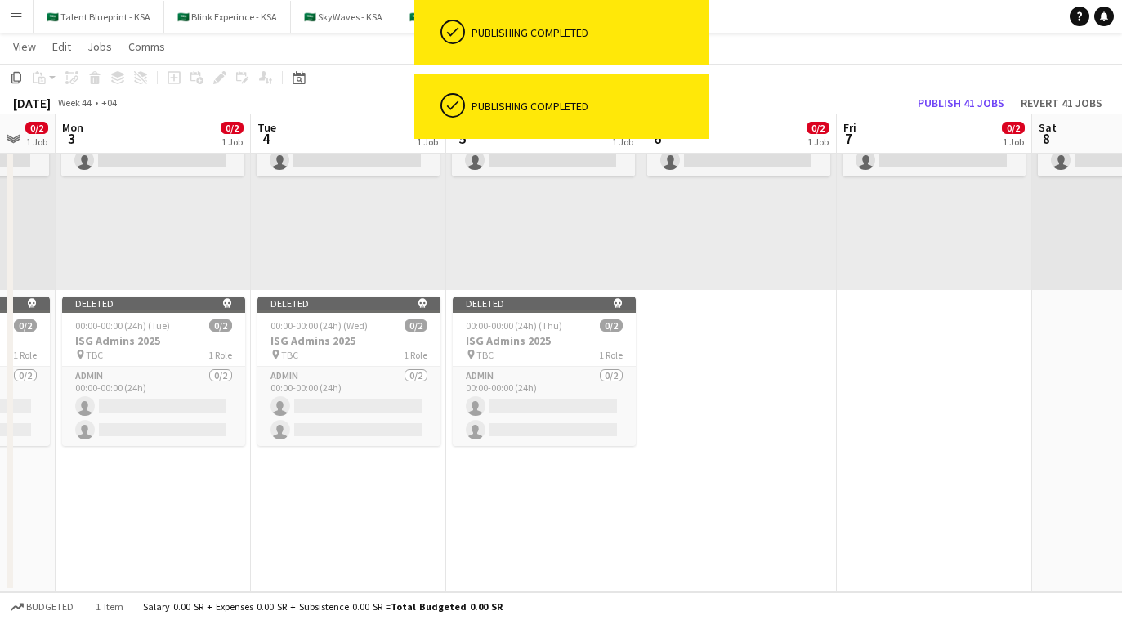
scroll to position [0, 497]
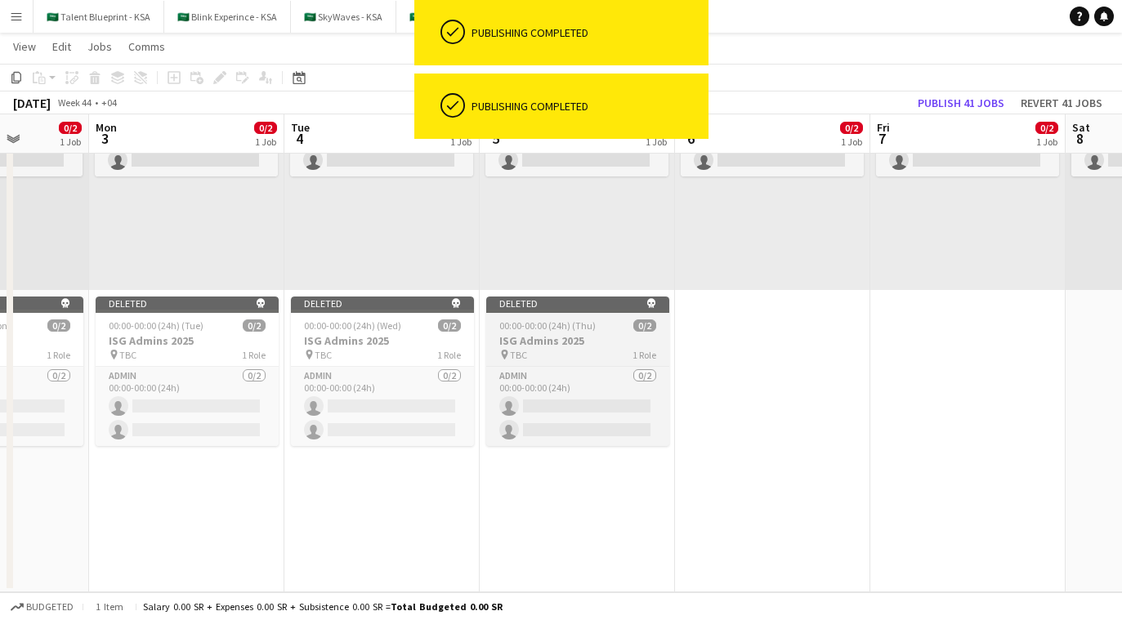
click at [497, 356] on div "pin TBC 1 Role" at bounding box center [577, 354] width 183 height 13
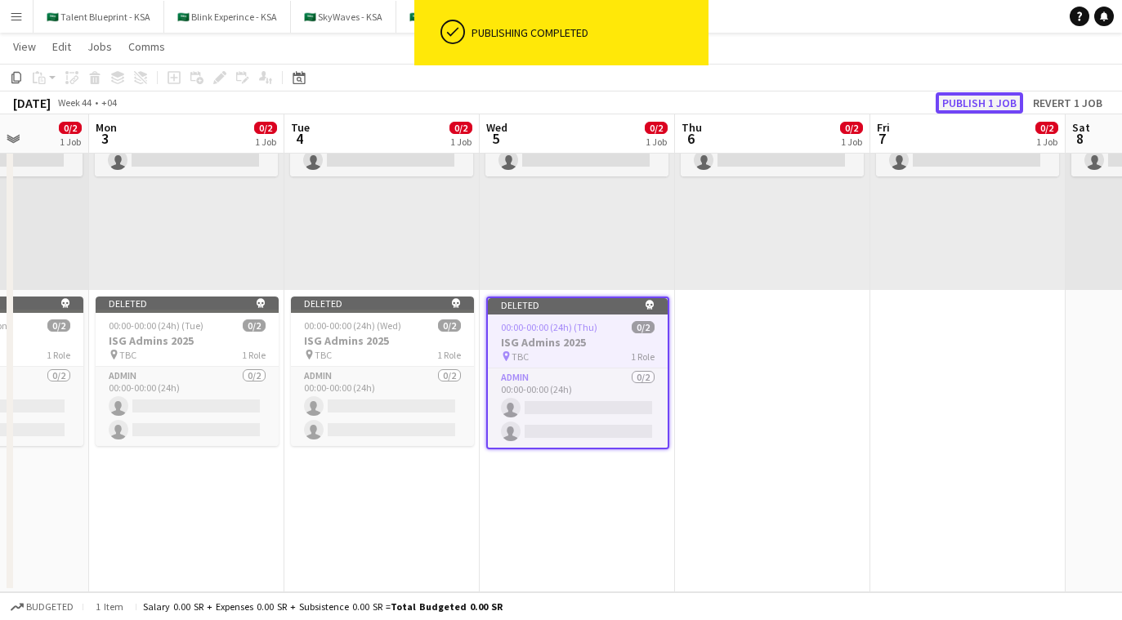
click at [679, 95] on button "Publish 1 job" at bounding box center [979, 102] width 87 height 21
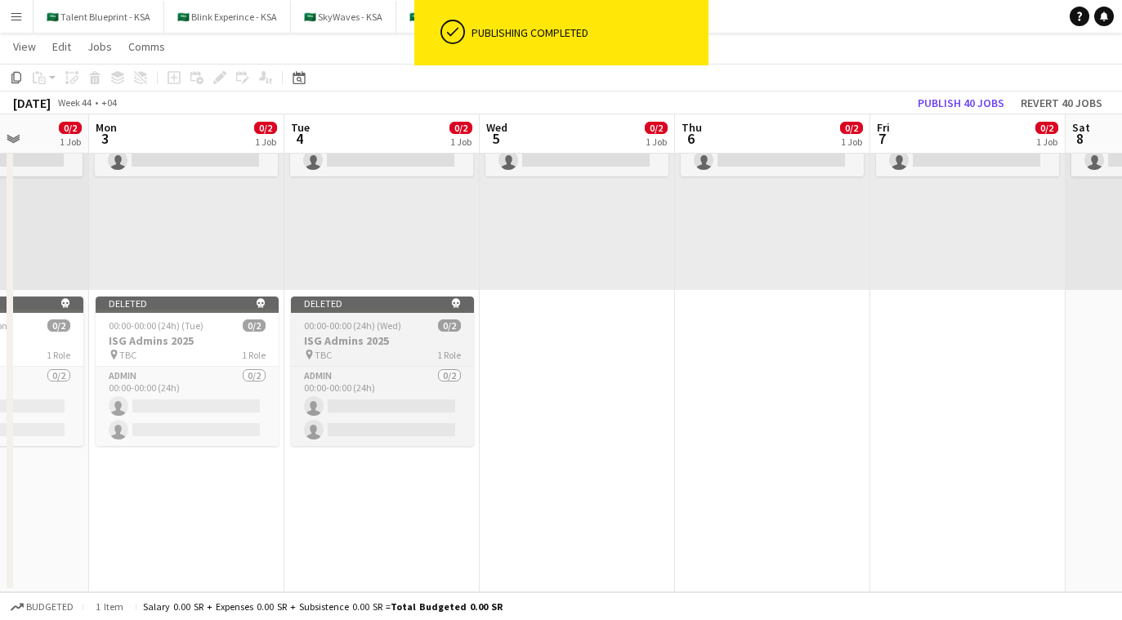
click at [376, 335] on h3 "ISG Admins 2025" at bounding box center [382, 341] width 183 height 15
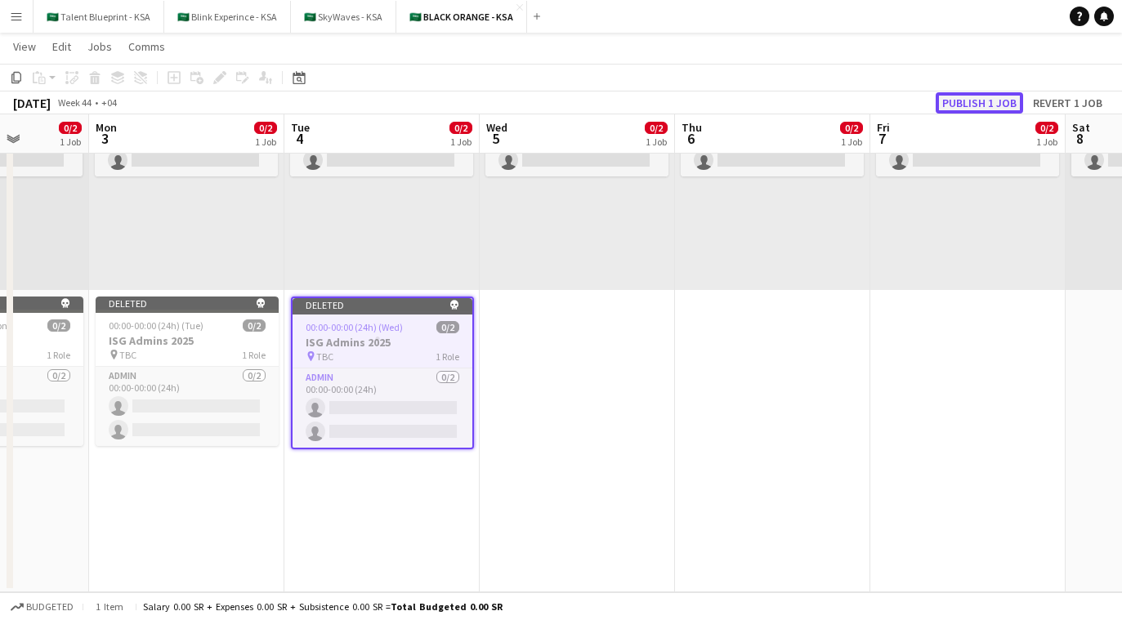
click at [679, 92] on button "Publish 1 job" at bounding box center [979, 102] width 87 height 21
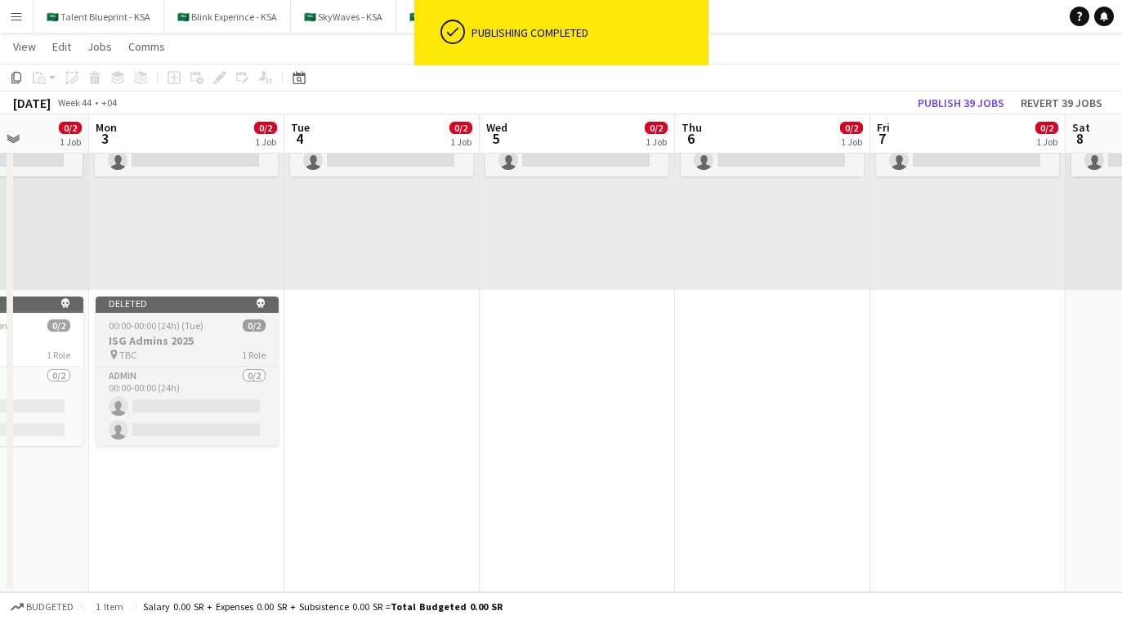
click at [213, 335] on h3 "ISG Admins 2025" at bounding box center [187, 341] width 183 height 15
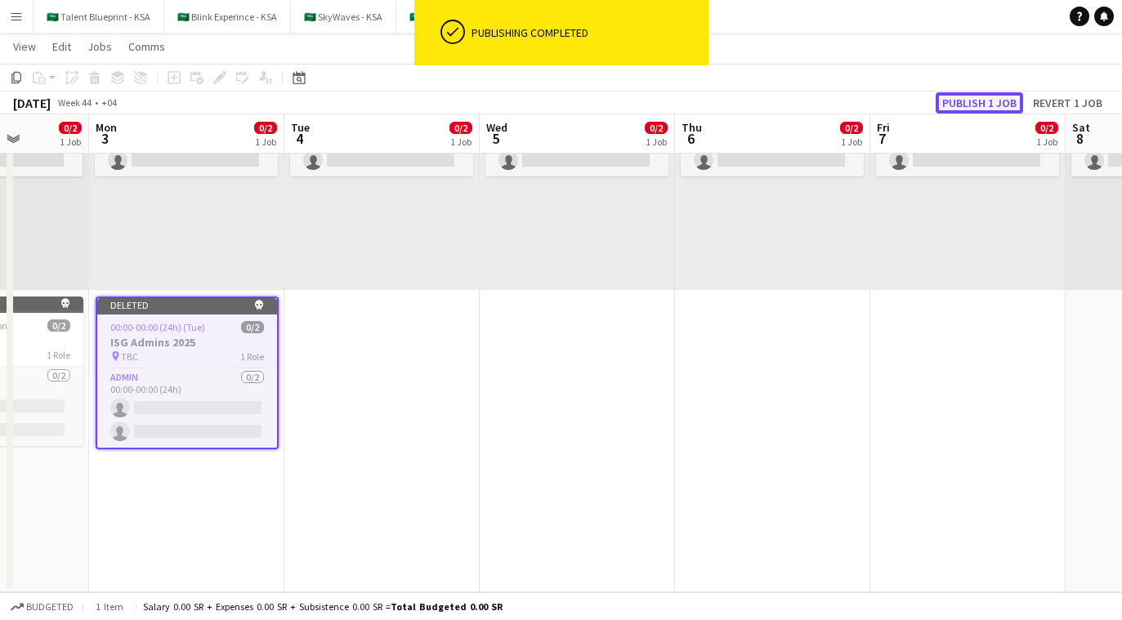
click at [679, 98] on button "Publish 1 job" at bounding box center [979, 102] width 87 height 21
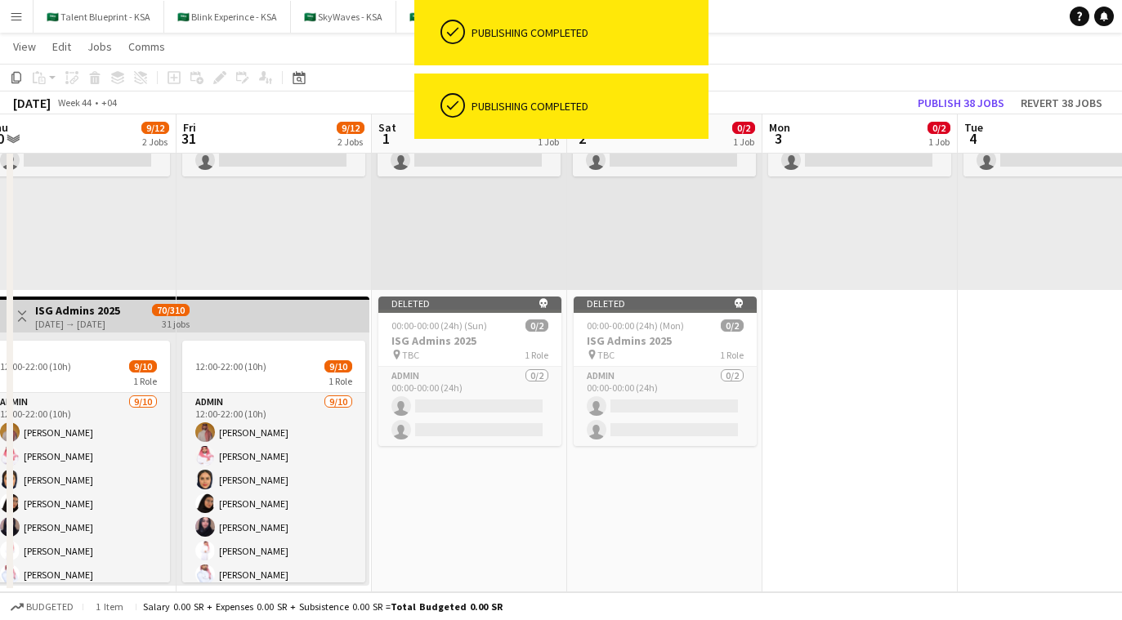
scroll to position [0, 358]
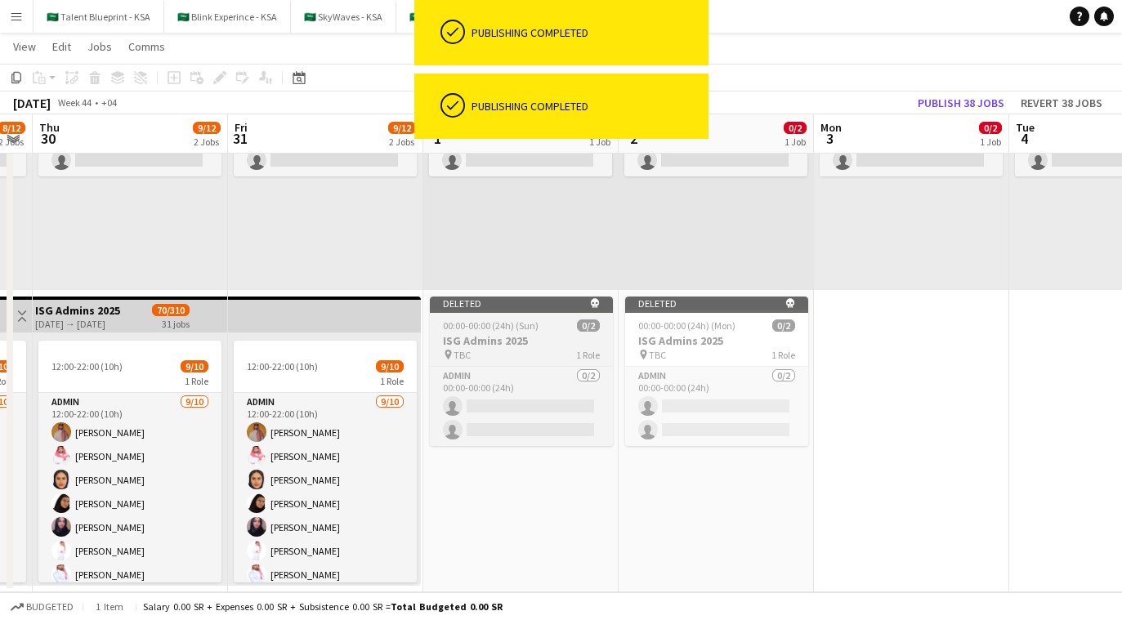
click at [522, 334] on h3 "ISG Admins 2025" at bounding box center [521, 341] width 183 height 15
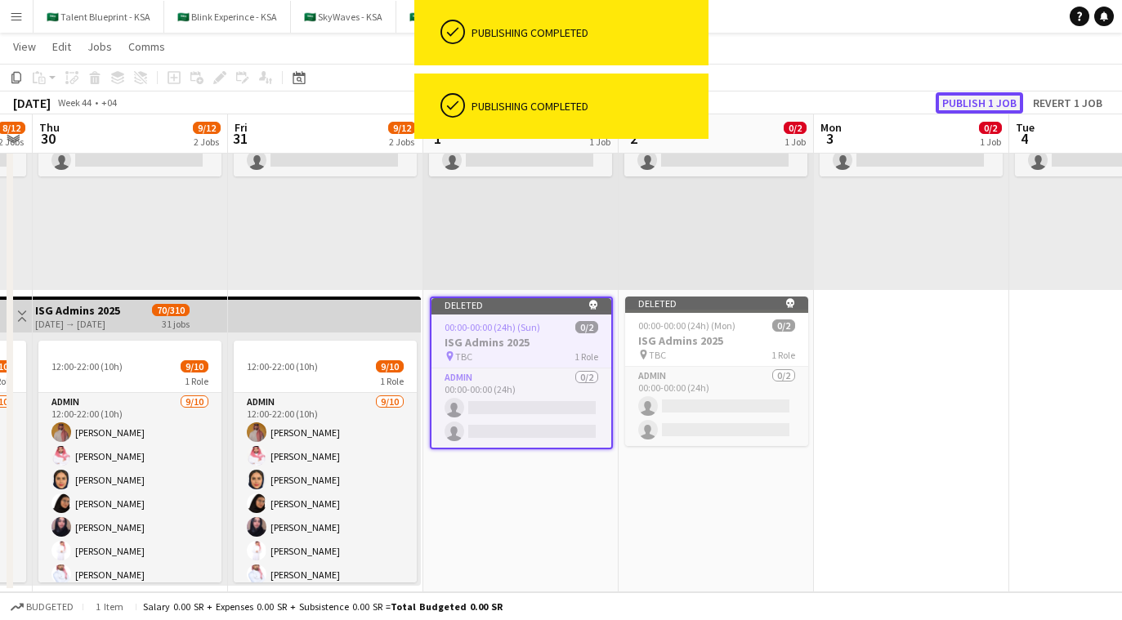
click at [679, 103] on button "Publish 1 job" at bounding box center [979, 102] width 87 height 21
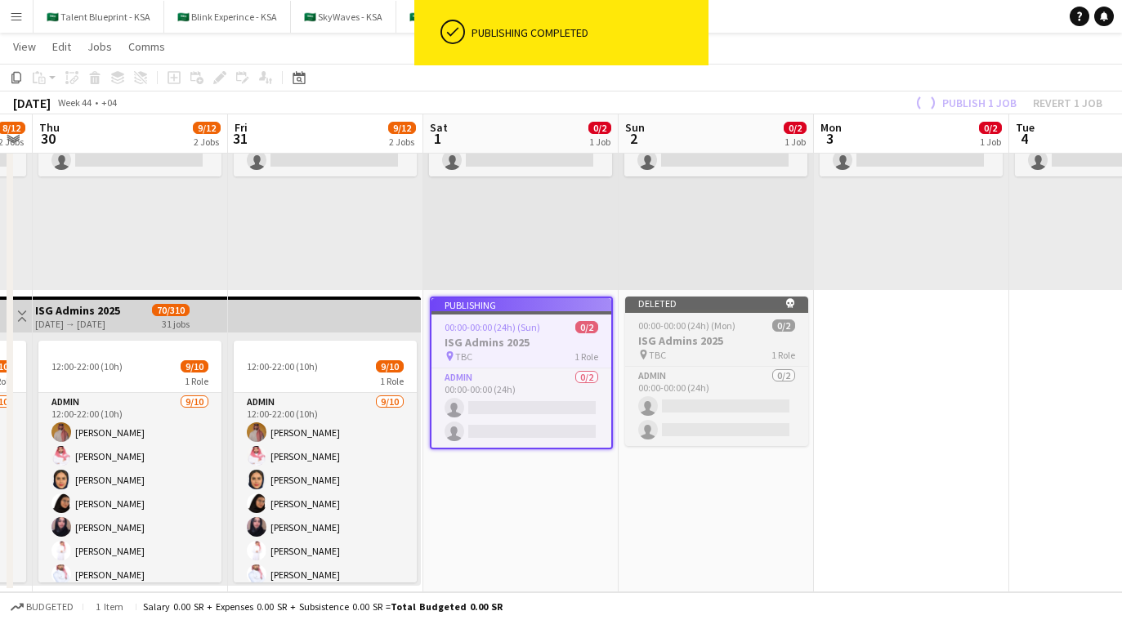
click at [679, 339] on h3 "ISG Admins 2025" at bounding box center [716, 341] width 183 height 15
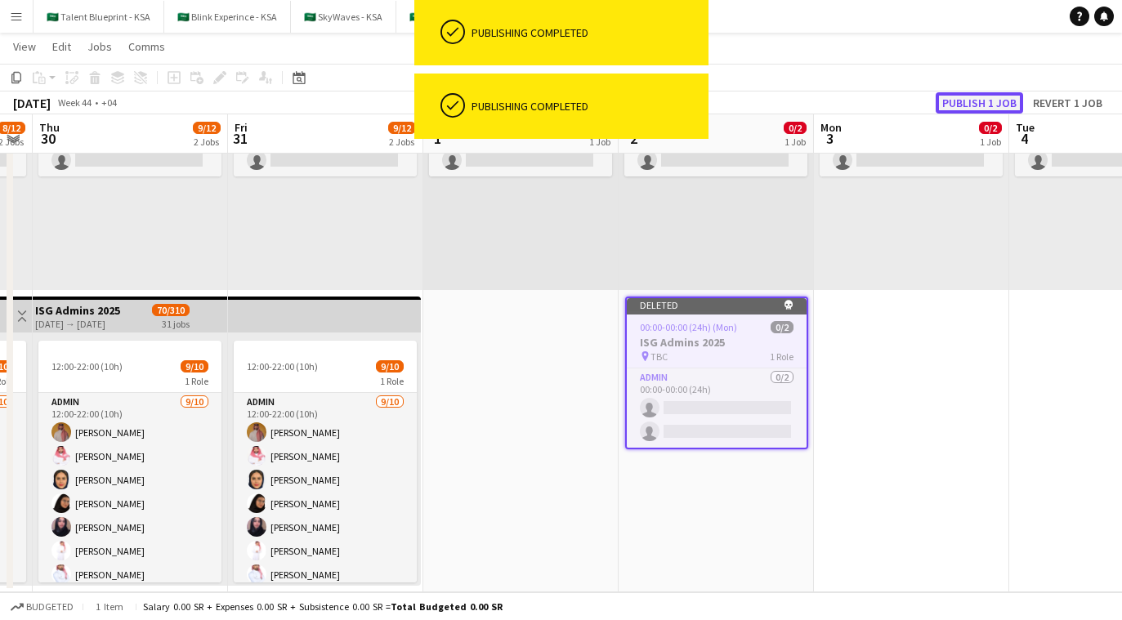
click at [679, 102] on button "Publish 1 job" at bounding box center [979, 102] width 87 height 21
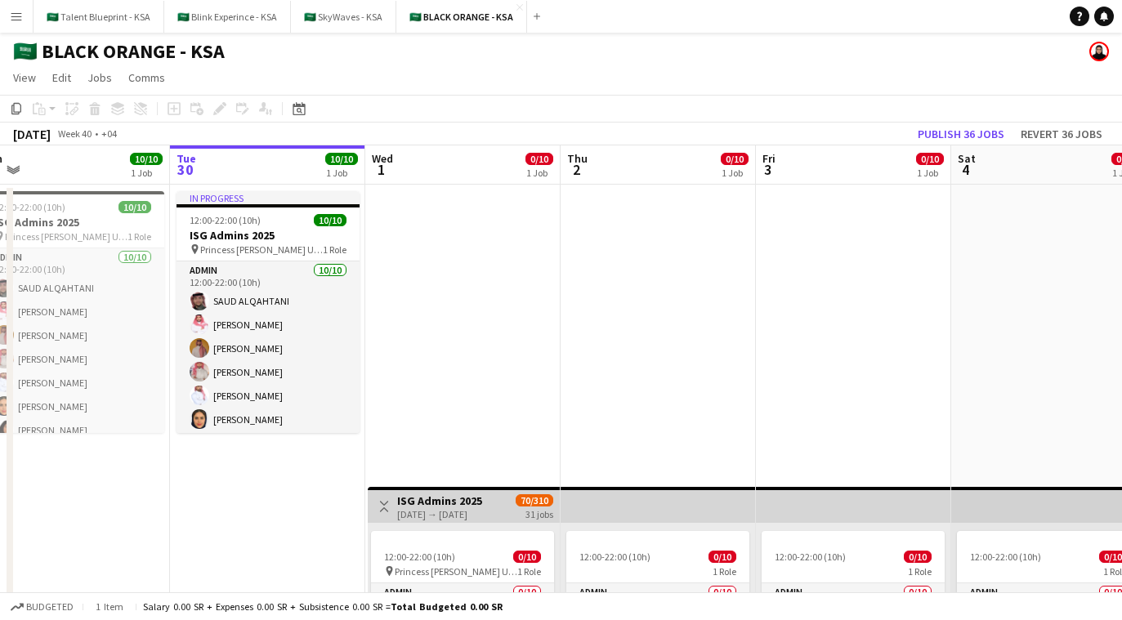
scroll to position [0, 617]
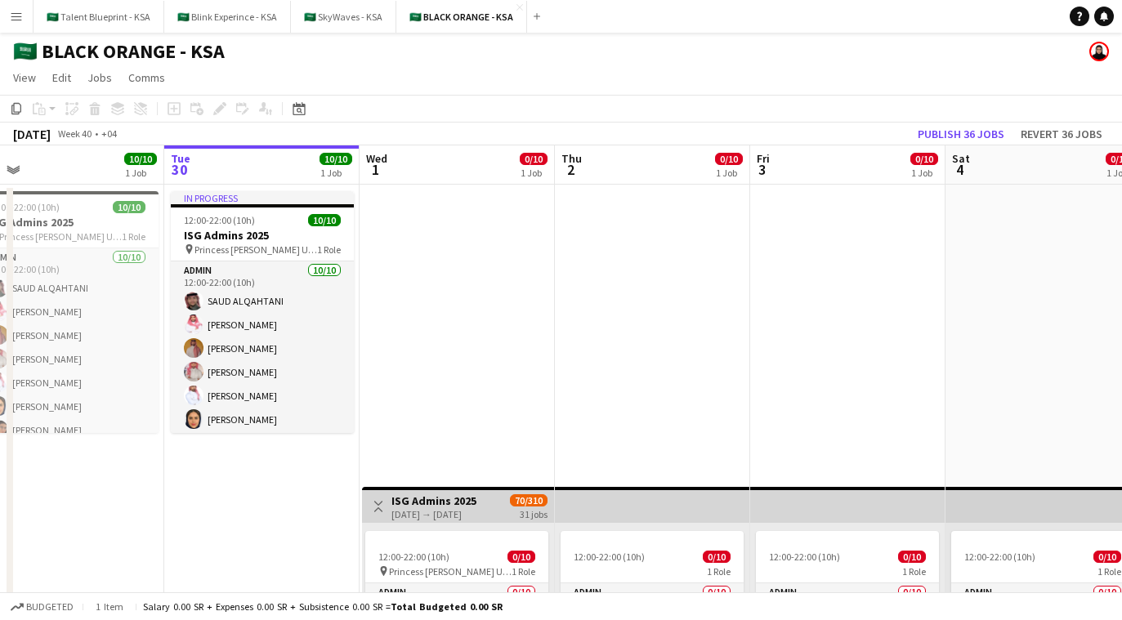
click at [421, 512] on div "[DATE] → [DATE]" at bounding box center [434, 514] width 85 height 12
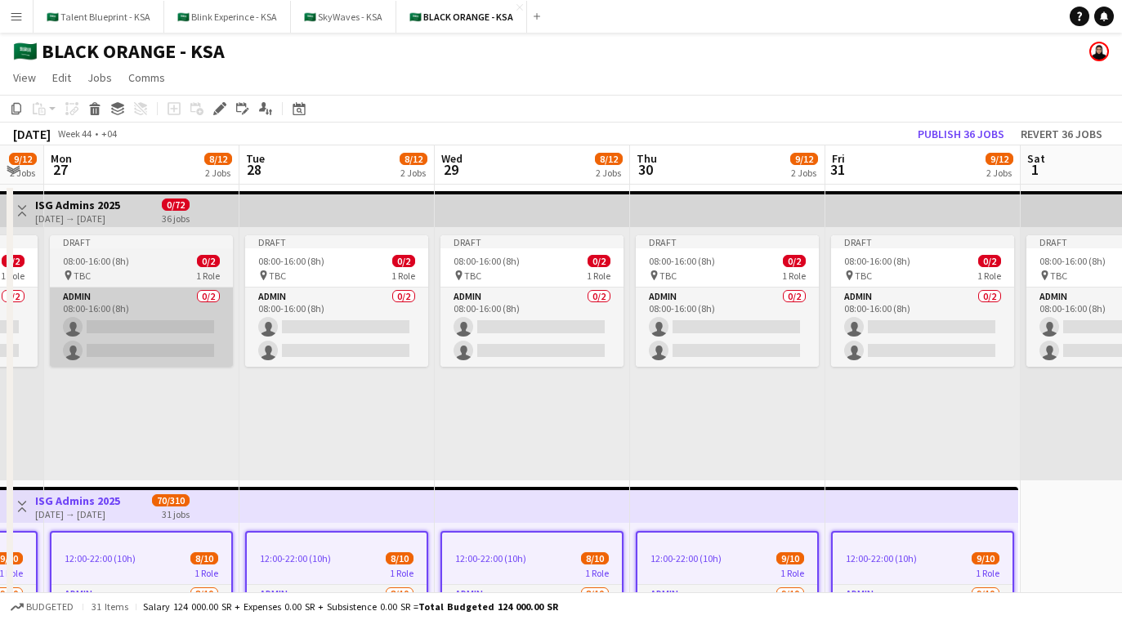
scroll to position [0, 630]
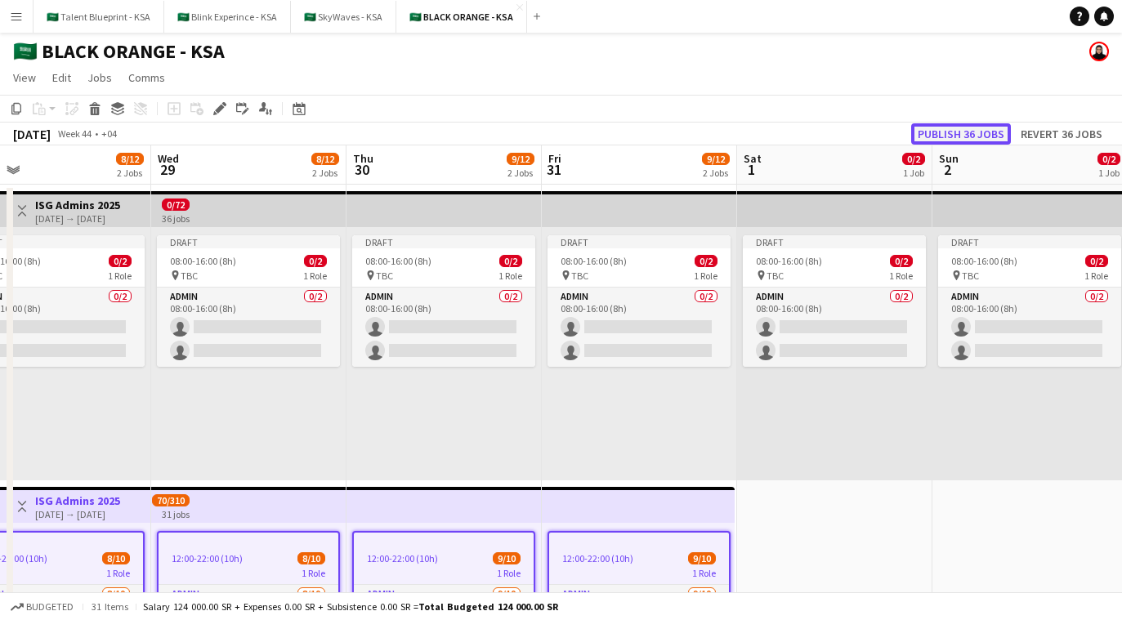
click at [679, 134] on button "Publish 36 jobs" at bounding box center [962, 133] width 100 height 21
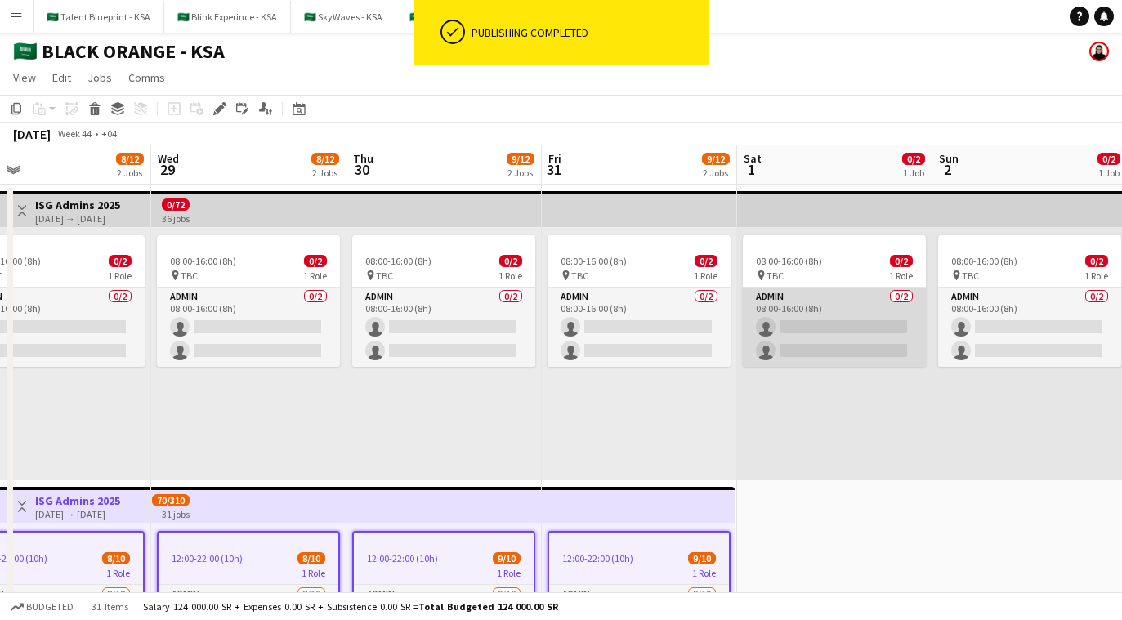
scroll to position [1, 0]
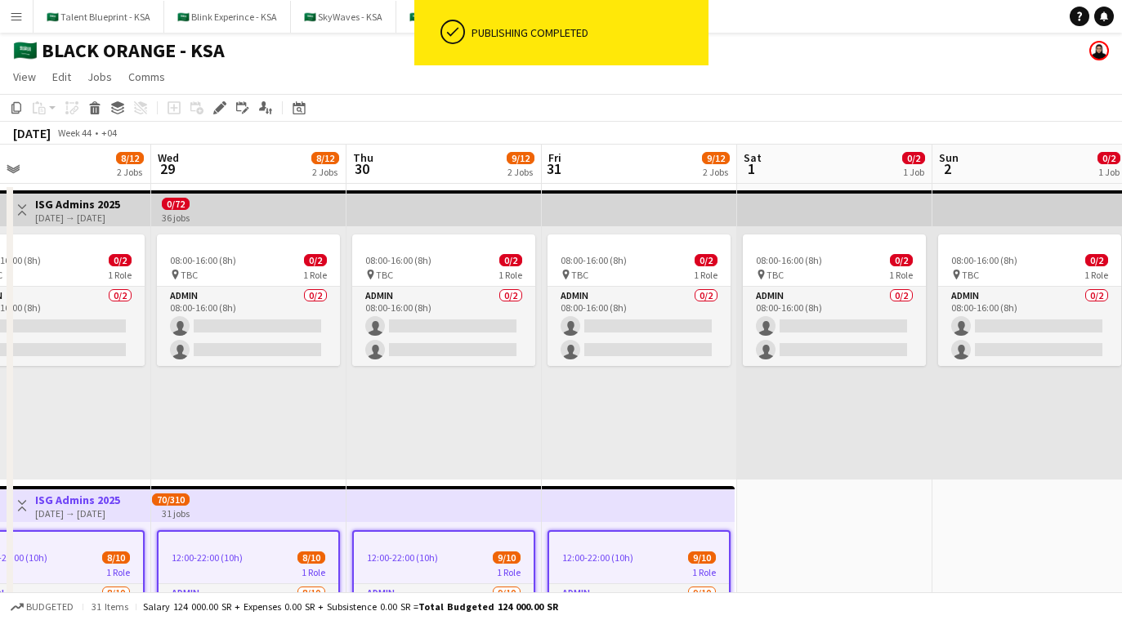
click at [608, 229] on div "08:00-16:00 (8h) 0/2 pin TBC 1 Role Admin 0/2 08:00-16:00 (8h) single-neutral-a…" at bounding box center [639, 352] width 195 height 253
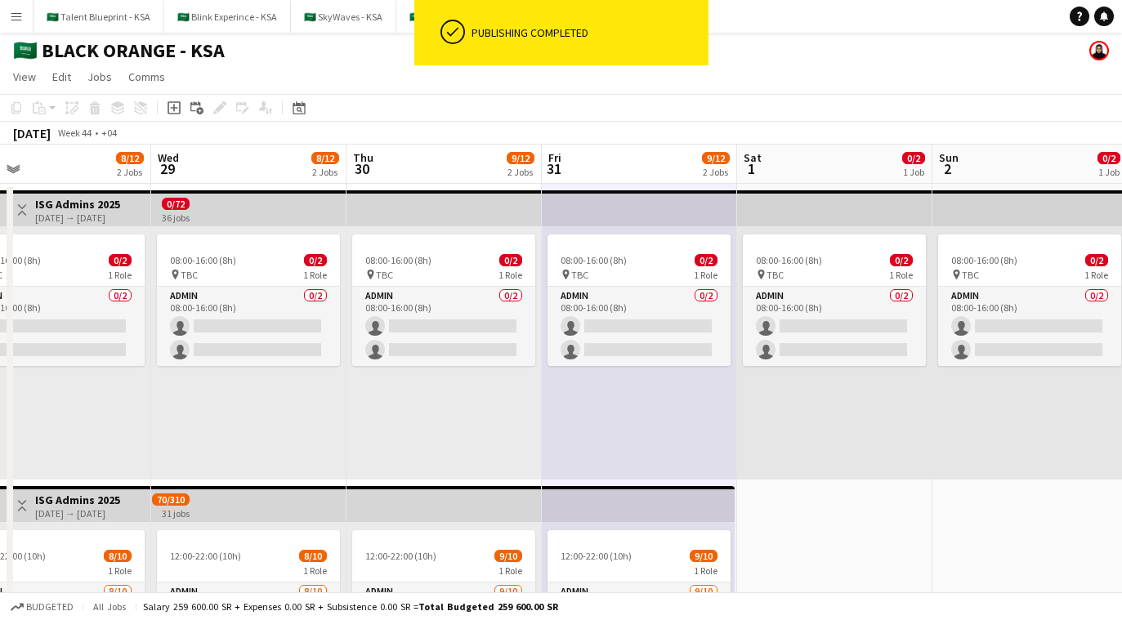
click at [625, 220] on app-top-bar at bounding box center [639, 208] width 195 height 36
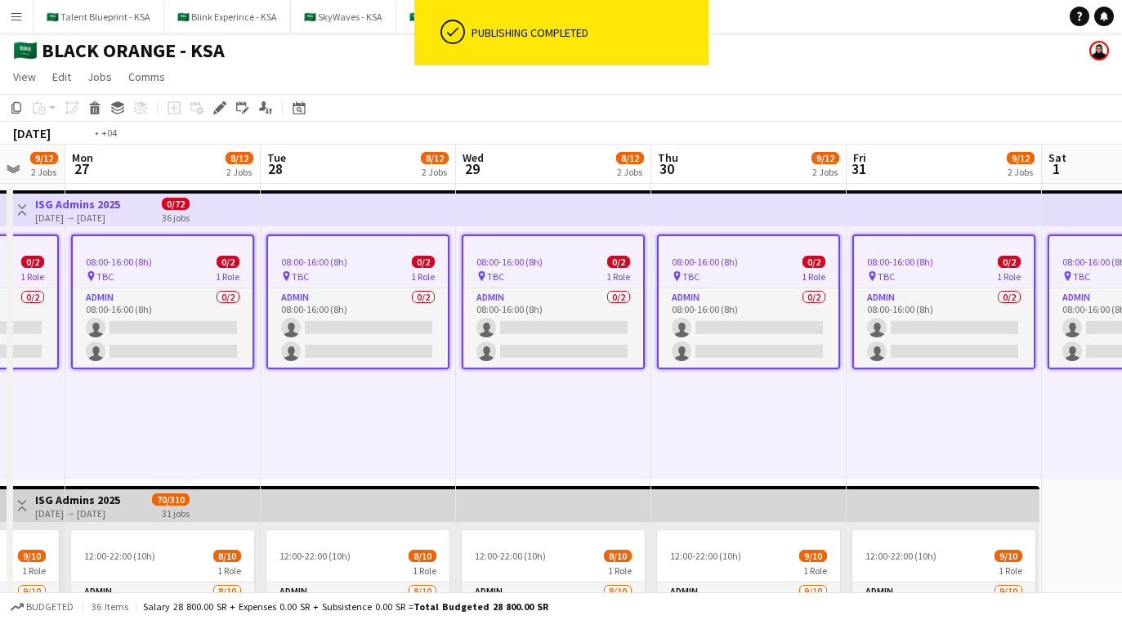
scroll to position [0, 350]
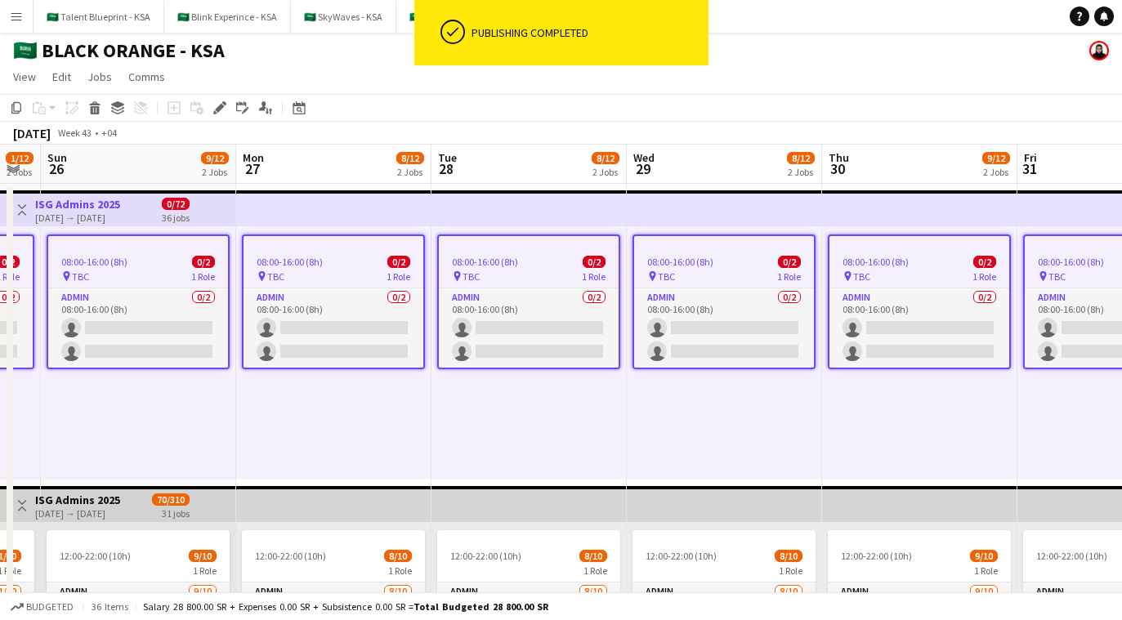
click at [445, 507] on app-top-bar at bounding box center [529, 504] width 195 height 36
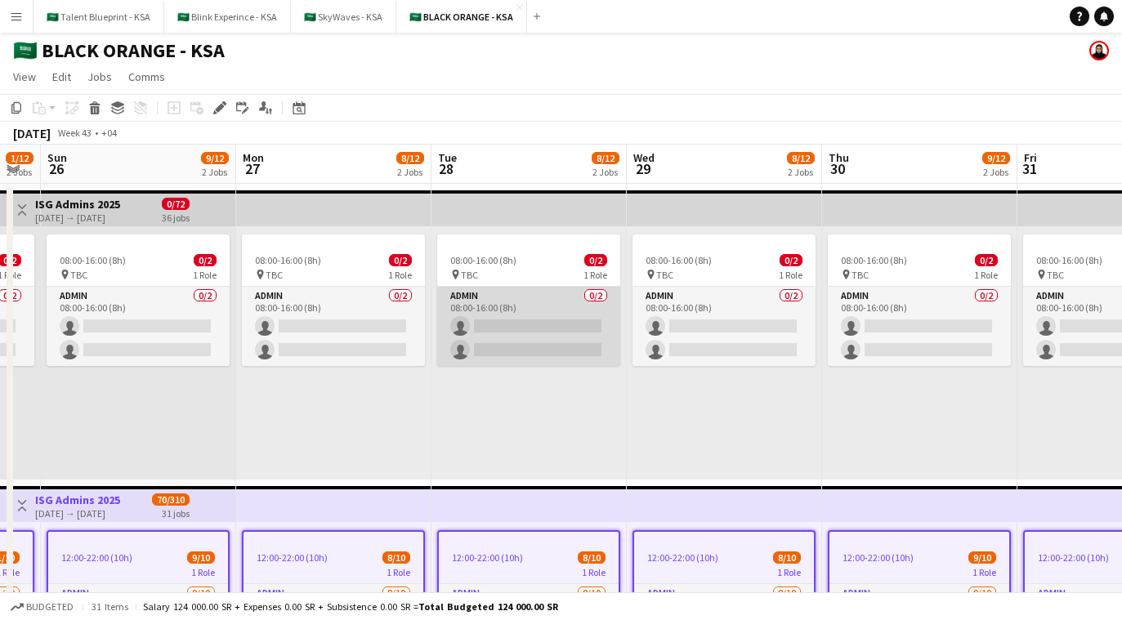
scroll to position [2, 0]
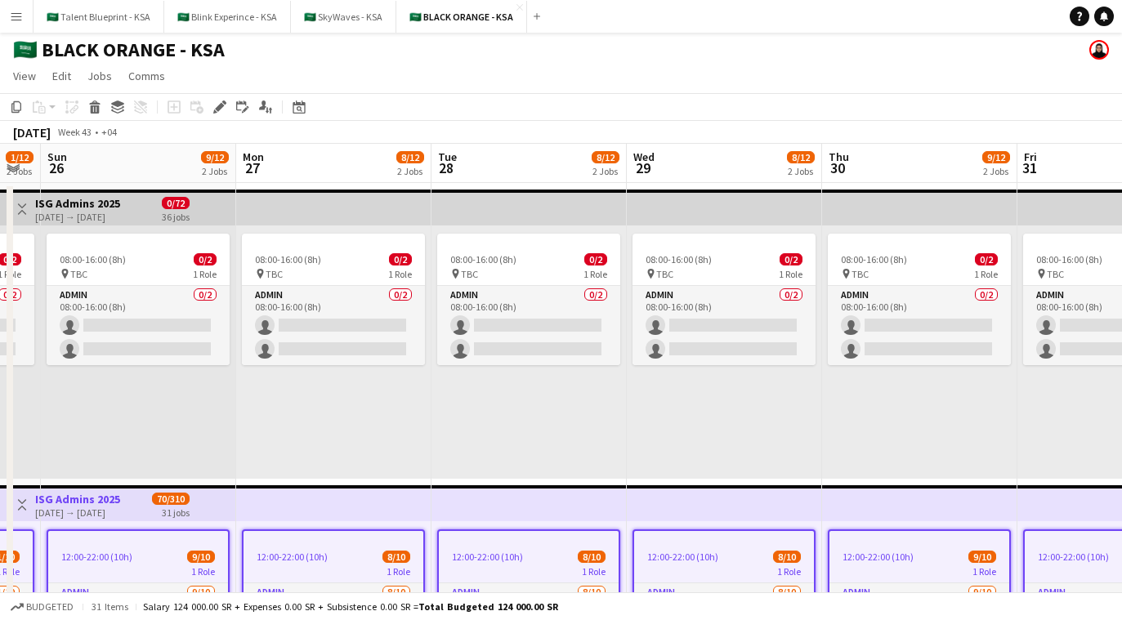
click at [618, 195] on app-top-bar at bounding box center [529, 208] width 195 height 36
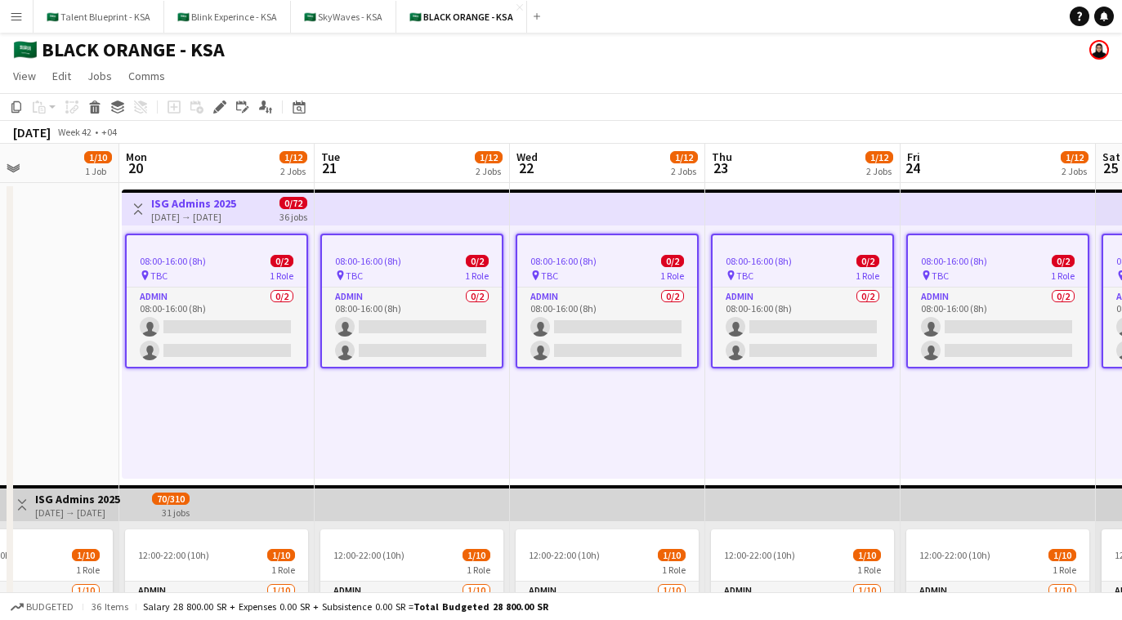
scroll to position [0, 435]
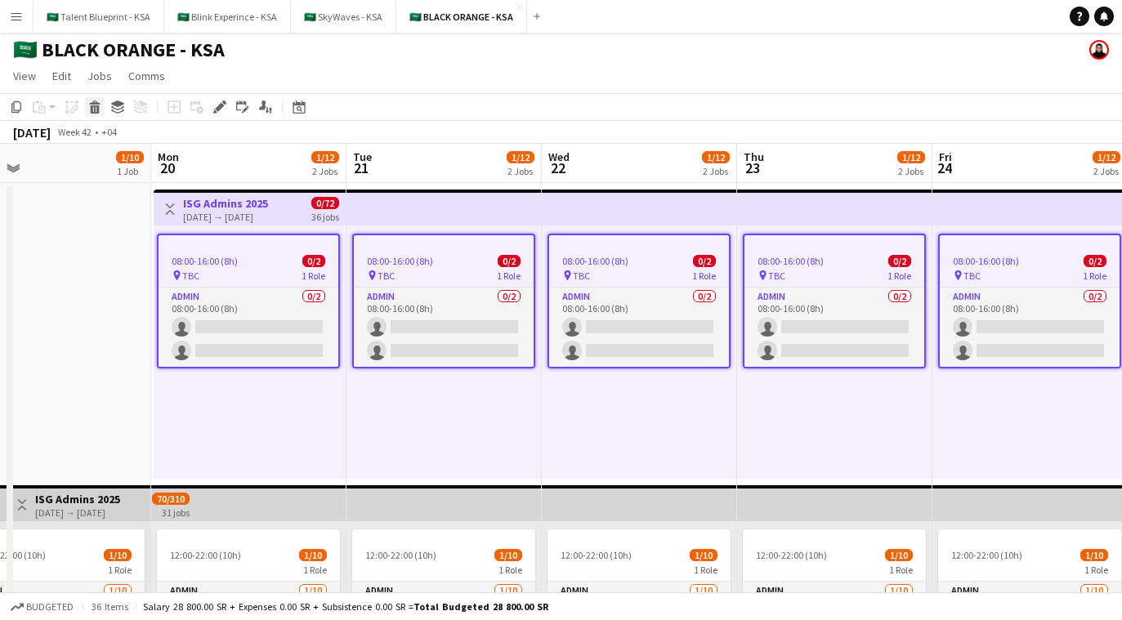
click at [92, 101] on icon "Delete" at bounding box center [94, 107] width 13 height 13
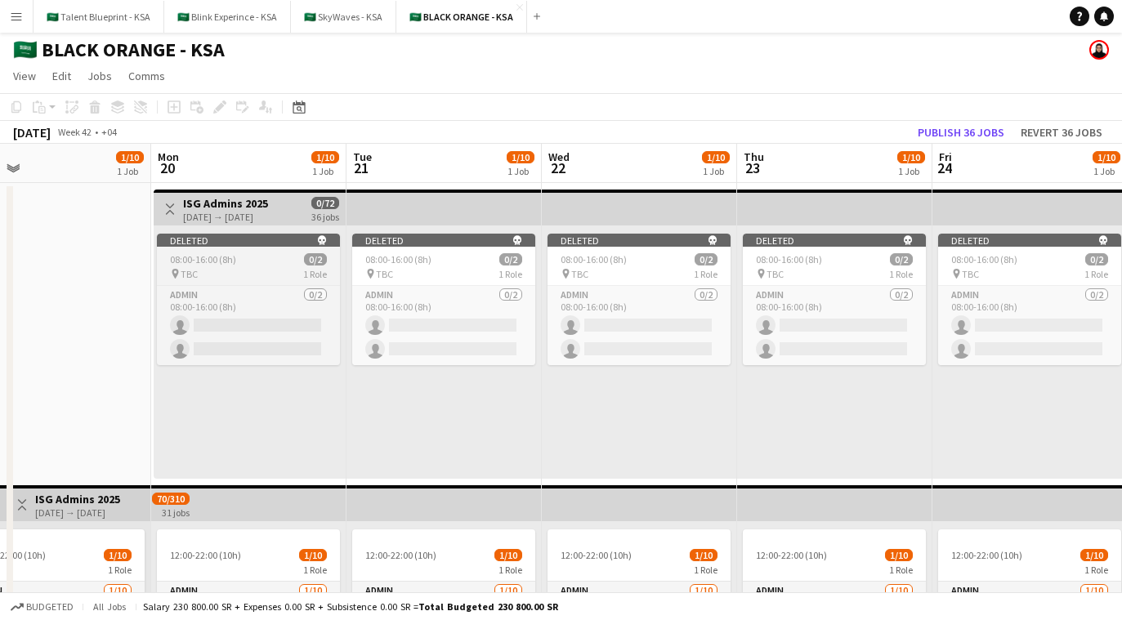
click at [229, 280] on app-job-card "Deleted skull 08:00-16:00 (8h) 0/2 pin TBC 1 Role Admin 0/2 08:00-16:00 (8h) si…" at bounding box center [248, 300] width 183 height 132
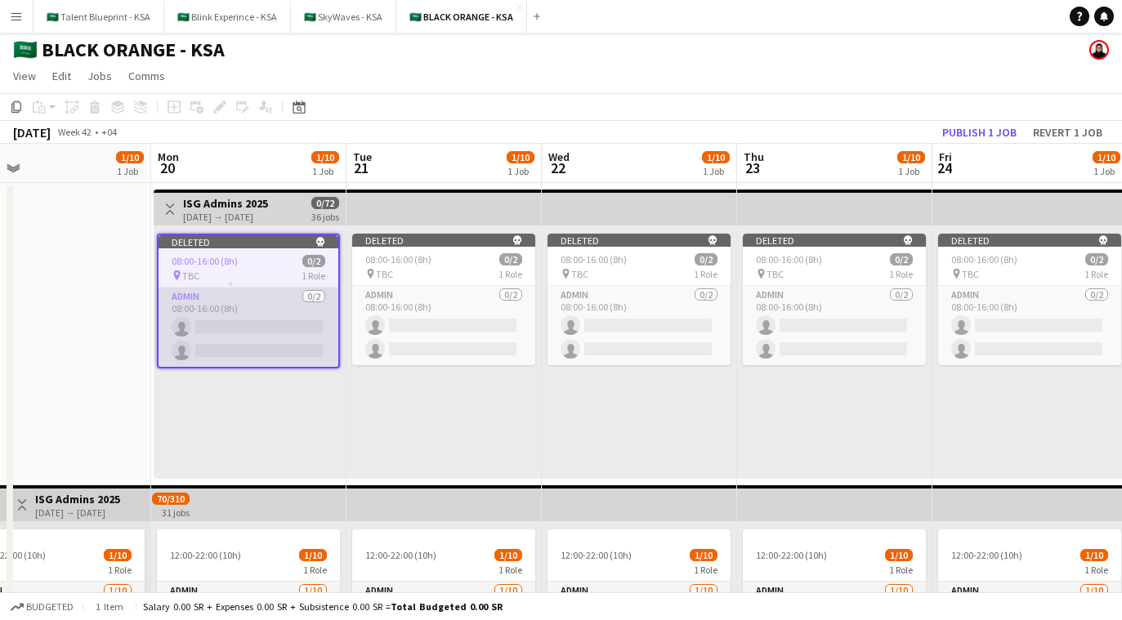
click at [255, 326] on app-card-role "Admin 0/2 08:00-16:00 (8h) single-neutral-actions single-neutral-actions" at bounding box center [249, 327] width 180 height 79
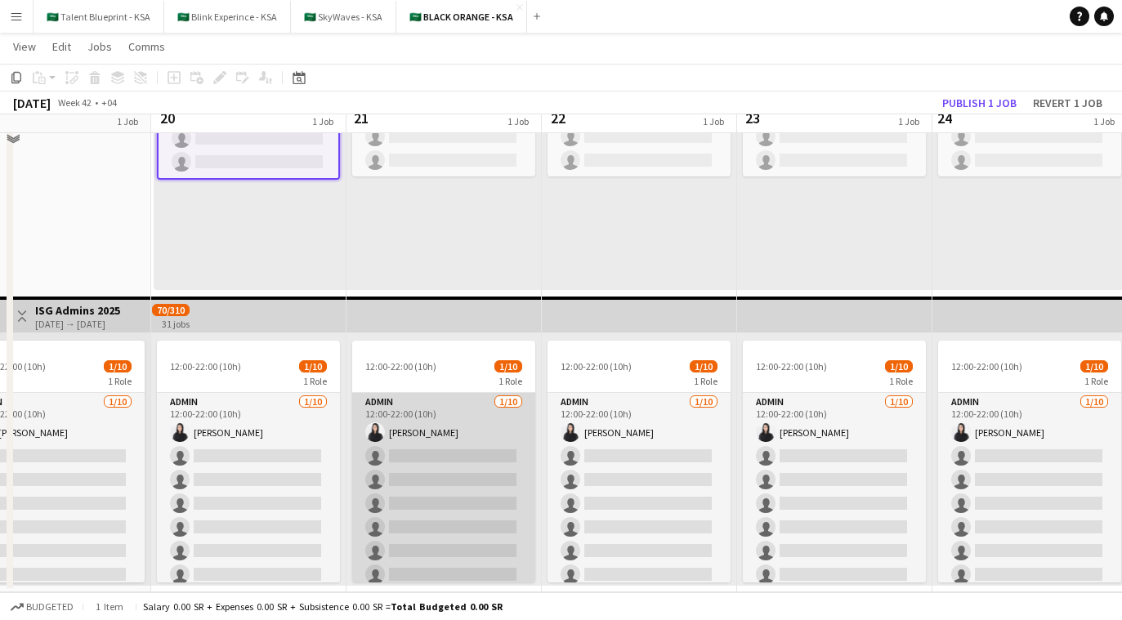
scroll to position [0, 0]
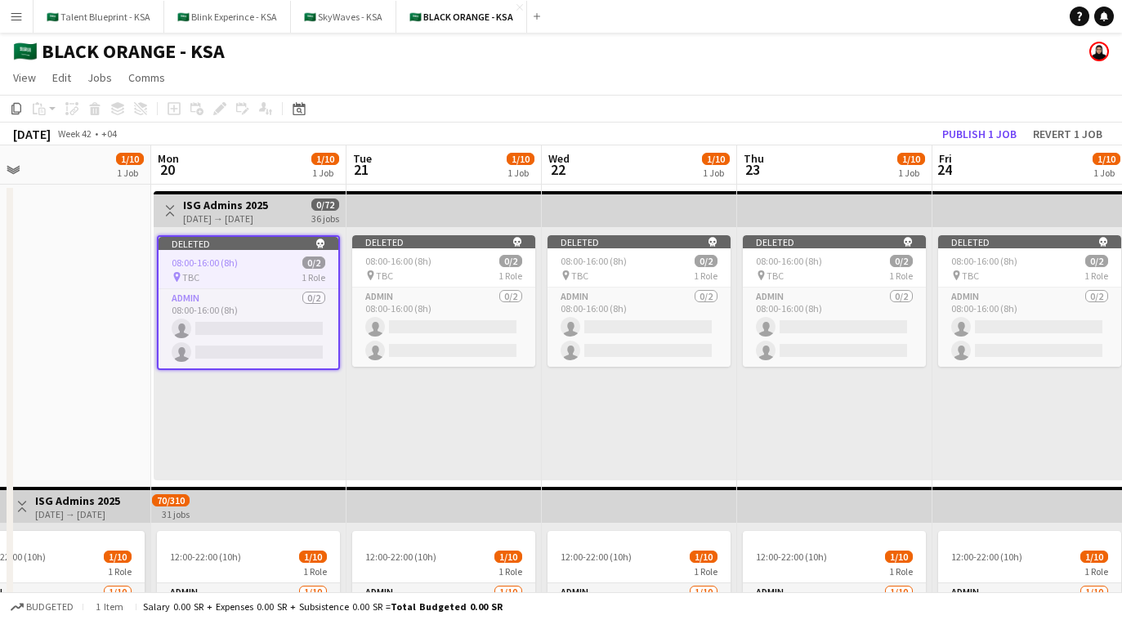
click at [262, 282] on div "pin TBC 1 Role" at bounding box center [249, 277] width 180 height 13
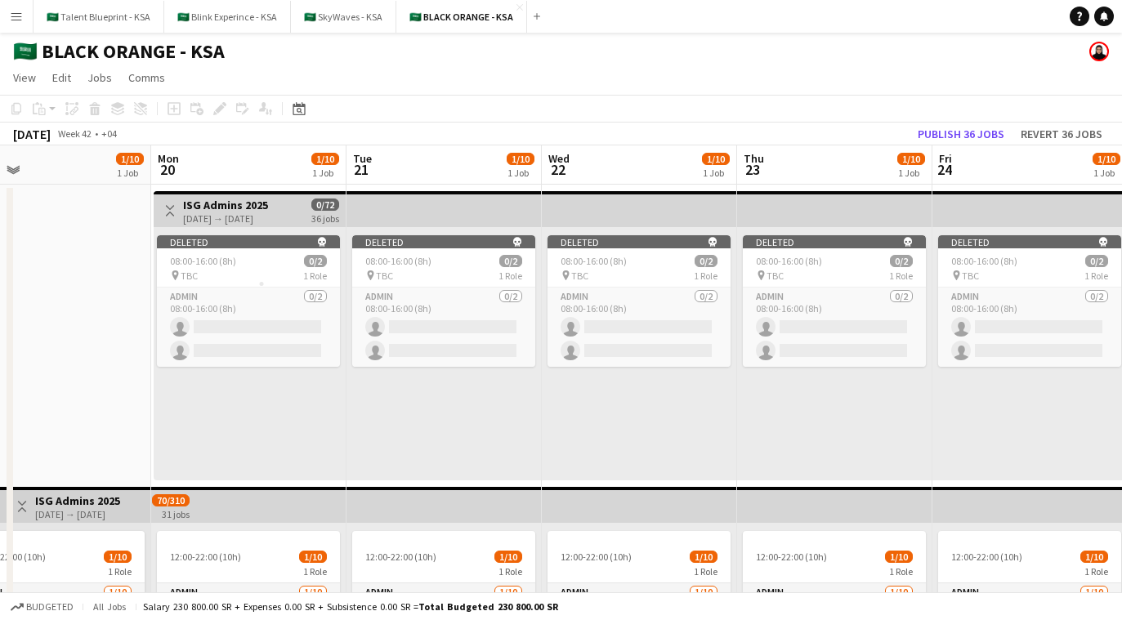
click at [351, 285] on div "Deleted skull 08:00-16:00 (8h) 0/2 pin TBC 1 Role Admin 0/2 08:00-16:00 (8h) si…" at bounding box center [444, 353] width 195 height 253
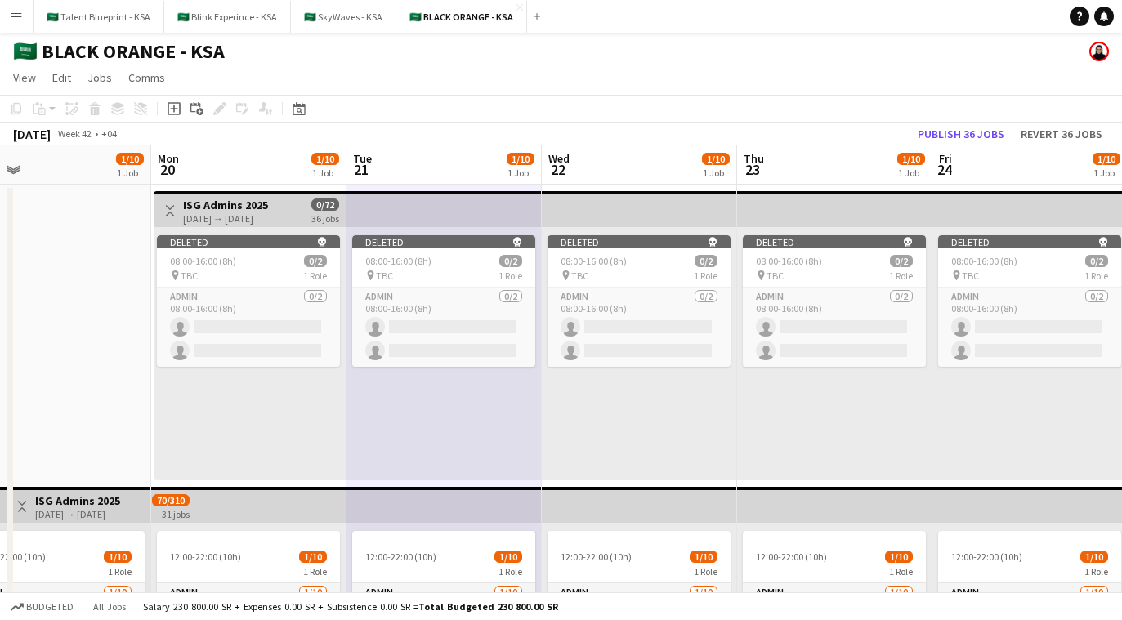
click at [357, 213] on app-top-bar at bounding box center [444, 209] width 195 height 36
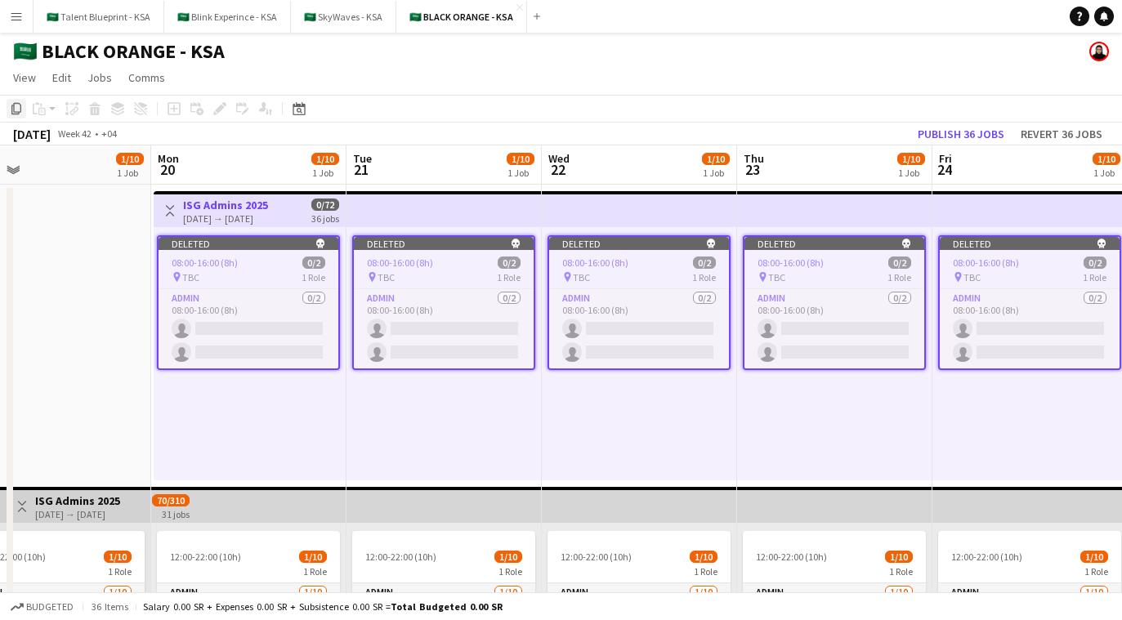
click at [19, 107] on icon "Copy" at bounding box center [16, 108] width 13 height 13
click at [10, 107] on icon "Copy" at bounding box center [16, 108] width 13 height 13
click at [81, 329] on app-date-cell "Toggle View ISG Admins 2025 01-10-2025 → 31-10-2025 70/310 31 jobs 12:00-22:00 …" at bounding box center [53, 484] width 195 height 598
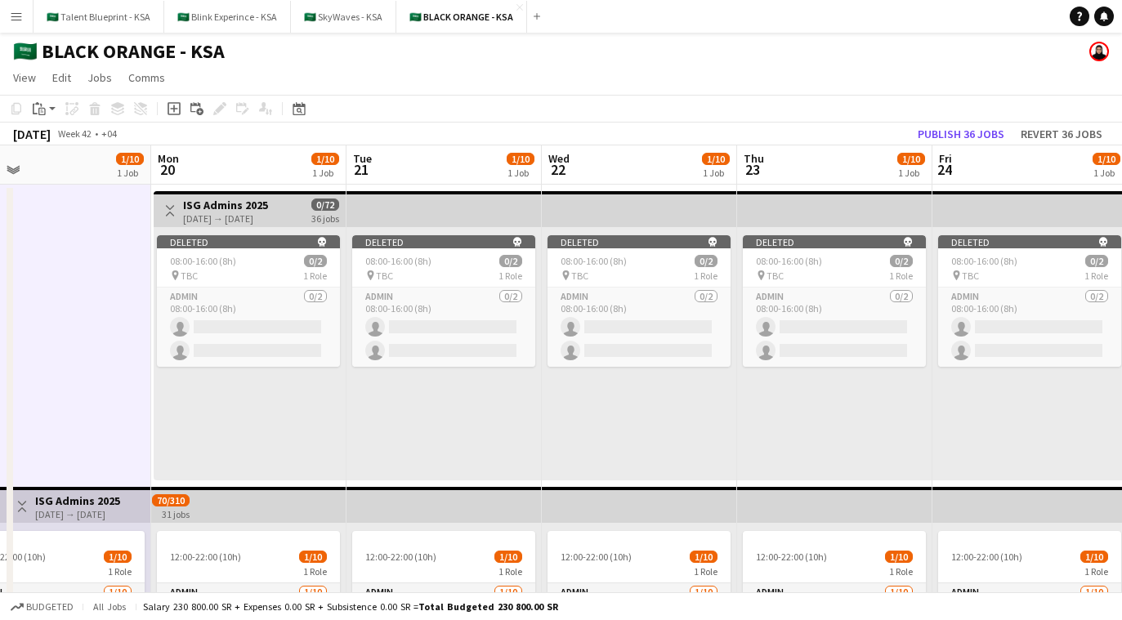
click at [282, 178] on app-board-header-date "Mon 20 1/10 1 Job" at bounding box center [248, 165] width 195 height 39
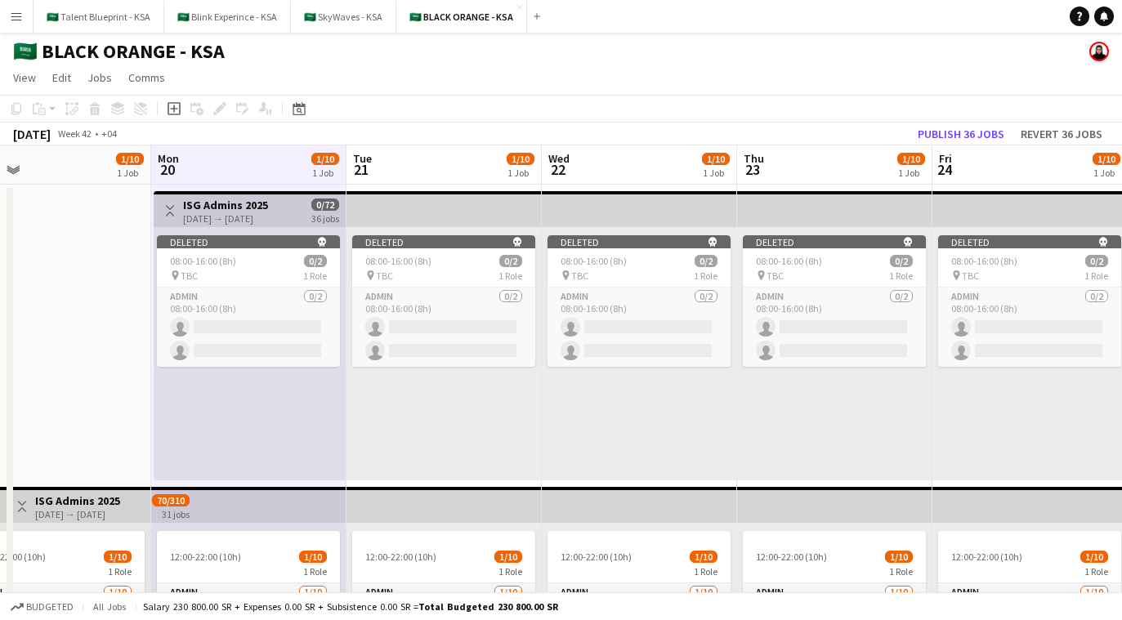
click at [282, 177] on app-board-header-date "Mon 20 1/10 1 Job" at bounding box center [248, 165] width 195 height 39
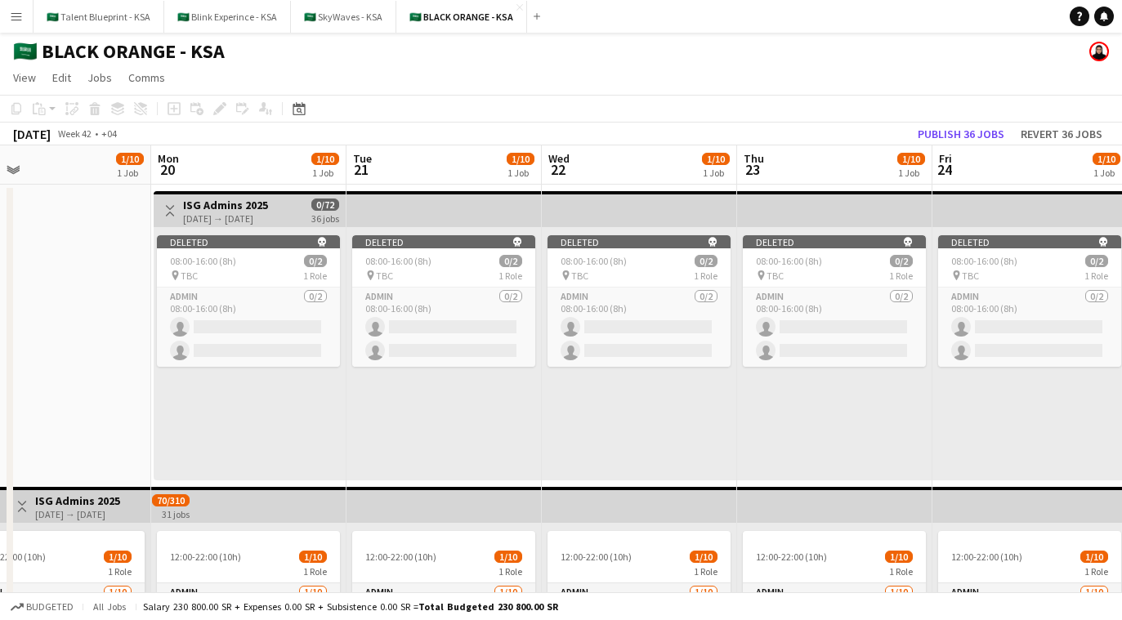
click at [161, 211] on button "Toggle View" at bounding box center [170, 211] width 20 height 20
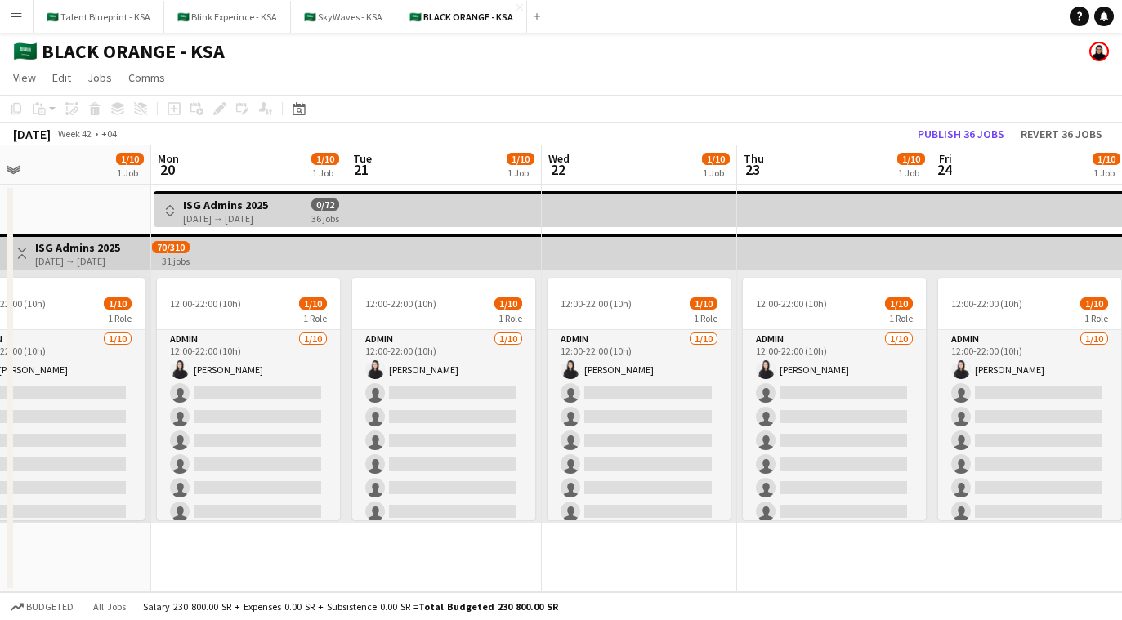
click at [263, 543] on app-date-cell "Toggle View ISG Admins 2025 20-10-2025 → 24-11-2025 0/72 36 jobs 12:00-22:00 (1…" at bounding box center [248, 389] width 195 height 408
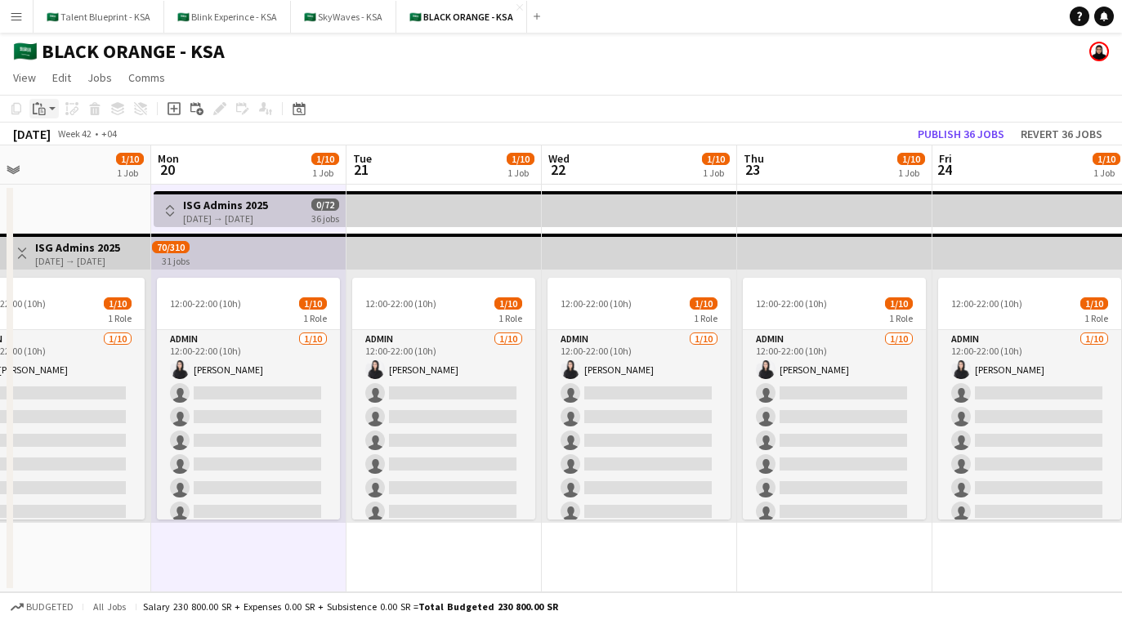
click at [42, 114] on icon at bounding box center [41, 111] width 7 height 7
click at [79, 169] on link "Paste with crew Command Shift V" at bounding box center [107, 167] width 129 height 15
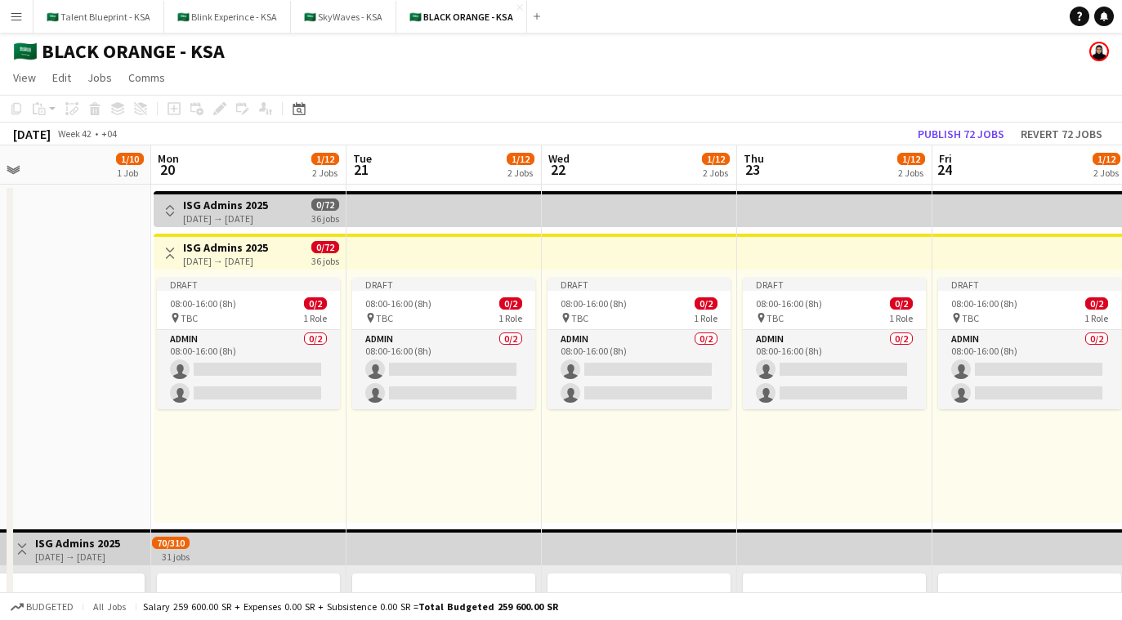
click at [223, 209] on h3 "ISG Admins 2025" at bounding box center [225, 205] width 85 height 15
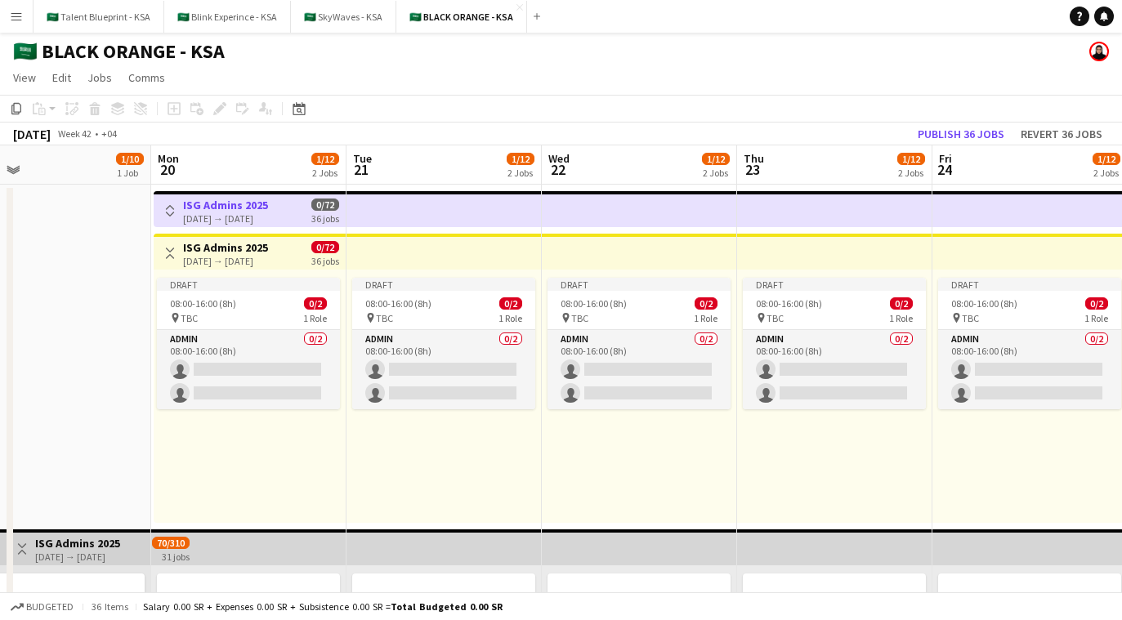
click at [439, 207] on app-top-bar at bounding box center [444, 209] width 195 height 36
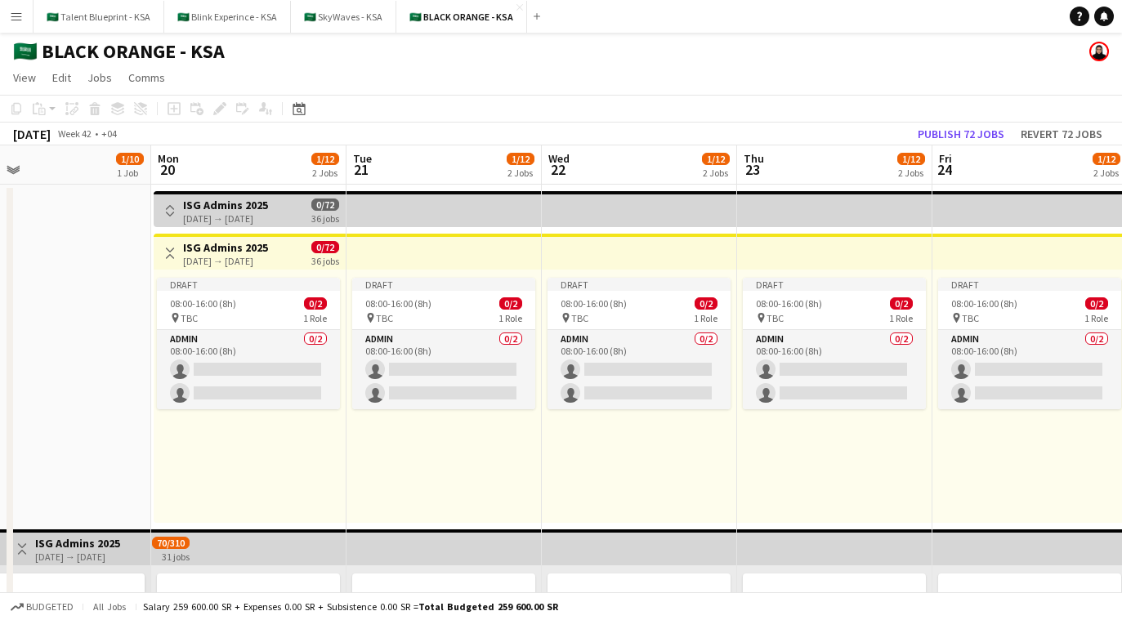
click at [439, 207] on app-top-bar at bounding box center [444, 209] width 195 height 36
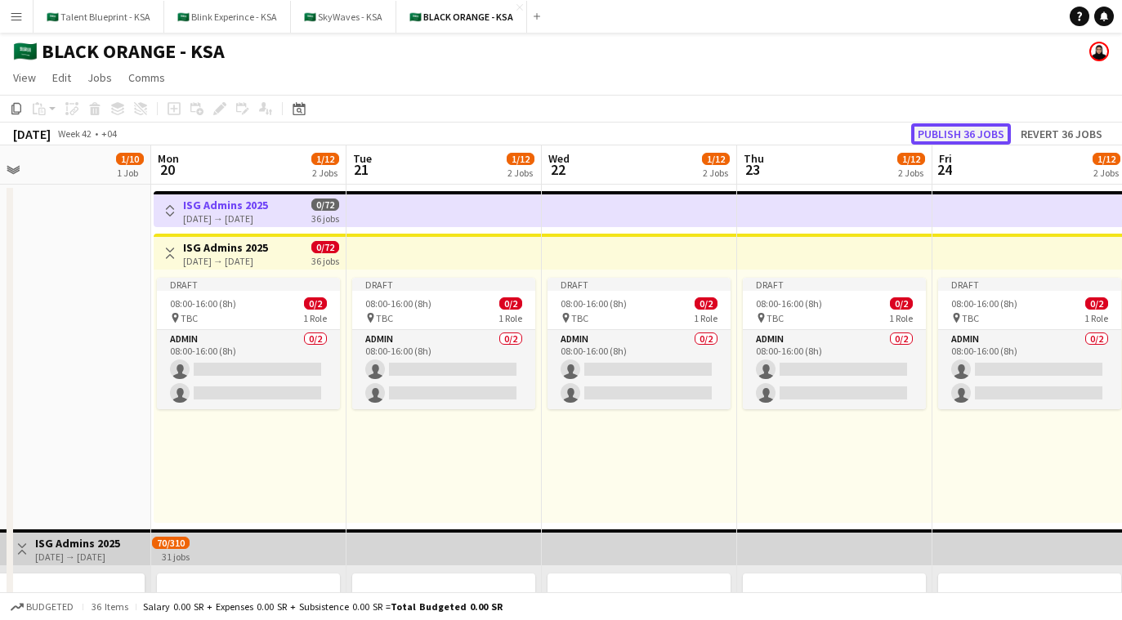
click at [679, 134] on button "Publish 36 jobs" at bounding box center [962, 133] width 100 height 21
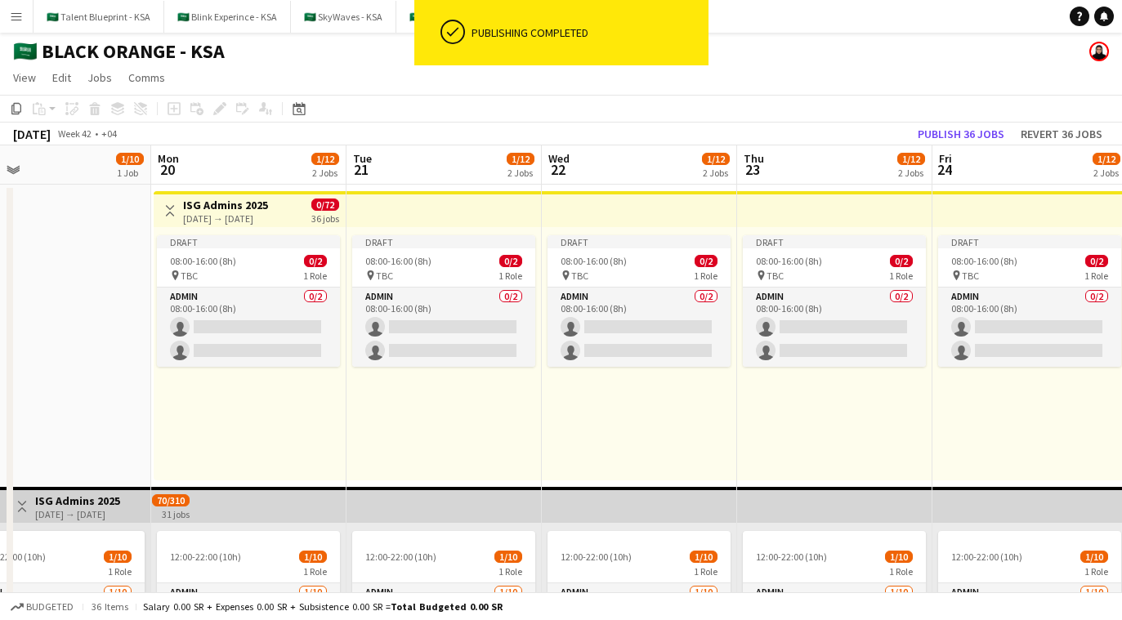
click at [372, 200] on app-top-bar at bounding box center [444, 209] width 195 height 36
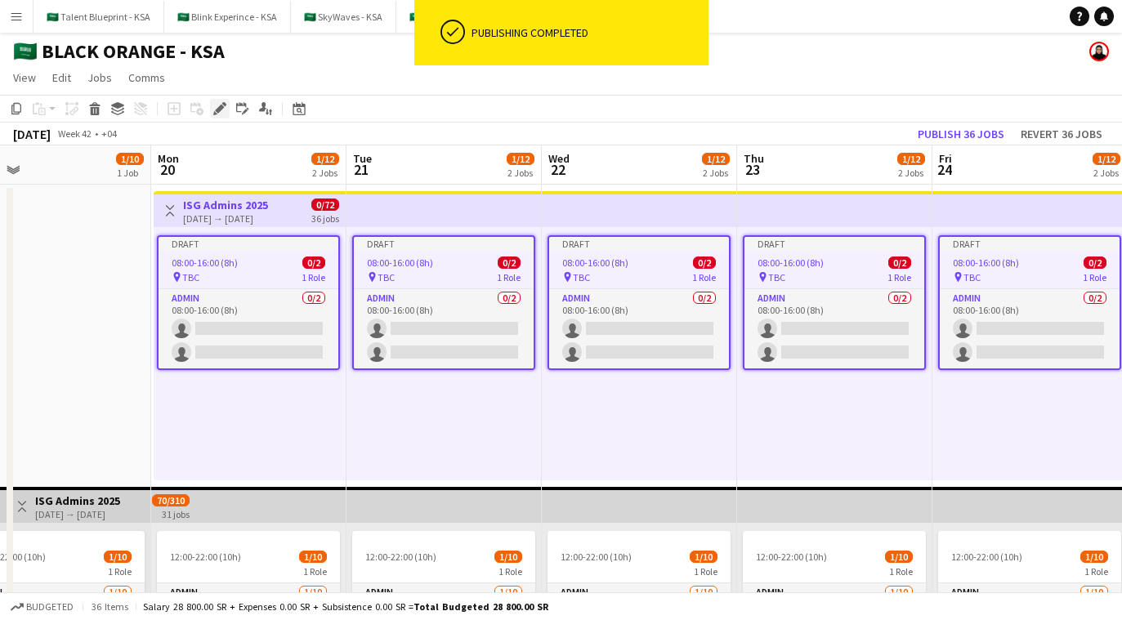
click at [226, 110] on div "Edit" at bounding box center [220, 109] width 20 height 20
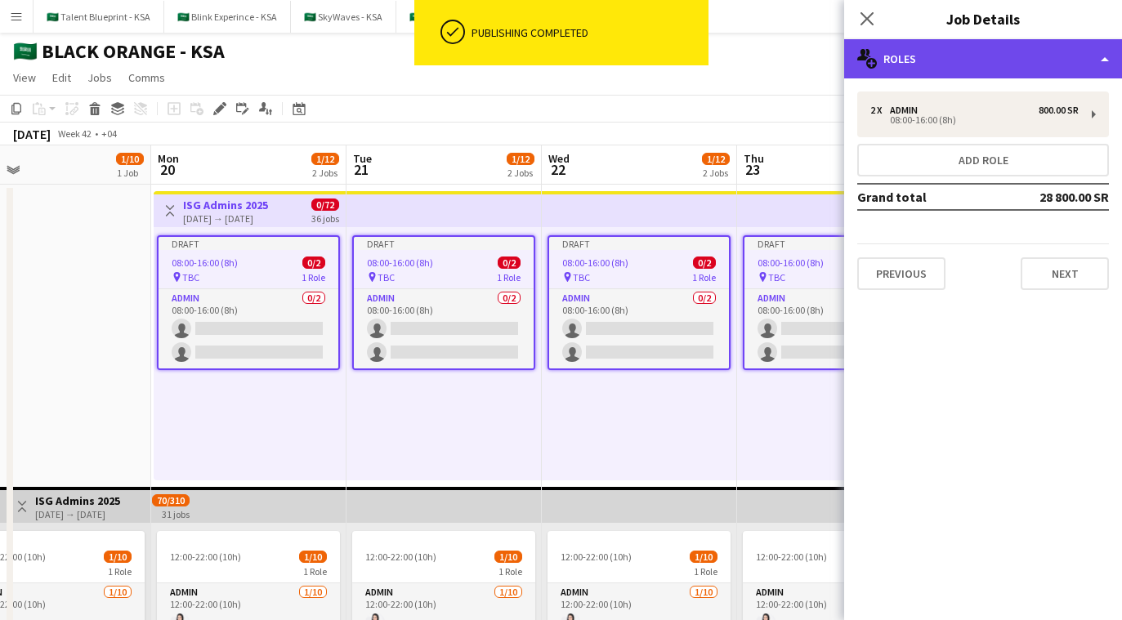
click at [679, 60] on div "multiple-users-add Roles" at bounding box center [983, 58] width 278 height 39
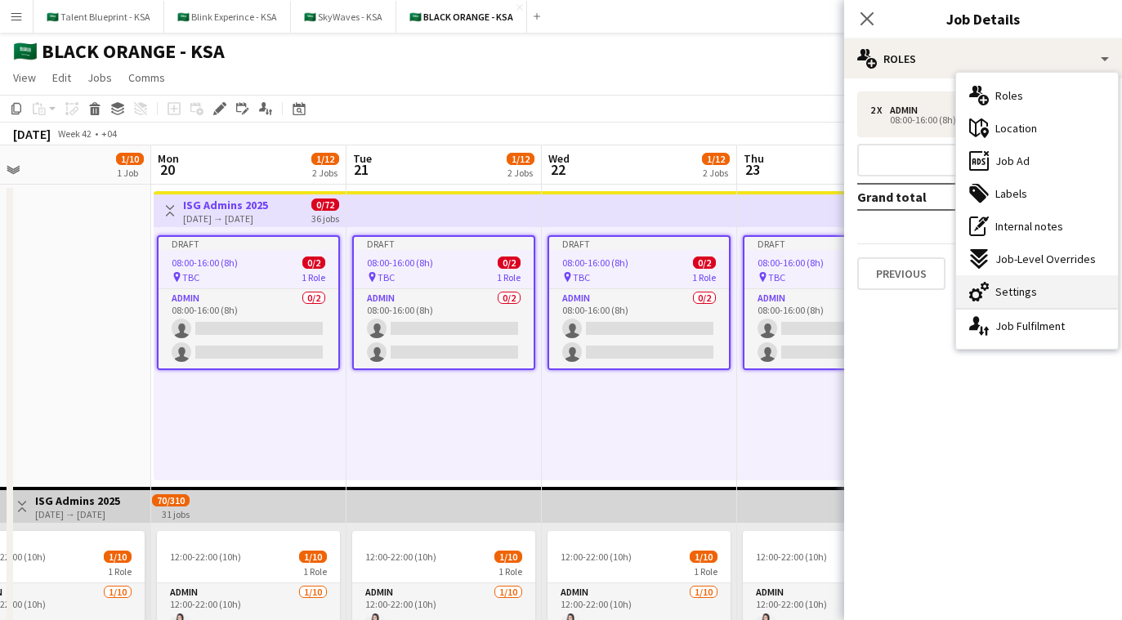
click at [679, 284] on div "cog-double-3 Settings" at bounding box center [1037, 292] width 162 height 33
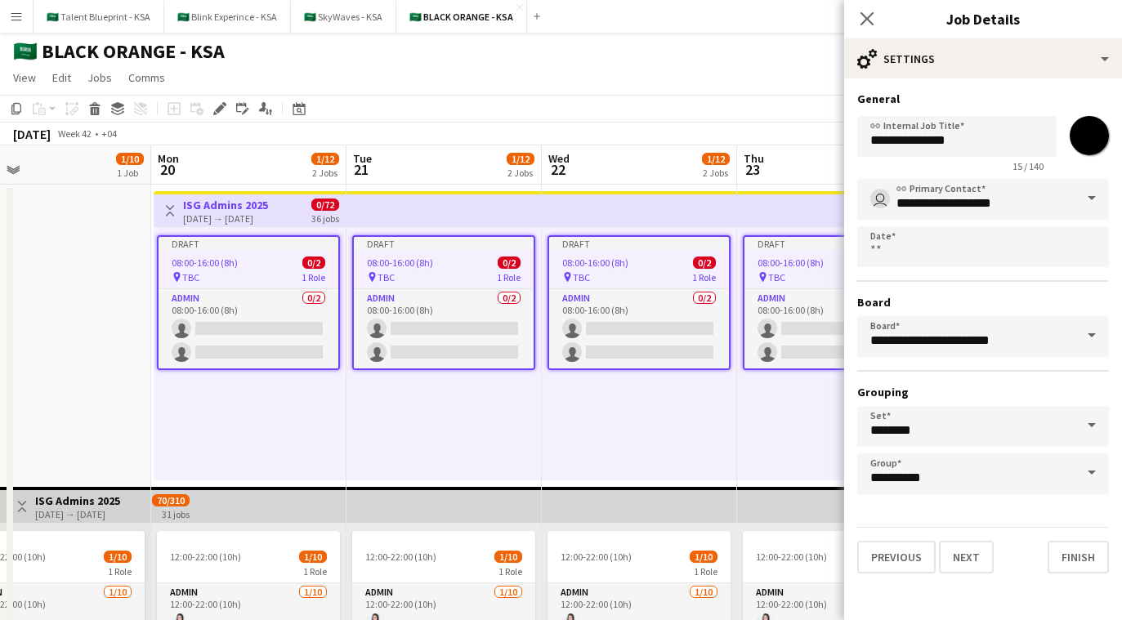
click at [679, 133] on input "*******" at bounding box center [1089, 135] width 59 height 59
type input "*******"
click at [679, 562] on button "Next" at bounding box center [966, 557] width 55 height 33
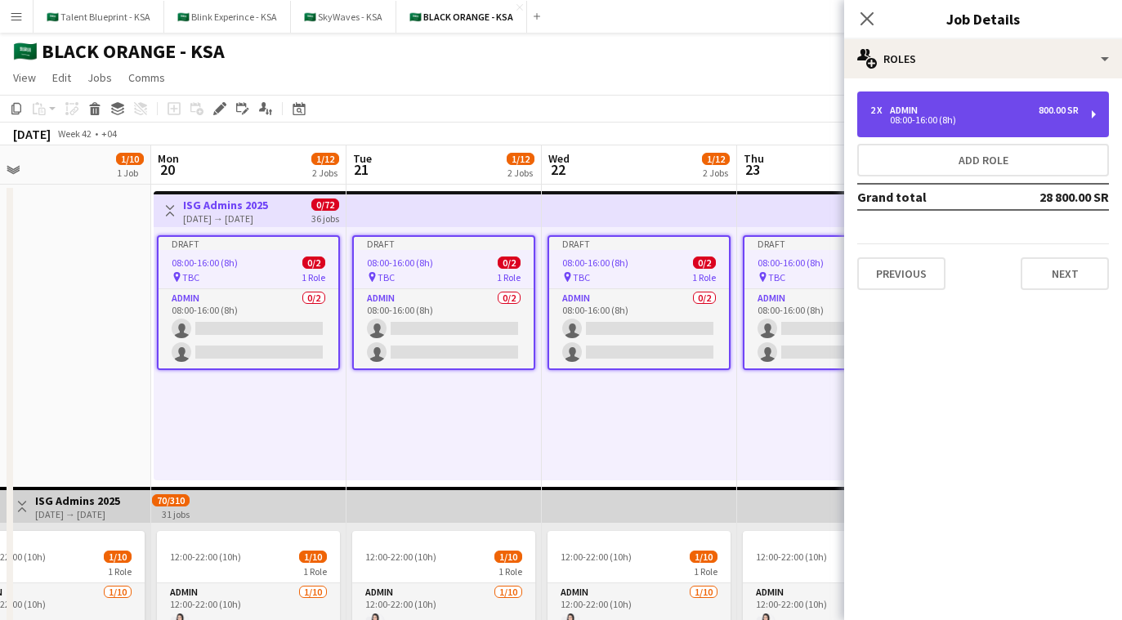
click at [679, 122] on div "08:00-16:00 (8h)" at bounding box center [975, 120] width 208 height 8
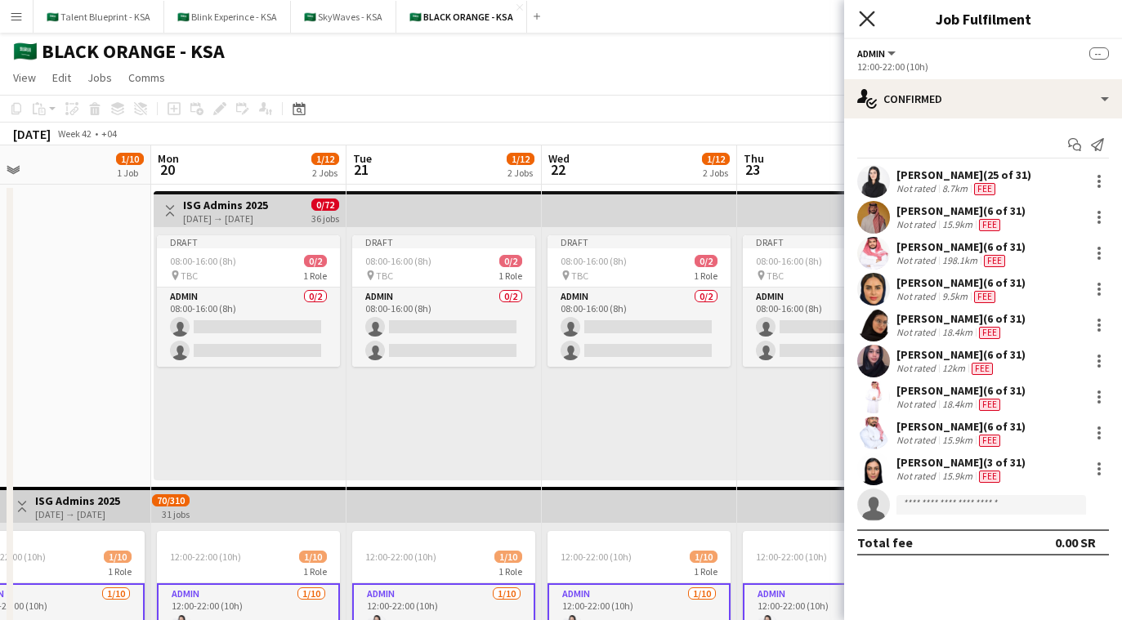
click at [679, 22] on icon "Close pop-in" at bounding box center [867, 19] width 16 height 16
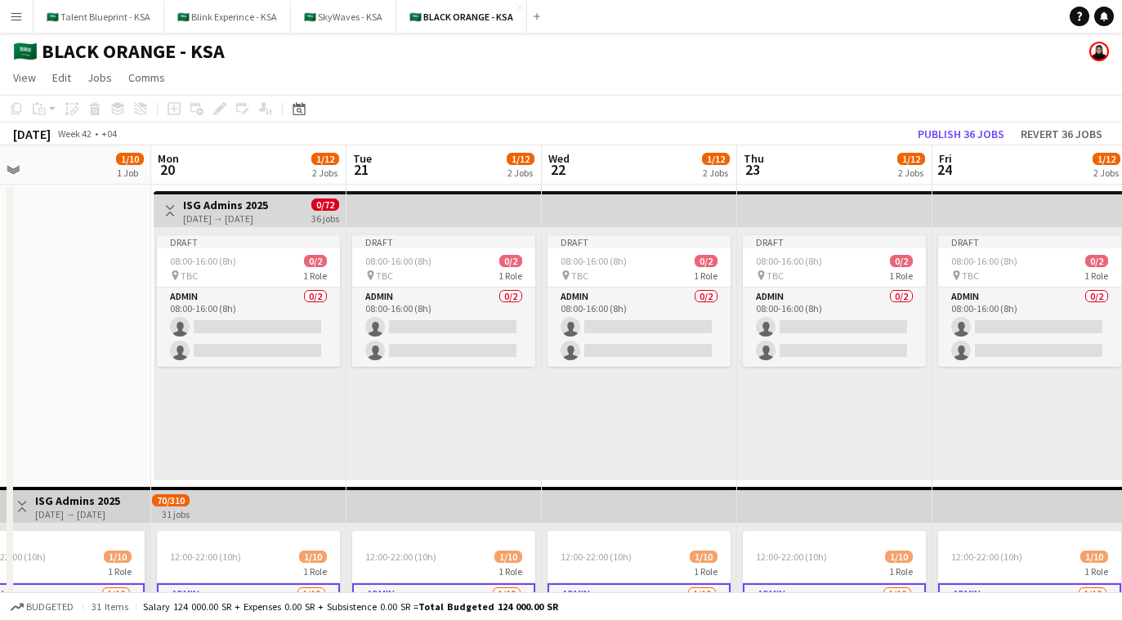
click at [119, 318] on app-date-cell "Toggle View ISG Admins 2025 01-10-2025 → 31-10-2025 70/310 31 jobs 12:00-22:00 …" at bounding box center [53, 484] width 195 height 598
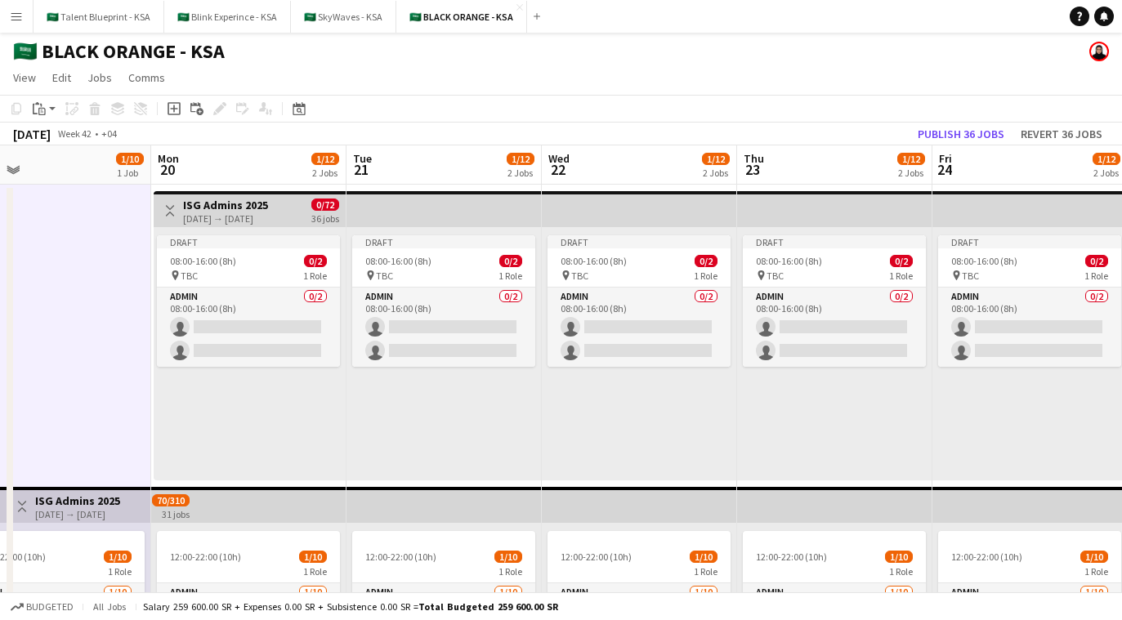
click at [172, 210] on app-icon "Toggle View" at bounding box center [169, 210] width 11 height 11
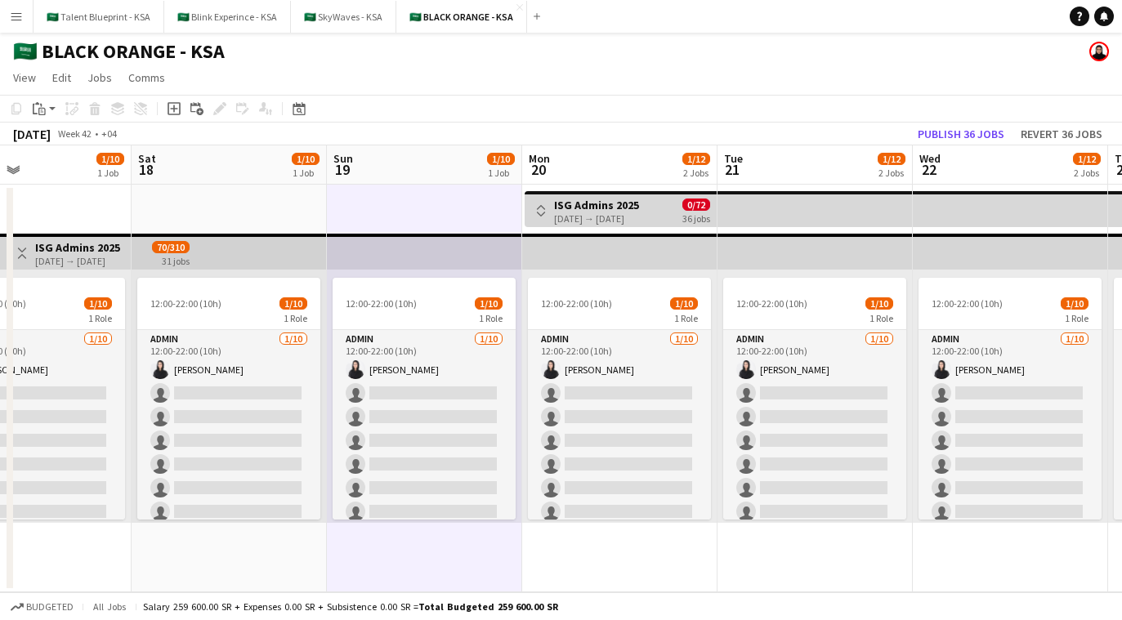
scroll to position [0, 454]
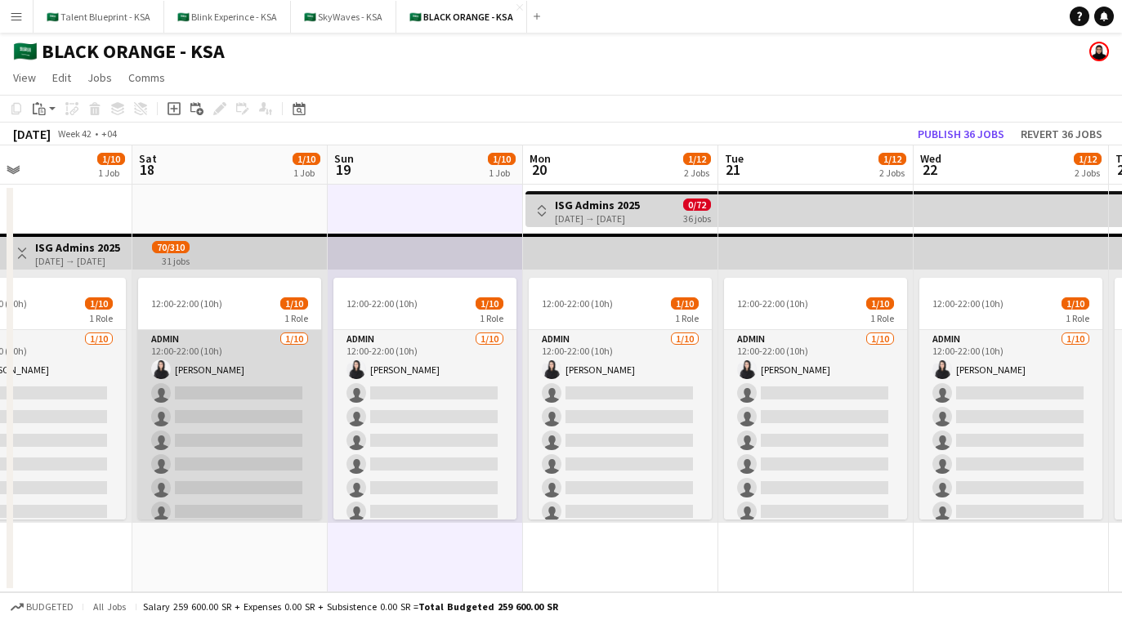
click at [192, 470] on app-card-role "Admin 1/10 12:00-22:00 (10h) Elaf AlTamimi single-neutral-actions single-neutra…" at bounding box center [229, 464] width 183 height 269
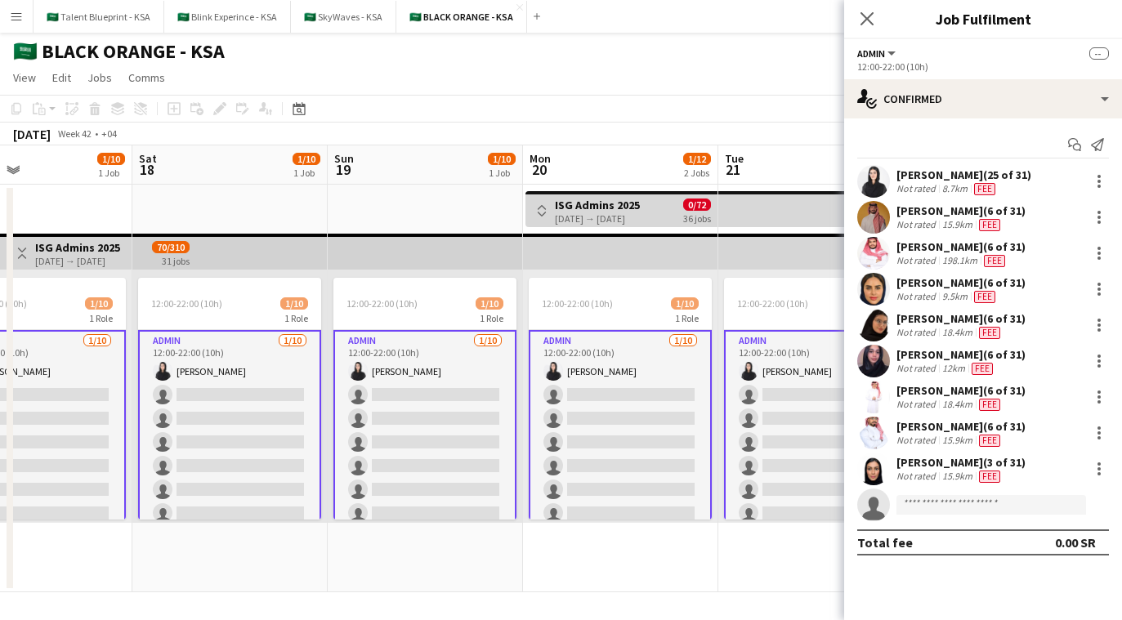
click at [679, 477] on span "Fee" at bounding box center [989, 477] width 21 height 12
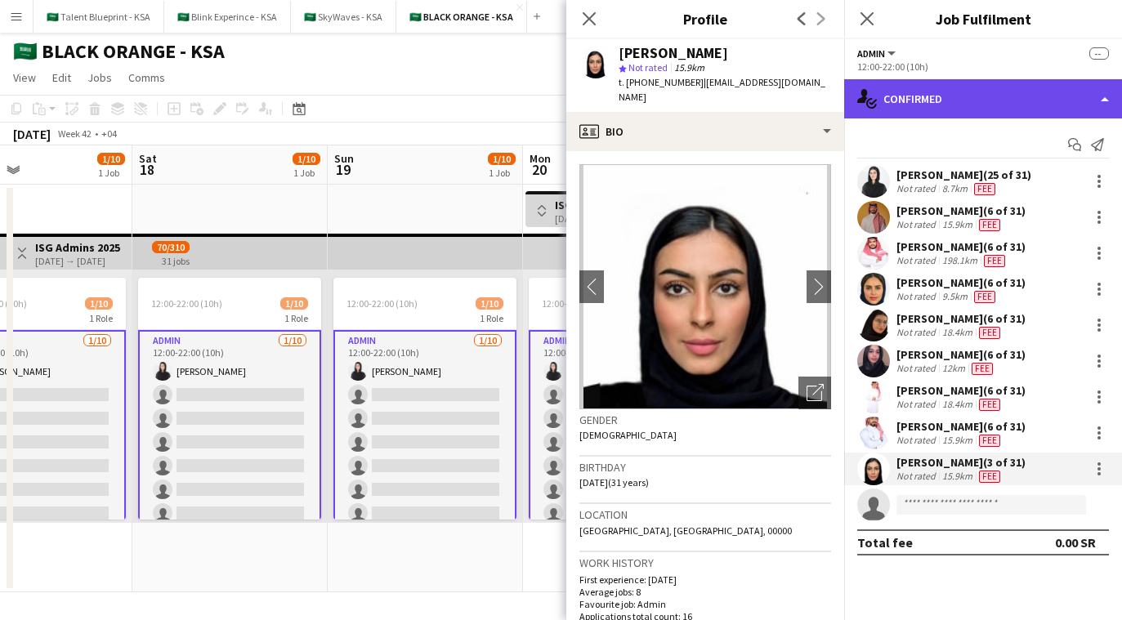
click at [679, 107] on div "single-neutral-actions-check-2 Confirmed" at bounding box center [983, 98] width 278 height 39
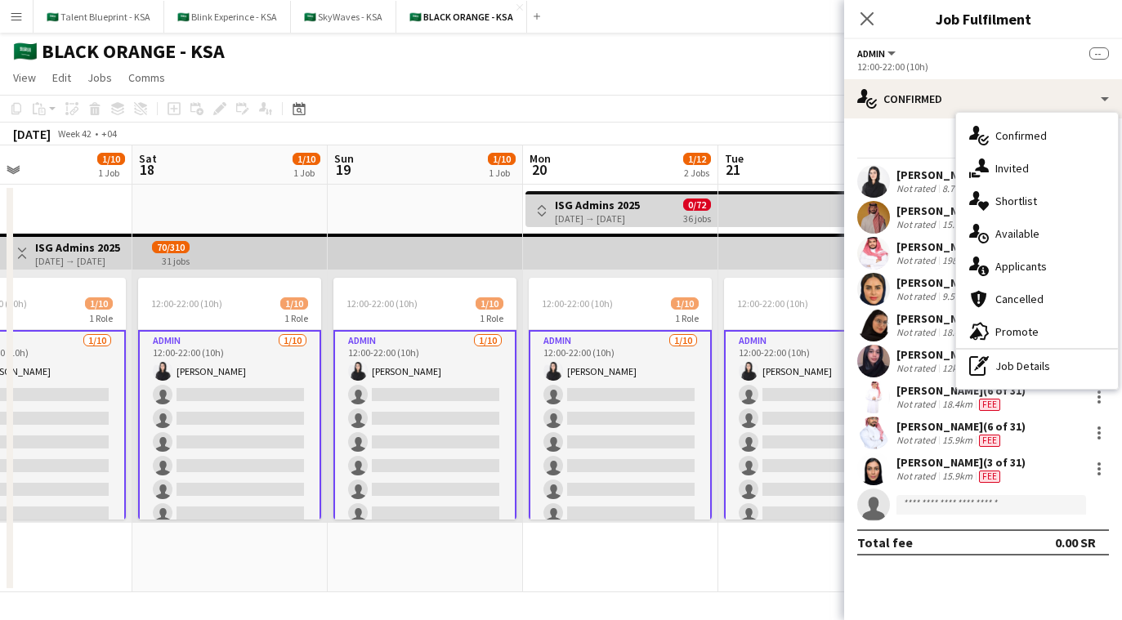
click at [369, 247] on app-top-bar at bounding box center [425, 252] width 195 height 36
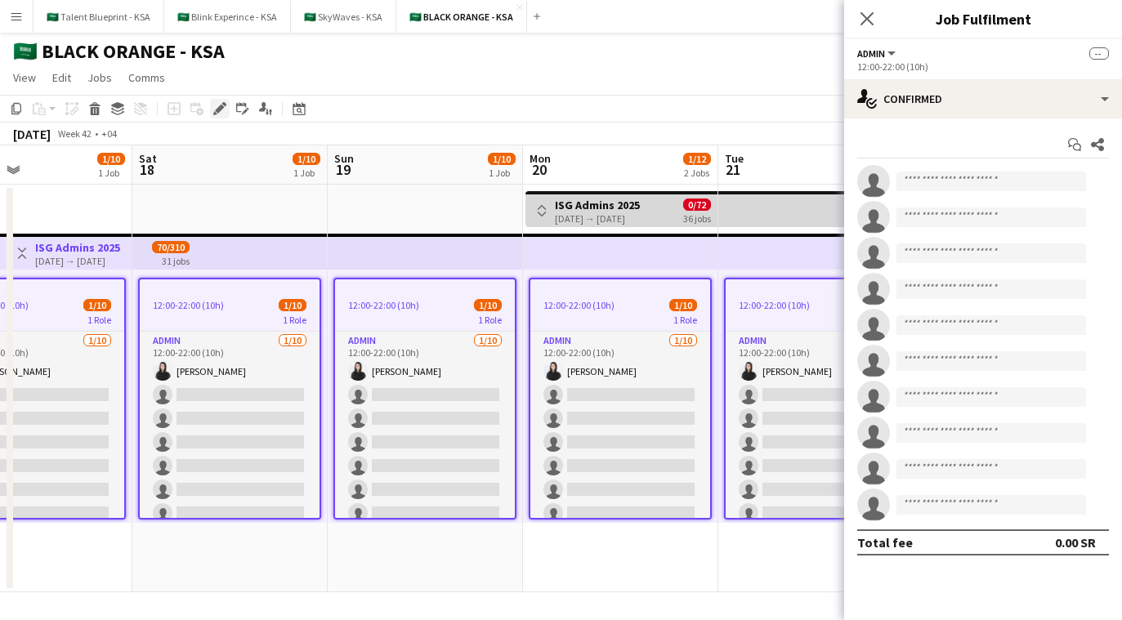
click at [220, 113] on icon "Edit" at bounding box center [219, 108] width 13 height 13
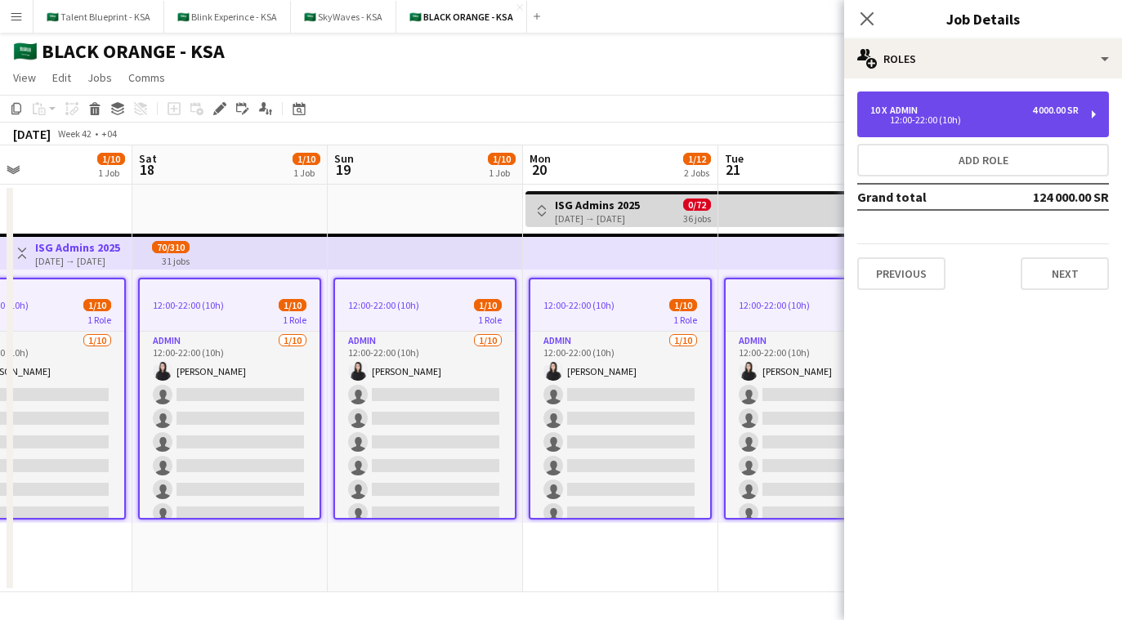
click at [679, 120] on div "12:00-22:00 (10h)" at bounding box center [975, 120] width 208 height 8
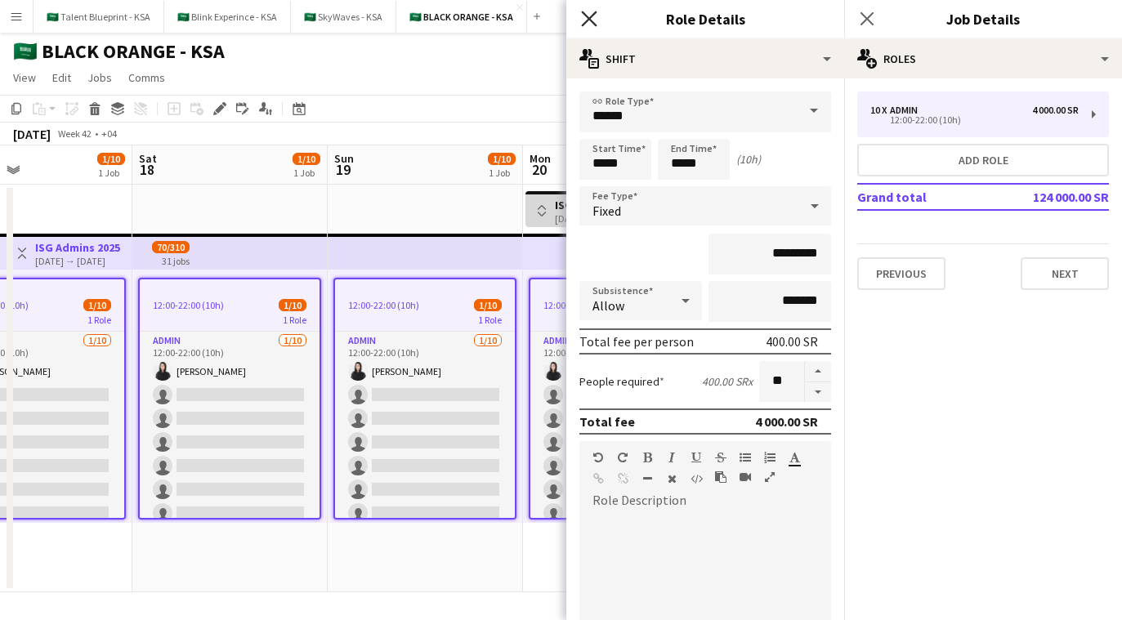
click at [590, 21] on icon "Close pop-in" at bounding box center [589, 19] width 16 height 16
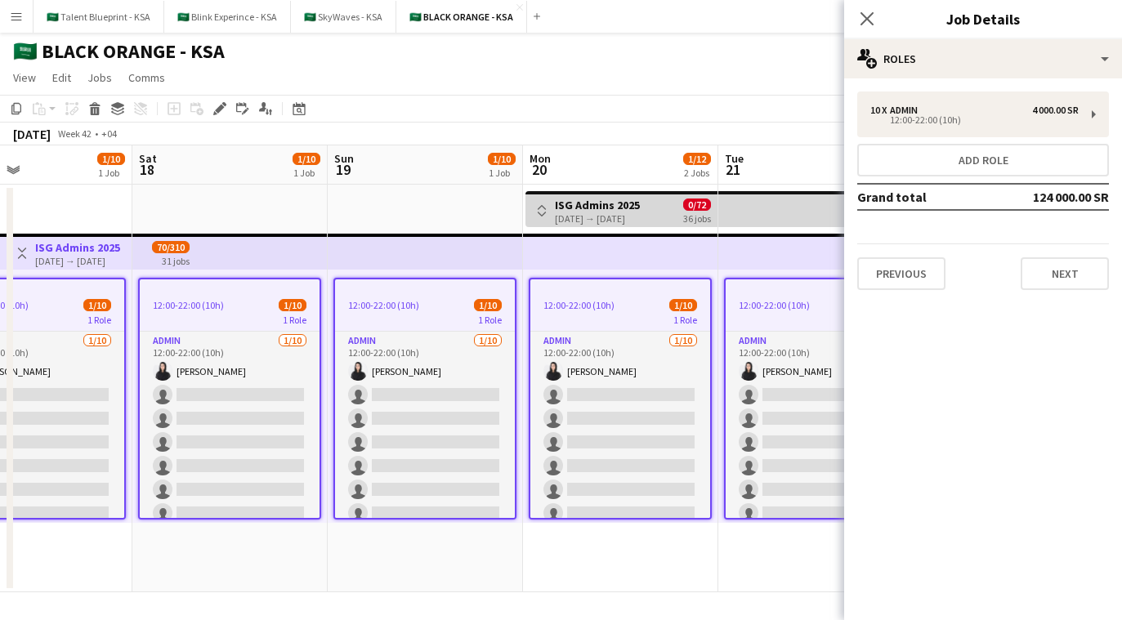
click at [679, 139] on div "10 x Admin 4 000.00 SR 12:00-22:00 (10h) Add role Grand total 124 000.00 SR Pre…" at bounding box center [983, 191] width 278 height 199
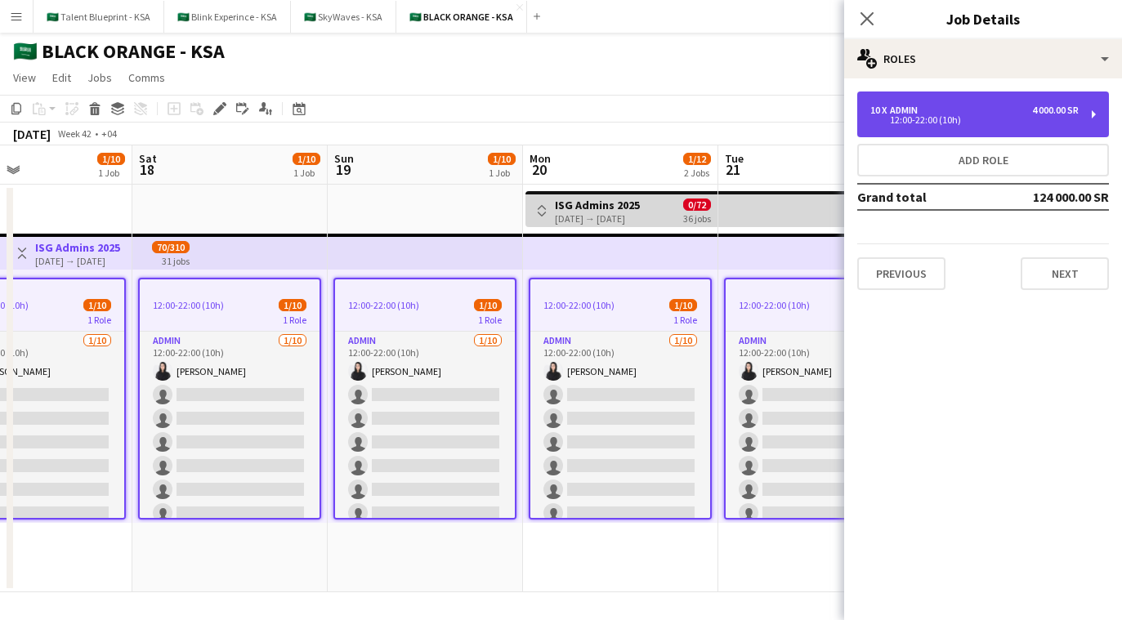
click at [679, 130] on div "10 x Admin 4 000.00 SR 12:00-22:00 (10h)" at bounding box center [984, 115] width 252 height 46
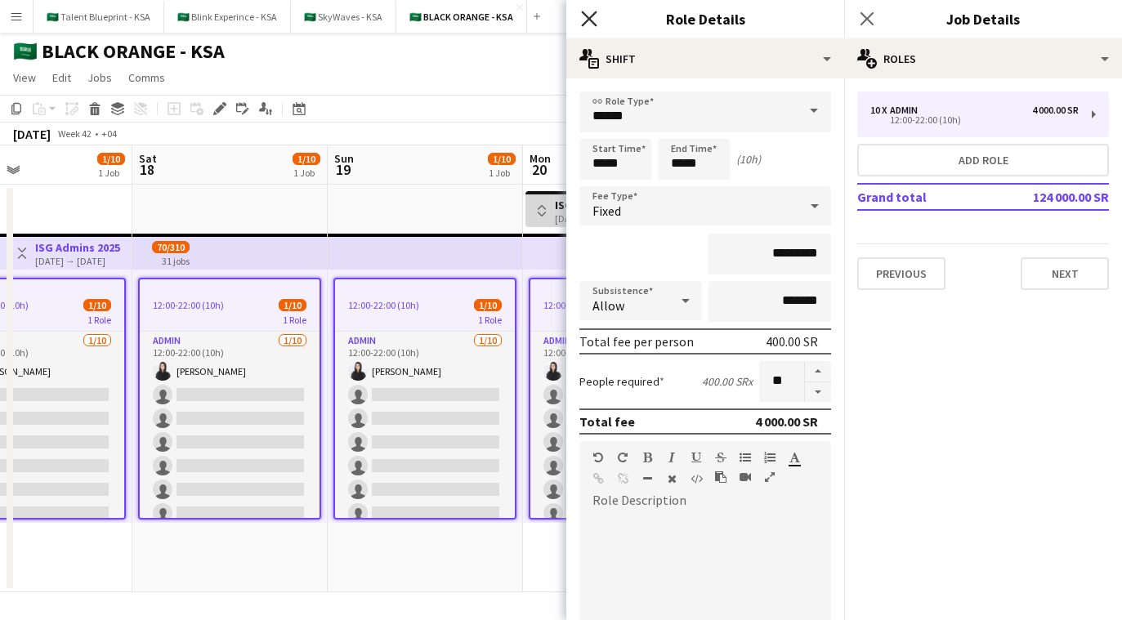
drag, startPoint x: 591, startPoint y: 18, endPoint x: 627, endPoint y: 18, distance: 36.0
click at [591, 18] on icon "Close pop-in" at bounding box center [589, 19] width 16 height 16
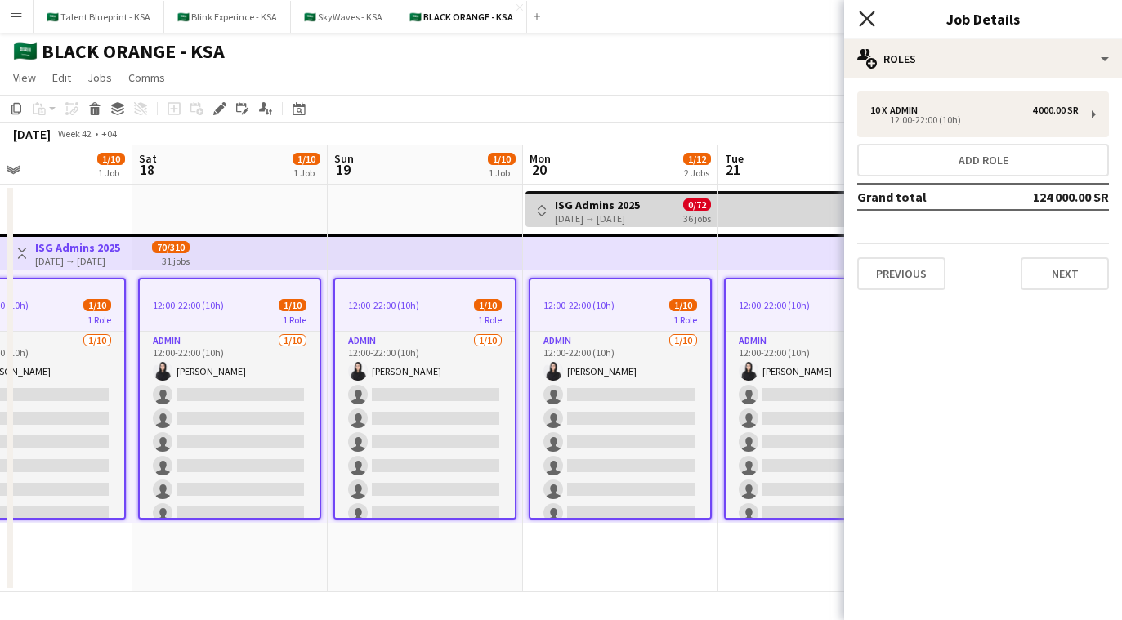
click at [679, 20] on icon at bounding box center [867, 19] width 16 height 16
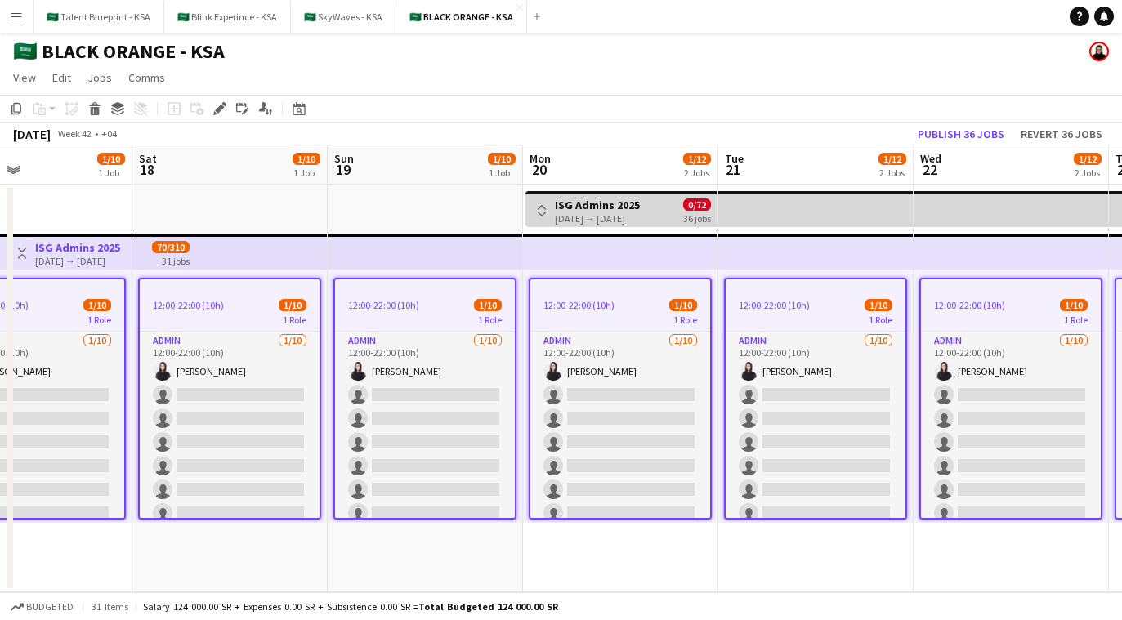
click at [482, 188] on app-date-cell "12:00-22:00 (10h) 1/10 1 Role Admin 1/10 12:00-22:00 (10h) Elaf AlTamimi single…" at bounding box center [425, 389] width 195 height 408
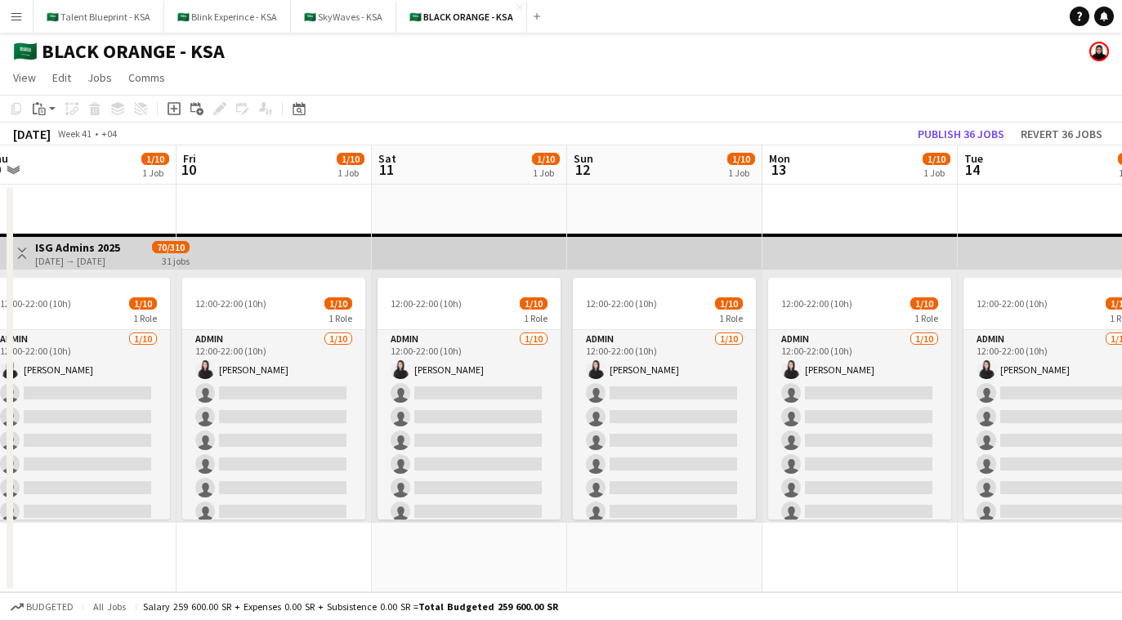
scroll to position [0, 334]
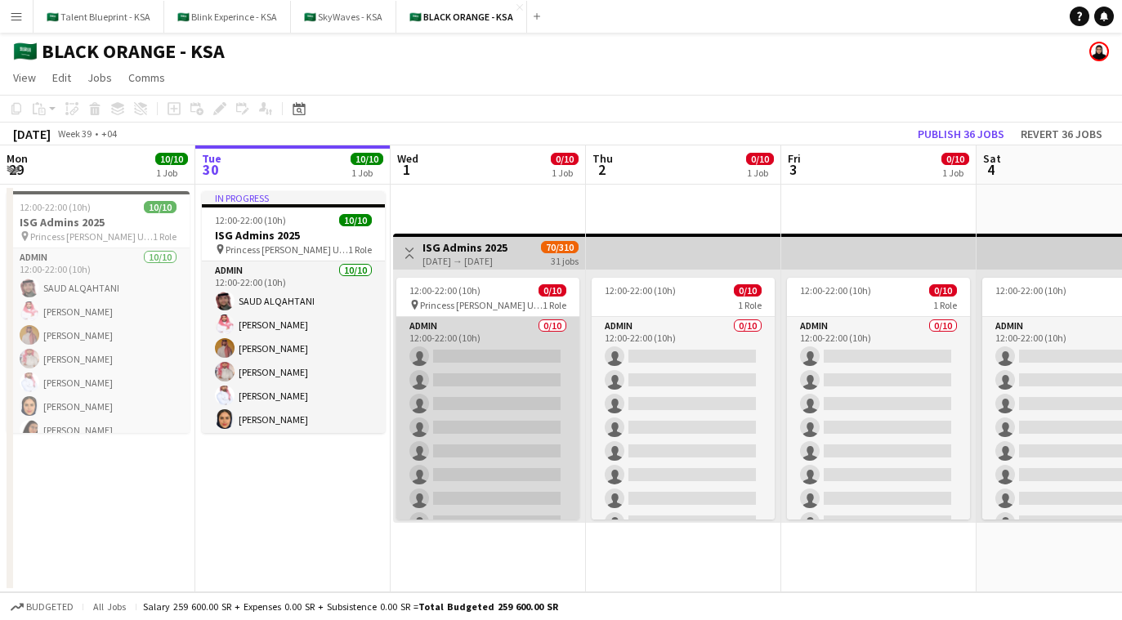
scroll to position [0, 338]
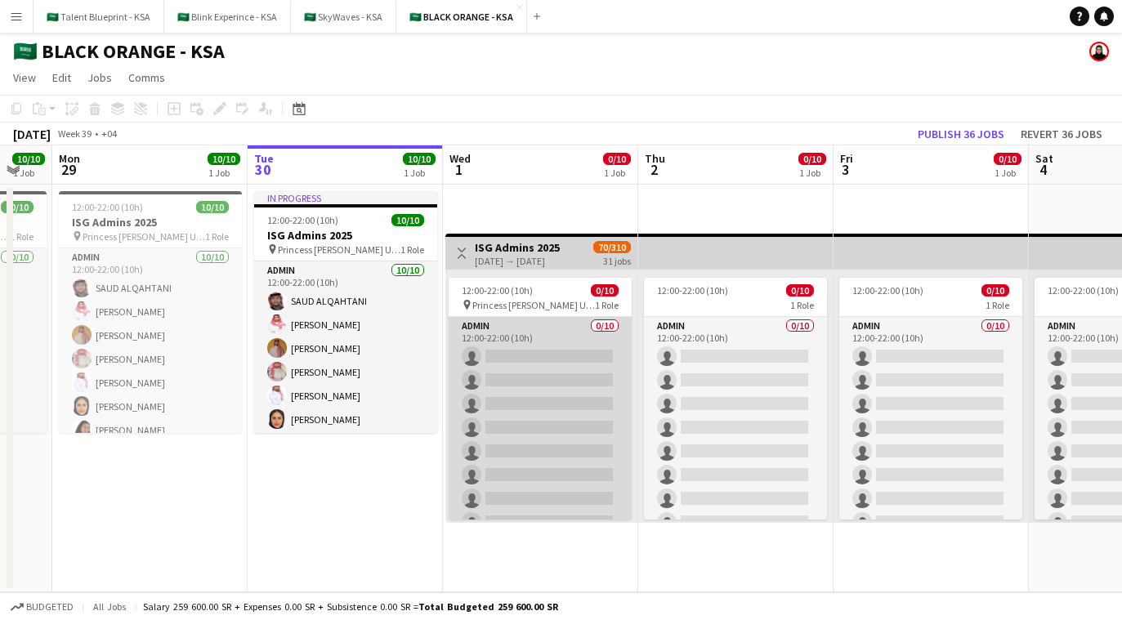
click at [571, 360] on app-card-role "Admin 0/10 12:00-22:00 (10h) single-neutral-actions single-neutral-actions sing…" at bounding box center [540, 451] width 183 height 269
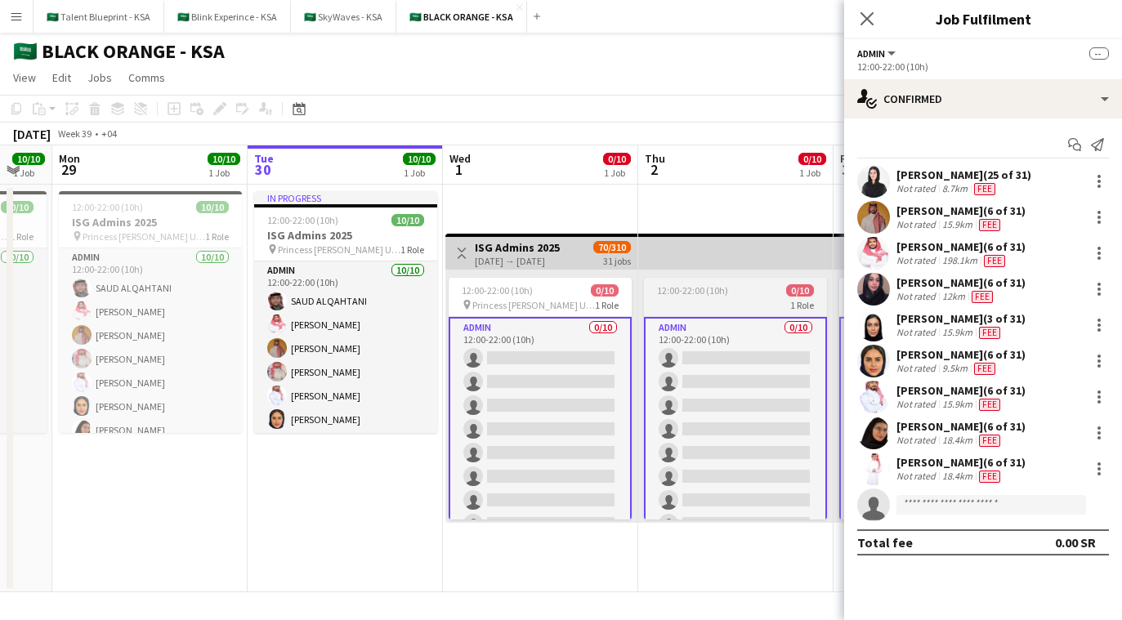
click at [647, 361] on app-card-role "Admin 0/10 12:00-22:00 (10h) single-neutral-actions single-neutral-actions sing…" at bounding box center [735, 453] width 183 height 272
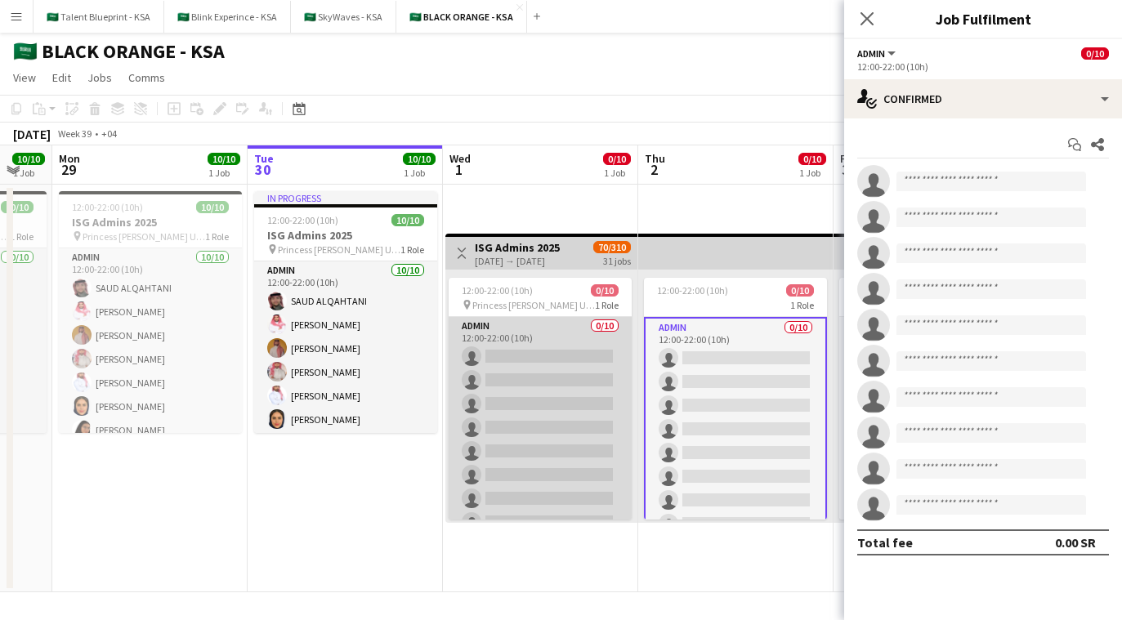
click at [554, 352] on app-card-role "Admin 0/10 12:00-22:00 (10h) single-neutral-actions single-neutral-actions sing…" at bounding box center [540, 451] width 183 height 269
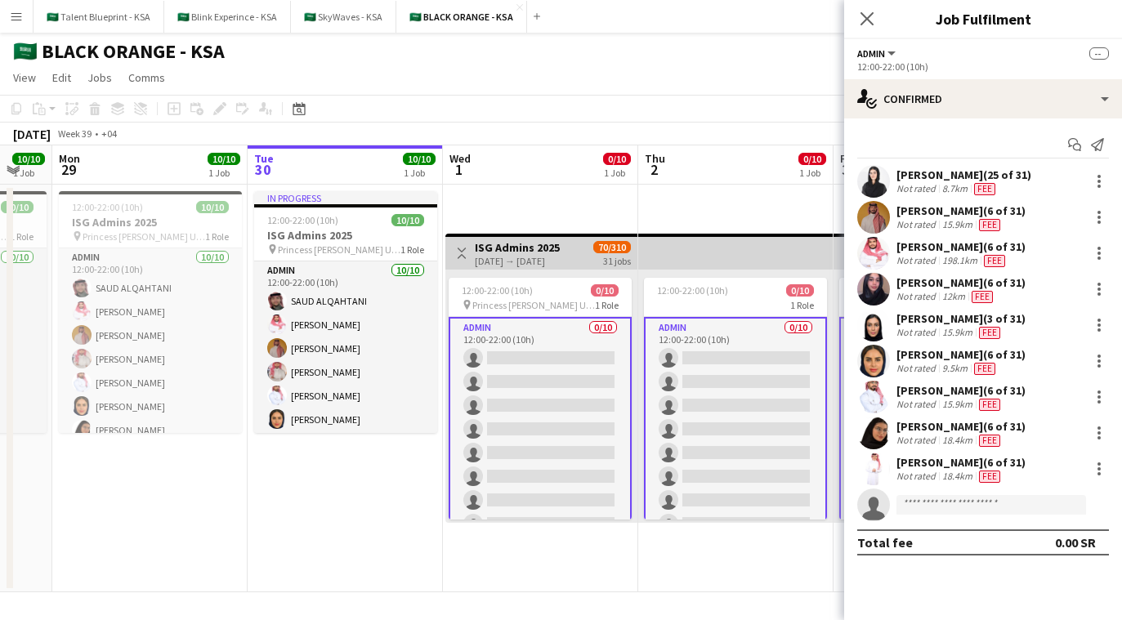
click at [535, 224] on app-date-cell "Toggle View ISG Admins 2025 [DATE] → [DATE] 70/310 31 jobs 12:00-22:00 (10h) 0/…" at bounding box center [540, 389] width 195 height 408
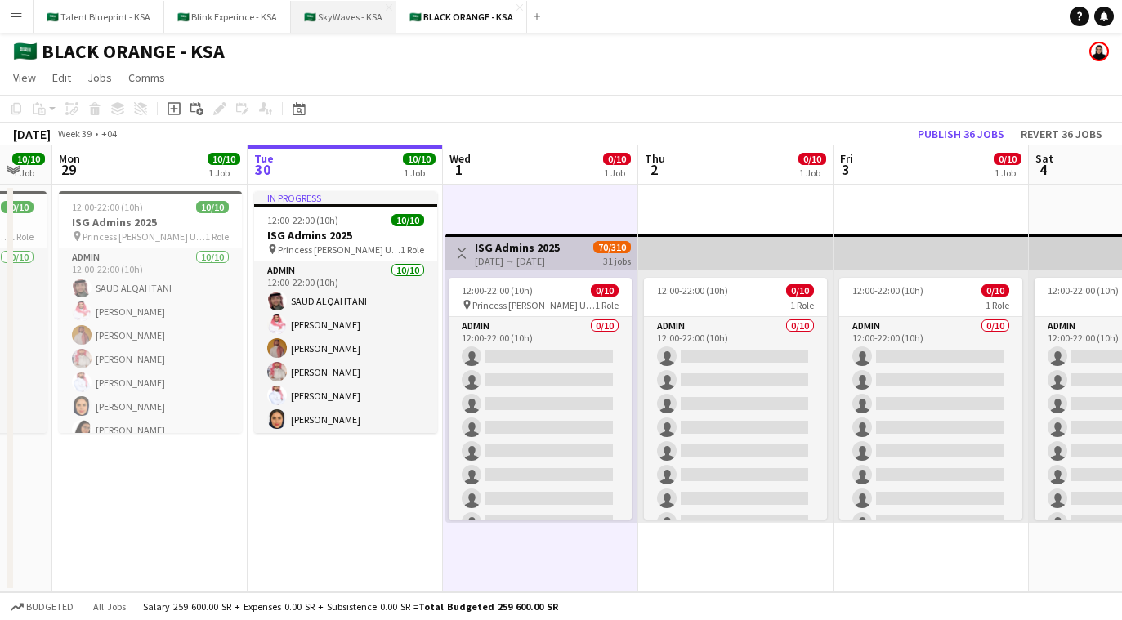
click at [344, 13] on button "🇸🇦 SkyWaves - KSA Close" at bounding box center [343, 17] width 105 height 32
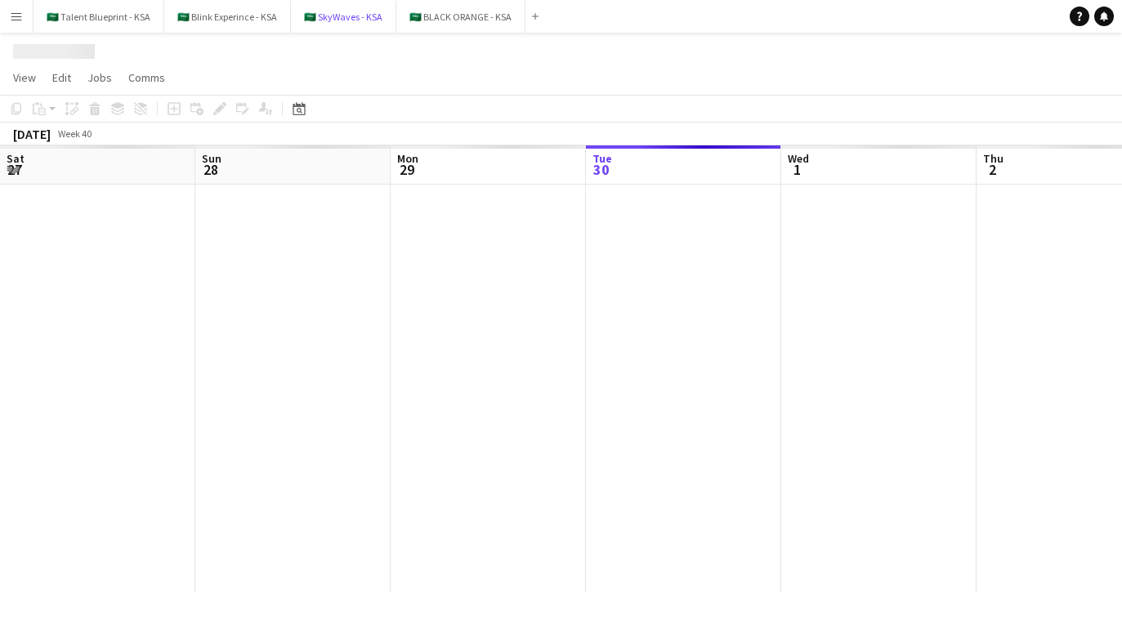
scroll to position [0, 391]
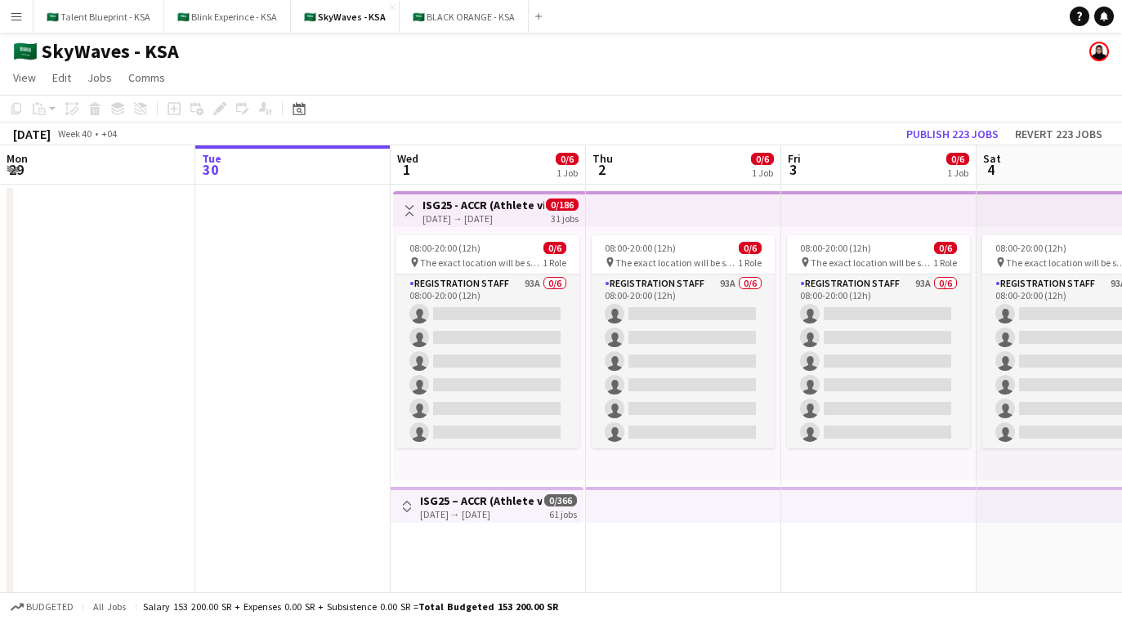
click at [466, 497] on h3 "ISG25 – ACCR (Athlete village)" at bounding box center [481, 501] width 122 height 15
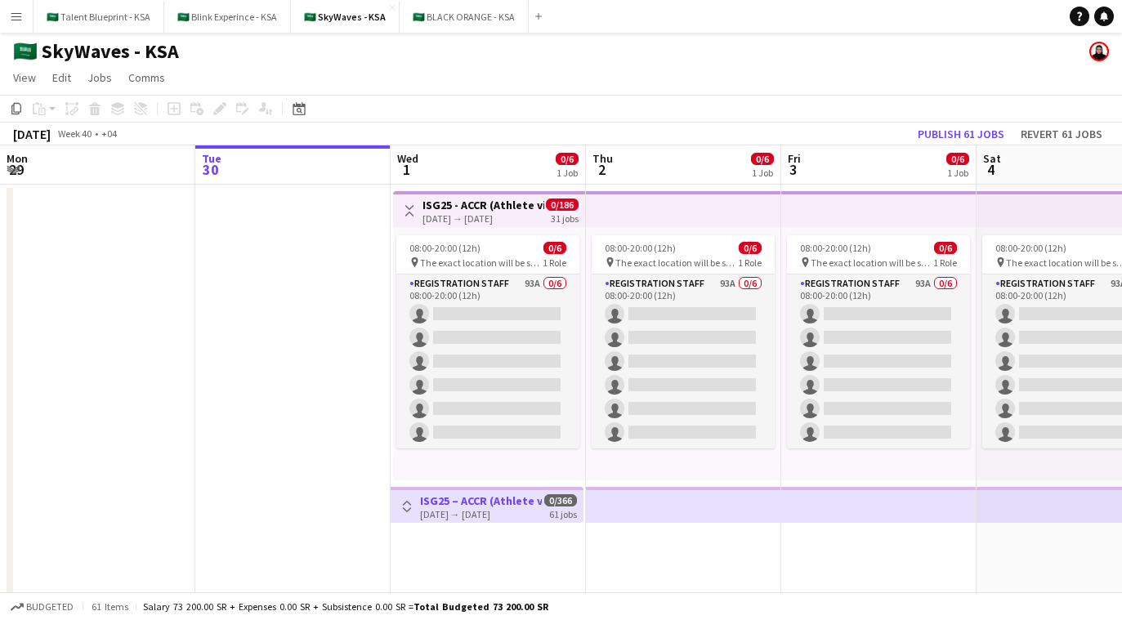
click at [402, 506] on app-icon "Toggle View" at bounding box center [406, 506] width 11 height 11
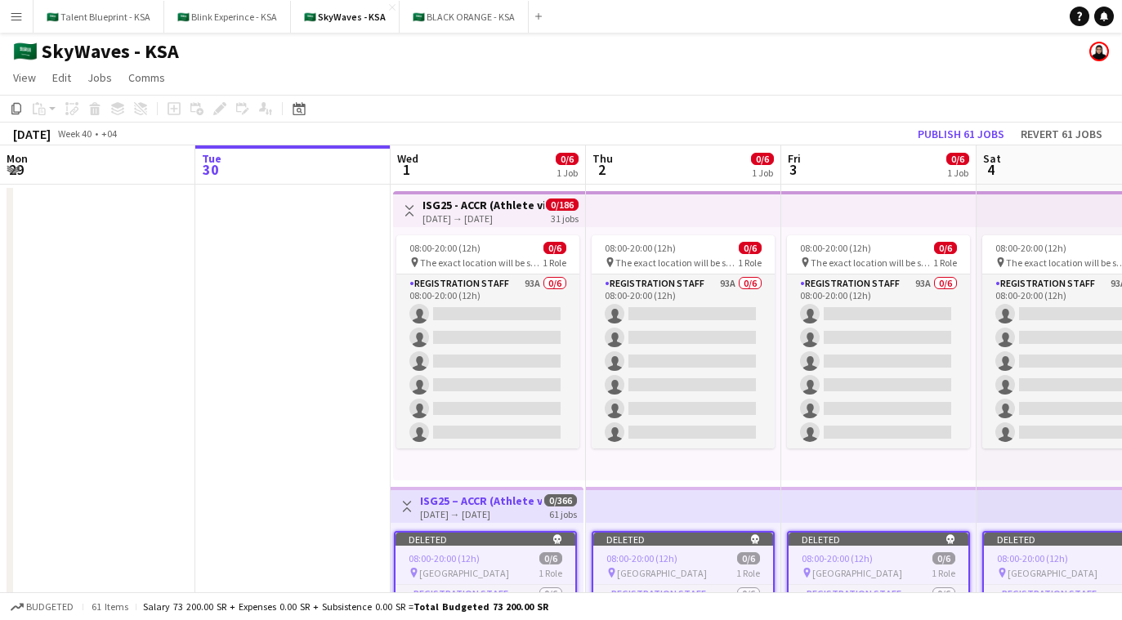
click at [402, 506] on app-icon "Toggle View" at bounding box center [406, 506] width 11 height 11
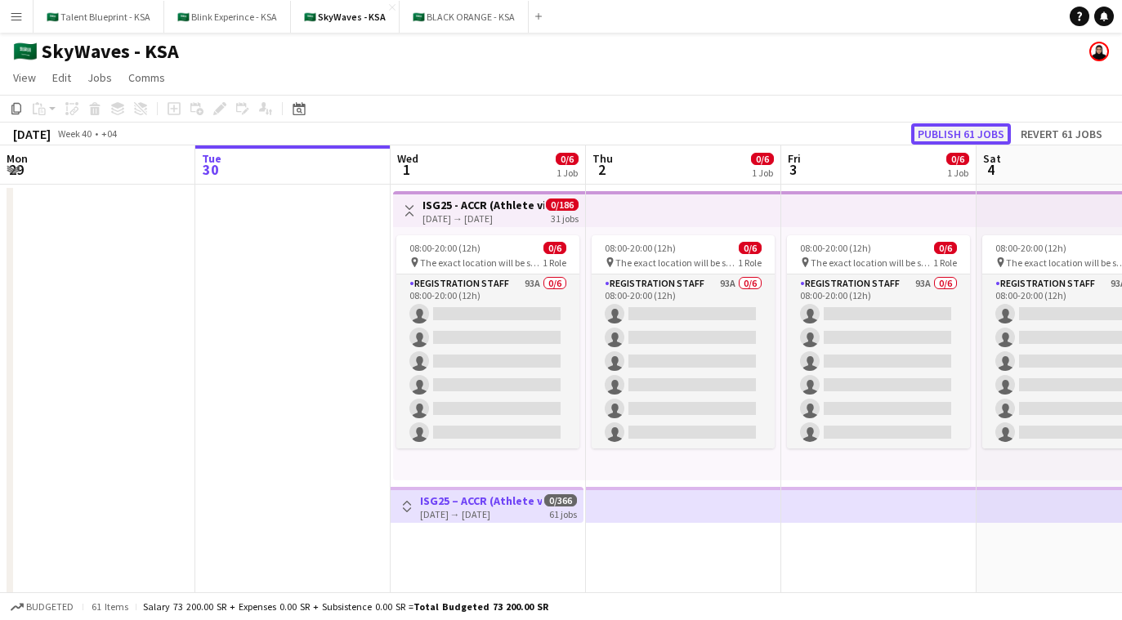
click at [1000, 137] on button "Publish 61 jobs" at bounding box center [962, 133] width 100 height 21
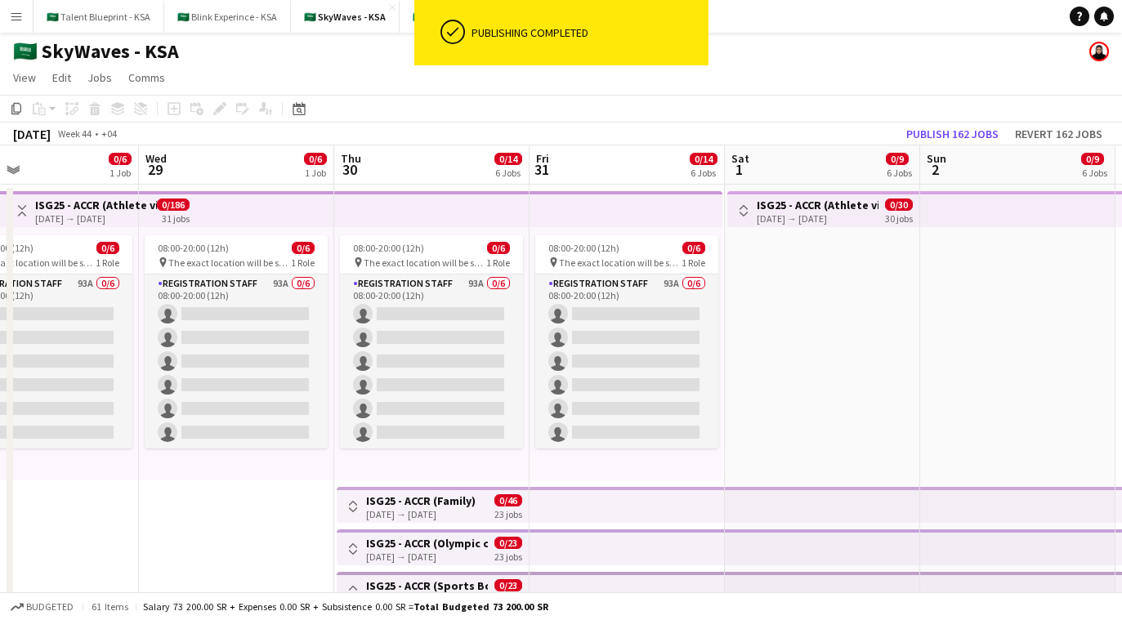
scroll to position [0, 388]
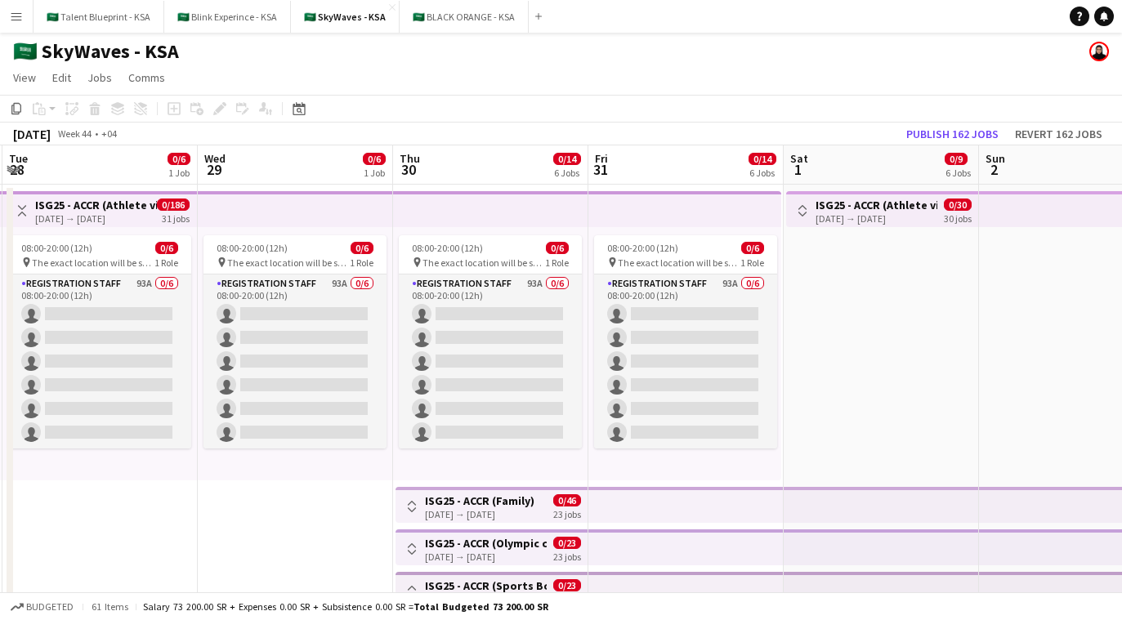
click at [713, 506] on app-top-bar at bounding box center [686, 505] width 195 height 36
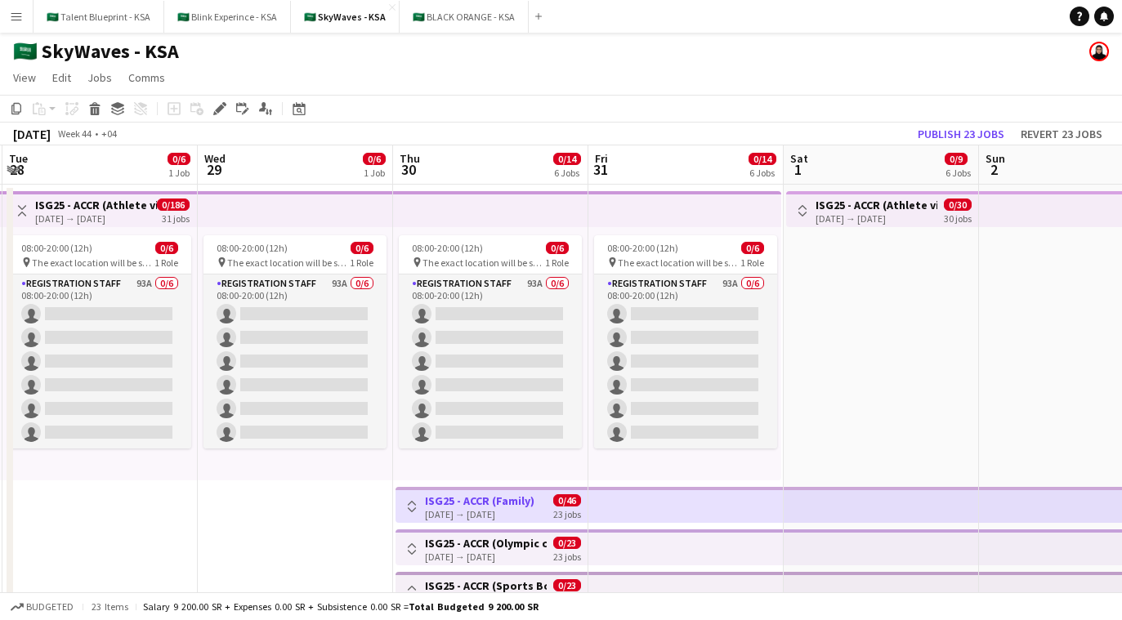
click at [881, 216] on div "[DATE] → [DATE]" at bounding box center [877, 219] width 122 height 12
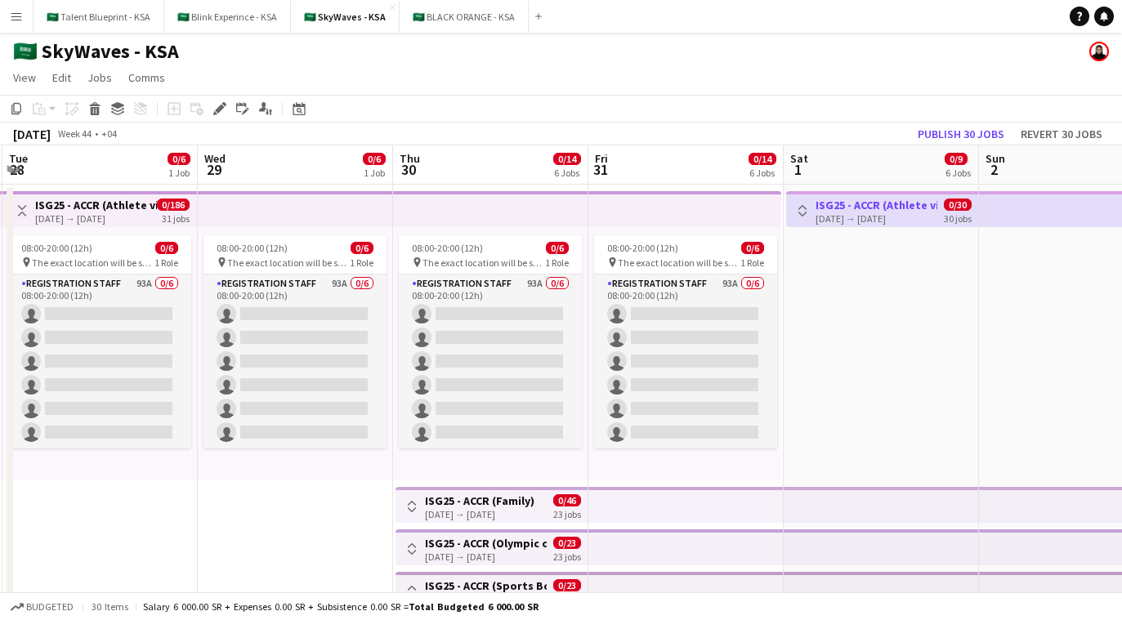
click at [658, 220] on app-top-bar at bounding box center [685, 209] width 193 height 36
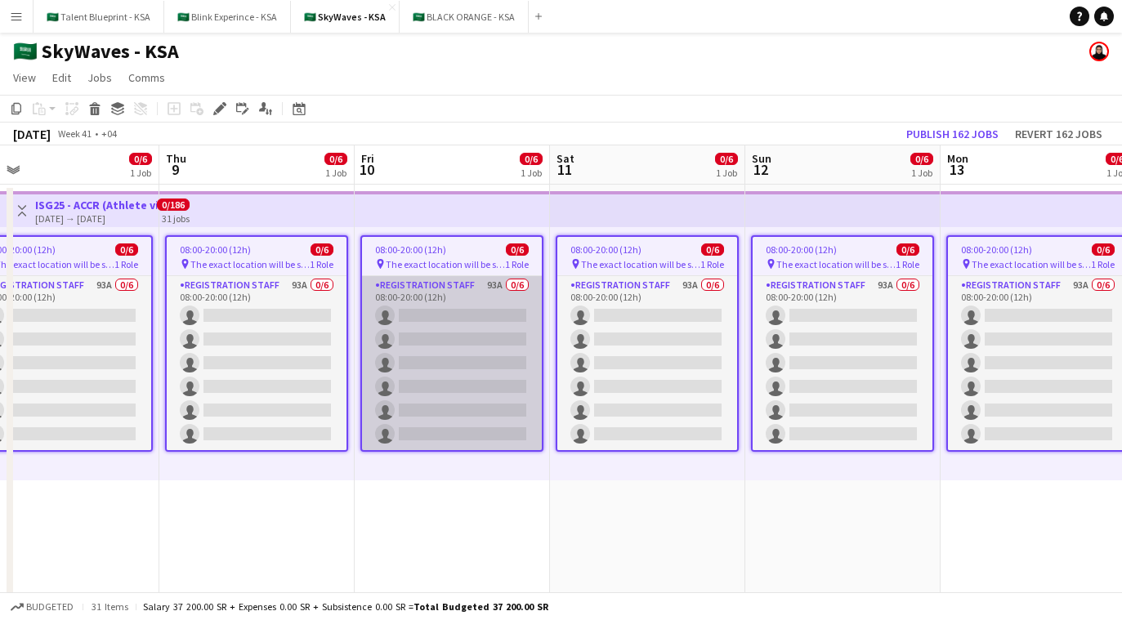
scroll to position [0, 502]
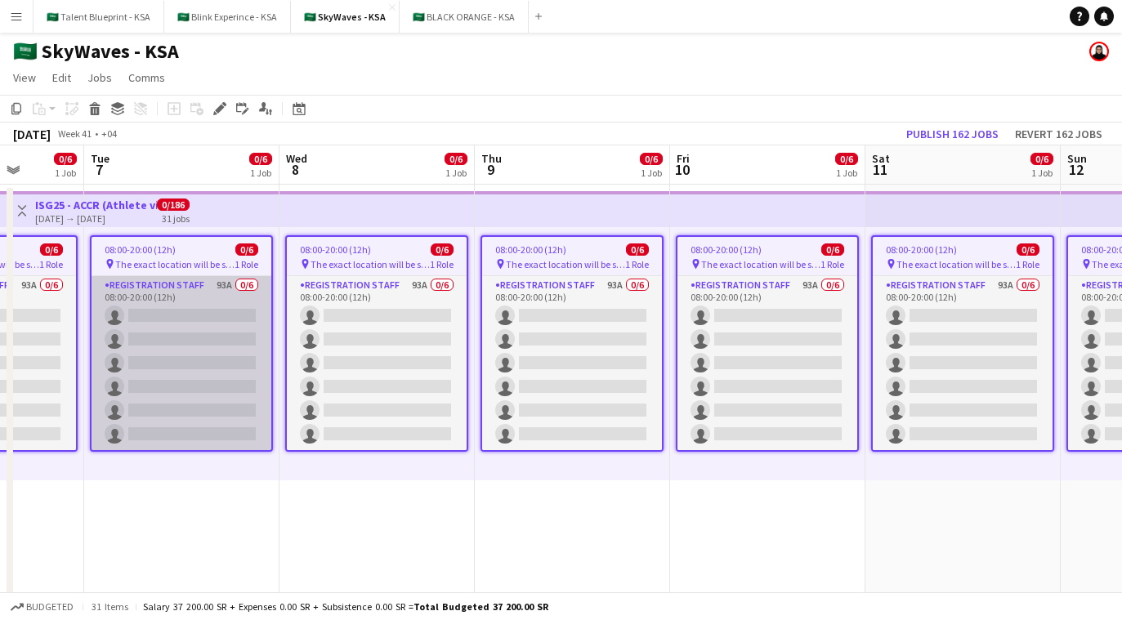
click at [212, 276] on app-card-role "Registration Staff 93A 0/6 08:00-20:00 (12h) single-neutral-actions single-neut…" at bounding box center [182, 363] width 180 height 174
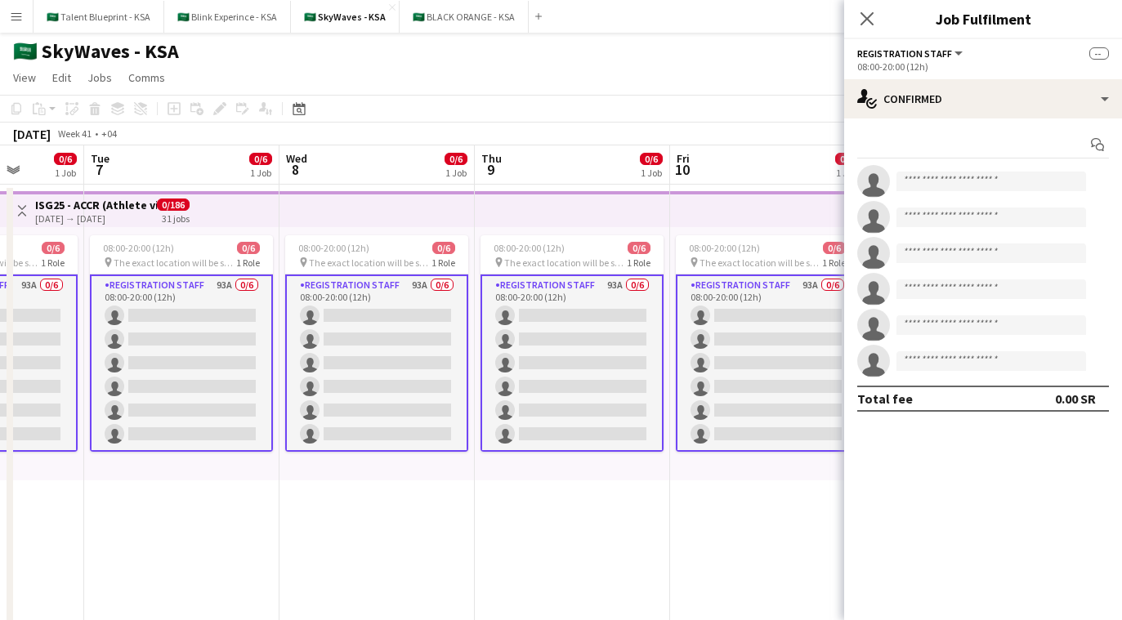
click at [280, 210] on app-top-bar at bounding box center [377, 209] width 195 height 36
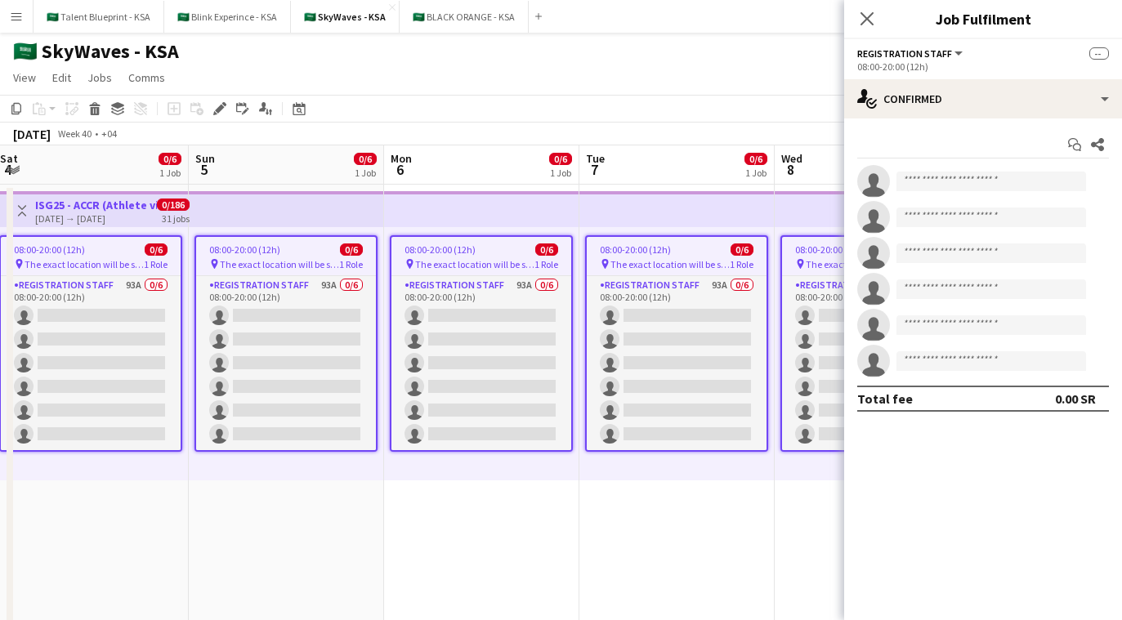
scroll to position [0, 454]
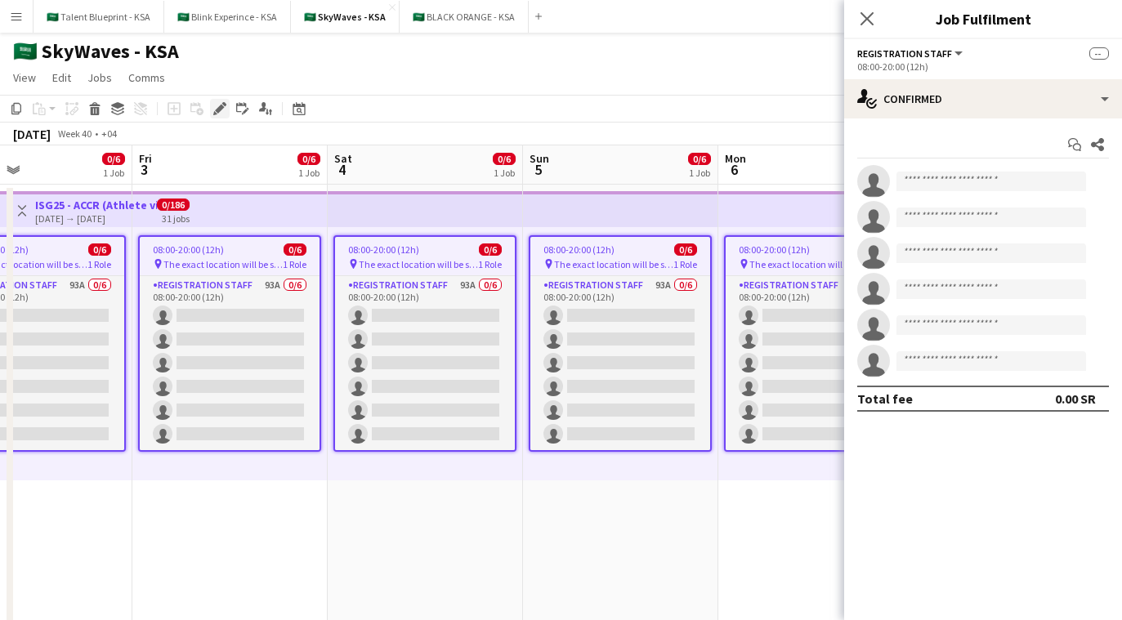
click at [223, 113] on icon "Edit" at bounding box center [219, 108] width 13 height 13
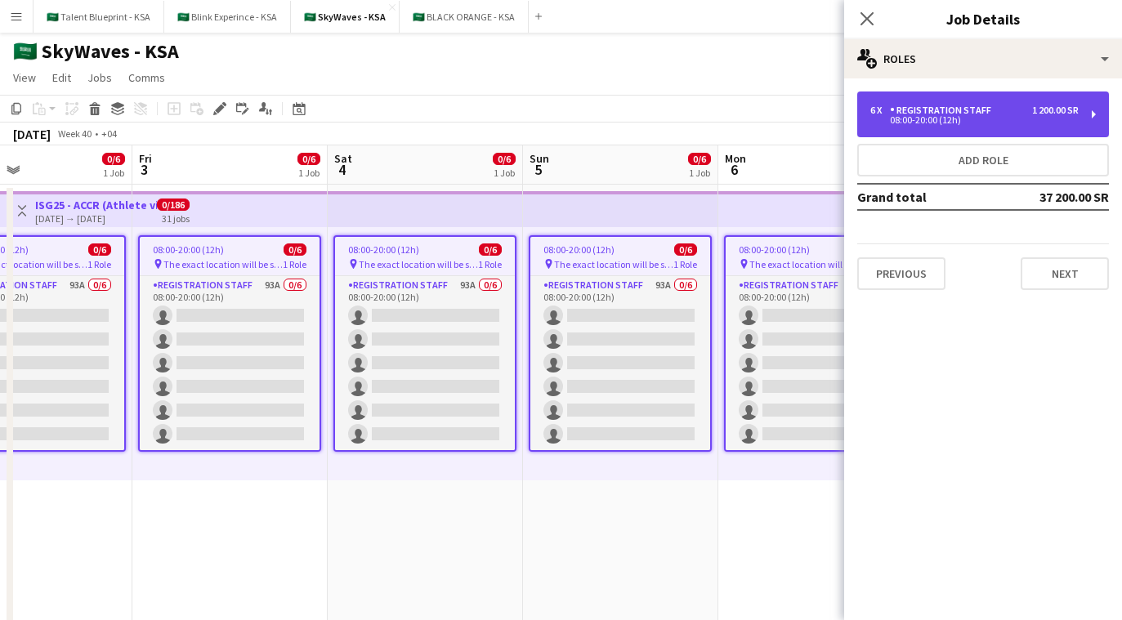
click at [974, 96] on div "6 x Registration Staff 1 200.00 SR 08:00-20:00 (12h)" at bounding box center [984, 115] width 252 height 46
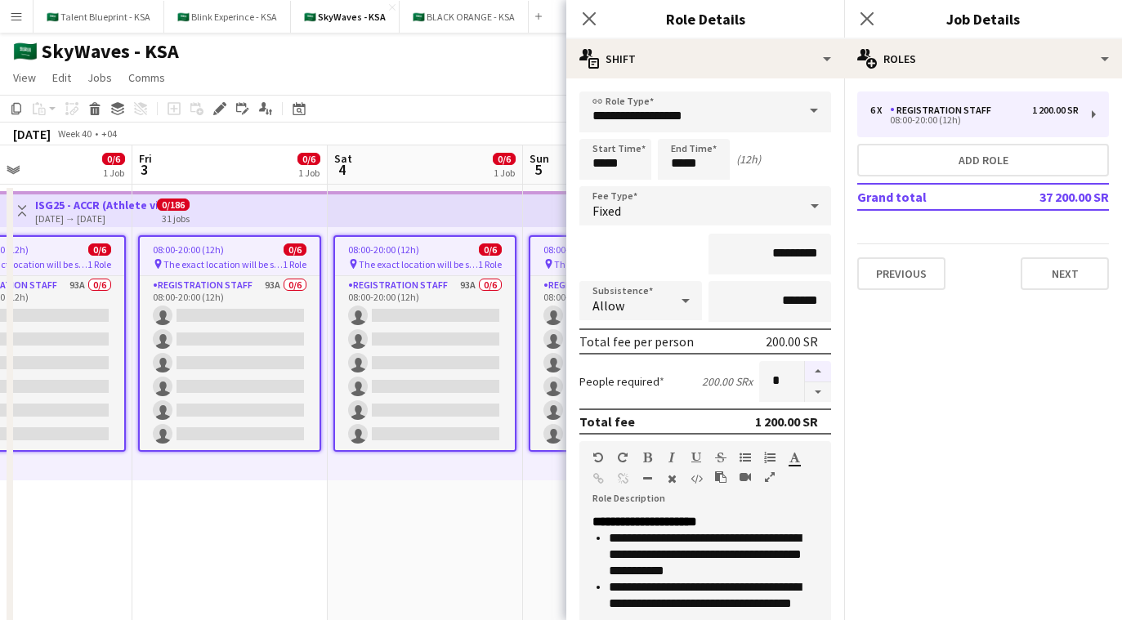
click at [822, 376] on button "button" at bounding box center [818, 371] width 26 height 21
type input "*"
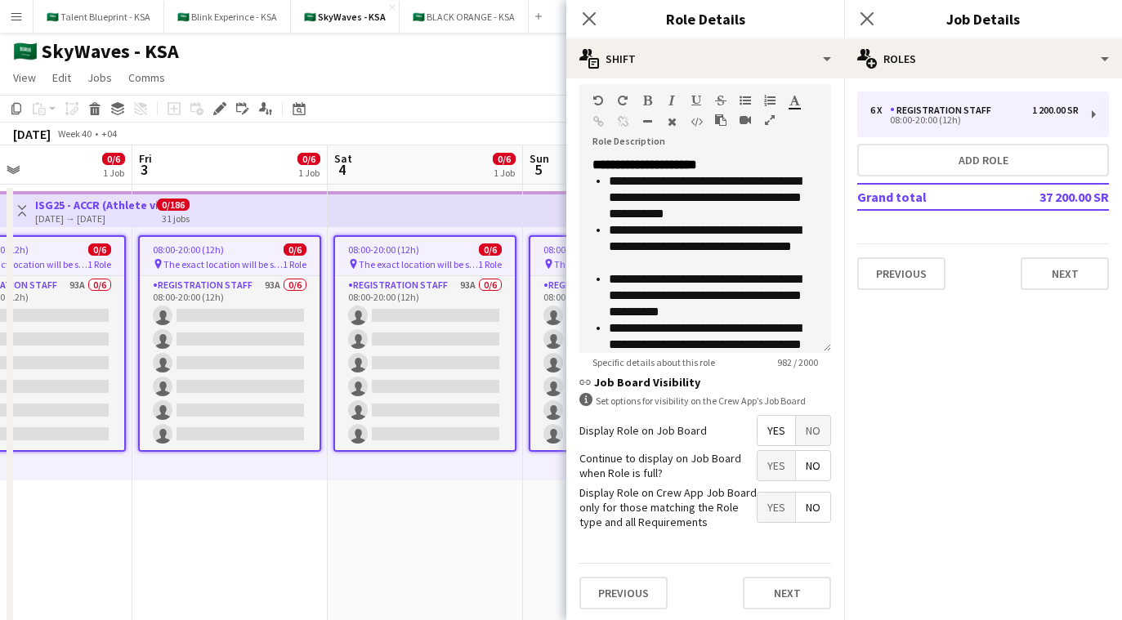
scroll to position [359, 0]
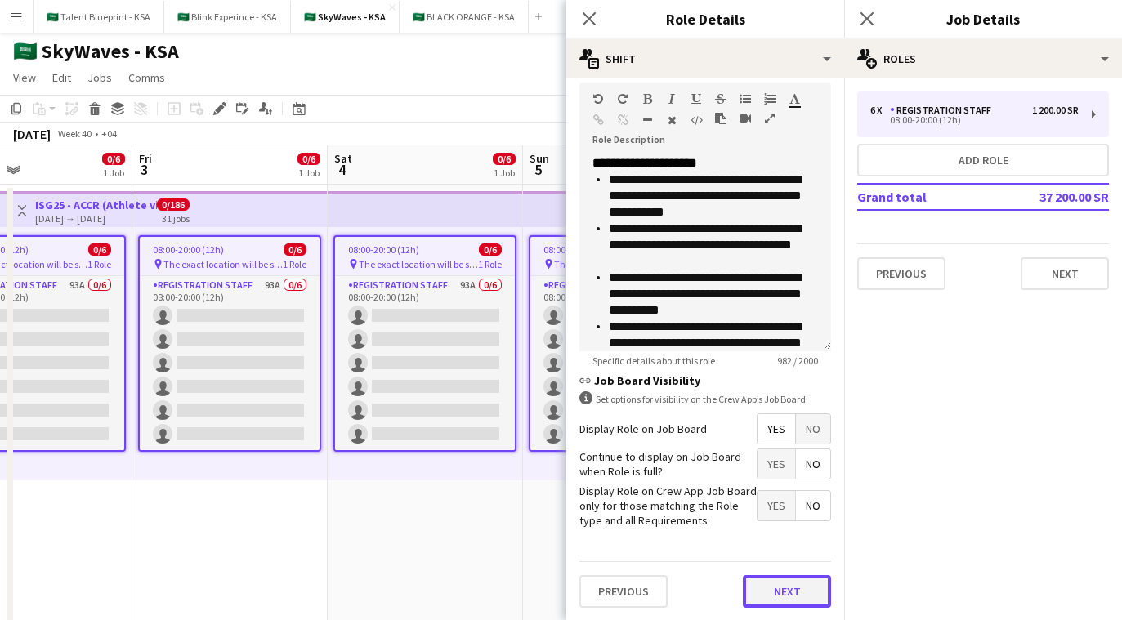
click at [789, 601] on button "Next" at bounding box center [787, 592] width 88 height 33
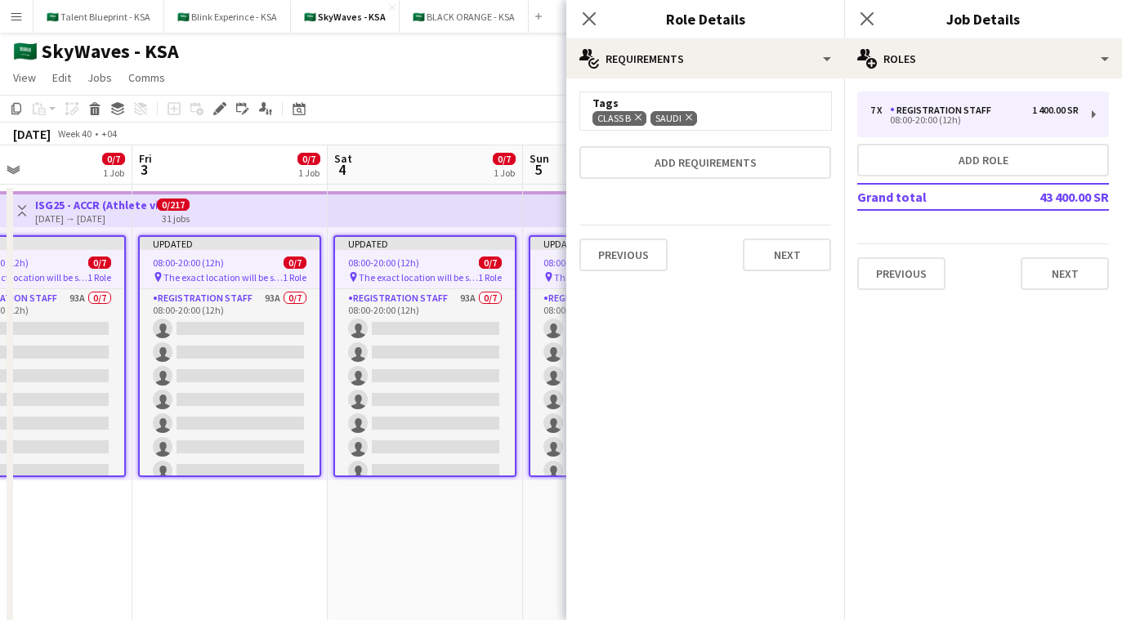
click at [495, 214] on app-top-bar at bounding box center [425, 209] width 195 height 36
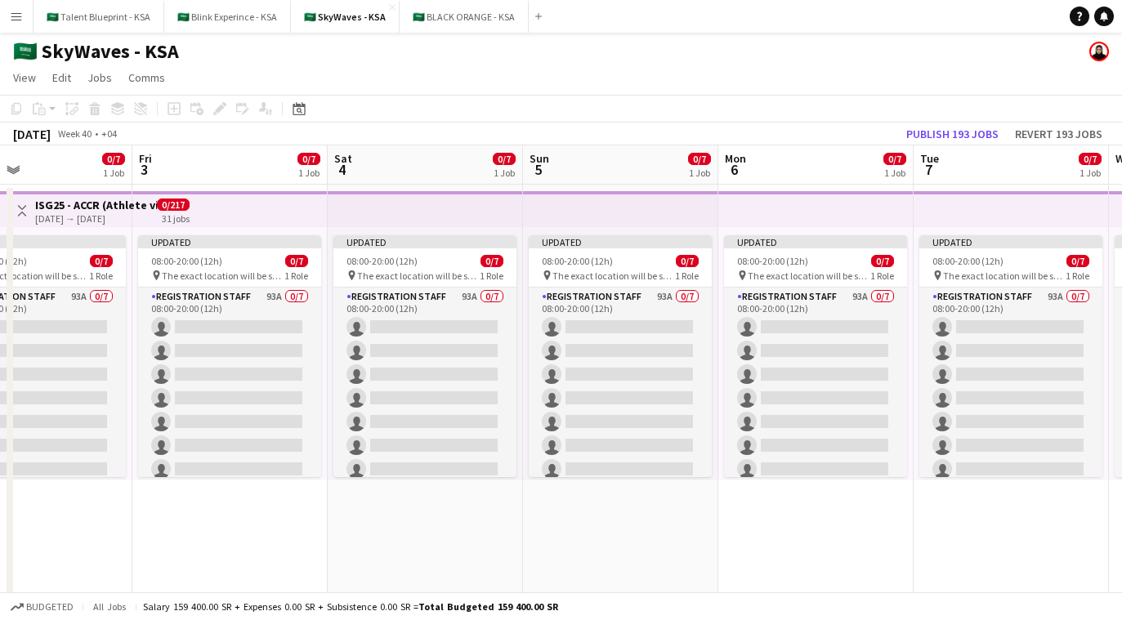
click at [495, 214] on app-top-bar at bounding box center [425, 209] width 195 height 36
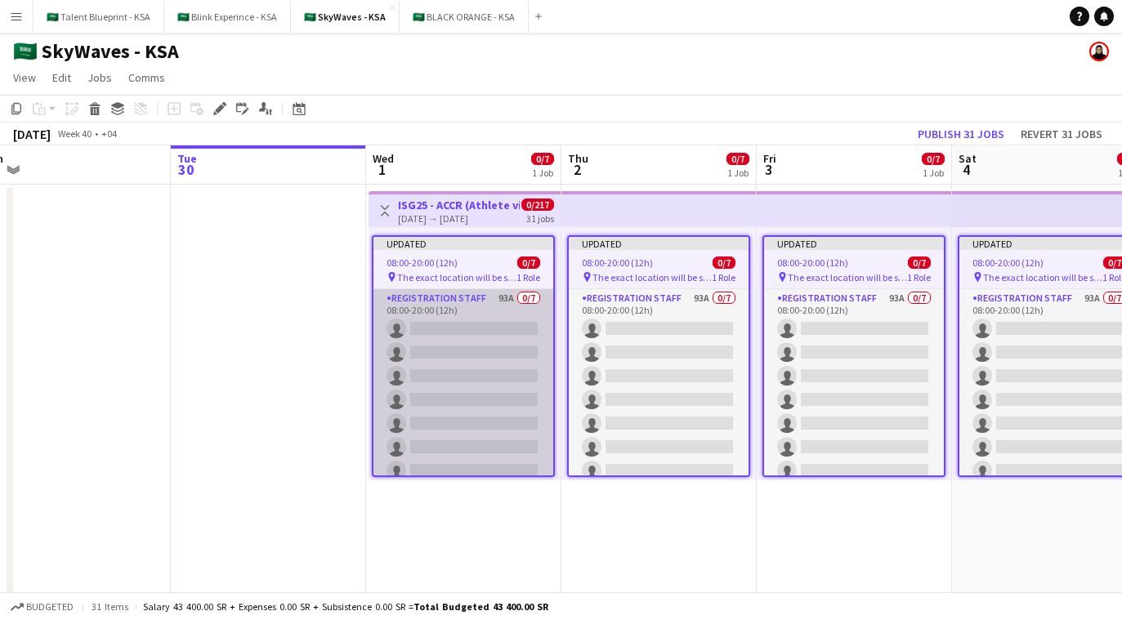
scroll to position [0, 526]
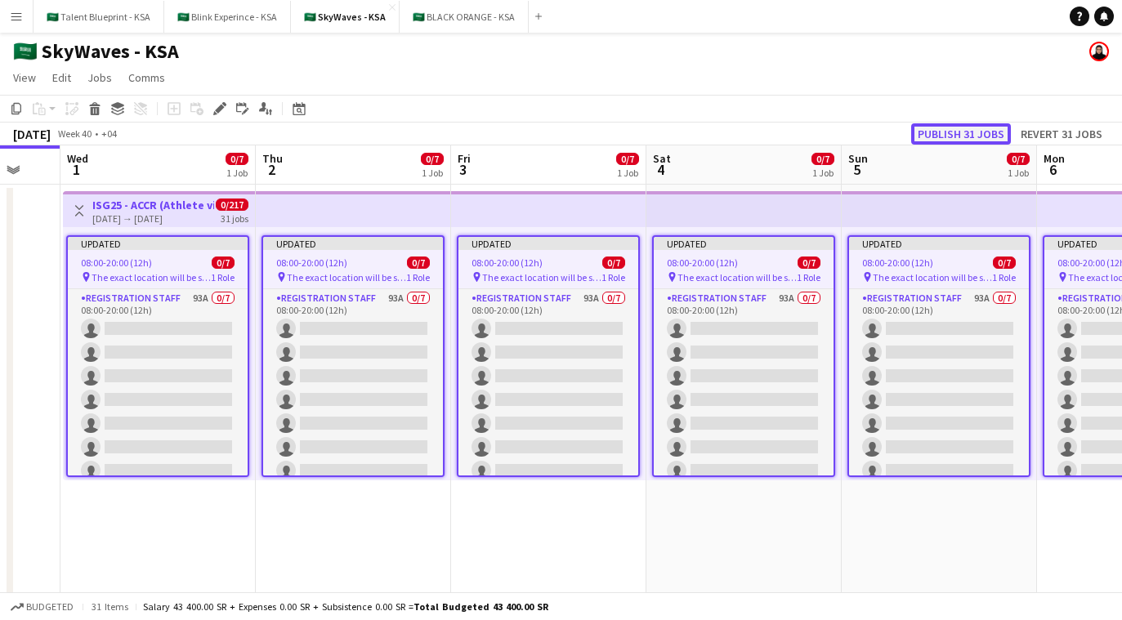
click at [962, 131] on button "Publish 31 jobs" at bounding box center [962, 133] width 100 height 21
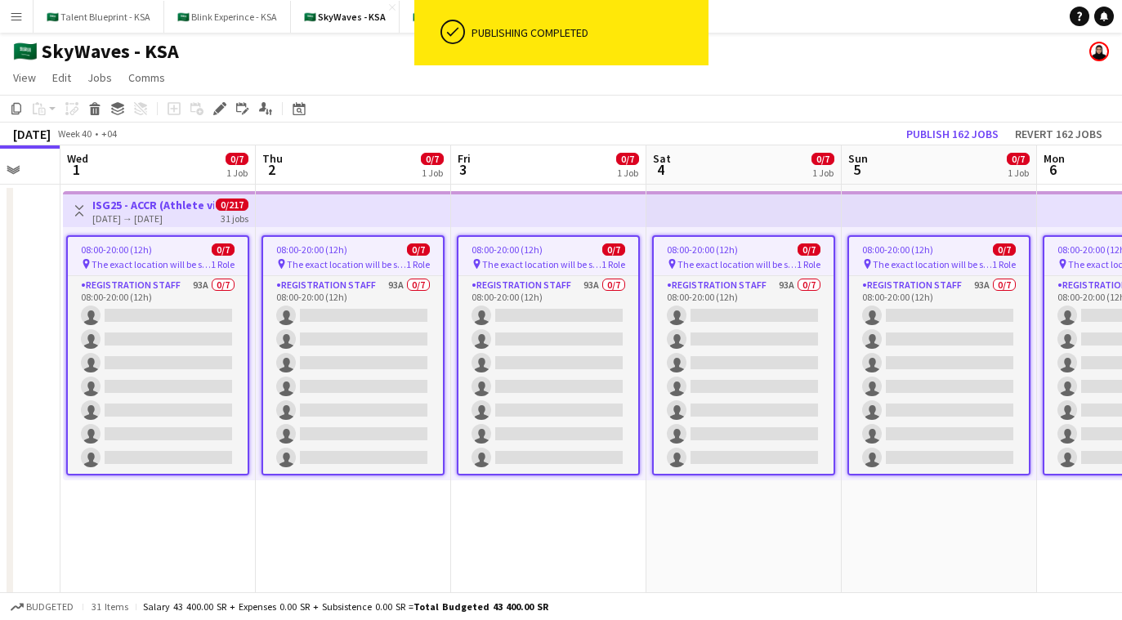
click at [337, 204] on app-top-bar at bounding box center [353, 209] width 195 height 36
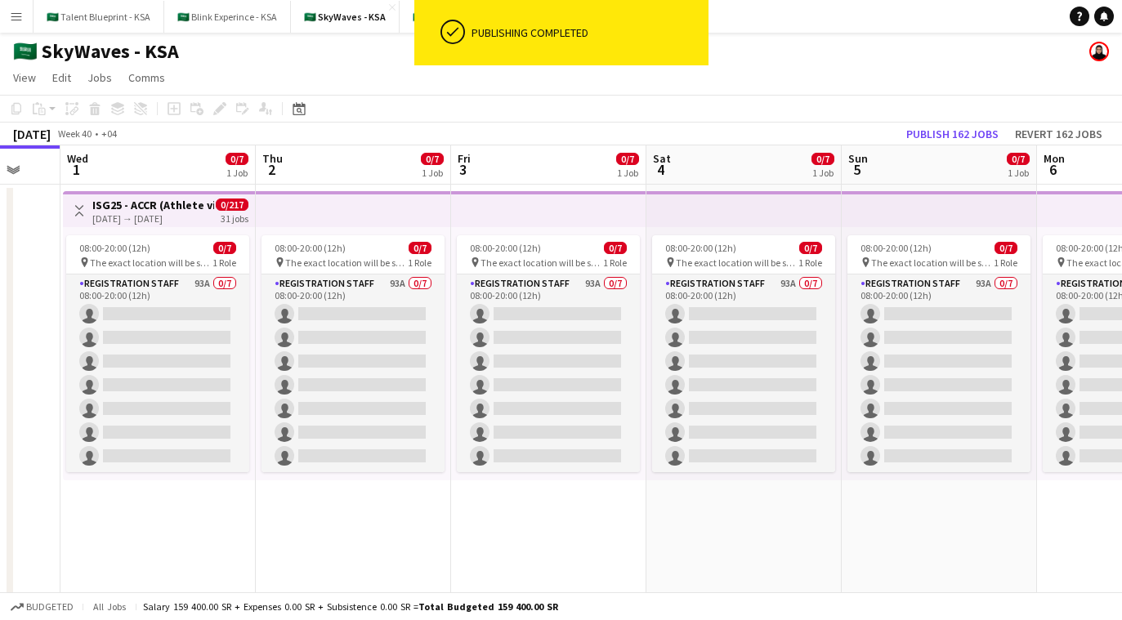
click at [271, 208] on app-top-bar at bounding box center [353, 209] width 195 height 36
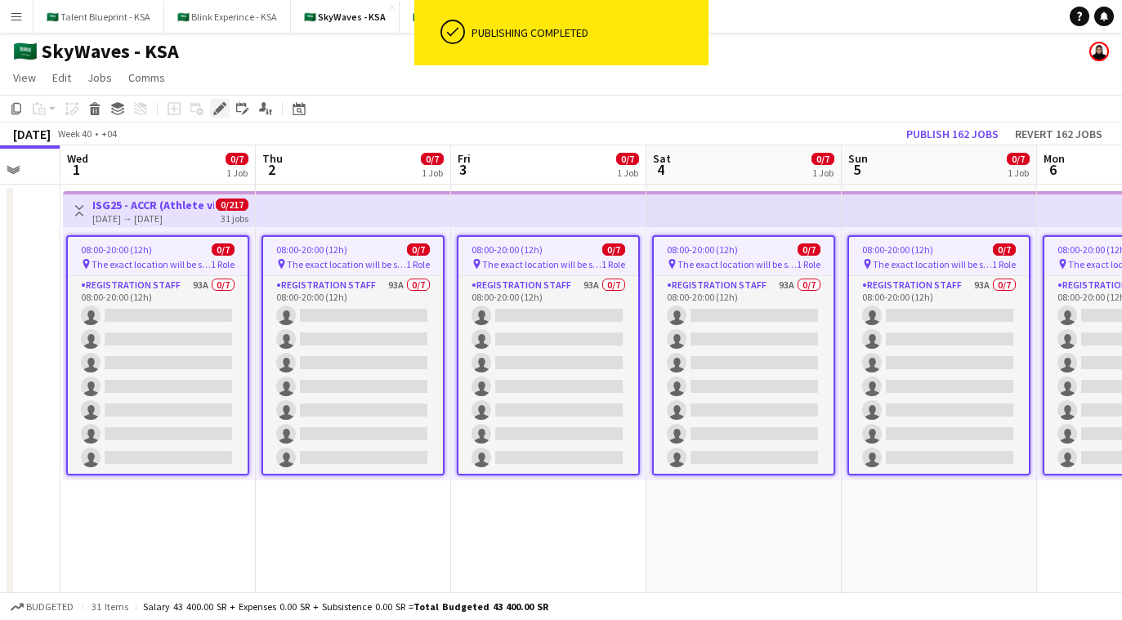
click at [220, 114] on icon "Edit" at bounding box center [219, 108] width 13 height 13
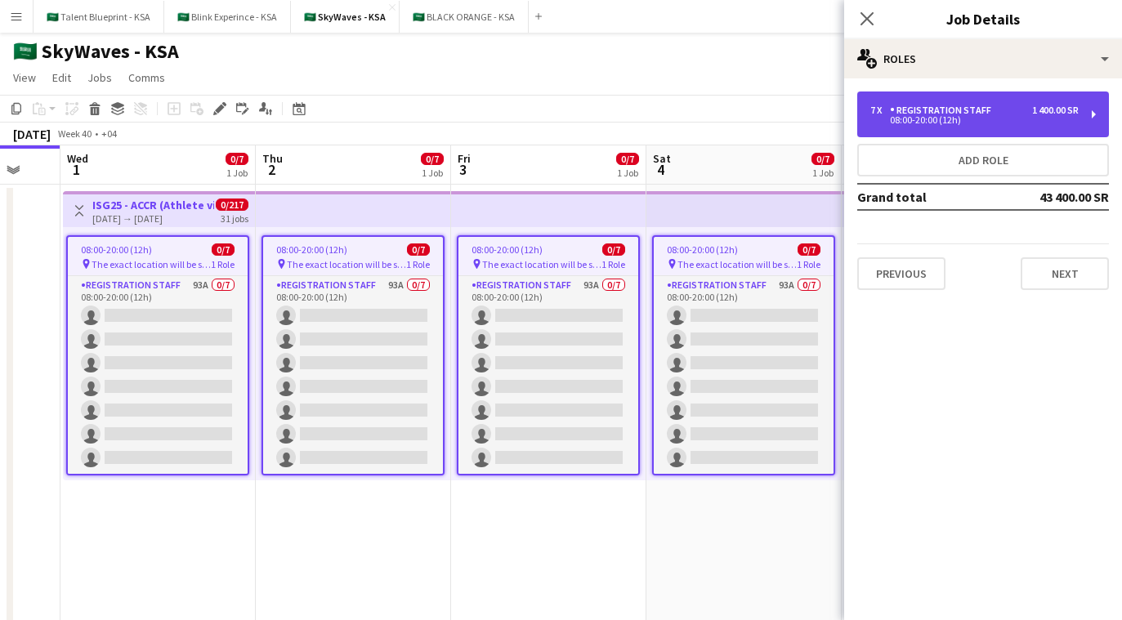
click at [1020, 128] on div "7 x Registration Staff 1 400.00 SR 08:00-20:00 (12h)" at bounding box center [984, 115] width 252 height 46
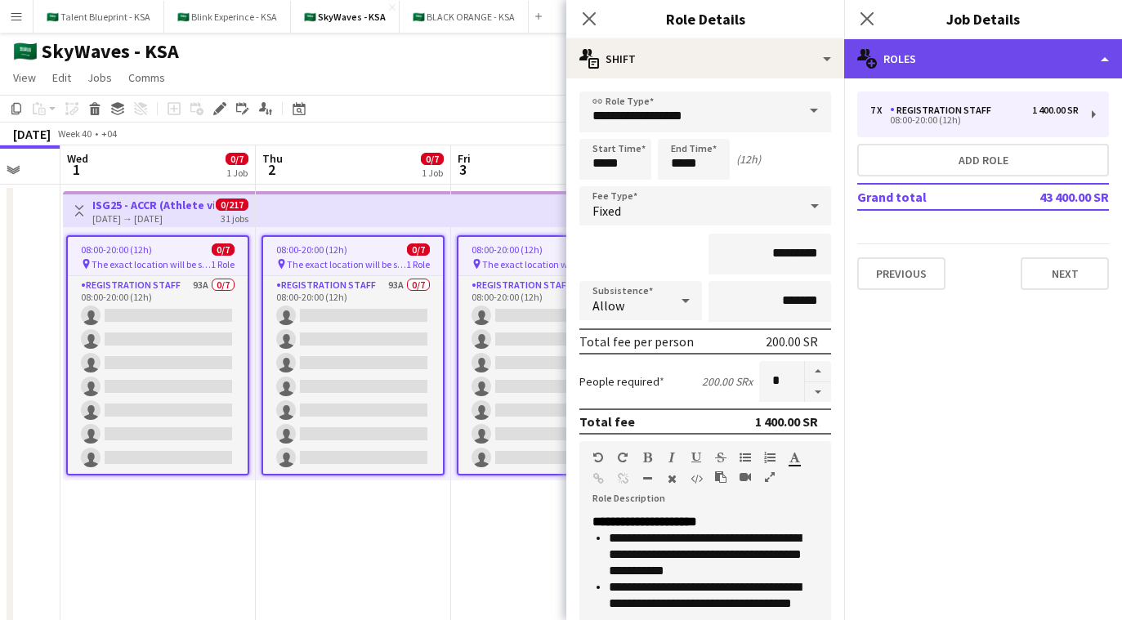
click at [1024, 54] on div "multiple-users-add Roles" at bounding box center [983, 58] width 278 height 39
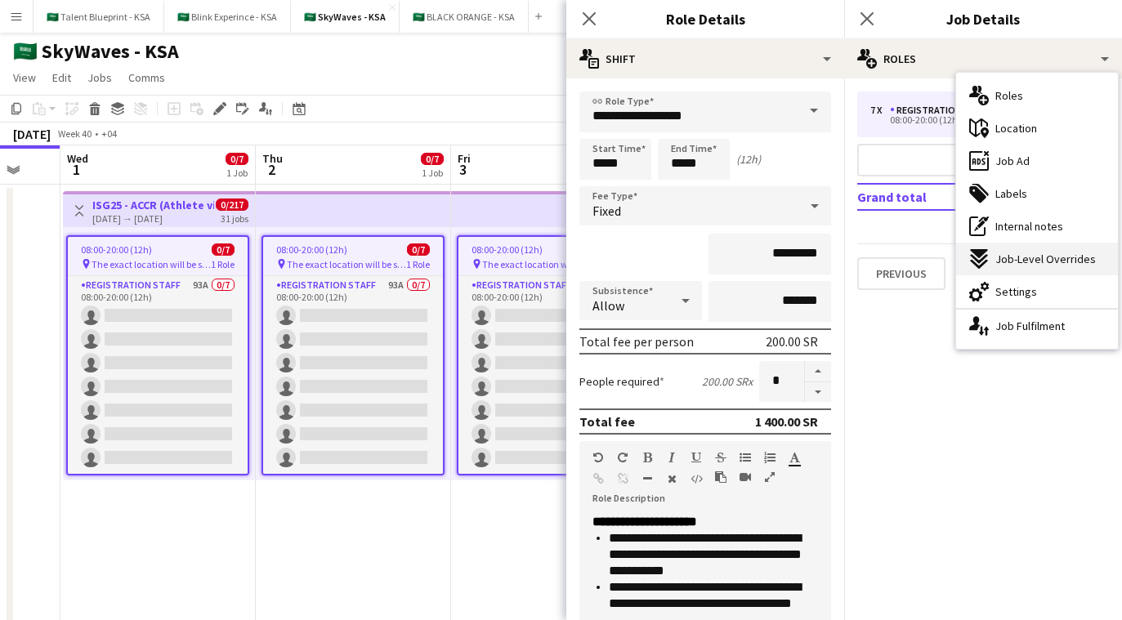
click at [1045, 272] on div "expand-all-down Job-Level Overrides" at bounding box center [1037, 259] width 162 height 33
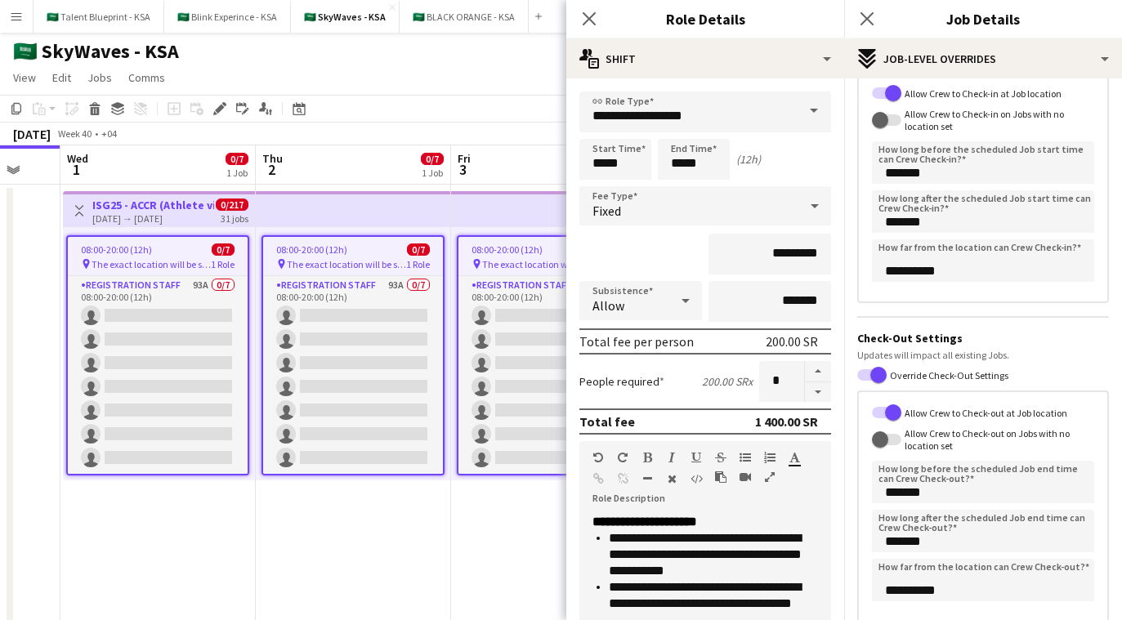
scroll to position [134, 0]
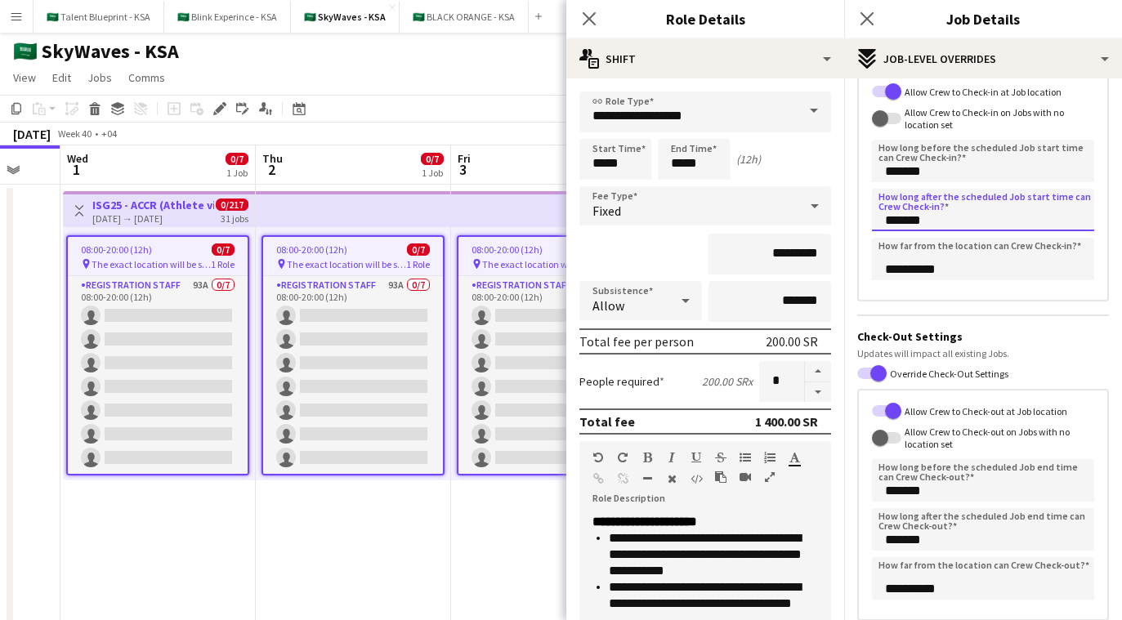
click at [958, 222] on input "*******" at bounding box center [983, 210] width 222 height 43
click at [899, 222] on input "*******" at bounding box center [983, 210] width 222 height 43
click at [891, 217] on input "*******" at bounding box center [983, 210] width 222 height 43
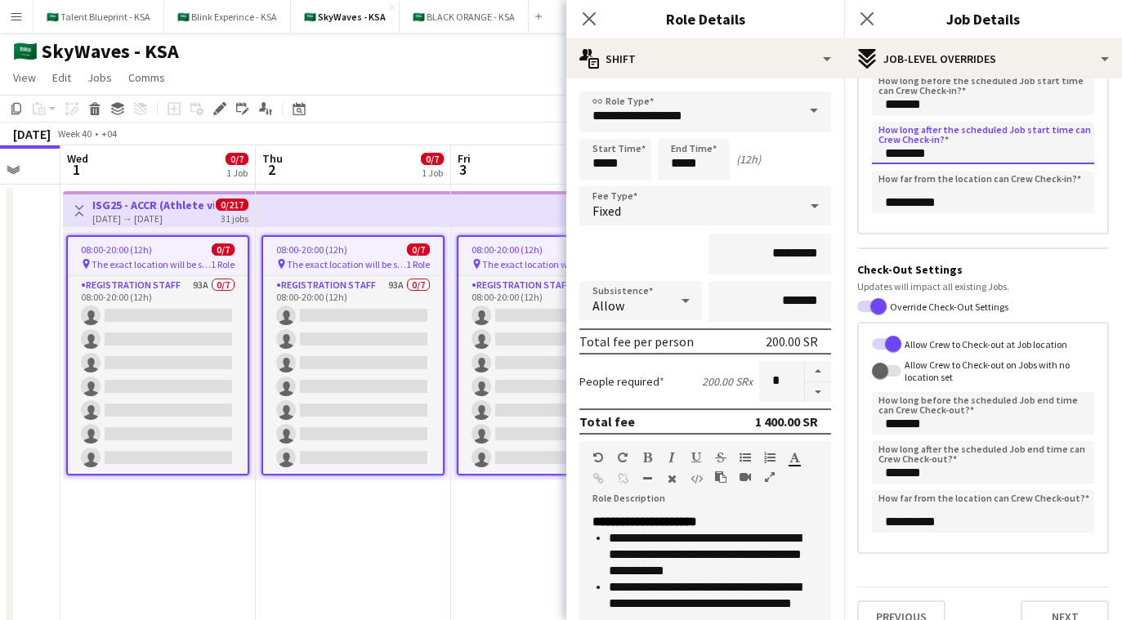
scroll to position [225, 0]
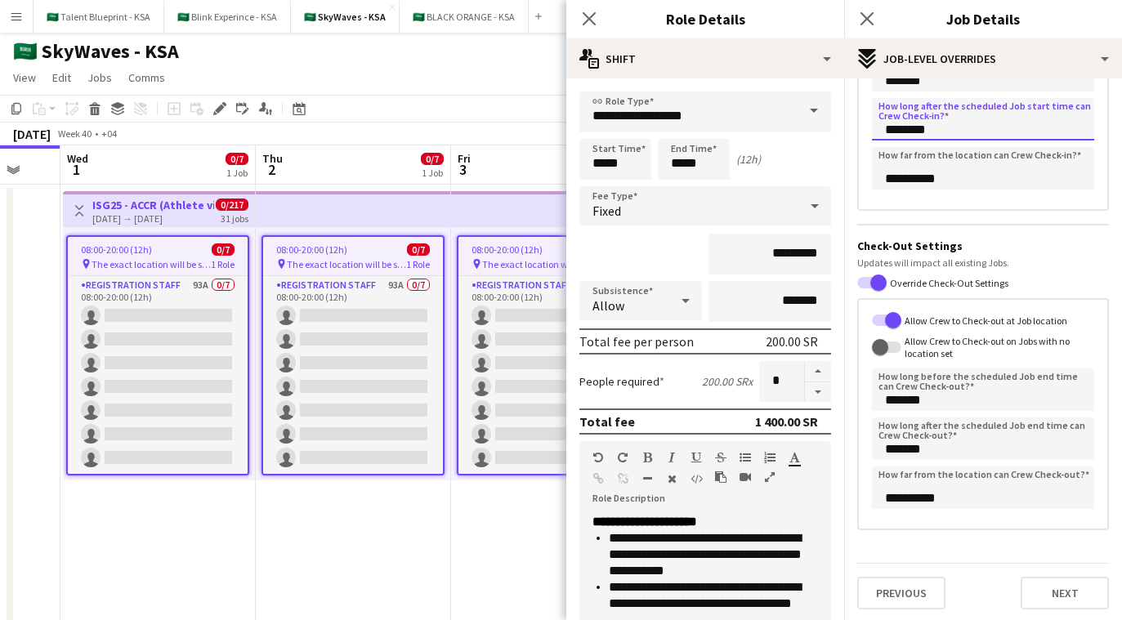
type input "********"
click at [892, 446] on input "*******" at bounding box center [983, 439] width 222 height 43
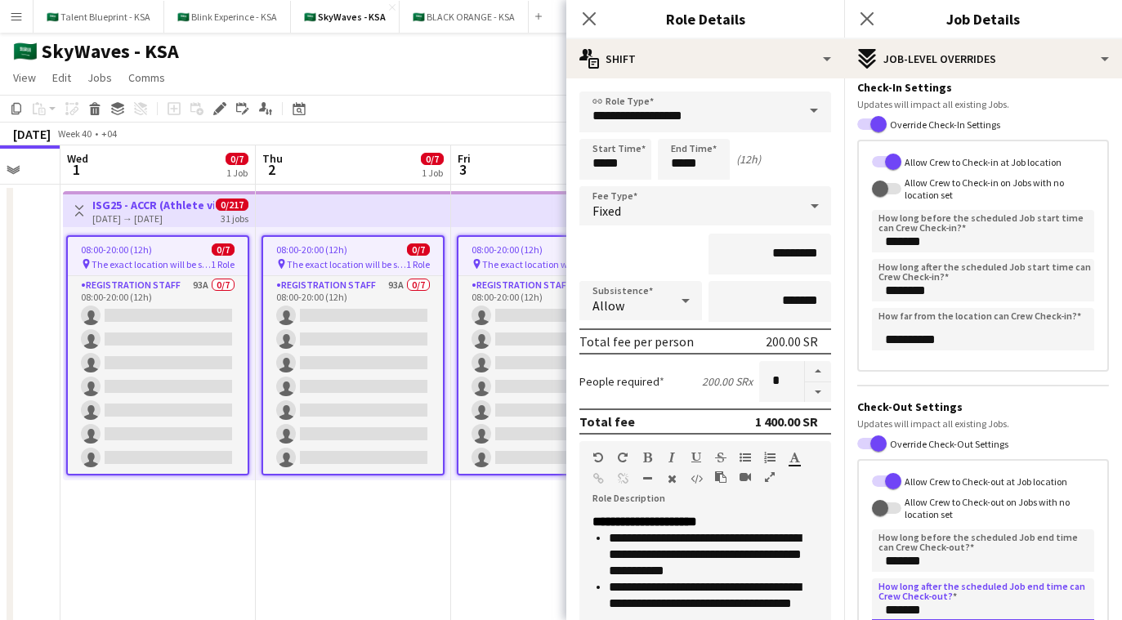
scroll to position [0, 0]
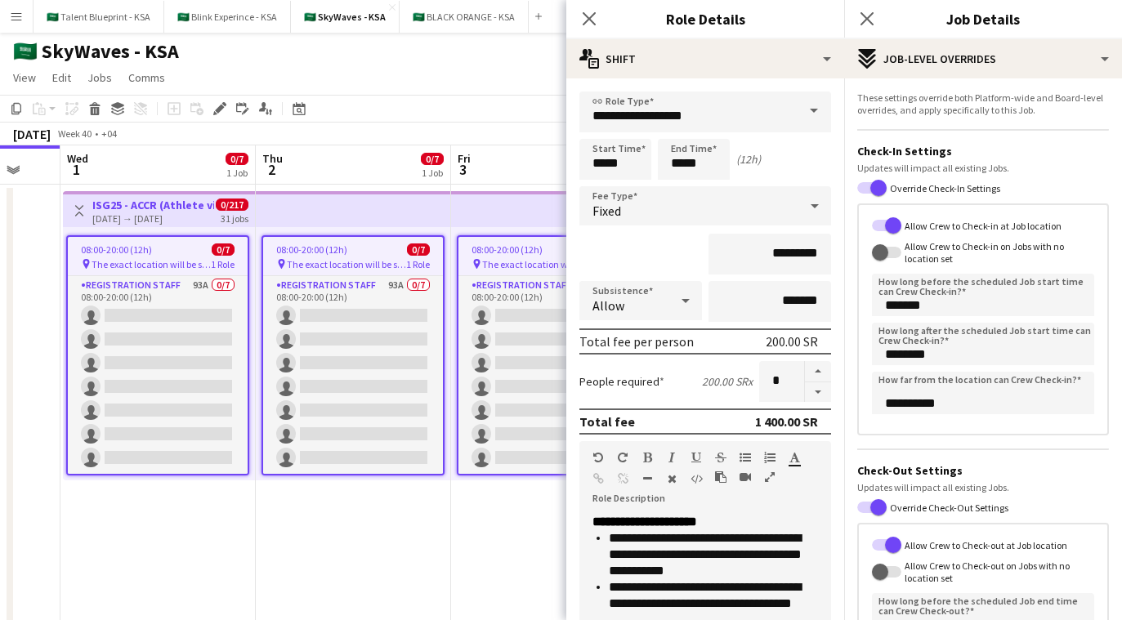
type input "*******"
click at [1024, 462] on form "**********" at bounding box center [983, 463] width 278 height 743
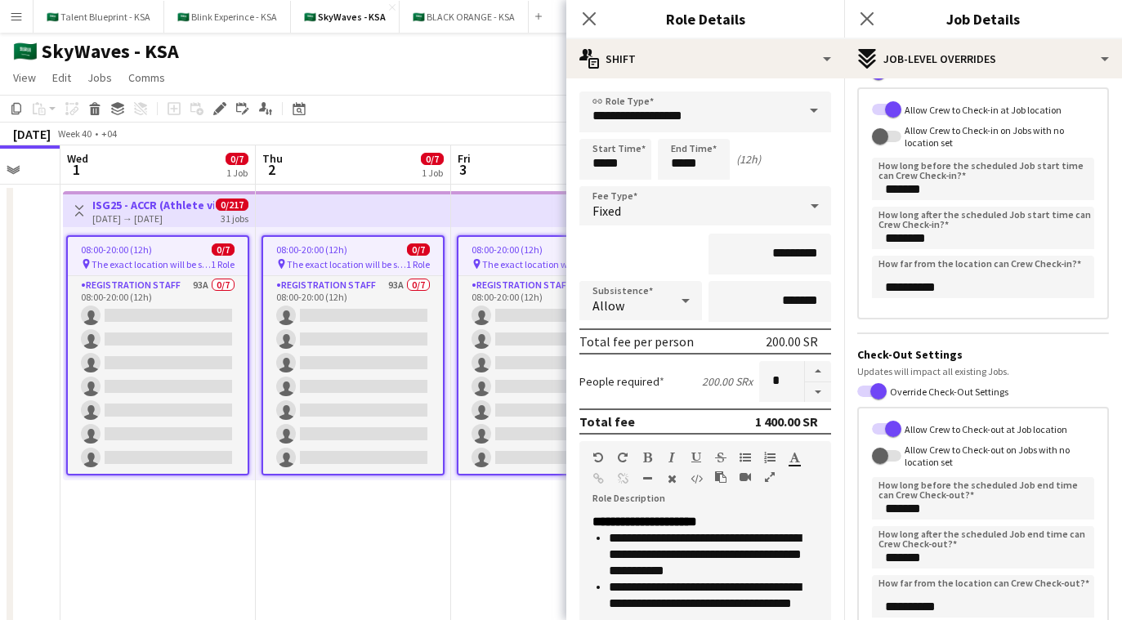
scroll to position [228, 0]
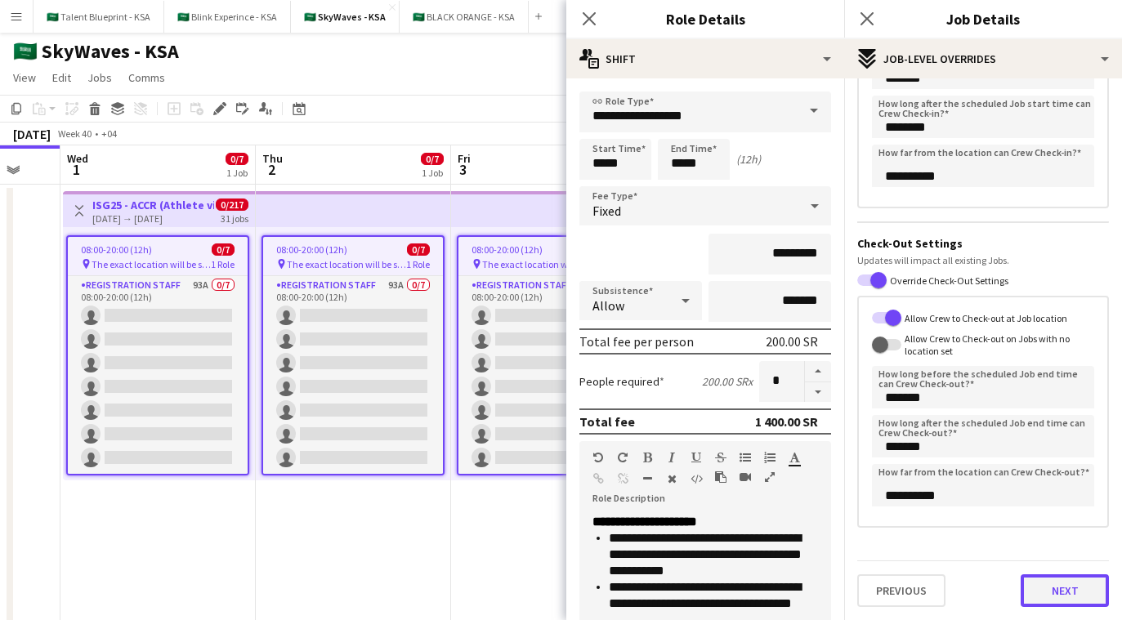
click at [1061, 598] on button "Next" at bounding box center [1065, 591] width 88 height 33
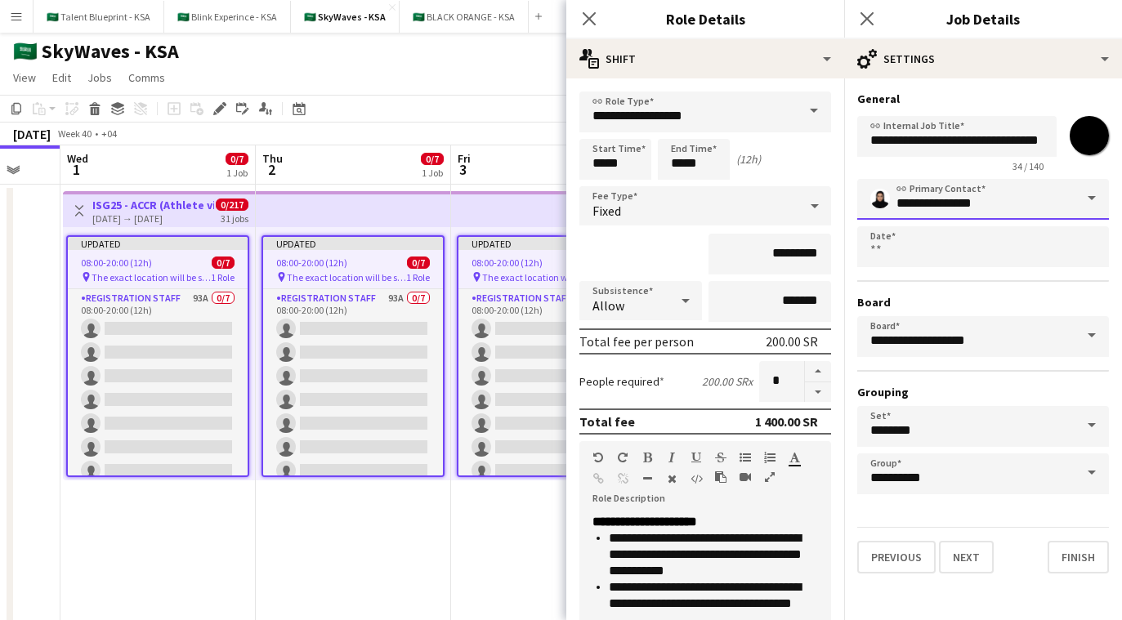
click at [1029, 203] on input "**********" at bounding box center [984, 199] width 252 height 41
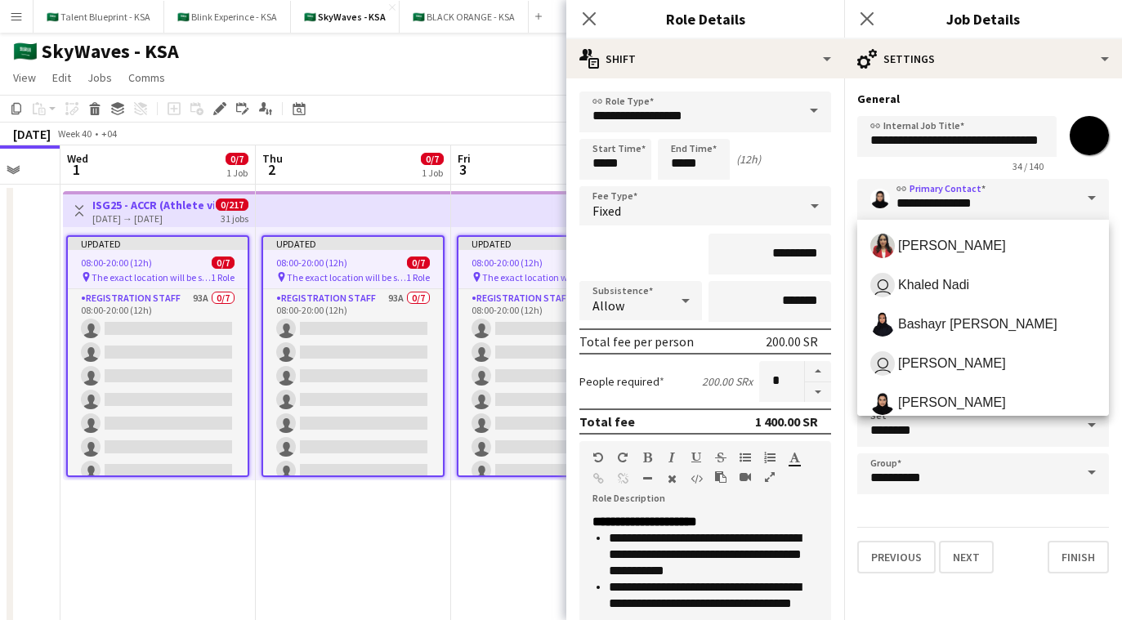
click at [1077, 107] on form "**********" at bounding box center [983, 333] width 278 height 482
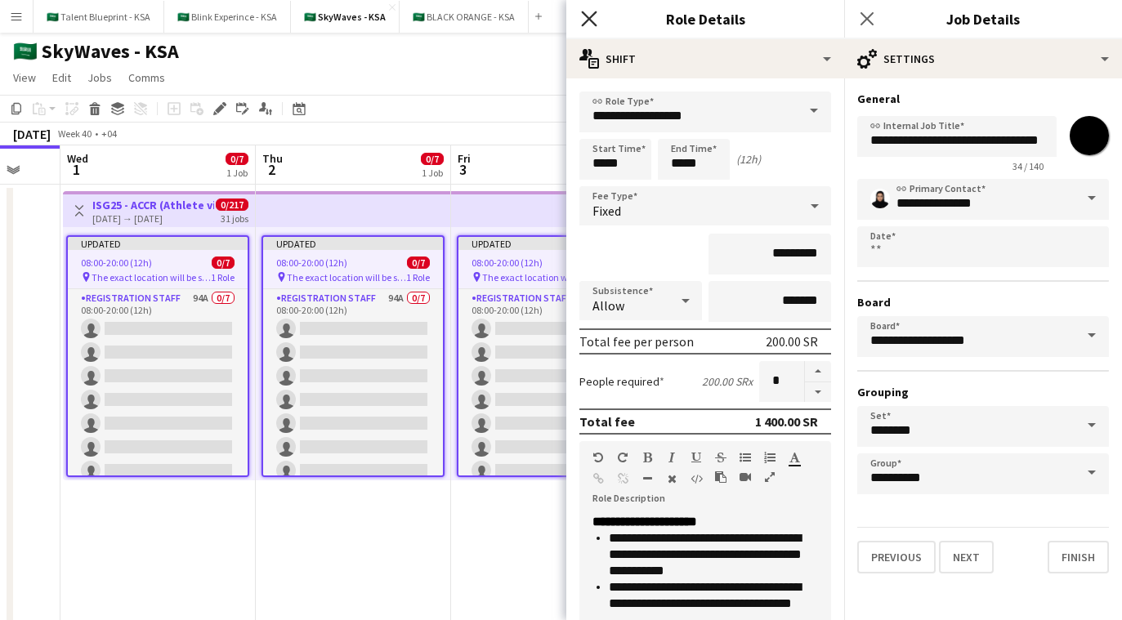
click at [592, 16] on icon at bounding box center [589, 19] width 16 height 16
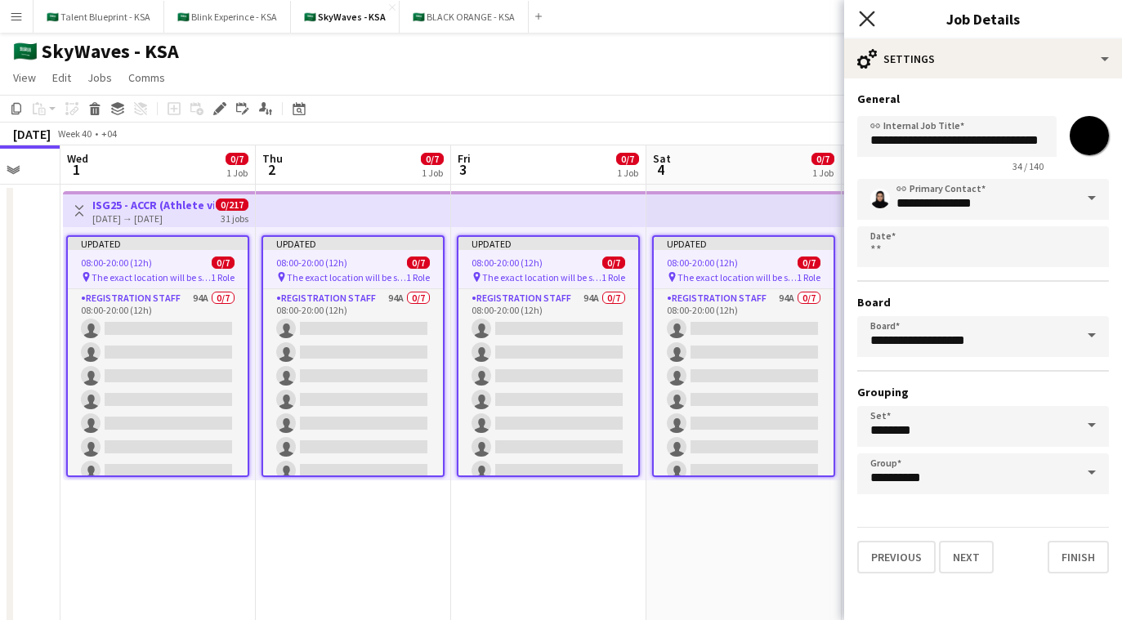
click at [871, 24] on icon at bounding box center [867, 19] width 16 height 16
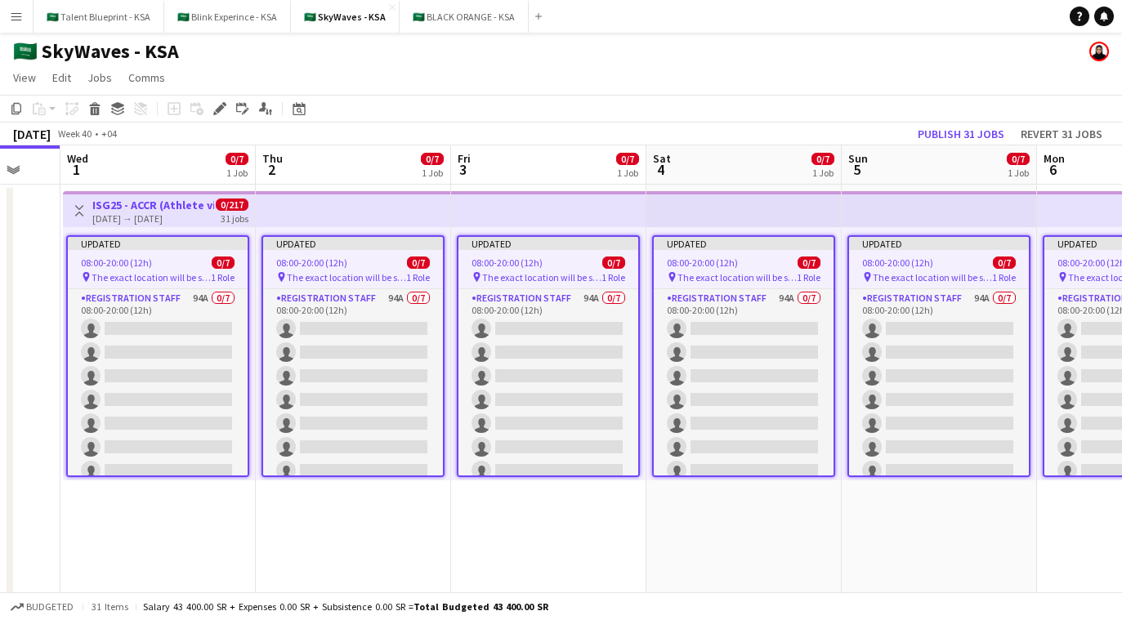
click at [742, 214] on app-top-bar at bounding box center [744, 209] width 195 height 36
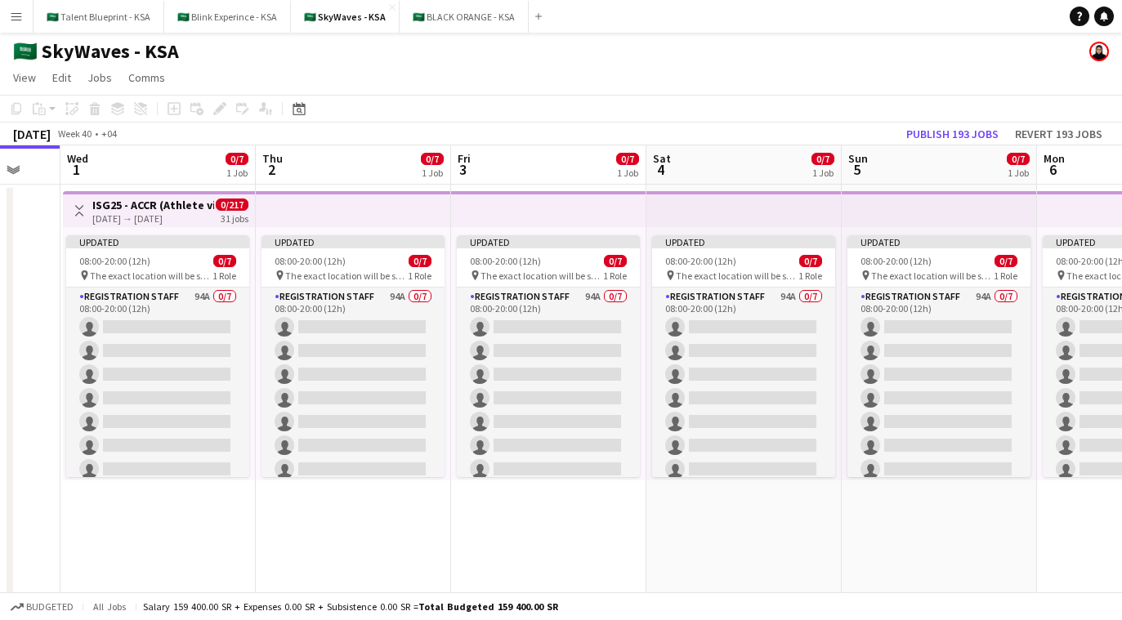
click at [742, 214] on app-top-bar at bounding box center [744, 209] width 195 height 36
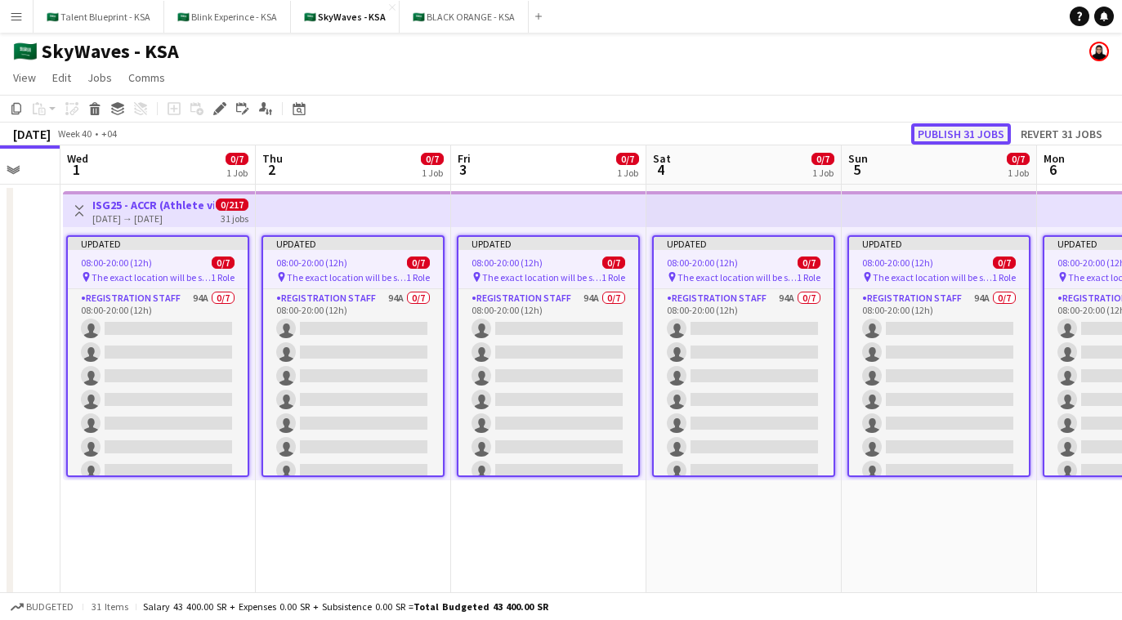
click at [930, 132] on button "Publish 31 jobs" at bounding box center [962, 133] width 100 height 21
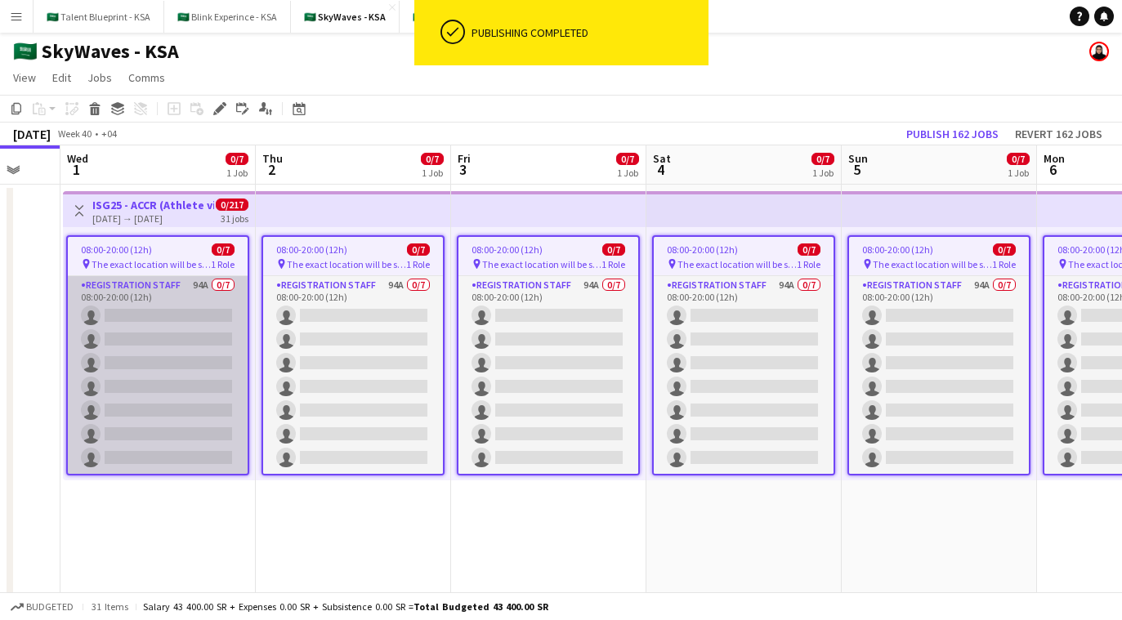
click at [184, 360] on app-card-role "Registration Staff 94A 0/7 08:00-20:00 (12h) single-neutral-actions single-neut…" at bounding box center [158, 375] width 180 height 198
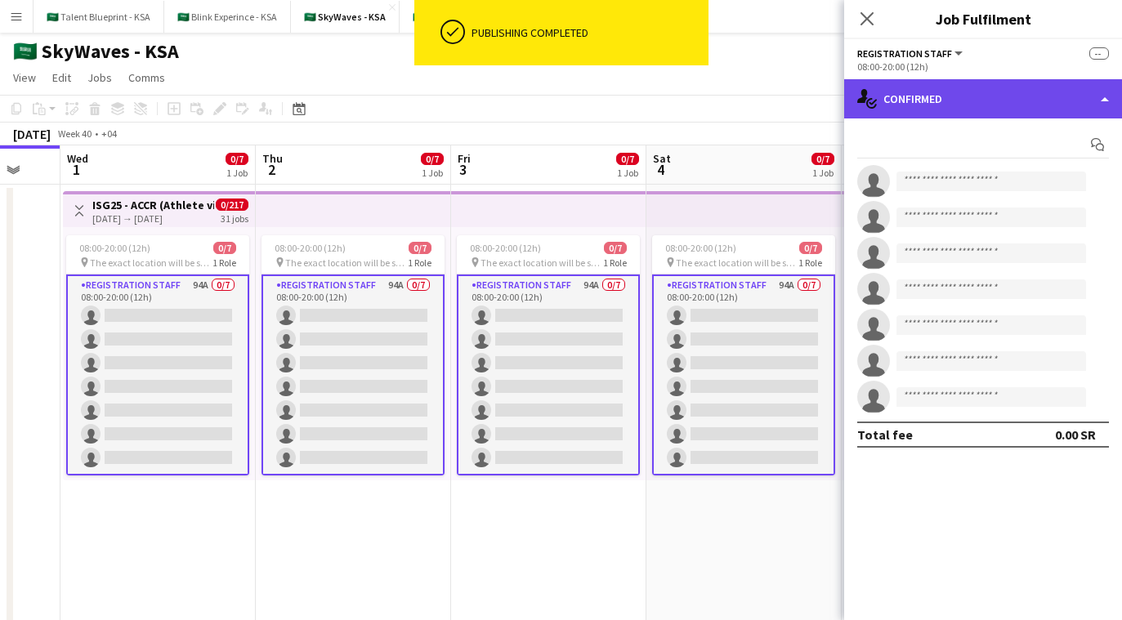
click at [948, 101] on div "single-neutral-actions-check-2 Confirmed" at bounding box center [983, 98] width 278 height 39
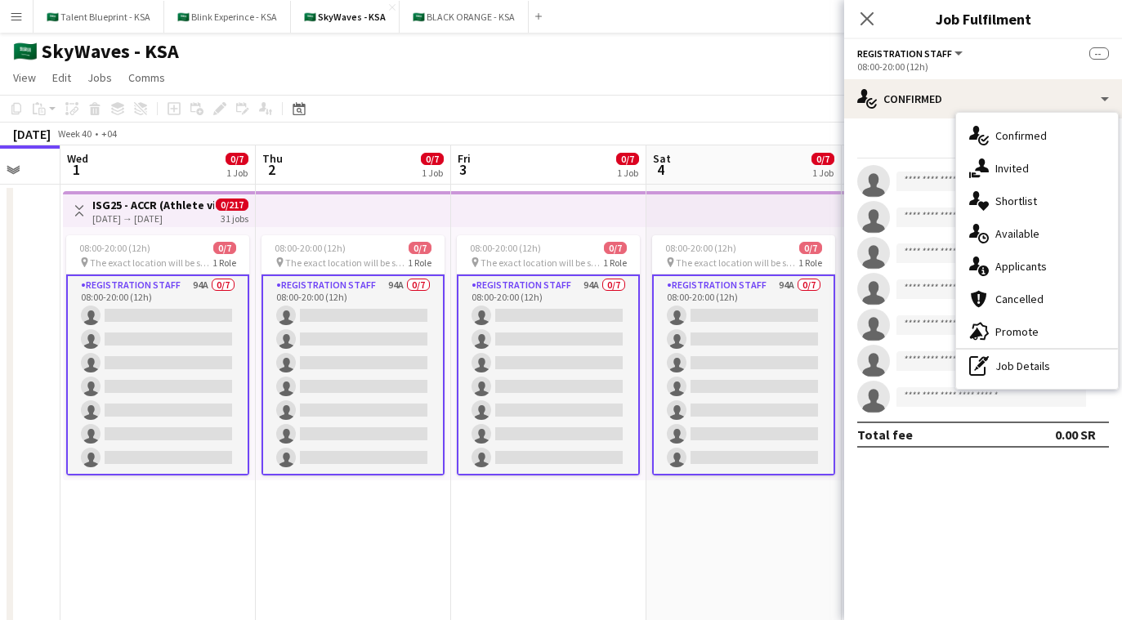
click at [942, 123] on div "Start chat single-neutral-actions single-neutral-actions single-neutral-actions…" at bounding box center [983, 290] width 278 height 343
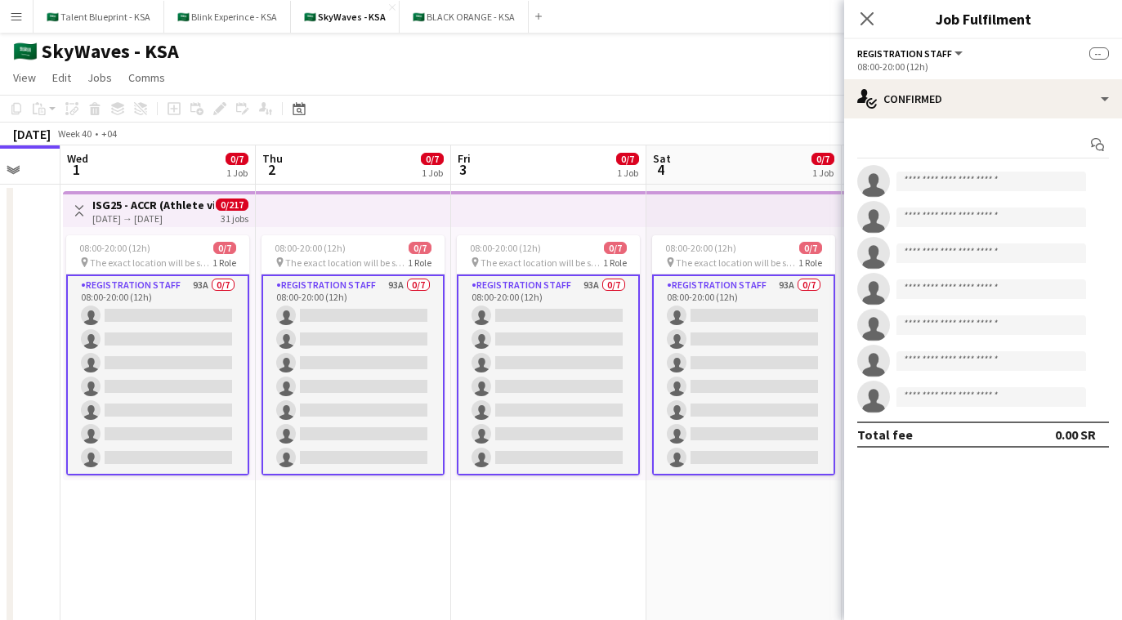
click at [19, 24] on button "Menu" at bounding box center [16, 16] width 33 height 33
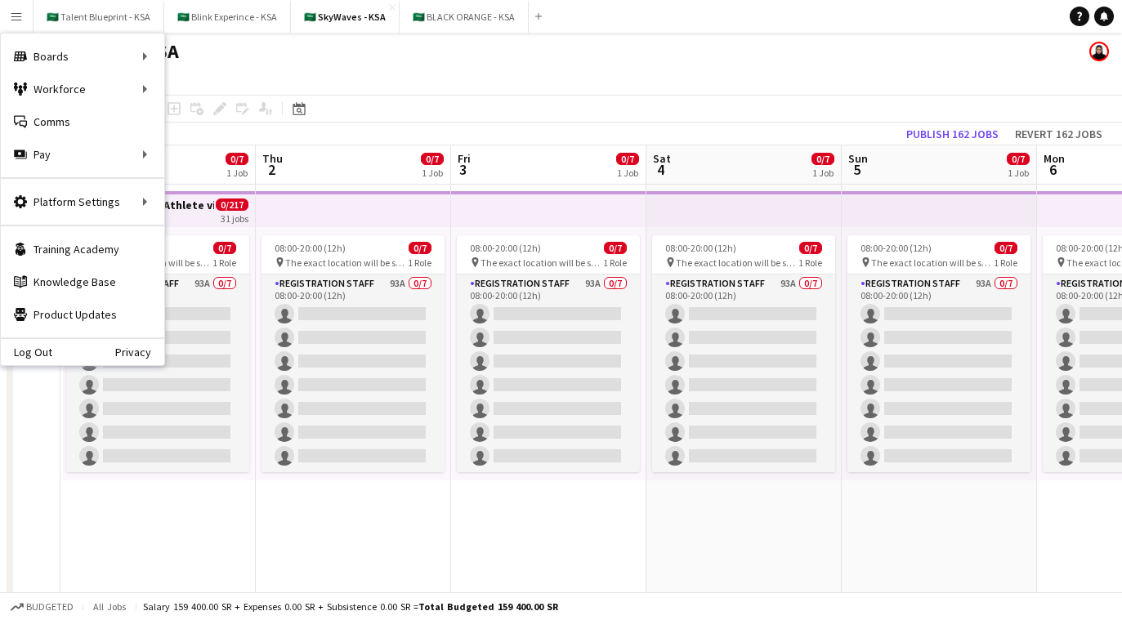
click at [307, 76] on app-page-menu "View Day view expanded Day view collapsed Month view Date picker Jump to [DATE]…" at bounding box center [561, 79] width 1122 height 31
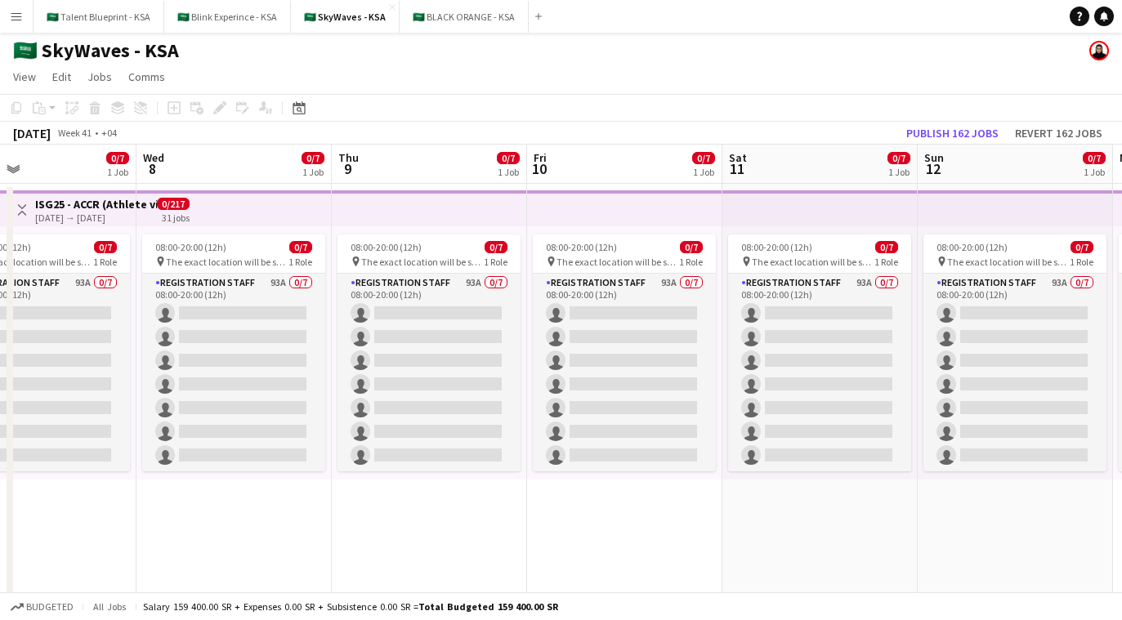
scroll to position [0, 654]
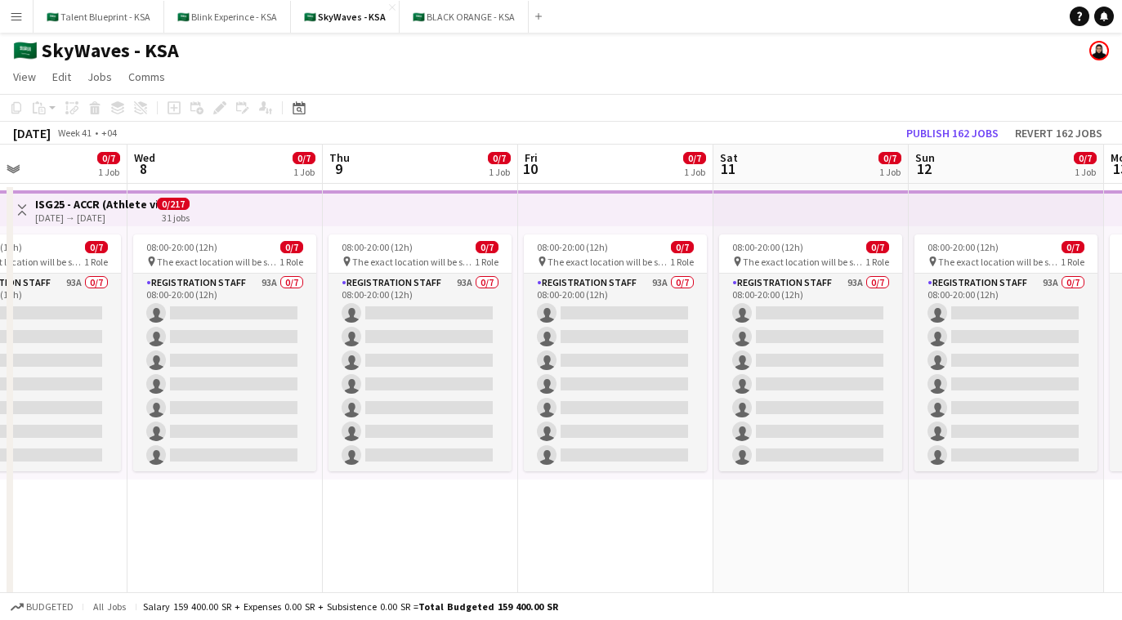
click at [558, 513] on app-date-cell "08:00-20:00 (12h) 0/7 pin The exact location will be shared later 1 Role Regist…" at bounding box center [615, 463] width 195 height 558
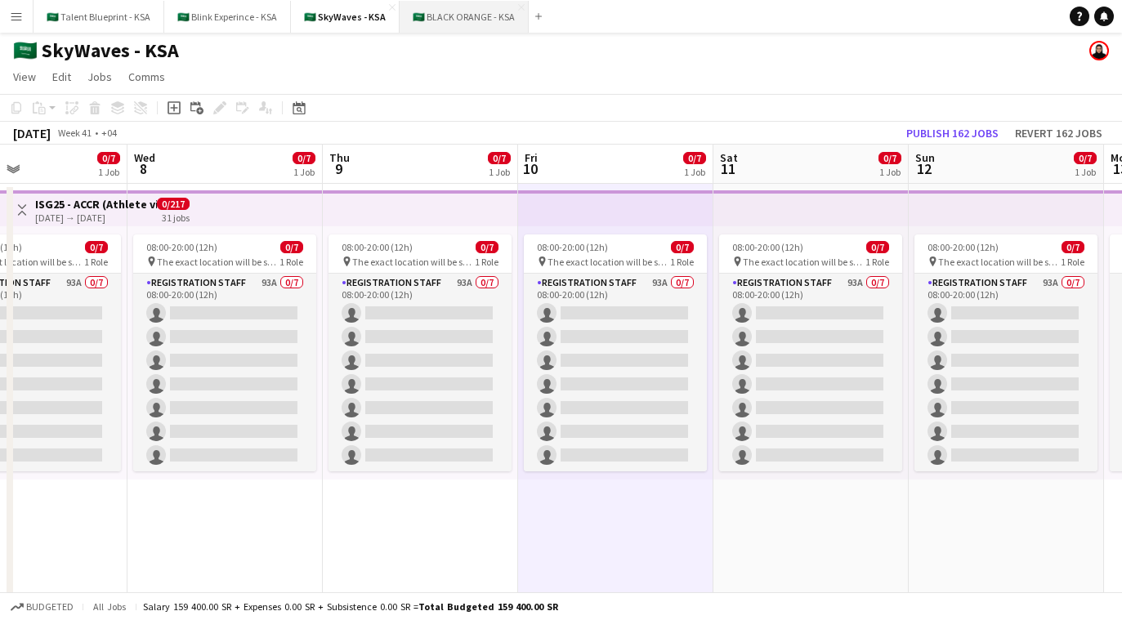
click at [468, 20] on button "🇸🇦 BLACK ORANGE - KSA Close" at bounding box center [464, 17] width 129 height 32
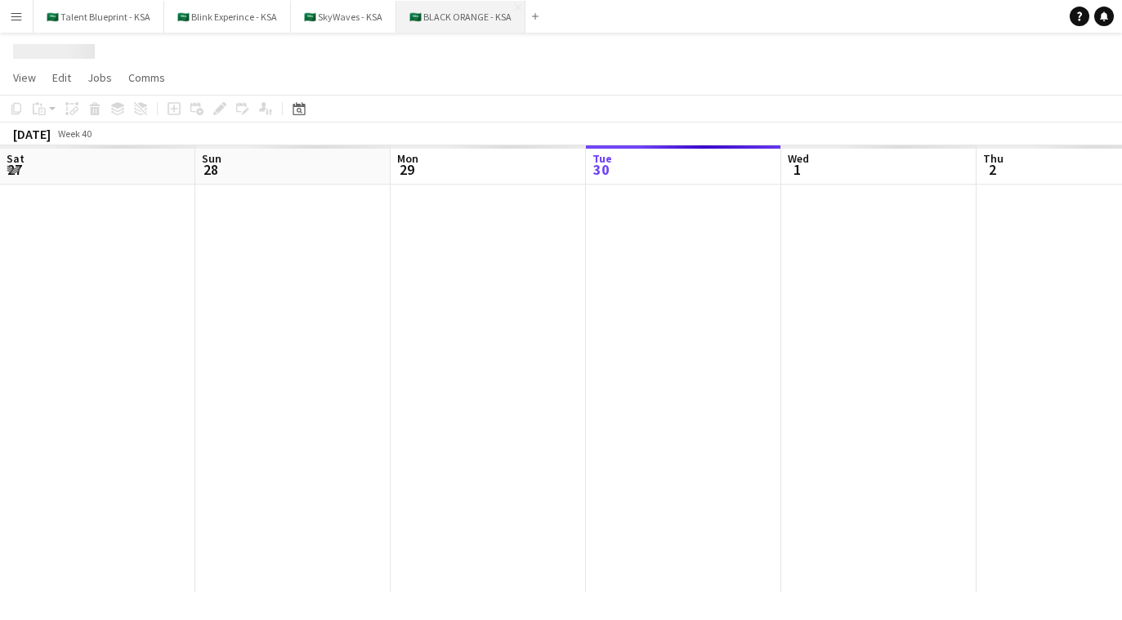
scroll to position [0, 391]
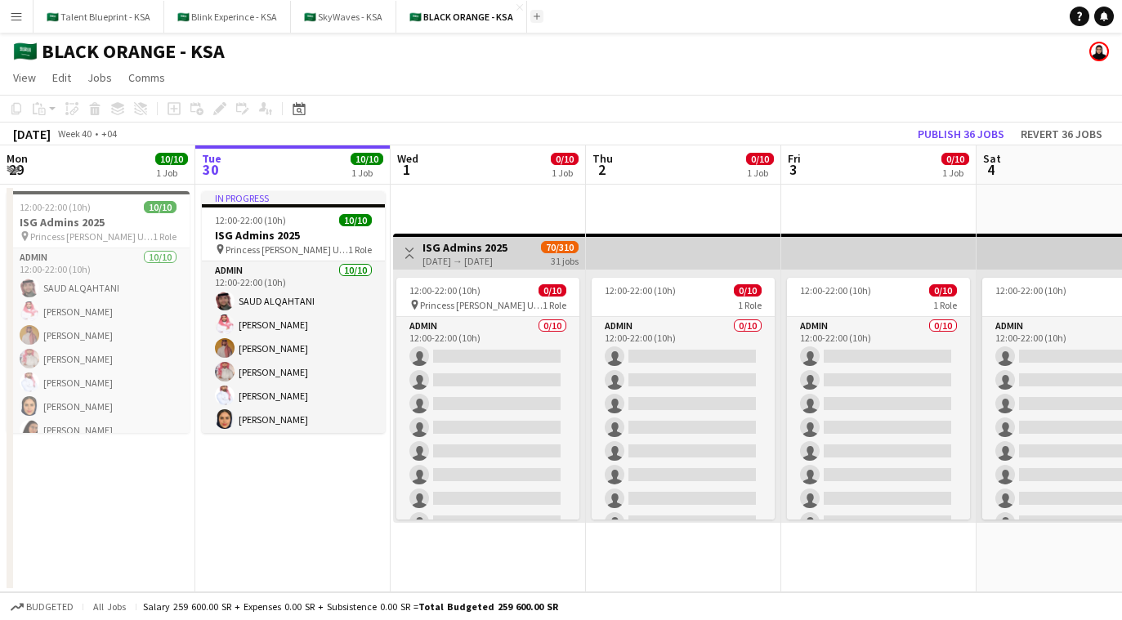
click at [531, 20] on button "Add" at bounding box center [537, 16] width 13 height 13
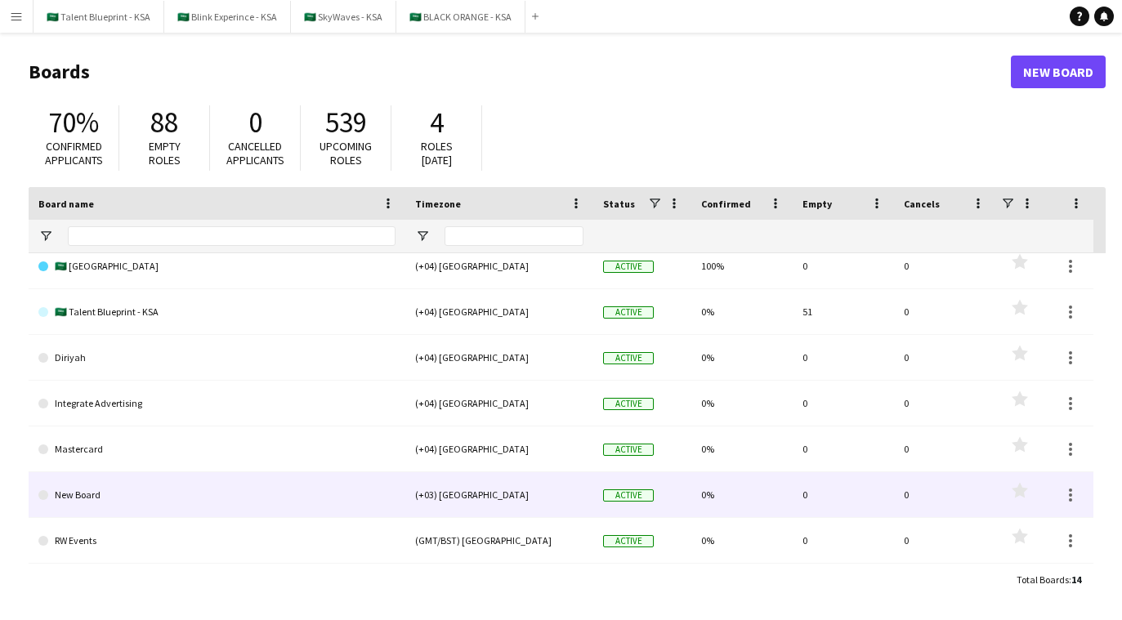
click at [157, 486] on link "New Board" at bounding box center [216, 496] width 357 height 46
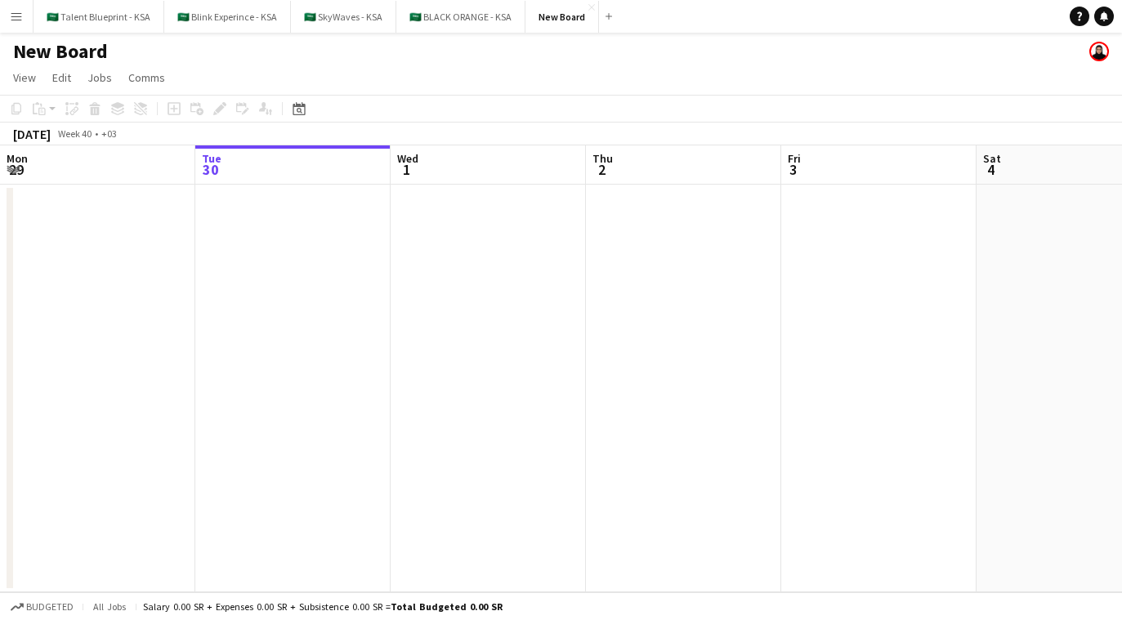
click at [72, 52] on h1 "New Board" at bounding box center [60, 51] width 95 height 25
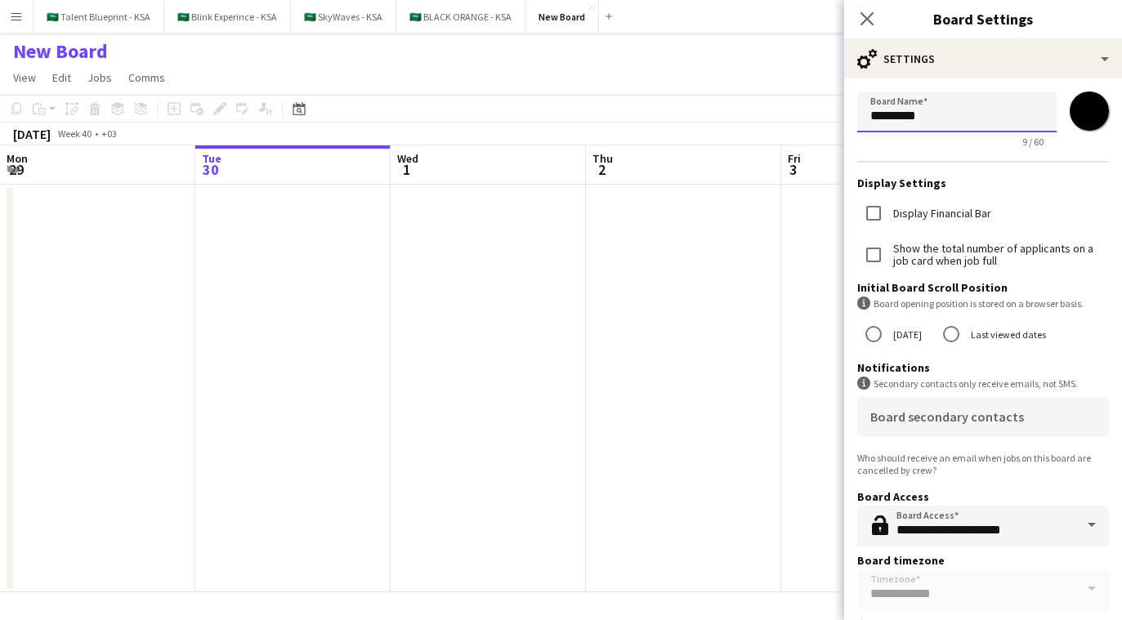
click at [980, 114] on input "*********" at bounding box center [957, 112] width 199 height 41
type input "*"
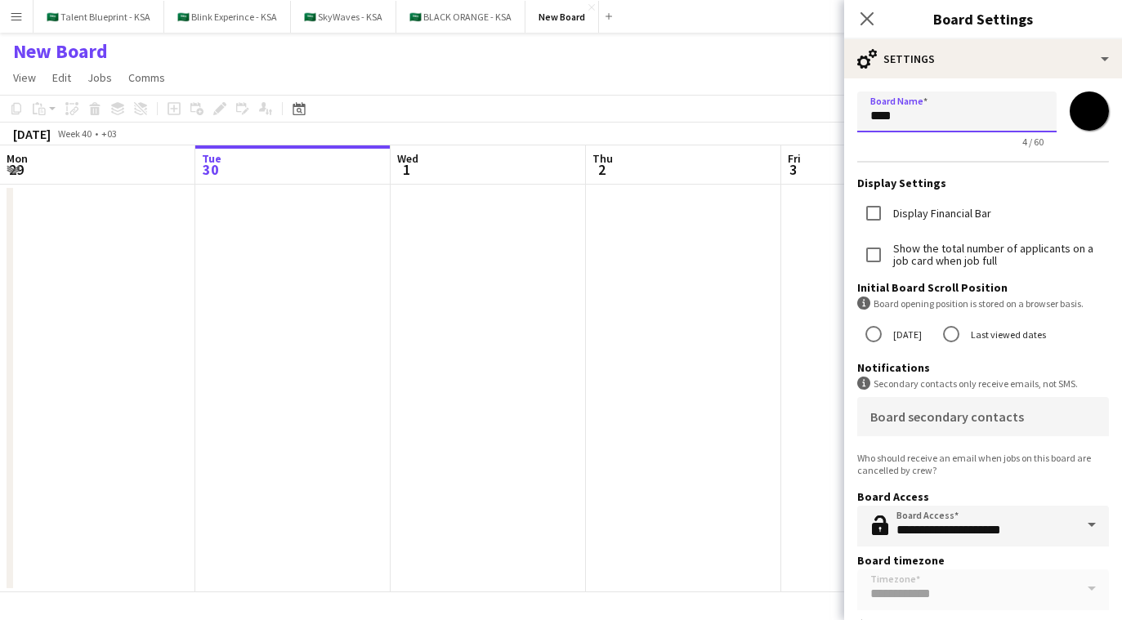
click at [925, 106] on input "***" at bounding box center [957, 112] width 199 height 41
paste input "****"
click at [930, 116] on input "********" at bounding box center [957, 112] width 199 height 41
type input "********"
click at [1085, 106] on input "*******" at bounding box center [1089, 111] width 59 height 59
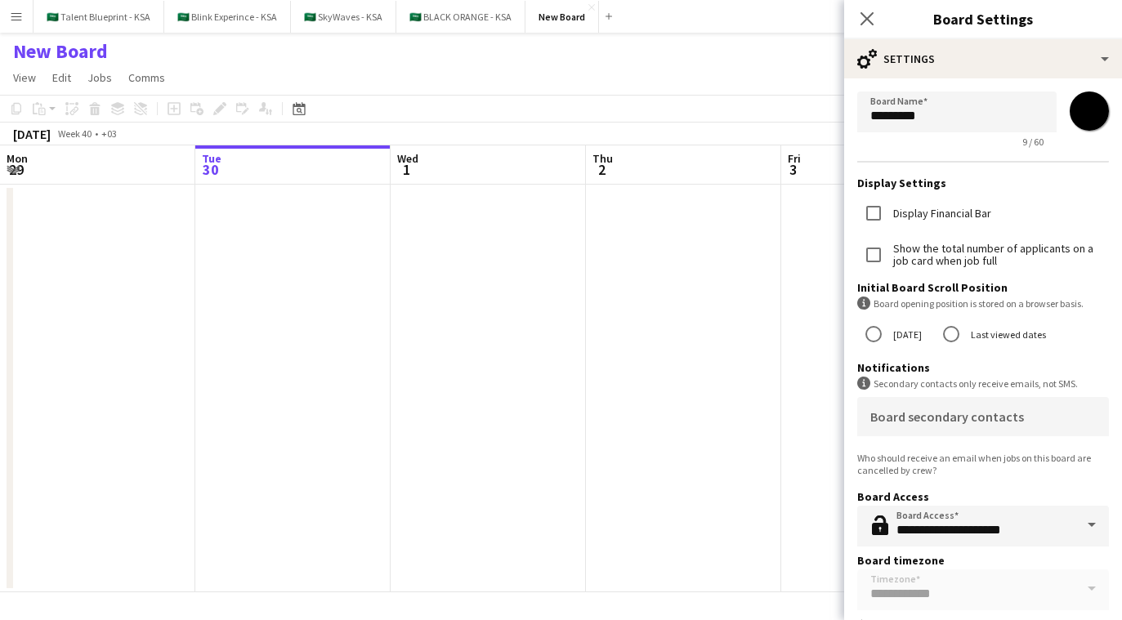
type input "*******"
click at [1086, 363] on h3 "Notifications" at bounding box center [984, 368] width 252 height 15
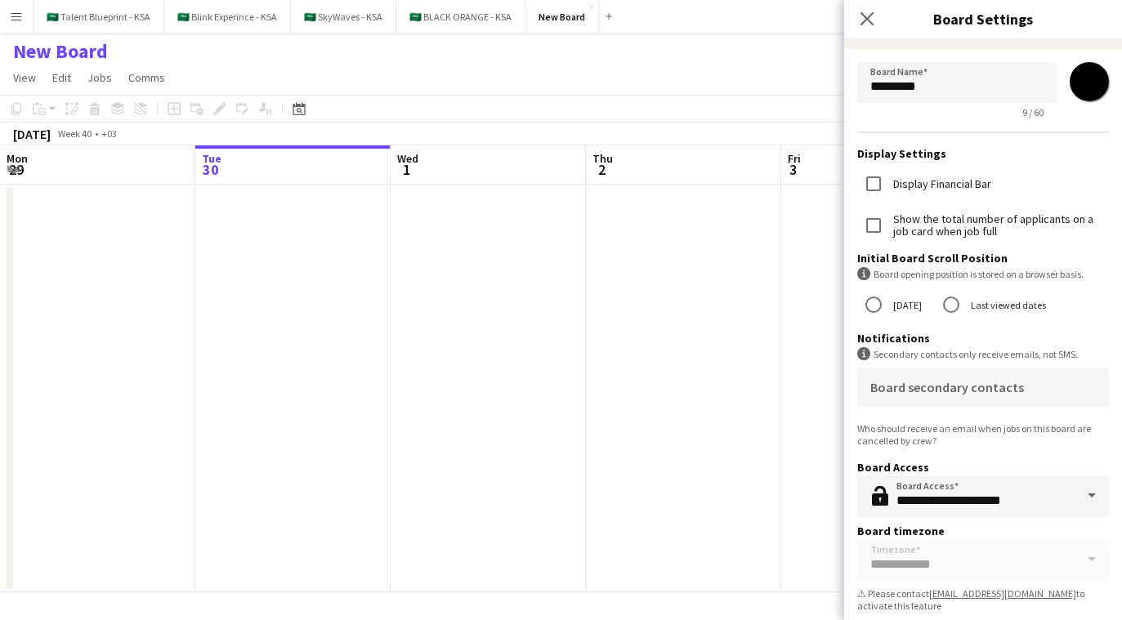
click at [1086, 504] on span at bounding box center [1092, 496] width 34 height 39
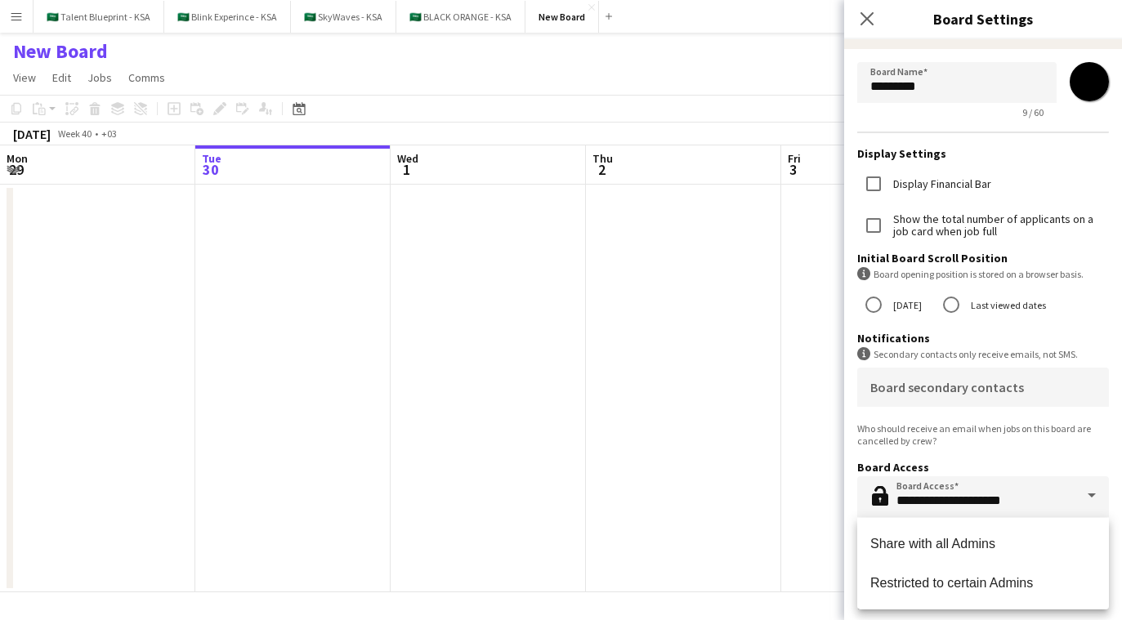
click at [1082, 473] on h3 "Board Access" at bounding box center [984, 467] width 252 height 15
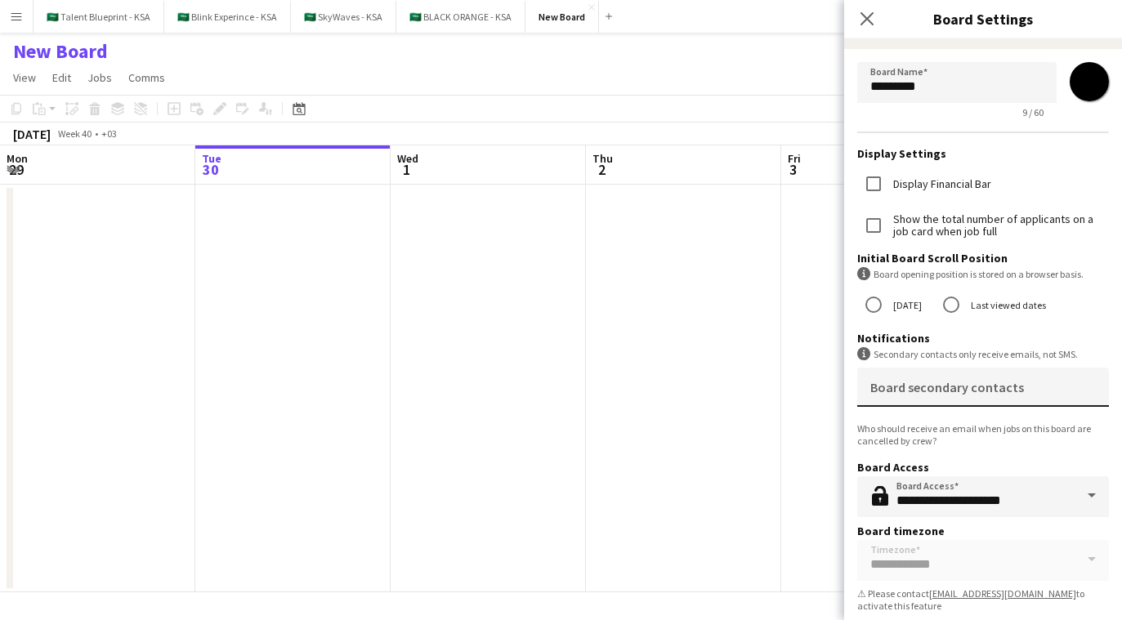
scroll to position [0, 0]
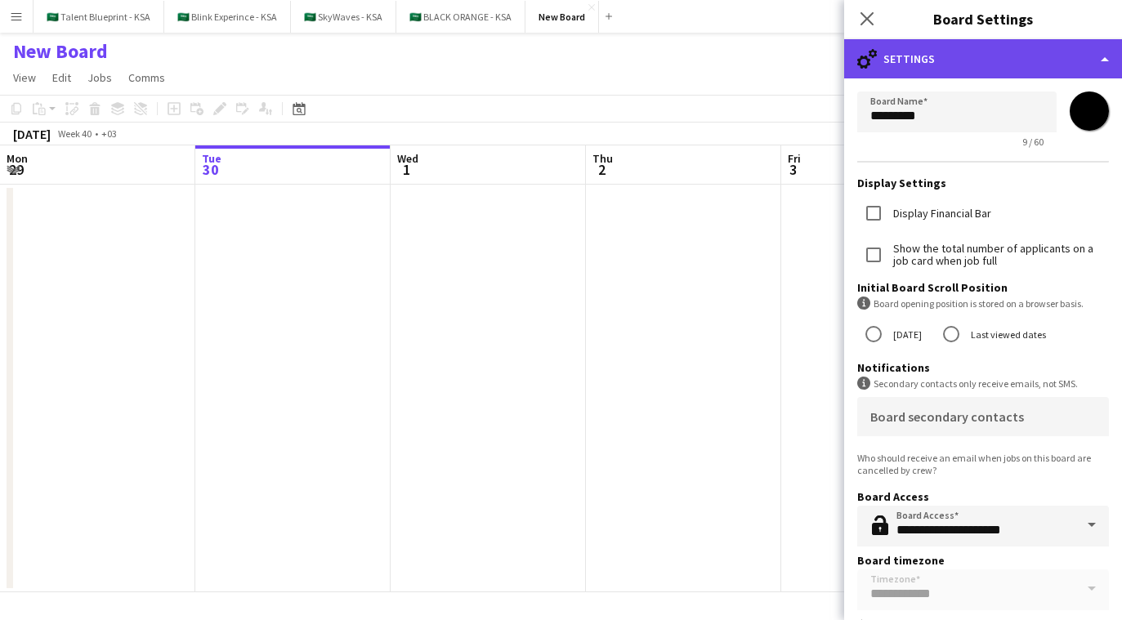
click at [979, 73] on div "cog-double-3 Settings" at bounding box center [983, 58] width 278 height 39
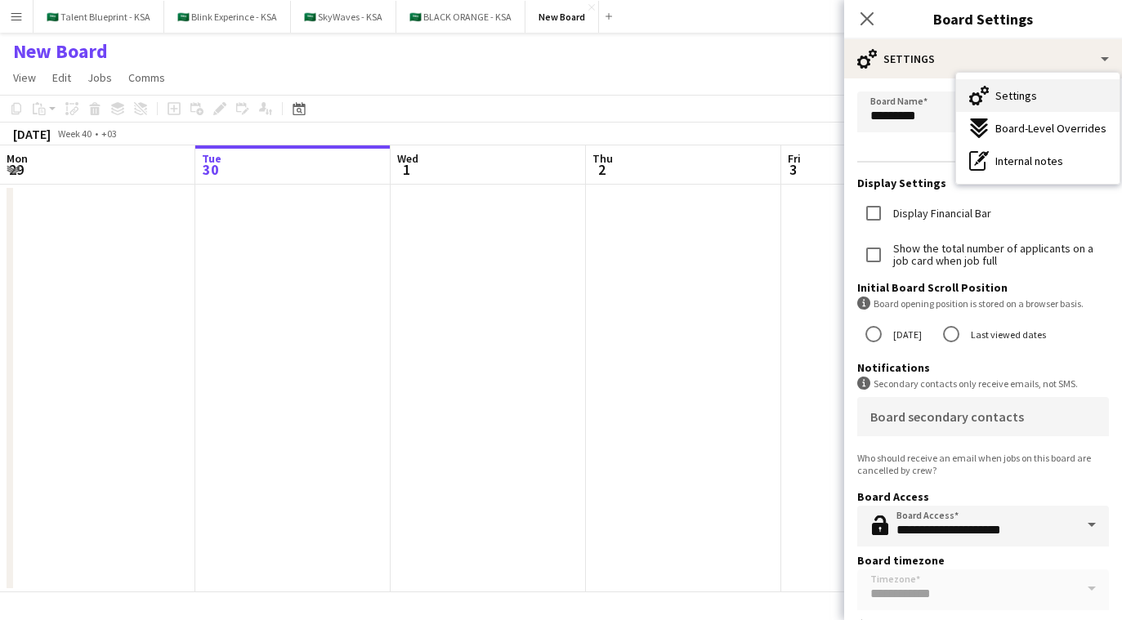
click at [1008, 106] on button "Settings Settings" at bounding box center [1038, 95] width 164 height 33
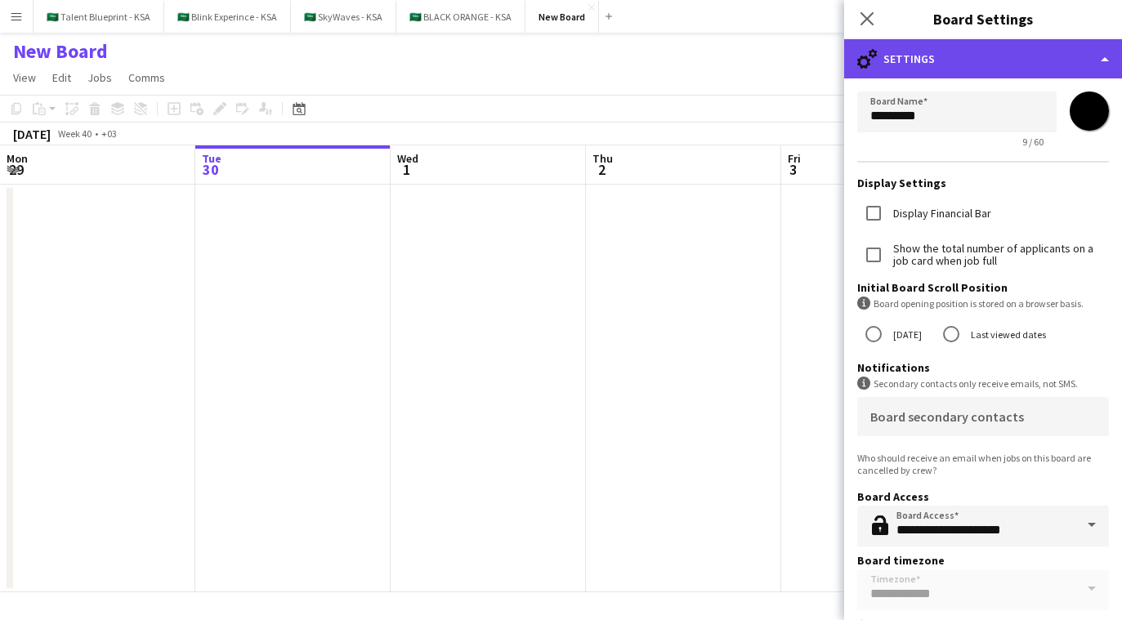
click at [979, 62] on div "cog-double-3 Settings" at bounding box center [983, 58] width 278 height 39
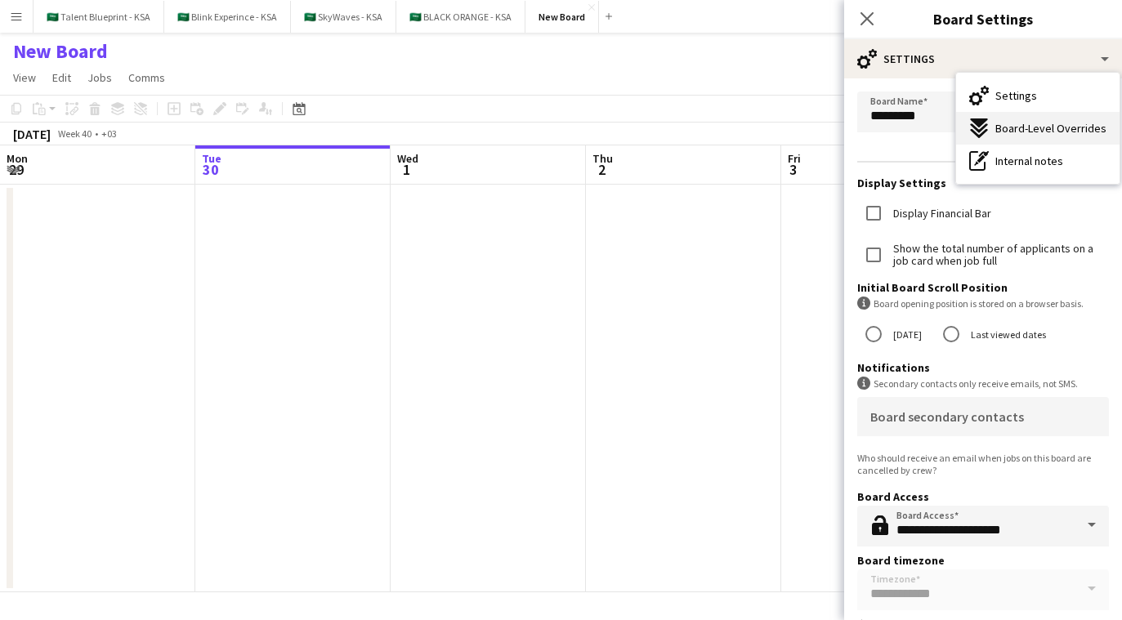
click at [996, 128] on span "Board-Level Overrides" at bounding box center [1051, 128] width 111 height 15
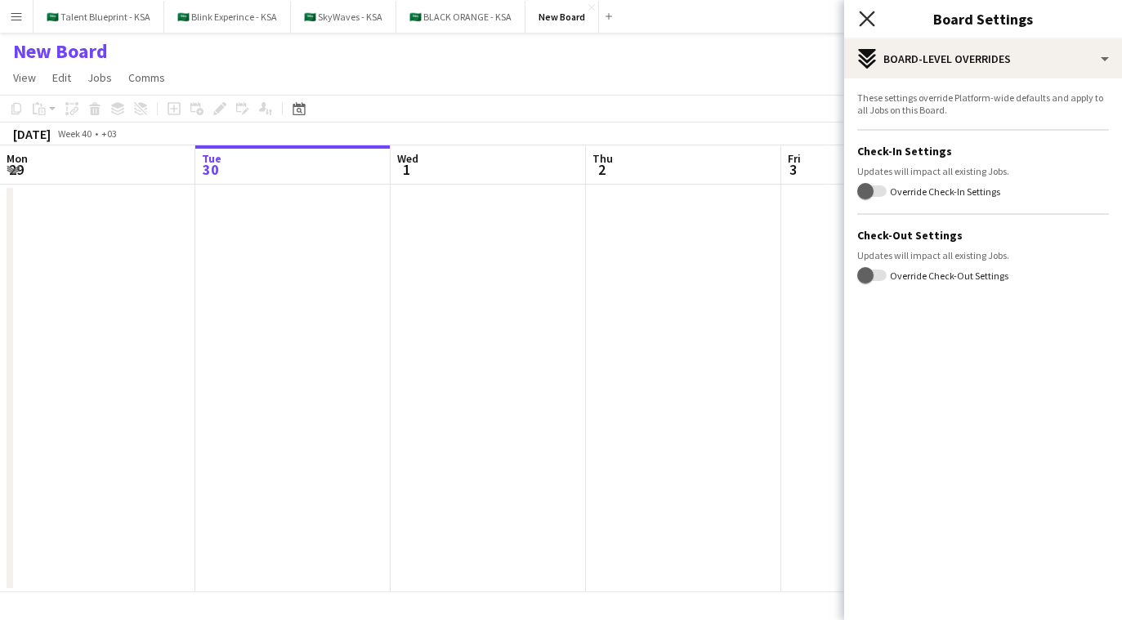
click at [868, 25] on icon "Close pop-in" at bounding box center [867, 19] width 16 height 16
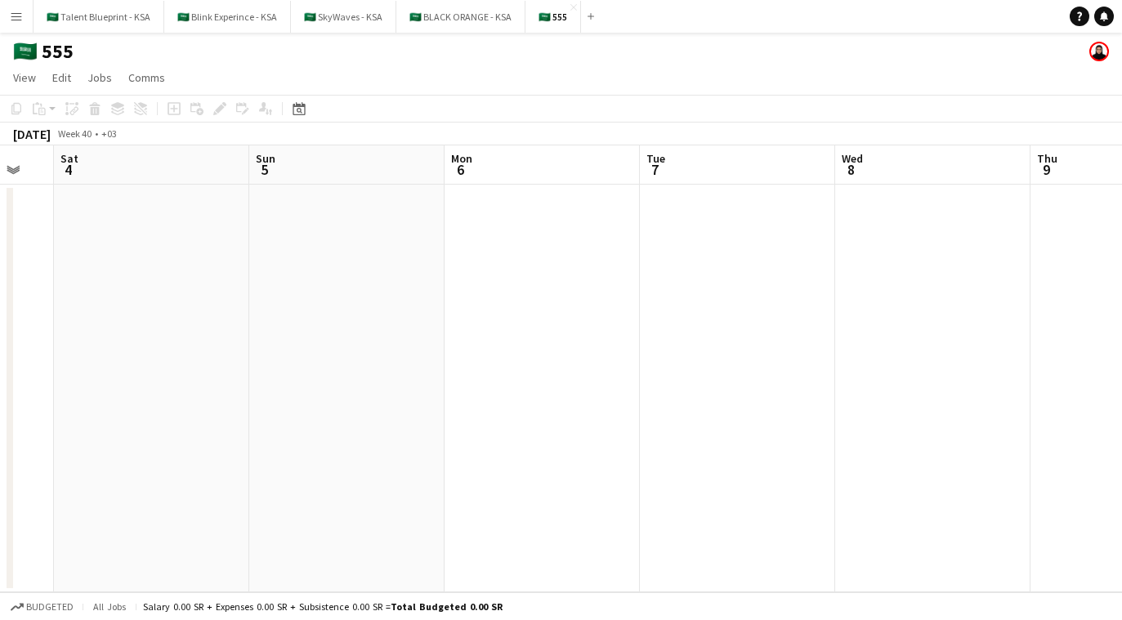
scroll to position [0, 699]
click at [488, 276] on app-date-cell at bounding box center [570, 389] width 195 height 408
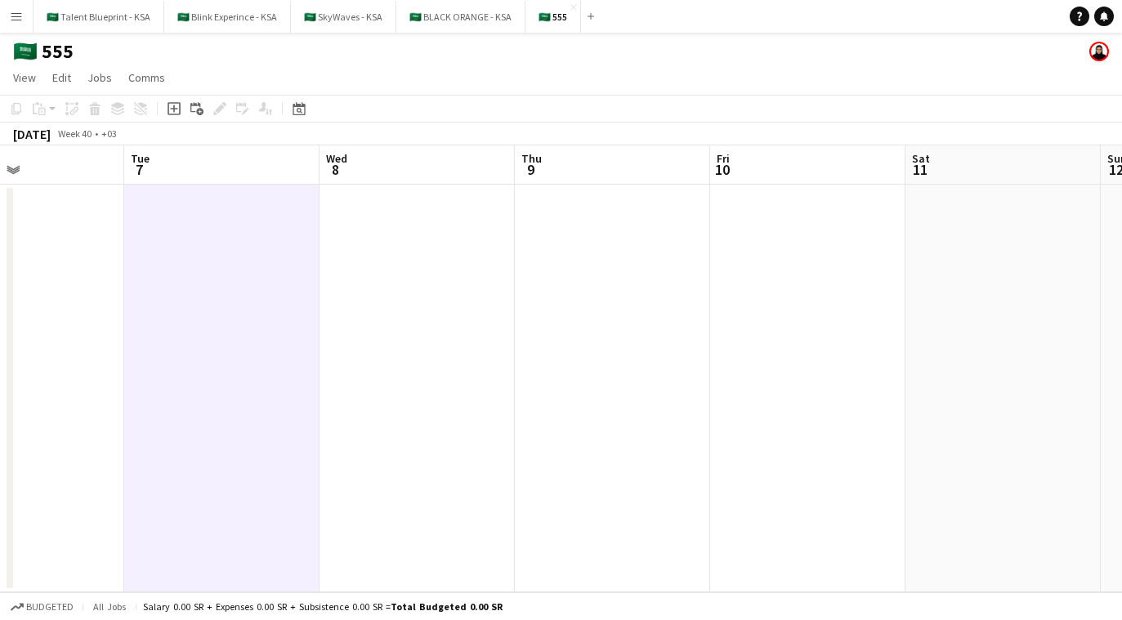
scroll to position [0, 681]
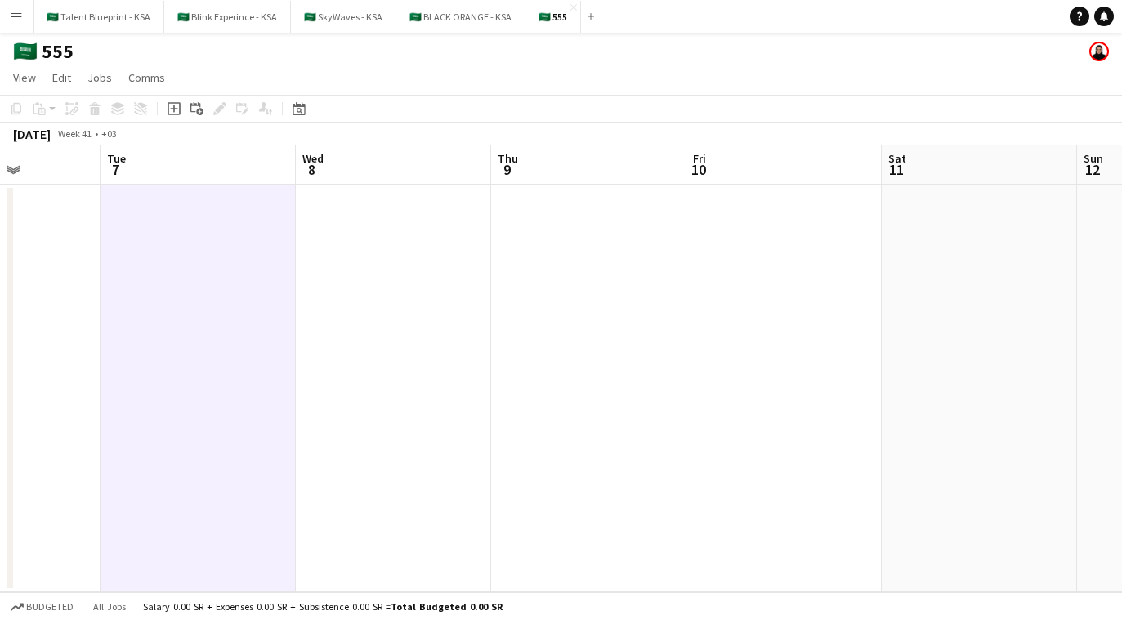
click at [774, 292] on app-date-cell at bounding box center [784, 389] width 195 height 408
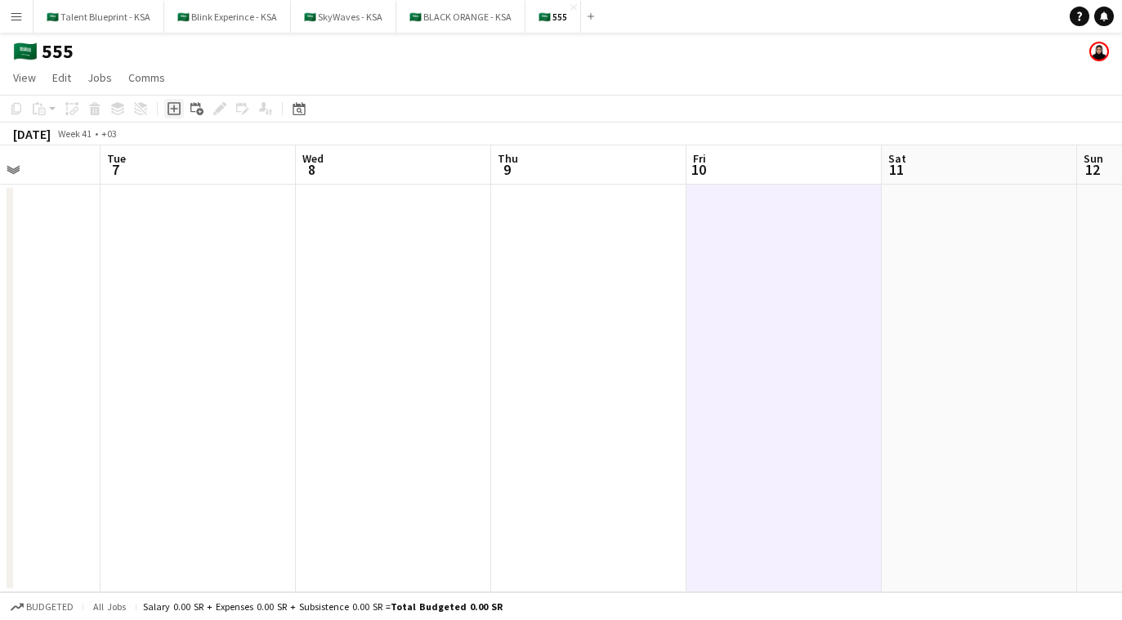
click at [172, 107] on icon "Add job" at bounding box center [174, 108] width 13 height 13
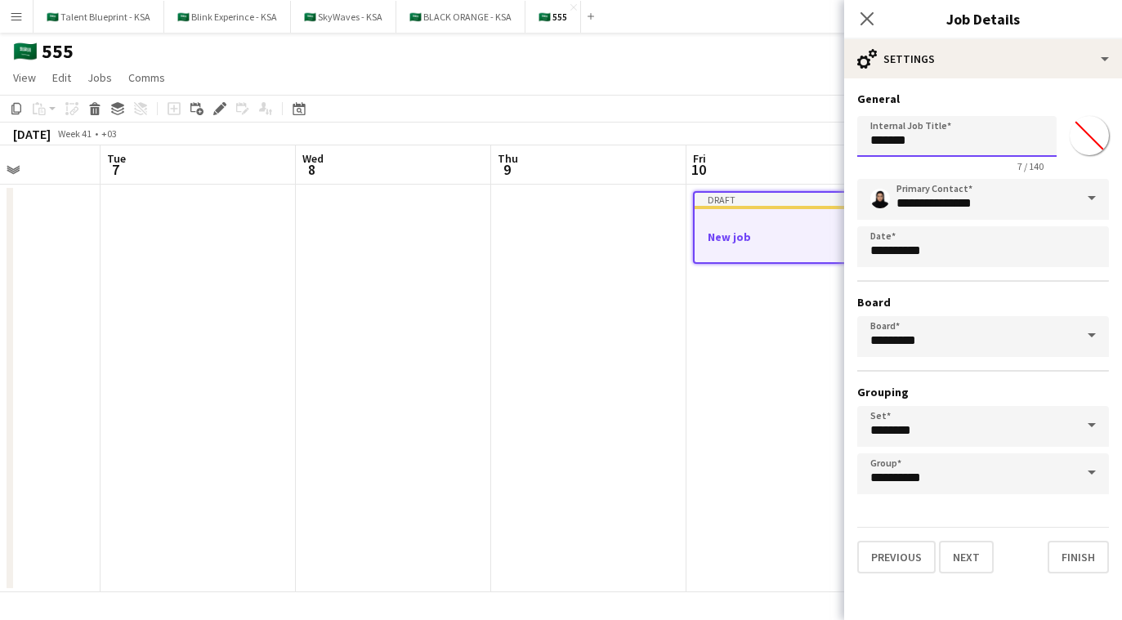
click at [948, 132] on input "*******" at bounding box center [957, 136] width 199 height 41
click at [935, 134] on input "**********" at bounding box center [957, 136] width 199 height 41
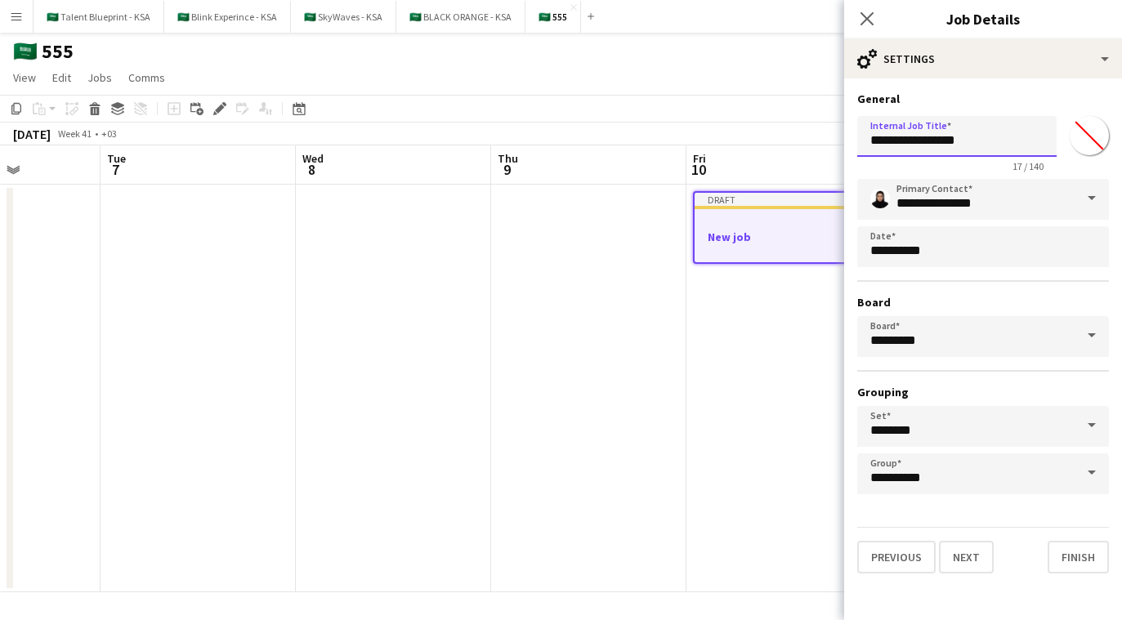
type input "**********"
click at [1084, 139] on input "*******" at bounding box center [1089, 135] width 59 height 59
type input "*******"
click at [917, 297] on h3 "Board" at bounding box center [984, 302] width 252 height 15
click at [967, 559] on button "Next" at bounding box center [966, 557] width 55 height 33
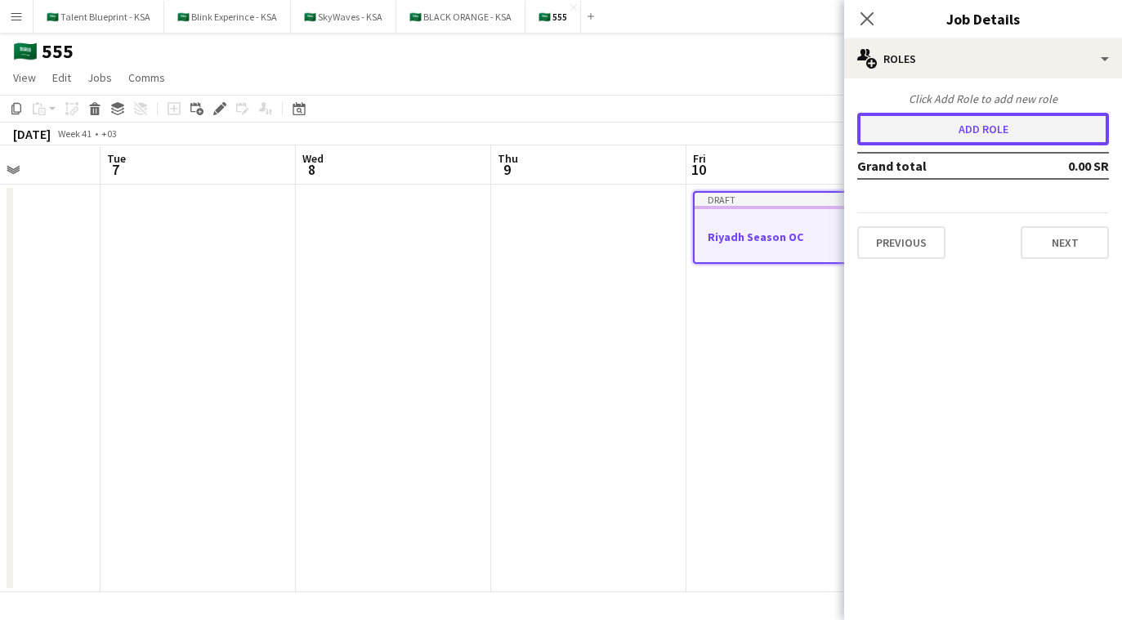
click at [1016, 138] on button "Add role" at bounding box center [984, 129] width 252 height 33
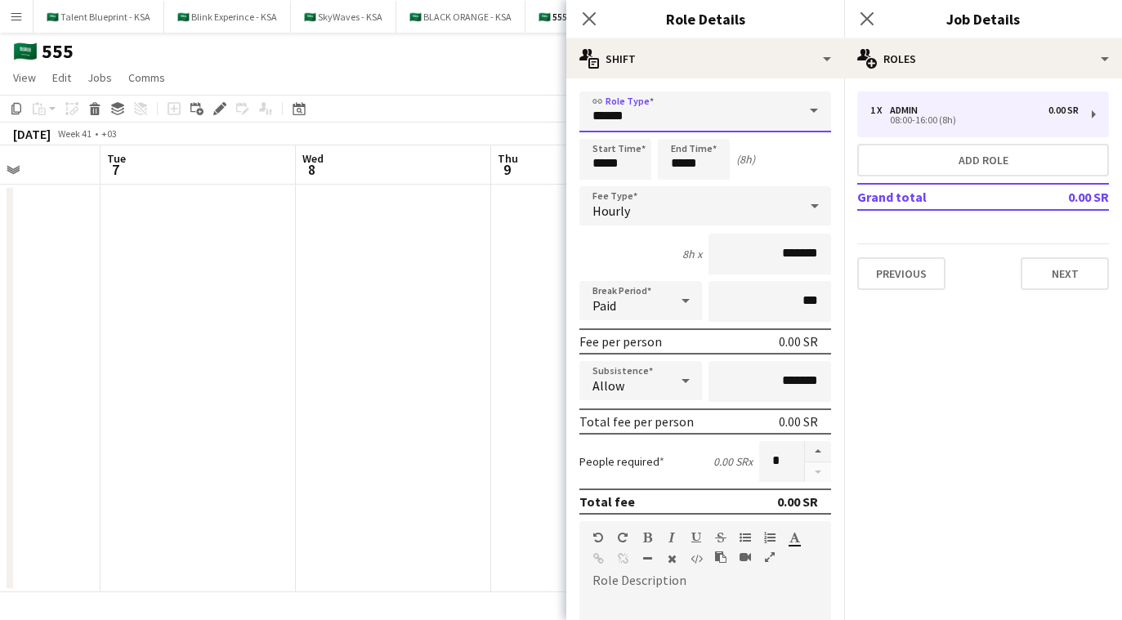
click at [771, 109] on input "*****" at bounding box center [706, 112] width 252 height 41
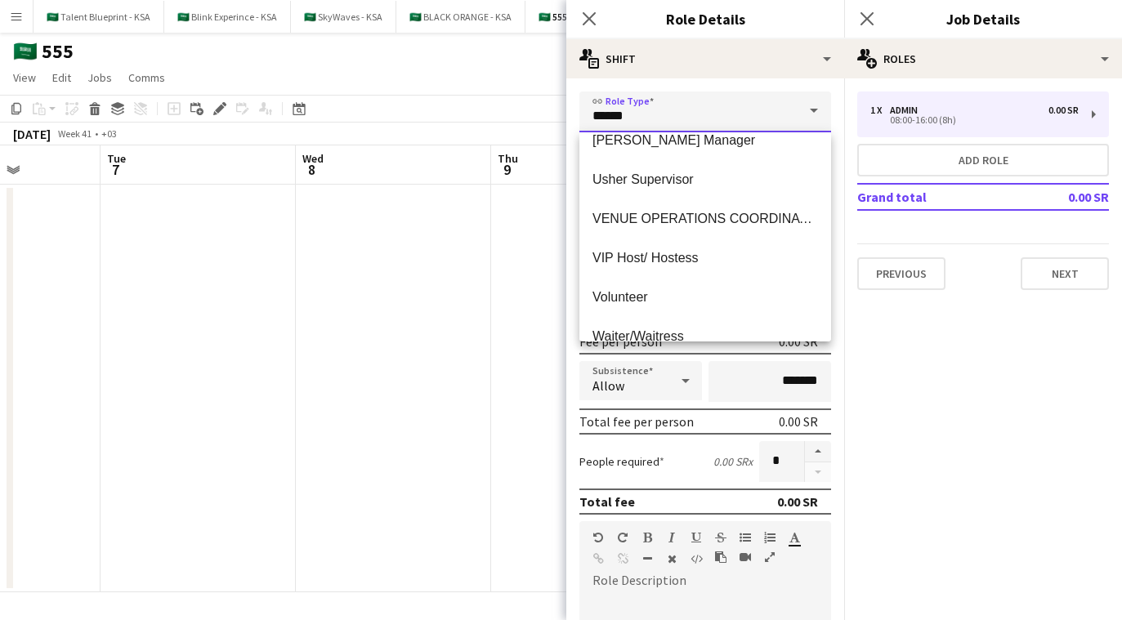
scroll to position [1020, 0]
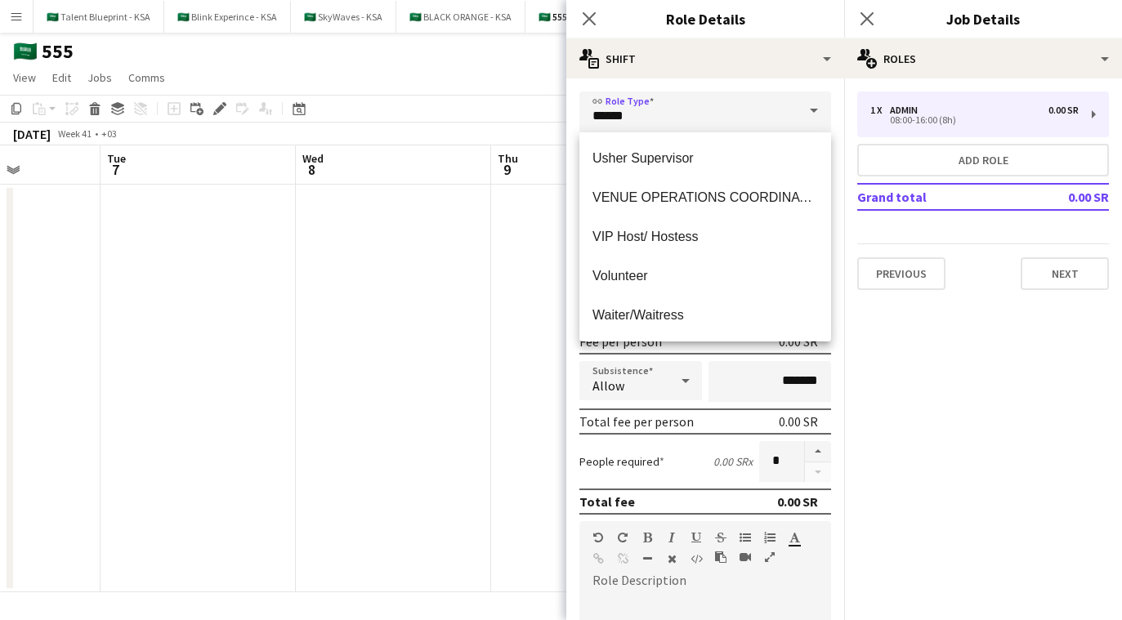
click at [19, 19] on app-icon "Menu" at bounding box center [16, 16] width 13 height 13
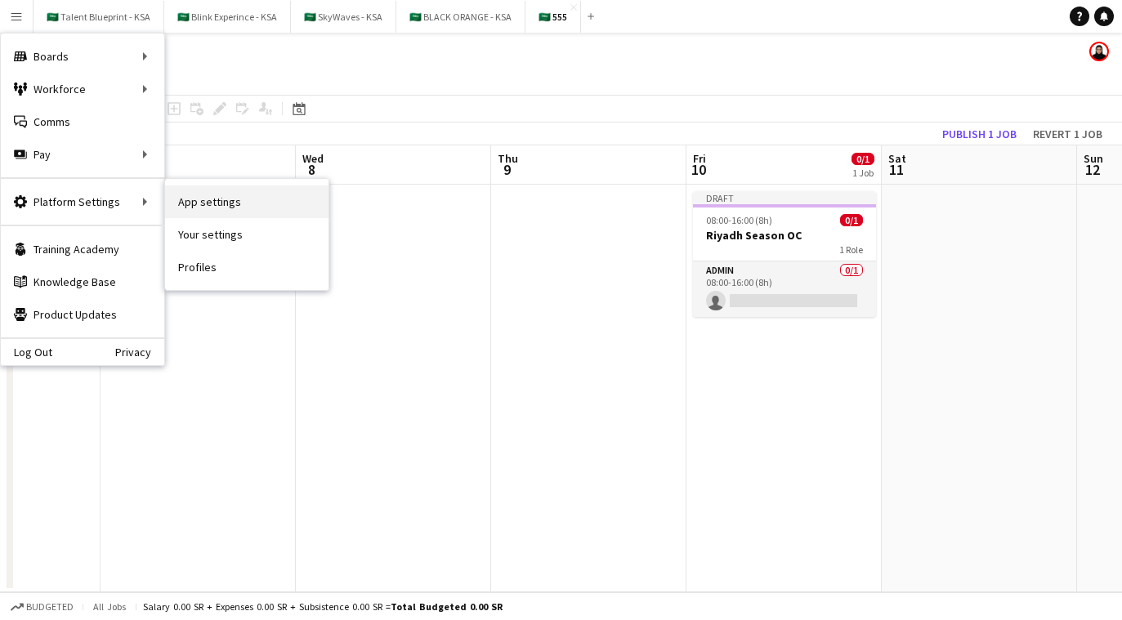
click at [258, 214] on link "App settings" at bounding box center [247, 202] width 164 height 33
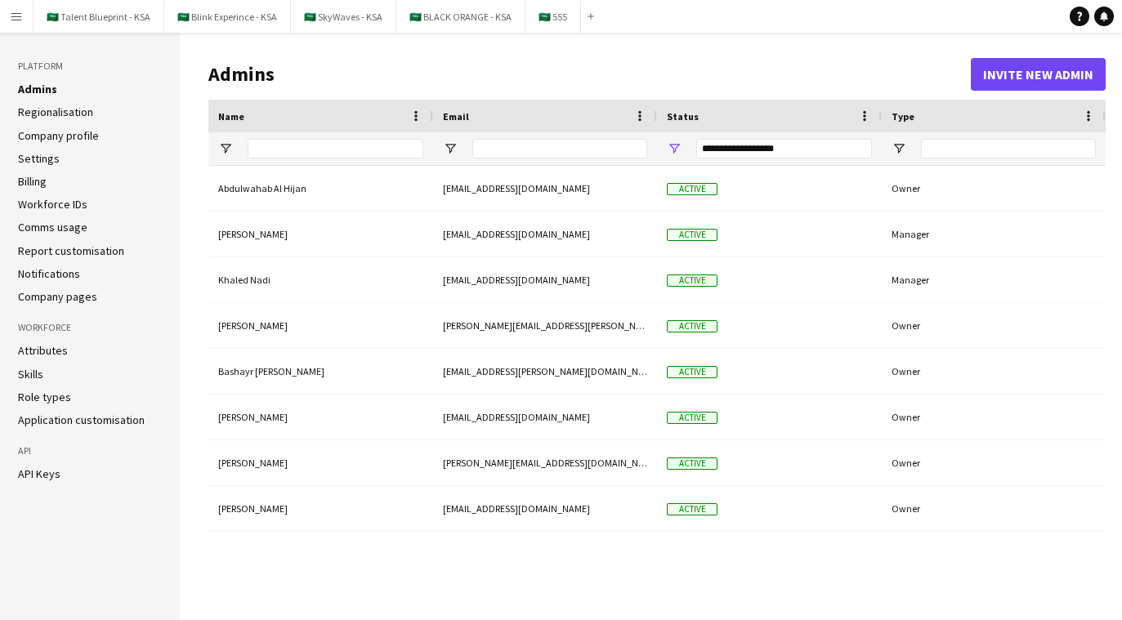
click at [85, 392] on li "Role types" at bounding box center [90, 397] width 144 height 15
click at [52, 396] on link "Role types" at bounding box center [44, 397] width 53 height 15
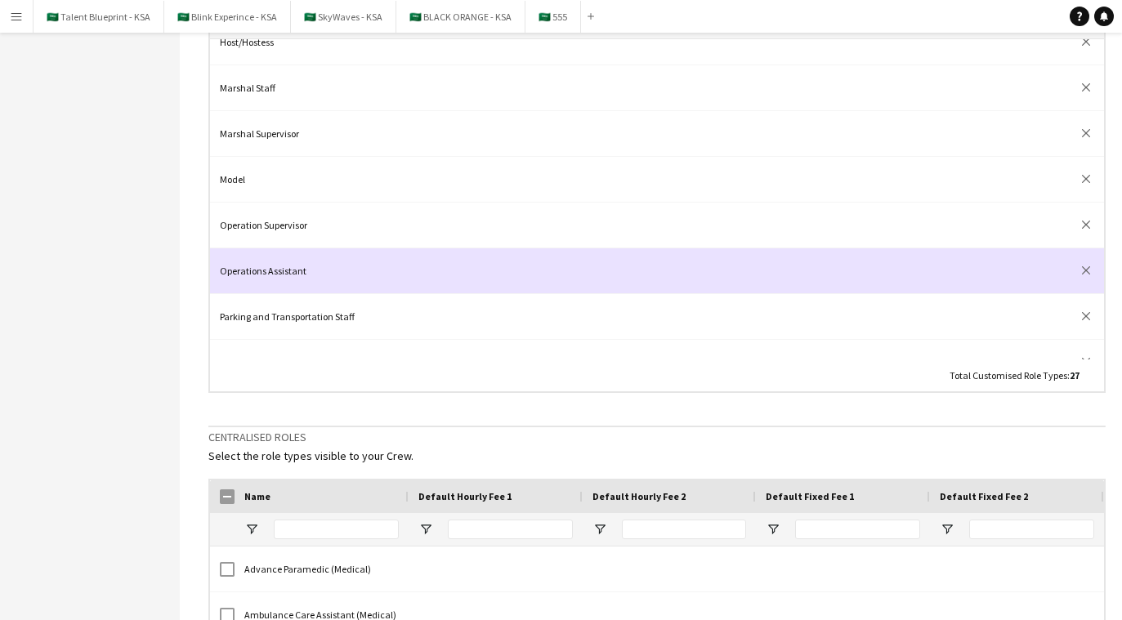
scroll to position [379, 0]
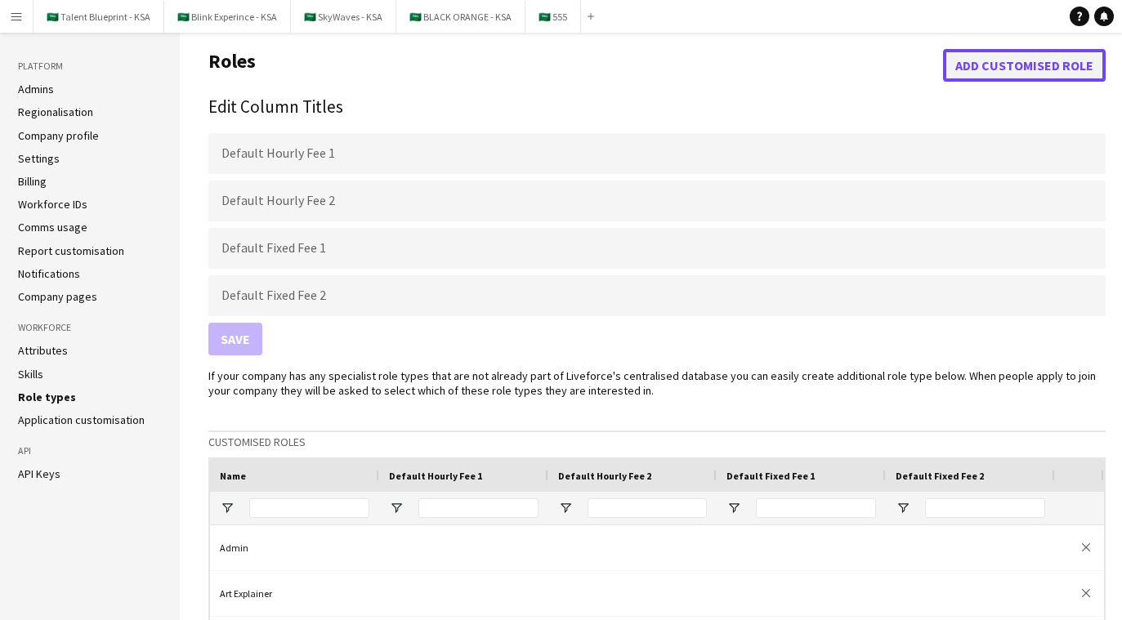
click at [991, 60] on button "Add customised role" at bounding box center [1024, 65] width 163 height 33
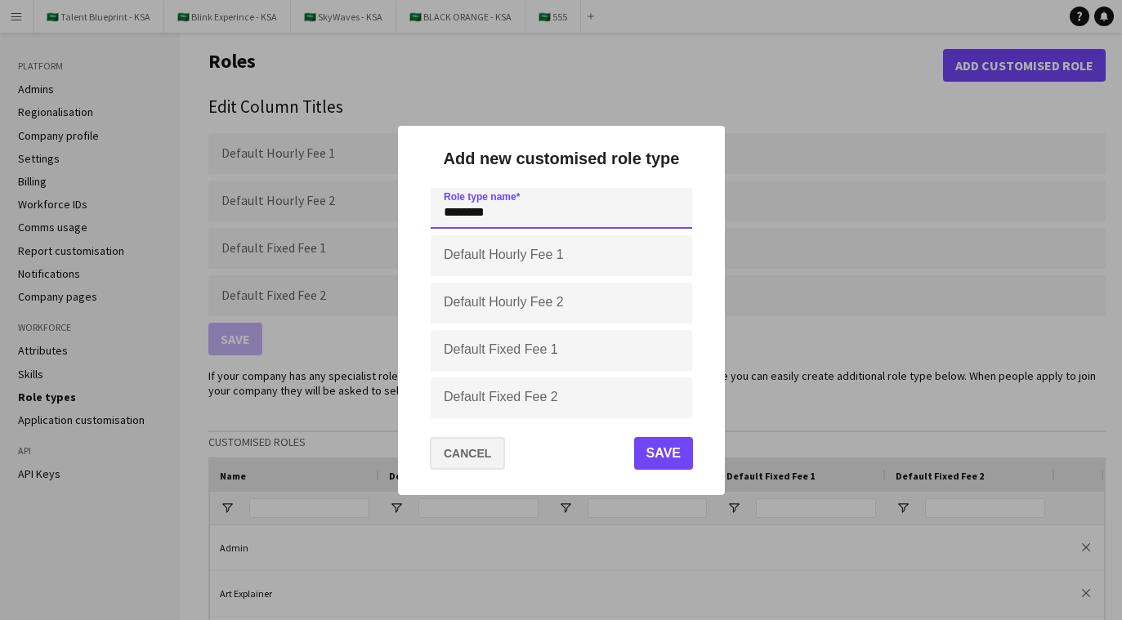
type input "********"
click at [478, 457] on button "Cancel" at bounding box center [467, 453] width 75 height 33
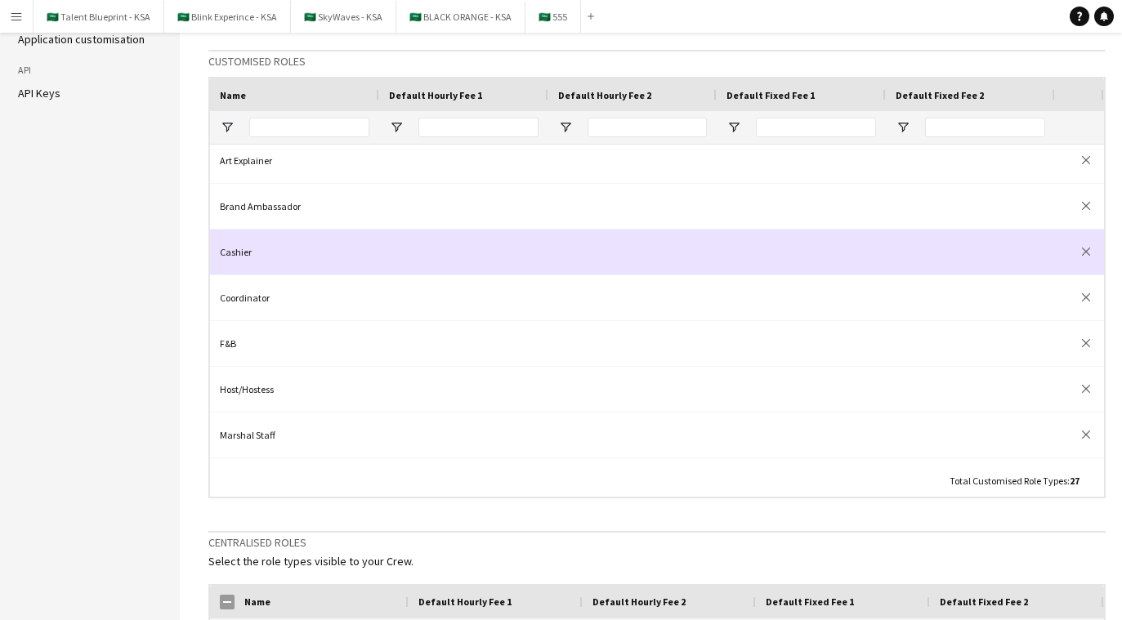
scroll to position [35, 0]
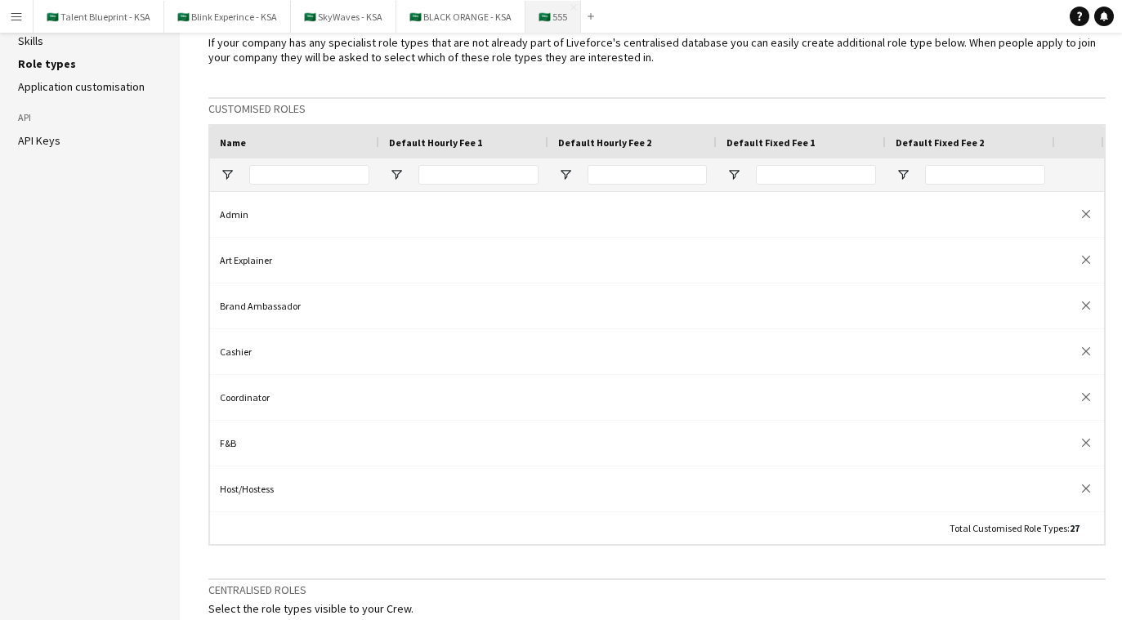
click at [534, 12] on button "🇸🇦 555 Close" at bounding box center [554, 17] width 56 height 32
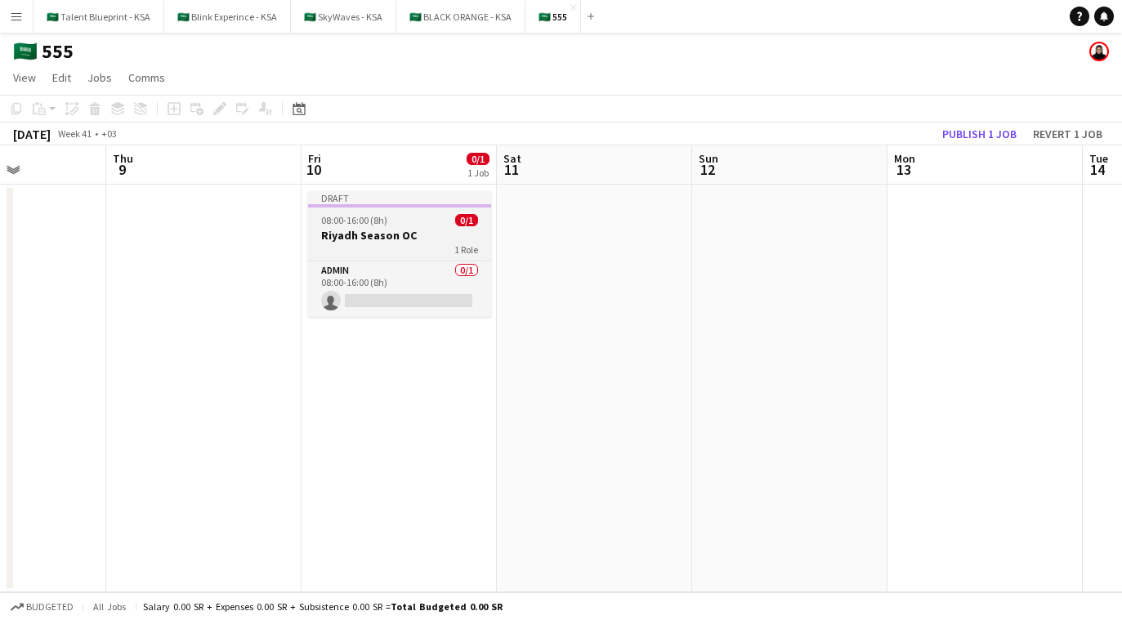
click at [392, 226] on div "08:00-16:00 (8h) 0/1" at bounding box center [399, 220] width 183 height 12
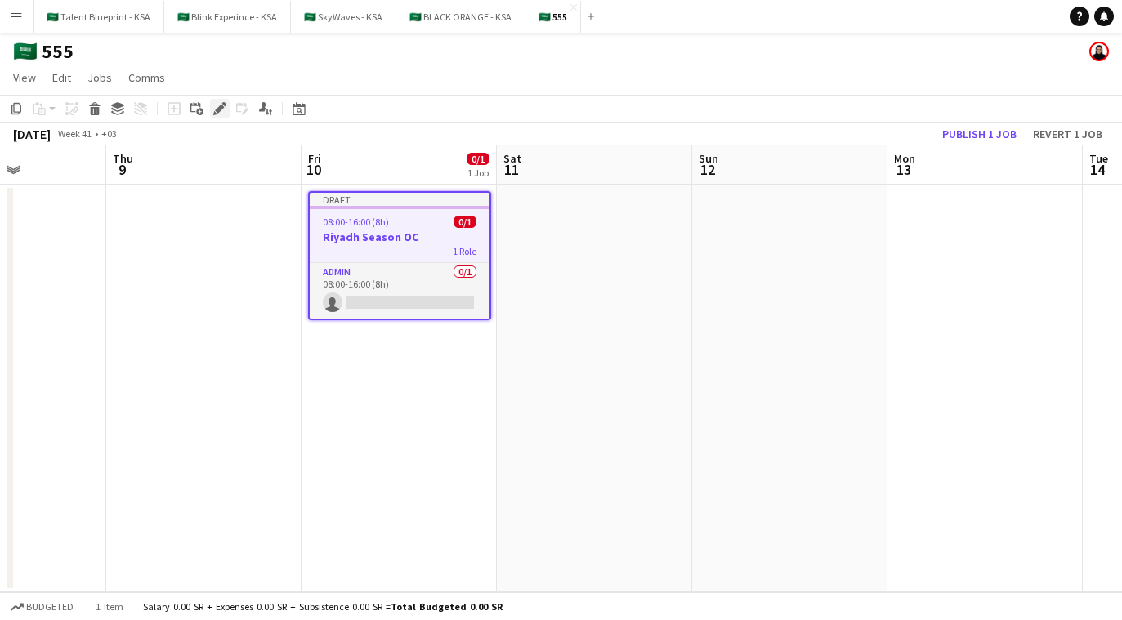
click at [222, 118] on div "Edit" at bounding box center [220, 109] width 20 height 20
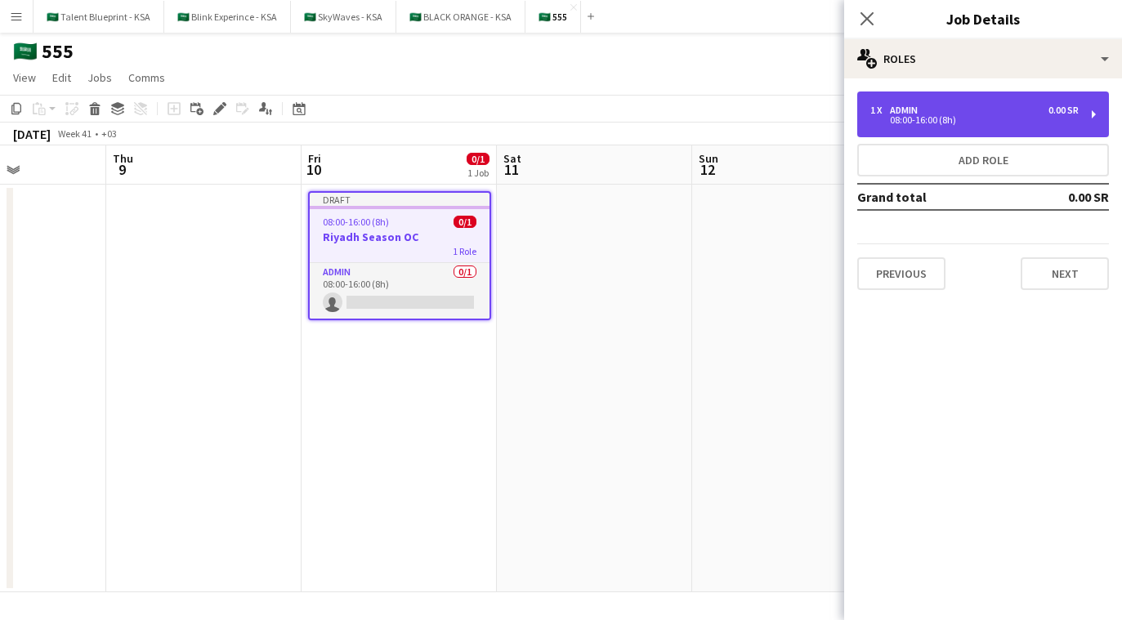
click at [1006, 108] on div "1 x Admin 0.00 SR" at bounding box center [975, 110] width 208 height 11
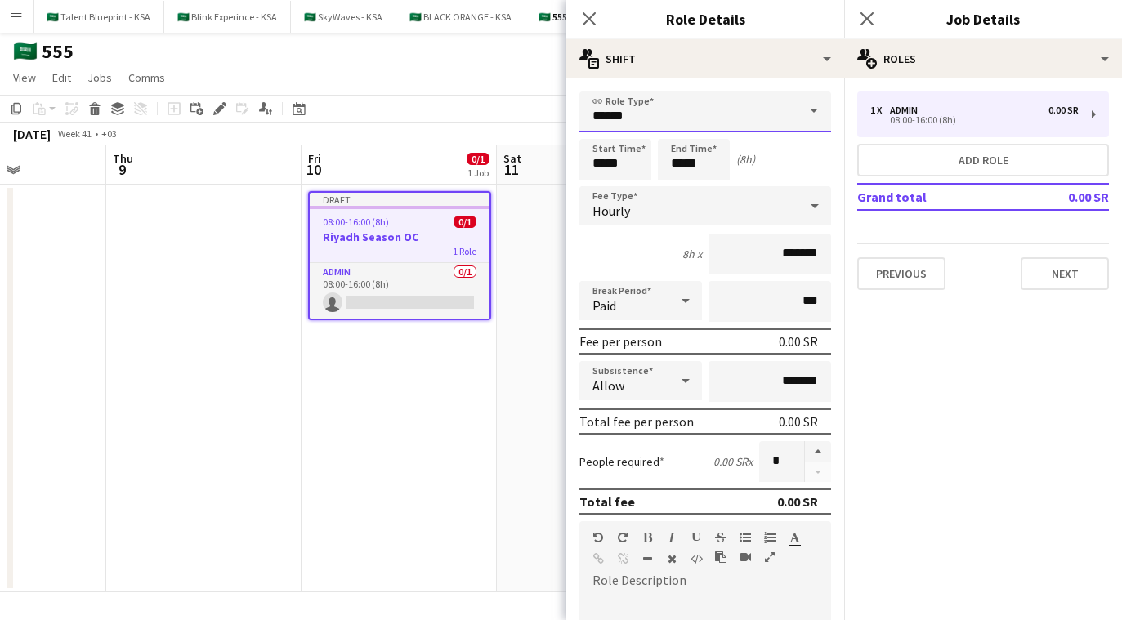
click at [715, 123] on input "*****" at bounding box center [706, 112] width 252 height 41
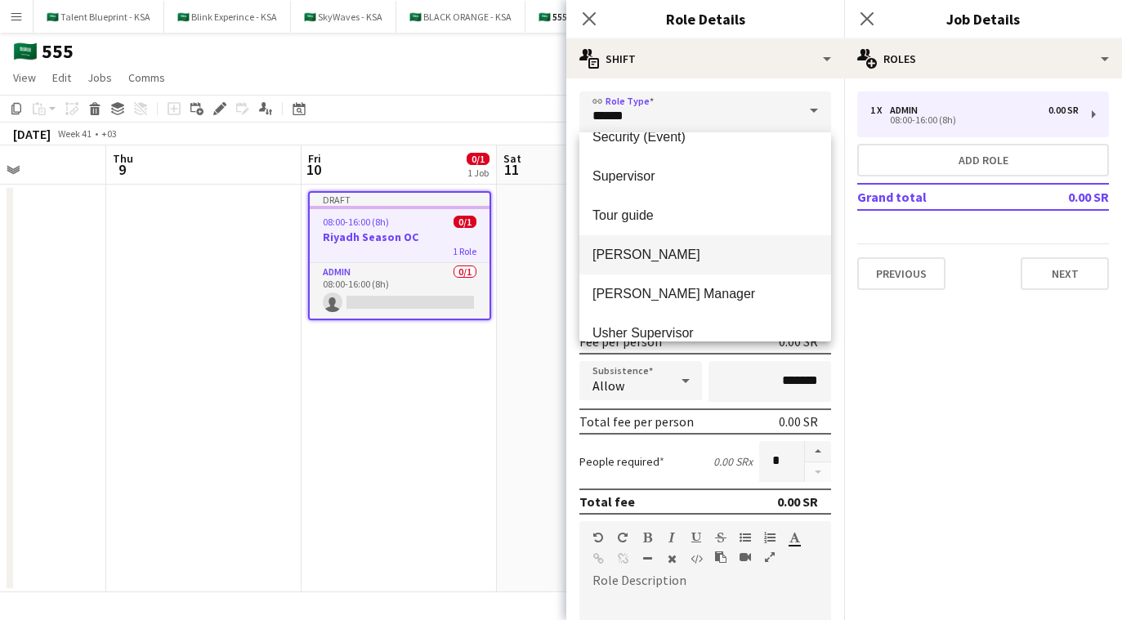
click at [709, 250] on span "[PERSON_NAME]" at bounding box center [706, 255] width 226 height 16
type input "*****"
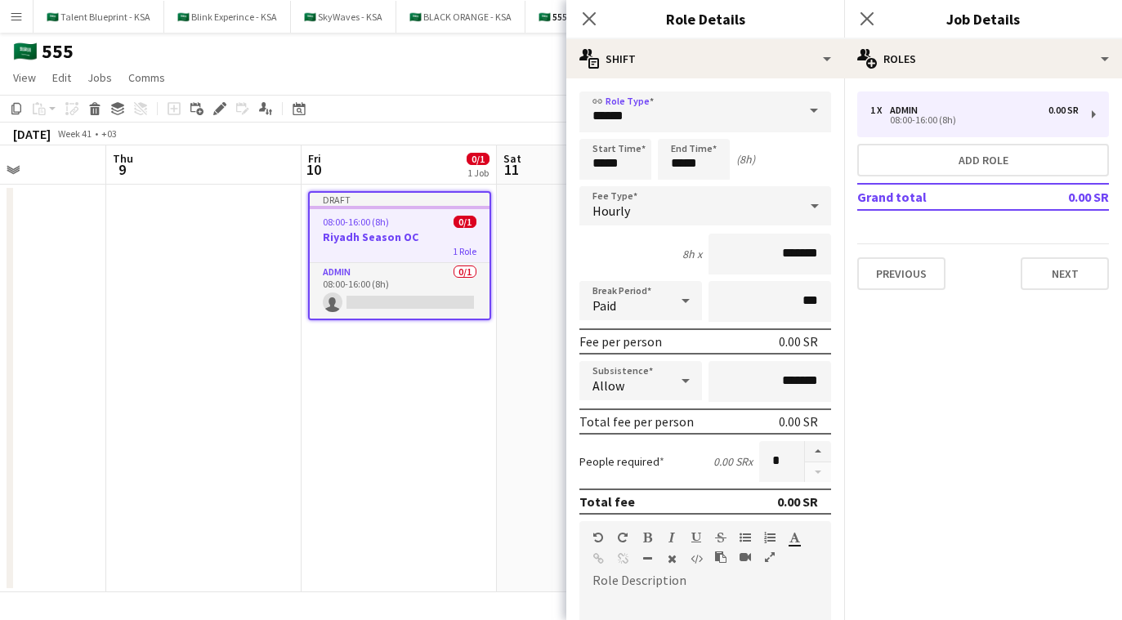
click at [800, 145] on div "Start Time ***** End Time ***** (8h)" at bounding box center [706, 159] width 252 height 41
click at [784, 204] on div "Hourly" at bounding box center [689, 205] width 219 height 39
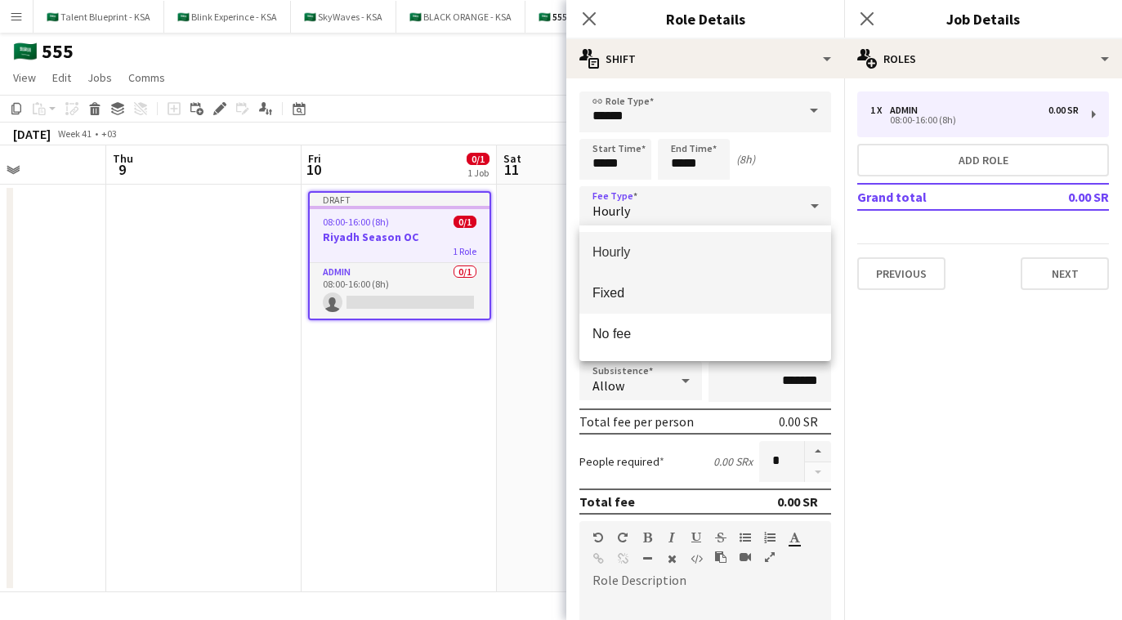
click at [729, 298] on span "Fixed" at bounding box center [706, 293] width 226 height 16
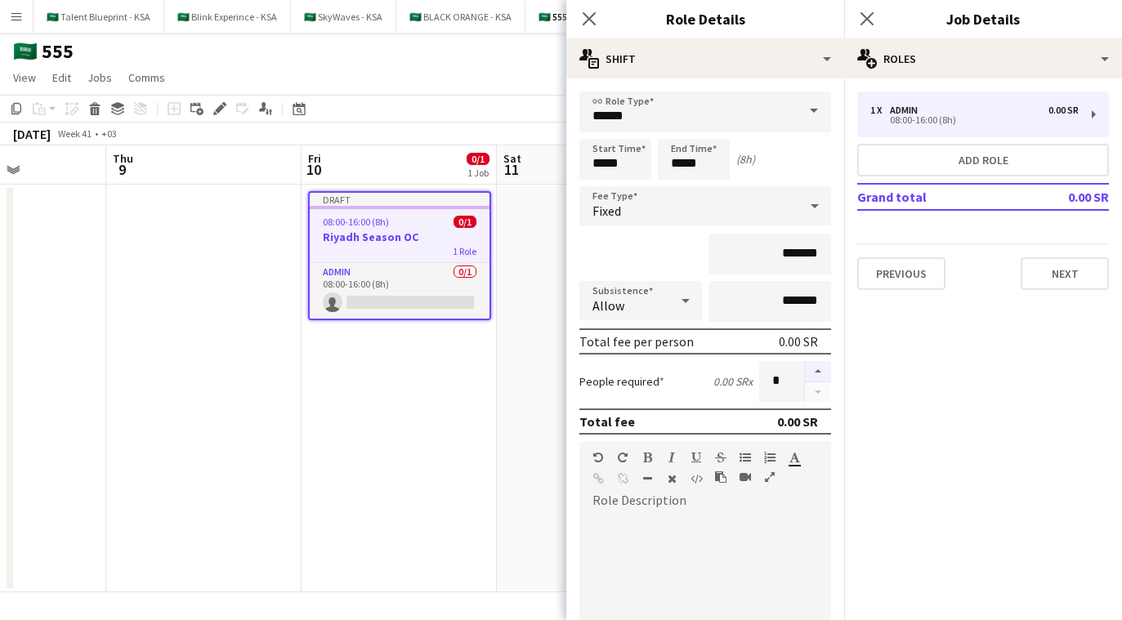
click at [819, 379] on button "button" at bounding box center [818, 371] width 26 height 21
click at [819, 378] on button "button" at bounding box center [818, 371] width 26 height 21
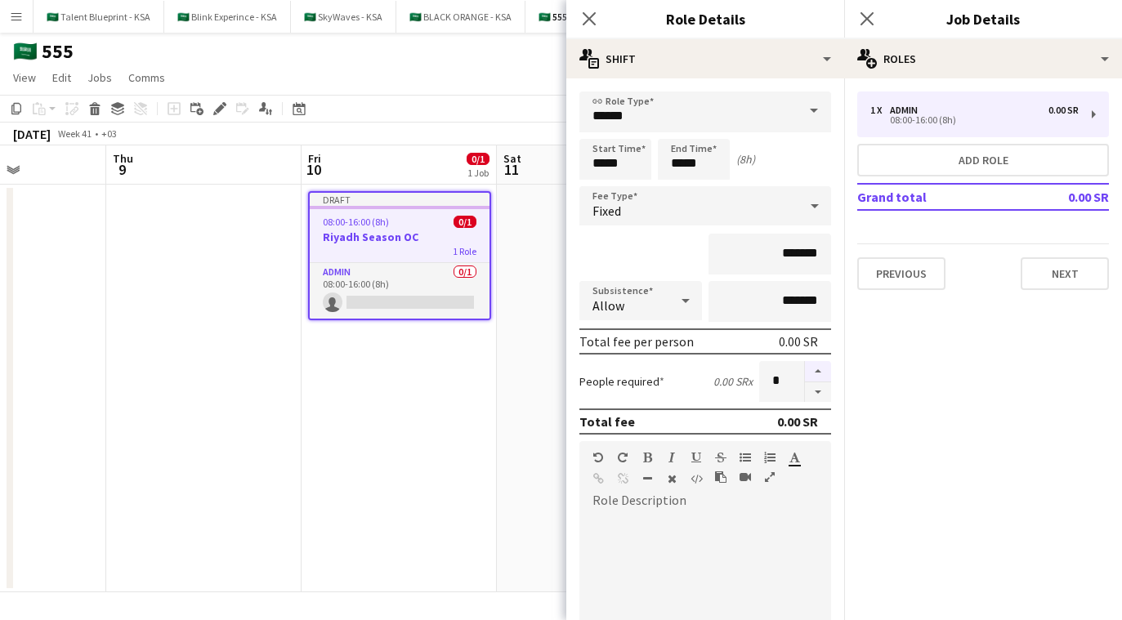
click at [819, 378] on button "button" at bounding box center [818, 371] width 26 height 21
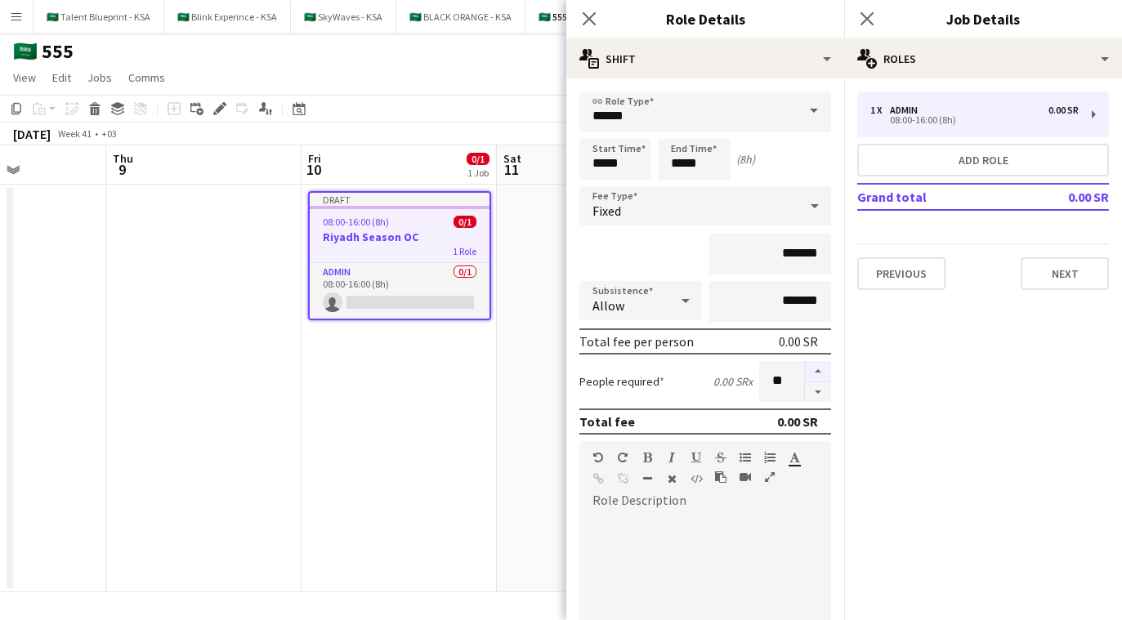
click at [819, 378] on button "button" at bounding box center [818, 371] width 26 height 21
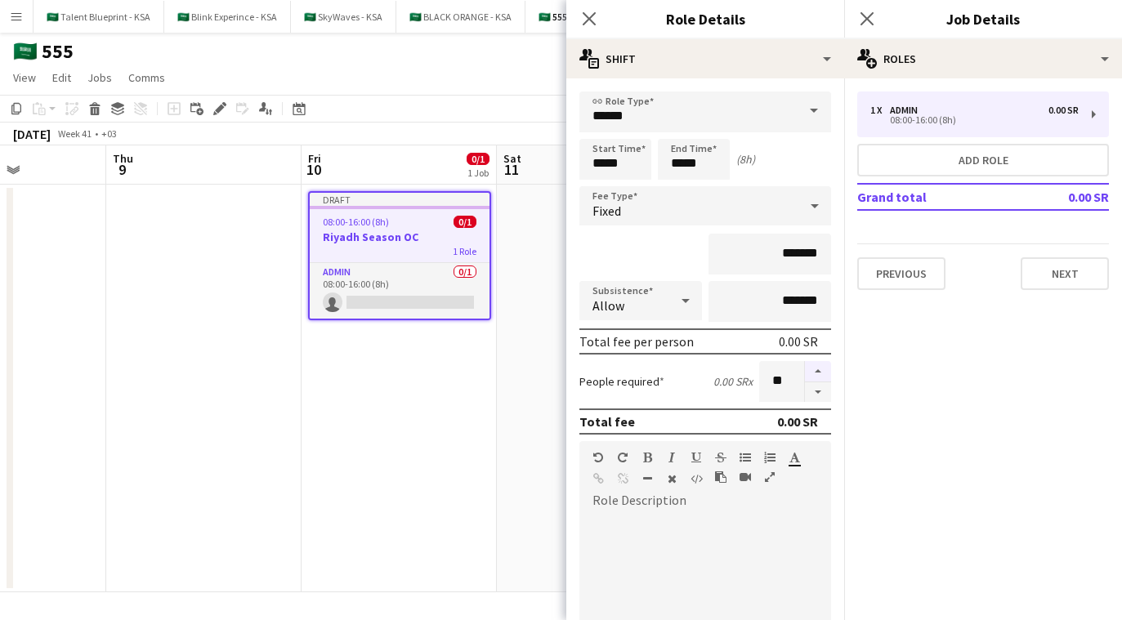
click at [819, 378] on button "button" at bounding box center [818, 371] width 26 height 21
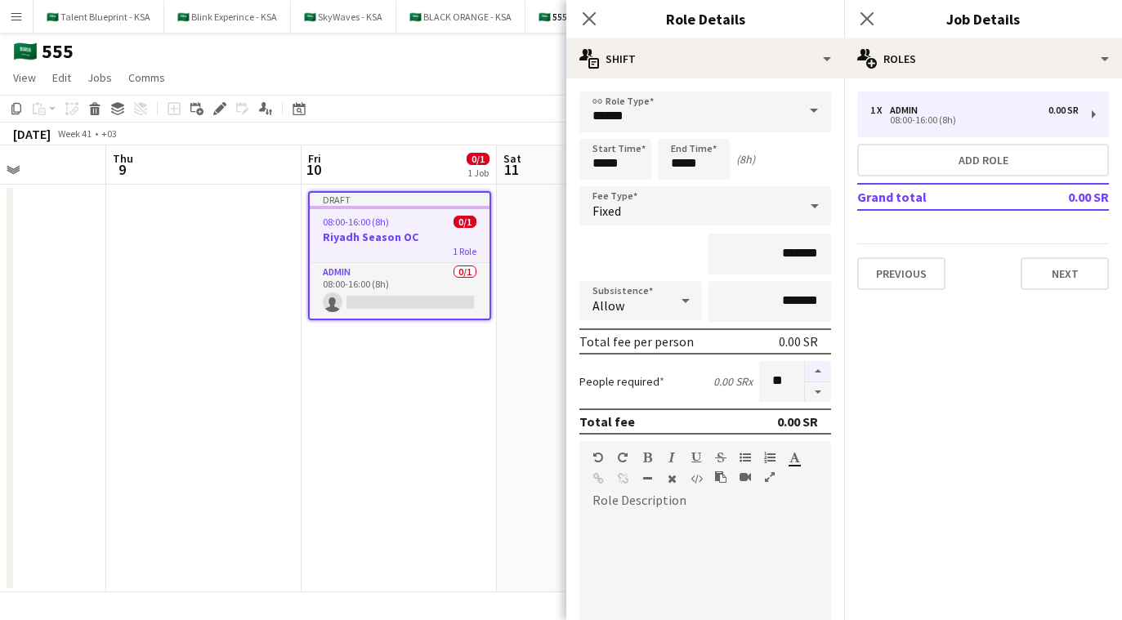
click at [819, 378] on button "button" at bounding box center [818, 371] width 26 height 21
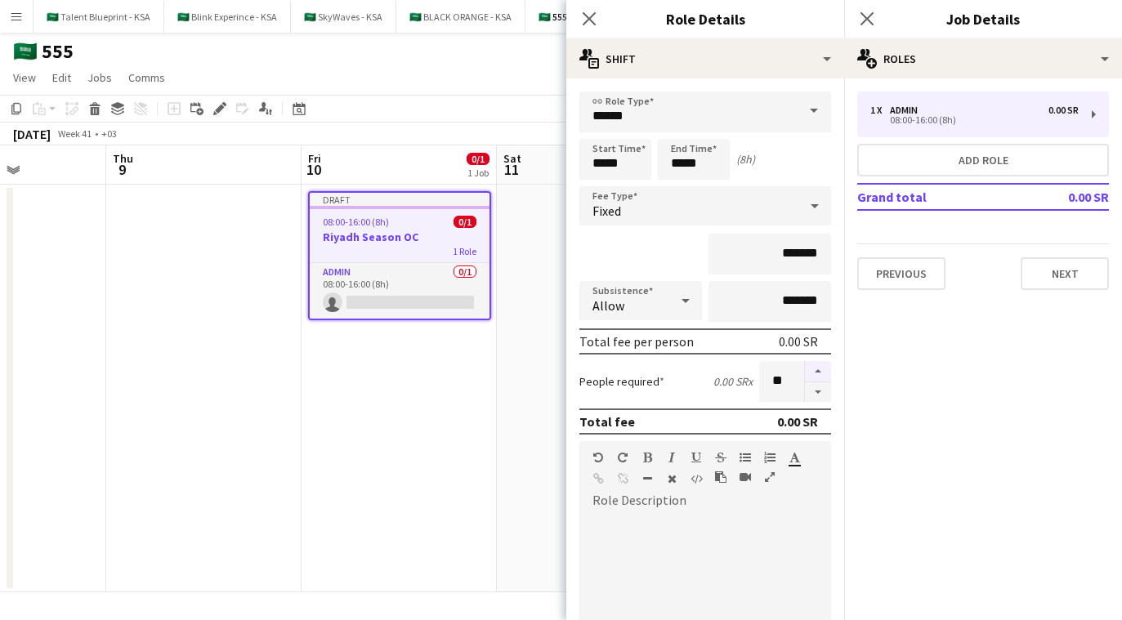
click at [819, 378] on button "button" at bounding box center [818, 371] width 26 height 21
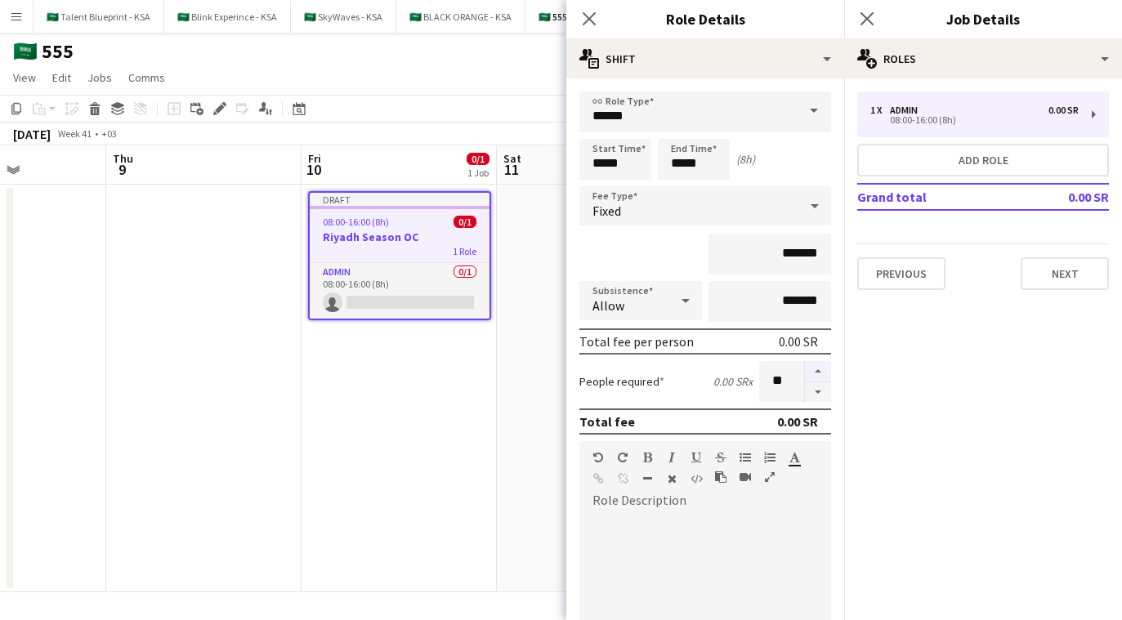
click at [819, 378] on button "button" at bounding box center [818, 371] width 26 height 21
click at [775, 375] on input "**" at bounding box center [781, 381] width 45 height 41
click at [787, 382] on input "**" at bounding box center [781, 381] width 45 height 41
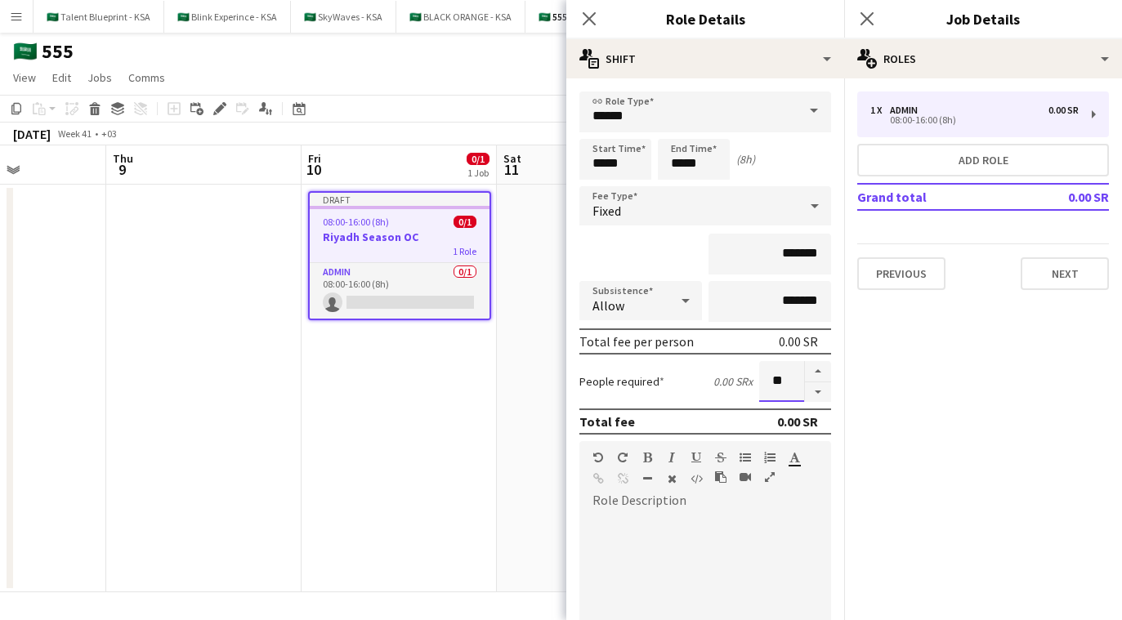
click at [787, 382] on input "**" at bounding box center [781, 381] width 45 height 41
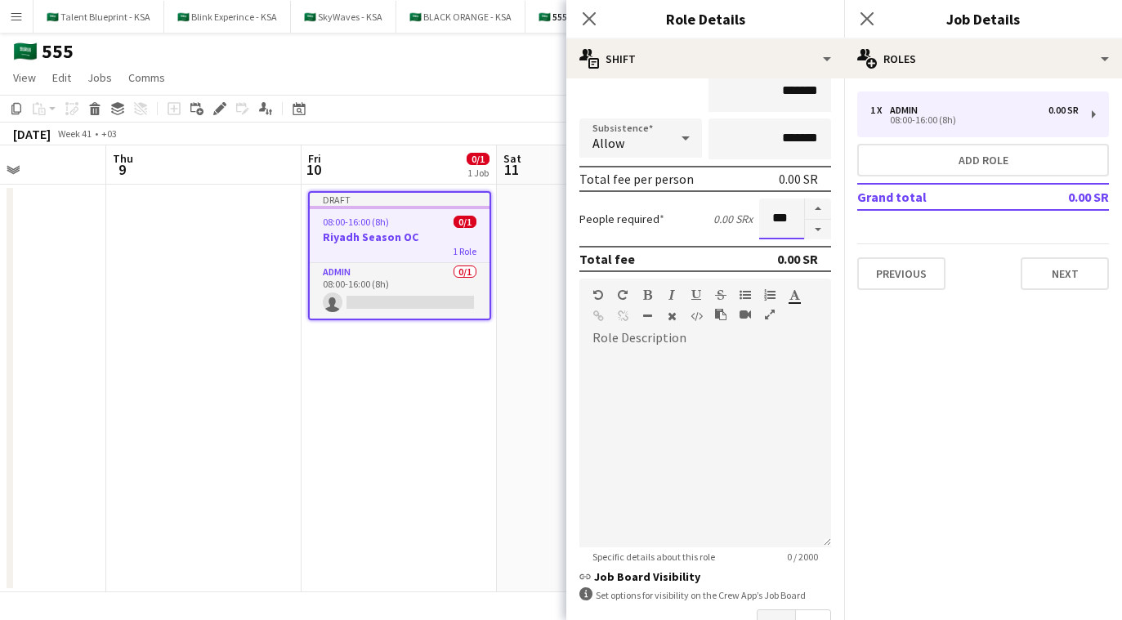
scroll to position [276, 0]
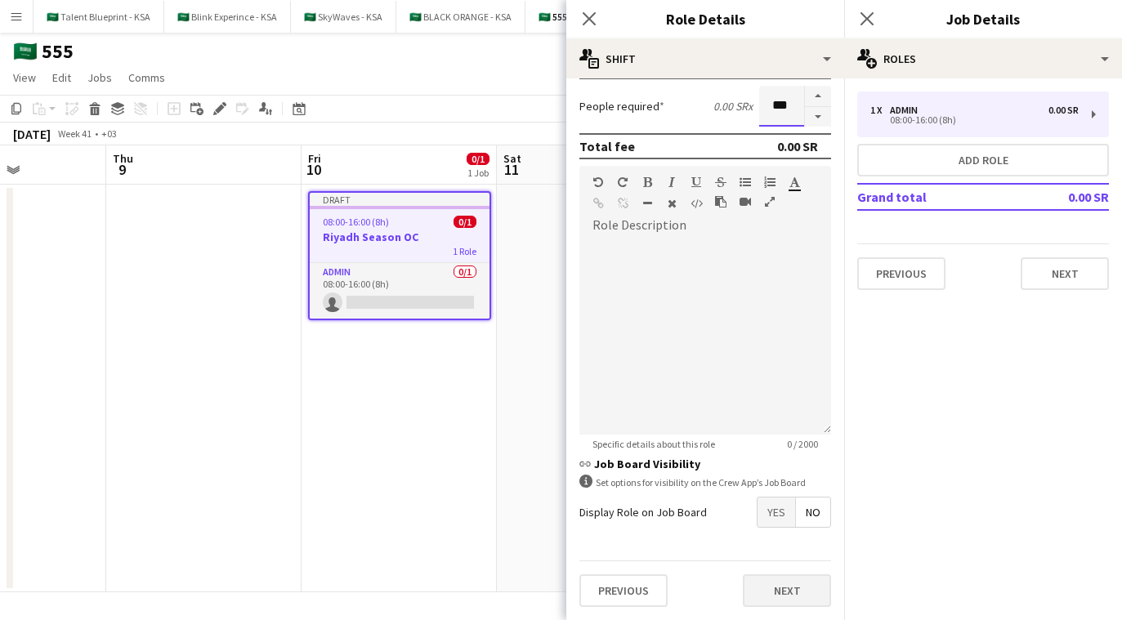
type input "***"
click at [759, 592] on button "Next" at bounding box center [787, 591] width 88 height 33
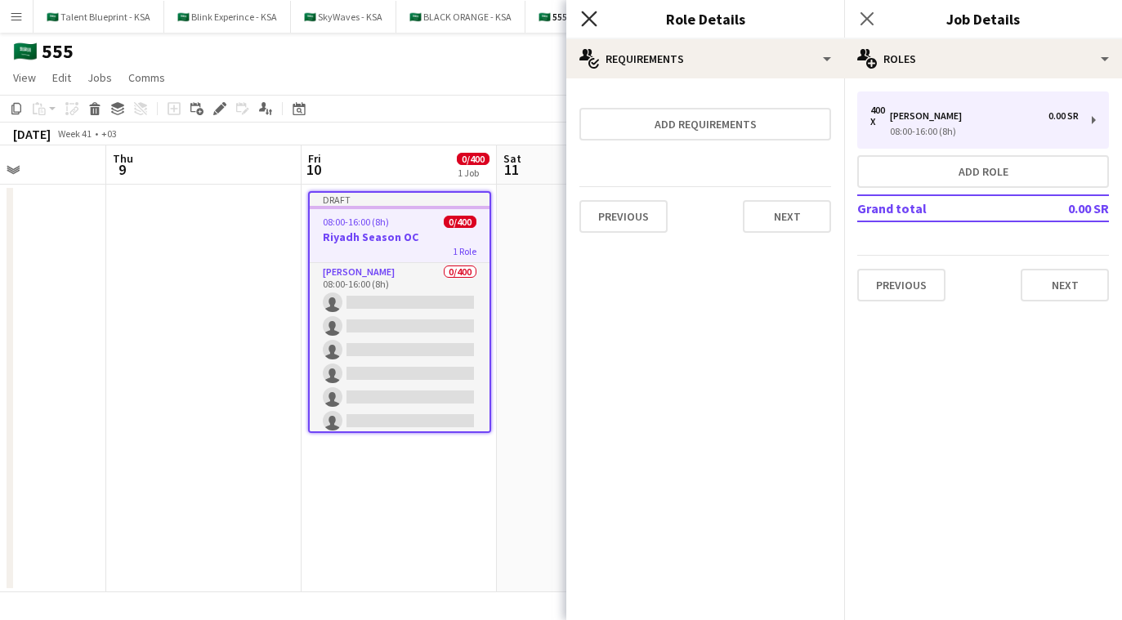
click at [595, 18] on icon "Close pop-in" at bounding box center [589, 19] width 16 height 16
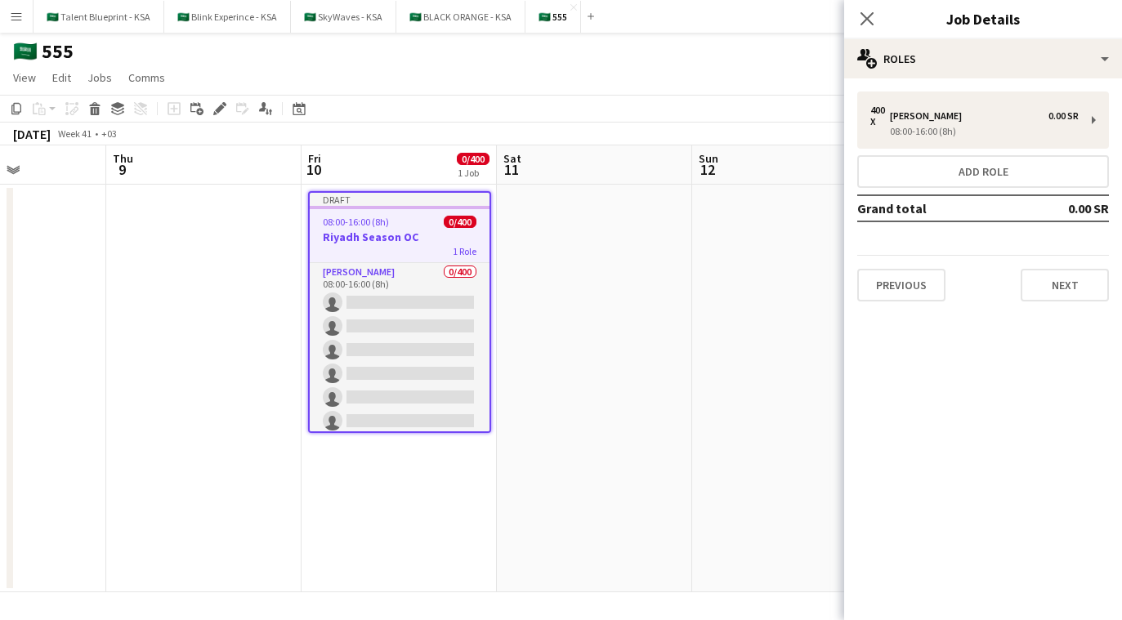
scroll to position [0, 676]
click at [381, 240] on h3 "Riyadh Season OC" at bounding box center [399, 237] width 180 height 15
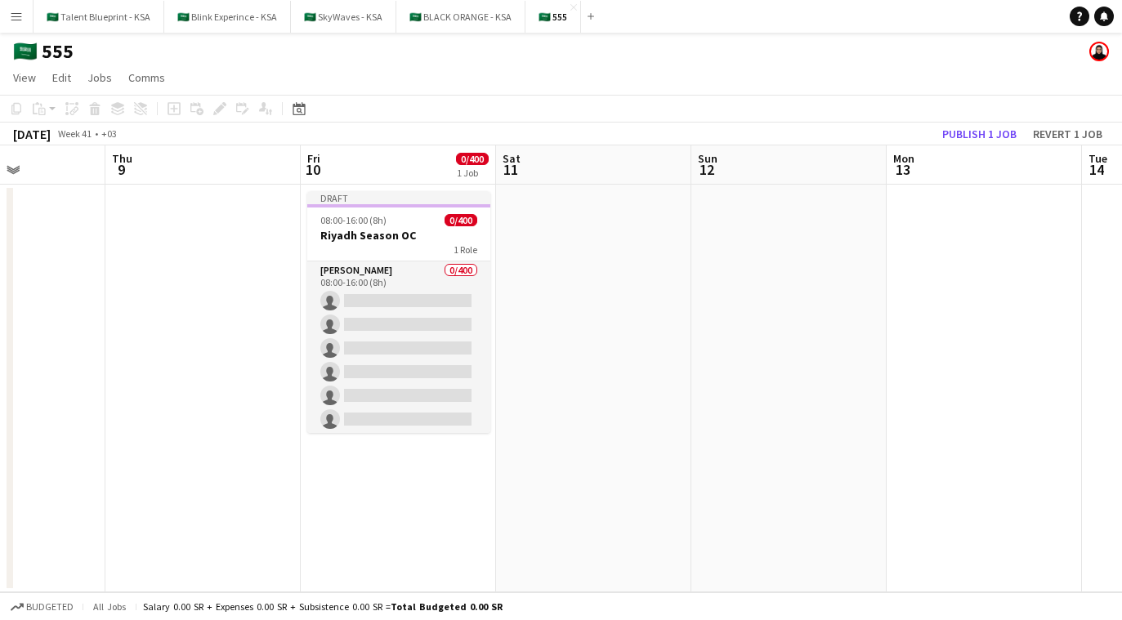
click at [266, 226] on app-date-cell at bounding box center [202, 389] width 195 height 408
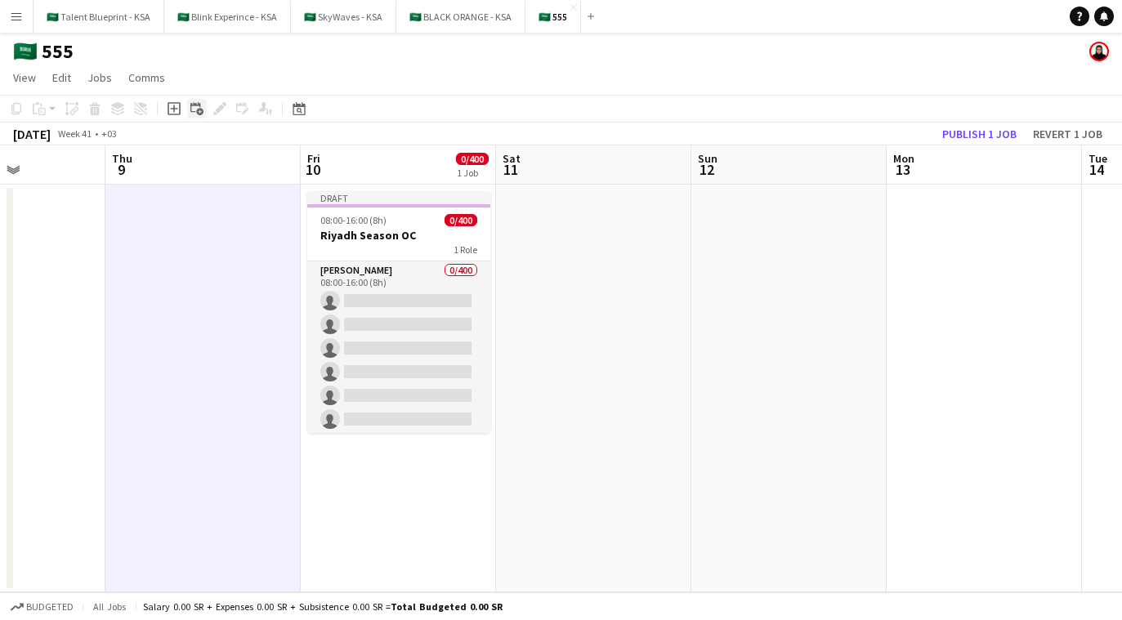
click at [192, 113] on icon "Add linked Job" at bounding box center [196, 108] width 13 height 13
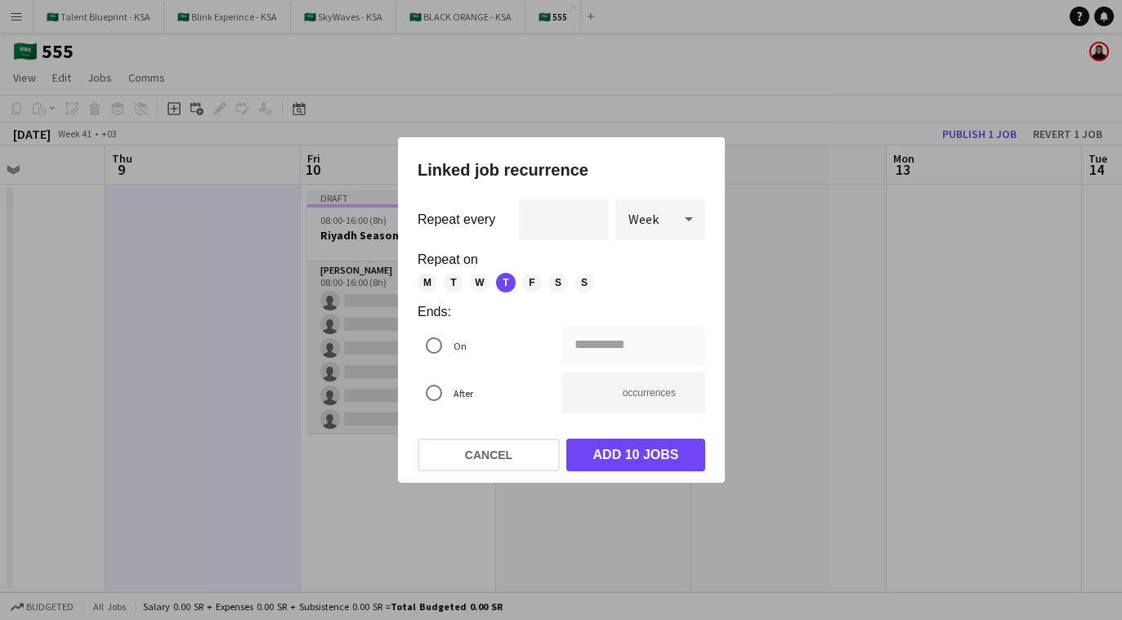
click at [524, 281] on span "F" at bounding box center [532, 283] width 20 height 20
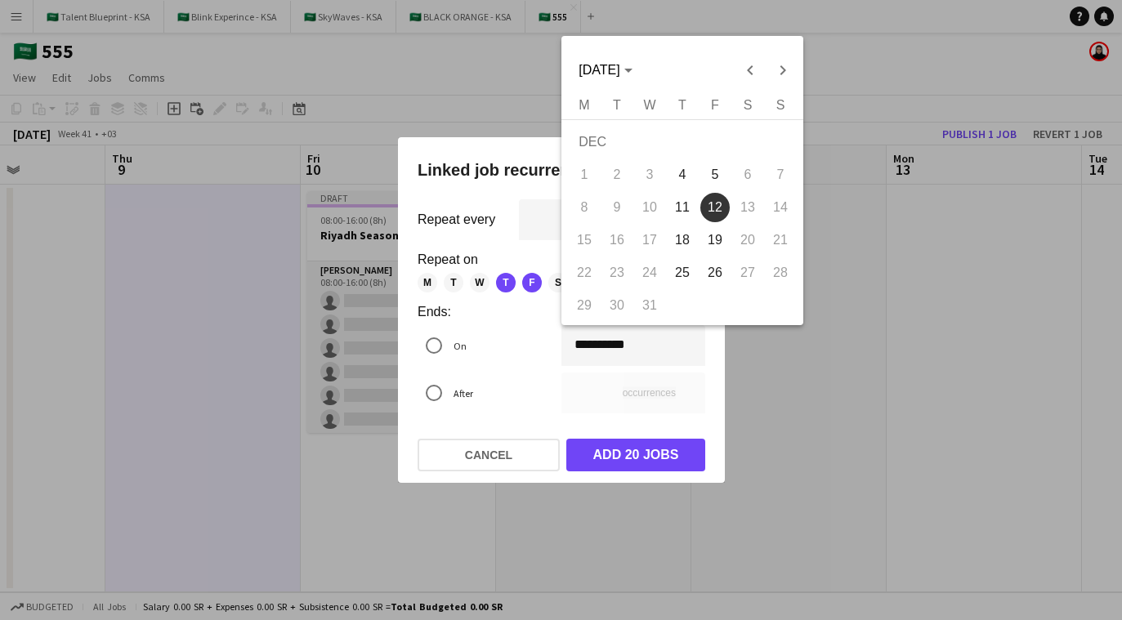
click at [584, 343] on div "**********" at bounding box center [561, 310] width 1122 height 620
click at [744, 65] on span "Previous month" at bounding box center [749, 70] width 33 height 33
click at [744, 66] on span "Previous month" at bounding box center [749, 70] width 33 height 33
click at [718, 208] on span "10" at bounding box center [715, 207] width 29 height 29
type input "**********"
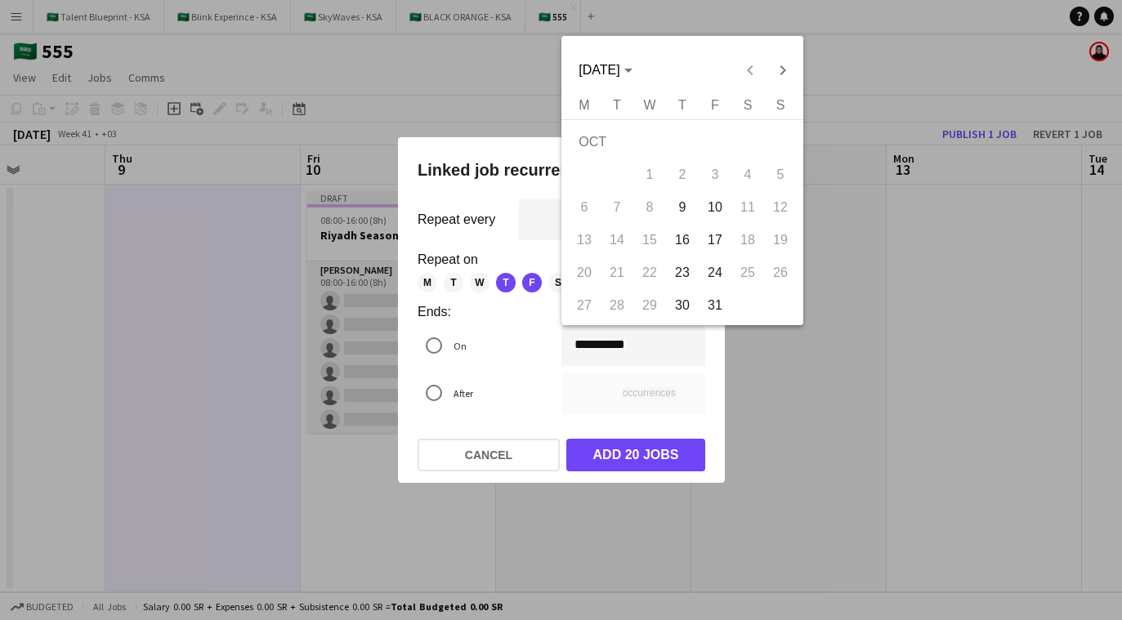
type input "*"
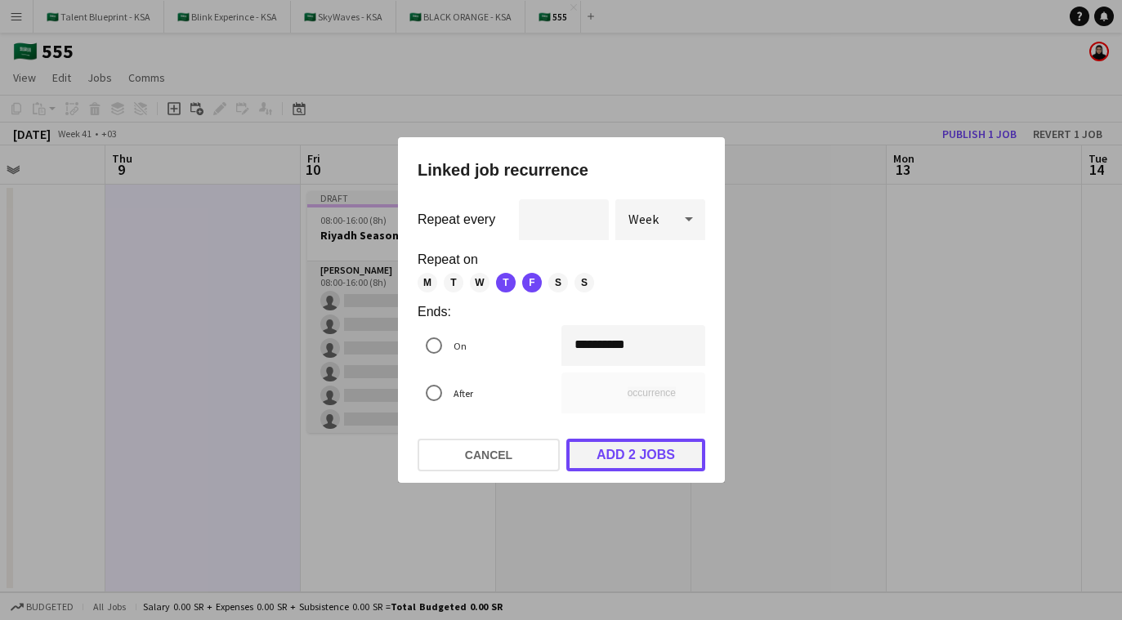
click at [648, 456] on button "Add 2 jobs" at bounding box center [636, 455] width 139 height 33
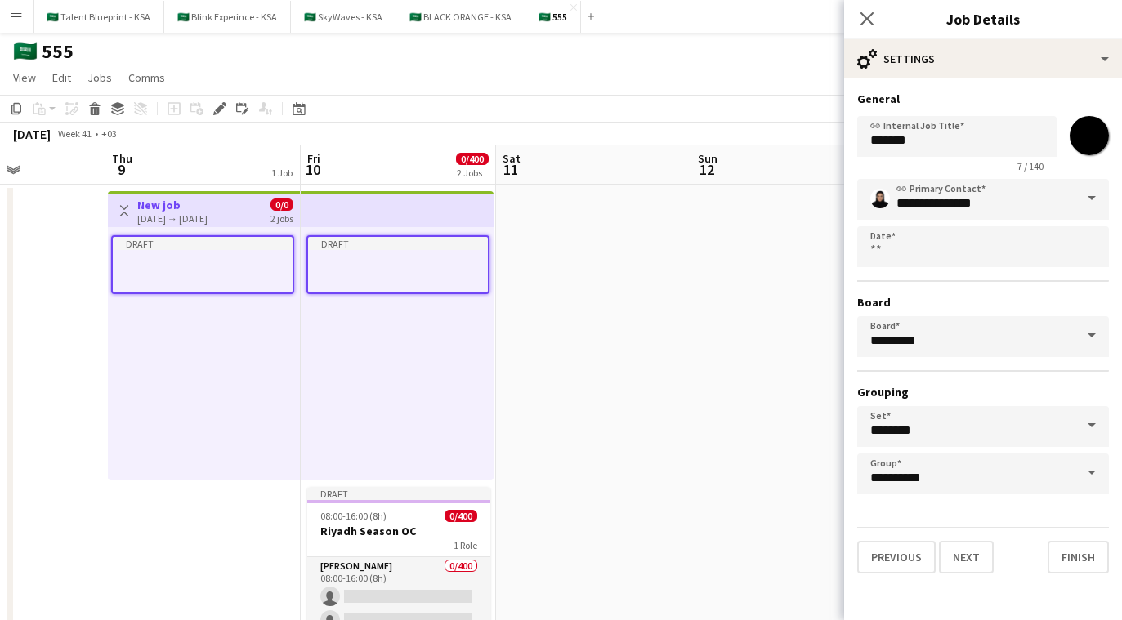
click at [1082, 132] on input "*******" at bounding box center [1089, 135] width 59 height 59
type input "*******"
click at [971, 547] on button "Next" at bounding box center [966, 557] width 55 height 33
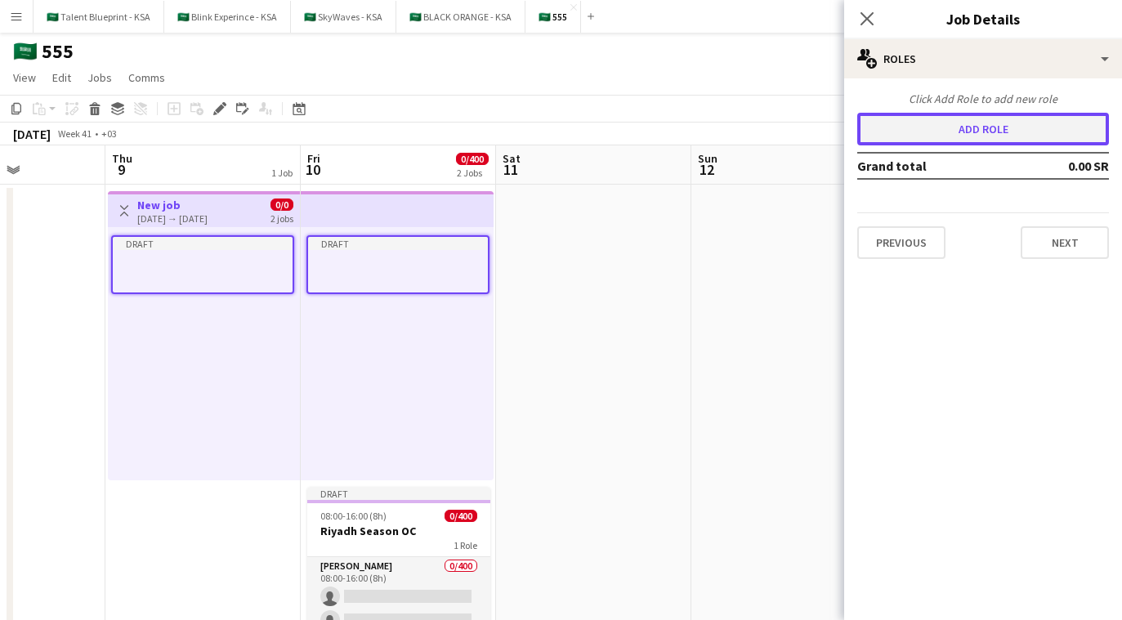
click at [1013, 133] on button "Add role" at bounding box center [984, 129] width 252 height 33
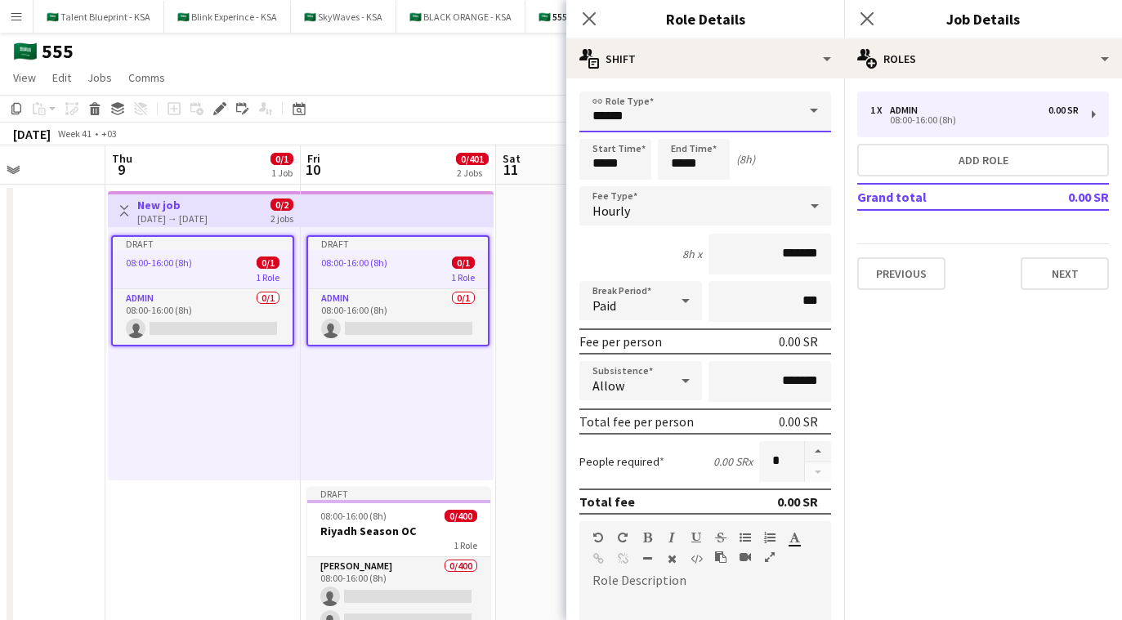
click at [715, 116] on input "*****" at bounding box center [706, 112] width 252 height 41
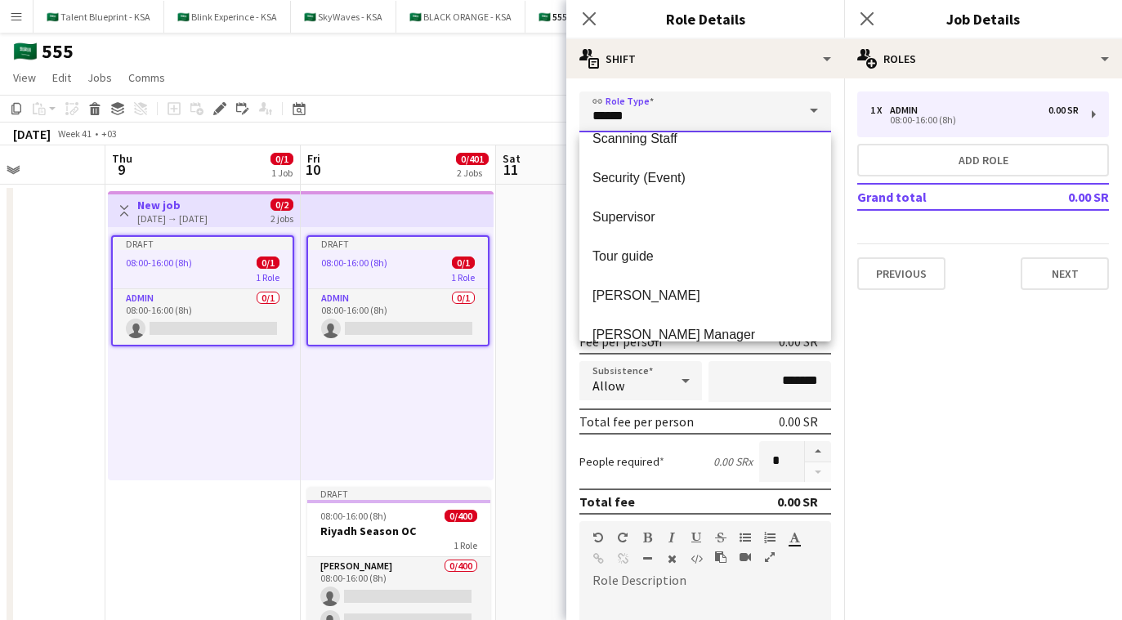
scroll to position [821, 0]
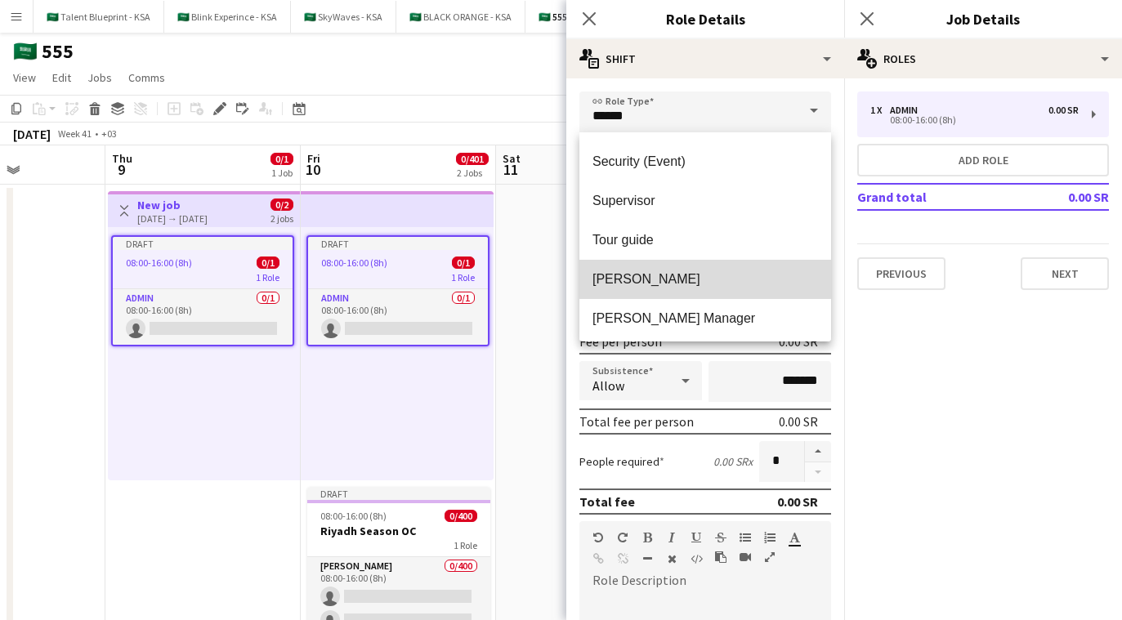
click at [655, 275] on span "[PERSON_NAME]" at bounding box center [706, 279] width 226 height 16
type input "*****"
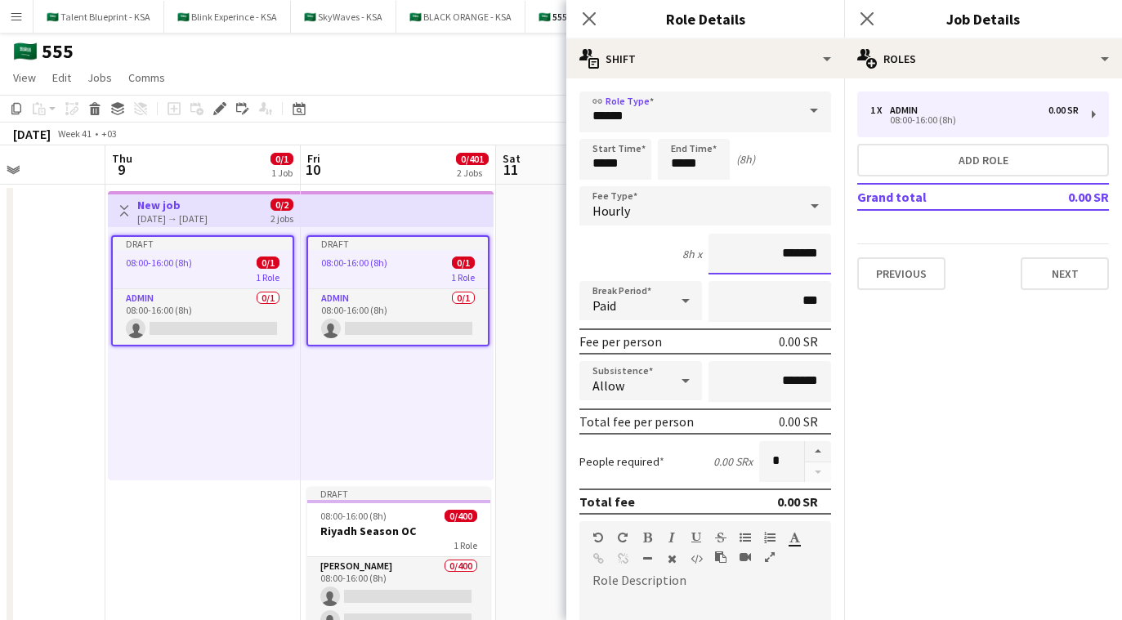
click at [768, 252] on input "*******" at bounding box center [770, 254] width 123 height 41
click at [773, 252] on input "*******" at bounding box center [770, 254] width 123 height 41
click at [721, 194] on div "Hourly" at bounding box center [689, 205] width 219 height 39
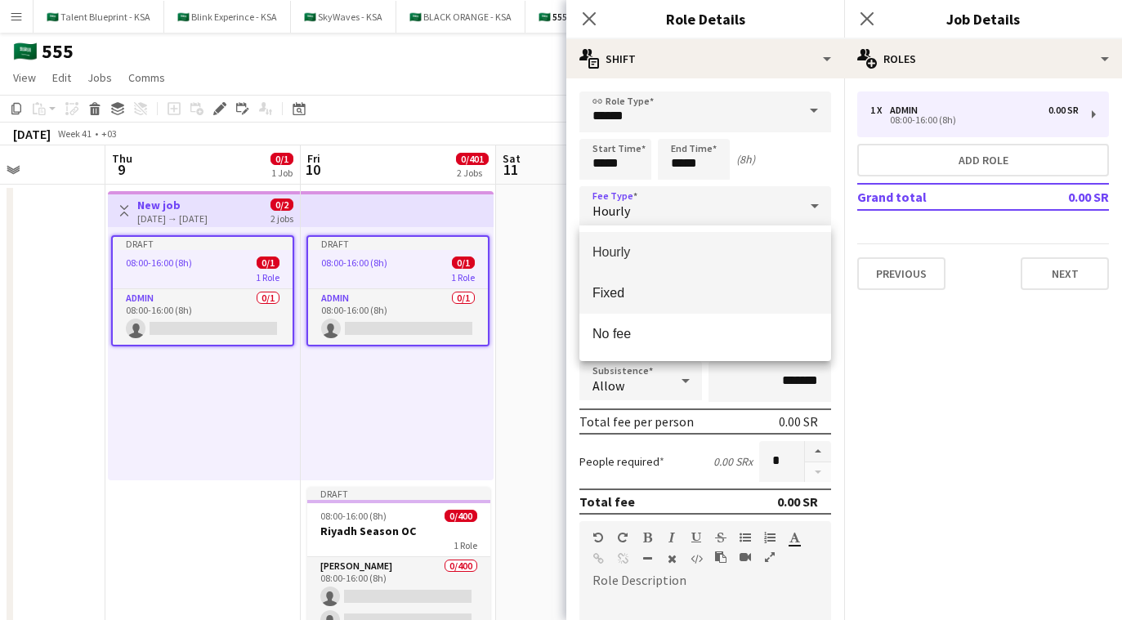
click at [708, 303] on mat-option "Fixed" at bounding box center [706, 293] width 252 height 41
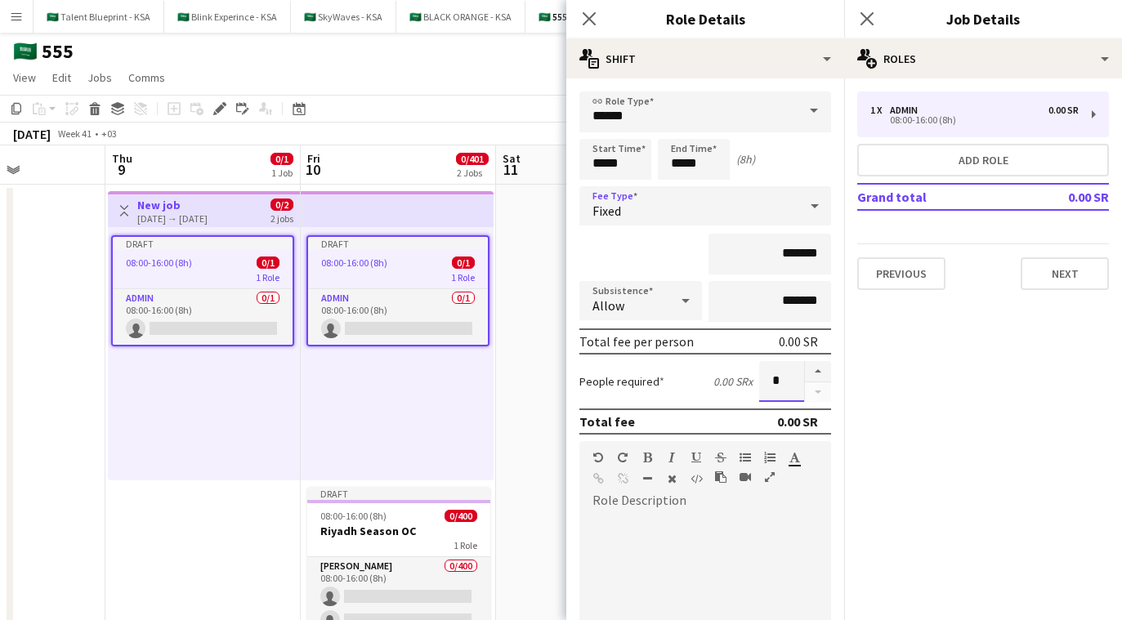
click at [773, 385] on input "*" at bounding box center [781, 381] width 45 height 41
type input "***"
click at [948, 464] on mat-expansion-panel "pencil3 General details 1 x Admin 0.00 SR 08:00-16:00 (8h) Add role Grand total…" at bounding box center [983, 349] width 278 height 542
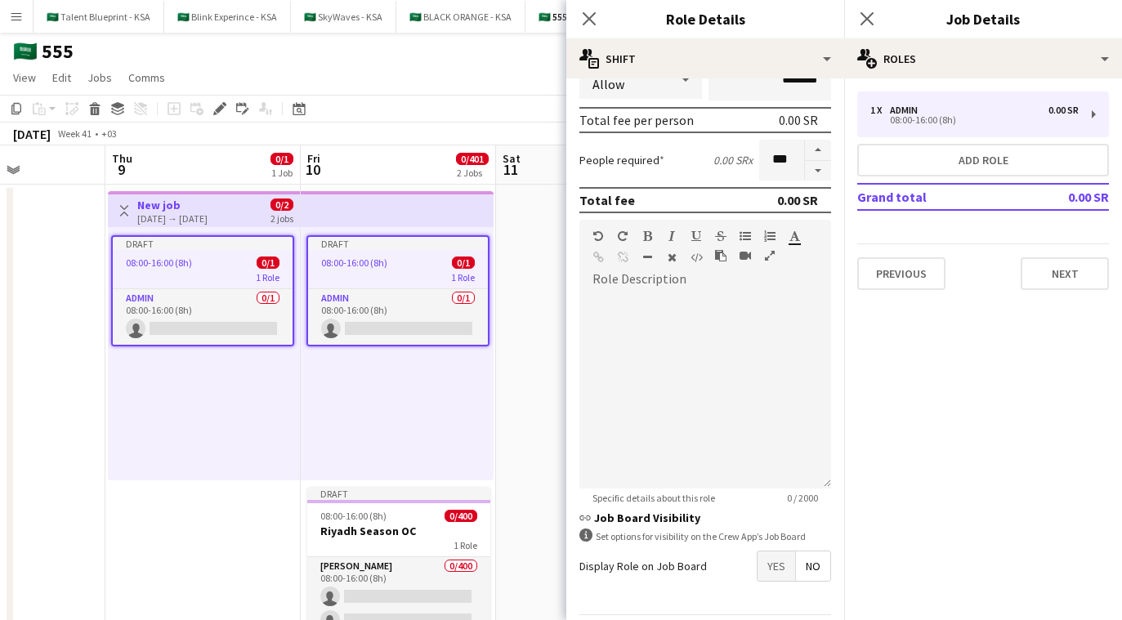
scroll to position [276, 0]
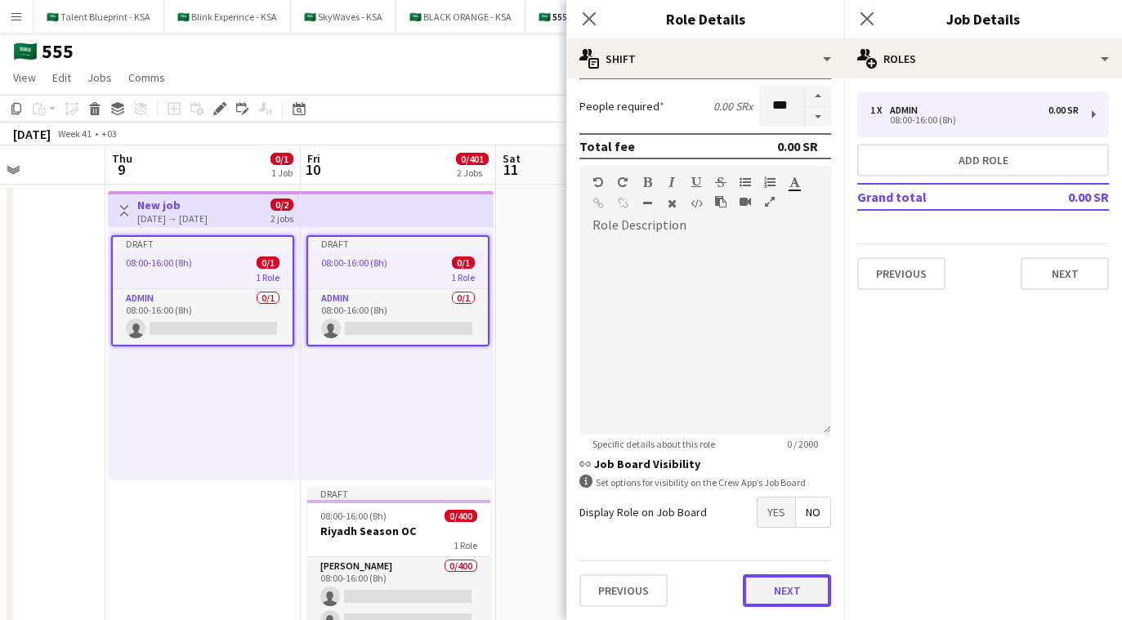
click at [794, 600] on button "Next" at bounding box center [787, 591] width 88 height 33
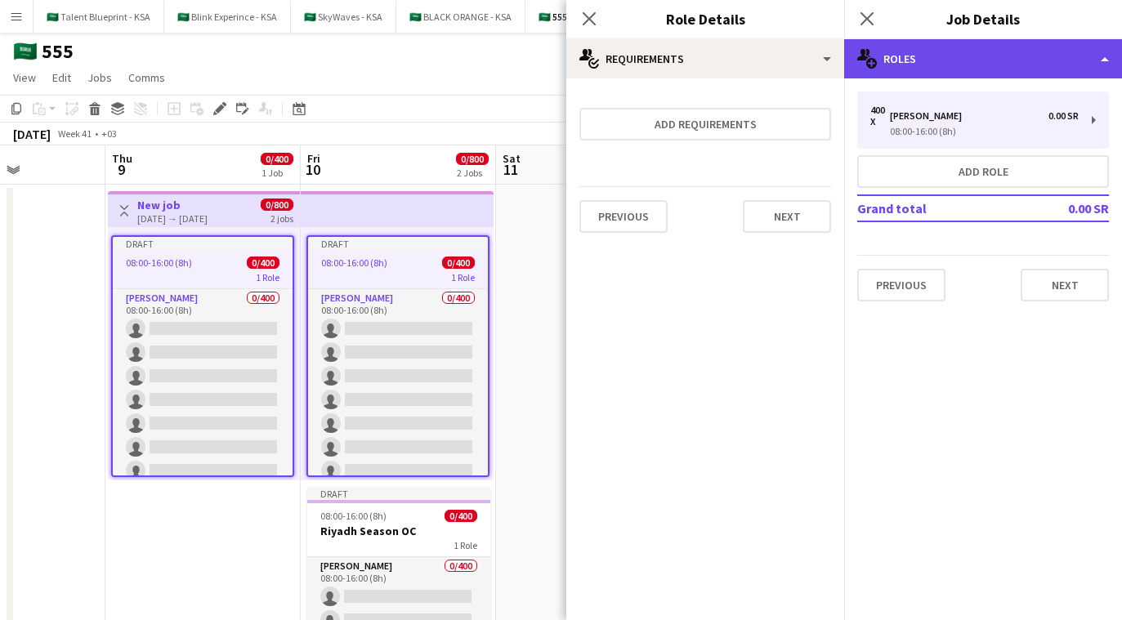
click at [1008, 67] on div "multiple-users-add Roles" at bounding box center [983, 58] width 278 height 39
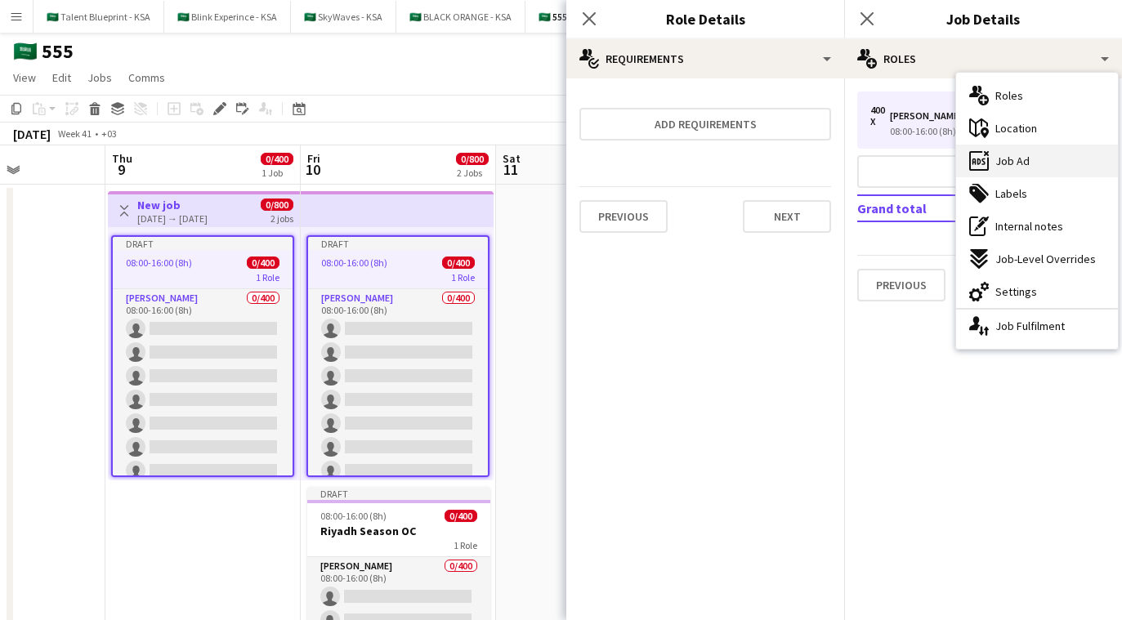
click at [1015, 150] on div "ads-window Job Ad" at bounding box center [1037, 161] width 162 height 33
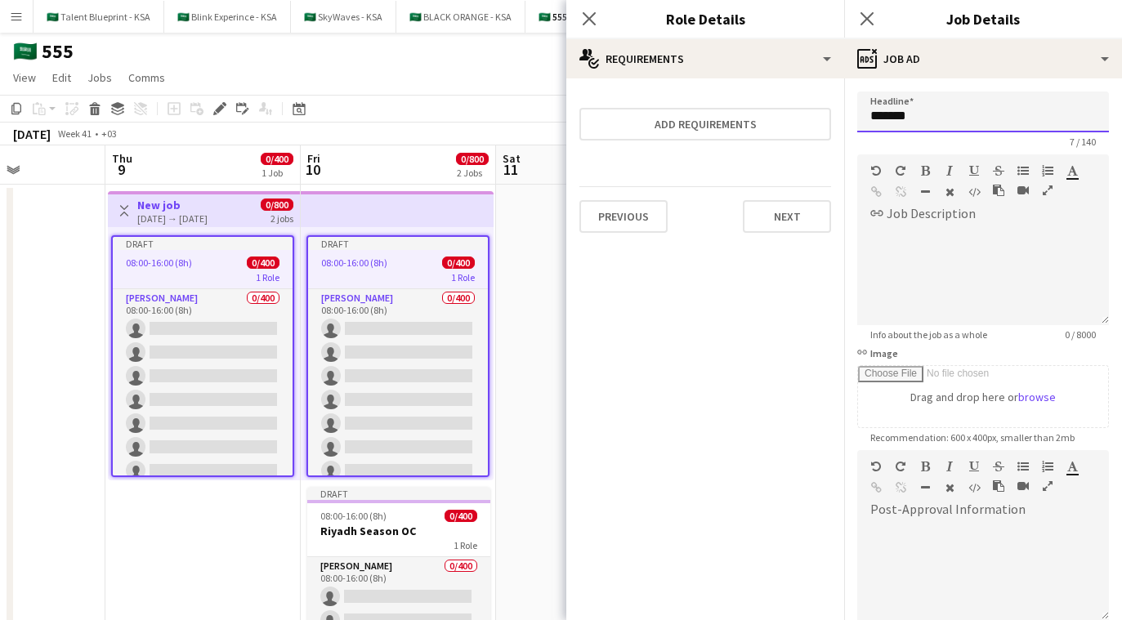
click at [980, 119] on input "*******" at bounding box center [984, 112] width 252 height 41
click at [952, 119] on input "**********" at bounding box center [984, 112] width 252 height 41
click at [977, 119] on input "**********" at bounding box center [984, 112] width 252 height 41
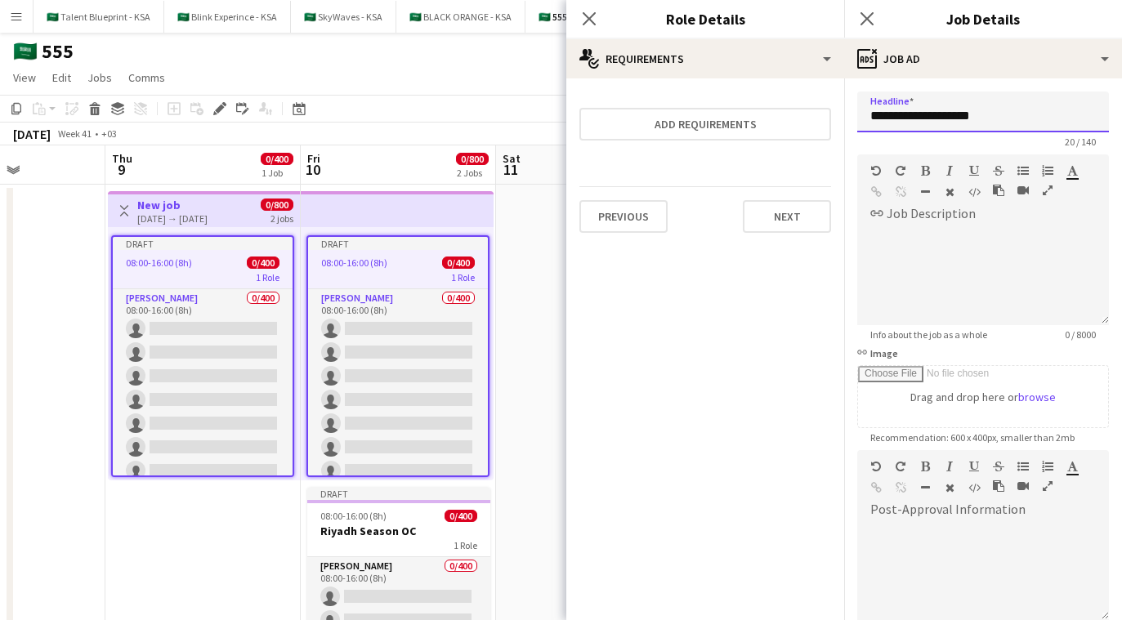
type input "**********"
click at [996, 227] on div at bounding box center [984, 276] width 252 height 98
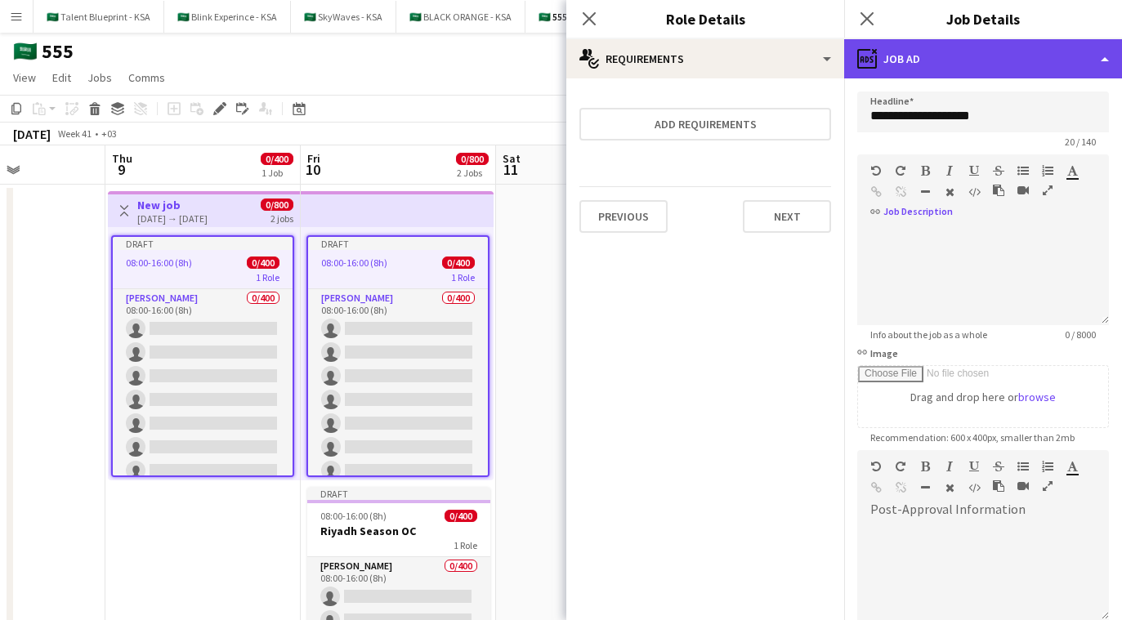
click at [943, 57] on div "ads-window Job Ad" at bounding box center [983, 58] width 278 height 39
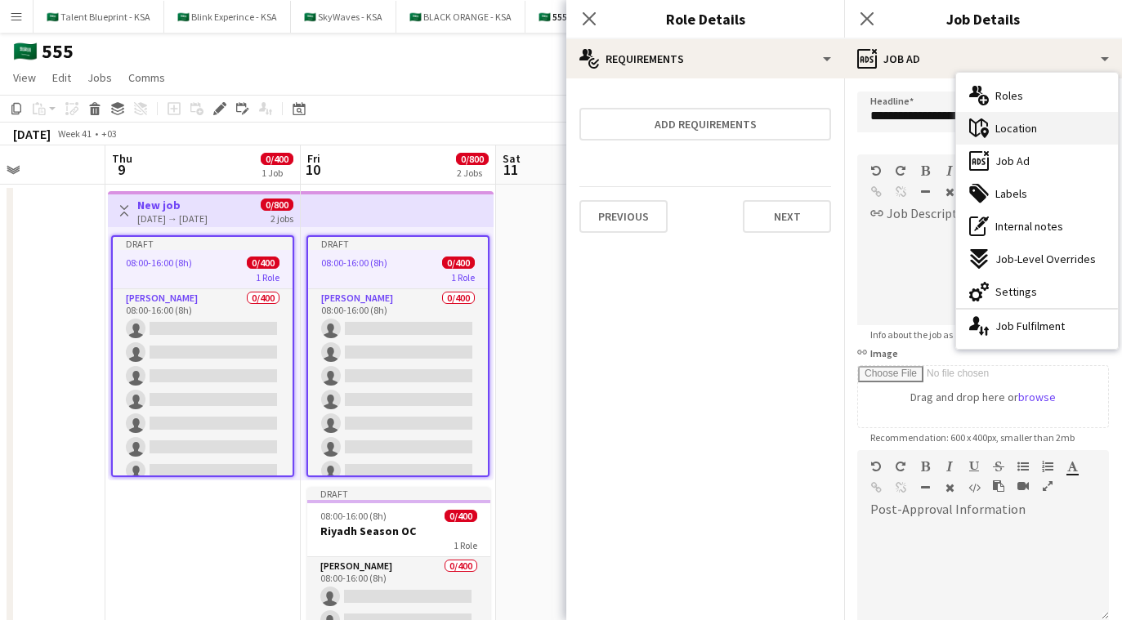
click at [1044, 133] on div "maps-pin-1 Location" at bounding box center [1037, 128] width 162 height 33
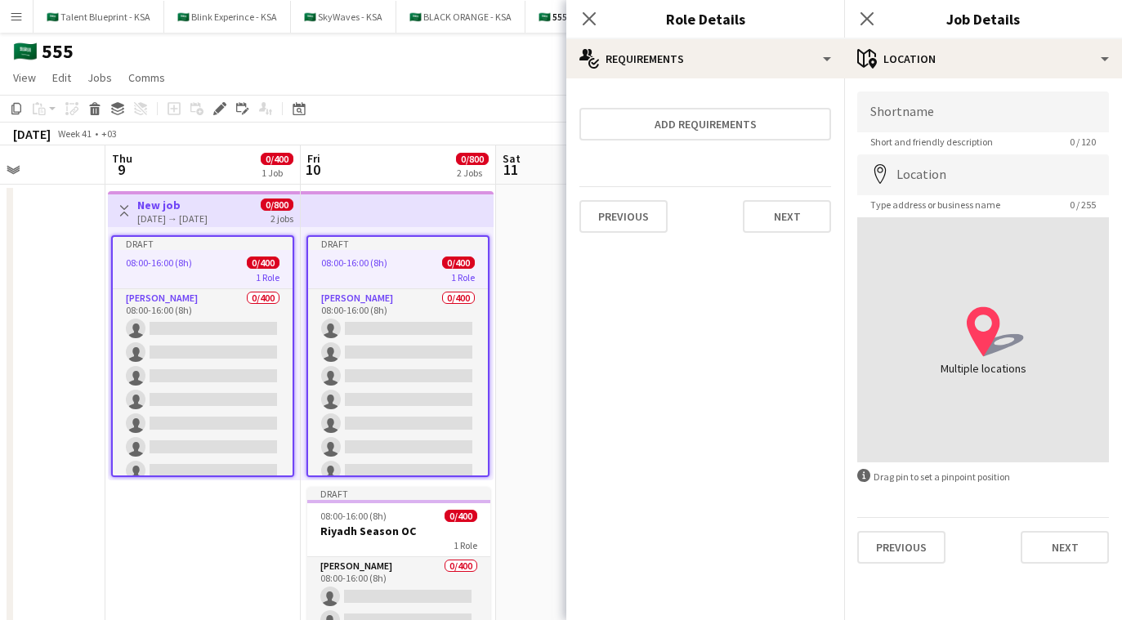
click at [237, 82] on app-page-menu "View Day view expanded Day view collapsed Month view Date picker Jump to today …" at bounding box center [561, 79] width 1122 height 31
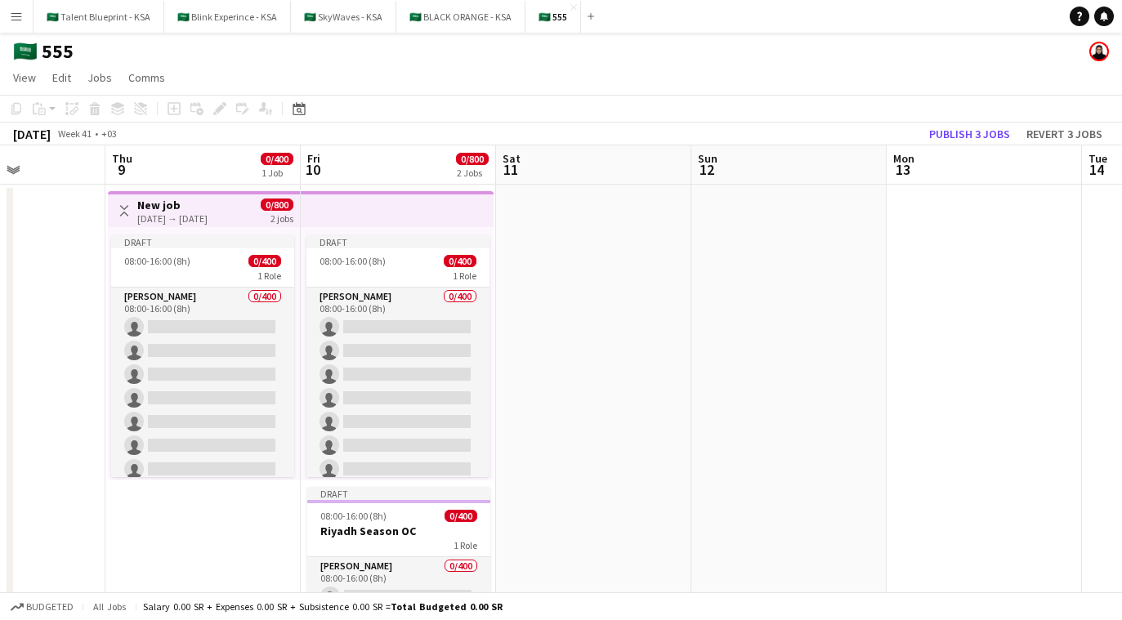
click at [416, 225] on app-top-bar at bounding box center [397, 209] width 193 height 36
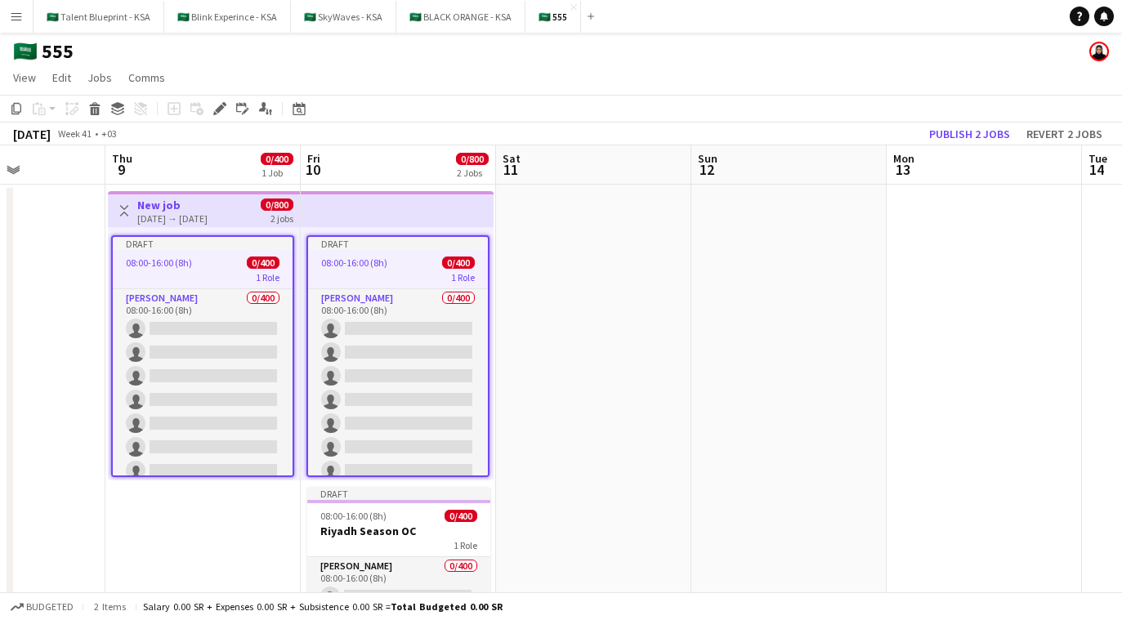
click at [425, 216] on app-top-bar at bounding box center [397, 209] width 193 height 36
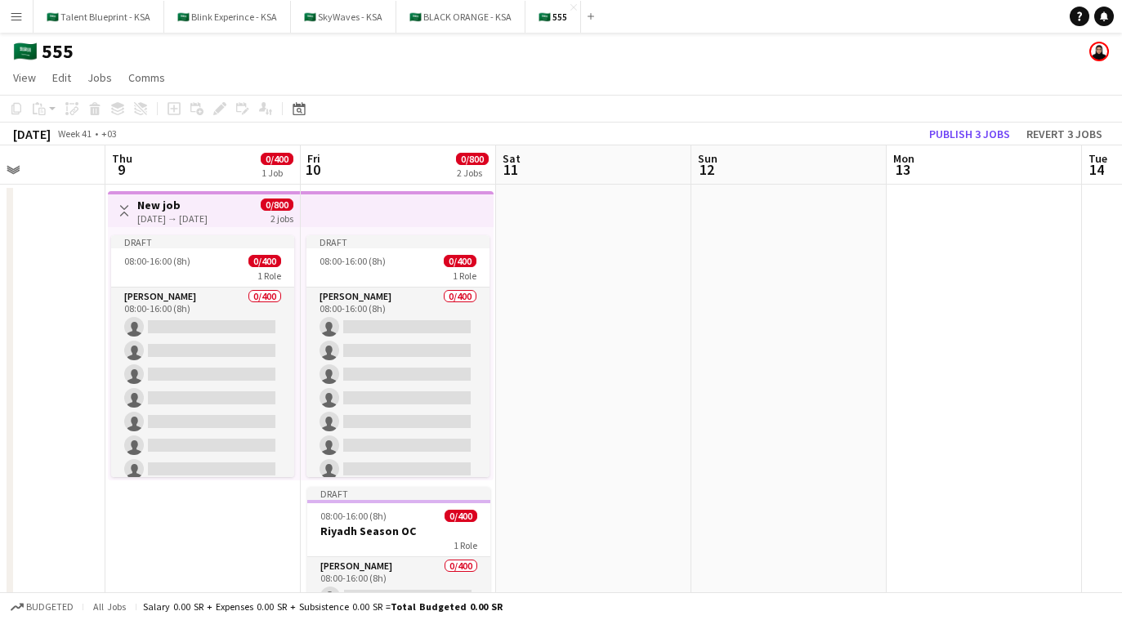
click at [362, 201] on app-top-bar at bounding box center [397, 209] width 193 height 36
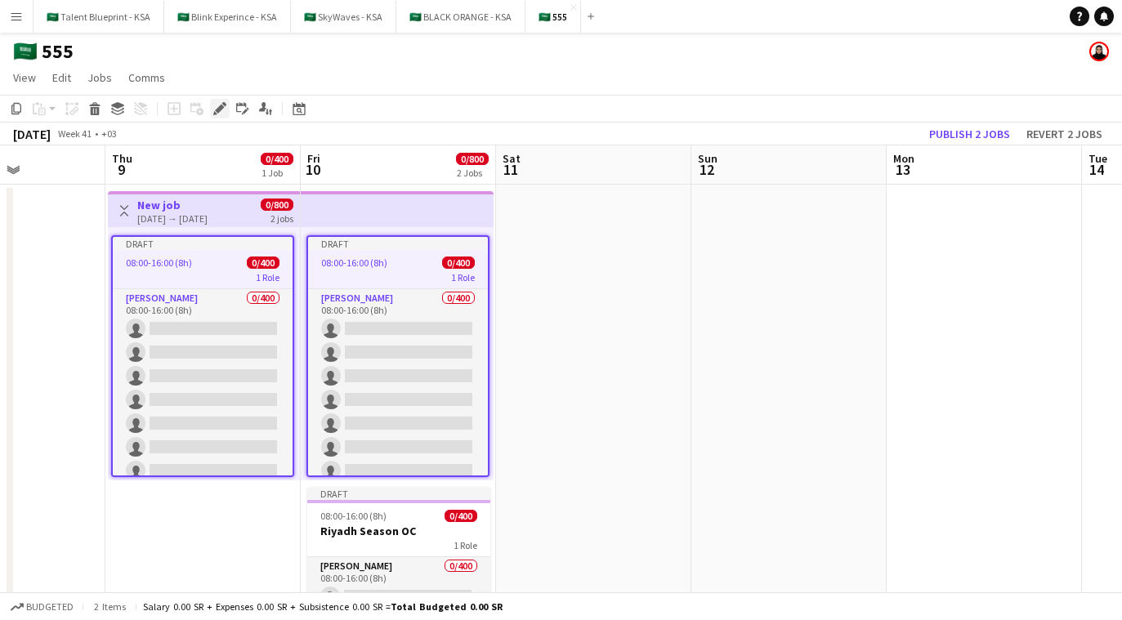
click at [217, 113] on icon "Edit" at bounding box center [219, 108] width 13 height 13
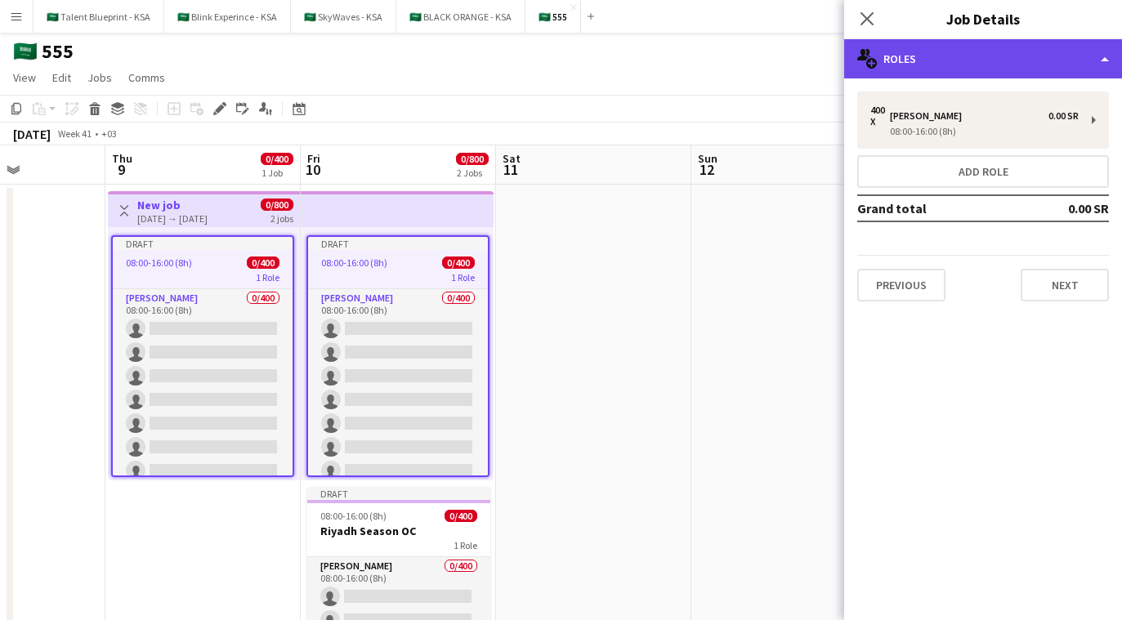
click at [994, 58] on div "multiple-users-add Roles" at bounding box center [983, 58] width 278 height 39
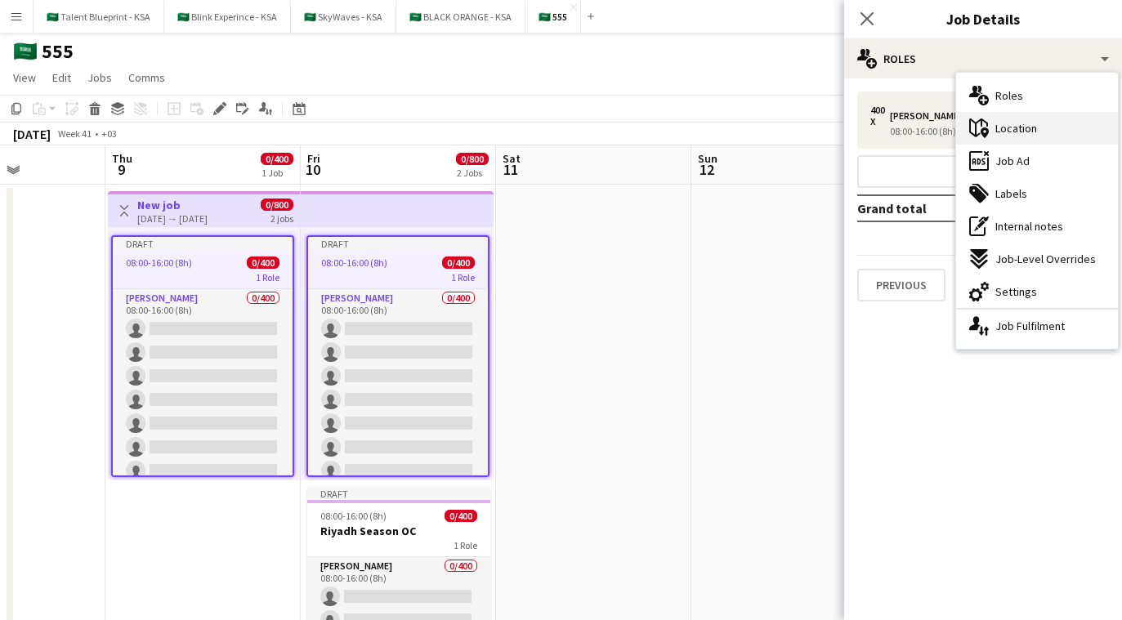
click at [1019, 129] on span "Location" at bounding box center [1017, 128] width 42 height 15
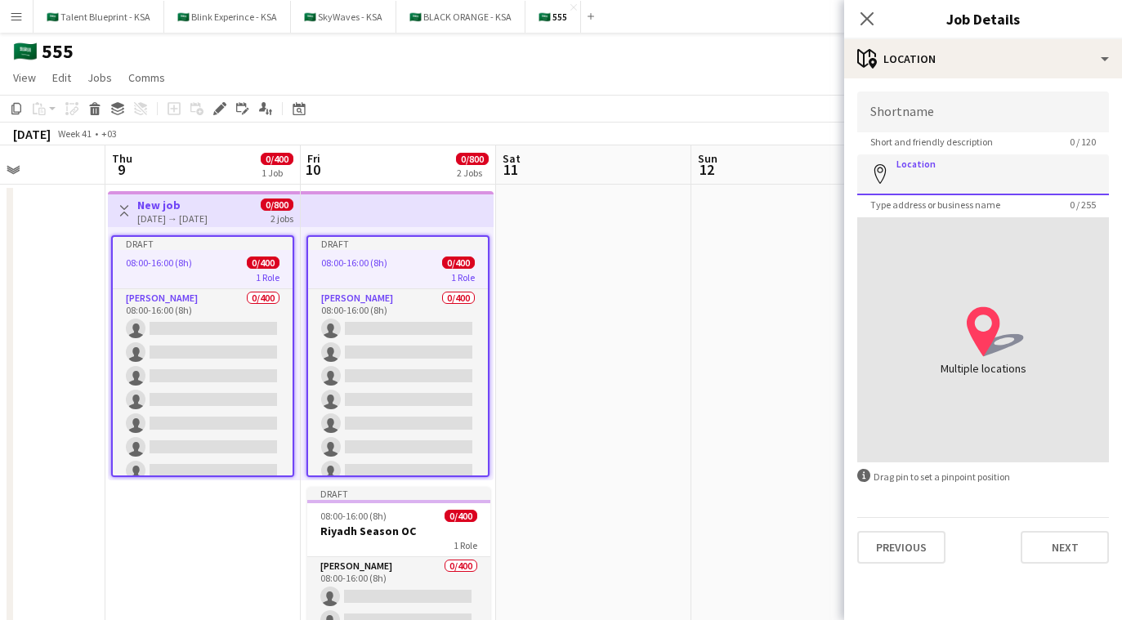
click at [983, 171] on input "Location" at bounding box center [984, 175] width 252 height 41
paste input "**********"
type input "**********"
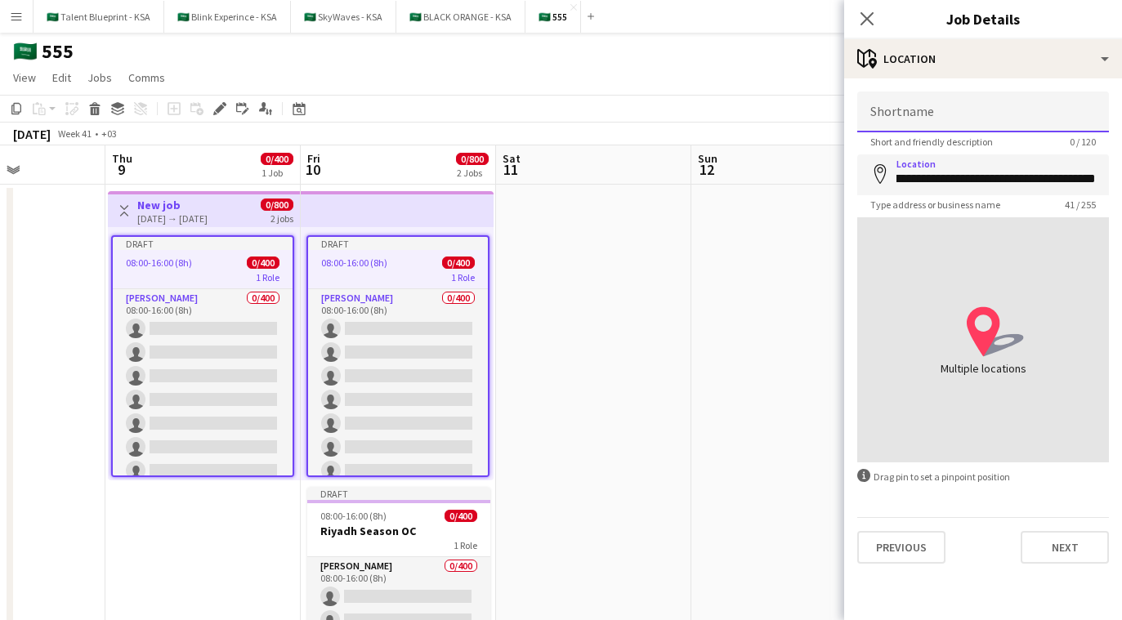
scroll to position [0, 0]
click at [996, 114] on input "Shortname" at bounding box center [984, 112] width 252 height 41
type input "***"
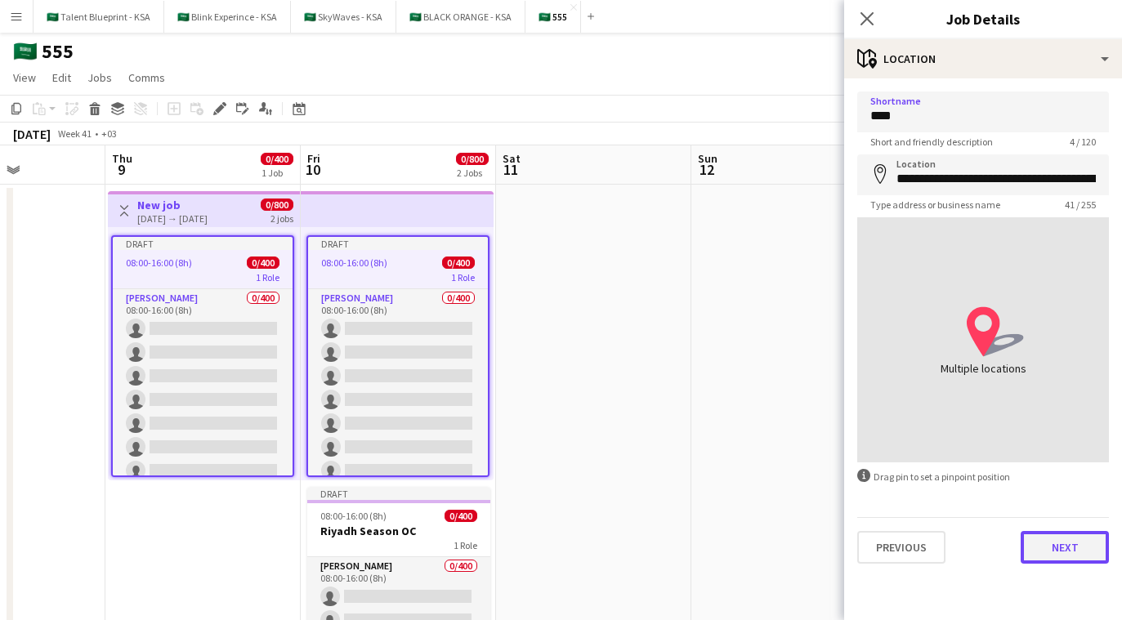
click at [1068, 555] on button "Next" at bounding box center [1065, 547] width 88 height 33
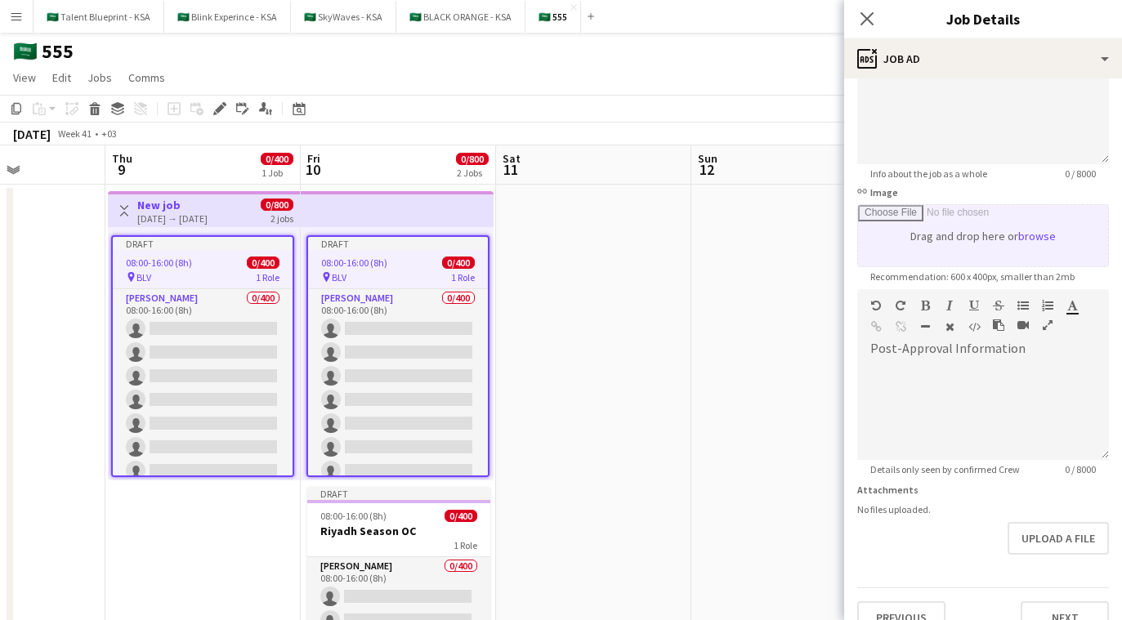
scroll to position [188, 0]
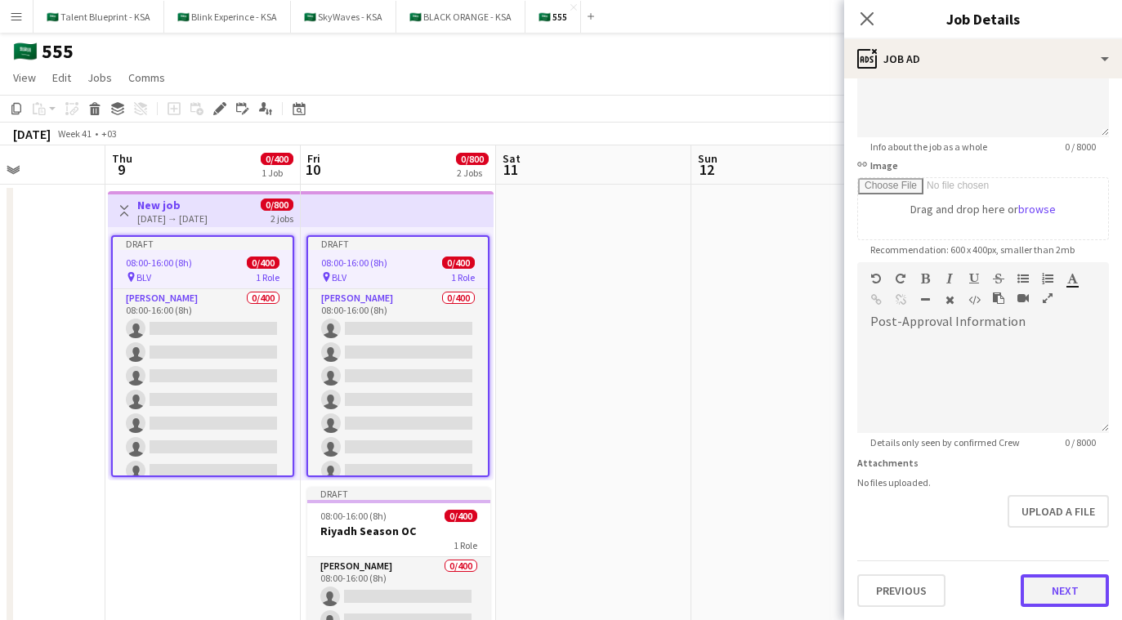
click at [1060, 583] on button "Next" at bounding box center [1065, 591] width 88 height 33
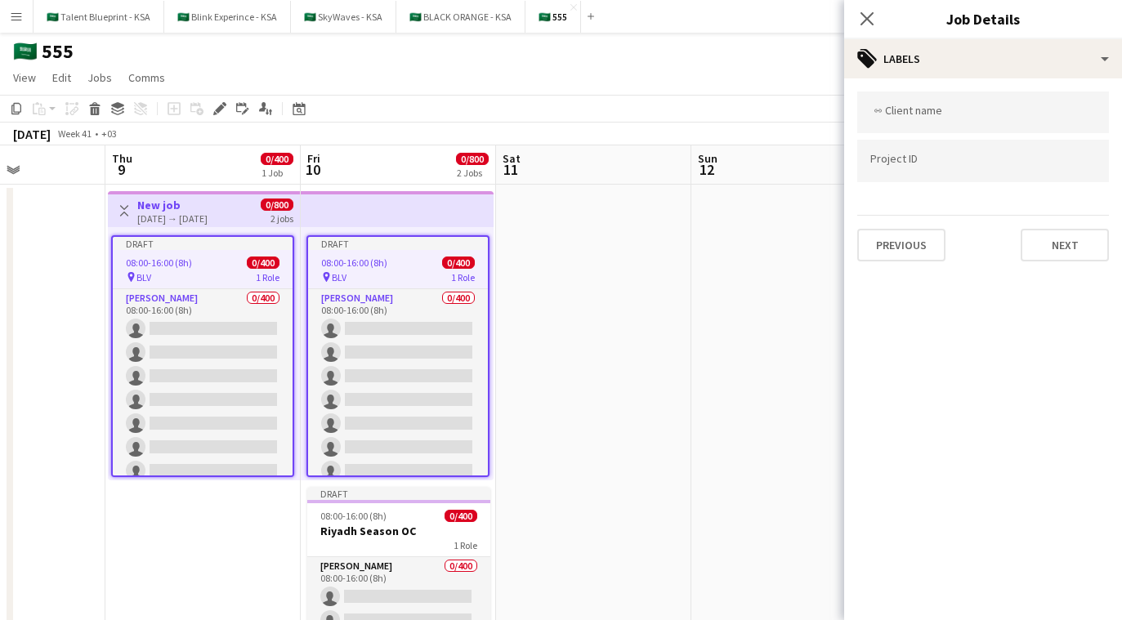
scroll to position [0, 0]
click at [416, 510] on div "08:00-16:00 (8h) 0/400" at bounding box center [398, 516] width 183 height 12
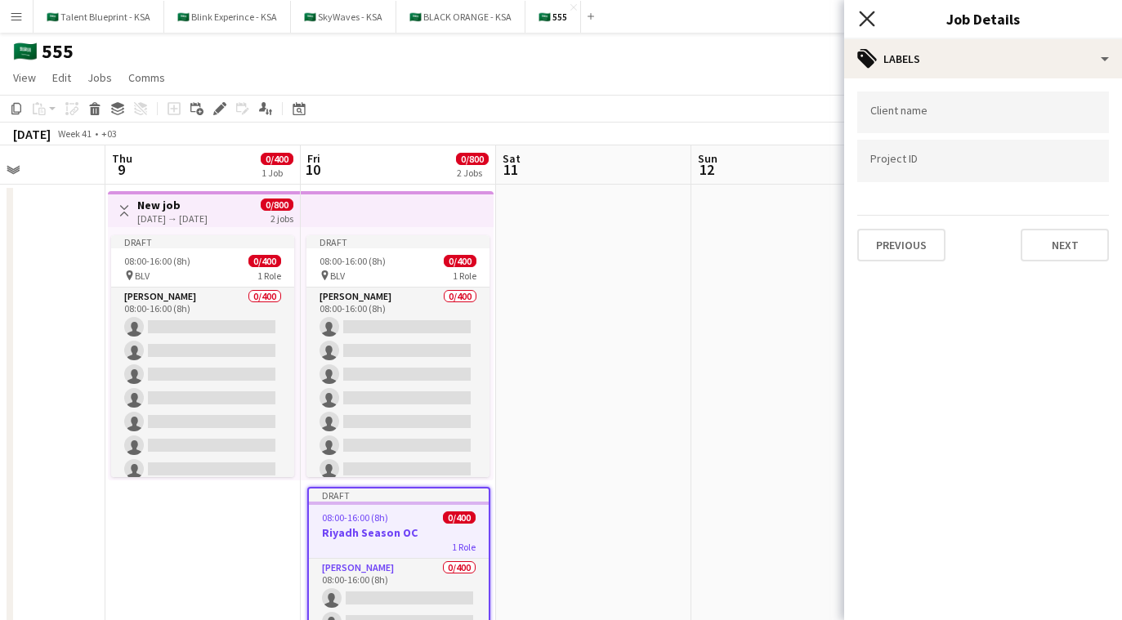
click at [862, 20] on icon "Close pop-in" at bounding box center [867, 19] width 16 height 16
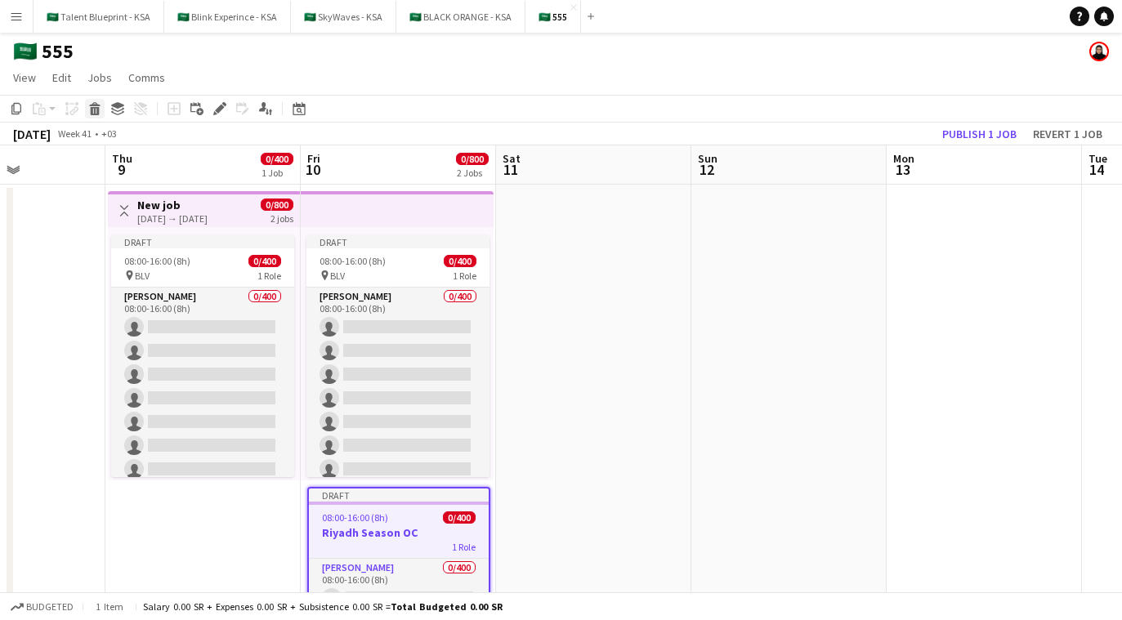
click at [92, 114] on icon at bounding box center [95, 111] width 9 height 8
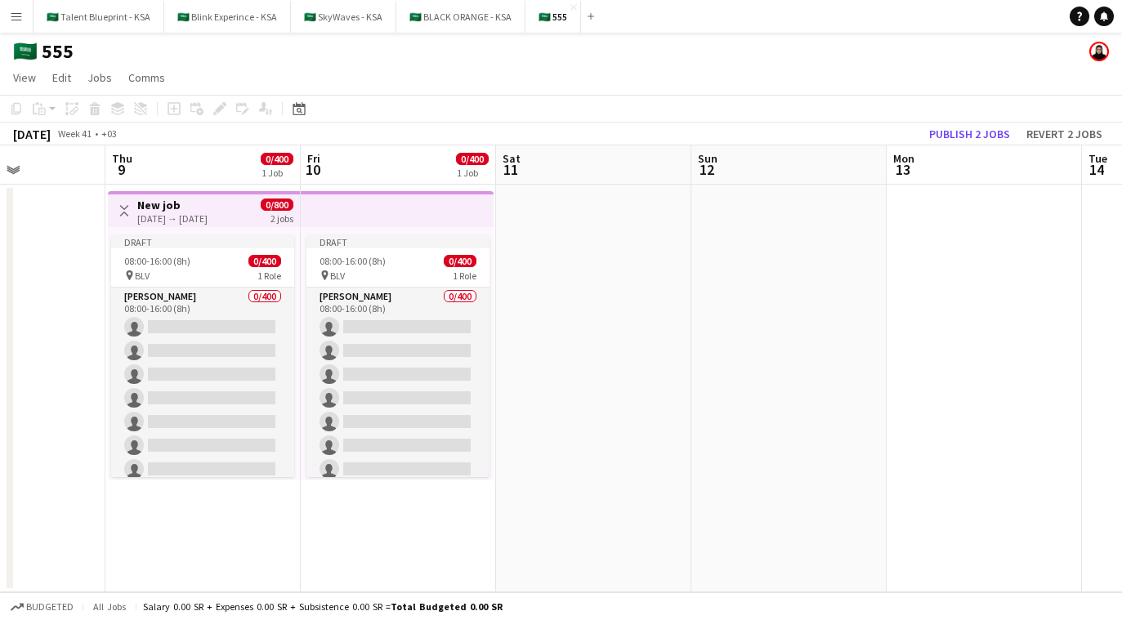
click at [248, 215] on div "Toggle View New job 09-10-2025 → 10-10-2025 0/800 2 jobs" at bounding box center [203, 211] width 179 height 28
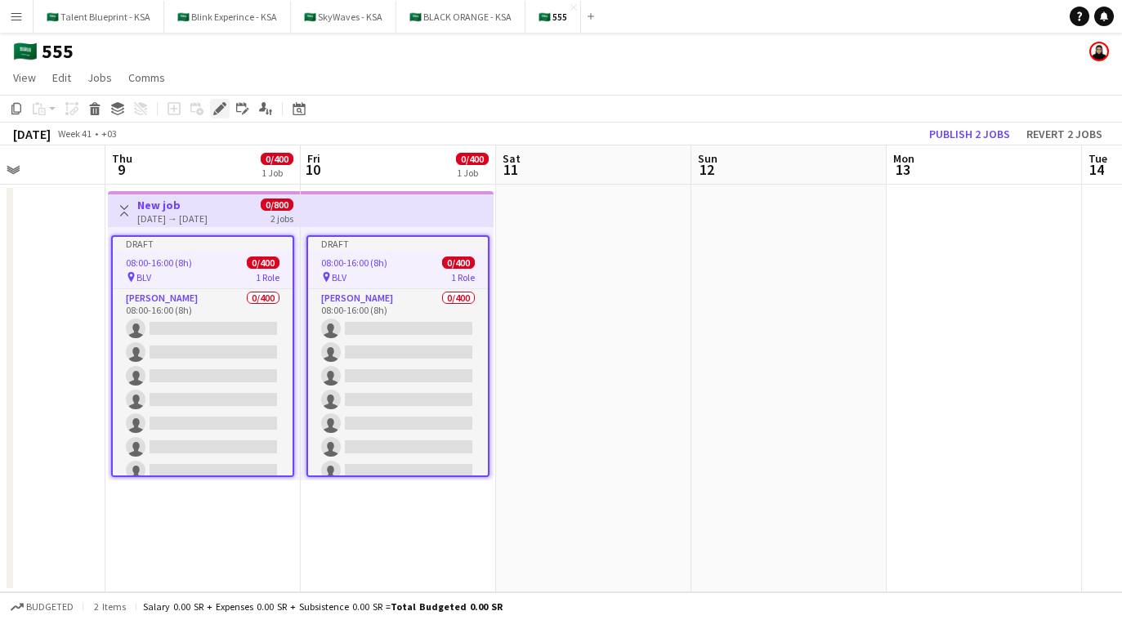
click at [215, 113] on icon at bounding box center [215, 113] width 4 height 4
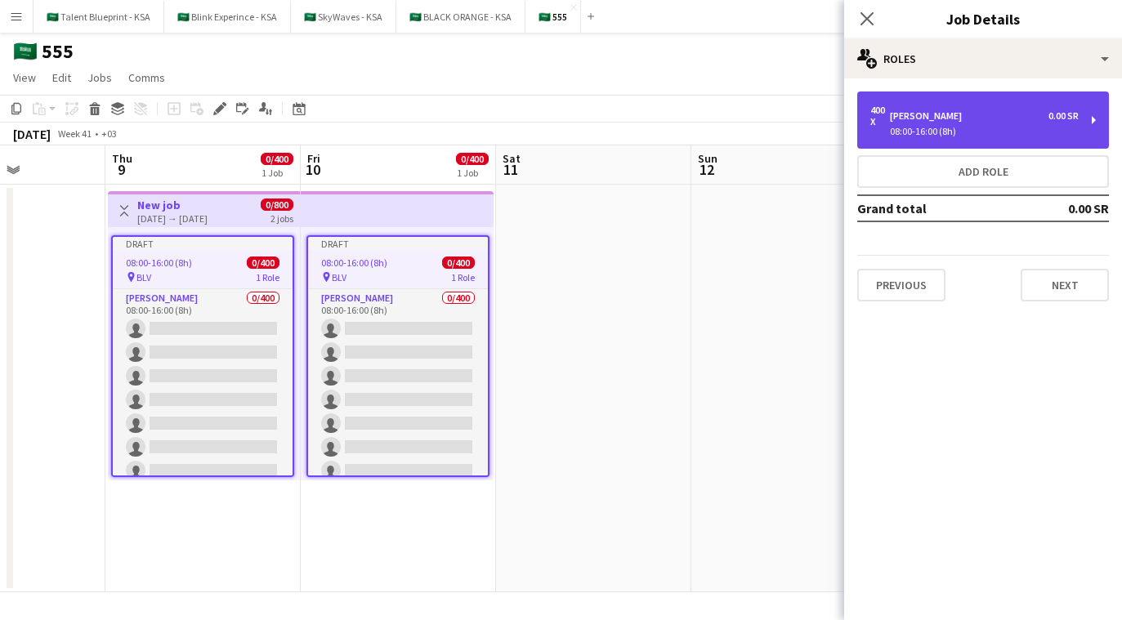
click at [975, 139] on div "400 x Usher 0.00 SR 08:00-16:00 (8h)" at bounding box center [984, 120] width 252 height 57
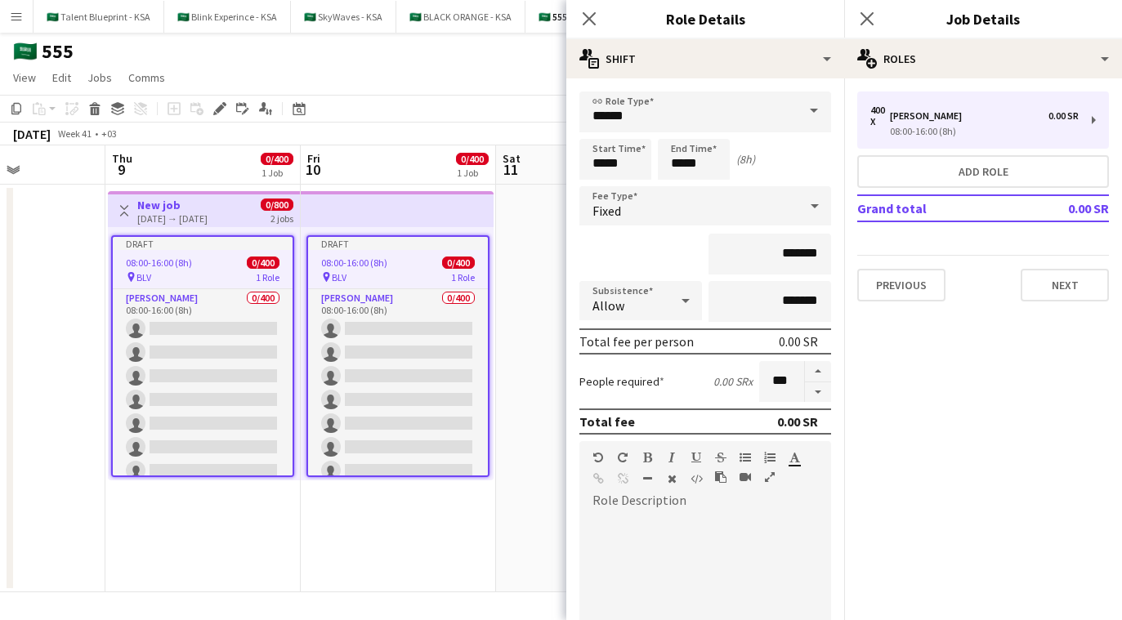
click at [551, 249] on app-date-cell at bounding box center [593, 389] width 195 height 408
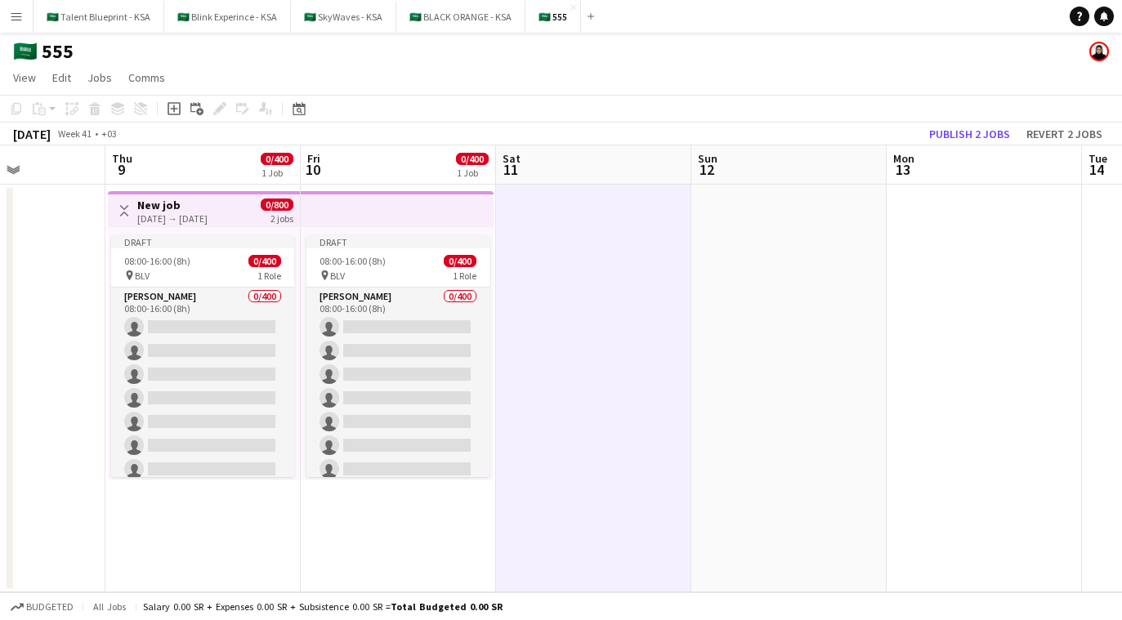
click at [364, 213] on app-top-bar at bounding box center [397, 209] width 193 height 36
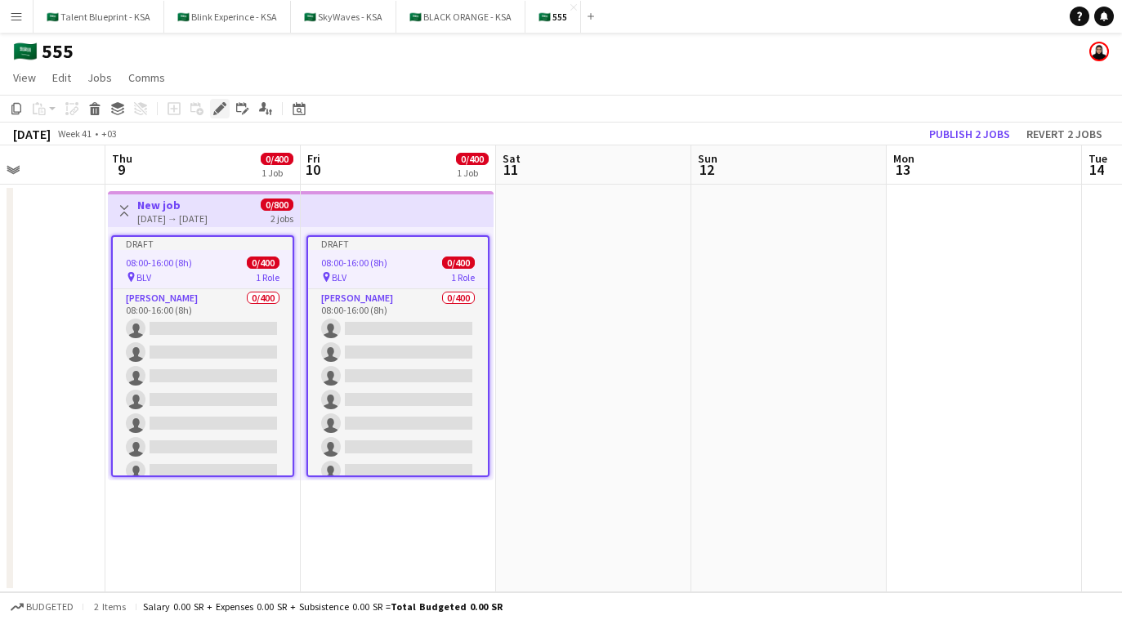
click at [215, 110] on icon at bounding box center [219, 109] width 9 height 9
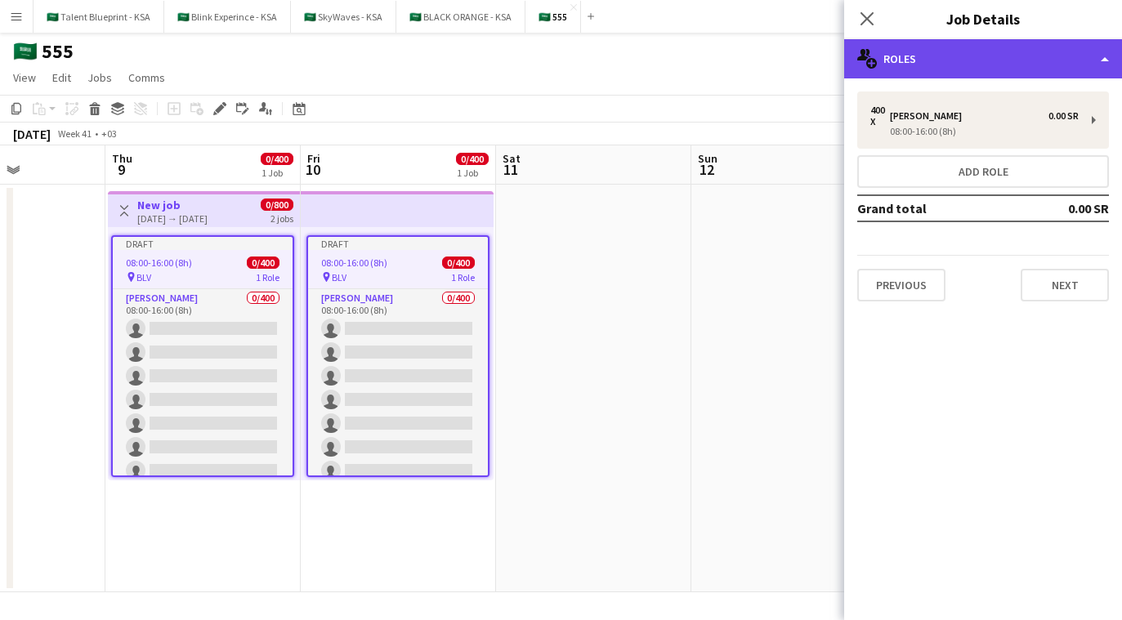
click at [1030, 69] on div "multiple-users-add Roles" at bounding box center [983, 58] width 278 height 39
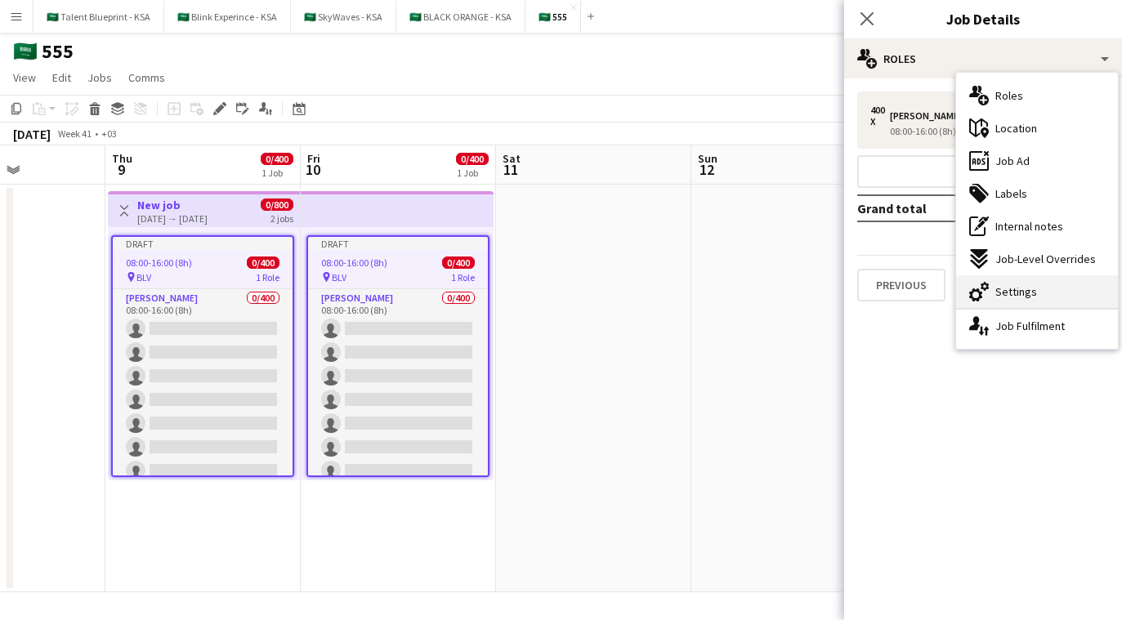
click at [1045, 280] on div "cog-double-3 Settings" at bounding box center [1037, 292] width 162 height 33
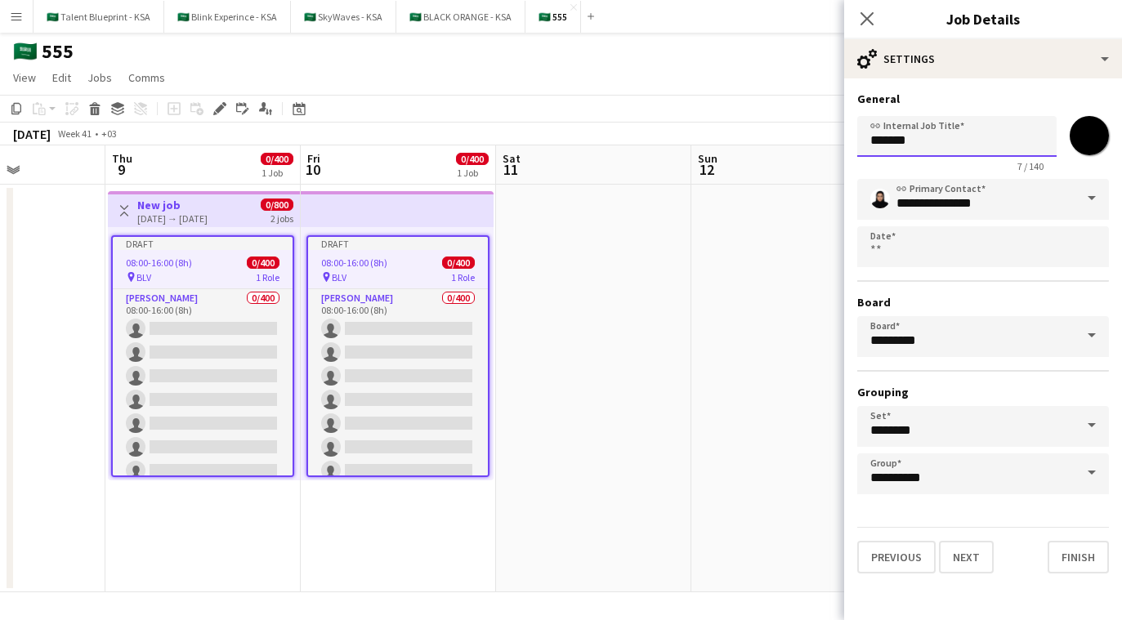
click at [949, 141] on input "*******" at bounding box center [957, 136] width 199 height 41
click at [965, 141] on input "**********" at bounding box center [957, 136] width 199 height 41
click at [1015, 144] on input "**********" at bounding box center [957, 136] width 199 height 41
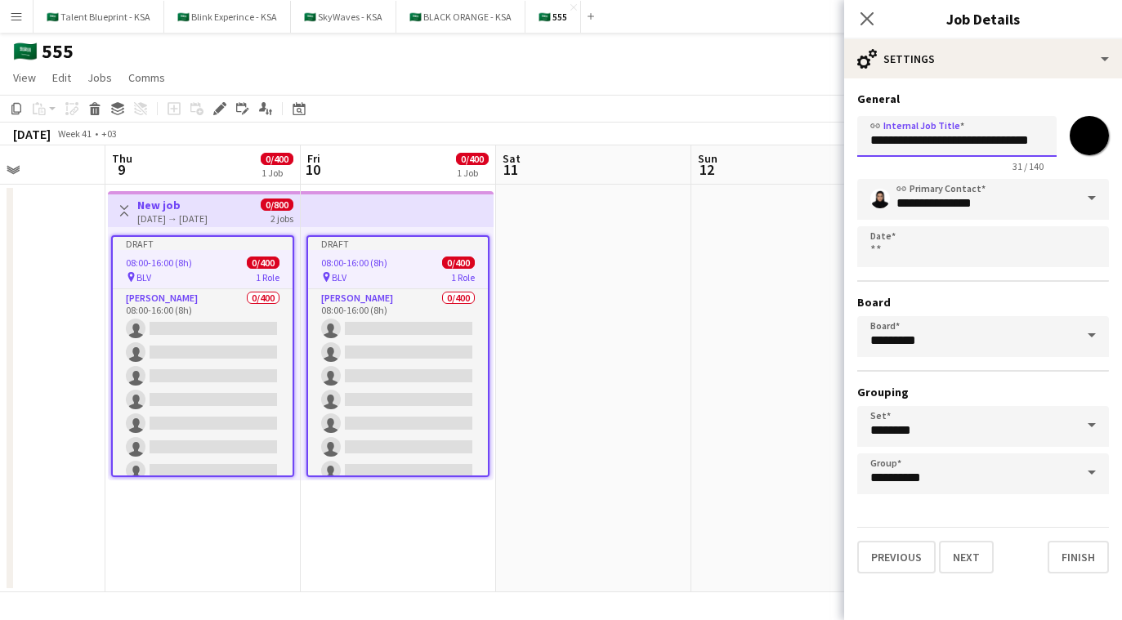
scroll to position [0, 15]
click at [1026, 132] on input "**********" at bounding box center [957, 136] width 199 height 41
type input "**********"
click at [980, 552] on button "Next" at bounding box center [966, 557] width 55 height 33
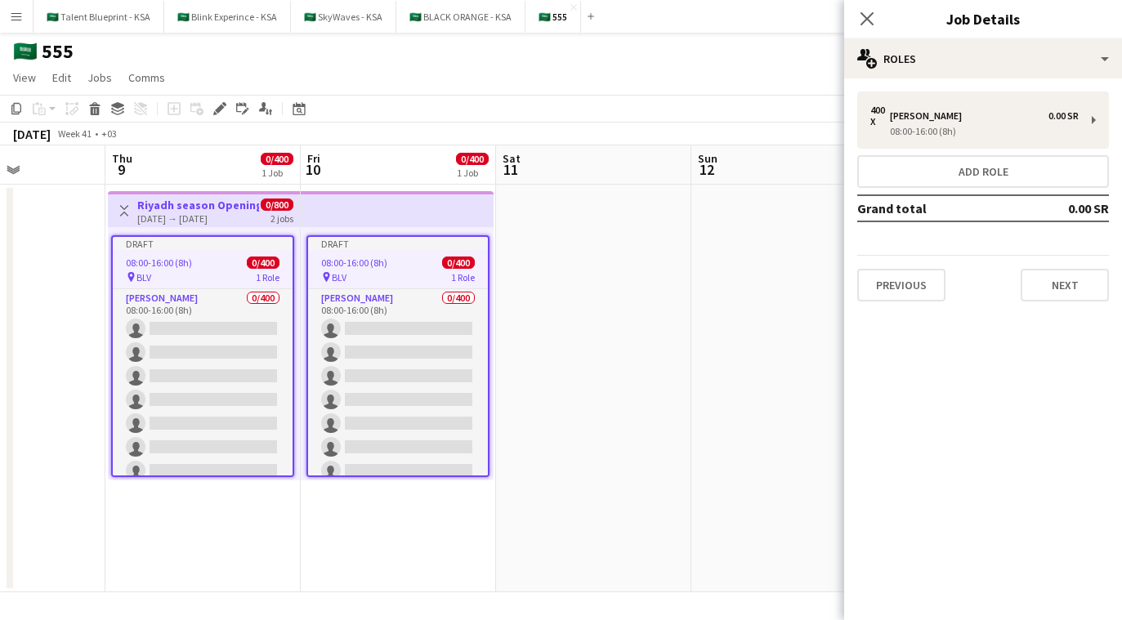
click at [681, 294] on app-date-cell at bounding box center [593, 389] width 195 height 408
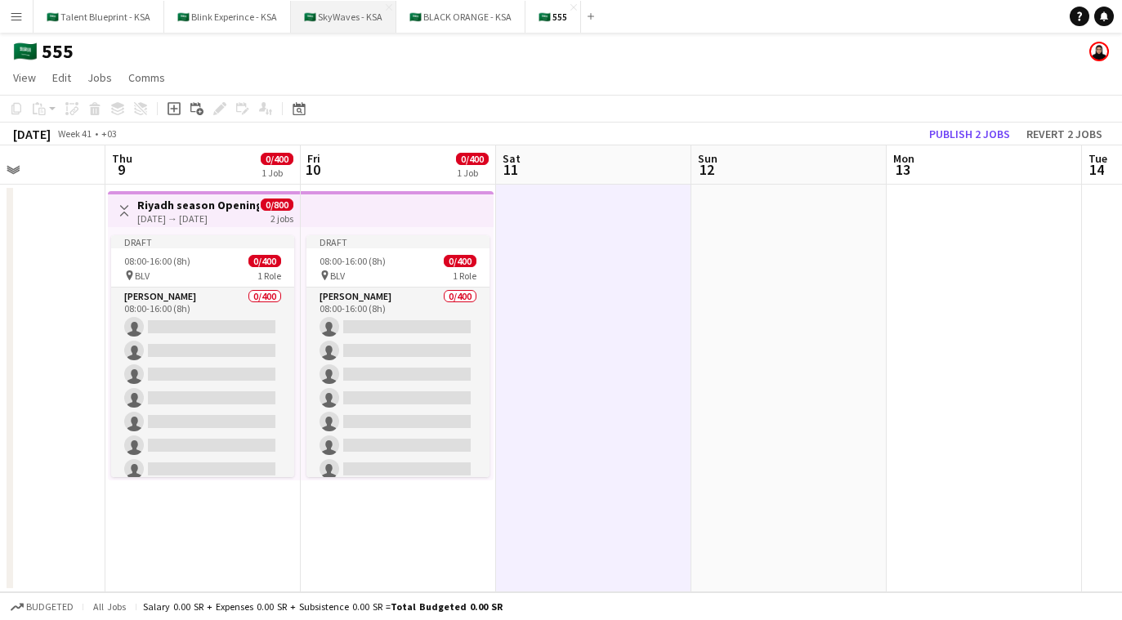
click at [347, 7] on button "🇸🇦 SkyWaves - KSA Close" at bounding box center [343, 17] width 105 height 32
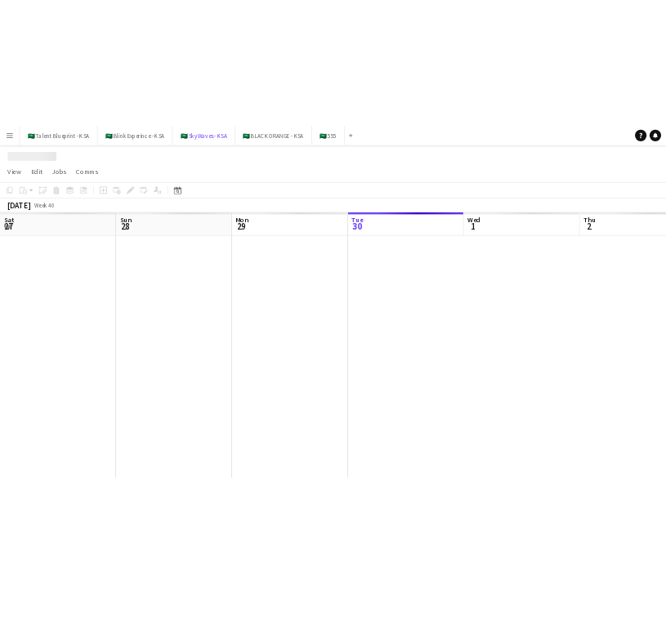
scroll to position [0, 391]
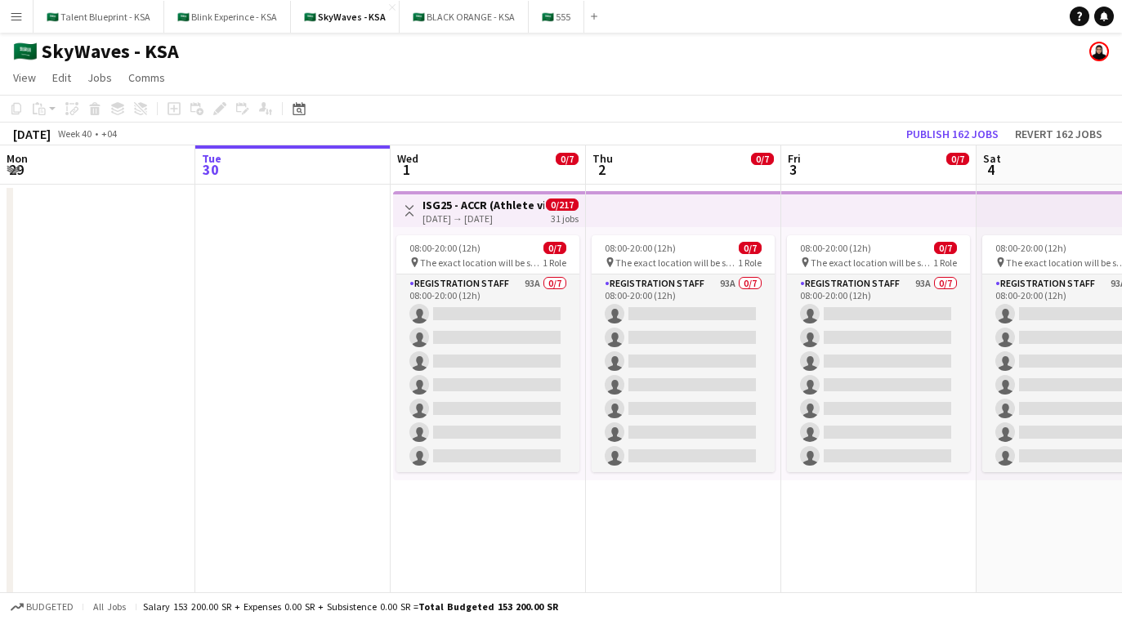
click at [11, 20] on app-icon "Menu" at bounding box center [16, 16] width 13 height 13
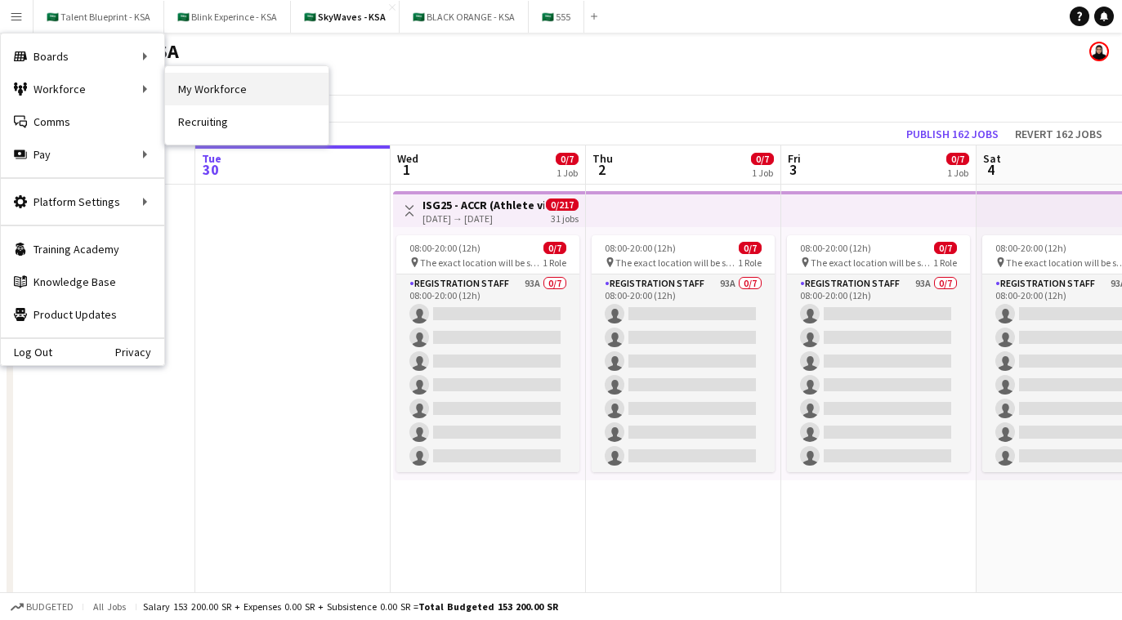
click at [237, 90] on link "My Workforce" at bounding box center [247, 89] width 164 height 33
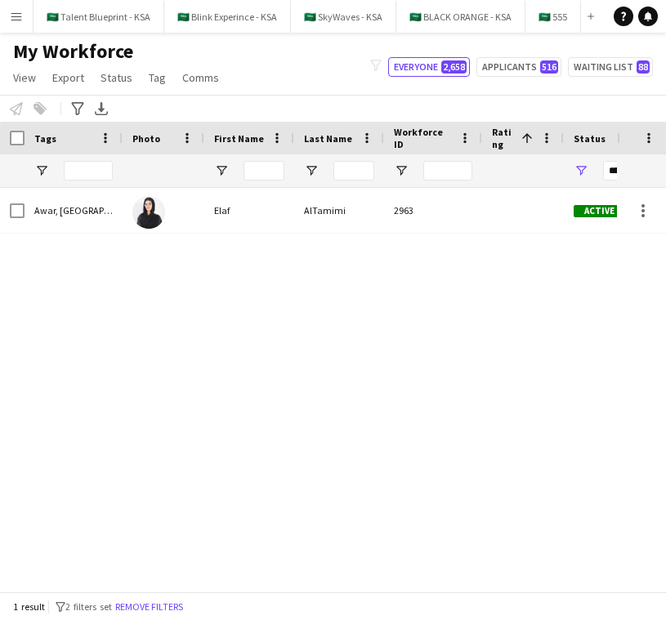
click at [504, 243] on div "Elaf AlTamimi 2963 Active Riyadh 30-09-2025 Awar, Saudi" at bounding box center [308, 390] width 617 height 404
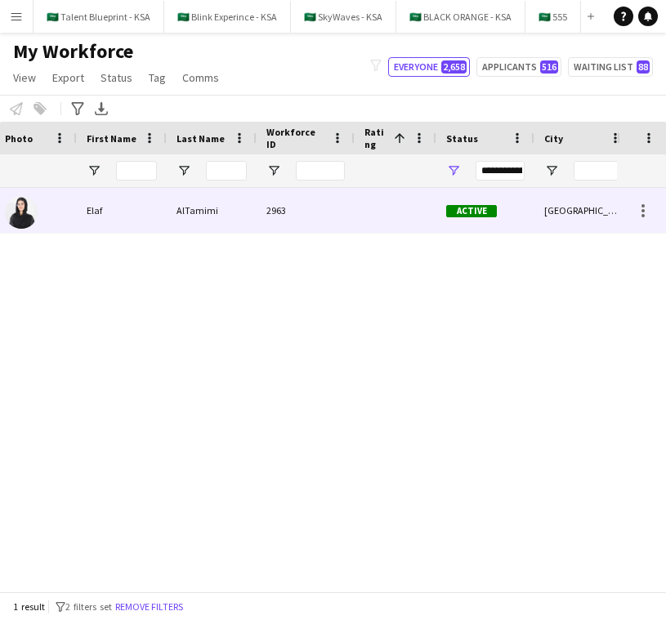
scroll to position [0, 365]
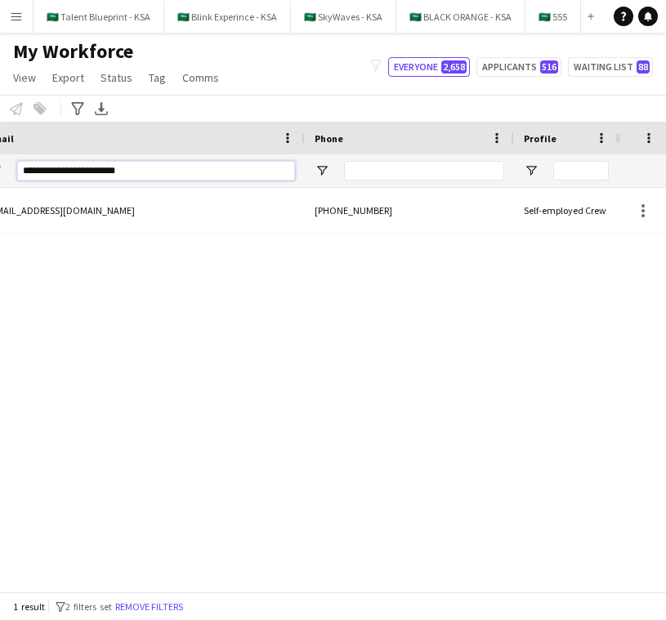
click at [255, 164] on input "**********" at bounding box center [156, 171] width 278 height 20
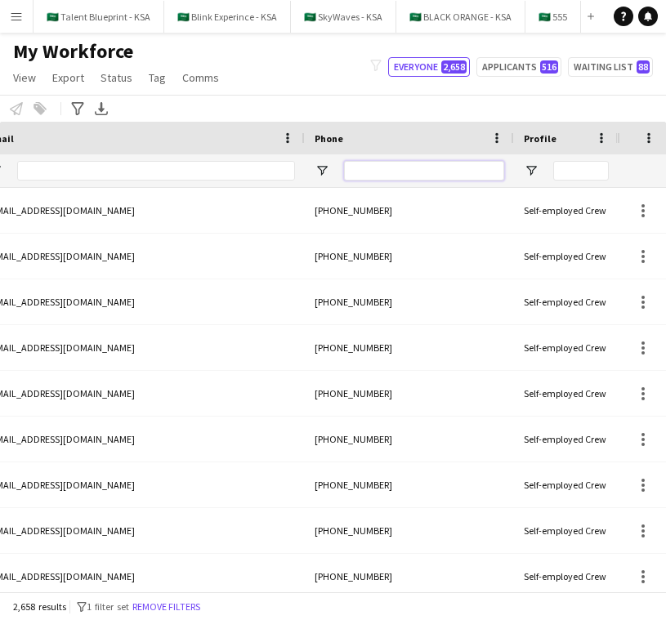
click at [441, 166] on input "Phone Filter Input" at bounding box center [424, 171] width 160 height 20
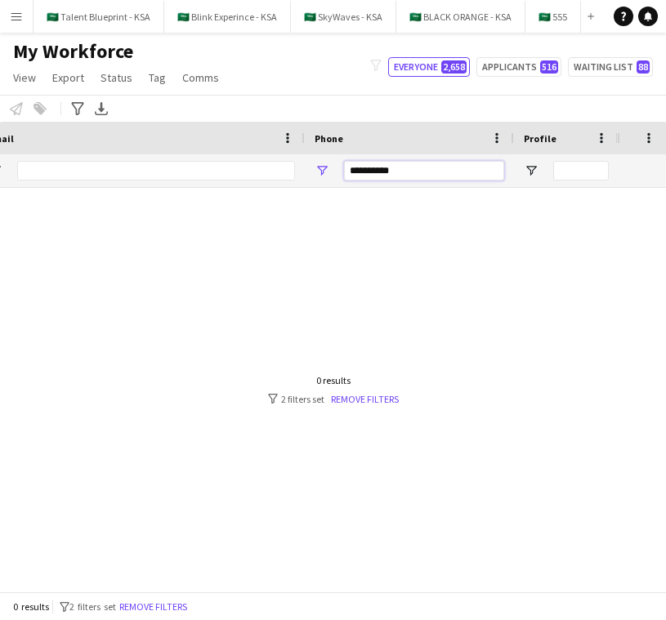
click at [353, 173] on input "**********" at bounding box center [424, 171] width 160 height 20
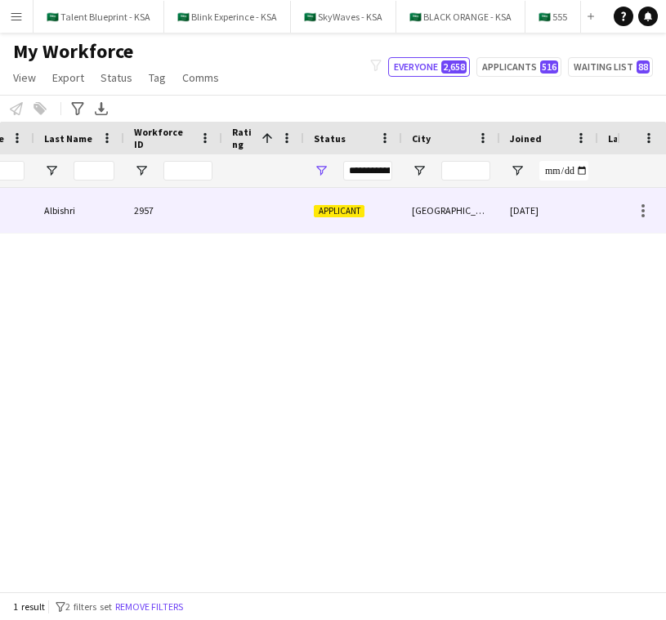
type input "*********"
click at [244, 208] on div at bounding box center [263, 210] width 82 height 45
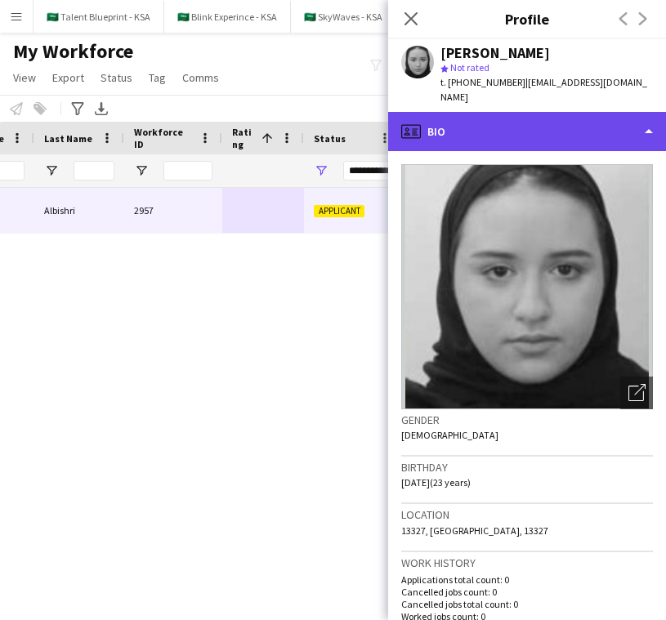
click at [596, 121] on div "profile Bio" at bounding box center [527, 131] width 278 height 39
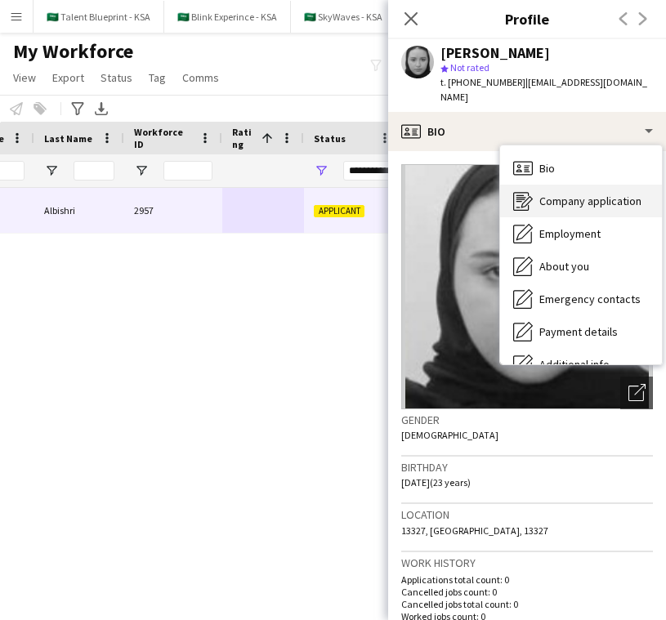
click at [596, 185] on div "Company application Company application" at bounding box center [581, 201] width 162 height 33
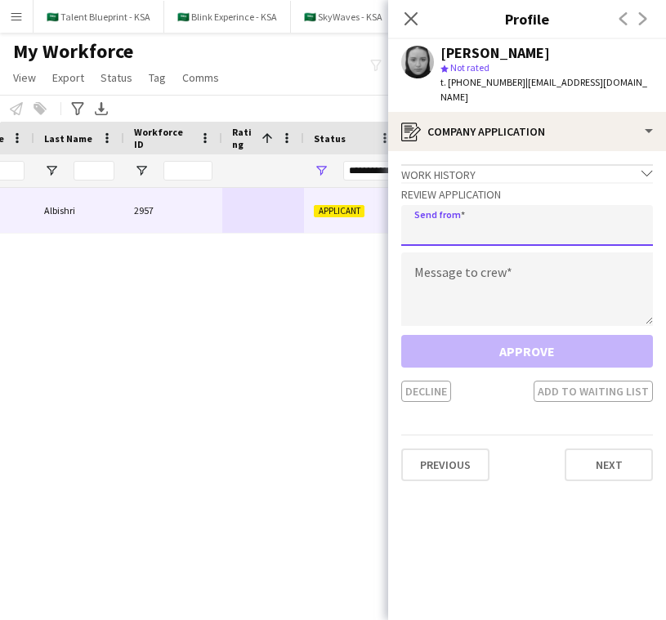
click at [555, 206] on input "email" at bounding box center [527, 225] width 252 height 41
type input "**********"
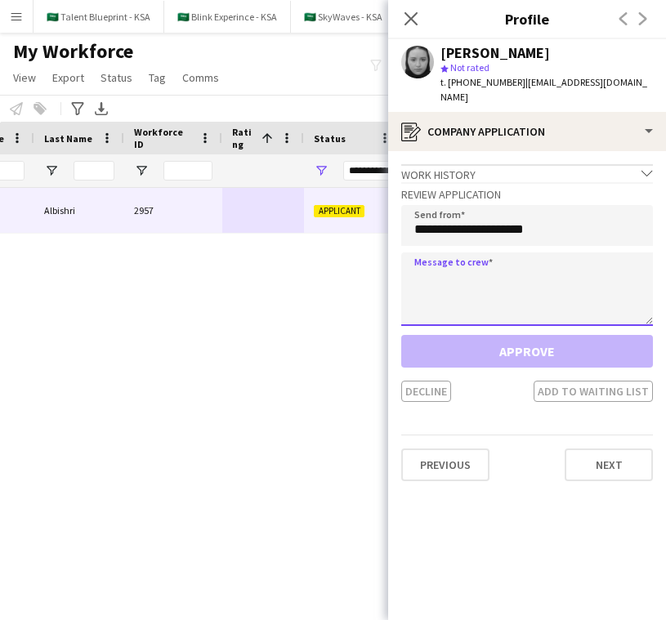
click at [513, 259] on textarea at bounding box center [527, 290] width 252 height 74
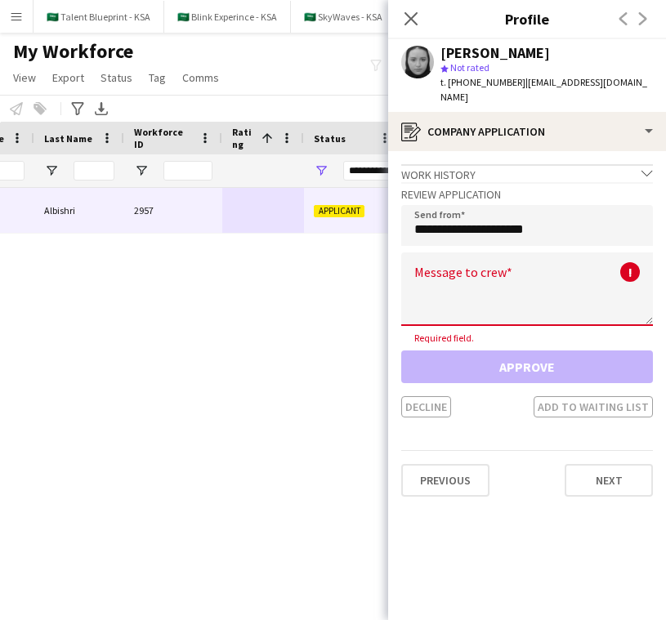
click at [473, 262] on textarea at bounding box center [527, 290] width 252 height 74
paste textarea "**********"
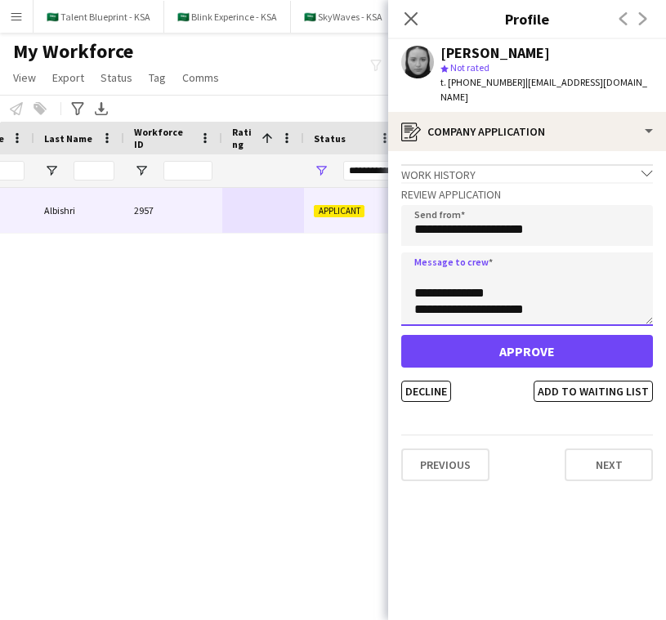
scroll to position [0, 0]
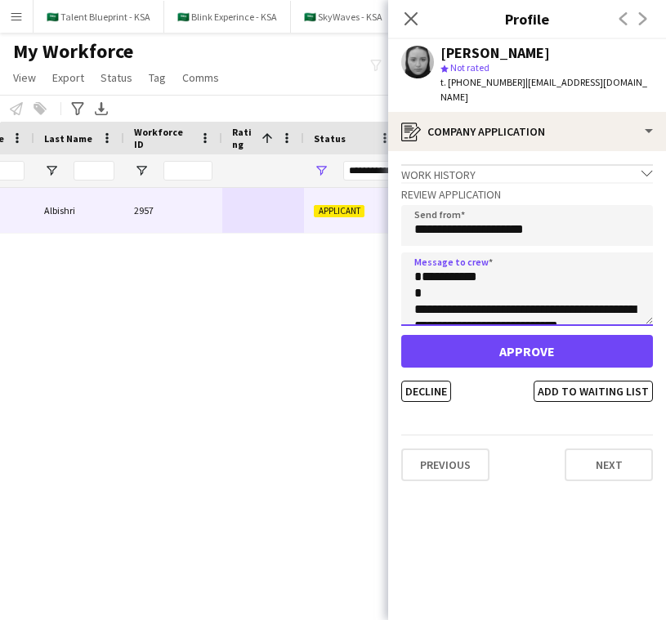
click at [458, 260] on textarea "**********" at bounding box center [527, 290] width 252 height 74
click at [414, 277] on textarea "**********" at bounding box center [527, 290] width 252 height 74
drag, startPoint x: 470, startPoint y: 261, endPoint x: 428, endPoint y: 270, distance: 43.5
click at [428, 270] on textarea "**********" at bounding box center [527, 290] width 252 height 74
type textarea "**********"
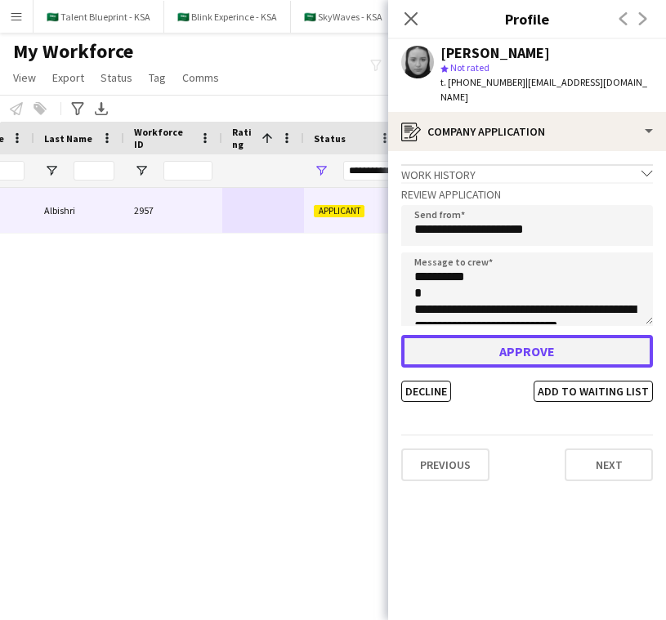
click at [524, 340] on button "Approve" at bounding box center [527, 351] width 252 height 33
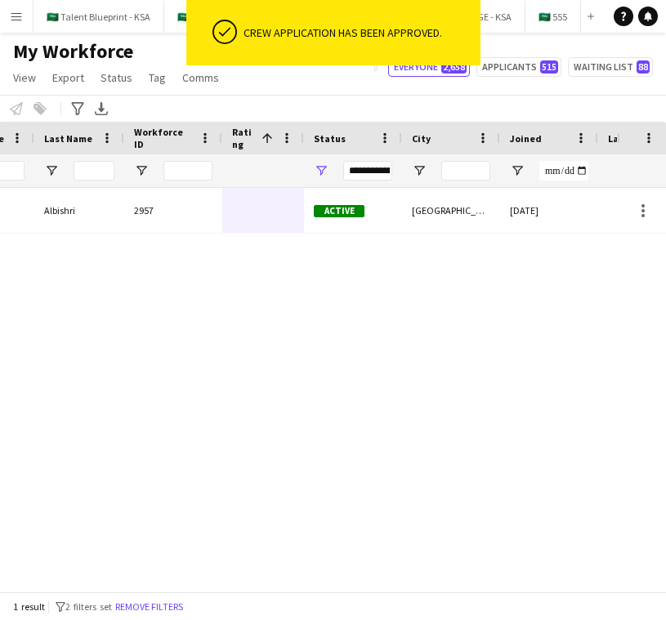
click at [491, 311] on div "0 30-09-2025 Riyadh Active 2957 Albishri Sahar" at bounding box center [308, 390] width 617 height 404
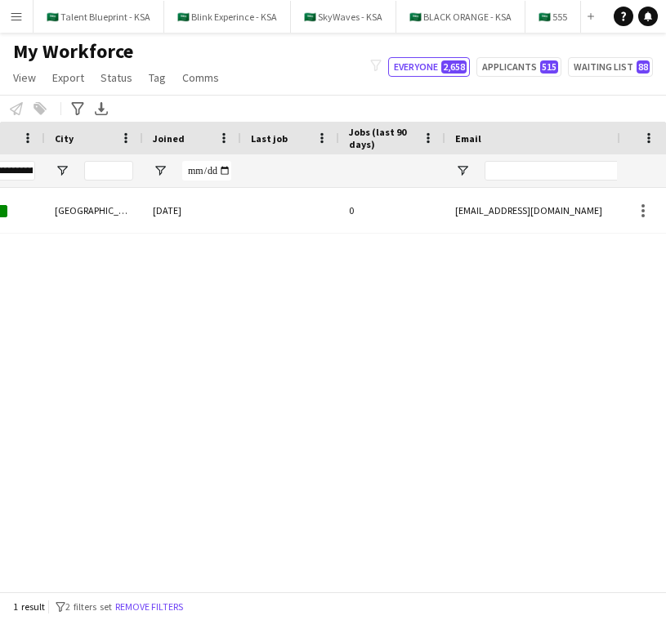
scroll to position [0, 843]
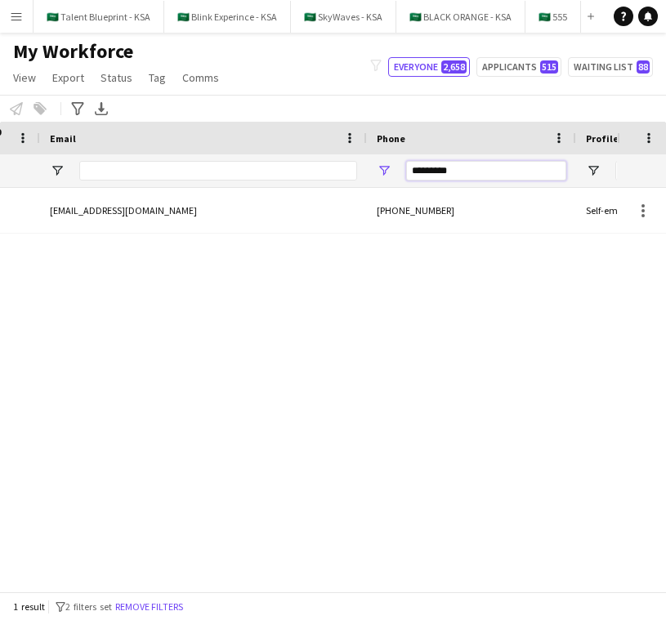
click at [502, 164] on input "*********" at bounding box center [486, 171] width 160 height 20
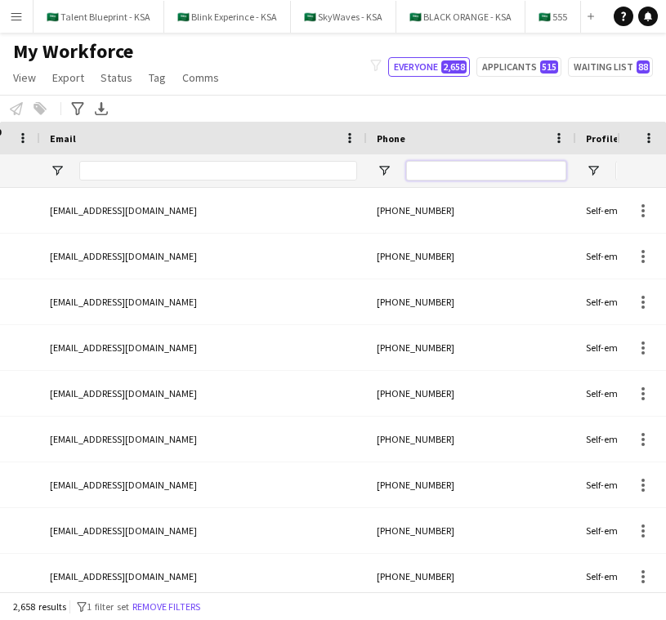
type input "*"
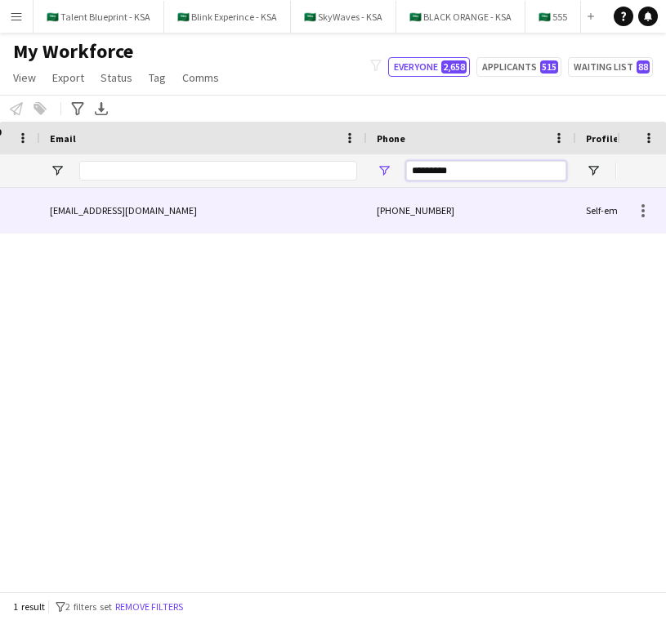
type input "*********"
click at [311, 217] on div "raghadmansour299@gmail.com" at bounding box center [203, 210] width 327 height 45
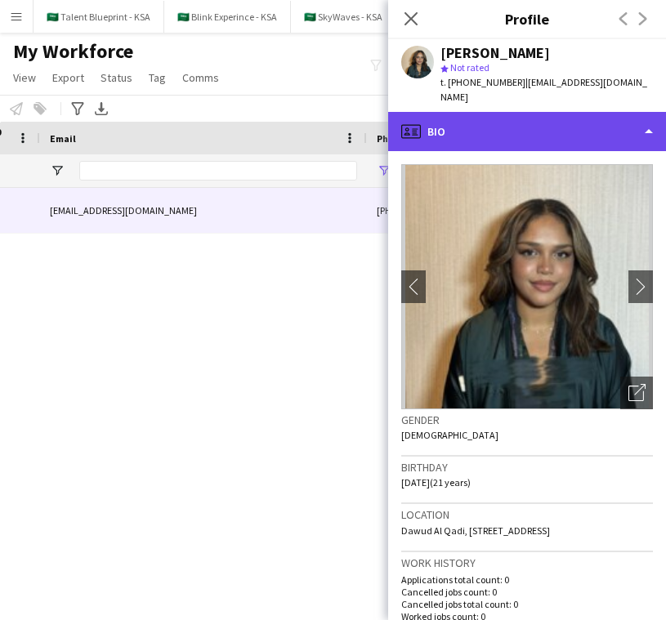
click at [612, 127] on div "profile Bio" at bounding box center [527, 131] width 278 height 39
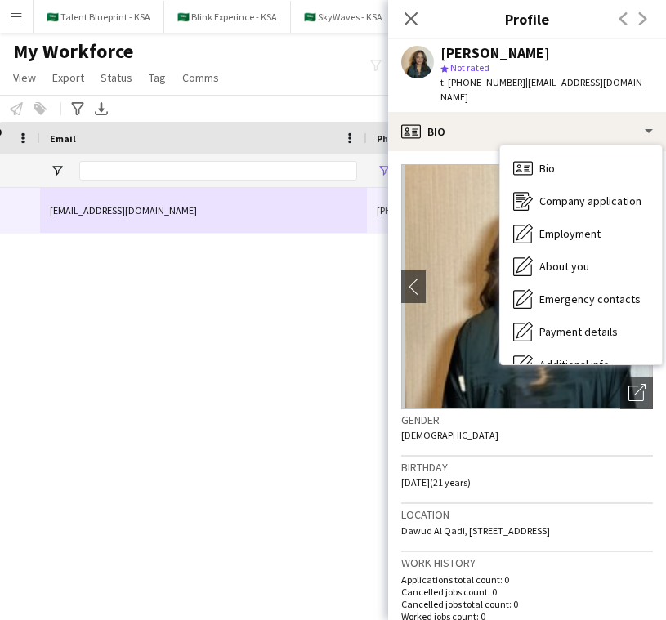
click at [500, 480] on div "Birthday 29-10-2003 (21 years)" at bounding box center [527, 480] width 252 height 47
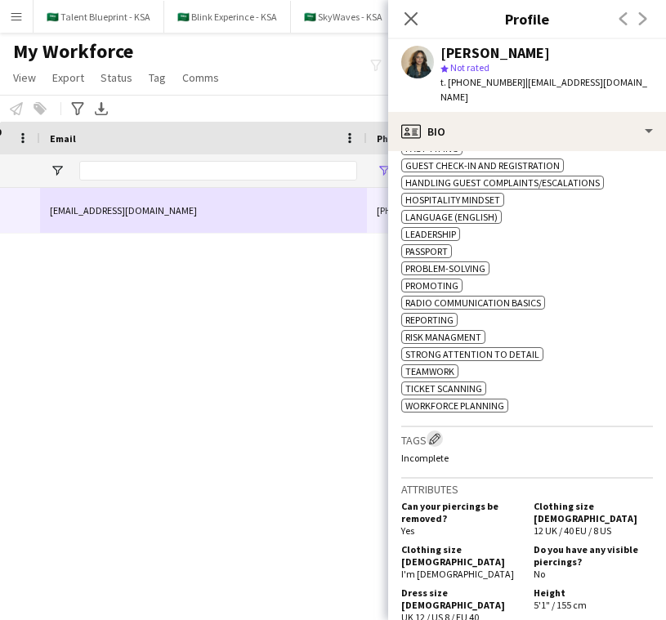
click at [435, 445] on app-icon "Edit crew company tags" at bounding box center [434, 438] width 11 height 11
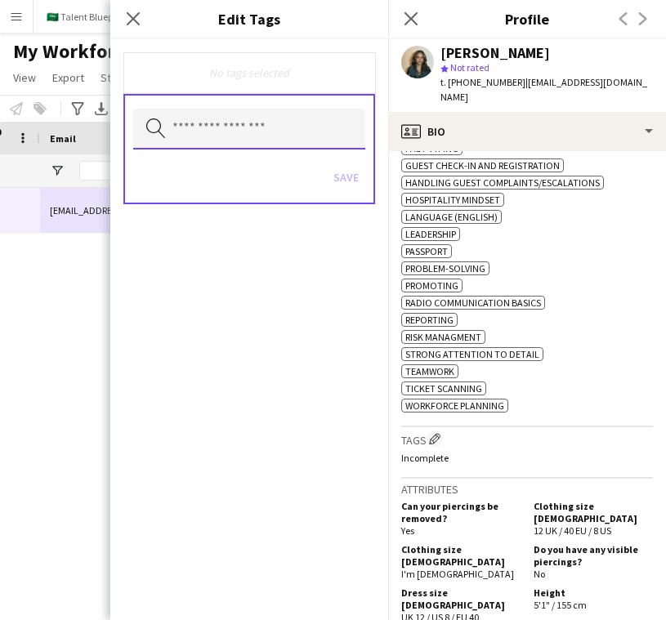
click at [291, 120] on input "text" at bounding box center [249, 129] width 232 height 41
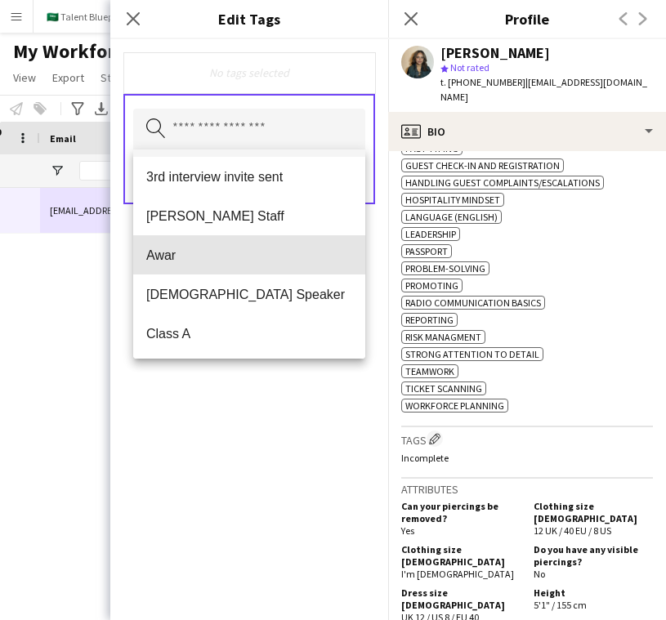
click at [257, 240] on mat-option "Awar" at bounding box center [249, 254] width 232 height 39
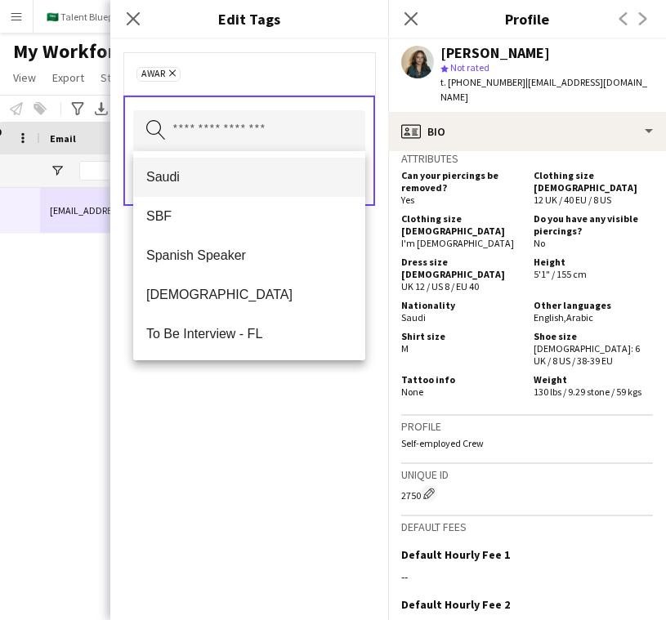
click at [277, 180] on span "Saudi" at bounding box center [249, 177] width 206 height 16
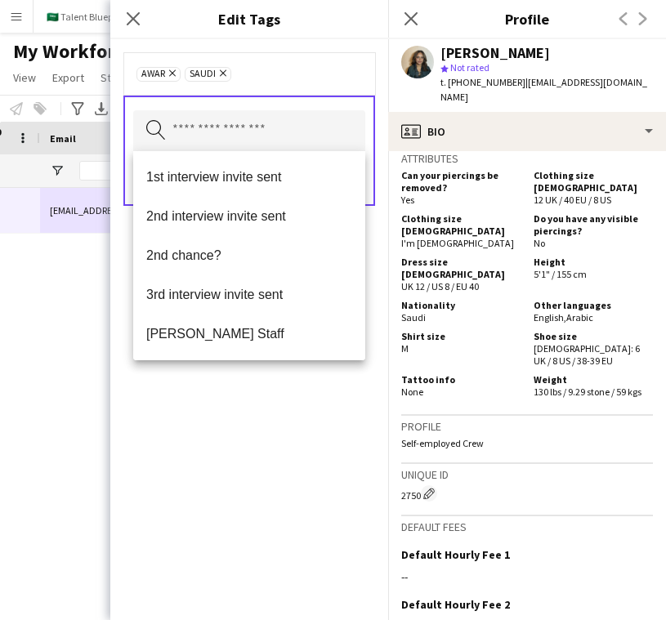
drag, startPoint x: 291, startPoint y: 401, endPoint x: 293, endPoint y: 391, distance: 9.9
click at [291, 401] on div "Awar Remove Saudi Remove Search by tag name Save" at bounding box center [249, 329] width 278 height 581
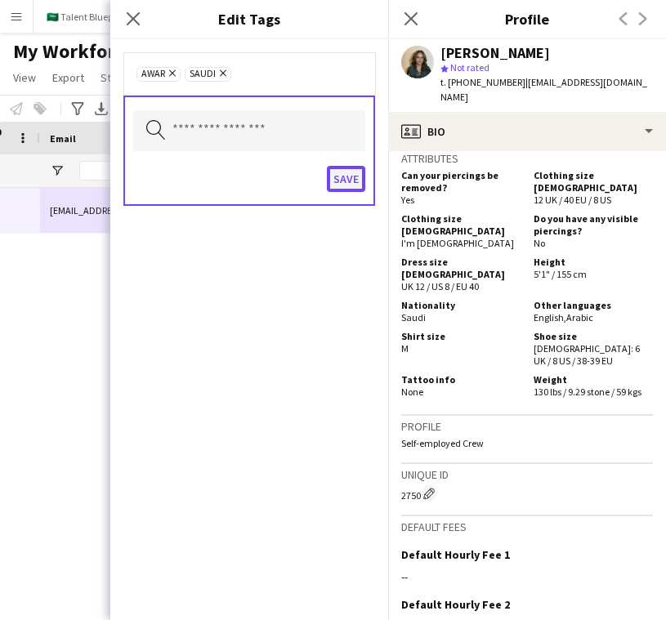
click at [339, 174] on button "Save" at bounding box center [346, 179] width 38 height 26
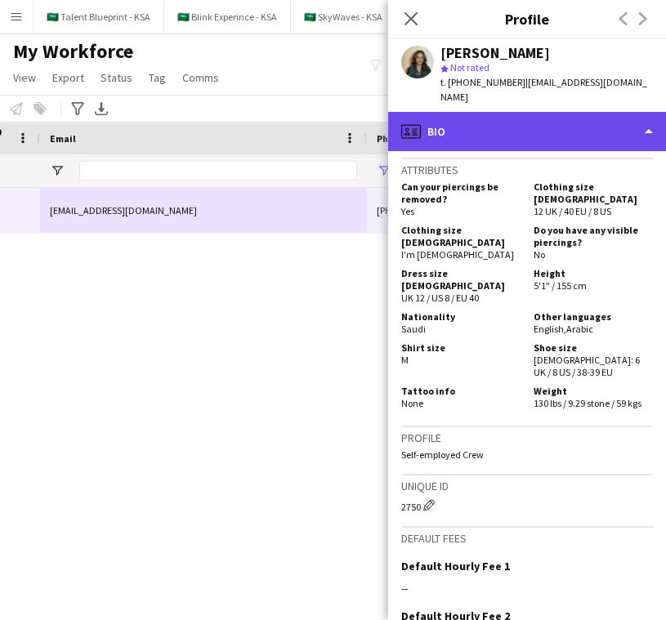
click at [562, 135] on div "profile Bio" at bounding box center [527, 131] width 278 height 39
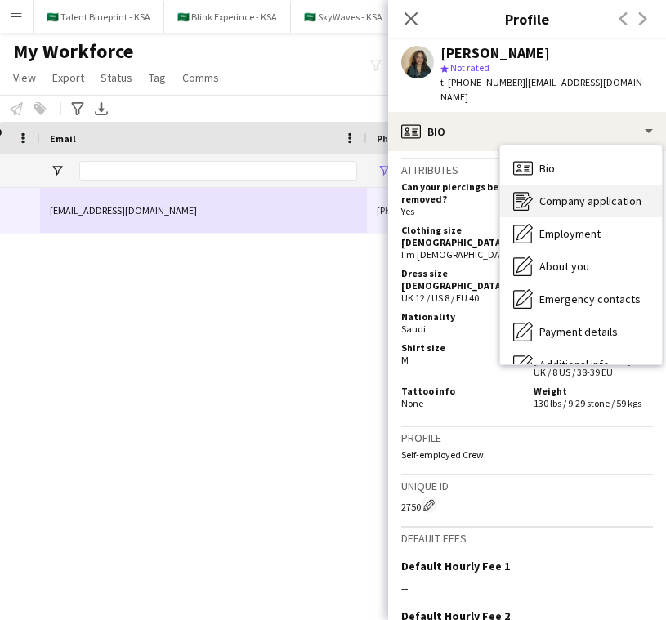
click at [595, 201] on span "Company application" at bounding box center [591, 201] width 102 height 15
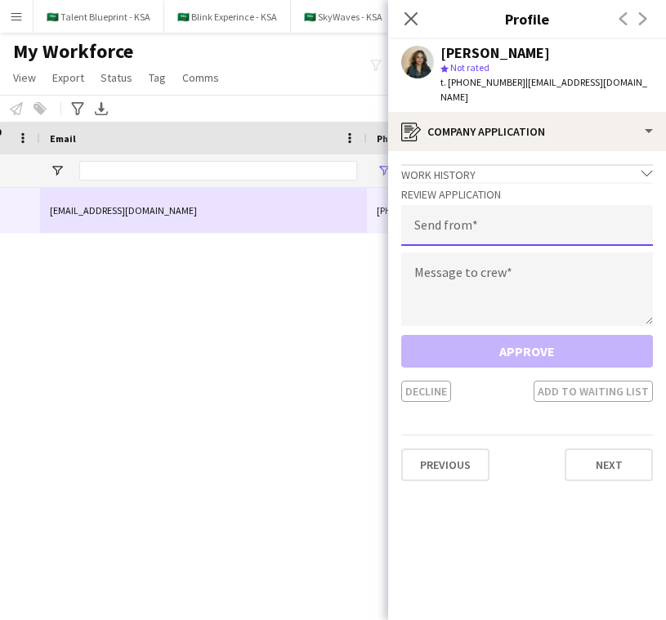
click at [544, 226] on input "email" at bounding box center [527, 225] width 252 height 41
type input "**********"
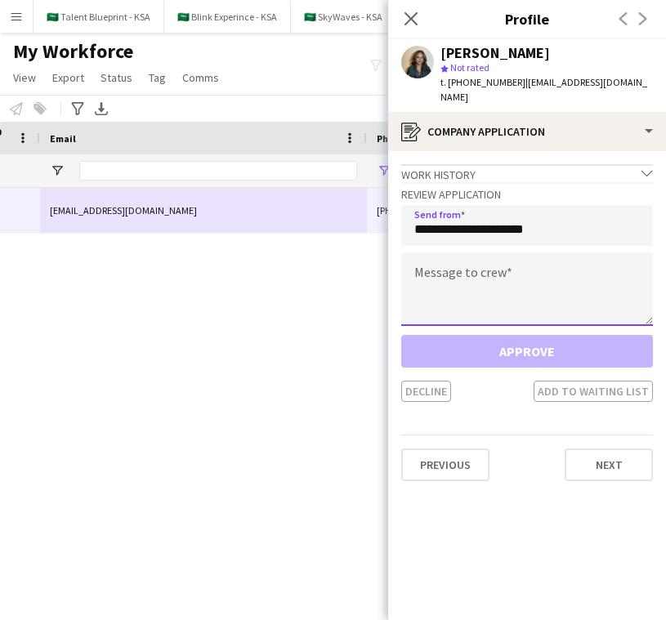
click at [490, 284] on textarea at bounding box center [527, 290] width 252 height 74
paste textarea "**********"
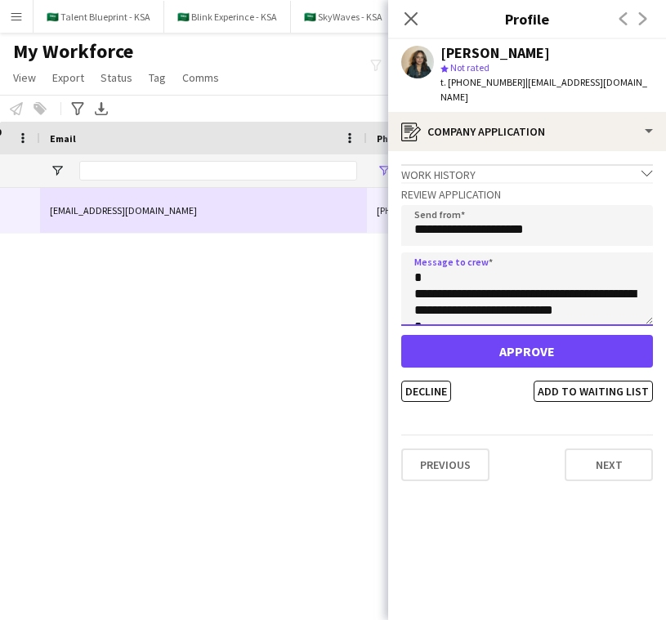
scroll to position [0, 0]
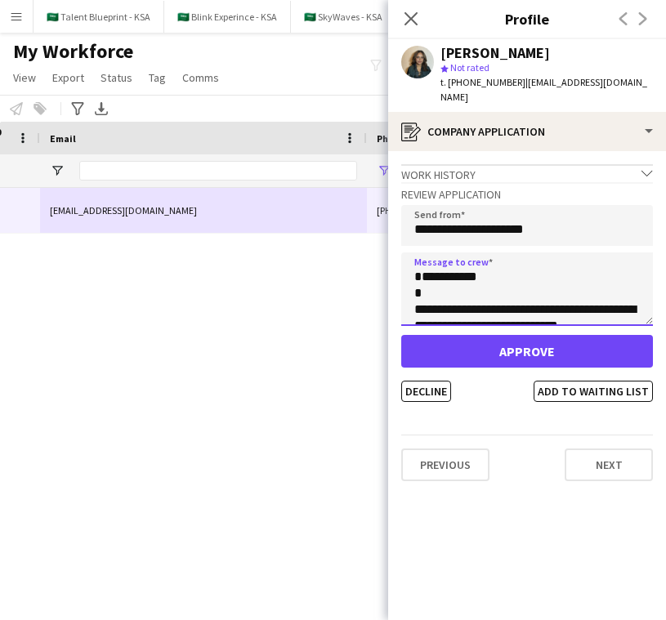
click at [414, 294] on textarea "**********" at bounding box center [527, 290] width 252 height 74
drag, startPoint x: 469, startPoint y: 276, endPoint x: 428, endPoint y: 284, distance: 42.5
click at [428, 284] on textarea "**********" at bounding box center [527, 290] width 252 height 74
type textarea "**********"
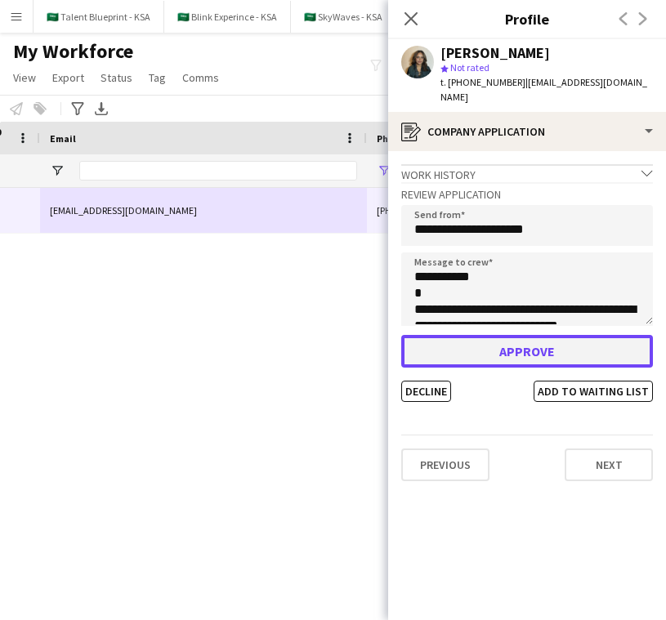
click at [525, 355] on button "Approve" at bounding box center [527, 351] width 252 height 33
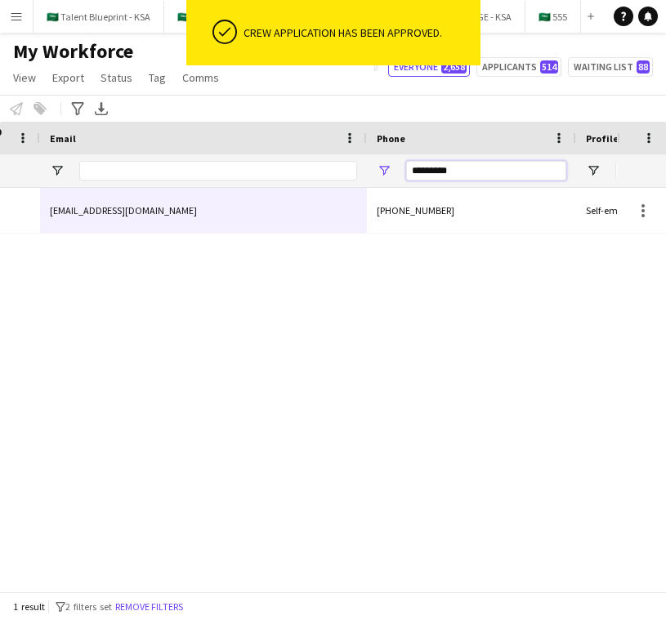
click at [485, 167] on input "*********" at bounding box center [486, 171] width 160 height 20
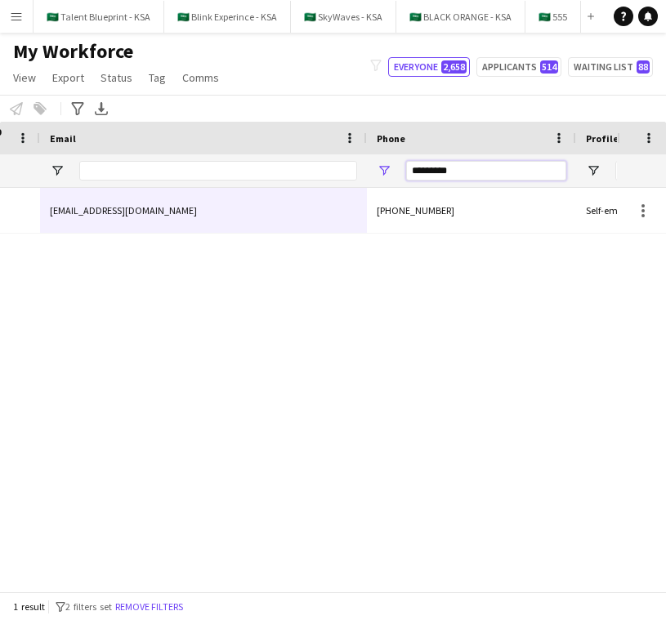
click at [485, 167] on input "*********" at bounding box center [486, 171] width 160 height 20
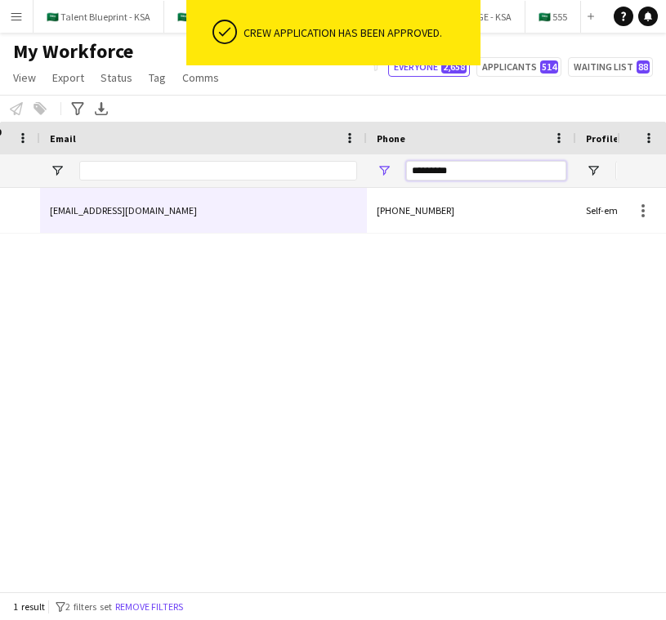
click at [485, 167] on input "*********" at bounding box center [486, 171] width 160 height 20
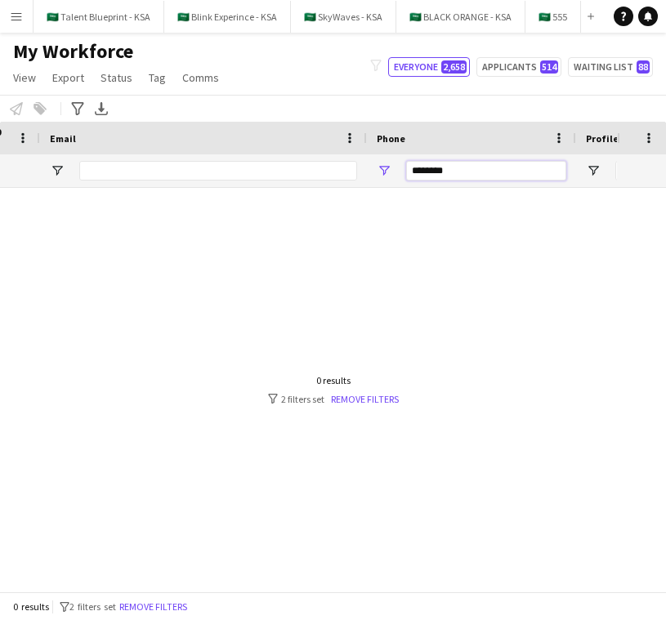
click at [417, 175] on input "********" at bounding box center [486, 171] width 160 height 20
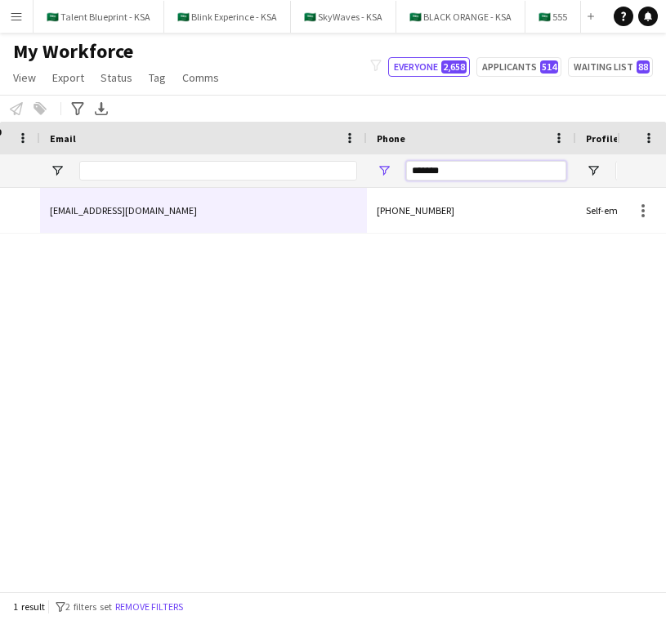
click at [475, 175] on input "*******" at bounding box center [486, 171] width 160 height 20
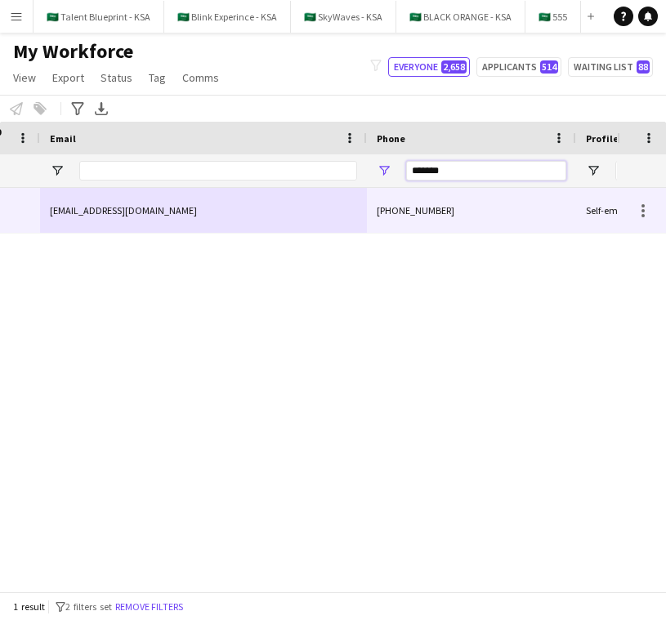
type input "*******"
click at [476, 216] on div "+966505675264" at bounding box center [471, 210] width 209 height 45
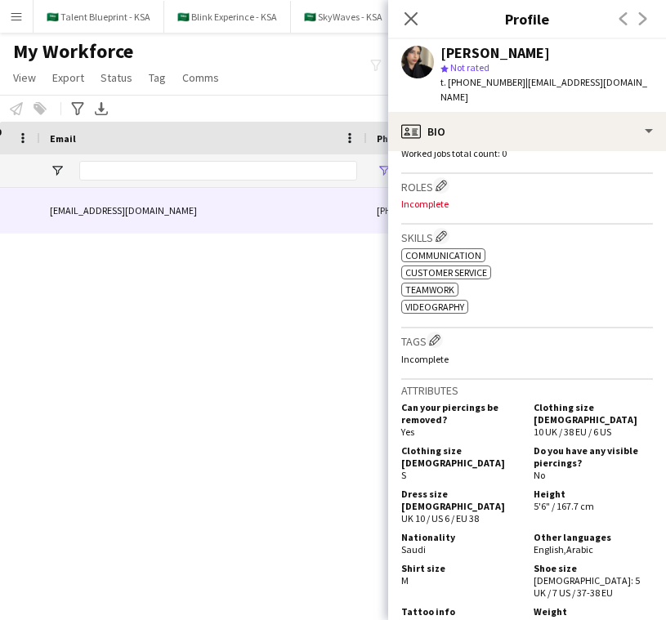
scroll to position [469, 0]
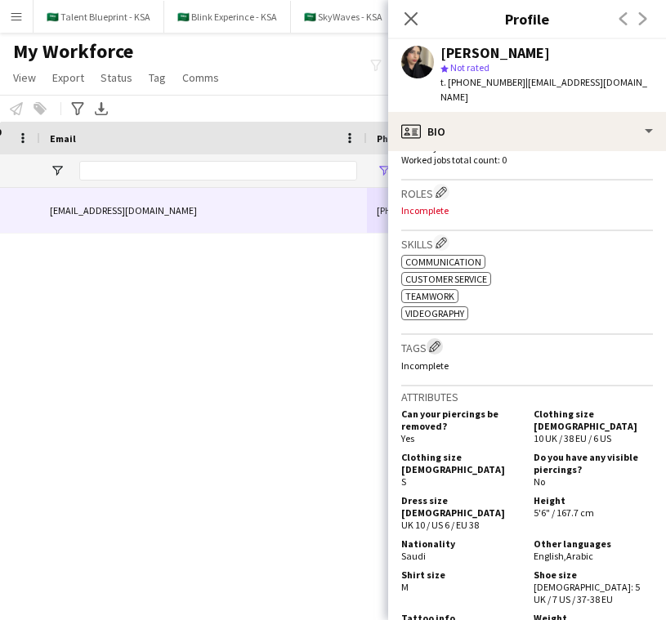
click at [436, 341] on app-icon "Edit crew company tags" at bounding box center [434, 346] width 11 height 11
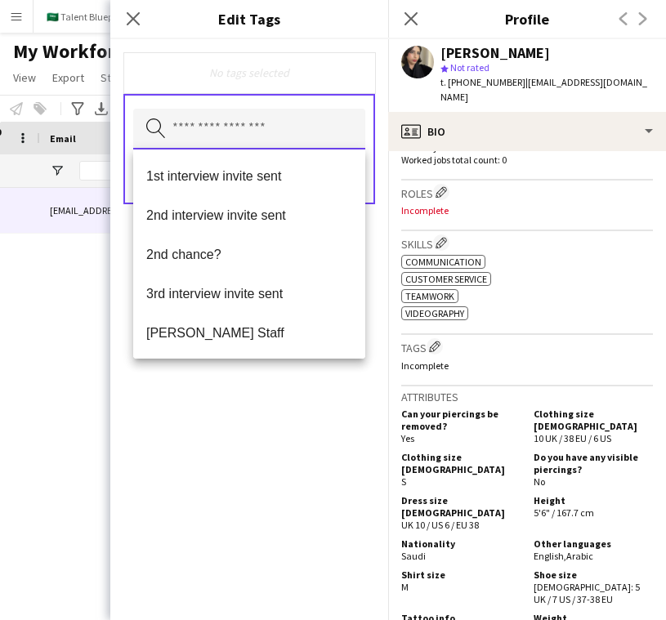
click at [299, 119] on input "text" at bounding box center [249, 129] width 232 height 41
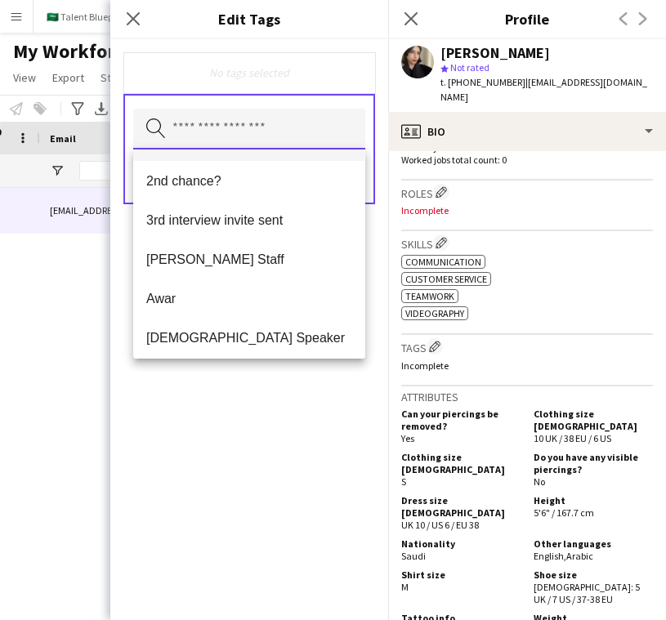
scroll to position [75, 0]
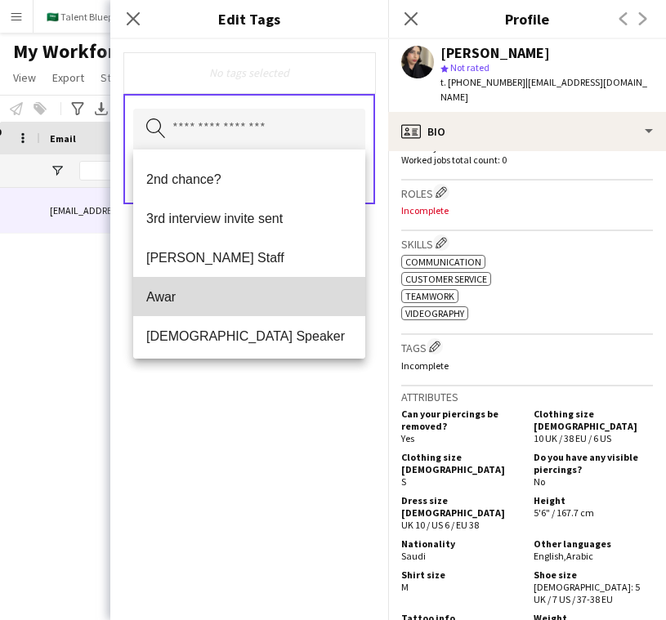
click at [282, 286] on mat-option "Awar" at bounding box center [249, 296] width 232 height 39
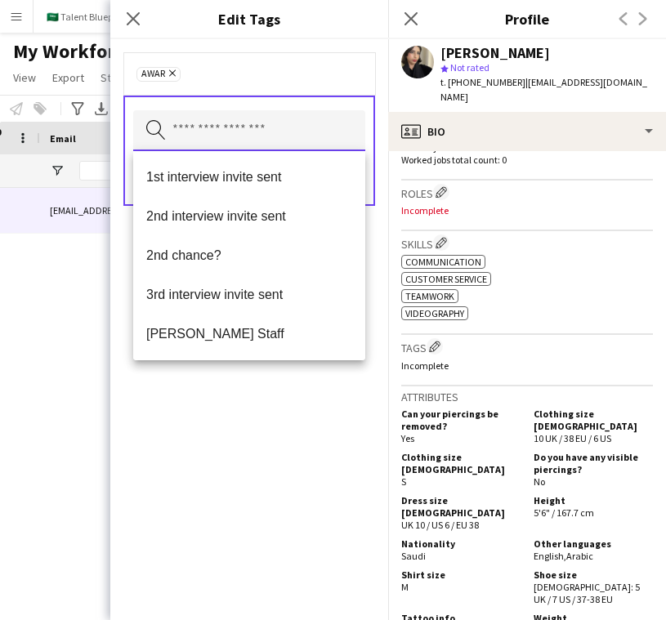
scroll to position [942, 0]
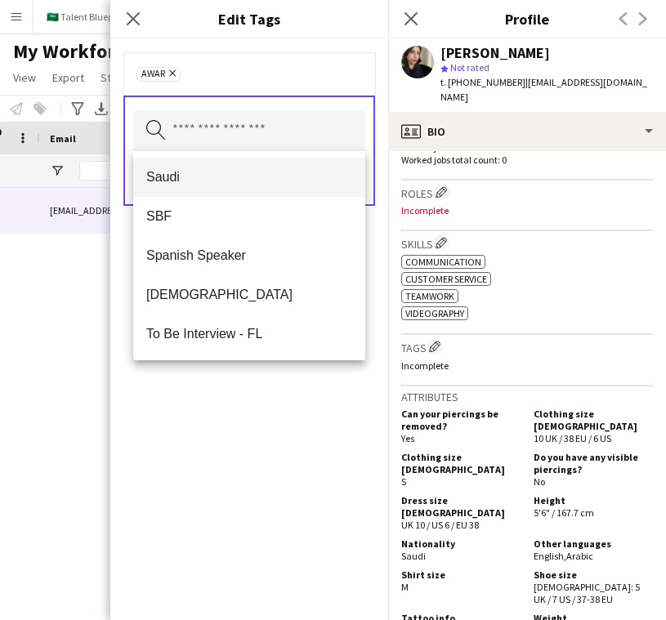
click at [281, 183] on span "Saudi" at bounding box center [249, 177] width 206 height 16
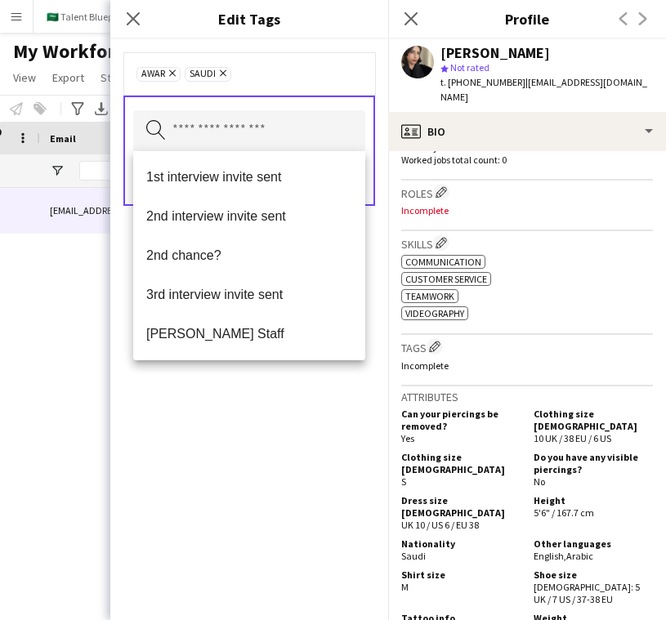
click at [310, 401] on div "Awar Remove Saudi Remove Search by tag name Save" at bounding box center [249, 329] width 278 height 581
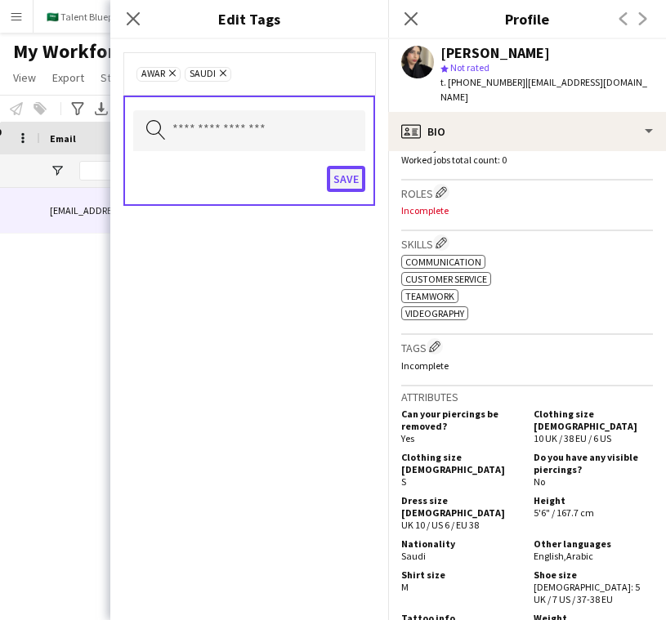
click at [354, 180] on button "Save" at bounding box center [346, 179] width 38 height 26
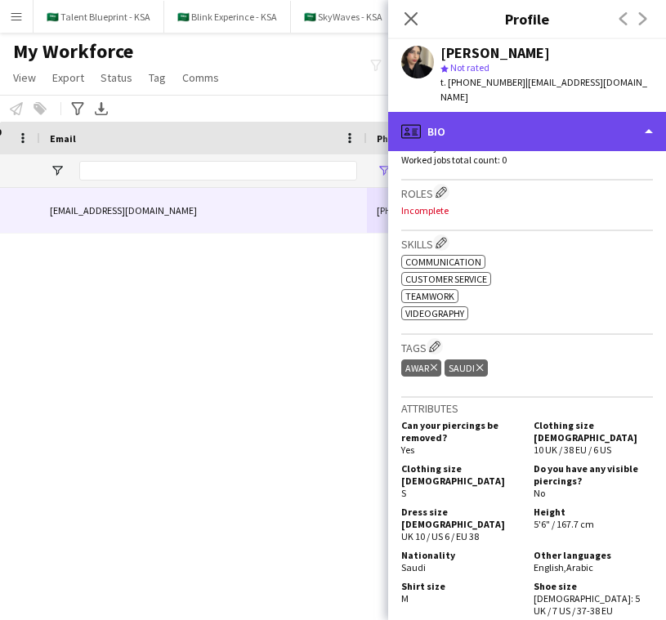
click at [562, 128] on div "profile Bio" at bounding box center [527, 131] width 278 height 39
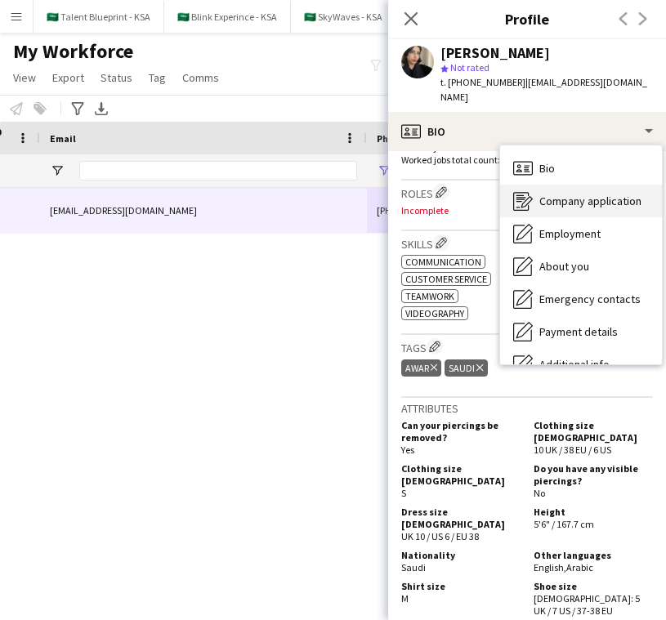
click at [575, 194] on span "Company application" at bounding box center [591, 201] width 102 height 15
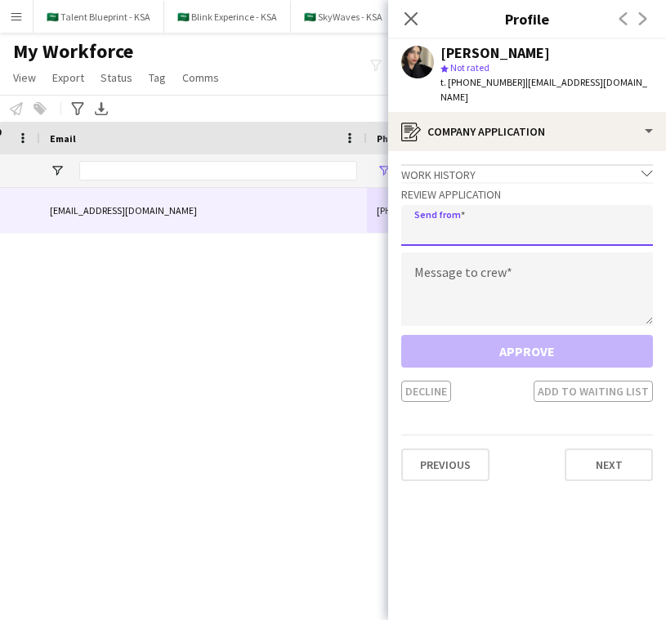
click at [534, 220] on input "email" at bounding box center [527, 225] width 252 height 41
type input "**********"
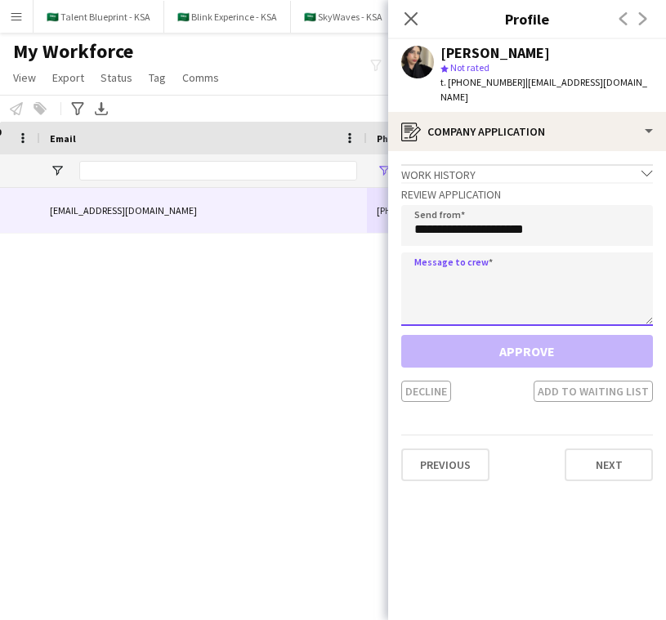
click at [517, 271] on textarea at bounding box center [527, 290] width 252 height 74
paste textarea "**********"
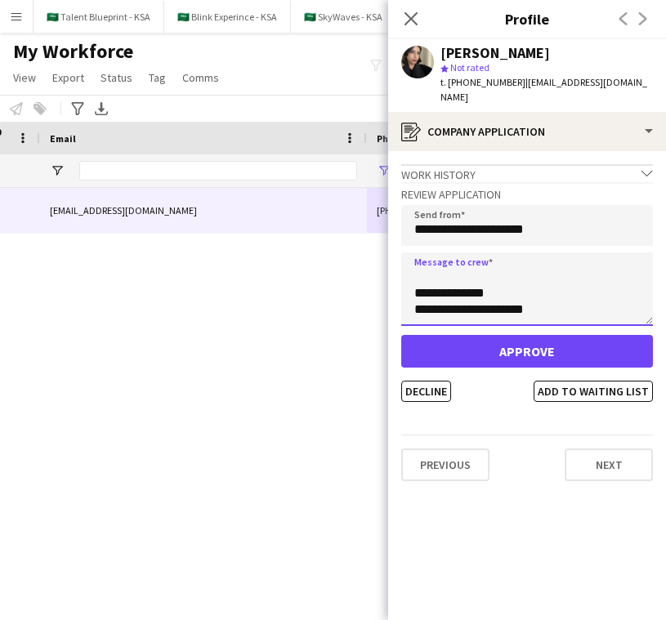
scroll to position [0, 0]
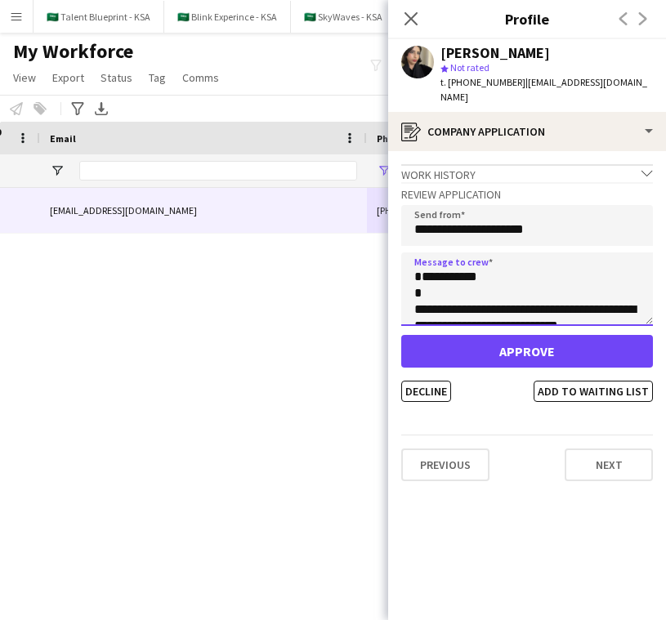
click at [414, 281] on textarea "**********" at bounding box center [527, 290] width 252 height 74
drag, startPoint x: 469, startPoint y: 265, endPoint x: 430, endPoint y: 267, distance: 39.3
click at [430, 267] on textarea "**********" at bounding box center [527, 290] width 252 height 74
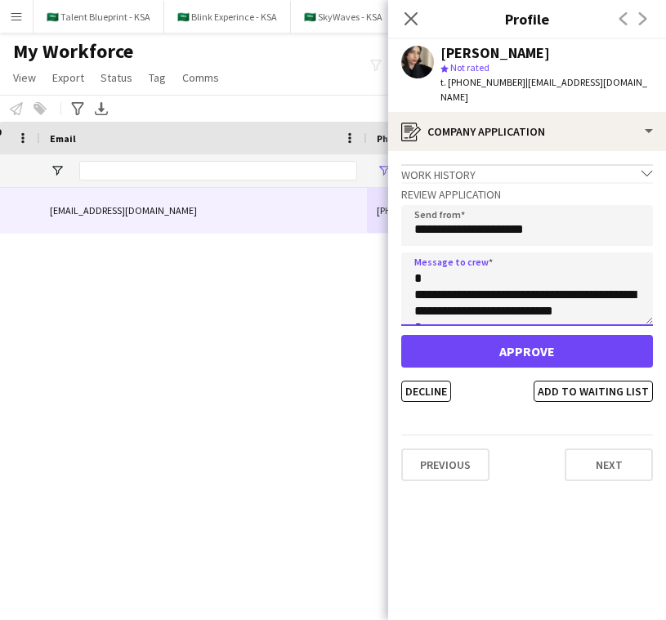
scroll to position [392, 0]
type textarea "**********"
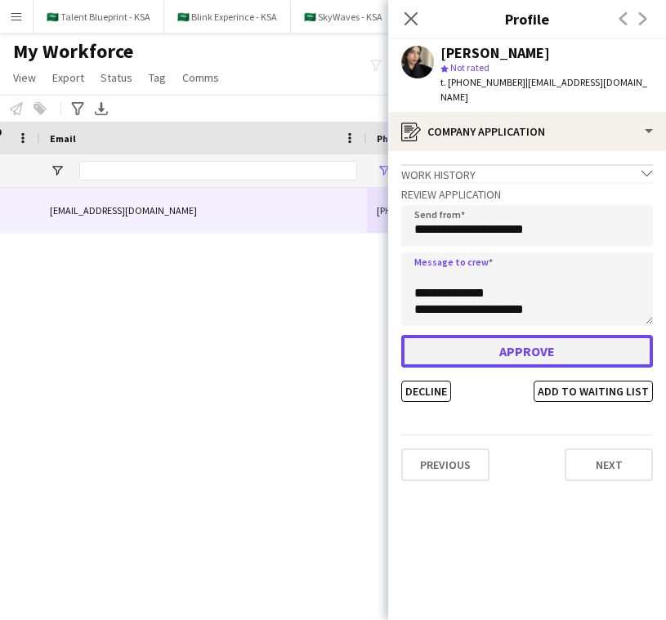
click at [532, 335] on button "Approve" at bounding box center [527, 351] width 252 height 33
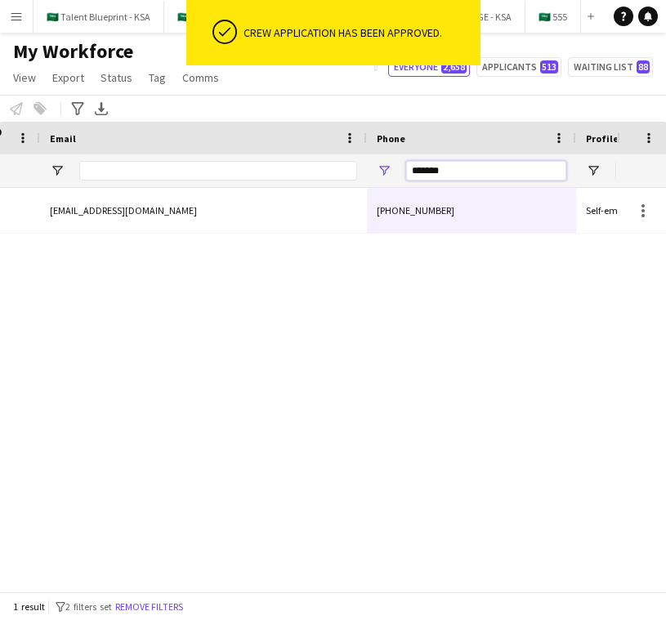
click at [514, 177] on input "*******" at bounding box center [486, 171] width 160 height 20
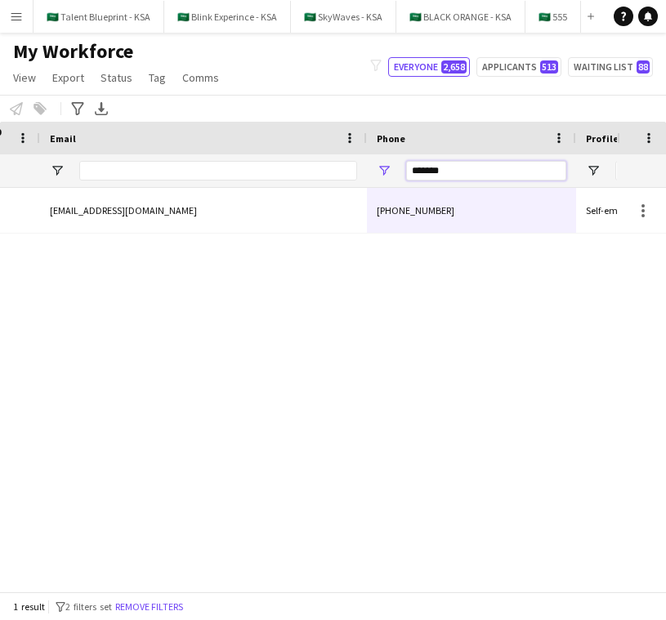
click at [514, 177] on input "*******" at bounding box center [486, 171] width 160 height 20
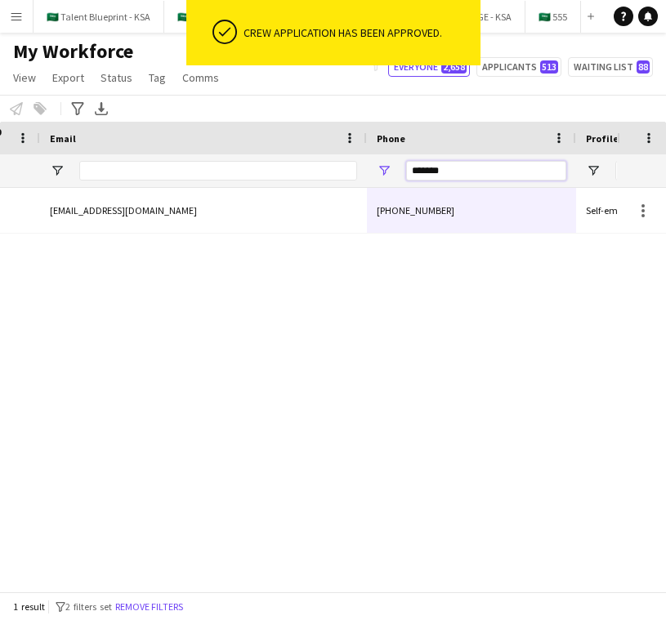
click at [514, 177] on input "*******" at bounding box center [486, 171] width 160 height 20
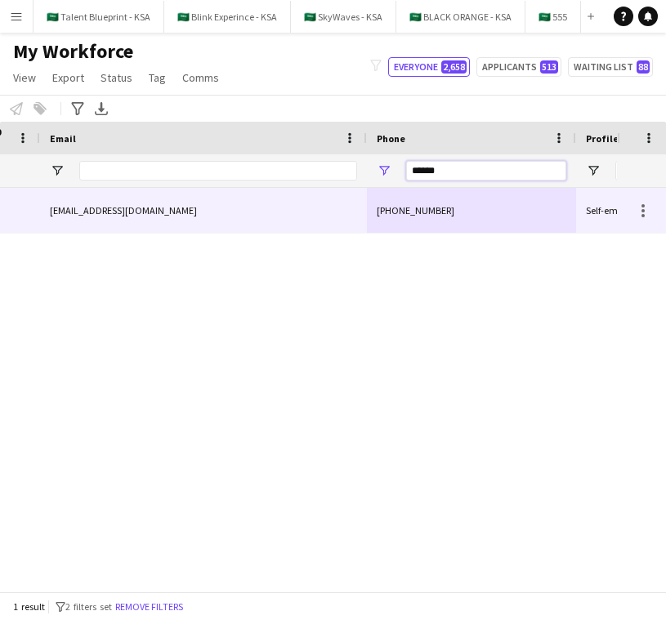
type input "******"
click at [461, 199] on div "+966503233950" at bounding box center [471, 210] width 209 height 45
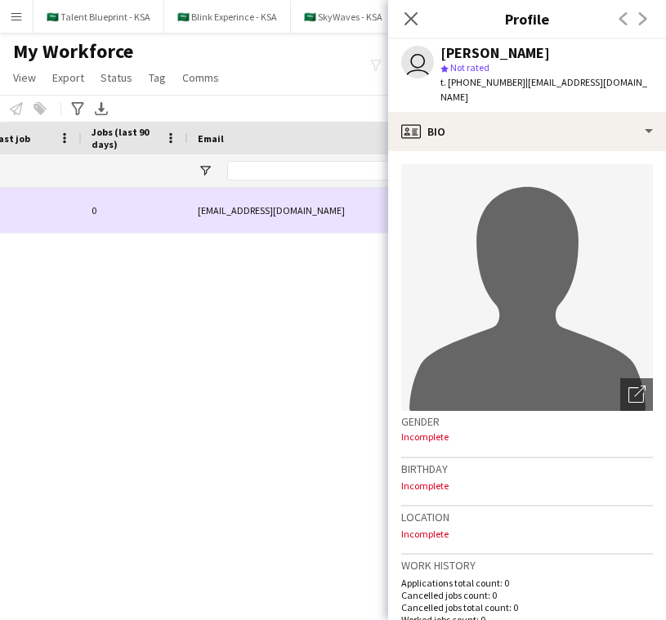
scroll to position [0, 840]
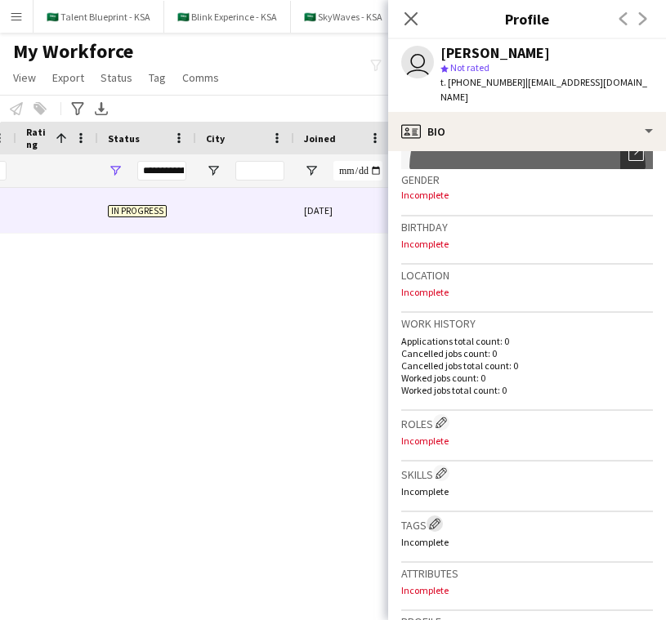
click at [437, 518] on app-icon "Edit crew company tags" at bounding box center [434, 523] width 11 height 11
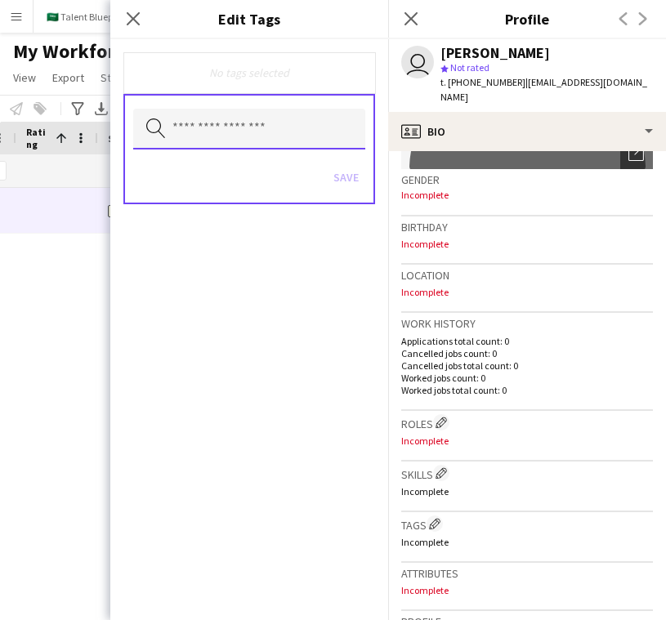
click at [318, 134] on input "text" at bounding box center [249, 129] width 232 height 41
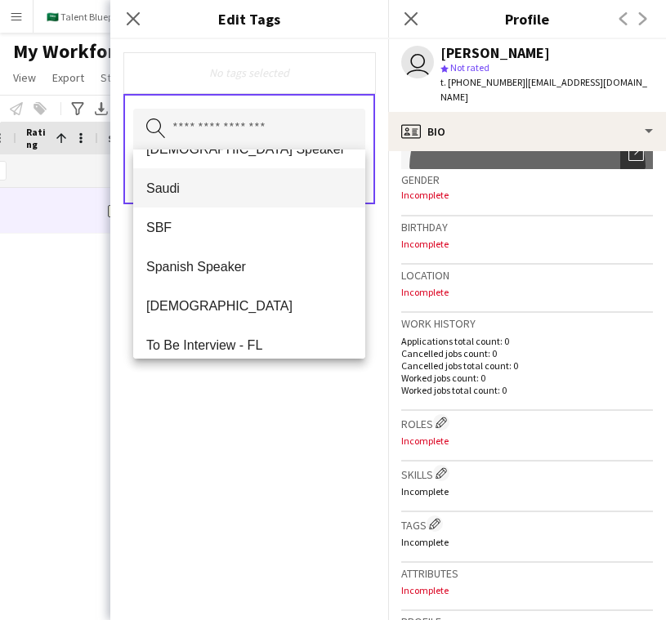
click at [289, 181] on span "Saudi" at bounding box center [249, 189] width 206 height 16
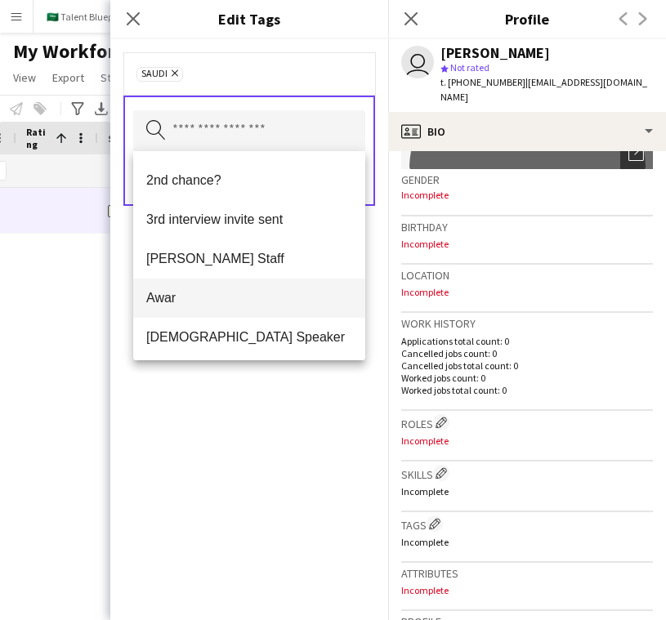
click at [255, 295] on span "Awar" at bounding box center [249, 298] width 206 height 16
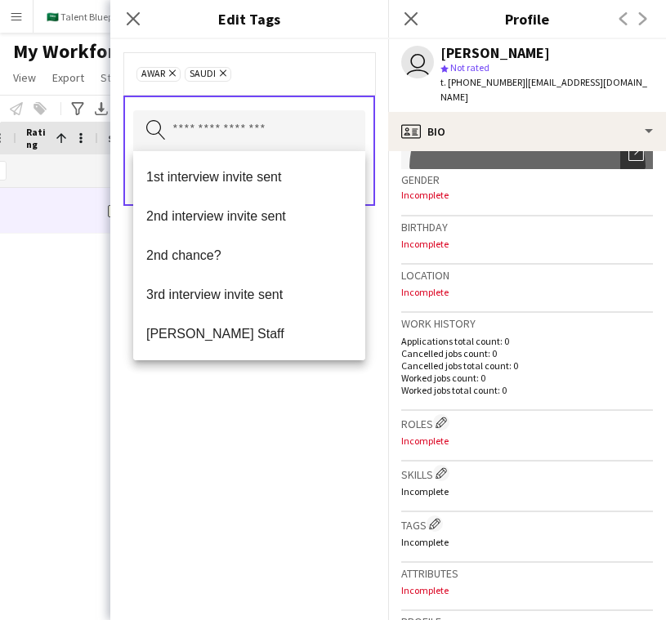
click at [241, 391] on div "Awar Remove Saudi Remove Search by tag name Save" at bounding box center [249, 329] width 278 height 581
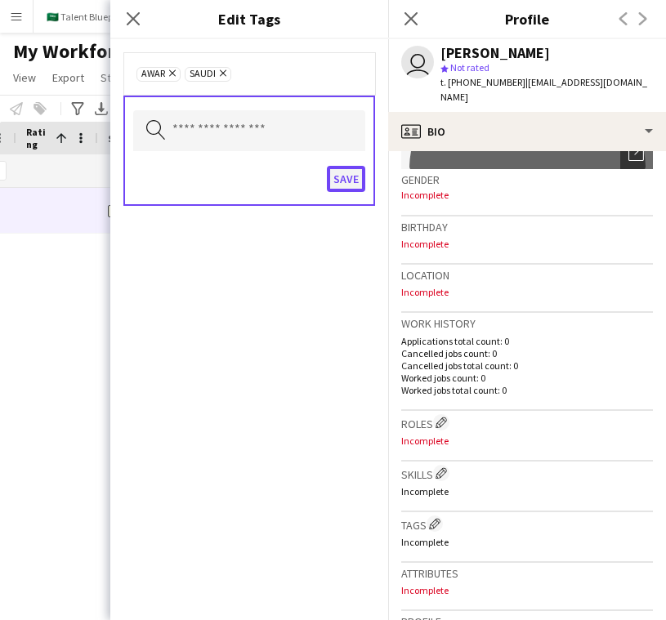
click at [352, 178] on button "Save" at bounding box center [346, 179] width 38 height 26
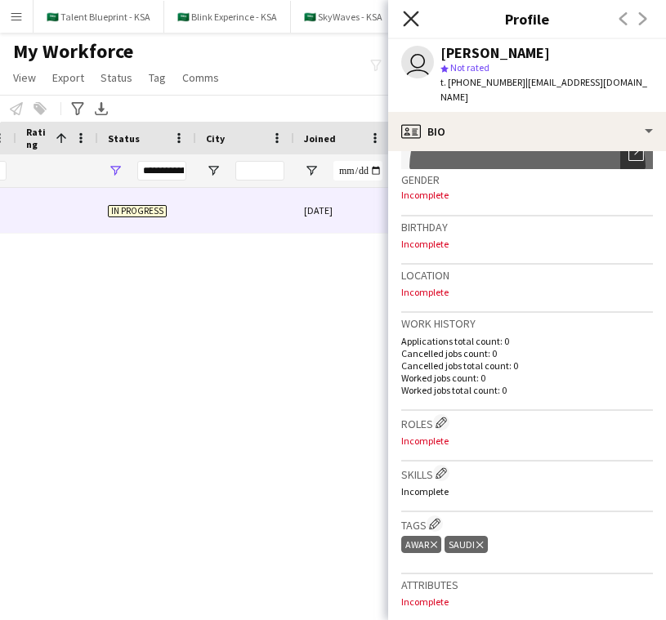
click at [412, 22] on icon "Close pop-in" at bounding box center [411, 19] width 16 height 16
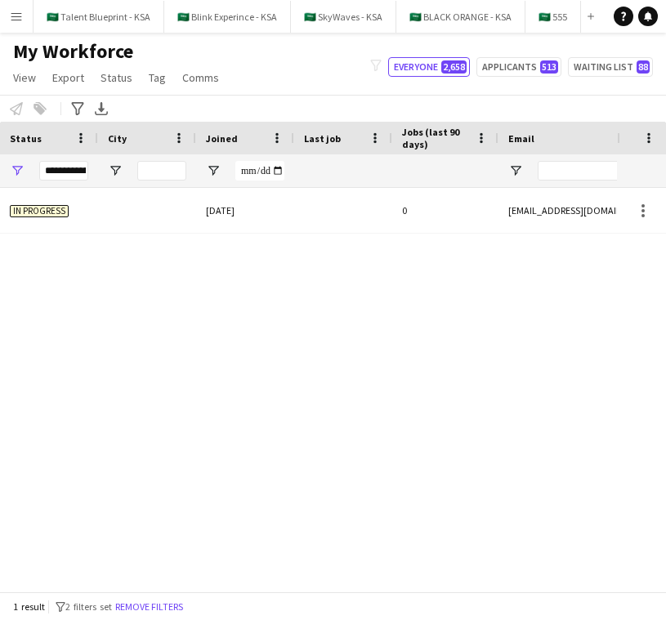
scroll to position [0, 643]
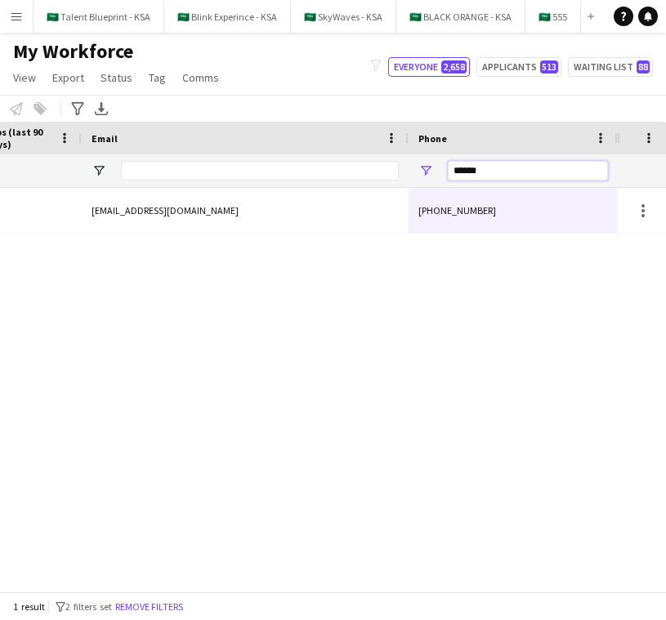
click at [509, 170] on input "******" at bounding box center [528, 171] width 160 height 20
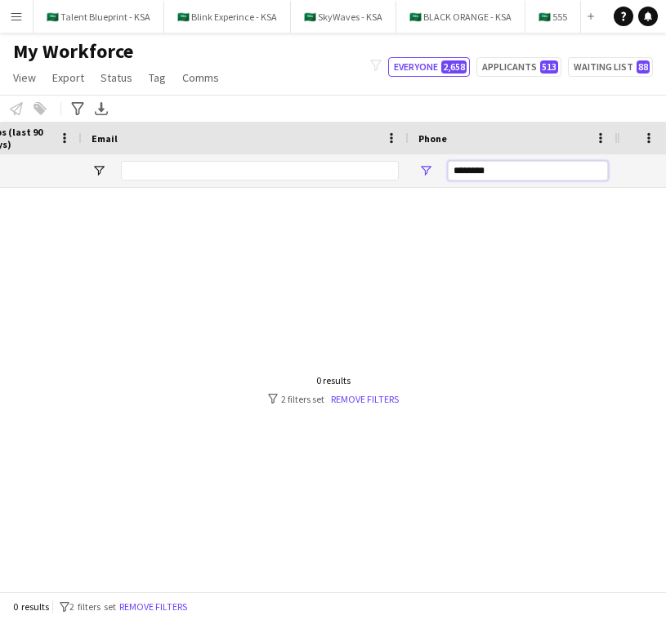
type input "*********"
click at [528, 168] on input "*********" at bounding box center [520, 171] width 160 height 20
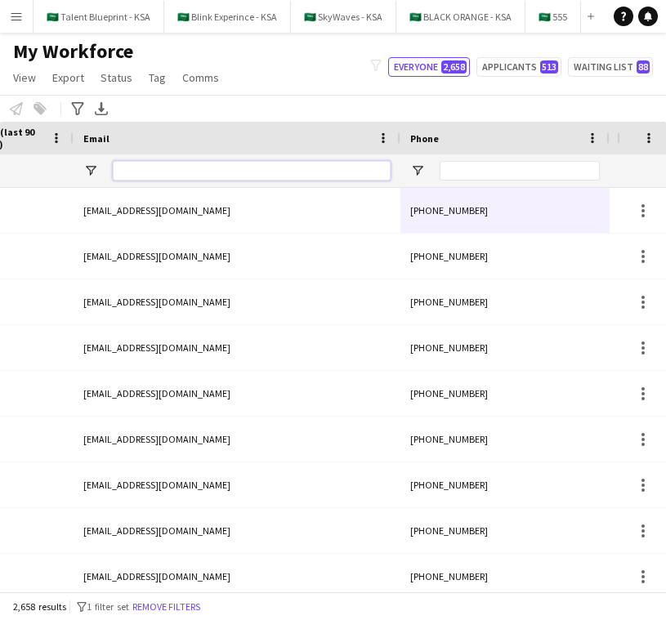
click at [321, 167] on input "Email Filter Input" at bounding box center [252, 171] width 278 height 20
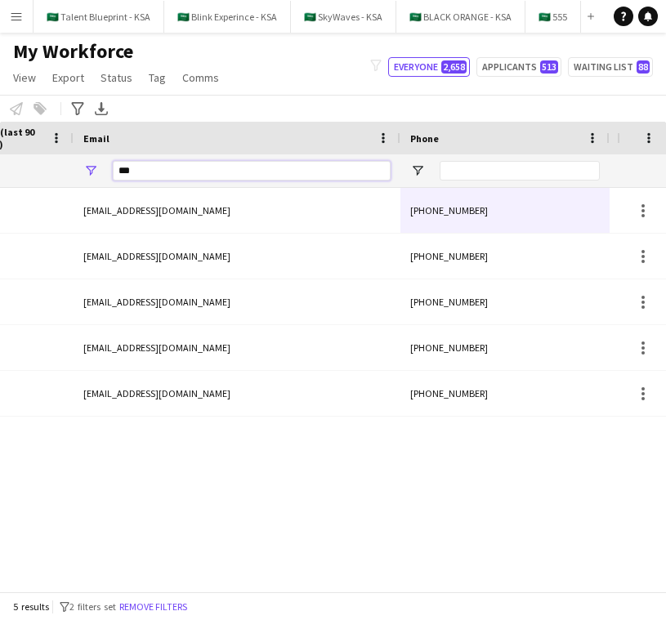
type input "****"
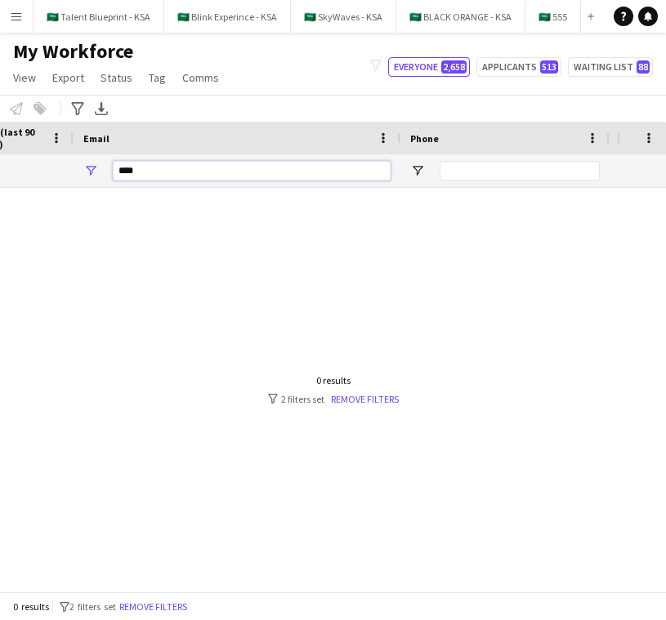
click at [301, 170] on input "****" at bounding box center [252, 171] width 278 height 20
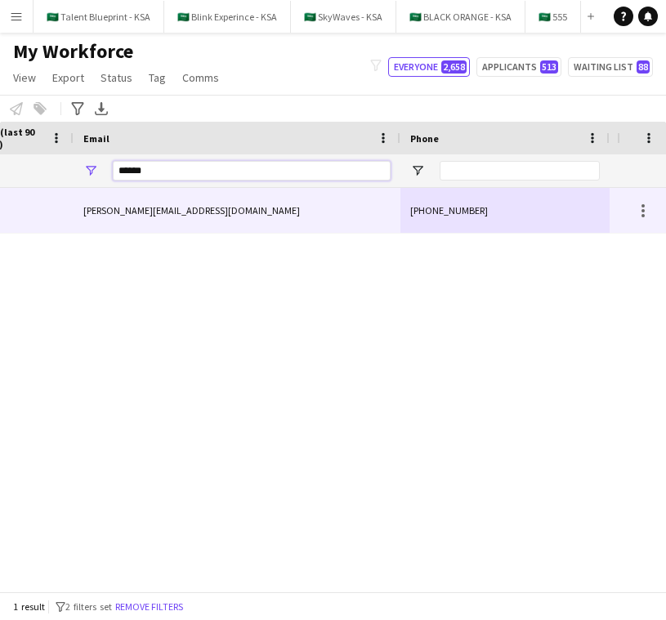
type input "******"
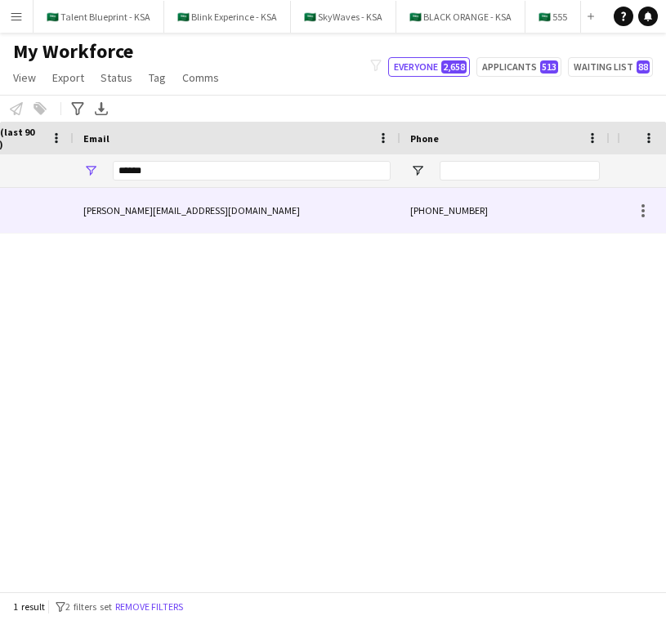
click at [356, 218] on div "halima.alghamidiu@gmail.com" at bounding box center [237, 210] width 327 height 45
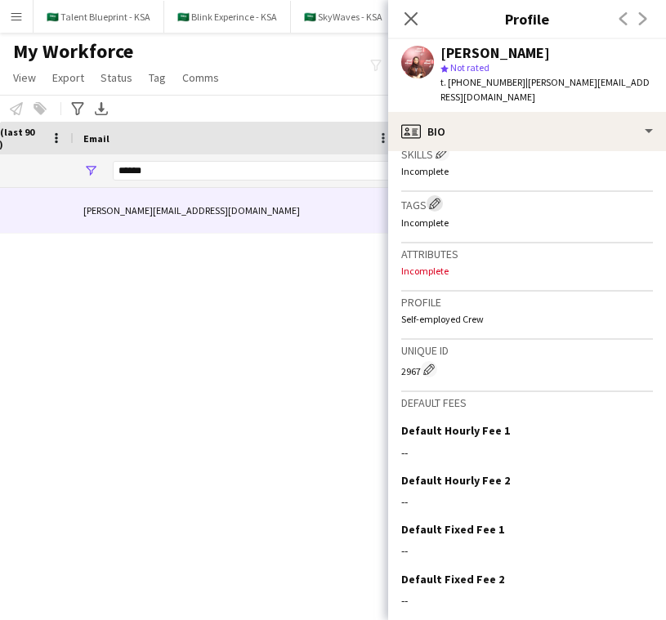
click at [432, 198] on app-icon "Edit crew company tags" at bounding box center [434, 203] width 11 height 11
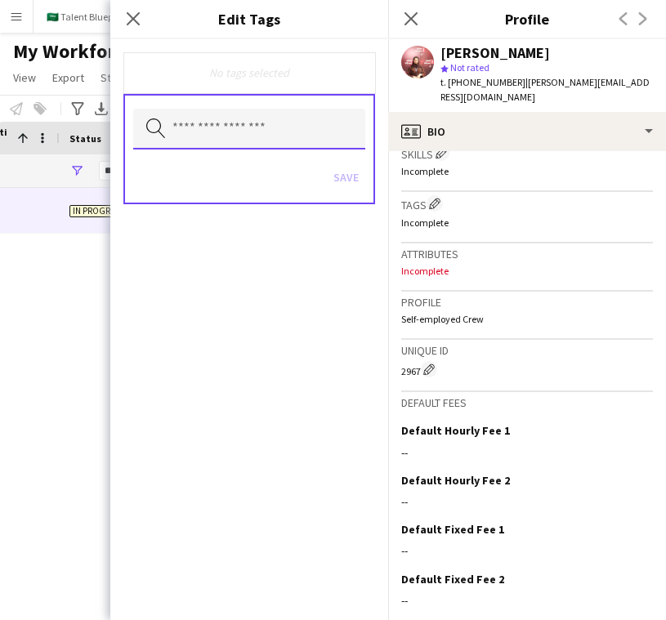
click at [339, 125] on input "text" at bounding box center [249, 129] width 232 height 41
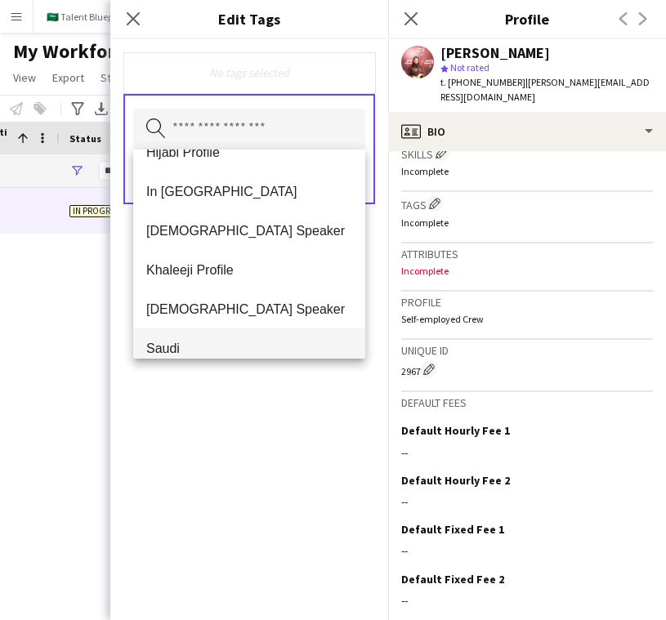
click at [263, 343] on span "Saudi" at bounding box center [249, 349] width 206 height 16
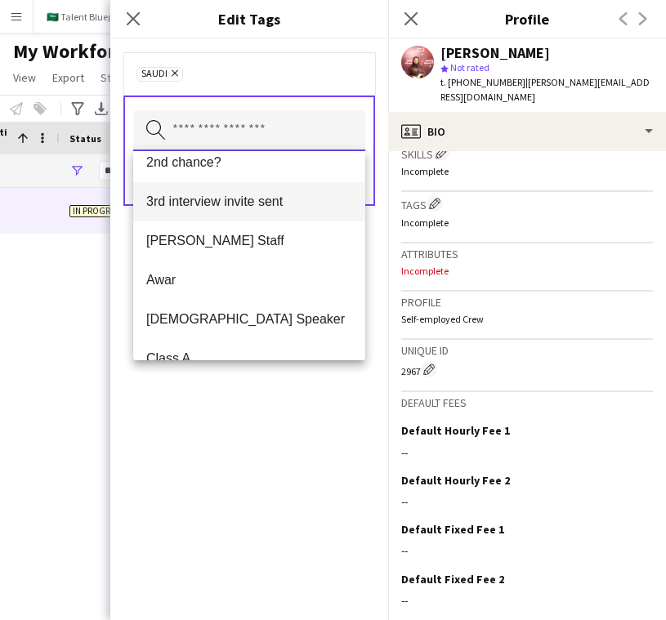
scroll to position [101, 0]
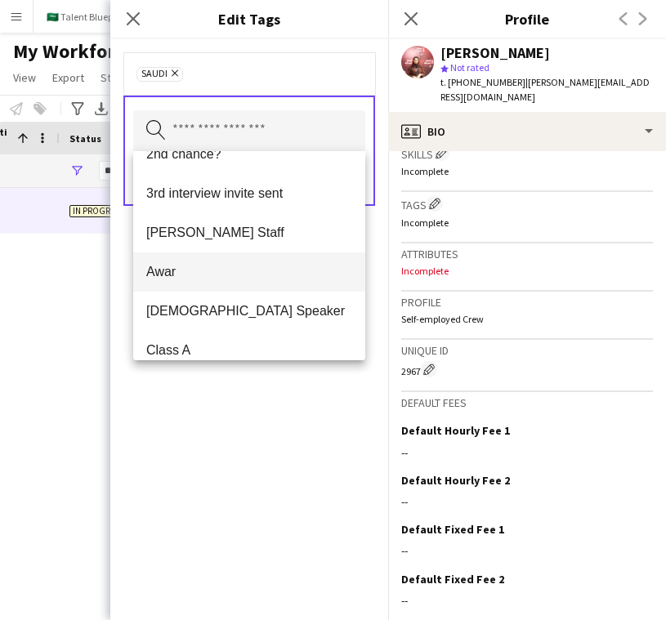
click at [268, 278] on span "Awar" at bounding box center [249, 272] width 206 height 16
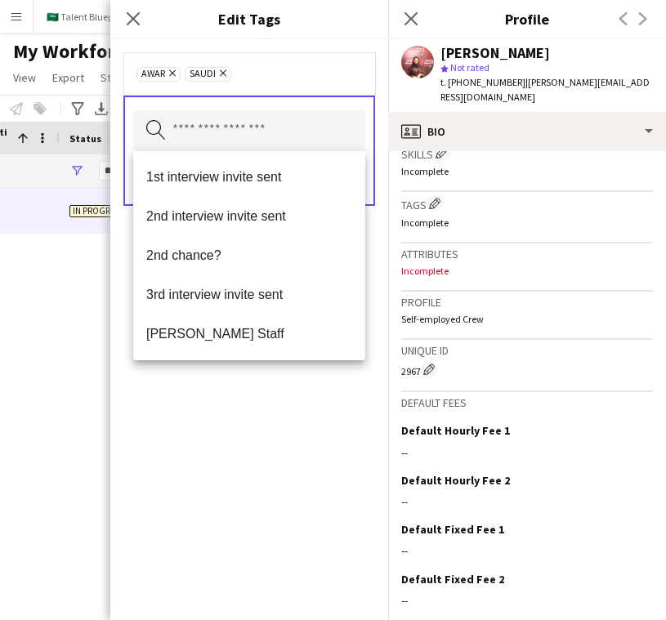
click at [285, 422] on div "Awar Remove Saudi Remove Search by tag name Save" at bounding box center [249, 329] width 278 height 581
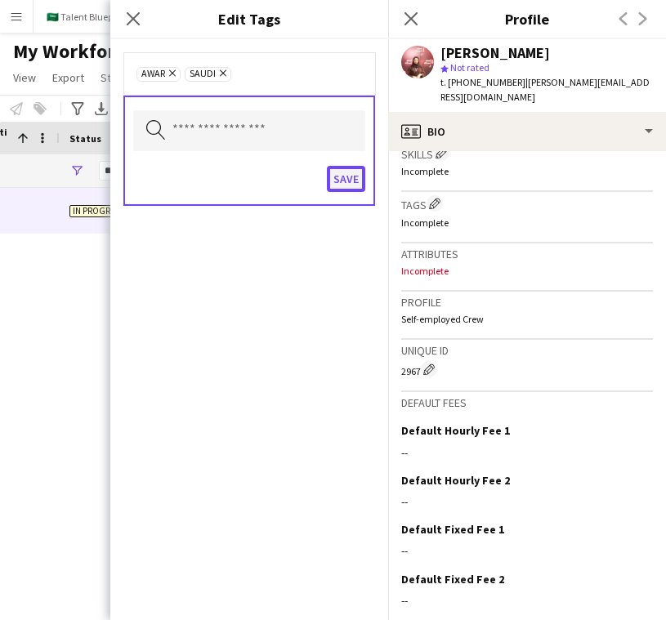
click at [356, 181] on button "Save" at bounding box center [346, 179] width 38 height 26
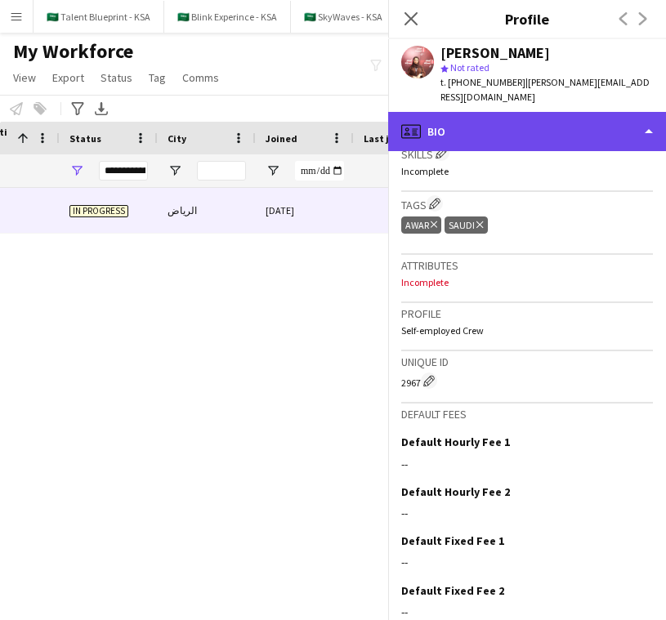
click at [554, 112] on div "profile Bio" at bounding box center [527, 131] width 278 height 39
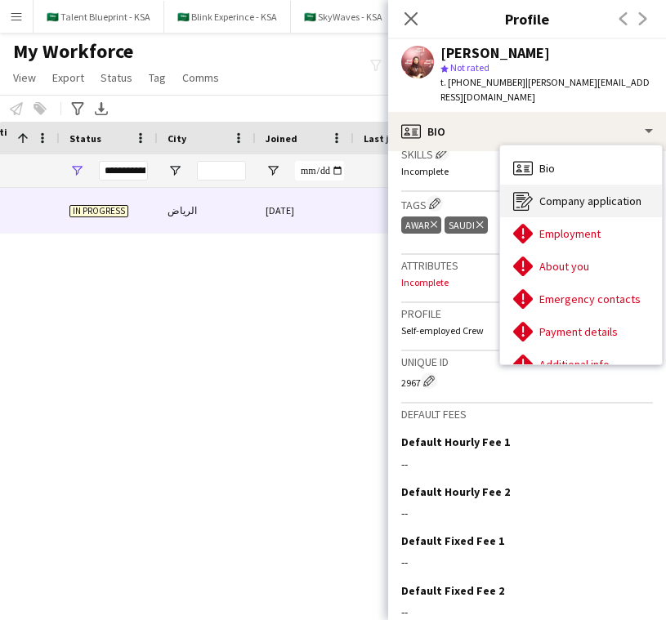
click at [607, 194] on span "Company application" at bounding box center [591, 201] width 102 height 15
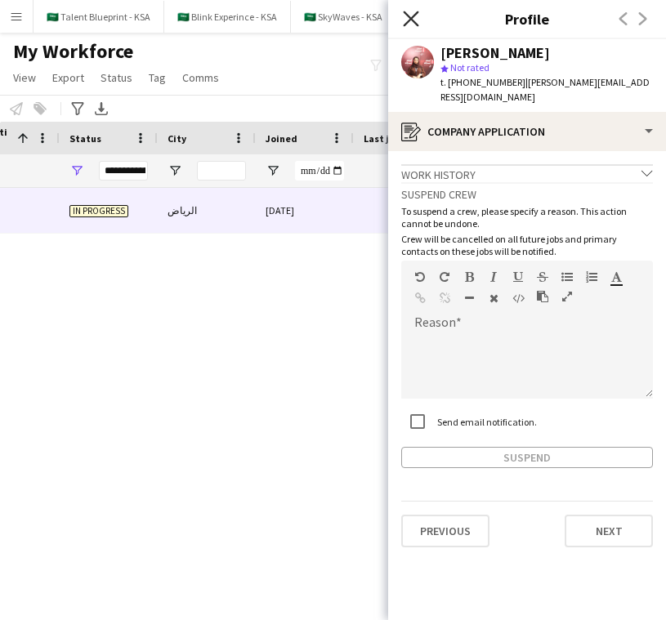
click at [414, 25] on icon "Close pop-in" at bounding box center [411, 19] width 16 height 16
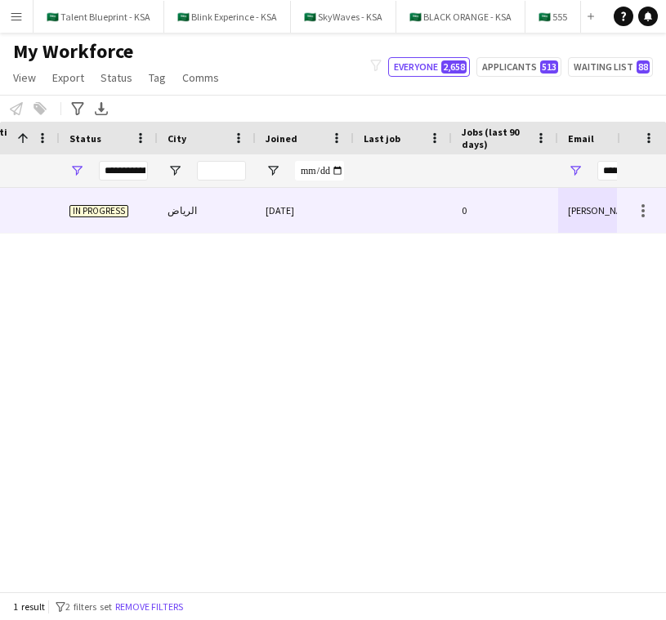
scroll to position [0, 781]
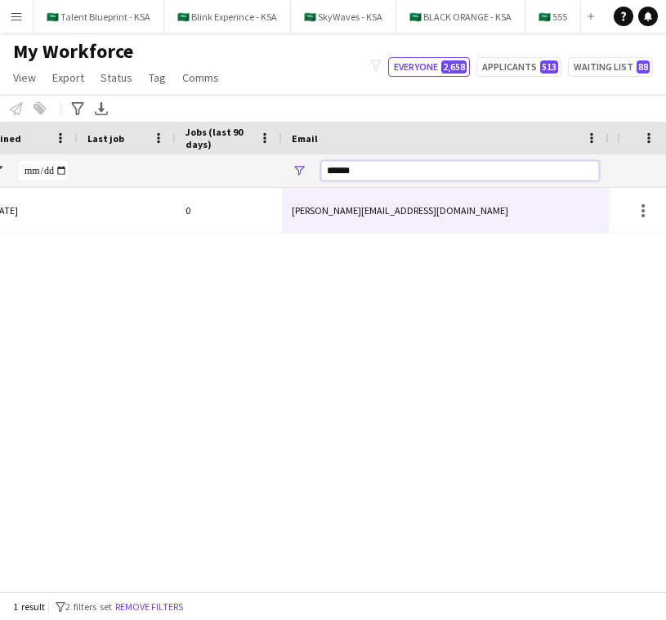
click at [461, 174] on input "******" at bounding box center [460, 171] width 278 height 20
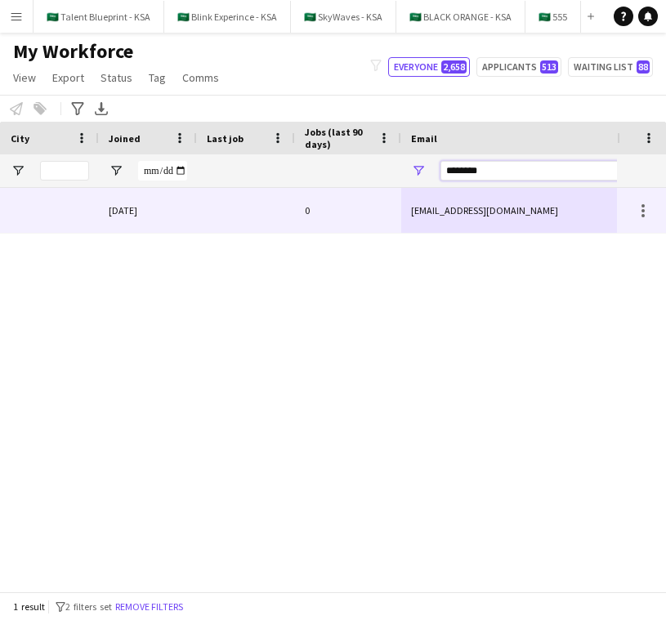
scroll to position [0, 386]
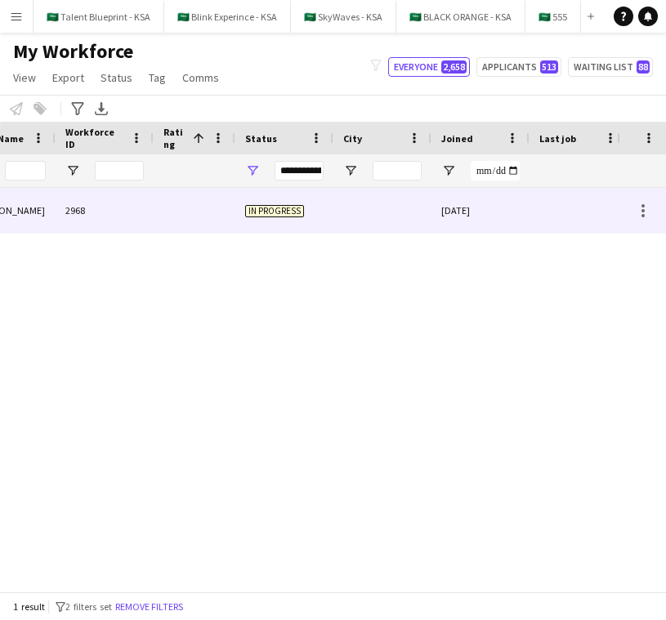
type input "********"
click at [325, 225] on div "In progress" at bounding box center [284, 210] width 98 height 45
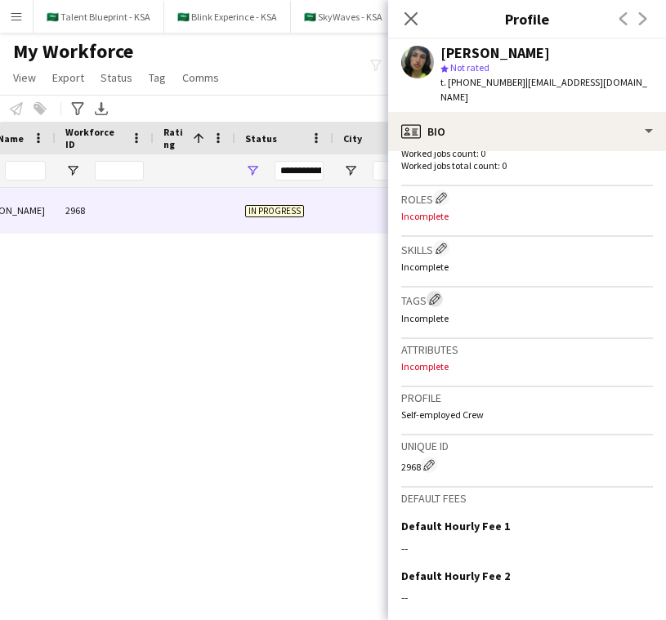
click at [437, 293] on app-icon "Edit crew company tags" at bounding box center [434, 298] width 11 height 11
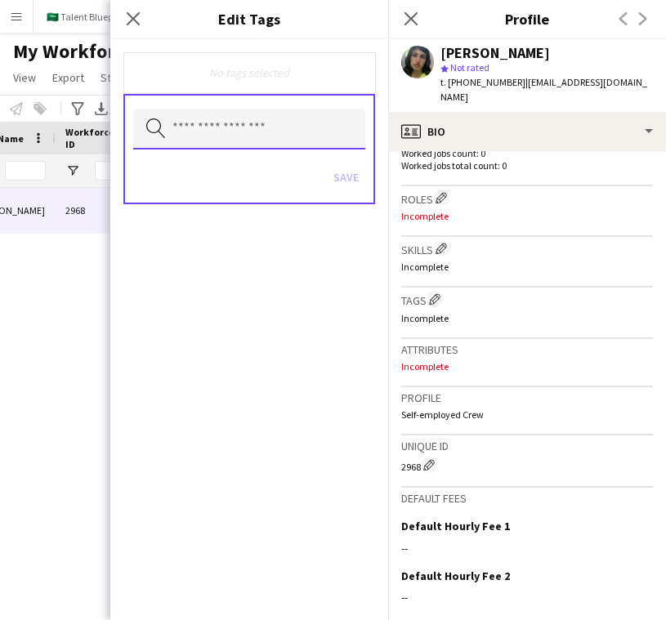
click at [318, 137] on input "text" at bounding box center [249, 129] width 232 height 41
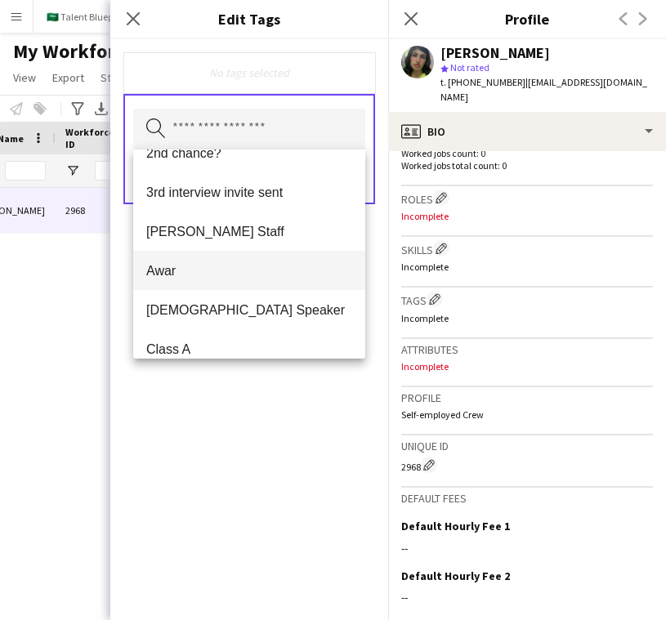
click at [283, 264] on span "Awar" at bounding box center [249, 271] width 206 height 16
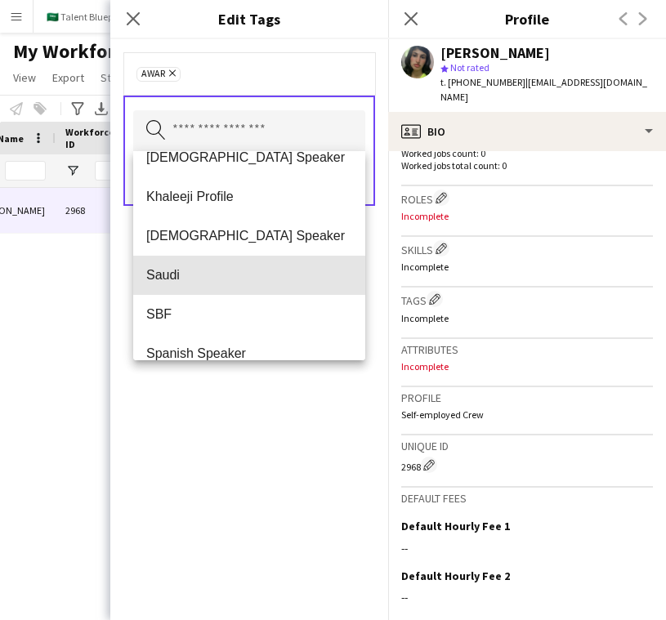
click at [283, 264] on mat-option "Saudi" at bounding box center [249, 275] width 232 height 39
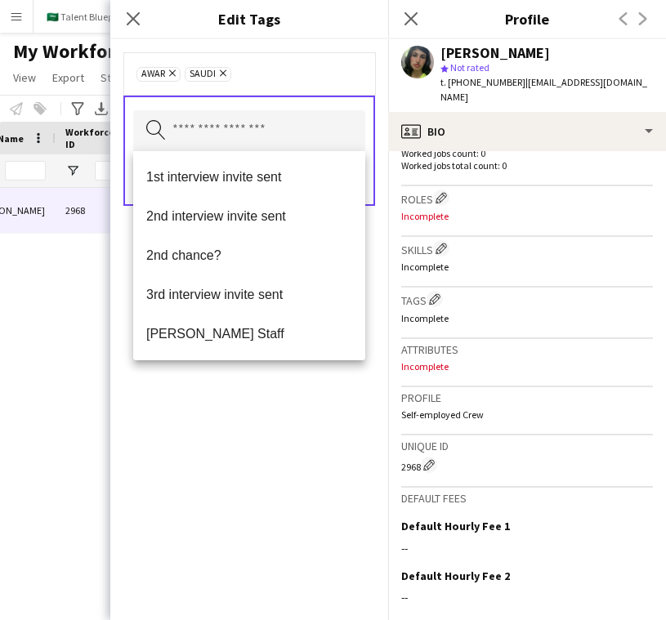
click at [312, 408] on div "Awar Remove Saudi Remove Search by tag name Save" at bounding box center [249, 329] width 278 height 581
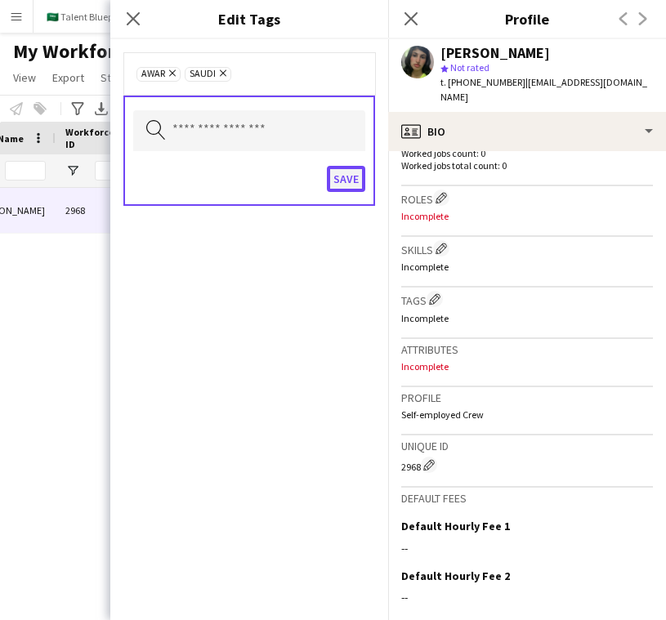
click at [357, 174] on button "Save" at bounding box center [346, 179] width 38 height 26
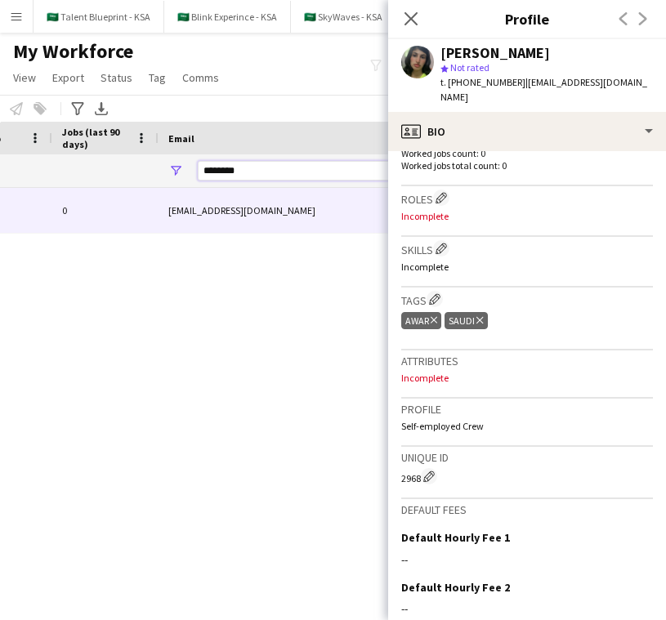
click at [308, 174] on input "********" at bounding box center [337, 171] width 278 height 20
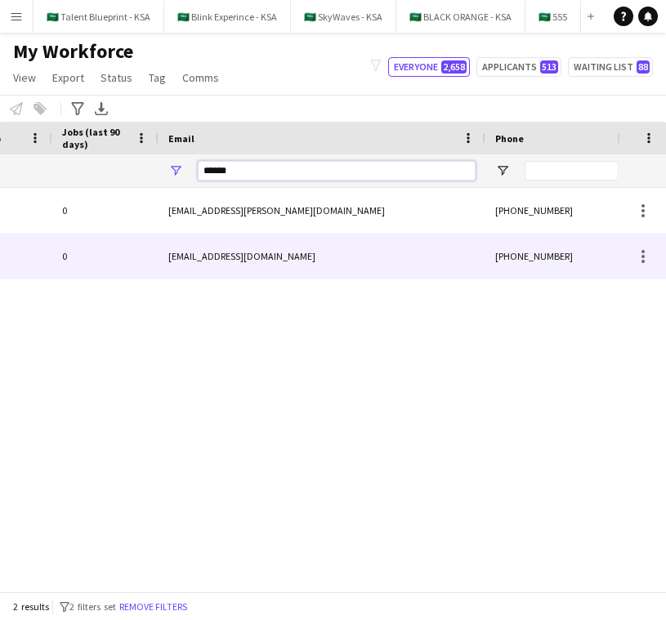
type input "******"
click at [301, 249] on div "albishrisahar22@gmail.com" at bounding box center [322, 256] width 327 height 45
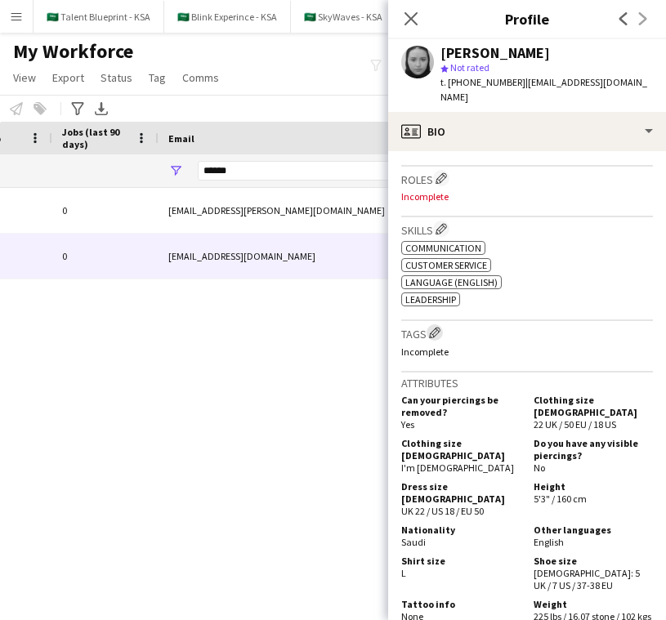
click at [441, 327] on app-icon "Edit crew company tags" at bounding box center [434, 332] width 11 height 11
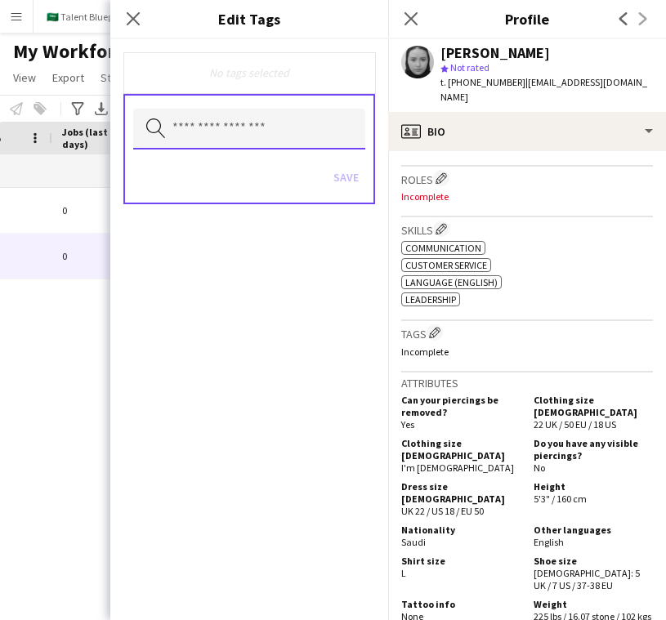
click at [291, 119] on input "text" at bounding box center [249, 129] width 232 height 41
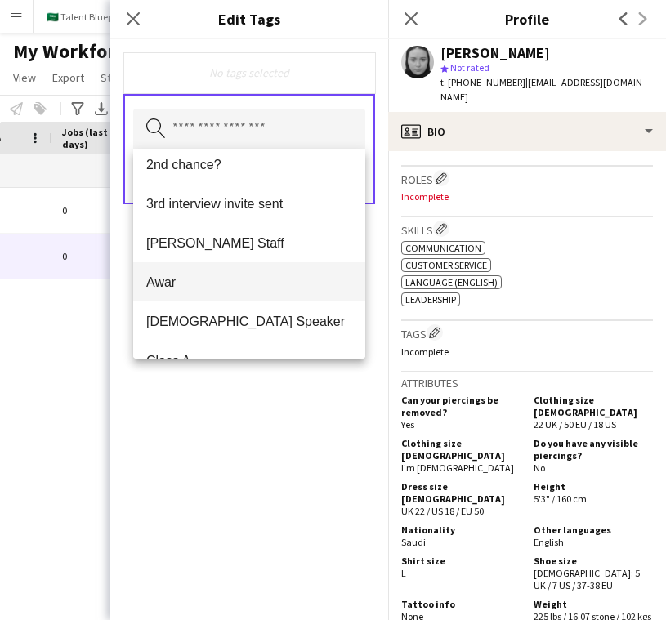
click at [289, 298] on mat-option "Awar" at bounding box center [249, 281] width 232 height 39
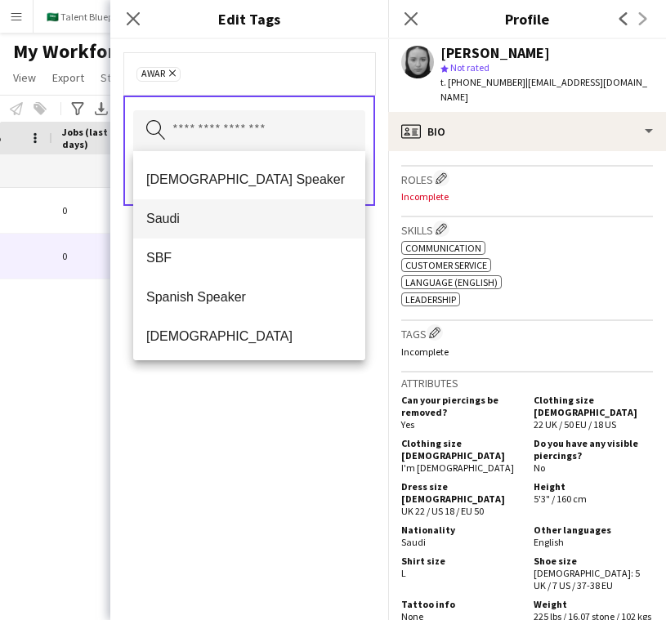
click at [275, 226] on mat-option "Saudi" at bounding box center [249, 218] width 232 height 39
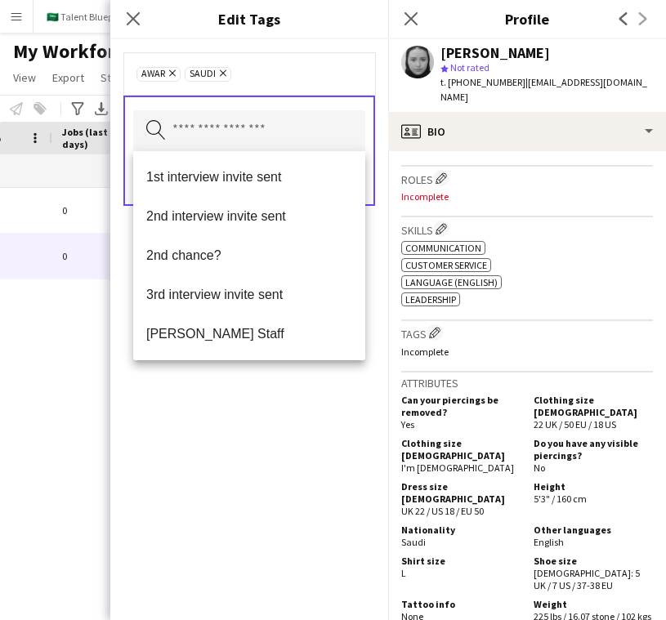
click at [272, 423] on div "Awar Remove Saudi Remove Search by tag name Save" at bounding box center [249, 329] width 278 height 581
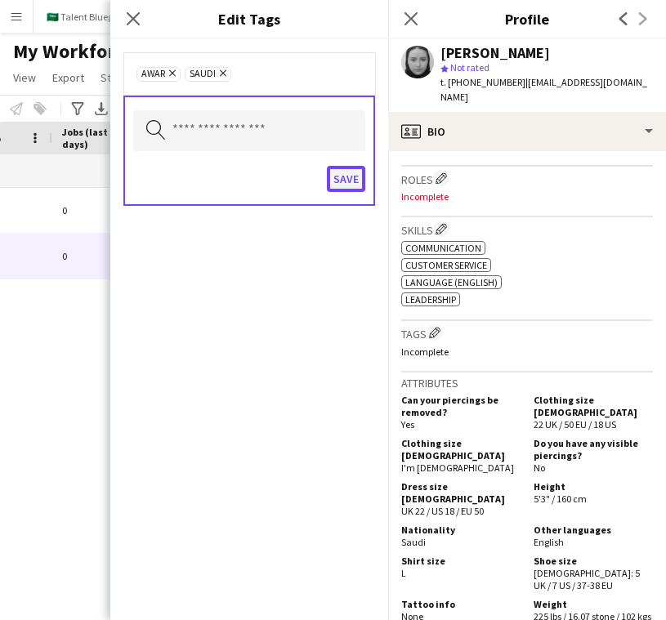
click at [346, 186] on button "Save" at bounding box center [346, 179] width 38 height 26
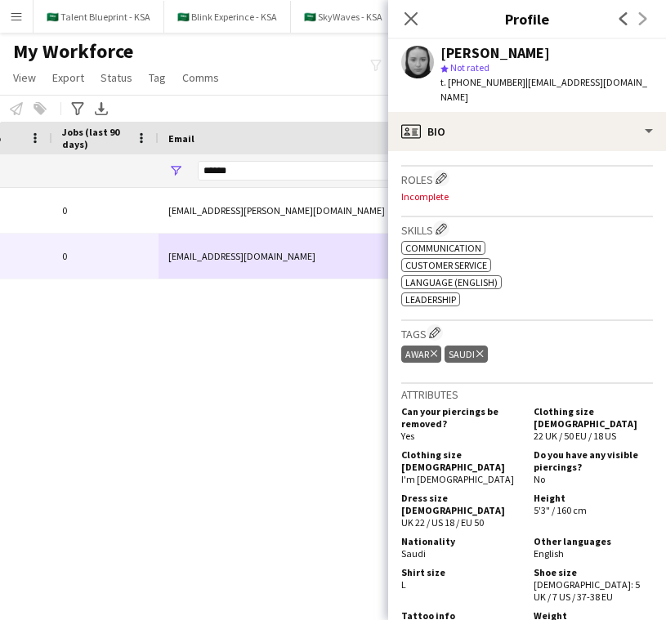
click at [307, 321] on div "Jeddah 12-09-2025 0 renad.albishi@outlook.sa +966555077055 Self-employed Crew R…" at bounding box center [308, 390] width 617 height 404
click at [331, 176] on input "******" at bounding box center [337, 171] width 278 height 20
paste input "**********"
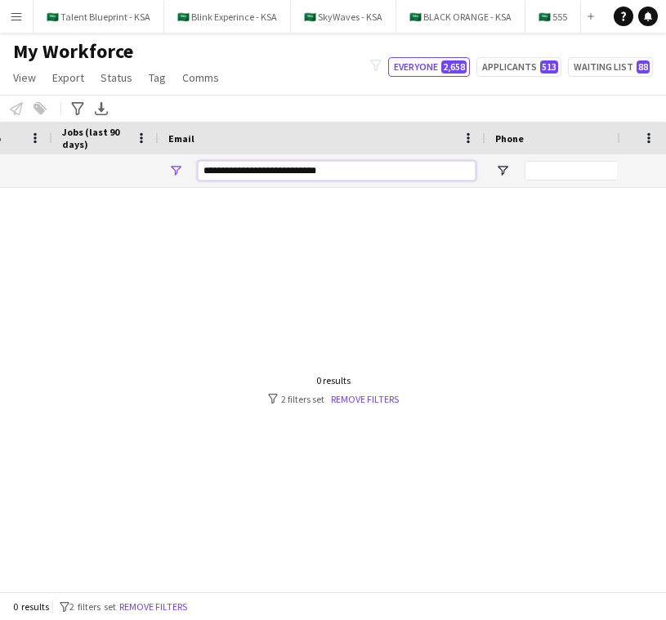
drag, startPoint x: 223, startPoint y: 172, endPoint x: 163, endPoint y: 172, distance: 60.5
click at [163, 172] on div "**********" at bounding box center [322, 171] width 327 height 33
click at [325, 166] on input "**********" at bounding box center [337, 171] width 278 height 20
click at [207, 173] on input "**********" at bounding box center [337, 171] width 278 height 20
type input "**********"
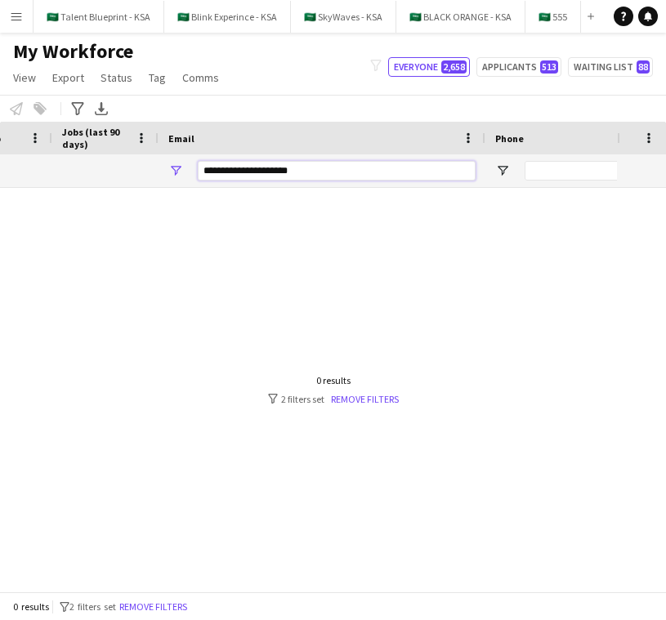
click at [278, 170] on input "**********" at bounding box center [337, 171] width 278 height 20
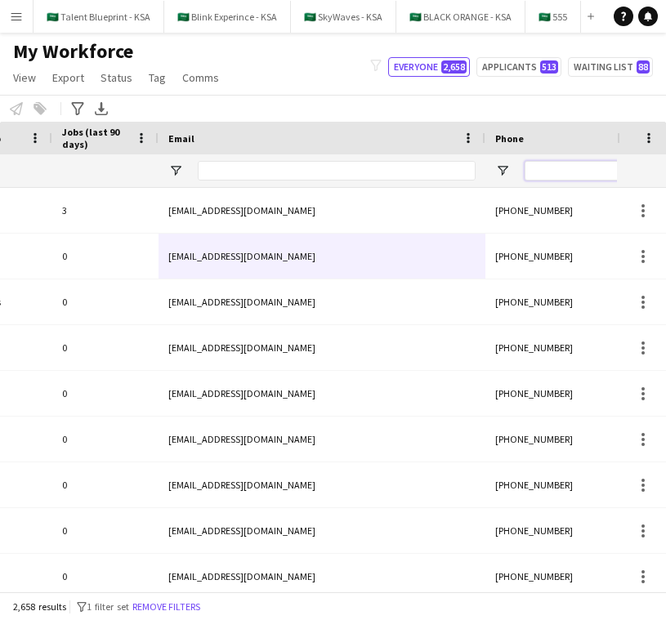
click at [549, 171] on input "Phone Filter Input" at bounding box center [605, 171] width 160 height 20
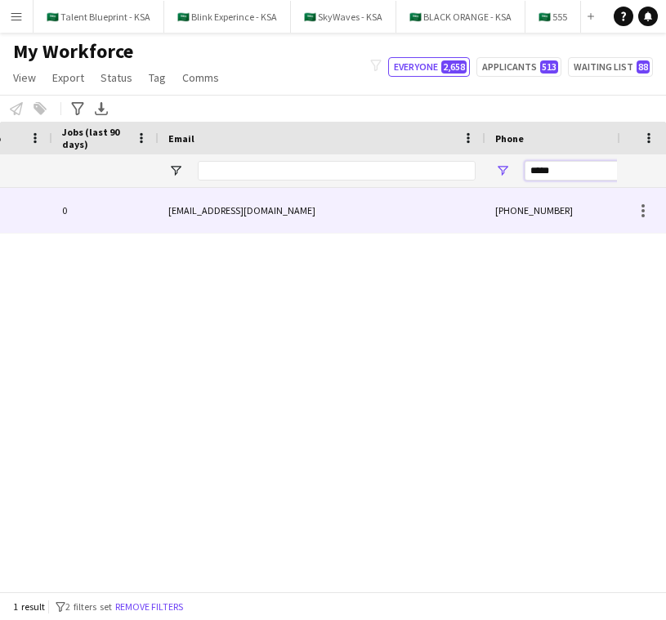
type input "*****"
click at [427, 203] on div "bayan2001397@gmail.com" at bounding box center [322, 210] width 327 height 45
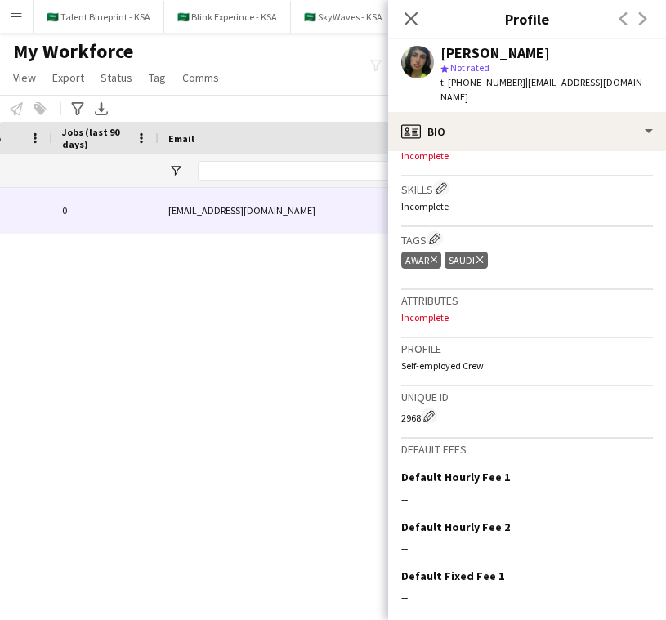
scroll to position [542, 0]
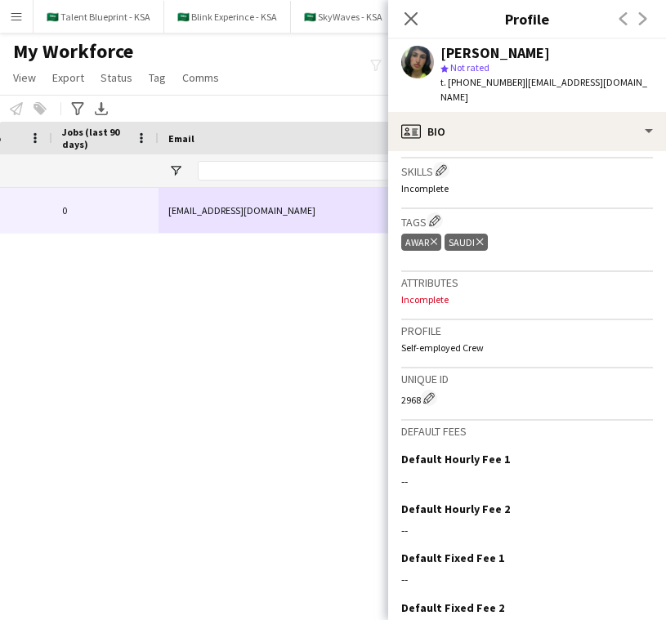
click at [578, 190] on div "Skills Edit crew company skills Incomplete" at bounding box center [527, 184] width 252 height 51
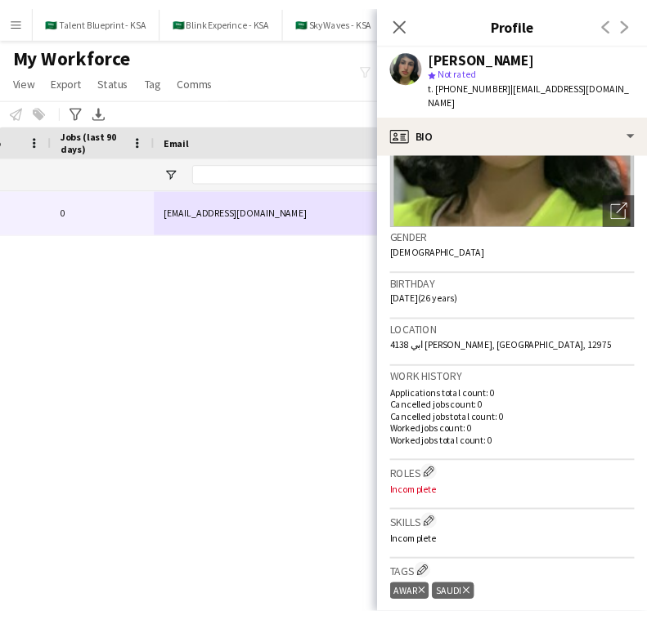
scroll to position [0, 0]
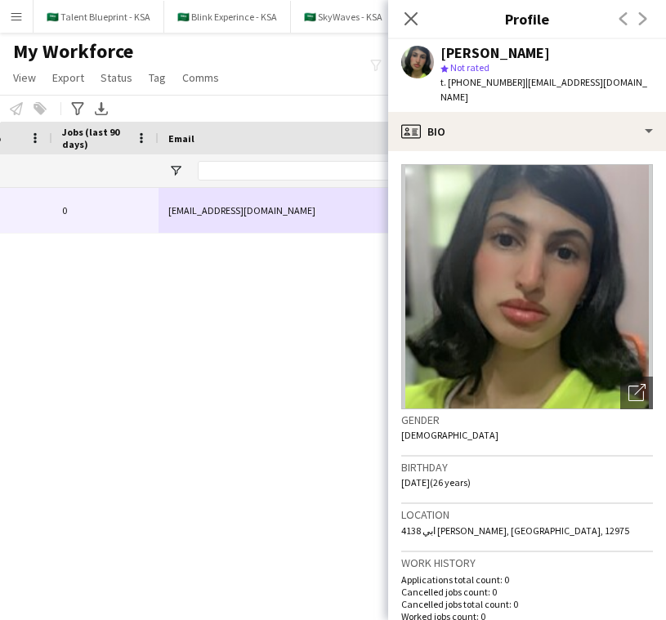
click at [314, 261] on div "30-09-2025 0 bayan2001397@gmail.com +966581770139 Self-employed Crew" at bounding box center [308, 390] width 617 height 404
click at [417, 13] on icon at bounding box center [411, 19] width 16 height 16
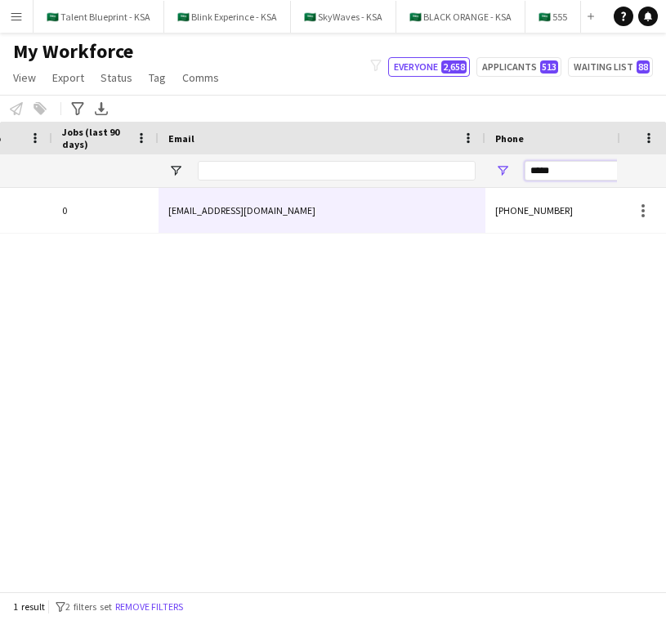
click at [582, 172] on input "*****" at bounding box center [605, 171] width 160 height 20
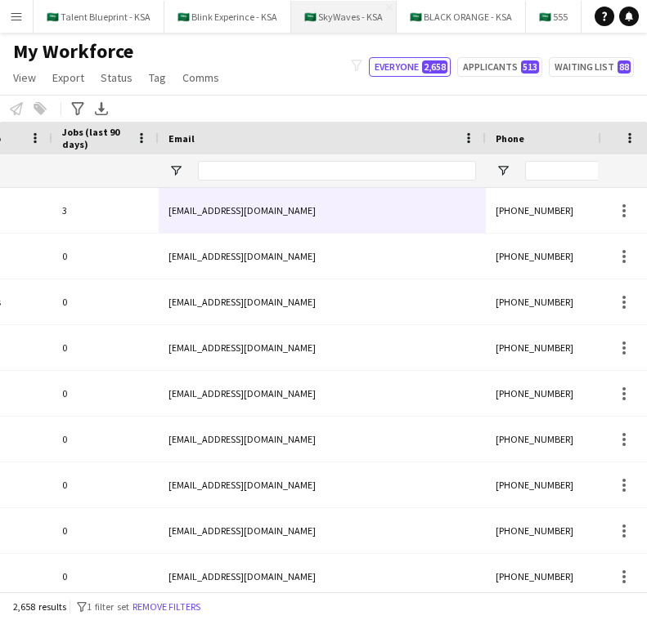
click at [343, 20] on button "🇸🇦 SkyWaves - KSA Close" at bounding box center [343, 17] width 105 height 32
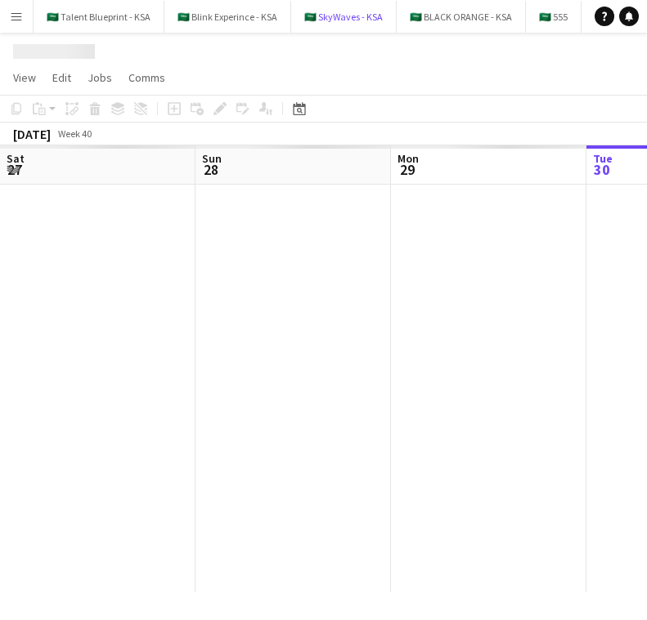
scroll to position [0, 391]
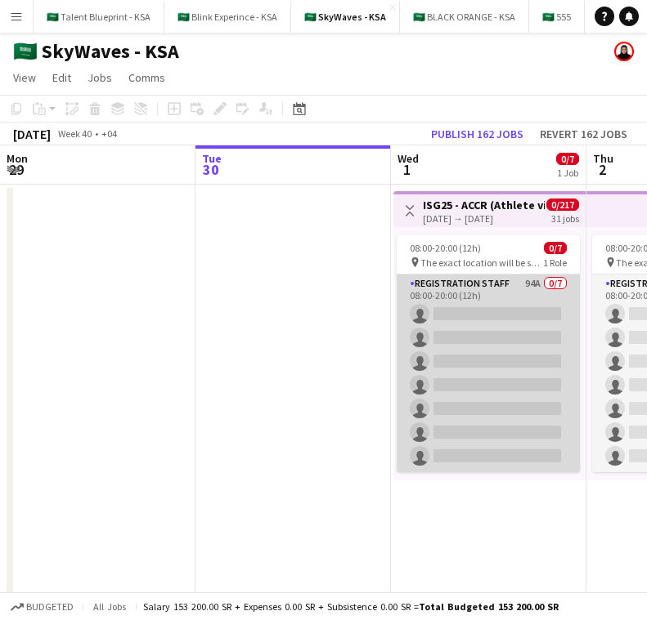
click at [458, 280] on app-card-role "Registration Staff 94A 0/7 08:00-20:00 (12h) single-neutral-actions single-neut…" at bounding box center [487, 374] width 183 height 198
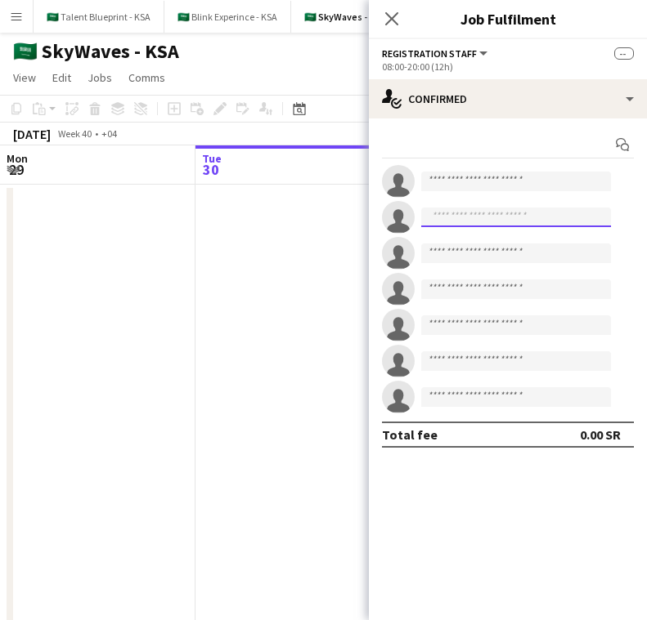
click at [470, 214] on input at bounding box center [516, 218] width 190 height 20
click at [496, 183] on input at bounding box center [516, 182] width 190 height 20
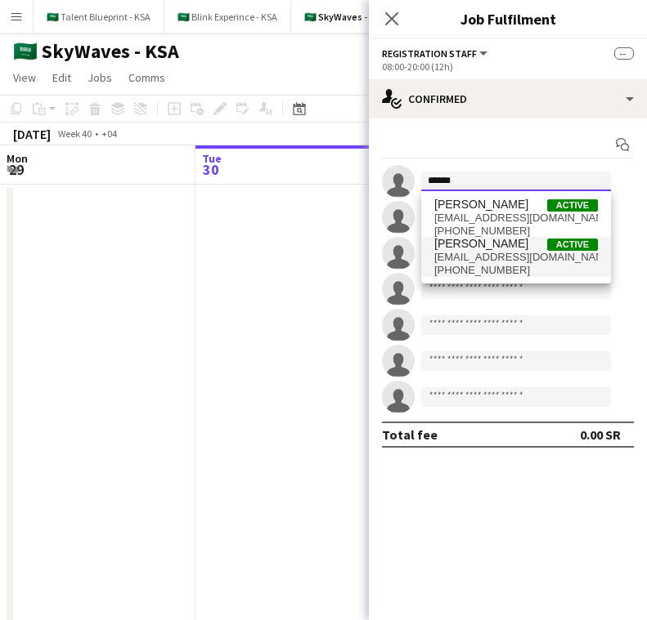
type input "******"
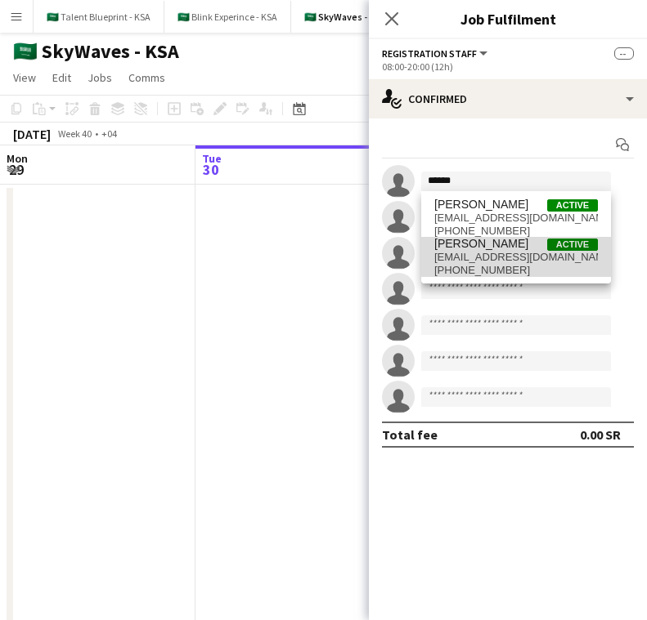
click at [482, 252] on span "albishrisahar22@gmail.com" at bounding box center [516, 257] width 164 height 13
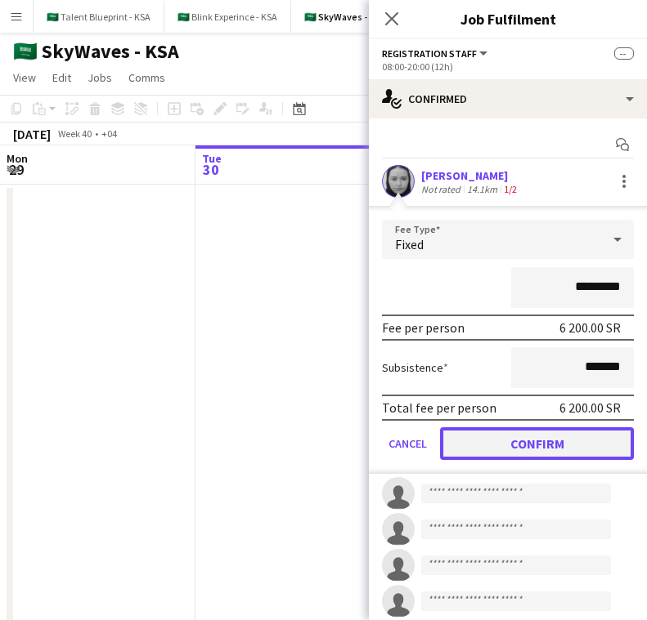
click at [570, 441] on button "Confirm" at bounding box center [537, 444] width 194 height 33
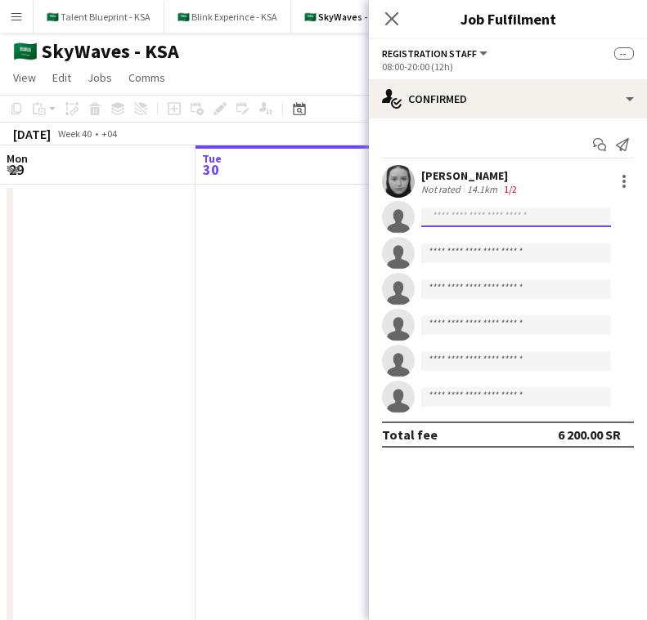
click at [545, 212] on input at bounding box center [516, 218] width 190 height 20
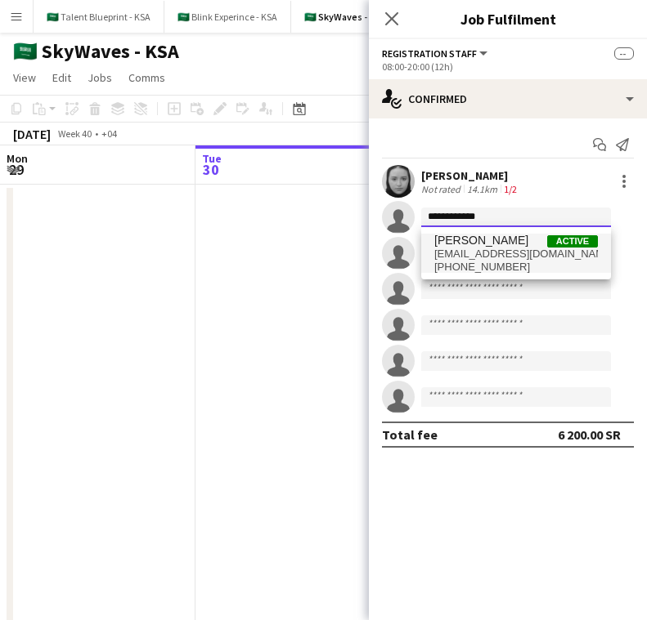
type input "**********"
click at [510, 249] on span "raghadmansour299@gmail.com" at bounding box center [516, 254] width 164 height 13
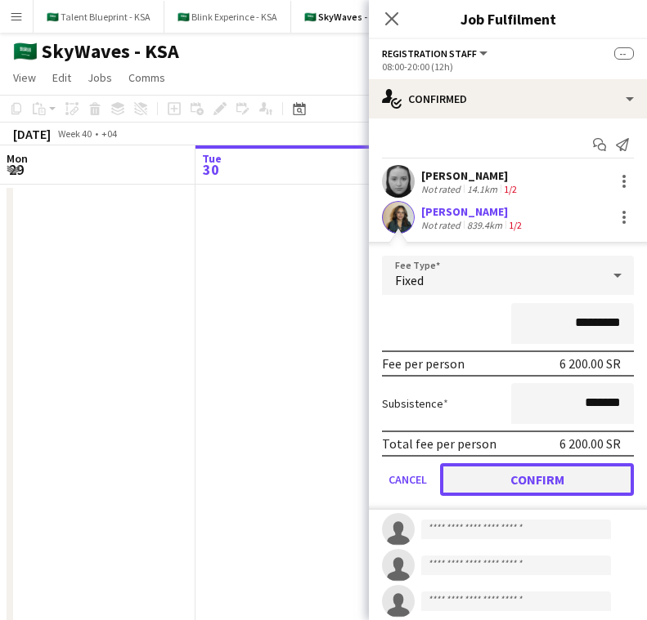
click at [569, 477] on button "Confirm" at bounding box center [537, 480] width 194 height 33
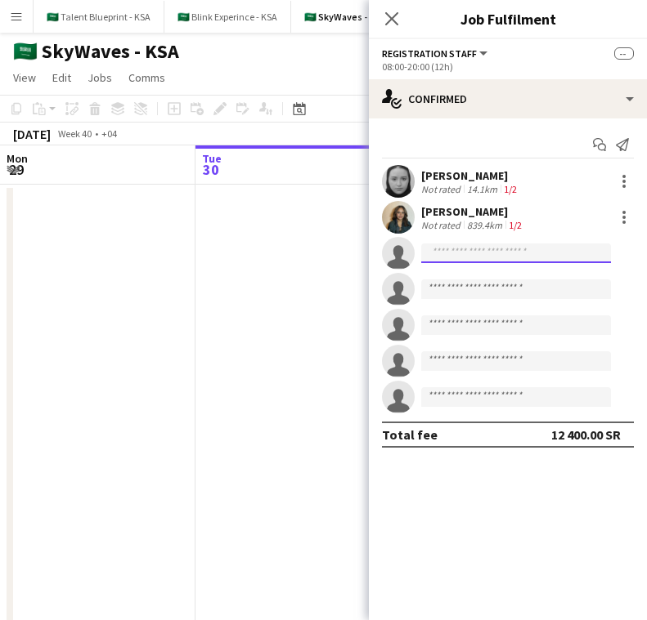
click at [559, 258] on input at bounding box center [516, 254] width 190 height 20
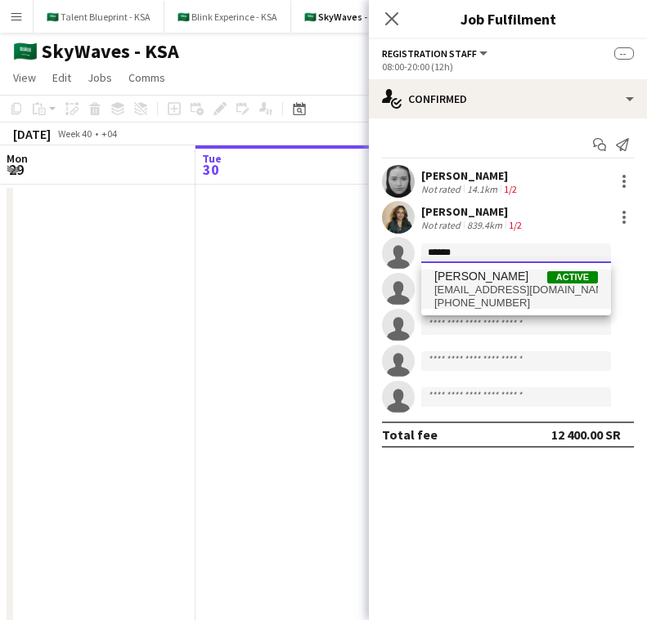
type input "******"
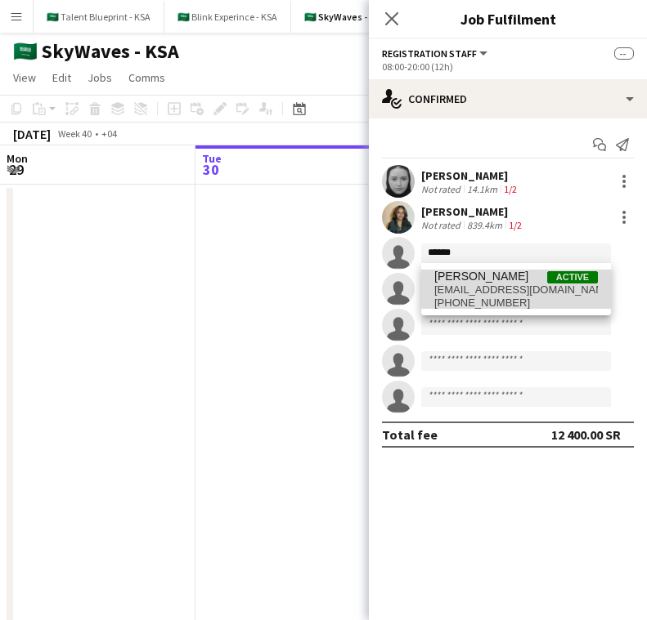
click at [518, 301] on span "+966505675264" at bounding box center [516, 303] width 164 height 13
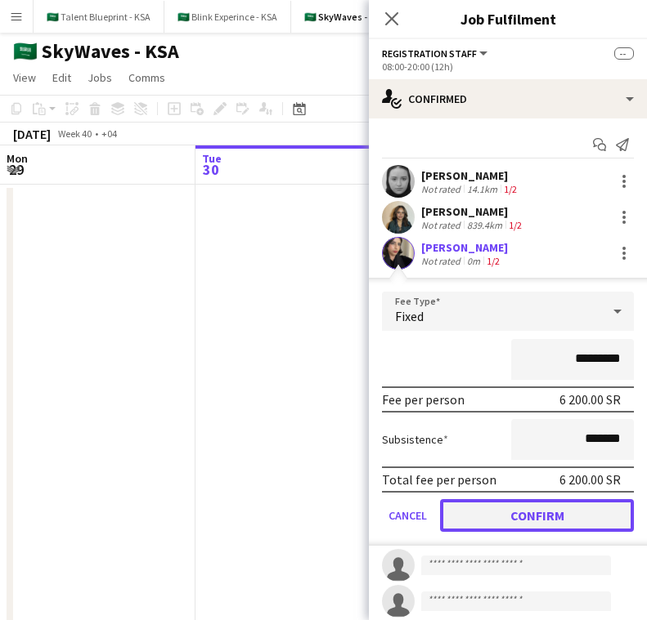
click at [546, 505] on button "Confirm" at bounding box center [537, 516] width 194 height 33
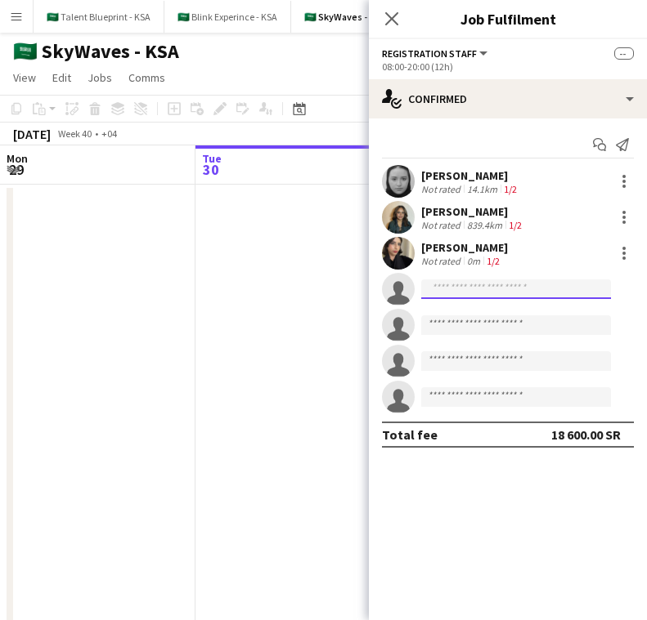
click at [564, 295] on input at bounding box center [516, 290] width 190 height 20
type input "*"
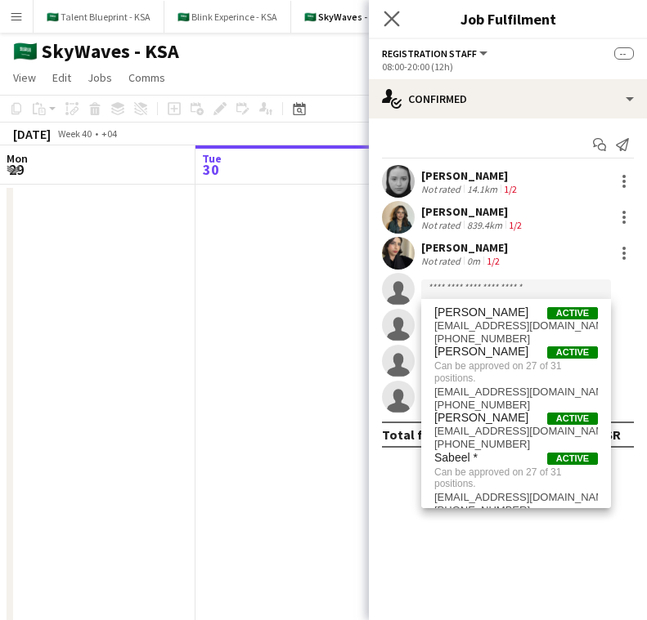
click at [387, 26] on app-icon "Close pop-in" at bounding box center [392, 19] width 24 height 24
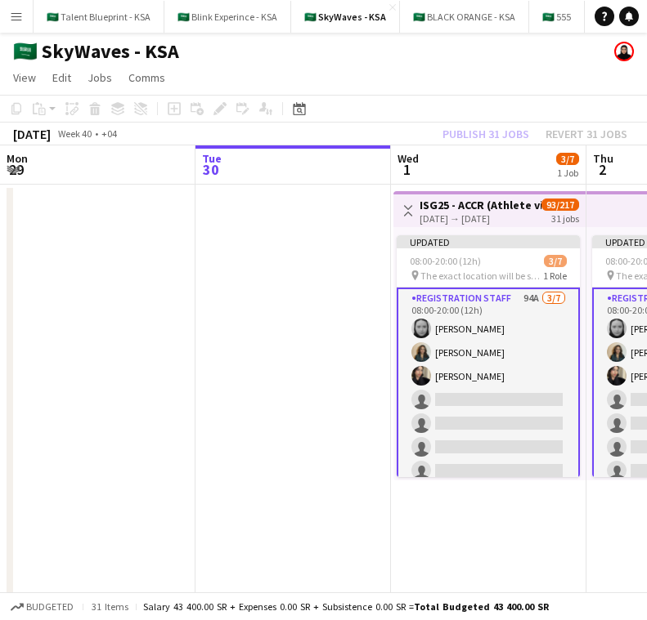
click at [21, 18] on app-icon "Menu" at bounding box center [16, 16] width 13 height 13
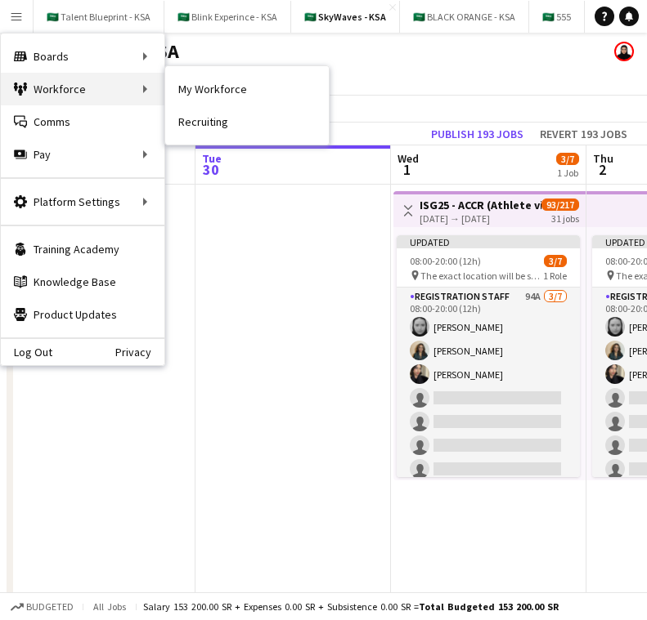
click at [110, 84] on div "Workforce Workforce" at bounding box center [83, 89] width 164 height 33
click at [143, 88] on div "Workforce Workforce" at bounding box center [83, 89] width 164 height 33
click at [130, 88] on div "Workforce Workforce" at bounding box center [83, 89] width 164 height 33
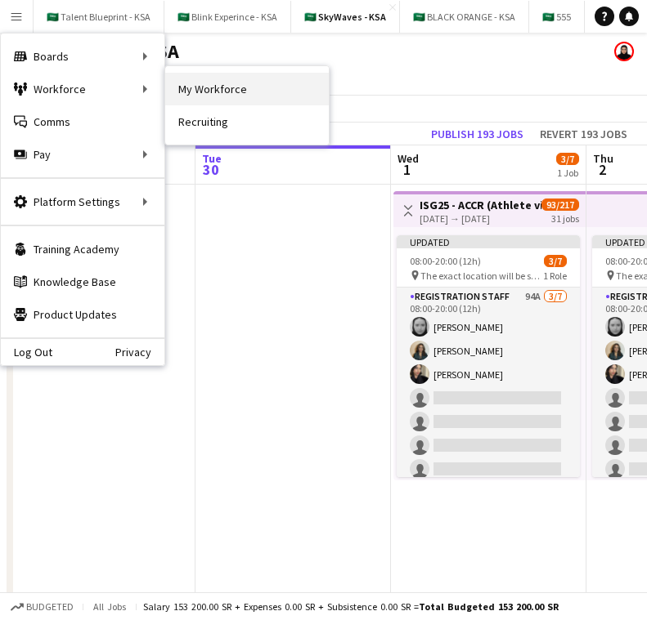
click at [192, 78] on link "My Workforce" at bounding box center [247, 89] width 164 height 33
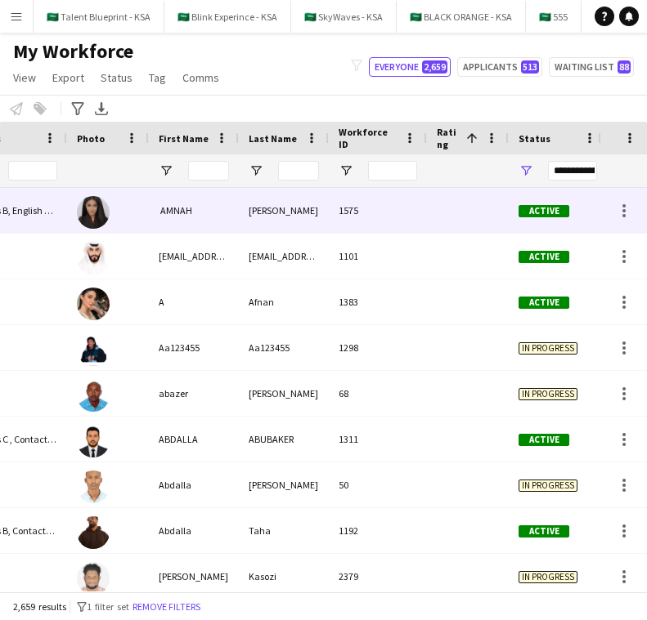
scroll to position [0, 68]
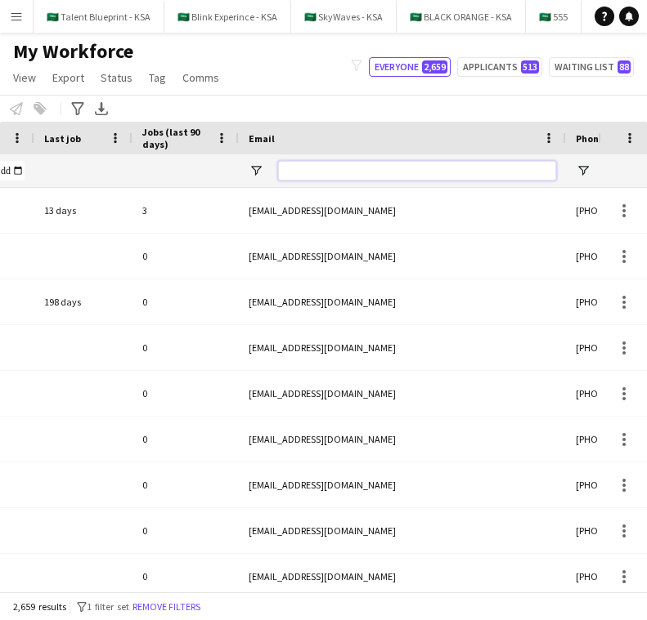
click at [464, 168] on input "Email Filter Input" at bounding box center [417, 171] width 278 height 20
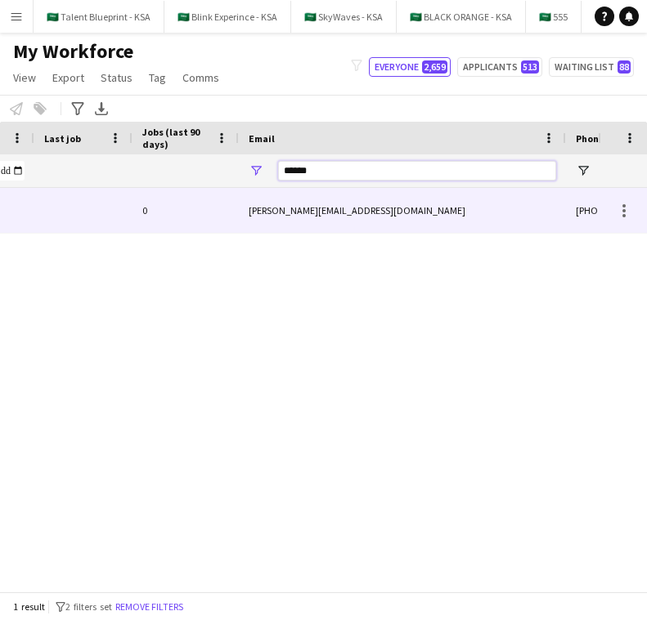
type input "******"
click at [392, 211] on div "halima.alghamidiu@gmail.com" at bounding box center [402, 210] width 327 height 45
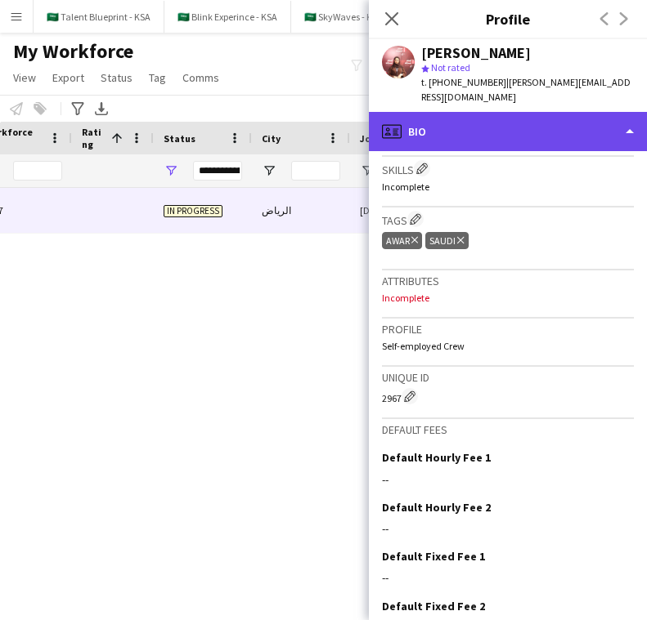
click at [505, 112] on div "profile Bio" at bounding box center [508, 131] width 278 height 39
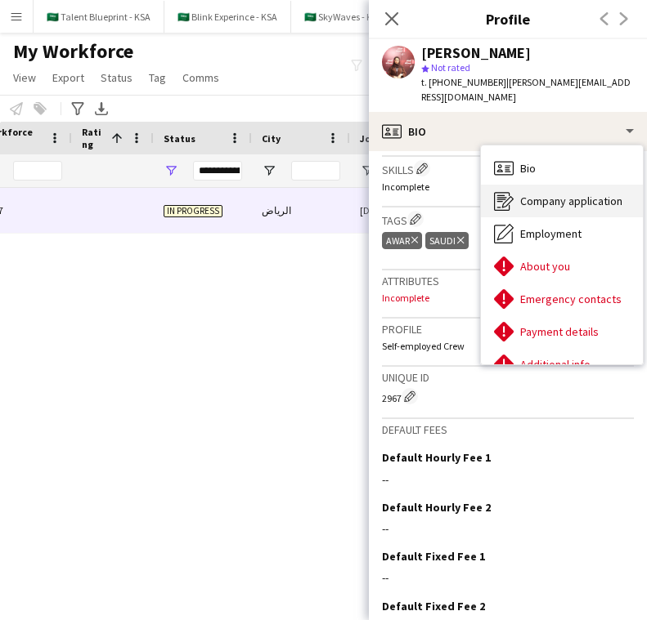
click at [531, 195] on div "Company application Company application" at bounding box center [562, 201] width 162 height 33
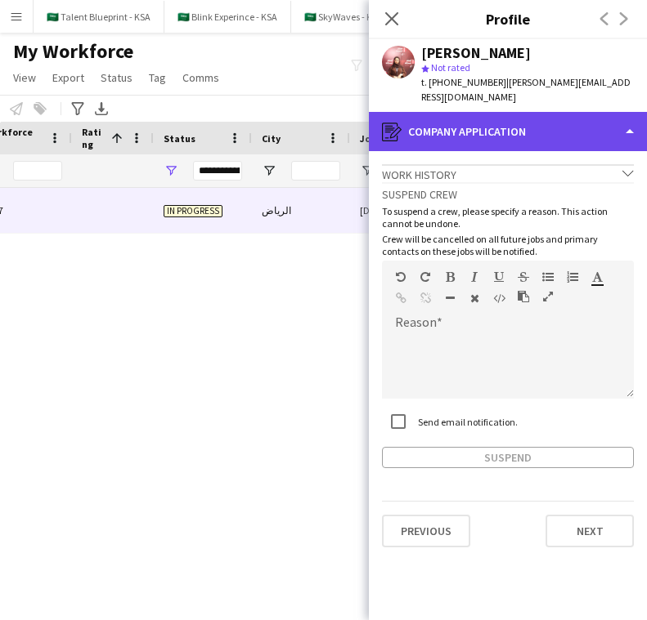
click at [521, 118] on div "register Company application" at bounding box center [508, 131] width 278 height 39
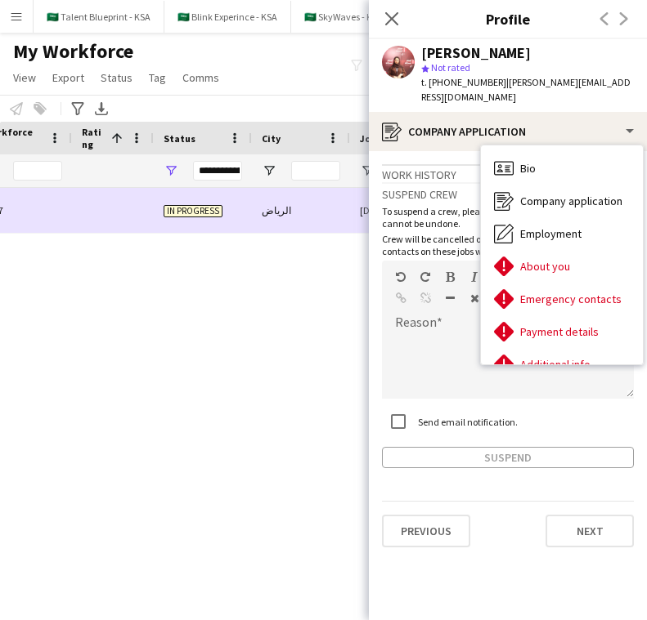
click at [292, 189] on div "الرياض" at bounding box center [301, 210] width 98 height 45
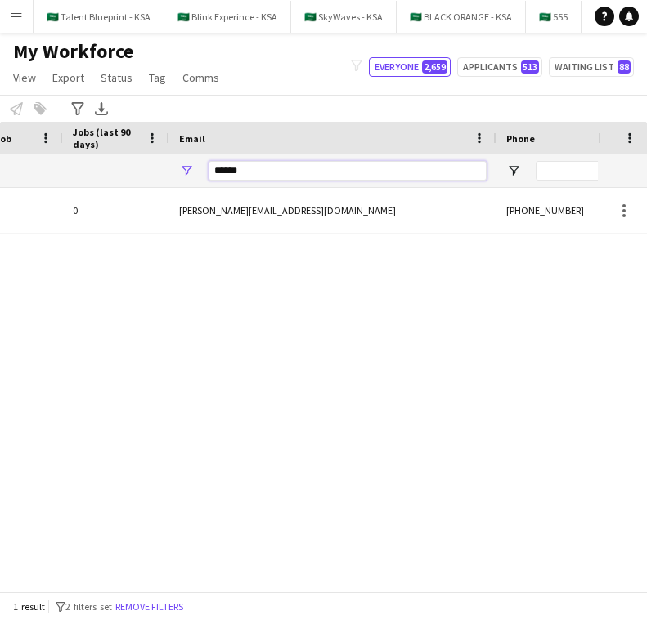
click at [307, 168] on input "******" at bounding box center [347, 171] width 278 height 20
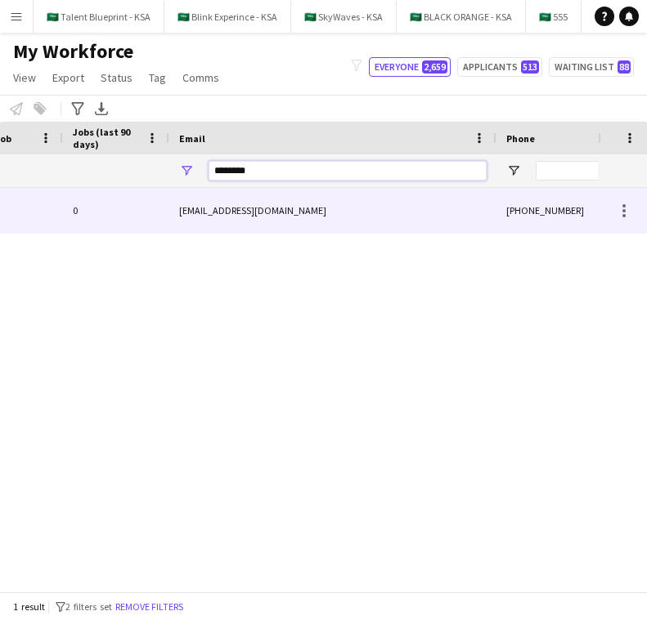
type input "********"
click at [321, 217] on div "bayan2001397@gmail.com" at bounding box center [332, 210] width 327 height 45
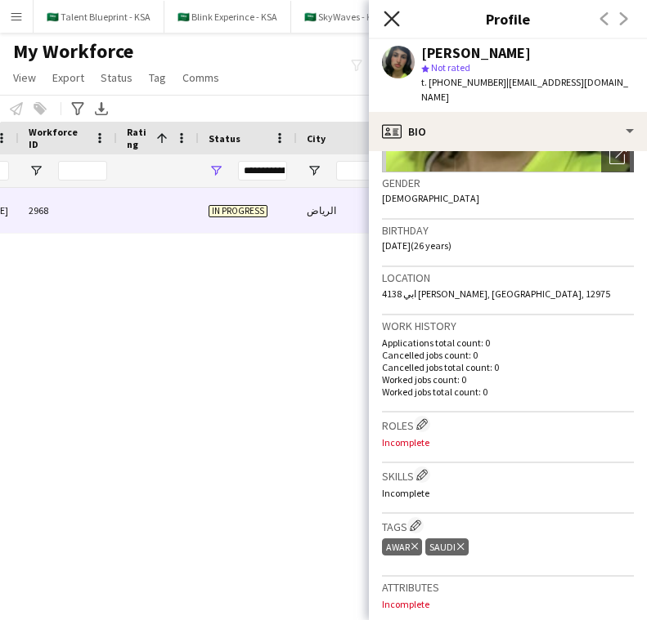
click at [393, 15] on icon at bounding box center [391, 19] width 16 height 16
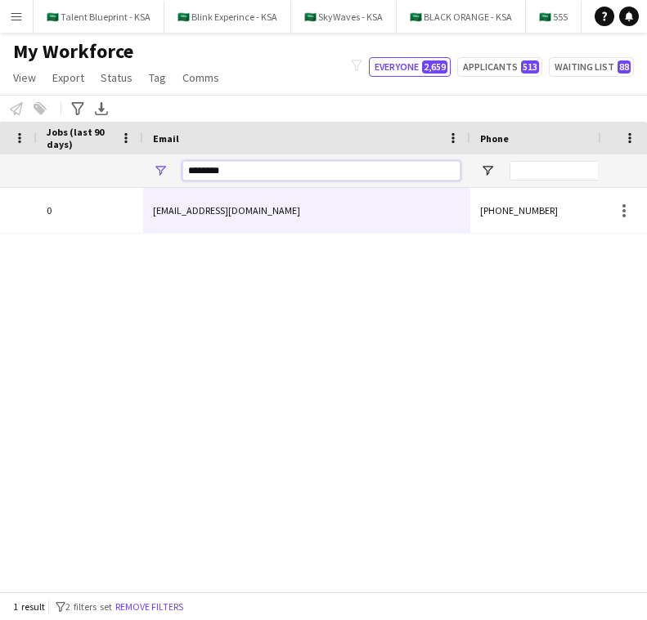
click at [365, 169] on input "********" at bounding box center [321, 171] width 278 height 20
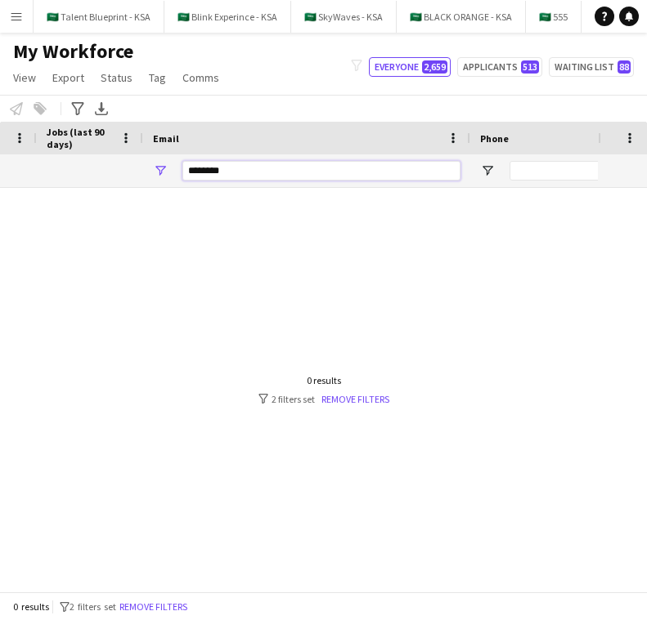
type input "*********"
click at [344, 175] on input "*********" at bounding box center [321, 171] width 278 height 20
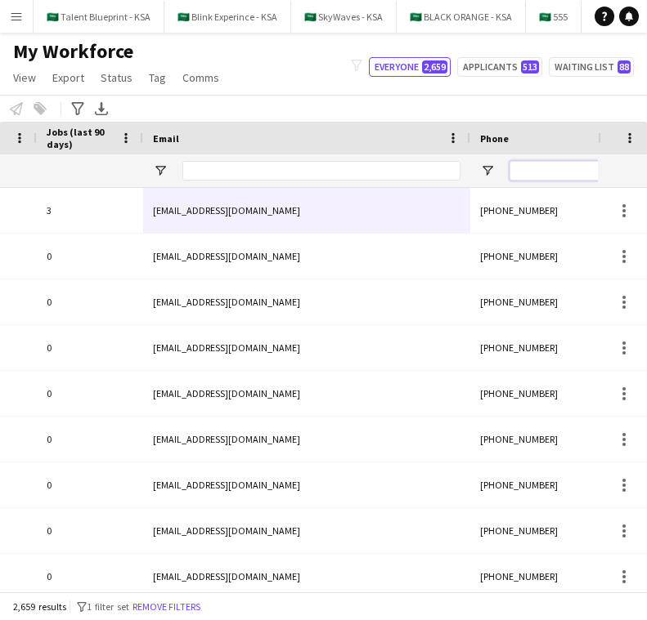
click at [556, 175] on input "Phone Filter Input" at bounding box center [589, 171] width 160 height 20
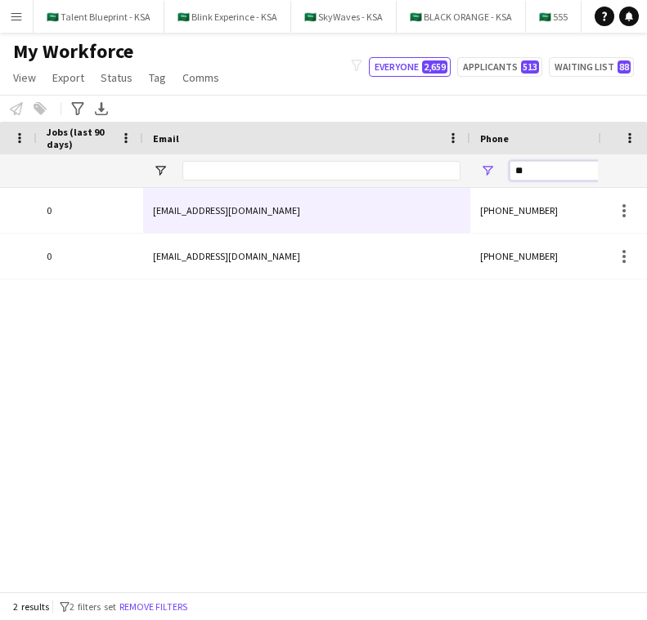
type input "*"
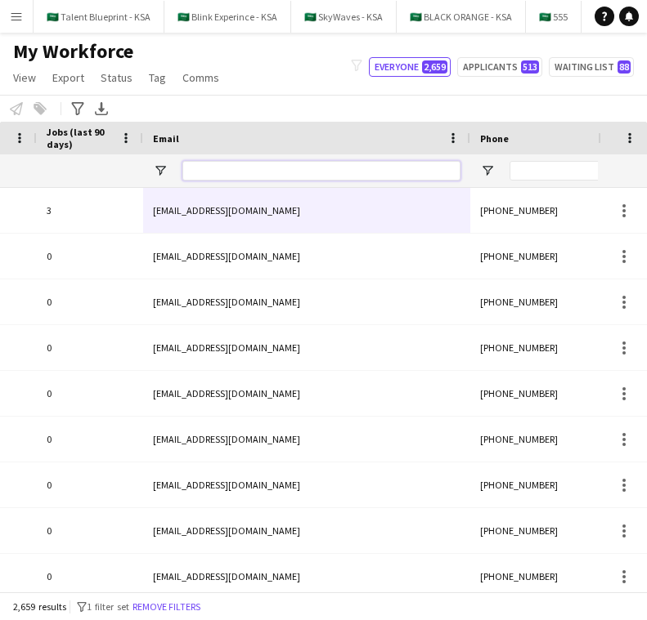
click at [431, 172] on input "Email Filter Input" at bounding box center [321, 171] width 278 height 20
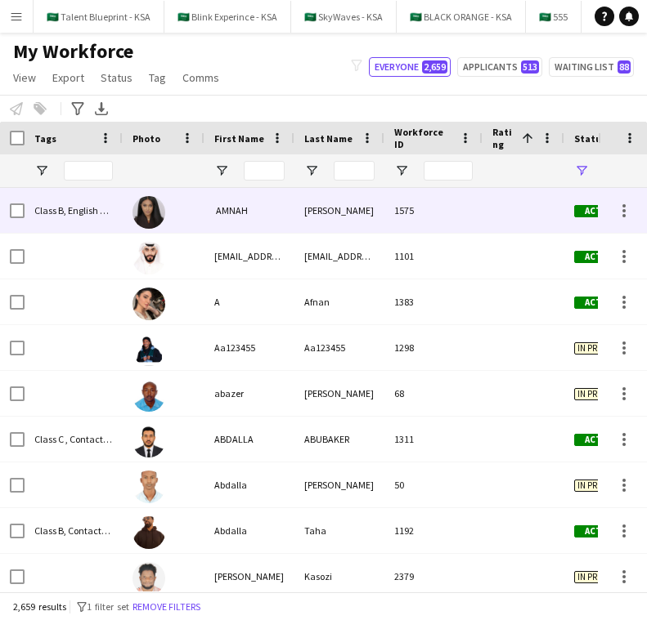
scroll to position [0, 65]
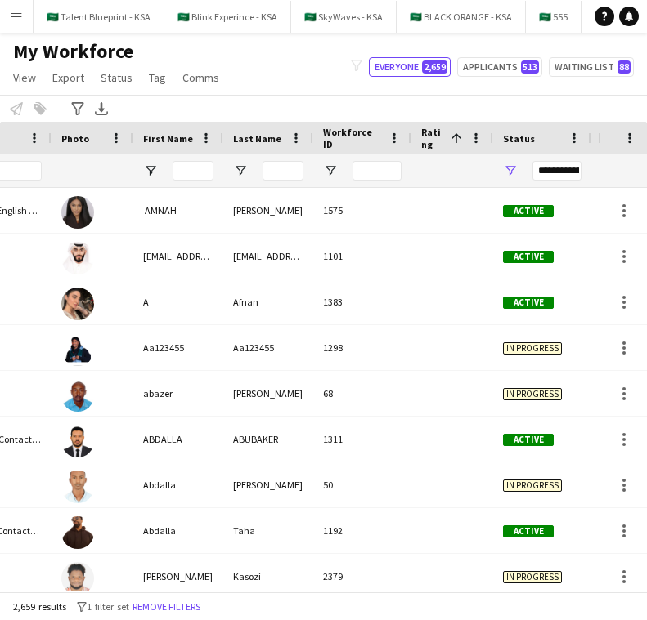
click at [329, 87] on div "My Workforce View Views Default view New view Update view Delete view Edit name…" at bounding box center [323, 67] width 647 height 56
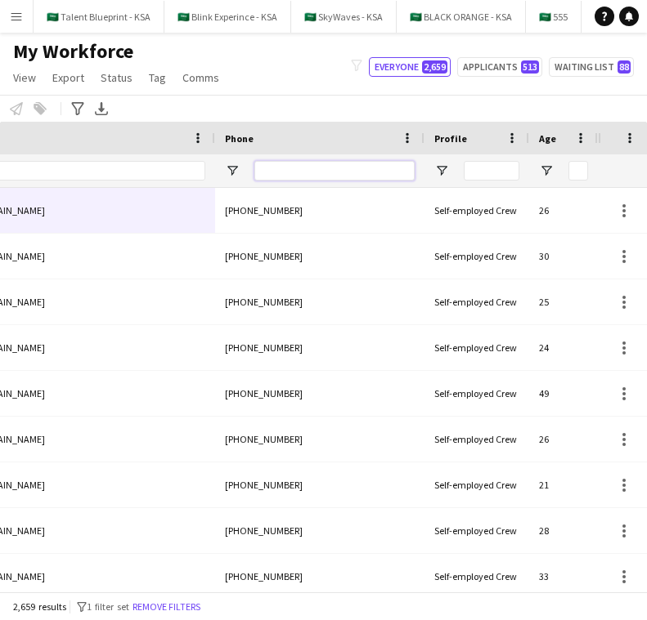
click at [386, 172] on input "Phone Filter Input" at bounding box center [334, 171] width 160 height 20
click at [128, 171] on input "Email Filter Input" at bounding box center [66, 171] width 278 height 20
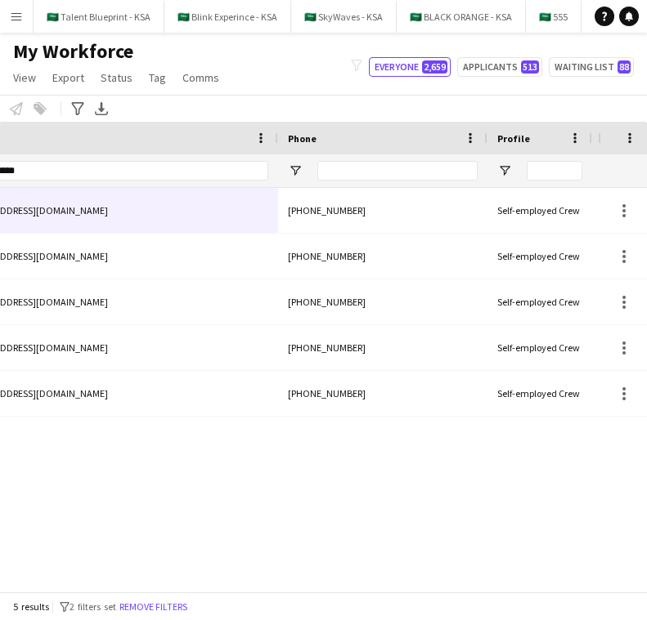
click at [327, 65] on div "My Workforce View Views Default view New view Update view Delete view Edit name…" at bounding box center [323, 67] width 647 height 56
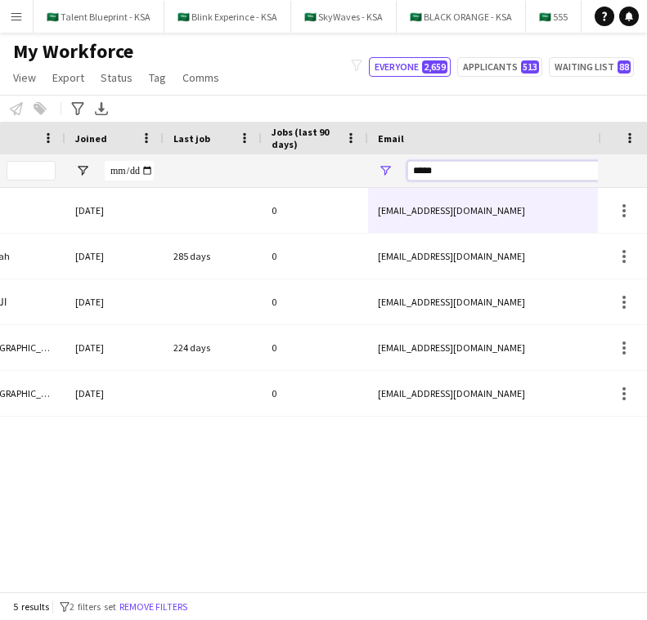
click at [484, 177] on input "*****" at bounding box center [546, 171] width 278 height 20
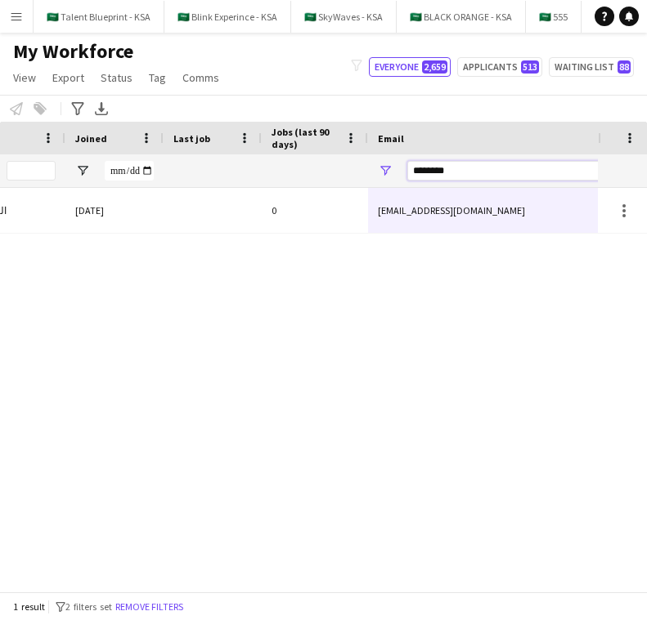
click at [484, 177] on input "********" at bounding box center [546, 171] width 278 height 20
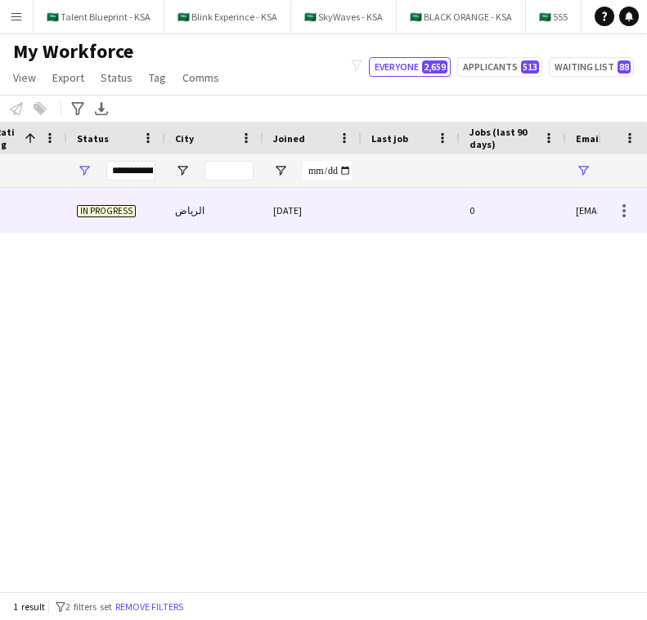
click at [361, 199] on div at bounding box center [410, 210] width 98 height 45
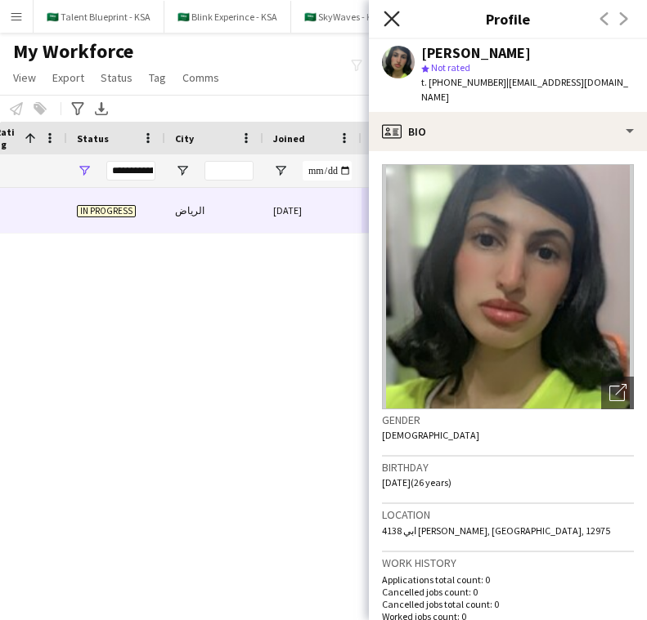
click at [387, 20] on icon "Close pop-in" at bounding box center [391, 19] width 16 height 16
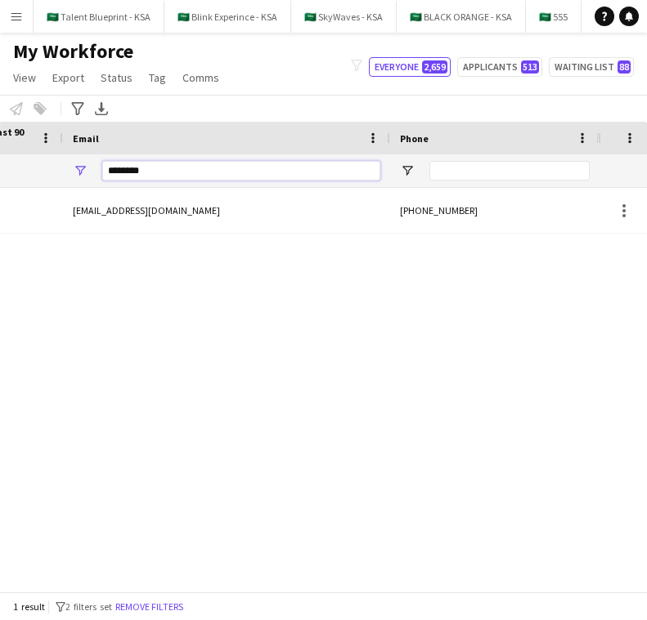
click at [326, 167] on input "********" at bounding box center [241, 171] width 278 height 20
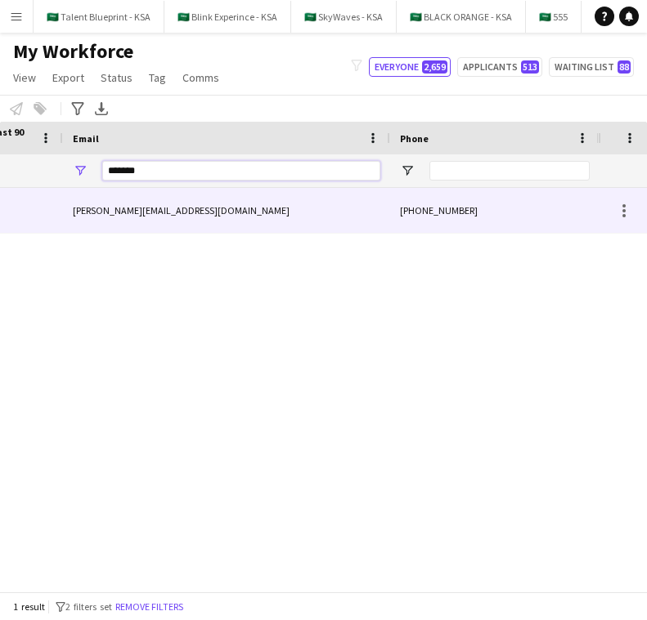
type input "*******"
click at [272, 216] on div "halima.alghamidiu@gmail.com" at bounding box center [226, 210] width 327 height 45
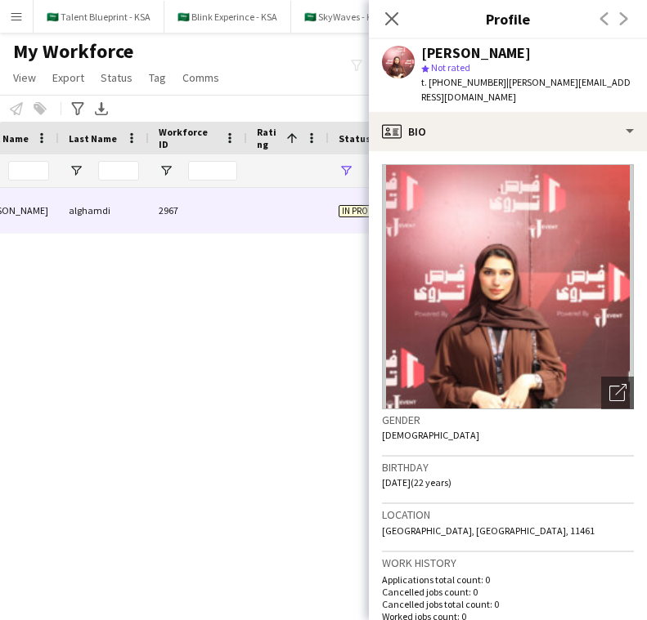
click at [182, 287] on div "30-09-2025 0 halima.alghamidiu@gmail.com الرياض In progress 2967 alghamdi halim…" at bounding box center [299, 390] width 598 height 404
click at [396, 10] on app-icon "Close pop-in" at bounding box center [392, 19] width 24 height 24
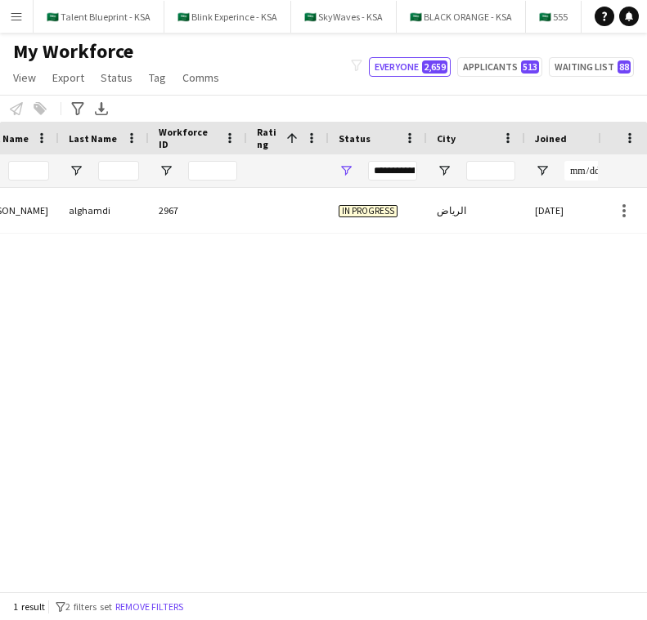
click at [136, 365] on div "30-09-2025 0 halima.alghamidiu@gmail.com الرياض In progress 2967 alghamdi halim…" at bounding box center [299, 390] width 598 height 404
click at [25, 15] on button "Menu" at bounding box center [16, 16] width 33 height 33
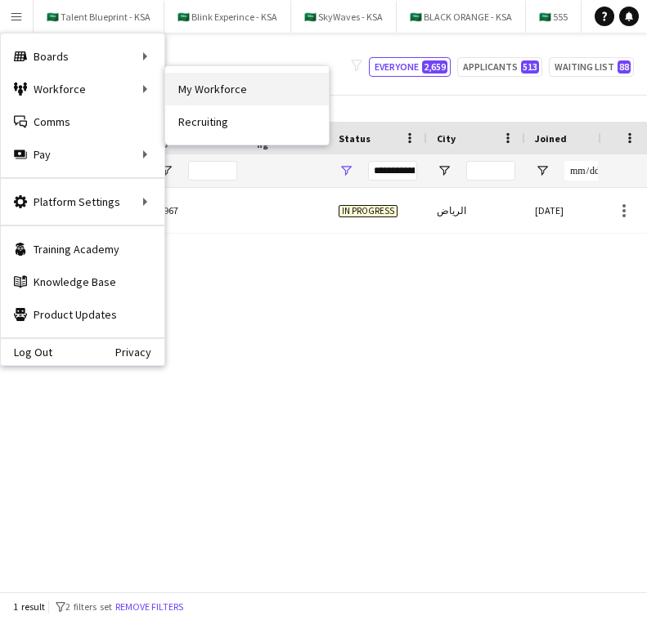
click at [241, 86] on link "My Workforce" at bounding box center [247, 89] width 164 height 33
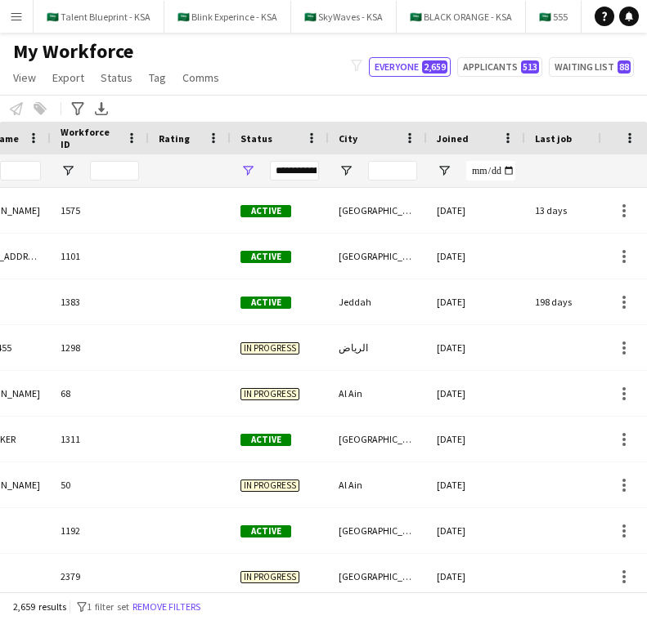
type input "*******"
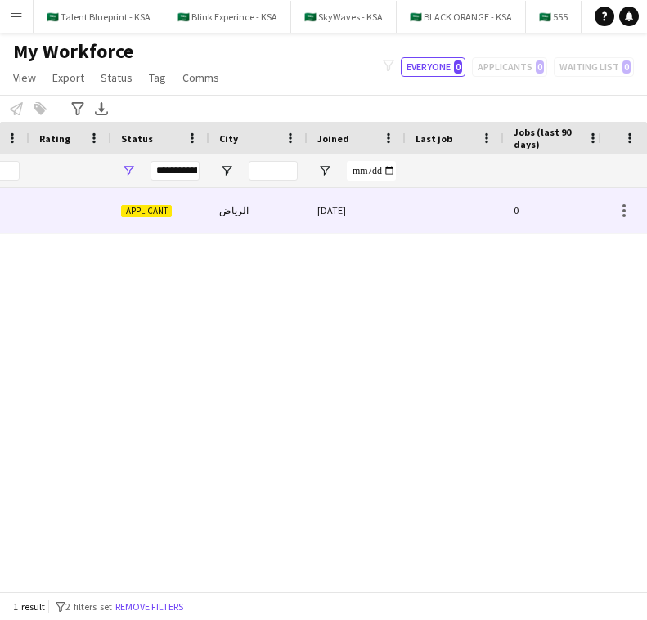
scroll to position [0, 767]
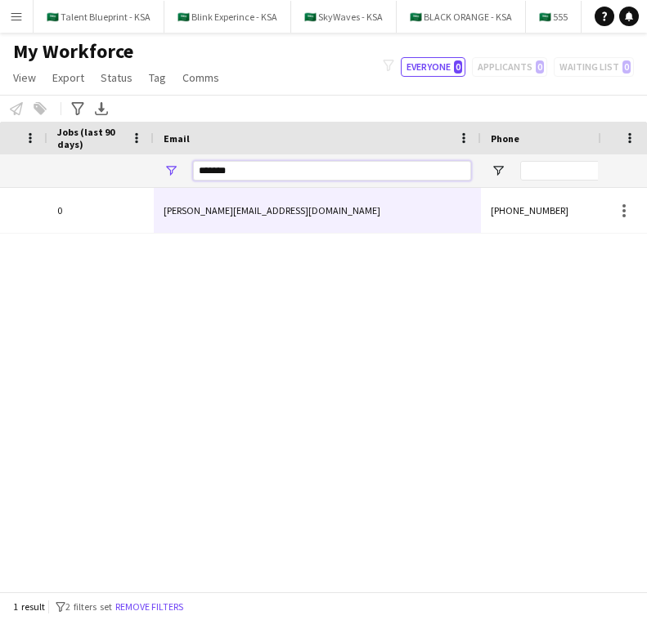
click at [355, 164] on input "*******" at bounding box center [332, 171] width 278 height 20
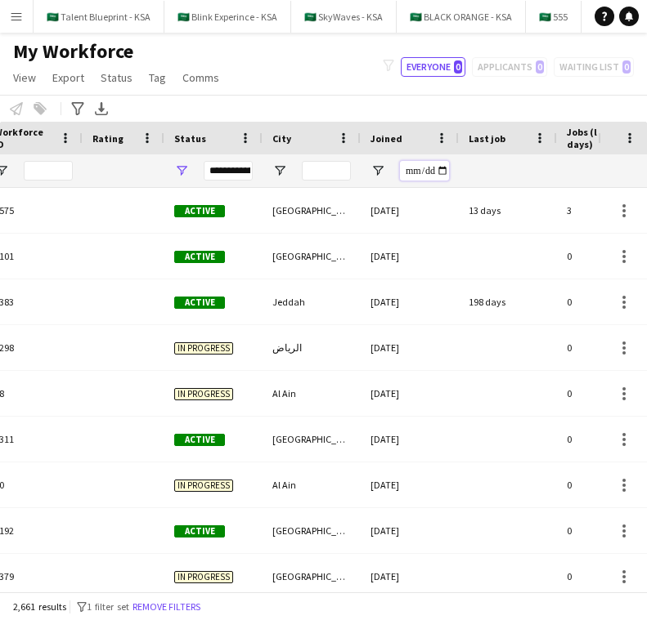
click at [409, 169] on input "Joined Filter Input" at bounding box center [424, 171] width 49 height 20
type input "**********"
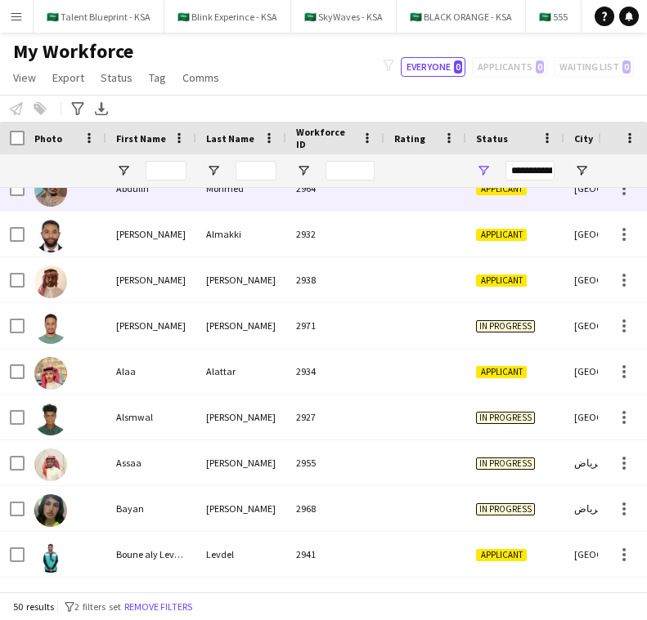
scroll to position [242, 0]
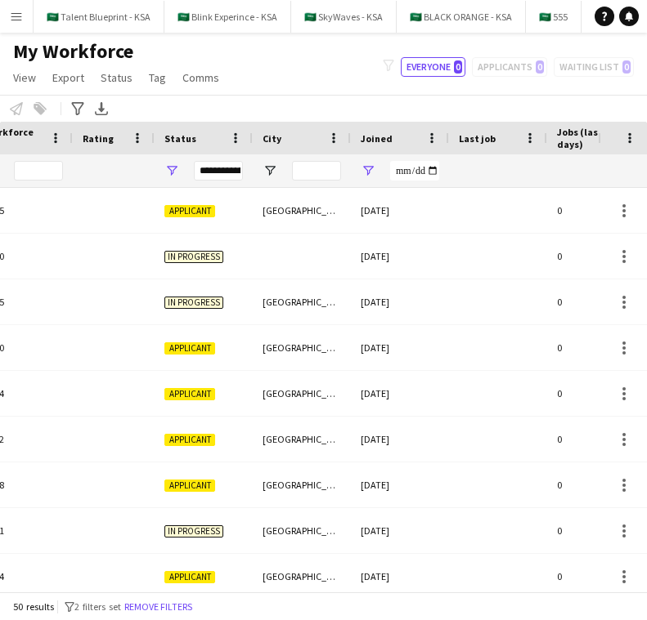
click at [401, 168] on input "**********" at bounding box center [414, 171] width 49 height 20
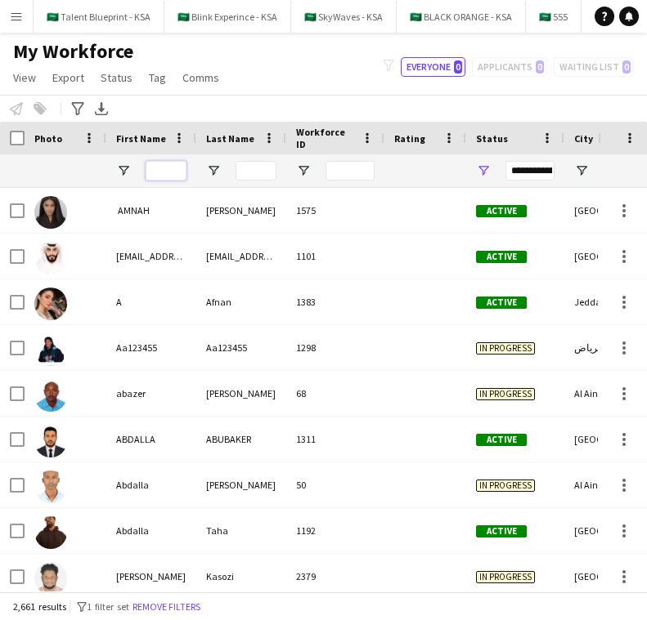
click at [151, 170] on input "First Name Filter Input" at bounding box center [166, 171] width 41 height 20
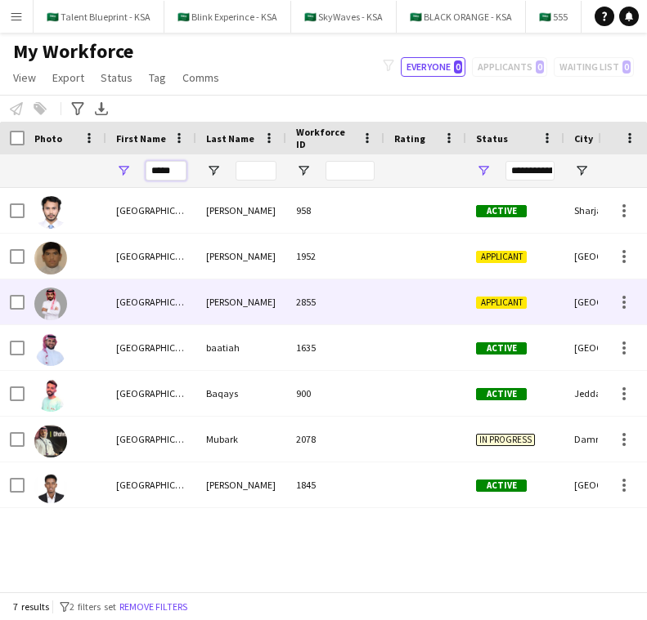
type input "*****"
click at [147, 303] on div "[GEOGRAPHIC_DATA]" at bounding box center [151, 302] width 90 height 45
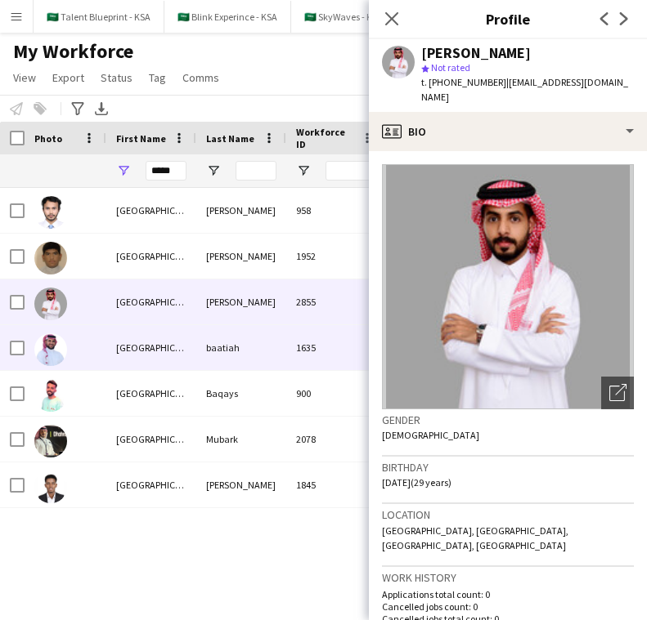
click at [155, 341] on div "[GEOGRAPHIC_DATA]" at bounding box center [151, 347] width 90 height 45
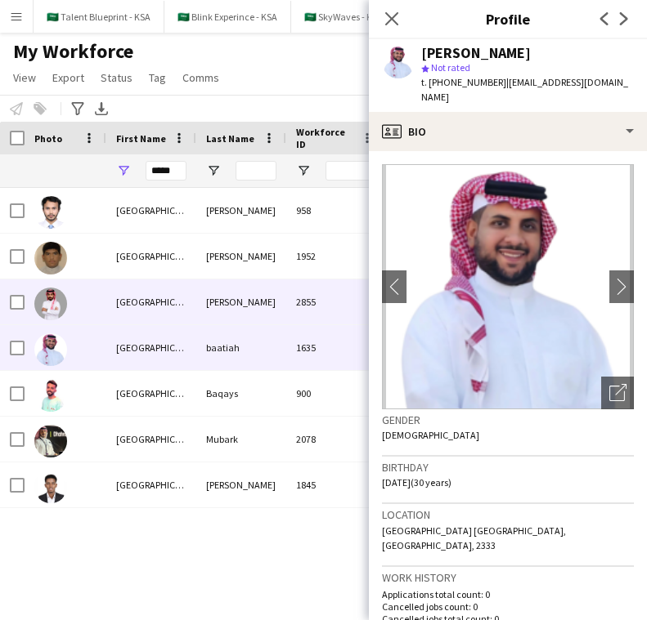
click at [208, 309] on div "[PERSON_NAME]" at bounding box center [241, 302] width 90 height 45
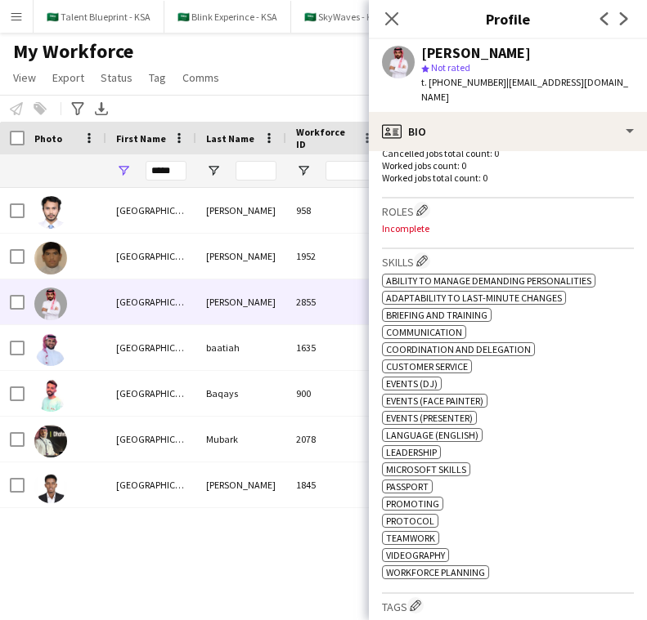
click at [292, 539] on div "[PERSON_NAME] 958 Active [GEOGRAPHIC_DATA] [DATE] [PERSON_NAME] 1952 Applicant …" at bounding box center [299, 390] width 598 height 404
click at [392, 21] on icon "Close pop-in" at bounding box center [391, 19] width 16 height 16
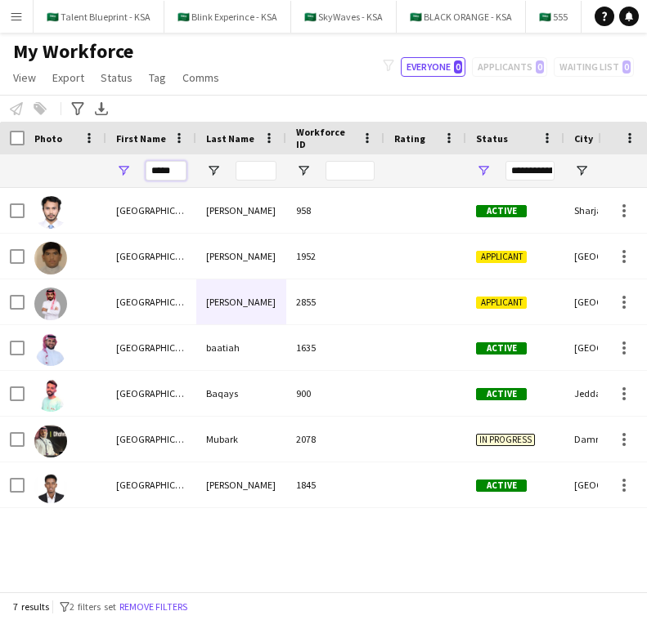
click at [167, 167] on input "*****" at bounding box center [166, 171] width 41 height 20
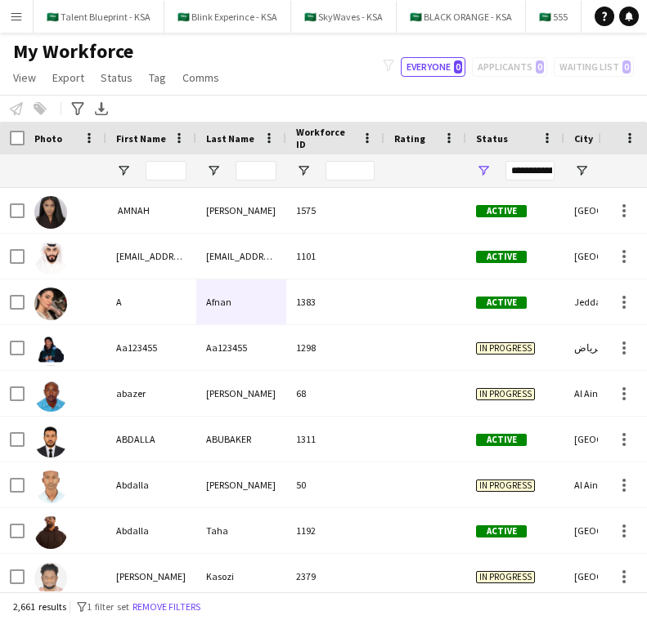
click at [19, 18] on app-icon "Menu" at bounding box center [16, 16] width 13 height 13
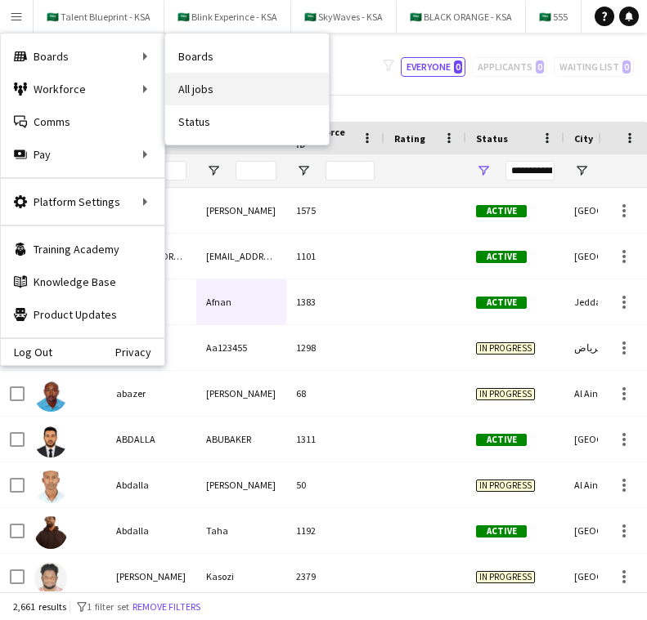
click at [223, 93] on link "All jobs" at bounding box center [247, 89] width 164 height 33
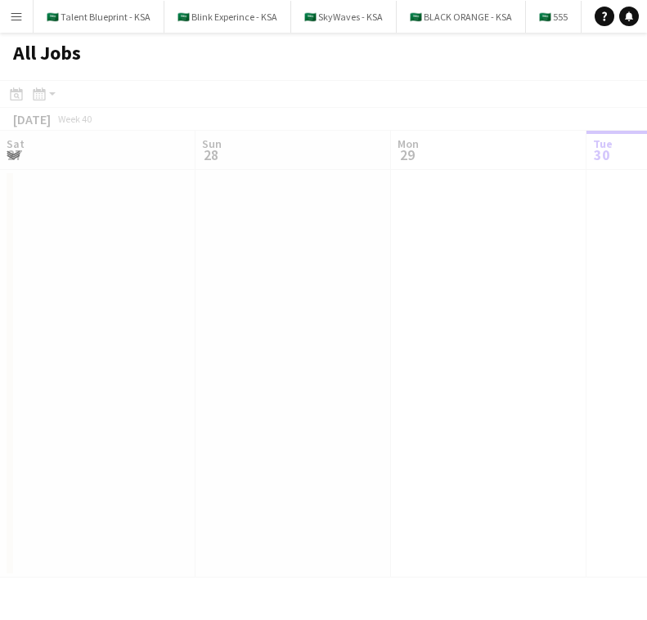
scroll to position [0, 391]
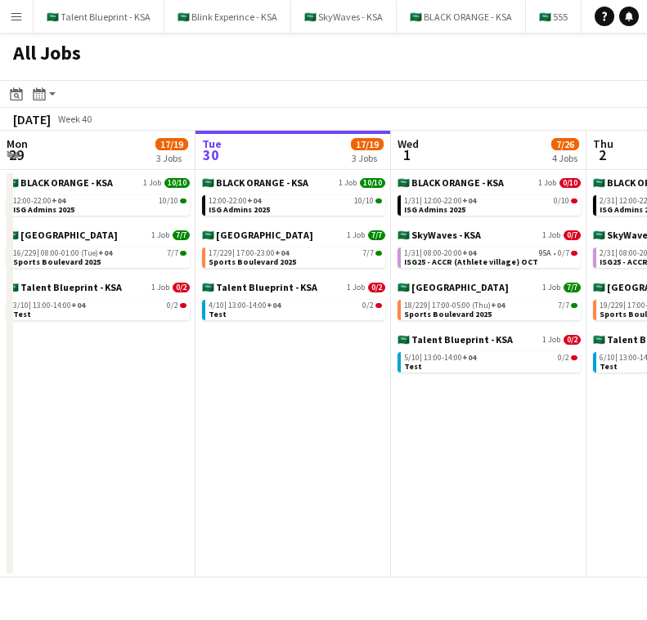
click at [25, 18] on button "Menu" at bounding box center [16, 16] width 33 height 33
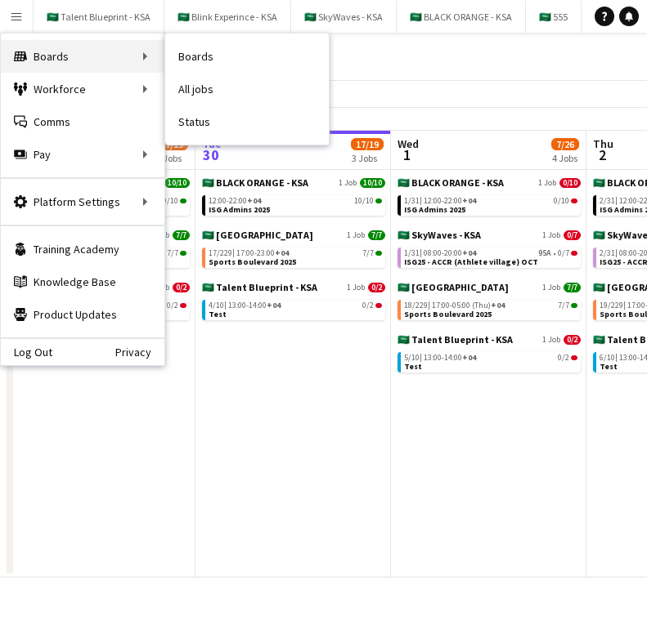
click at [137, 61] on div "Boards Boards" at bounding box center [83, 56] width 164 height 33
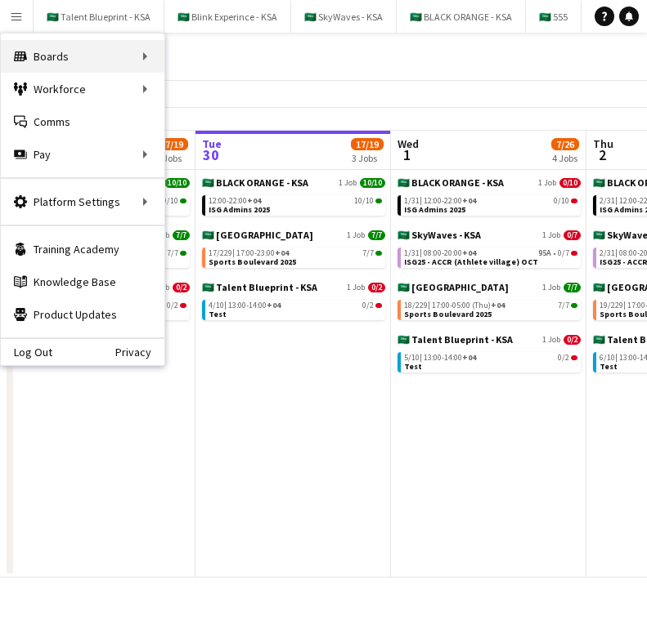
click at [159, 60] on div "Boards Boards" at bounding box center [83, 56] width 164 height 33
click at [122, 56] on div "Boards Boards" at bounding box center [83, 56] width 164 height 33
click at [16, 16] on app-icon "Menu" at bounding box center [16, 16] width 13 height 13
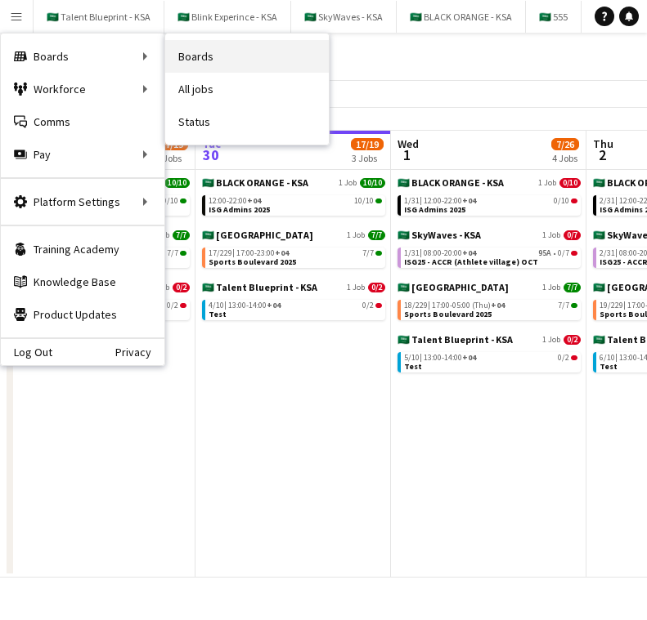
click at [263, 68] on link "Boards" at bounding box center [247, 56] width 164 height 33
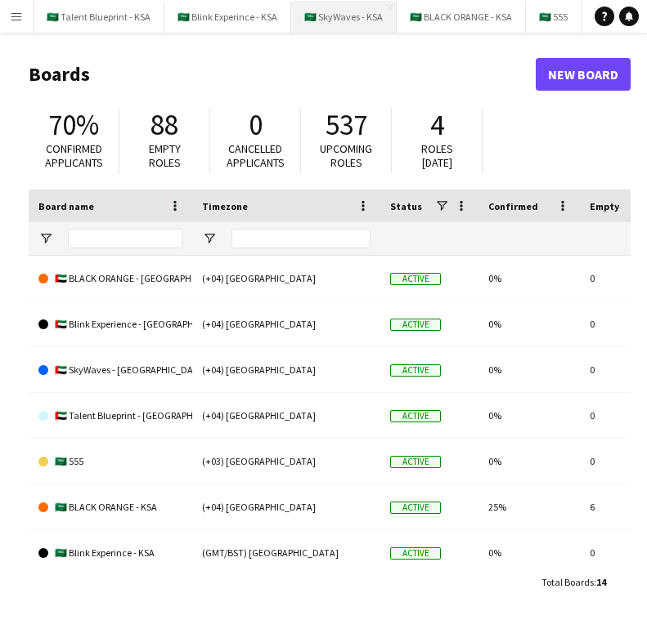
click at [342, 12] on button "🇸🇦 SkyWaves - KSA Close" at bounding box center [343, 17] width 105 height 32
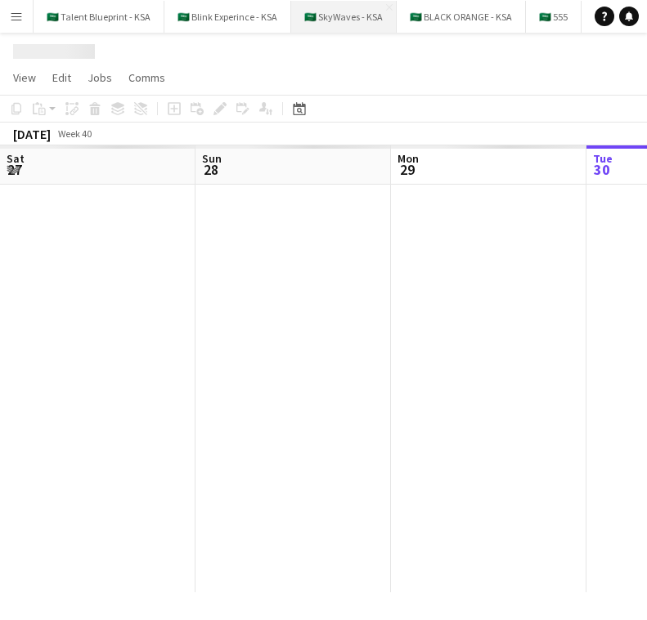
scroll to position [0, 391]
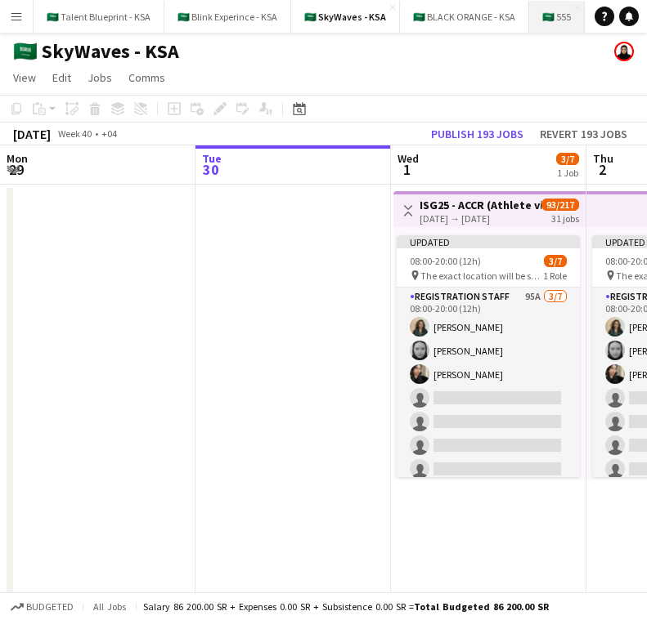
click at [549, 16] on button "🇸🇦 555 Close" at bounding box center [557, 17] width 56 height 32
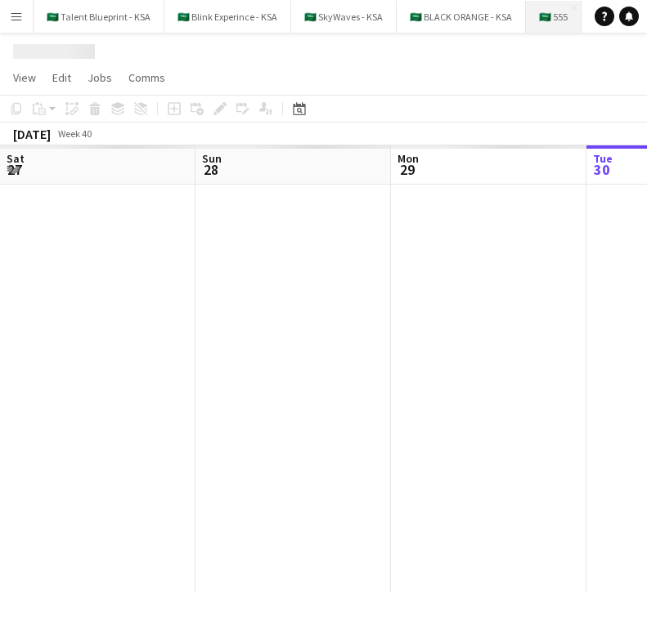
scroll to position [0, 391]
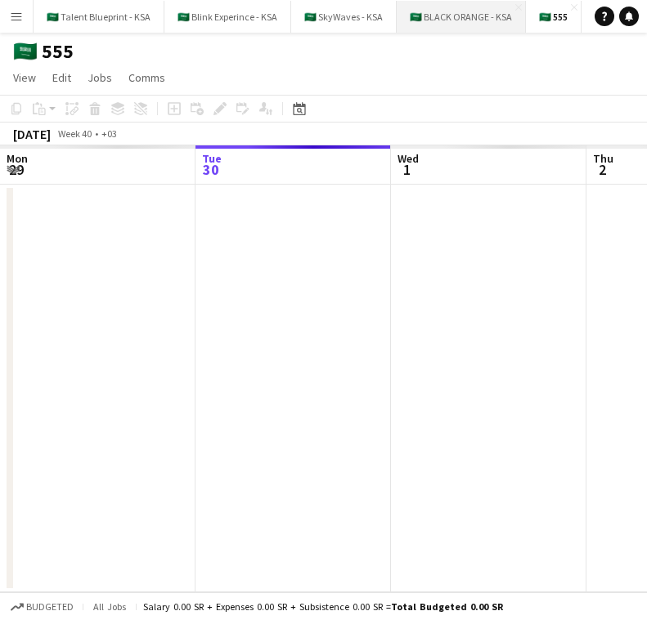
click at [439, 17] on button "🇸🇦 BLACK ORANGE - KSA Close" at bounding box center [460, 17] width 129 height 32
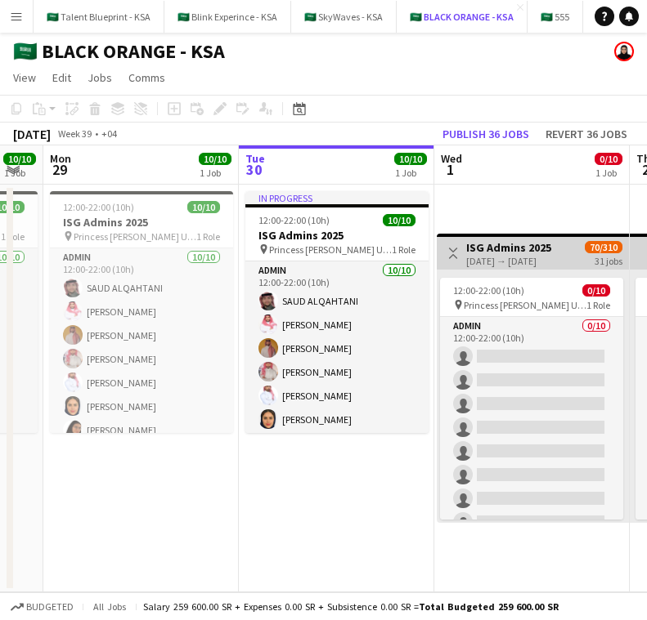
scroll to position [0, 774]
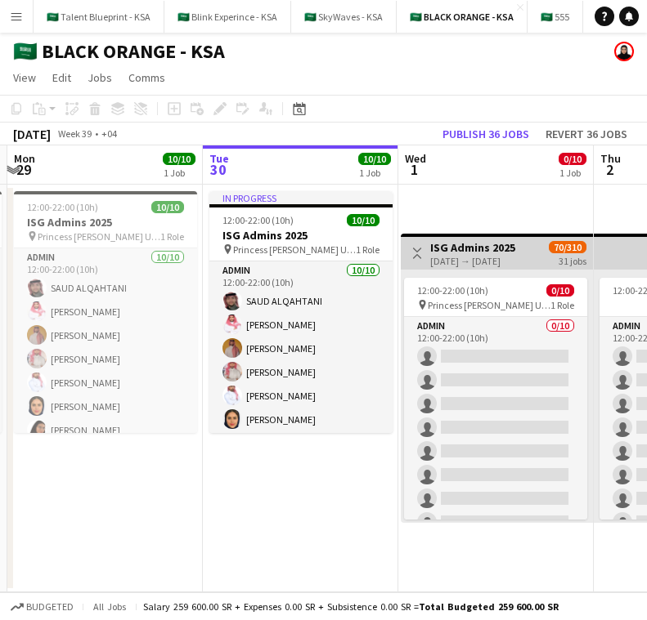
click at [14, 24] on button "Menu" at bounding box center [16, 16] width 33 height 33
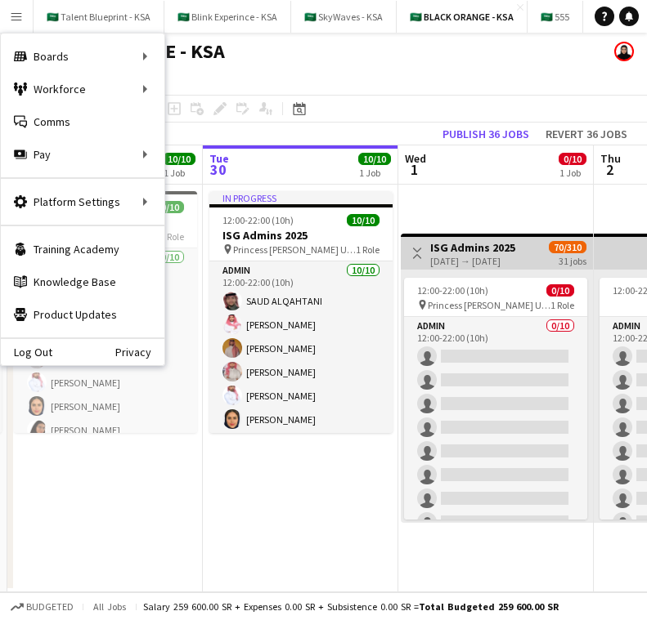
click at [411, 95] on app-toolbar "Copy Paste Paste Command V Paste with crew Command Shift V Paste linked Job [GE…" at bounding box center [323, 109] width 647 height 28
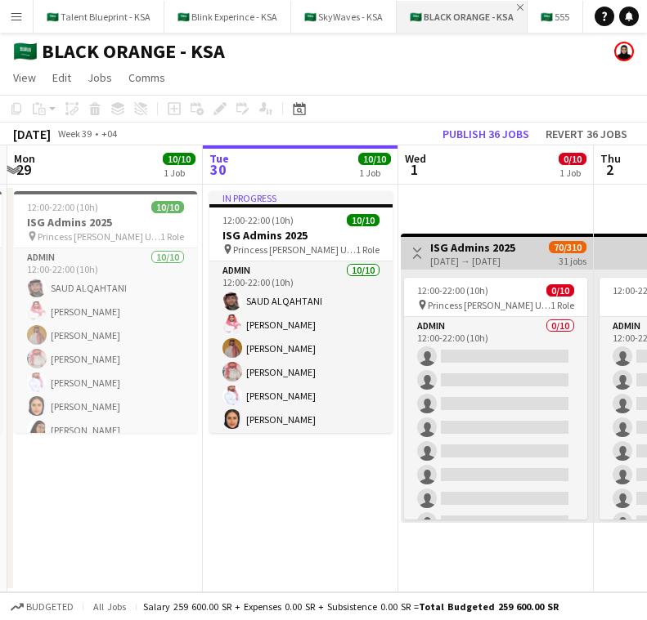
click at [517, 4] on app-icon "Close" at bounding box center [520, 7] width 7 height 7
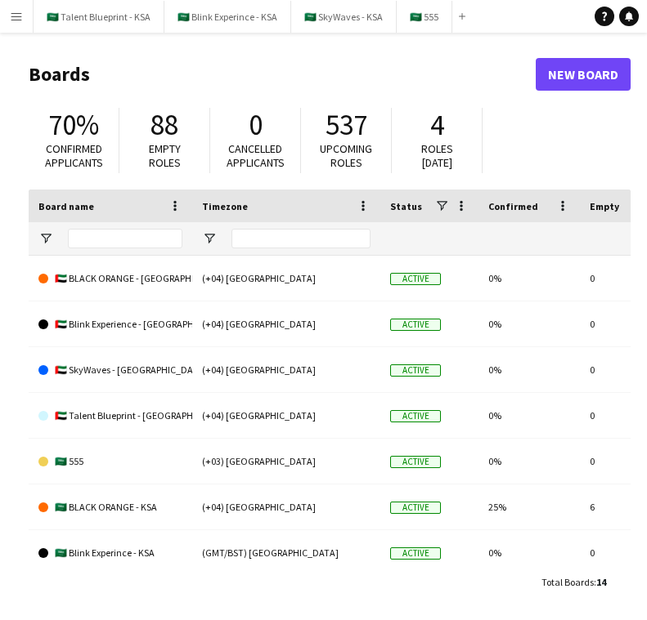
click at [13, 16] on app-icon "Menu" at bounding box center [16, 16] width 13 height 13
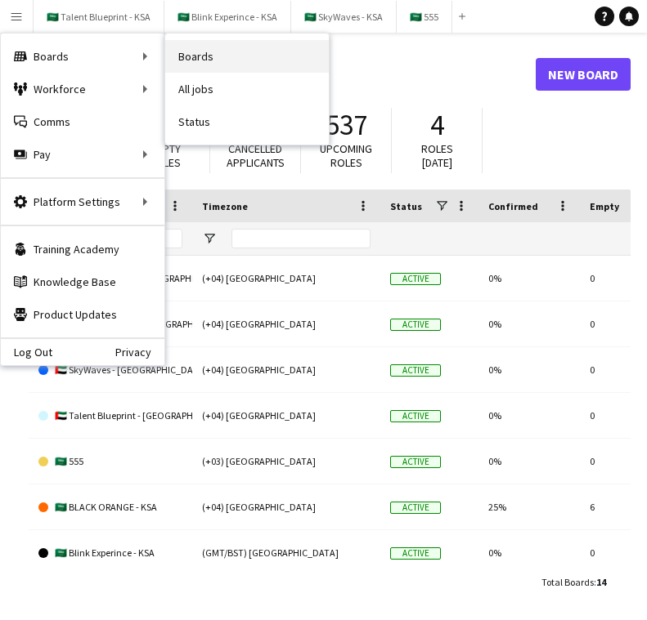
click at [192, 53] on link "Boards" at bounding box center [247, 56] width 164 height 33
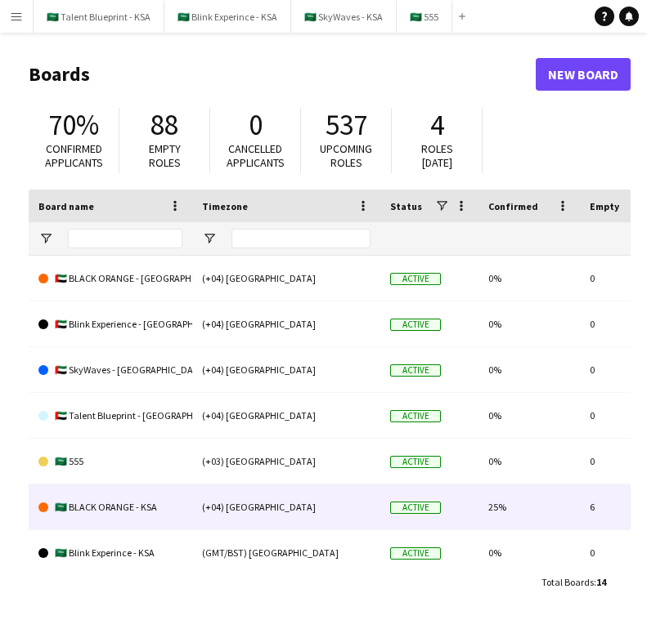
click at [160, 500] on link "🇸🇦 BLACK ORANGE - KSA" at bounding box center [110, 508] width 144 height 46
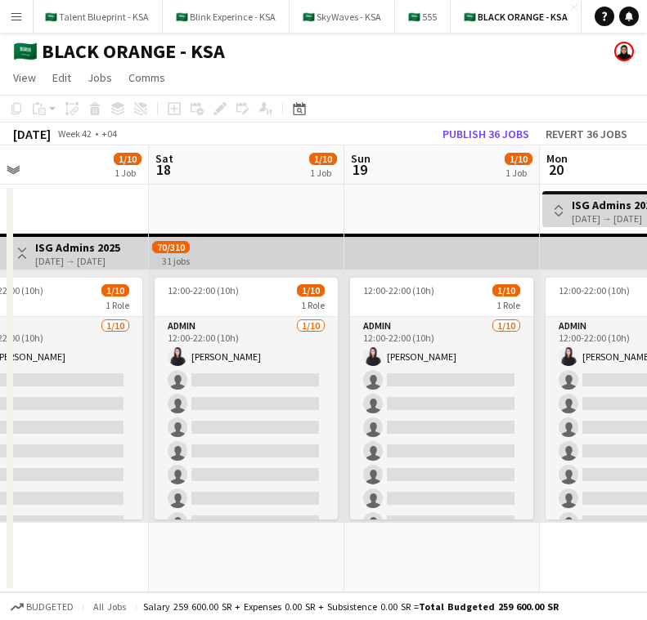
scroll to position [0, 440]
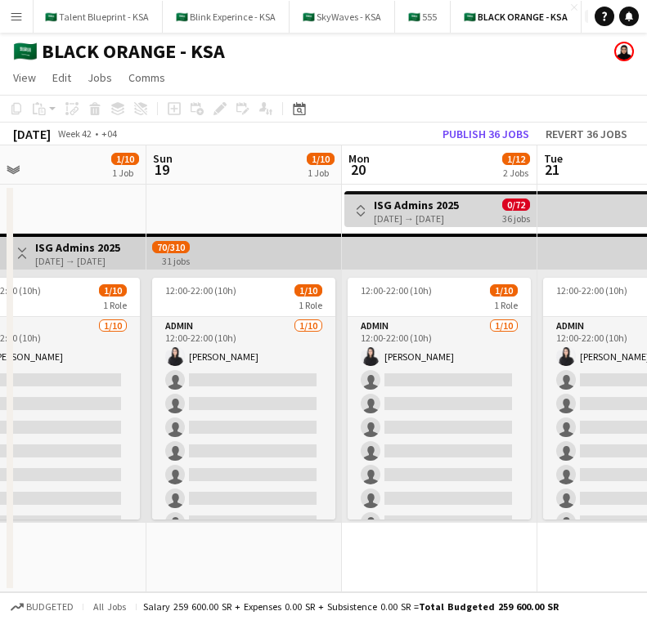
click at [588, 16] on app-icon "Add" at bounding box center [591, 16] width 7 height 7
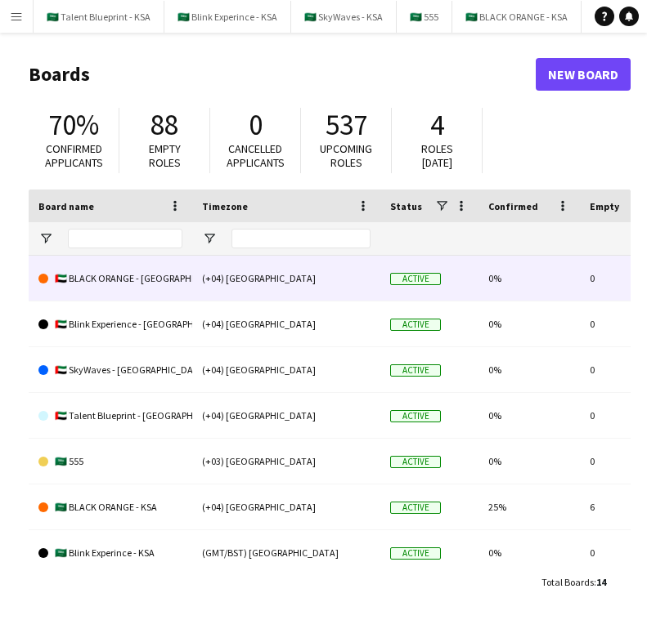
click at [110, 285] on link "🇦🇪 BLACK ORANGE - [GEOGRAPHIC_DATA]" at bounding box center [110, 279] width 144 height 46
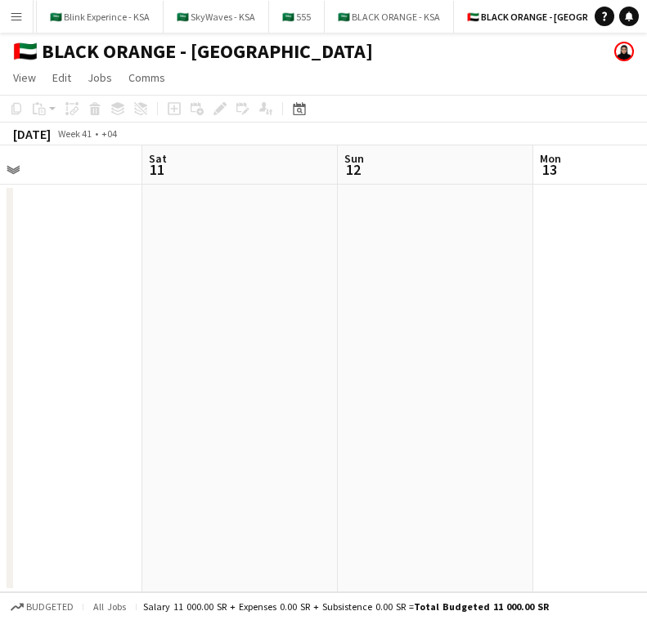
scroll to position [0, 378]
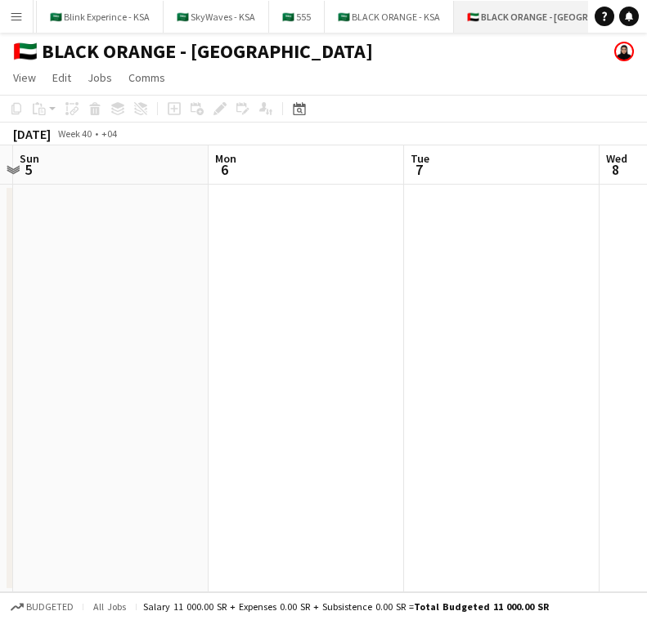
click at [455, 11] on button "🇦🇪 BLACK ORANGE - [GEOGRAPHIC_DATA] Close" at bounding box center [556, 17] width 205 height 32
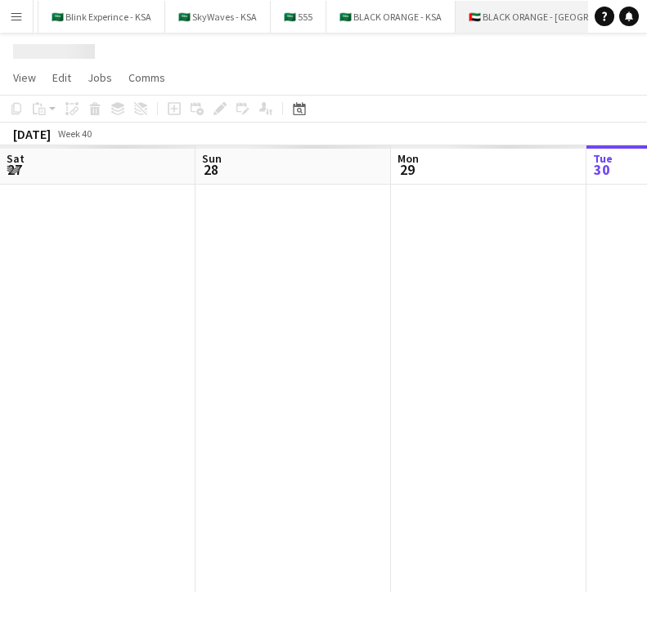
scroll to position [0, 391]
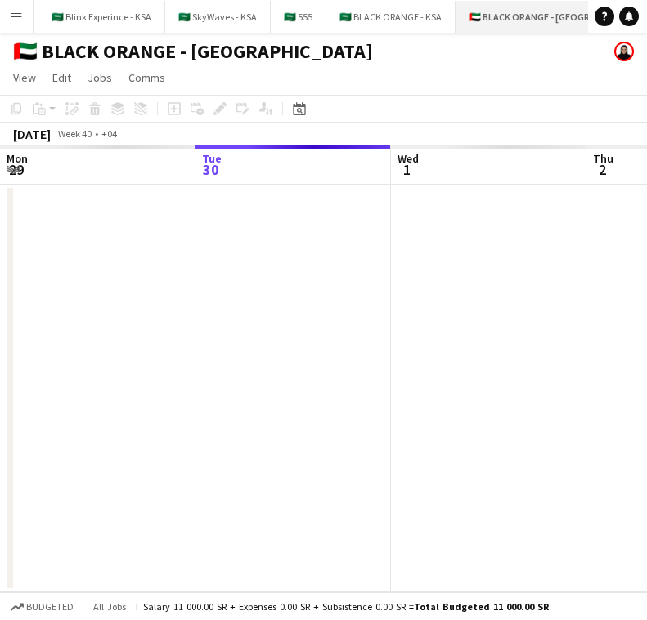
click at [646, 6] on app-icon "Close" at bounding box center [653, 7] width 7 height 7
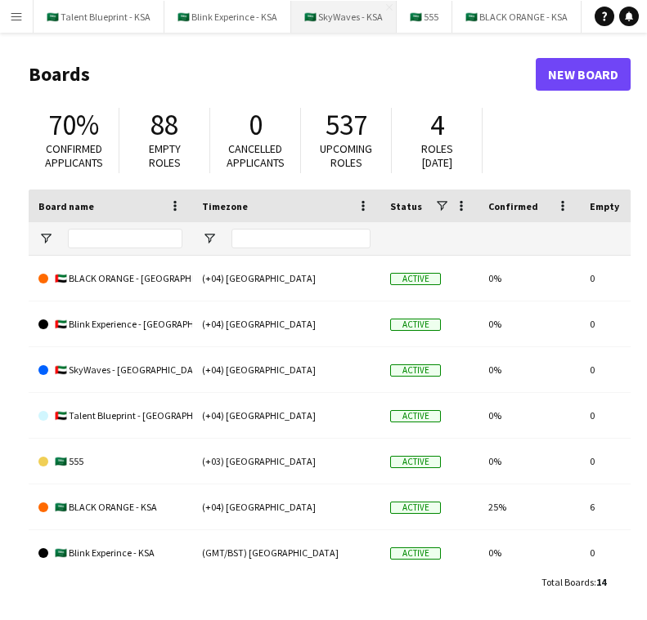
click at [348, 24] on button "🇸🇦 SkyWaves - KSA Close" at bounding box center [343, 17] width 105 height 32
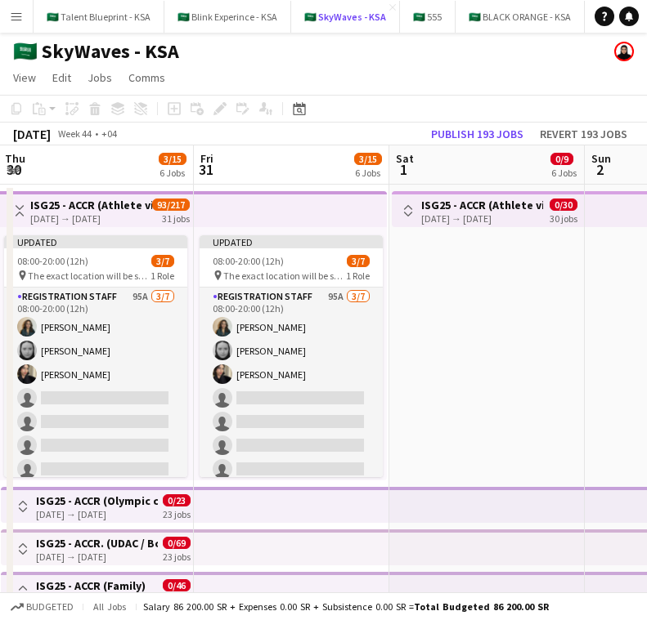
scroll to position [0, 338]
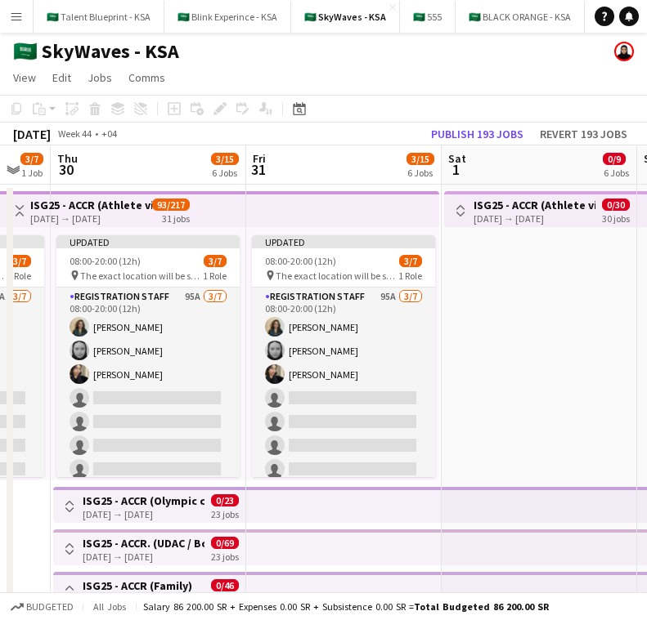
drag, startPoint x: 539, startPoint y: 267, endPoint x: 536, endPoint y: 212, distance: 54.8
click at [536, 212] on app-date-cell "Toggle View ISG25 - ACCR ([GEOGRAPHIC_DATA]) NOV [DATE] → [DATE] 0/30 30 jobs" at bounding box center [538, 464] width 195 height 558
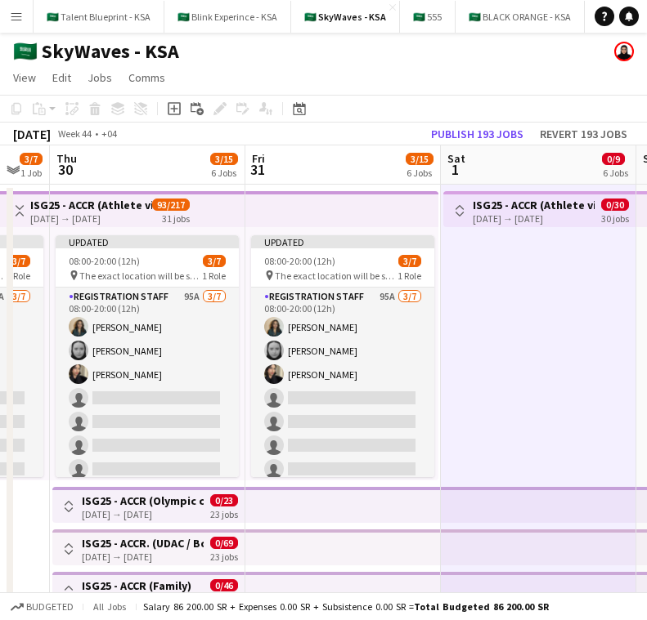
click at [536, 213] on div "[DATE] → [DATE]" at bounding box center [534, 219] width 122 height 12
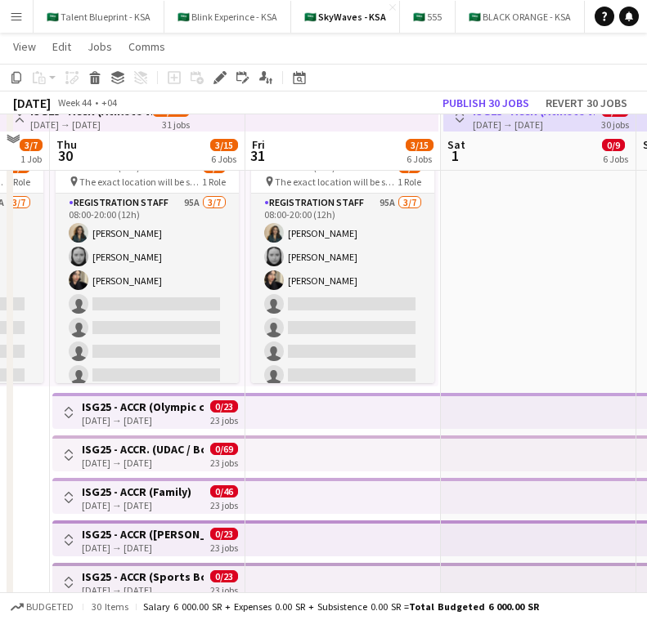
scroll to position [111, 0]
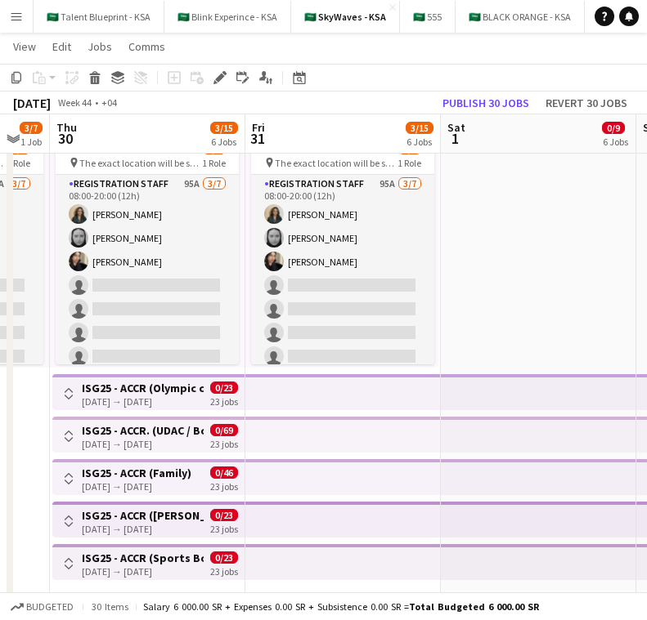
click at [484, 392] on app-top-bar at bounding box center [538, 392] width 195 height 36
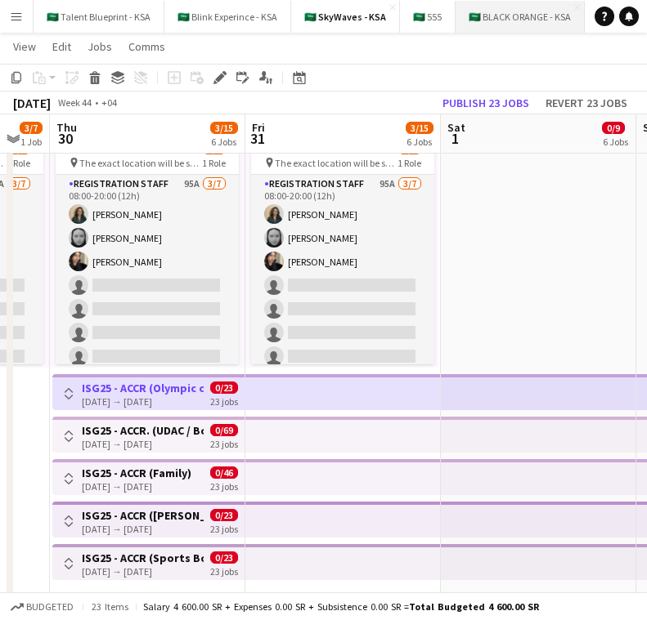
click at [514, 16] on button "🇸🇦 BLACK ORANGE - KSA Close" at bounding box center [519, 17] width 129 height 32
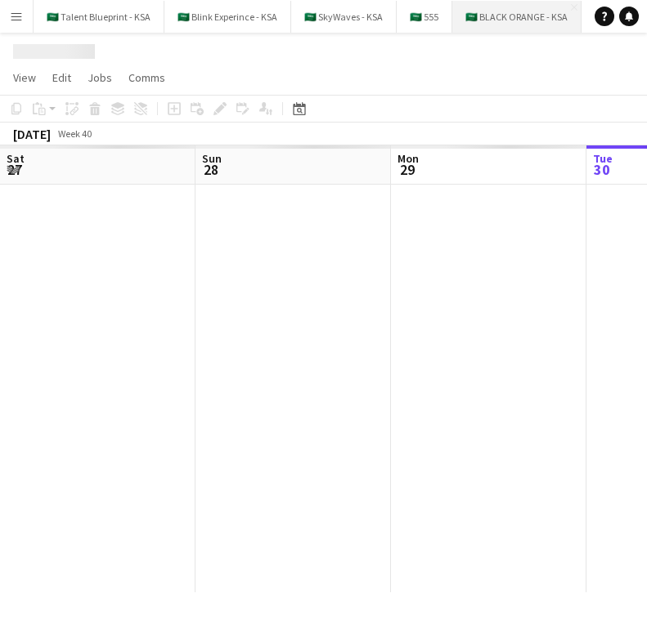
scroll to position [0, 391]
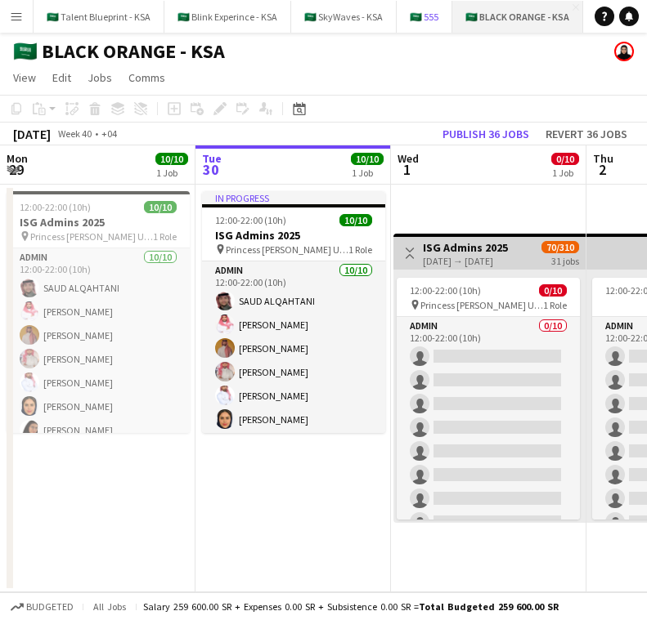
drag, startPoint x: 404, startPoint y: 11, endPoint x: 505, endPoint y: 22, distance: 101.9
click at [505, 22] on div "🇸🇦 Talent Blueprint - KSA Close 🇸🇦 Blink Experince - KSA Close 🇸🇦 SkyWaves - KS…" at bounding box center [310, 16] width 555 height 33
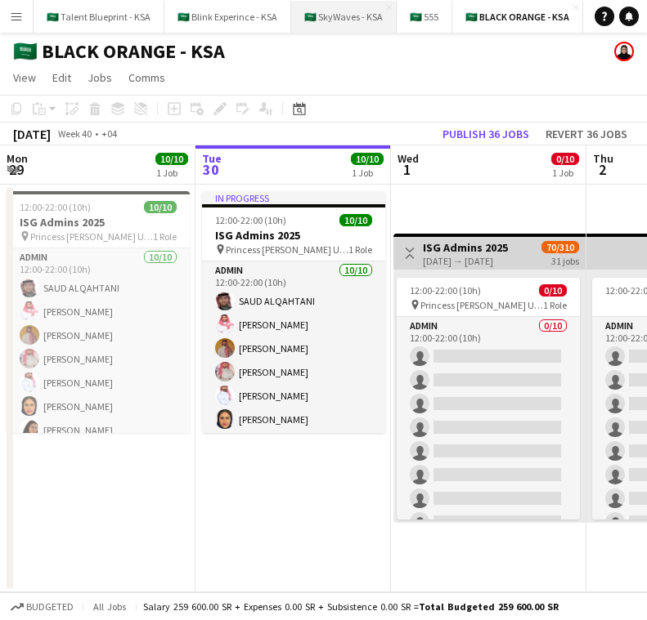
click at [322, 16] on button "🇸🇦 SkyWaves - KSA Close" at bounding box center [343, 17] width 105 height 32
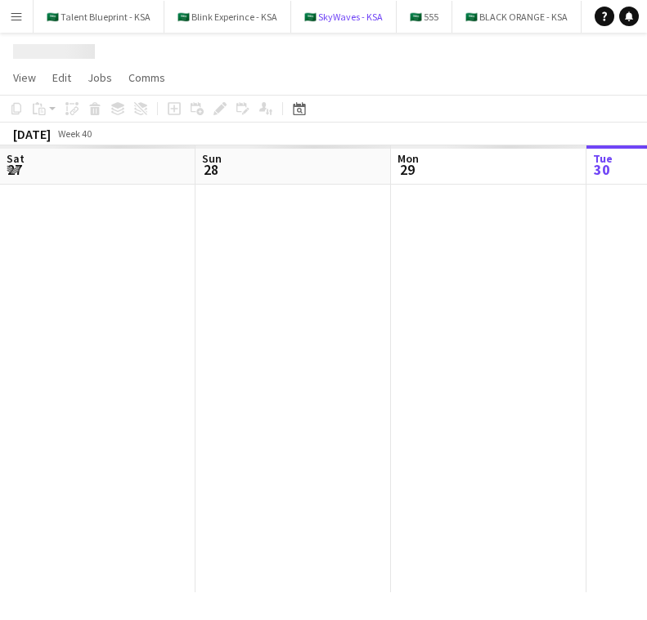
scroll to position [0, 391]
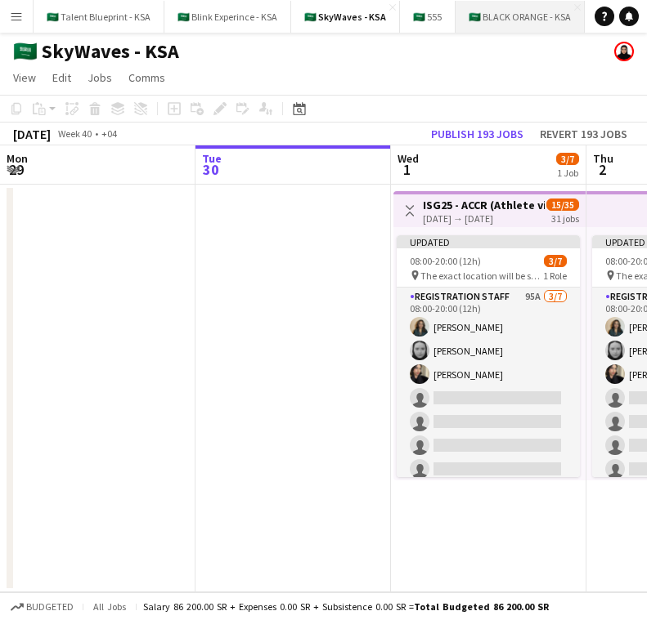
click at [485, 18] on button "🇸🇦 BLACK ORANGE - KSA Close" at bounding box center [519, 17] width 129 height 32
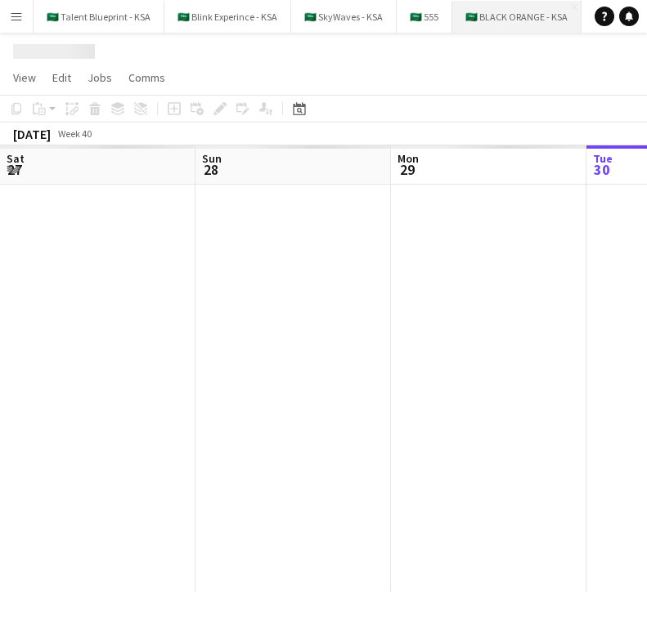
scroll to position [0, 391]
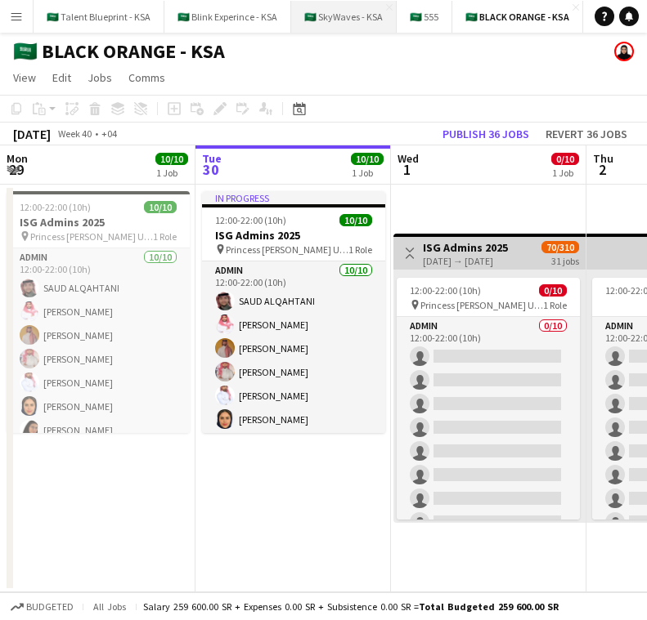
click at [361, 11] on button "🇸🇦 SkyWaves - KSA Close" at bounding box center [343, 17] width 105 height 32
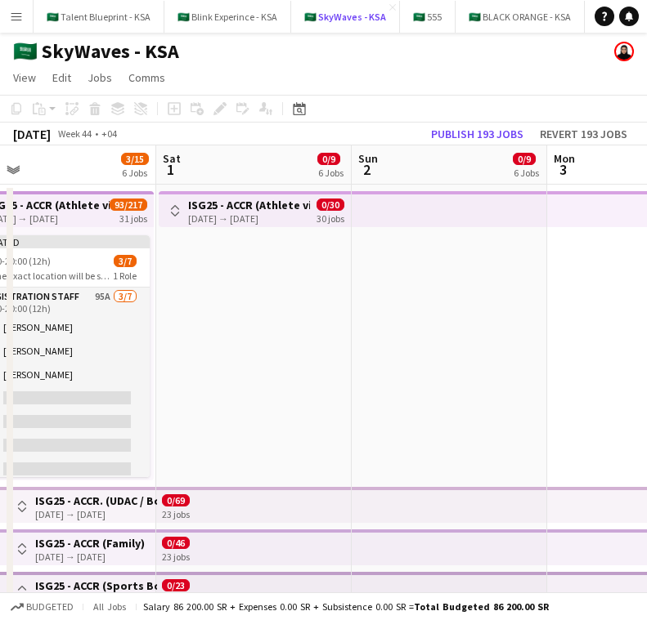
scroll to position [0, 416]
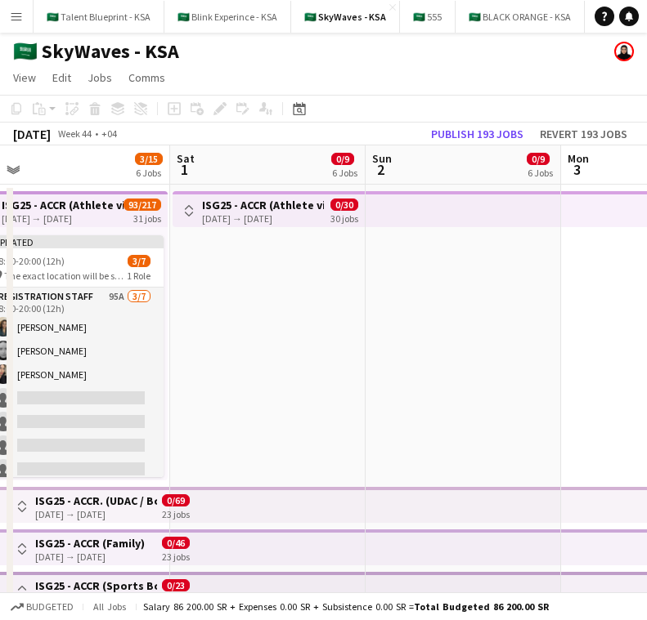
click at [260, 508] on app-top-bar at bounding box center [267, 505] width 195 height 36
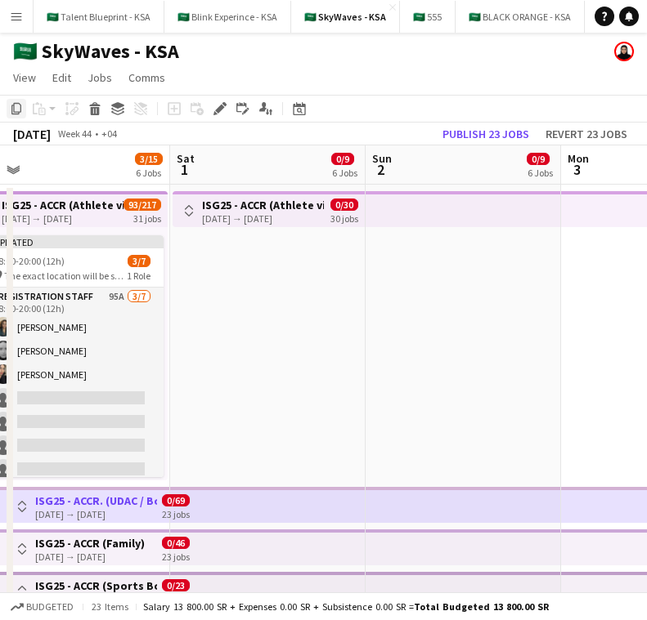
click at [14, 108] on icon "Copy" at bounding box center [16, 108] width 13 height 13
click at [231, 508] on app-top-bar at bounding box center [267, 505] width 195 height 36
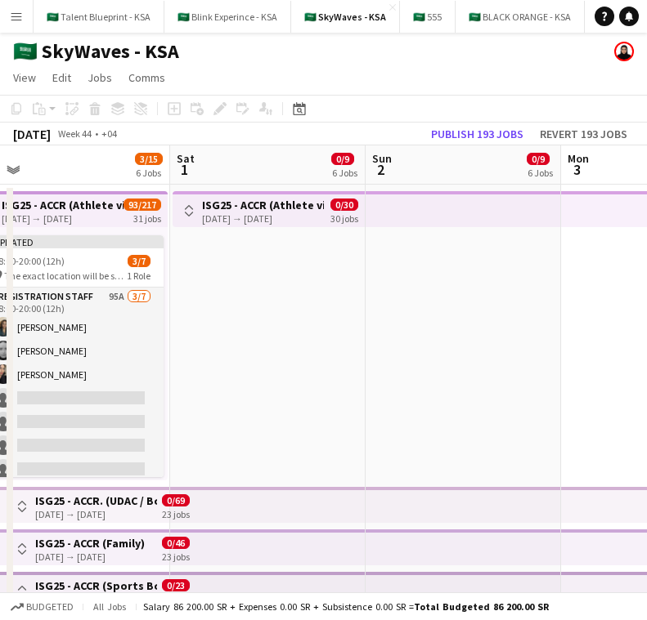
click at [231, 508] on app-top-bar at bounding box center [267, 505] width 195 height 36
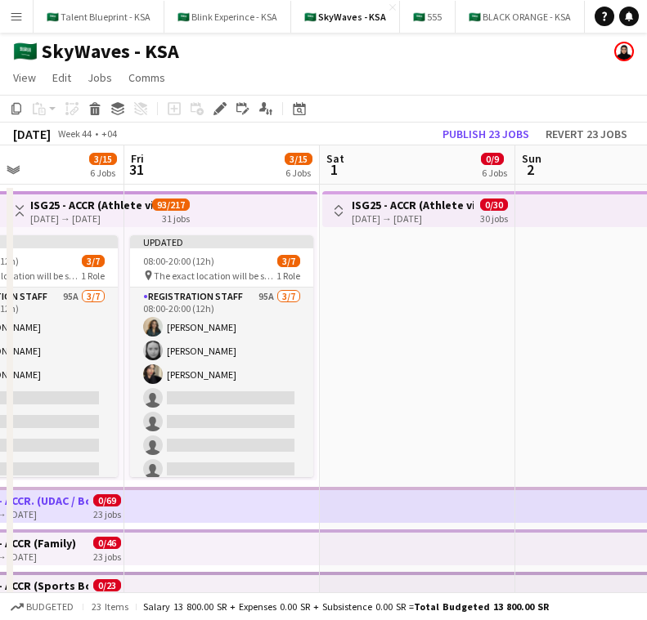
scroll to position [0, 464]
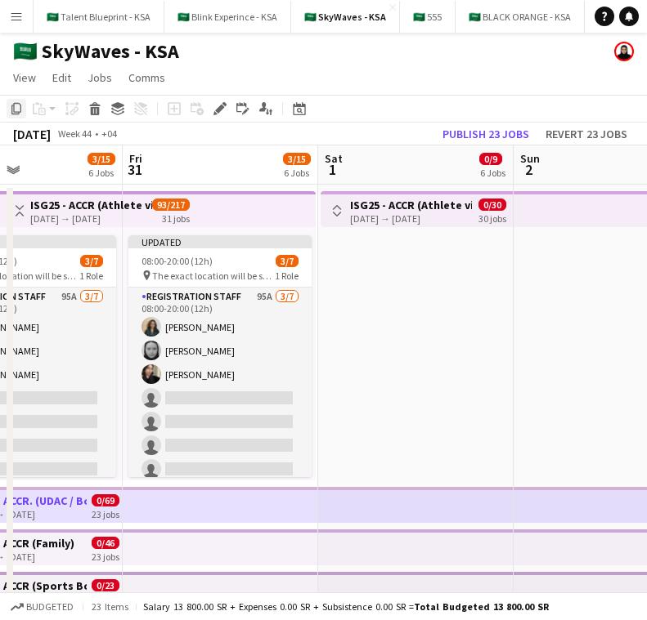
click at [22, 104] on icon "Copy" at bounding box center [16, 108] width 13 height 13
click at [508, 22] on button "🇸🇦 BLACK ORANGE - KSA Close" at bounding box center [519, 17] width 129 height 32
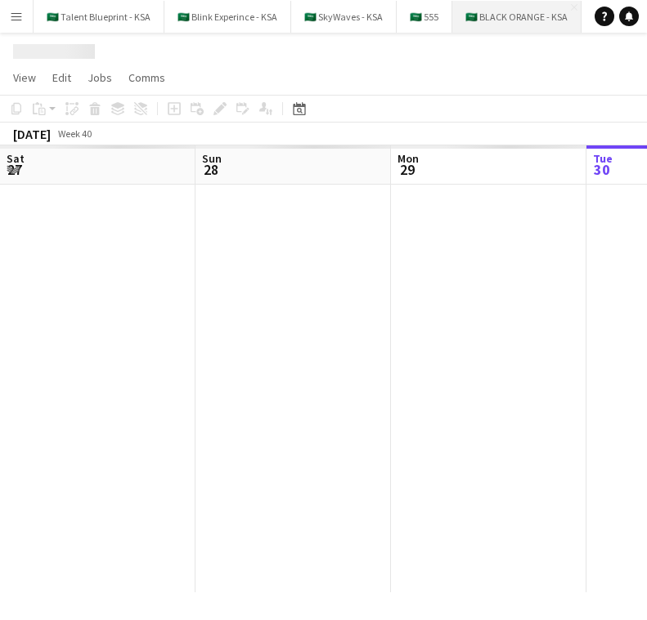
scroll to position [0, 391]
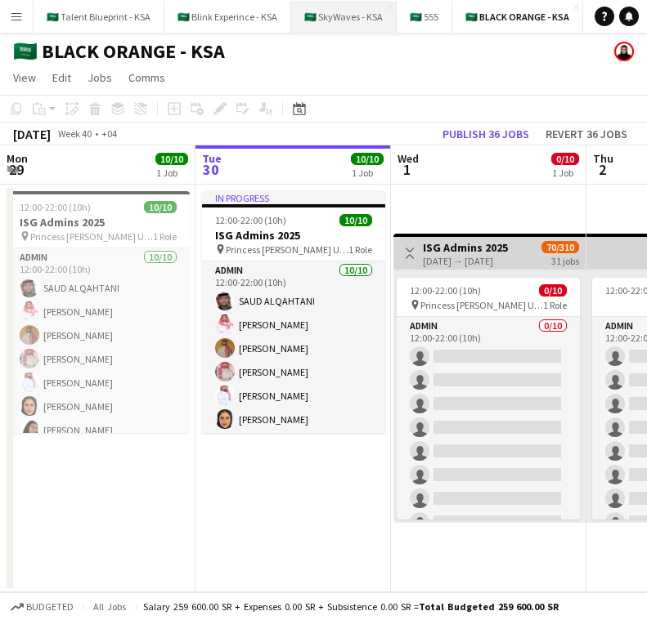
click at [319, 14] on button "🇸🇦 SkyWaves - KSA Close" at bounding box center [343, 17] width 105 height 32
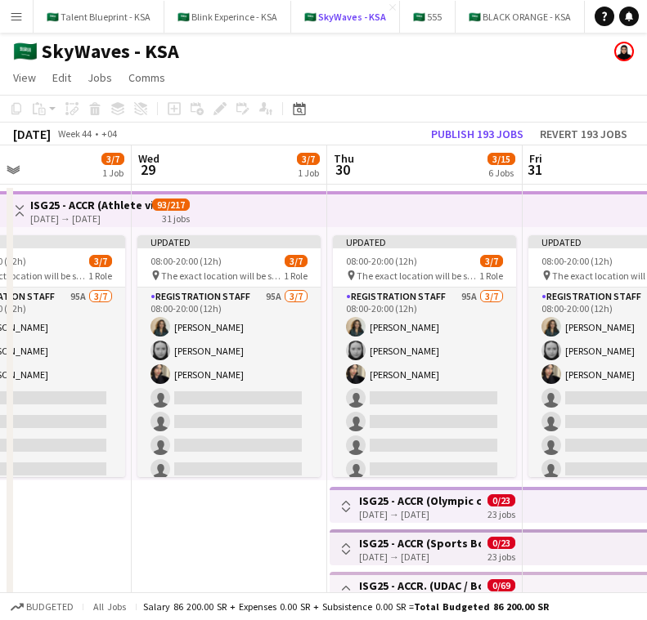
scroll to position [0, 458]
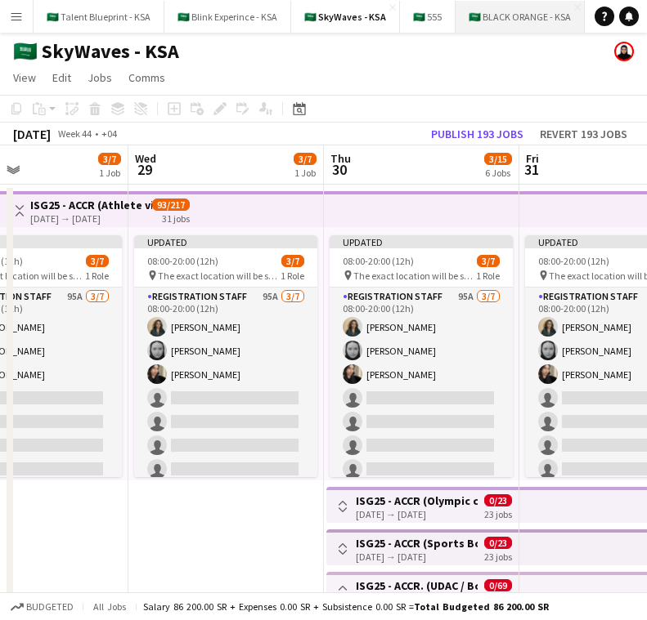
click at [504, 11] on button "🇸🇦 BLACK ORANGE - KSA Close" at bounding box center [519, 17] width 129 height 32
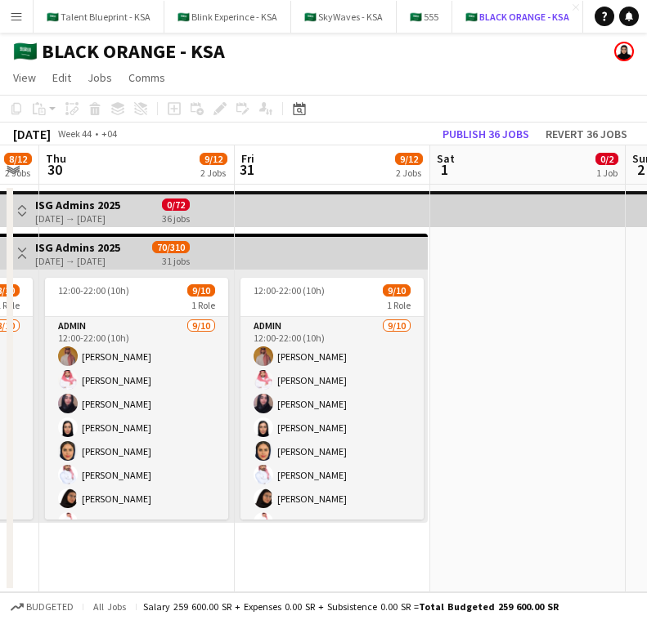
scroll to position [0, 338]
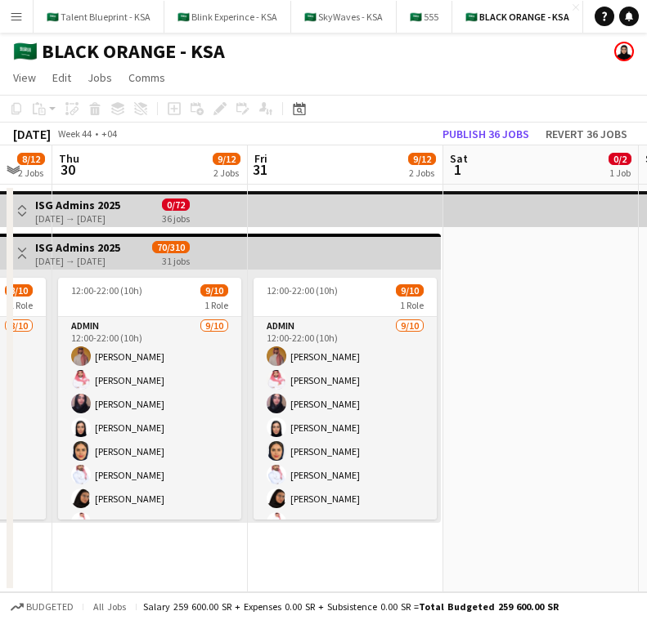
click at [343, 565] on app-date-cell "12:00-22:00 (10h) 9/10 1 Role Admin 9/10 12:00-22:00 (10h) Ahmed Yagmowr Saleh …" at bounding box center [345, 389] width 195 height 408
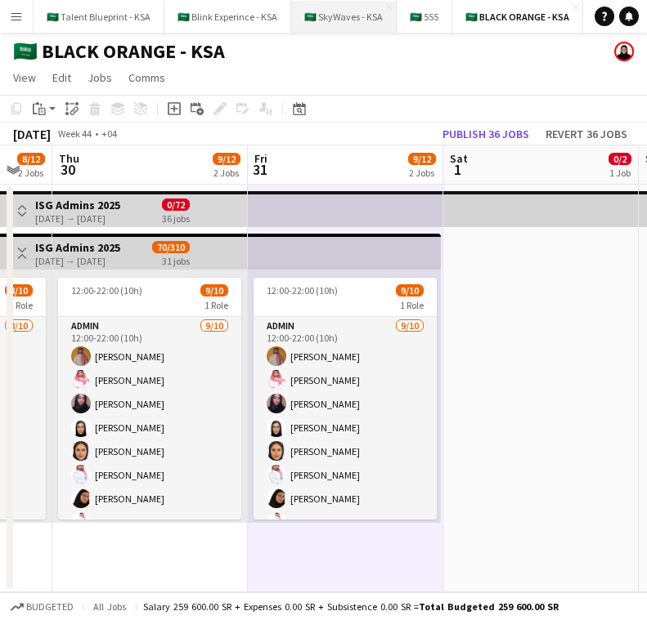
click at [324, 21] on button "🇸🇦 SkyWaves - KSA Close" at bounding box center [343, 17] width 105 height 32
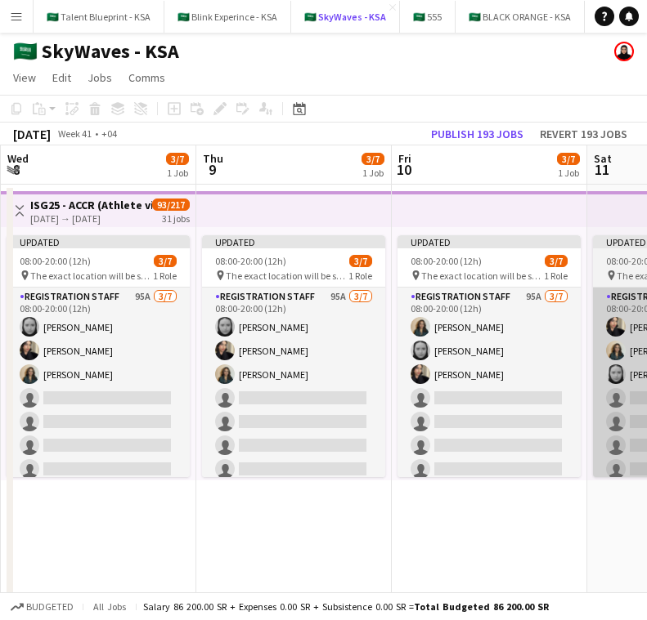
scroll to position [0, 593]
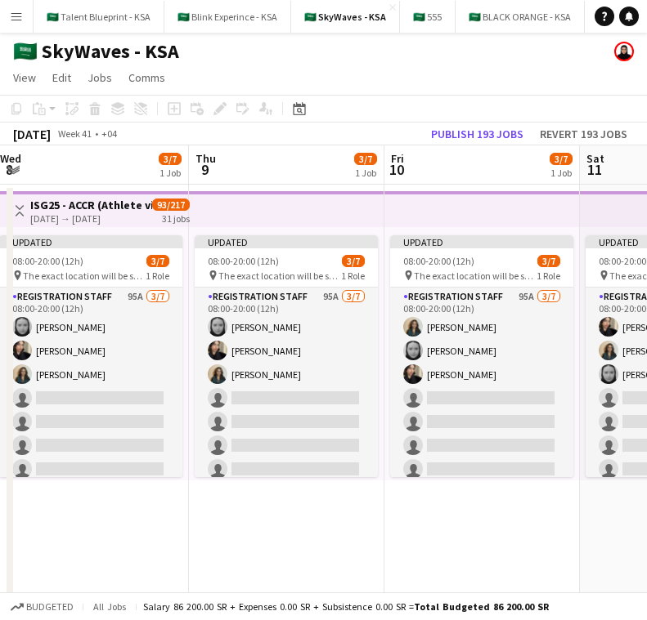
click at [240, 178] on app-board-header-date "Thu 9 3/7 1 Job" at bounding box center [286, 165] width 195 height 39
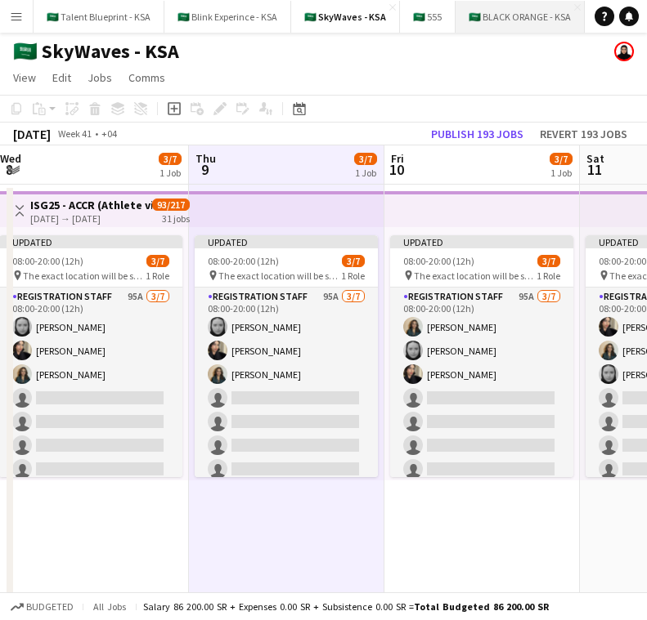
click at [486, 20] on button "🇸🇦 BLACK ORANGE - KSA Close" at bounding box center [519, 17] width 129 height 32
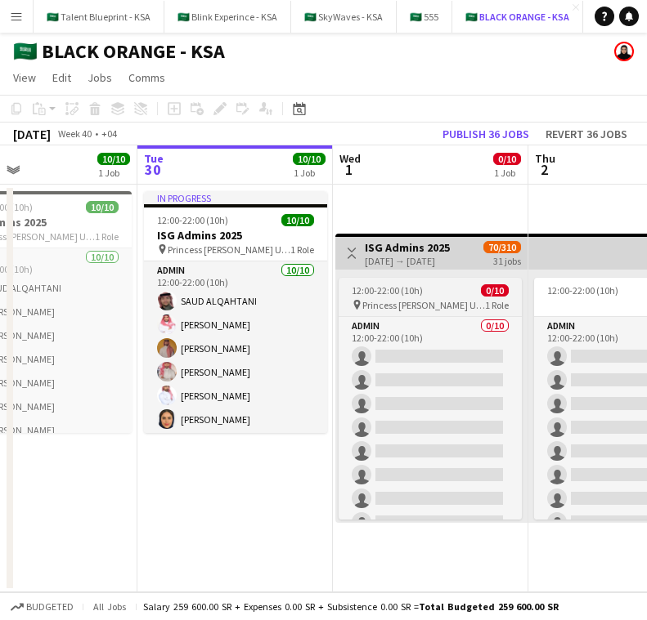
scroll to position [0, 445]
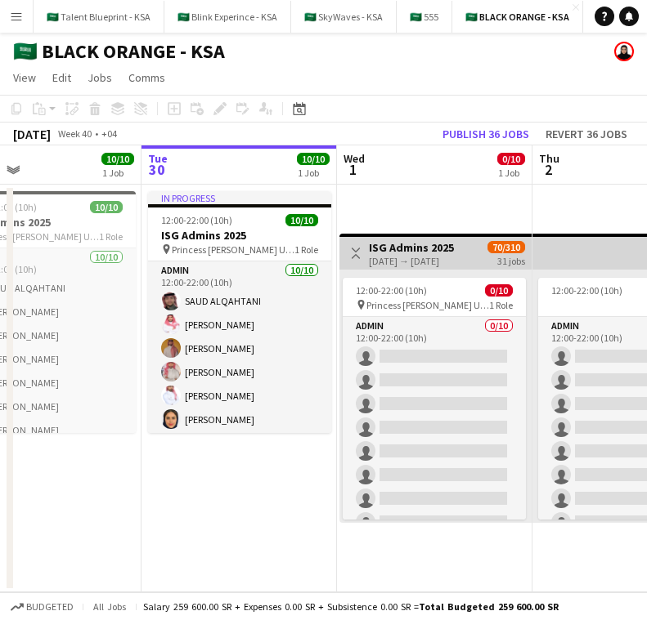
click at [355, 260] on button "Toggle View" at bounding box center [356, 254] width 20 height 20
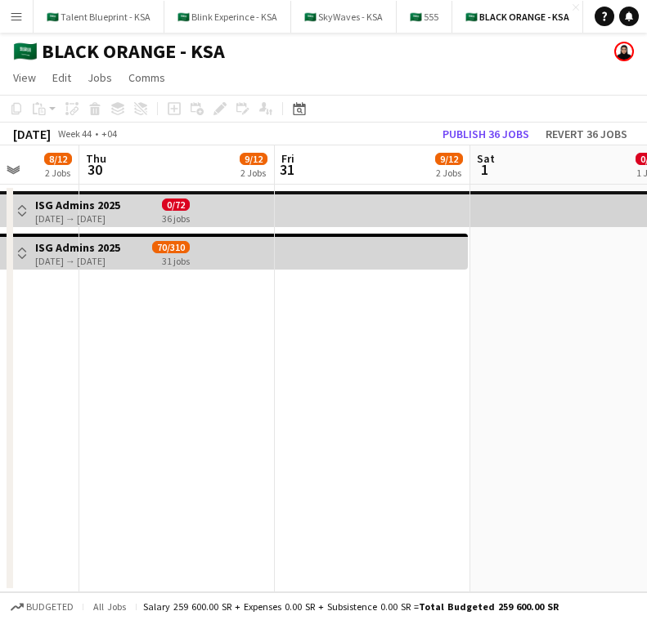
scroll to position [0, 495]
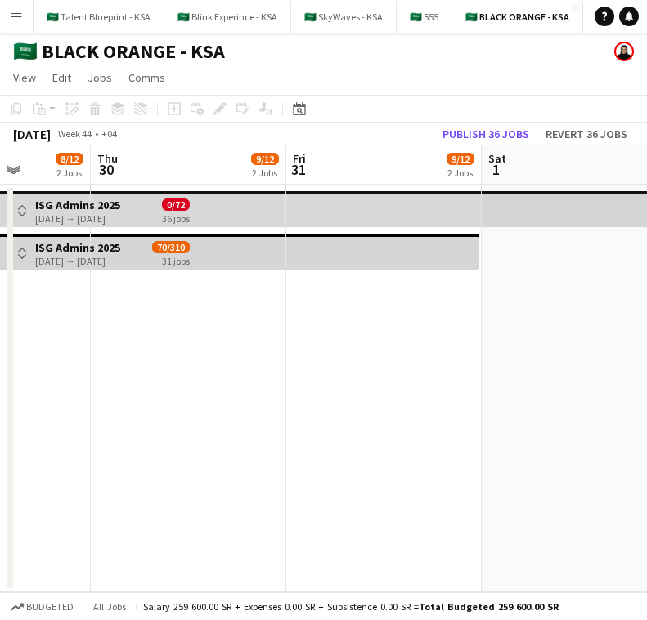
click at [224, 347] on app-date-cell at bounding box center [188, 389] width 195 height 408
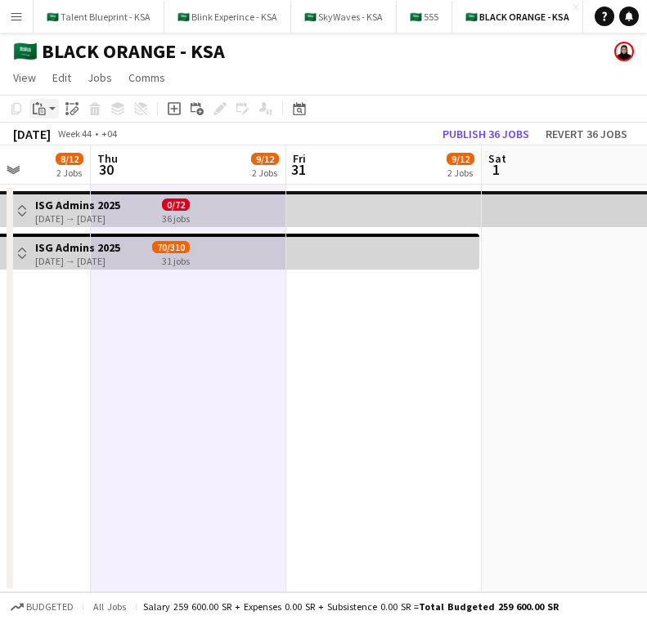
click at [39, 110] on icon at bounding box center [41, 111] width 7 height 7
click at [99, 165] on link "Paste with crew Command Shift V" at bounding box center [107, 167] width 129 height 15
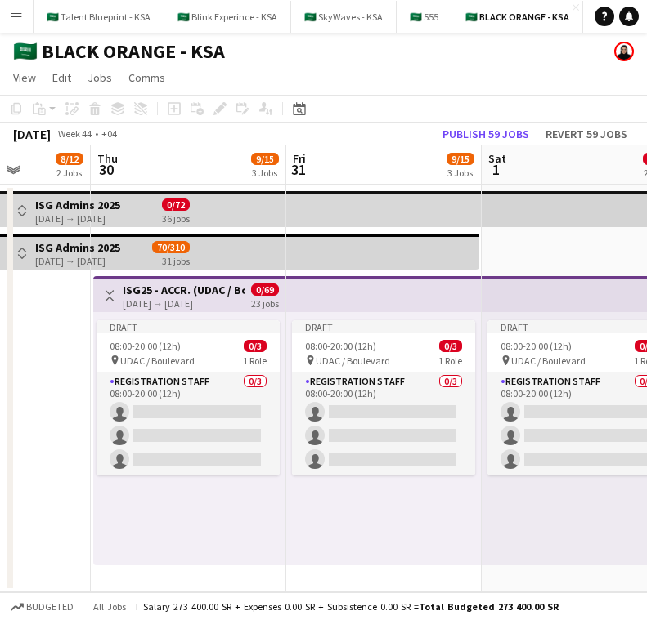
click at [110, 296] on app-icon "Toggle View" at bounding box center [109, 295] width 11 height 11
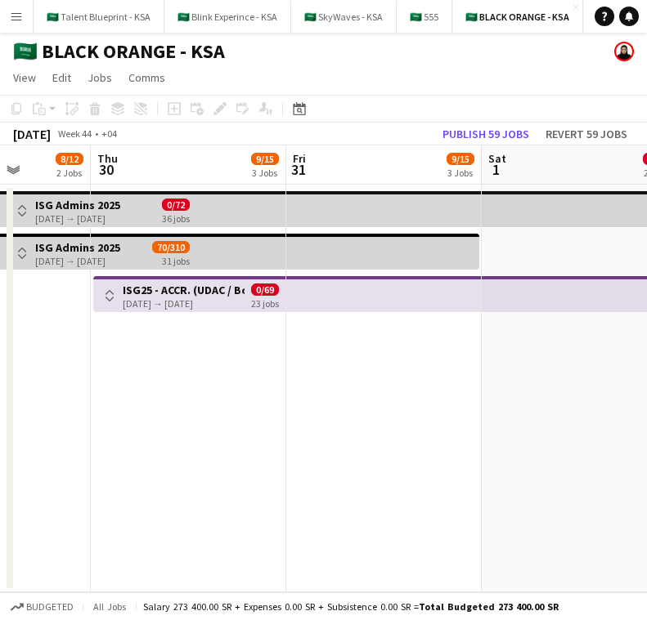
click at [110, 296] on app-icon "Toggle View" at bounding box center [109, 295] width 11 height 11
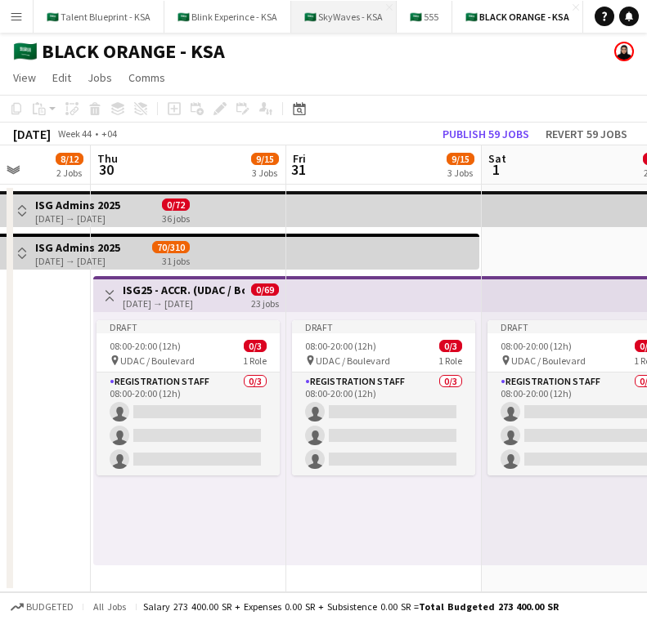
click at [348, 19] on button "🇸🇦 SkyWaves - KSA Close" at bounding box center [343, 17] width 105 height 32
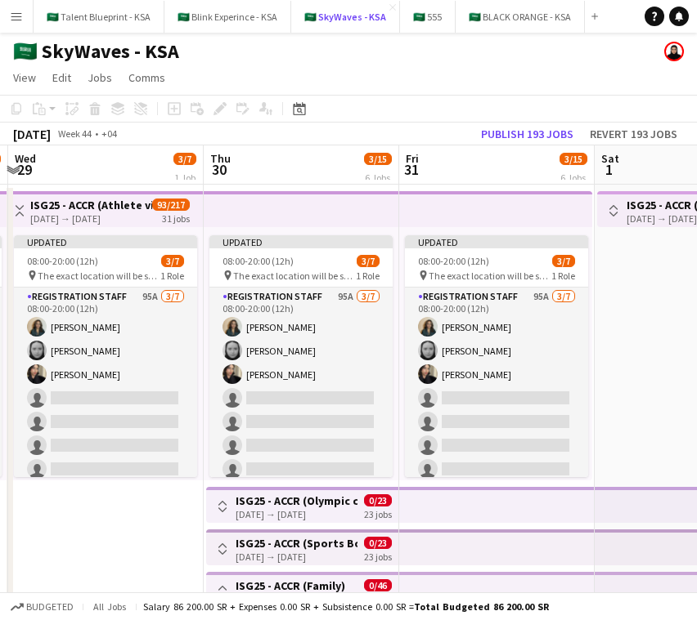
scroll to position [0, 579]
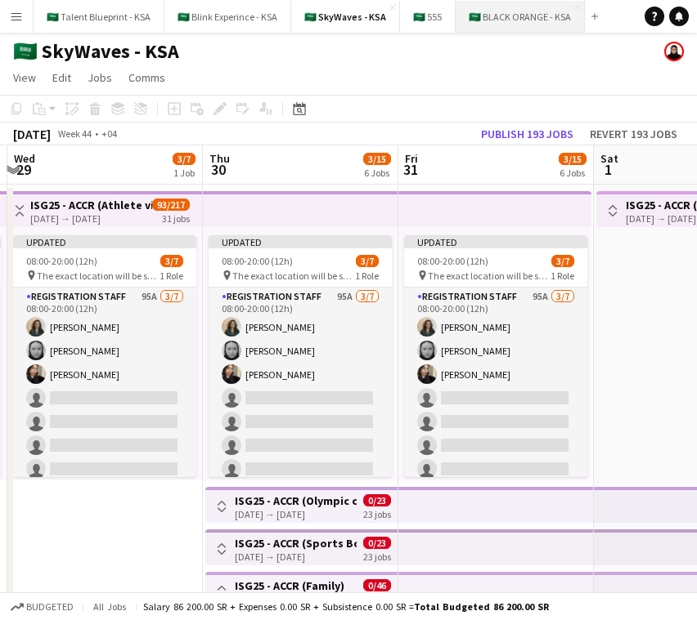
click at [515, 29] on button "🇸🇦 BLACK ORANGE - KSA Close" at bounding box center [519, 17] width 129 height 32
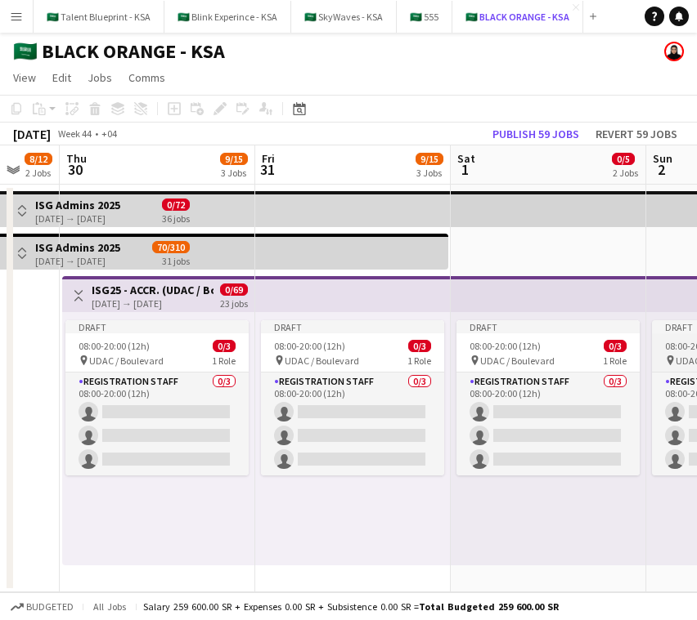
scroll to position [0, 330]
click at [412, 297] on app-top-bar at bounding box center [353, 294] width 195 height 36
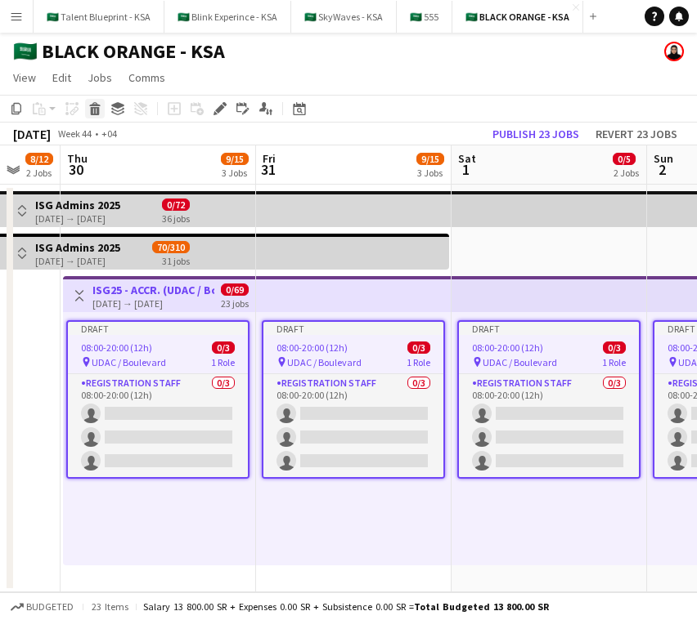
click at [98, 109] on icon at bounding box center [95, 111] width 9 height 8
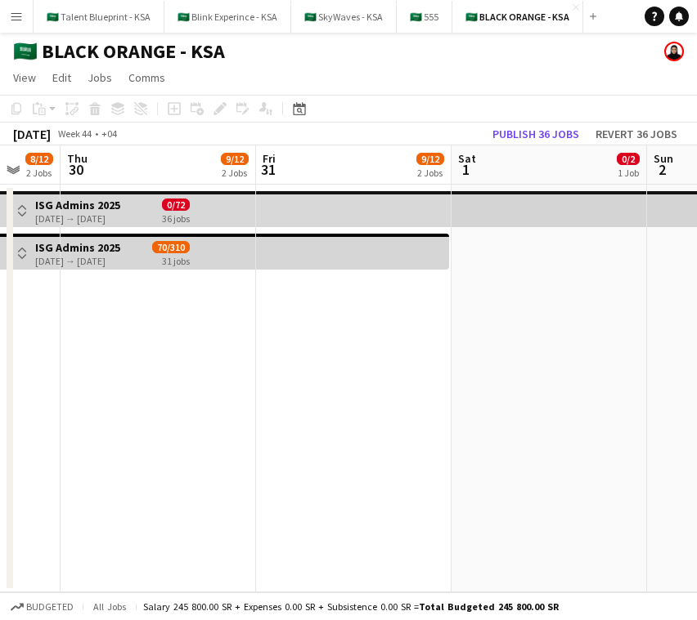
click at [341, 304] on app-date-cell at bounding box center [353, 389] width 195 height 408
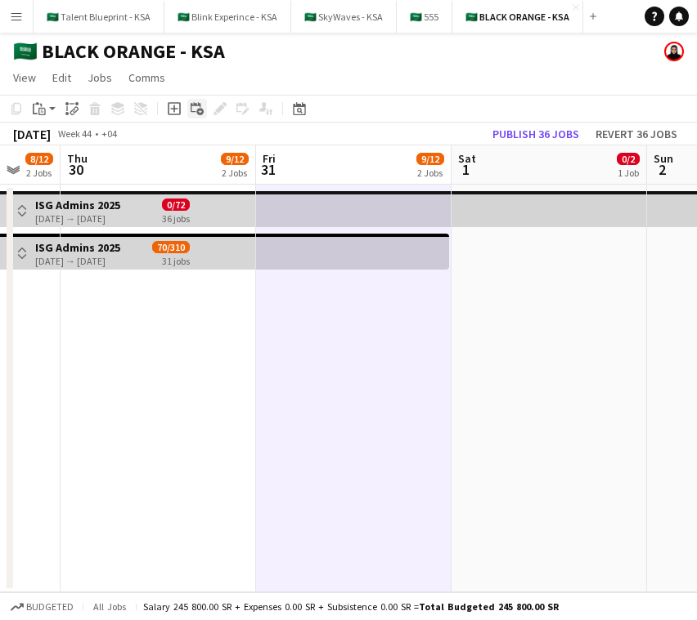
click at [195, 106] on icon "Add linked Job" at bounding box center [196, 108] width 13 height 13
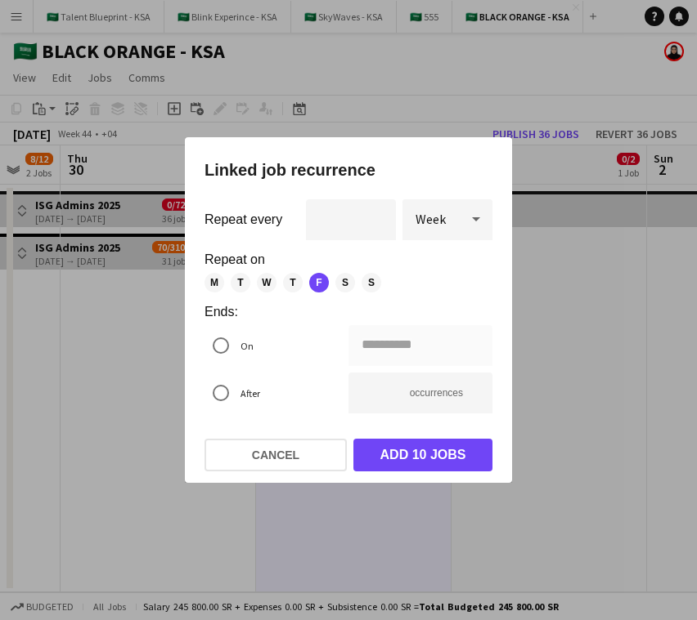
click at [343, 280] on span "S" at bounding box center [345, 283] width 20 height 20
click at [361, 280] on span "S" at bounding box center [371, 283] width 20 height 20
click at [212, 284] on span "M" at bounding box center [214, 283] width 20 height 20
click at [242, 284] on span "T" at bounding box center [241, 283] width 20 height 20
click at [268, 284] on span "W" at bounding box center [267, 283] width 20 height 20
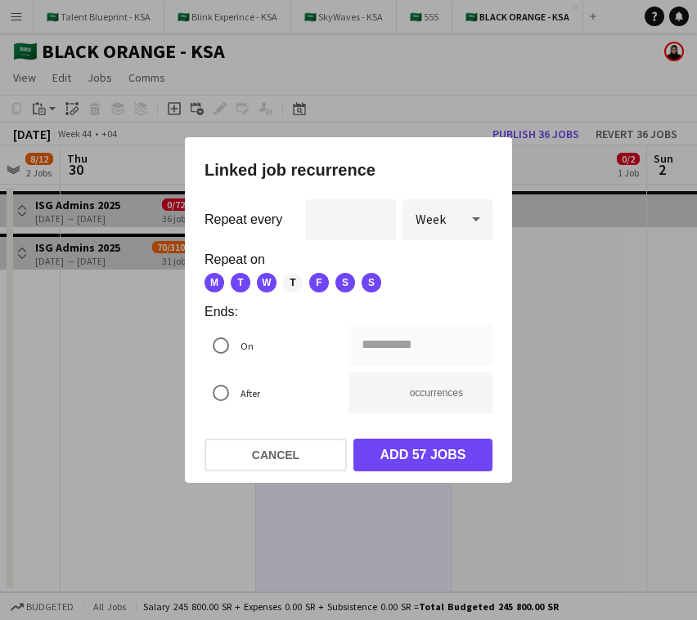
click at [287, 280] on span "T" at bounding box center [293, 283] width 20 height 20
click at [217, 365] on div at bounding box center [220, 345] width 39 height 39
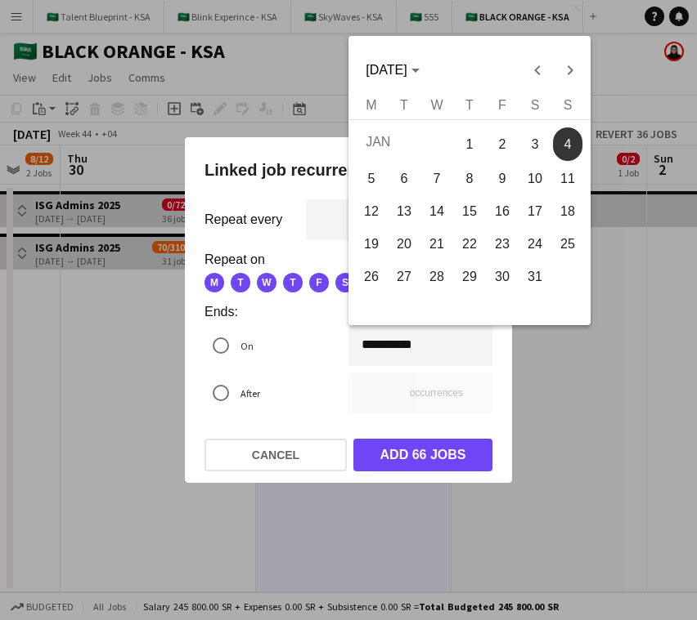
click at [376, 347] on div "**********" at bounding box center [348, 310] width 697 height 620
click at [541, 70] on span "Previous month" at bounding box center [537, 70] width 33 height 33
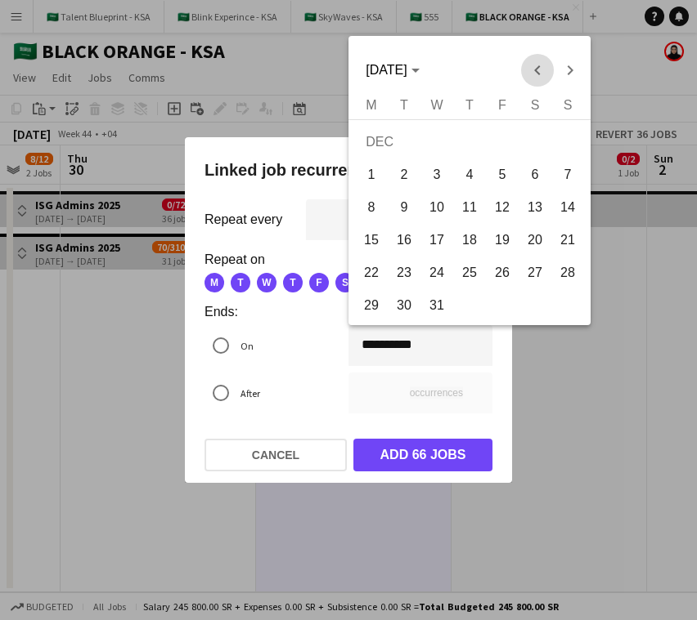
click at [541, 70] on span "Previous month" at bounding box center [537, 70] width 33 height 33
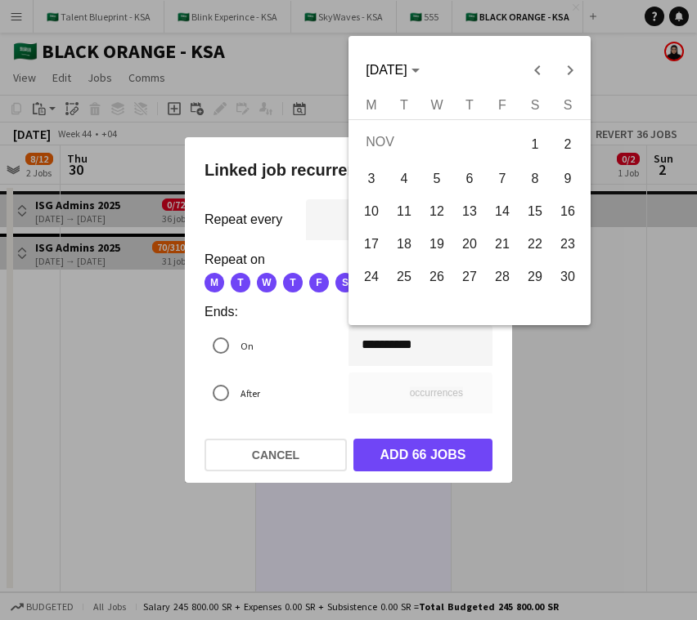
click at [379, 277] on span "24" at bounding box center [370, 276] width 29 height 29
type input "**********"
type input "*"
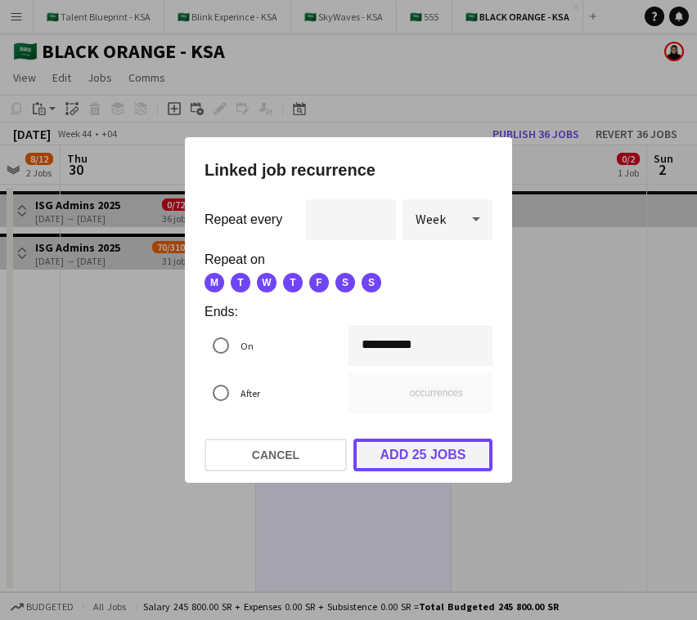
click at [446, 453] on button "Add 25 jobs" at bounding box center [422, 455] width 139 height 33
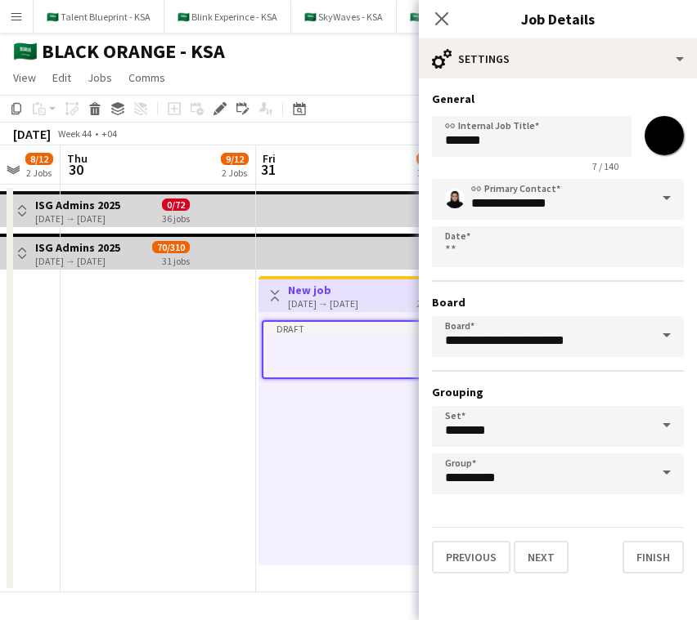
click at [646, 148] on input "*******" at bounding box center [663, 135] width 59 height 59
type input "*******"
click at [565, 144] on input "*******" at bounding box center [531, 136] width 199 height 41
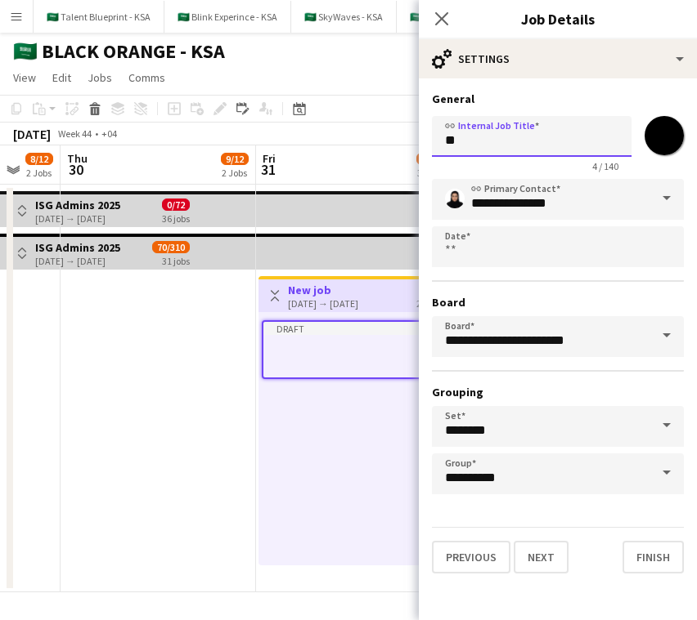
type input "*"
type input "**********"
click at [556, 558] on button "Next" at bounding box center [540, 557] width 55 height 33
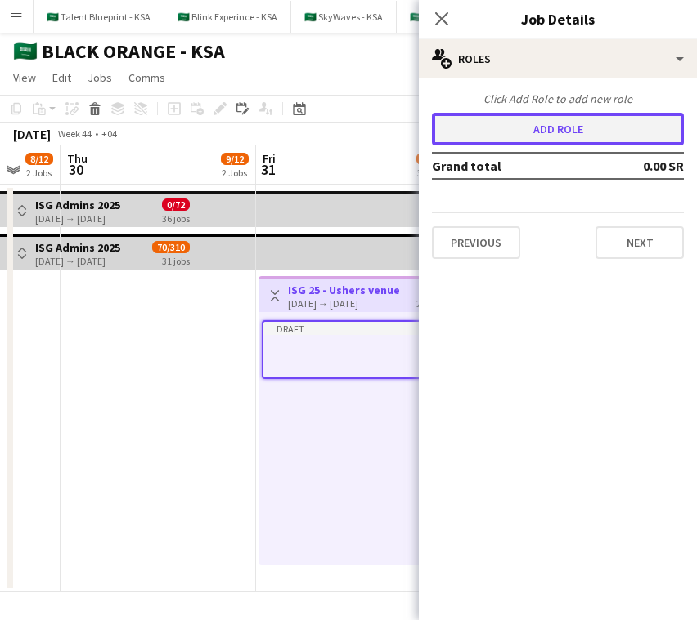
click at [620, 129] on button "Add role" at bounding box center [558, 129] width 252 height 33
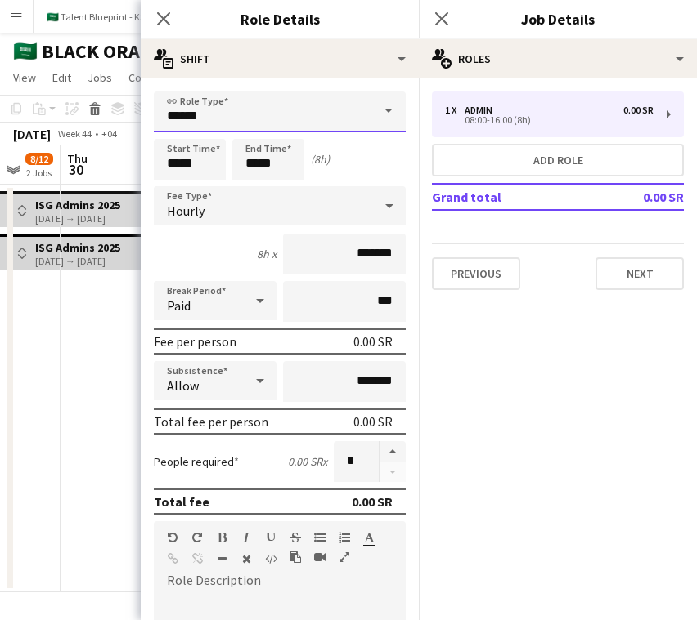
click at [325, 122] on input "*****" at bounding box center [280, 112] width 252 height 41
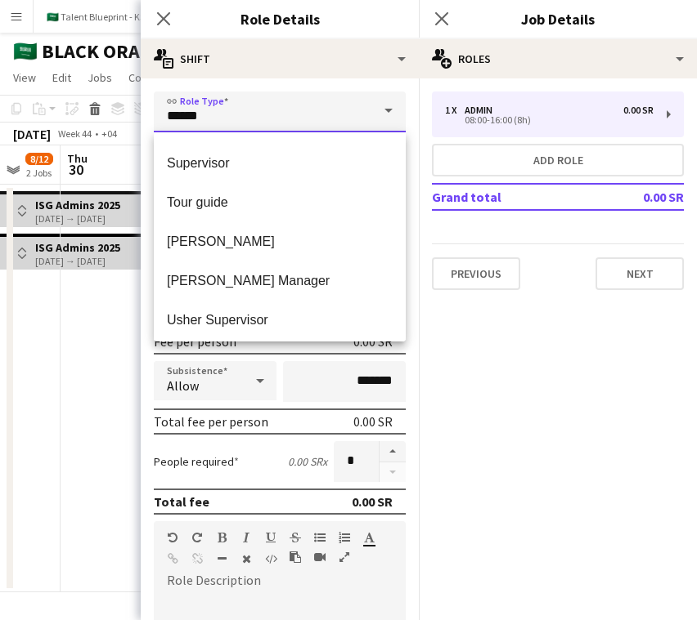
scroll to position [843, 0]
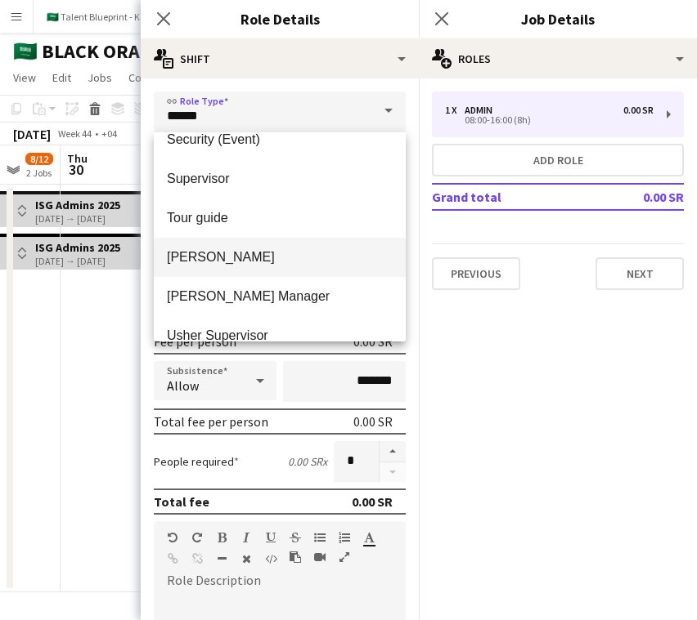
click at [322, 267] on mat-option "[PERSON_NAME]" at bounding box center [280, 257] width 252 height 39
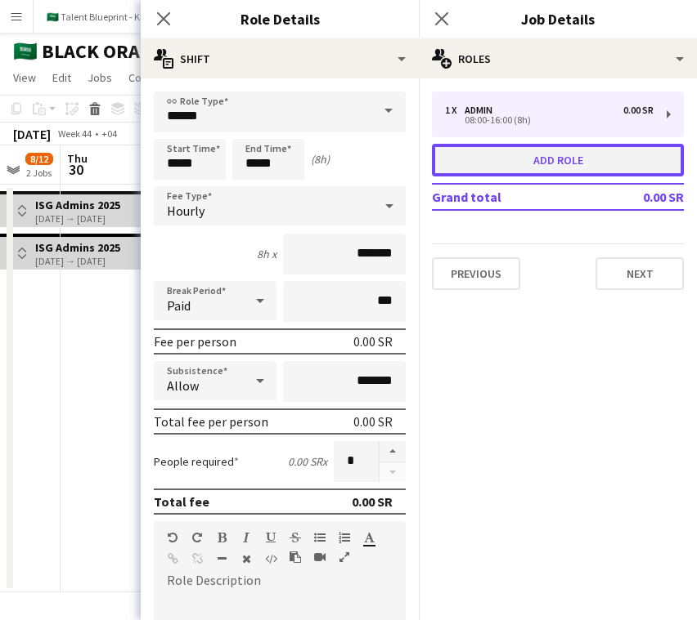
click at [540, 154] on button "Add role" at bounding box center [558, 160] width 252 height 33
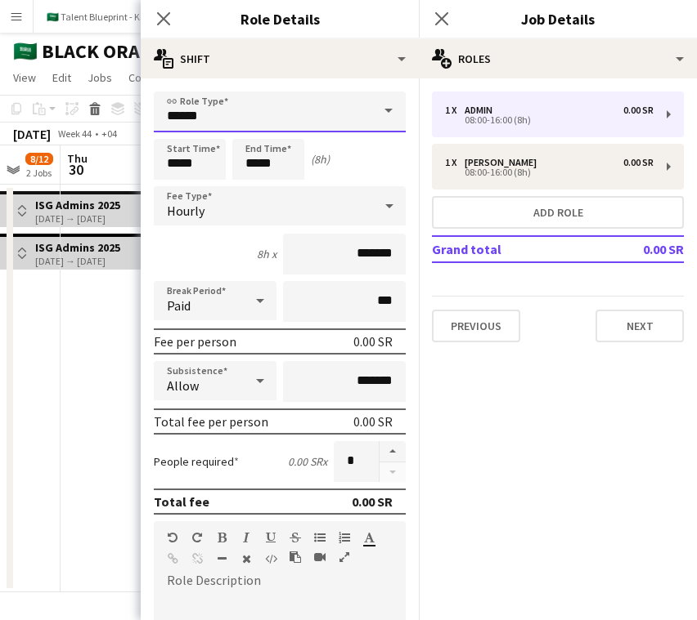
click at [277, 122] on input "*****" at bounding box center [280, 112] width 252 height 41
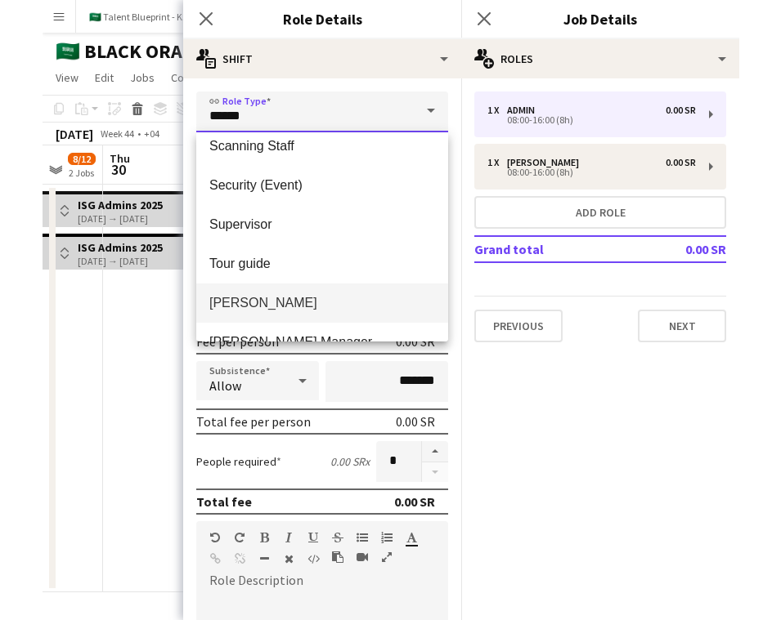
scroll to position [797, 0]
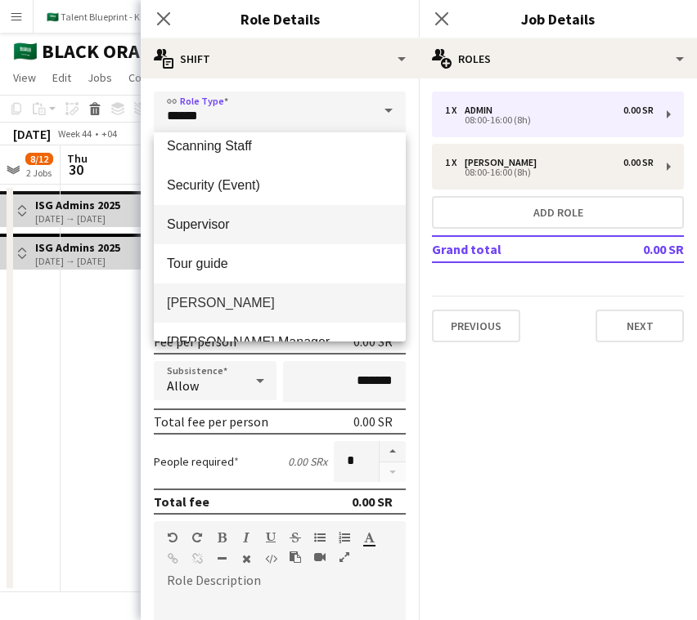
click at [319, 232] on span "Supervisor" at bounding box center [280, 225] width 226 height 16
type input "**********"
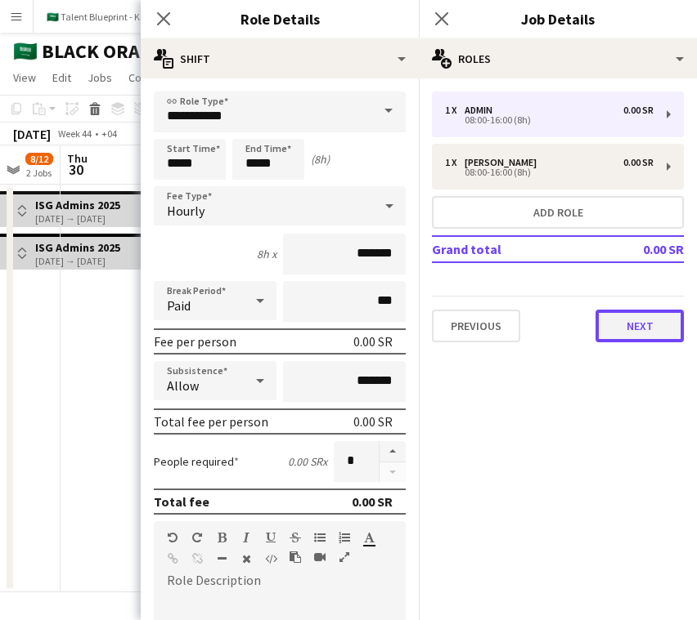
click at [604, 328] on button "Next" at bounding box center [639, 326] width 88 height 33
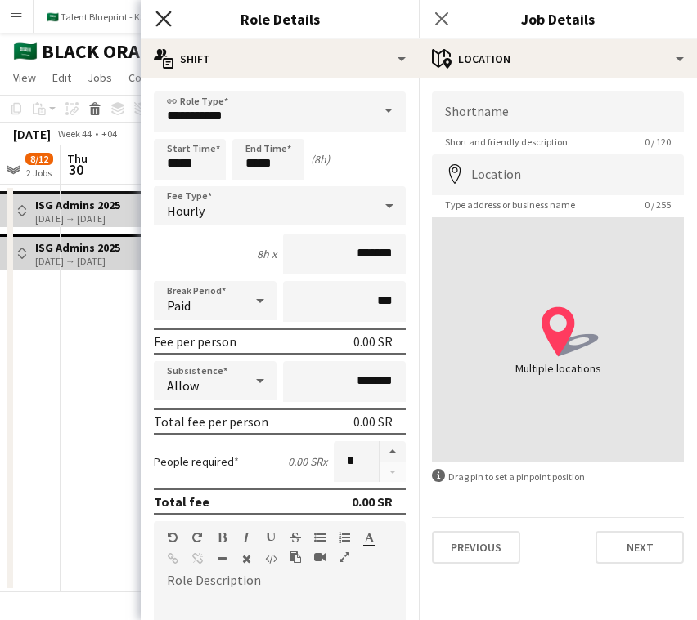
click at [168, 20] on icon "Close pop-in" at bounding box center [163, 19] width 16 height 16
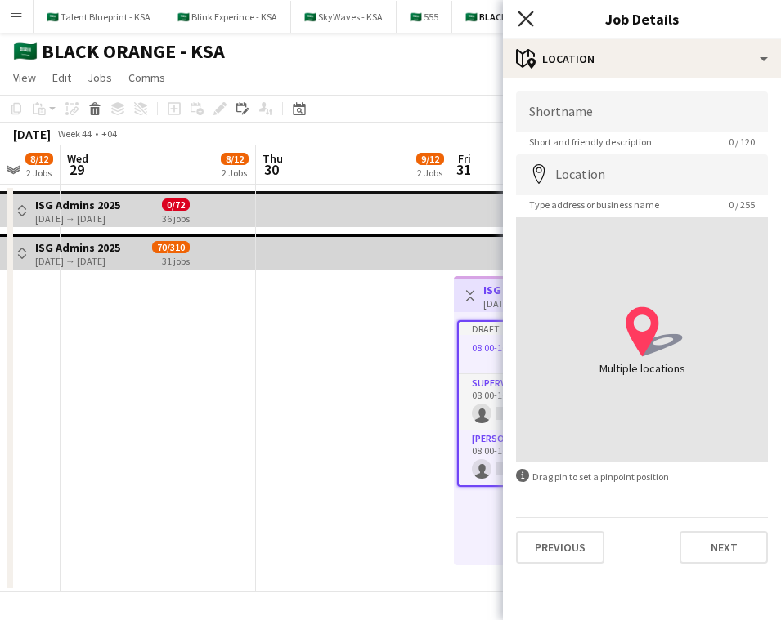
click at [523, 16] on icon at bounding box center [525, 19] width 16 height 16
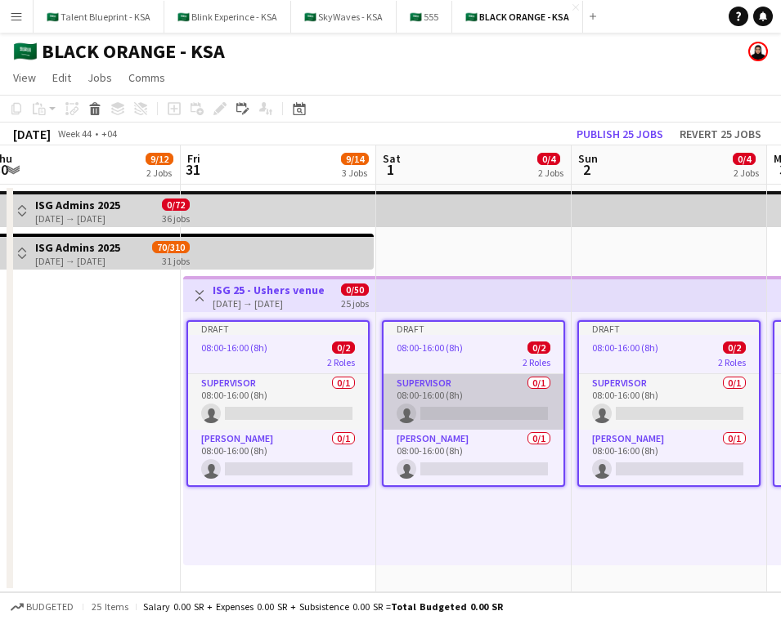
scroll to position [0, 613]
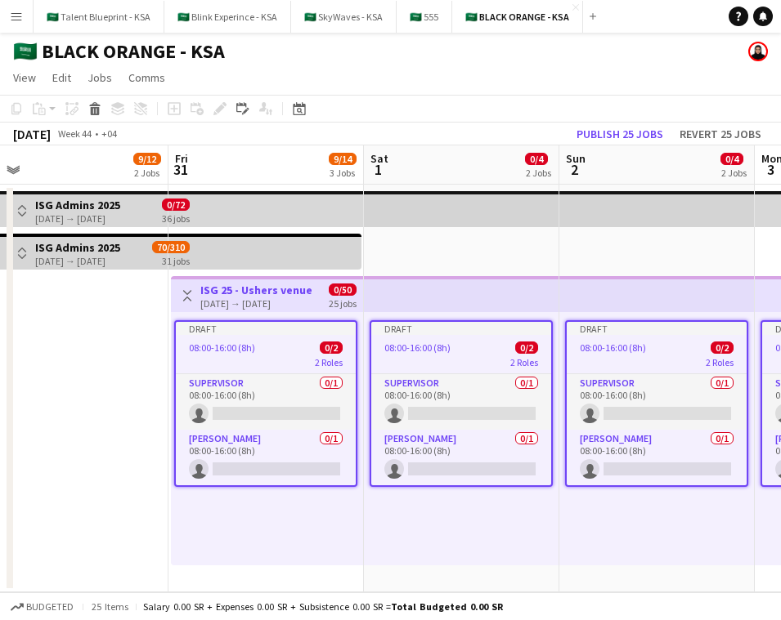
click at [216, 301] on div "[DATE] → [DATE]" at bounding box center [256, 304] width 112 height 12
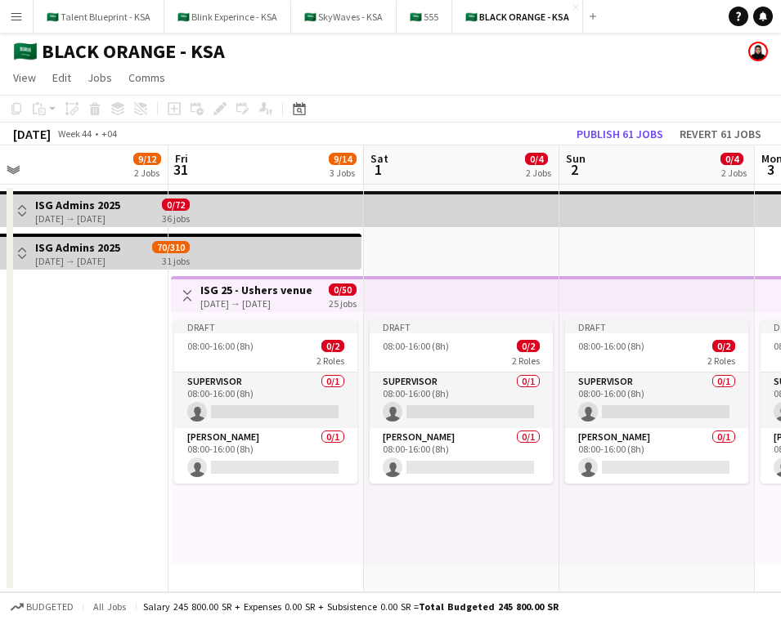
click at [216, 301] on div "[DATE] → [DATE]" at bounding box center [256, 304] width 112 height 12
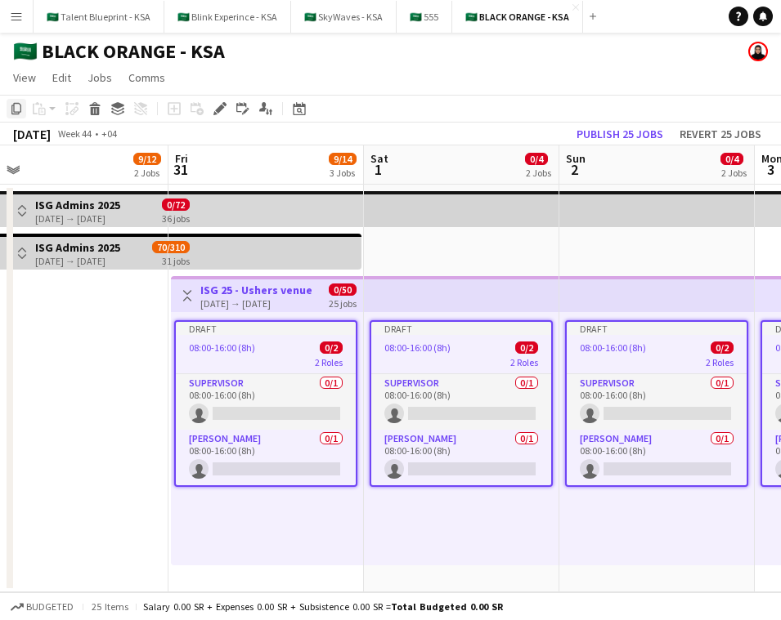
click at [13, 107] on icon at bounding box center [16, 108] width 10 height 11
click at [267, 514] on div "Draft 08:00-16:00 (8h) 0/2 2 Roles Supervisor 0/1 08:00-16:00 (8h) single-neutr…" at bounding box center [267, 438] width 192 height 253
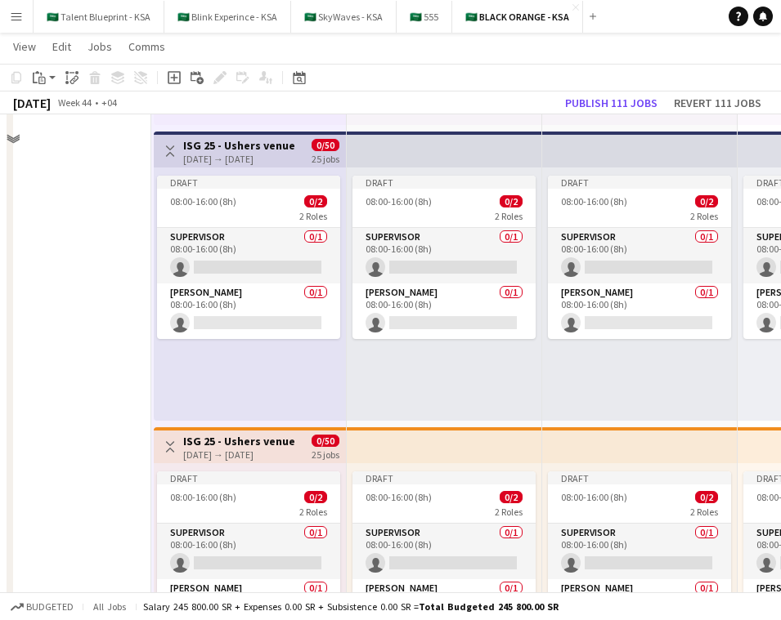
scroll to position [570, 0]
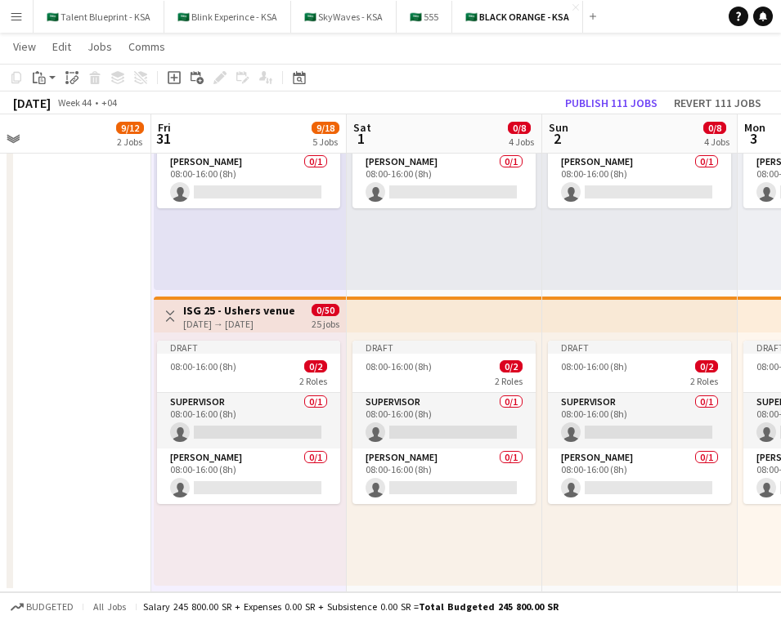
click at [269, 534] on div "Draft 08:00-16:00 (8h) 0/2 2 Roles Supervisor 0/1 08:00-16:00 (8h) single-neutr…" at bounding box center [250, 459] width 192 height 253
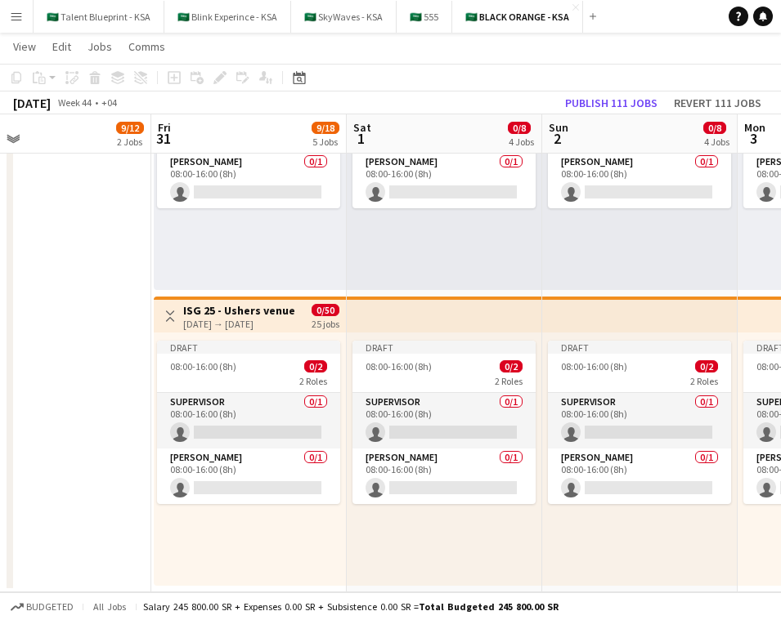
click at [269, 534] on div "Draft 08:00-16:00 (8h) 0/2 2 Roles Supervisor 0/1 08:00-16:00 (8h) single-neutr…" at bounding box center [250, 459] width 192 height 253
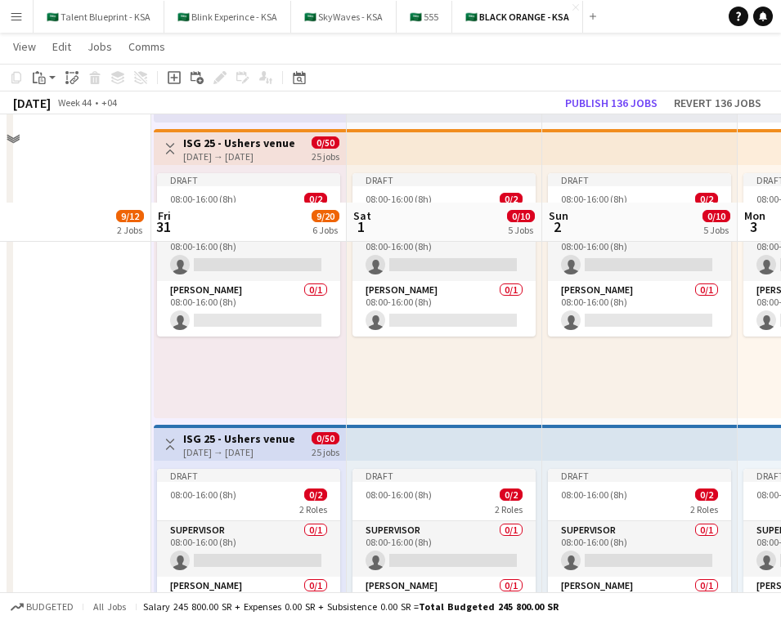
scroll to position [866, 0]
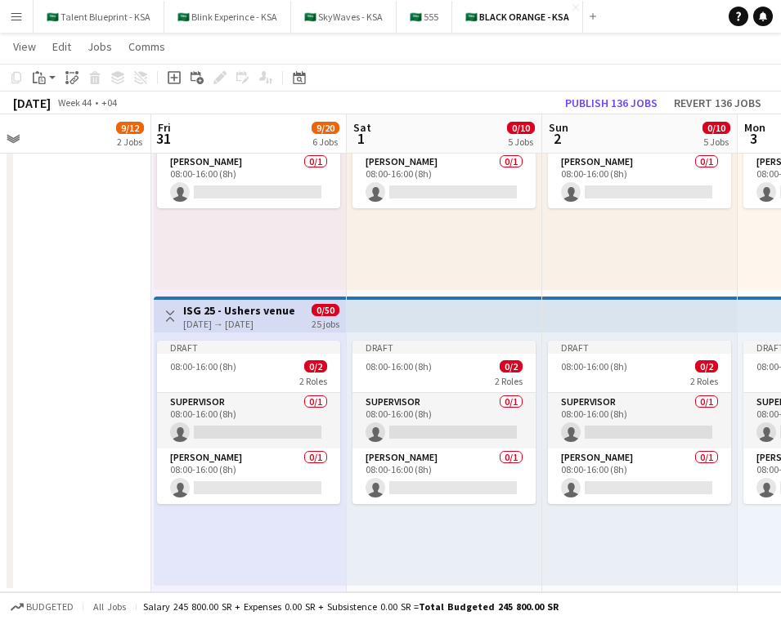
click at [269, 534] on div "Draft 08:00-16:00 (8h) 0/2 2 Roles Supervisor 0/1 08:00-16:00 (8h) single-neutr…" at bounding box center [250, 459] width 192 height 253
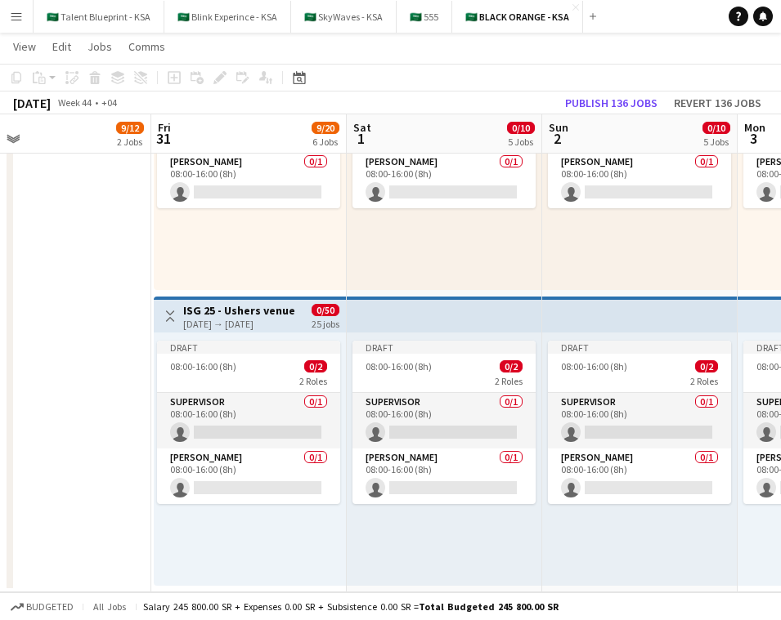
click at [269, 534] on div "Draft 08:00-16:00 (8h) 0/2 2 Roles Supervisor 0/1 08:00-16:00 (8h) single-neutr…" at bounding box center [250, 459] width 192 height 253
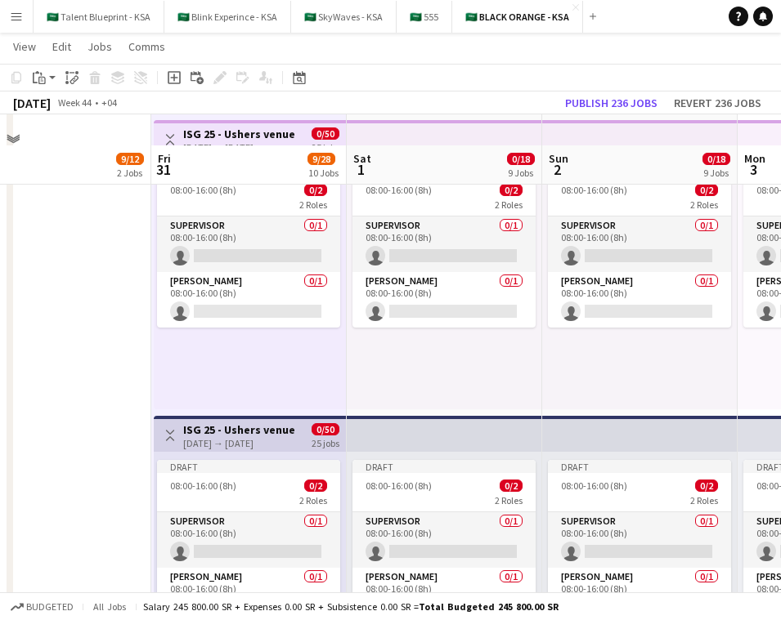
scroll to position [0, 0]
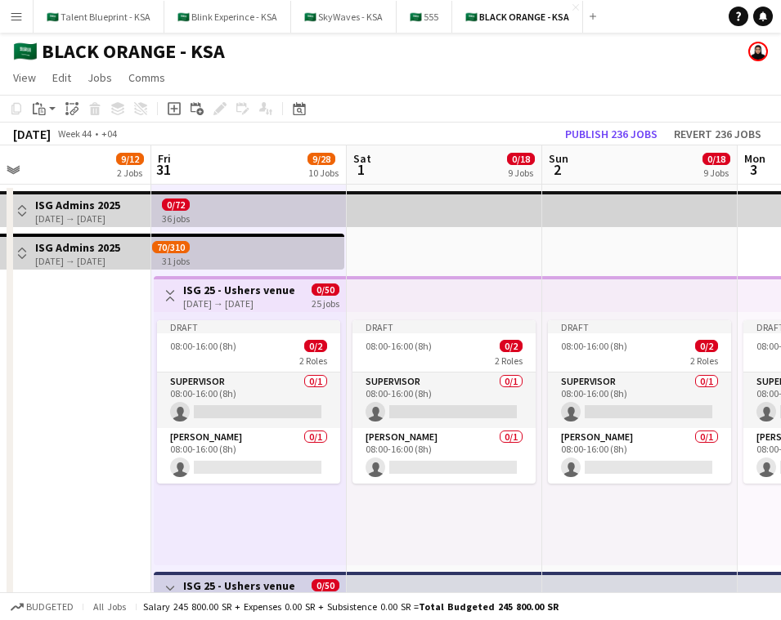
click at [172, 296] on app-icon "Toggle View" at bounding box center [169, 295] width 11 height 11
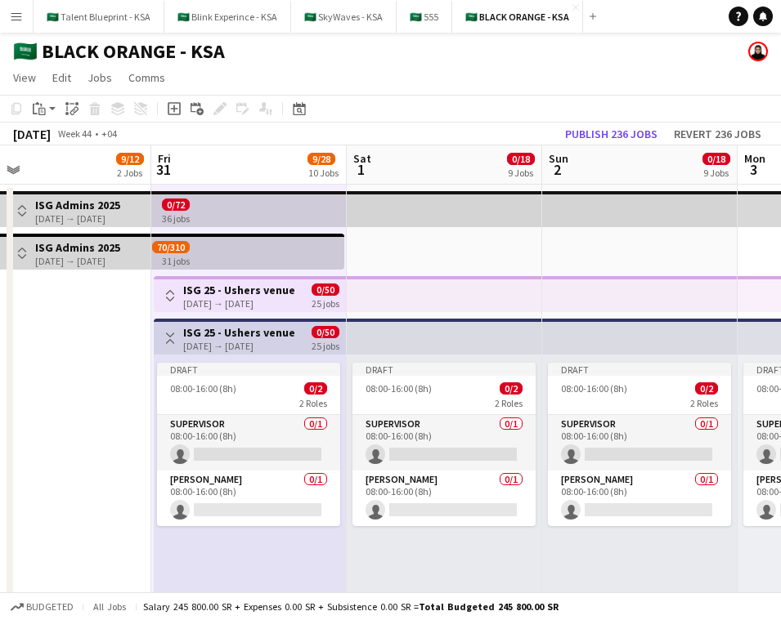
click at [190, 332] on h3 "ISG 25 - Ushers venue" at bounding box center [239, 332] width 112 height 15
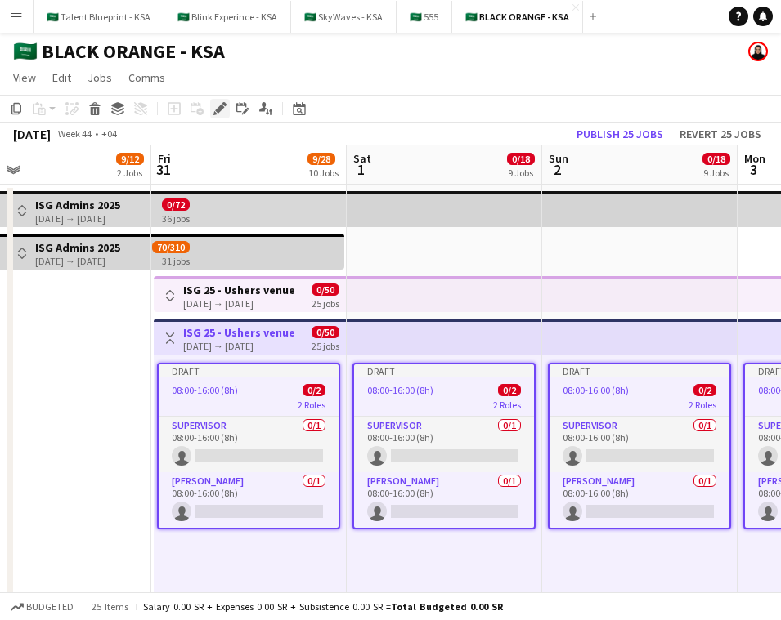
click at [225, 108] on icon "Edit" at bounding box center [219, 108] width 13 height 13
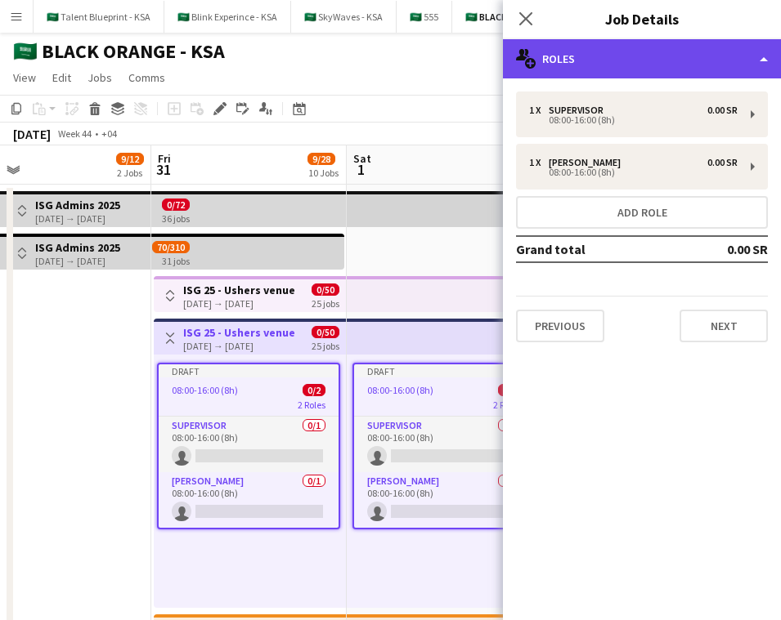
click at [646, 54] on div "multiple-users-add Roles" at bounding box center [642, 58] width 278 height 39
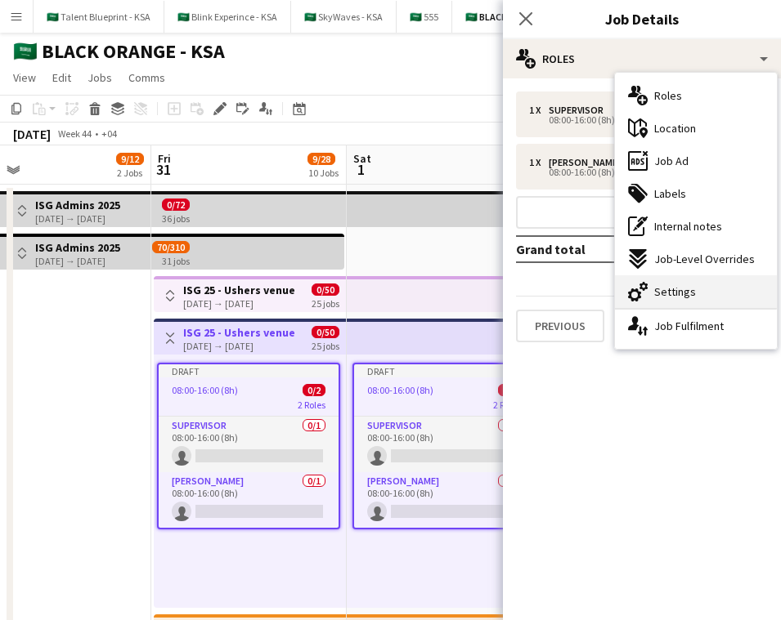
click at [646, 286] on div "cog-double-3 Settings" at bounding box center [696, 292] width 162 height 33
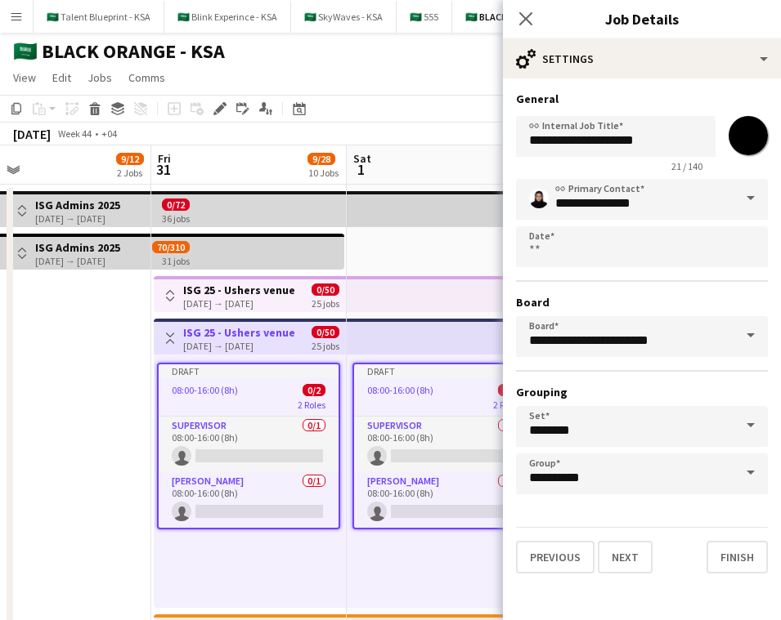
click at [646, 135] on input "*******" at bounding box center [748, 135] width 59 height 59
type input "*******"
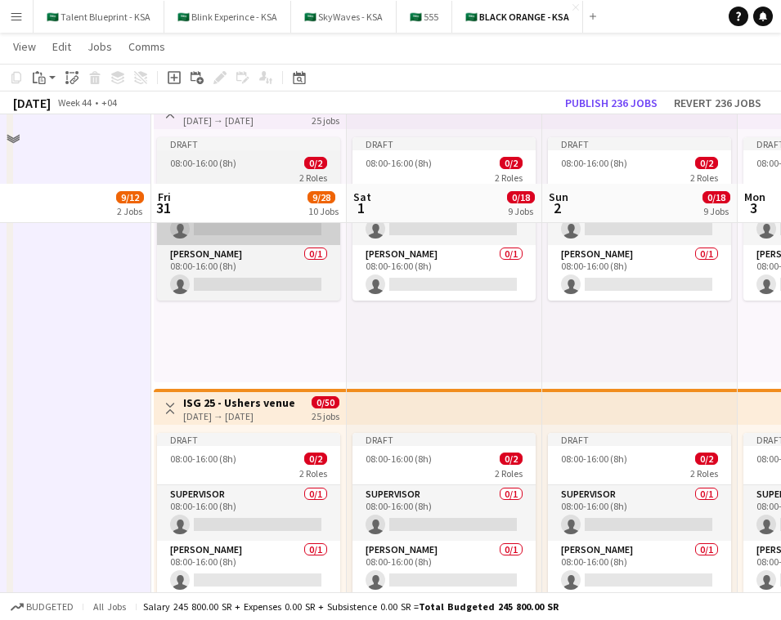
scroll to position [325, 0]
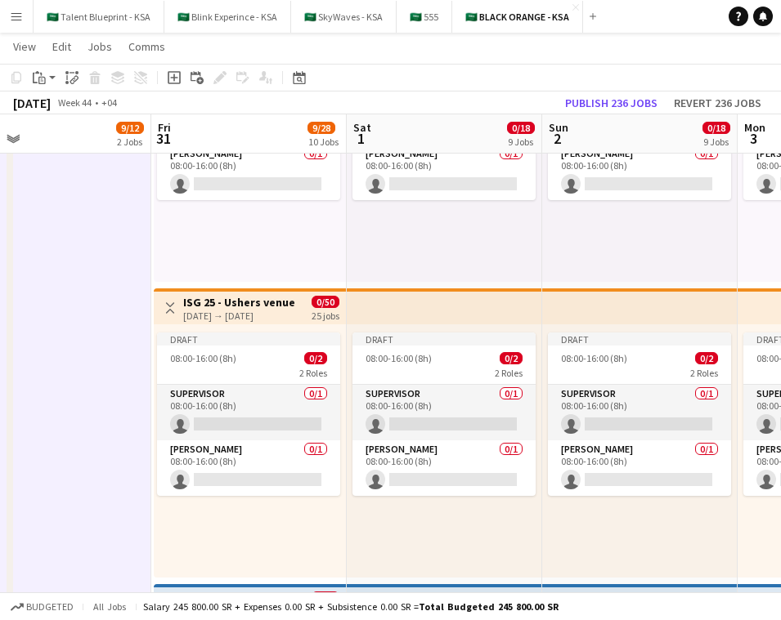
click at [326, 310] on div "25 jobs" at bounding box center [325, 315] width 28 height 14
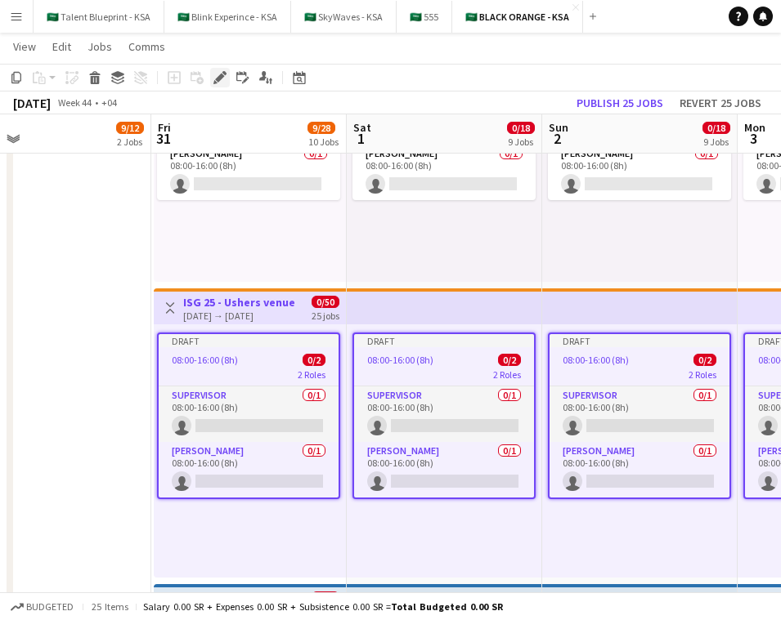
click at [225, 72] on icon at bounding box center [224, 73] width 4 height 4
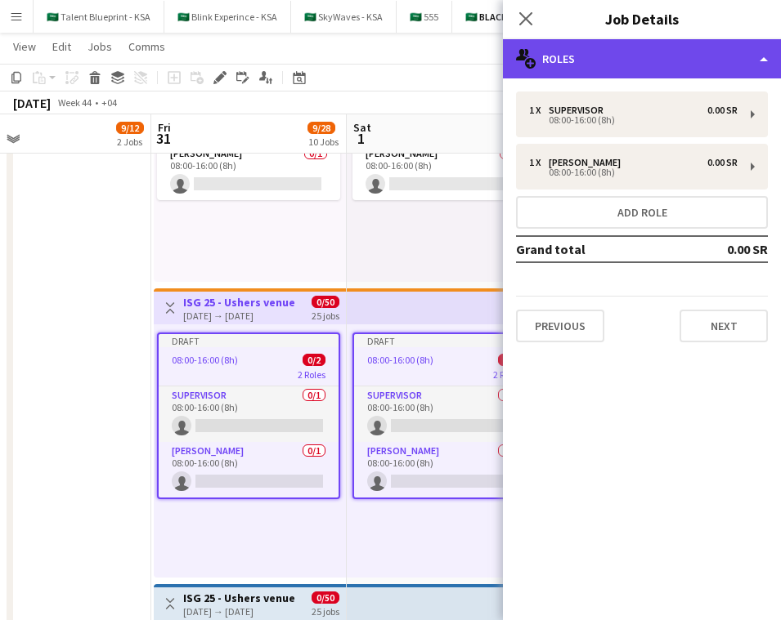
click at [627, 50] on div "multiple-users-add Roles" at bounding box center [642, 58] width 278 height 39
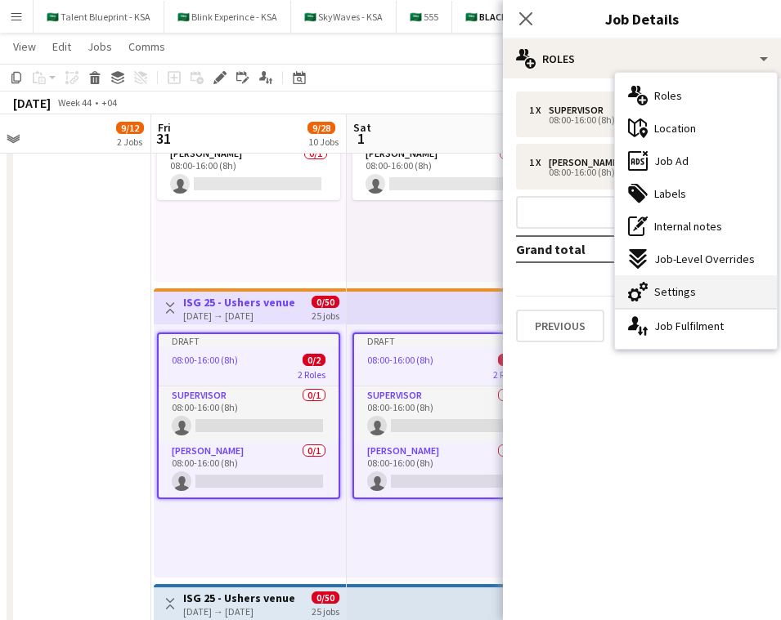
click at [646, 293] on div "cog-double-3 Settings" at bounding box center [696, 292] width 162 height 33
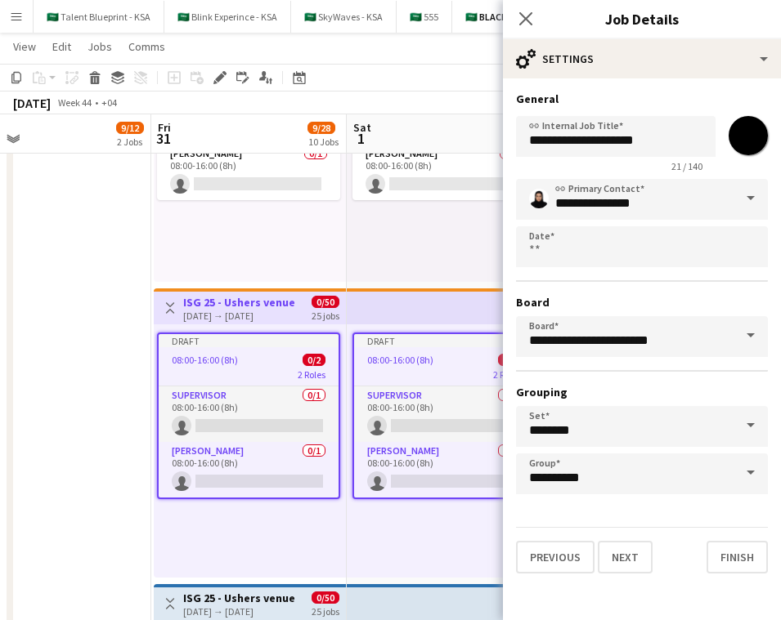
click at [646, 142] on input "*******" at bounding box center [748, 135] width 59 height 59
click at [316, 606] on div "25 jobs" at bounding box center [325, 611] width 28 height 14
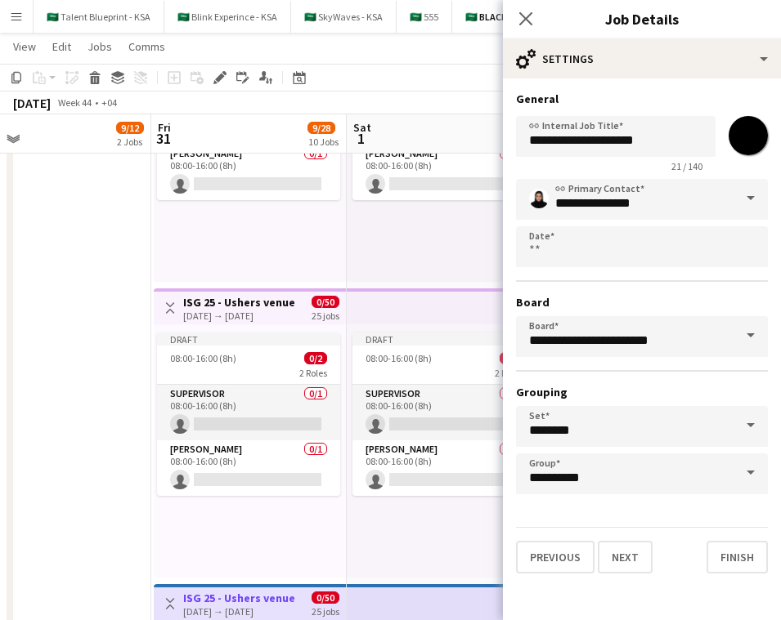
click at [646, 142] on input "*******" at bounding box center [748, 135] width 59 height 59
type input "*******"
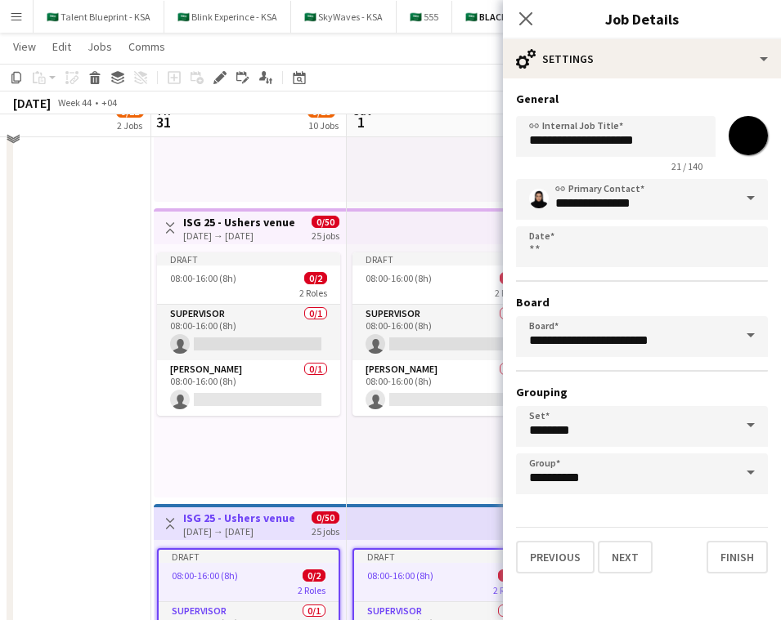
scroll to position [447, 0]
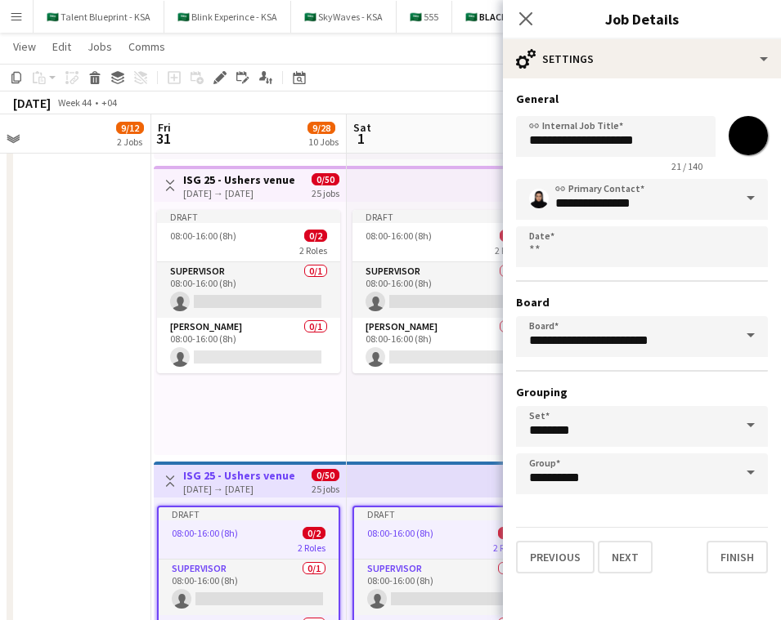
click at [403, 481] on app-top-bar at bounding box center [444, 480] width 195 height 36
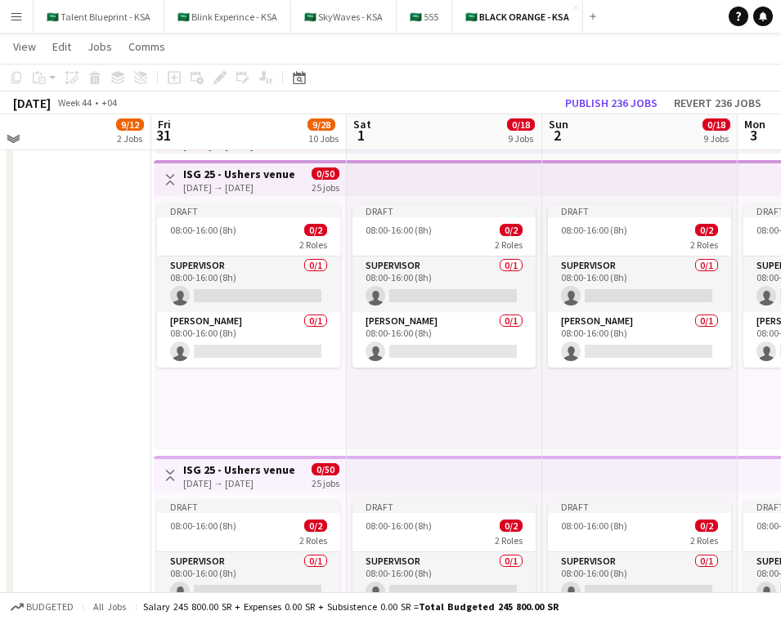
scroll to position [160, 0]
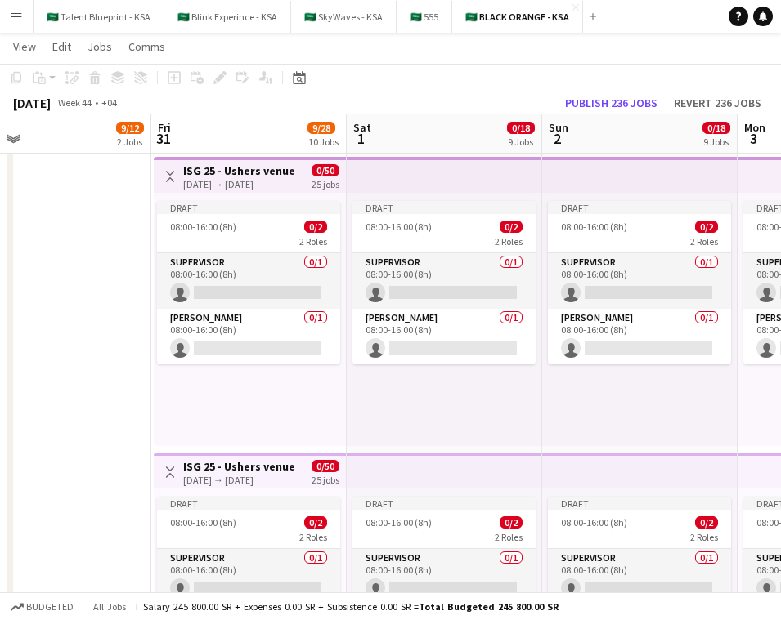
click at [285, 178] on div "[DATE] → [DATE]" at bounding box center [239, 184] width 112 height 12
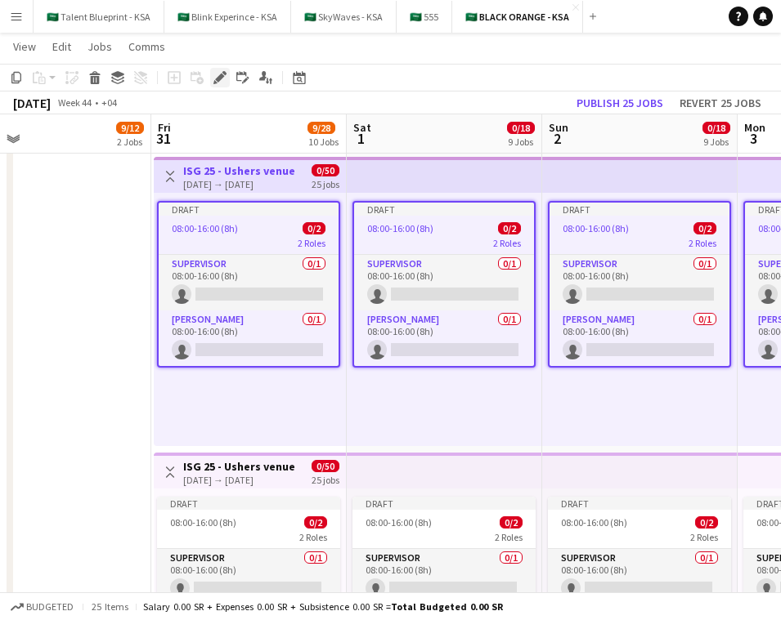
click at [218, 74] on icon "Edit" at bounding box center [219, 77] width 13 height 13
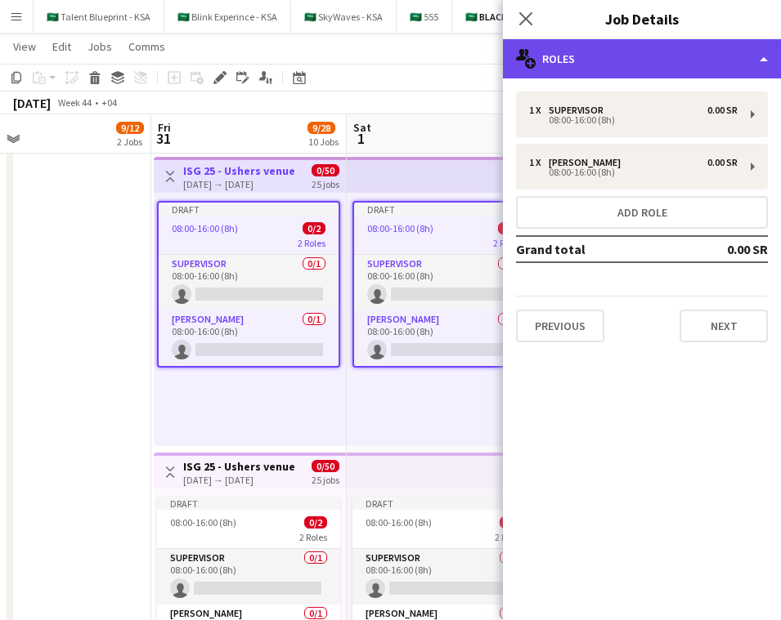
click at [646, 74] on div "multiple-users-add Roles" at bounding box center [642, 58] width 278 height 39
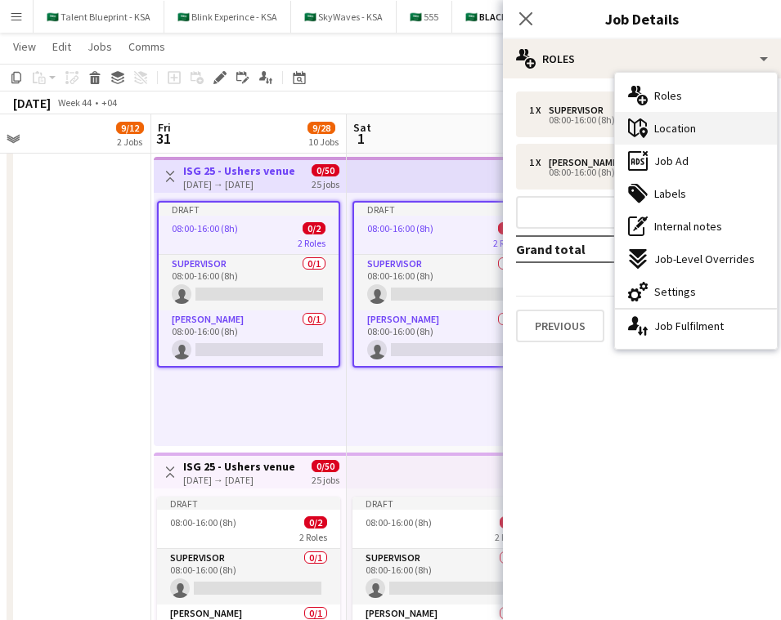
click at [646, 135] on div "maps-pin-1 Location" at bounding box center [696, 128] width 162 height 33
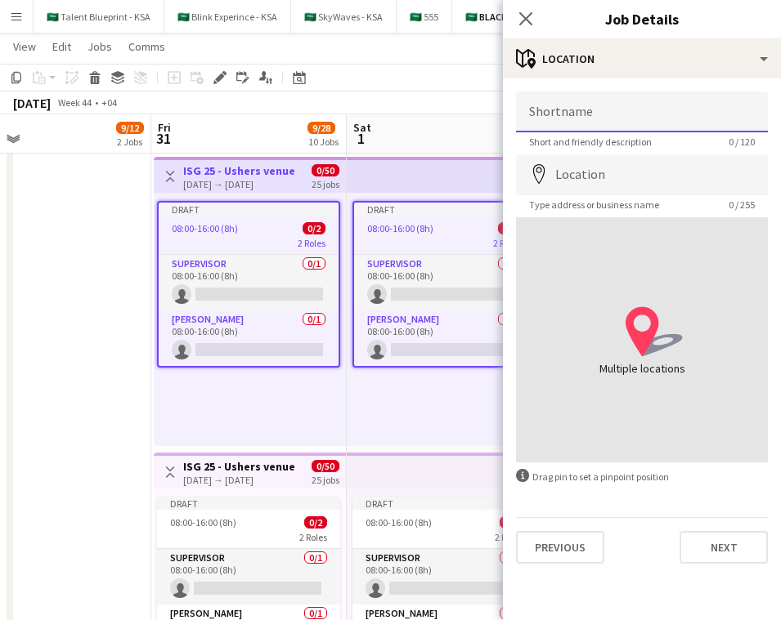
click at [646, 110] on input "Shortname" at bounding box center [642, 112] width 252 height 41
type input "*******"
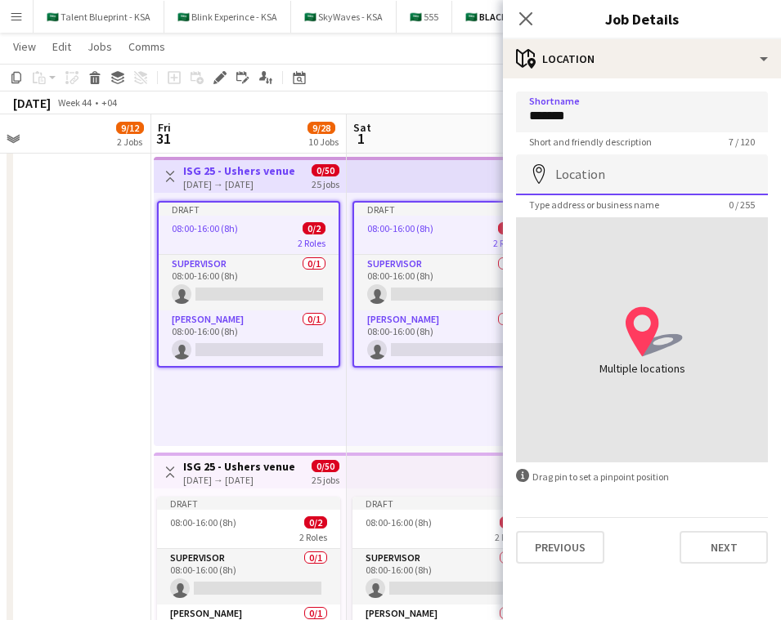
click at [646, 183] on input "Location" at bounding box center [642, 175] width 252 height 41
click at [625, 160] on input "Location" at bounding box center [642, 175] width 252 height 41
paste input "**********"
type input "**********"
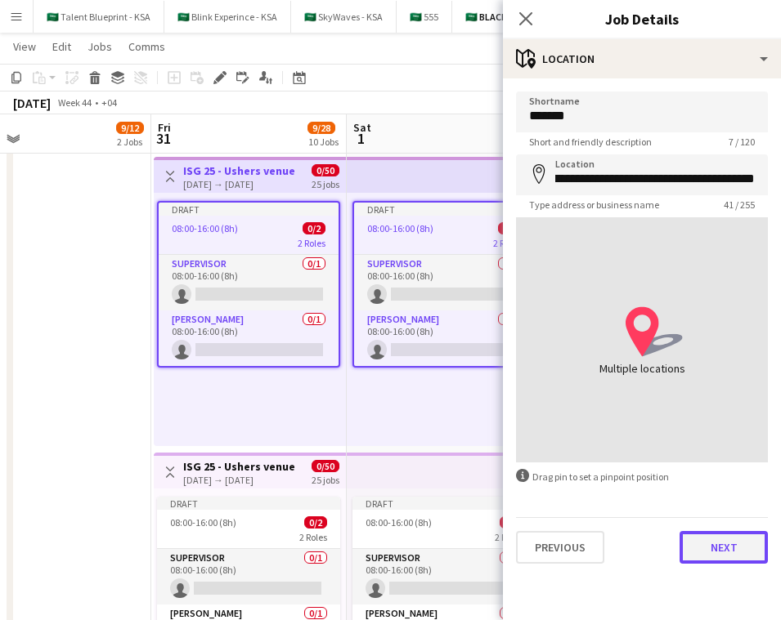
scroll to position [0, 0]
click at [646, 562] on button "Next" at bounding box center [723, 547] width 88 height 33
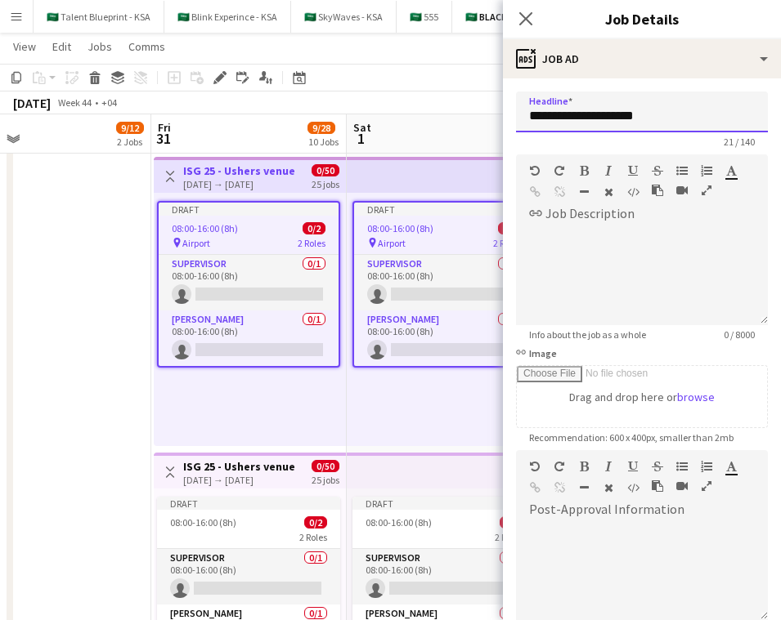
drag, startPoint x: 649, startPoint y: 117, endPoint x: 565, endPoint y: 121, distance: 84.3
click at [565, 121] on input "**********" at bounding box center [642, 112] width 252 height 41
click at [544, 117] on input "******" at bounding box center [642, 112] width 252 height 41
click at [623, 117] on input "**********" at bounding box center [642, 112] width 252 height 41
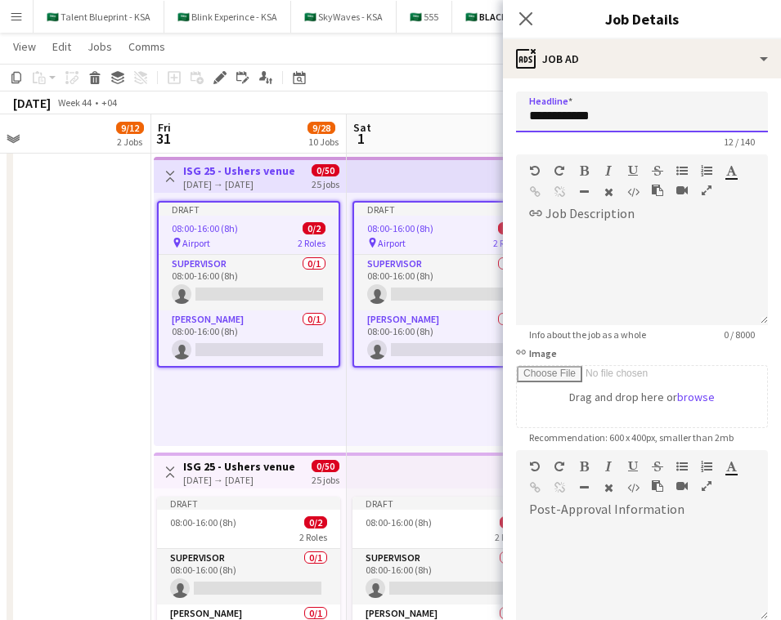
drag, startPoint x: 567, startPoint y: 112, endPoint x: 537, endPoint y: 116, distance: 30.5
click at [537, 116] on input "**********" at bounding box center [642, 112] width 252 height 41
click at [596, 116] on input "**********" at bounding box center [642, 112] width 252 height 41
click at [569, 118] on input "**********" at bounding box center [642, 112] width 252 height 41
click at [621, 117] on input "**********" at bounding box center [642, 112] width 252 height 41
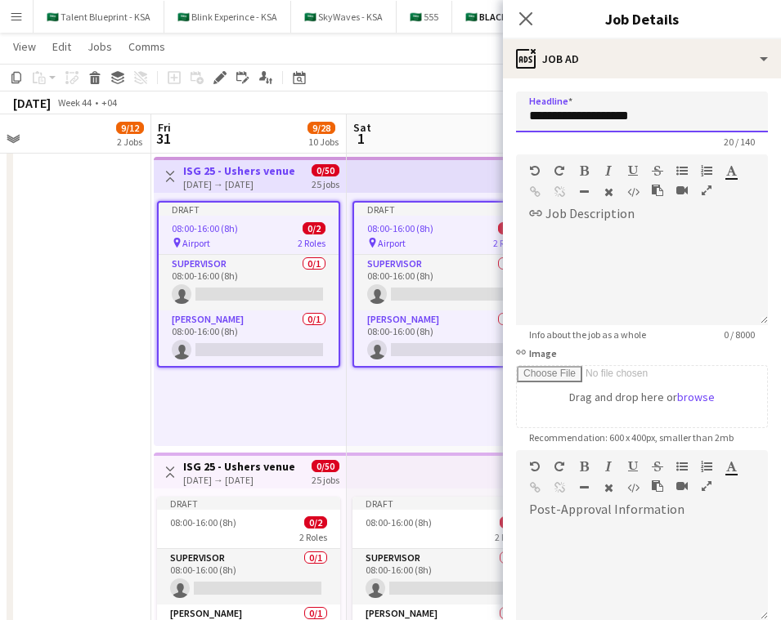
click at [612, 112] on input "**********" at bounding box center [642, 112] width 252 height 41
click at [646, 117] on input "**********" at bounding box center [642, 112] width 252 height 41
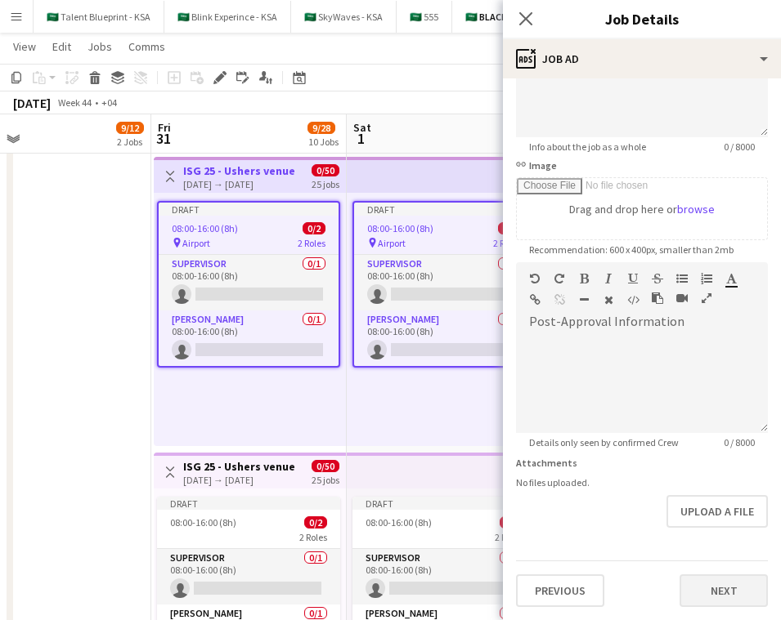
type input "**********"
click at [646, 583] on button "Next" at bounding box center [723, 591] width 88 height 33
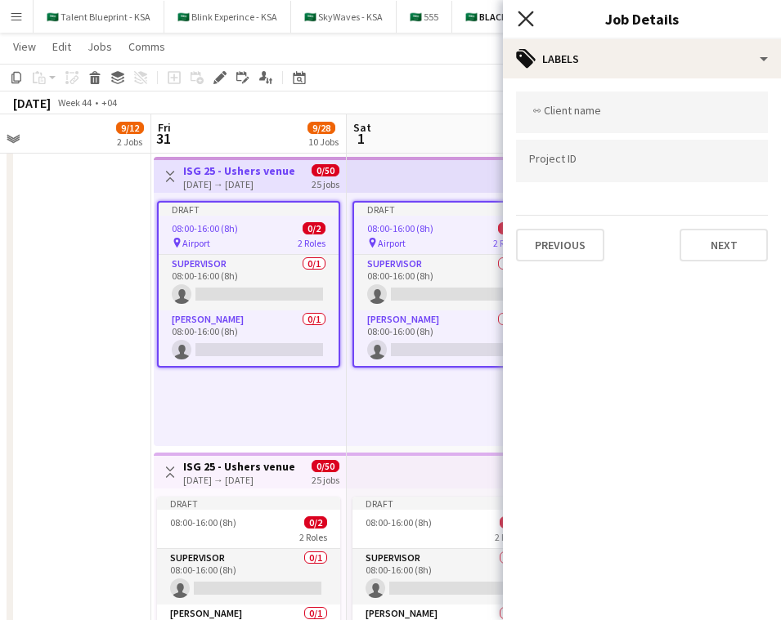
click at [527, 16] on icon at bounding box center [525, 19] width 16 height 16
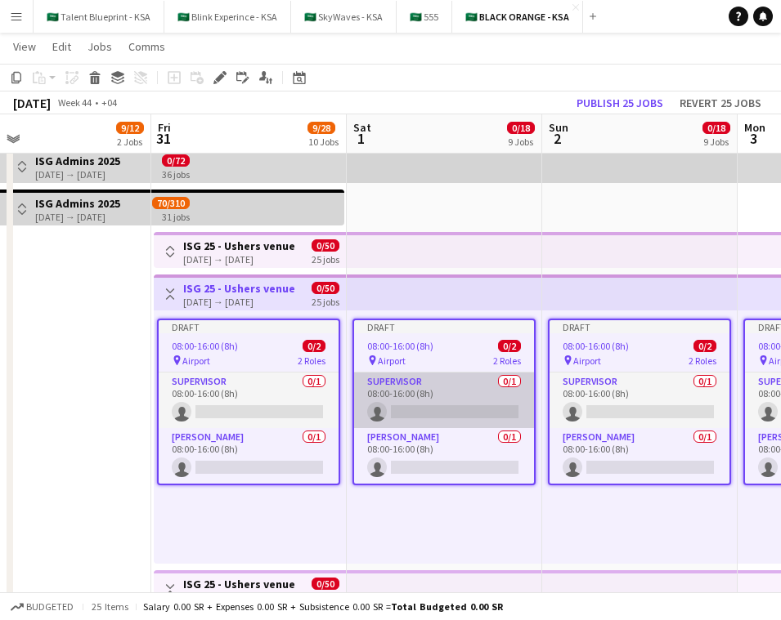
scroll to position [25, 0]
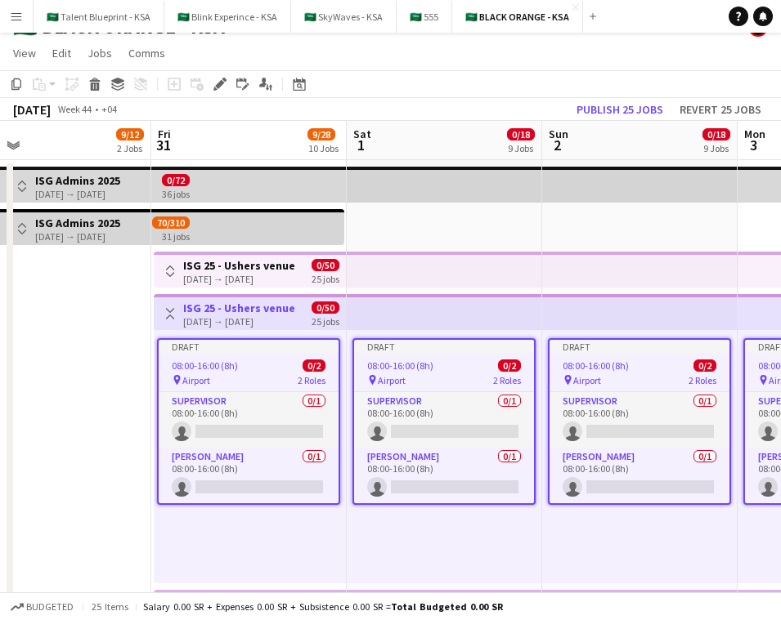
click at [174, 263] on button "Toggle View" at bounding box center [170, 272] width 20 height 20
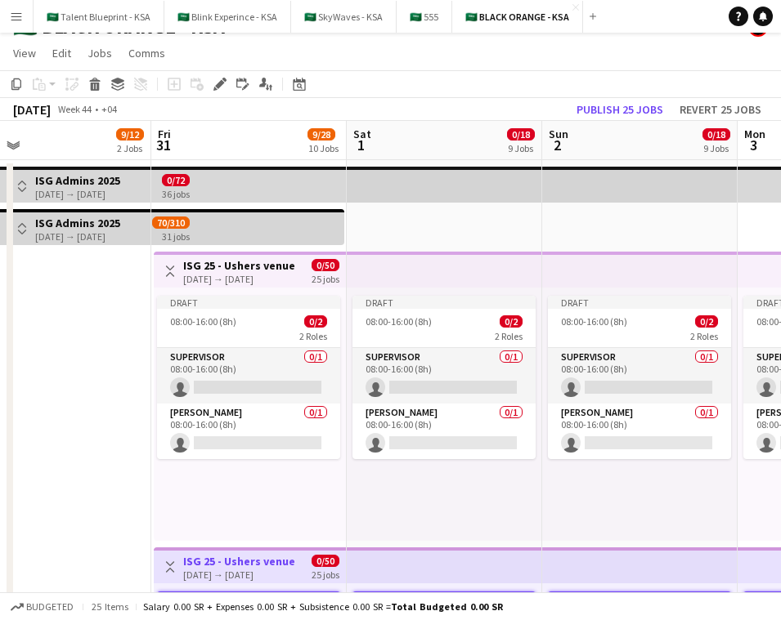
click at [172, 270] on app-icon "Toggle View" at bounding box center [169, 271] width 11 height 11
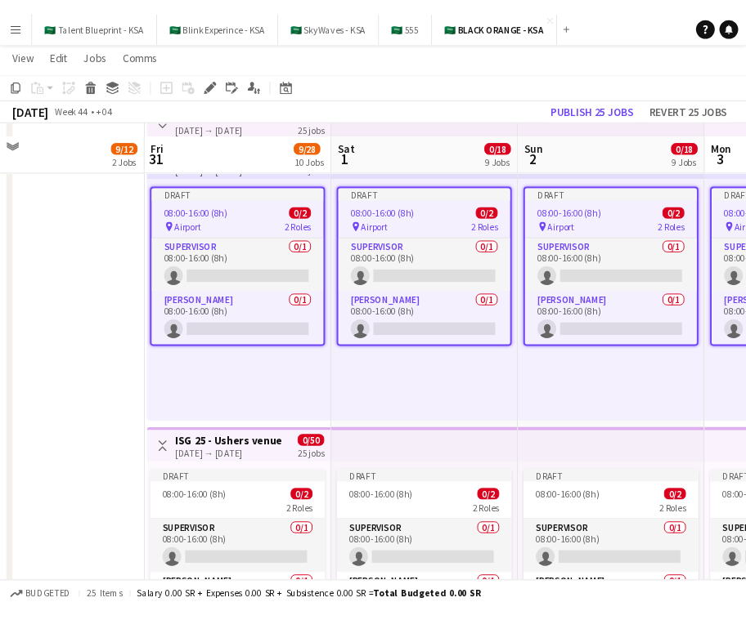
scroll to position [226, 0]
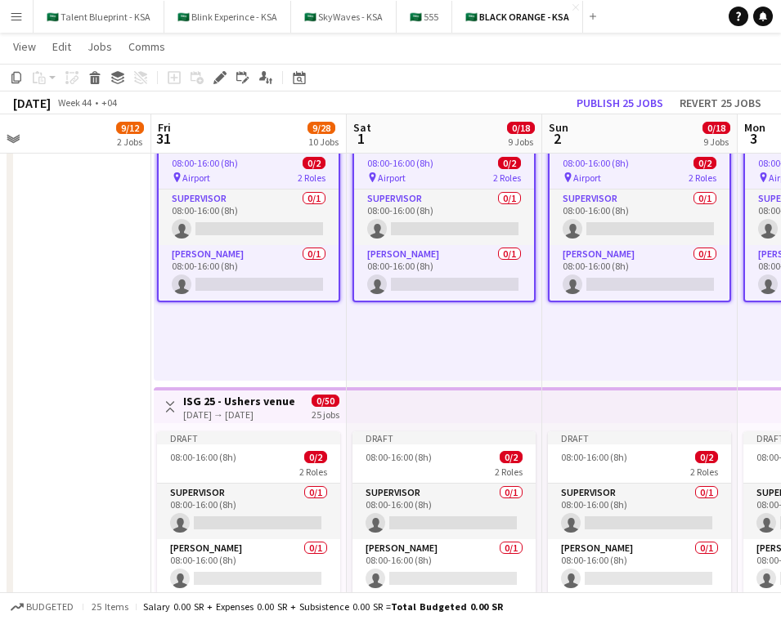
click at [262, 409] on div "[DATE] → [DATE]" at bounding box center [239, 415] width 112 height 12
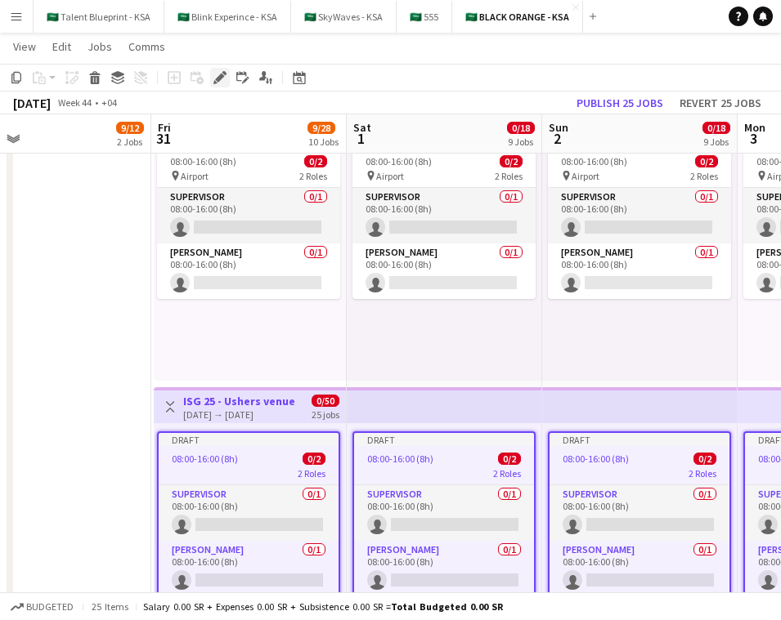
click at [217, 78] on icon at bounding box center [219, 78] width 9 height 9
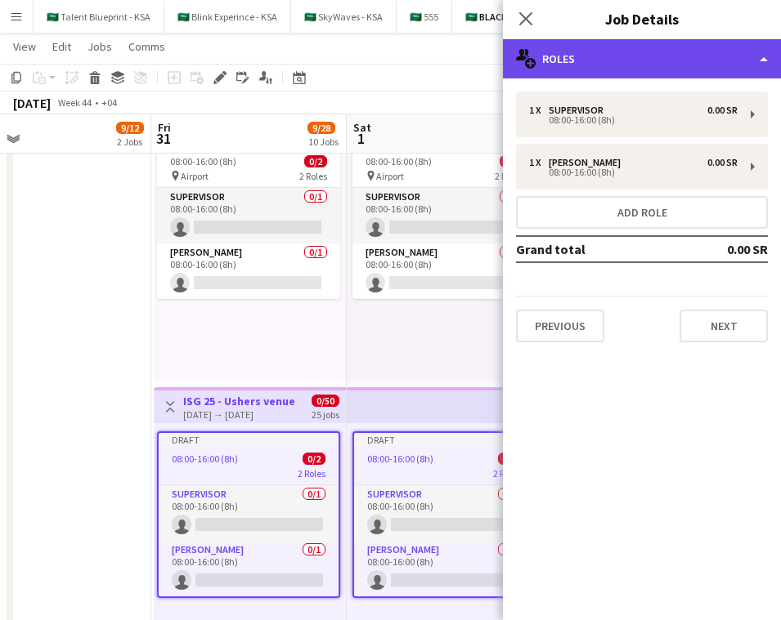
click at [646, 64] on div "multiple-users-add Roles" at bounding box center [642, 58] width 278 height 39
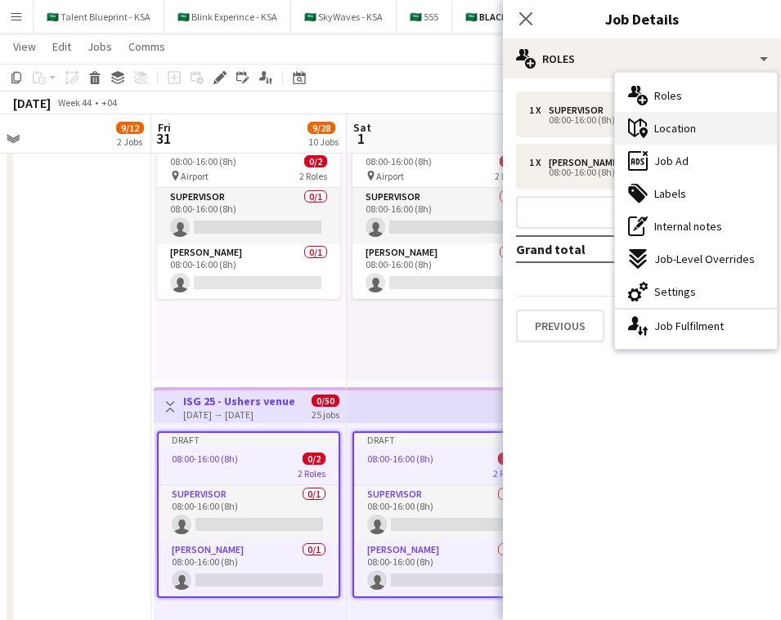
click at [646, 127] on div "maps-pin-1 Location" at bounding box center [696, 128] width 162 height 33
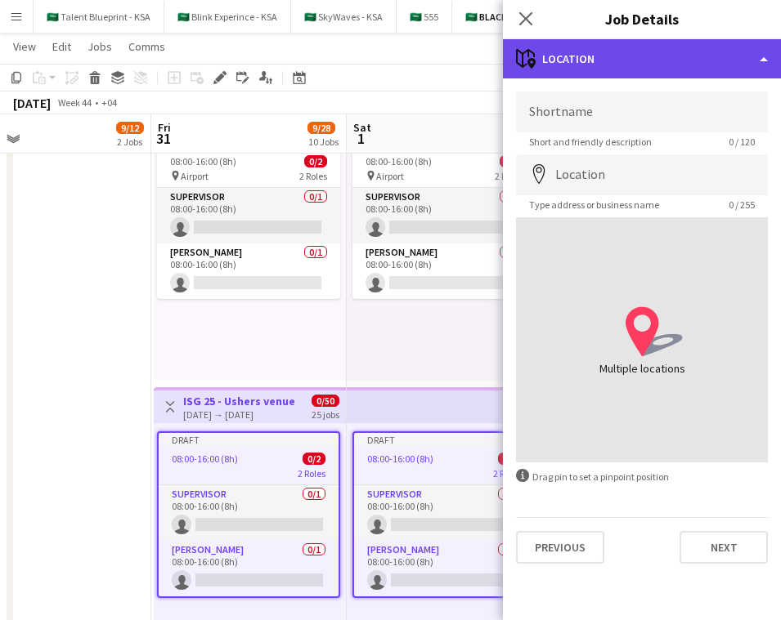
click at [646, 56] on div "maps-pin-1 Location" at bounding box center [642, 58] width 278 height 39
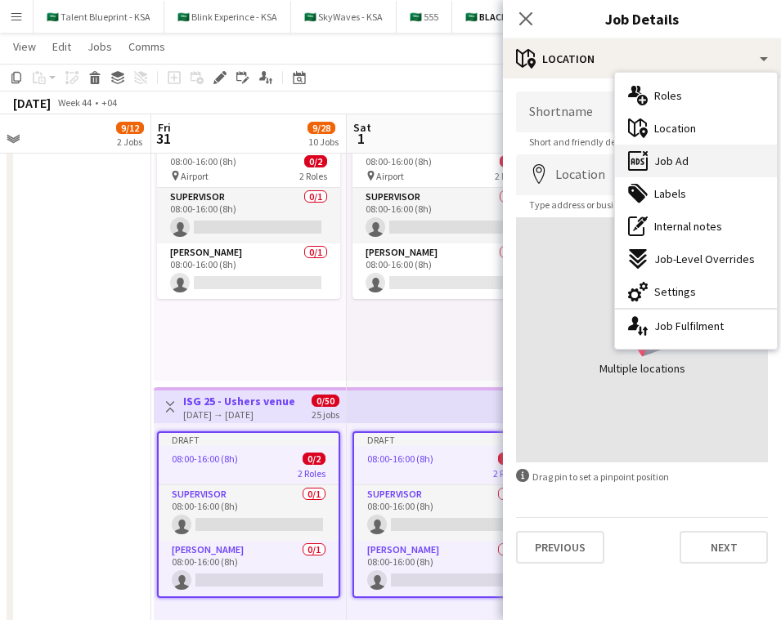
click at [646, 154] on div "ads-window Job Ad" at bounding box center [696, 161] width 162 height 33
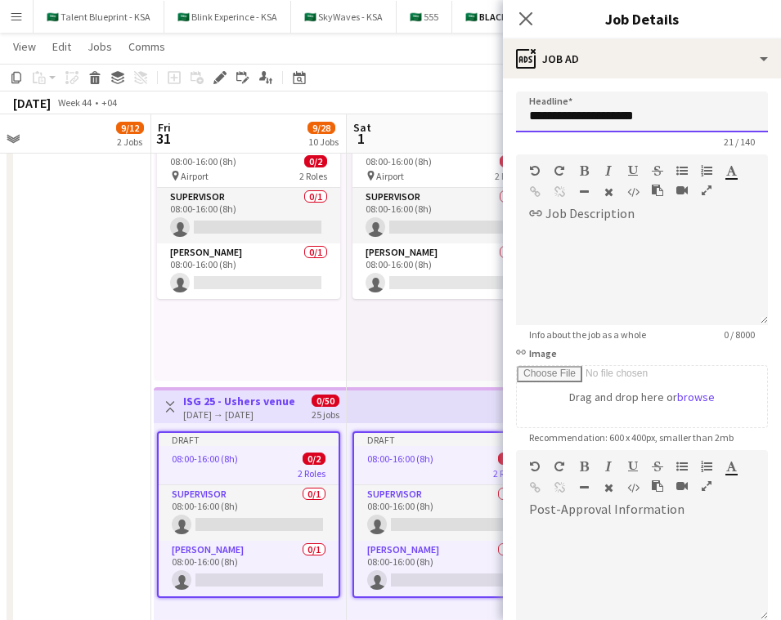
click at [646, 114] on input "**********" at bounding box center [642, 112] width 252 height 41
paste input "text"
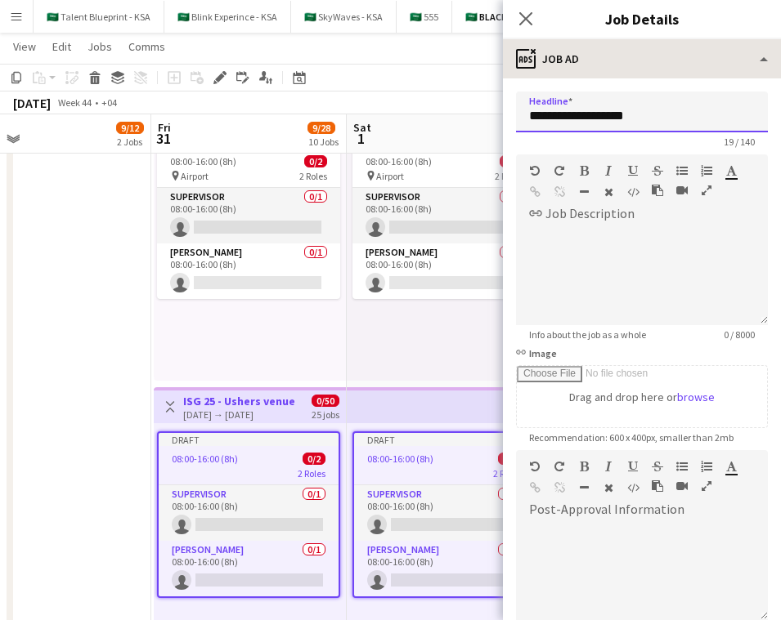
type input "**********"
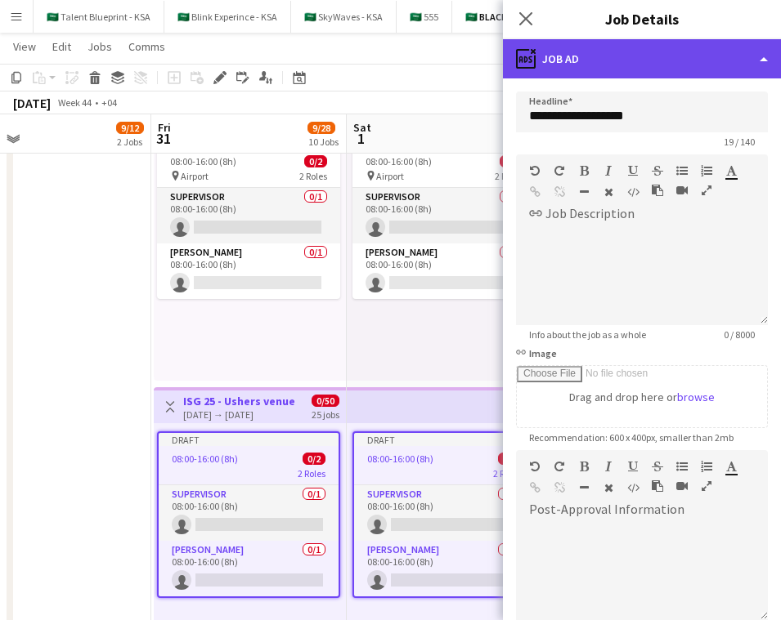
click at [646, 65] on div "ads-window Job Ad" at bounding box center [642, 58] width 278 height 39
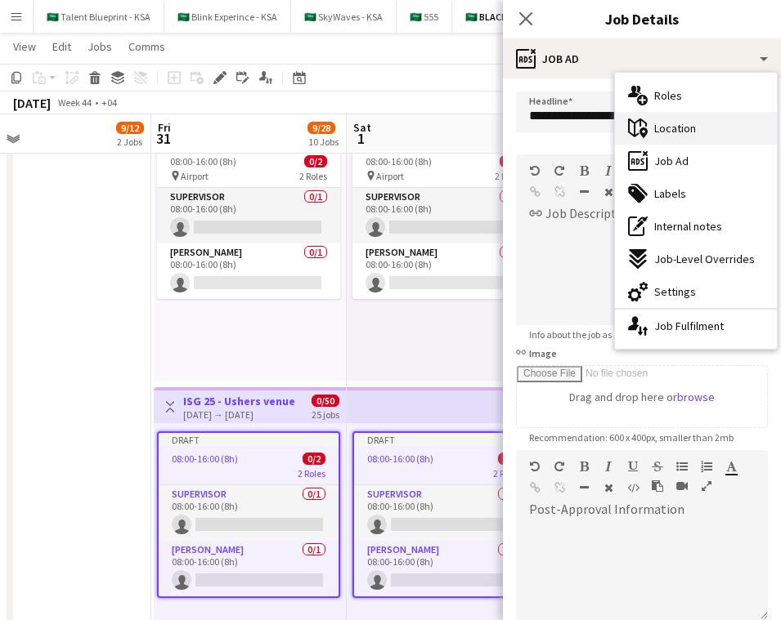
click at [646, 134] on div "maps-pin-1 Location" at bounding box center [696, 128] width 162 height 33
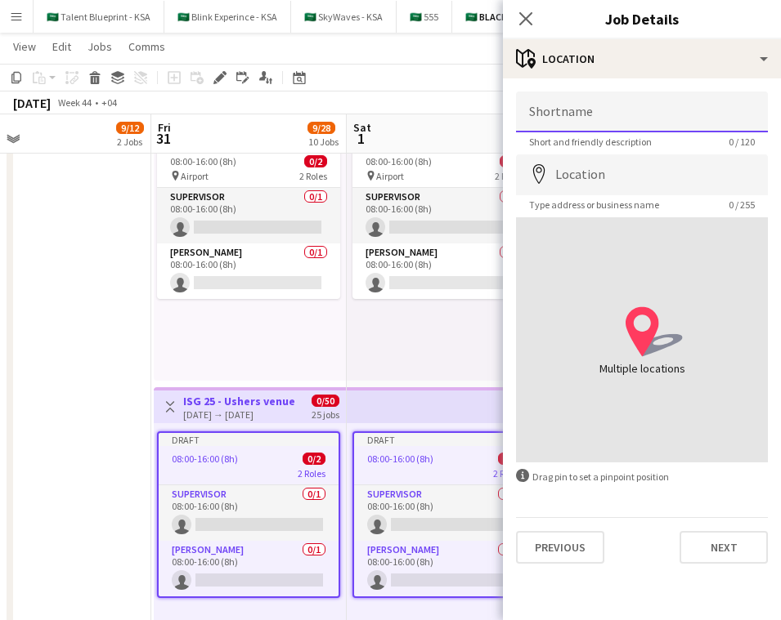
click at [646, 111] on input "Shortname" at bounding box center [642, 112] width 252 height 41
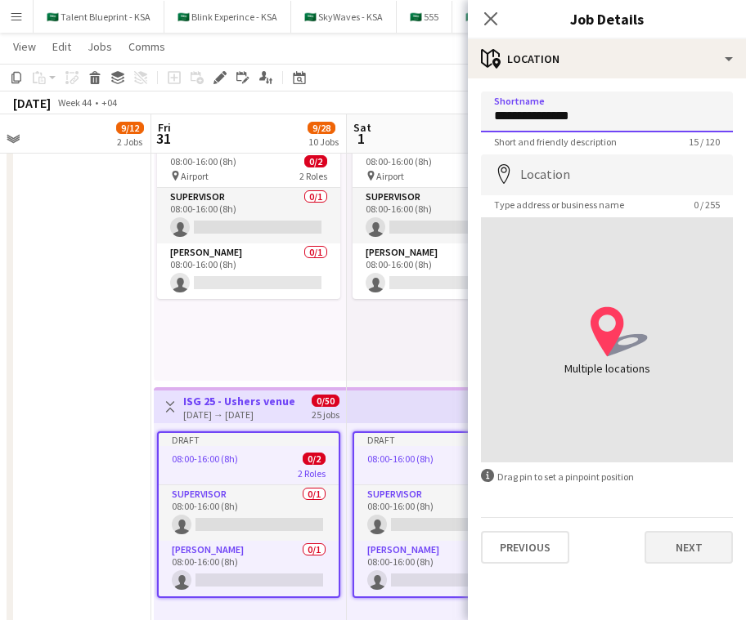
type input "**********"
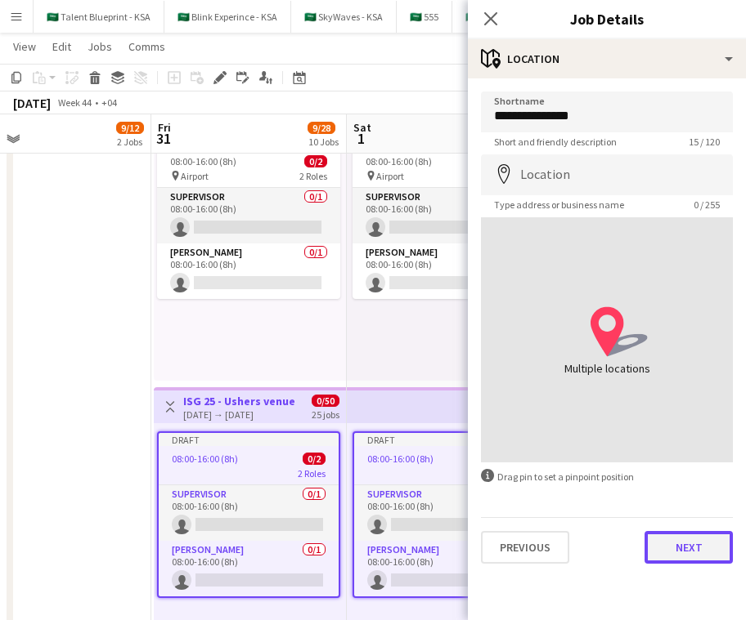
click at [646, 551] on button "Next" at bounding box center [688, 547] width 88 height 33
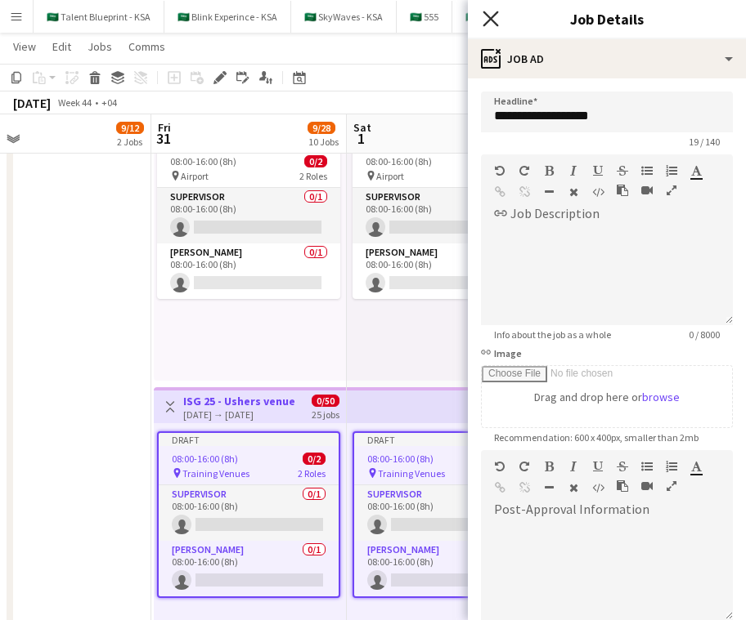
click at [494, 17] on icon "Close pop-in" at bounding box center [490, 19] width 16 height 16
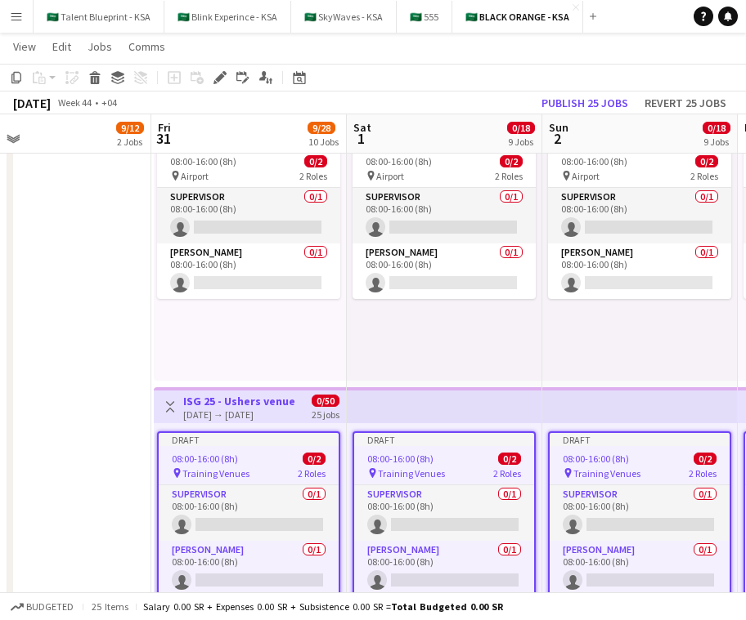
click at [170, 409] on app-icon "Toggle View" at bounding box center [169, 406] width 11 height 11
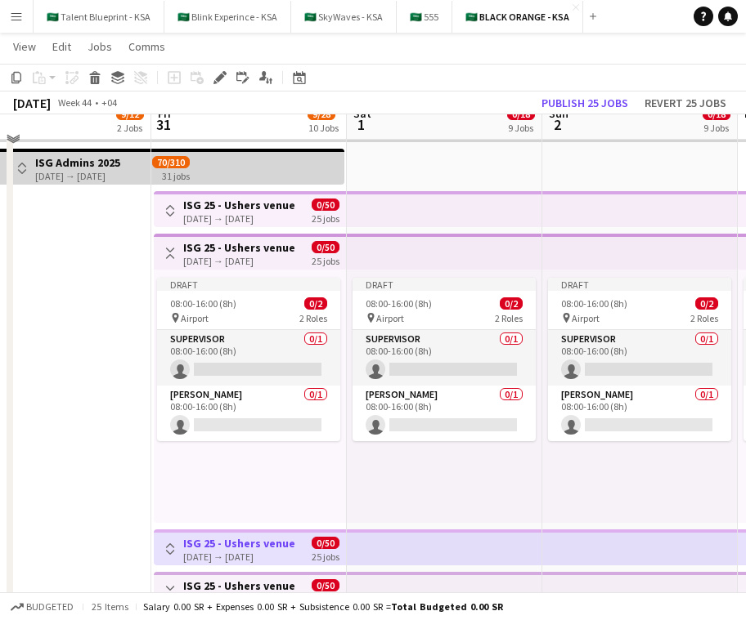
scroll to position [52, 0]
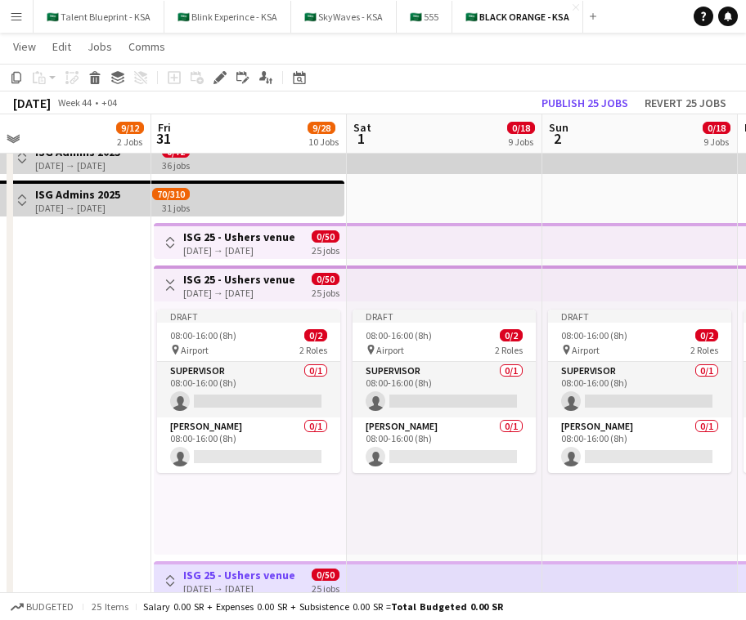
click at [171, 278] on button "Toggle View" at bounding box center [170, 286] width 20 height 20
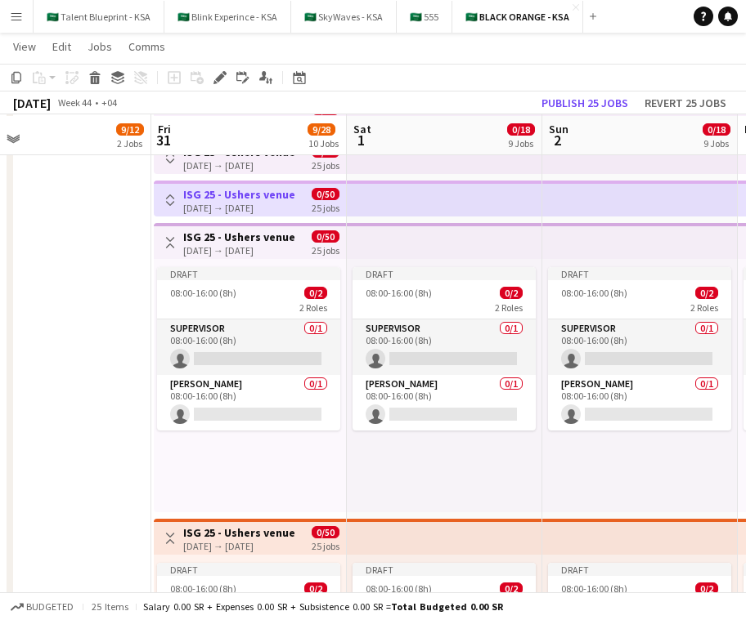
scroll to position [181, 0]
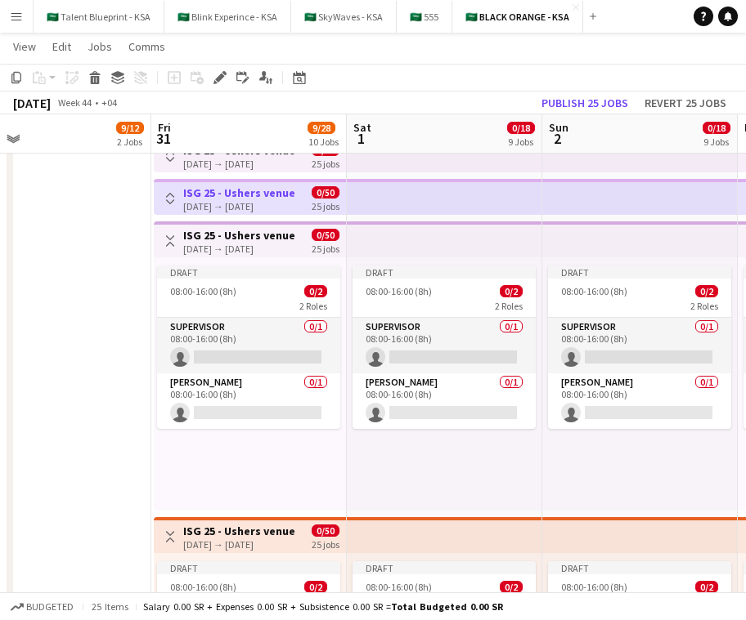
click at [266, 248] on div "[DATE] → [DATE]" at bounding box center [239, 249] width 112 height 12
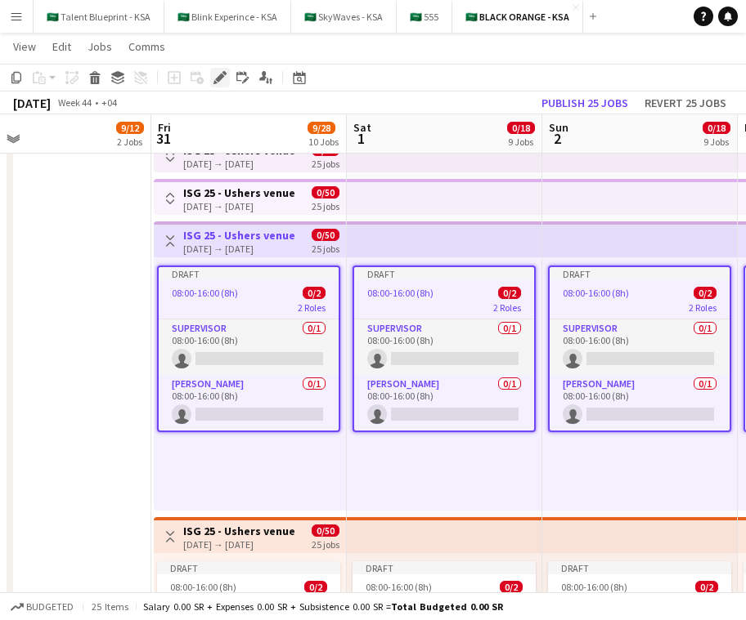
click at [223, 74] on icon at bounding box center [224, 73] width 4 height 4
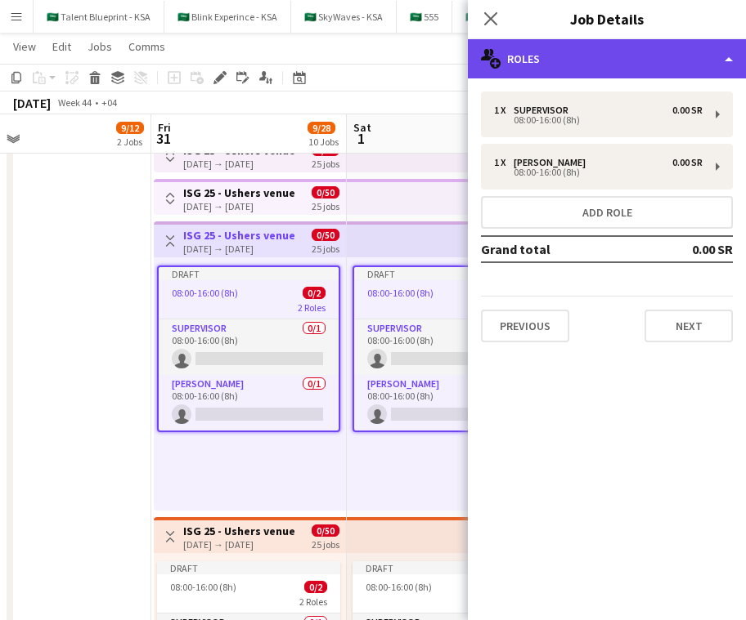
click at [646, 74] on div "multiple-users-add Roles" at bounding box center [607, 58] width 278 height 39
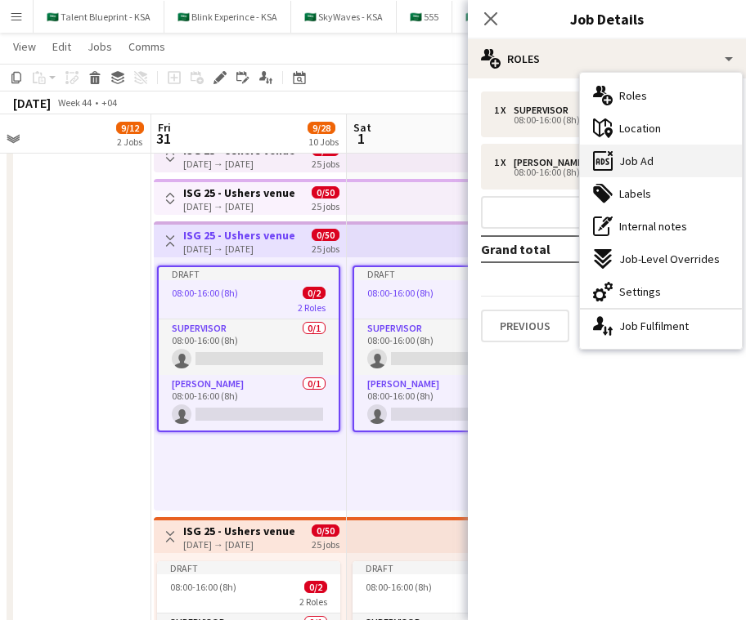
click at [646, 164] on div "ads-window Job Ad" at bounding box center [661, 161] width 162 height 33
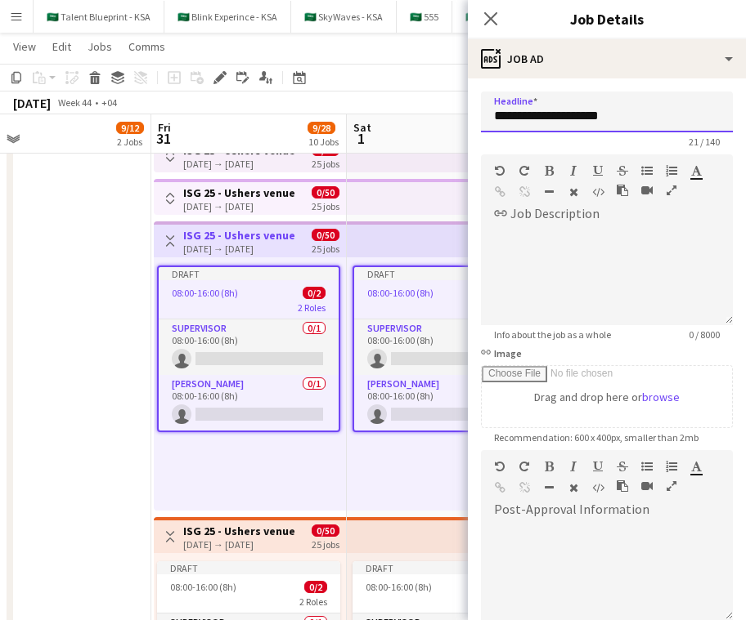
click at [646, 111] on input "**********" at bounding box center [607, 112] width 252 height 41
paste input "text"
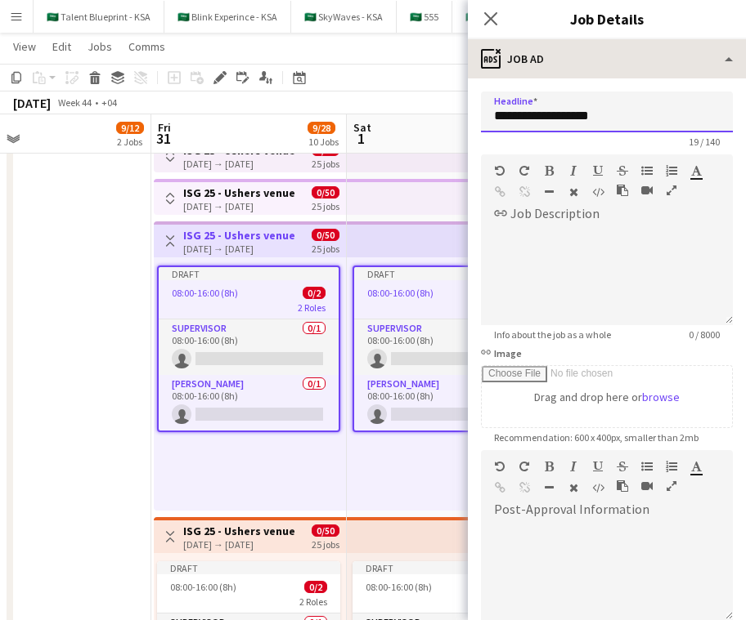
type input "**********"
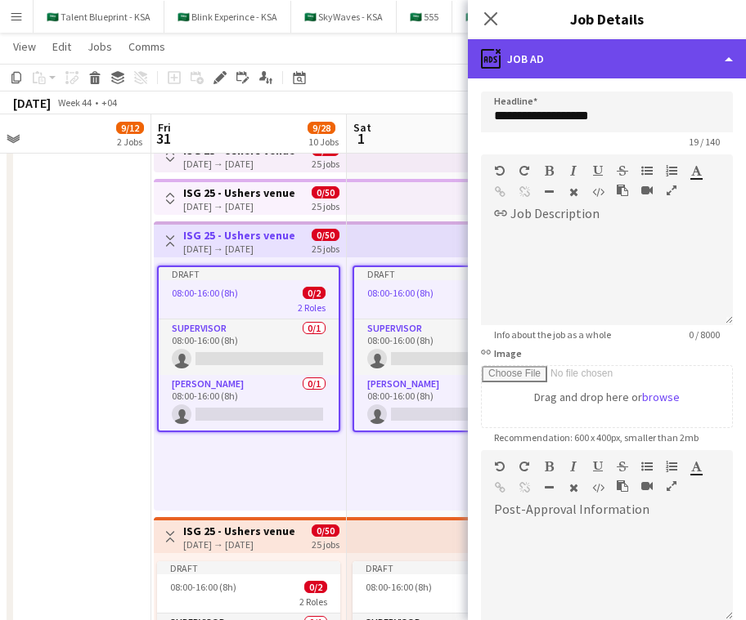
click at [644, 52] on div "ads-window Job Ad" at bounding box center [607, 58] width 278 height 39
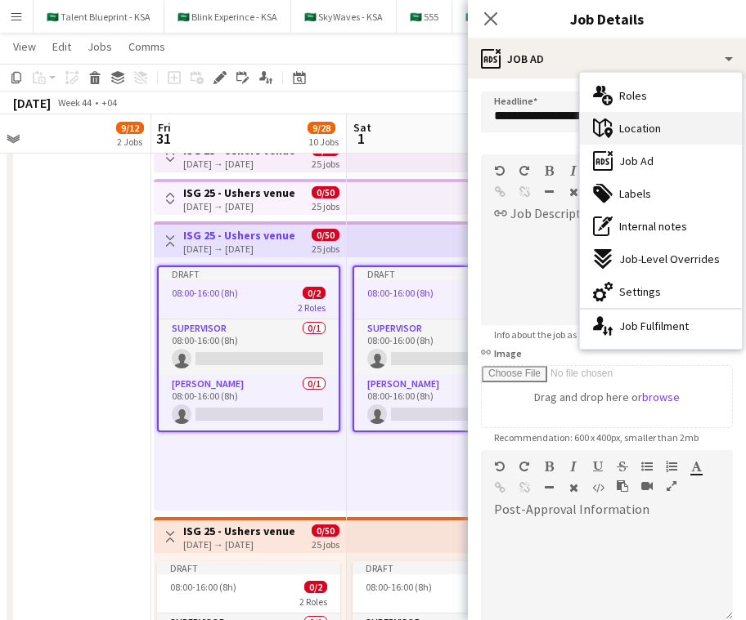
click at [646, 134] on div "maps-pin-1 Location" at bounding box center [661, 128] width 162 height 33
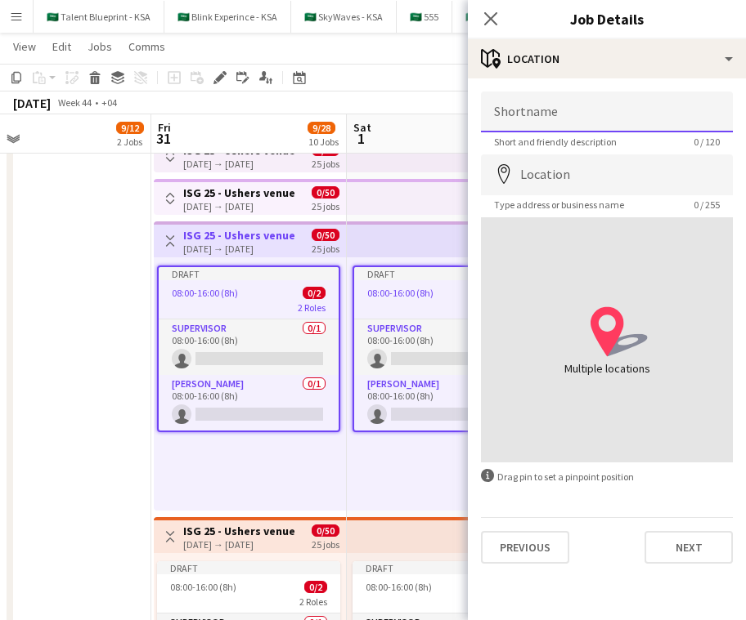
click at [642, 113] on input "Shortname" at bounding box center [607, 112] width 252 height 41
type input "**********"
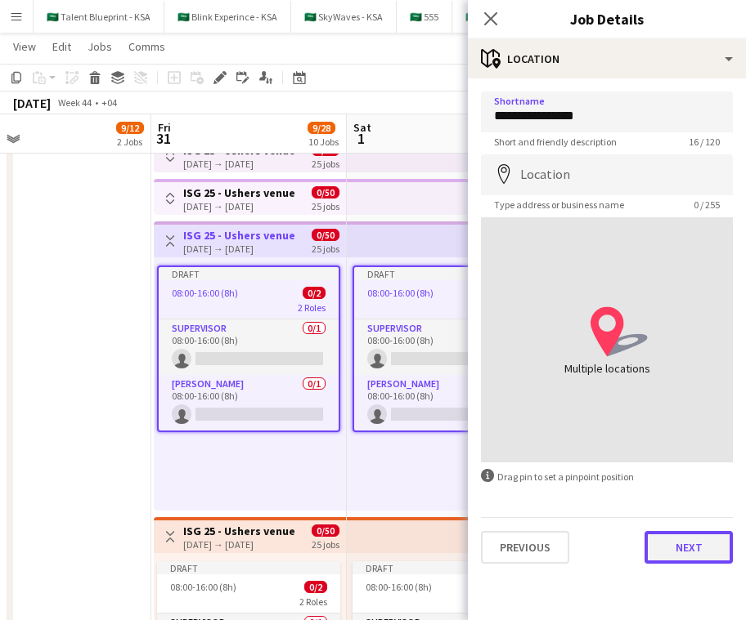
click at [646, 555] on button "Next" at bounding box center [688, 547] width 88 height 33
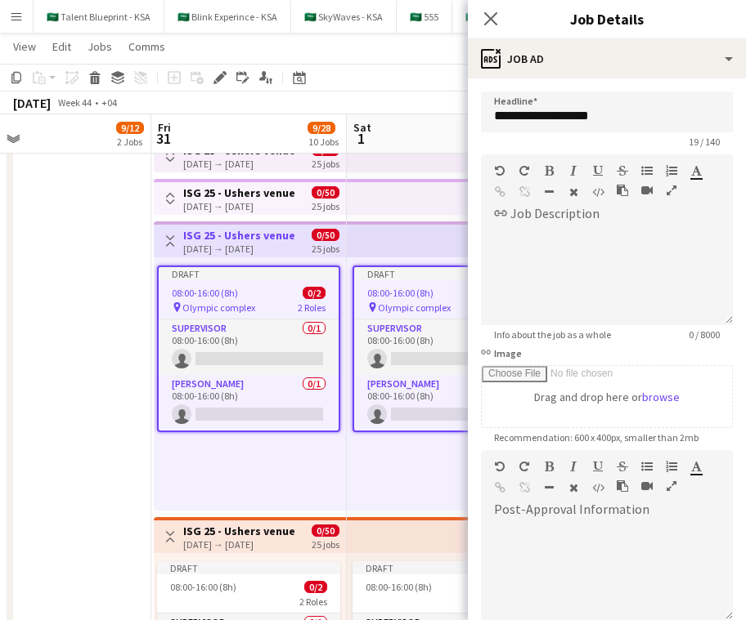
click at [381, 531] on app-top-bar at bounding box center [444, 535] width 195 height 36
type input "**********"
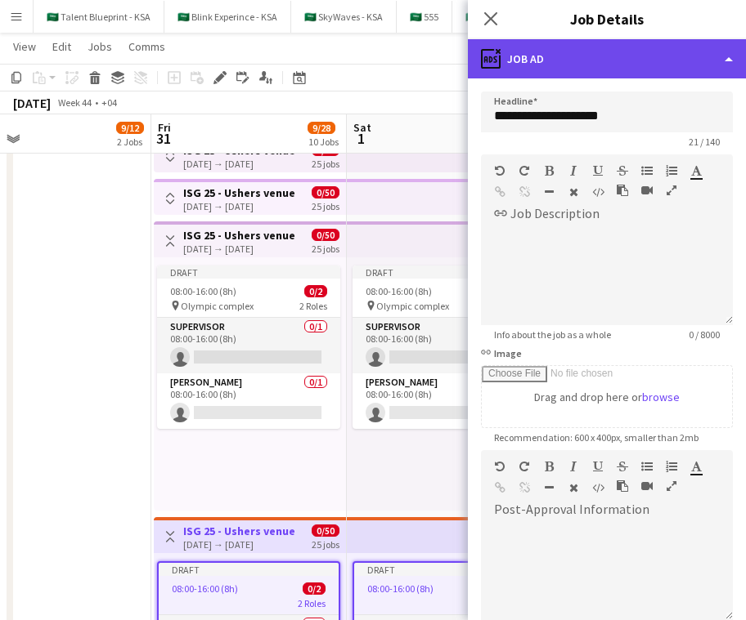
click at [612, 66] on div "ads-window Job Ad" at bounding box center [607, 58] width 278 height 39
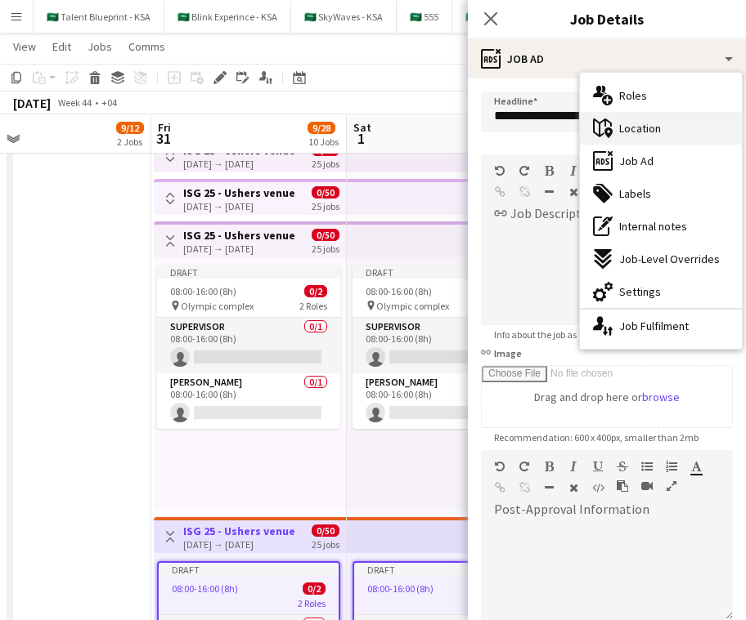
click at [645, 126] on span "Location" at bounding box center [640, 128] width 42 height 15
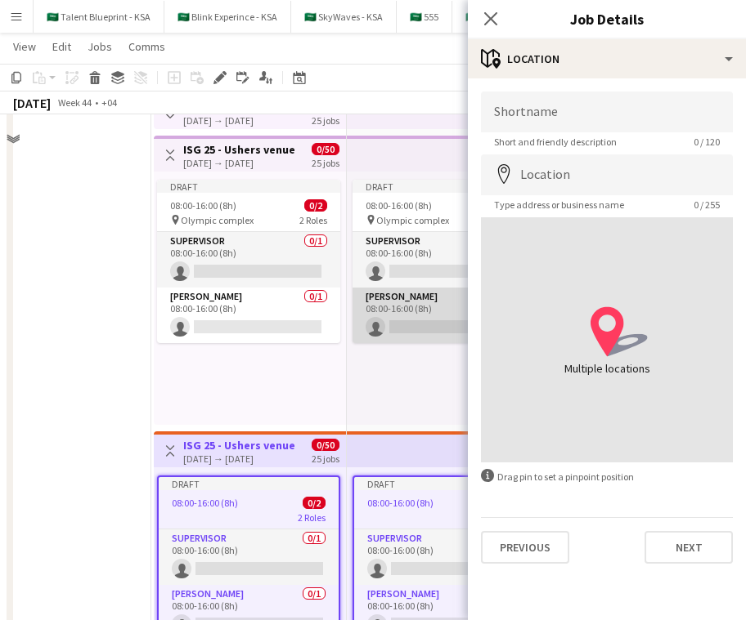
scroll to position [290, 0]
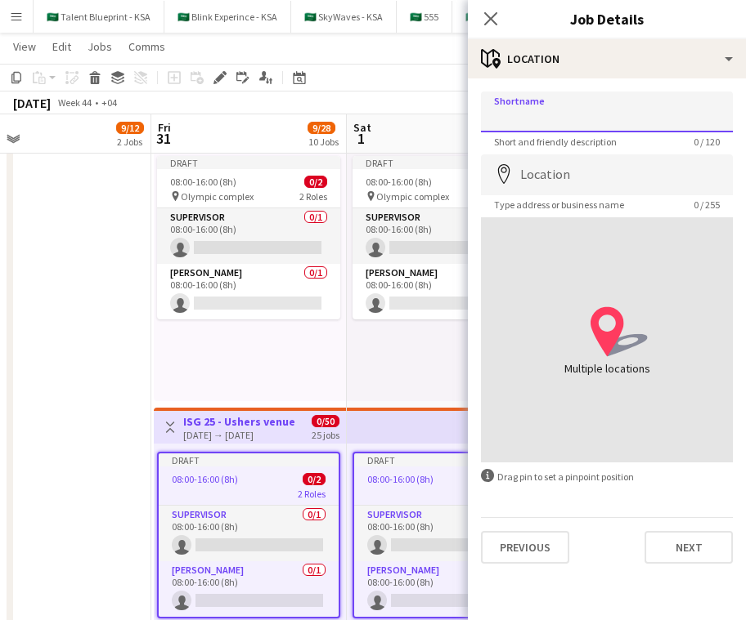
click at [599, 106] on input "Shortname" at bounding box center [607, 112] width 252 height 41
type input "**********"
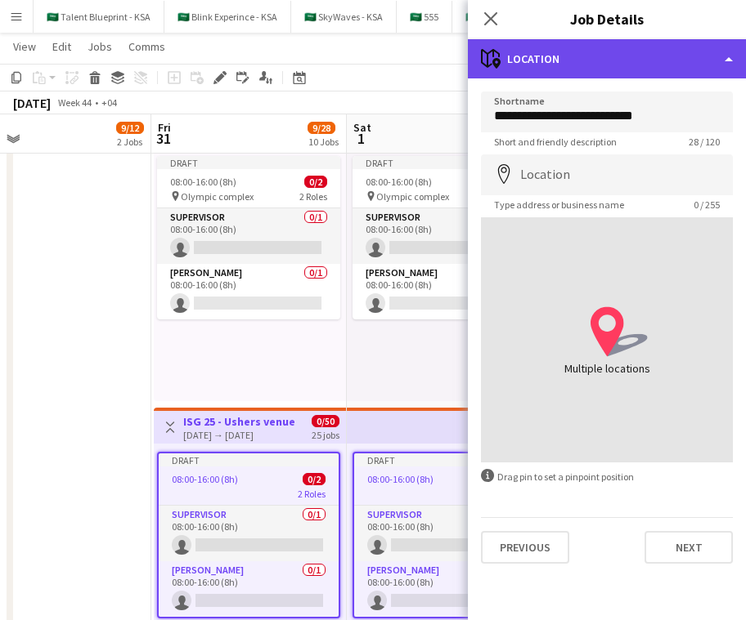
click at [646, 62] on div "maps-pin-1 Location" at bounding box center [607, 58] width 278 height 39
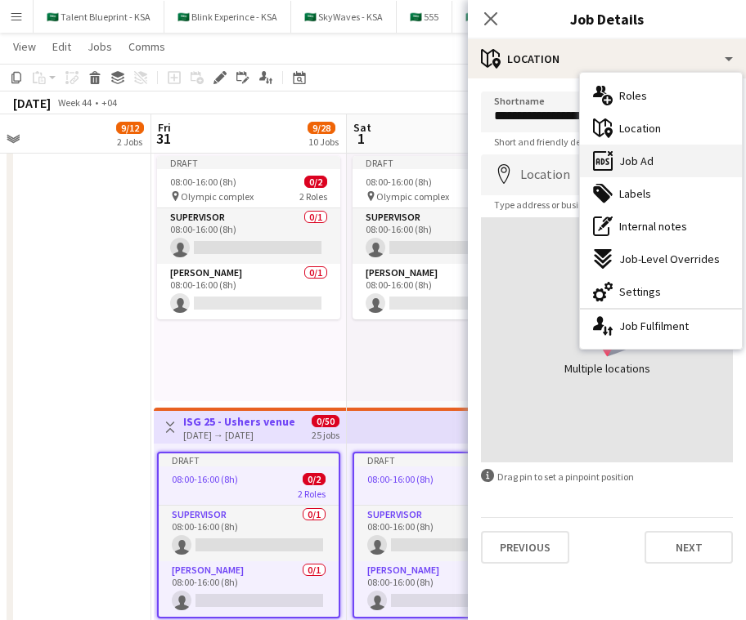
click at [646, 154] on div "ads-window Job Ad" at bounding box center [661, 161] width 162 height 33
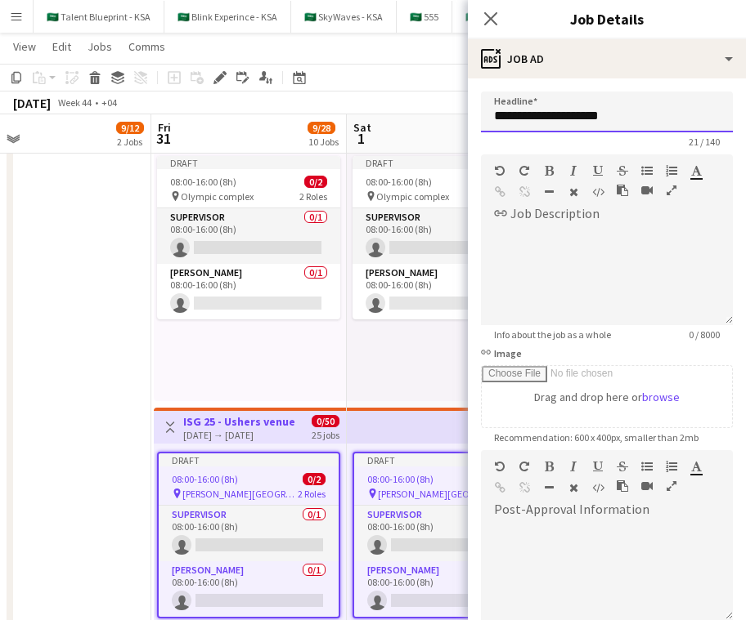
click at [646, 127] on input "**********" at bounding box center [607, 112] width 252 height 41
paste input "text"
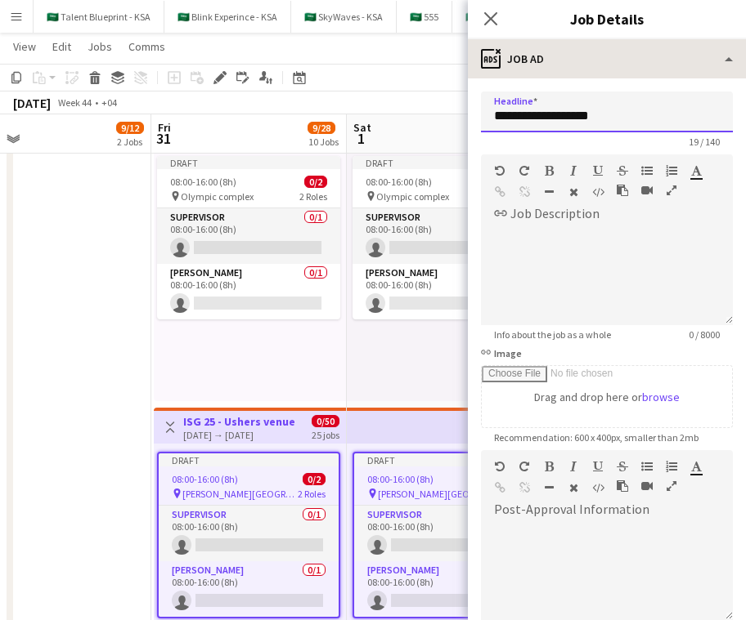
type input "**********"
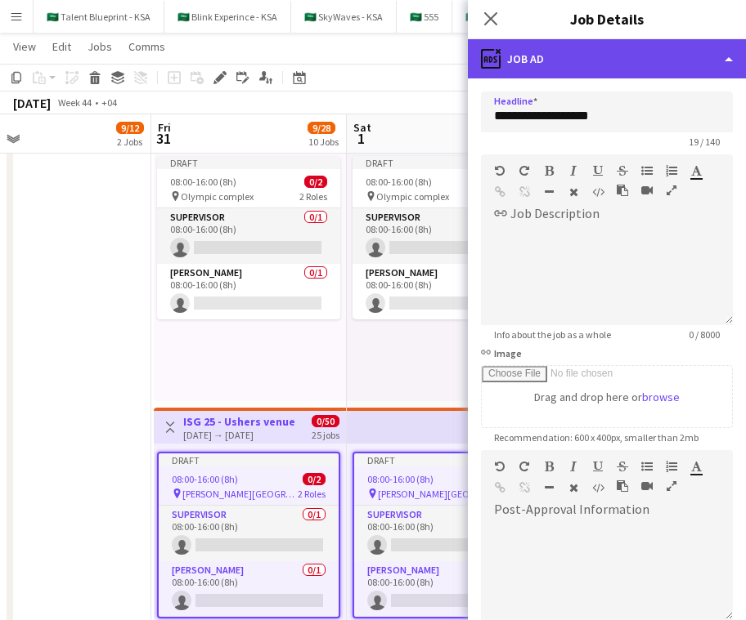
click at [646, 53] on div "ads-window Job Ad" at bounding box center [607, 58] width 278 height 39
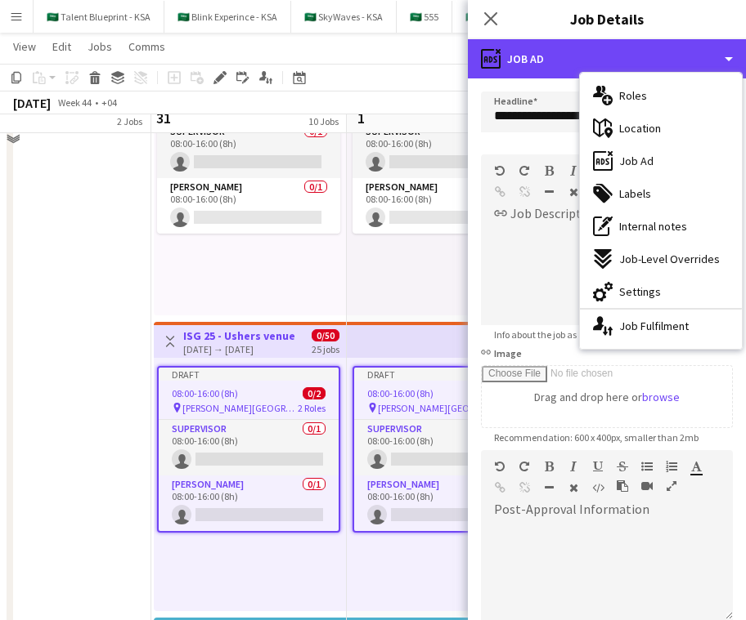
scroll to position [379, 0]
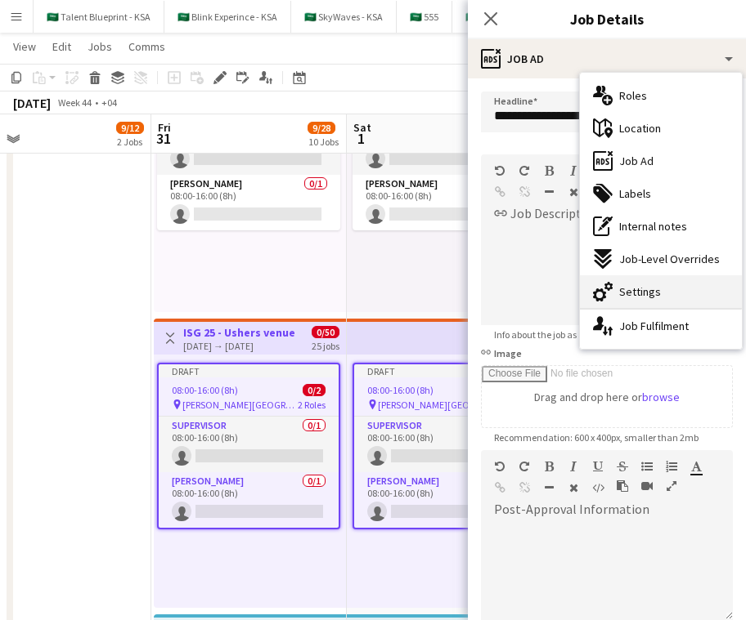
click at [646, 283] on div "cog-double-3 Settings" at bounding box center [661, 292] width 162 height 33
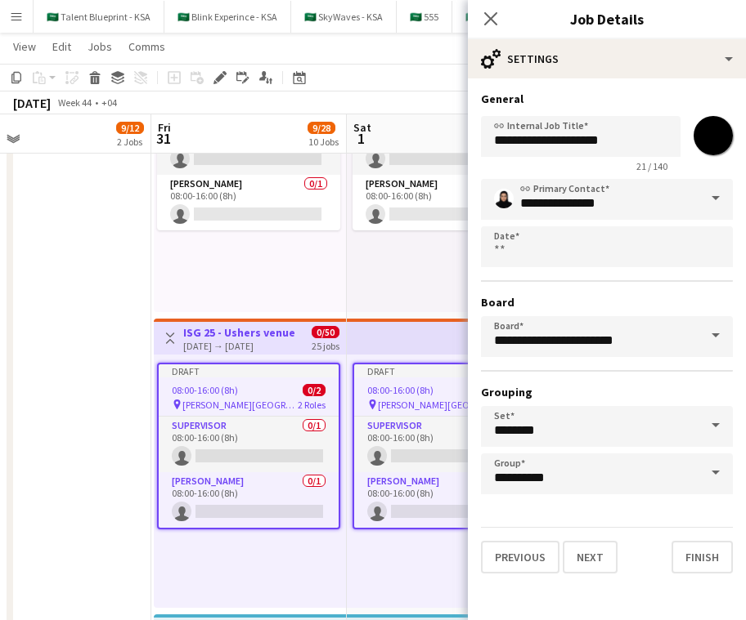
click at [646, 137] on input "*******" at bounding box center [712, 135] width 59 height 59
click at [646, 85] on div "**********" at bounding box center [607, 332] width 278 height 508
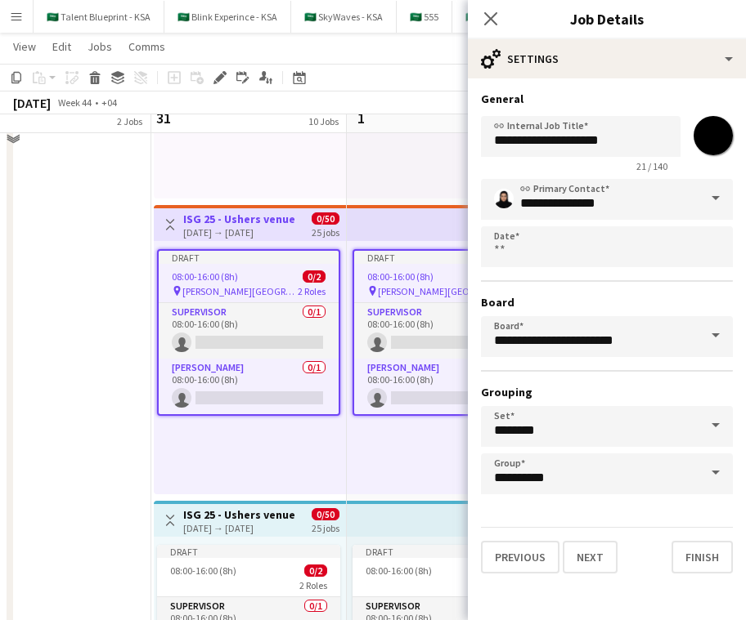
scroll to position [495, 0]
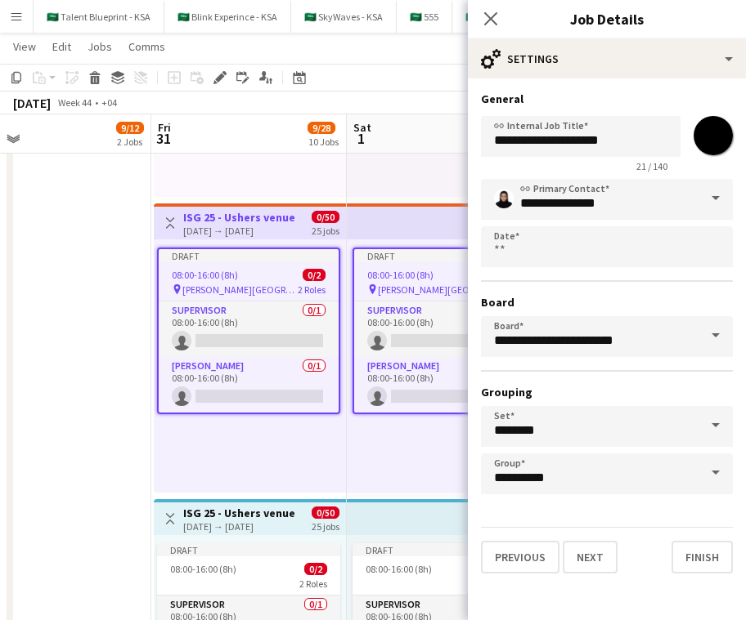
click at [389, 520] on app-top-bar at bounding box center [444, 518] width 195 height 36
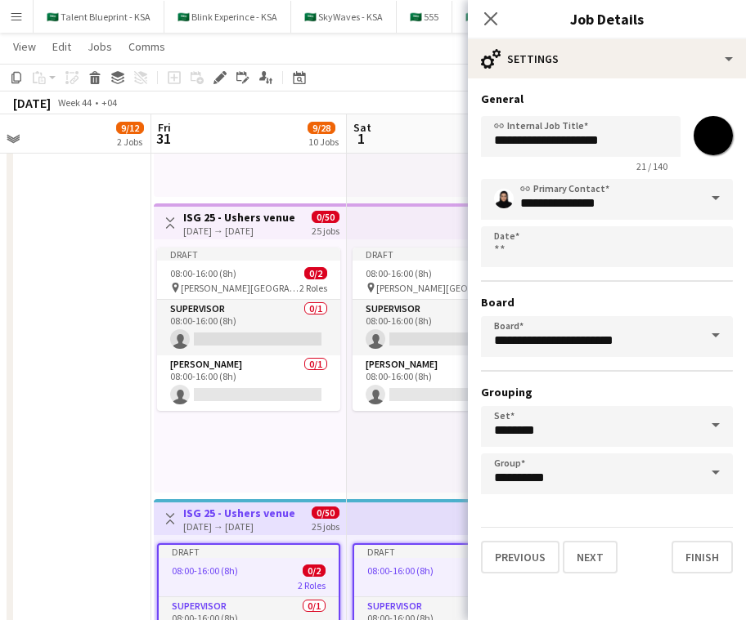
click at [646, 138] on input "*******" at bounding box center [712, 135] width 59 height 59
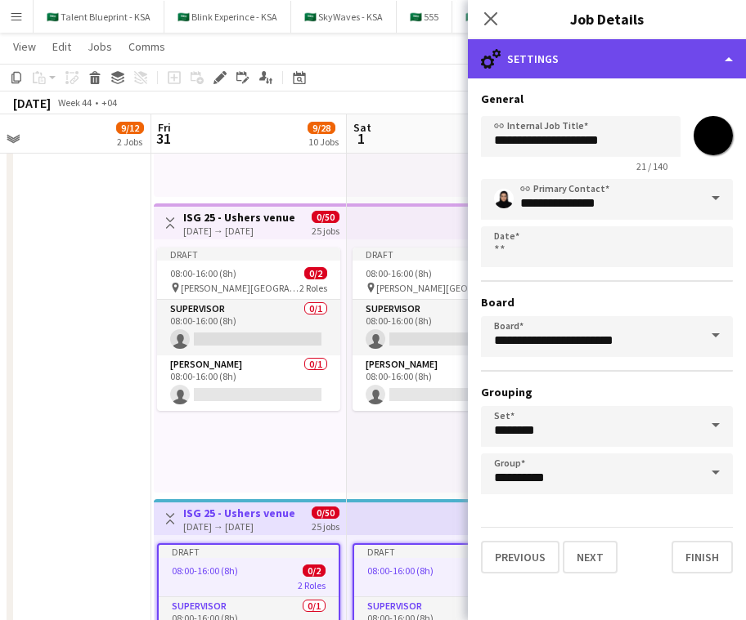
type input "*******"
click at [646, 50] on div "cog-double-3 Settings" at bounding box center [607, 58] width 278 height 39
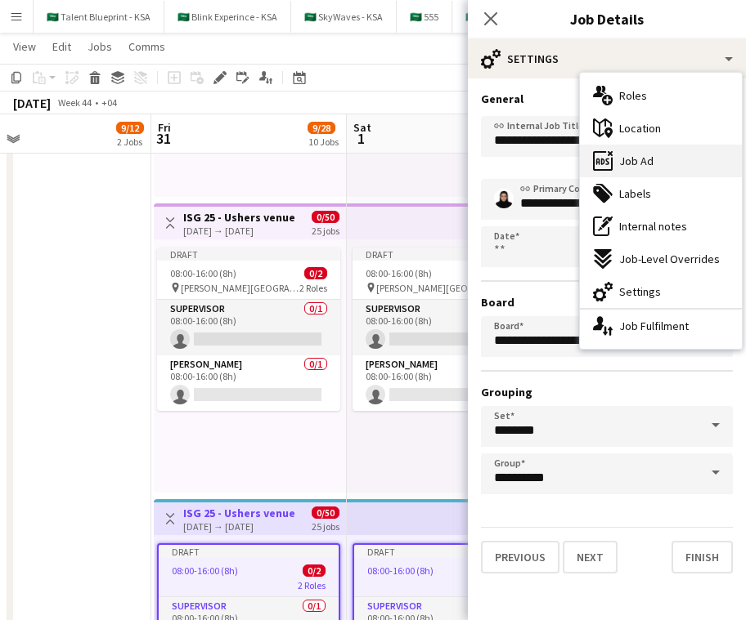
click at [646, 163] on div "ads-window Job Ad" at bounding box center [661, 161] width 162 height 33
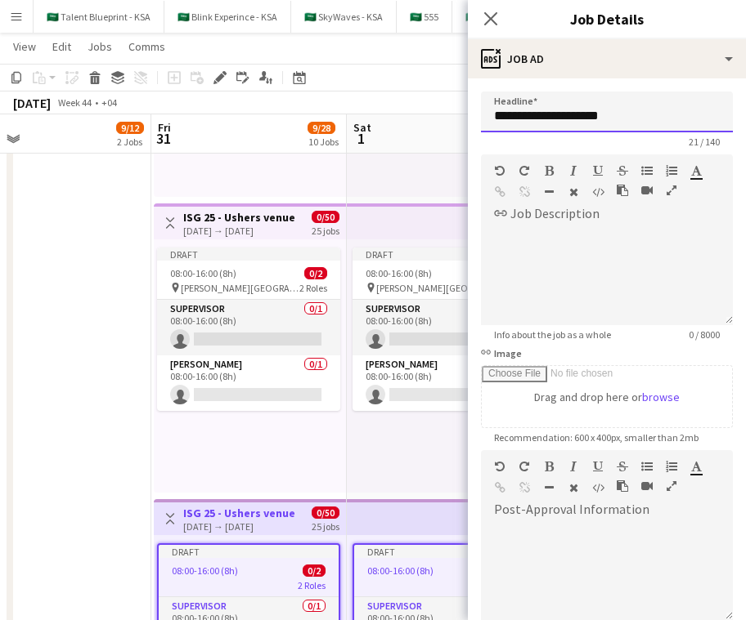
click at [641, 123] on input "**********" at bounding box center [607, 112] width 252 height 41
paste input "text"
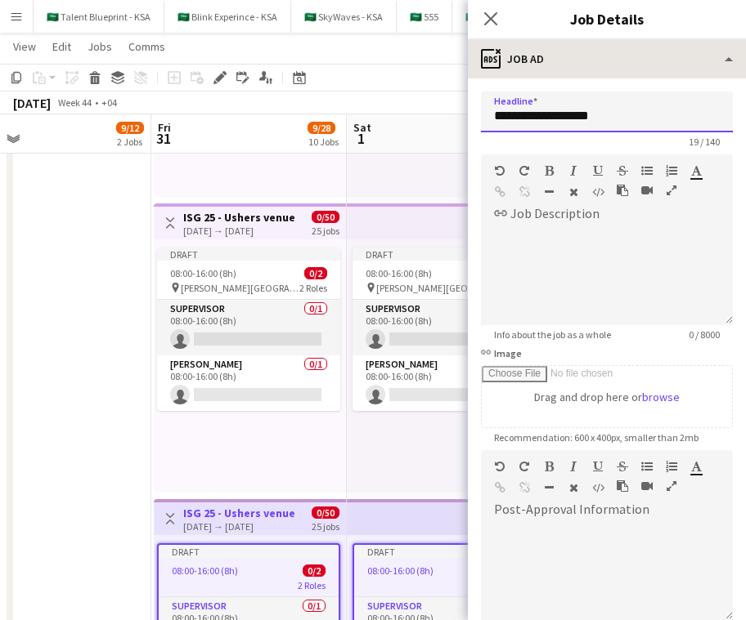
type input "**********"
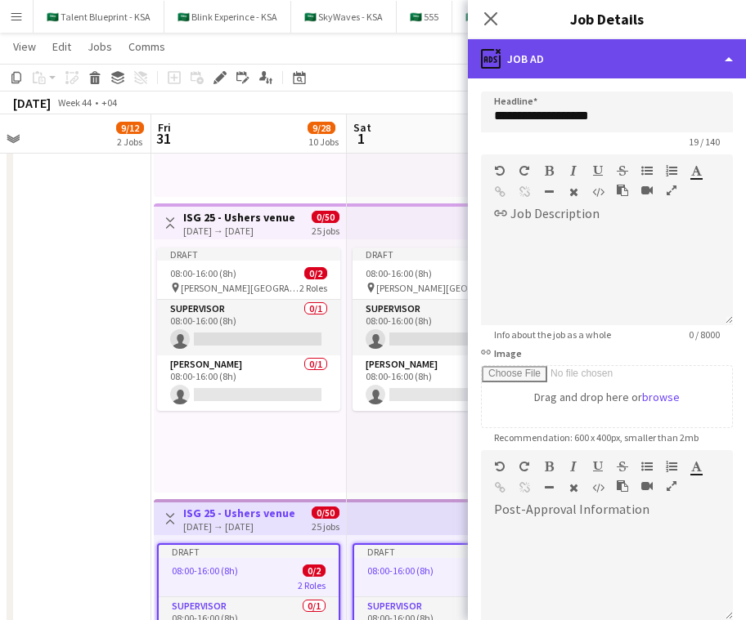
click at [646, 67] on div "ads-window Job Ad" at bounding box center [607, 58] width 278 height 39
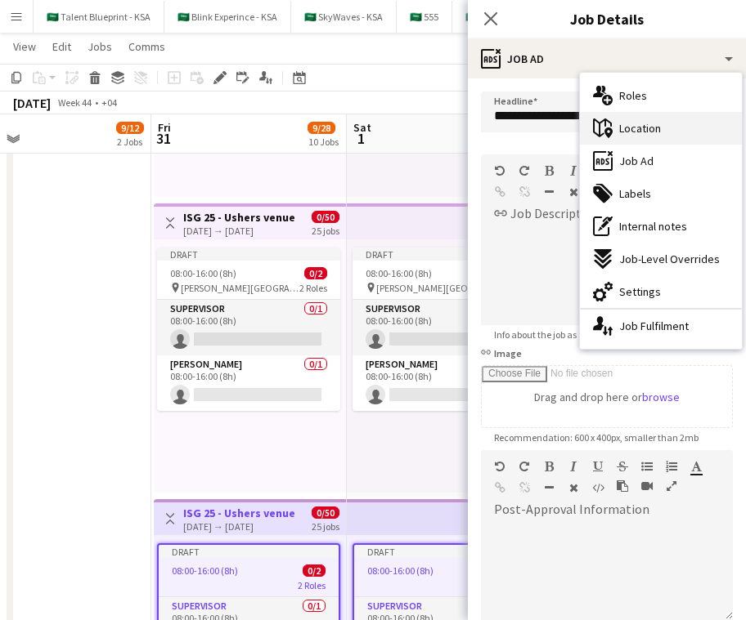
click at [646, 131] on div "maps-pin-1 Location" at bounding box center [661, 128] width 162 height 33
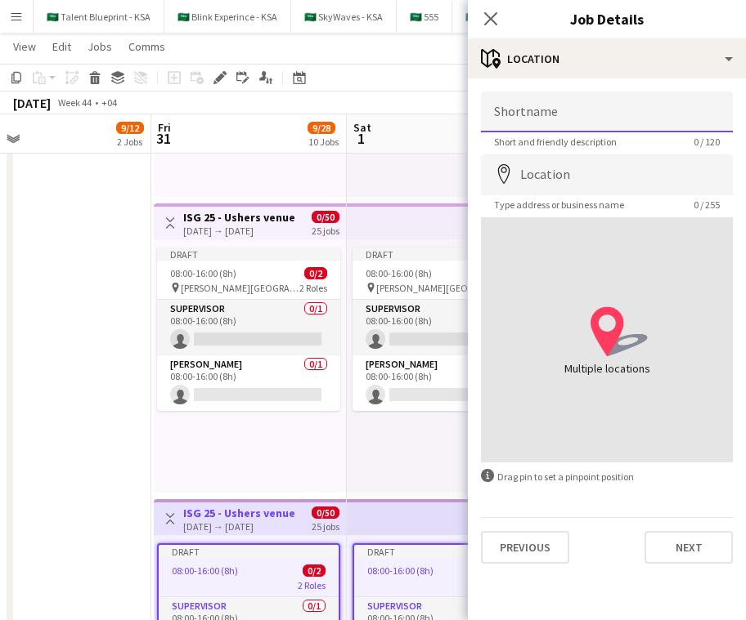
click at [646, 123] on input "Shortname" at bounding box center [607, 112] width 252 height 41
click at [533, 117] on input "**********" at bounding box center [607, 112] width 252 height 41
type input "*********"
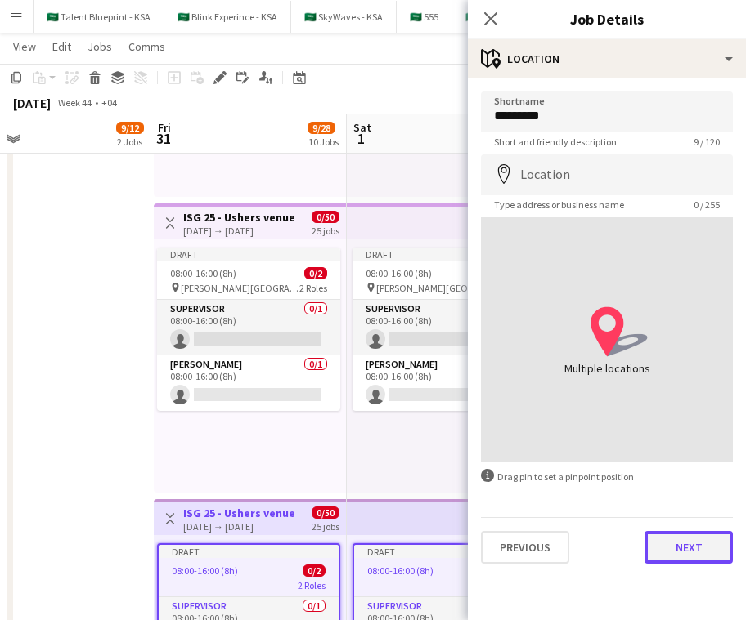
click at [646, 553] on button "Next" at bounding box center [688, 547] width 88 height 33
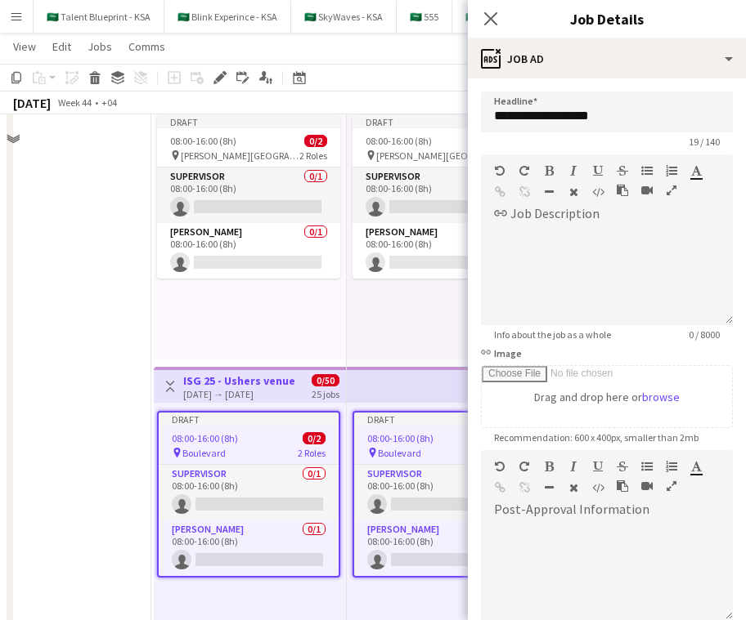
scroll to position [636, 0]
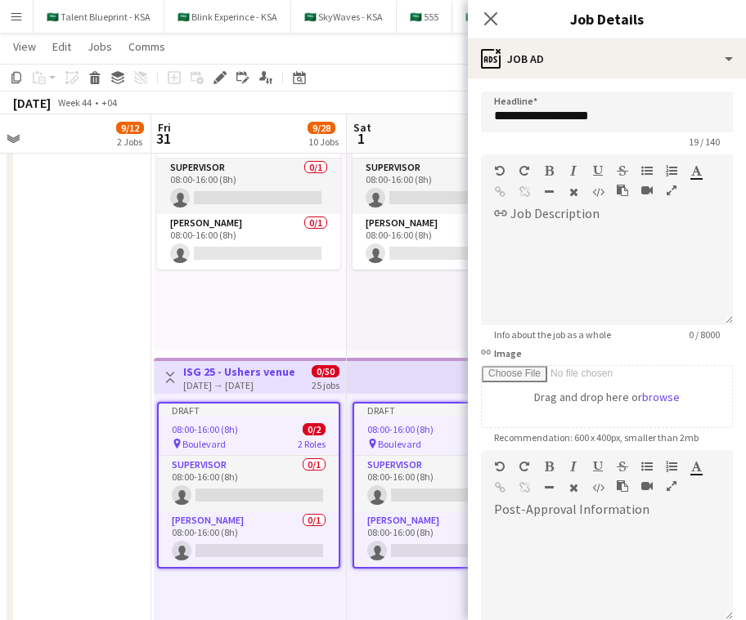
click at [172, 373] on app-icon "Toggle View" at bounding box center [169, 377] width 11 height 11
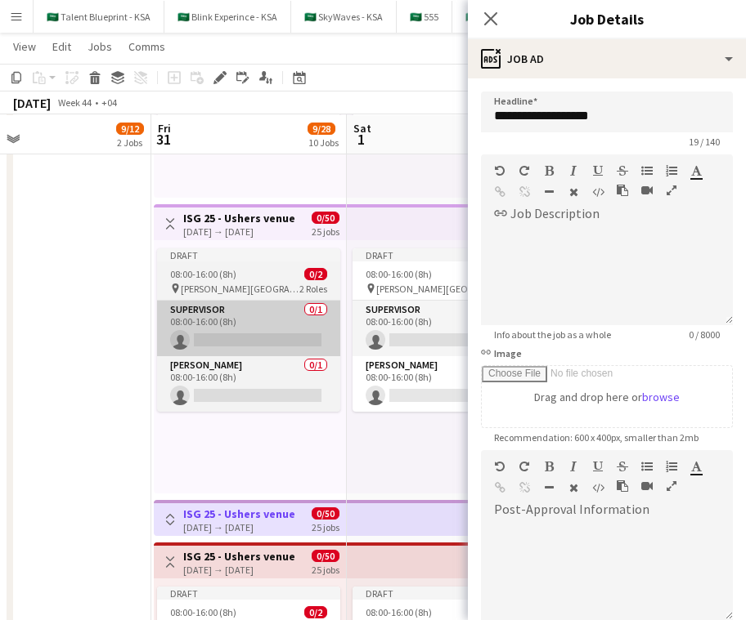
scroll to position [495, 0]
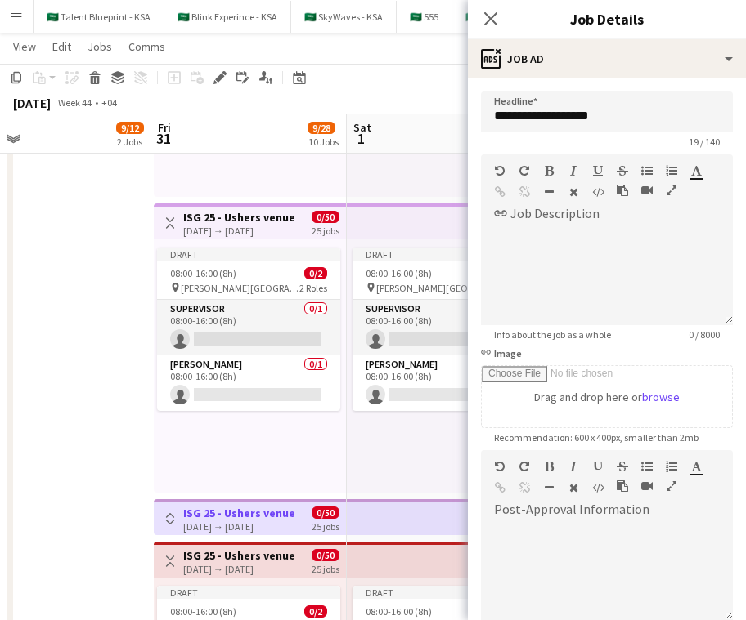
click at [172, 226] on app-icon "Toggle View" at bounding box center [169, 222] width 11 height 11
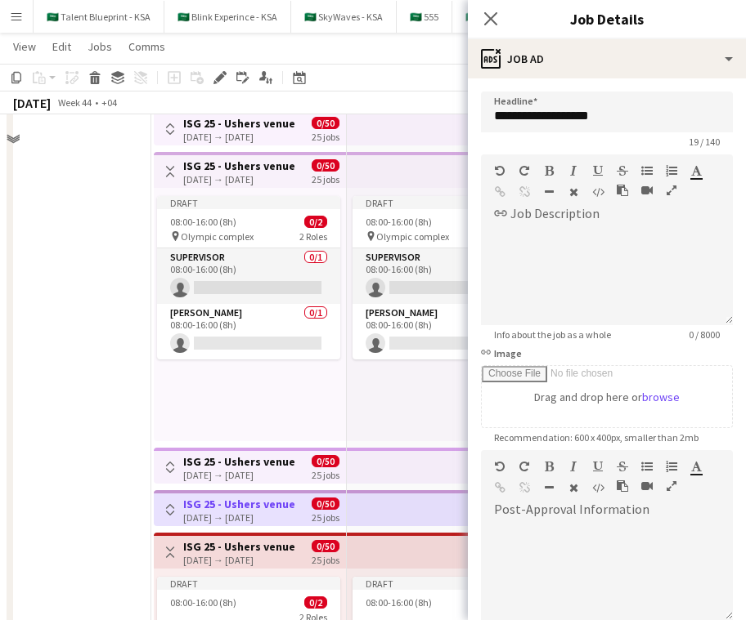
scroll to position [150, 0]
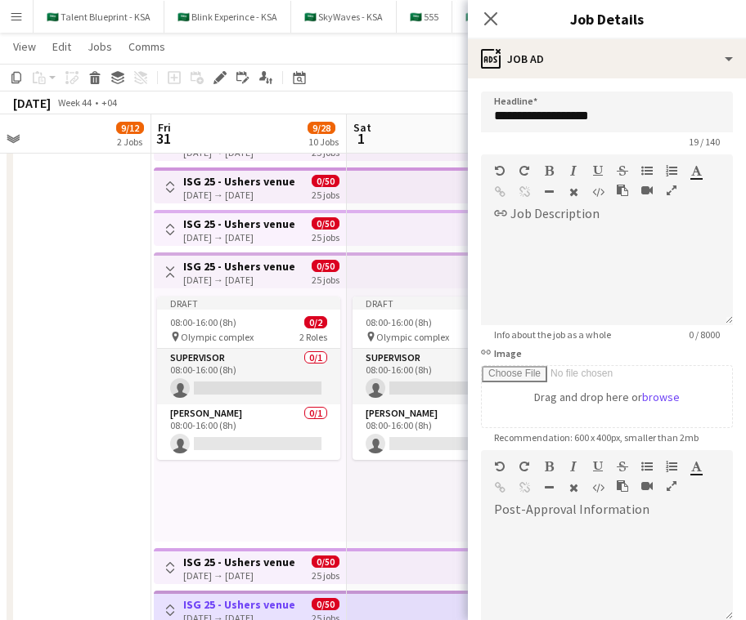
click at [171, 270] on app-icon "Toggle View" at bounding box center [169, 272] width 11 height 11
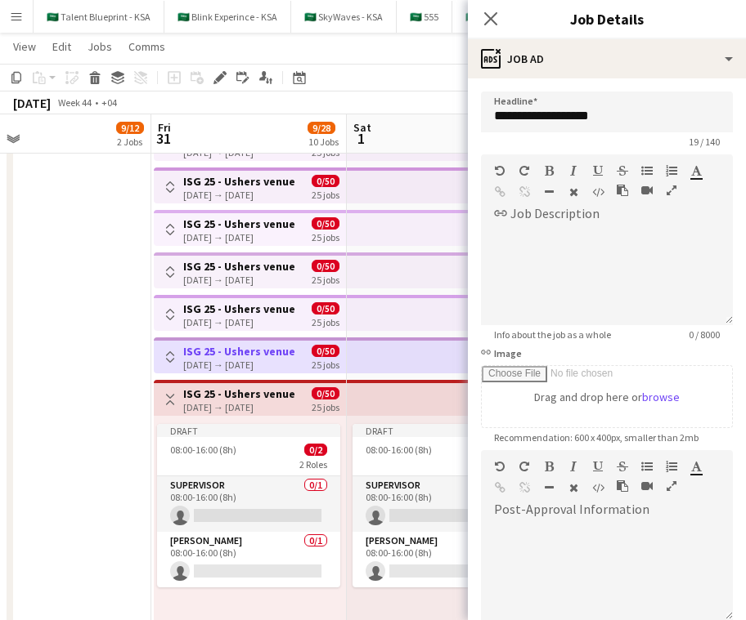
click at [231, 398] on h3 "ISG 25 - Ushers venue" at bounding box center [239, 394] width 112 height 15
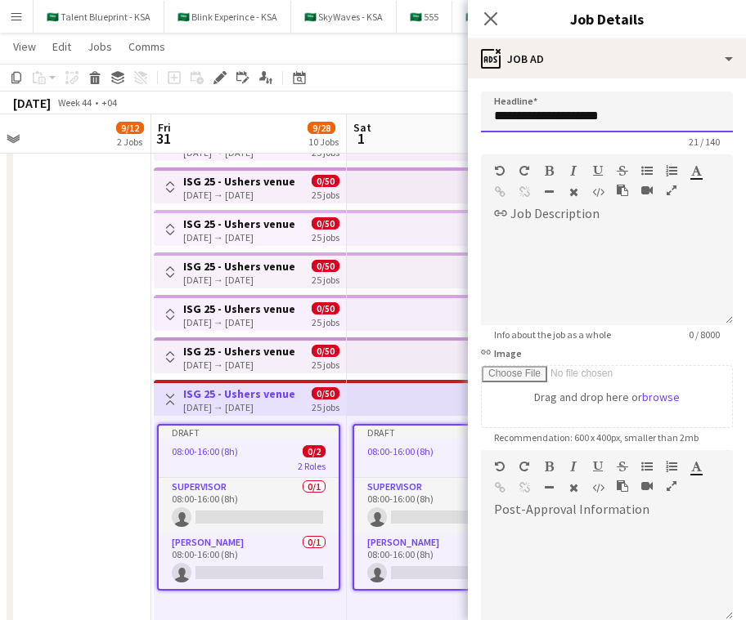
click at [646, 105] on input "**********" at bounding box center [607, 112] width 252 height 41
paste input "text"
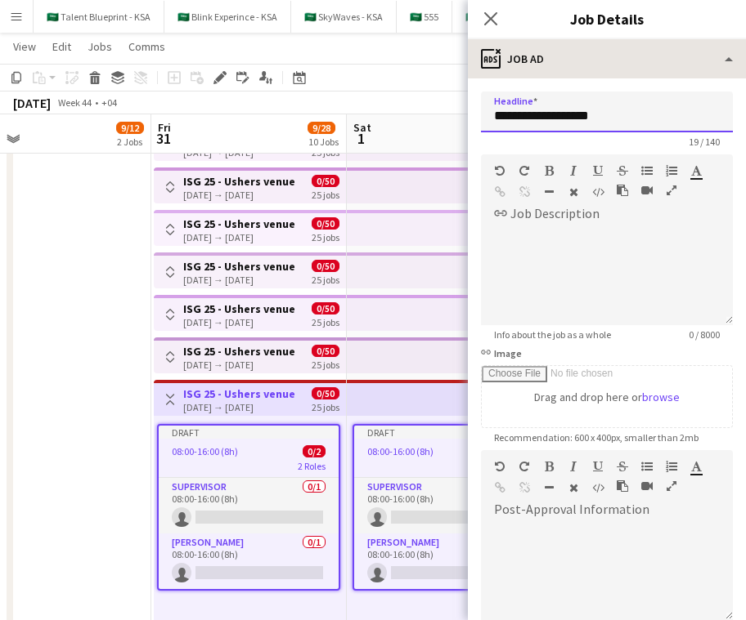
type input "**********"
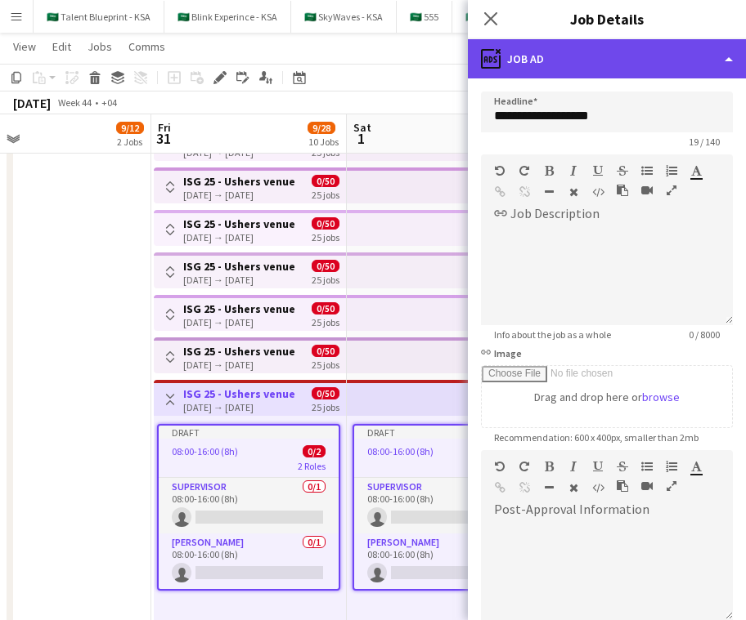
click at [646, 44] on div "ads-window Job Ad" at bounding box center [607, 58] width 278 height 39
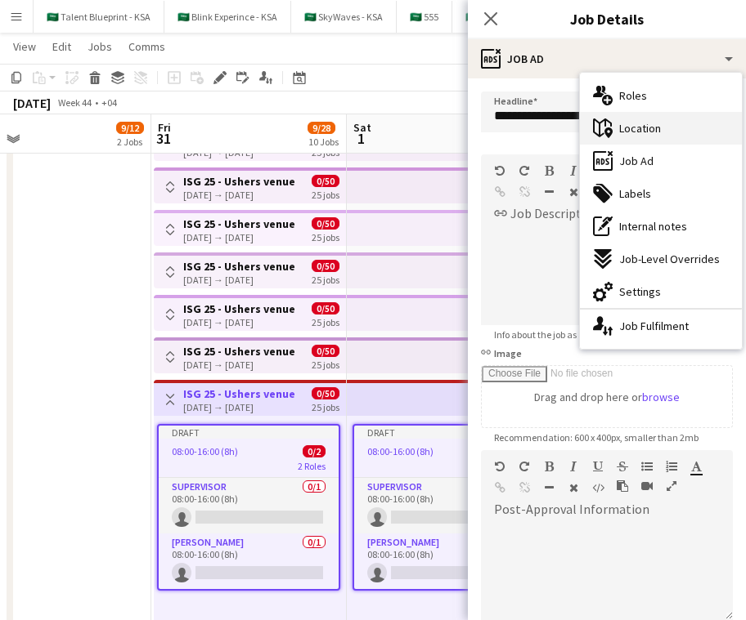
click at [646, 130] on div "maps-pin-1 Location" at bounding box center [661, 128] width 162 height 33
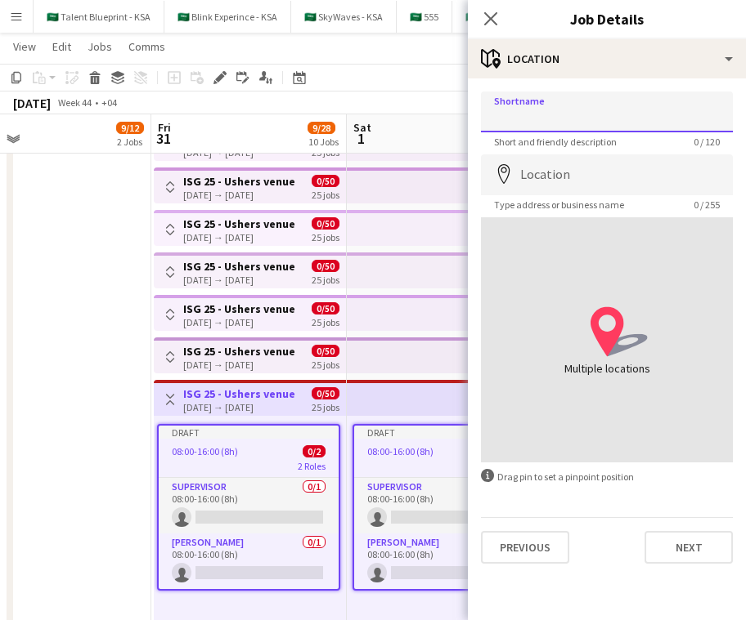
click at [643, 106] on input "Shortname" at bounding box center [607, 112] width 252 height 41
type input "**********"
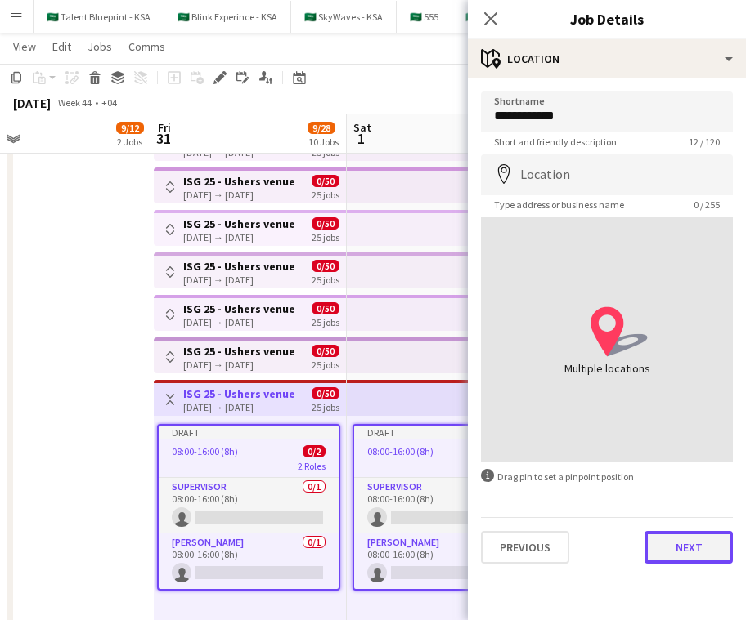
click at [646, 556] on button "Next" at bounding box center [688, 547] width 88 height 33
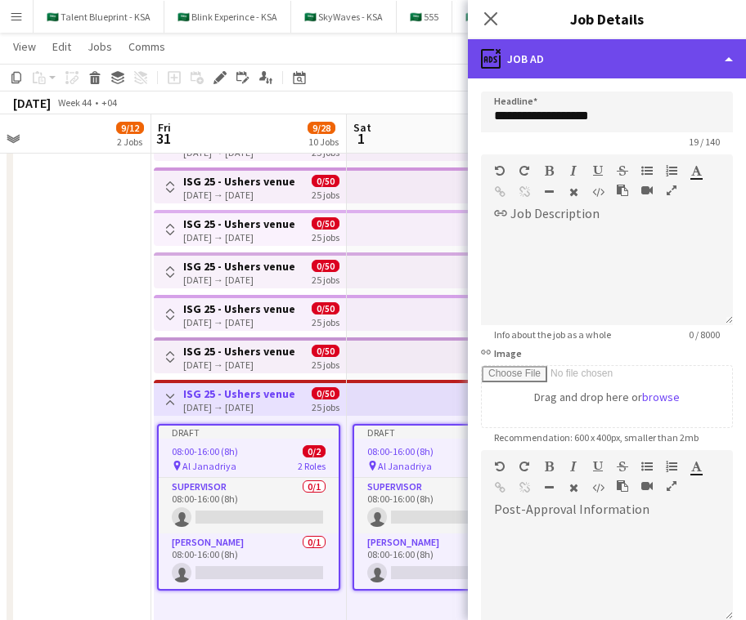
click at [646, 49] on div "ads-window Job Ad" at bounding box center [607, 58] width 278 height 39
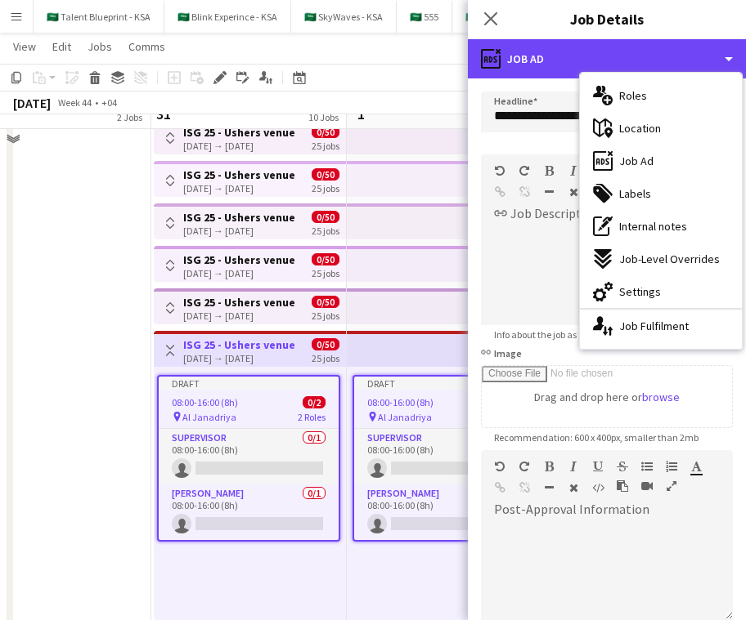
scroll to position [159, 0]
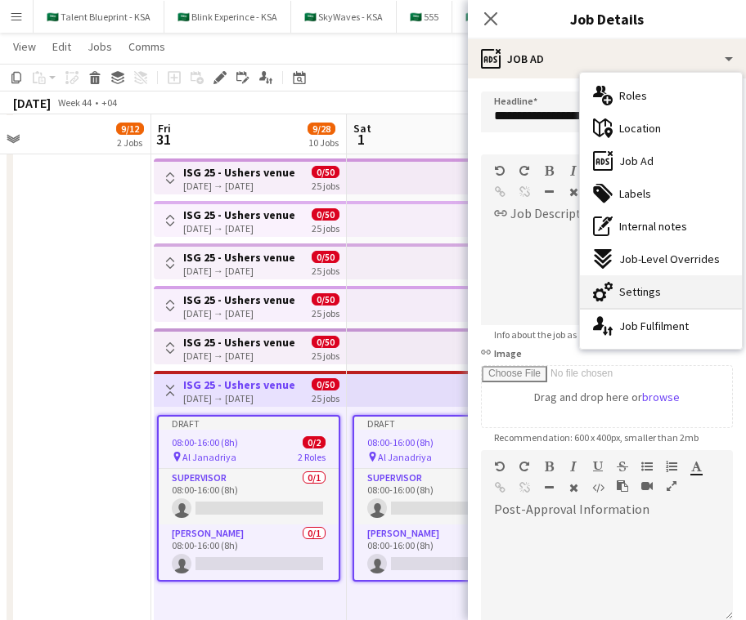
click at [646, 283] on div "cog-double-3 Settings" at bounding box center [661, 292] width 162 height 33
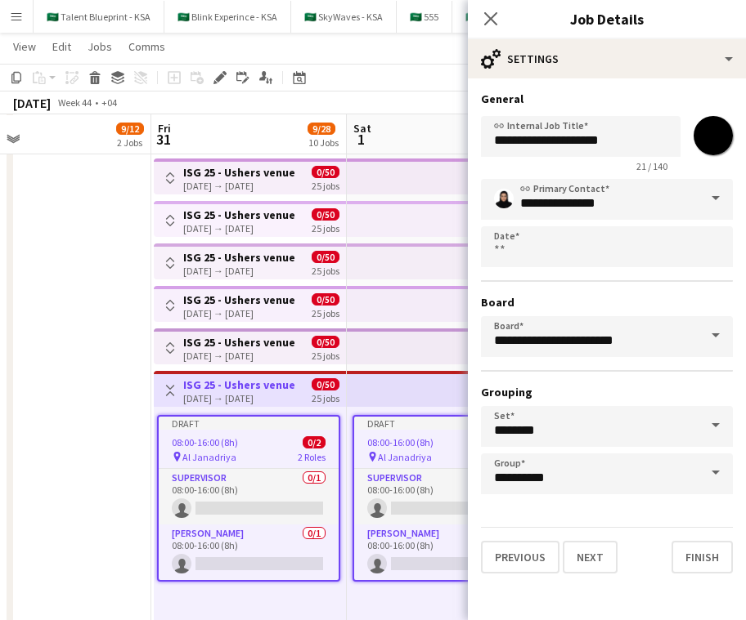
click at [646, 138] on input "*******" at bounding box center [712, 135] width 59 height 59
click at [646, 97] on h3 "General" at bounding box center [607, 99] width 252 height 15
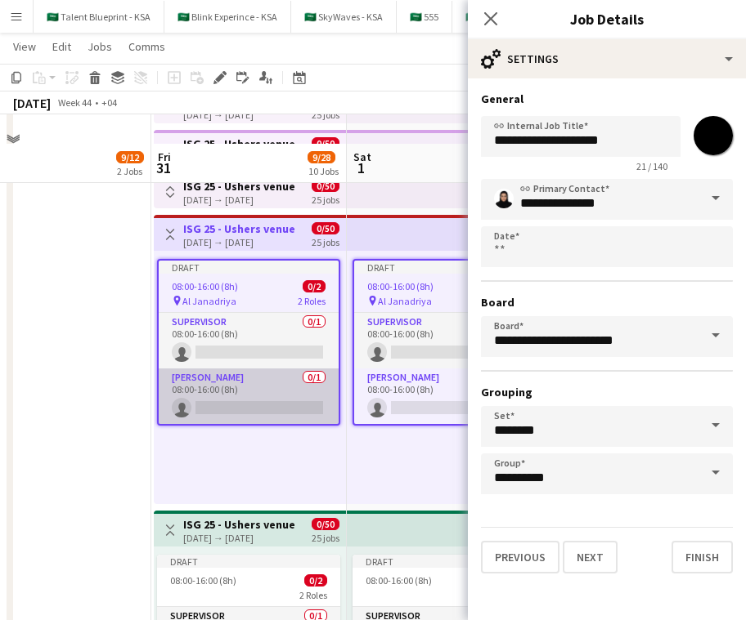
scroll to position [410, 0]
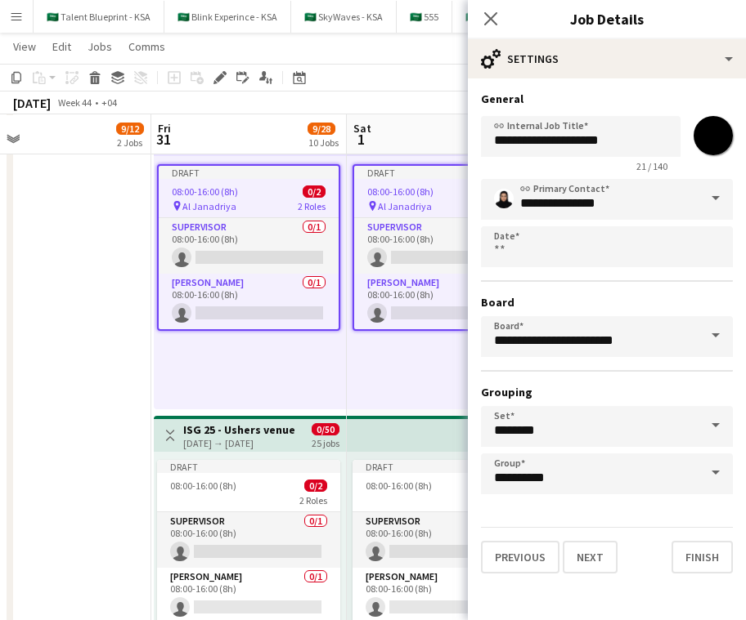
click at [396, 441] on app-top-bar at bounding box center [444, 434] width 195 height 36
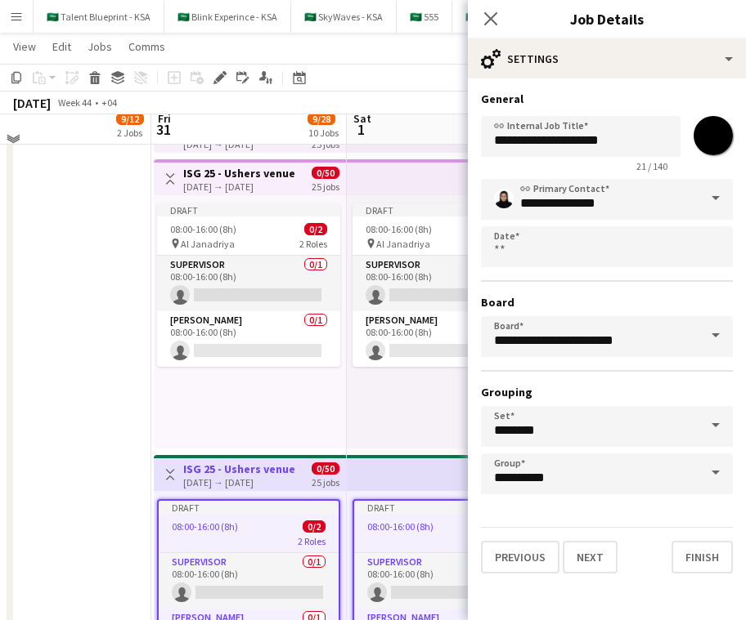
scroll to position [383, 0]
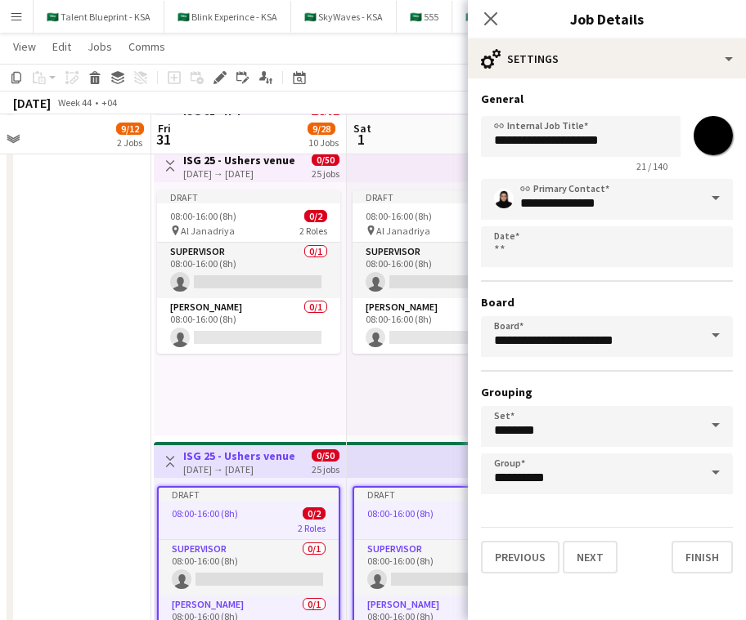
click at [646, 143] on input "*******" at bounding box center [712, 135] width 59 height 59
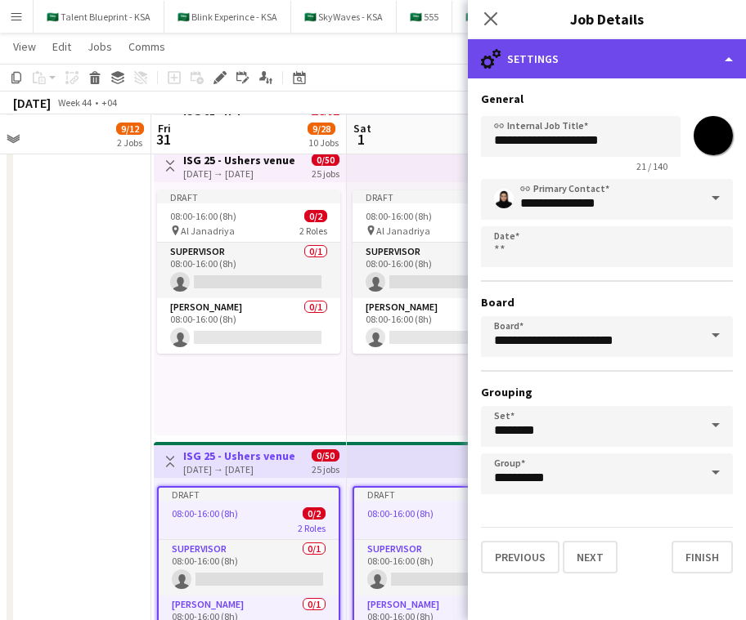
type input "*******"
click at [629, 44] on div "cog-double-3 Settings" at bounding box center [607, 58] width 278 height 39
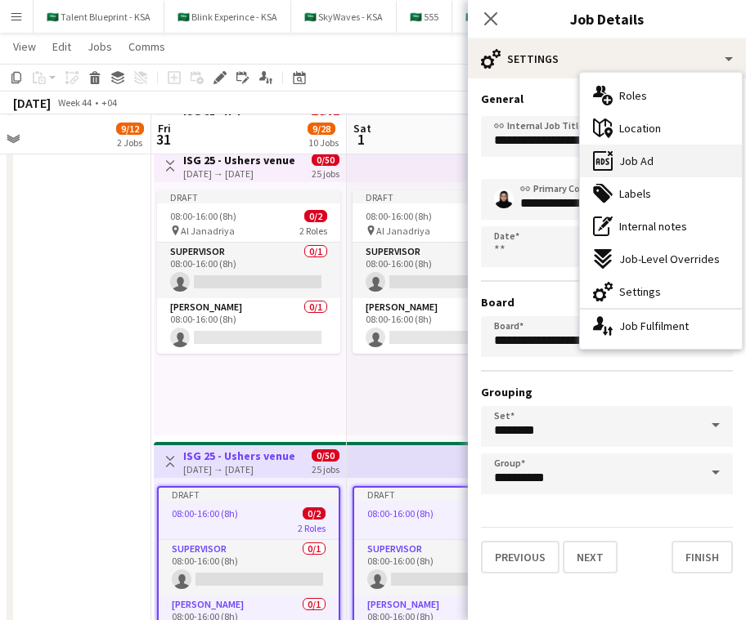
click at [646, 163] on div "ads-window Job Ad" at bounding box center [661, 161] width 162 height 33
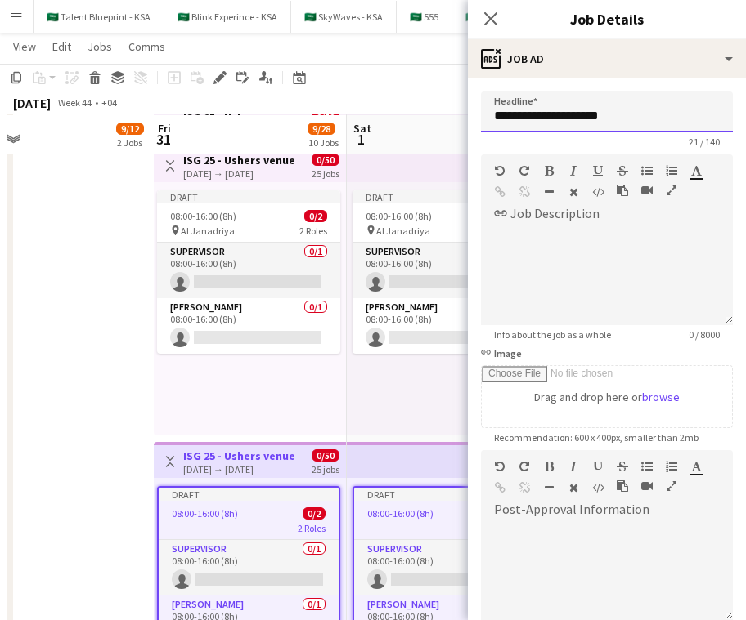
click at [641, 123] on input "**********" at bounding box center [607, 112] width 252 height 41
paste input "text"
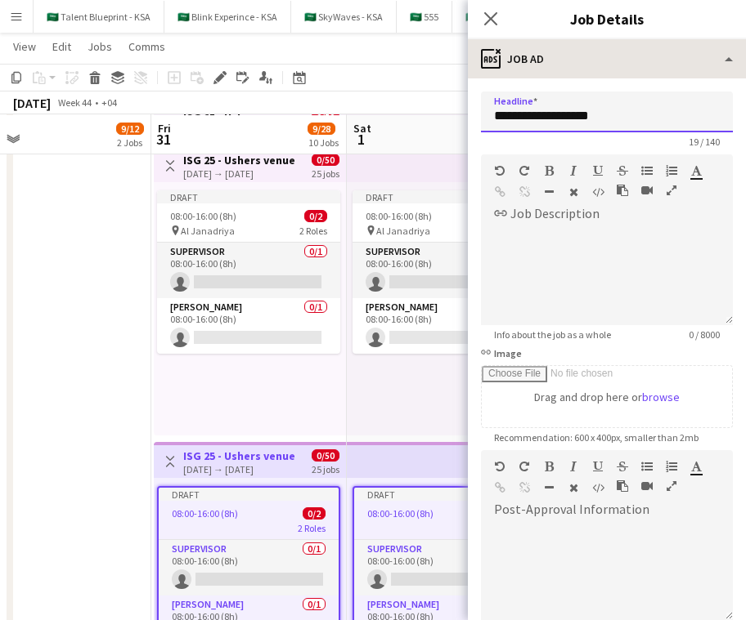
type input "**********"
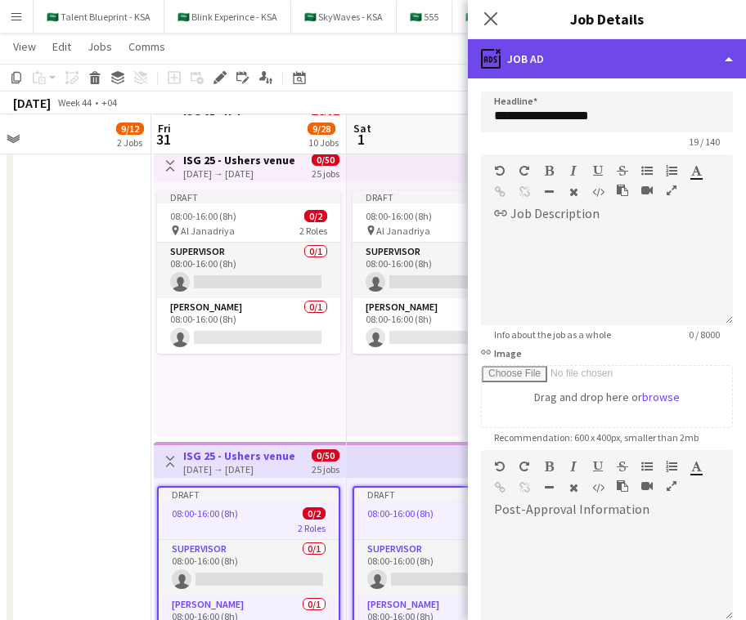
click at [646, 60] on div "ads-window Job Ad" at bounding box center [607, 58] width 278 height 39
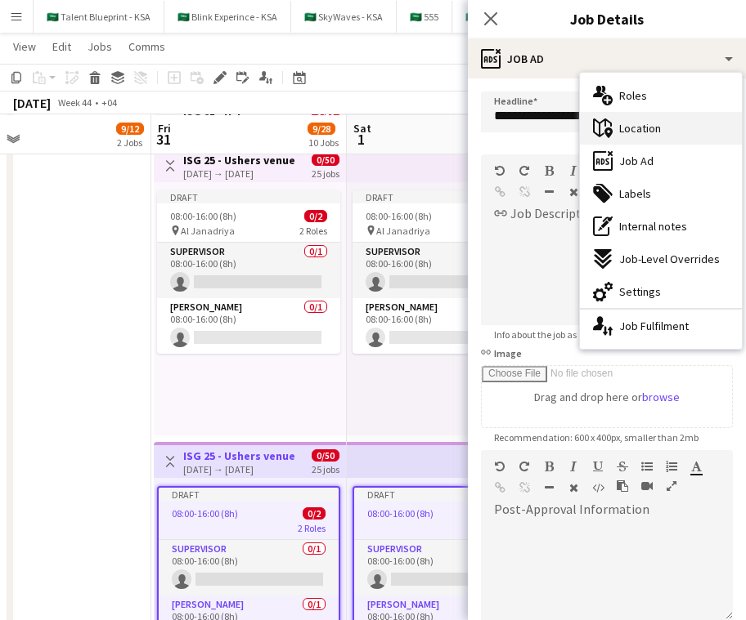
click at [646, 133] on div "maps-pin-1 Location" at bounding box center [661, 128] width 162 height 33
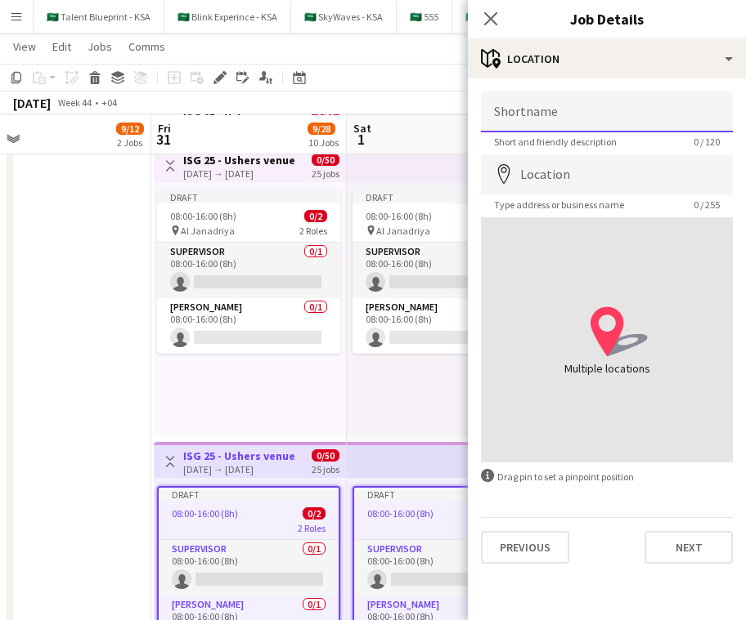
click at [646, 123] on input "Shortname" at bounding box center [607, 112] width 252 height 41
type input "**********"
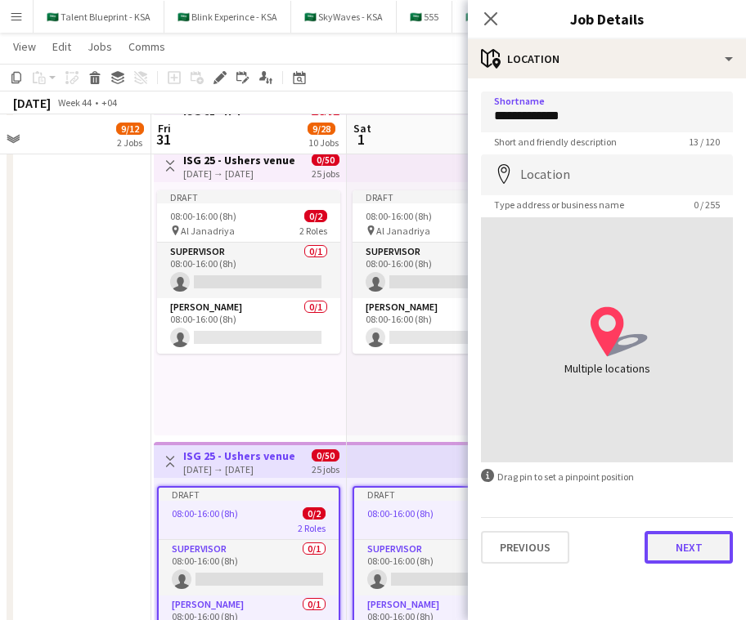
click at [646, 556] on button "Next" at bounding box center [688, 547] width 88 height 33
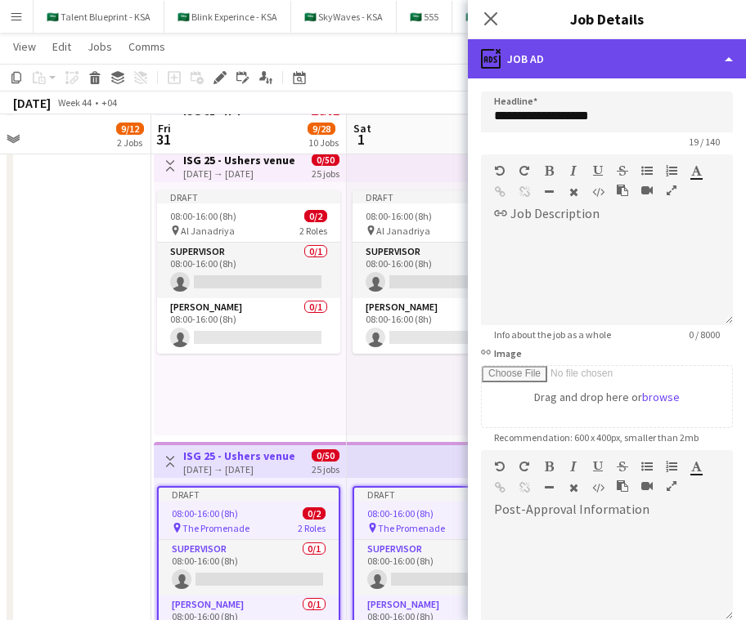
click at [639, 69] on div "ads-window Job Ad" at bounding box center [607, 58] width 278 height 39
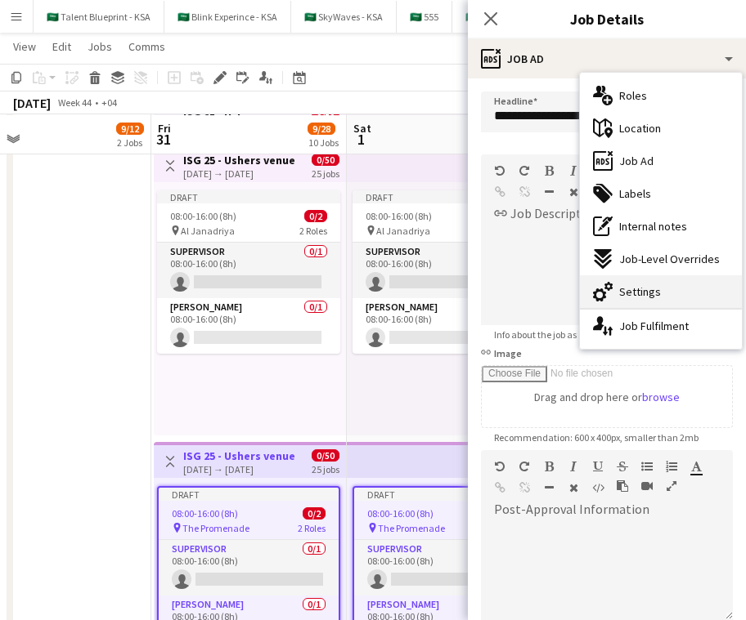
click at [646, 294] on div "cog-double-3 Settings" at bounding box center [661, 292] width 162 height 33
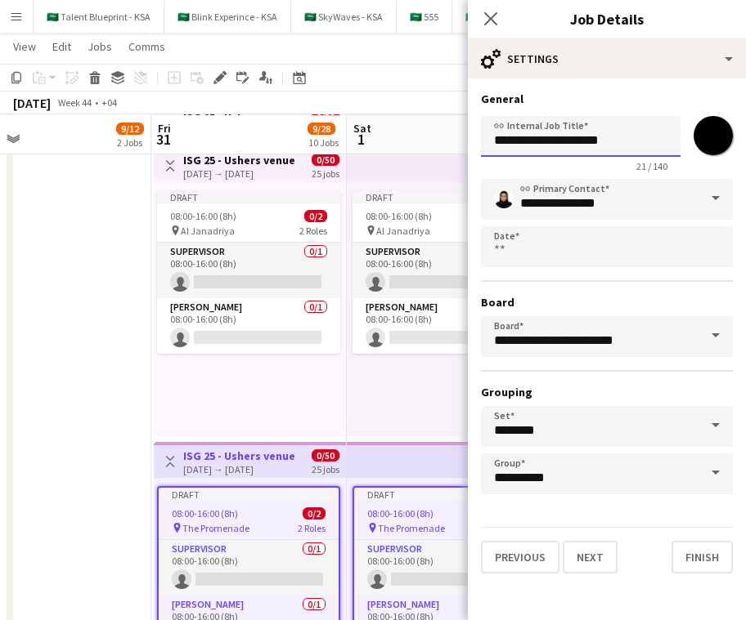
click at [629, 147] on input "**********" at bounding box center [580, 136] width 199 height 41
drag, startPoint x: 618, startPoint y: 143, endPoint x: 579, endPoint y: 143, distance: 39.2
click at [579, 143] on input "**********" at bounding box center [580, 136] width 199 height 41
type input "**********"
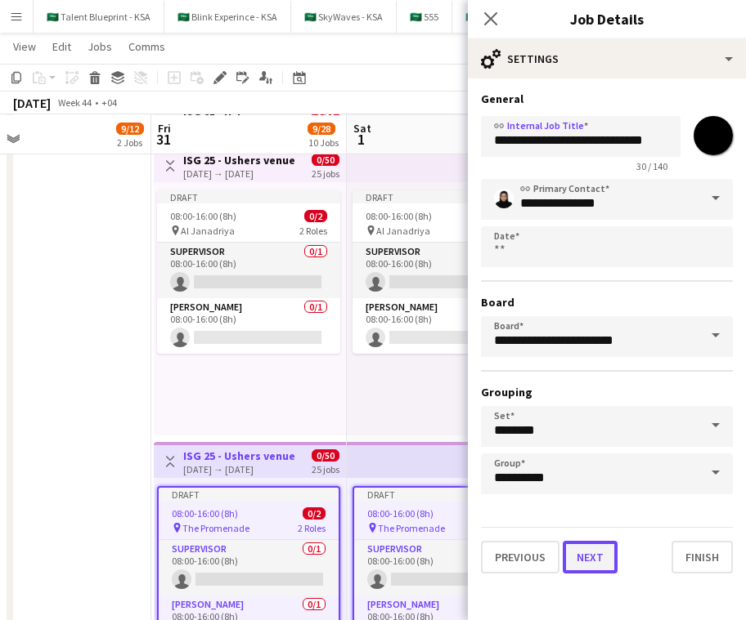
click at [595, 567] on button "Next" at bounding box center [589, 557] width 55 height 33
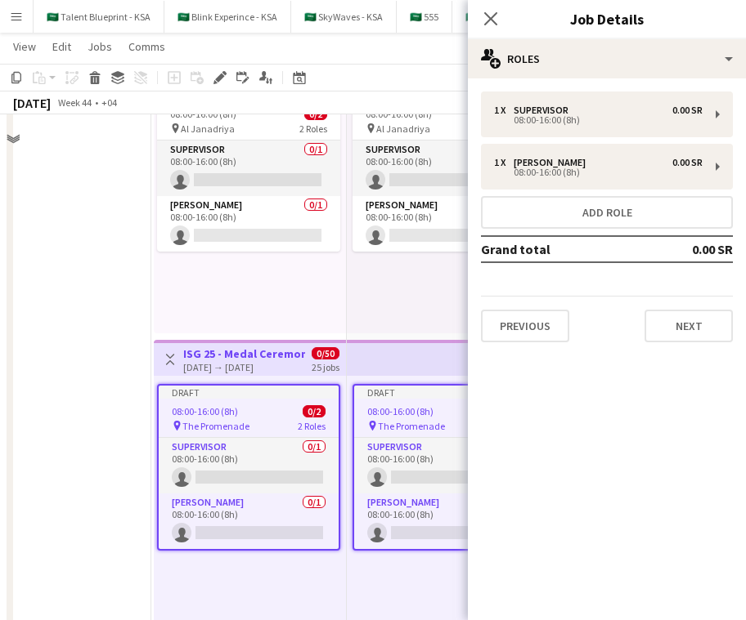
scroll to position [517, 0]
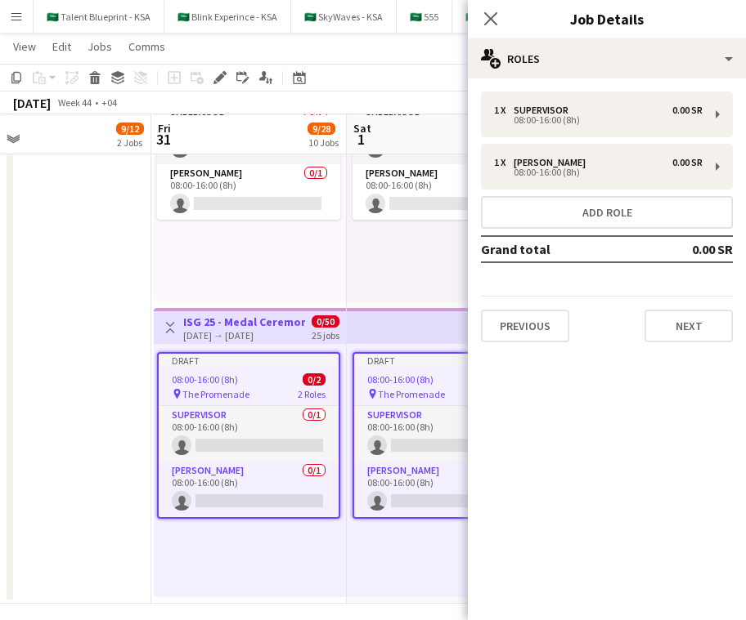
click at [320, 548] on div "Draft 08:00-16:00 (8h) 0/2 pin The Promenade 2 Roles Supervisor 0/1 08:00-16:00…" at bounding box center [250, 470] width 192 height 253
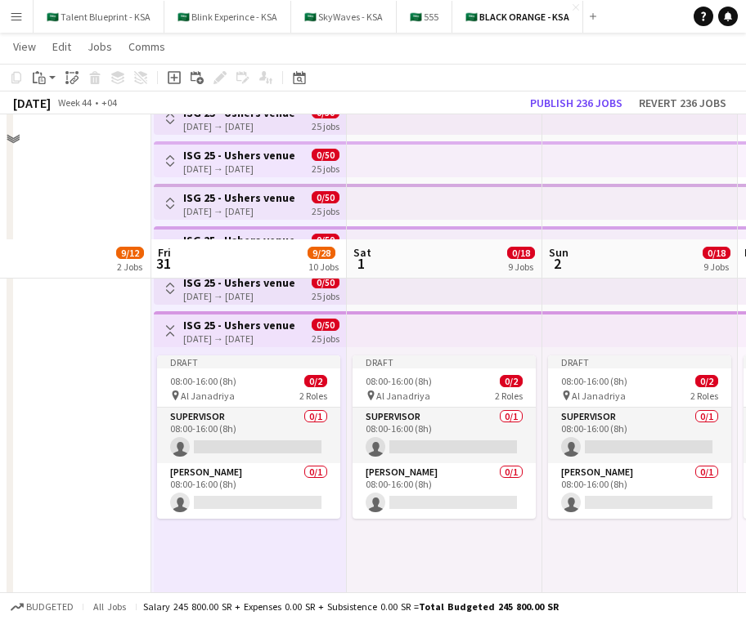
scroll to position [529, 0]
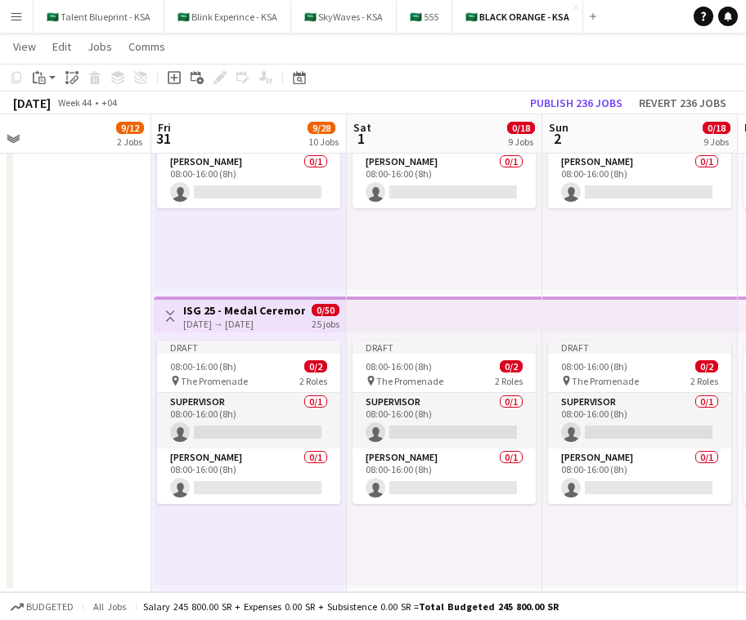
click at [166, 314] on app-icon "Toggle View" at bounding box center [169, 316] width 11 height 11
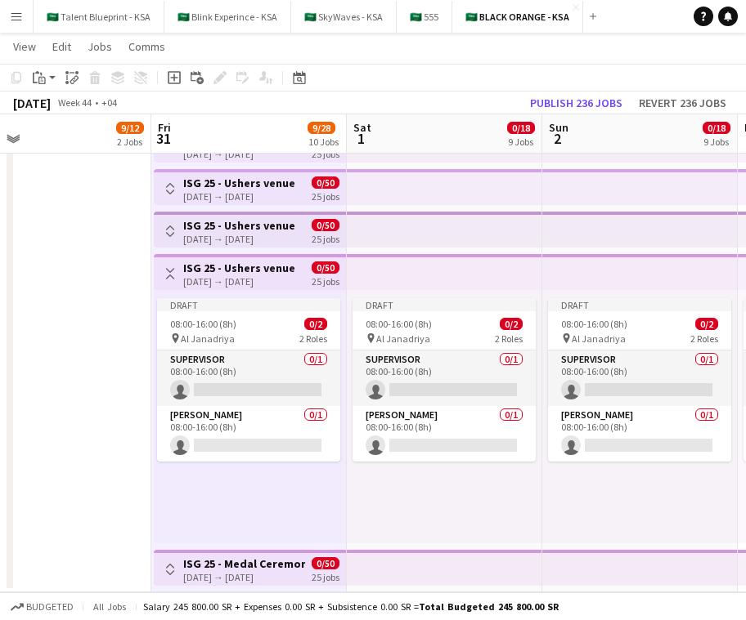
click at [167, 269] on app-icon "Toggle View" at bounding box center [169, 273] width 11 height 11
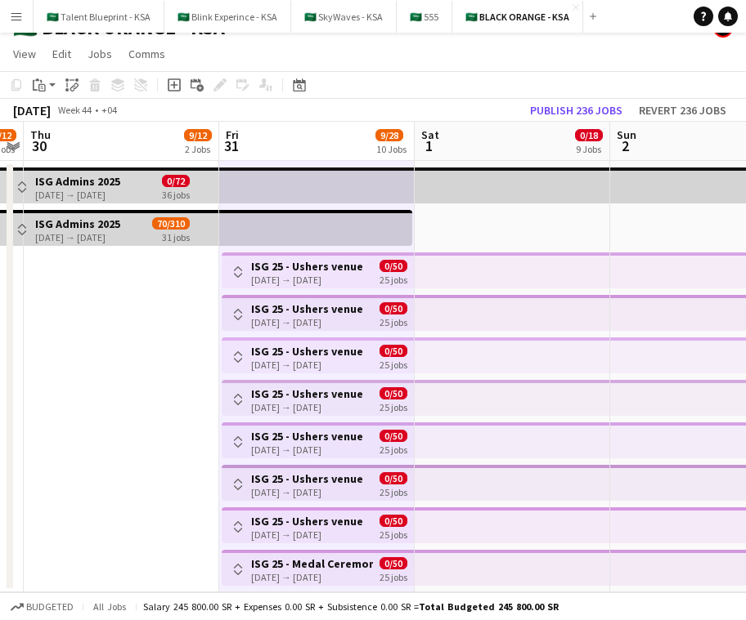
scroll to position [0, 0]
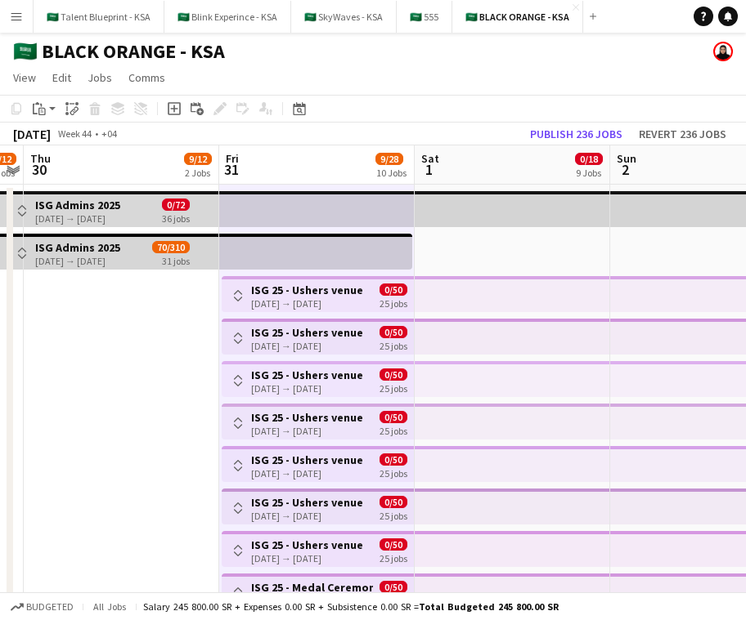
click at [482, 303] on app-top-bar at bounding box center [511, 294] width 195 height 36
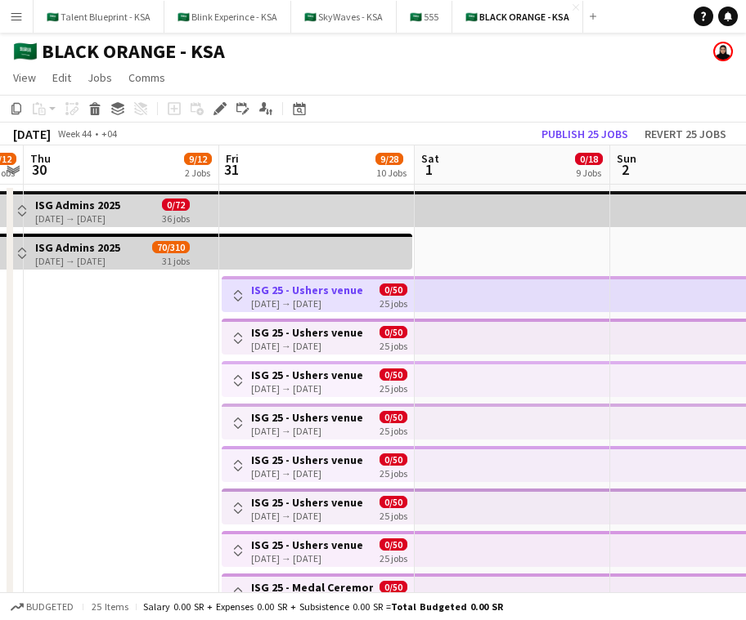
click at [252, 298] on div "[DATE] → [DATE]" at bounding box center [307, 304] width 112 height 12
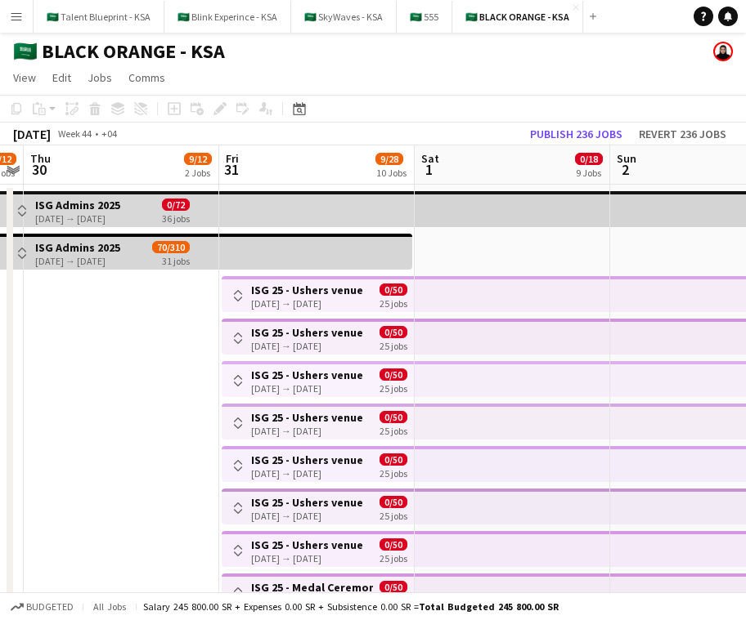
click at [252, 298] on div "[DATE] → [DATE]" at bounding box center [307, 304] width 112 height 12
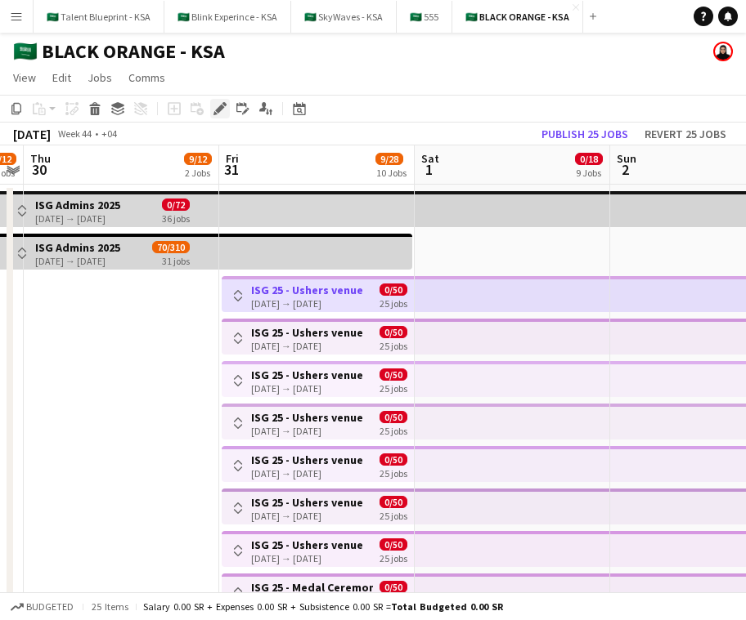
click at [220, 111] on icon "Edit" at bounding box center [219, 108] width 13 height 13
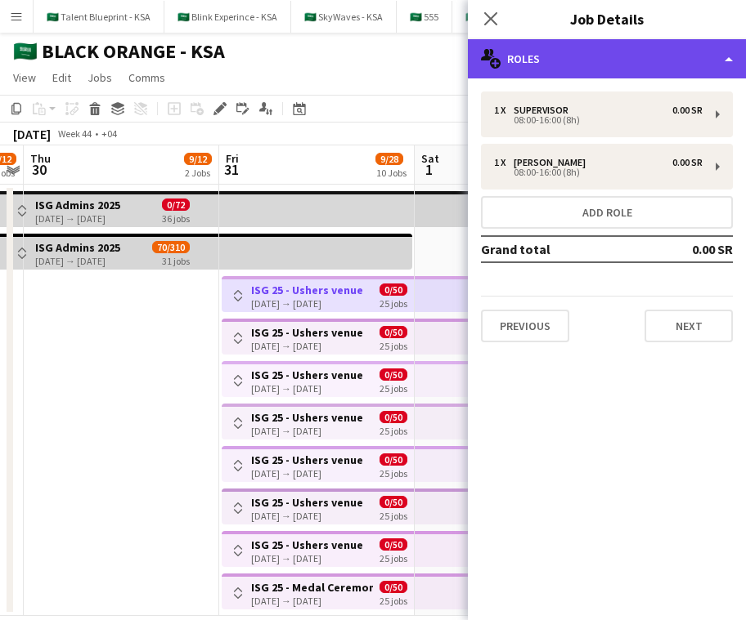
click at [638, 69] on div "multiple-users-add Roles" at bounding box center [607, 58] width 278 height 39
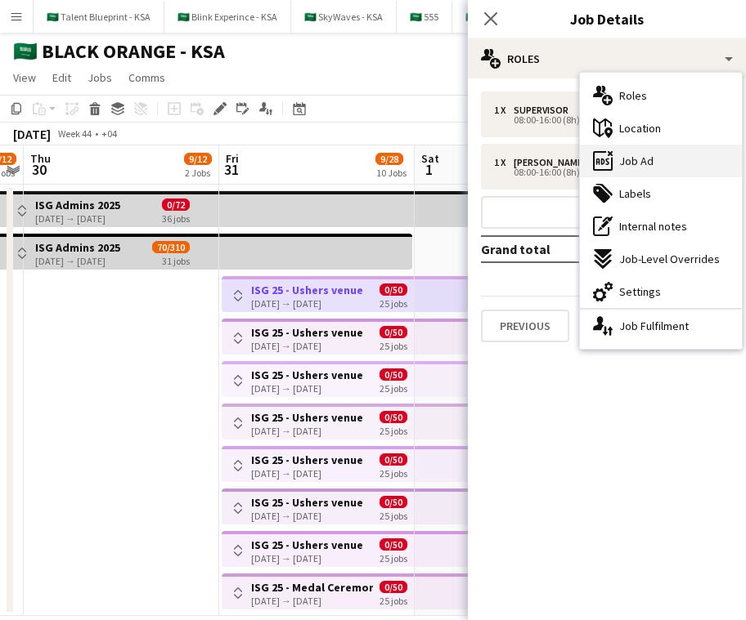
click at [646, 164] on div "ads-window Job Ad" at bounding box center [661, 161] width 162 height 33
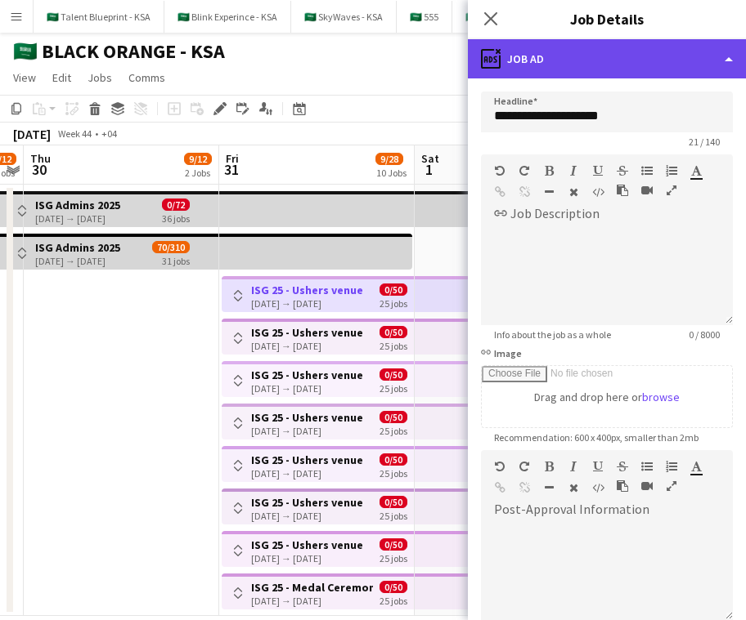
click at [646, 65] on div "ads-window Job Ad" at bounding box center [607, 58] width 278 height 39
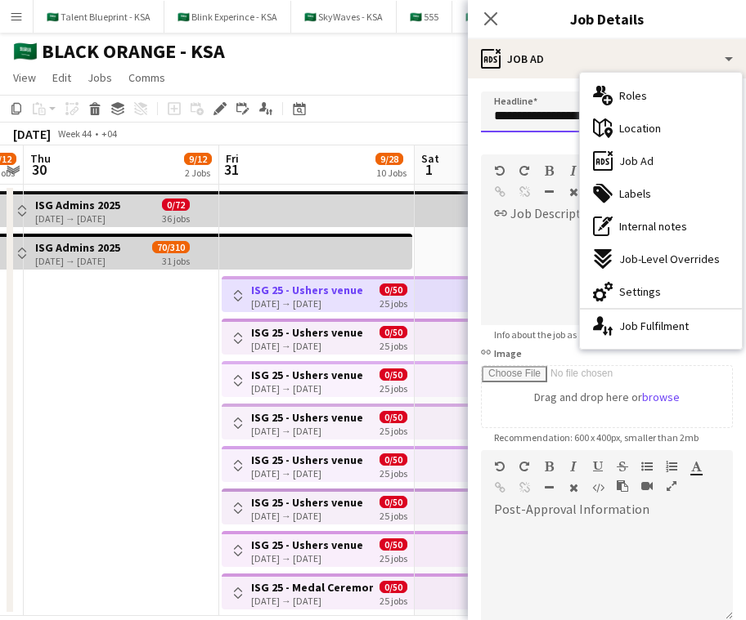
click at [562, 112] on input "**********" at bounding box center [607, 112] width 252 height 41
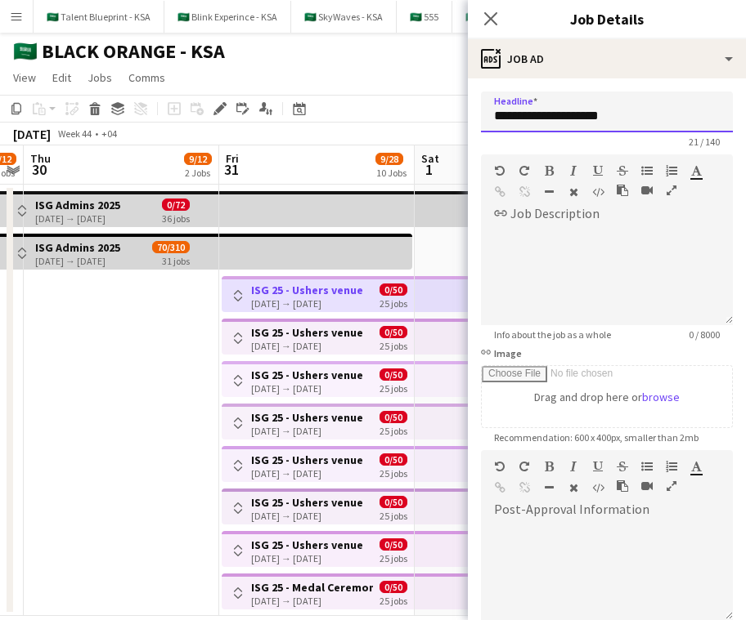
click at [562, 112] on input "**********" at bounding box center [607, 112] width 252 height 41
paste input "text"
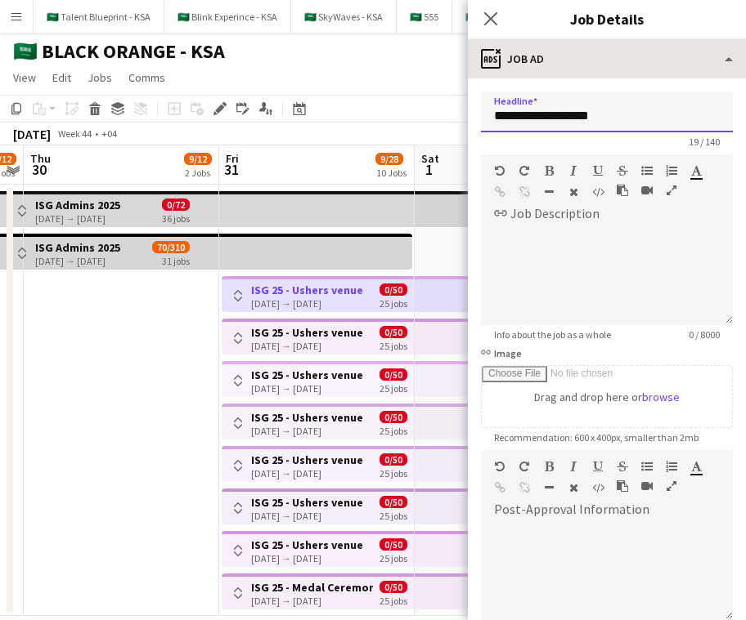
type input "**********"
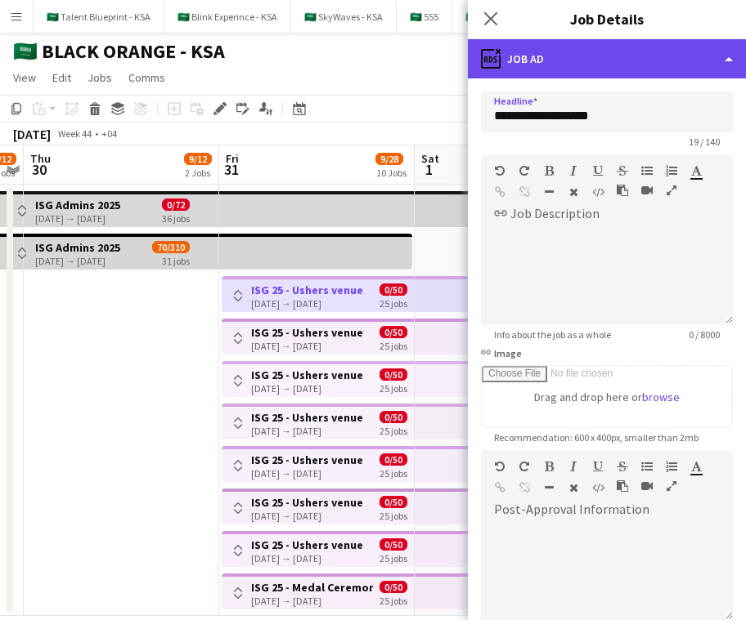
click at [646, 43] on div "ads-window Job Ad" at bounding box center [607, 58] width 278 height 39
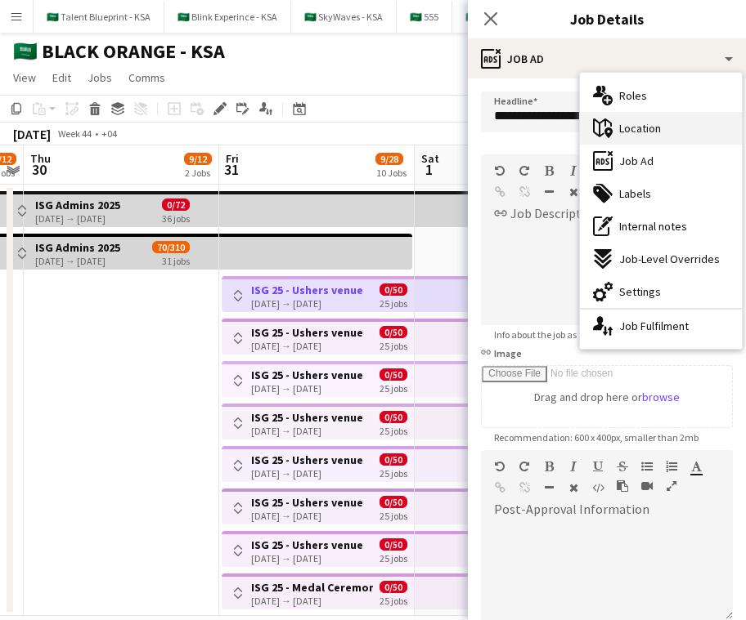
click at [646, 139] on div "maps-pin-1 Location" at bounding box center [661, 128] width 162 height 33
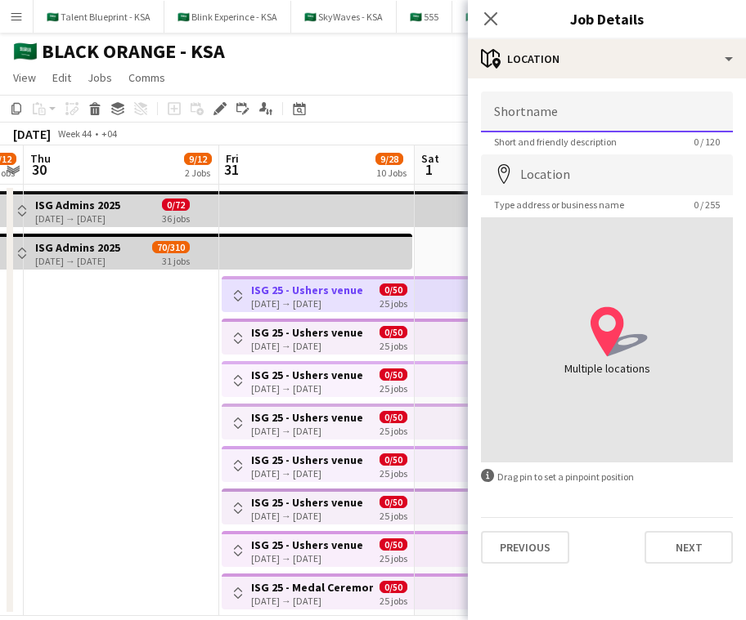
click at [646, 101] on input "Shortname" at bounding box center [607, 112] width 252 height 41
type input "******"
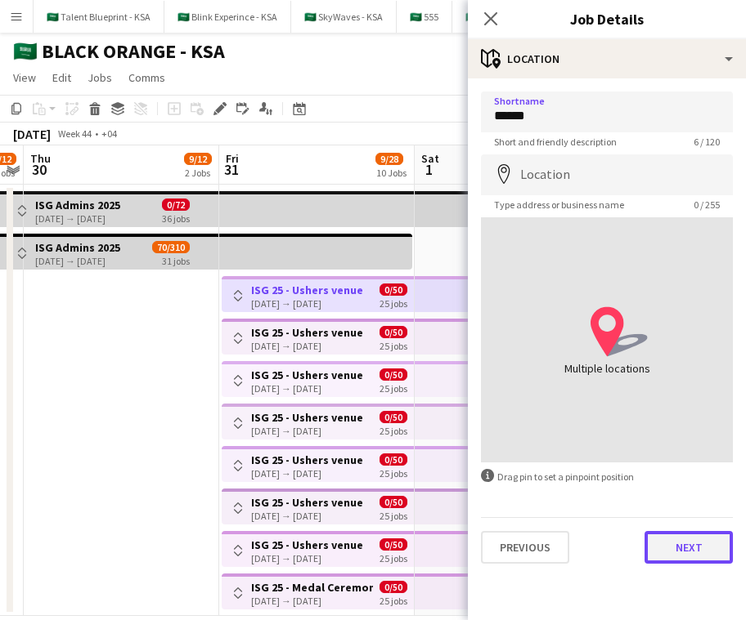
click at [646, 557] on button "Next" at bounding box center [688, 547] width 88 height 33
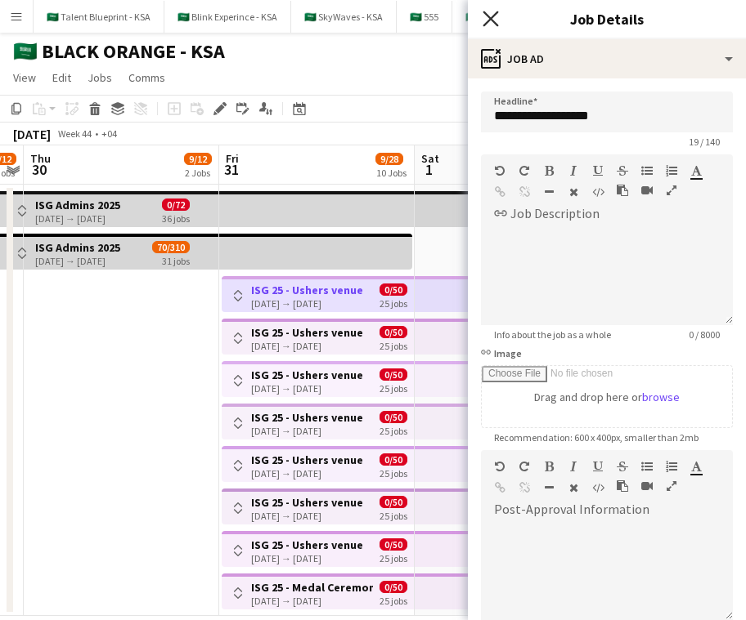
click at [485, 19] on icon "Close pop-in" at bounding box center [490, 19] width 16 height 16
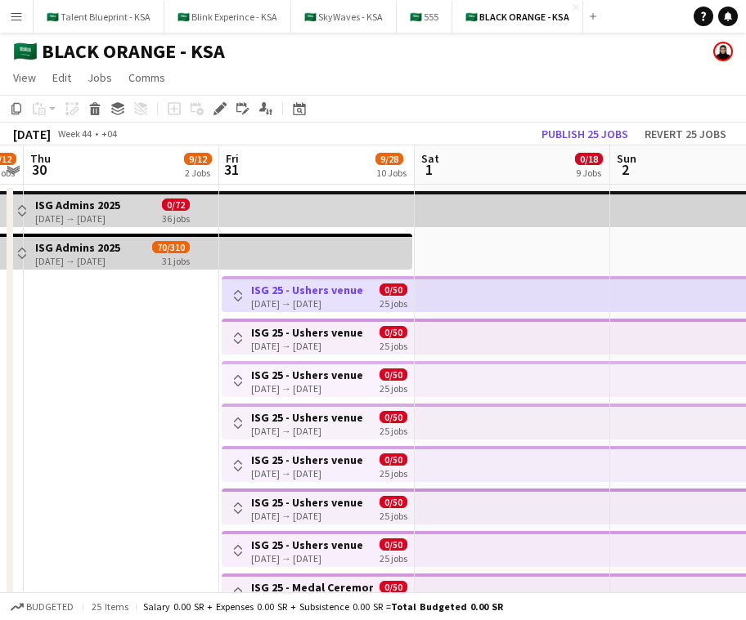
click at [512, 293] on app-top-bar at bounding box center [511, 294] width 195 height 36
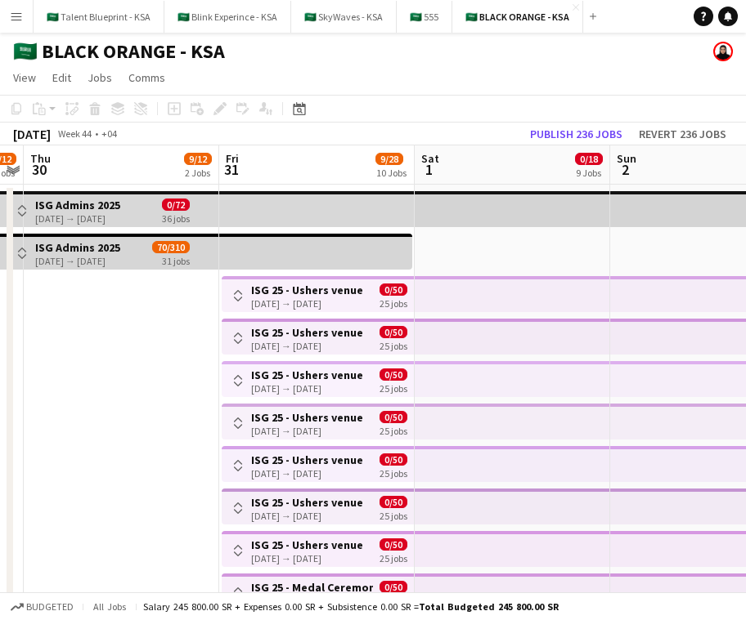
click at [482, 292] on app-top-bar at bounding box center [511, 294] width 195 height 36
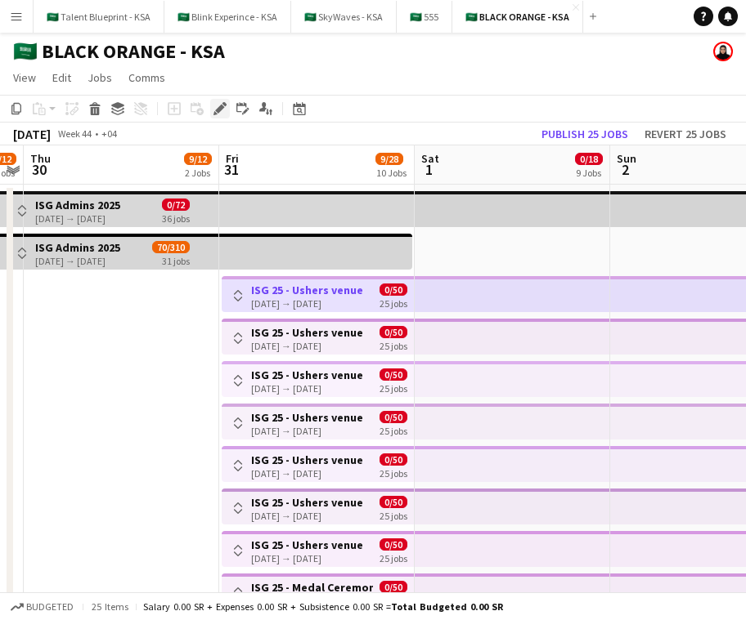
click at [222, 109] on icon at bounding box center [219, 109] width 9 height 9
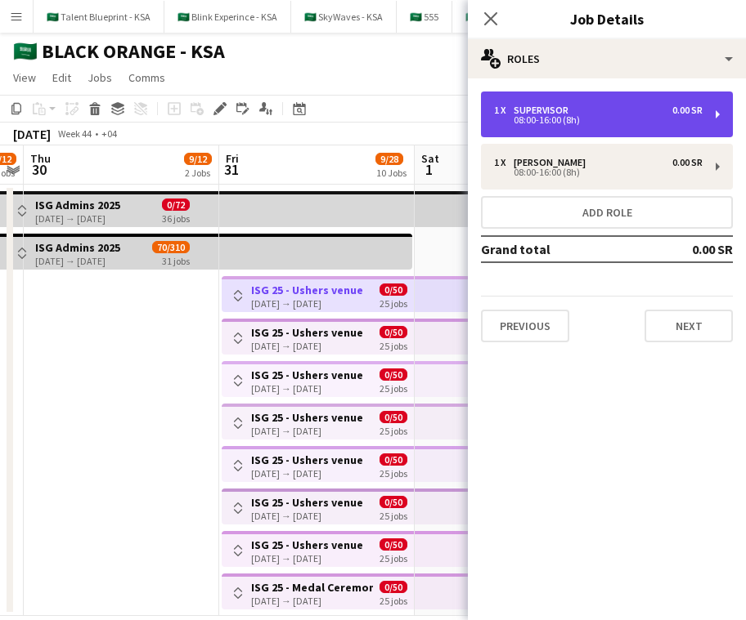
click at [646, 117] on div "08:00-16:00 (8h)" at bounding box center [598, 120] width 208 height 8
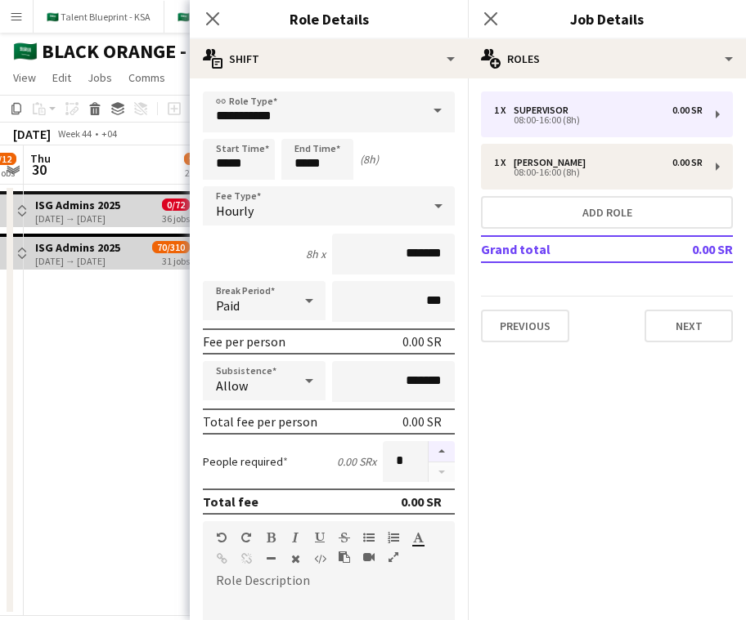
click at [435, 452] on button "button" at bounding box center [441, 451] width 26 height 21
type input "*"
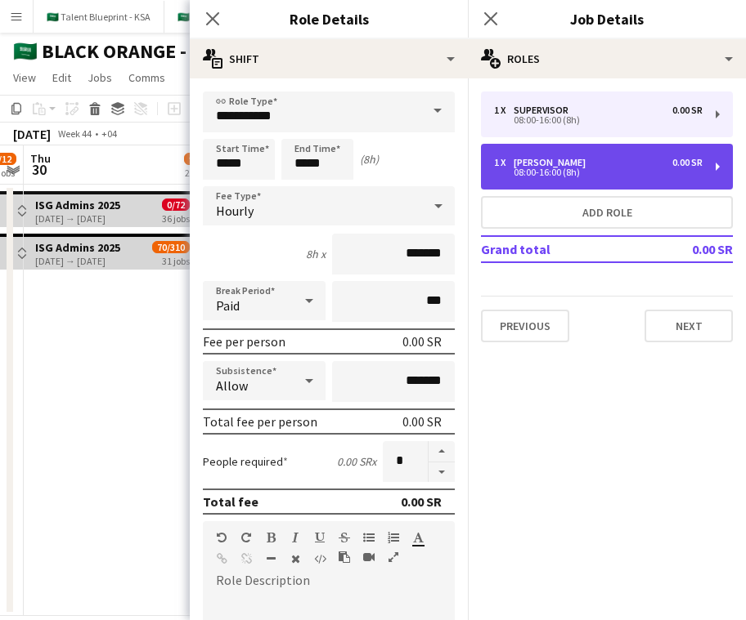
click at [588, 172] on div "08:00-16:00 (8h)" at bounding box center [598, 172] width 208 height 8
type input "*****"
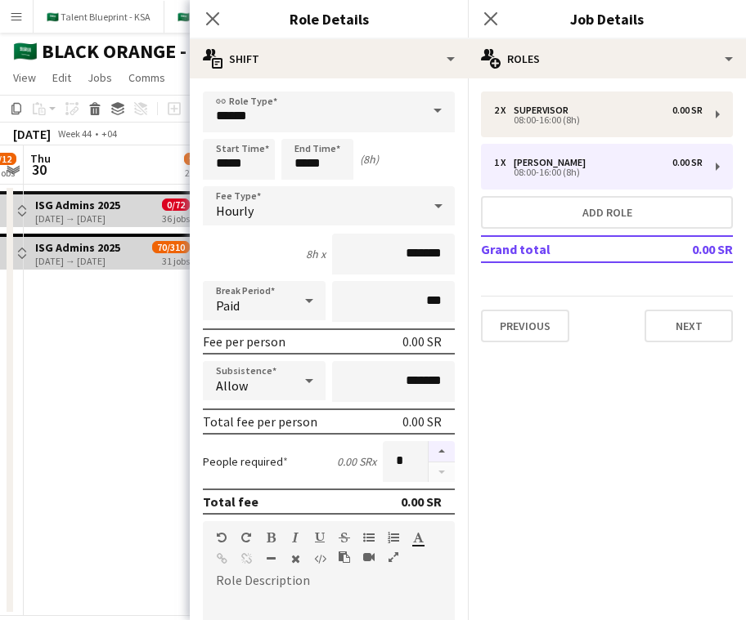
click at [442, 455] on button "button" at bounding box center [441, 451] width 26 height 21
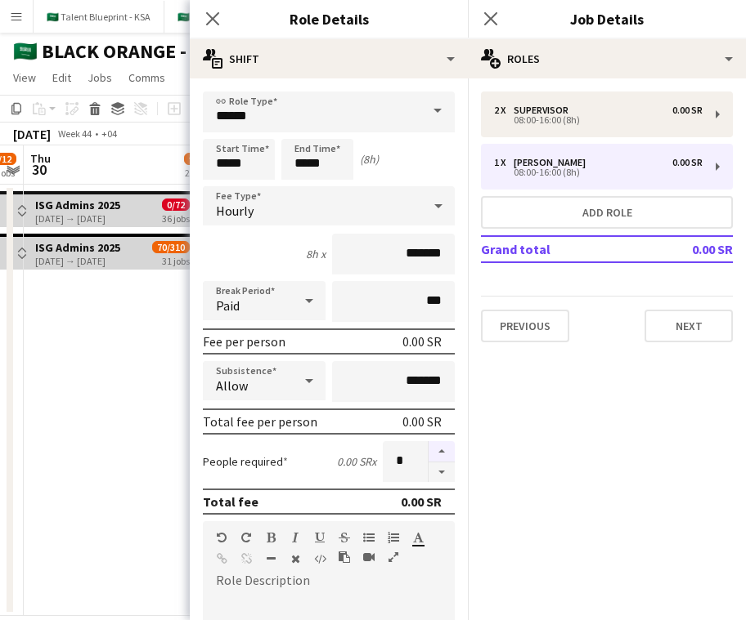
click at [442, 455] on button "button" at bounding box center [441, 451] width 26 height 21
type input "*"
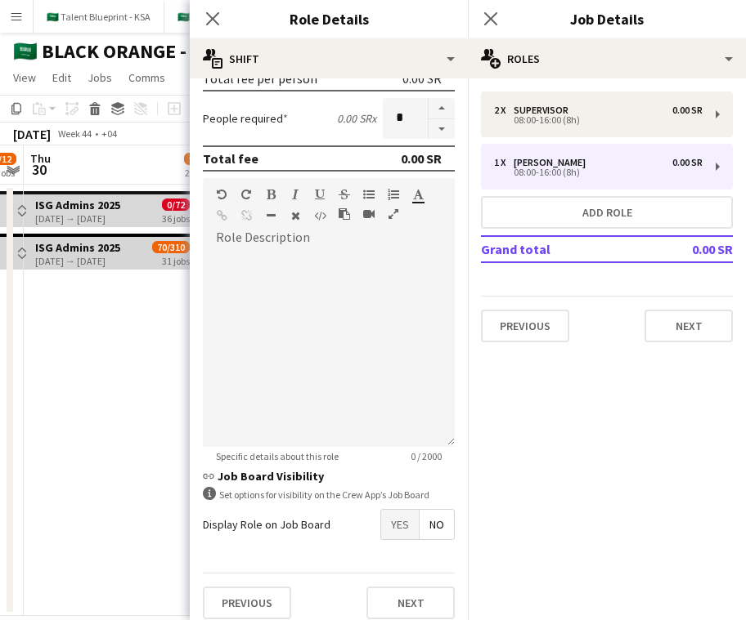
scroll to position [346, 0]
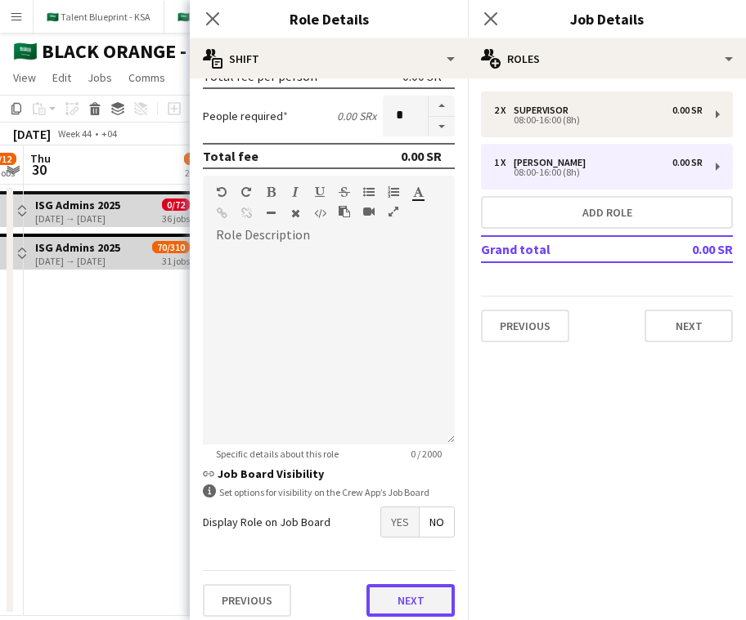
click at [415, 596] on button "Next" at bounding box center [410, 601] width 88 height 33
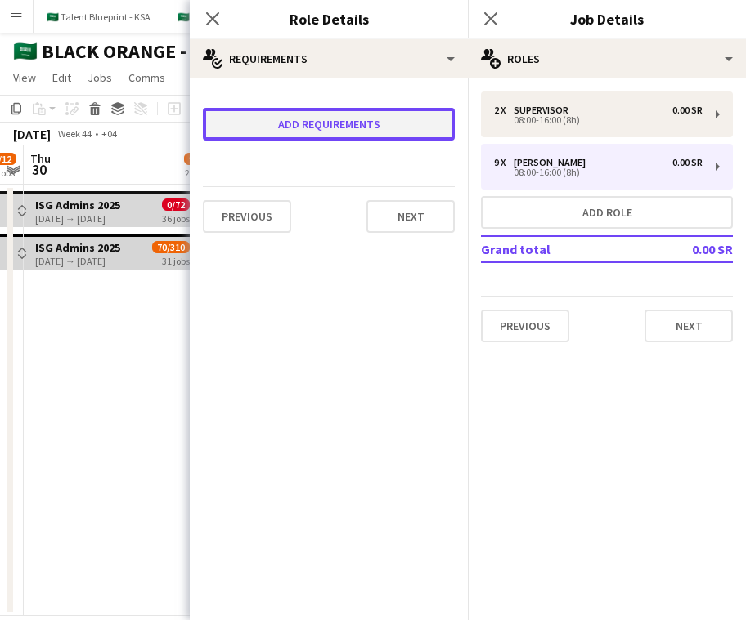
click at [406, 128] on button "Add requirements" at bounding box center [329, 124] width 252 height 33
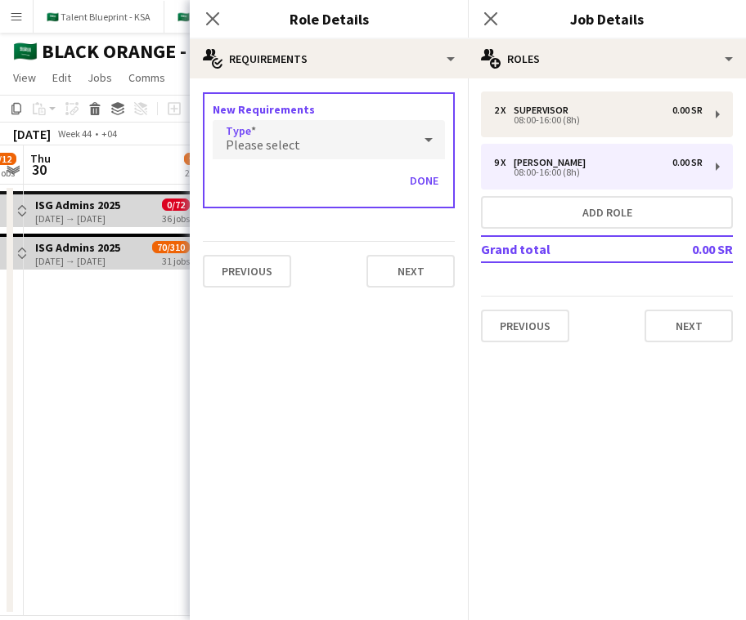
click at [406, 128] on div "Please select" at bounding box center [312, 139] width 199 height 39
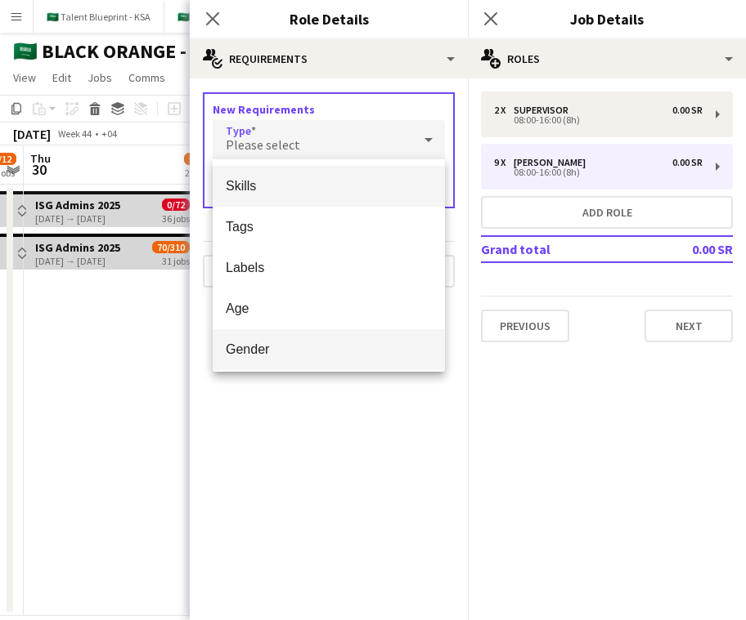
click at [343, 333] on mat-option "Gender" at bounding box center [329, 349] width 232 height 41
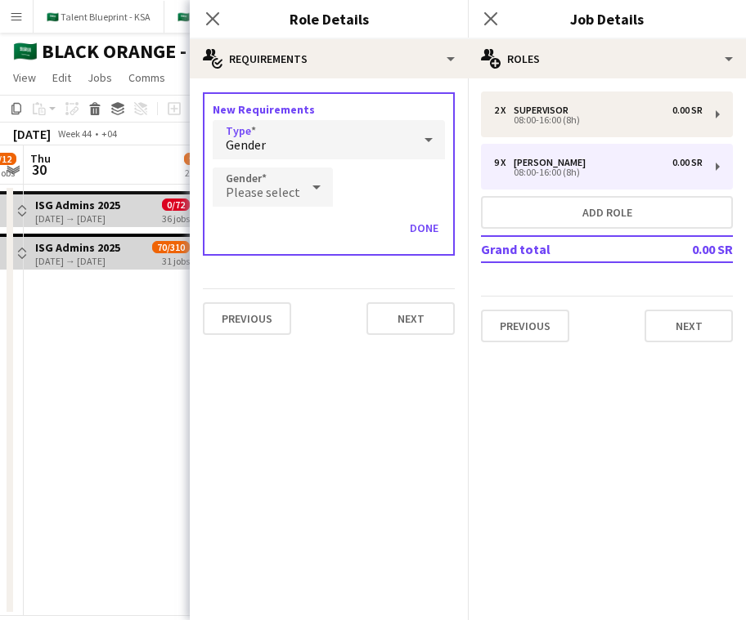
click at [301, 181] on div at bounding box center [316, 187] width 33 height 33
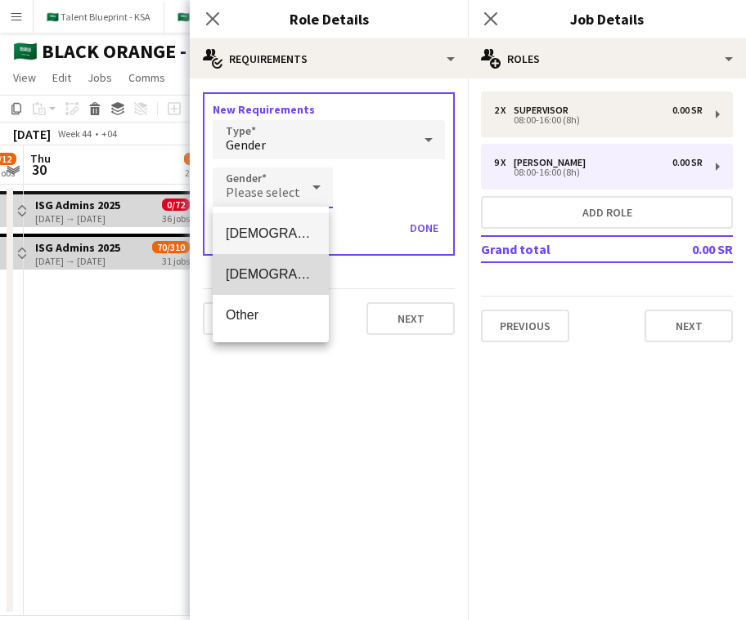
click at [292, 257] on mat-option "[DEMOGRAPHIC_DATA]" at bounding box center [271, 274] width 116 height 41
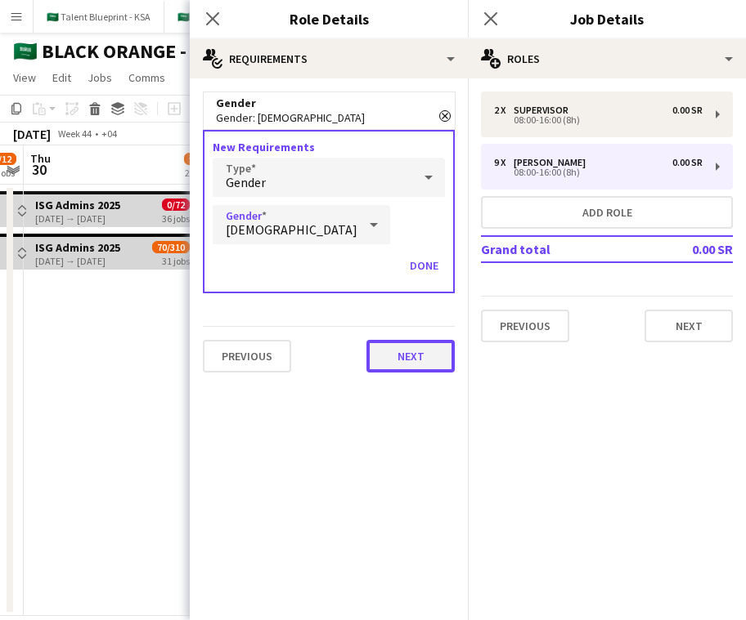
click at [419, 356] on button "Next" at bounding box center [410, 356] width 88 height 33
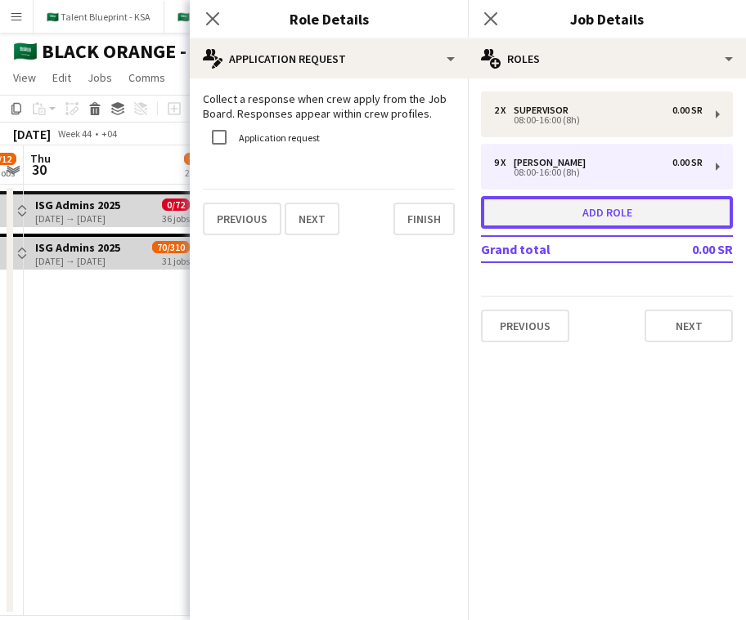
click at [584, 202] on button "Add role" at bounding box center [607, 212] width 252 height 33
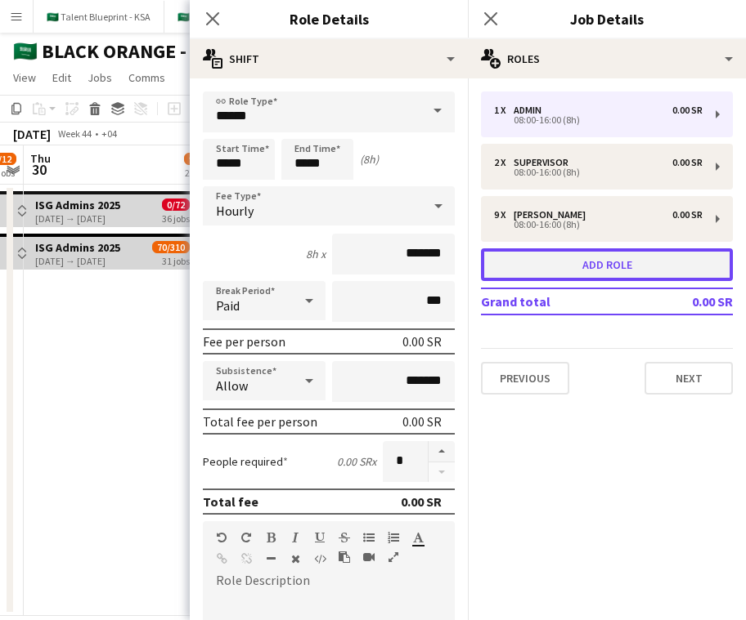
type input "*****"
type input "*"
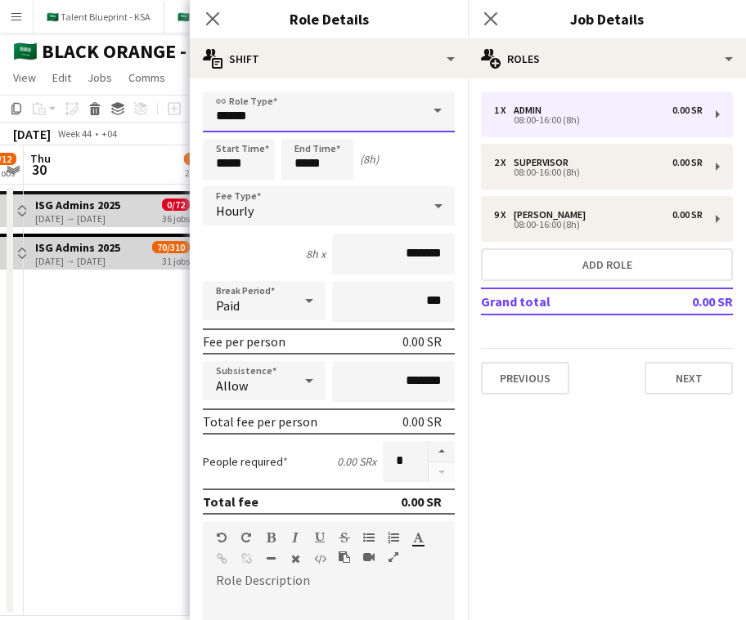
click at [352, 97] on input "*****" at bounding box center [329, 112] width 252 height 41
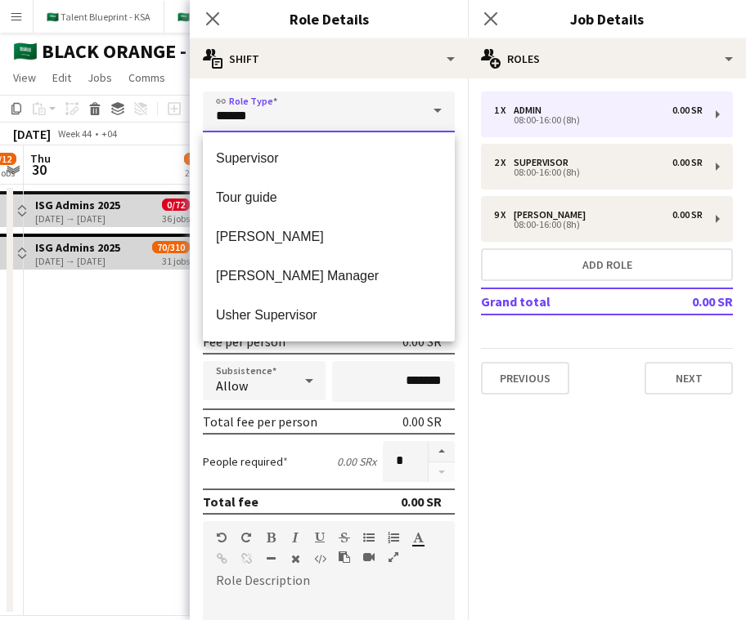
scroll to position [873, 0]
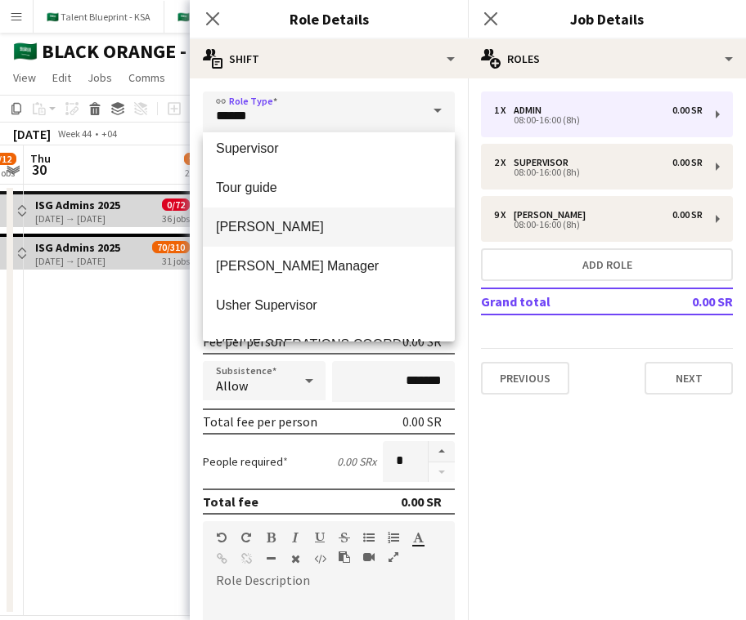
click at [324, 238] on mat-option "[PERSON_NAME]" at bounding box center [329, 227] width 252 height 39
type input "*****"
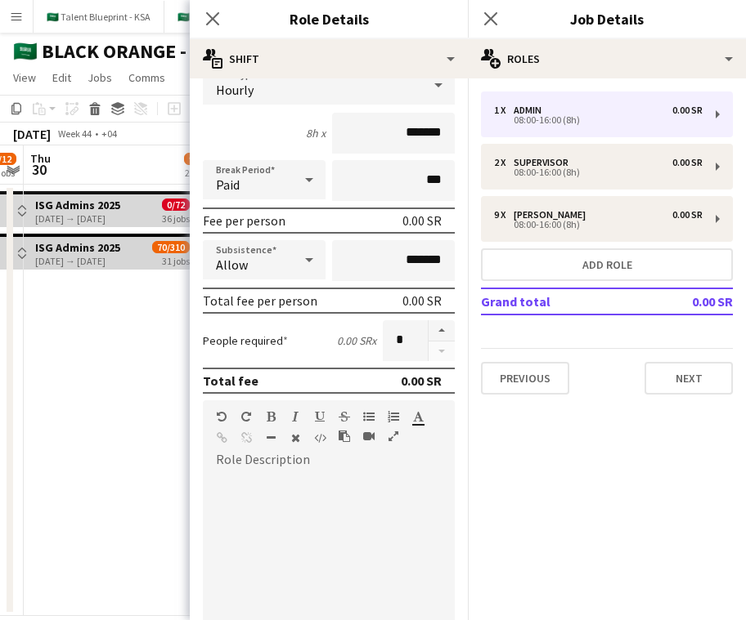
scroll to position [150, 0]
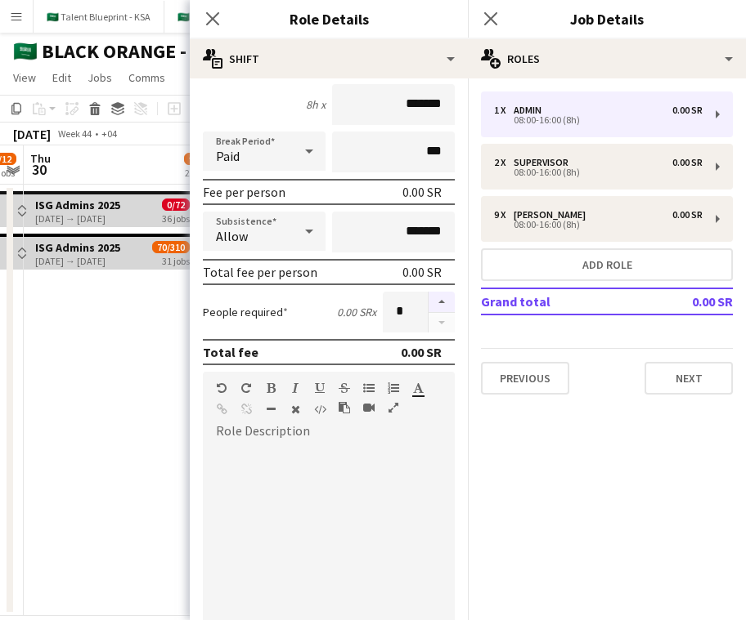
click at [437, 298] on button "button" at bounding box center [441, 302] width 26 height 21
click at [440, 320] on button "button" at bounding box center [441, 323] width 26 height 20
type input "*"
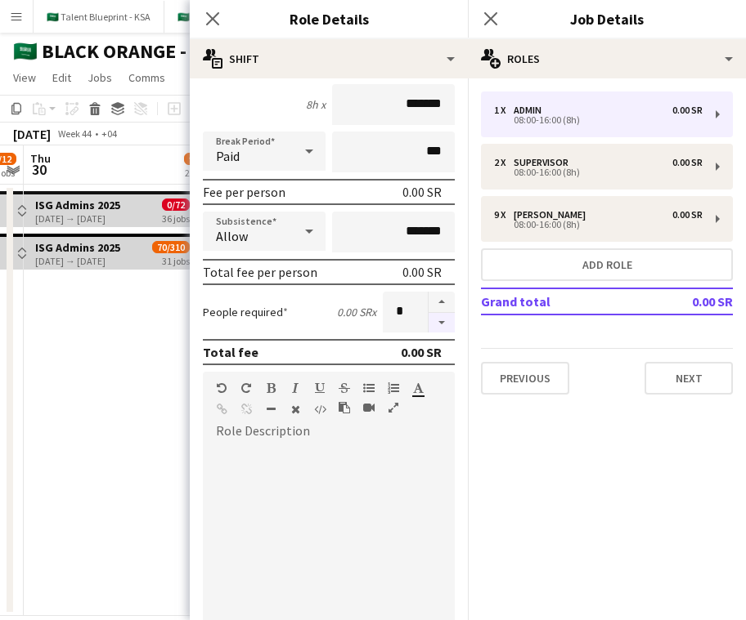
scroll to position [356, 0]
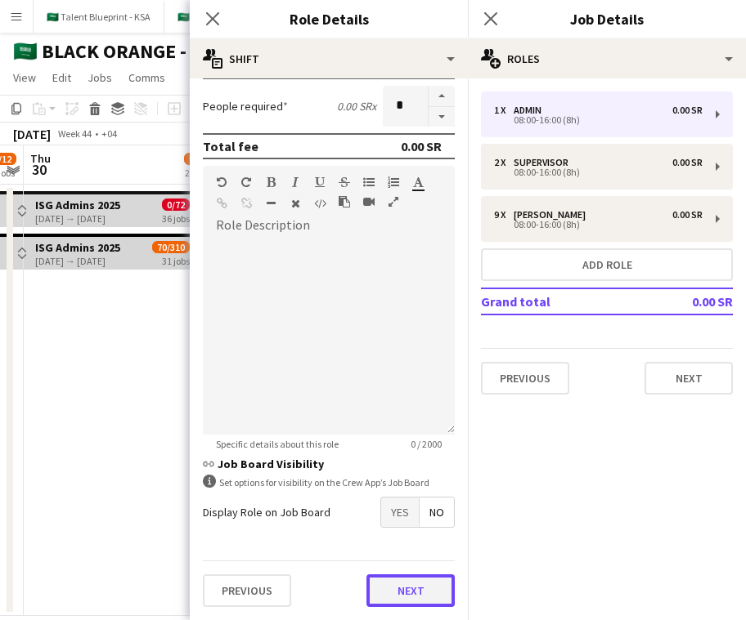
click at [428, 578] on button "Next" at bounding box center [410, 591] width 88 height 33
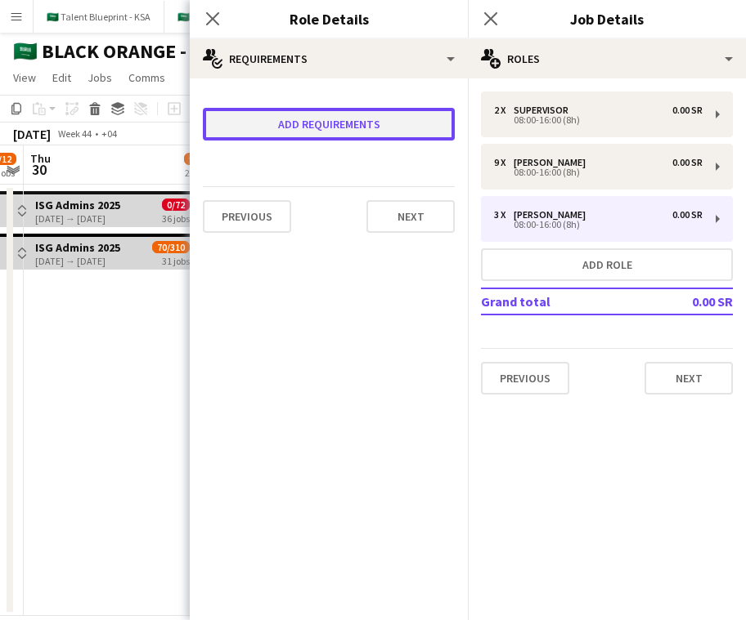
click at [347, 111] on button "Add requirements" at bounding box center [329, 124] width 252 height 33
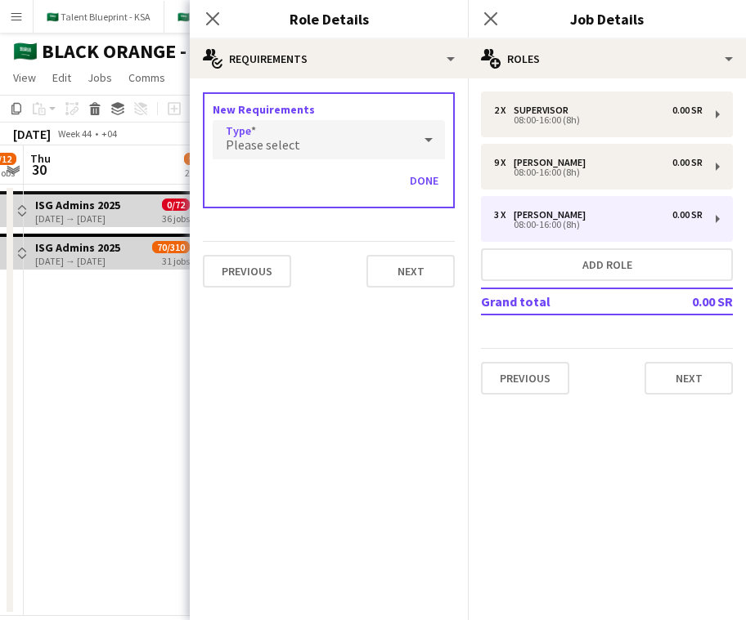
click at [345, 127] on div "Please select" at bounding box center [312, 139] width 199 height 39
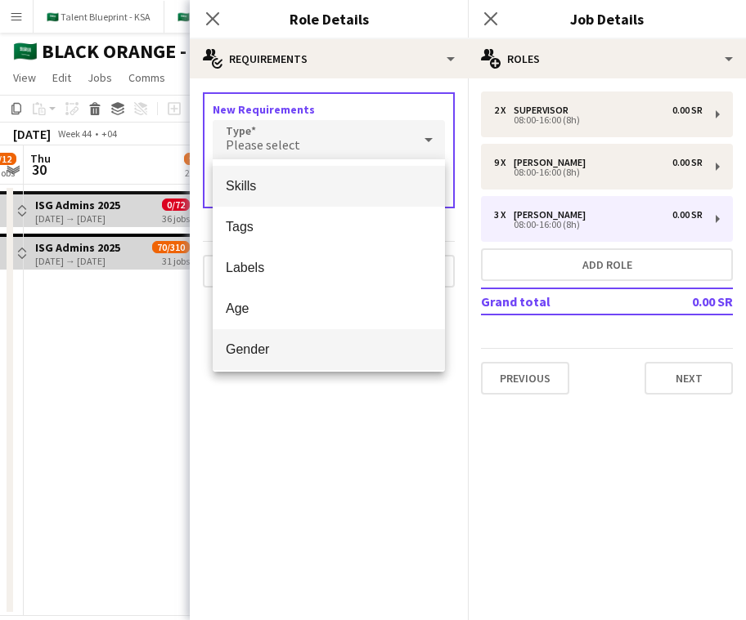
drag, startPoint x: 312, startPoint y: 306, endPoint x: 304, endPoint y: 340, distance: 35.3
click at [304, 340] on div "Skills Tags Labels Age Gender Attributes" at bounding box center [329, 265] width 232 height 213
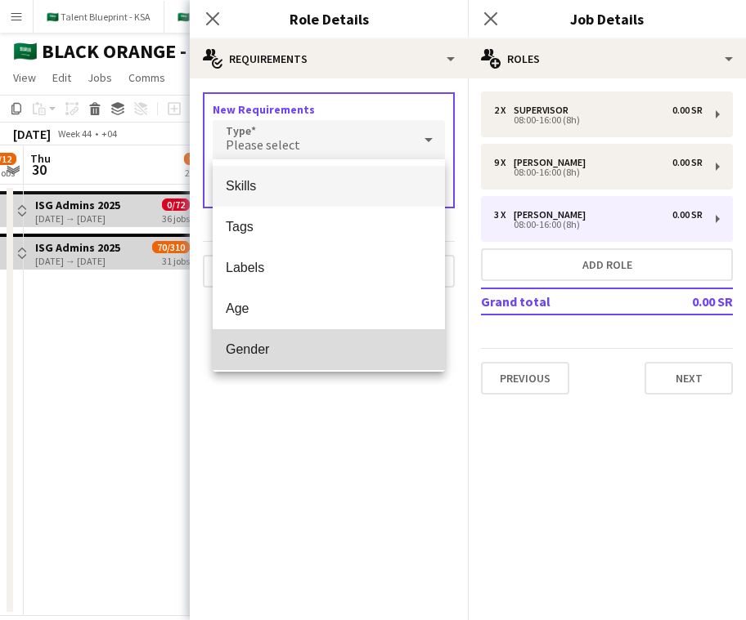
click at [304, 340] on mat-option "Gender" at bounding box center [329, 349] width 232 height 41
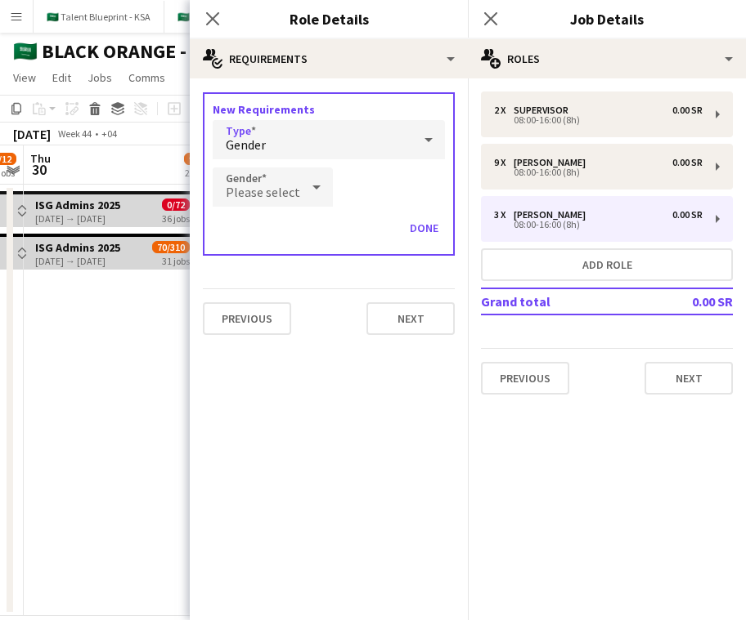
click at [300, 174] on div at bounding box center [316, 187] width 33 height 33
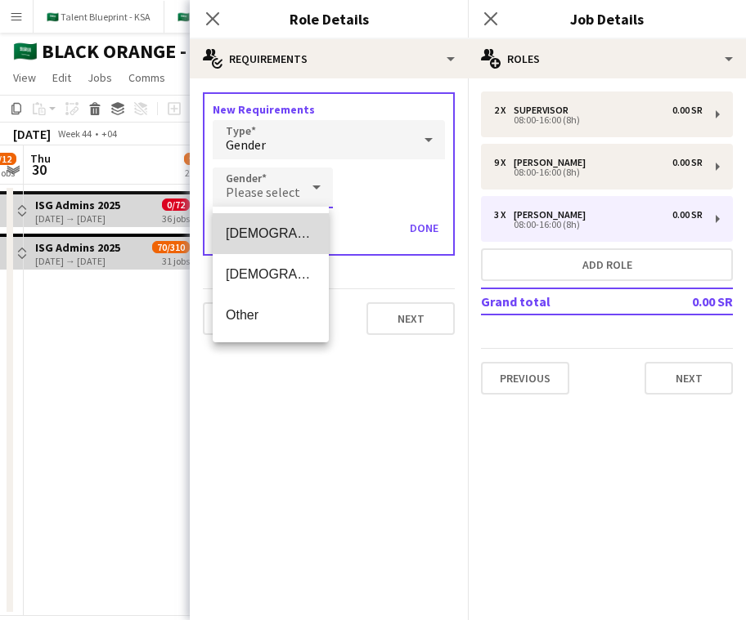
click at [294, 233] on span "[DEMOGRAPHIC_DATA]" at bounding box center [271, 234] width 90 height 16
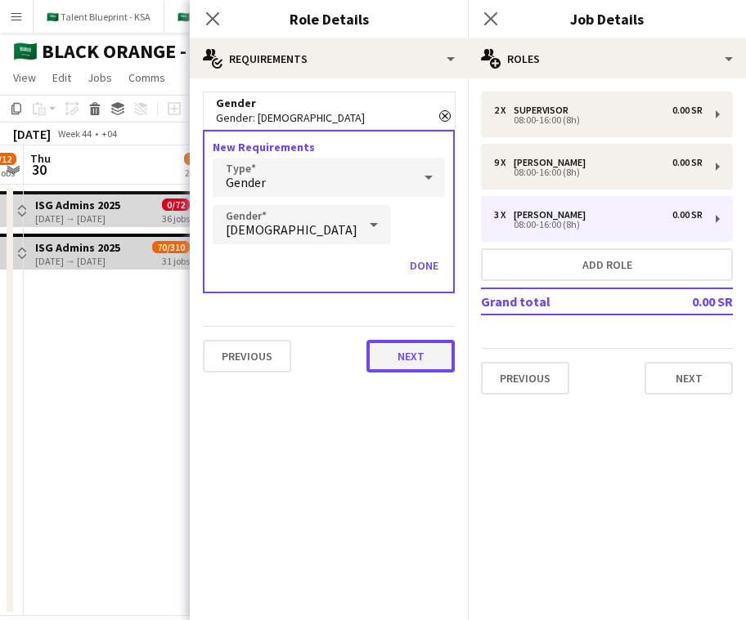
click at [410, 352] on button "Next" at bounding box center [410, 356] width 88 height 33
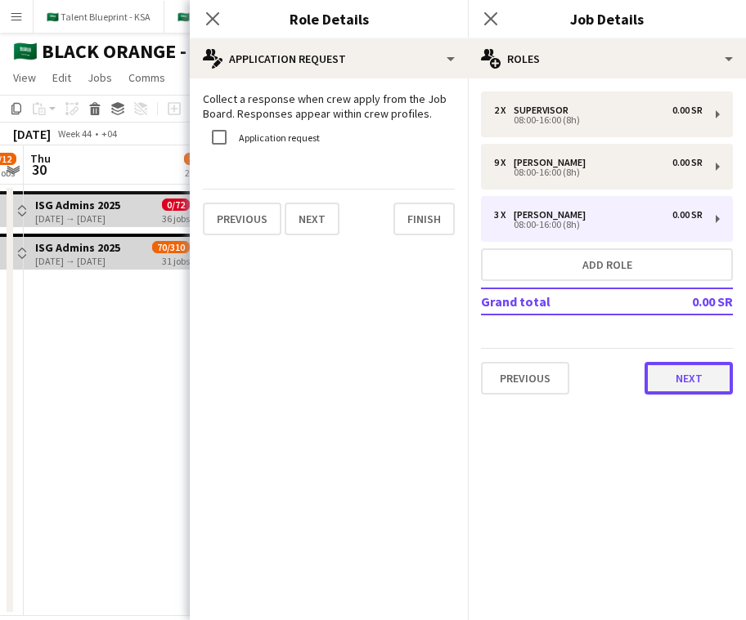
click at [646, 387] on button "Next" at bounding box center [688, 378] width 88 height 33
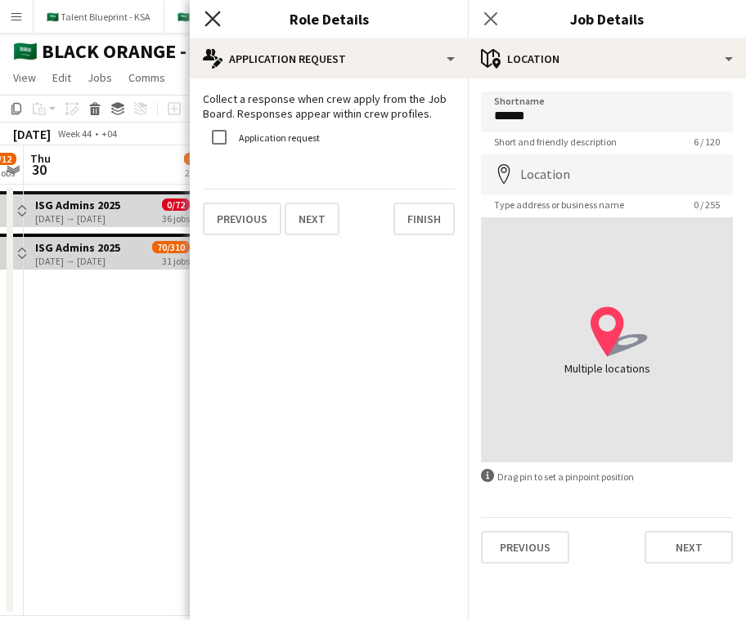
click at [205, 19] on icon "Close pop-in" at bounding box center [212, 19] width 16 height 16
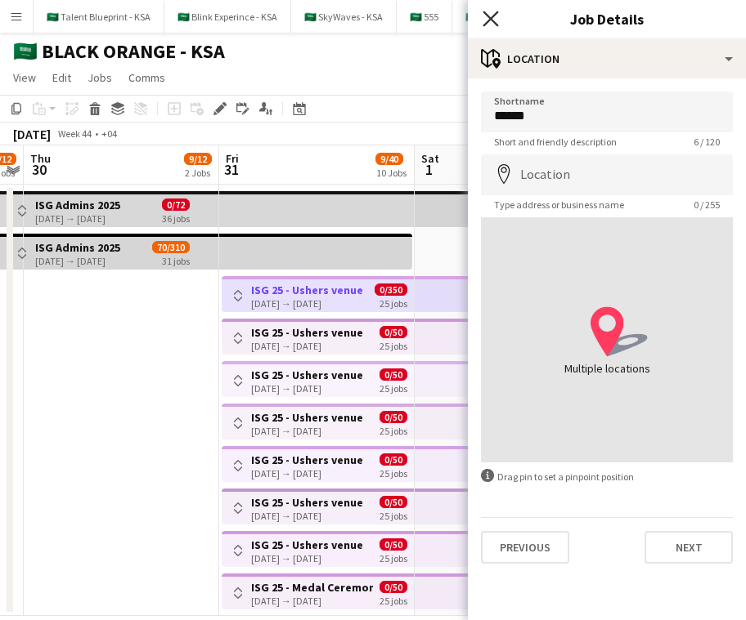
click at [484, 20] on icon "Close pop-in" at bounding box center [490, 19] width 16 height 16
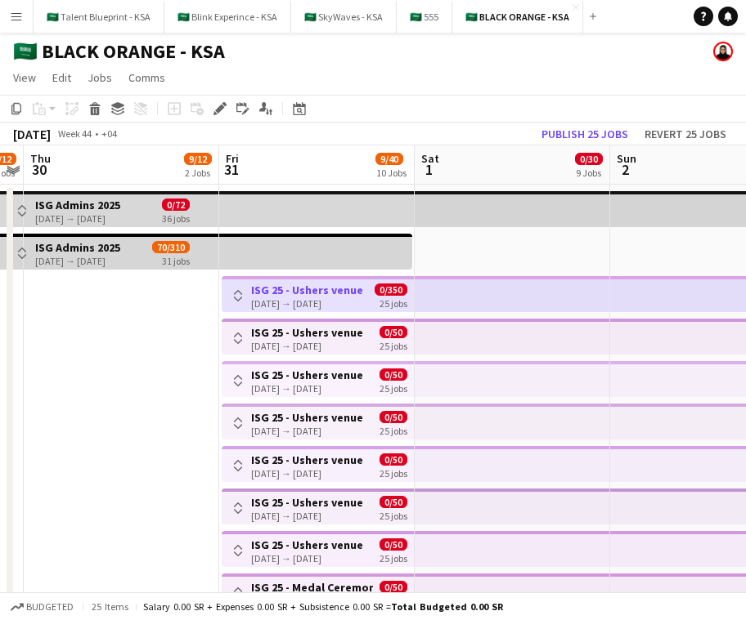
click at [231, 300] on button "Toggle View" at bounding box center [238, 296] width 20 height 20
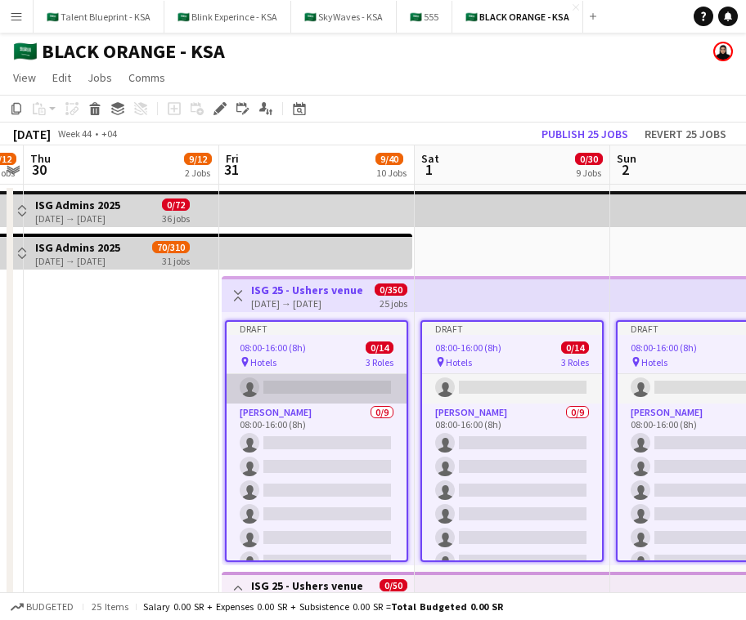
scroll to position [85, 0]
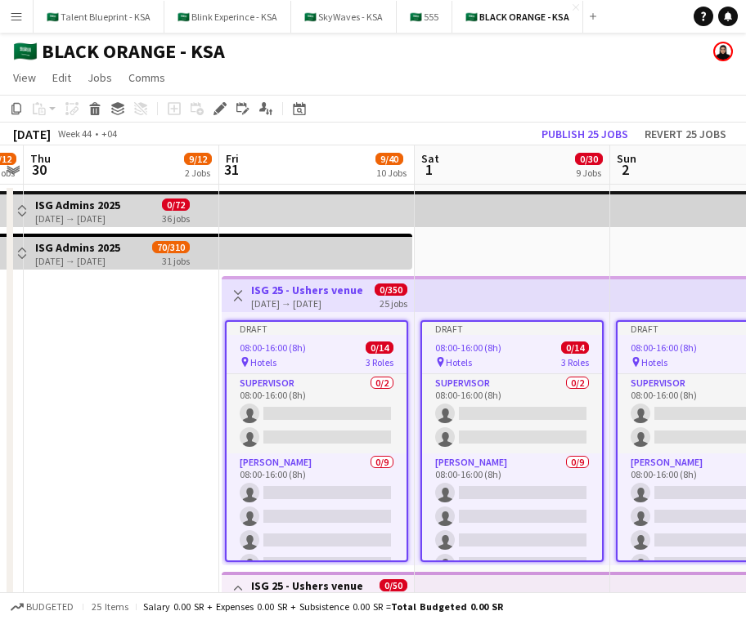
click at [240, 296] on app-icon "Toggle View" at bounding box center [237, 295] width 11 height 11
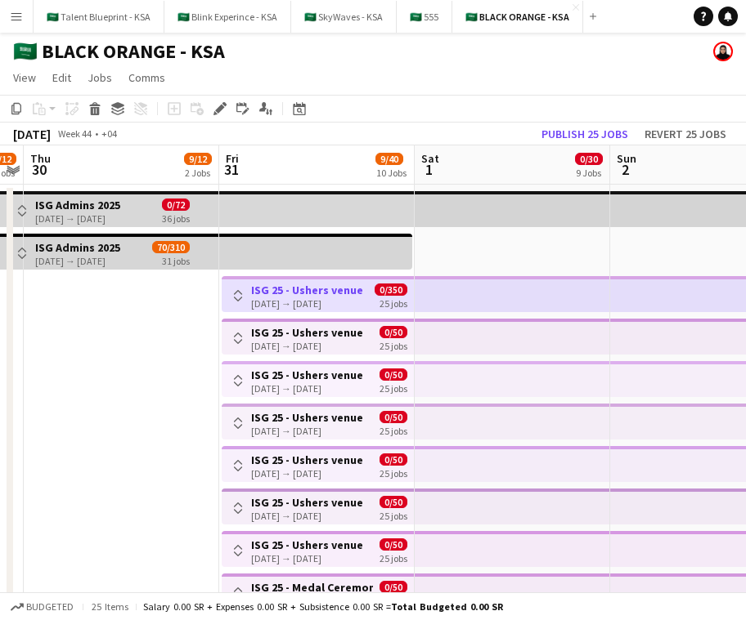
click at [311, 334] on h3 "ISG 25 - Ushers venue" at bounding box center [307, 332] width 112 height 15
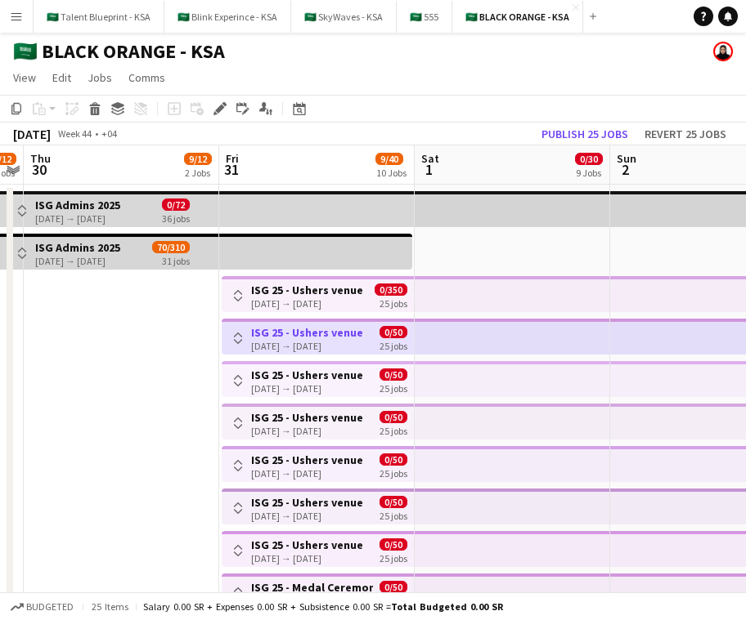
click at [243, 334] on app-icon "Toggle View" at bounding box center [237, 338] width 11 height 11
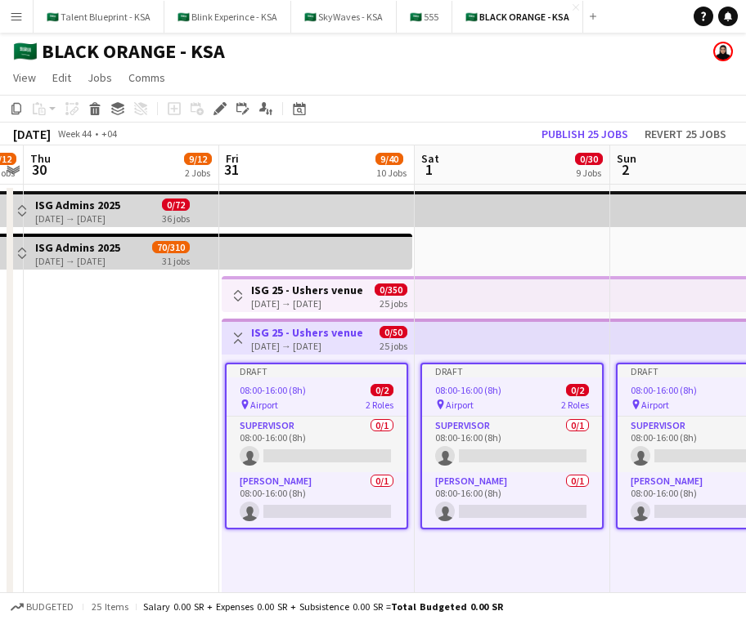
click at [243, 334] on app-icon "Toggle View" at bounding box center [237, 338] width 11 height 11
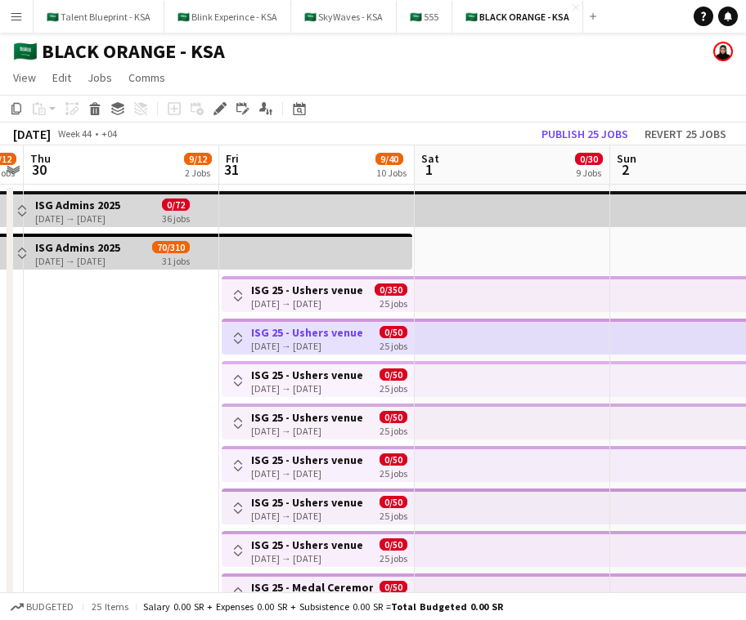
click at [243, 334] on app-icon "Toggle View" at bounding box center [237, 338] width 11 height 11
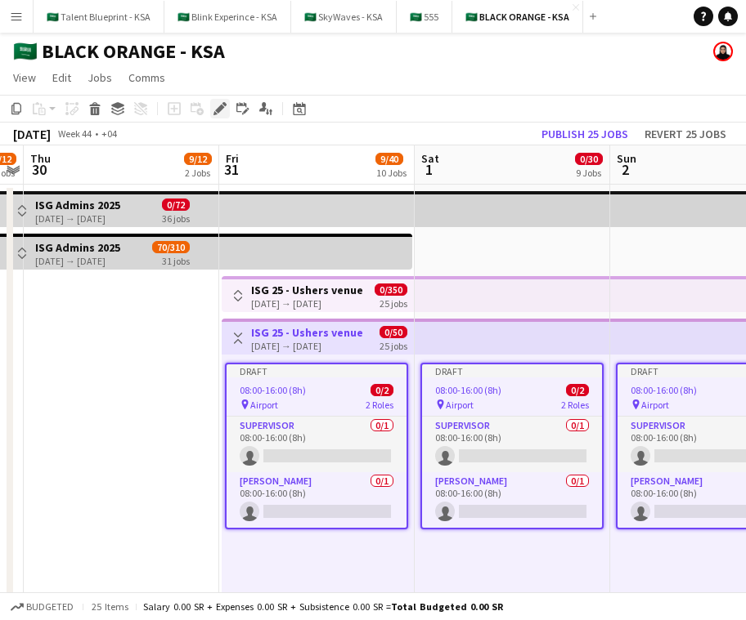
click at [221, 112] on icon "Edit" at bounding box center [219, 108] width 13 height 13
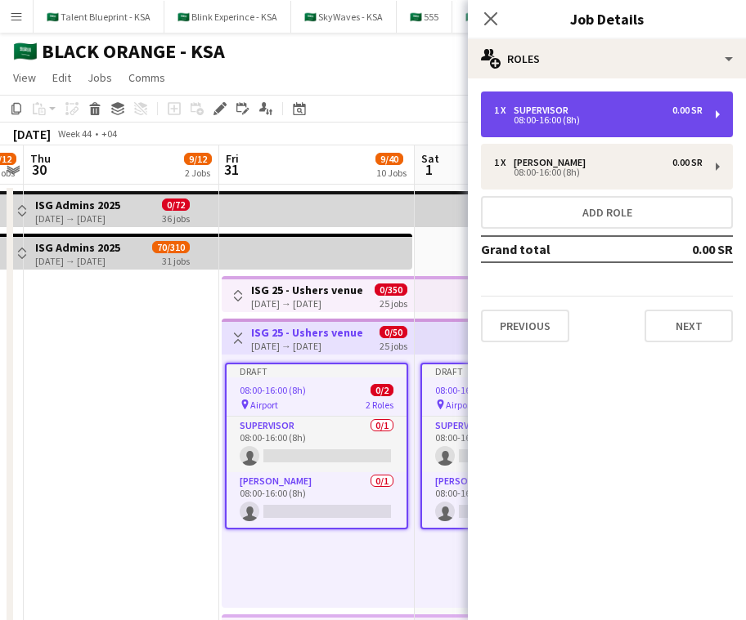
click at [630, 117] on div "08:00-16:00 (8h)" at bounding box center [598, 120] width 208 height 8
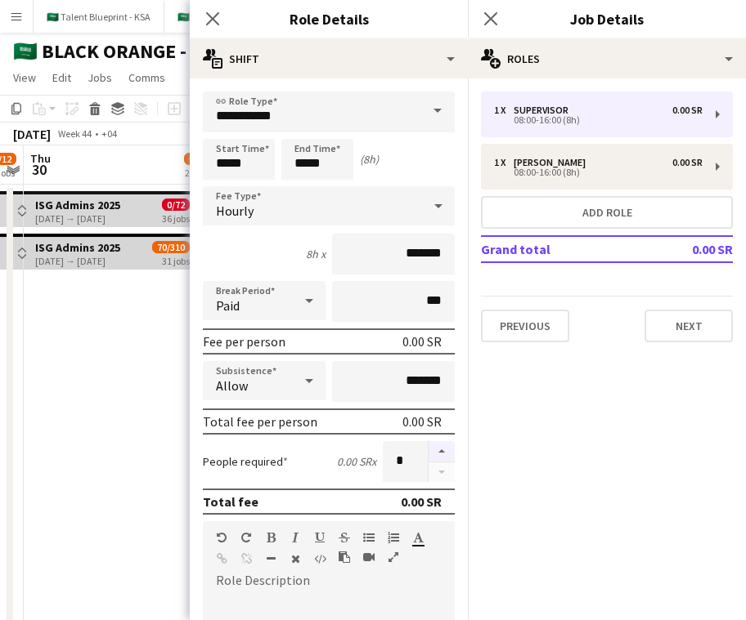
click at [441, 446] on button "button" at bounding box center [441, 451] width 26 height 21
type input "*"
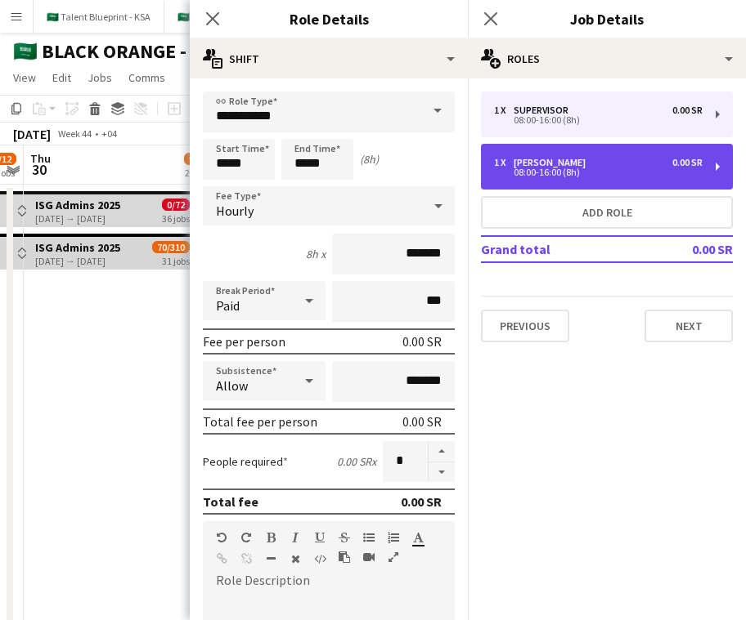
click at [610, 156] on div "1 x [PERSON_NAME] 0.00 SR 08:00-16:00 (8h)" at bounding box center [607, 167] width 252 height 46
type input "*****"
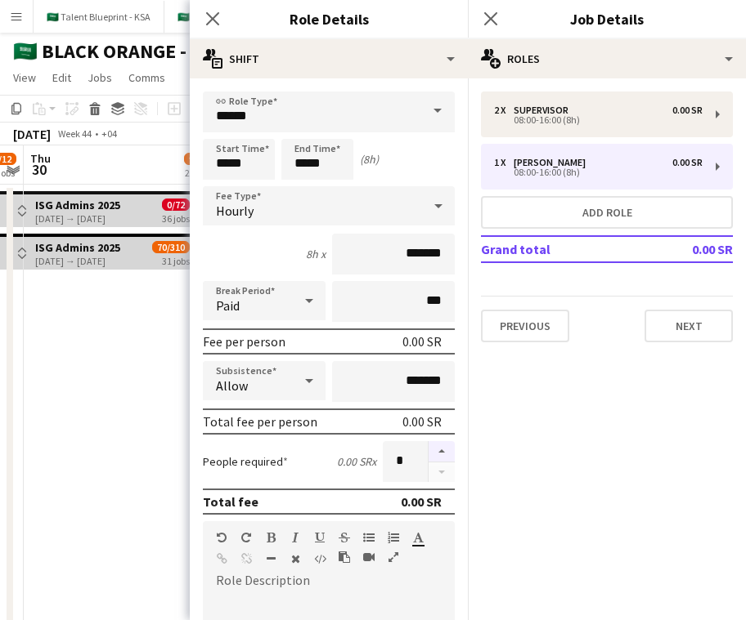
click at [442, 452] on button "button" at bounding box center [441, 451] width 26 height 21
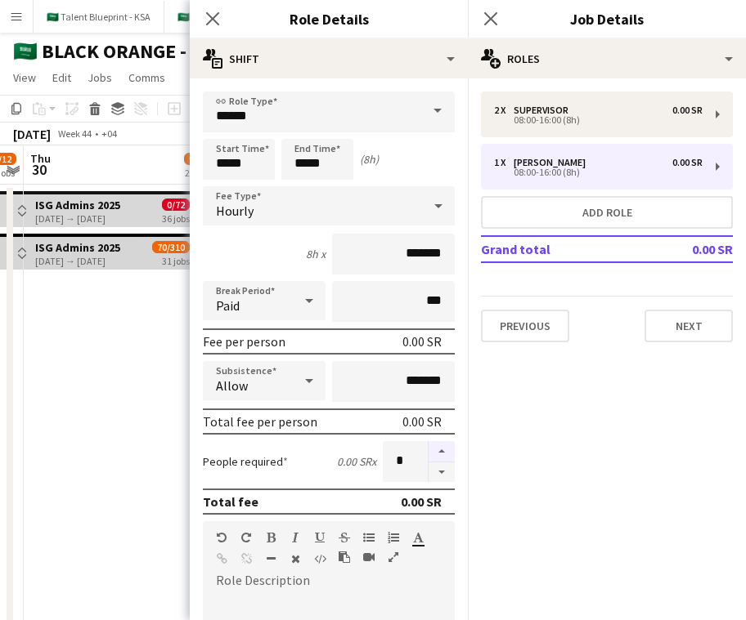
click at [442, 452] on button "button" at bounding box center [441, 451] width 26 height 21
type input "*"
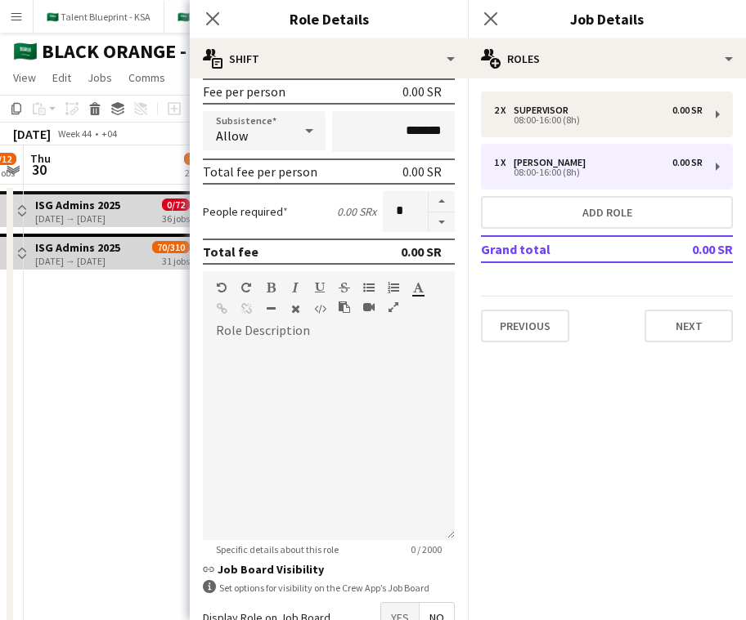
scroll to position [356, 0]
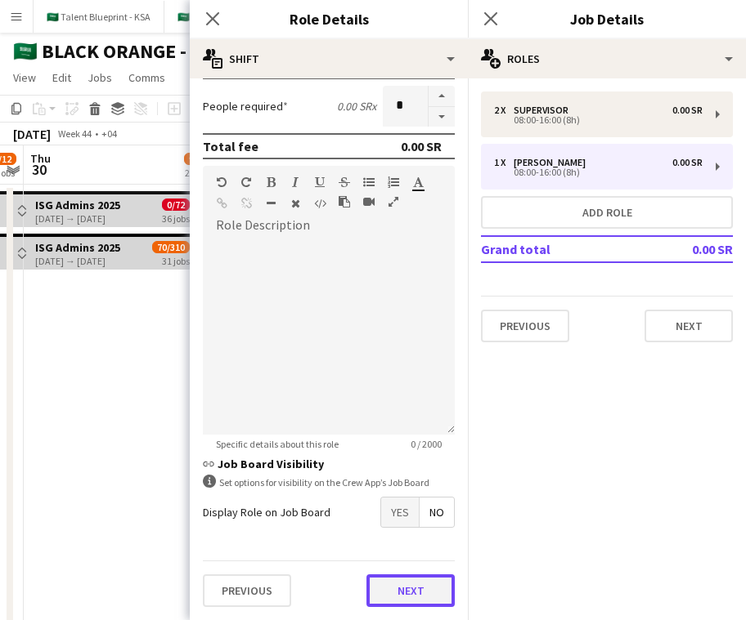
click at [424, 591] on button "Next" at bounding box center [410, 591] width 88 height 33
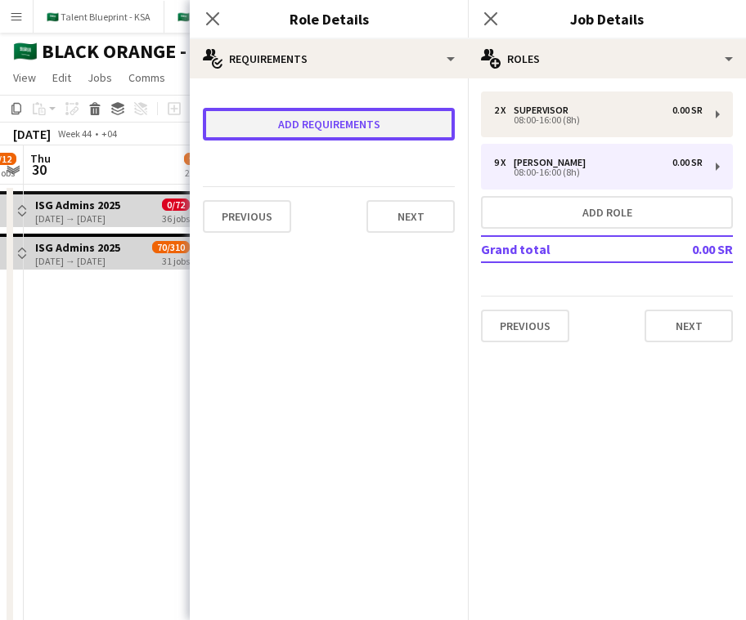
click at [355, 125] on button "Add requirements" at bounding box center [329, 124] width 252 height 33
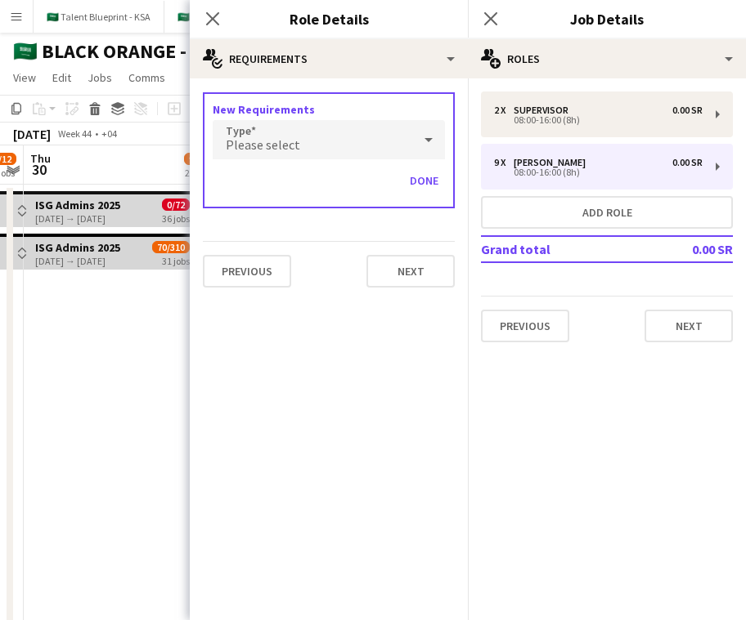
click at [354, 128] on div "Please select" at bounding box center [312, 139] width 199 height 39
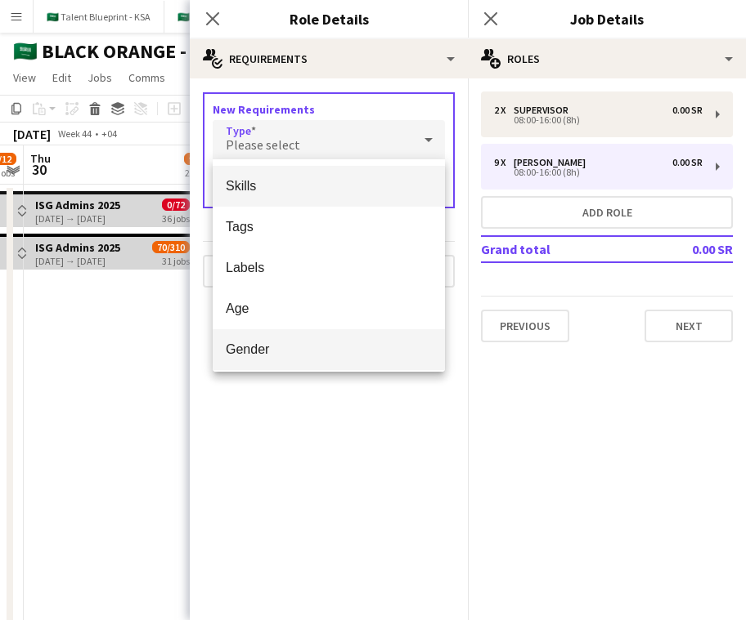
click at [338, 335] on mat-option "Gender" at bounding box center [329, 349] width 232 height 41
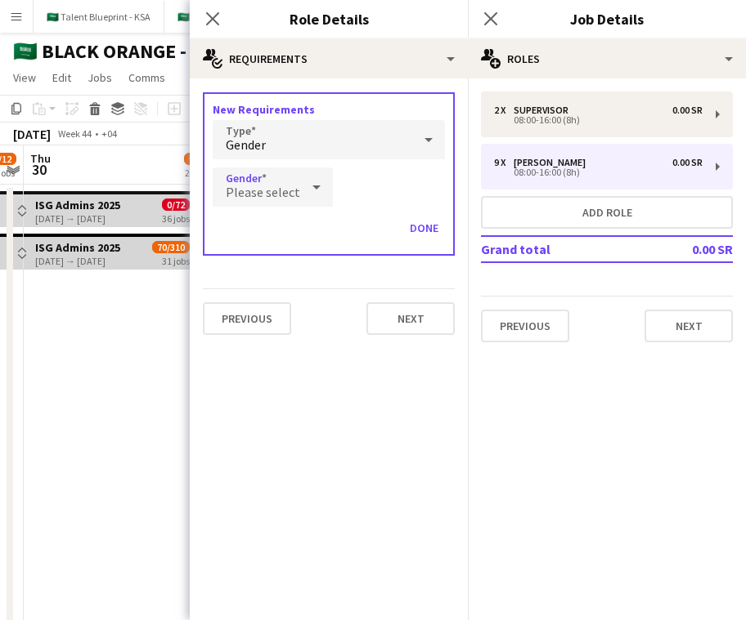
click at [294, 178] on div "Please select" at bounding box center [256, 187] width 87 height 39
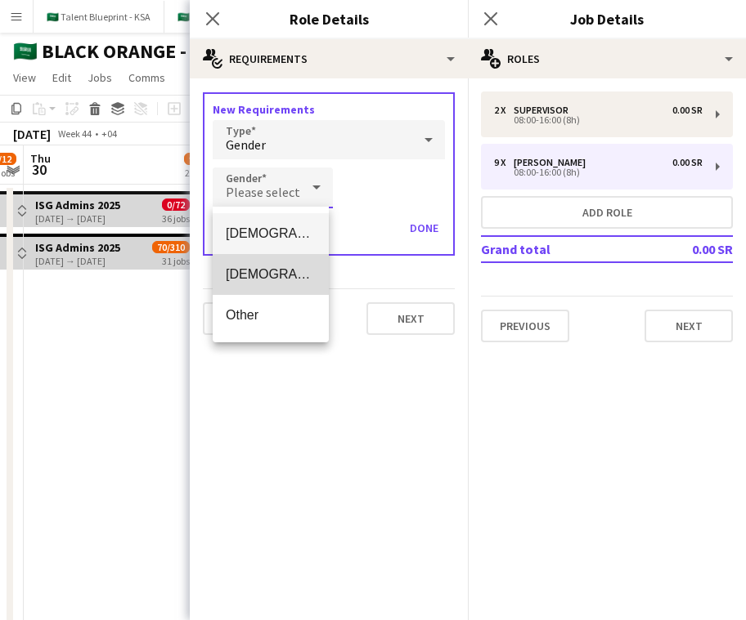
click at [294, 287] on mat-option "[DEMOGRAPHIC_DATA]" at bounding box center [271, 274] width 116 height 41
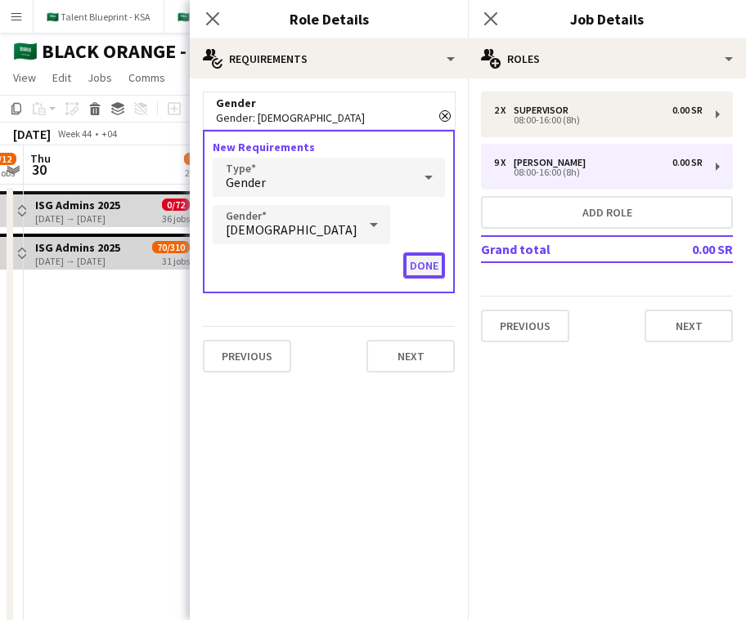
click at [433, 262] on button "Done" at bounding box center [424, 266] width 42 height 26
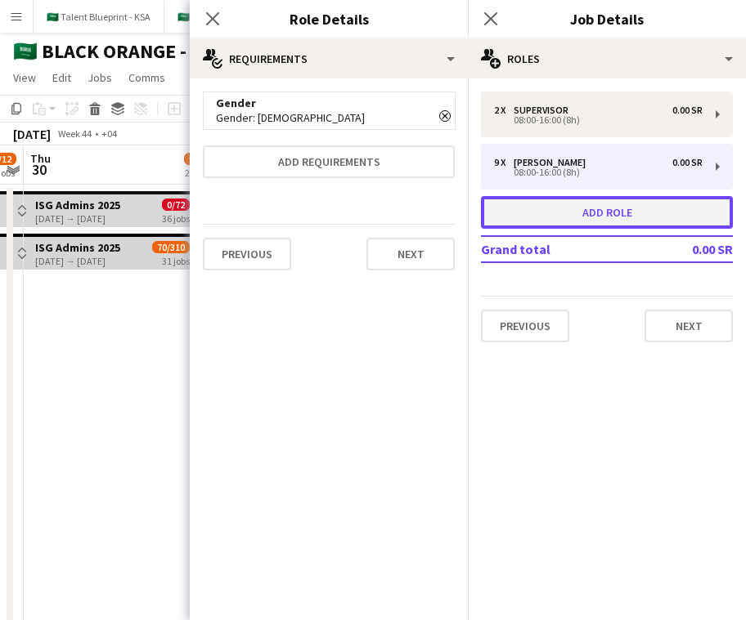
click at [553, 208] on button "Add role" at bounding box center [607, 212] width 252 height 33
type input "*****"
type input "*"
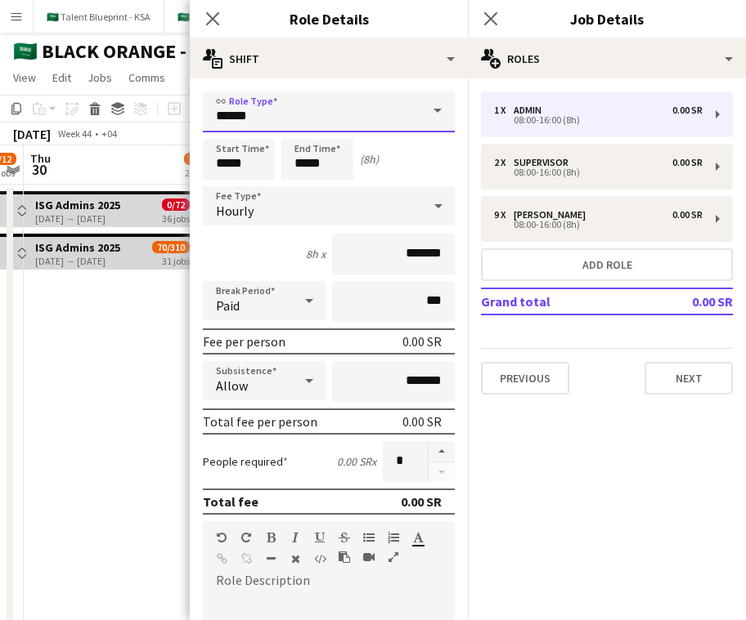
click at [408, 108] on input "*****" at bounding box center [329, 112] width 252 height 41
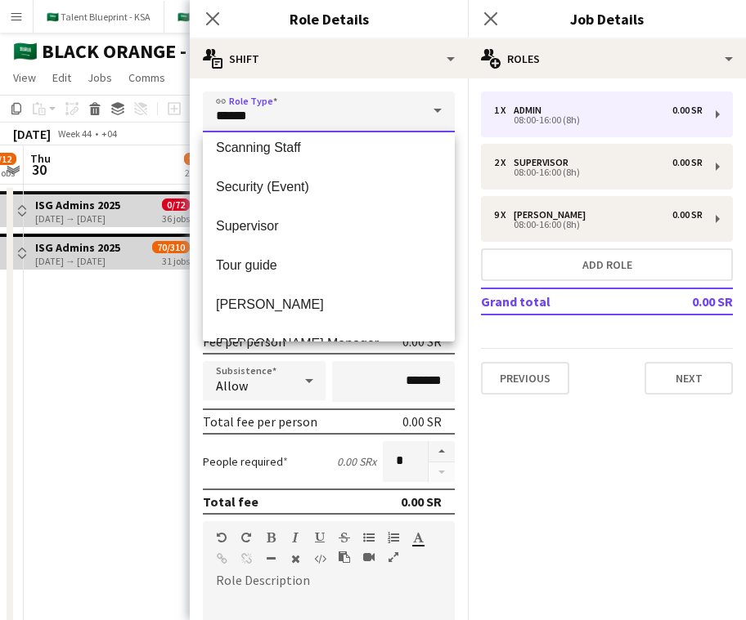
scroll to position [807, 0]
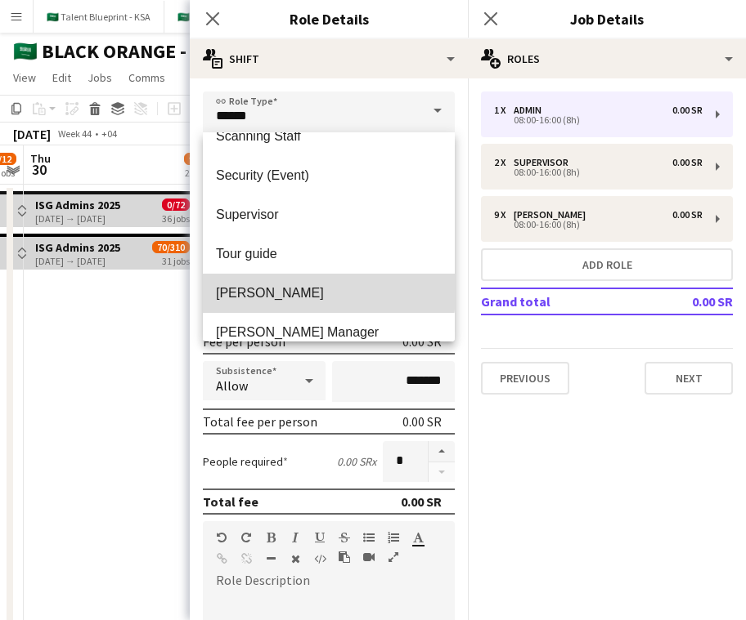
click at [322, 290] on span "[PERSON_NAME]" at bounding box center [329, 293] width 226 height 16
type input "*****"
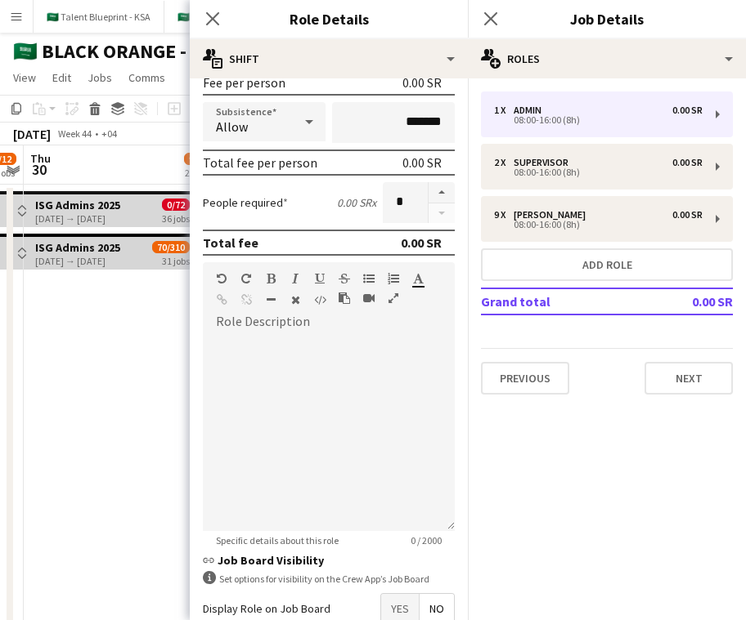
scroll to position [356, 0]
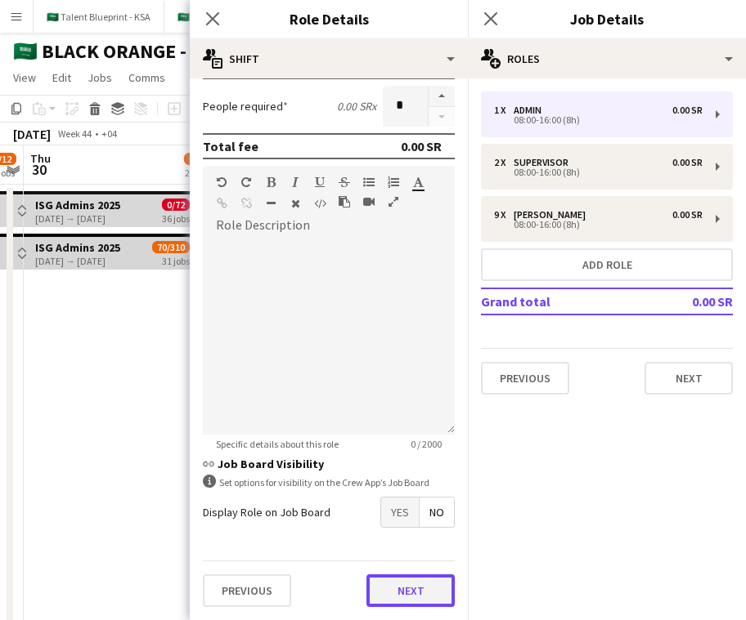
click at [432, 583] on button "Next" at bounding box center [410, 591] width 88 height 33
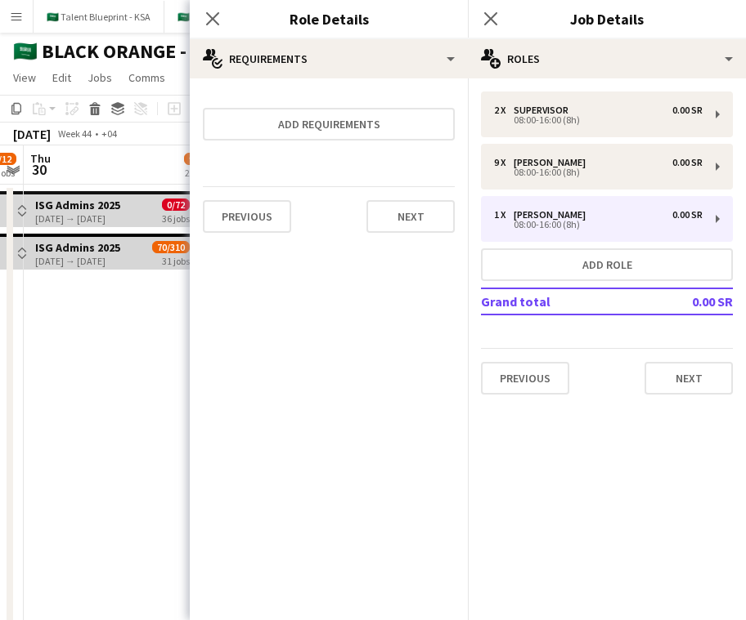
scroll to position [0, 0]
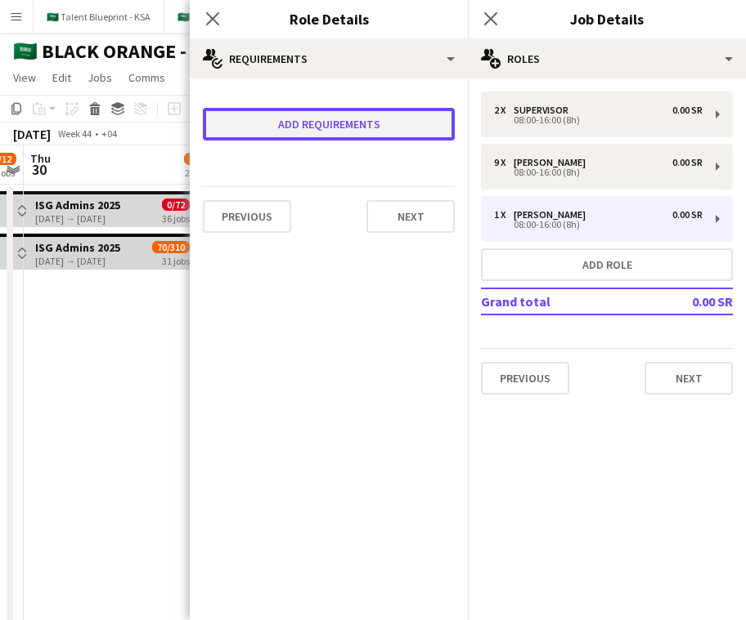
click at [390, 129] on button "Add requirements" at bounding box center [329, 124] width 252 height 33
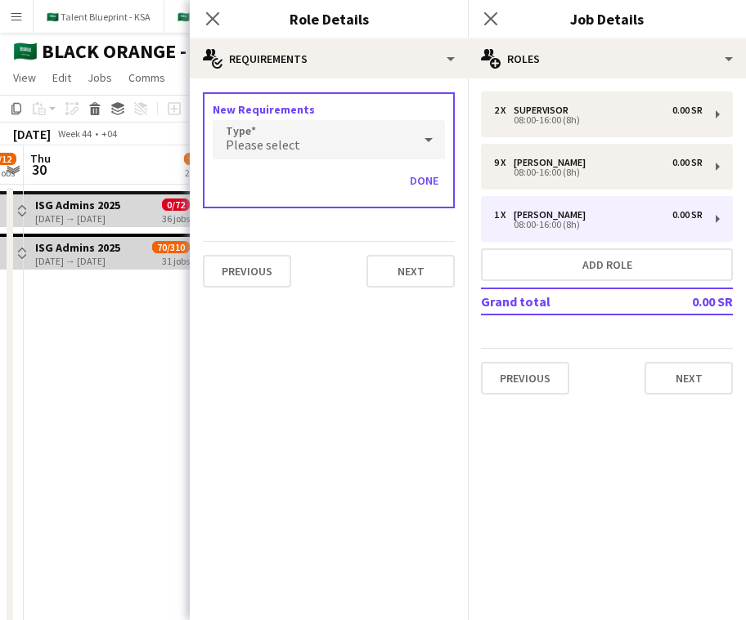
click at [380, 147] on div "Please select" at bounding box center [312, 139] width 199 height 39
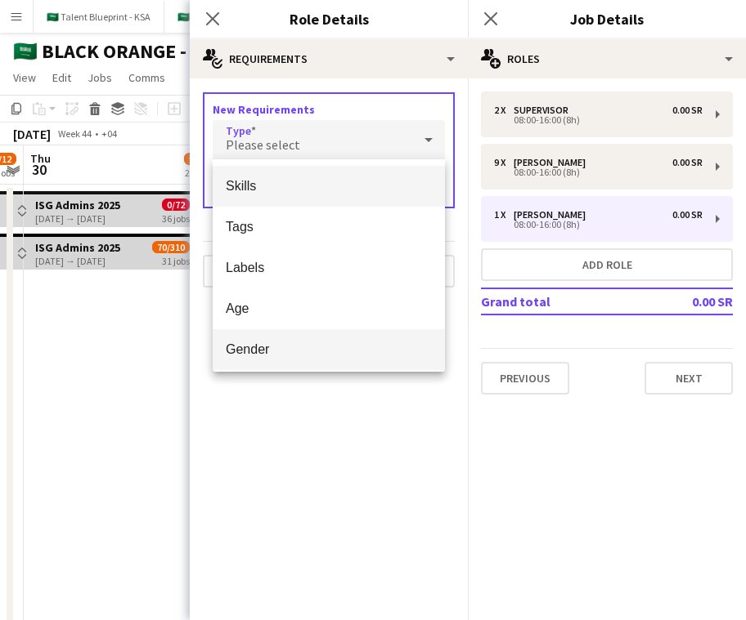
click at [352, 344] on span "Gender" at bounding box center [329, 350] width 206 height 16
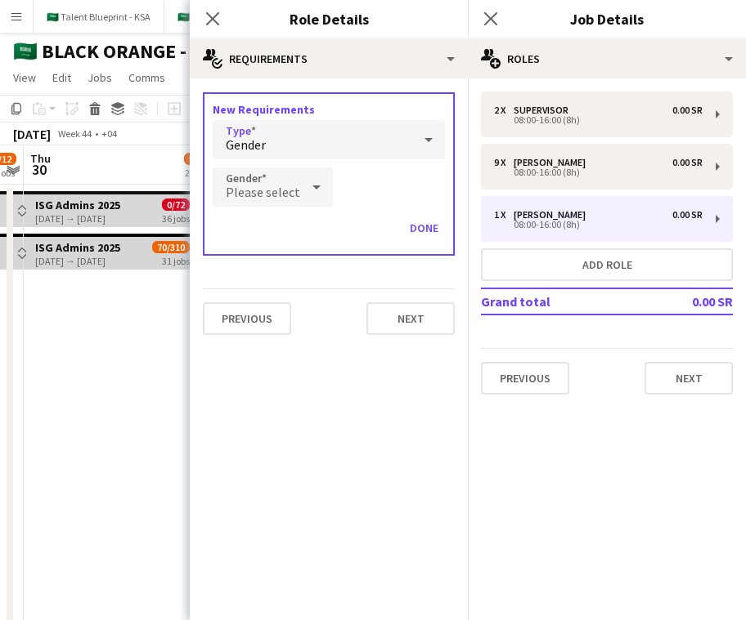
click at [271, 176] on div "Please select" at bounding box center [256, 187] width 87 height 39
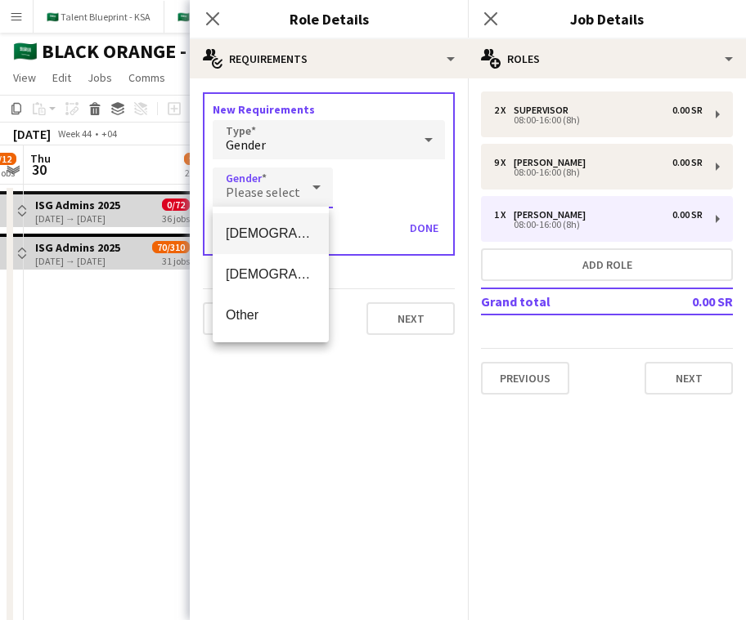
click at [285, 243] on mat-option "[DEMOGRAPHIC_DATA]" at bounding box center [271, 233] width 116 height 41
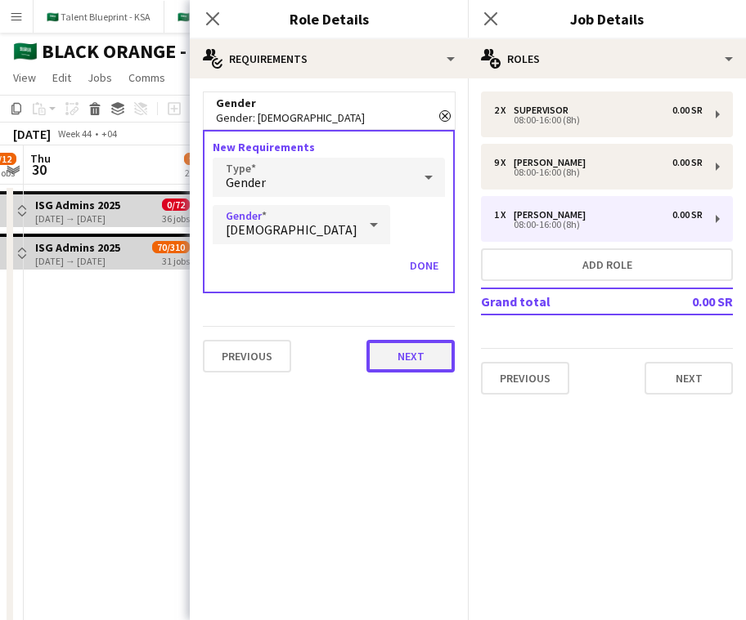
click at [417, 356] on button "Next" at bounding box center [410, 356] width 88 height 33
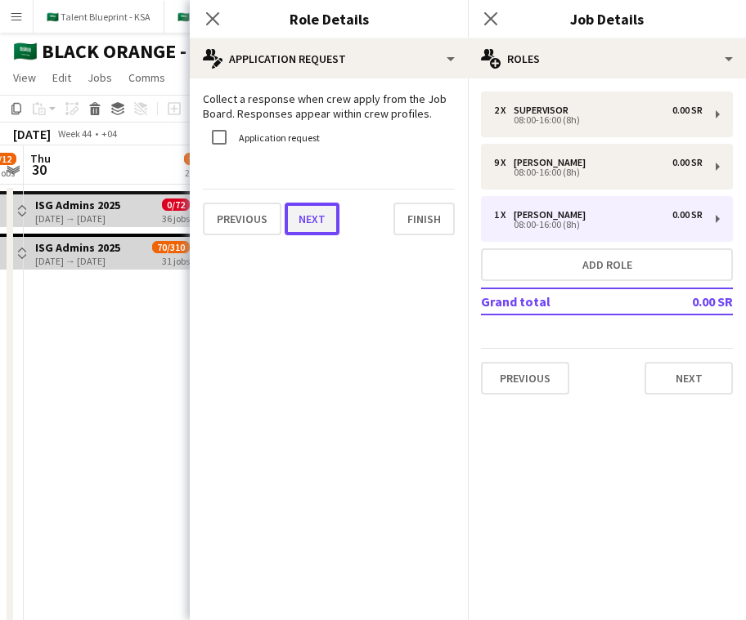
click at [321, 226] on button "Next" at bounding box center [311, 219] width 55 height 33
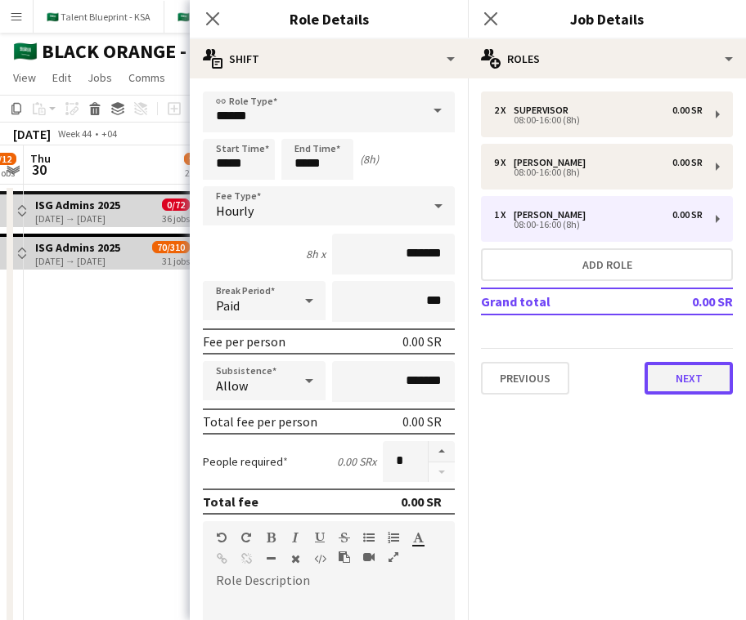
click at [646, 374] on button "Next" at bounding box center [688, 378] width 88 height 33
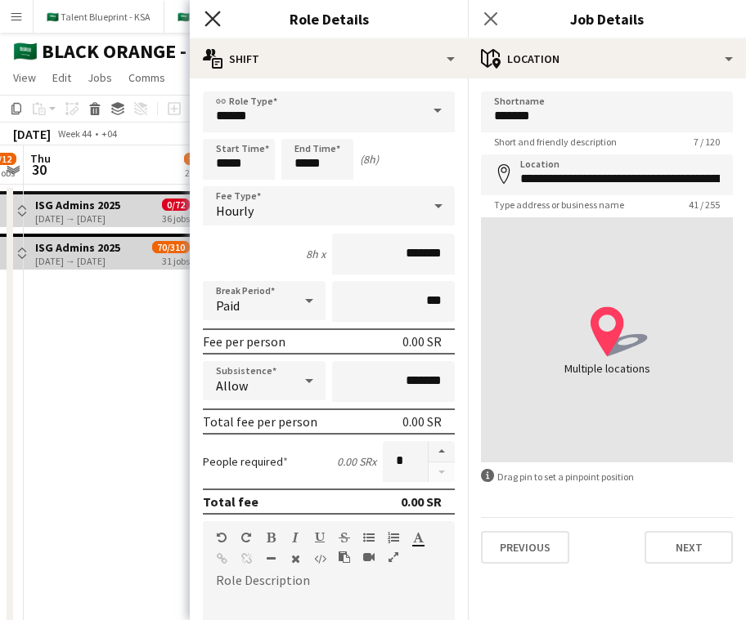
click at [211, 17] on icon at bounding box center [212, 19] width 16 height 16
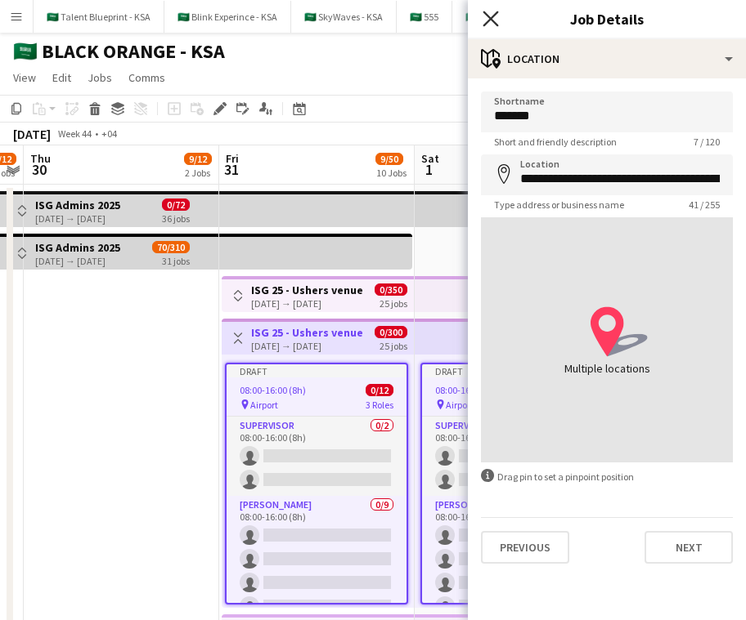
click at [497, 19] on icon "Close pop-in" at bounding box center [490, 19] width 16 height 16
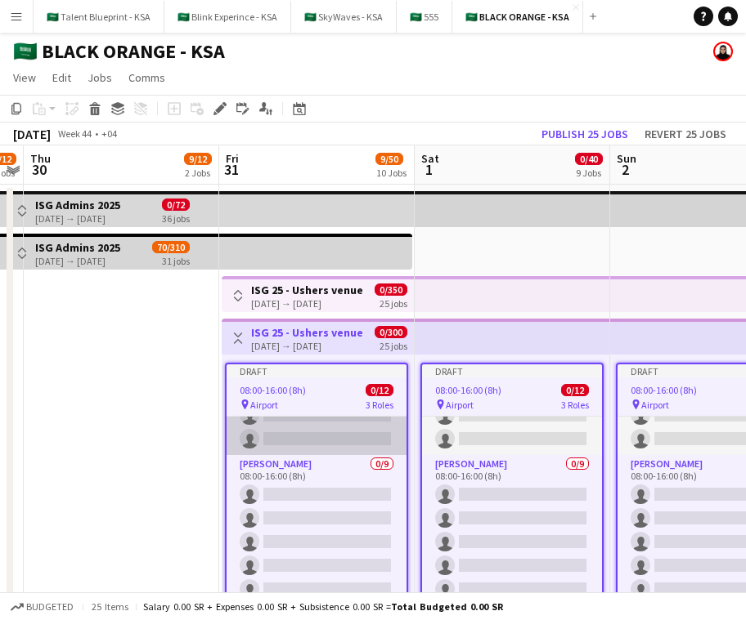
scroll to position [64, 0]
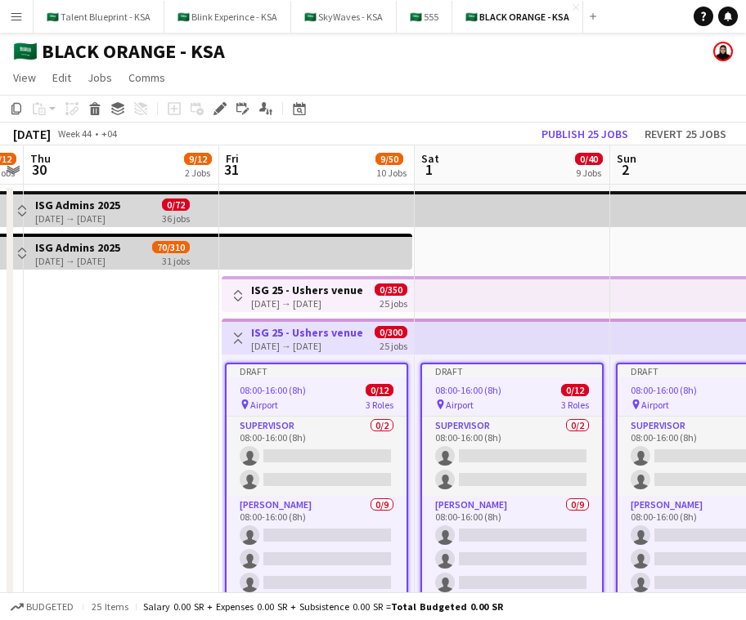
click at [286, 343] on div "[DATE] → [DATE]" at bounding box center [307, 346] width 112 height 12
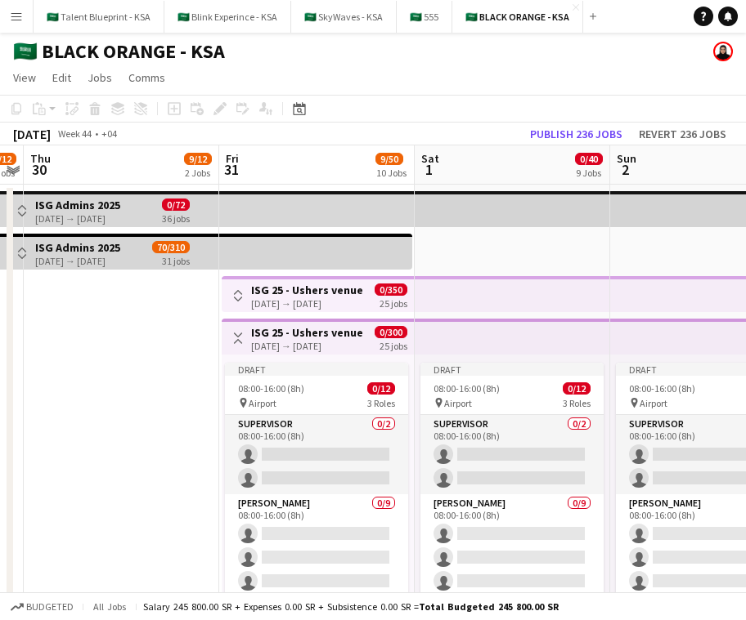
click at [236, 334] on app-icon "Toggle View" at bounding box center [237, 338] width 11 height 11
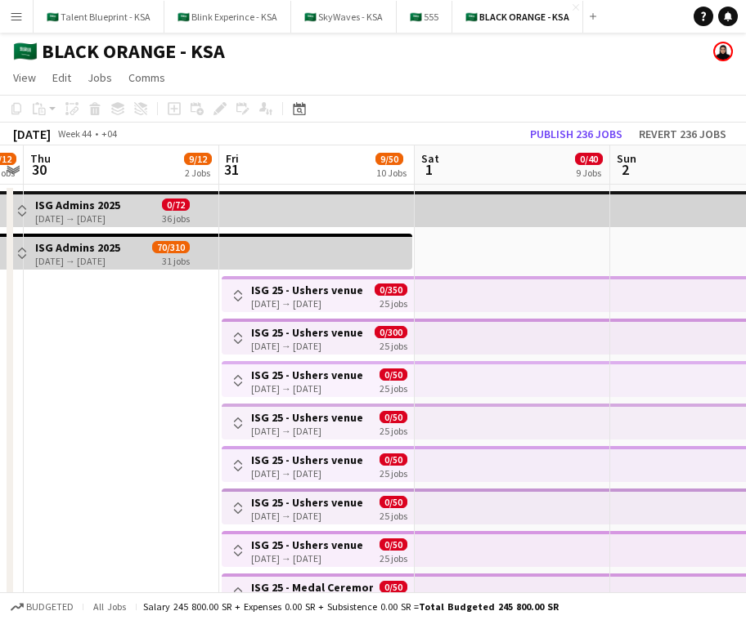
click at [284, 378] on h3 "ISG 25 - Ushers venue" at bounding box center [307, 375] width 112 height 15
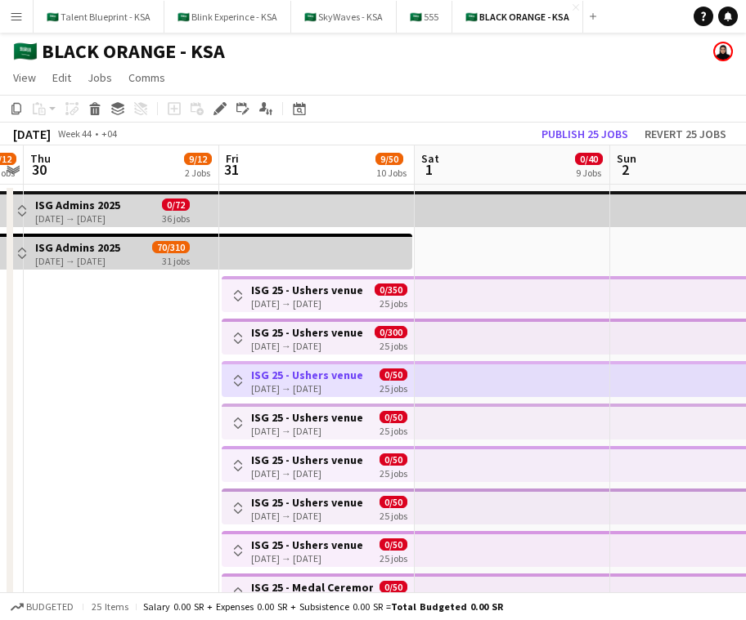
click at [245, 381] on button "Toggle View" at bounding box center [238, 381] width 20 height 20
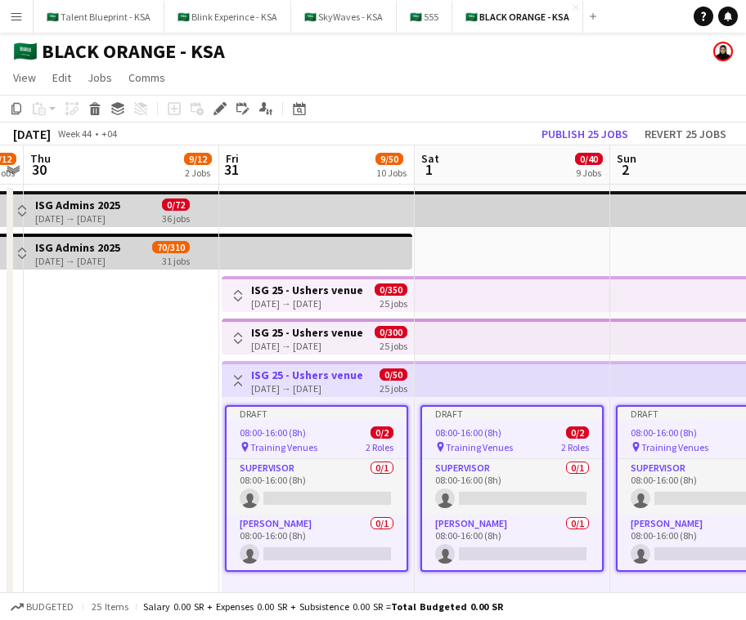
click at [321, 376] on h3 "ISG 25 - Ushers venue" at bounding box center [307, 375] width 112 height 15
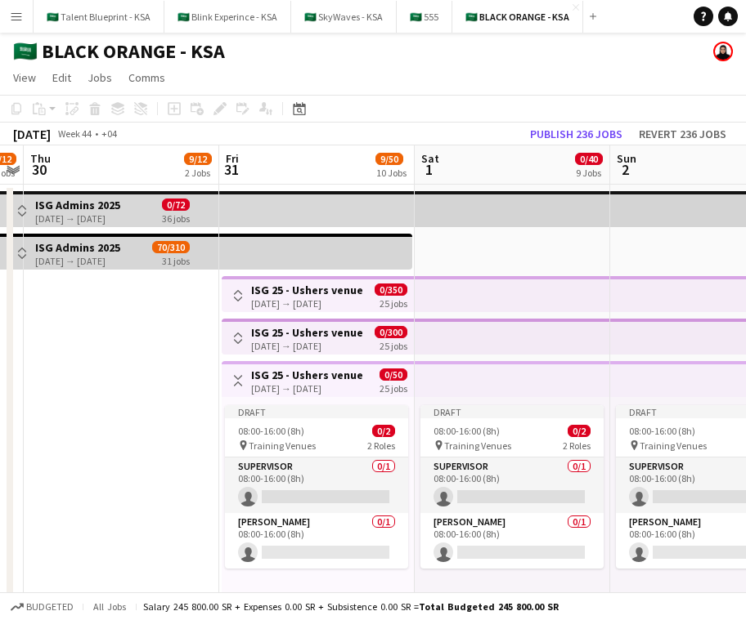
click at [318, 383] on div "[DATE] → [DATE]" at bounding box center [307, 389] width 112 height 12
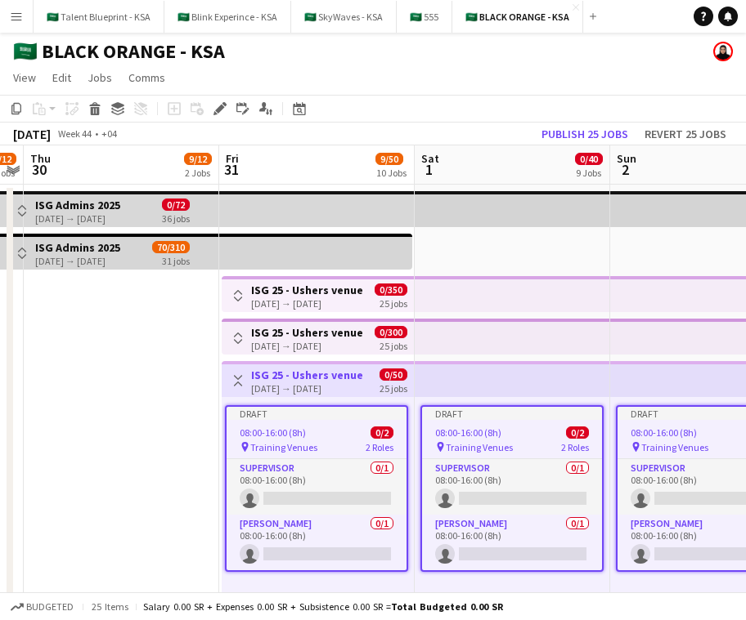
click at [220, 96] on app-toolbar "Copy Paste Paste Command V Paste with crew Command Shift V Paste linked Job Del…" at bounding box center [373, 109] width 746 height 28
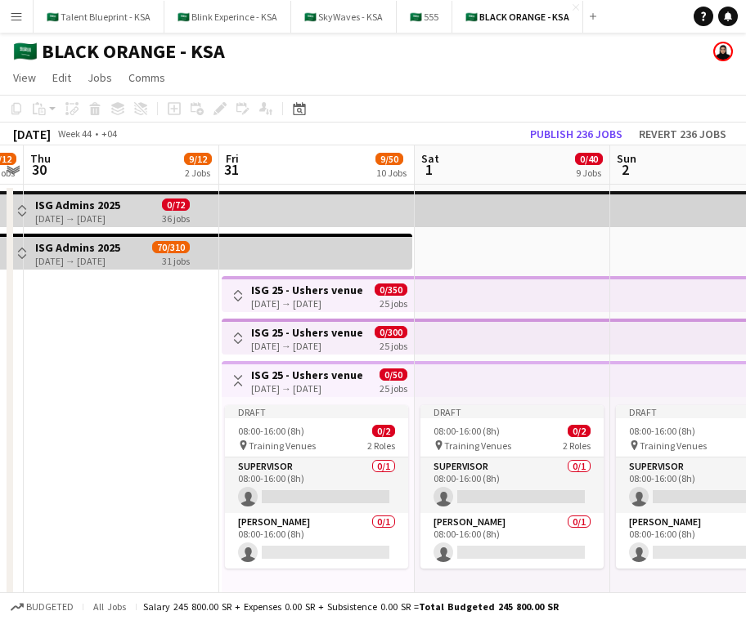
click at [299, 370] on h3 "ISG 25 - Ushers venue" at bounding box center [307, 375] width 112 height 15
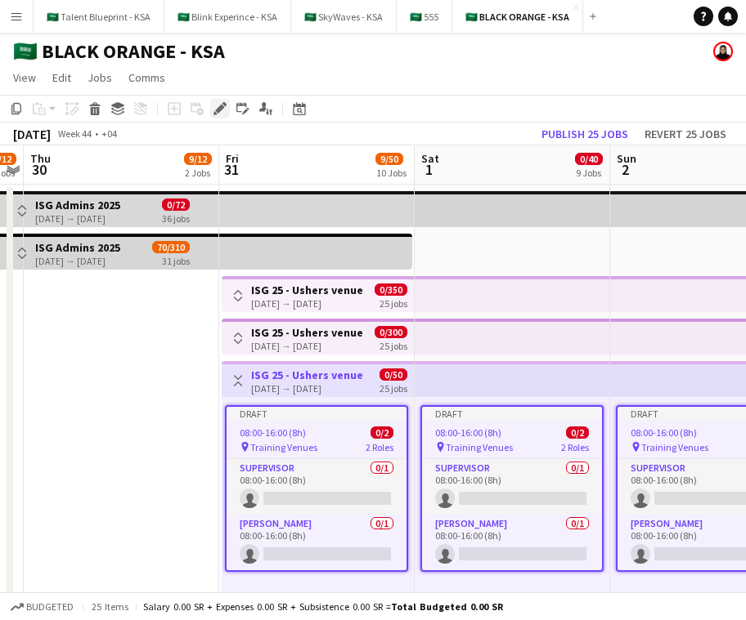
click at [220, 107] on icon at bounding box center [219, 109] width 9 height 9
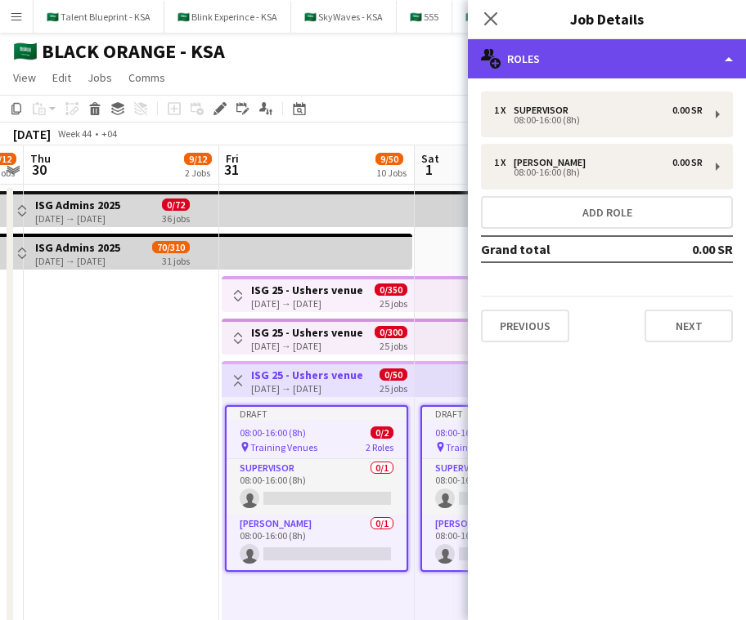
click at [646, 65] on div "multiple-users-add Roles" at bounding box center [607, 58] width 278 height 39
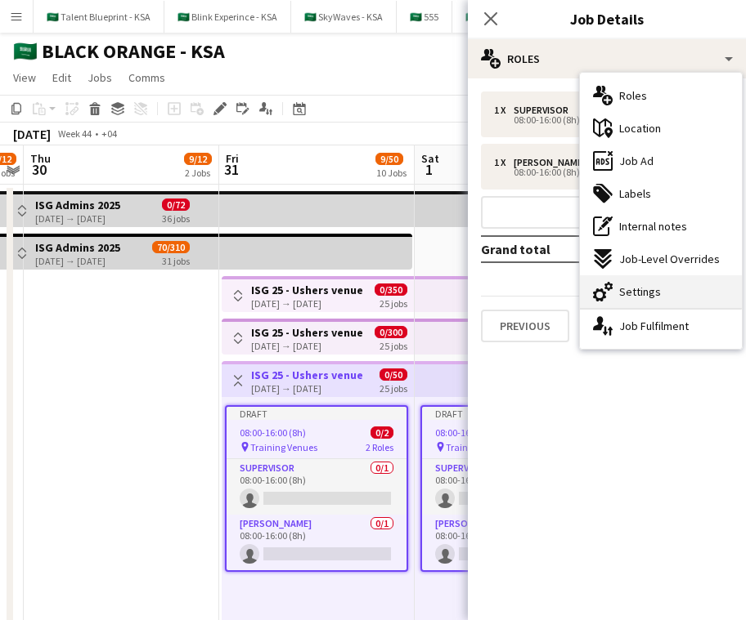
click at [646, 283] on div "cog-double-3 Settings" at bounding box center [661, 292] width 162 height 33
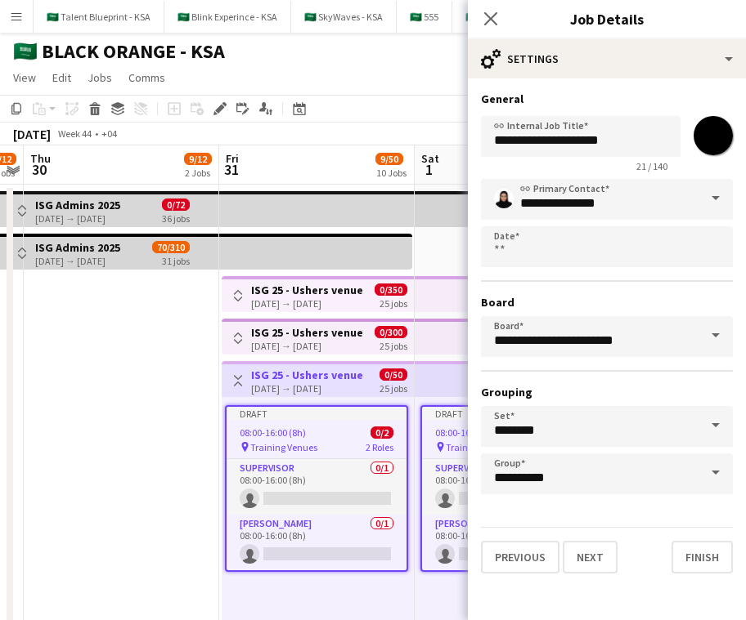
click at [646, 146] on input "*******" at bounding box center [712, 135] width 59 height 59
click at [608, 556] on button "Next" at bounding box center [589, 557] width 55 height 33
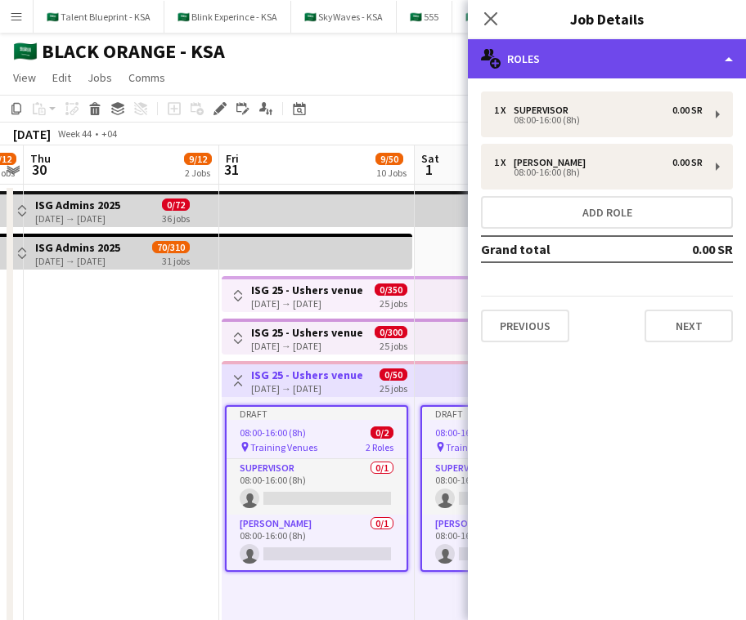
click at [646, 49] on div "multiple-users-add Roles" at bounding box center [607, 58] width 278 height 39
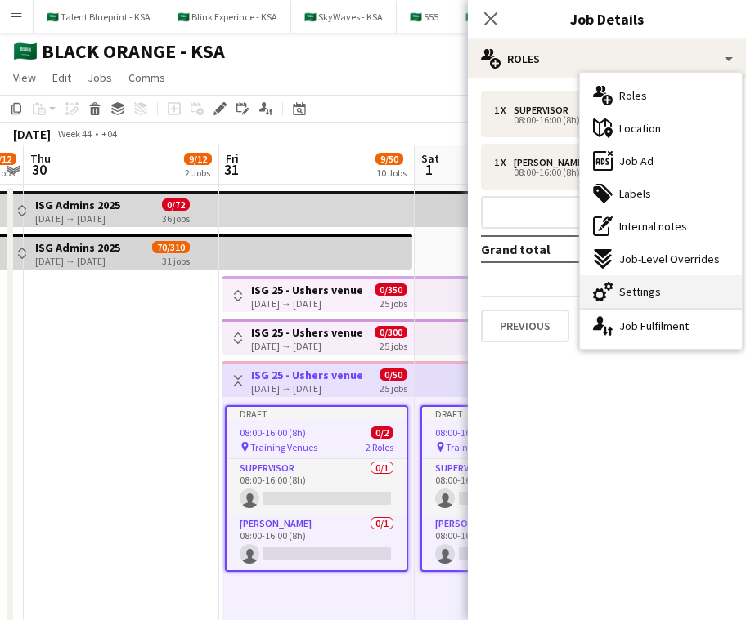
click at [646, 284] on div "cog-double-3 Settings" at bounding box center [661, 292] width 162 height 33
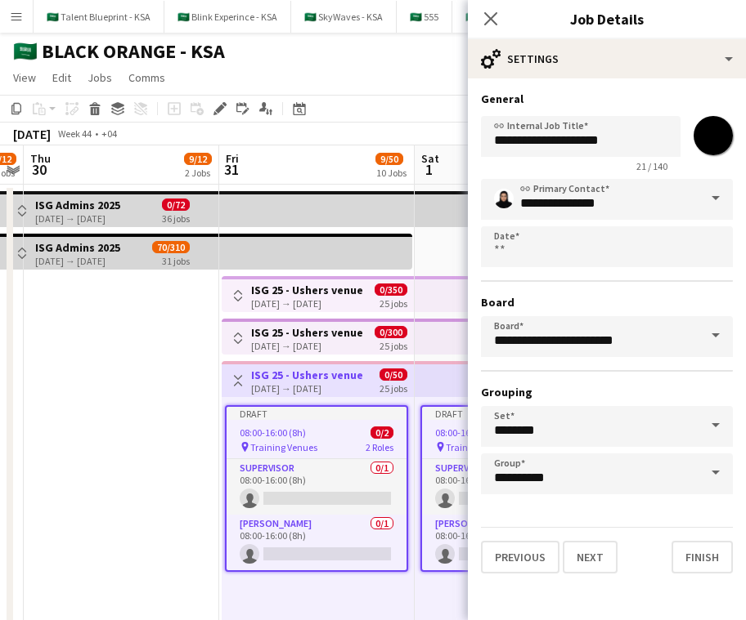
click at [646, 130] on input "*******" at bounding box center [712, 135] width 59 height 59
type input "*******"
click at [598, 560] on button "Next" at bounding box center [589, 557] width 55 height 33
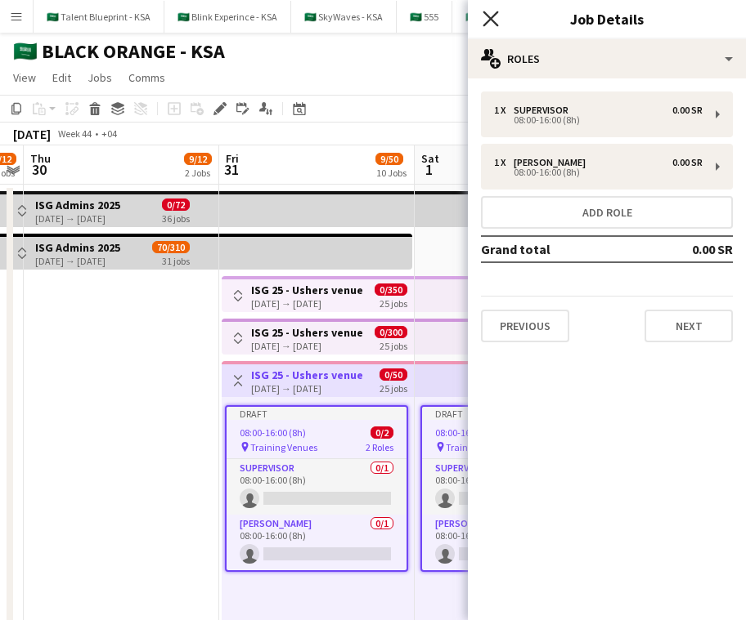
click at [485, 16] on icon "Close pop-in" at bounding box center [490, 19] width 16 height 16
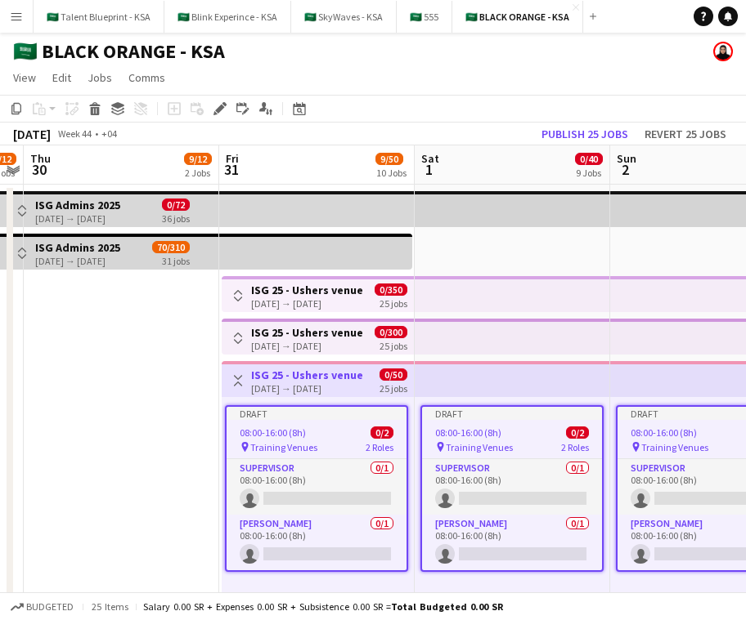
click at [363, 375] on div "Toggle View ISG 25 - Ushers venue 31-10-2025 → 24-11-2025 0/50 25 jobs" at bounding box center [317, 381] width 179 height 28
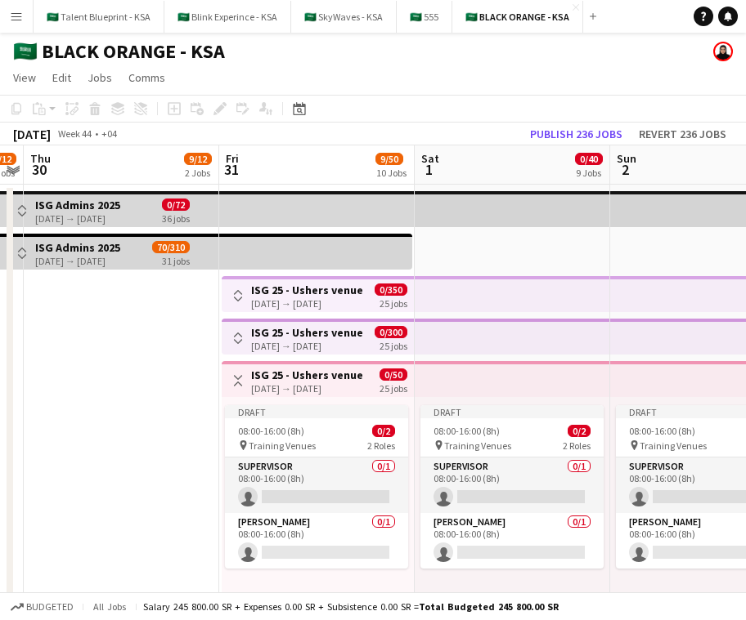
click at [243, 379] on app-icon "Toggle View" at bounding box center [237, 380] width 11 height 11
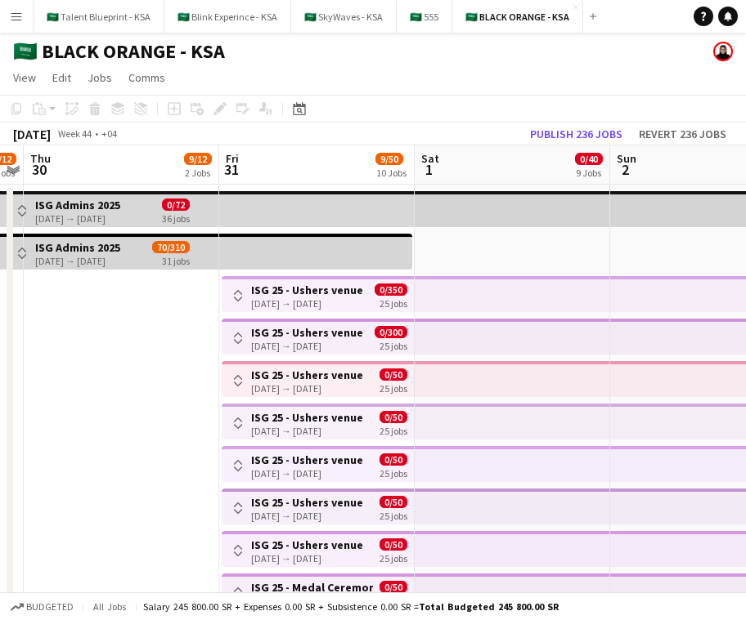
click at [243, 419] on app-icon "Toggle View" at bounding box center [237, 423] width 11 height 11
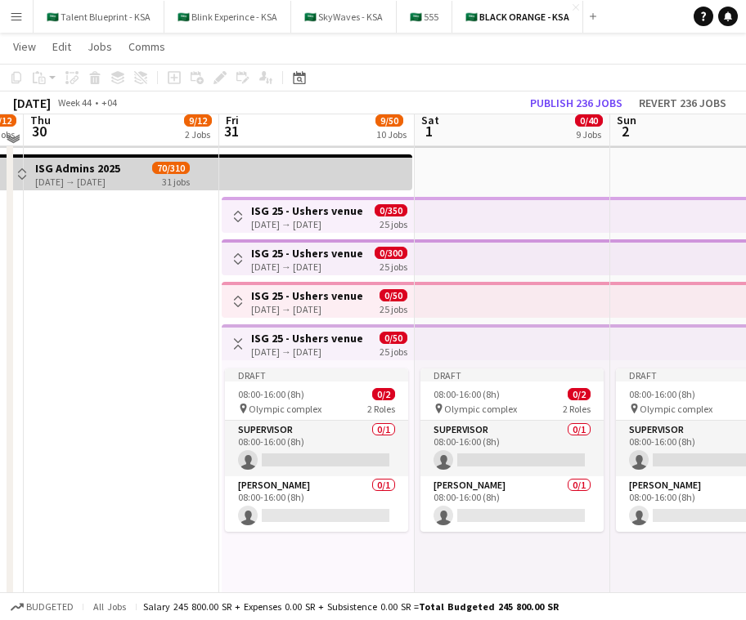
scroll to position [86, 0]
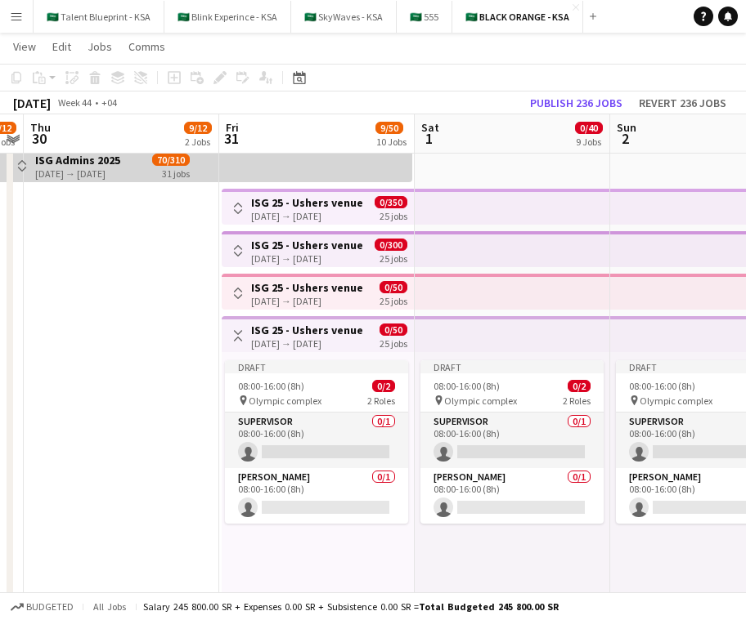
click at [493, 326] on app-top-bar at bounding box center [511, 334] width 195 height 36
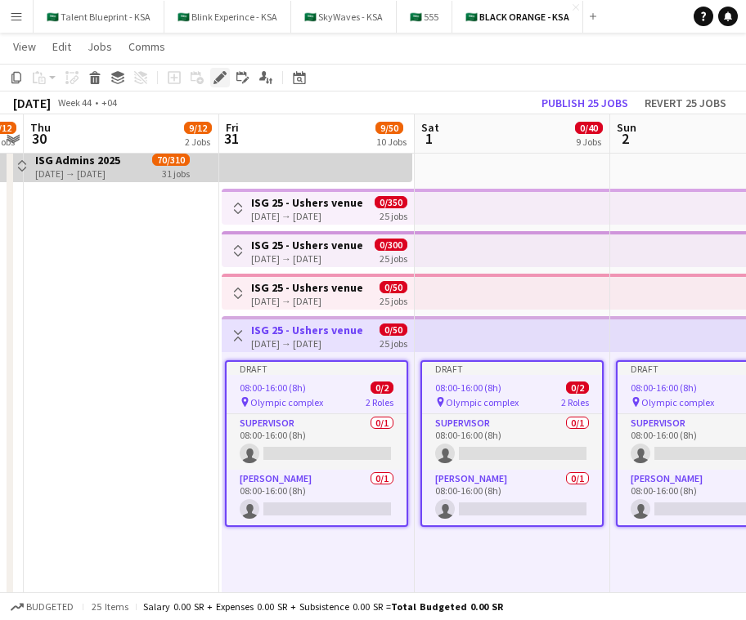
click at [216, 74] on icon "Edit" at bounding box center [219, 77] width 13 height 13
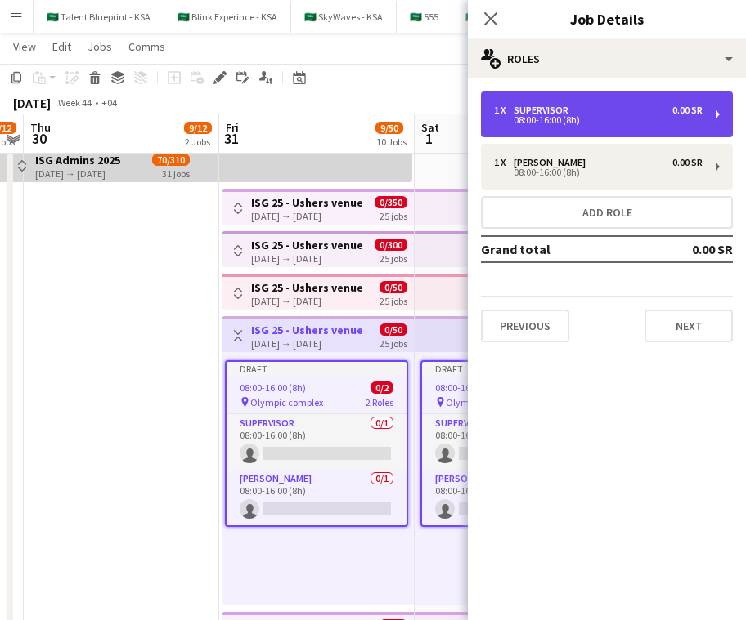
click at [638, 128] on div "1 x Supervisor 0.00 SR 08:00-16:00 (8h)" at bounding box center [607, 115] width 252 height 46
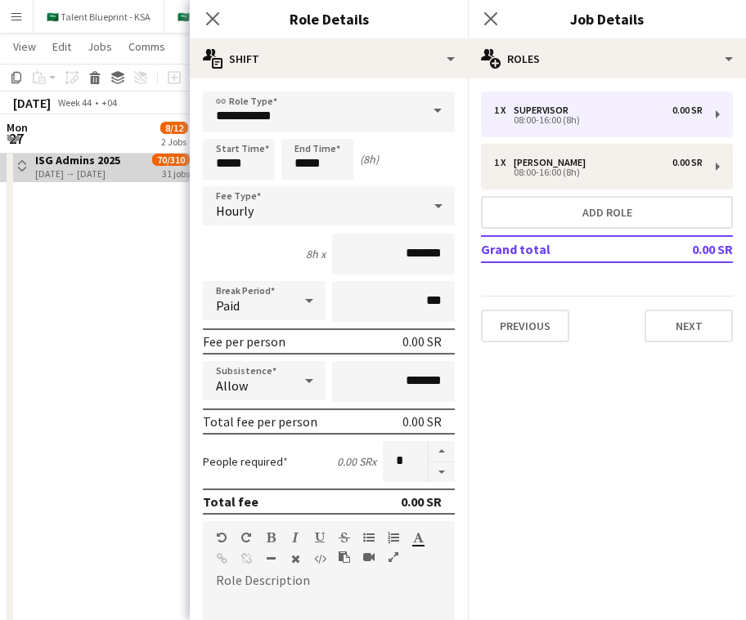
scroll to position [0, 562]
click at [440, 452] on button "button" at bounding box center [441, 451] width 26 height 21
type input "*"
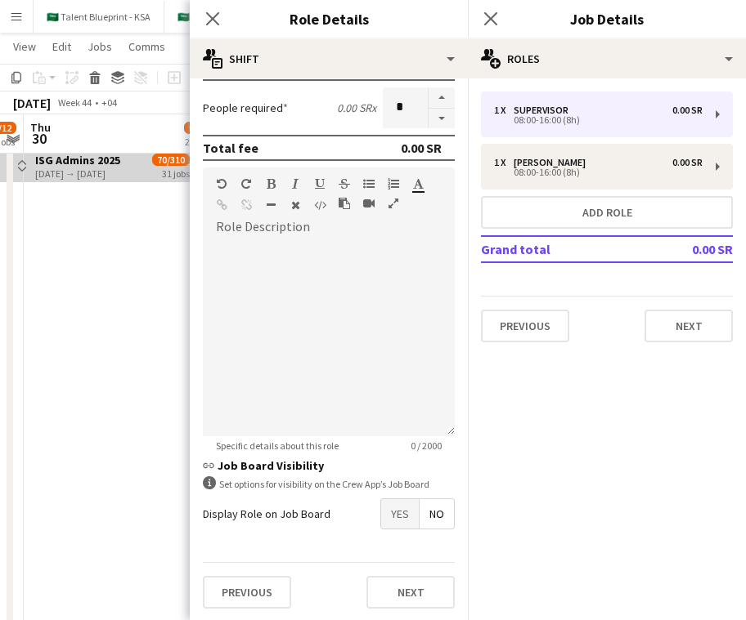
scroll to position [356, 0]
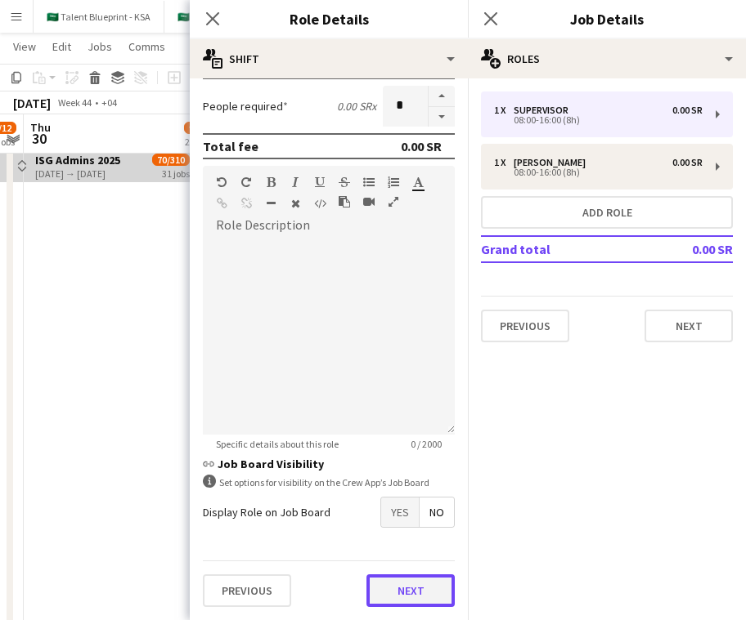
click at [432, 591] on button "Next" at bounding box center [410, 591] width 88 height 33
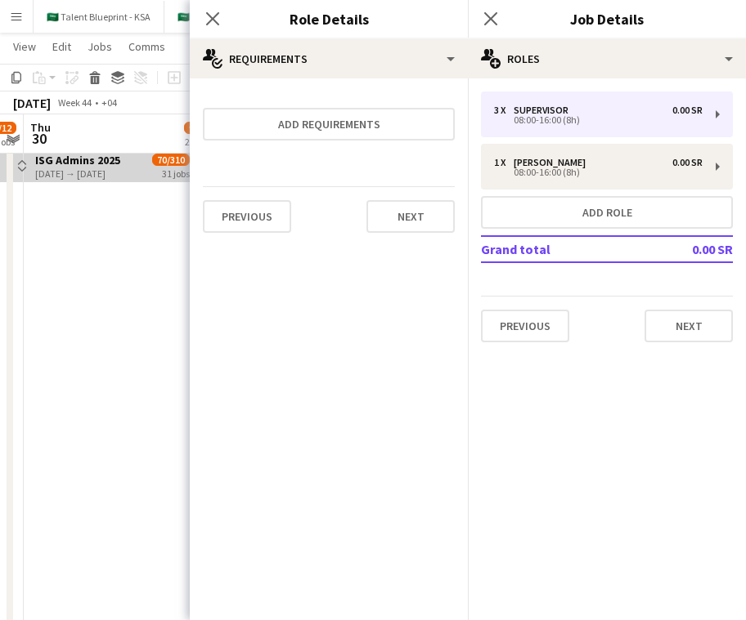
scroll to position [0, 0]
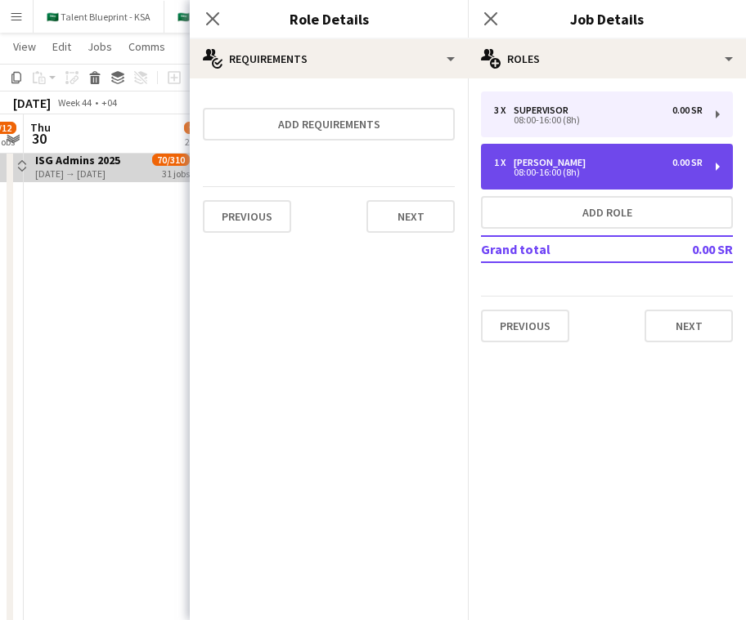
click at [545, 168] on div "08:00-16:00 (8h)" at bounding box center [598, 172] width 208 height 8
type input "*****"
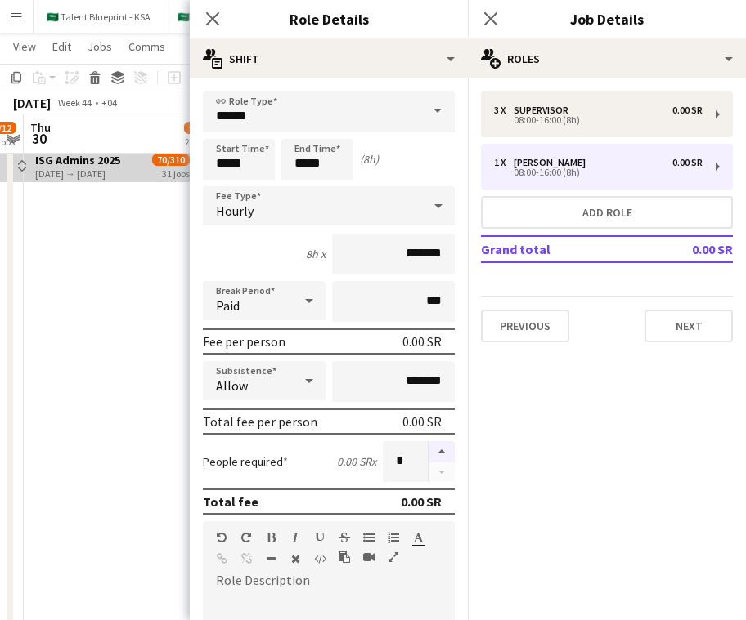
click at [437, 450] on button "button" at bounding box center [441, 451] width 26 height 21
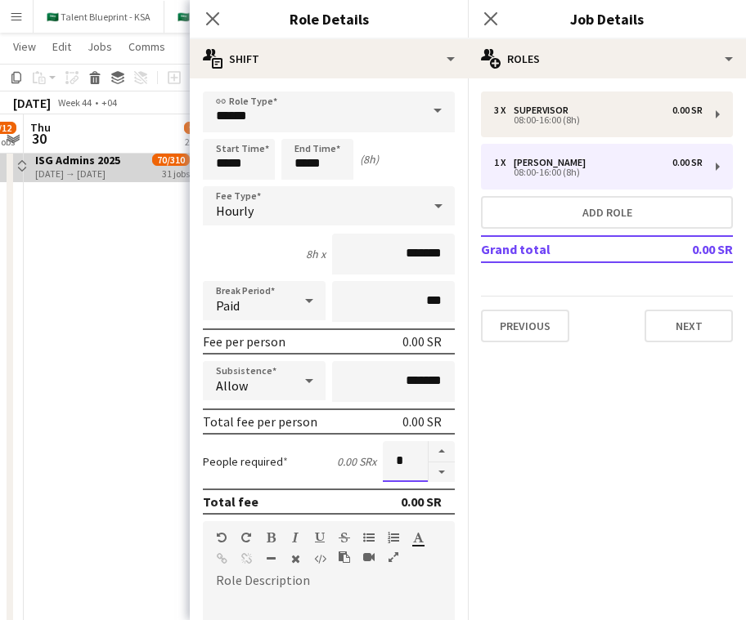
click at [417, 450] on input "*" at bounding box center [405, 461] width 45 height 41
click at [417, 451] on input "*" at bounding box center [405, 461] width 45 height 41
click at [443, 454] on button "button" at bounding box center [441, 451] width 26 height 21
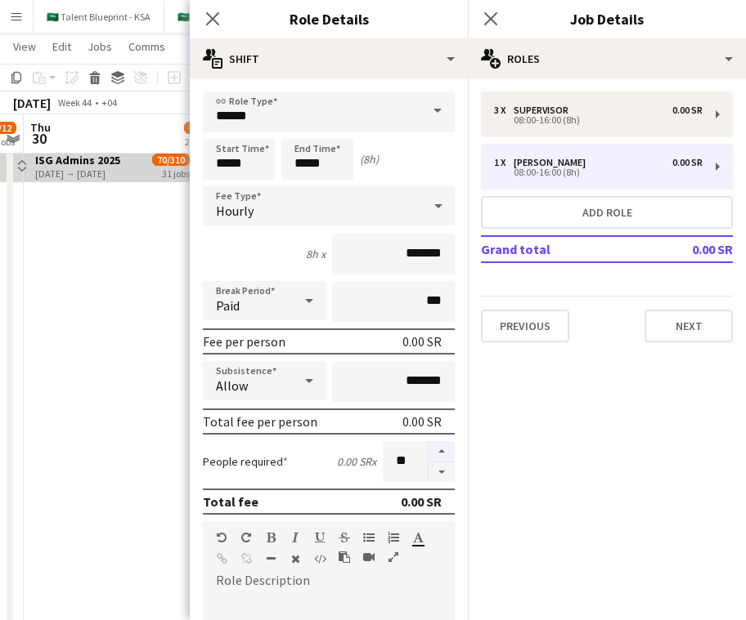
click at [443, 454] on button "button" at bounding box center [441, 451] width 26 height 21
type input "**"
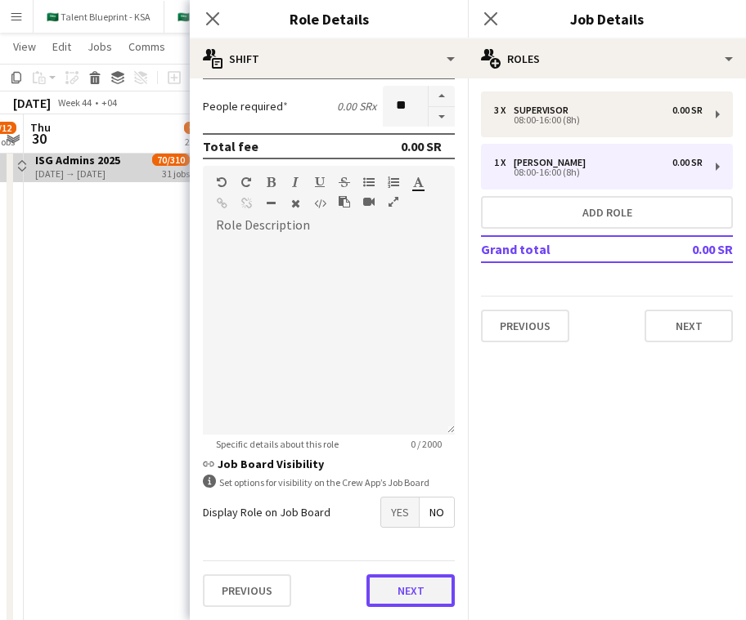
click at [419, 589] on button "Next" at bounding box center [410, 591] width 88 height 33
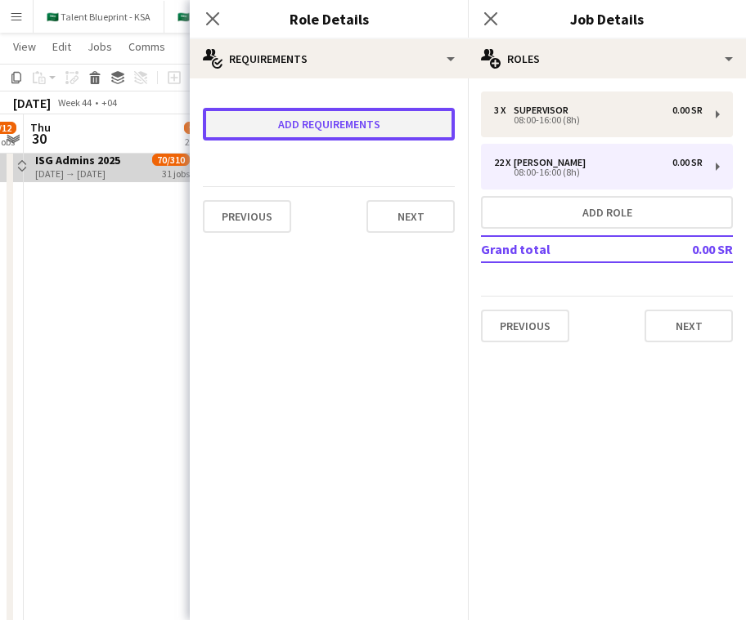
click at [401, 121] on button "Add requirements" at bounding box center [329, 124] width 252 height 33
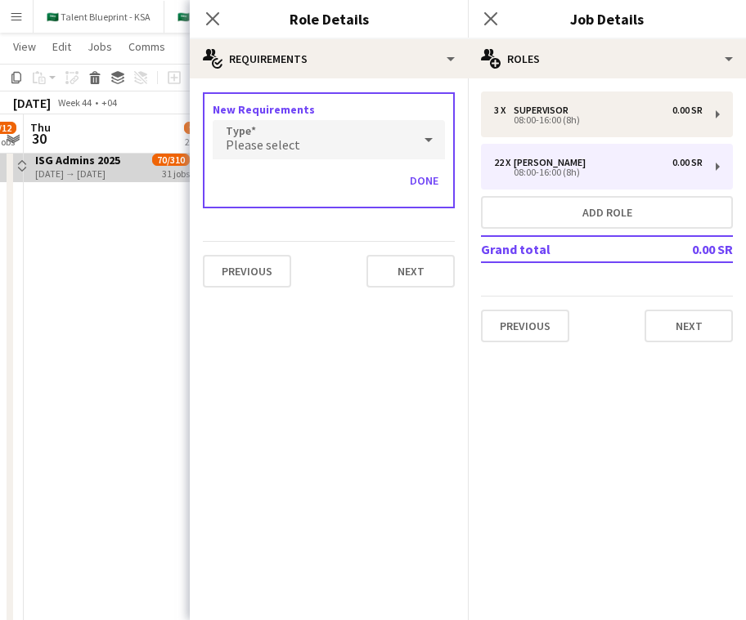
click at [325, 133] on div "Please select" at bounding box center [312, 139] width 199 height 39
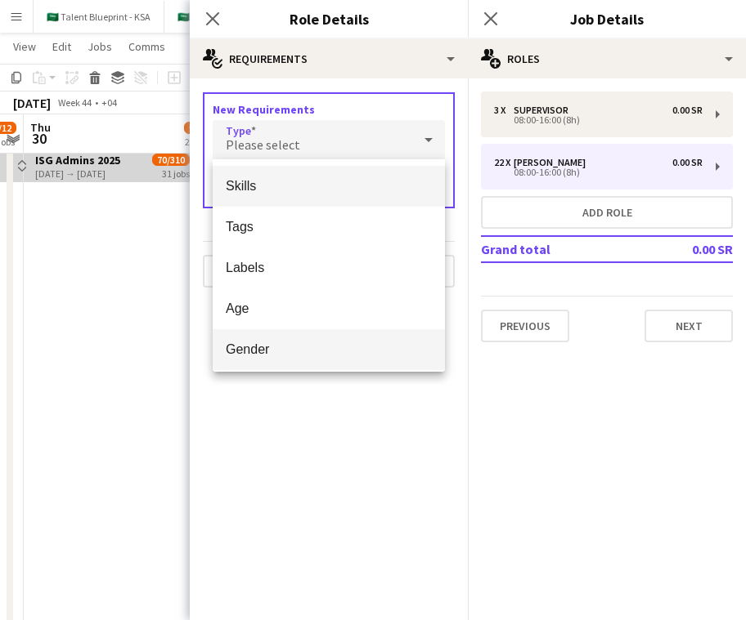
click at [301, 336] on mat-option "Gender" at bounding box center [329, 349] width 232 height 41
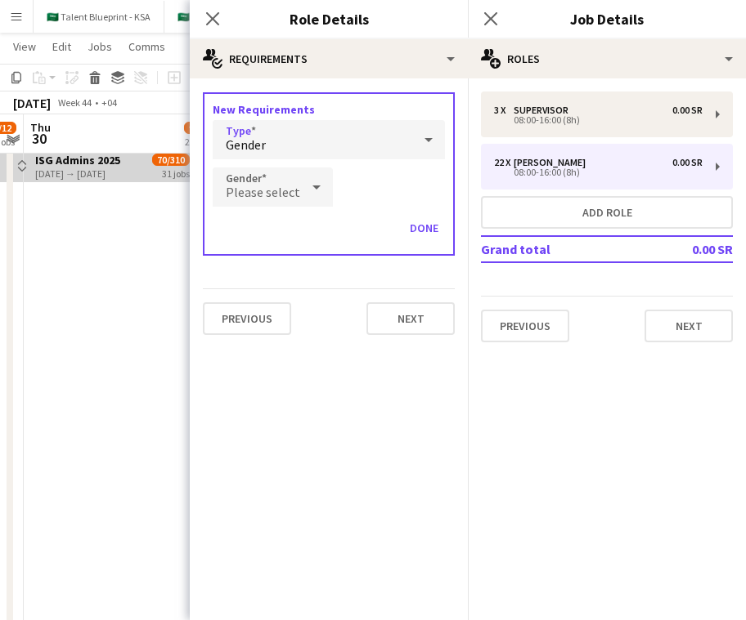
click at [278, 172] on div "Please select" at bounding box center [256, 187] width 87 height 39
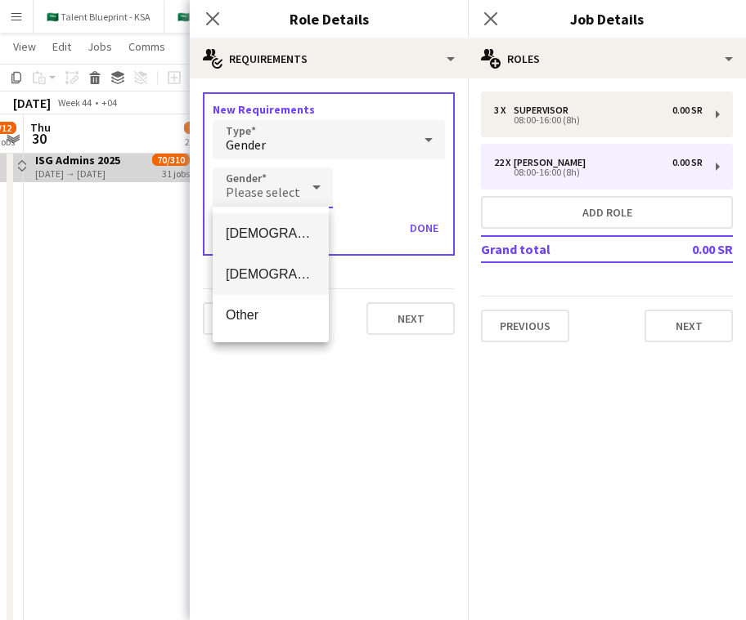
click at [263, 282] on span "[DEMOGRAPHIC_DATA]" at bounding box center [271, 275] width 90 height 16
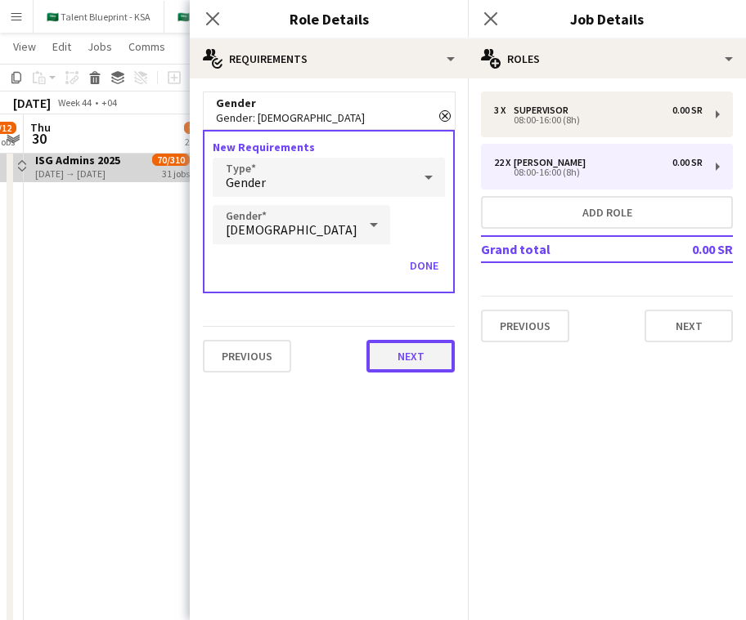
click at [421, 361] on button "Next" at bounding box center [410, 356] width 88 height 33
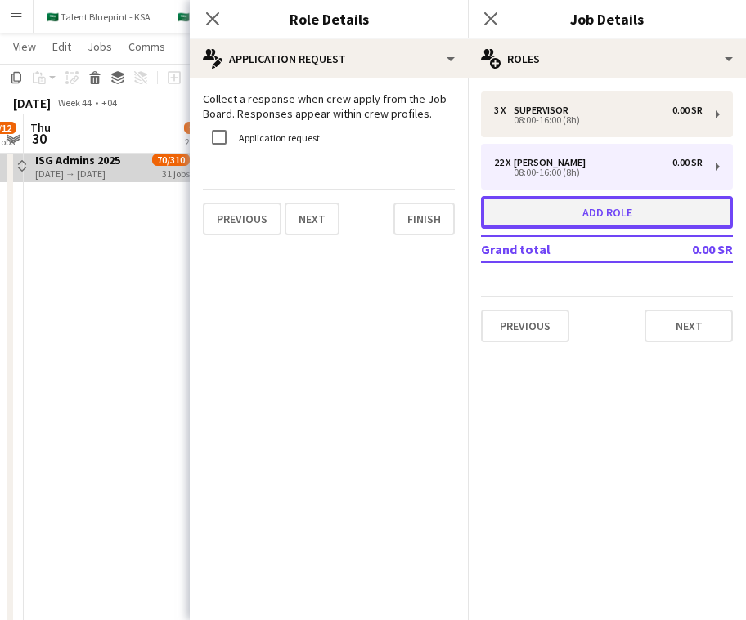
click at [553, 204] on button "Add role" at bounding box center [607, 212] width 252 height 33
type input "*****"
type input "*"
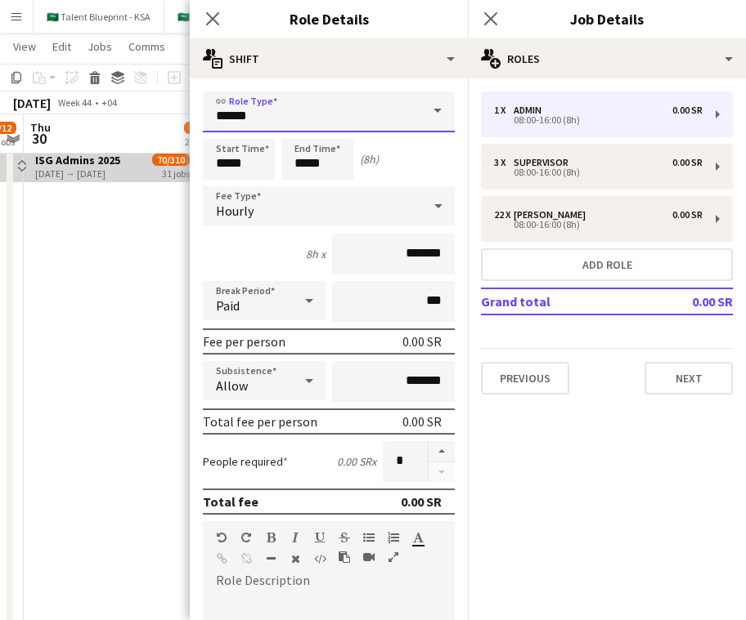
click at [385, 120] on input "*****" at bounding box center [329, 112] width 252 height 41
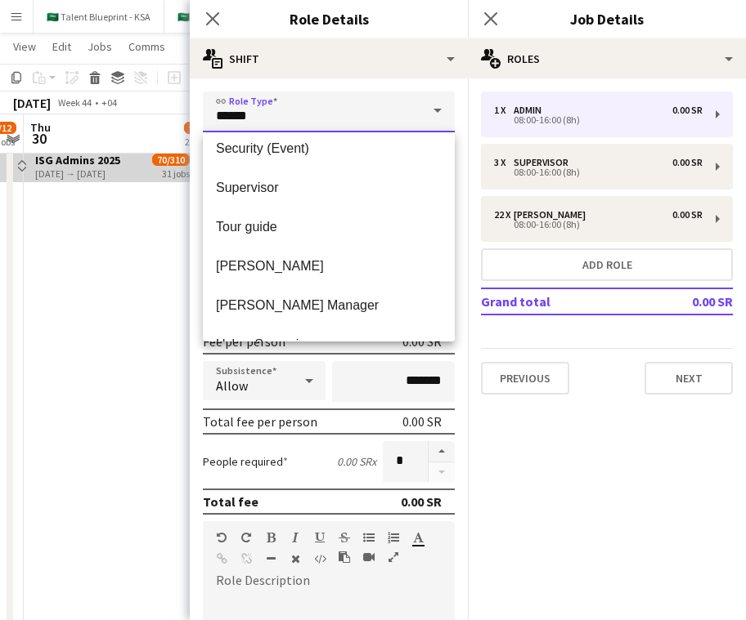
scroll to position [844, 0]
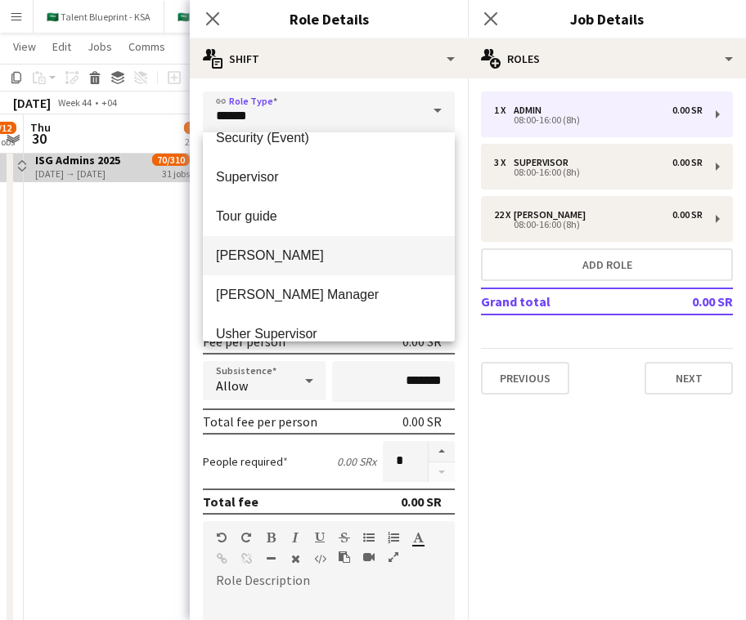
click at [343, 265] on mat-option "[PERSON_NAME]" at bounding box center [329, 255] width 252 height 39
type input "*****"
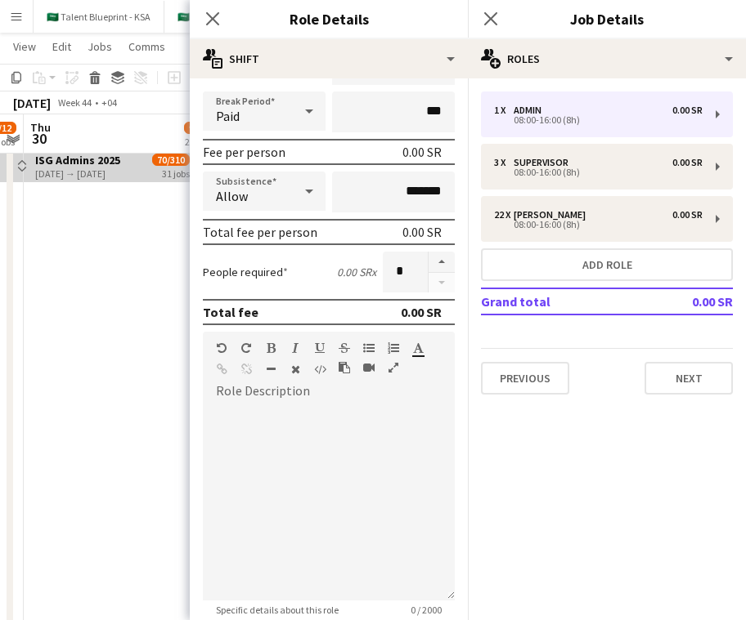
scroll to position [248, 0]
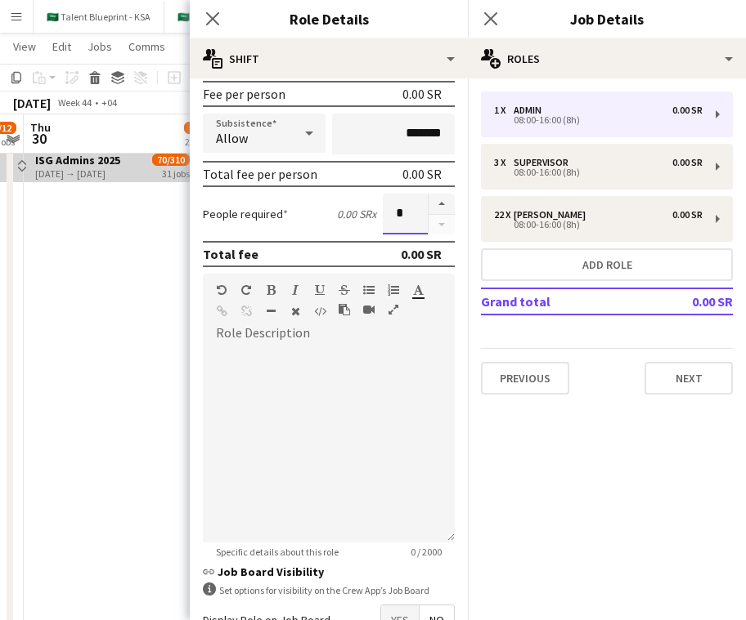
click at [400, 210] on input "*" at bounding box center [405, 214] width 45 height 41
click at [445, 203] on button "button" at bounding box center [441, 204] width 26 height 21
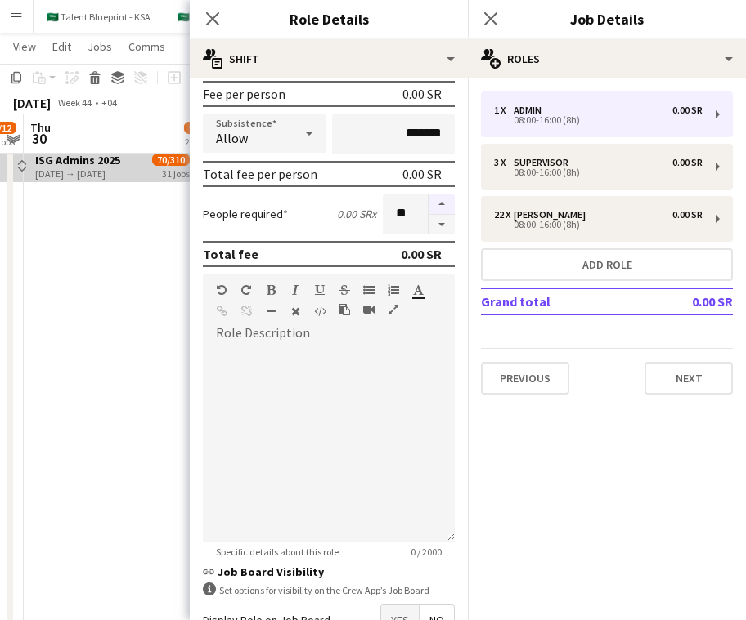
type input "**"
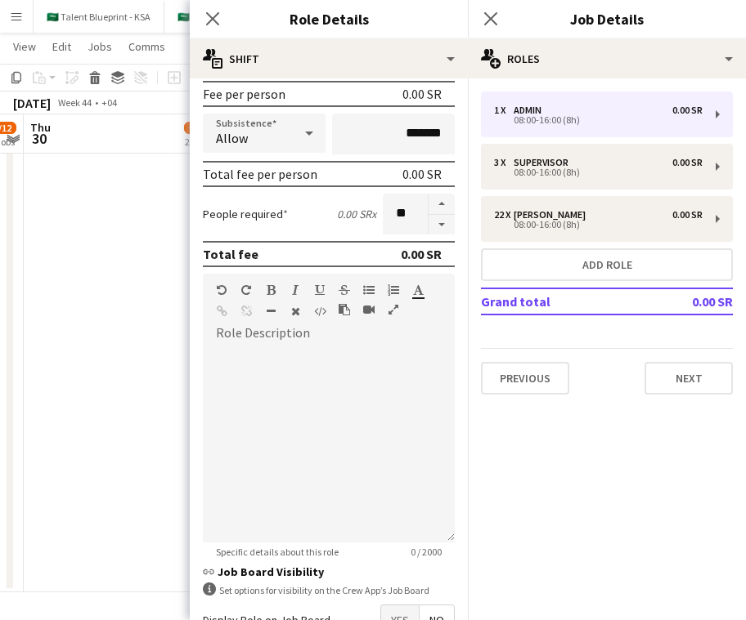
scroll to position [356, 0]
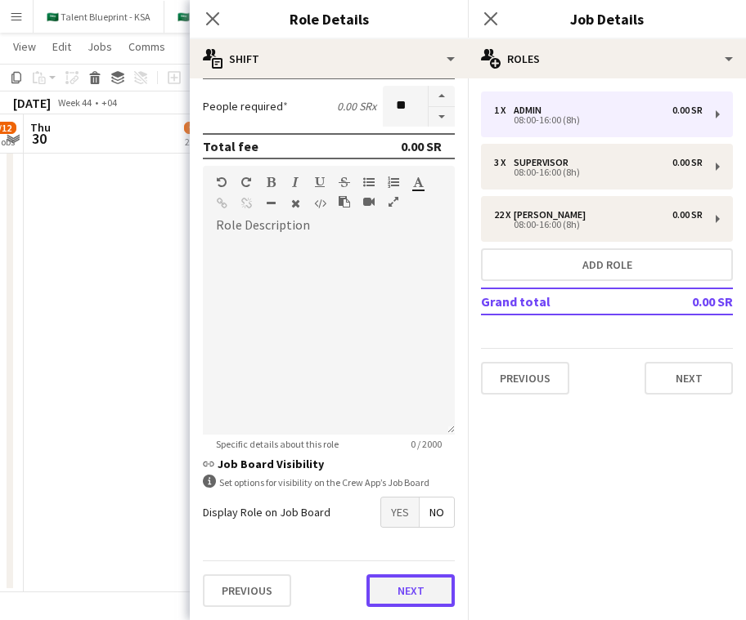
click at [423, 588] on button "Next" at bounding box center [410, 591] width 88 height 33
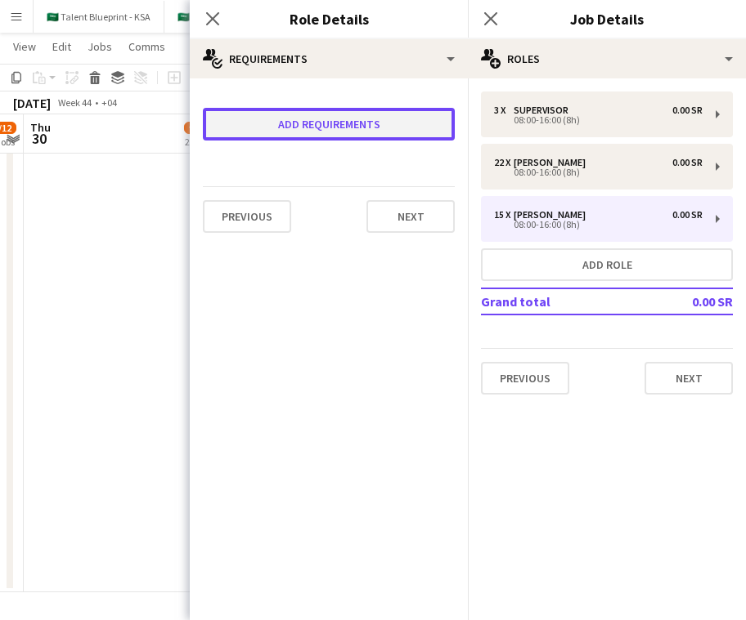
click at [419, 130] on button "Add requirements" at bounding box center [329, 124] width 252 height 33
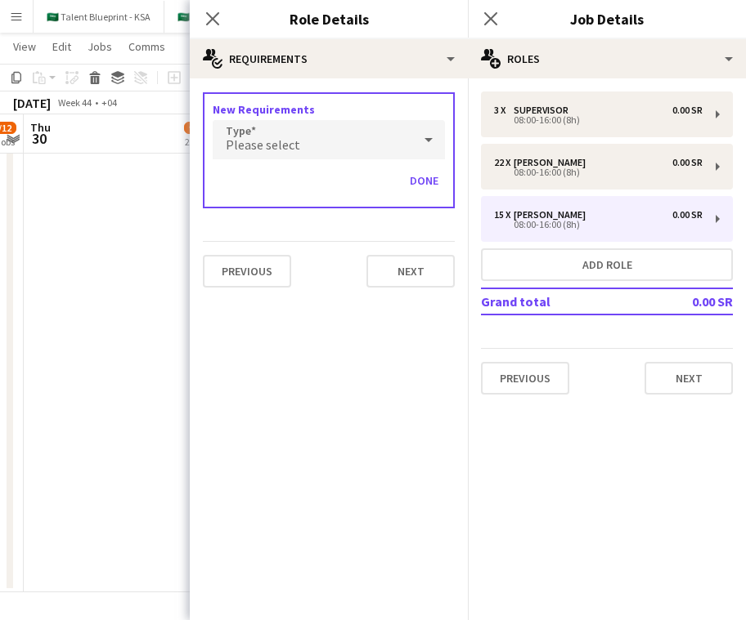
click at [406, 144] on div "Please select" at bounding box center [312, 139] width 199 height 39
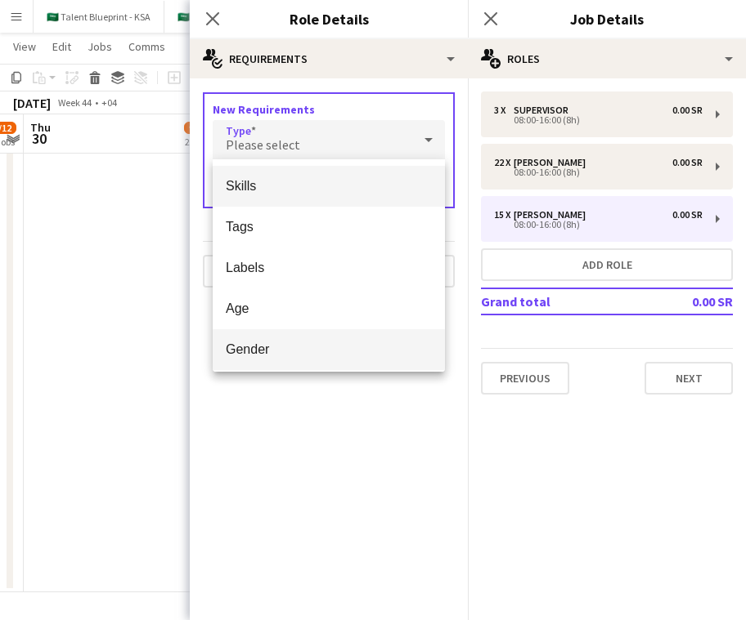
click at [383, 333] on mat-option "Gender" at bounding box center [329, 349] width 232 height 41
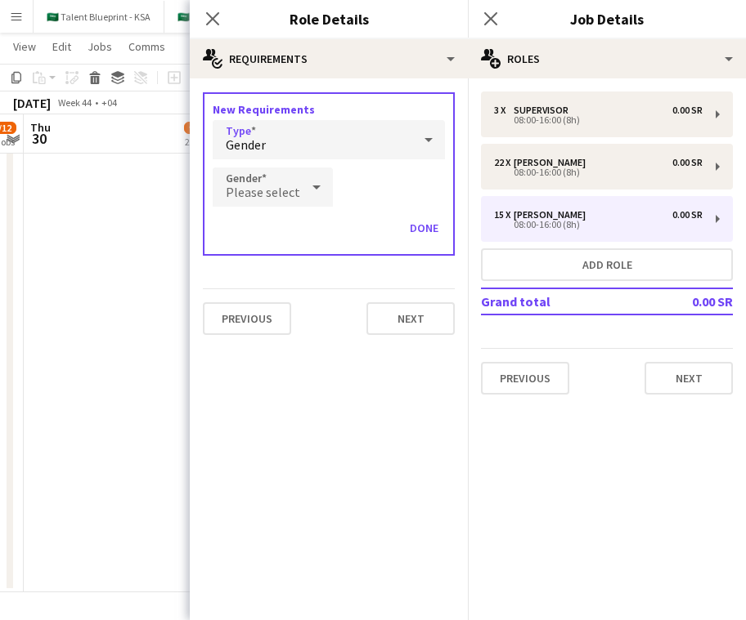
click at [300, 187] on div at bounding box center [316, 187] width 33 height 33
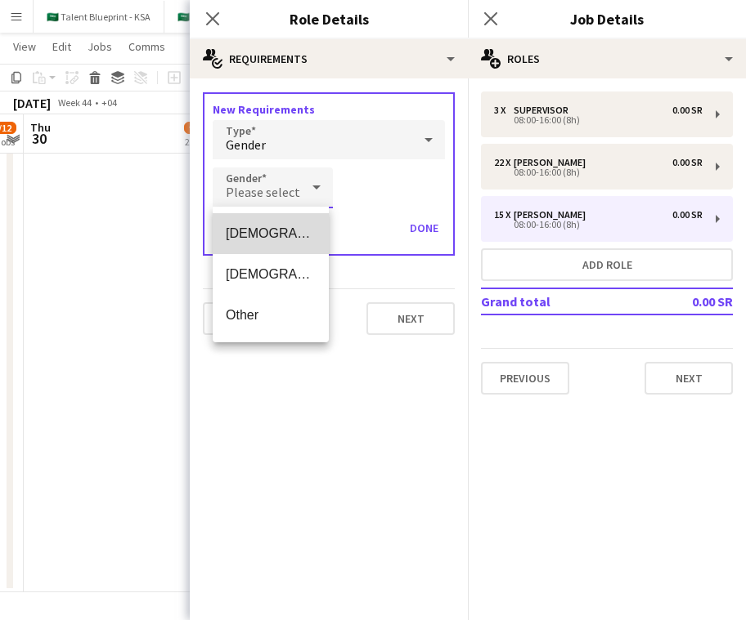
click at [302, 245] on mat-option "[DEMOGRAPHIC_DATA]" at bounding box center [271, 233] width 116 height 41
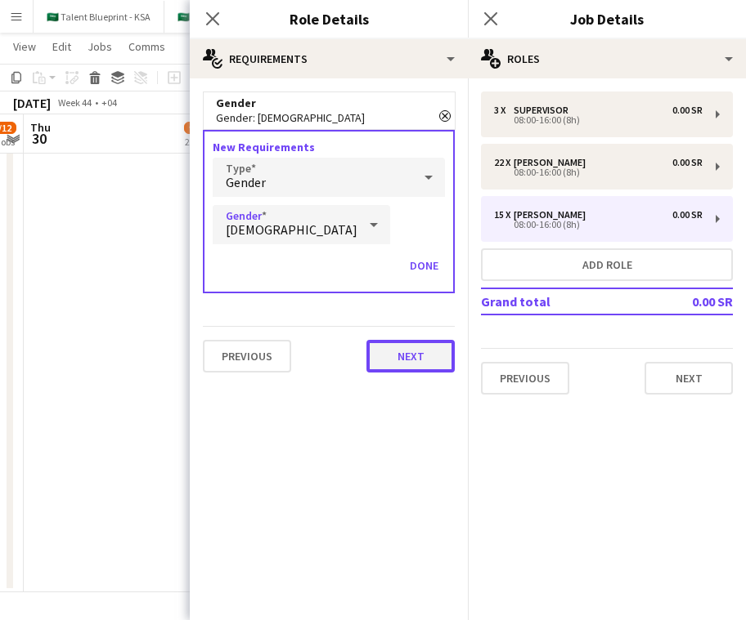
click at [434, 355] on button "Next" at bounding box center [410, 356] width 88 height 33
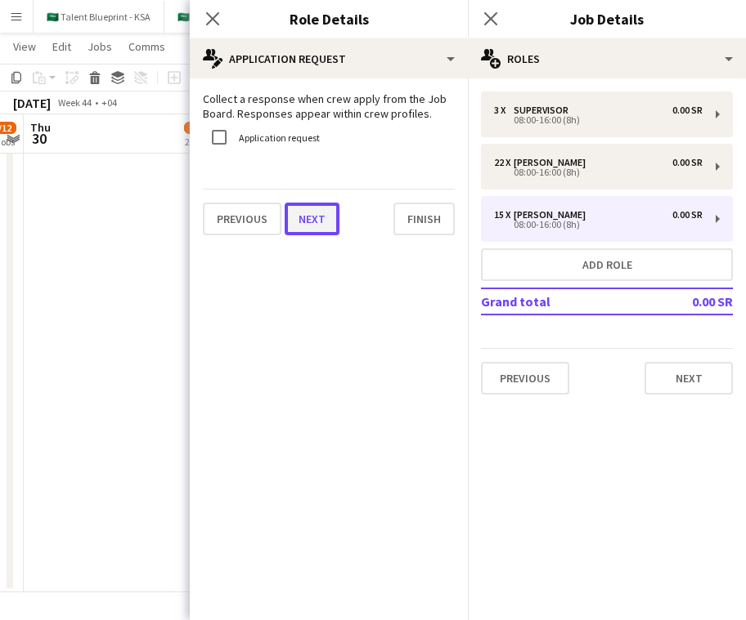
click at [320, 222] on button "Next" at bounding box center [311, 219] width 55 height 33
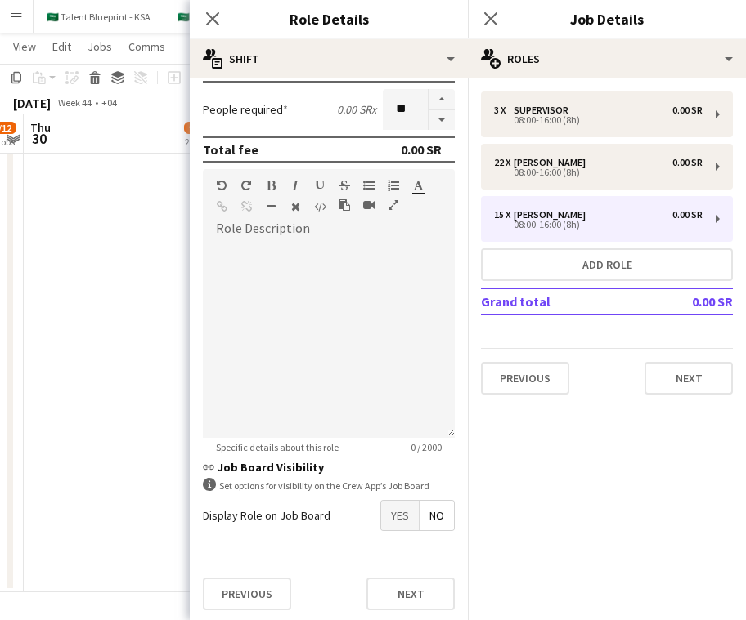
scroll to position [356, 0]
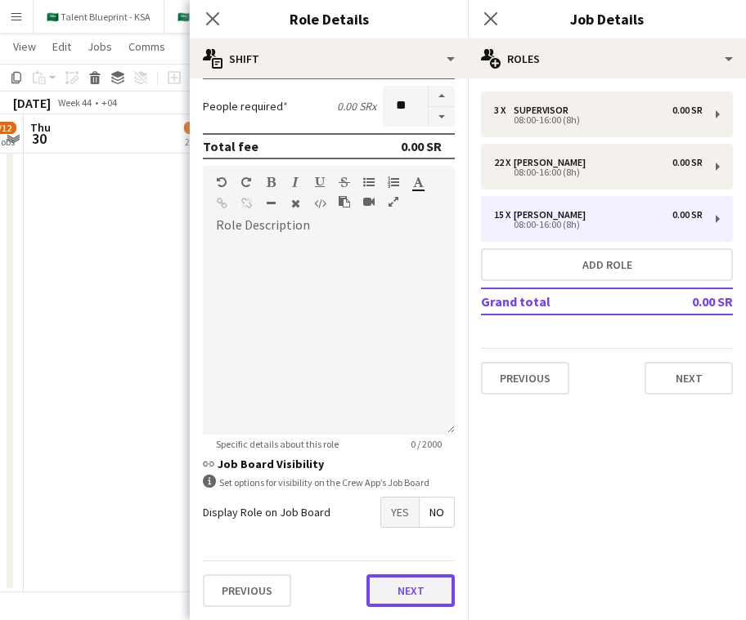
click at [437, 598] on button "Next" at bounding box center [410, 591] width 88 height 33
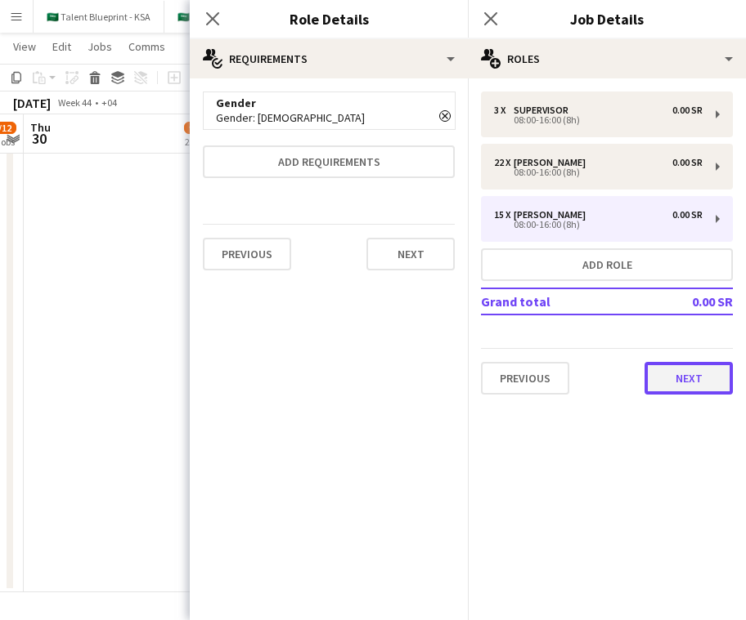
click at [701, 373] on button "Next" at bounding box center [688, 378] width 88 height 33
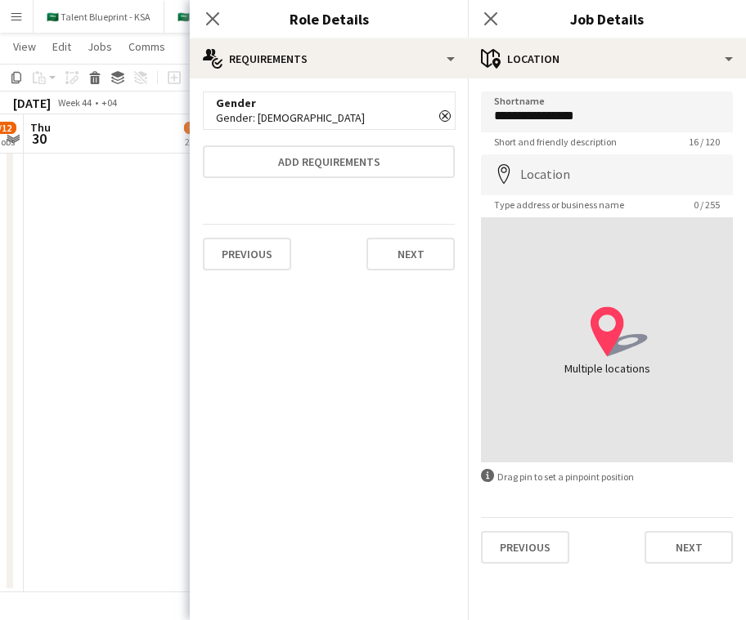
click at [223, 17] on div "Close pop-in" at bounding box center [213, 19] width 46 height 38
click at [217, 17] on icon "Close pop-in" at bounding box center [212, 19] width 16 height 16
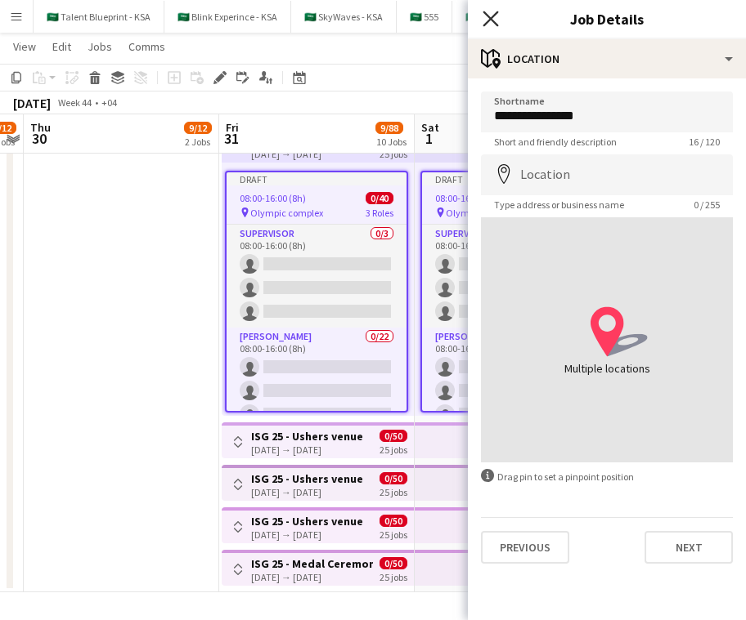
click at [495, 15] on icon at bounding box center [490, 19] width 16 height 16
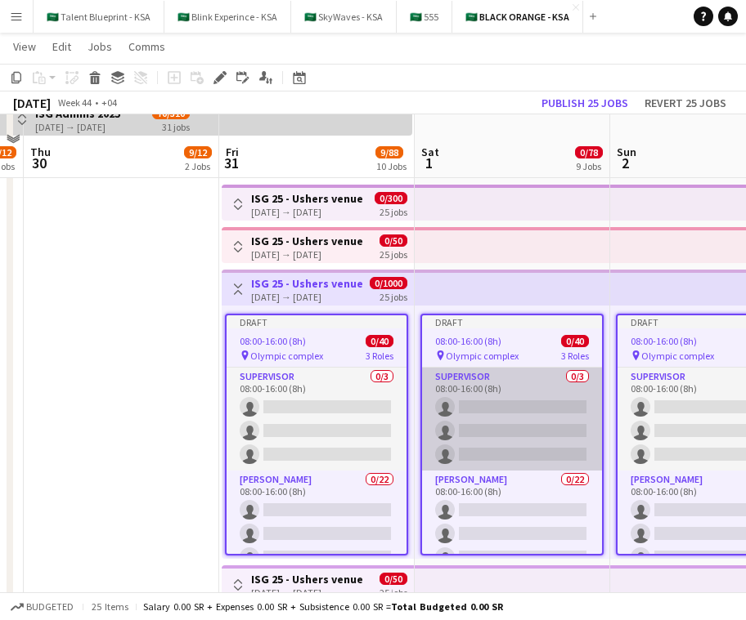
scroll to position [130, 0]
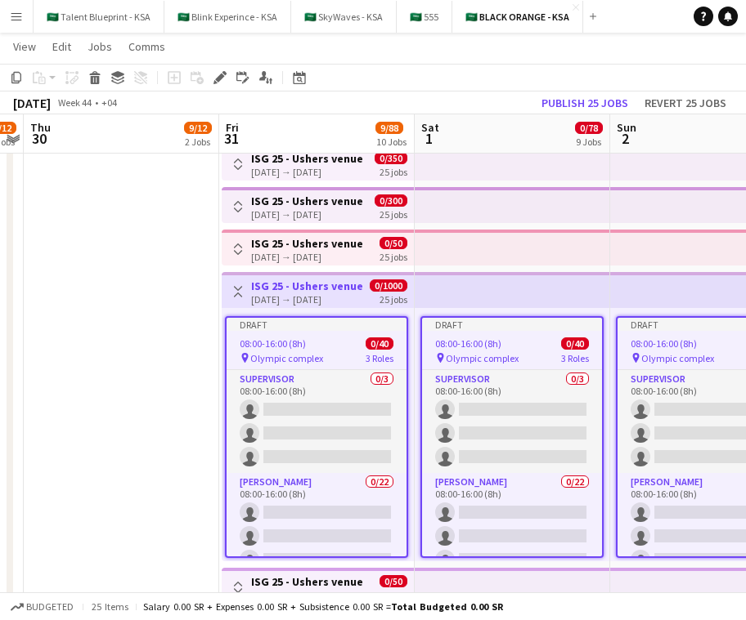
click at [329, 293] on div "[DATE] → [DATE]" at bounding box center [307, 299] width 112 height 12
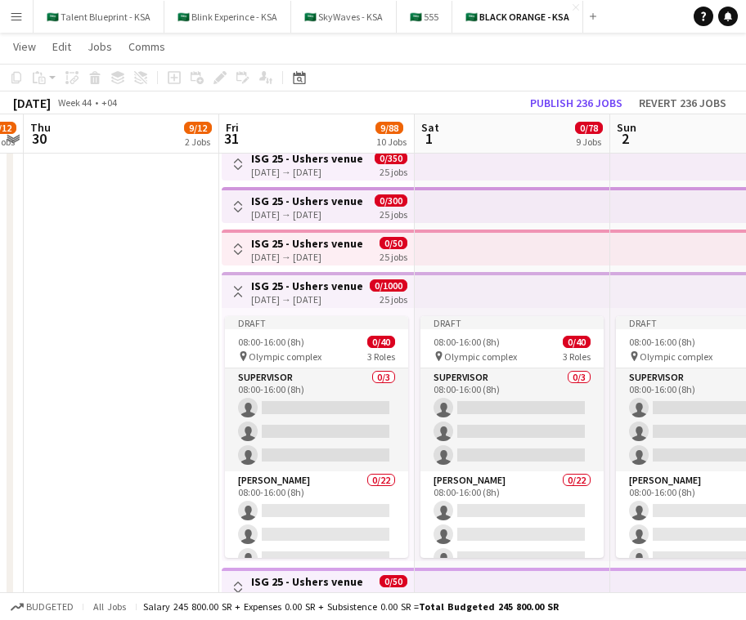
click at [247, 283] on button "Toggle View" at bounding box center [238, 292] width 20 height 20
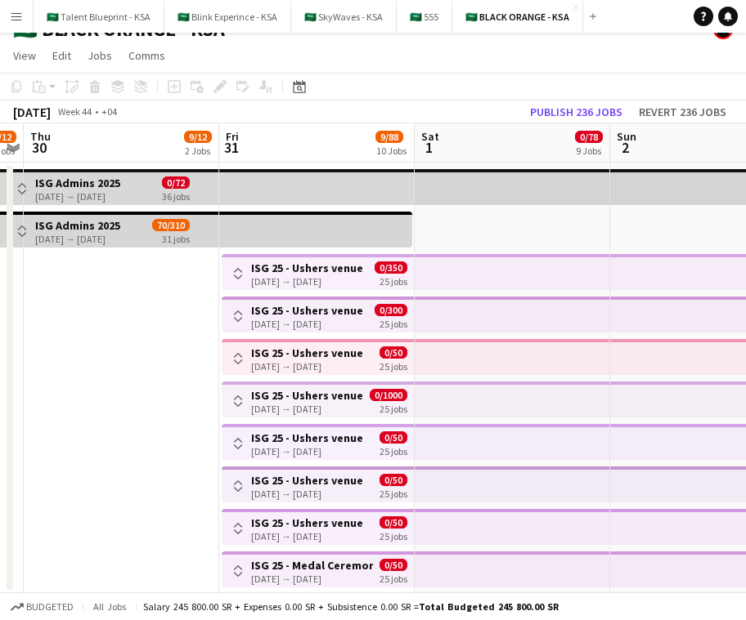
click at [246, 359] on button "Toggle View" at bounding box center [238, 359] width 20 height 20
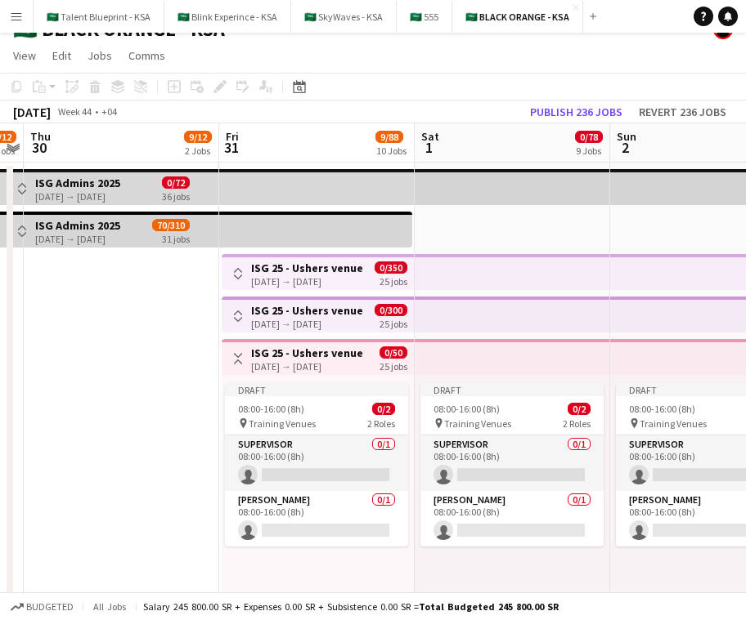
click at [433, 360] on app-top-bar at bounding box center [511, 357] width 195 height 36
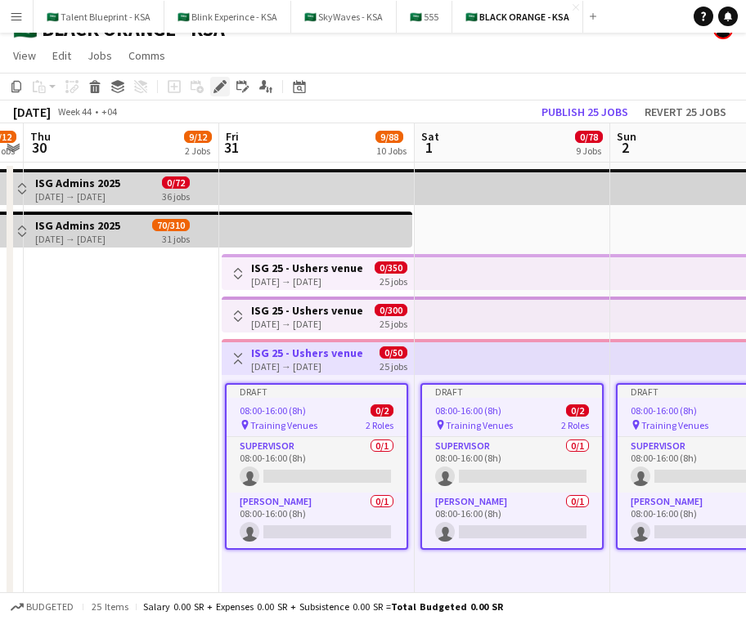
click at [218, 84] on icon "Edit" at bounding box center [219, 86] width 13 height 13
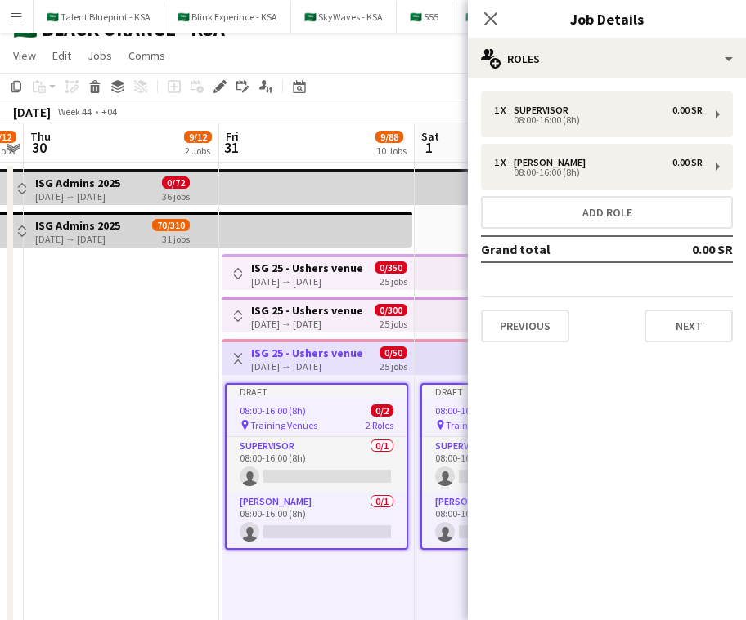
click at [234, 364] on app-icon "Toggle View" at bounding box center [237, 358] width 11 height 11
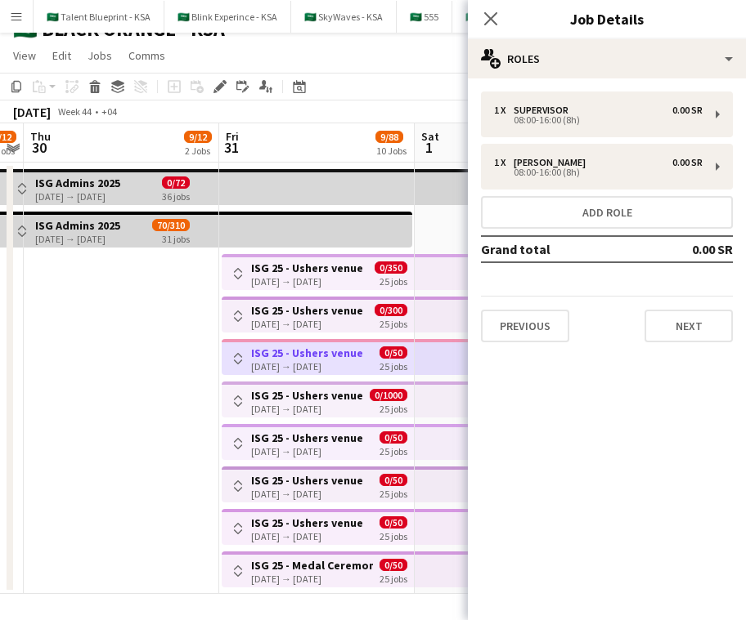
click at [369, 440] on div "Toggle View ISG 25 - Ushers venue [DATE] → [DATE] 0/50 25 jobs" at bounding box center [317, 444] width 179 height 28
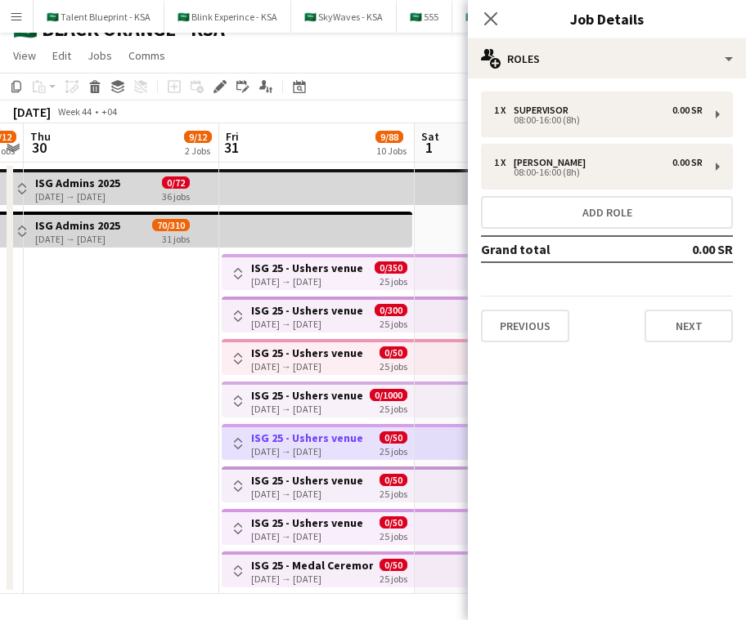
click at [239, 442] on app-icon "Toggle View" at bounding box center [237, 443] width 11 height 11
